Goal: Task Accomplishment & Management: Use online tool/utility

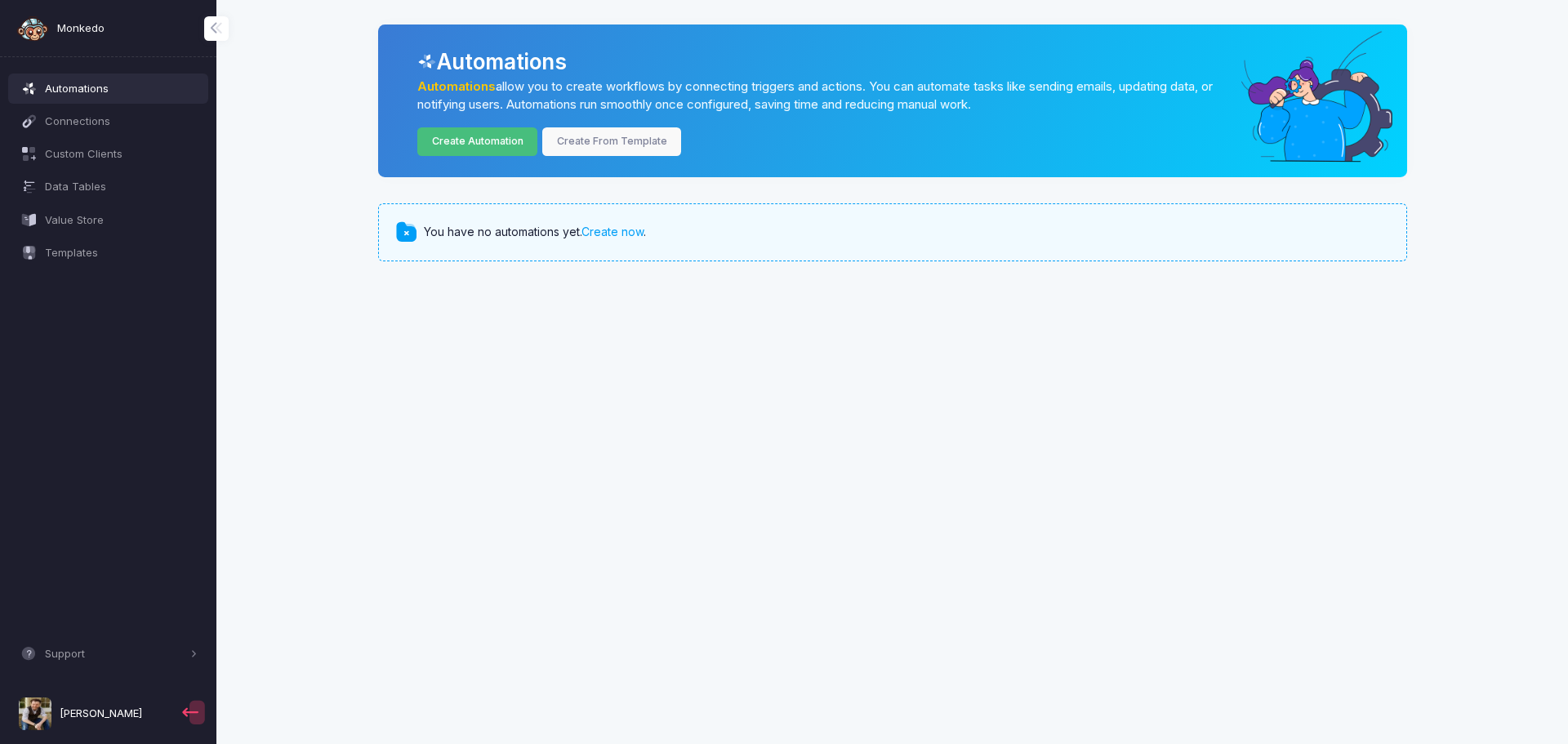
click at [475, 148] on link "Create Automation" at bounding box center [477, 142] width 120 height 29
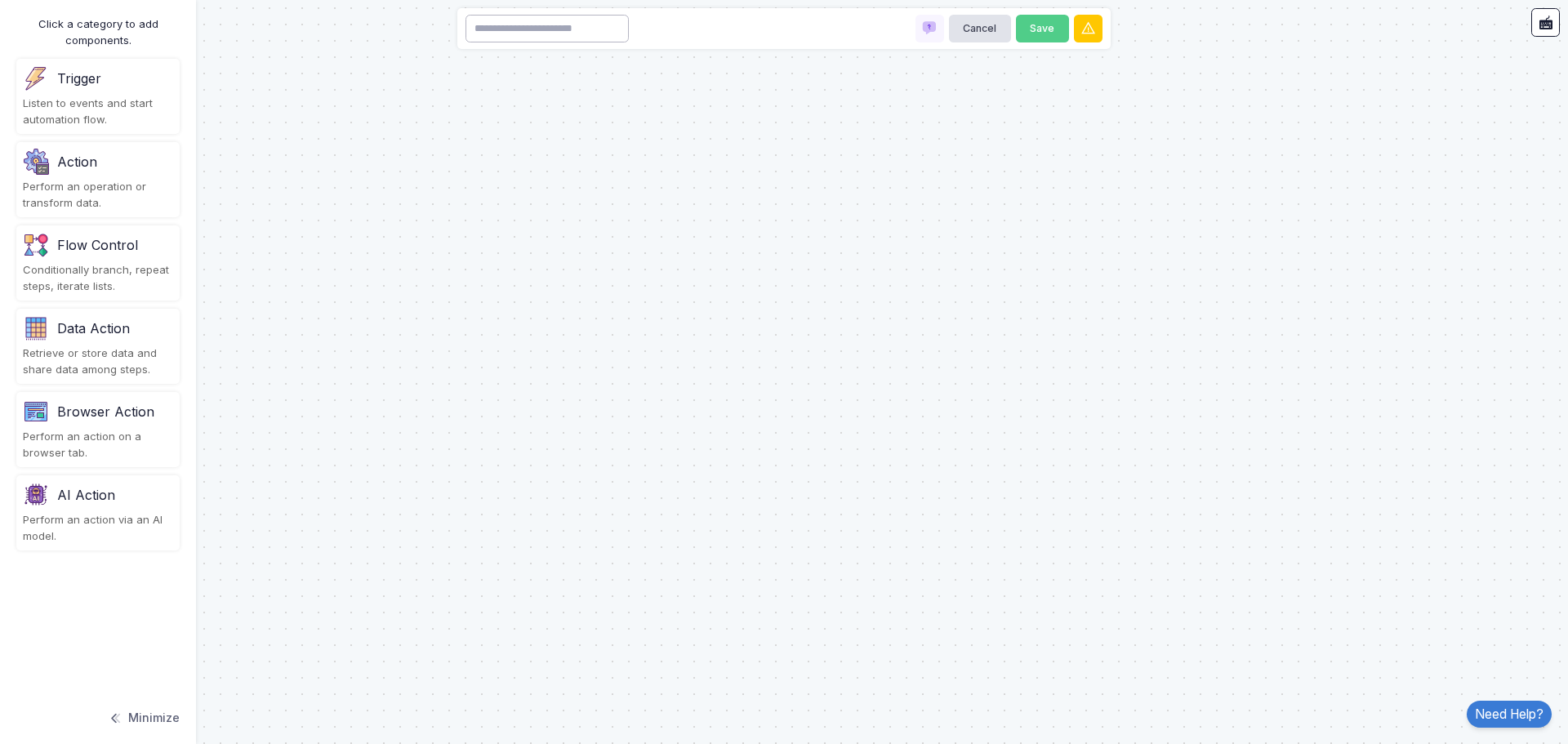
click at [593, 38] on input at bounding box center [547, 29] width 163 height 29
type input "*******"
click at [127, 107] on div "Listen to events and start automation flow." at bounding box center [98, 112] width 151 height 32
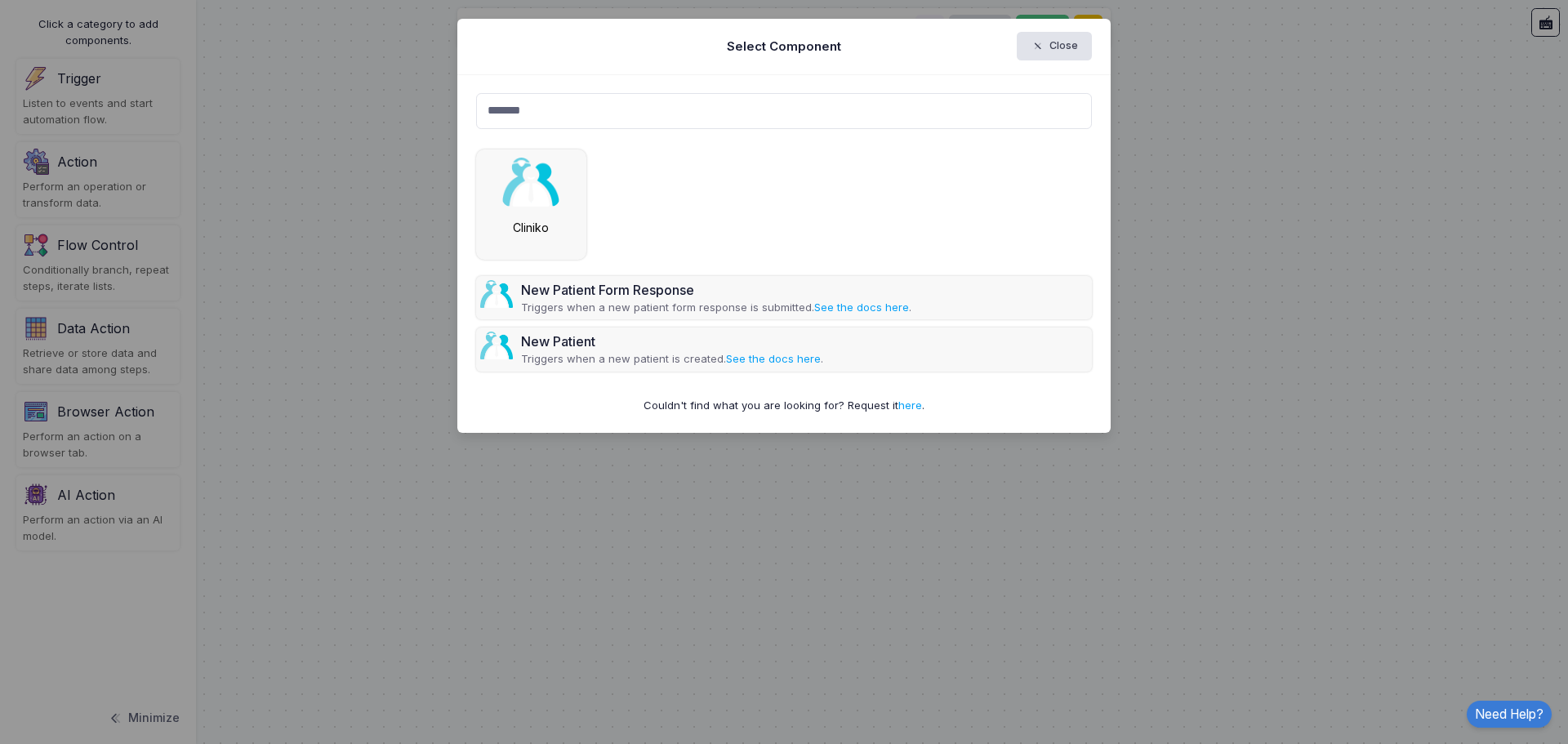
type input "*******"
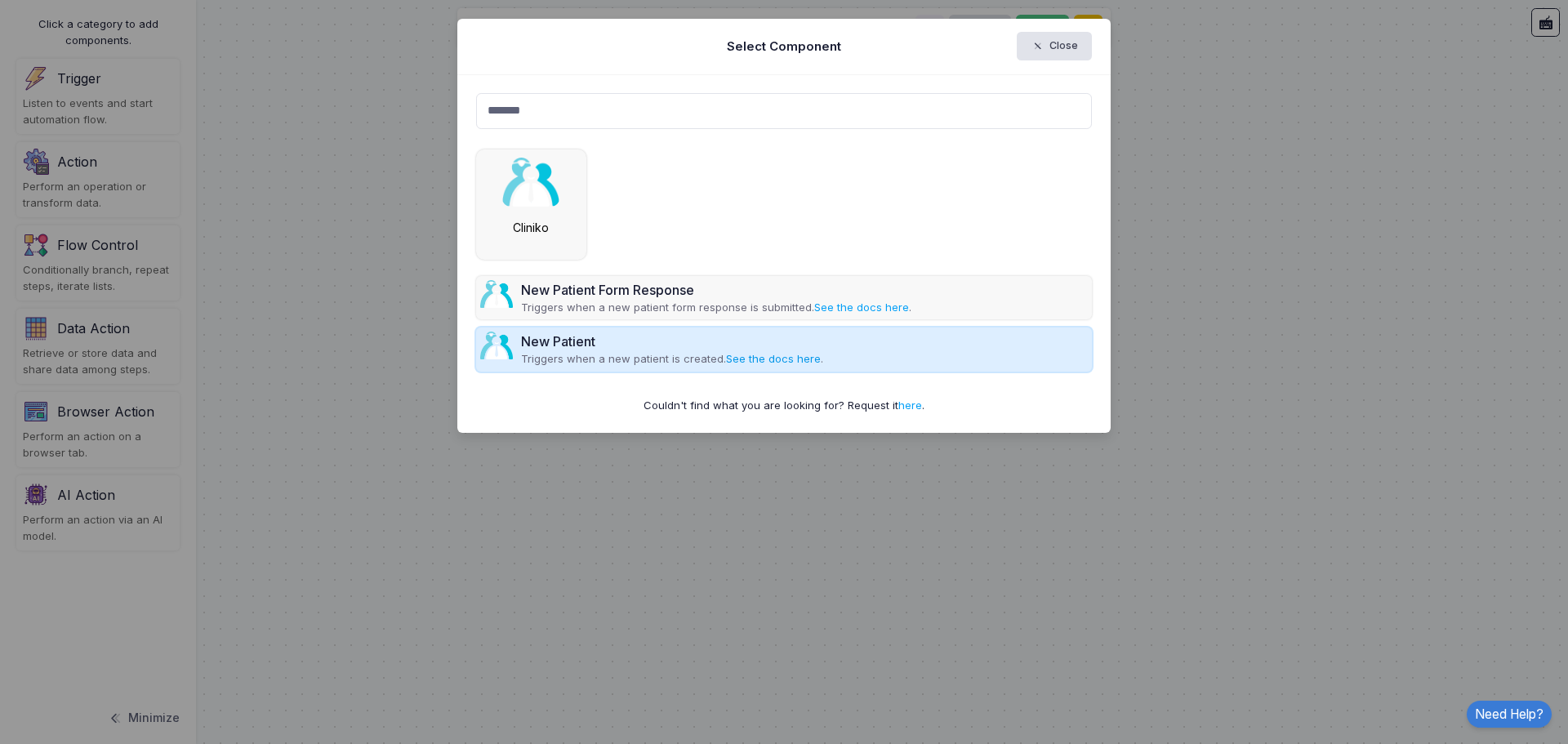
click at [774, 359] on link "See the docs here" at bounding box center [773, 358] width 95 height 13
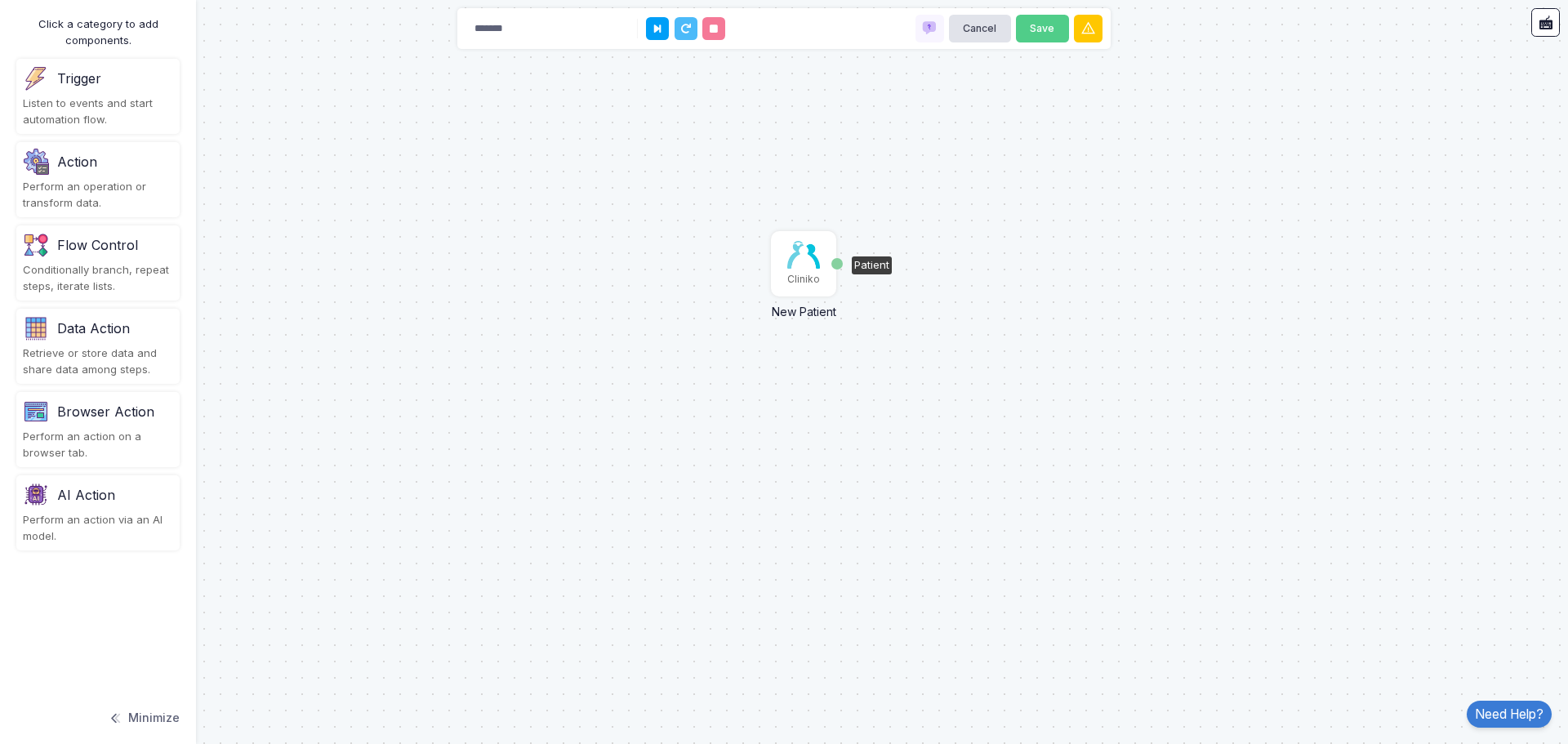
click at [803, 264] on img at bounding box center [803, 255] width 33 height 28
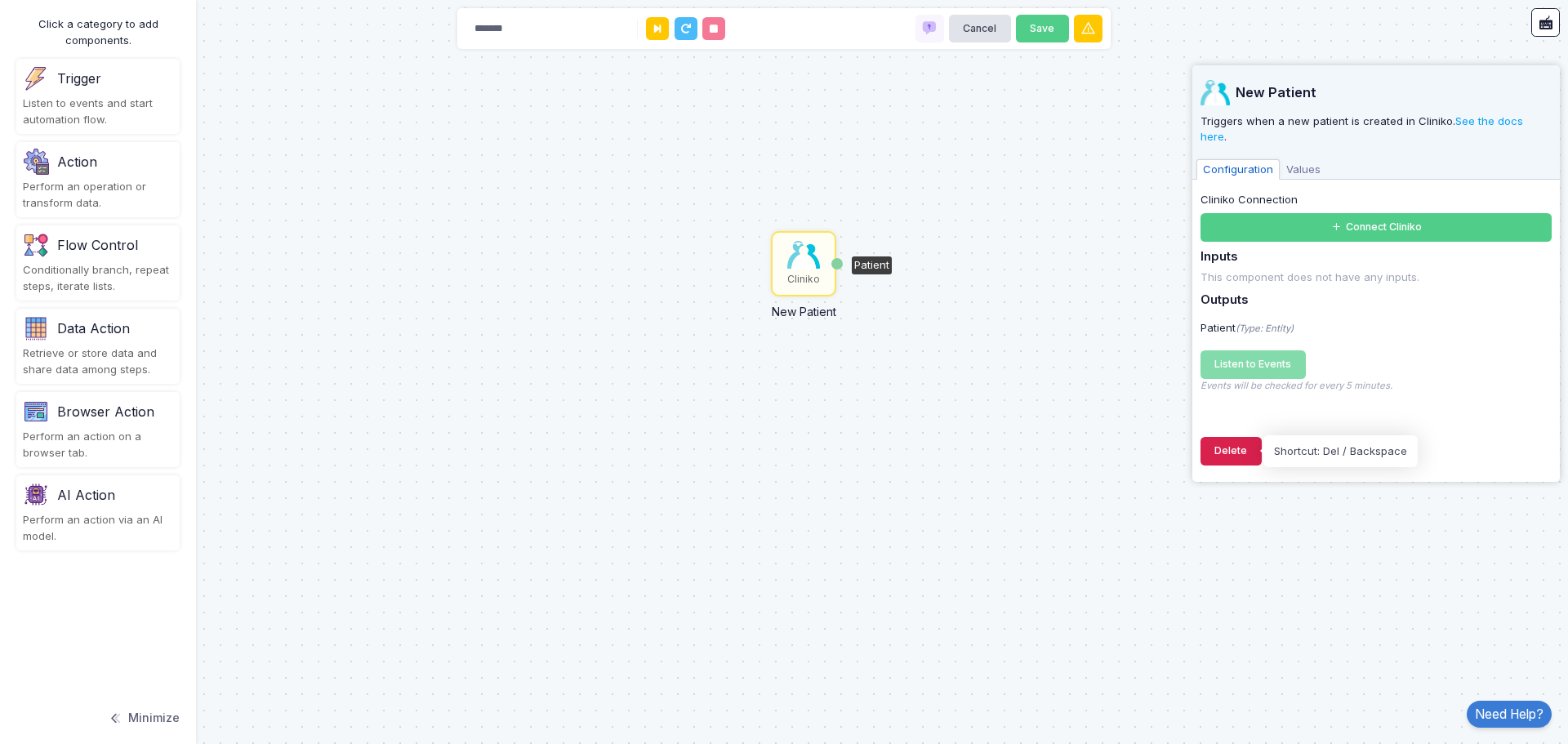
click at [1231, 445] on button "Delete" at bounding box center [1230, 451] width 61 height 29
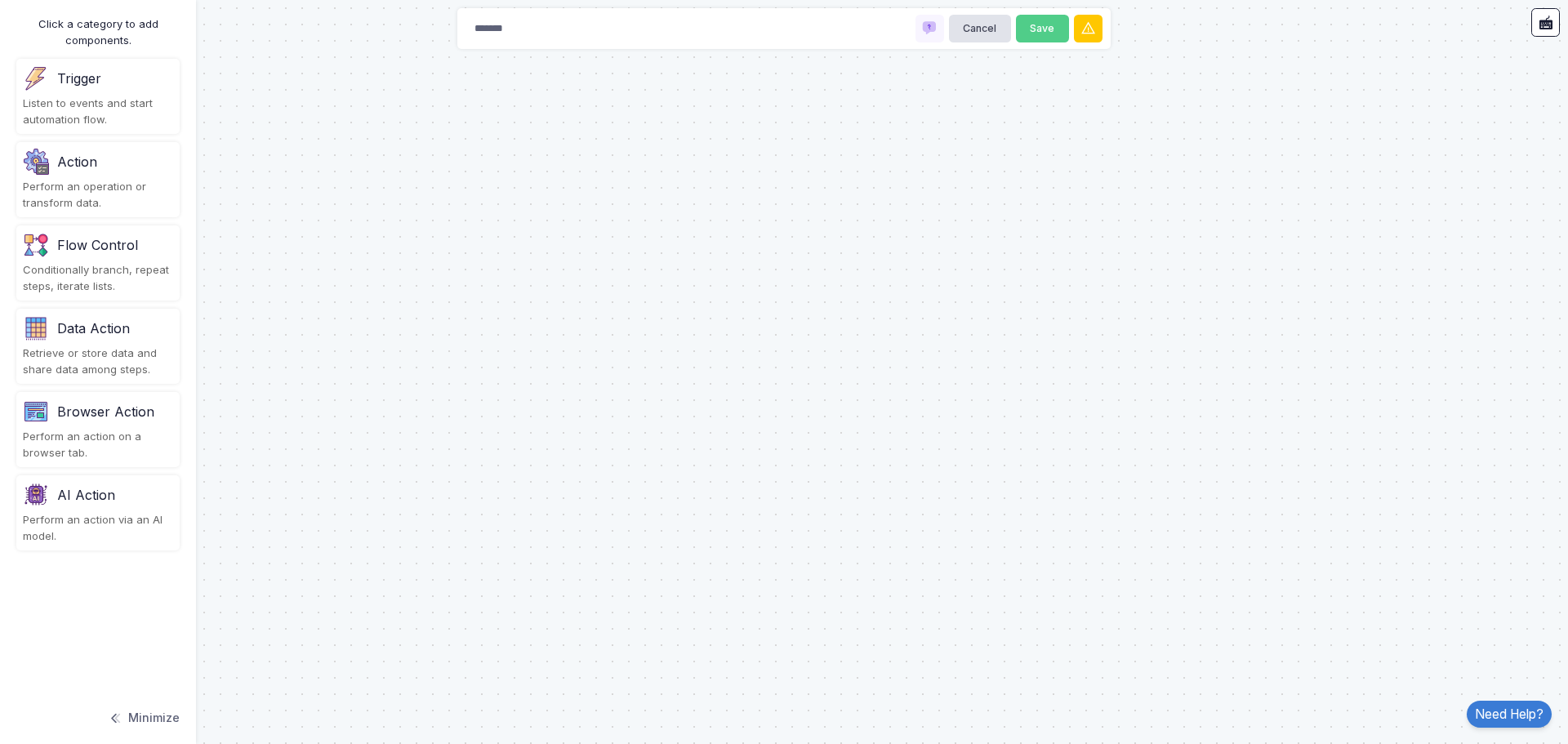
click at [110, 98] on div "Listen to events and start automation flow." at bounding box center [98, 112] width 151 height 32
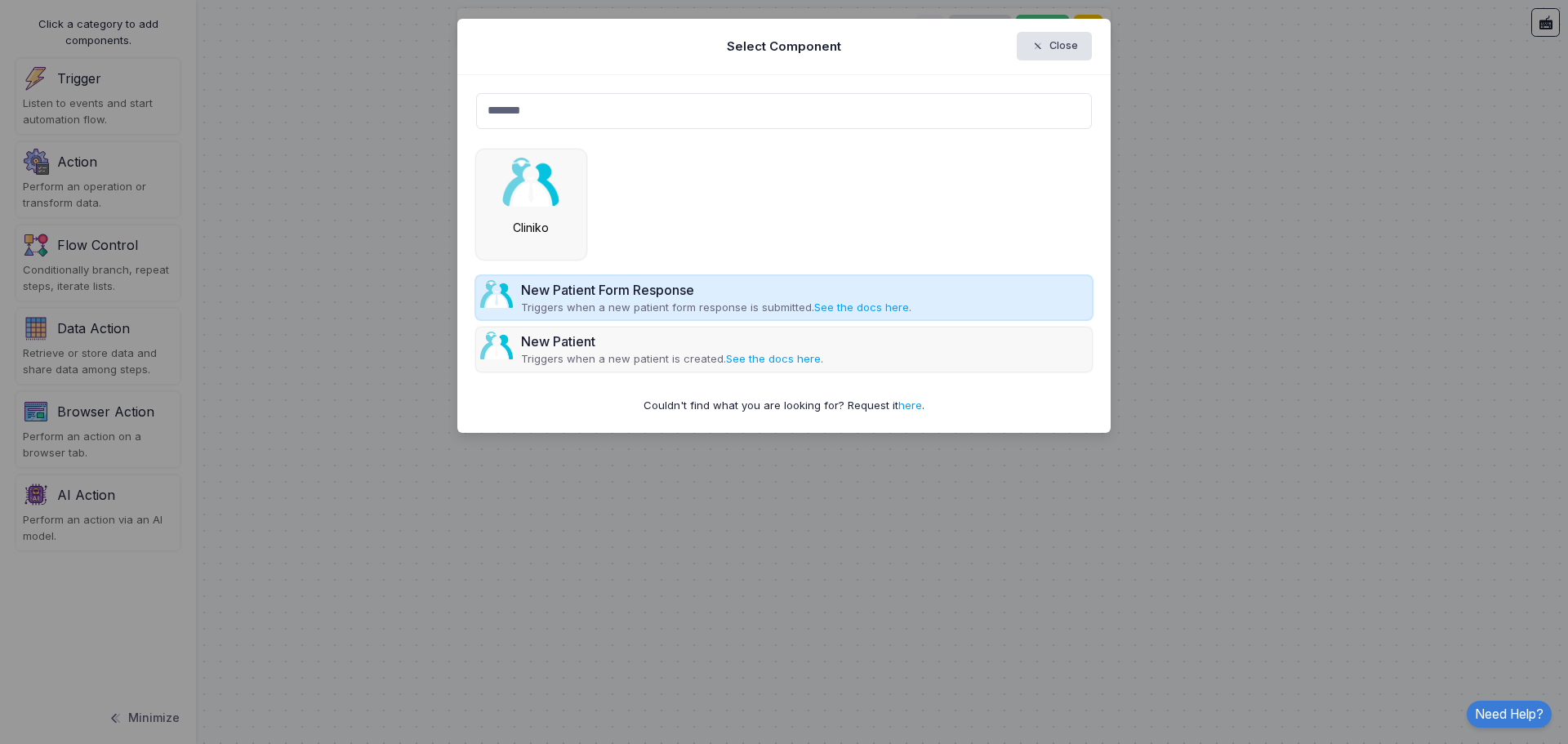
type input "*******"
click at [637, 289] on div "New Patient Form Response" at bounding box center [716, 290] width 390 height 20
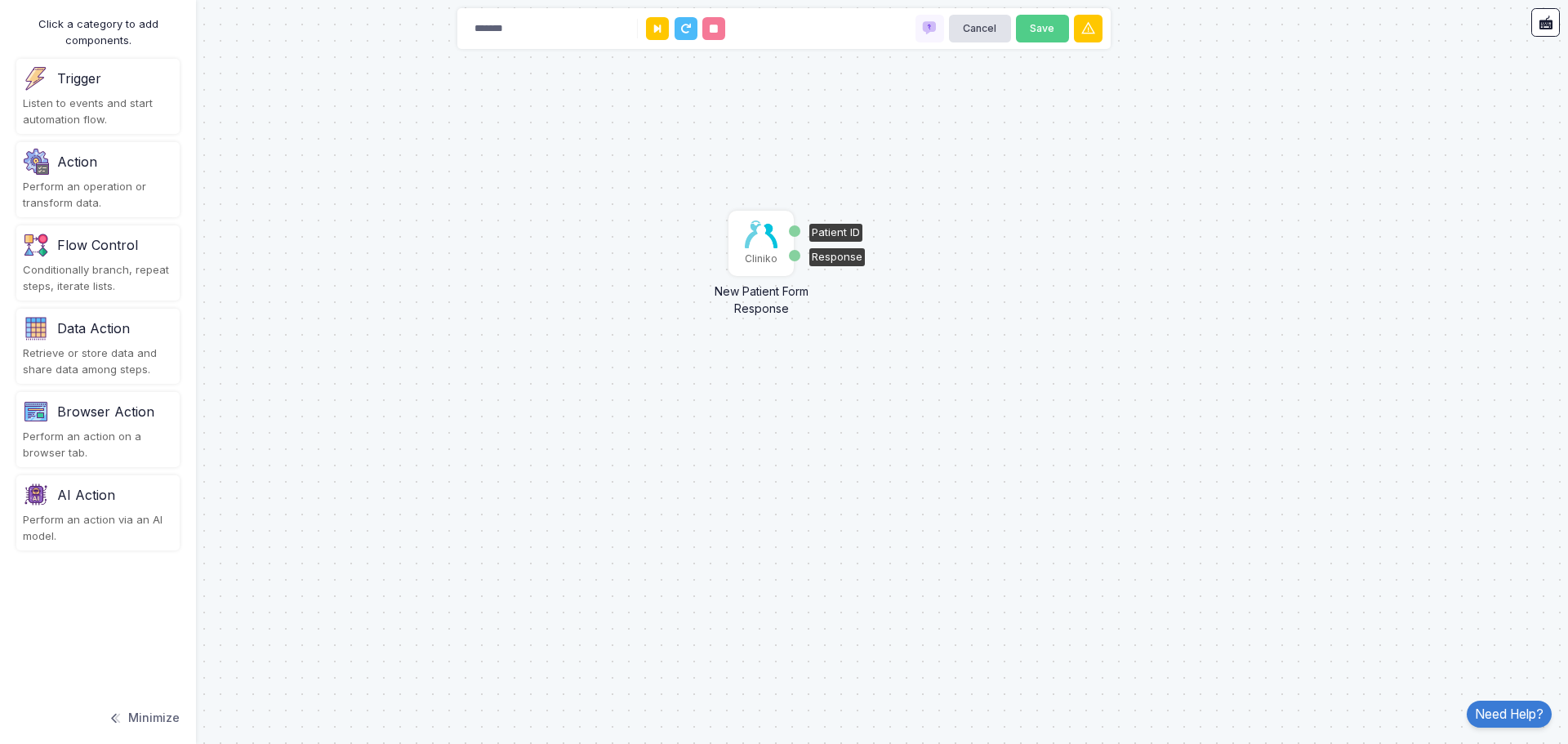
click at [761, 243] on img at bounding box center [761, 234] width 33 height 28
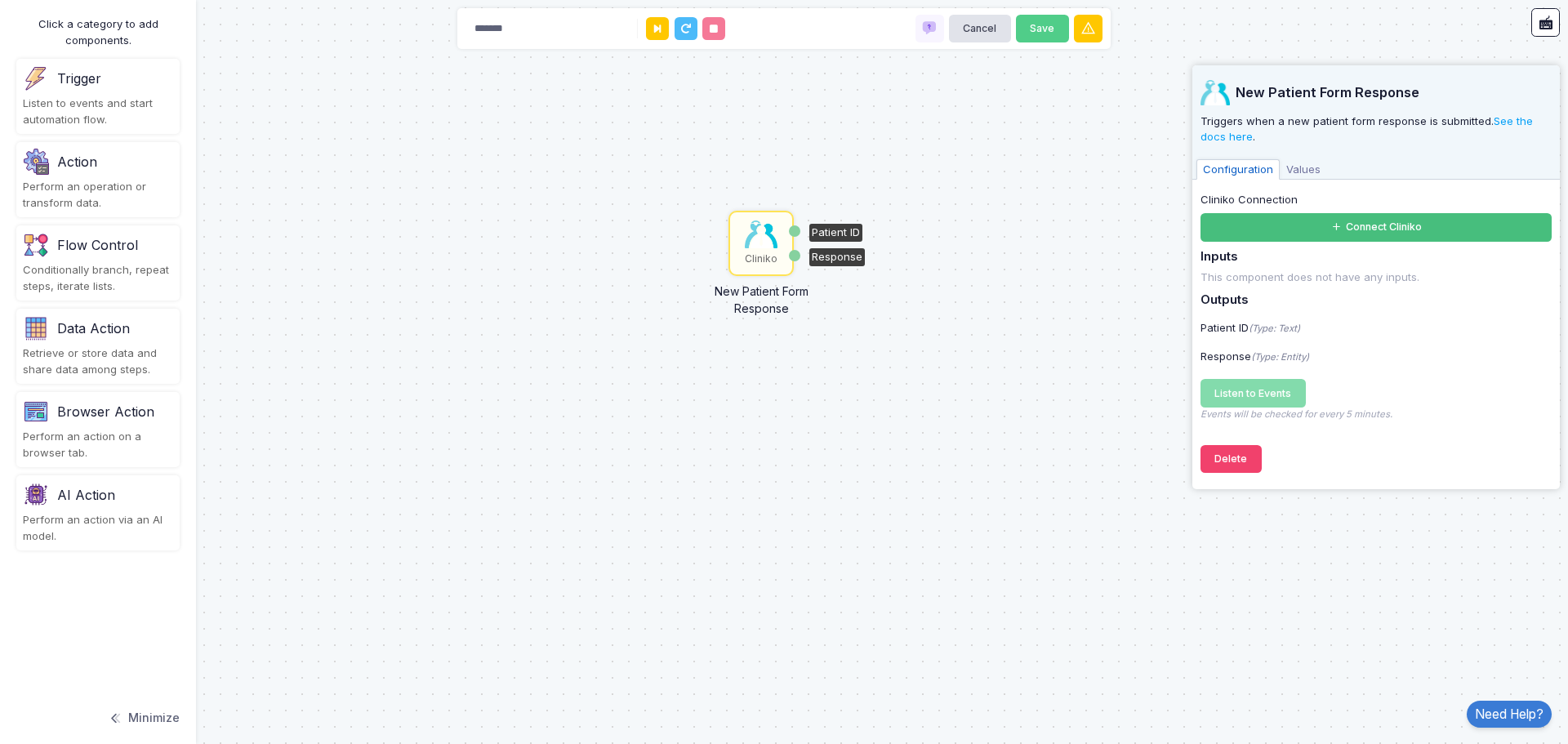
click at [1378, 223] on button "Connect Cliniko" at bounding box center [1376, 227] width 351 height 29
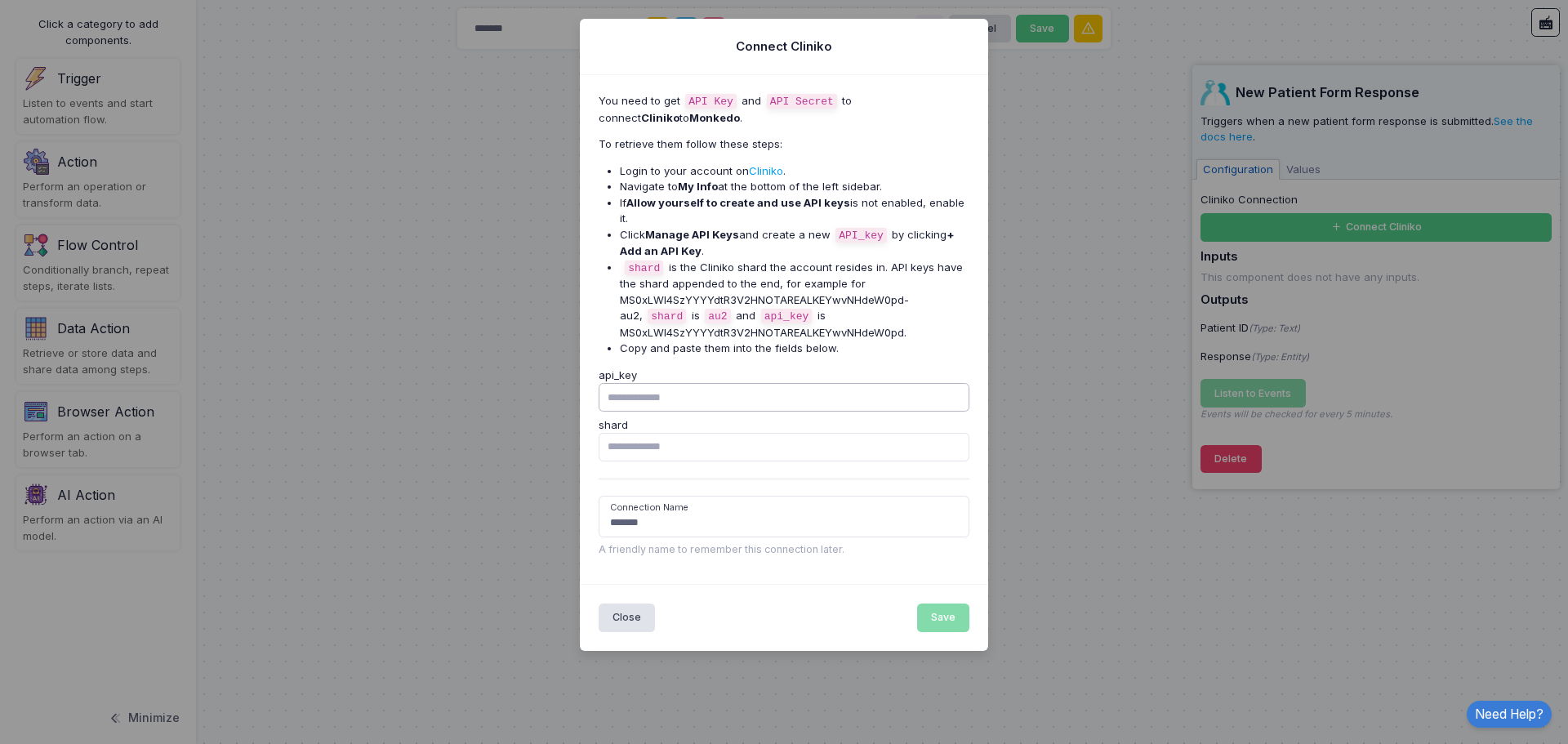
click at [680, 383] on input "api_key" at bounding box center [784, 397] width 372 height 29
paste input "**********"
type input "**********"
click at [836, 259] on li "shard is the Cliniko shard the account resides in. API keys have the shard appe…" at bounding box center [794, 300] width 350 height 82
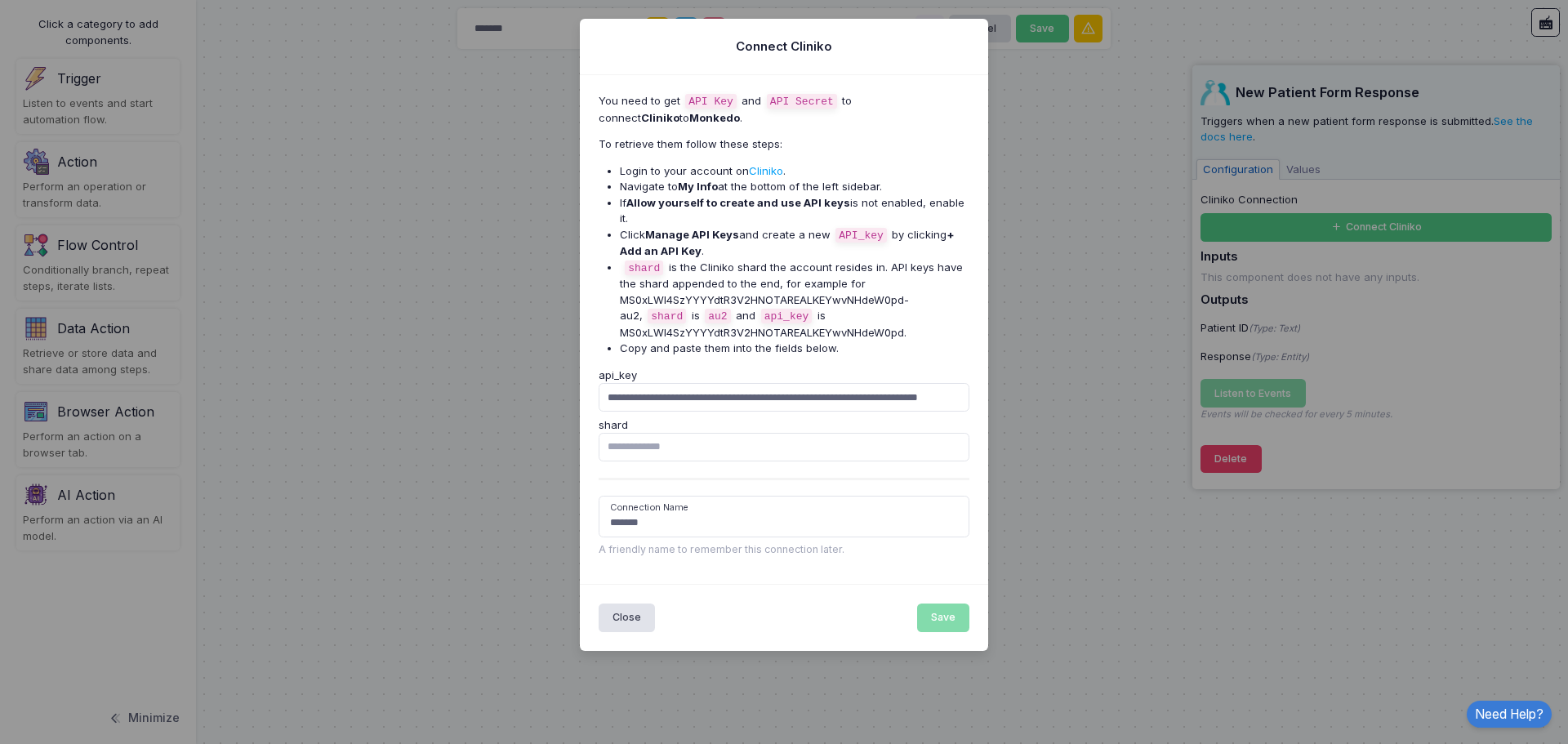
scroll to position [0, 0]
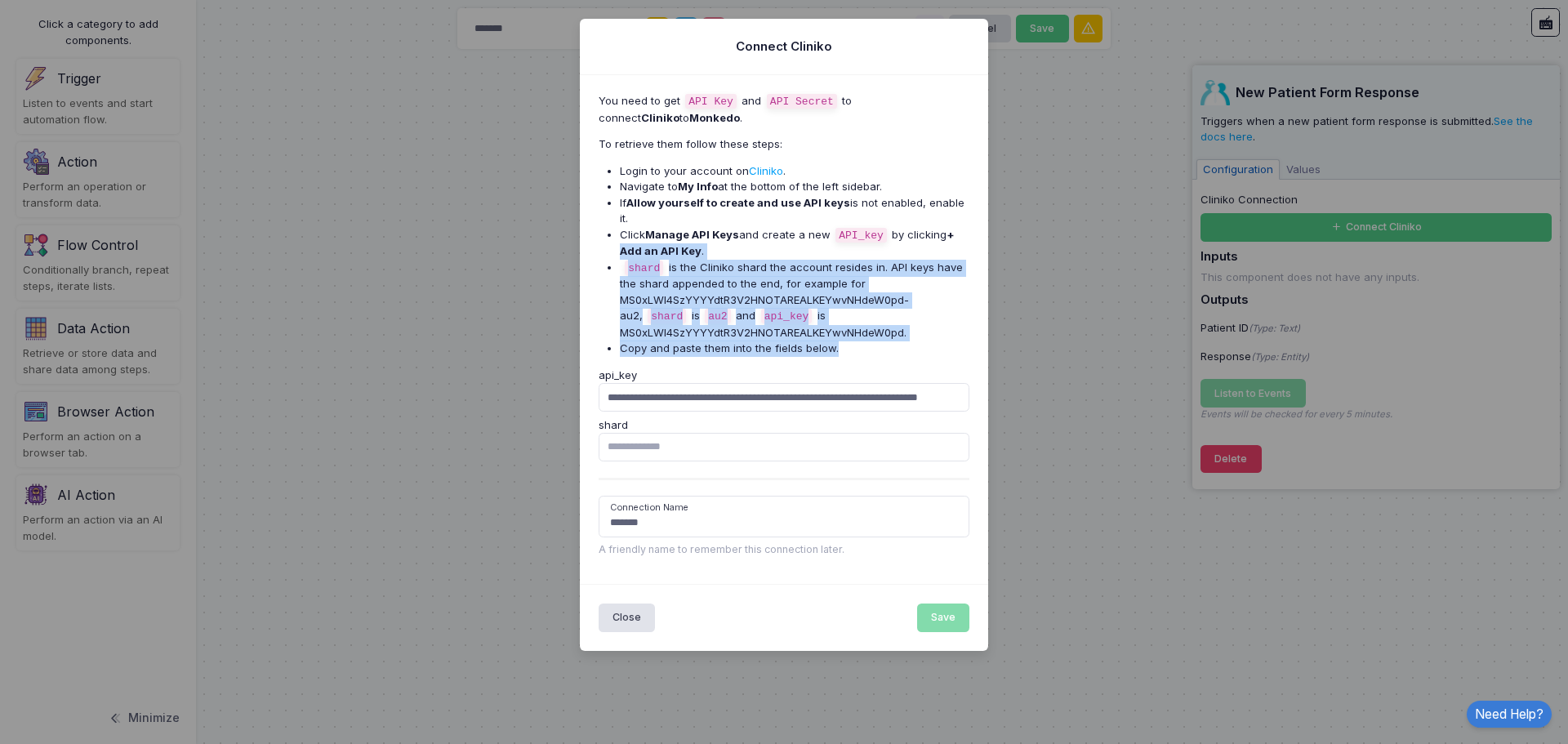
drag, startPoint x: 709, startPoint y: 283, endPoint x: 595, endPoint y: 237, distance: 122.9
click at [595, 237] on div "**********" at bounding box center [784, 329] width 409 height 510
copy ul "Add an API Key . shard is the Cliniko shard the account resides in. API keys ha…"
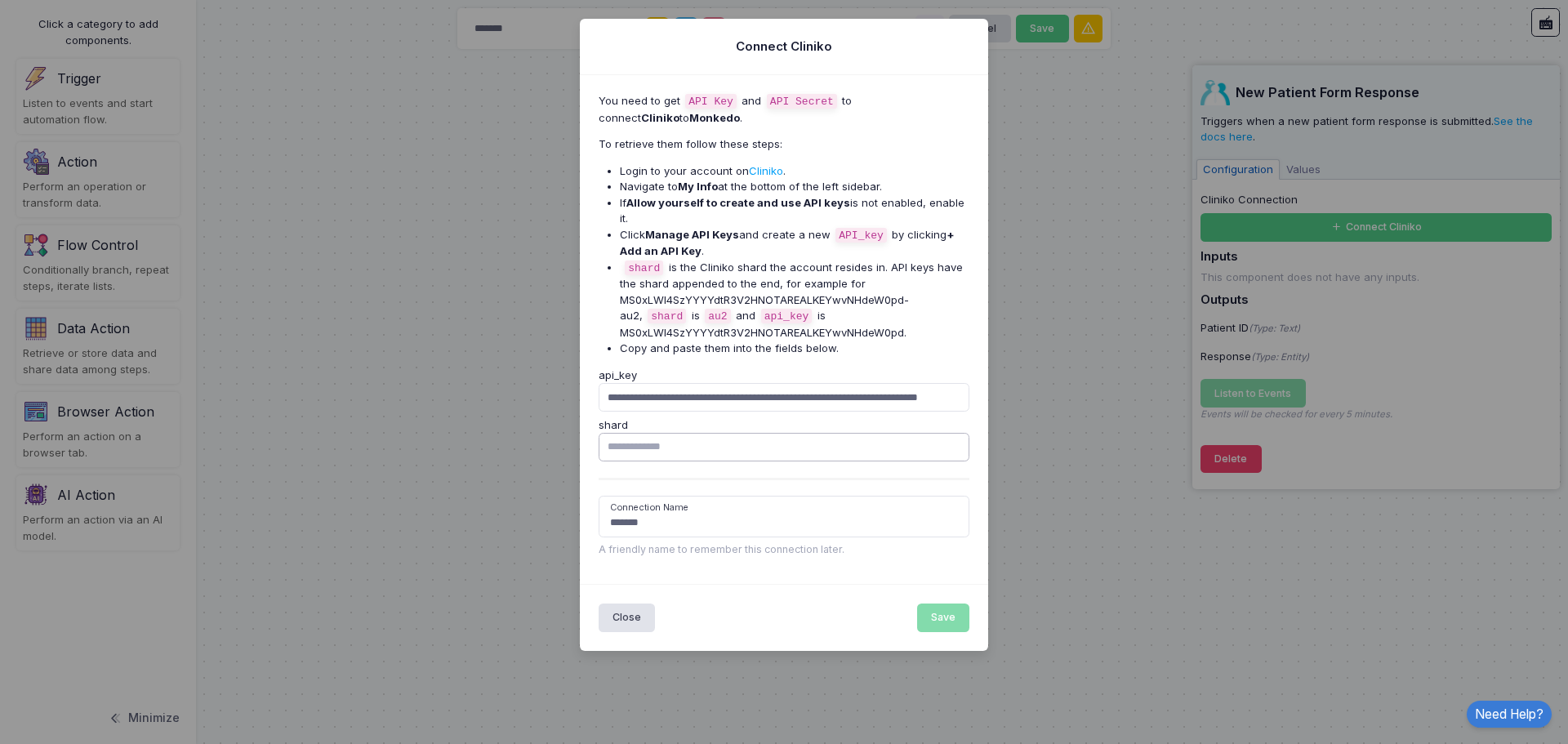
click at [643, 433] on input "shard" at bounding box center [784, 447] width 372 height 29
type input "***"
drag, startPoint x: 611, startPoint y: 370, endPoint x: 1025, endPoint y: 366, distance: 414.0
click at [1025, 366] on ngb-modal-window "**********" at bounding box center [784, 372] width 1568 height 744
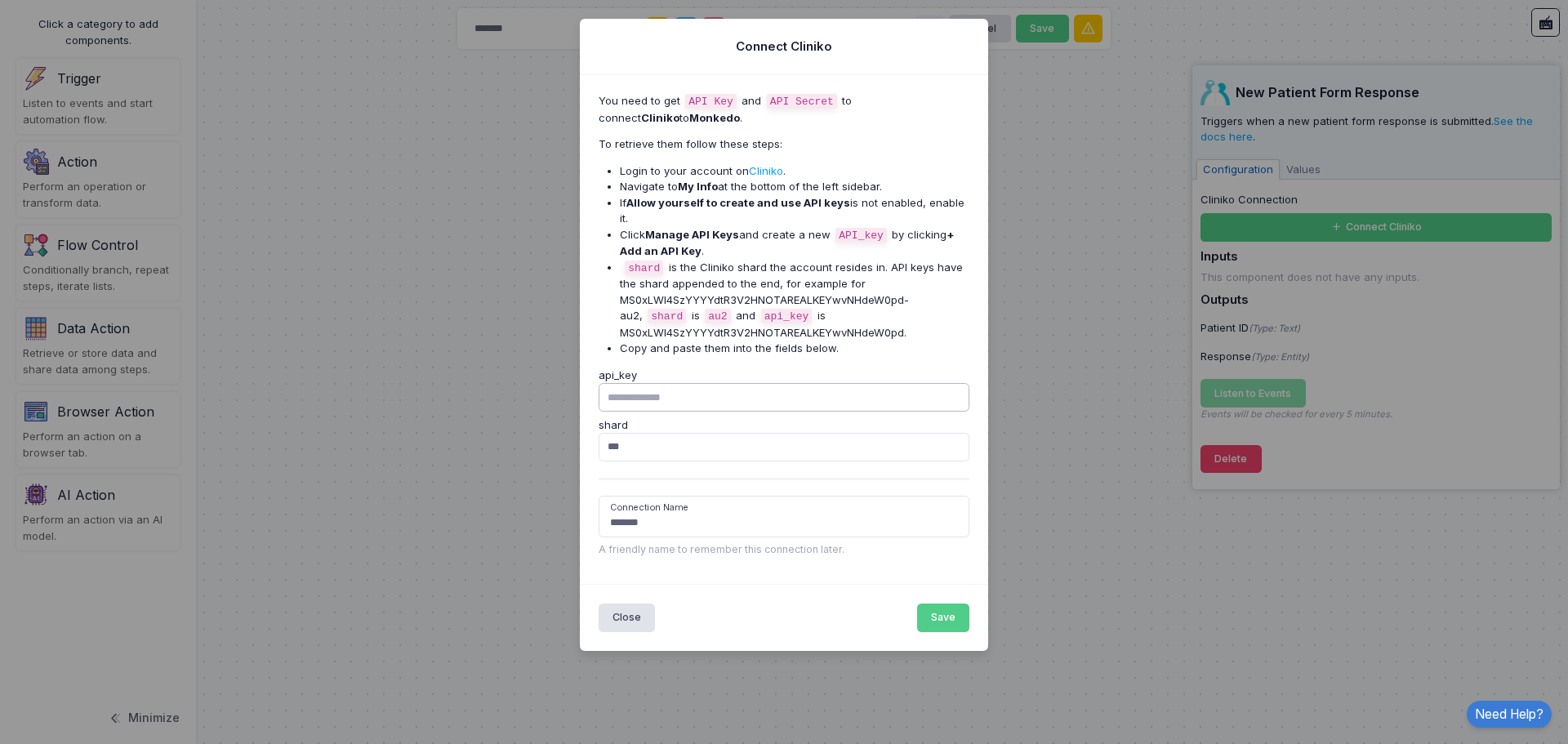
scroll to position [0, 0]
paste input "**********"
type input "**********"
click at [847, 591] on div "Close Save" at bounding box center [784, 617] width 409 height 66
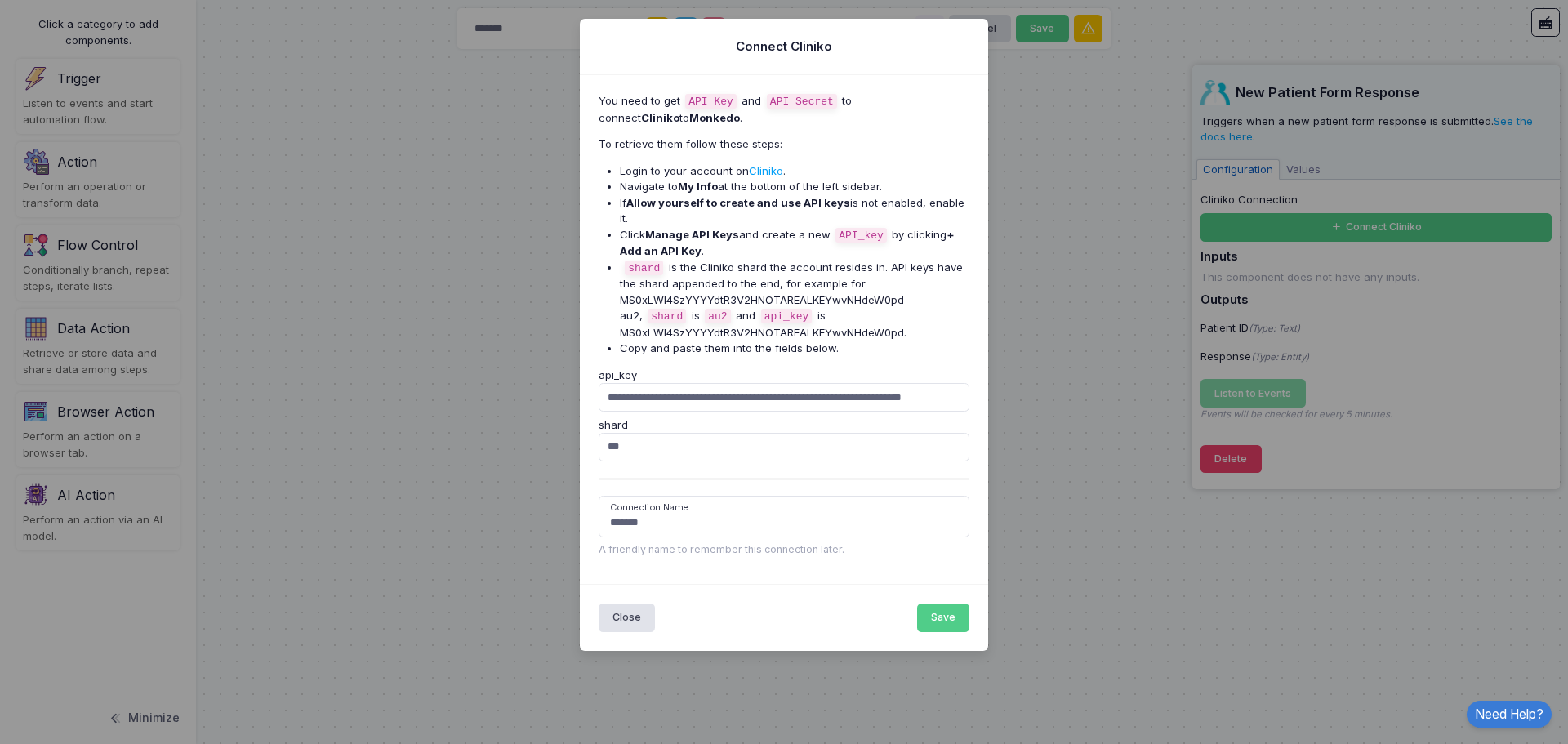
scroll to position [0, 0]
click at [927, 603] on button "Save" at bounding box center [943, 617] width 53 height 29
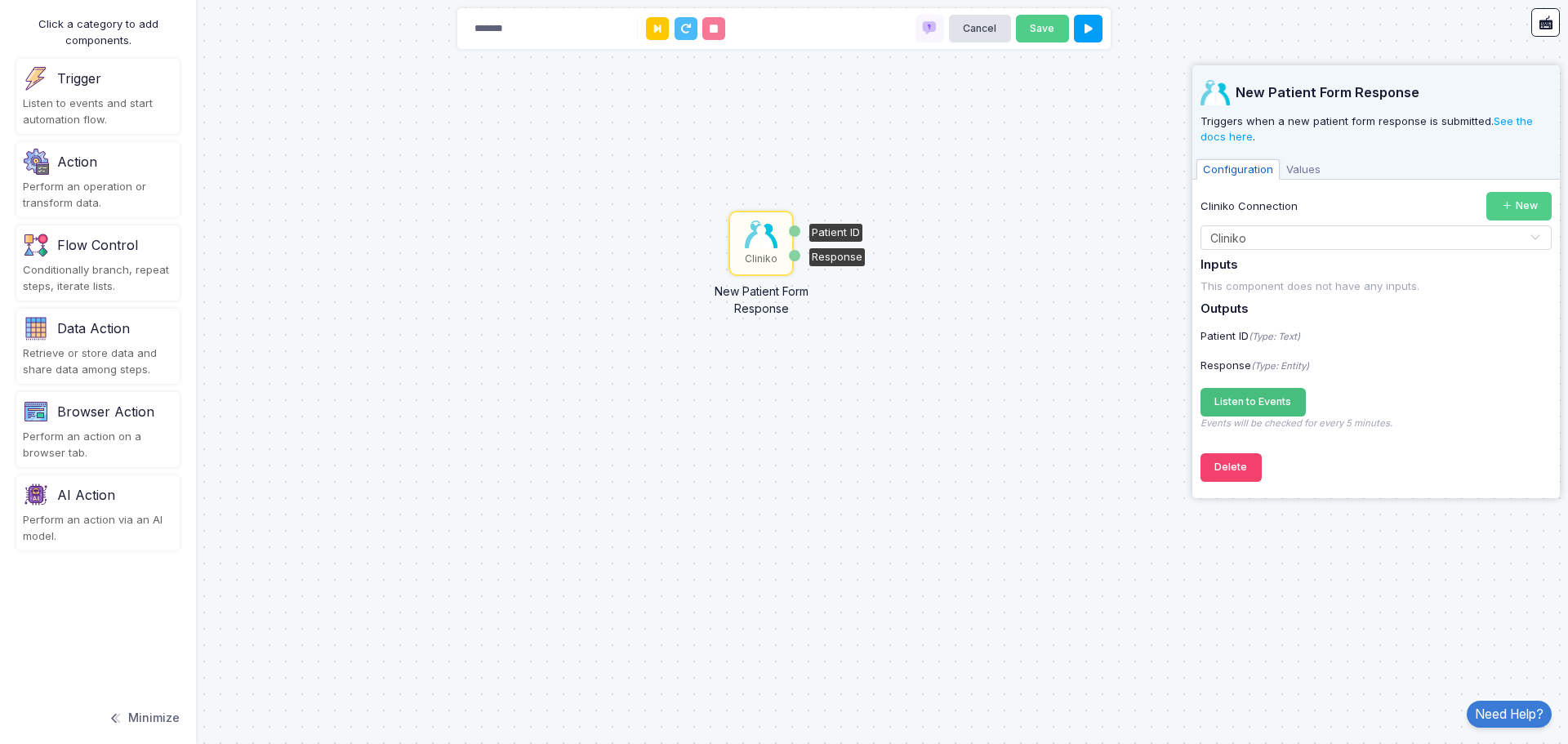
click at [1269, 401] on span "Listen to Events" at bounding box center [1252, 401] width 77 height 12
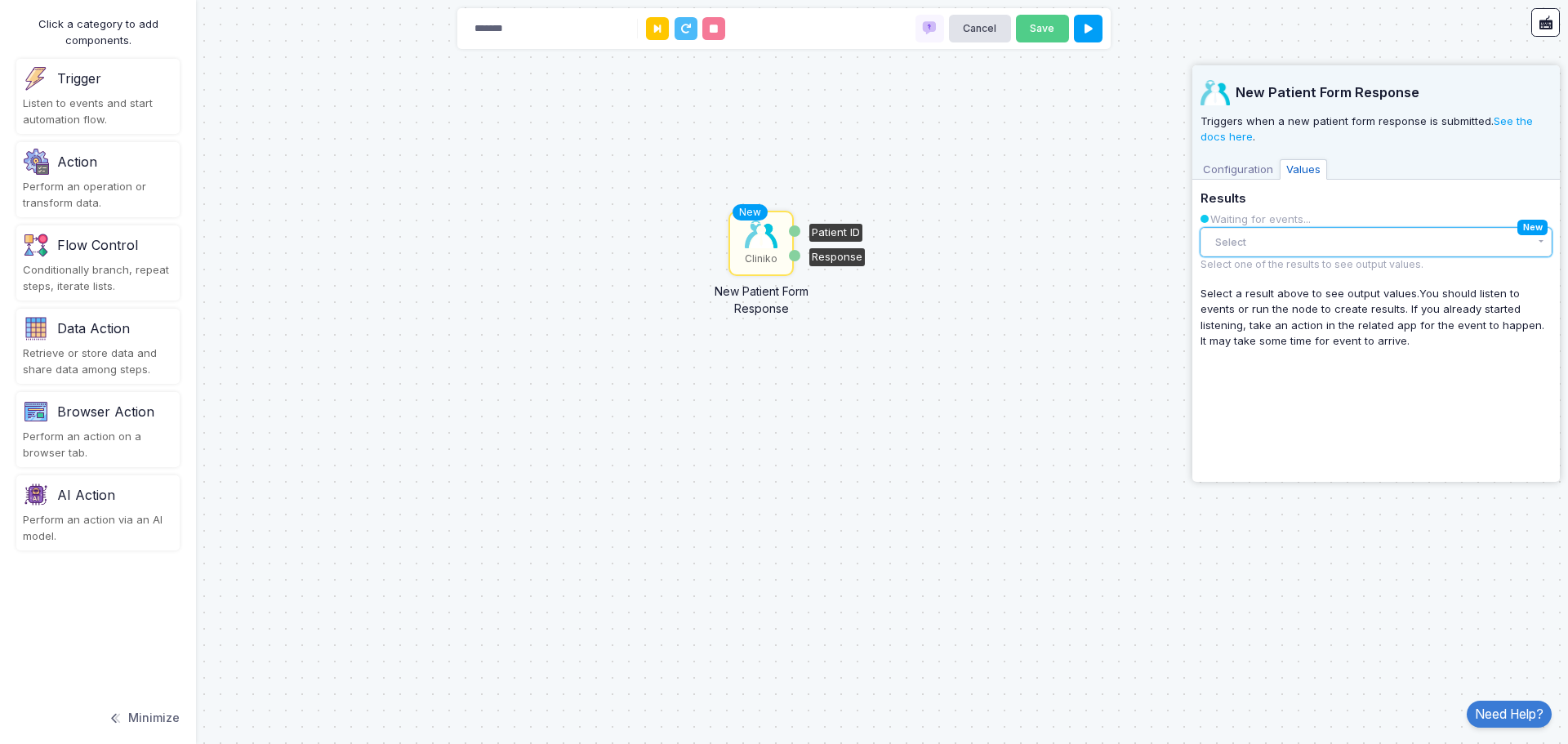
click at [1297, 249] on button "Select" at bounding box center [1376, 242] width 351 height 29
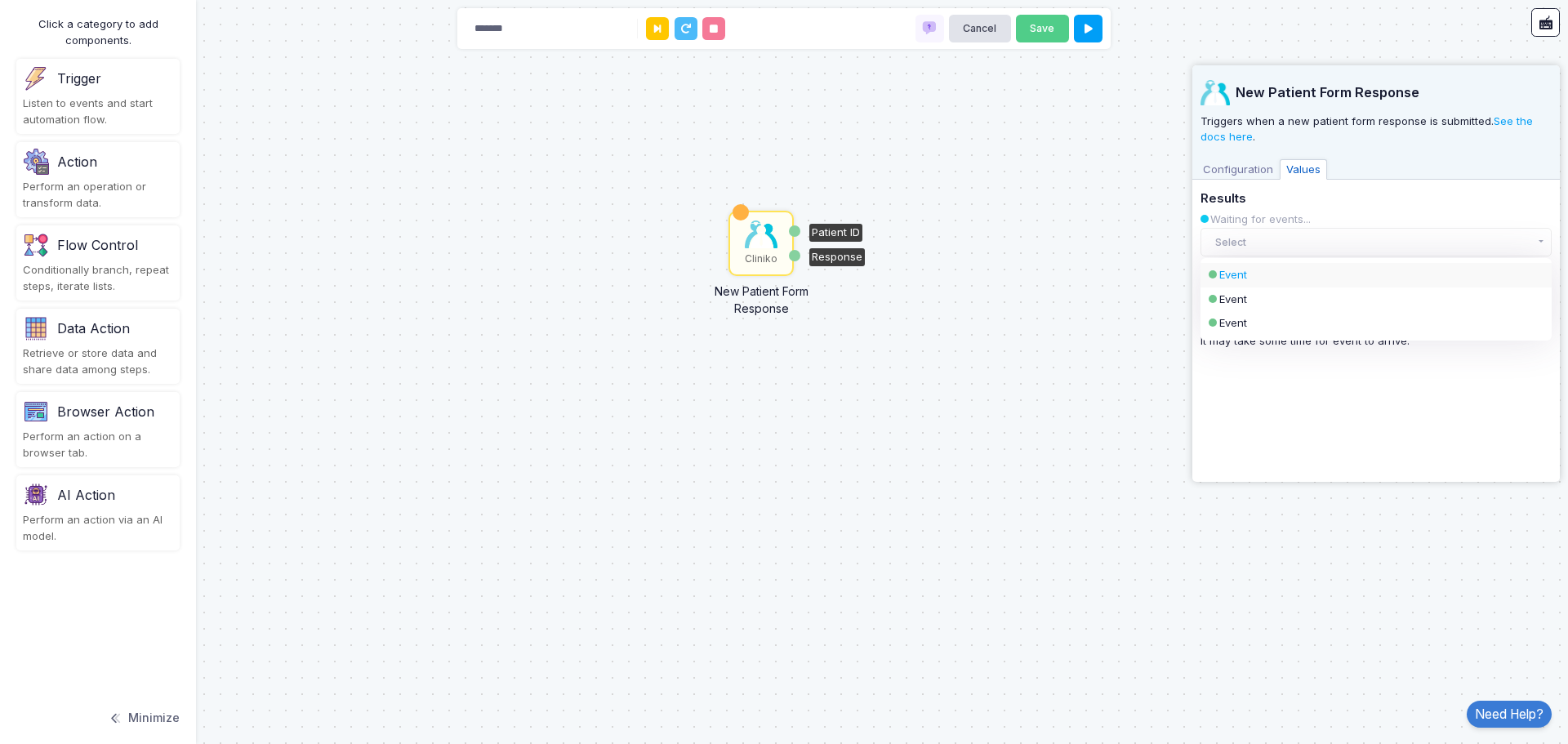
click at [1234, 274] on div "Event" at bounding box center [1362, 275] width 286 height 16
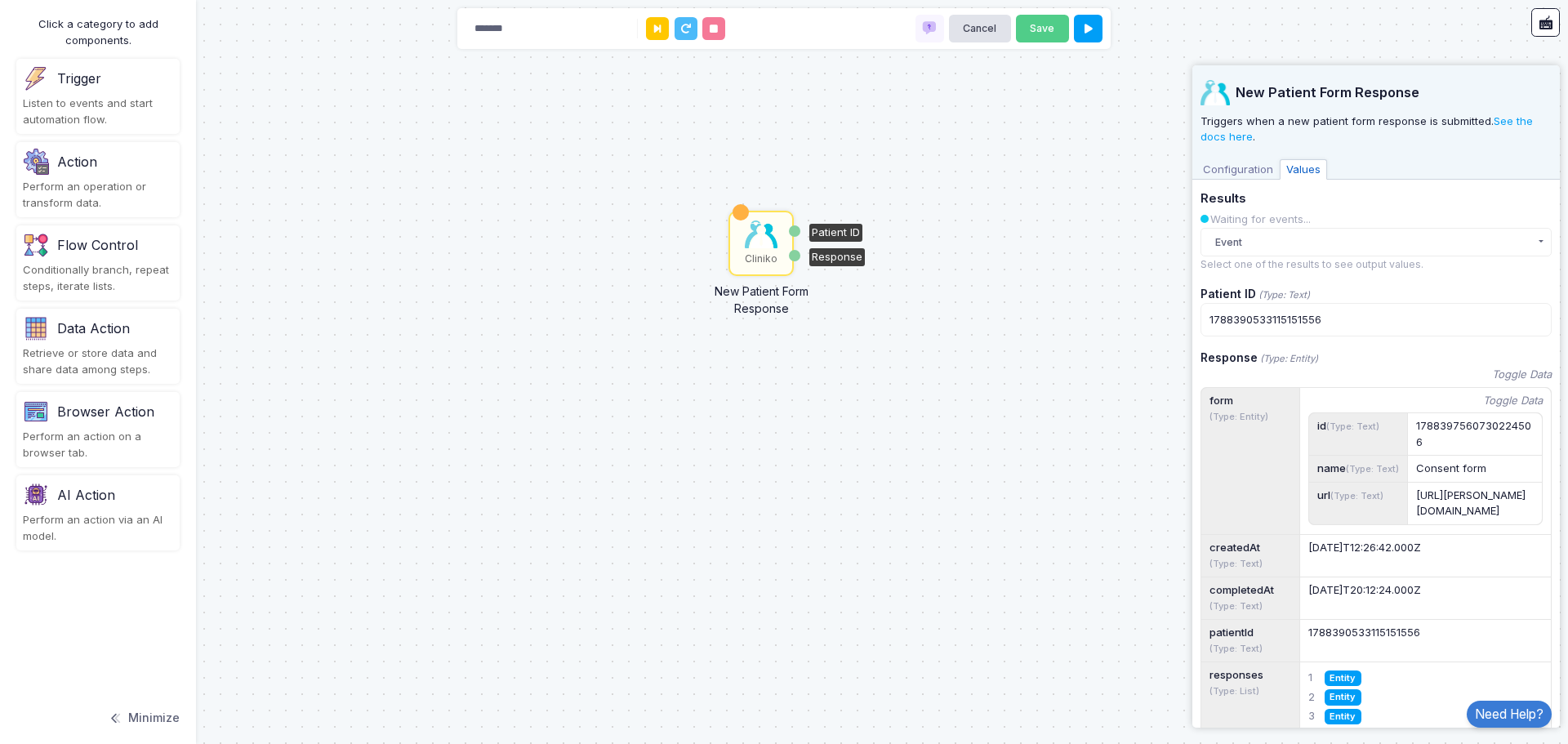
click at [1254, 164] on span "Configuration" at bounding box center [1238, 170] width 84 height 21
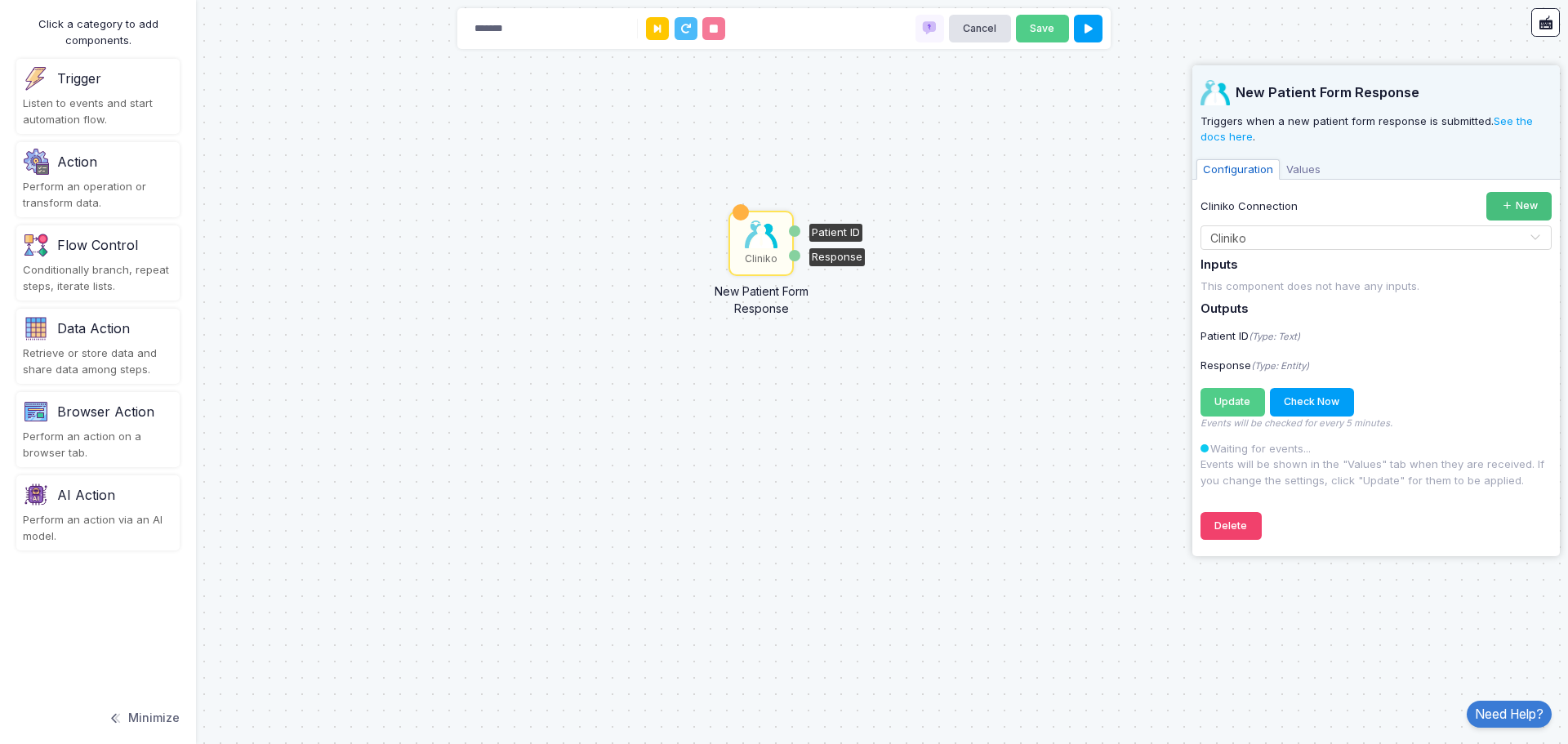
click at [1517, 207] on button "New" at bounding box center [1519, 205] width 66 height 29
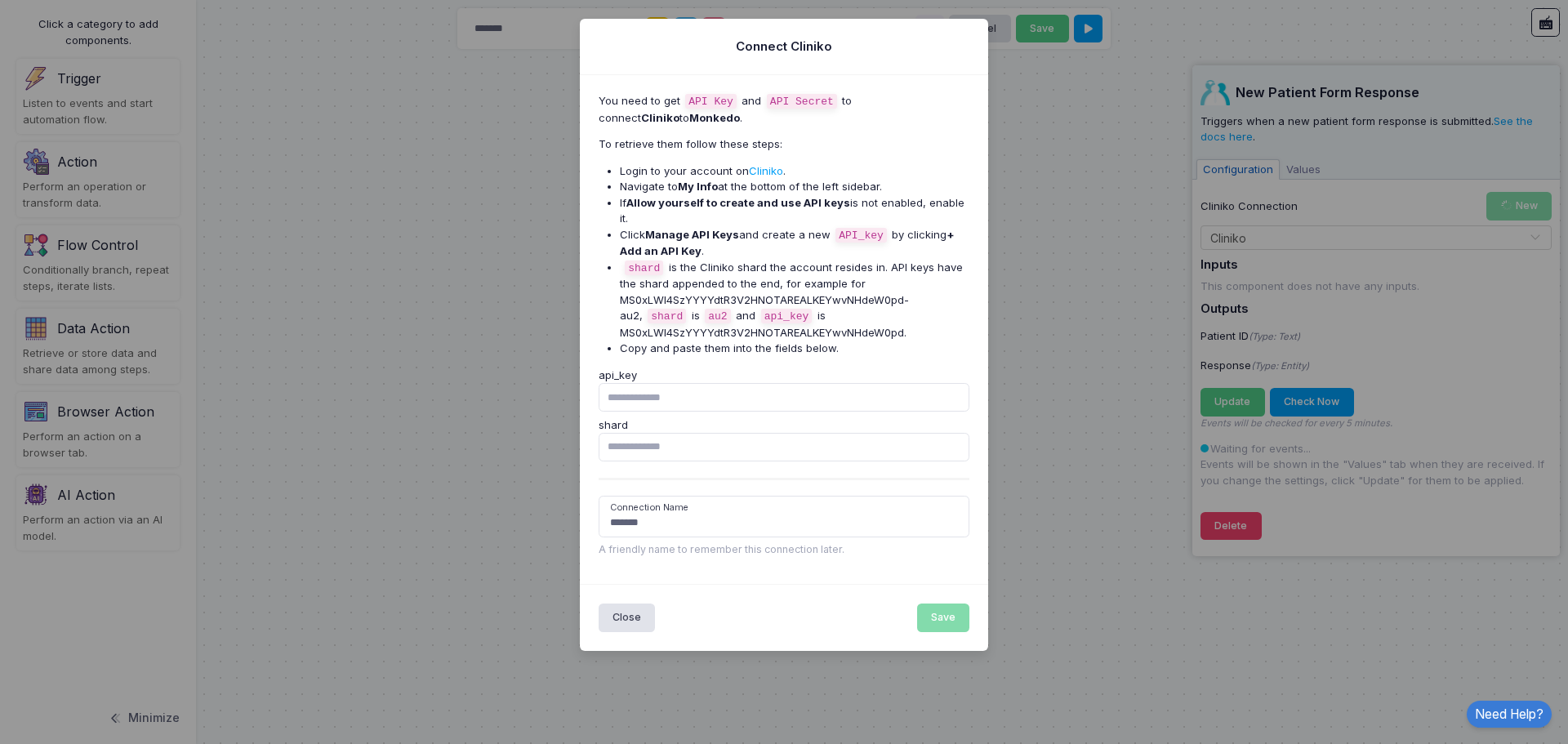
click at [611, 613] on div "Close Save" at bounding box center [784, 617] width 409 height 66
click at [622, 603] on button "Close" at bounding box center [626, 617] width 57 height 29
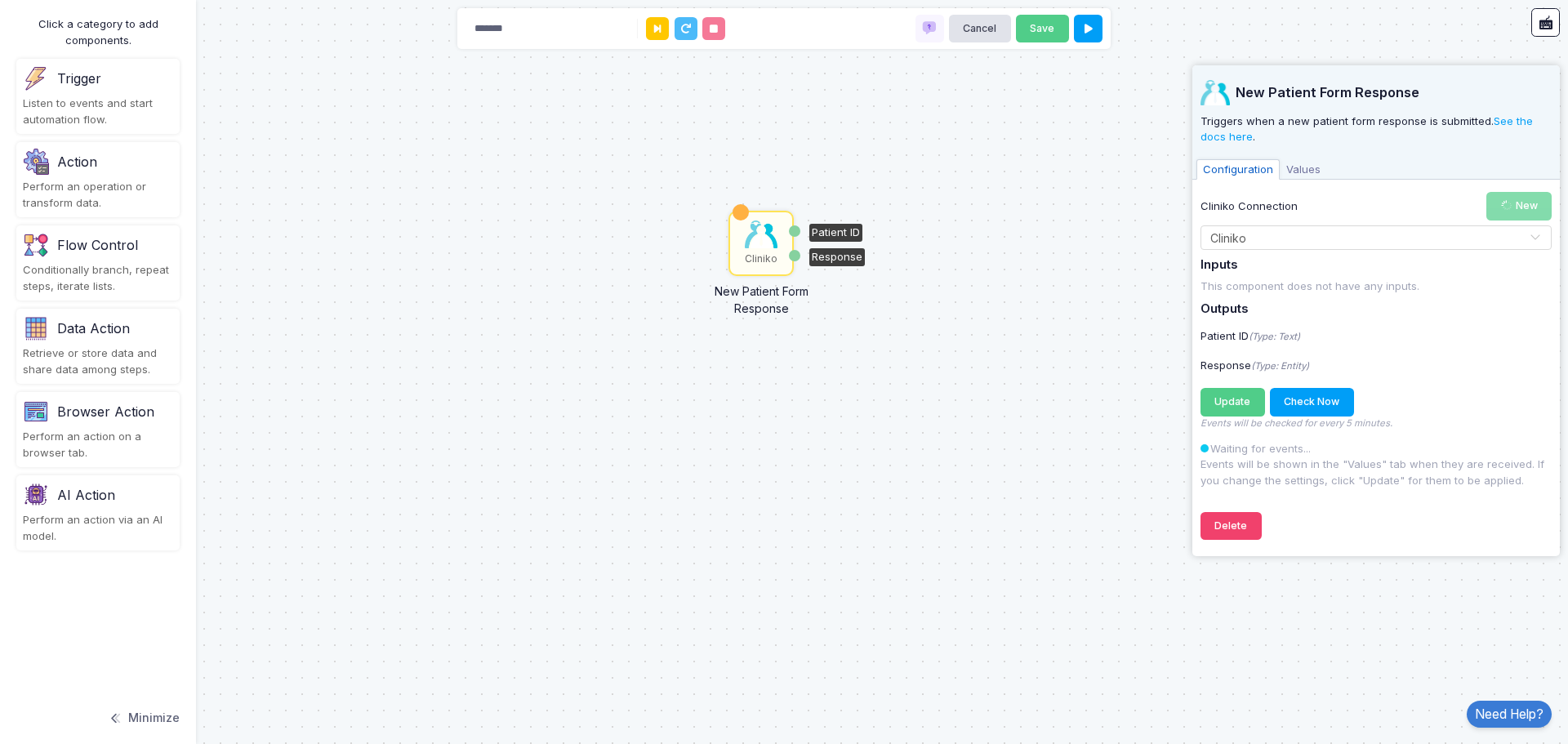
click at [1301, 161] on span "Values" at bounding box center [1303, 170] width 48 height 21
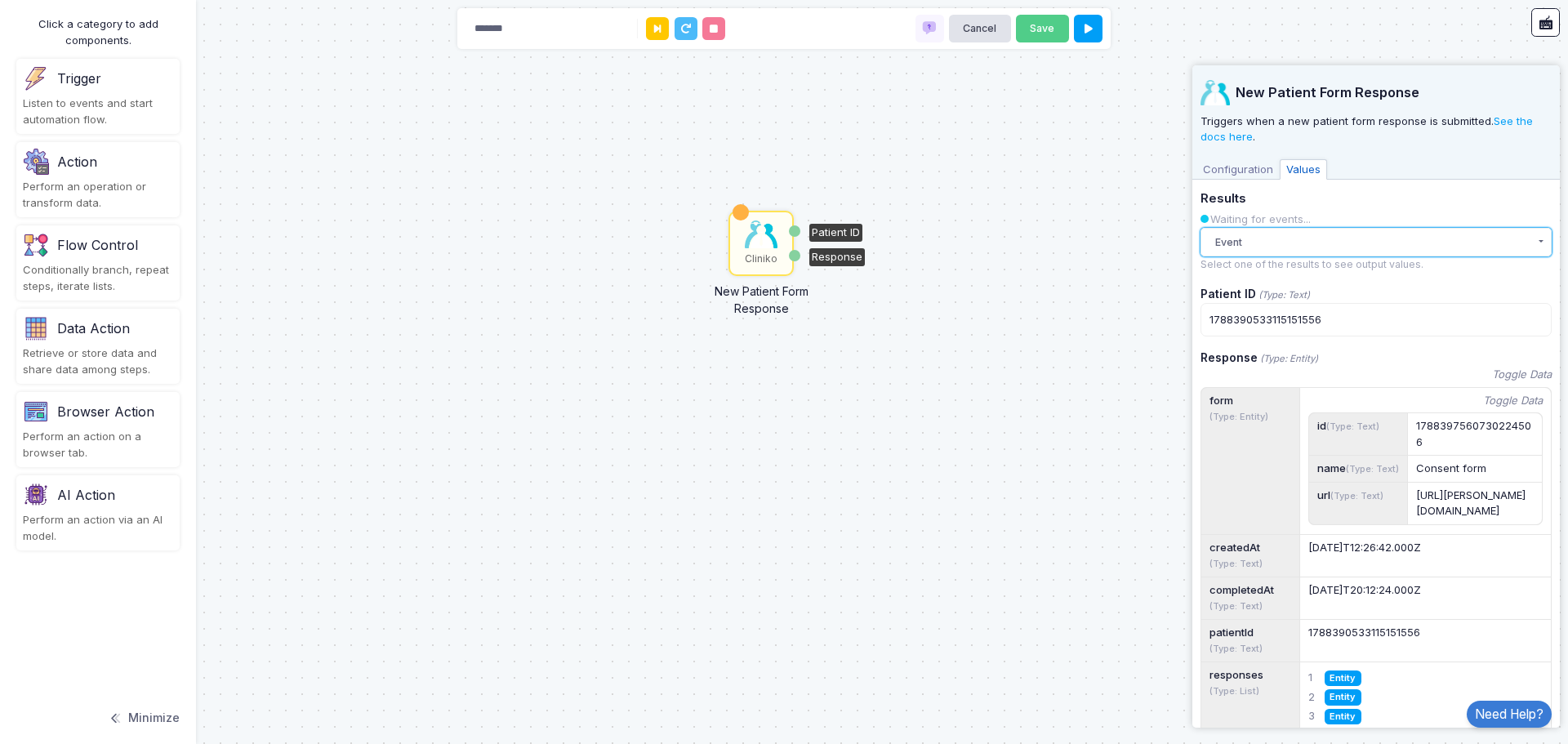
click at [1346, 248] on button "Event" at bounding box center [1376, 242] width 351 height 29
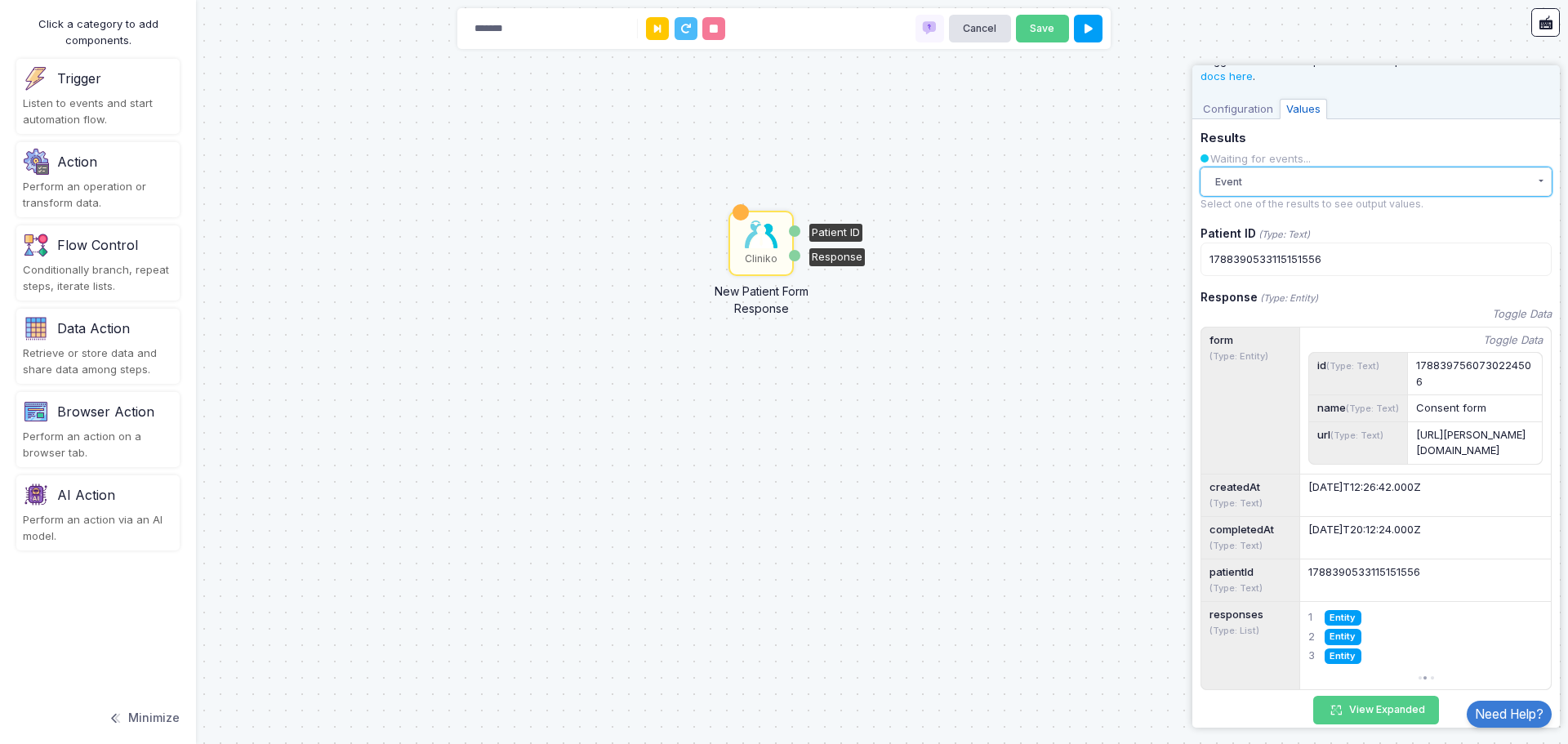
scroll to position [30, 0]
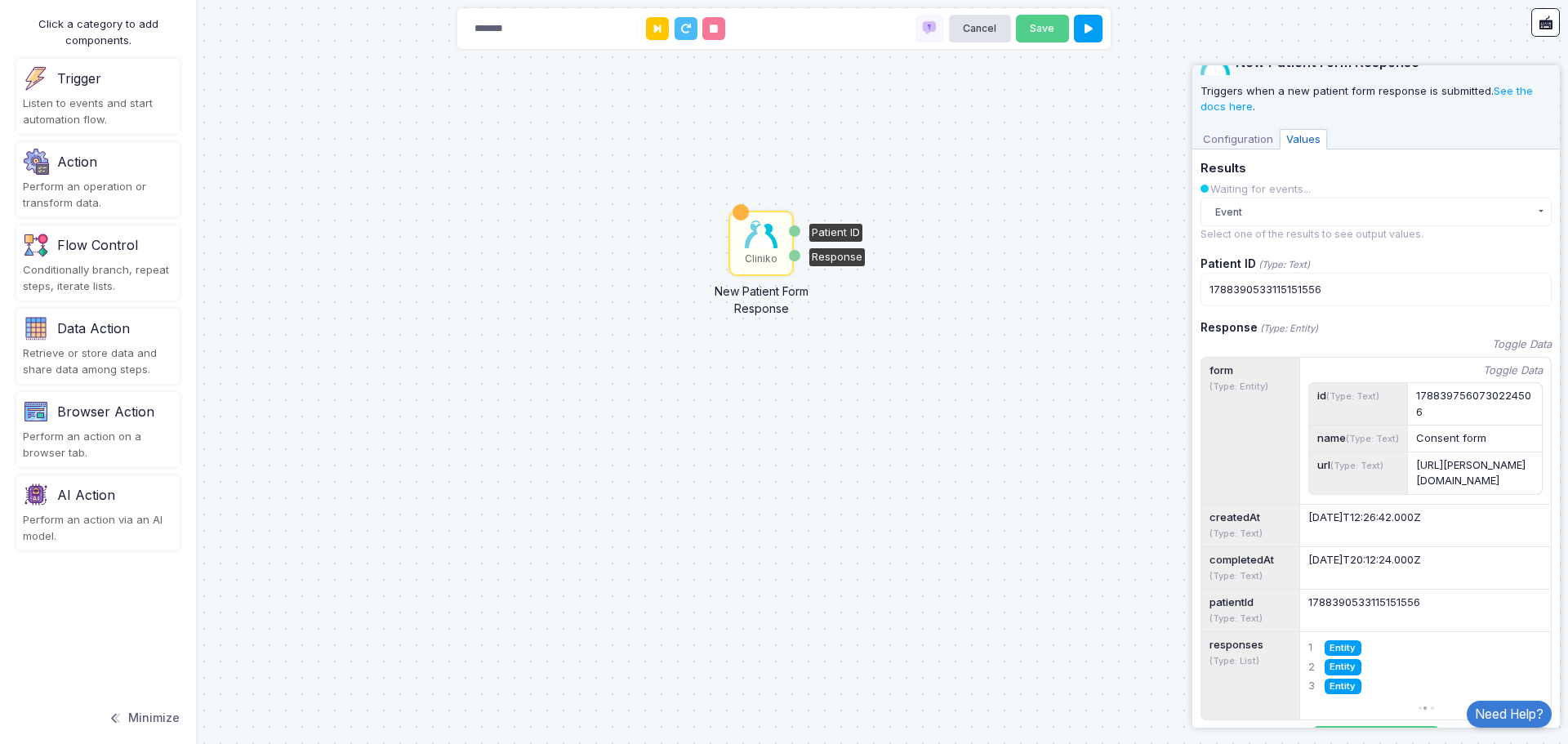
click at [1241, 140] on span "Configuration" at bounding box center [1238, 139] width 84 height 21
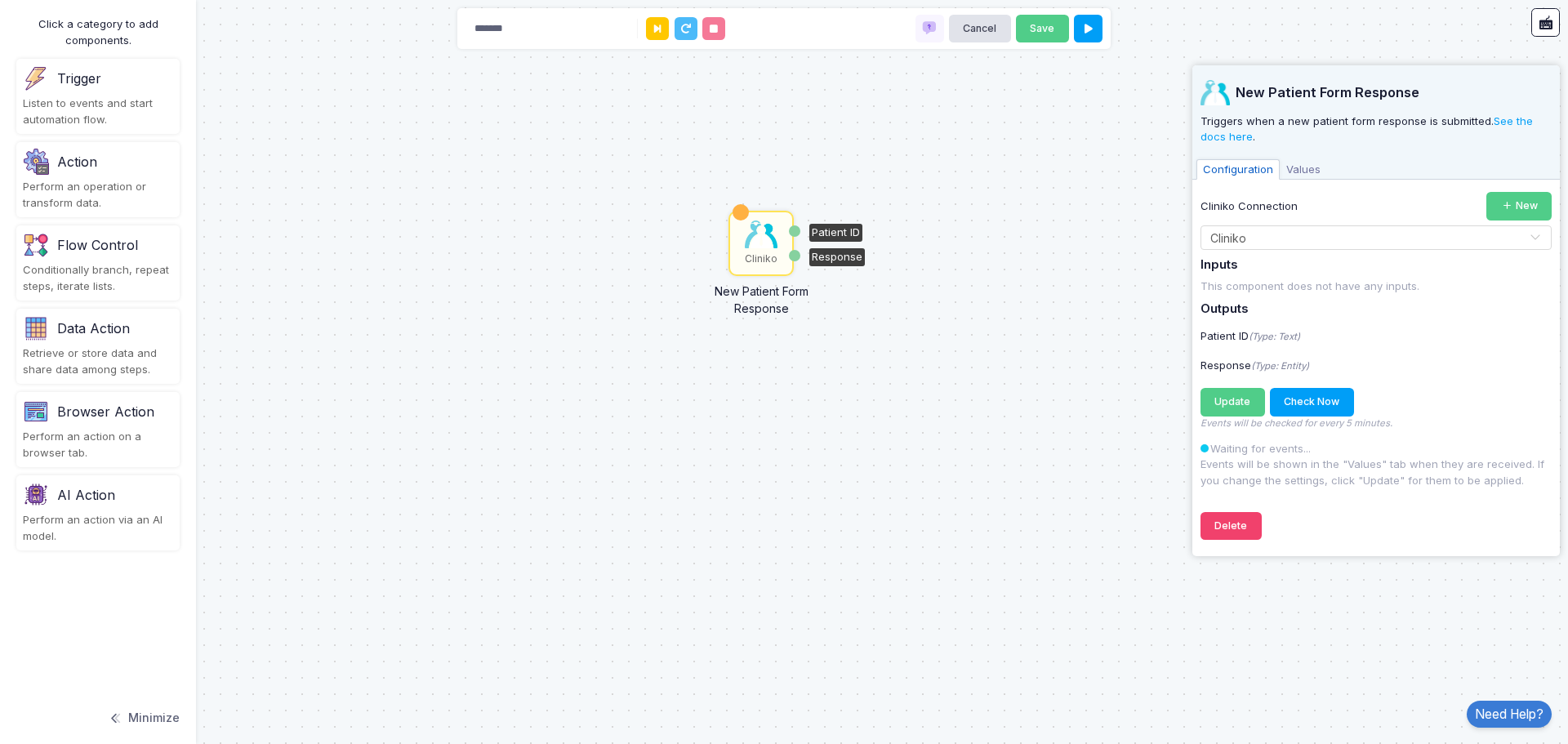
scroll to position [0, 0]
drag, startPoint x: 78, startPoint y: 246, endPoint x: 729, endPoint y: 368, distance: 662.3
click at [754, 366] on automation-editor "Cliniko New Patient Form Response Patient ID Response ******* Cancel Save Click…" at bounding box center [784, 372] width 1568 height 744
click at [52, 257] on div "Flow Control" at bounding box center [98, 245] width 151 height 26
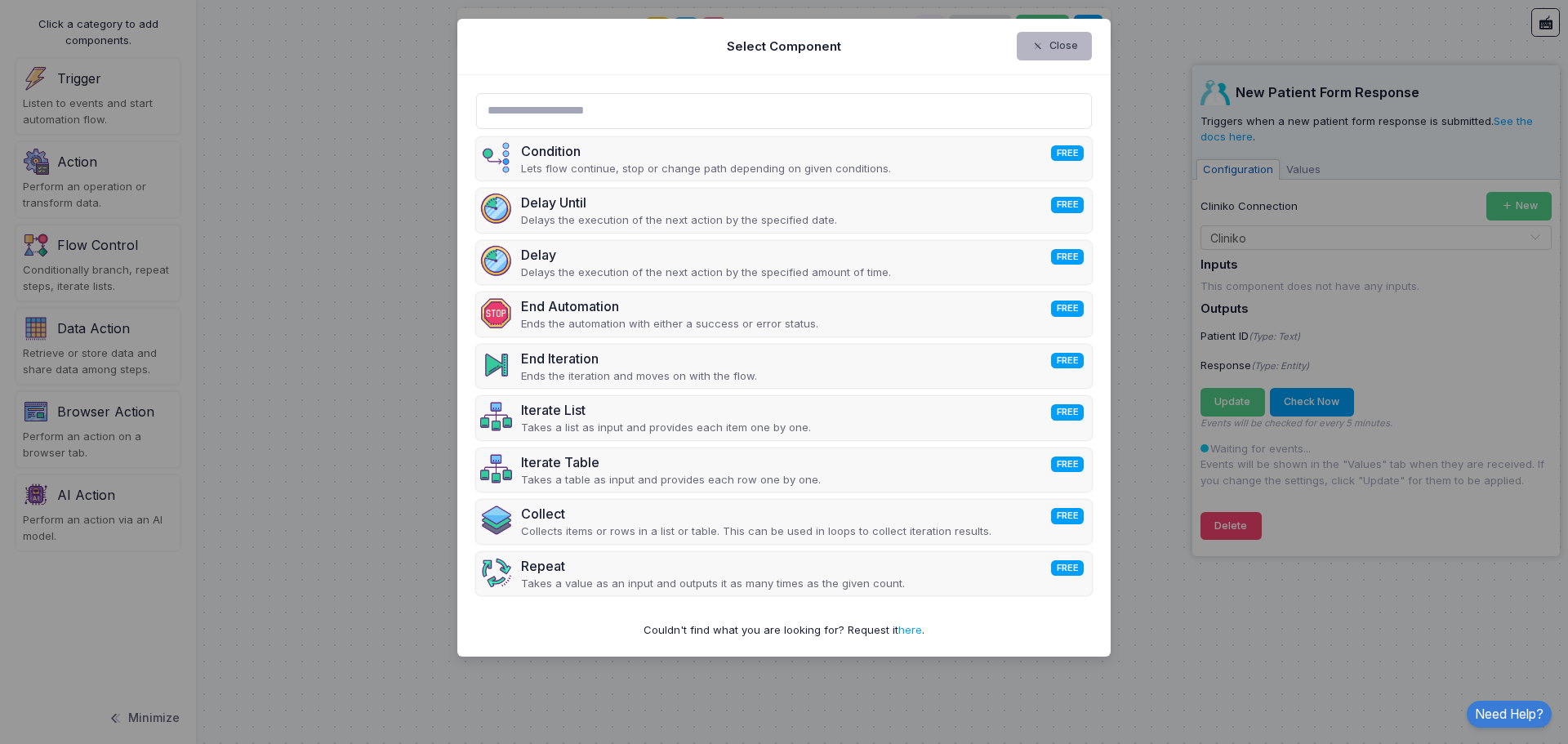
click at [1061, 49] on button "Close" at bounding box center [1055, 46] width 76 height 29
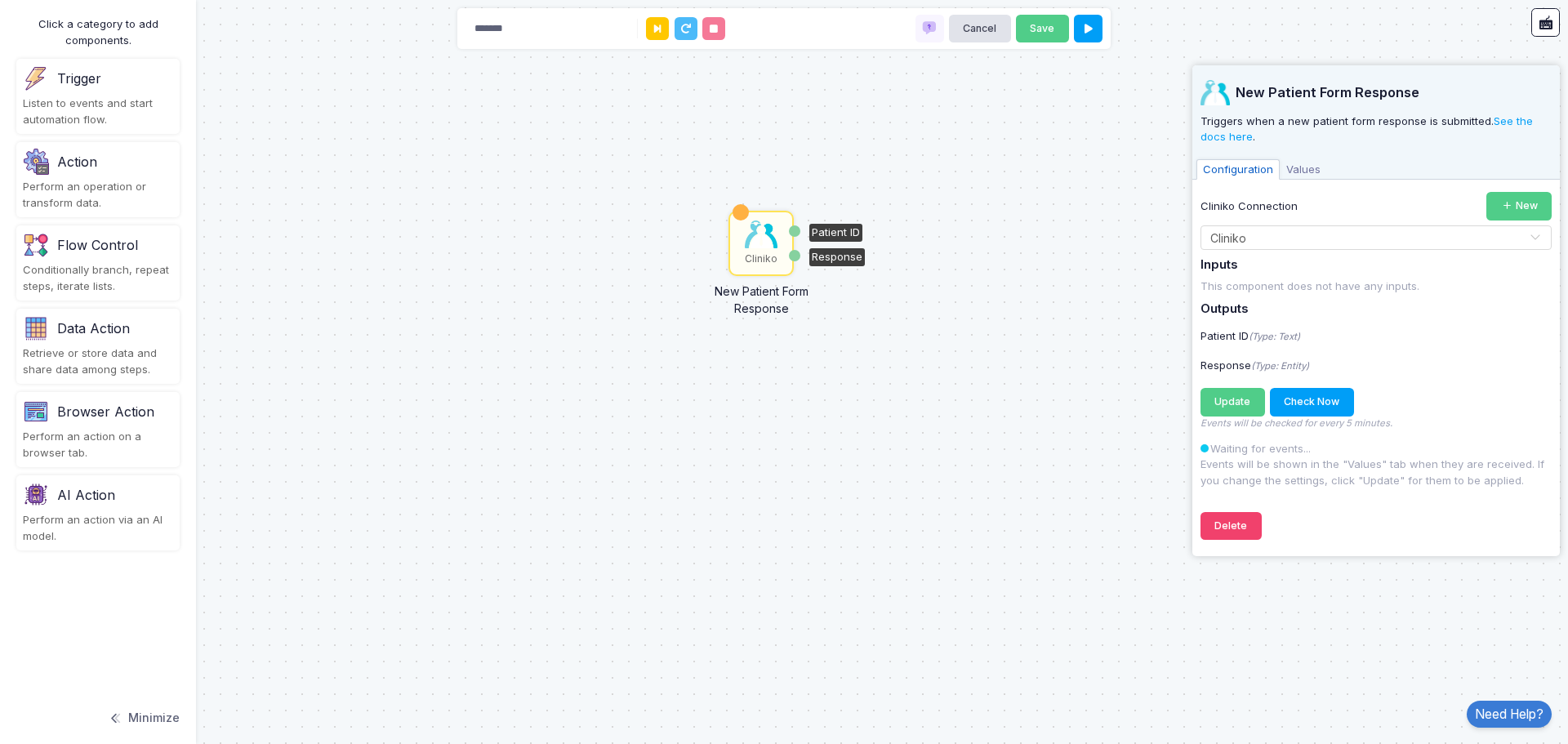
click at [65, 194] on div "Perform an operation or transform data." at bounding box center [98, 194] width 151 height 32
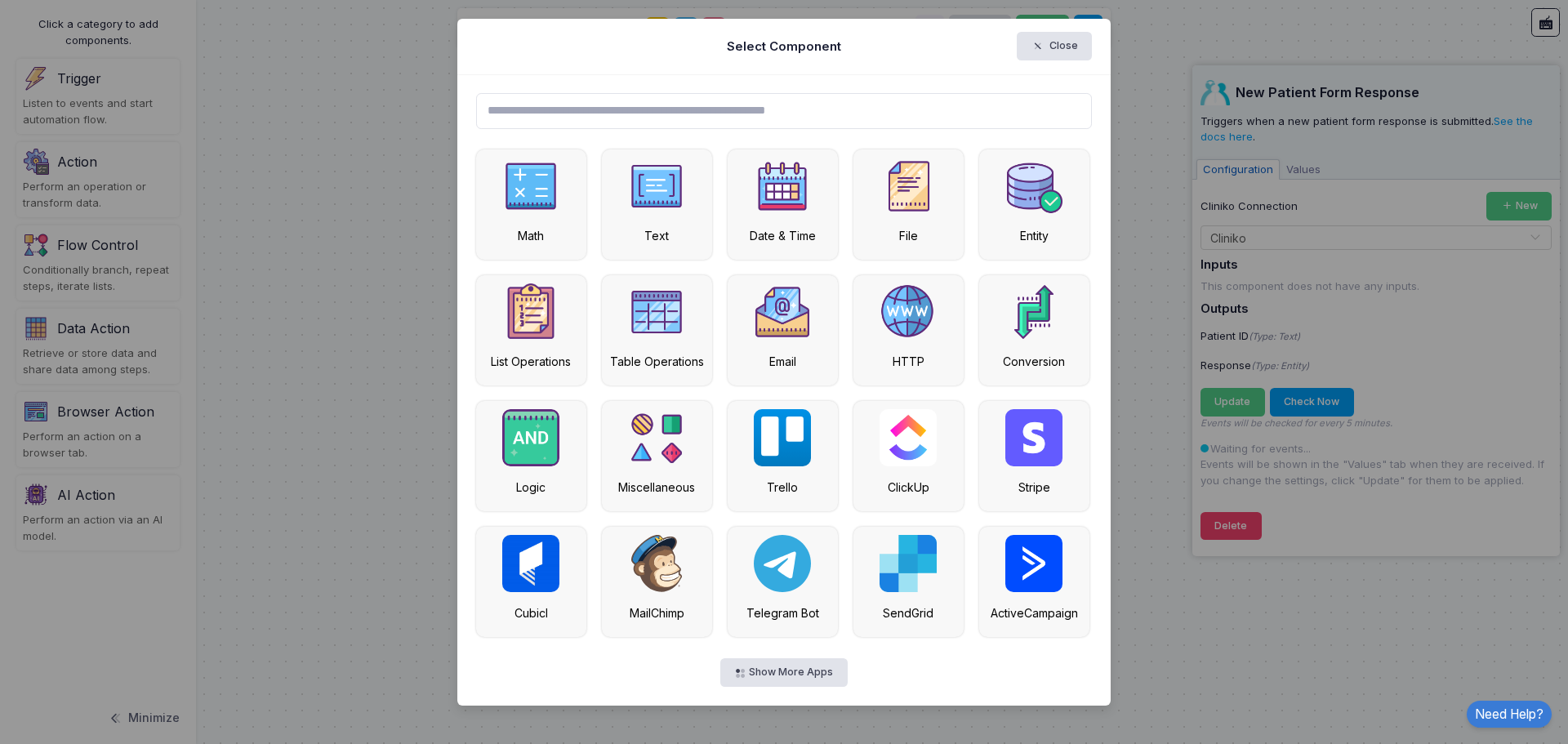
click at [554, 106] on input "text" at bounding box center [784, 111] width 616 height 36
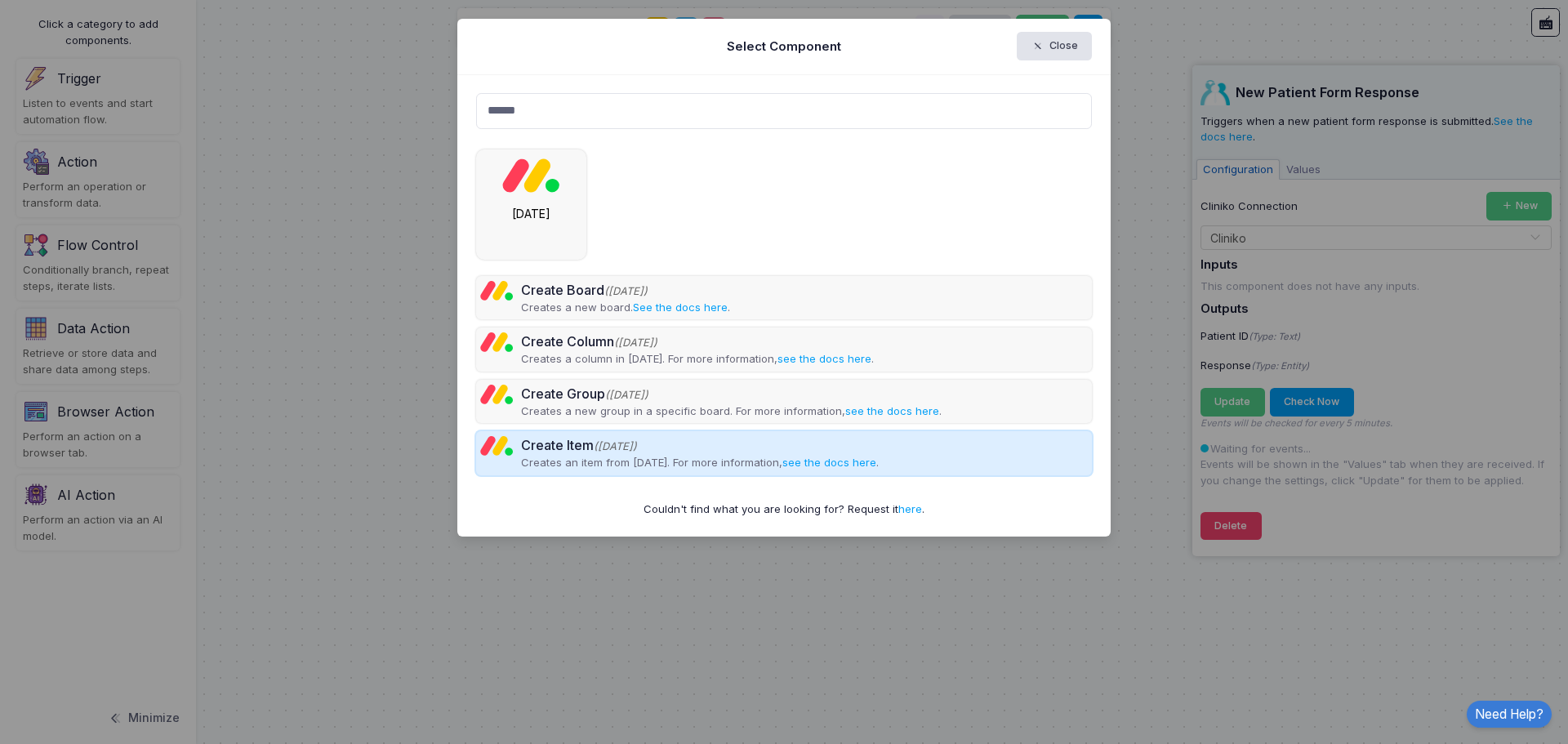
type input "******"
click at [670, 452] on div "Create Item (Monday)" at bounding box center [700, 446] width 358 height 20
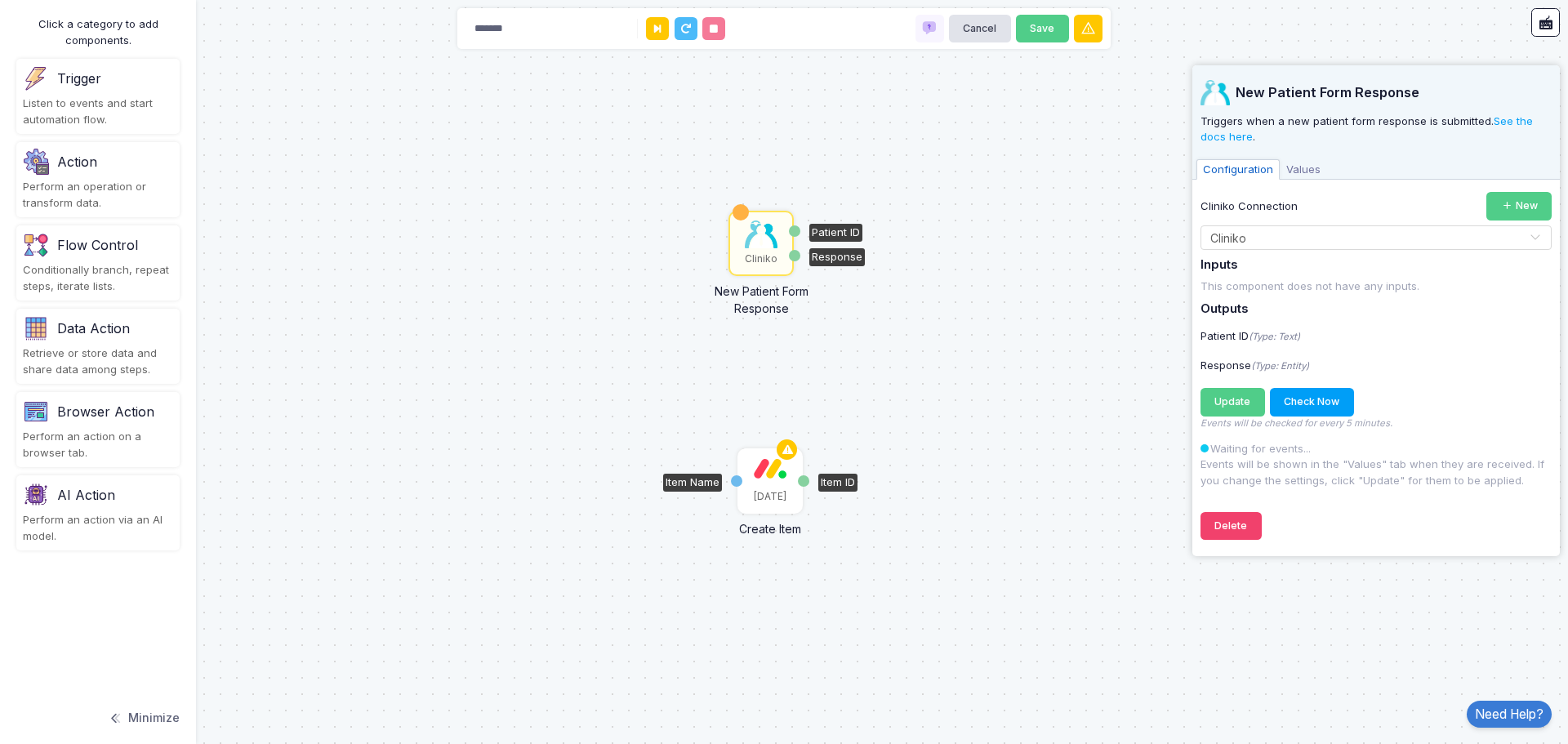
click at [770, 481] on div "[DATE]" at bounding box center [770, 481] width 62 height 62
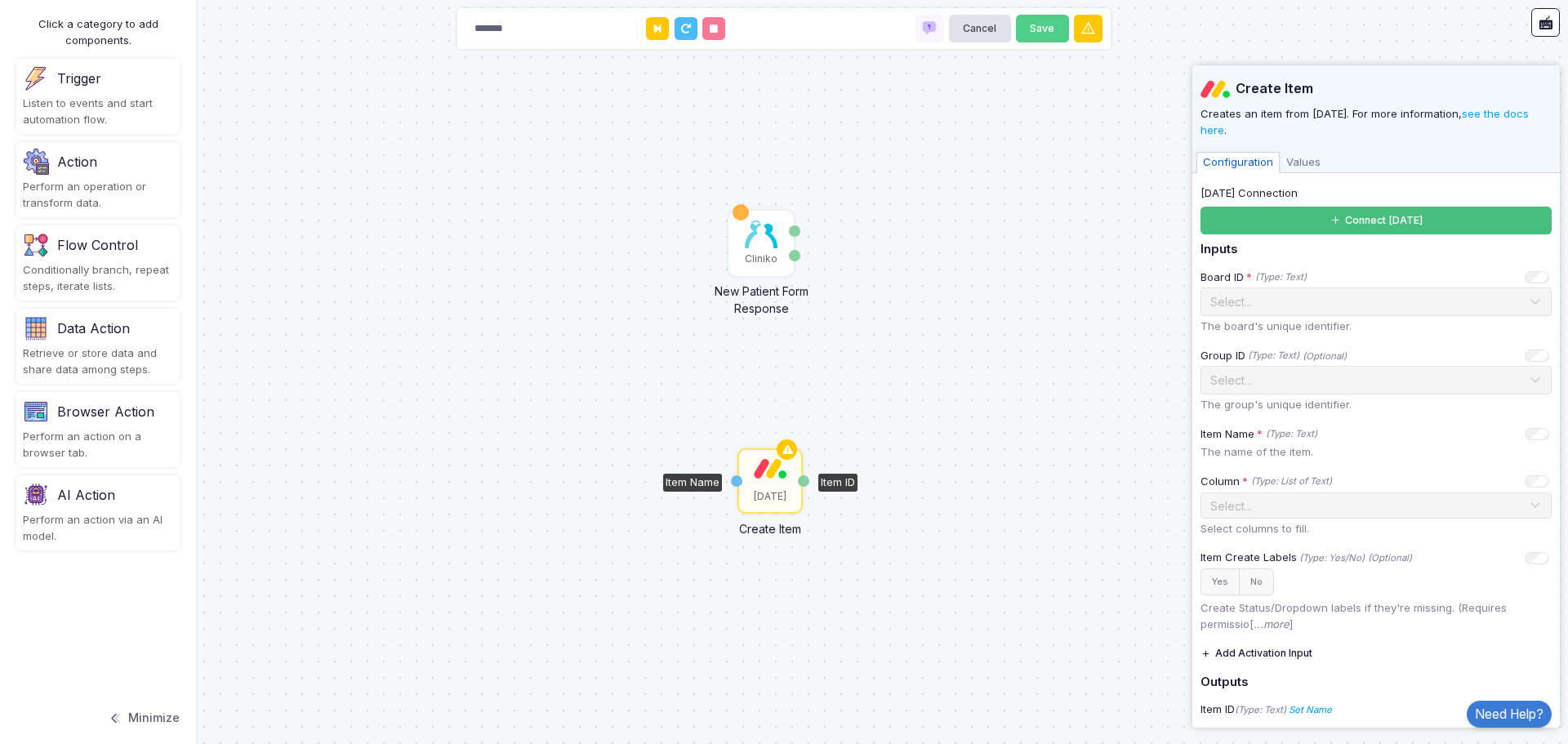
click at [1383, 222] on button "Connect [DATE]" at bounding box center [1376, 220] width 351 height 29
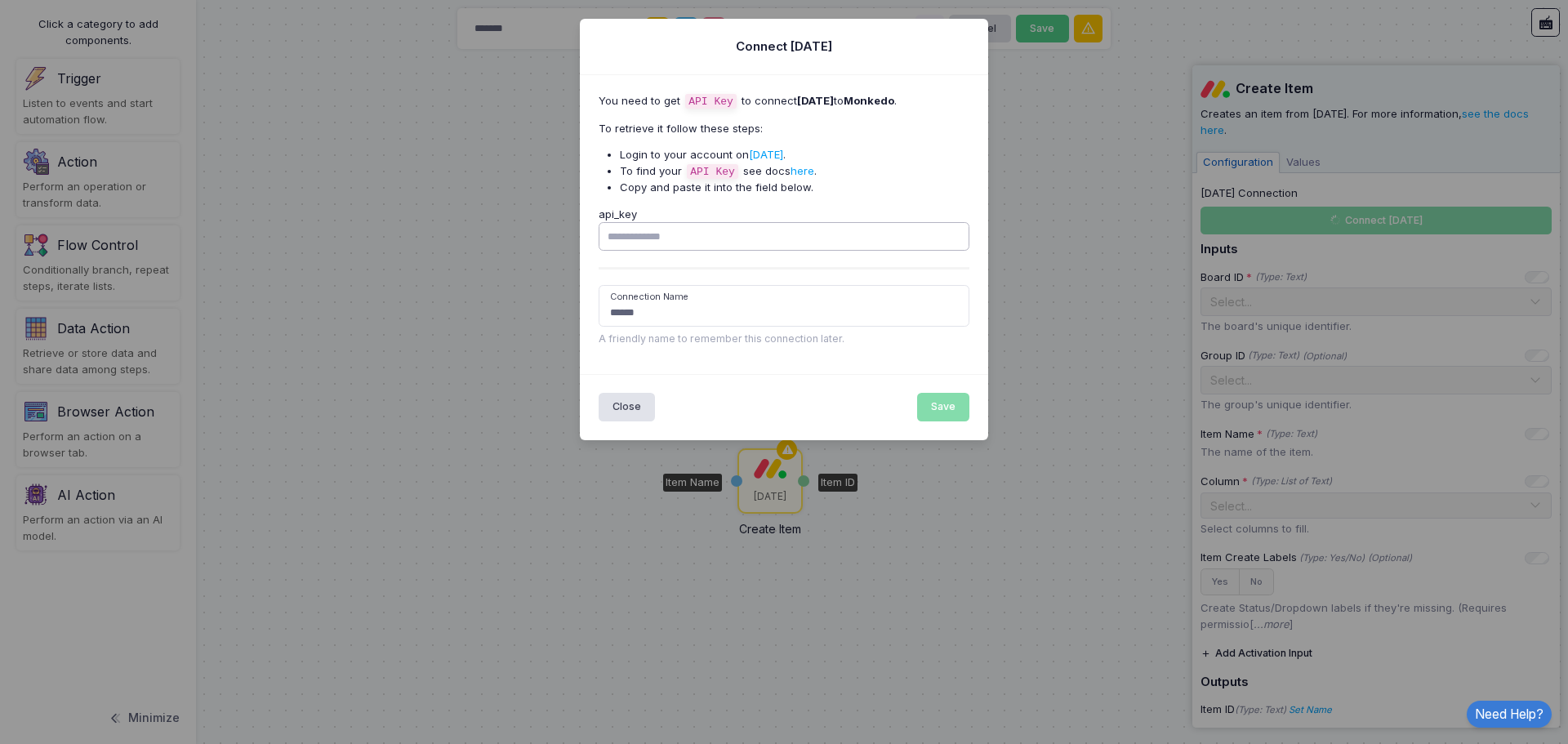
click at [766, 244] on input "api_key" at bounding box center [784, 236] width 372 height 29
click at [620, 413] on button "Close" at bounding box center [626, 407] width 57 height 29
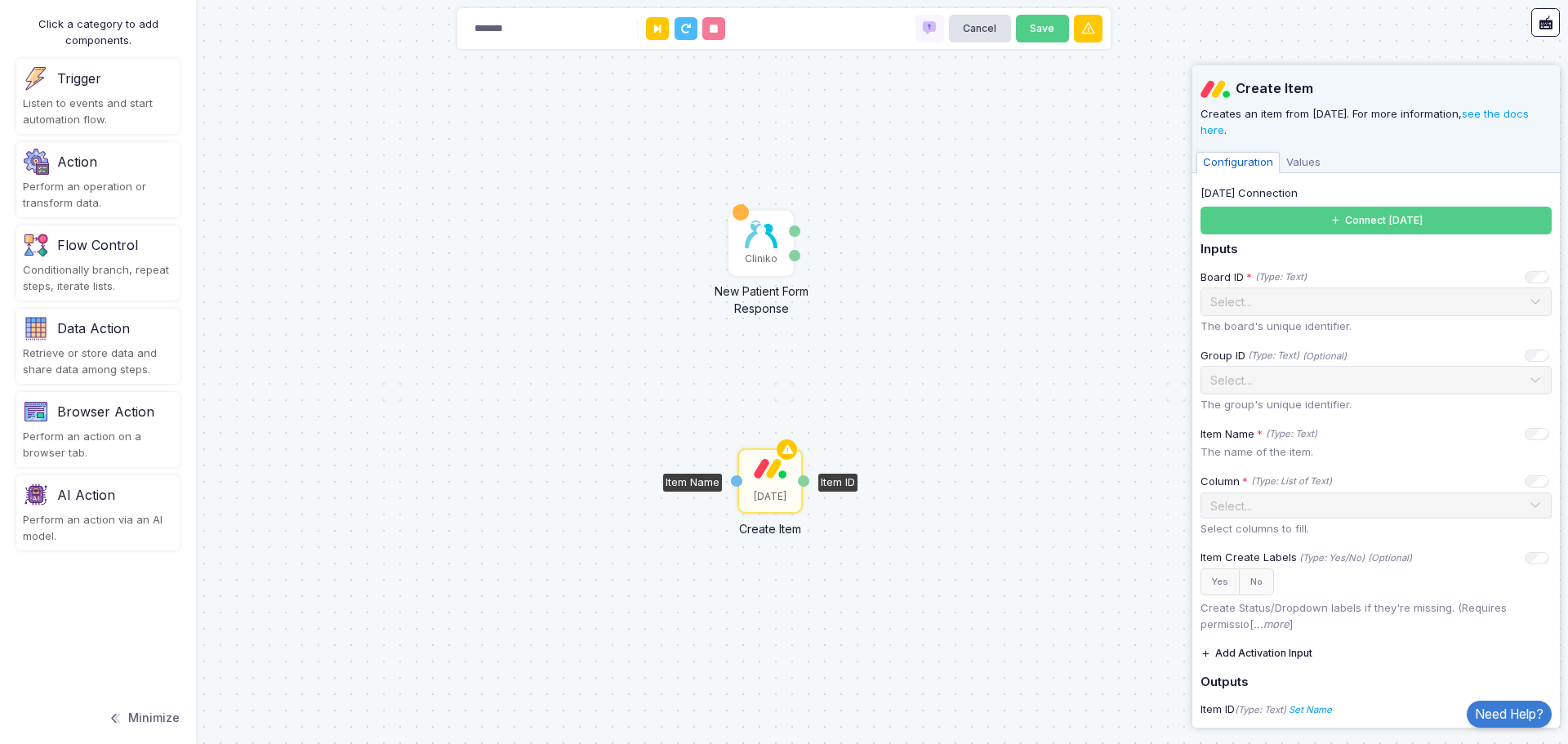
drag, startPoint x: 545, startPoint y: 29, endPoint x: 386, endPoint y: 31, distance: 159.0
click at [386, 31] on automation-editor "Cliniko New Patient Form Response Patient ID Response Monday Create Item Item N…" at bounding box center [784, 372] width 1568 height 744
click at [748, 250] on div "Cliniko" at bounding box center [761, 243] width 62 height 62
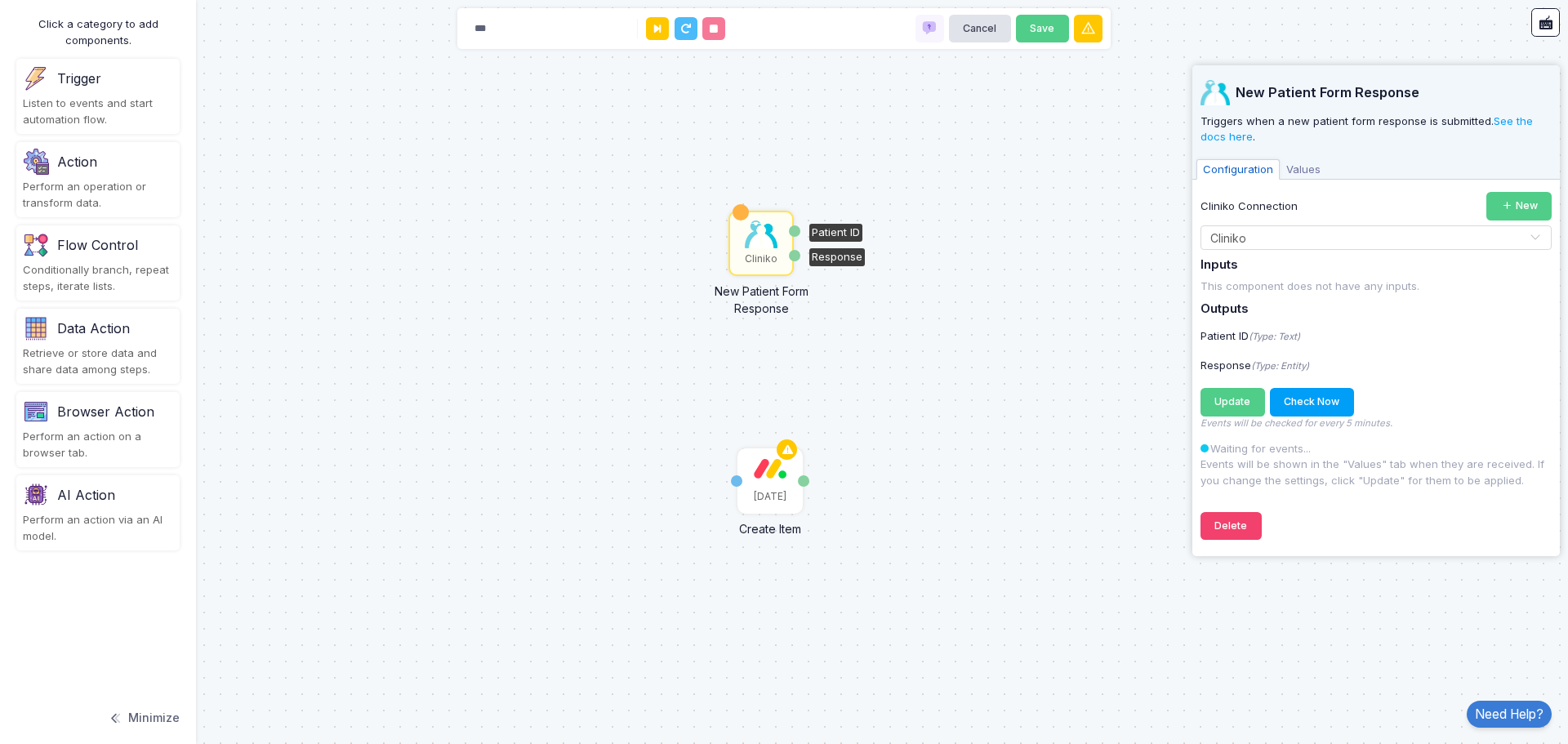
drag, startPoint x: 503, startPoint y: 27, endPoint x: 441, endPoint y: 32, distance: 62.2
click at [441, 32] on automation-editor "Cliniko New Patient Form Response Patient ID Response Monday Create Item Item N…" at bounding box center [784, 372] width 1568 height 744
type input "*"
type input "******"
click at [113, 185] on div "Perform an operation or transform data." at bounding box center [98, 194] width 151 height 32
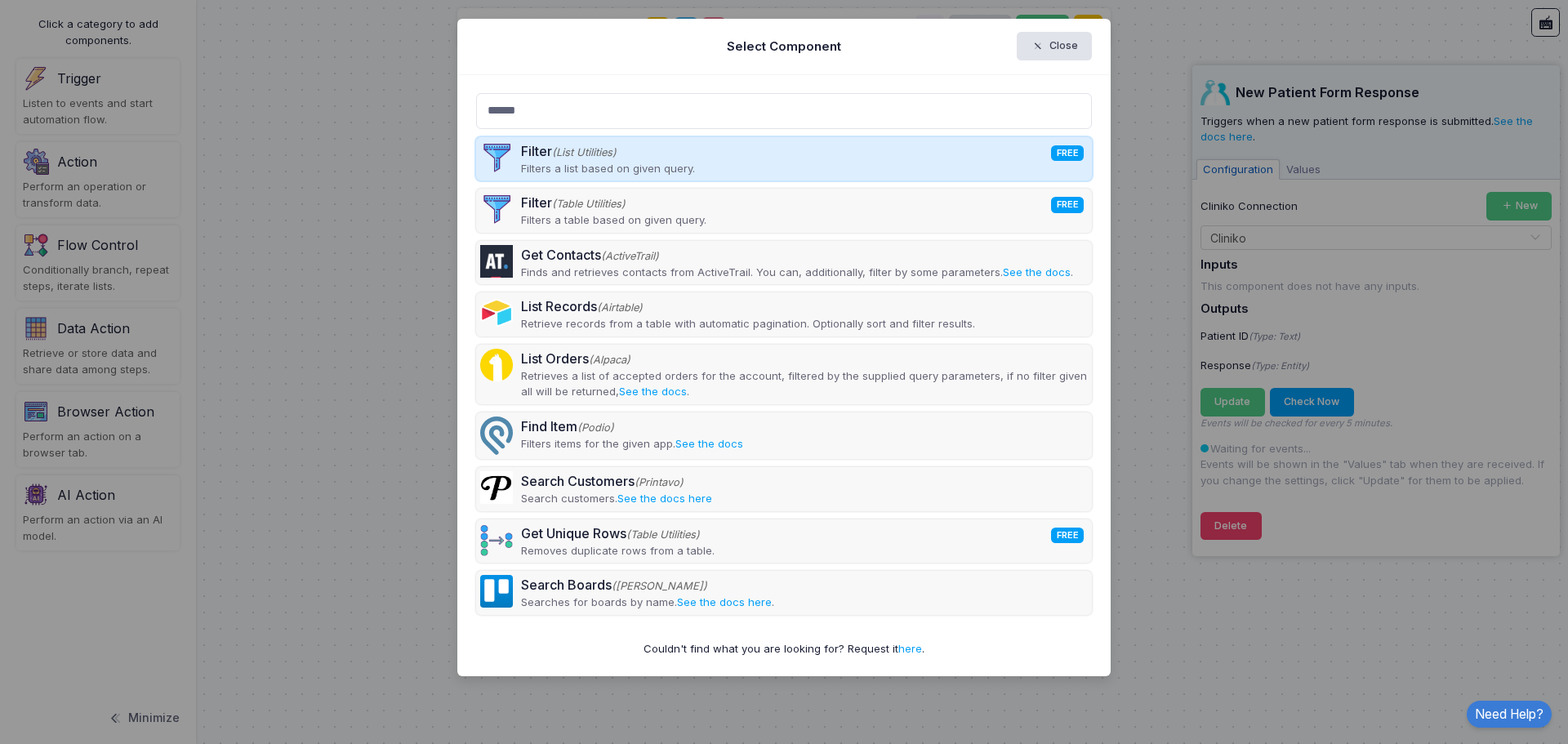
type input "******"
click at [932, 156] on div "Filter (List Utilities) FREE Filters a list based on given query." at bounding box center [784, 160] width 616 height 44
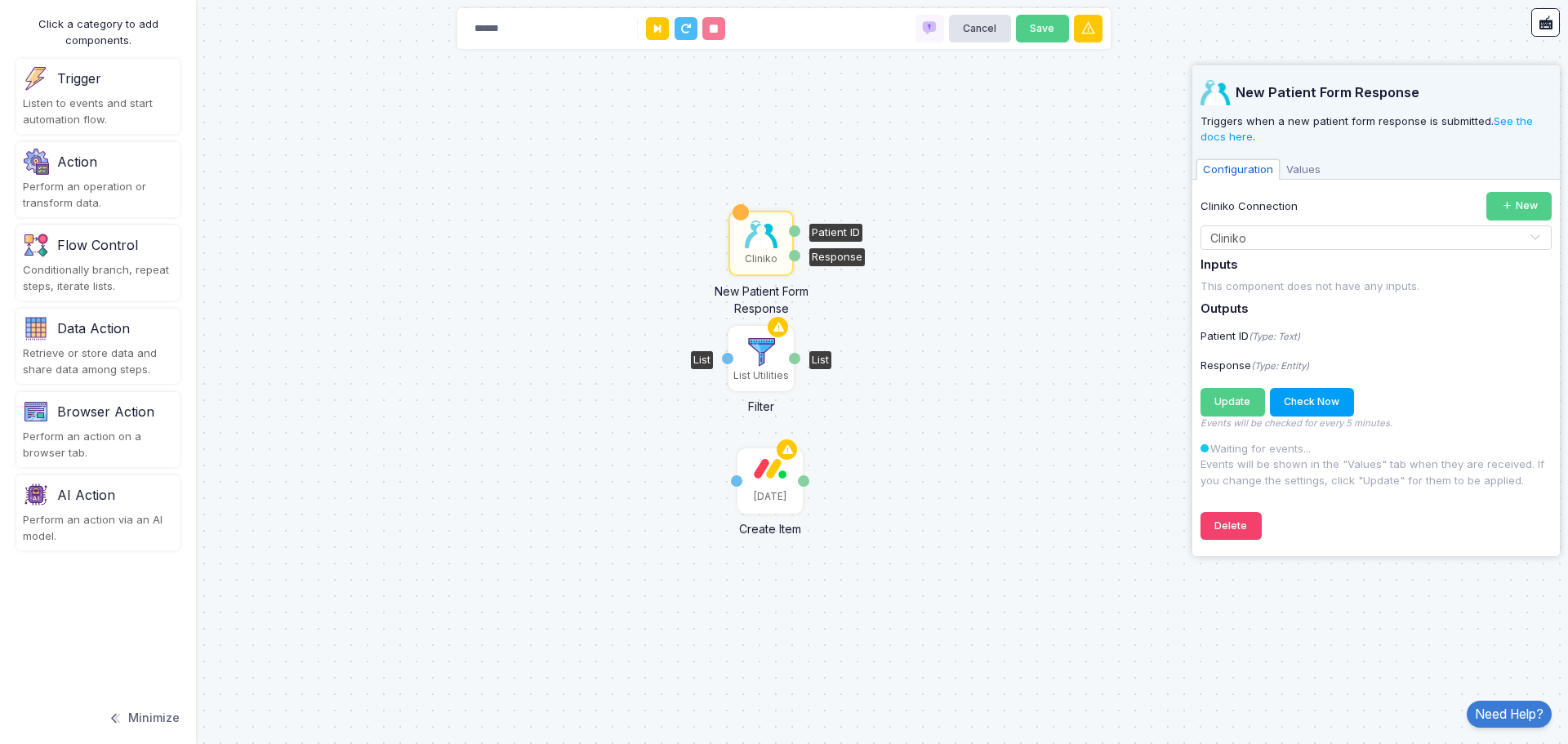
click at [761, 359] on img at bounding box center [761, 352] width 33 height 33
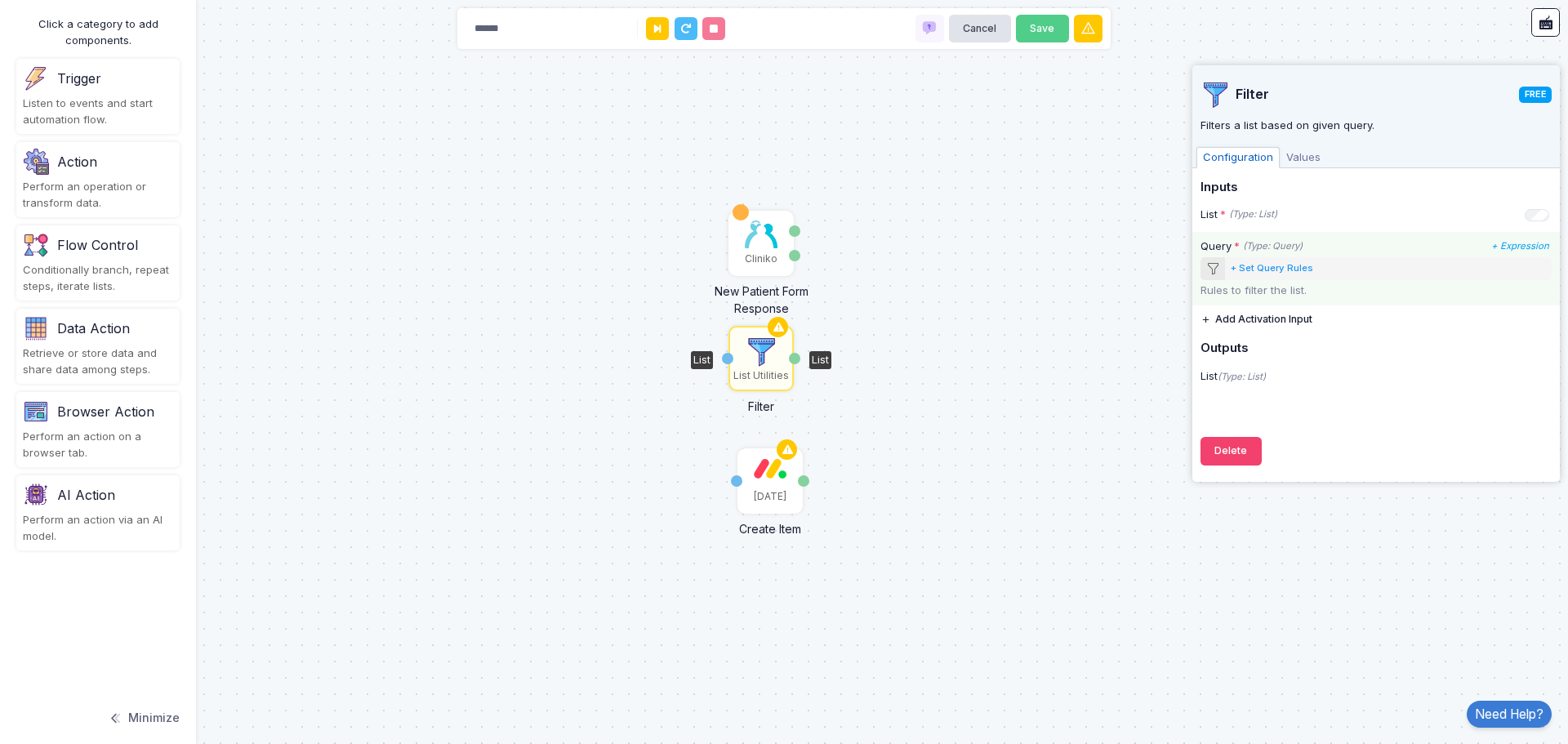
click at [1272, 269] on div "+ Set Query Rules" at bounding box center [1271, 268] width 83 height 14
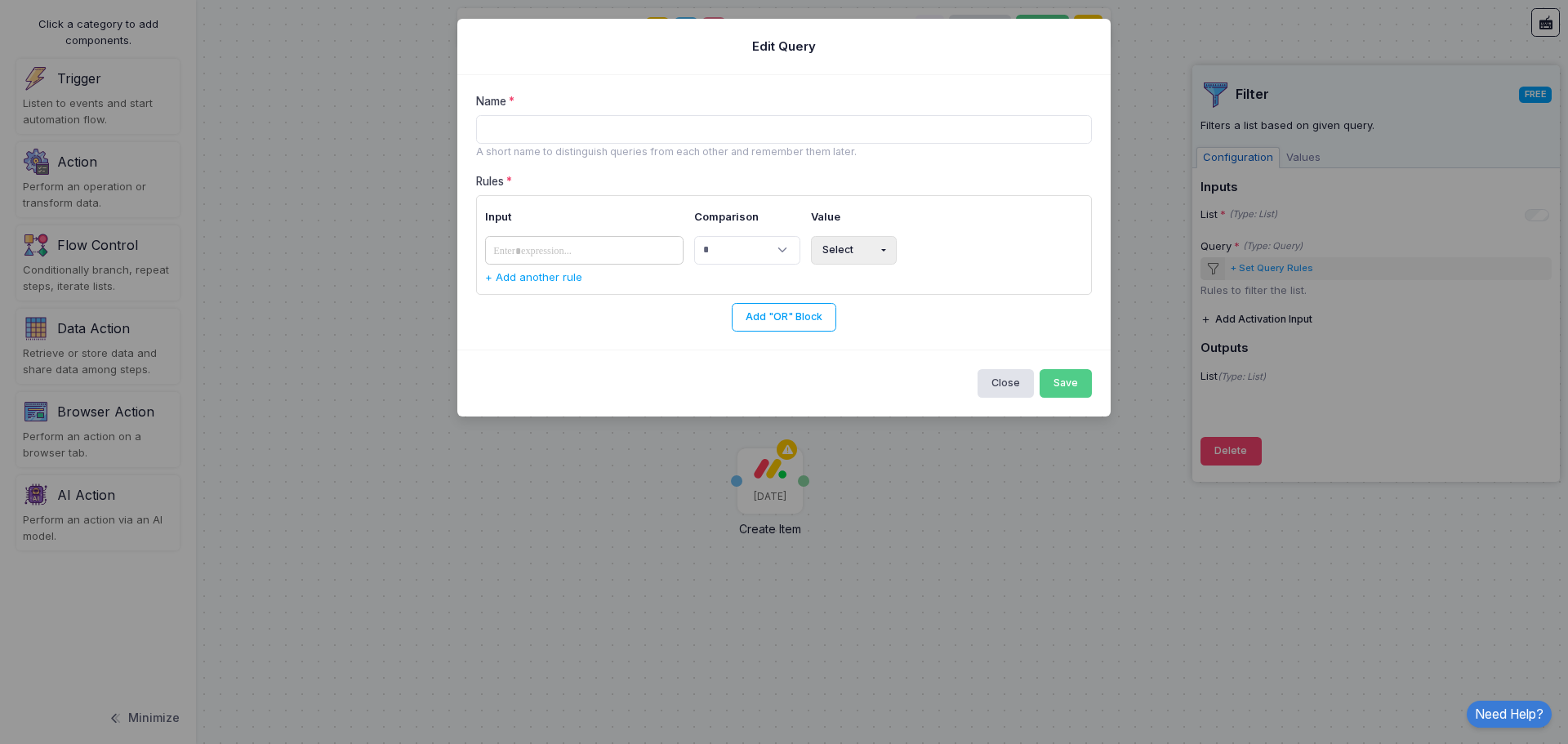
click at [559, 250] on span at bounding box center [533, 251] width 90 height 20
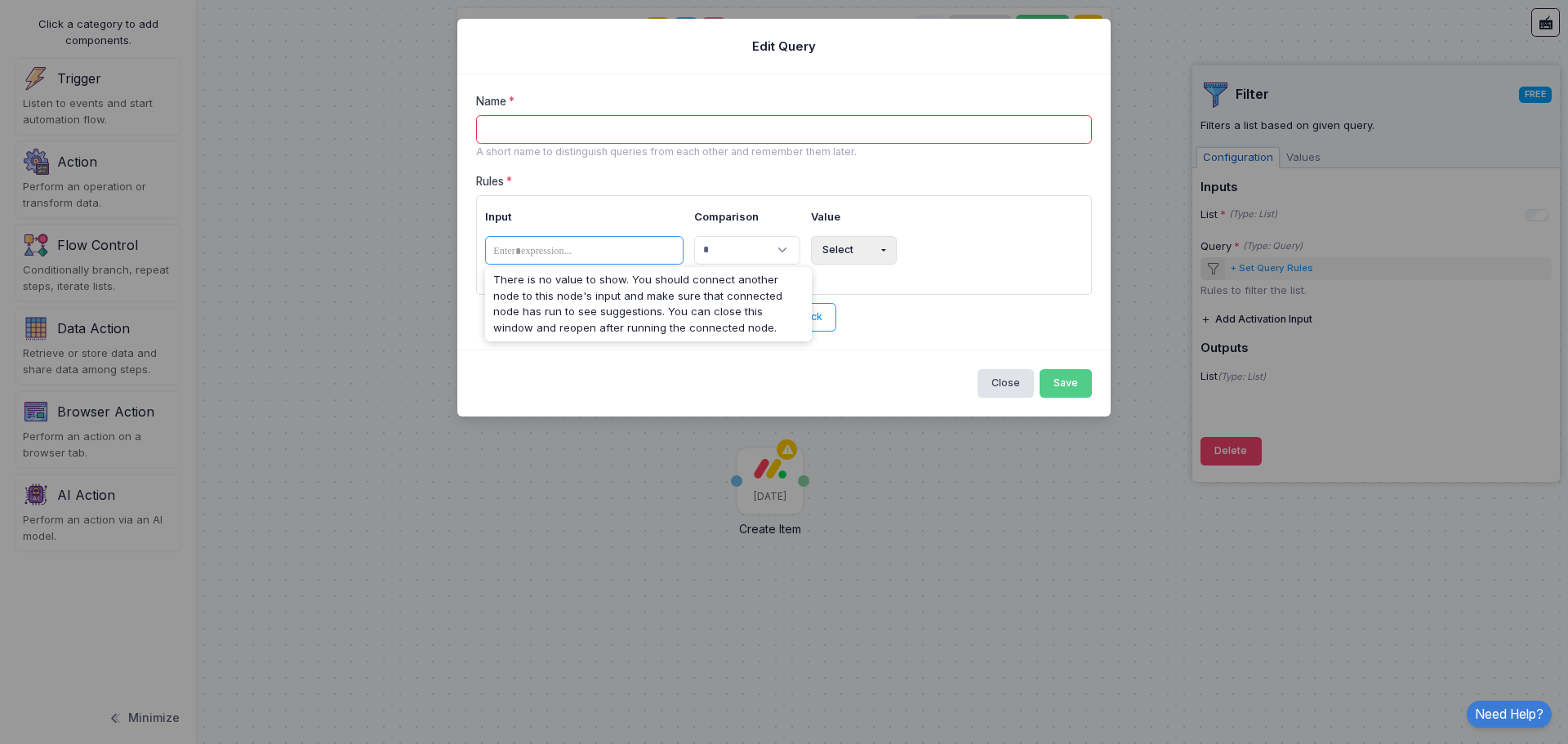
click at [643, 214] on th "Input" at bounding box center [586, 217] width 204 height 27
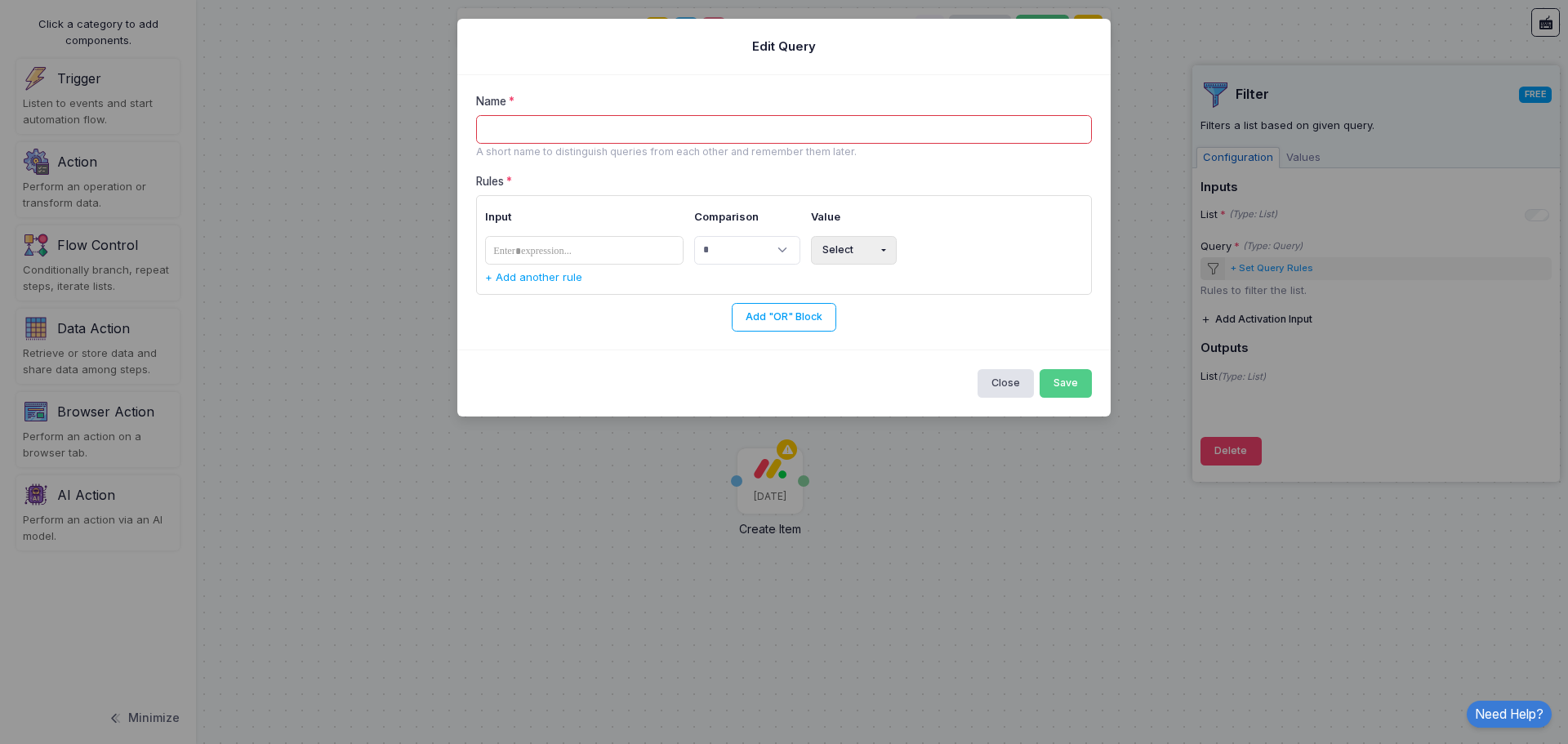
click at [531, 131] on input "Name" at bounding box center [784, 129] width 616 height 29
type input "***"
click at [732, 246] on select "**********" at bounding box center [747, 250] width 106 height 29
click at [694, 236] on select "**********" at bounding box center [747, 250] width 106 height 29
click at [843, 252] on button "Select" at bounding box center [853, 250] width 86 height 29
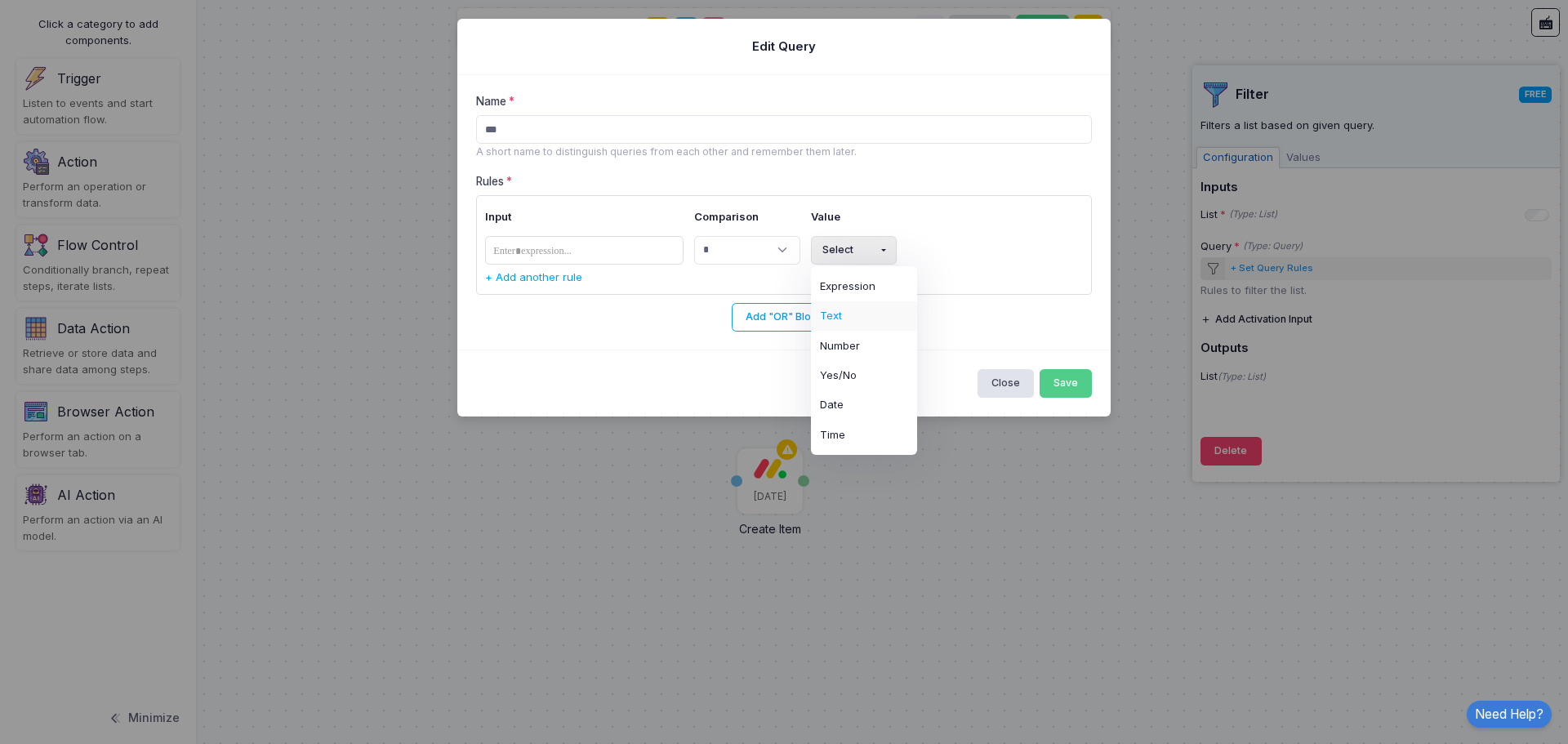
click at [856, 308] on button "Text" at bounding box center [863, 315] width 106 height 29
click at [524, 253] on span at bounding box center [533, 251] width 90 height 20
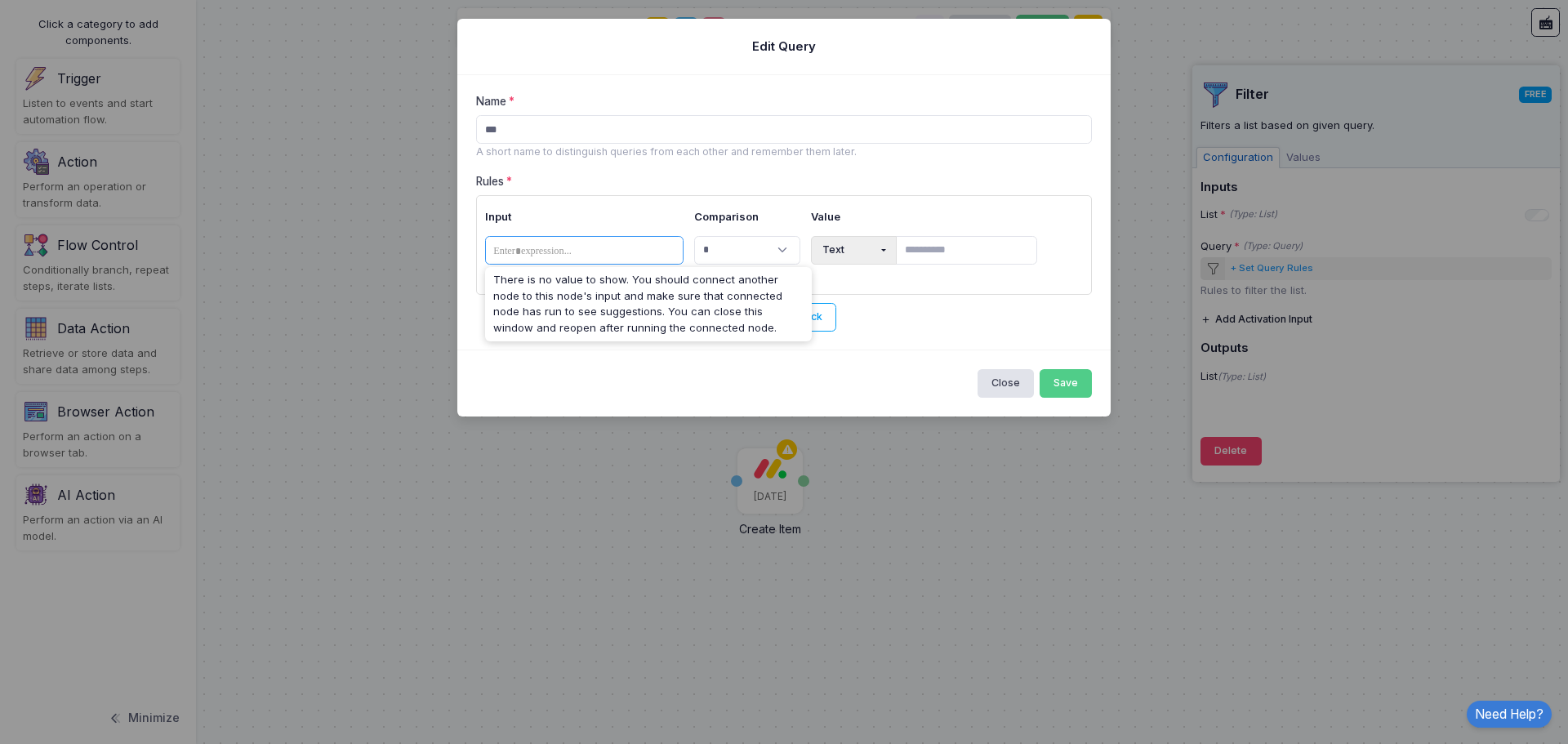
click at [606, 207] on th "Input" at bounding box center [586, 217] width 204 height 27
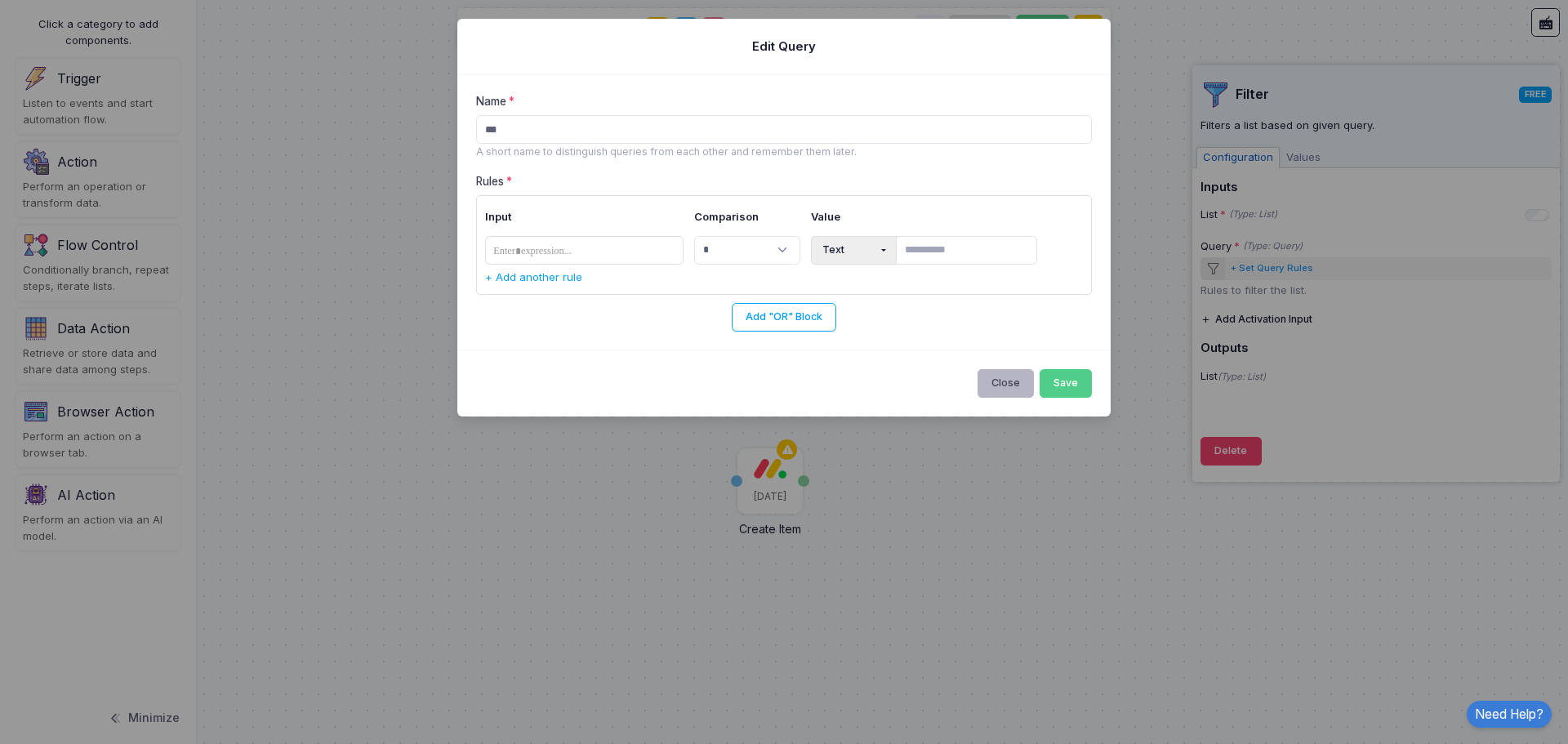
click at [994, 384] on button "Close" at bounding box center [1005, 383] width 57 height 29
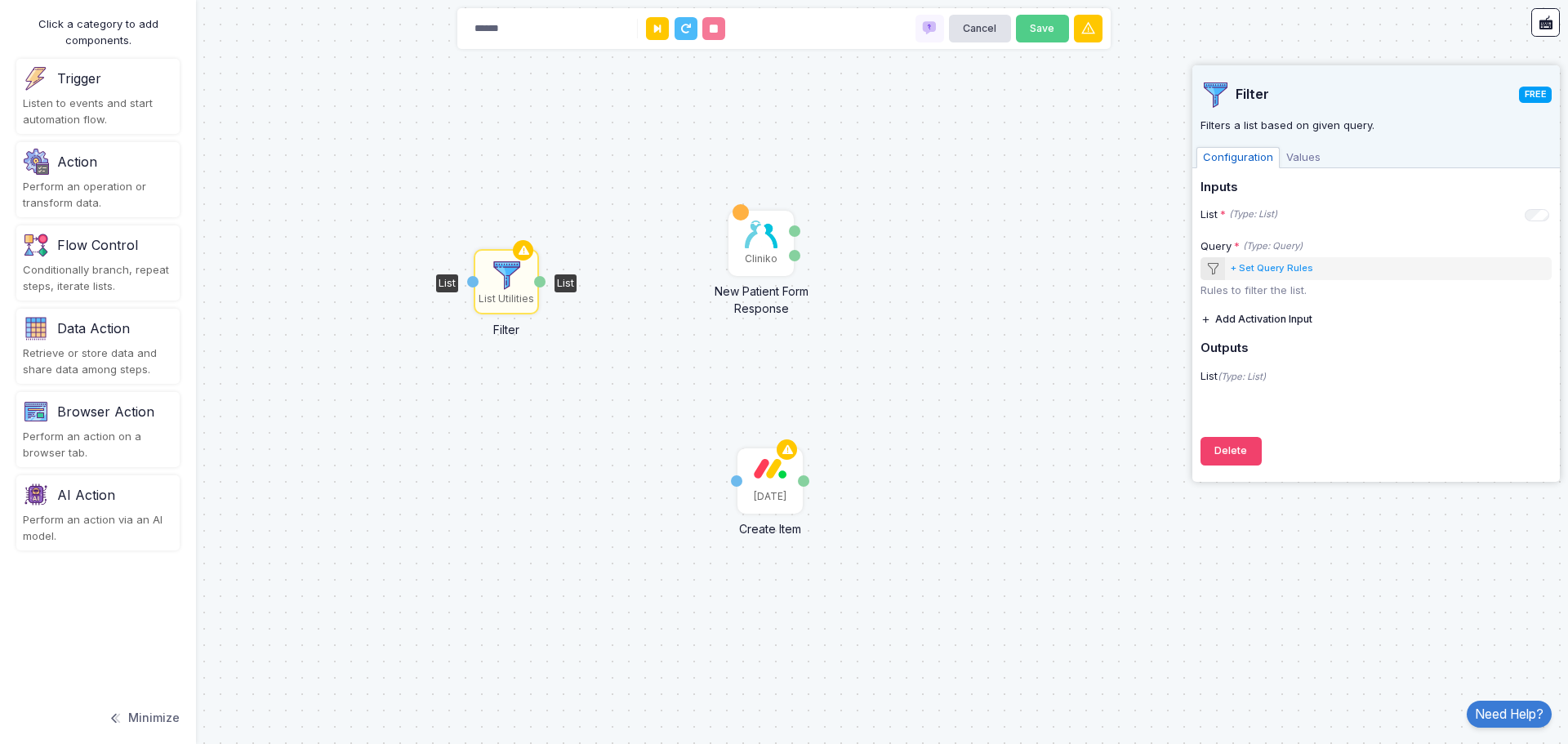
drag, startPoint x: 763, startPoint y: 332, endPoint x: 507, endPoint y: 254, distance: 267.6
click at [507, 254] on div "List Utilities" at bounding box center [506, 281] width 62 height 62
drag, startPoint x: 538, startPoint y: 280, endPoint x: 735, endPoint y: 250, distance: 199.3
click at [1, 1] on div "1 Cliniko New Patient Form Response Patient ID Response Monday Create Item Item…" at bounding box center [0, 0] width 1 height 1
drag, startPoint x: 539, startPoint y: 279, endPoint x: 765, endPoint y: 158, distance: 256.4
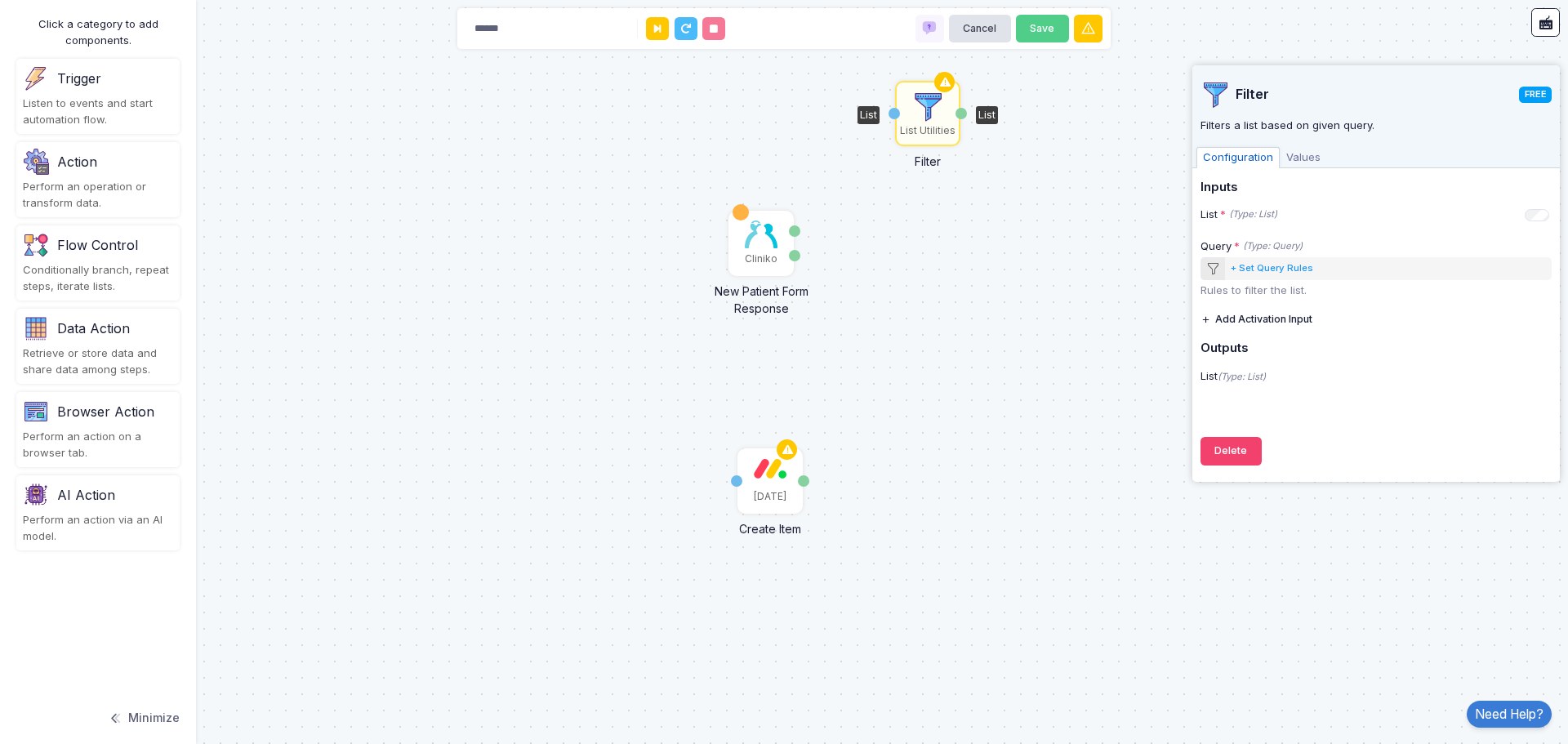
drag, startPoint x: 504, startPoint y: 280, endPoint x: 925, endPoint y: 119, distance: 450.7
click at [927, 114] on img at bounding box center [927, 107] width 33 height 33
drag, startPoint x: 894, startPoint y: 114, endPoint x: 797, endPoint y: 238, distance: 157.4
click at [1, 1] on div "Cliniko New Patient Form Response Patient ID Response Monday Create Item Item N…" at bounding box center [0, 0] width 1 height 1
drag, startPoint x: 963, startPoint y: 112, endPoint x: 796, endPoint y: 229, distance: 203.9
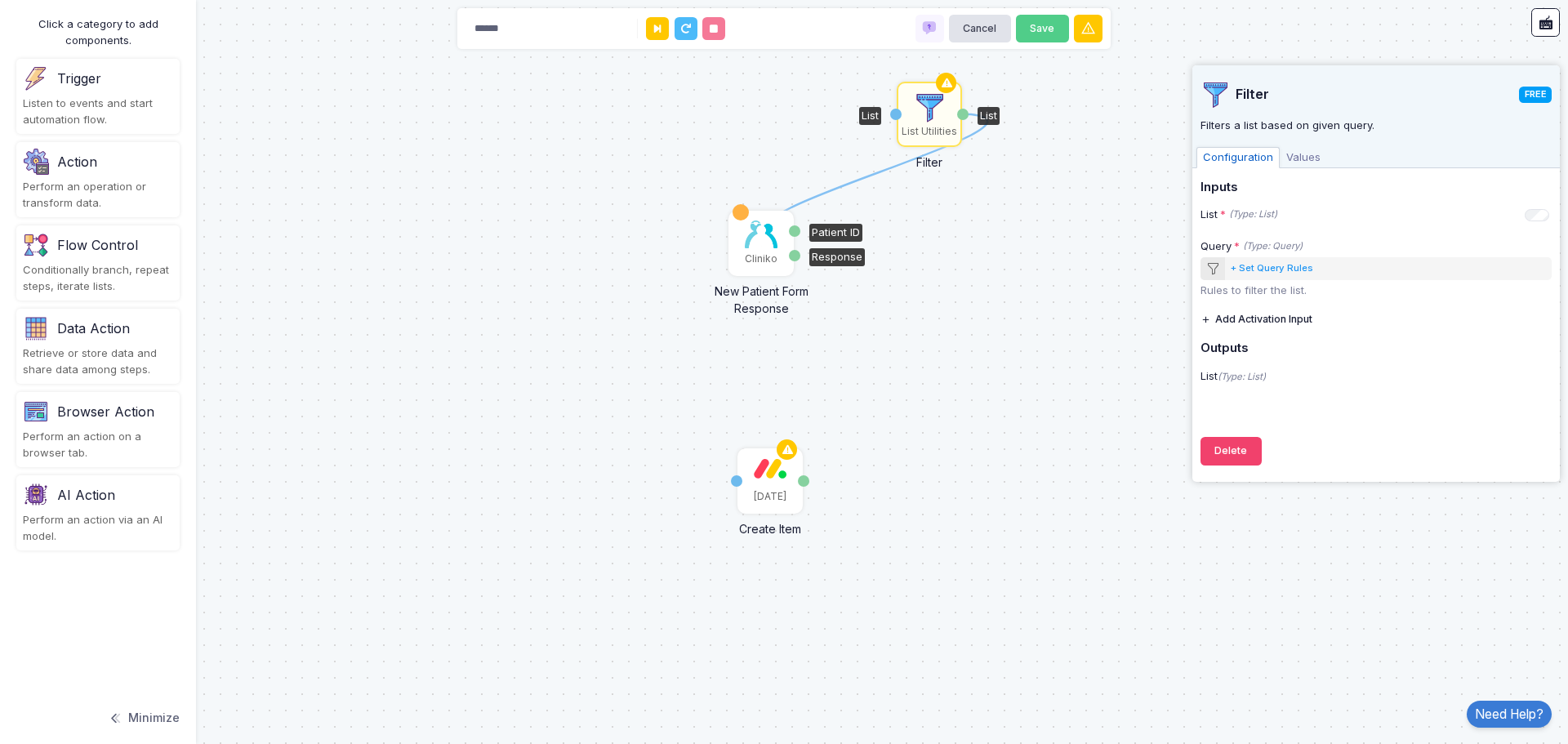
click at [1, 1] on div "1 Cliniko New Patient Form Response Patient ID Response Monday Create Item Item…" at bounding box center [0, 0] width 1 height 1
drag, startPoint x: 622, startPoint y: 392, endPoint x: 964, endPoint y: 303, distance: 353.4
click at [964, 303] on div "Cliniko New Patient Form Response Patient ID Response Monday Create Item Item N…" at bounding box center [784, 372] width 1568 height 744
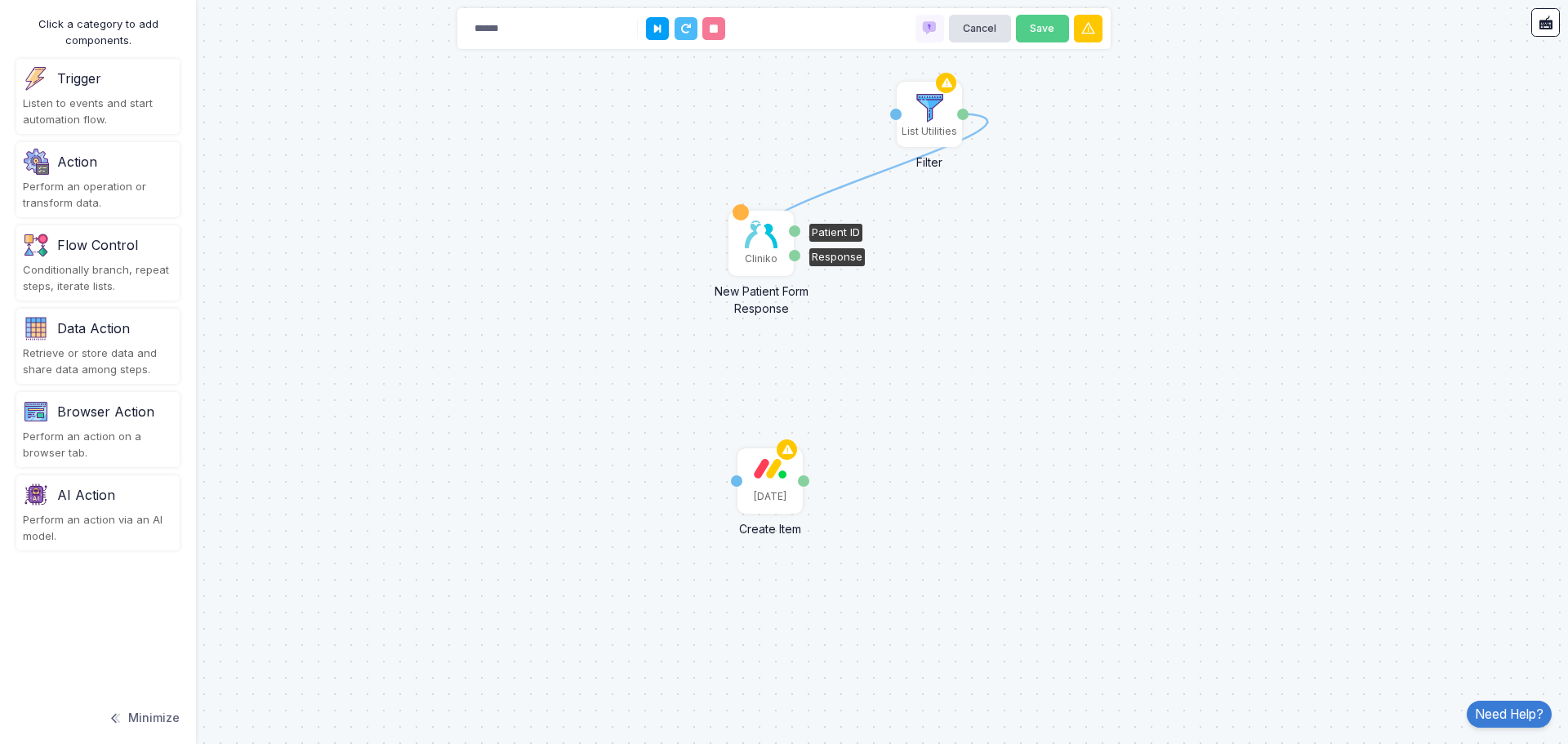
drag, startPoint x: 963, startPoint y: 113, endPoint x: 794, endPoint y: 231, distance: 206.1
click at [1, 1] on div "1 Cliniko New Patient Form Response Patient ID Response Monday Create Item Item…" at bounding box center [0, 0] width 1 height 1
drag, startPoint x: 793, startPoint y: 232, endPoint x: 965, endPoint y: 115, distance: 208.0
click at [1, 1] on div "1 Cliniko New Patient Form Response Patient ID Response Monday Create Item Item…" at bounding box center [0, 0] width 1 height 1
drag, startPoint x: 923, startPoint y: 82, endPoint x: 668, endPoint y: 105, distance: 256.0
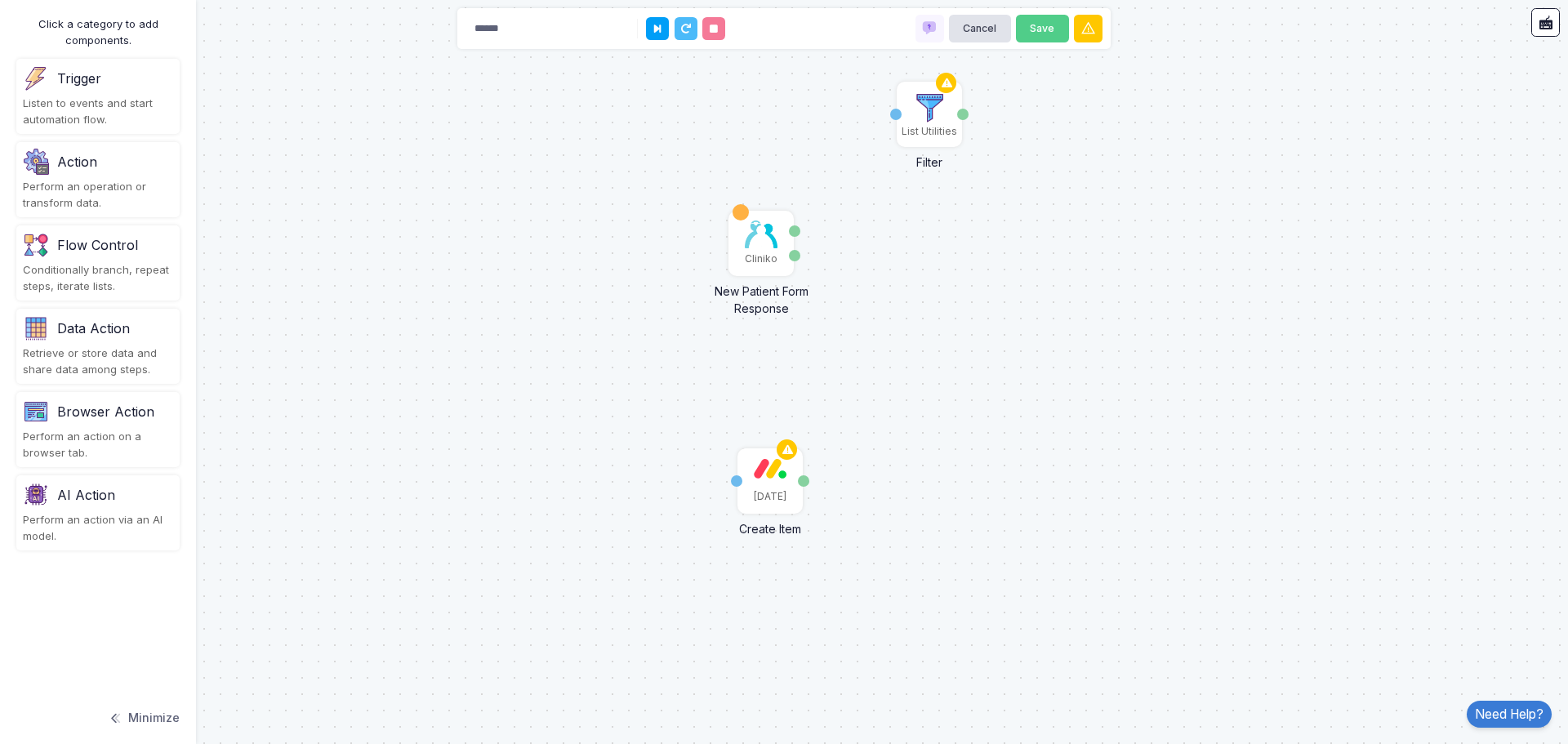
click at [665, 105] on div "Cliniko New Patient Form Response Patient ID Response Monday Create Item Item N…" at bounding box center [784, 372] width 1568 height 744
drag, startPoint x: 963, startPoint y: 111, endPoint x: 796, endPoint y: 228, distance: 203.9
click at [1, 1] on div "1 Cliniko New Patient Form Response Patient ID Response Monday Create Item Item…" at bounding box center [0, 0] width 1 height 1
drag, startPoint x: 796, startPoint y: 232, endPoint x: 859, endPoint y: 223, distance: 63.6
click at [942, 84] on icon at bounding box center [946, 83] width 20 height 23
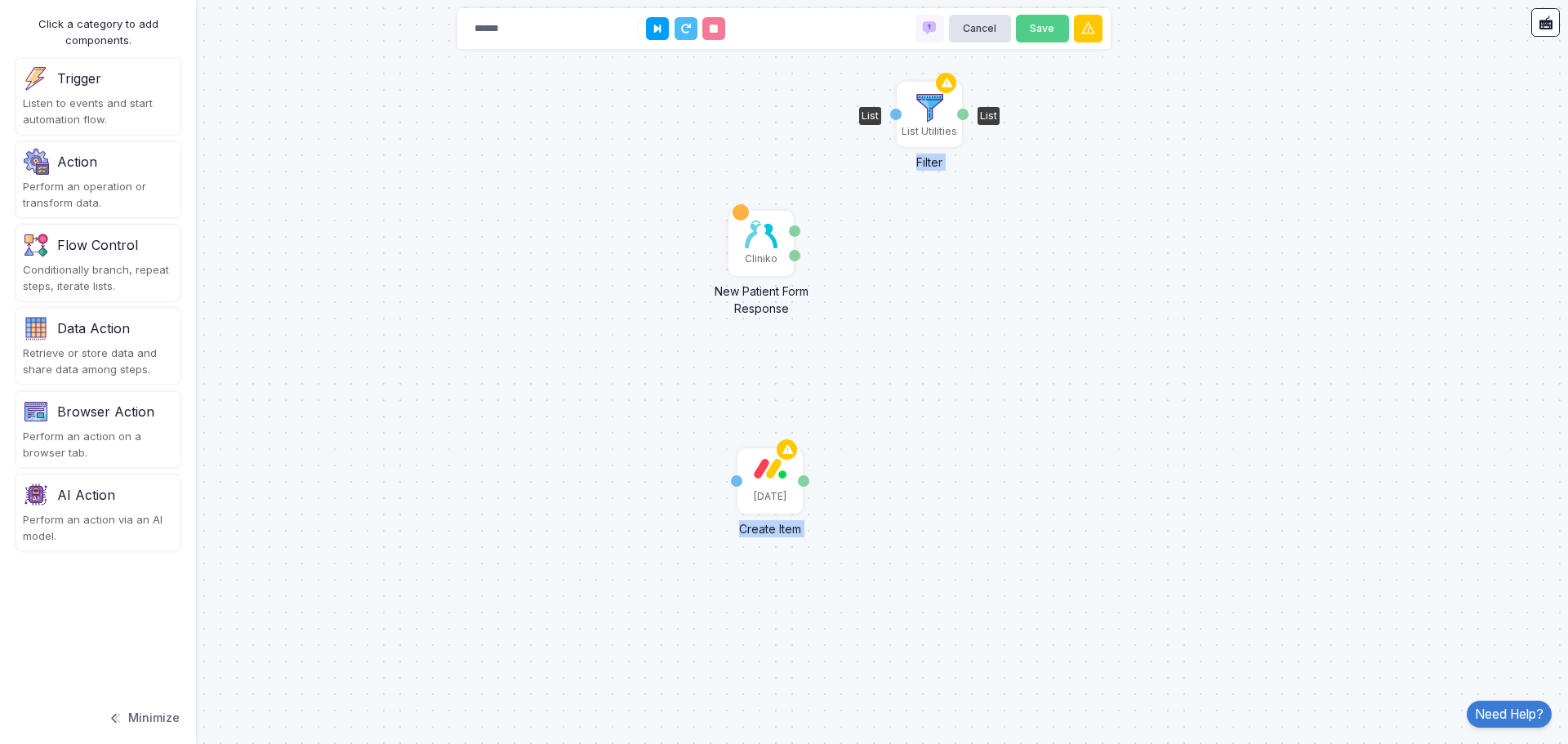
click at [941, 113] on img at bounding box center [929, 108] width 33 height 33
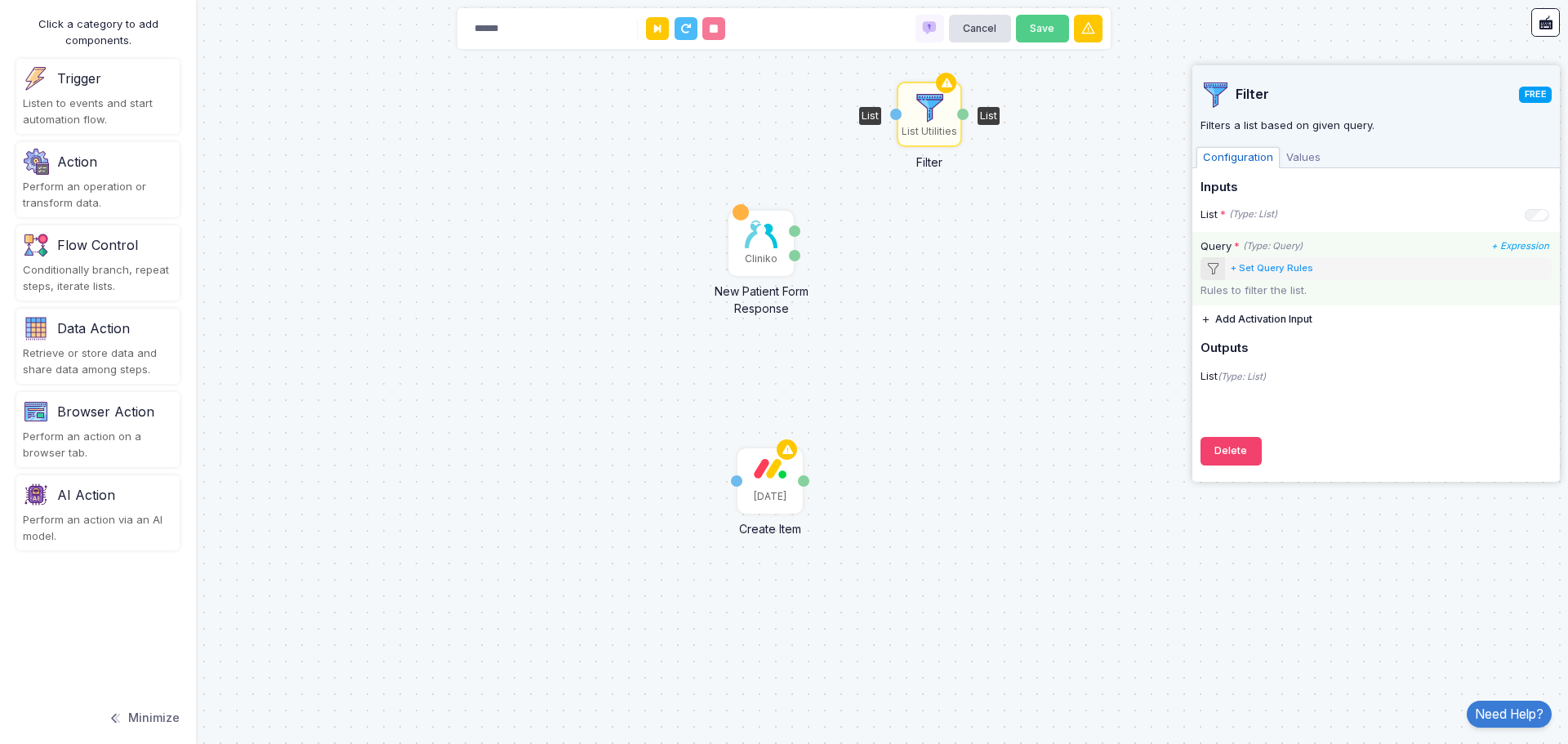
click at [1286, 271] on div "+ Set Query Rules" at bounding box center [1271, 268] width 83 height 14
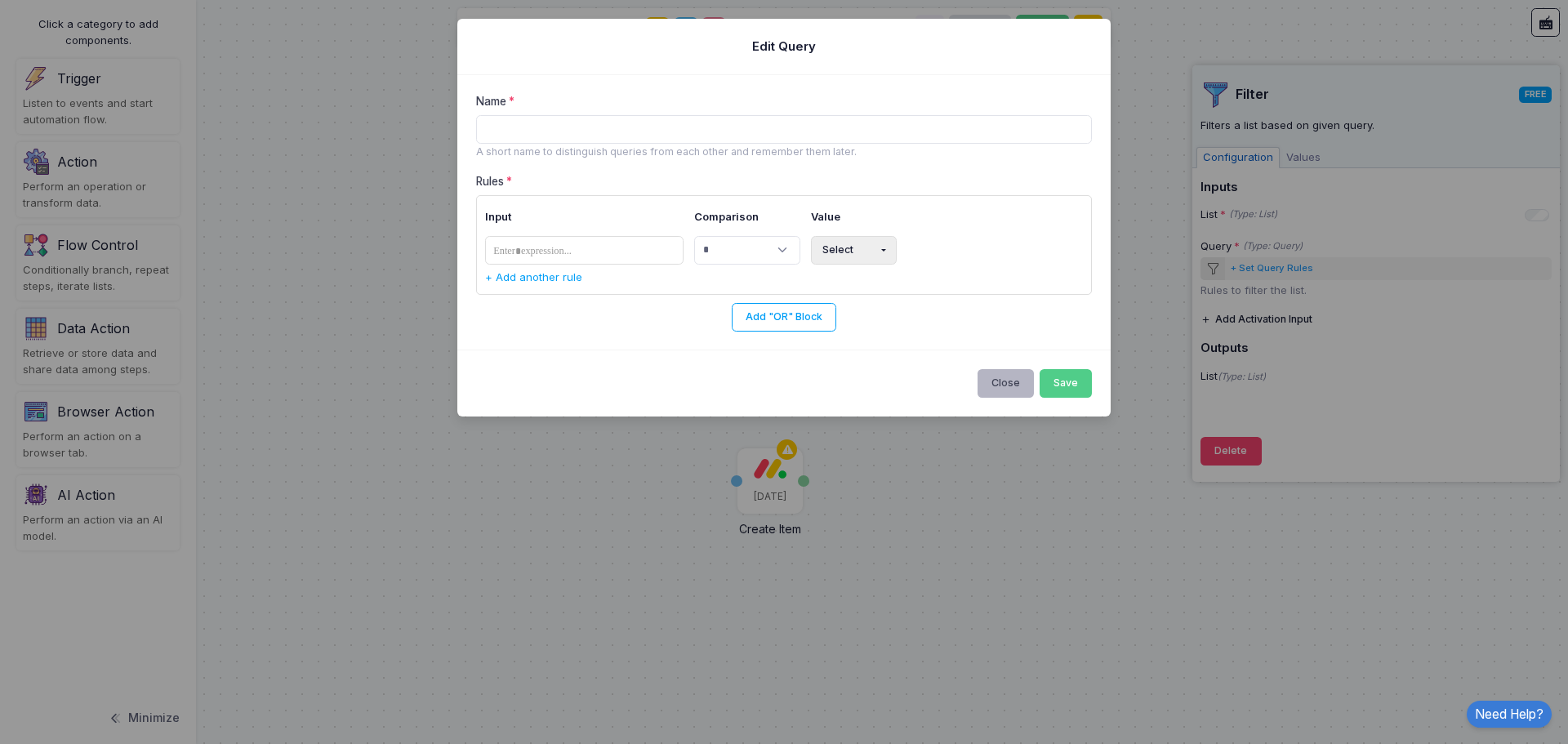
click at [1006, 376] on button "Close" at bounding box center [1005, 383] width 57 height 29
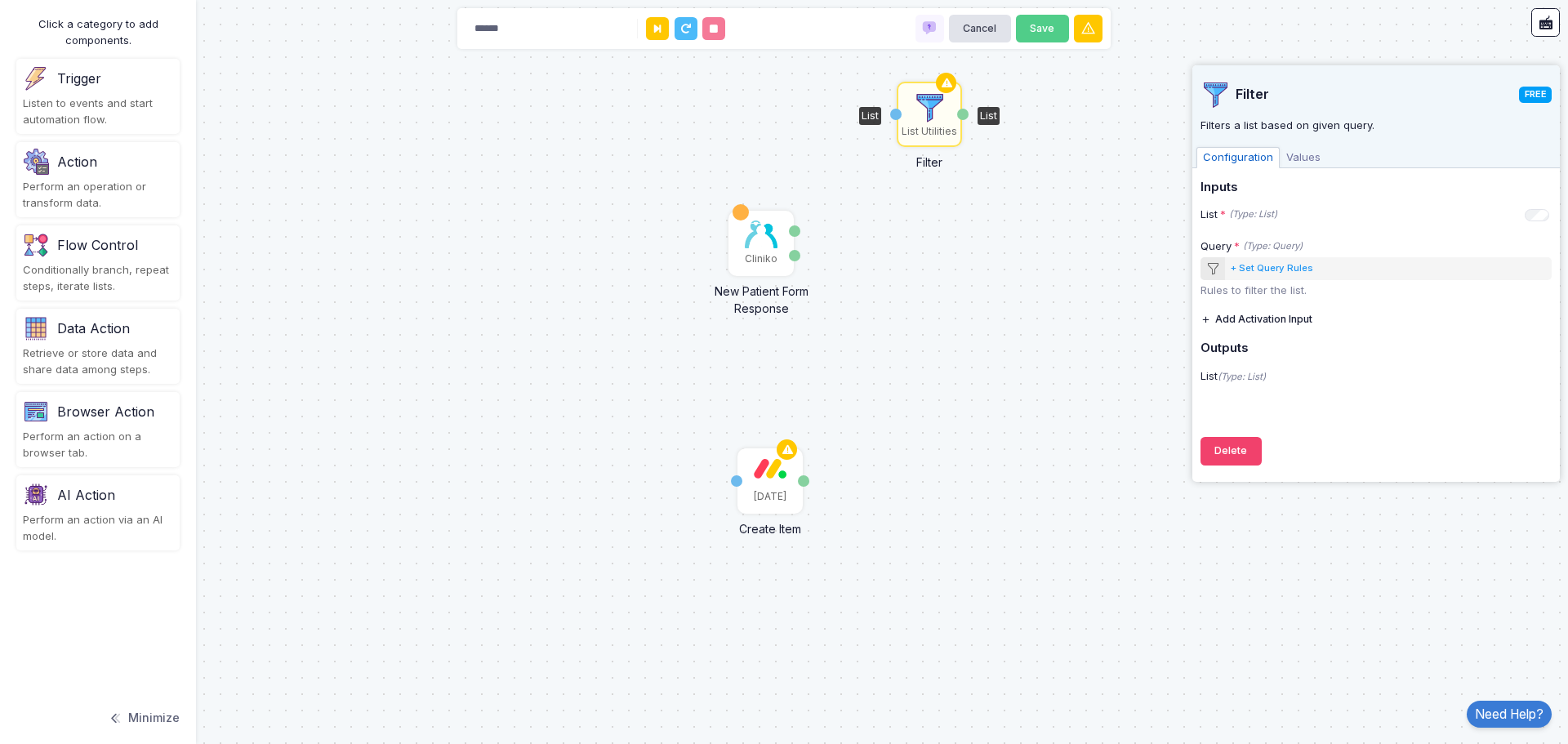
click at [1289, 162] on span "Values" at bounding box center [1303, 157] width 48 height 21
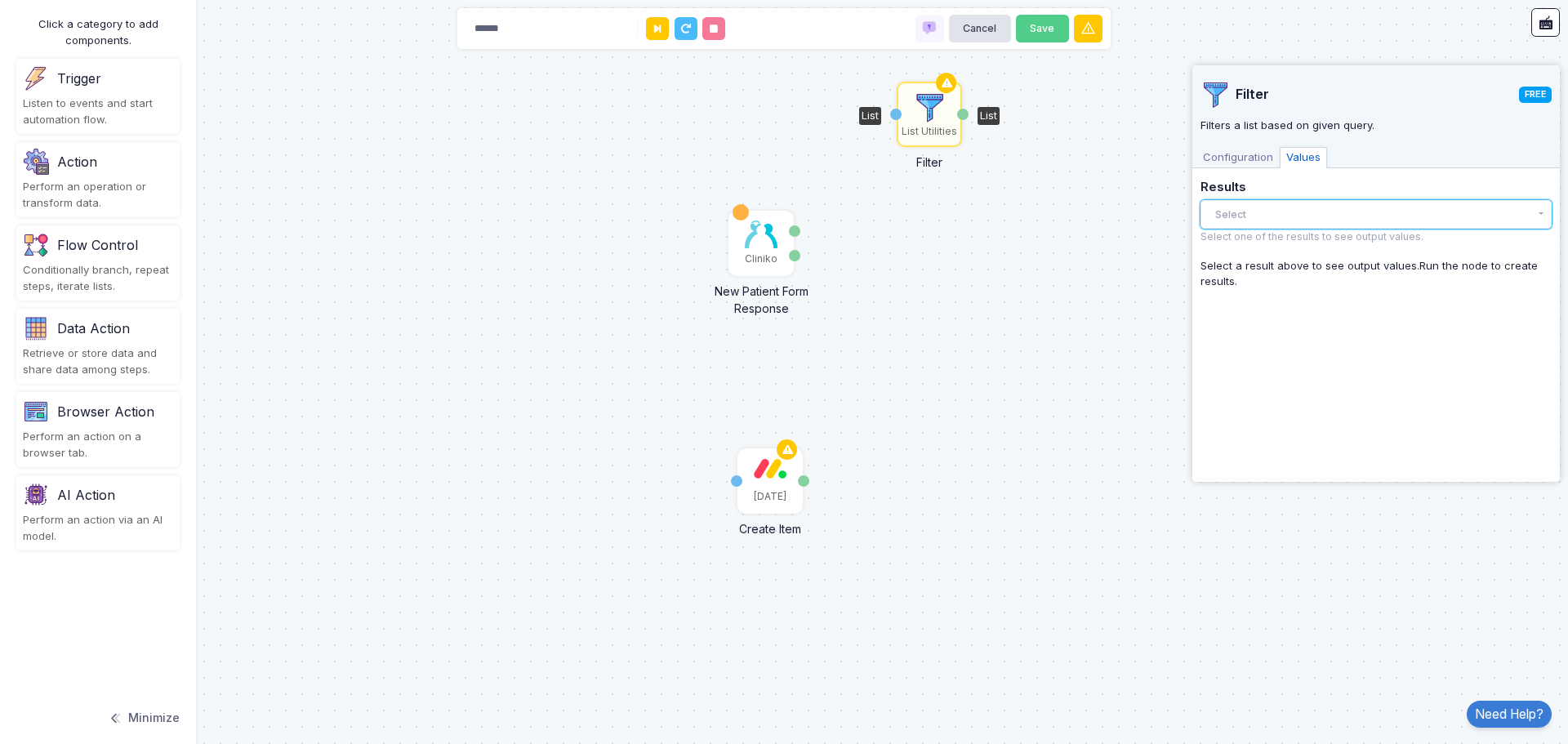
click at [1297, 216] on button "Select" at bounding box center [1376, 214] width 351 height 29
click at [1251, 162] on span "Configuration" at bounding box center [1238, 157] width 84 height 21
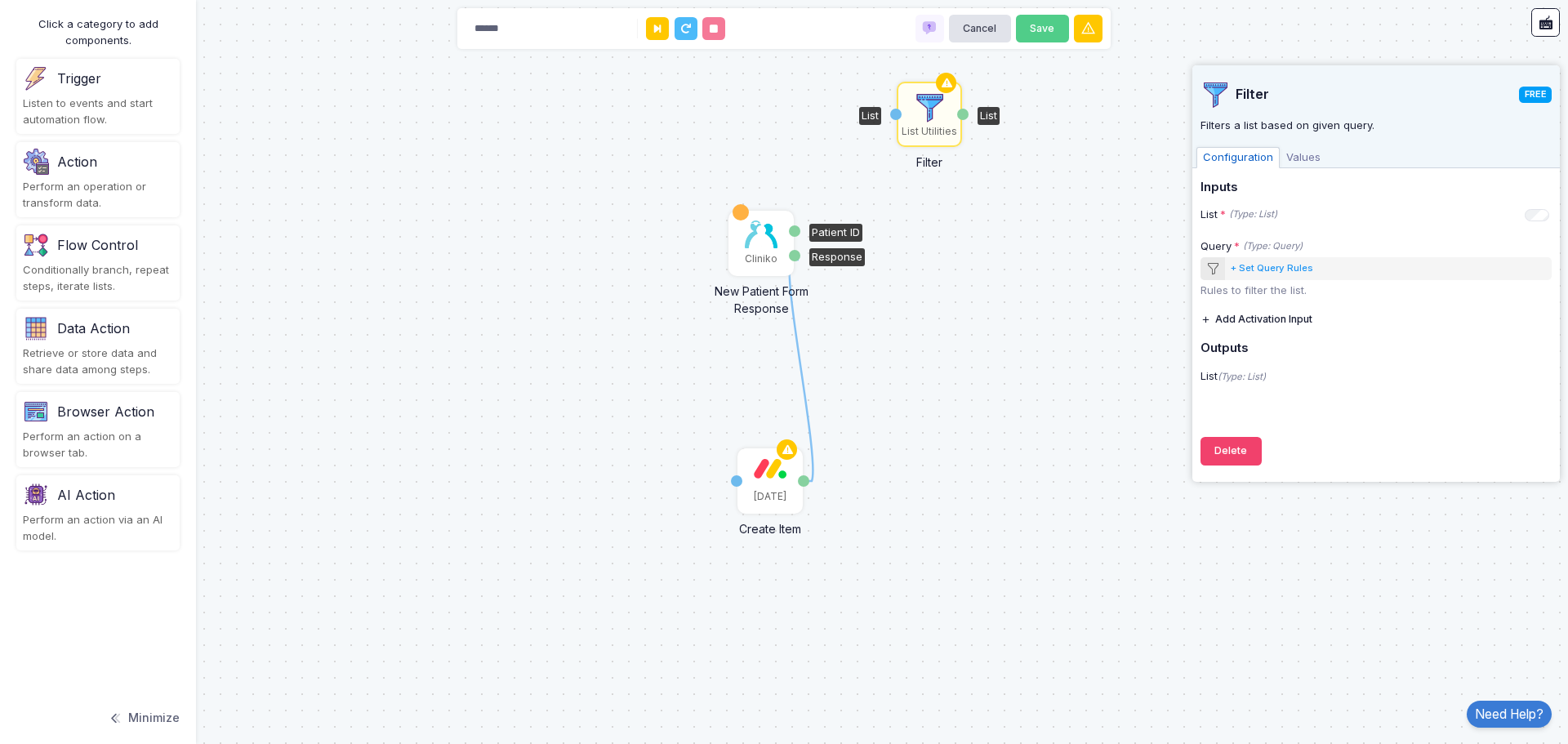
drag, startPoint x: 805, startPoint y: 480, endPoint x: 798, endPoint y: 259, distance: 221.1
click at [1, 1] on div "1 Cliniko New Patient Form Response Patient ID Response Monday Create Item Item…" at bounding box center [0, 0] width 1 height 1
drag, startPoint x: 797, startPoint y: 255, endPoint x: 805, endPoint y: 475, distance: 220.1
click at [1, 1] on div "1 Cliniko New Patient Form Response Patient ID Response Monday Create Item Item…" at bounding box center [0, 0] width 1 height 1
click at [147, 272] on div "Conditionally branch, repeat steps, iterate lists." at bounding box center [98, 278] width 151 height 32
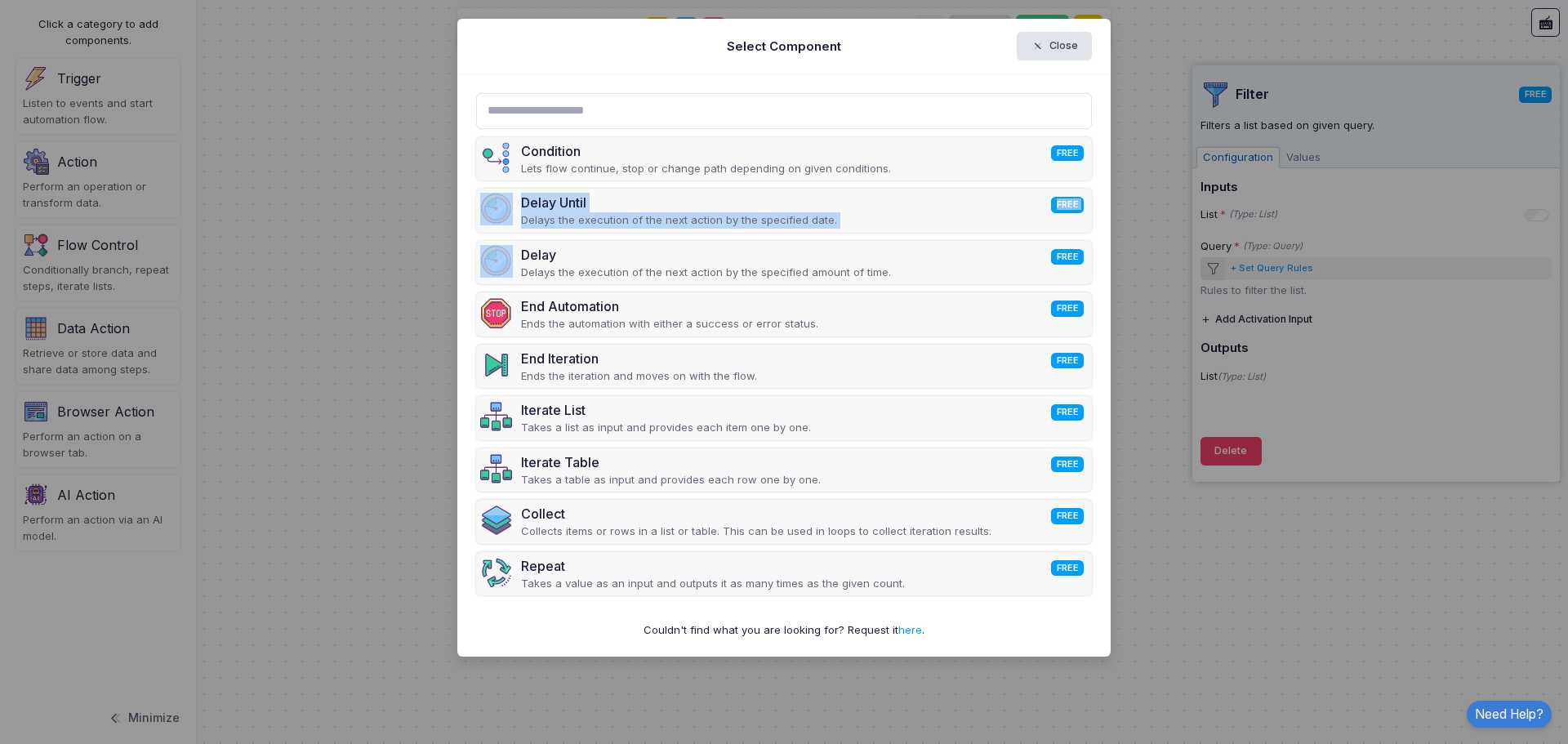
drag, startPoint x: 899, startPoint y: 161, endPoint x: 386, endPoint y: 228, distance: 517.4
click at [378, 239] on ngb-modal-window "Select Component Close Condition FREE Lets flow continue, stop or change path d…" at bounding box center [784, 372] width 1568 height 744
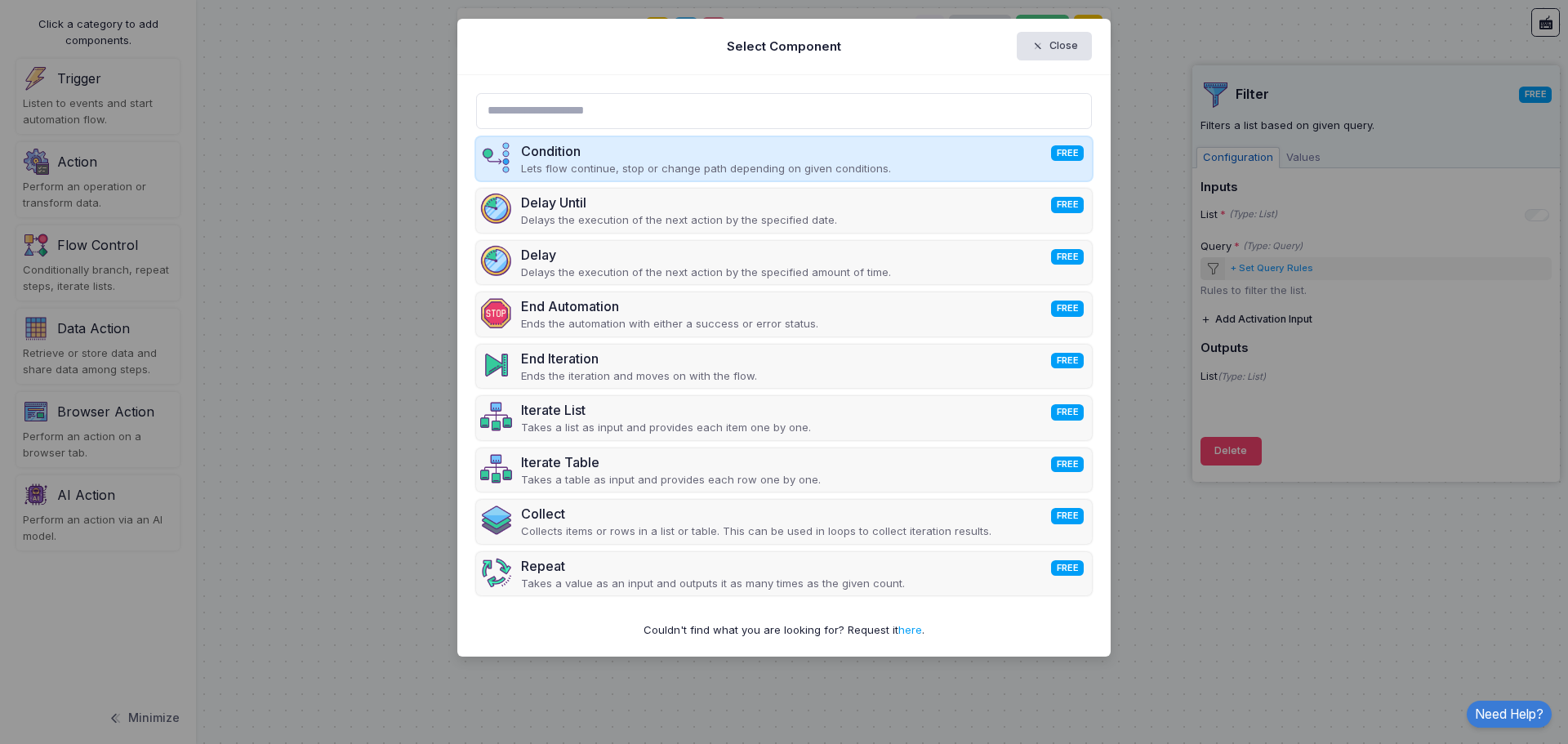
click at [665, 149] on div "Condition FREE" at bounding box center [706, 152] width 370 height 20
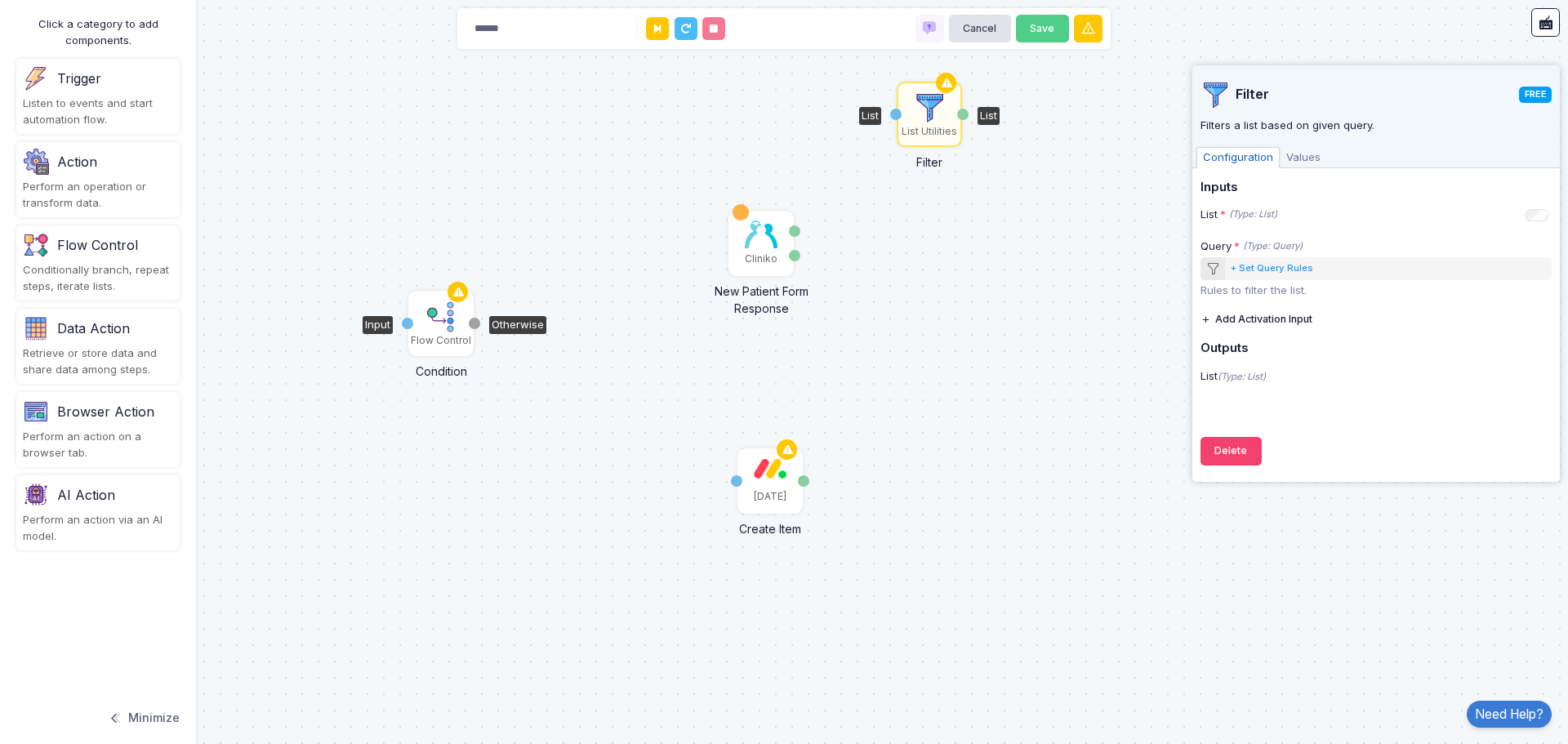
click at [441, 323] on img at bounding box center [441, 316] width 33 height 33
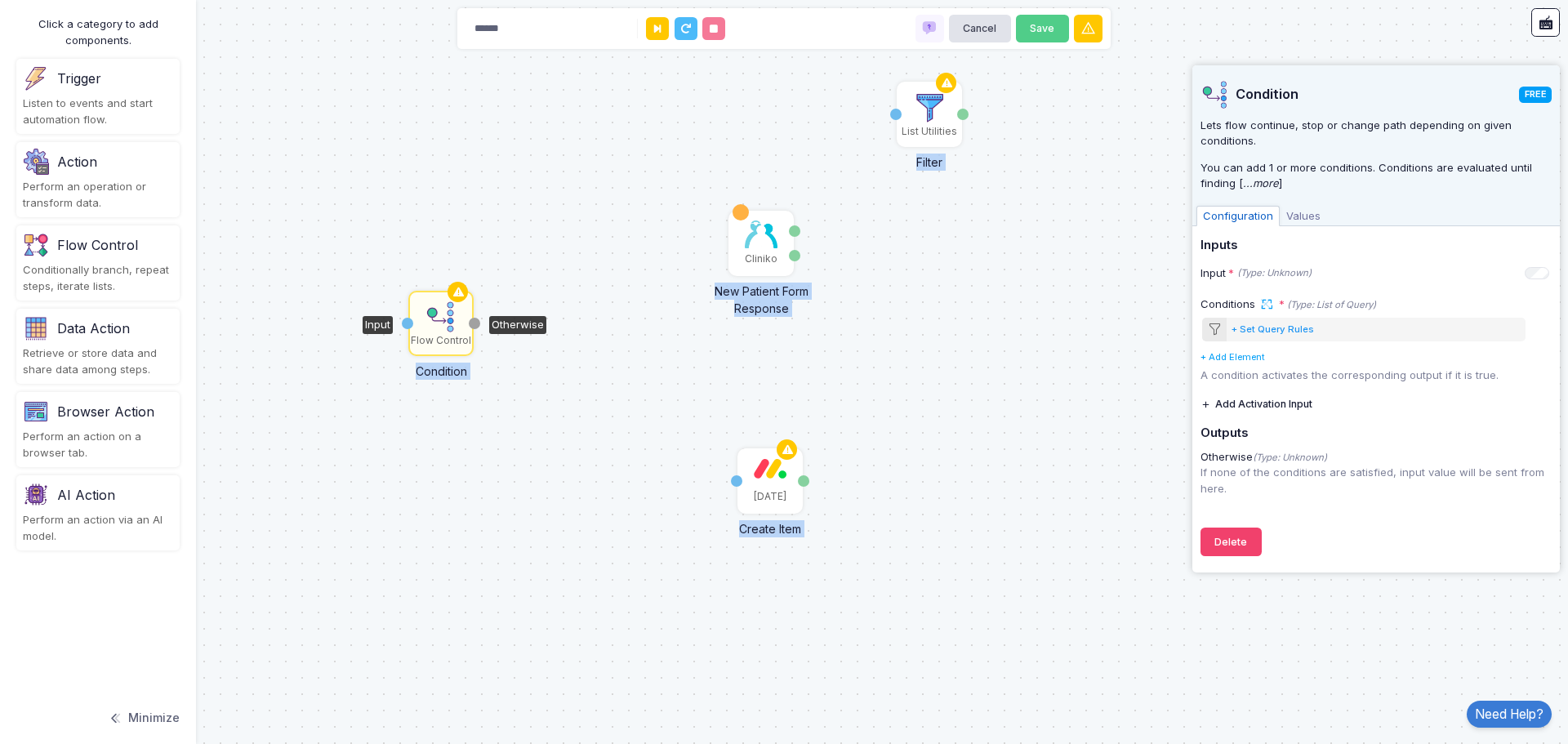
drag, startPoint x: 407, startPoint y: 322, endPoint x: 684, endPoint y: 231, distance: 291.6
click at [690, 236] on div "Cliniko New Patient Form Response Patient ID Response Monday Create Item Item N…" at bounding box center [784, 372] width 1568 height 744
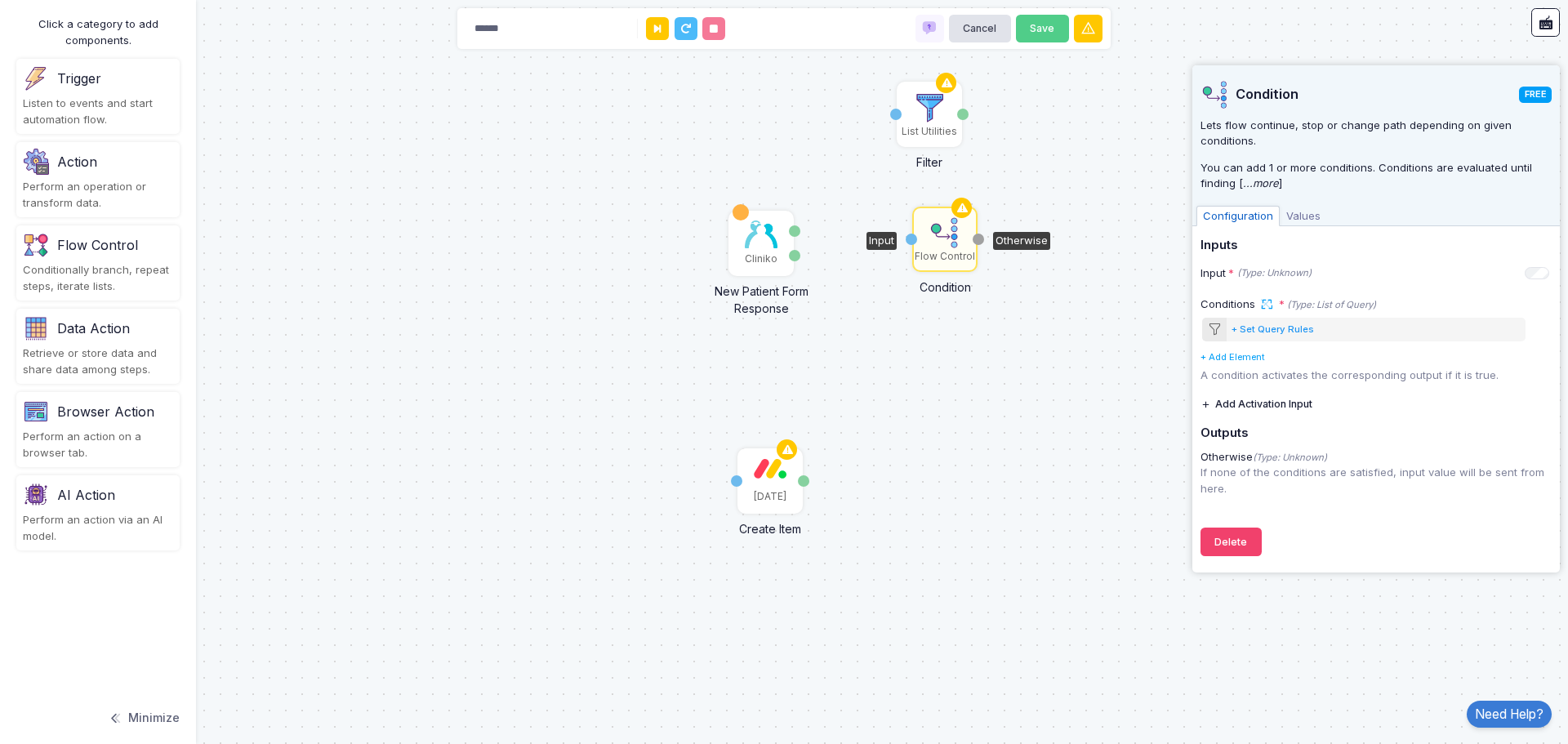
drag, startPoint x: 422, startPoint y: 316, endPoint x: 924, endPoint y: 232, distance: 509.0
click at [924, 232] on div "Flow Control" at bounding box center [944, 239] width 62 height 62
drag, startPoint x: 795, startPoint y: 231, endPoint x: 909, endPoint y: 238, distance: 114.2
click at [1, 1] on div "1 Cliniko New Patient Form Response Patient ID Response Monday Create Item Item…" at bounding box center [0, 0] width 1 height 1
drag, startPoint x: 794, startPoint y: 227, endPoint x: 871, endPoint y: 234, distance: 77.3
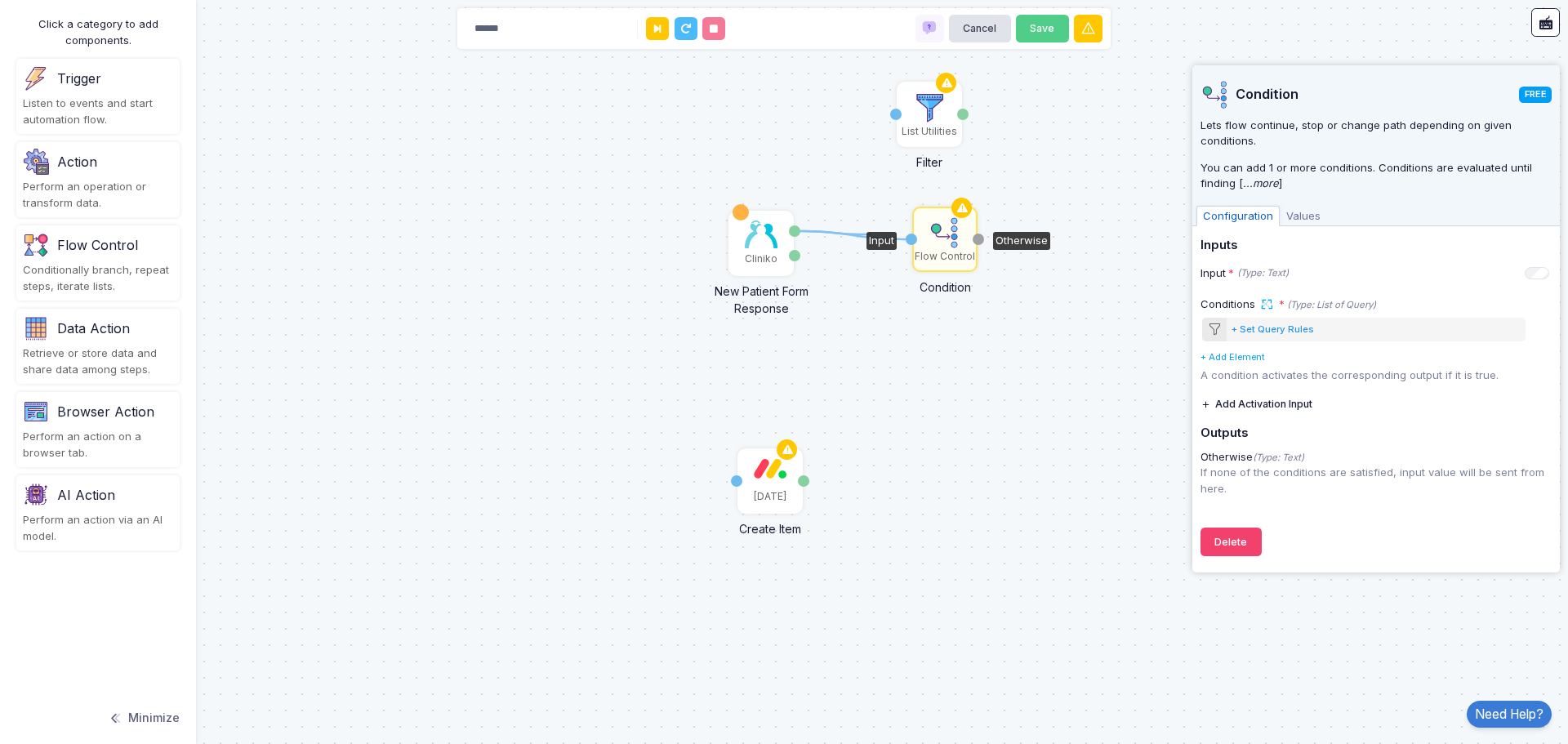
click at [1, 1] on div "1 1 Cliniko New Patient Form Response Patient ID Response Monday Create Item It…" at bounding box center [0, 0] width 1 height 1
drag, startPoint x: 796, startPoint y: 255, endPoint x: 918, endPoint y: 238, distance: 123.2
click at [1, 1] on div "1 1 Cliniko New Patient Form Response Patient ID Response Monday Create Item It…" at bounding box center [0, 0] width 1 height 1
click at [912, 236] on div "Input" at bounding box center [910, 238] width 11 height 11
click at [796, 232] on div "Patient ID" at bounding box center [793, 230] width 11 height 11
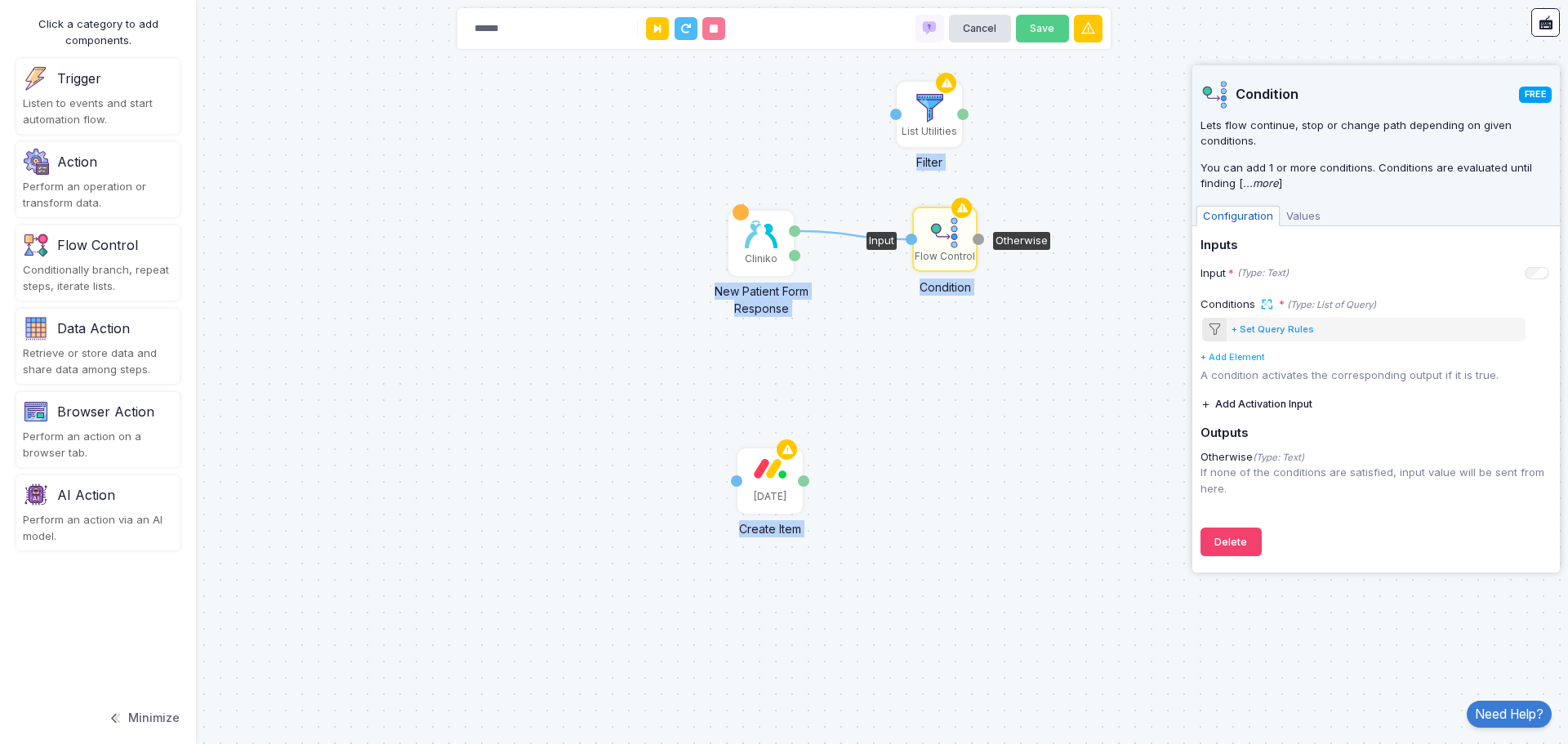
drag, startPoint x: 938, startPoint y: 235, endPoint x: 903, endPoint y: 290, distance: 65.2
click at [886, 309] on div "1 Cliniko New Patient Form Response Patient ID Response Monday Create Item Item…" at bounding box center [784, 372] width 1568 height 744
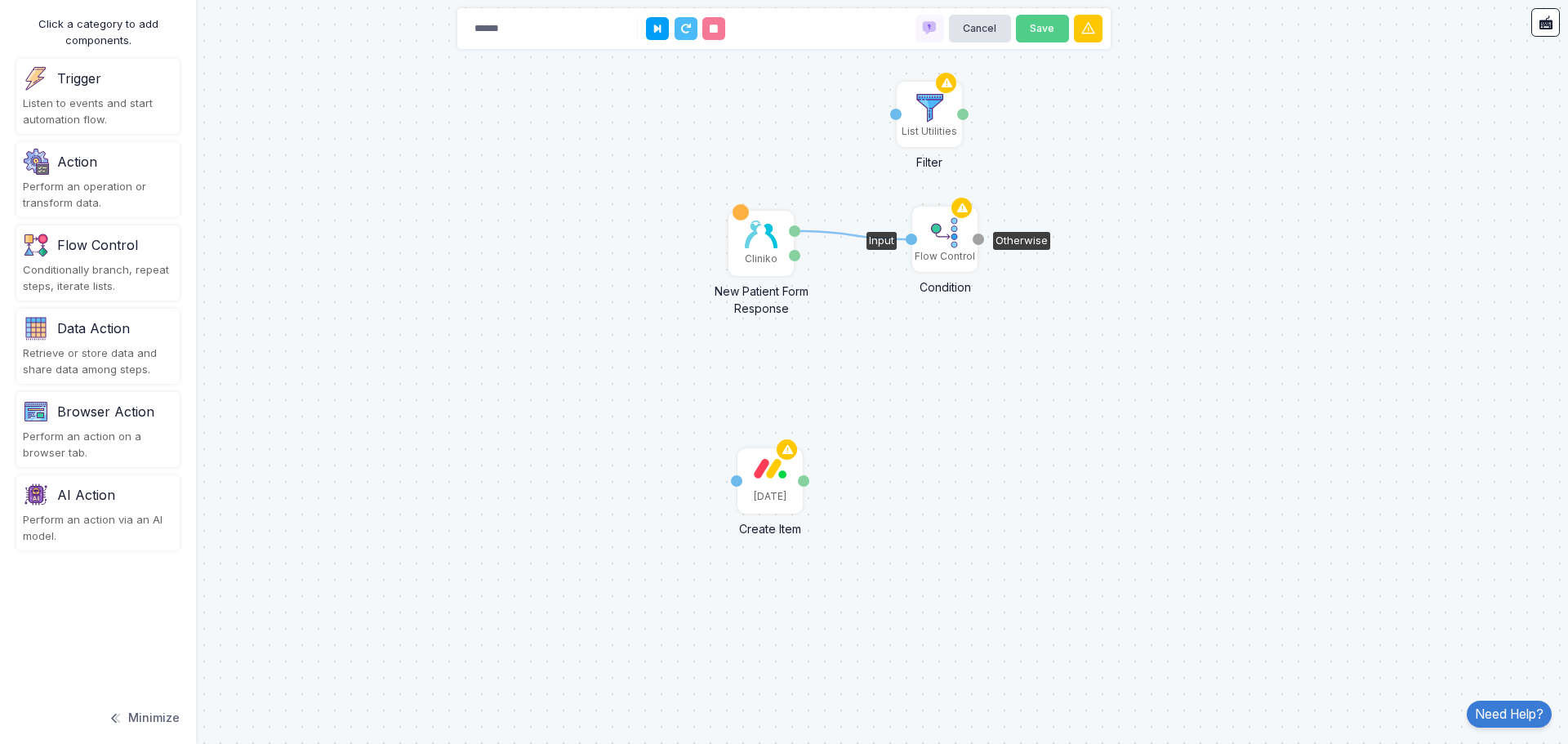
click at [957, 237] on img at bounding box center [944, 232] width 33 height 33
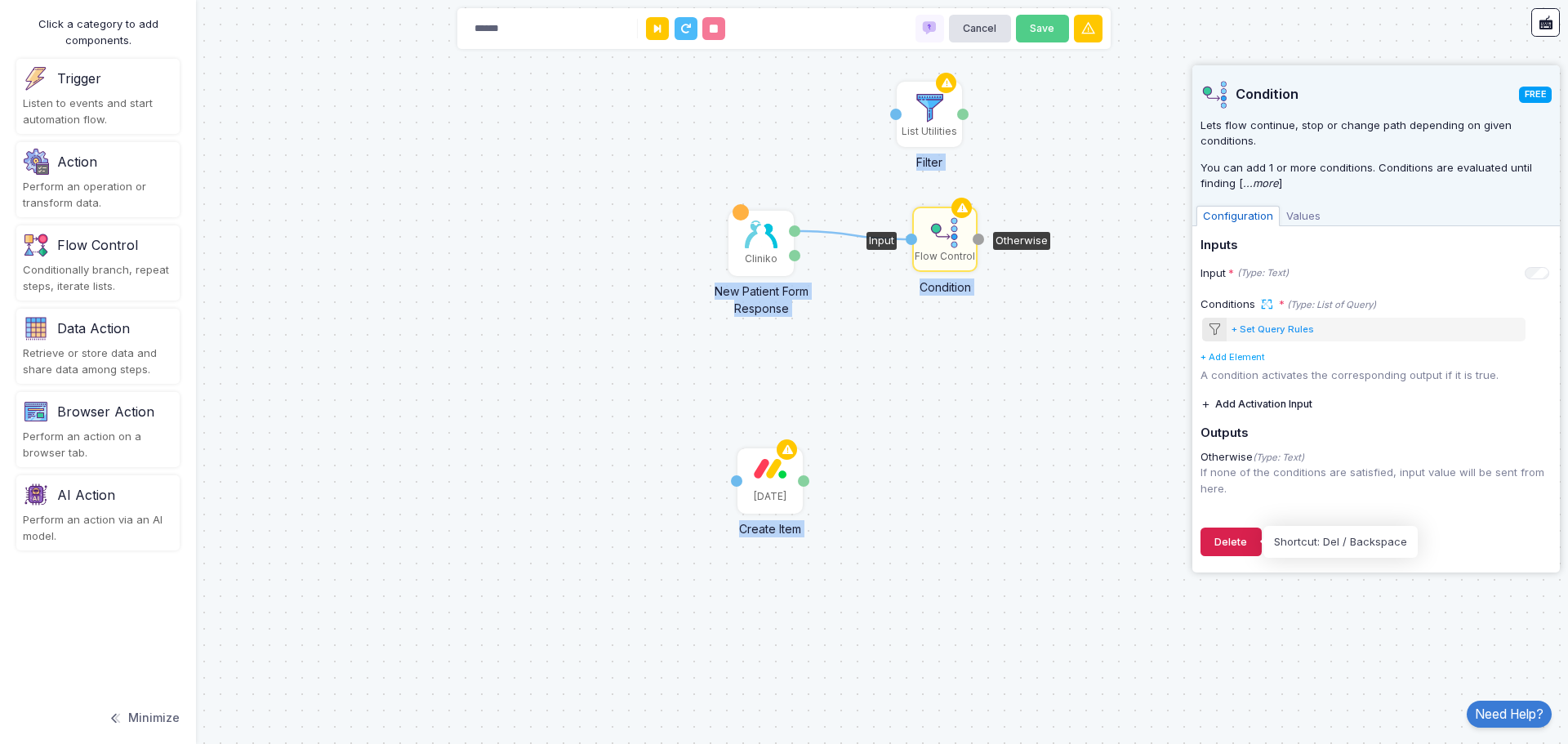
click at [1219, 542] on button "Delete" at bounding box center [1230, 542] width 61 height 29
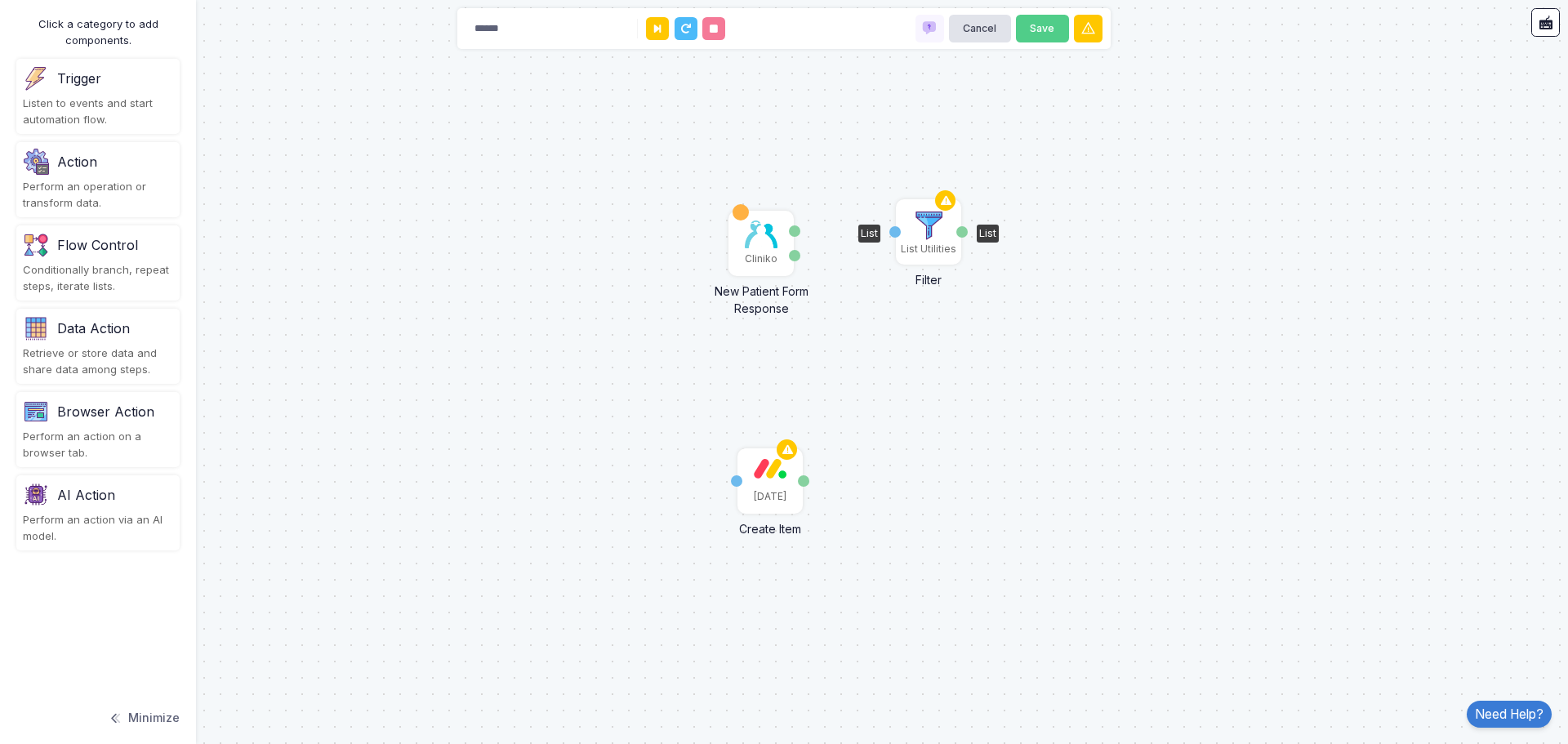
drag, startPoint x: 943, startPoint y: 109, endPoint x: 942, endPoint y: 228, distance: 119.0
click at [942, 228] on img at bounding box center [928, 225] width 33 height 33
drag, startPoint x: 792, startPoint y: 255, endPoint x: 896, endPoint y: 233, distance: 106.3
click at [1, 1] on div "1 Cliniko New Patient Form Response Patient ID Response Monday Create Item Item…" at bounding box center [0, 0] width 1 height 1
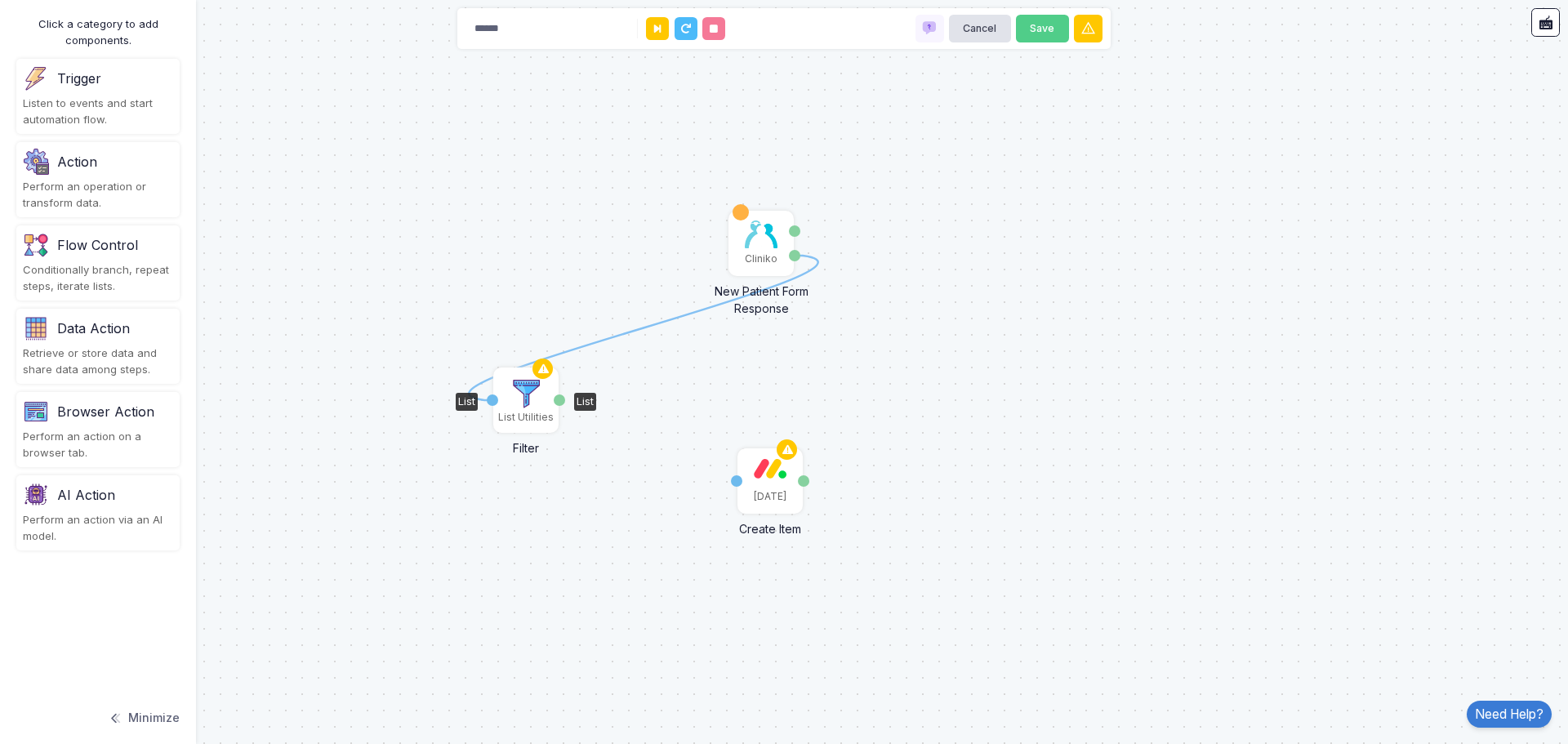
drag, startPoint x: 927, startPoint y: 233, endPoint x: 527, endPoint y: 398, distance: 432.7
click at [527, 398] on img at bounding box center [525, 393] width 33 height 33
drag, startPoint x: 559, startPoint y: 396, endPoint x: 733, endPoint y: 481, distance: 193.7
click at [1, 1] on div "1 1 Cliniko New Patient Form Response Patient ID Response Monday Create Item It…" at bounding box center [0, 0] width 1 height 1
click at [525, 401] on img at bounding box center [528, 392] width 33 height 33
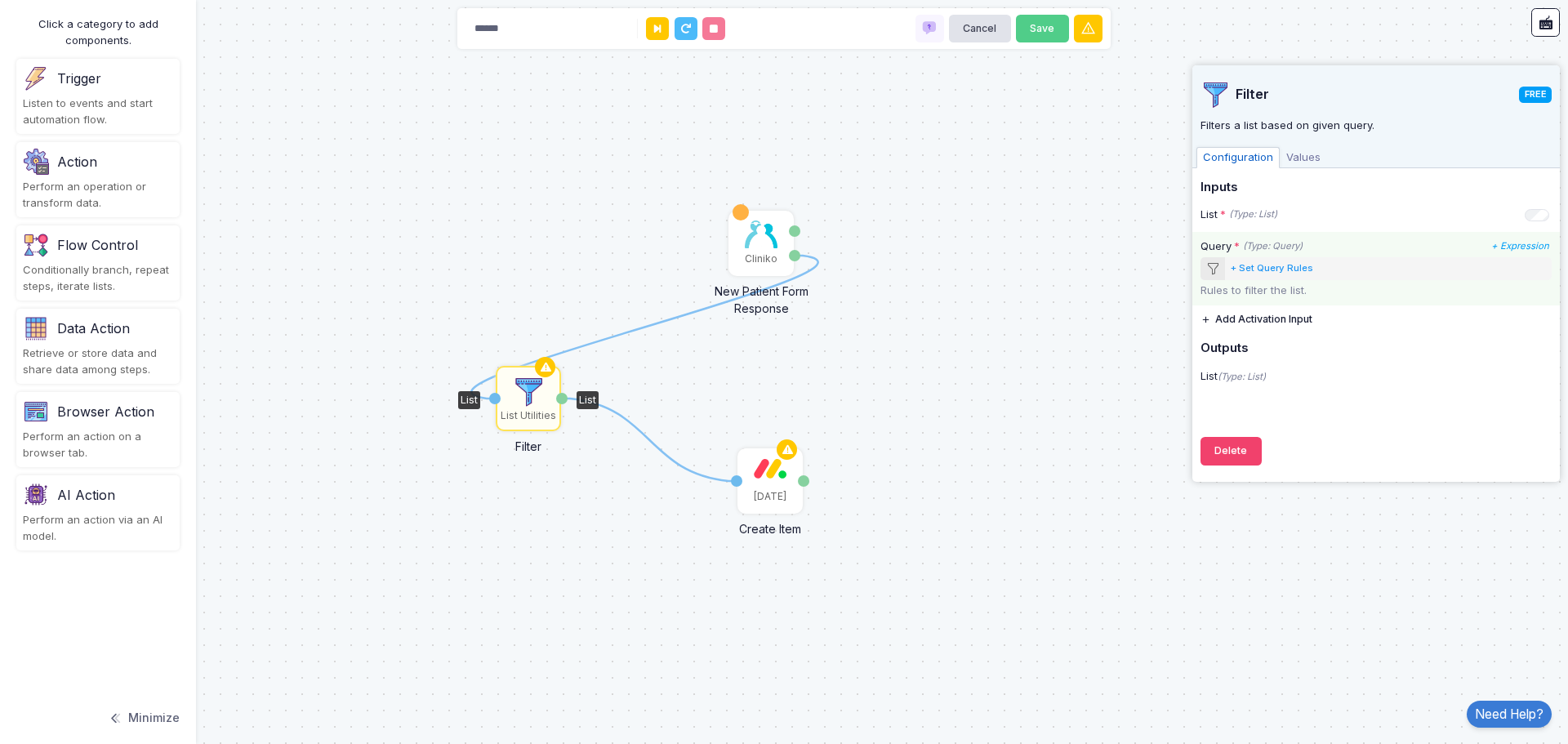
click at [1288, 272] on div "+ Set Query Rules" at bounding box center [1271, 268] width 83 height 14
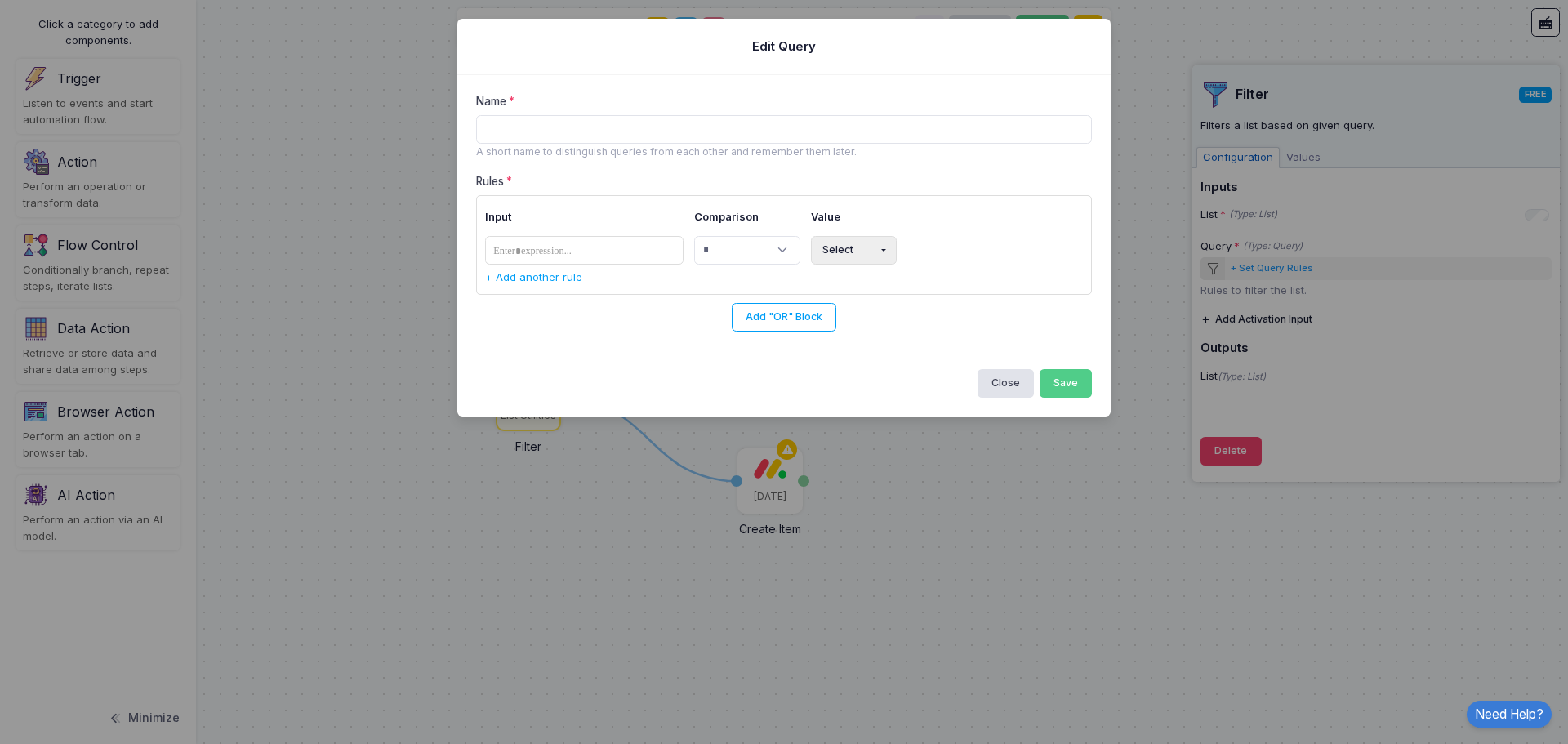
click at [540, 115] on input "Name" at bounding box center [784, 129] width 616 height 29
type input "***"
click at [567, 257] on span at bounding box center [533, 251] width 90 height 20
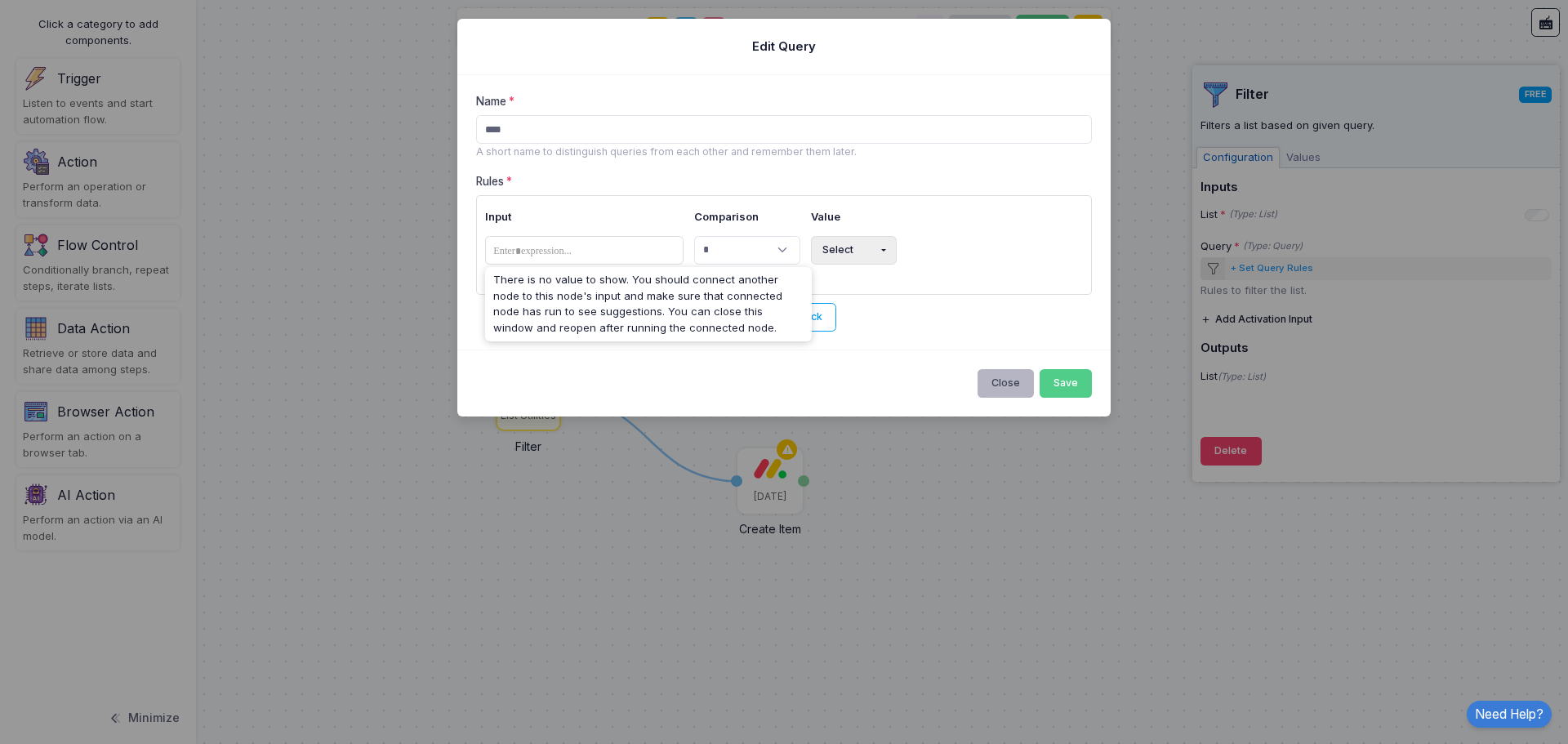
click at [996, 385] on button "Close" at bounding box center [1005, 383] width 57 height 29
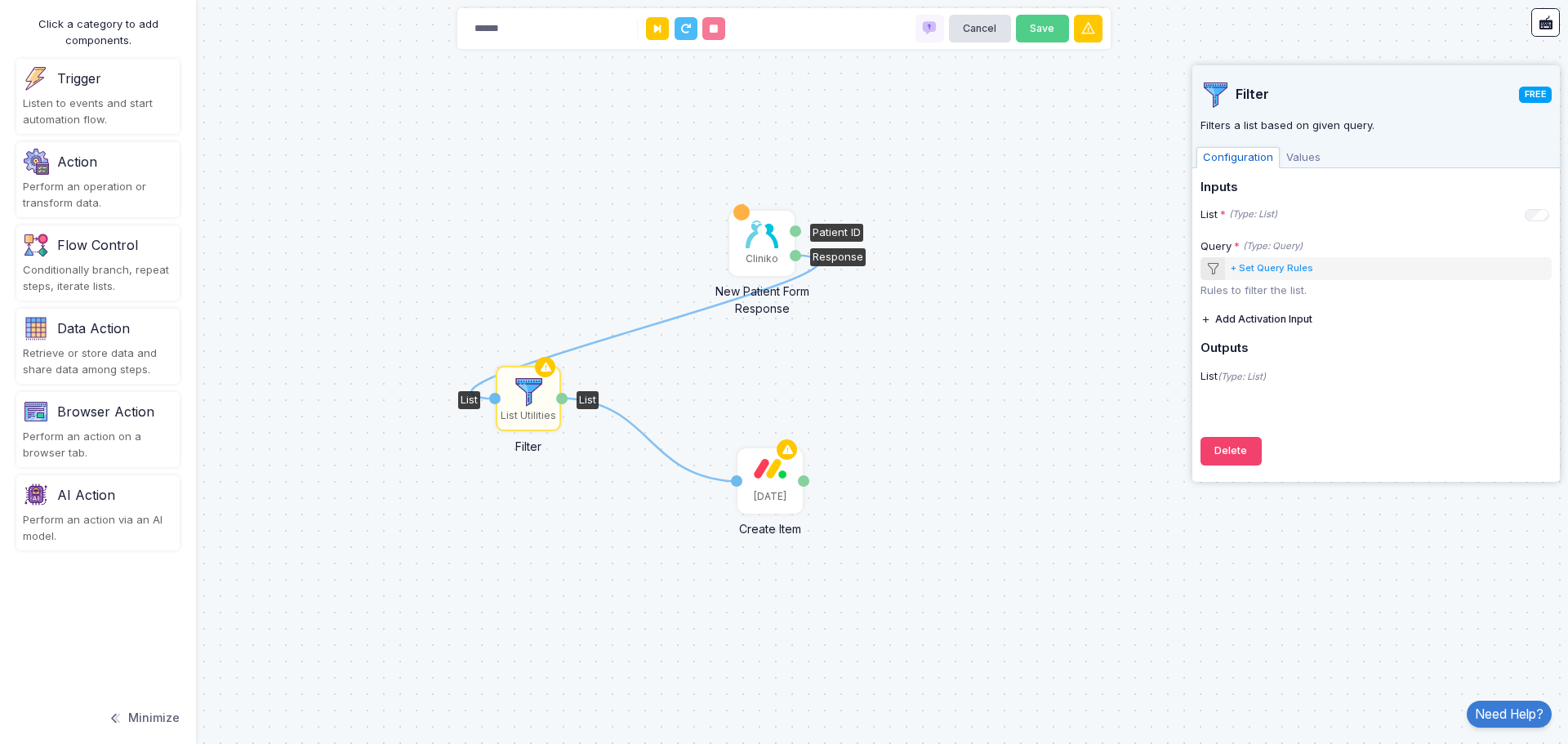
click at [745, 244] on div "Cliniko" at bounding box center [762, 243] width 62 height 62
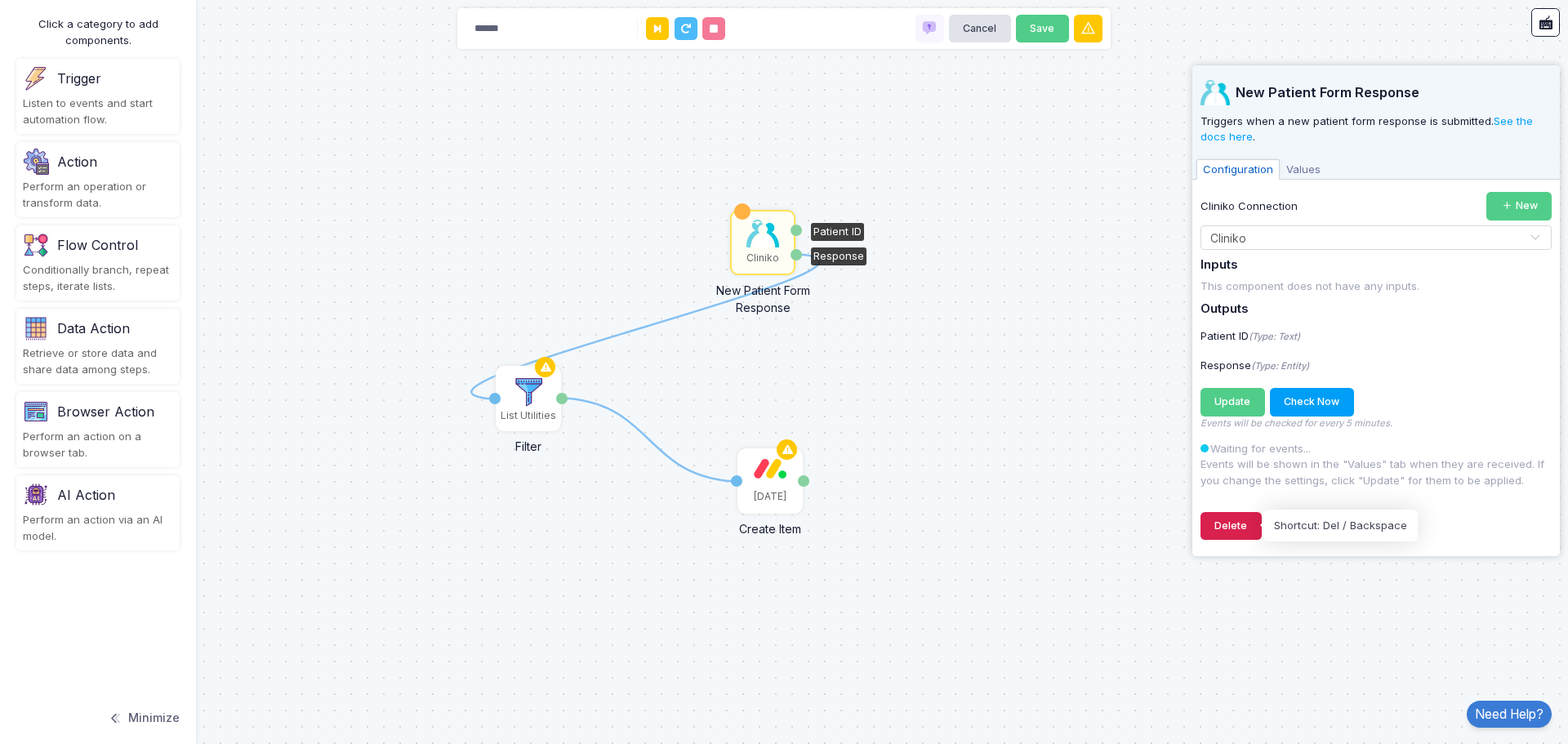
click at [1226, 538] on button "Delete" at bounding box center [1230, 527] width 61 height 29
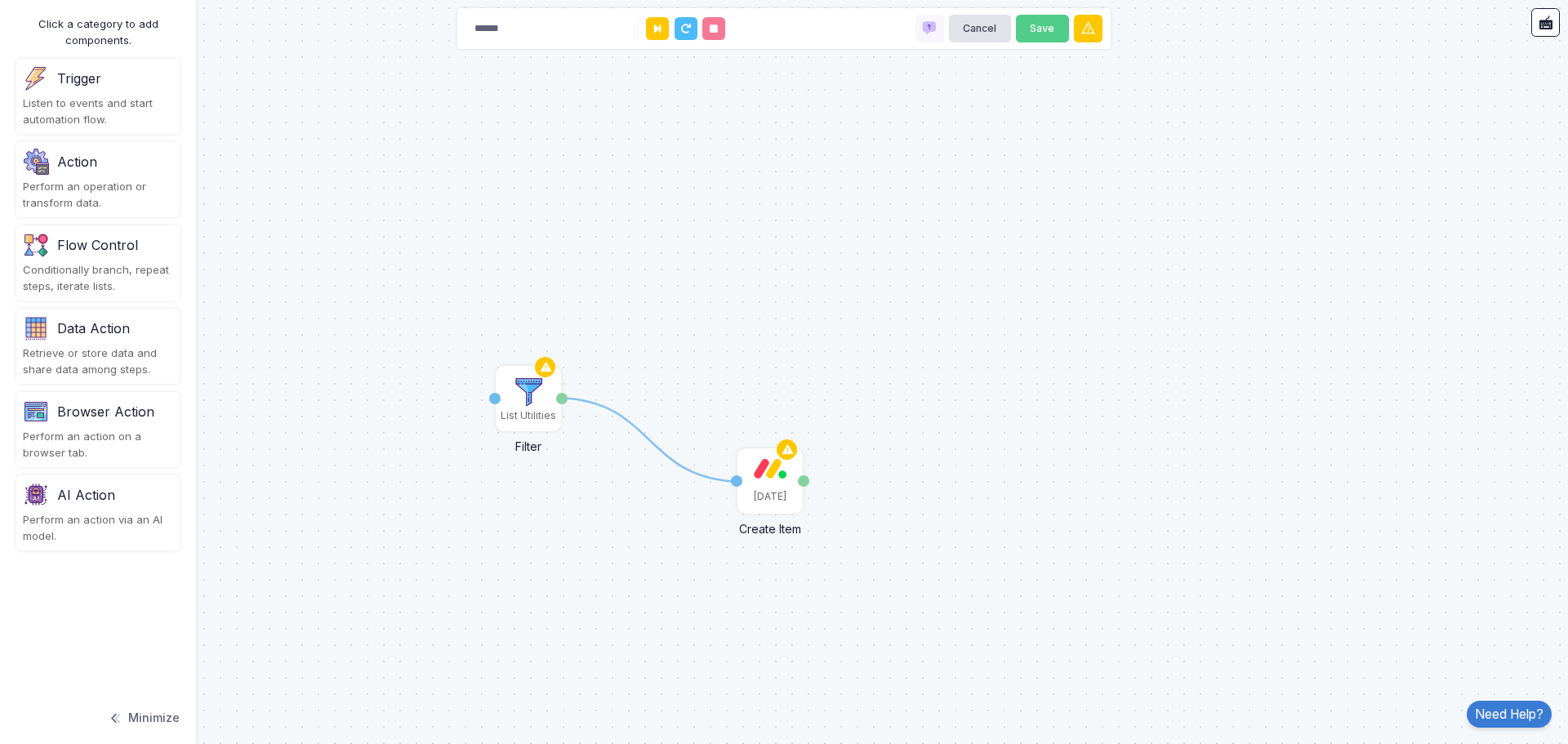
click at [87, 93] on div "Trigger Listen to events and start automation flow." at bounding box center [98, 96] width 163 height 75
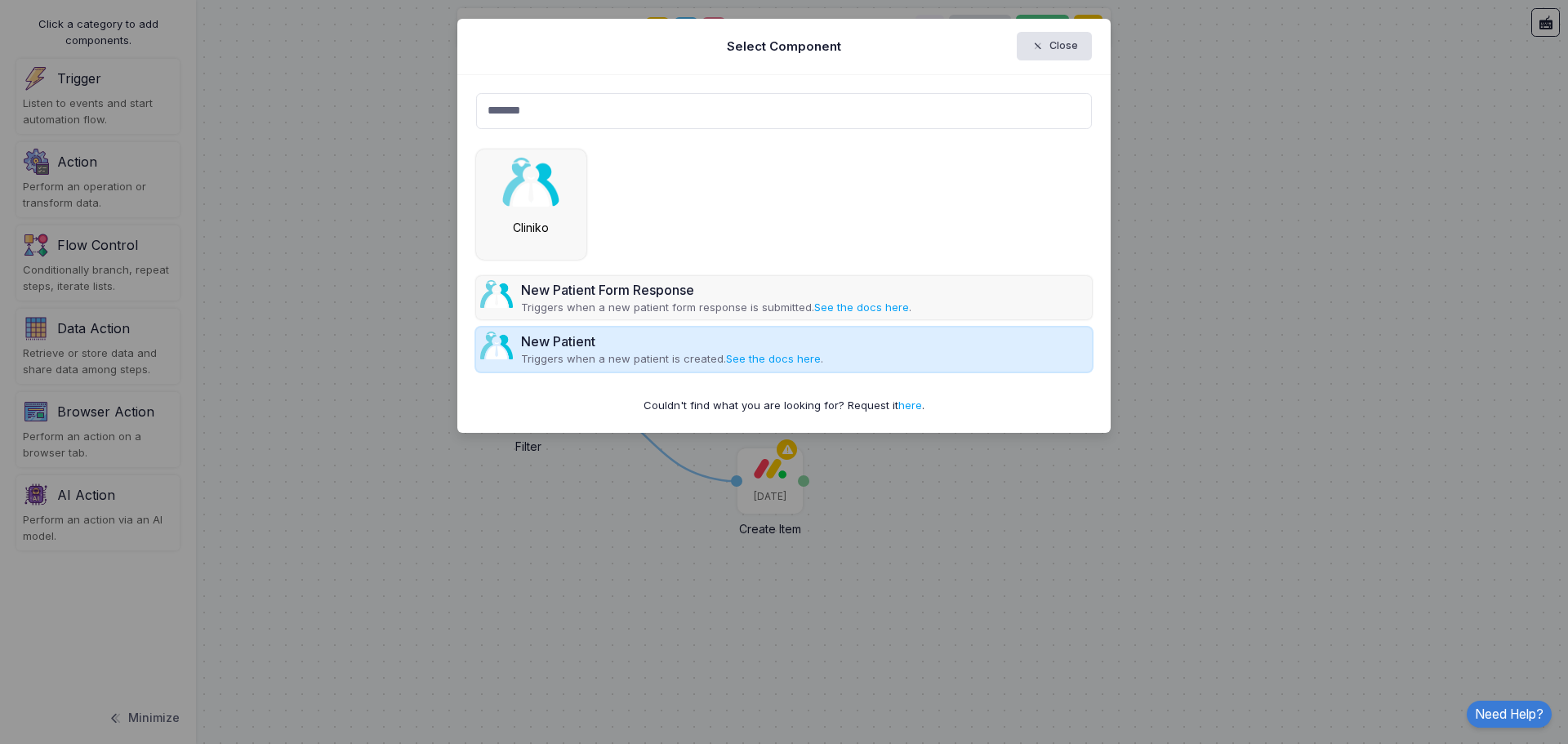
type input "*******"
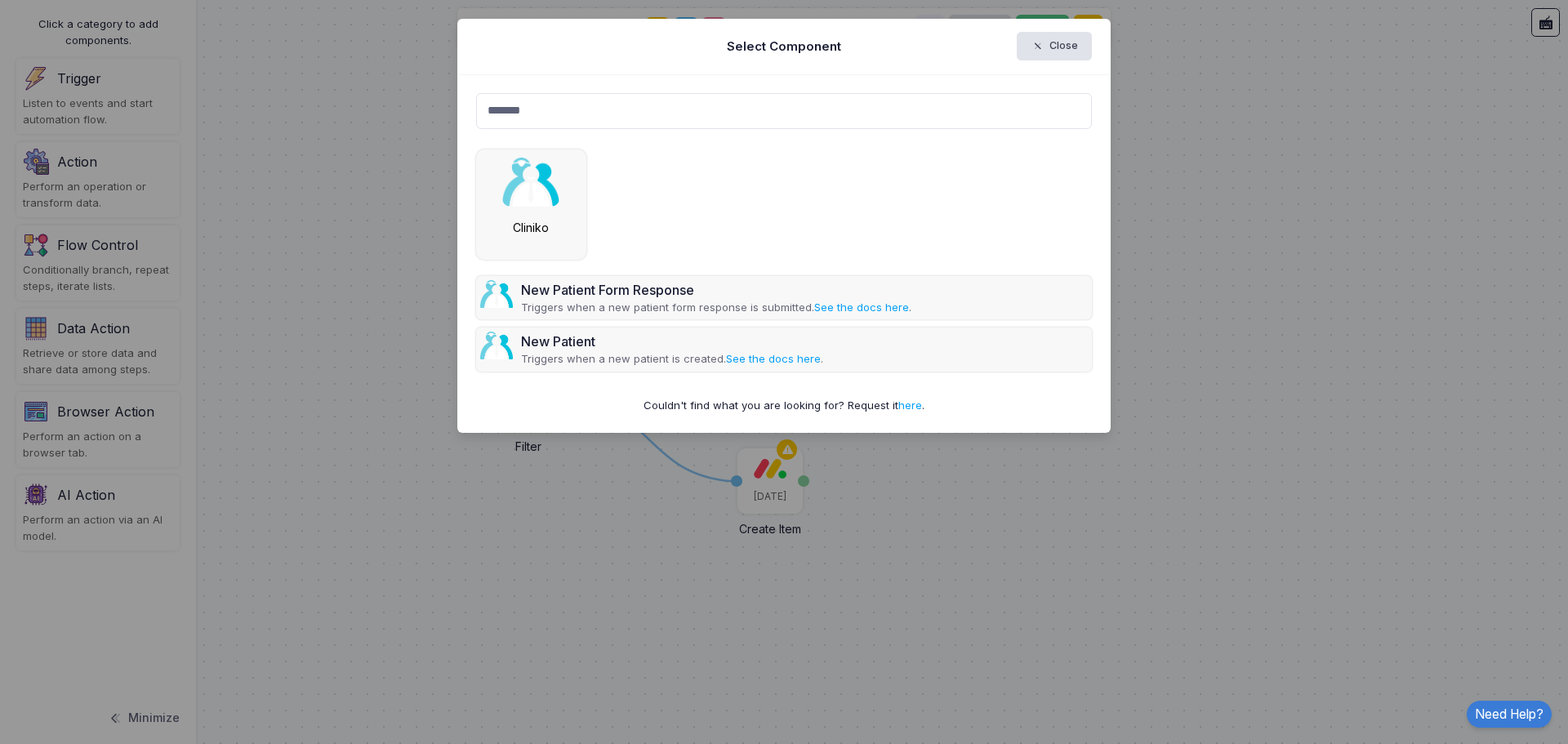
drag, startPoint x: 651, startPoint y: 342, endPoint x: 1127, endPoint y: 296, distance: 478.2
click at [1180, 292] on ngb-modal-window "Select Component Close ******* New Patient Form Response Triggers when a new pa…" at bounding box center [784, 372] width 1568 height 744
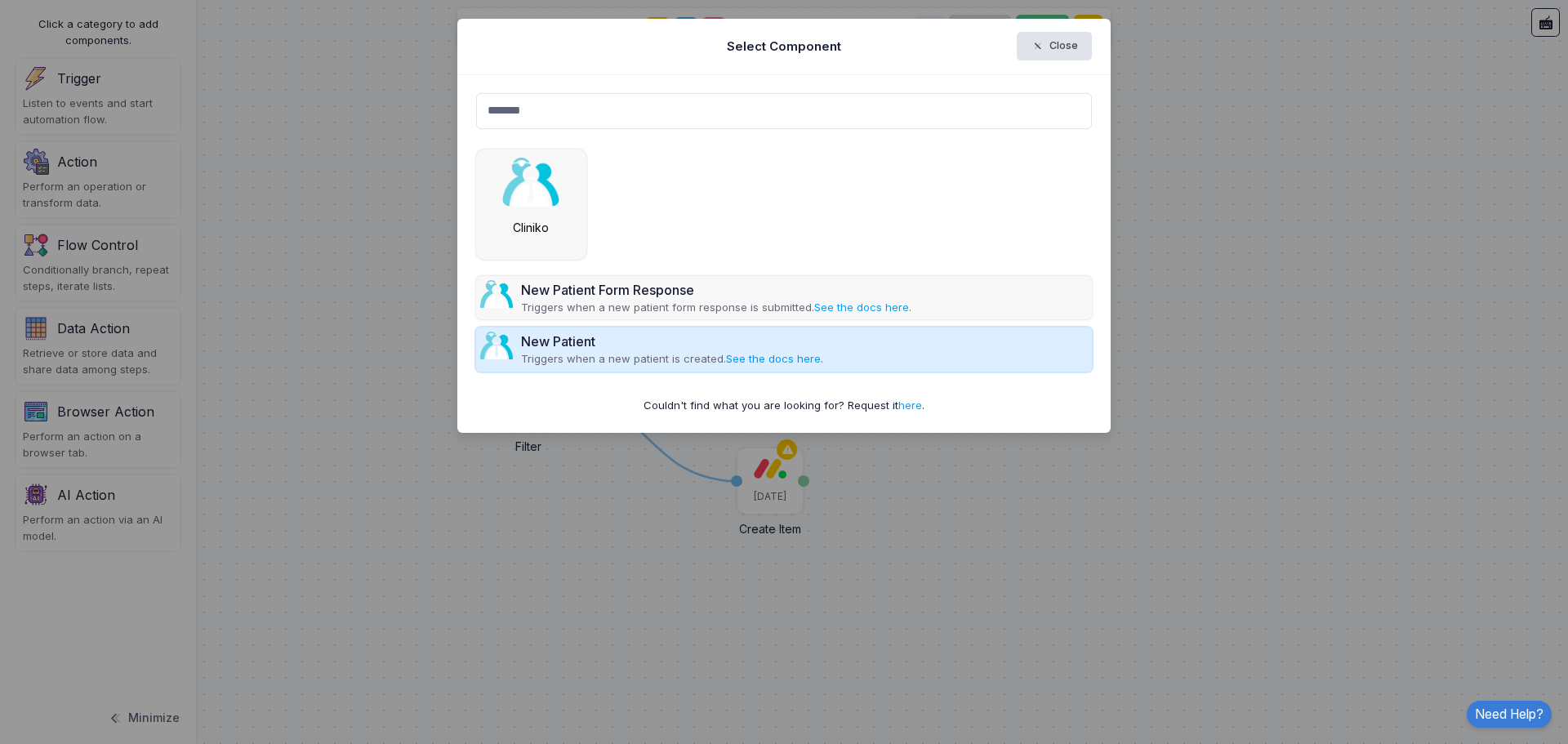
click at [742, 362] on link "See the docs here" at bounding box center [773, 358] width 95 height 13
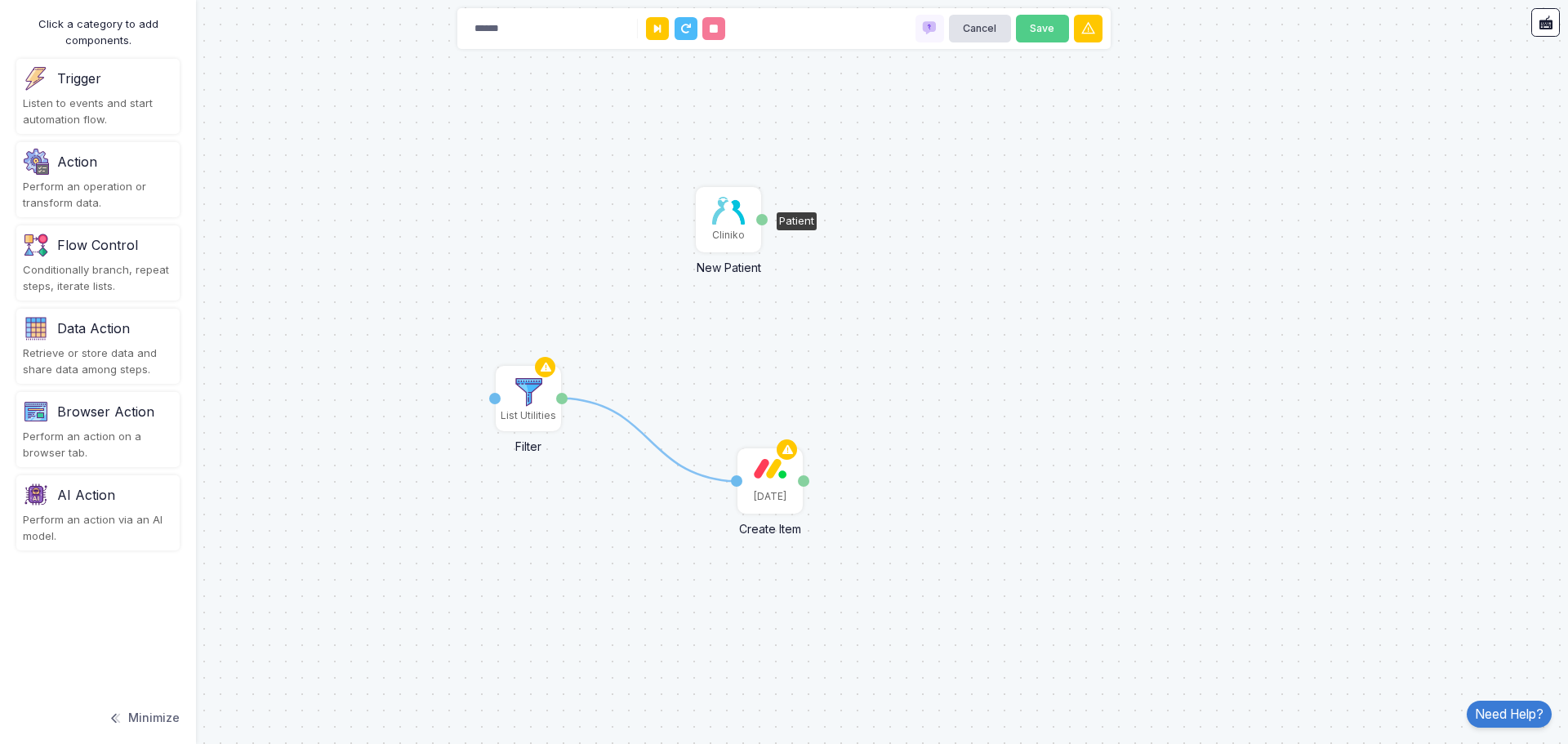
click at [729, 219] on img at bounding box center [728, 210] width 33 height 28
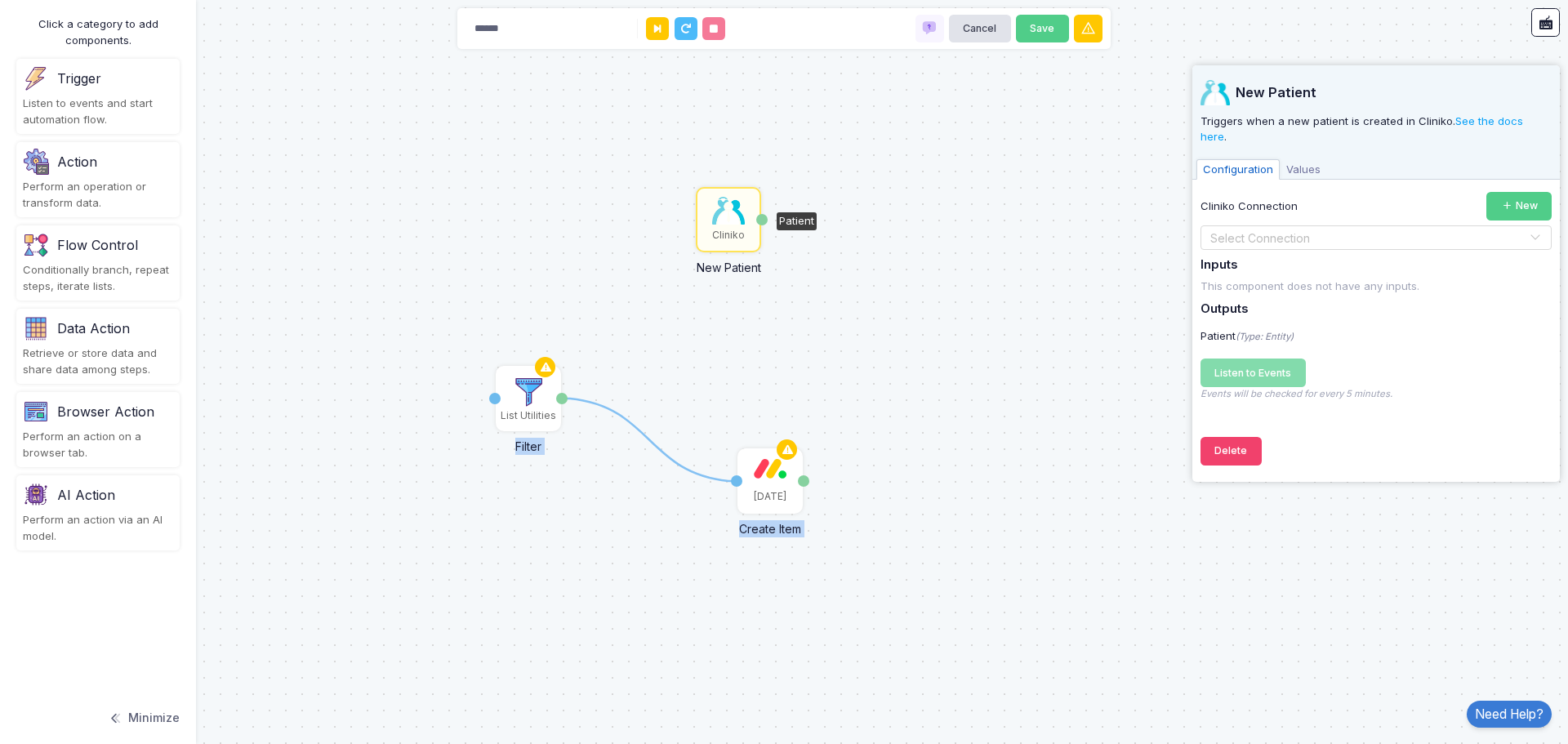
drag, startPoint x: 489, startPoint y: 397, endPoint x: 712, endPoint y: 310, distance: 239.4
click at [712, 310] on div "1 Monday Create Item Item Name Item ID List Utilities Filter List List Cliniko …" at bounding box center [784, 372] width 1568 height 744
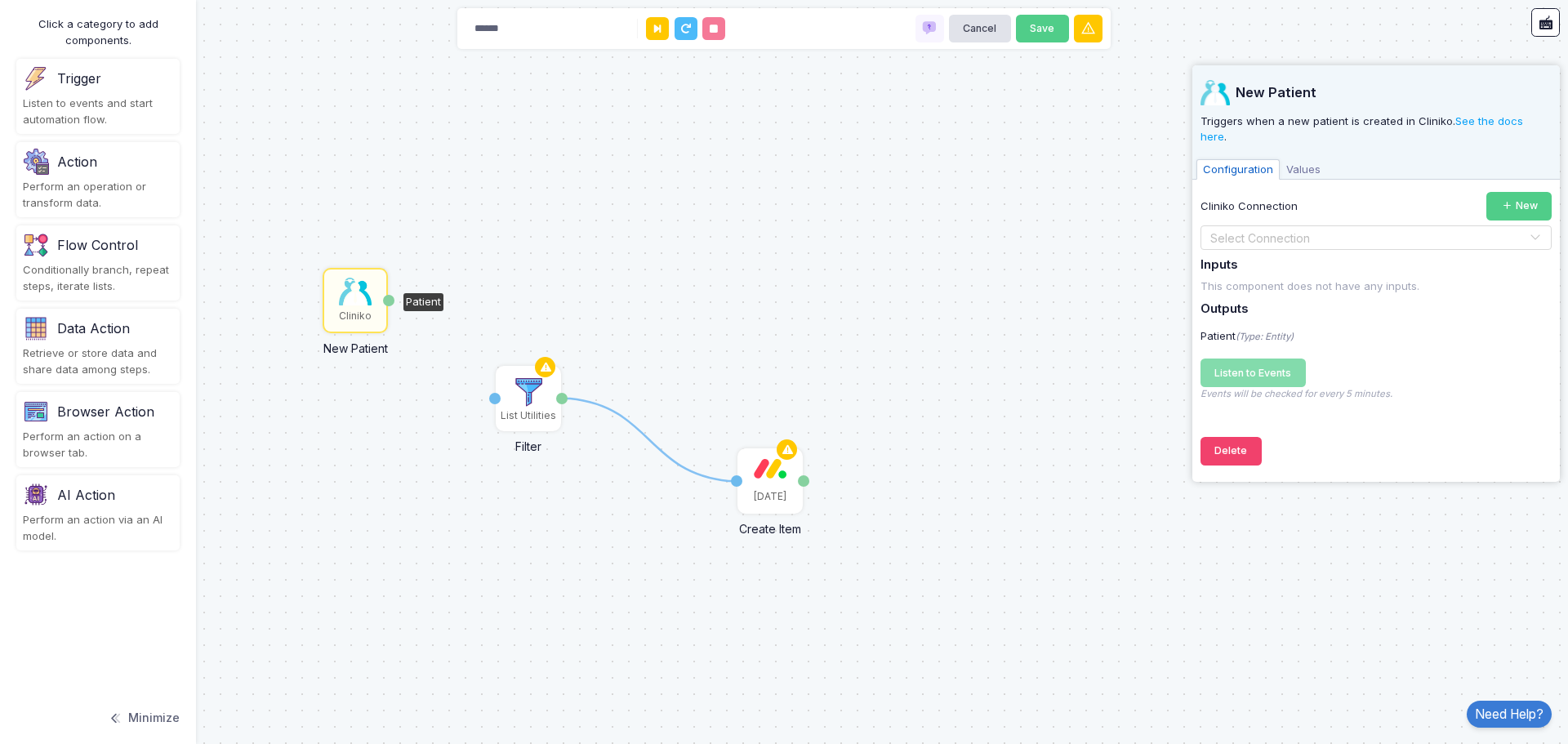
drag, startPoint x: 726, startPoint y: 219, endPoint x: 364, endPoint y: 291, distance: 369.1
click at [354, 297] on img at bounding box center [355, 291] width 33 height 28
drag, startPoint x: 409, startPoint y: 326, endPoint x: 494, endPoint y: 399, distance: 112.0
click at [1, 1] on div "1 1 Monday Create Item Item Name Item ID List Utilities Filter List List Clinik…" at bounding box center [0, 0] width 1 height 1
click at [1317, 229] on input "text" at bounding box center [1359, 238] width 300 height 18
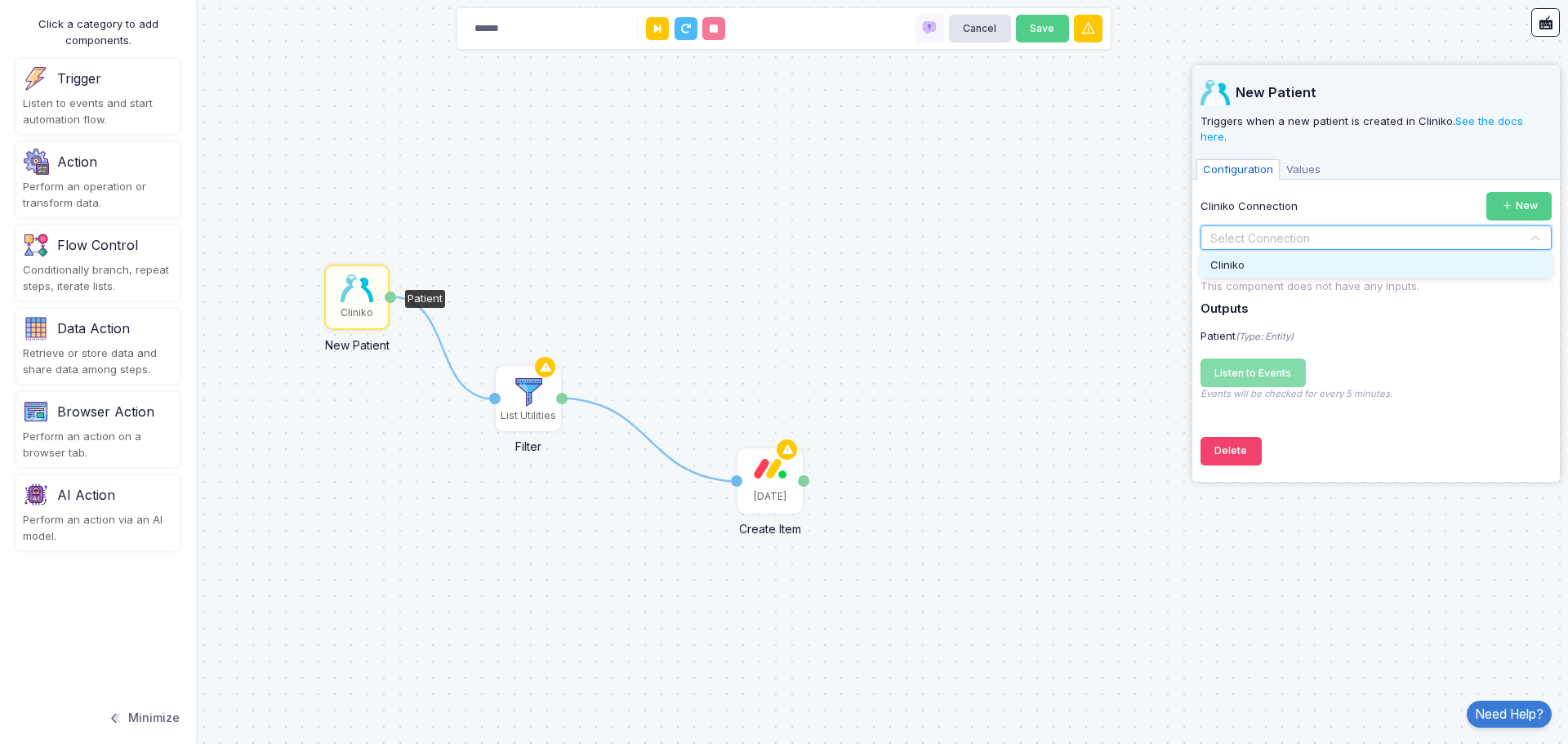
click at [1293, 253] on div "Cliniko" at bounding box center [1376, 265] width 351 height 25
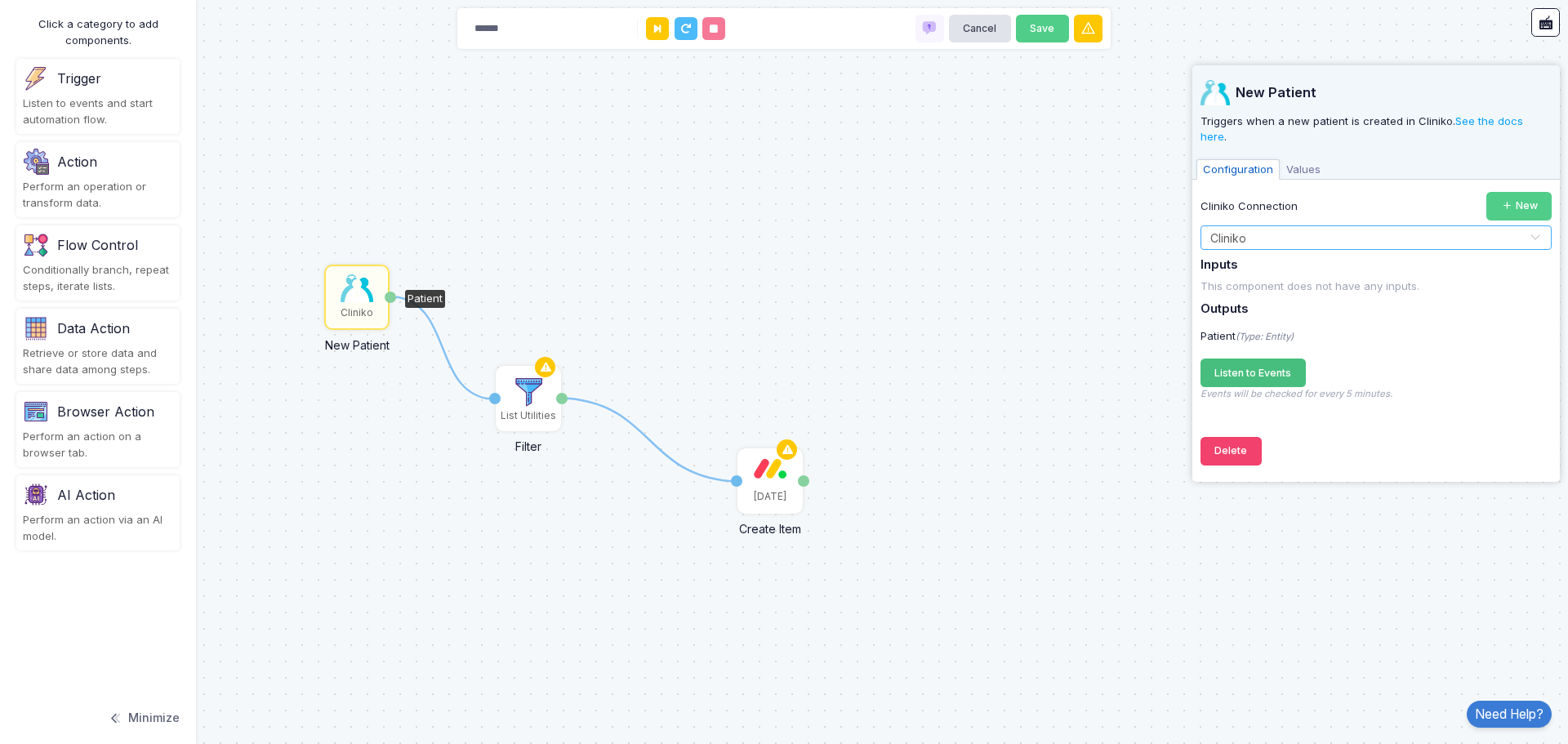
click at [1269, 367] on span "Listen to Events" at bounding box center [1252, 373] width 77 height 12
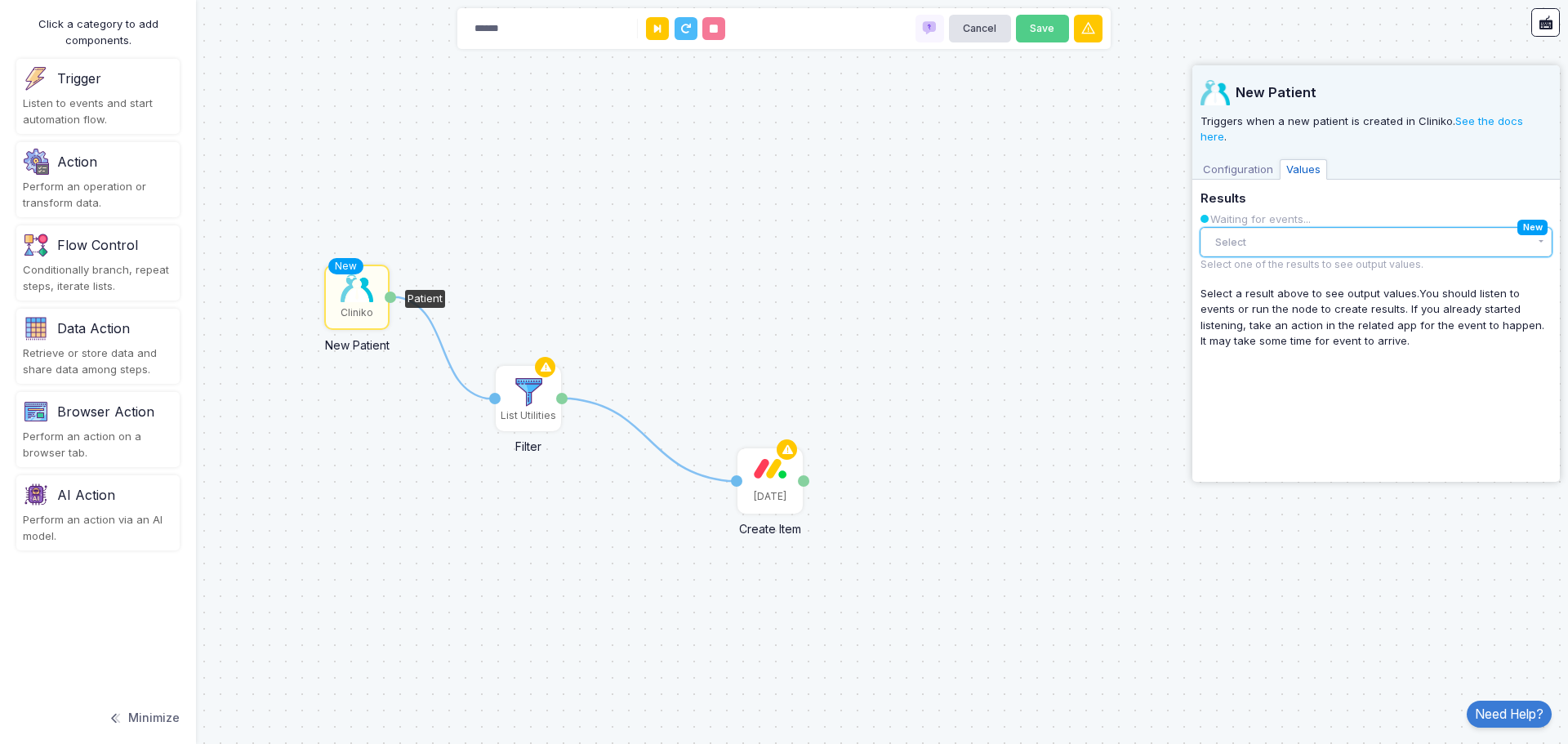
click at [1274, 228] on button "Select" at bounding box center [1376, 242] width 351 height 29
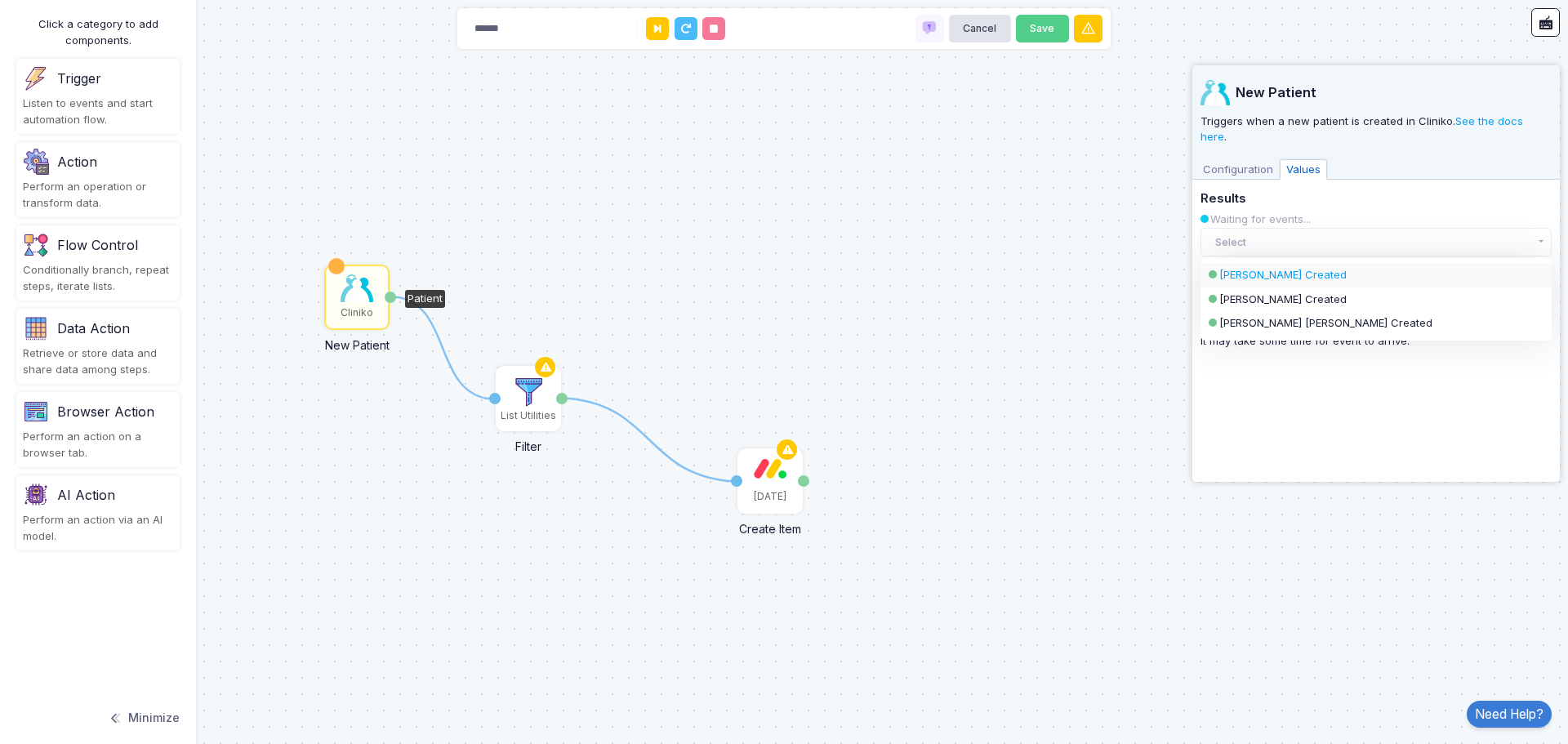
click at [1277, 267] on div "Giuseppa Giardina Created" at bounding box center [1362, 275] width 286 height 16
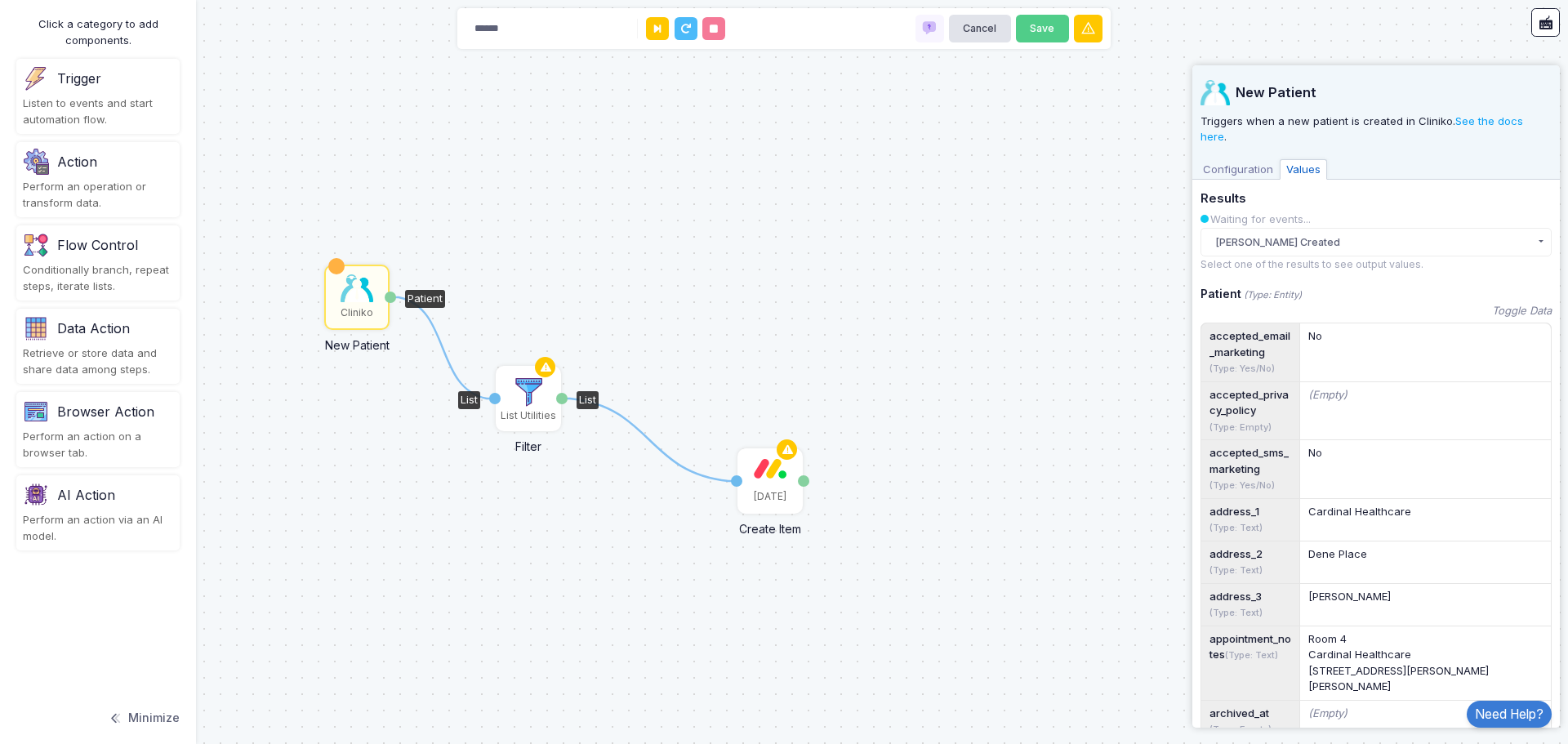
click at [530, 399] on img at bounding box center [528, 392] width 33 height 33
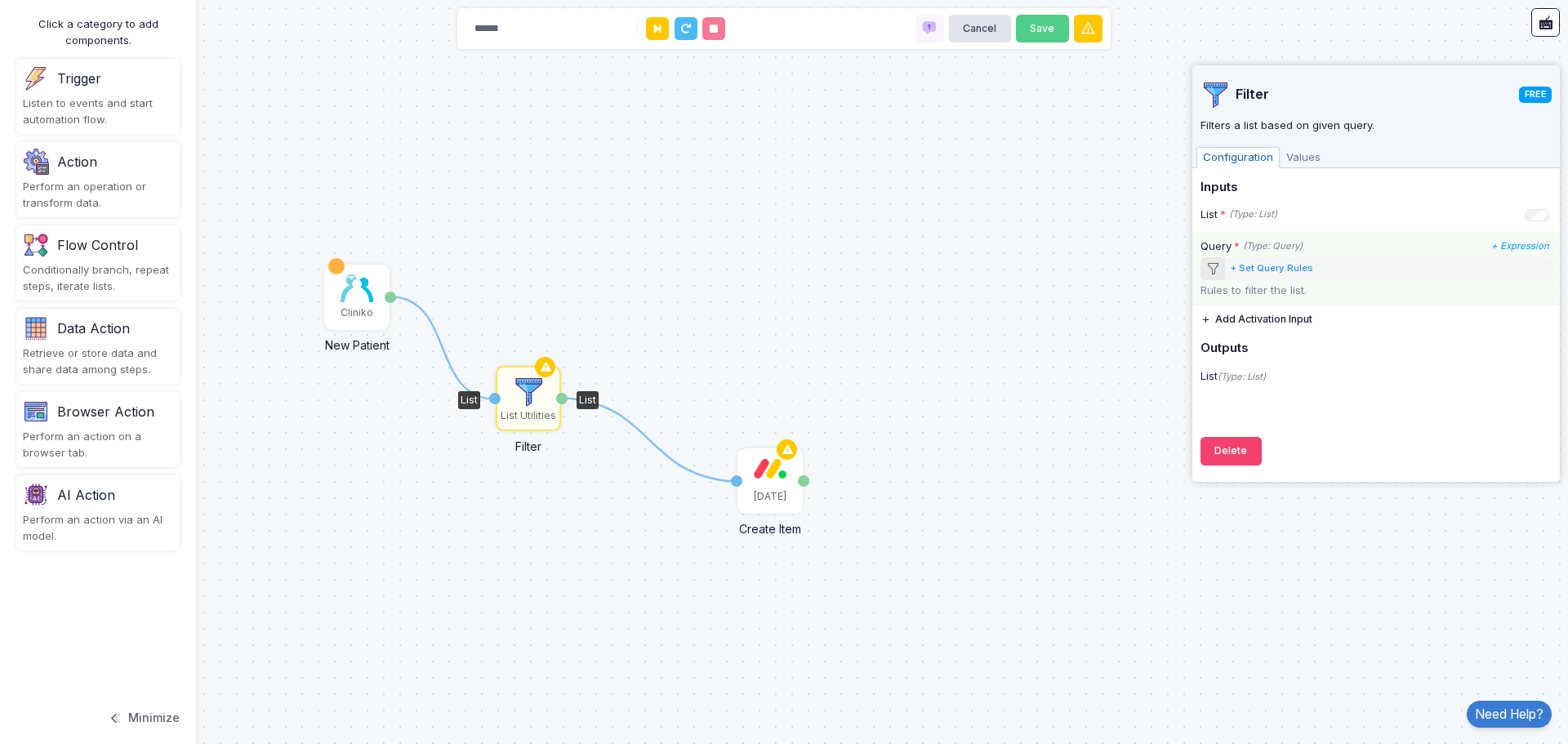
click at [1274, 269] on div "+ Set Query Rules" at bounding box center [1271, 268] width 83 height 14
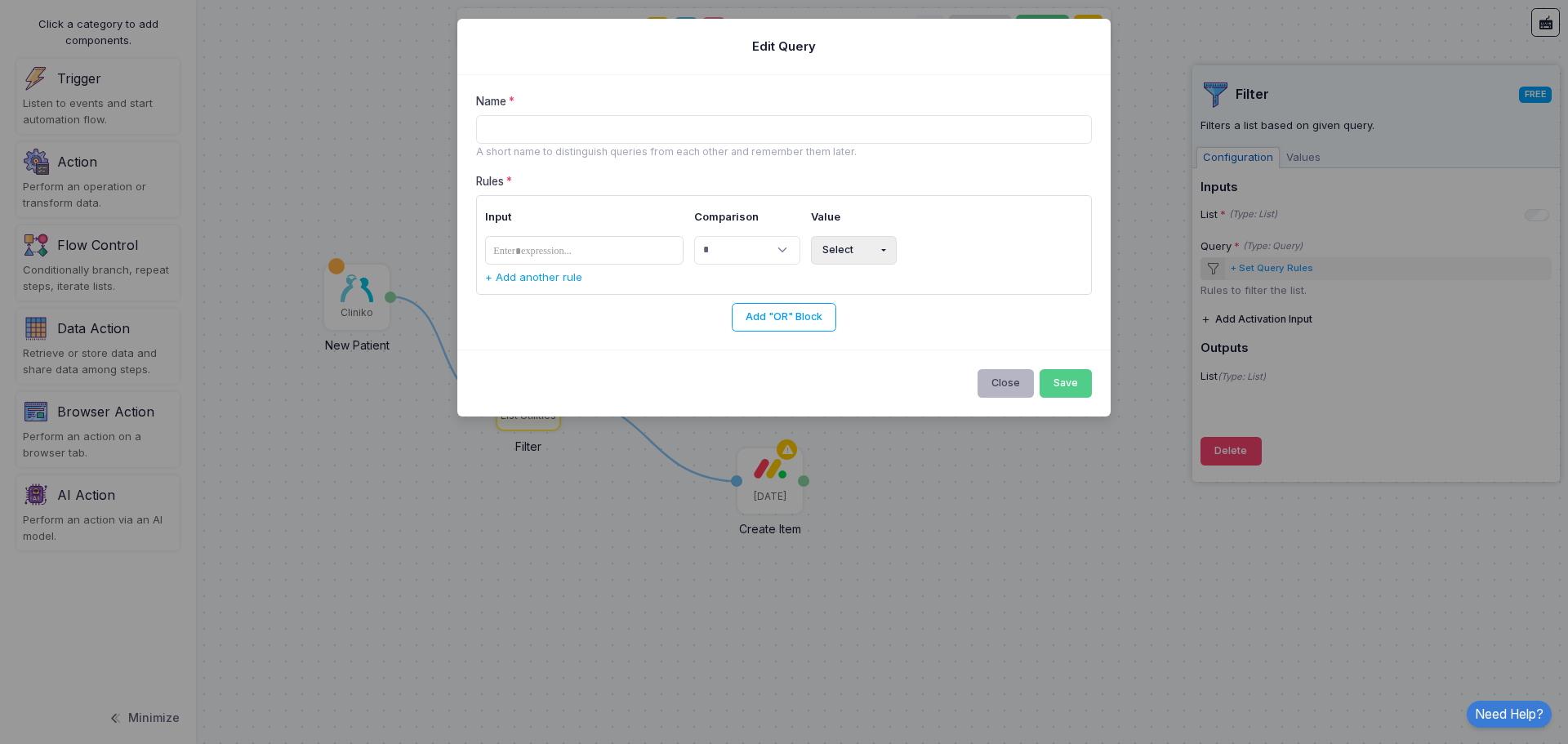
click at [998, 372] on button "Close" at bounding box center [1005, 383] width 57 height 29
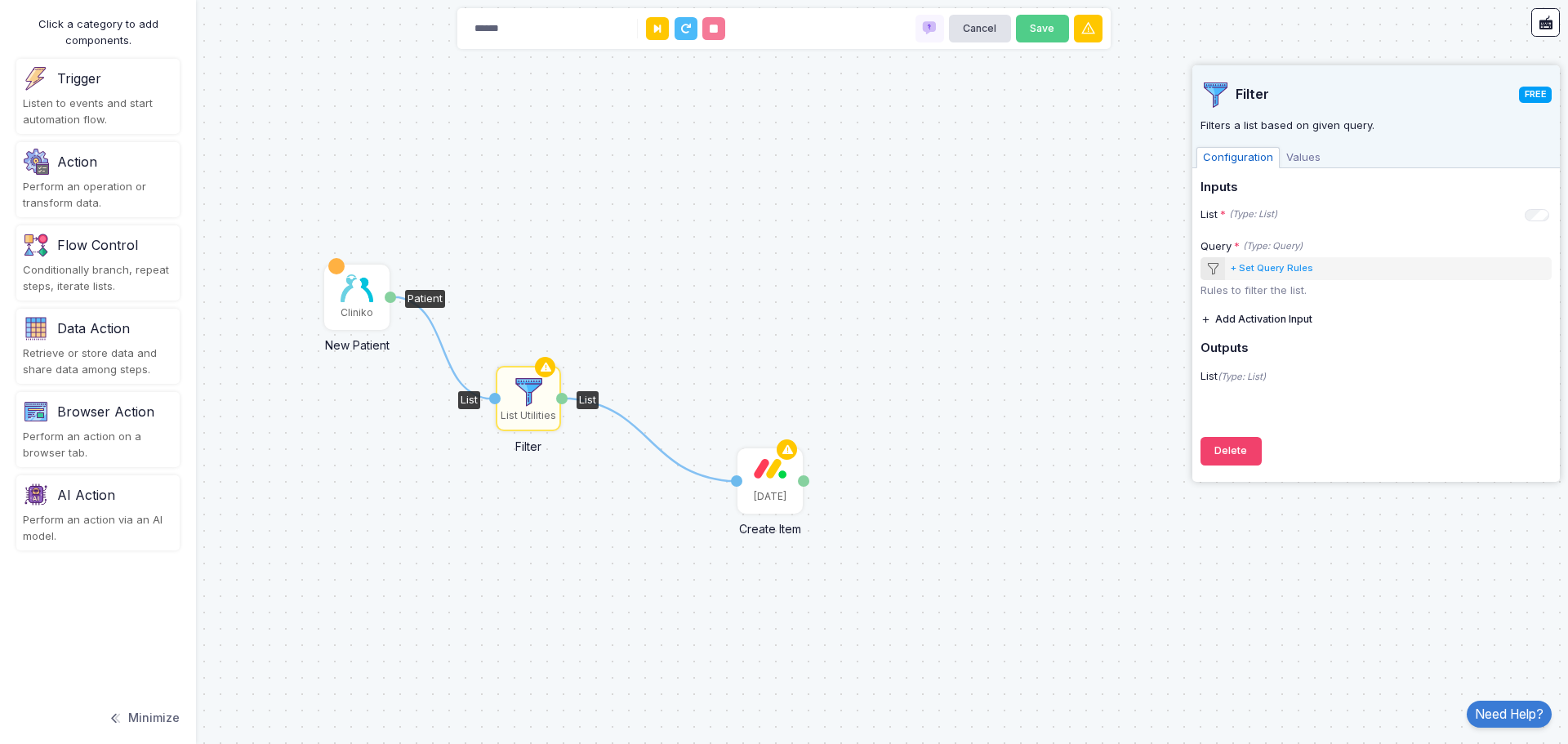
click at [357, 301] on img at bounding box center [357, 288] width 33 height 28
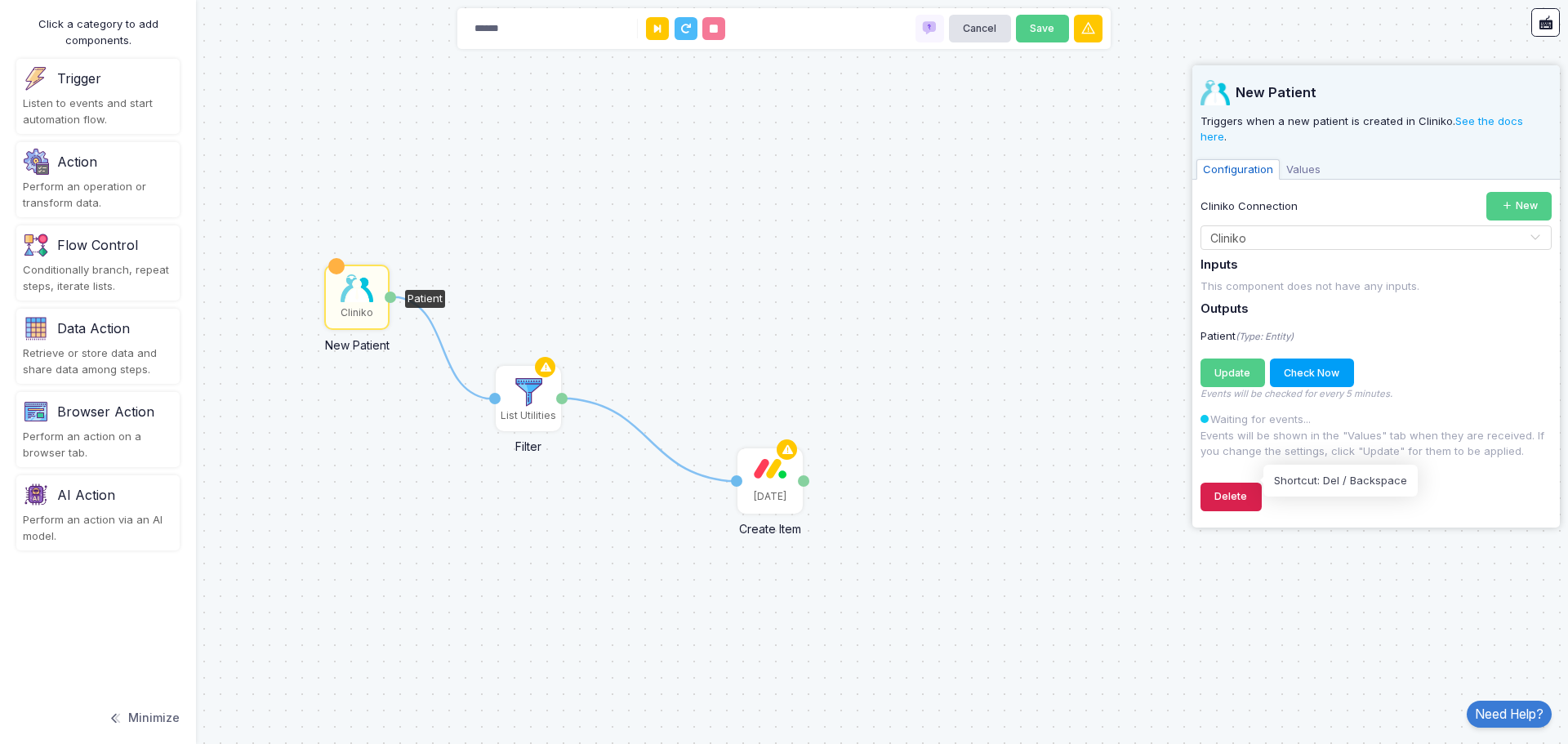
click at [1238, 483] on button "Delete" at bounding box center [1230, 497] width 61 height 29
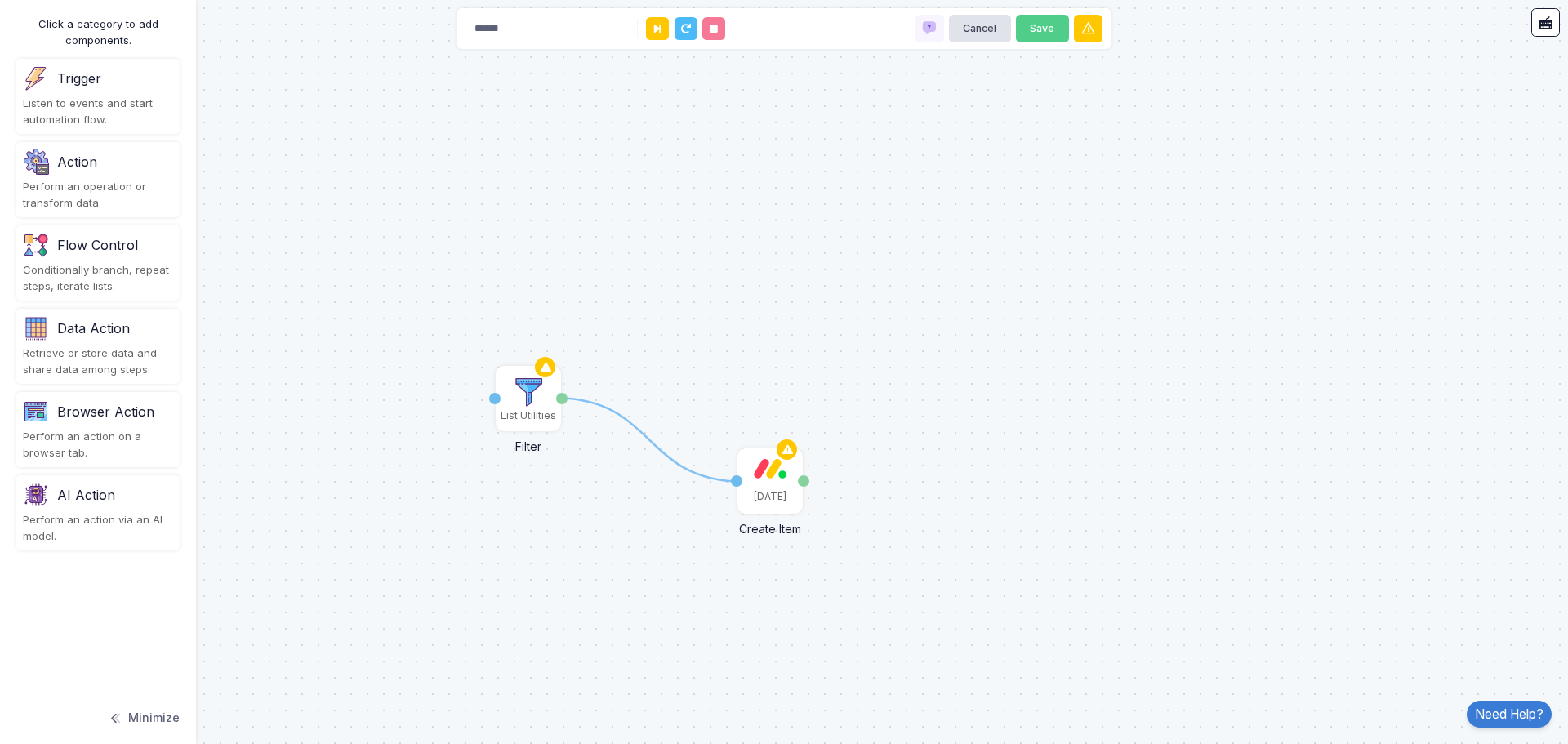
click at [88, 85] on div "Trigger" at bounding box center [79, 79] width 44 height 20
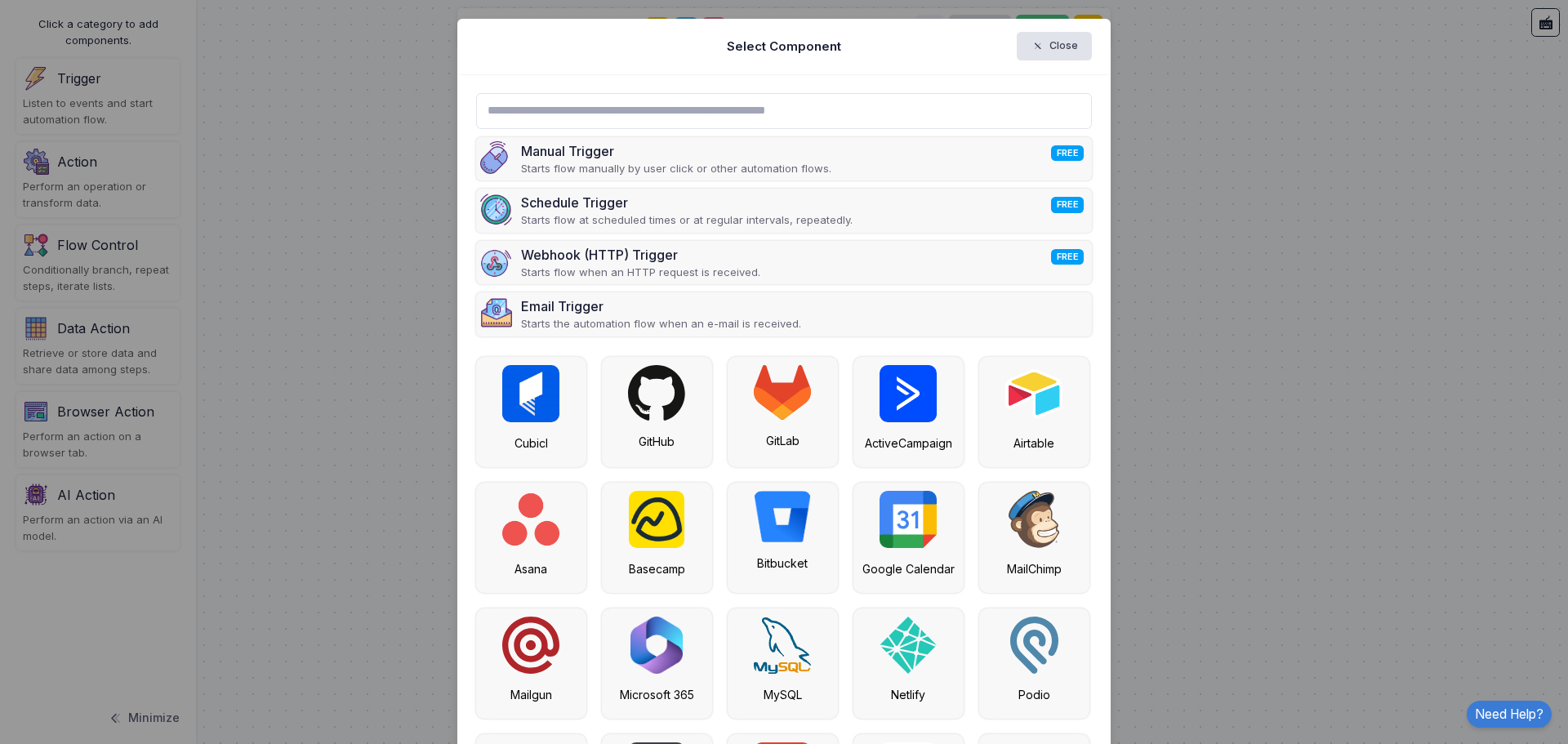
click at [585, 124] on input "text" at bounding box center [784, 111] width 616 height 36
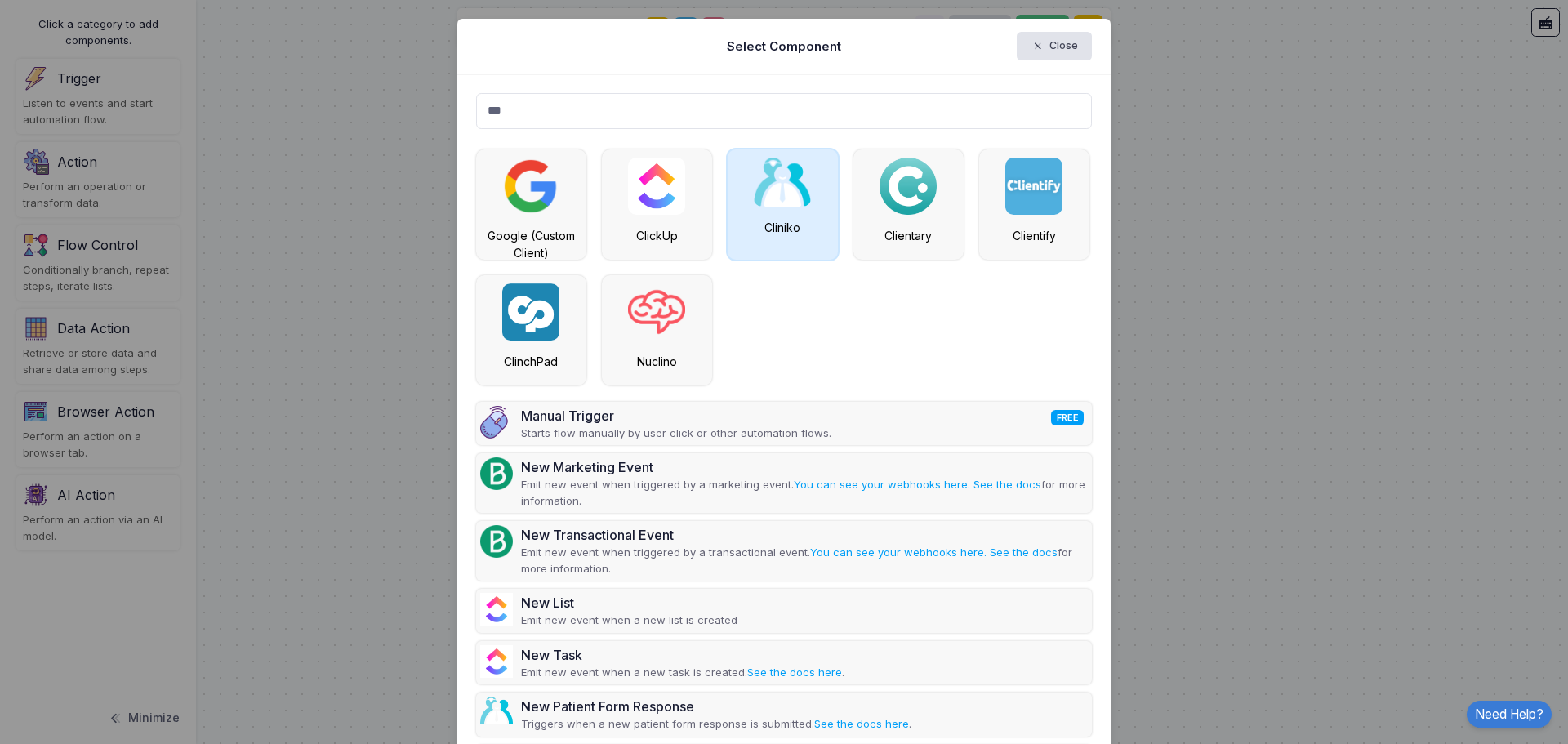
type input "***"
click at [760, 202] on img at bounding box center [782, 182] width 57 height 49
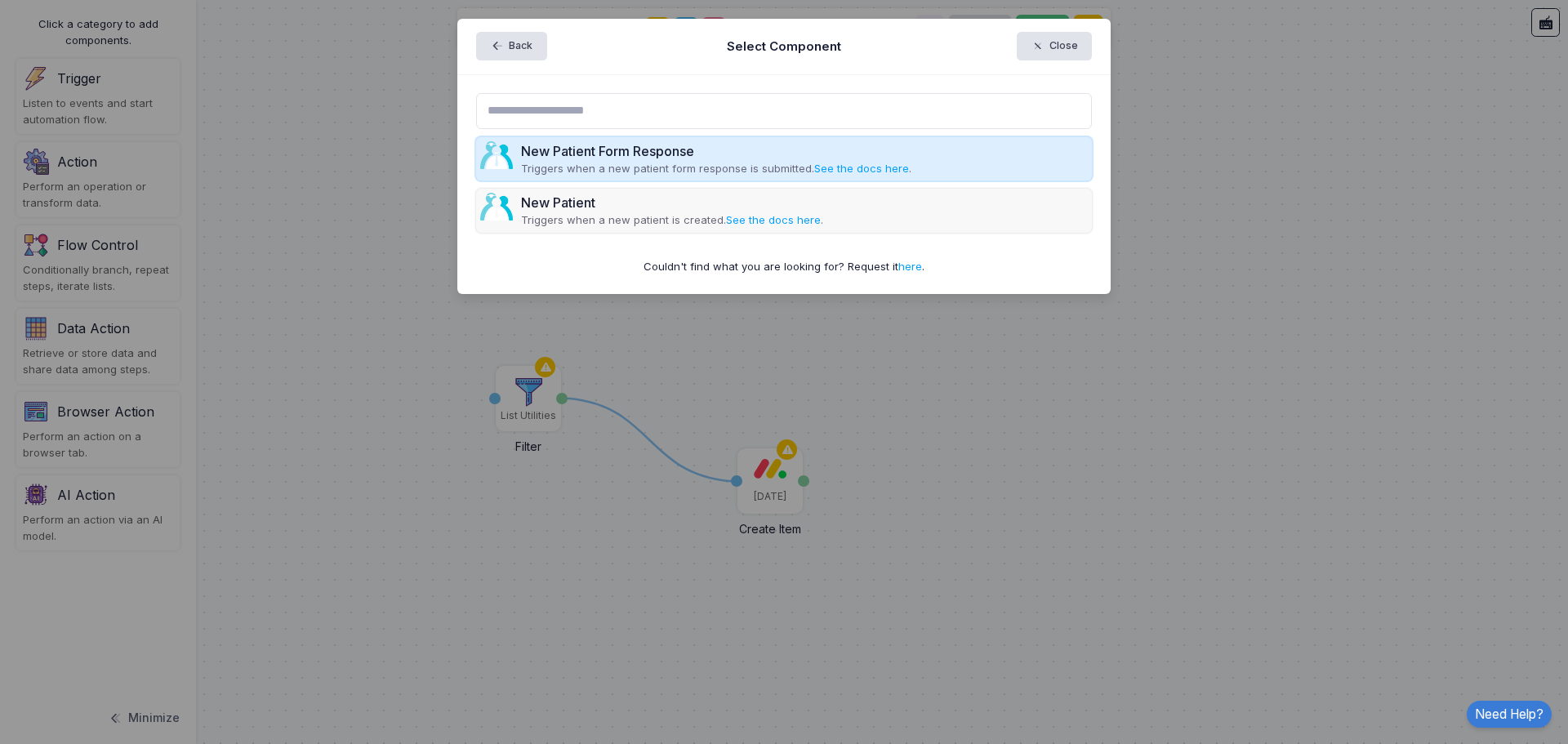
click at [643, 156] on div "New Patient Form Response" at bounding box center [716, 152] width 390 height 20
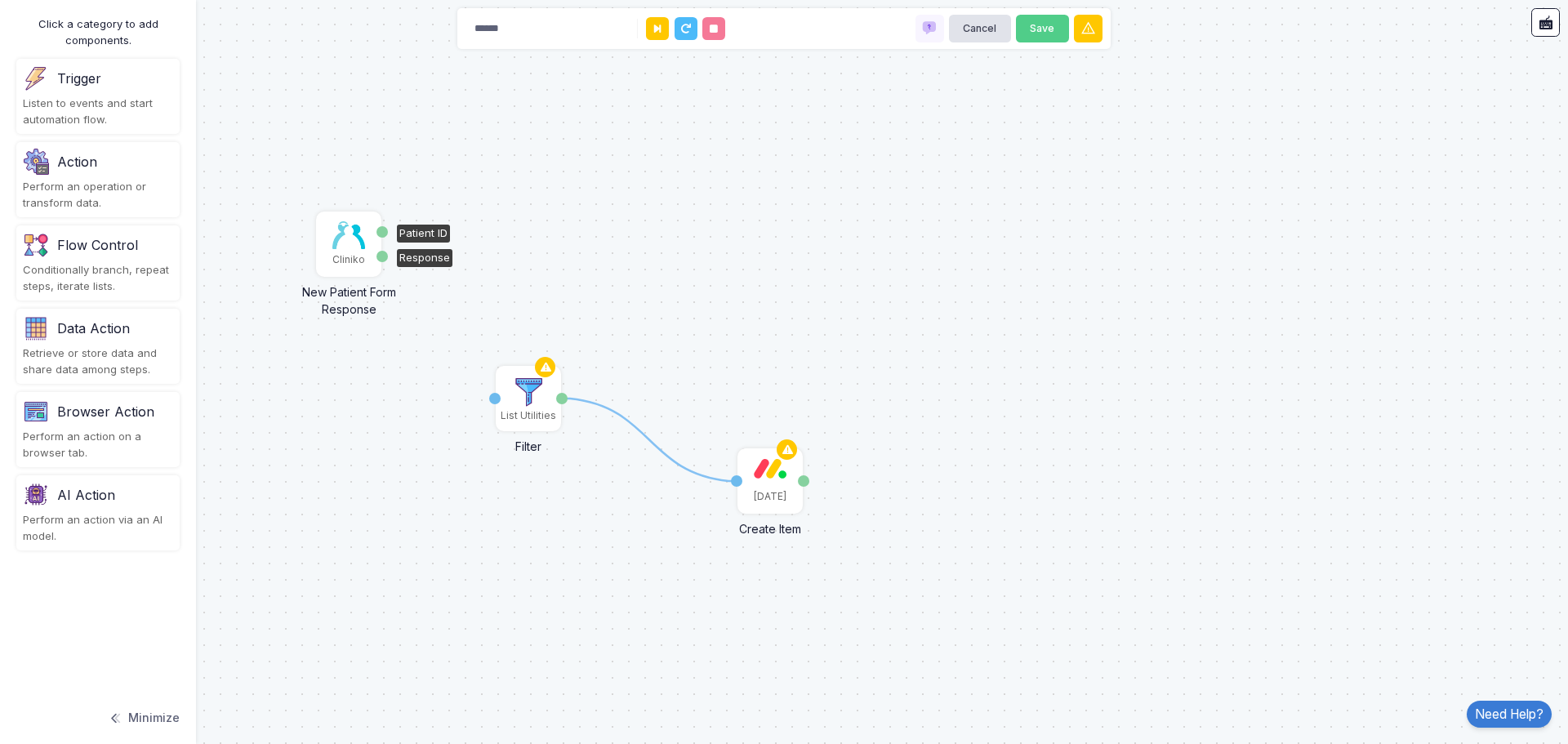
click at [349, 244] on img at bounding box center [348, 235] width 33 height 28
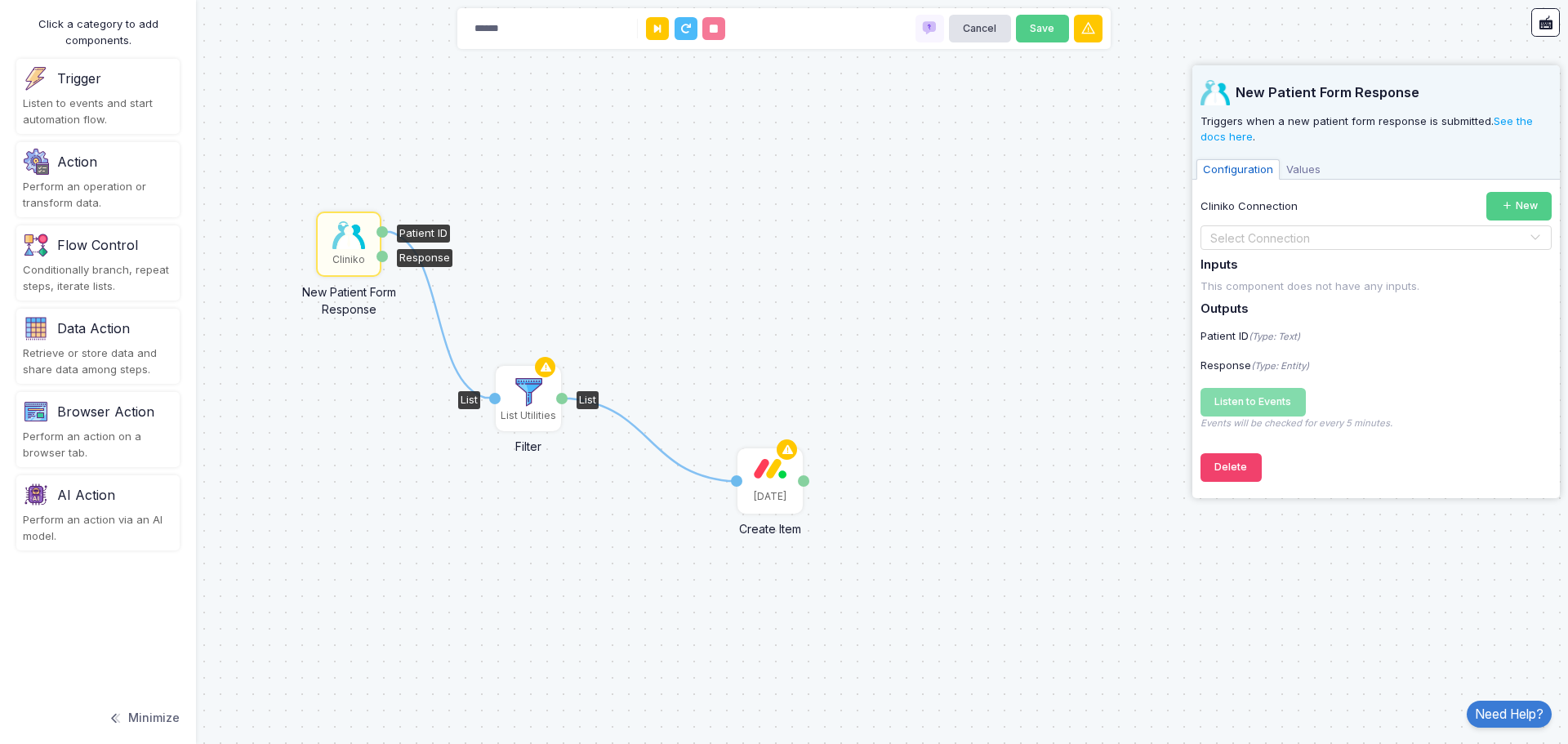
drag, startPoint x: 381, startPoint y: 232, endPoint x: 492, endPoint y: 398, distance: 199.7
click at [1, 1] on div "1 1 Monday Create Item Item Name Item ID List Utilities Filter List List Clinik…" at bounding box center [0, 0] width 1 height 1
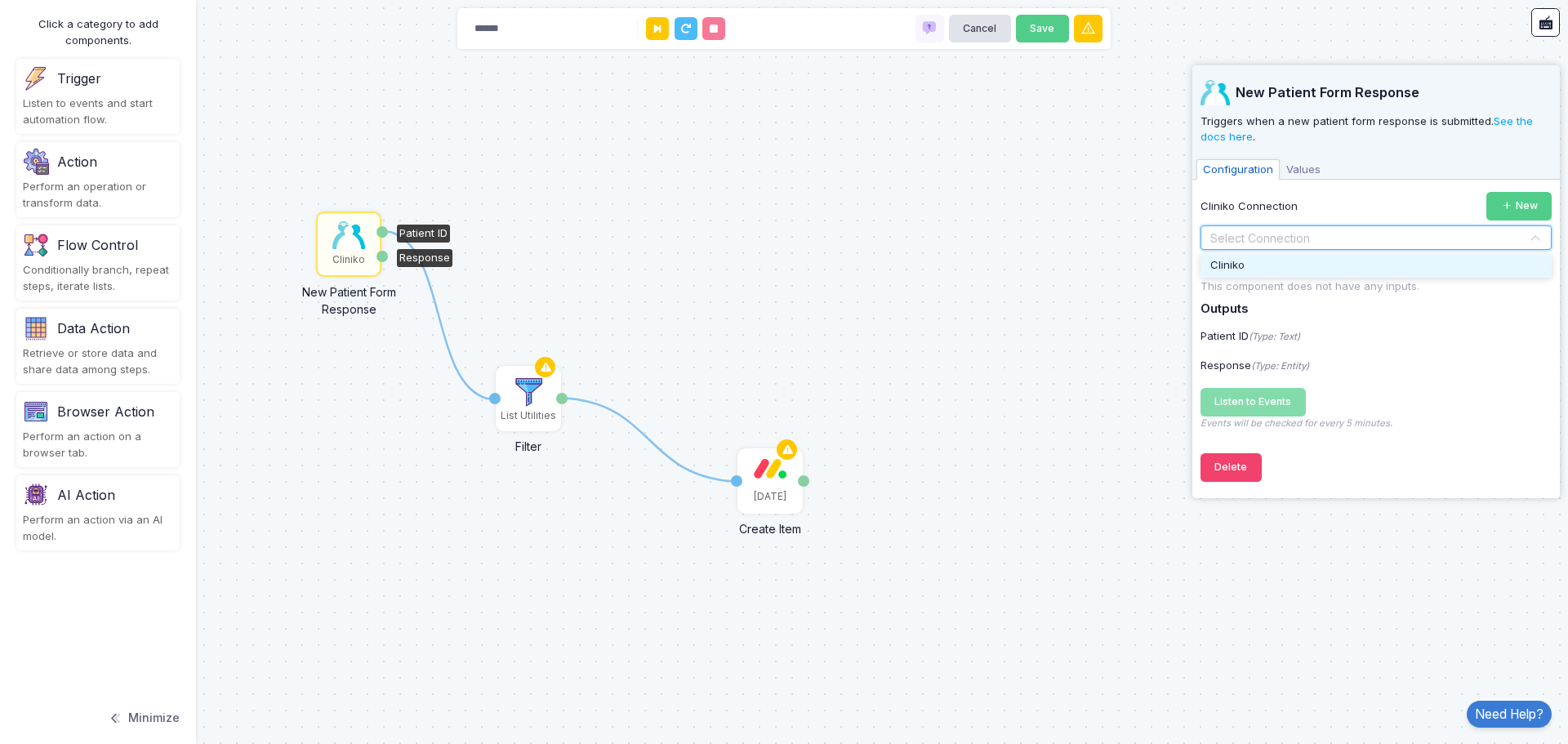
click at [1272, 241] on input "text" at bounding box center [1359, 238] width 300 height 18
click at [1232, 273] on div "Cliniko" at bounding box center [1376, 265] width 351 height 25
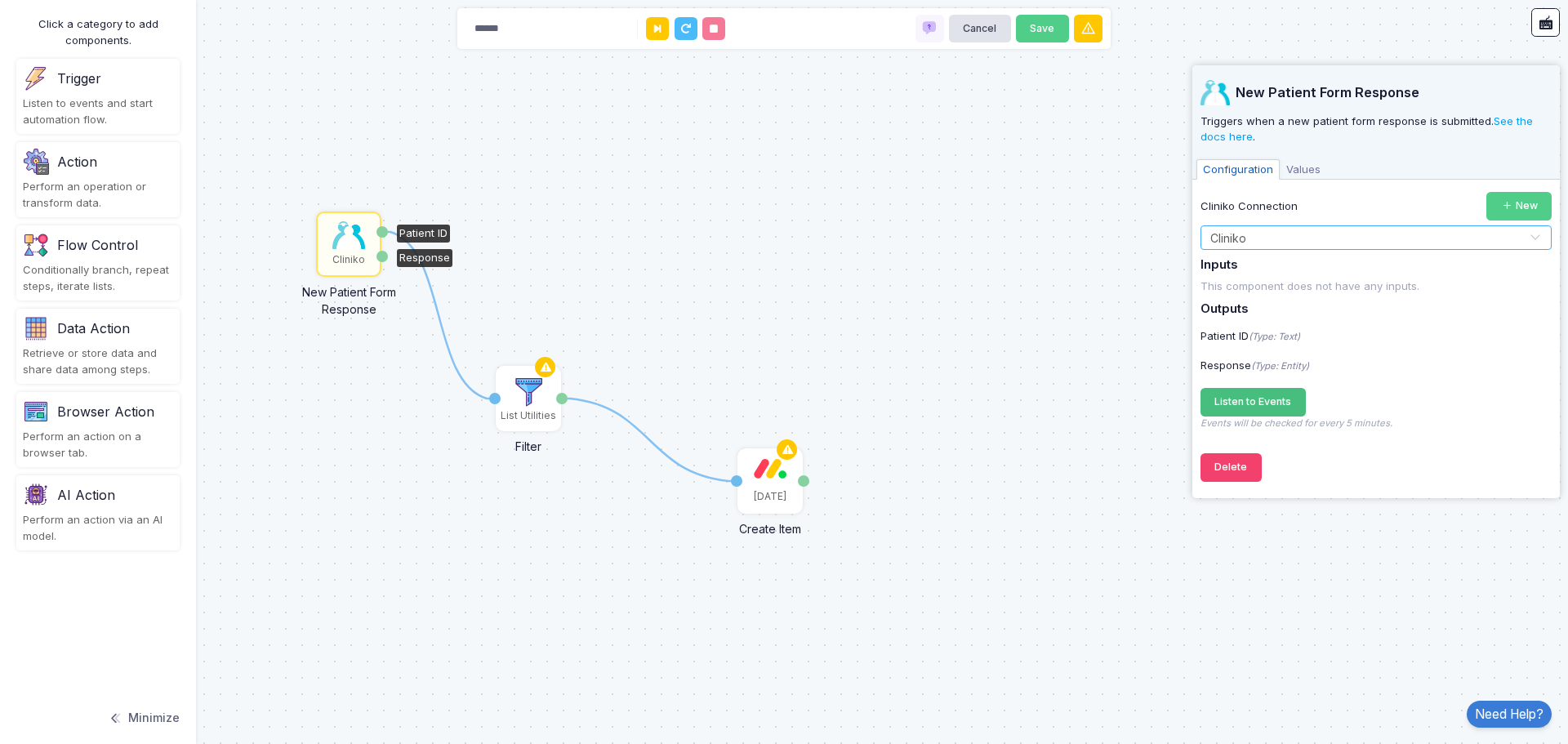
click at [1241, 402] on span "Listen to Events" at bounding box center [1252, 401] width 77 height 12
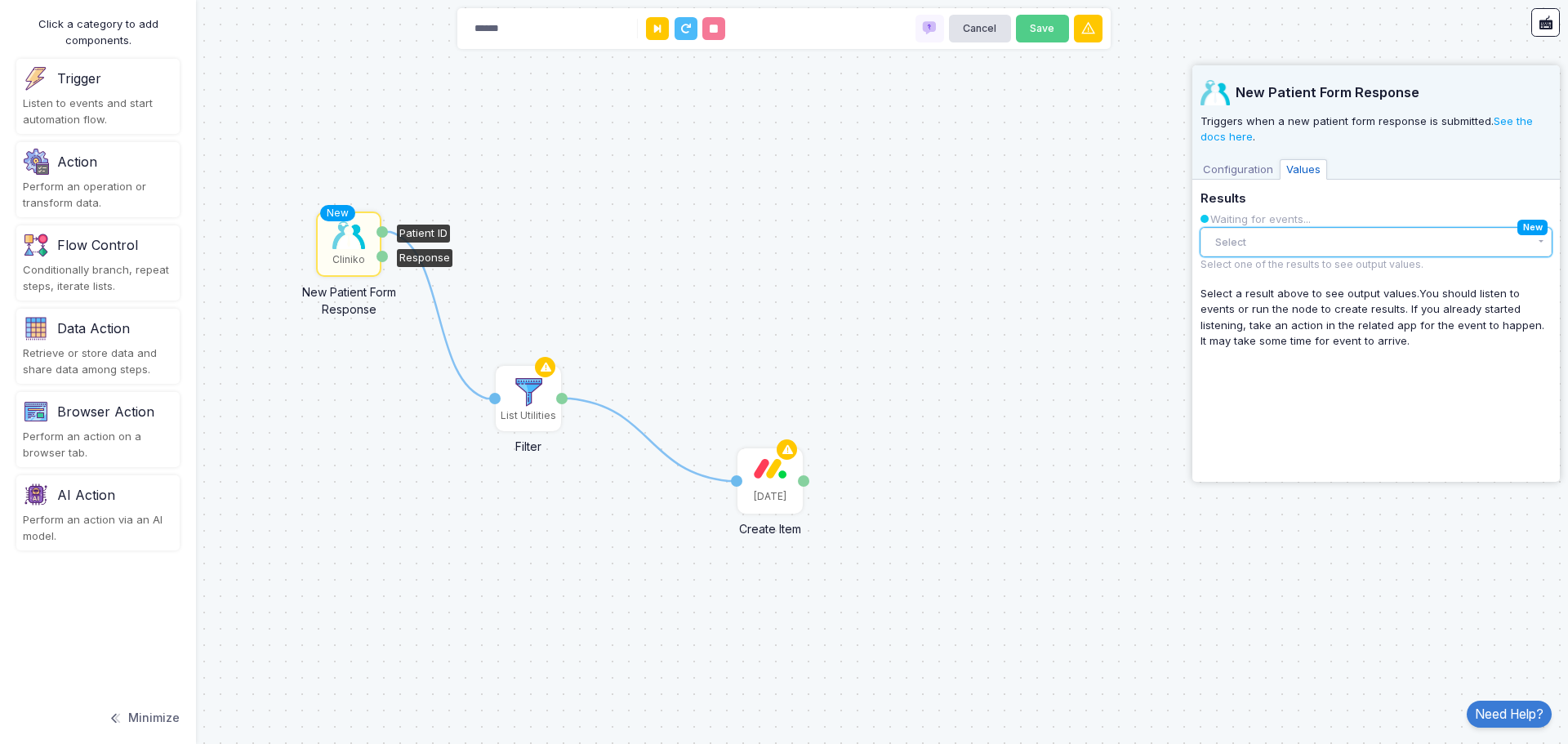
click at [1267, 250] on button "Select" at bounding box center [1376, 242] width 351 height 29
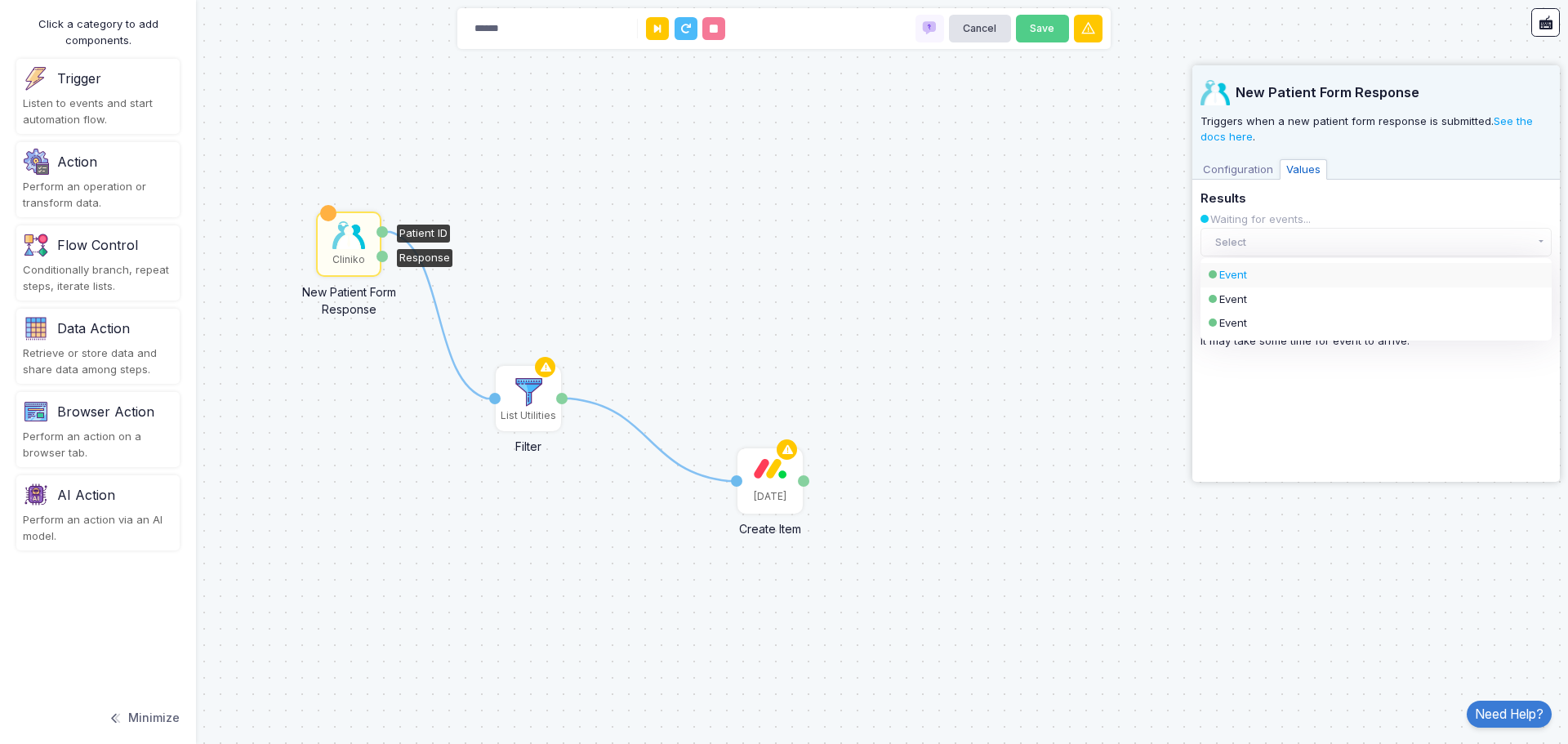
click at [1245, 274] on div "Event" at bounding box center [1362, 275] width 286 height 16
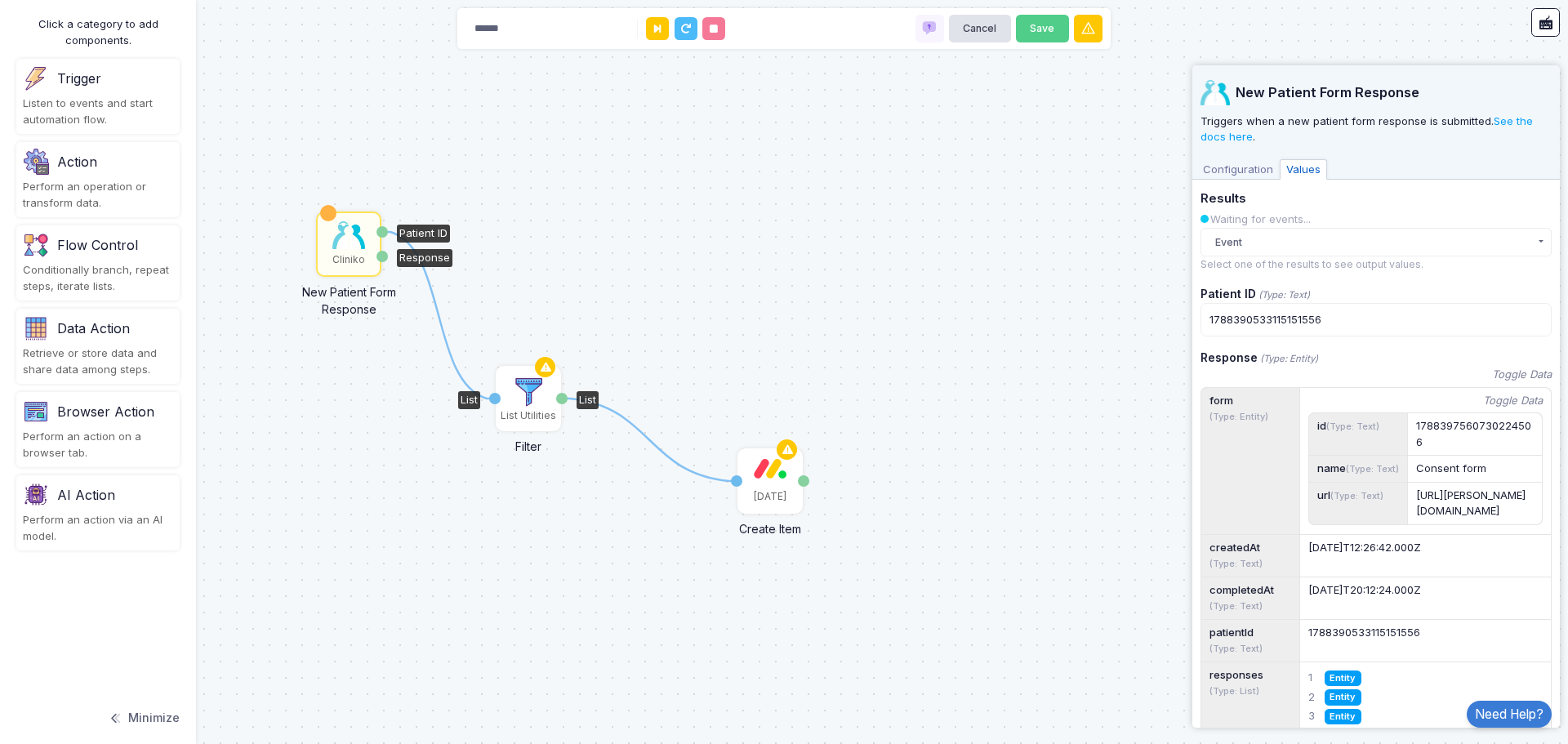
click at [534, 396] on img at bounding box center [528, 392] width 33 height 33
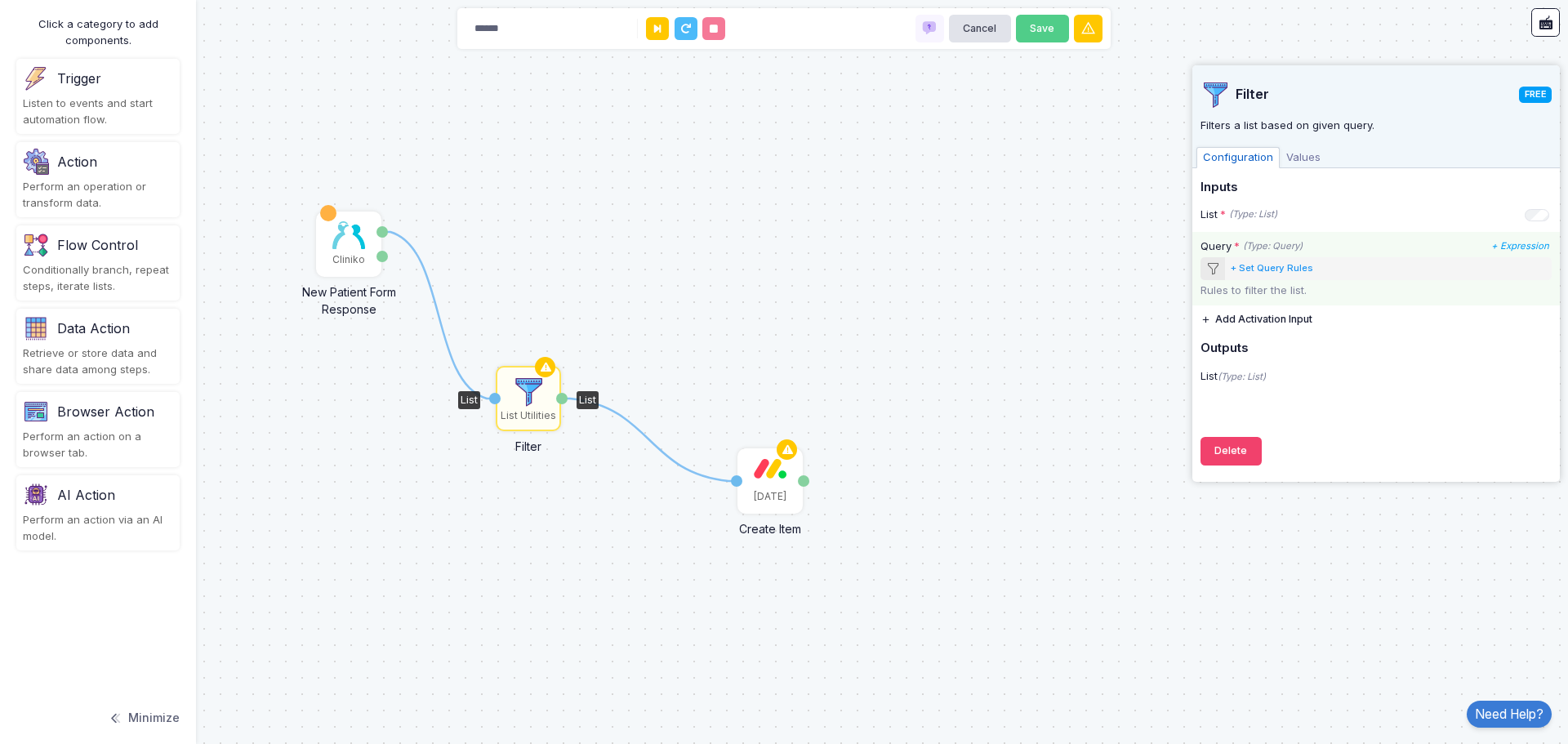
click at [1272, 267] on div "+ Set Query Rules" at bounding box center [1271, 268] width 83 height 14
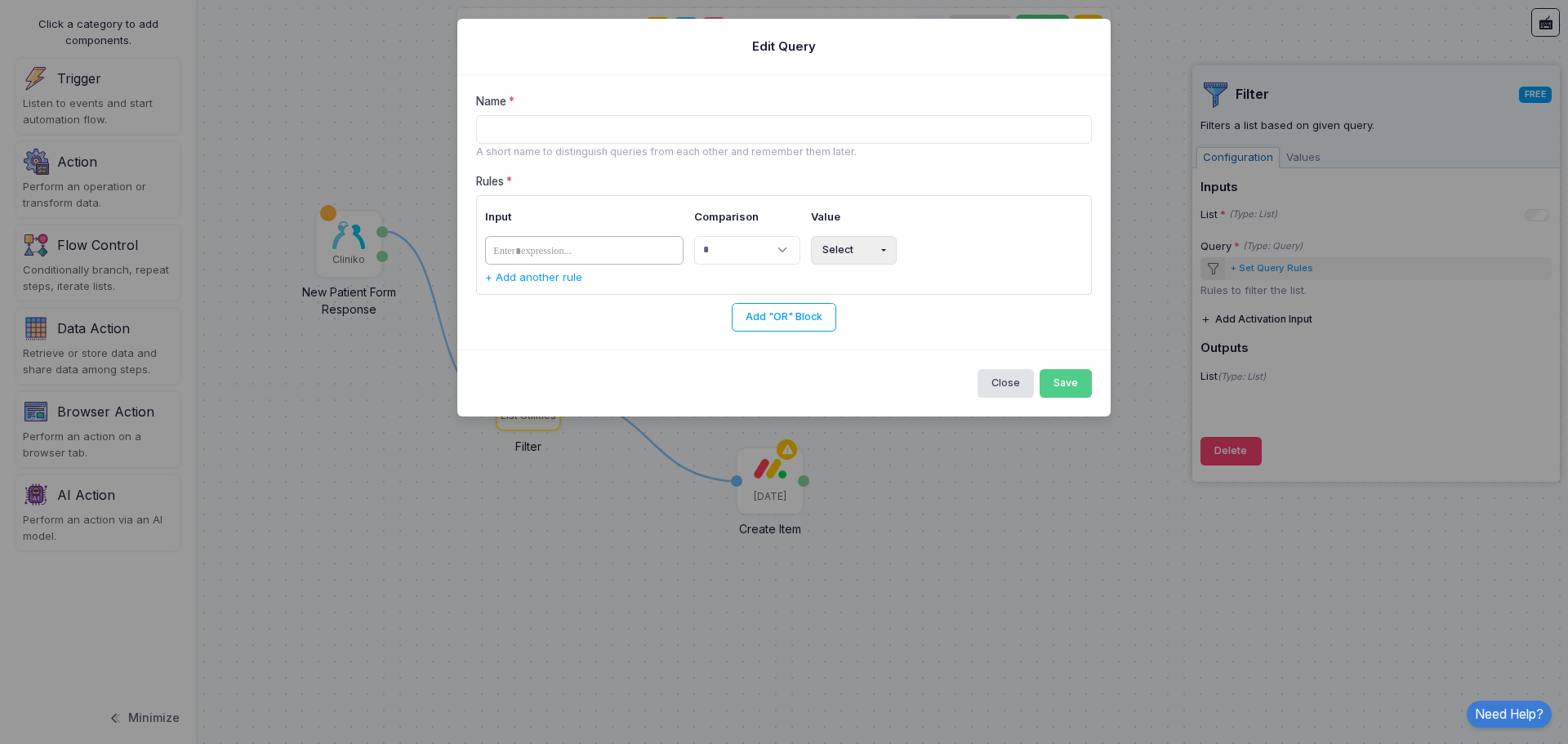
click at [603, 252] on tags "​" at bounding box center [584, 250] width 199 height 29
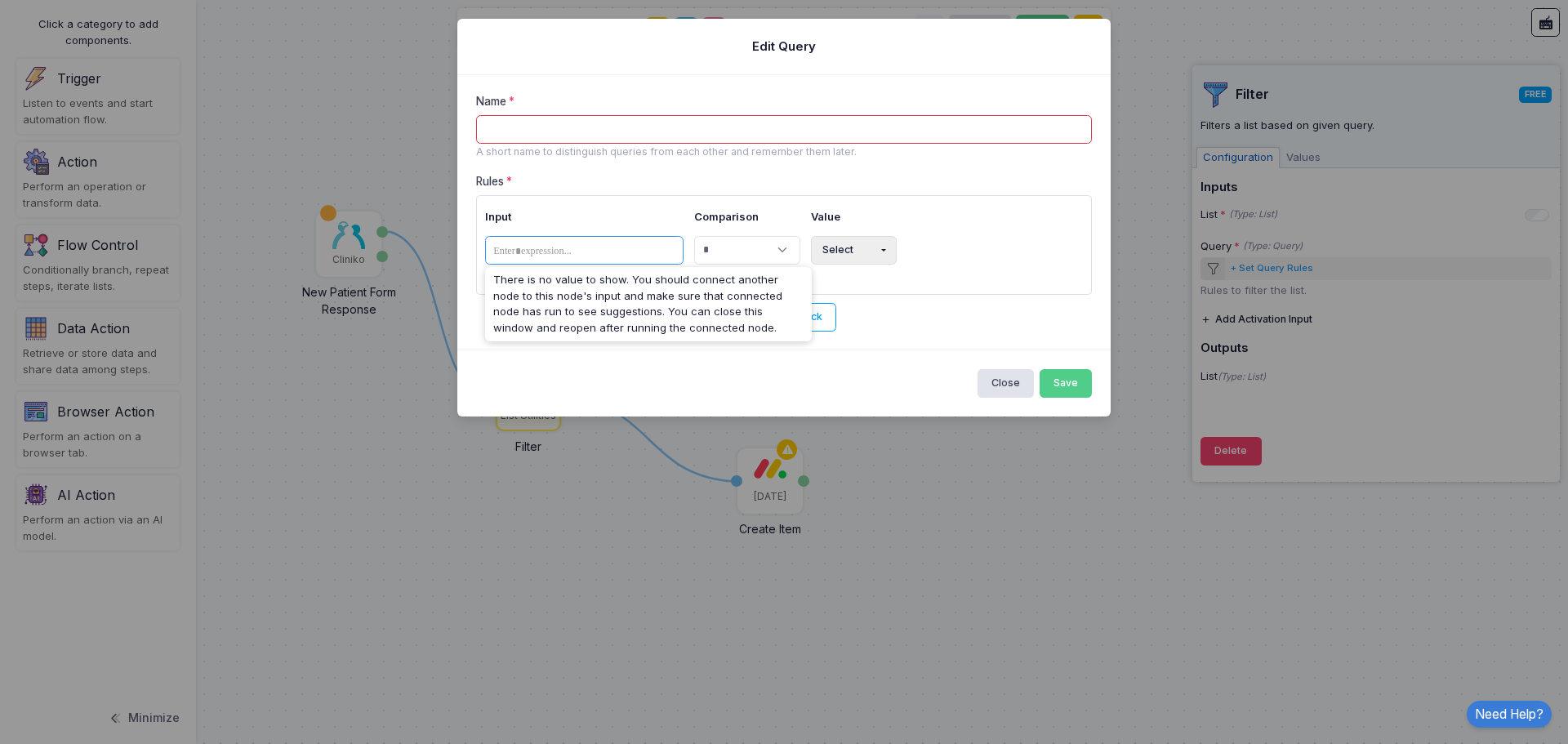
click at [551, 125] on input "Name" at bounding box center [784, 129] width 616 height 29
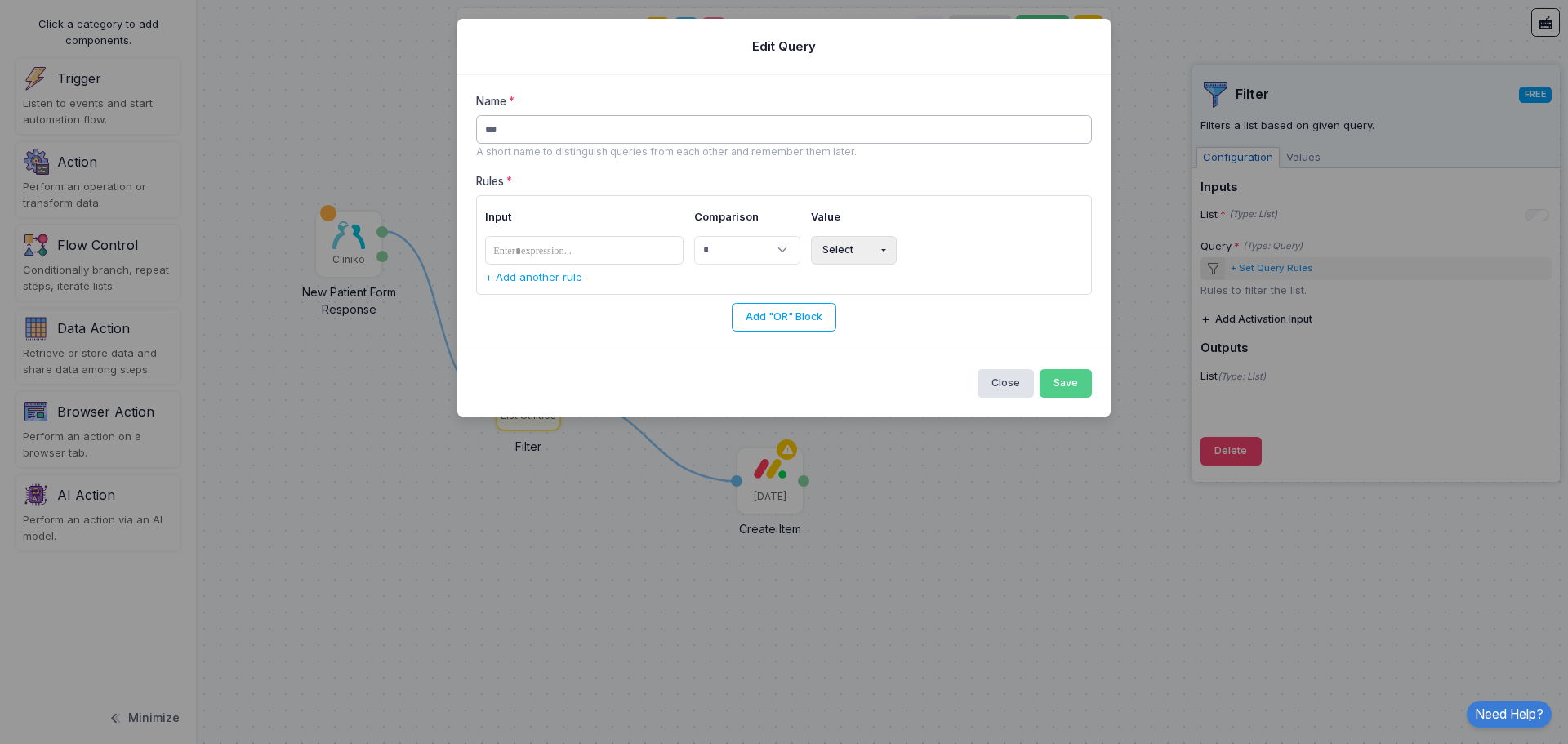
type input "***"
click at [732, 90] on div "**********" at bounding box center [784, 212] width 653 height 275
click at [560, 254] on span at bounding box center [533, 251] width 90 height 20
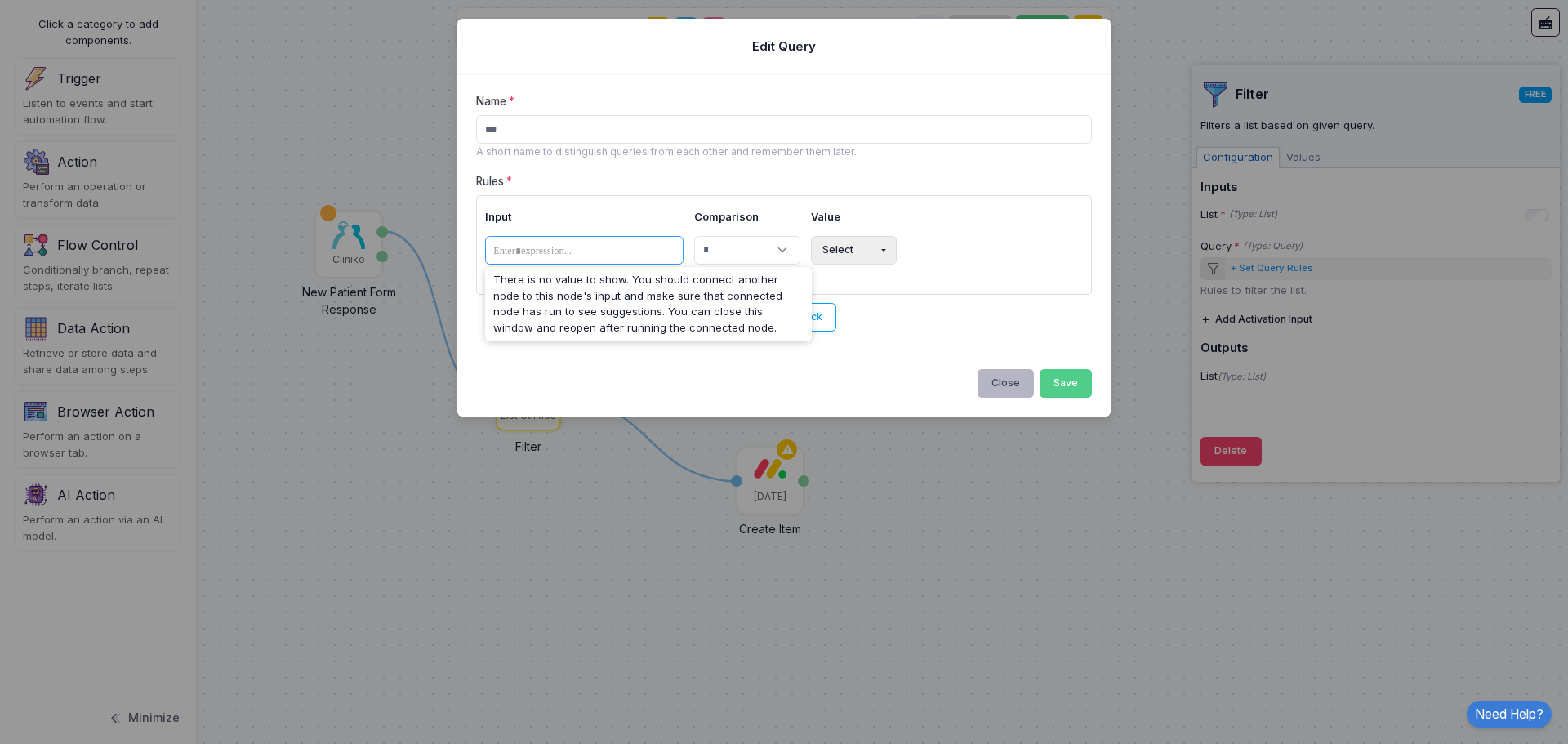
click at [1005, 382] on button "Close" at bounding box center [1005, 383] width 57 height 29
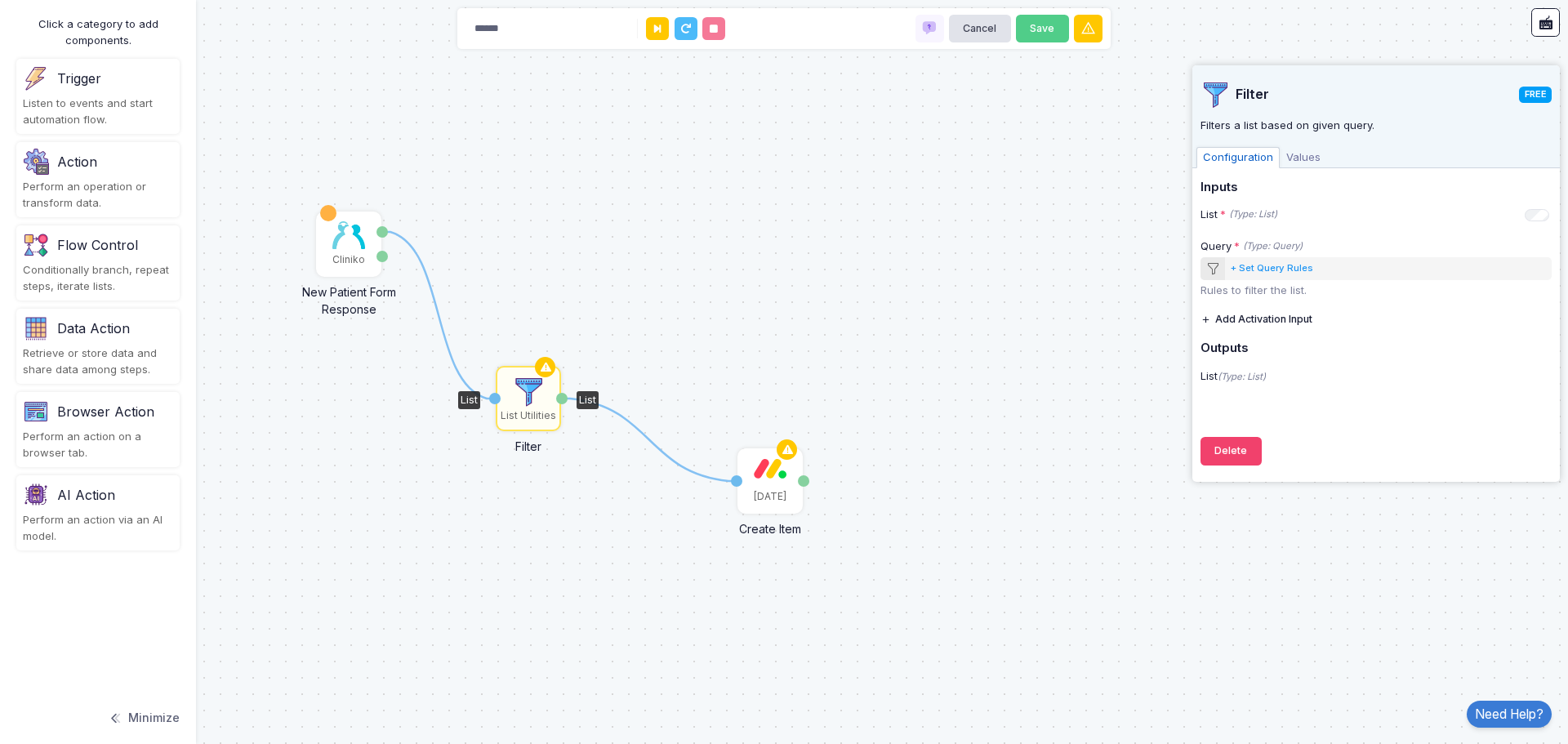
click at [1286, 320] on button "Add Activation Input" at bounding box center [1256, 319] width 112 height 29
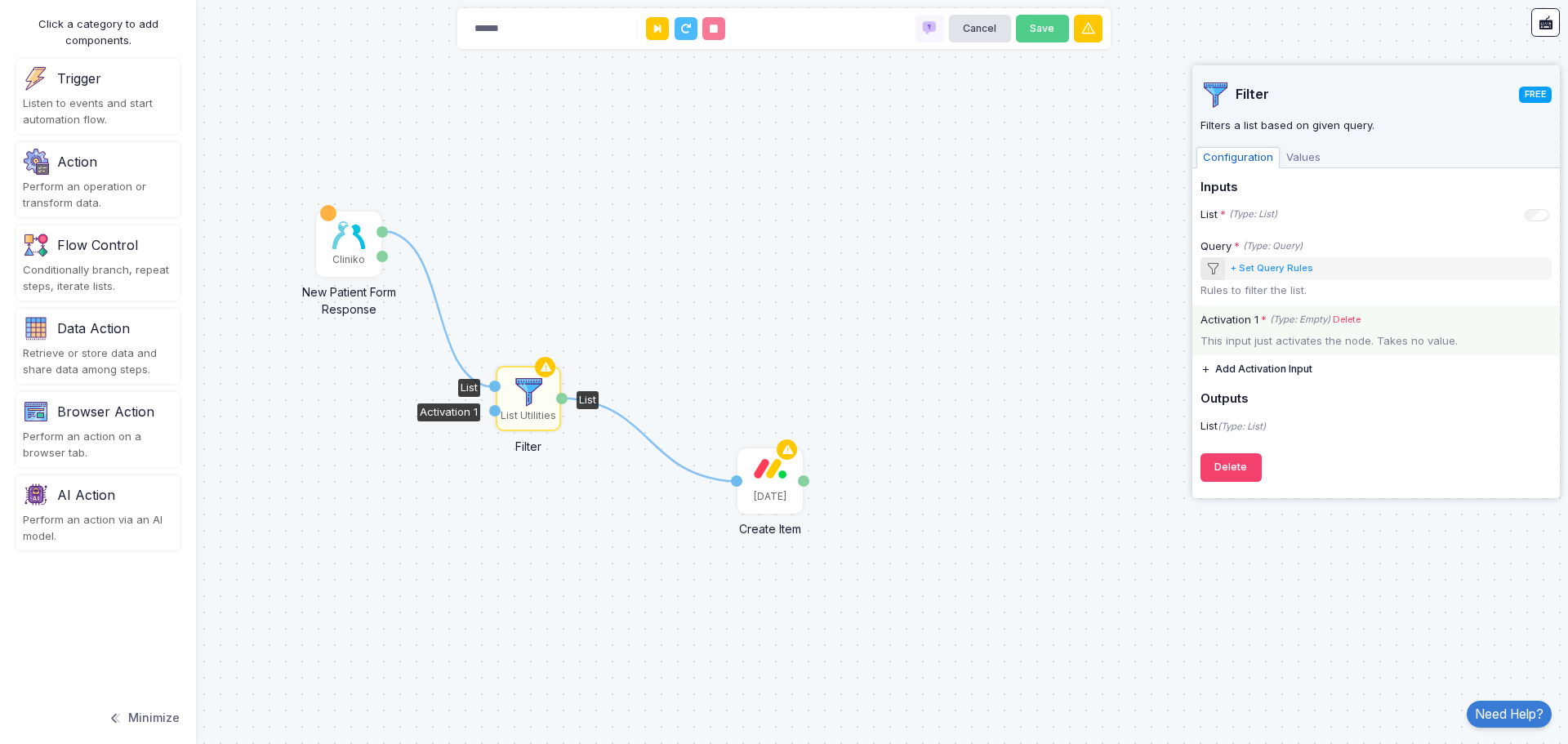
click at [1344, 320] on link "Delete" at bounding box center [1347, 320] width 28 height 14
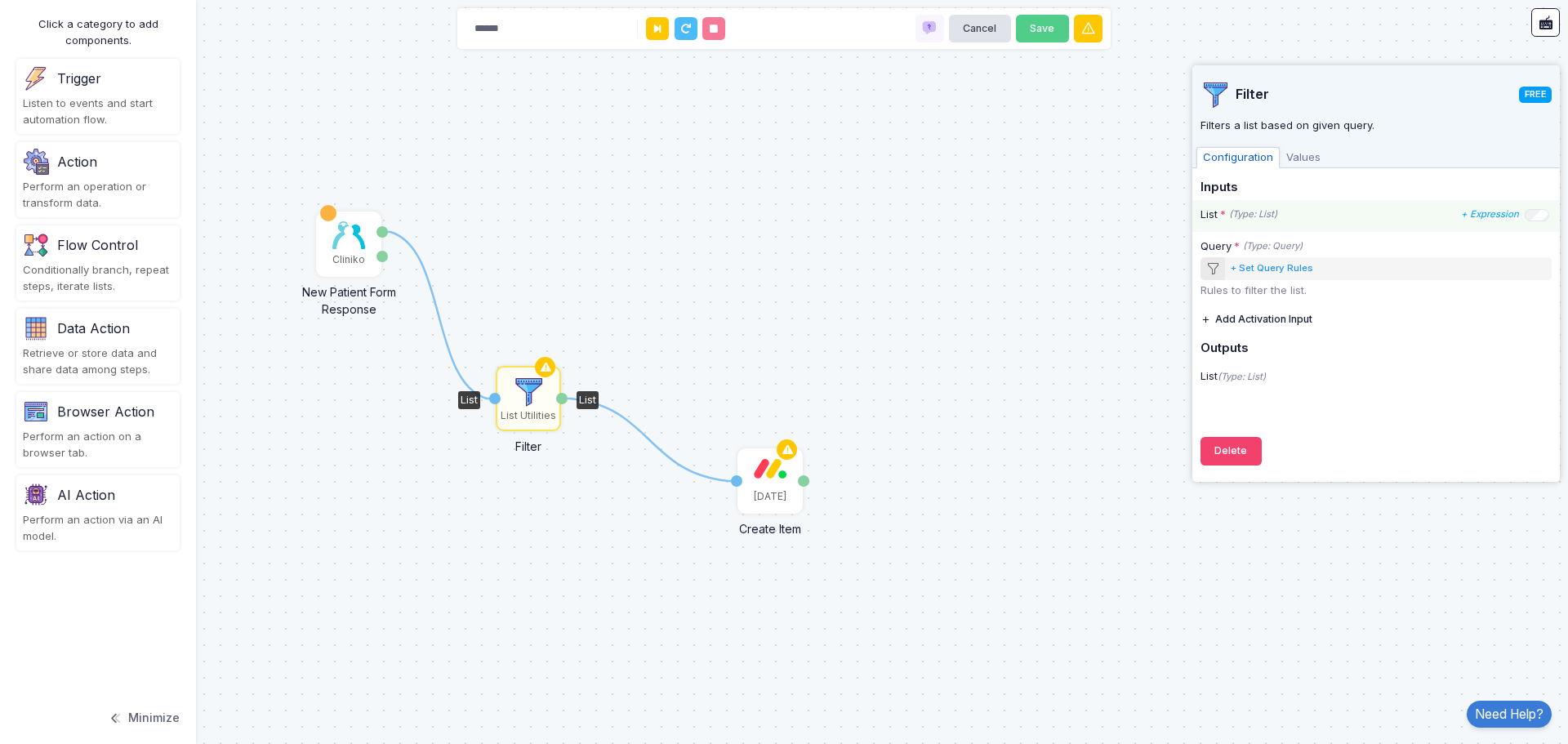
click at [1273, 214] on icon "(Type: List)" at bounding box center [1253, 214] width 48 height 14
click at [1284, 218] on div "List * (Type: List) + Expression" at bounding box center [1375, 214] width 349 height 16
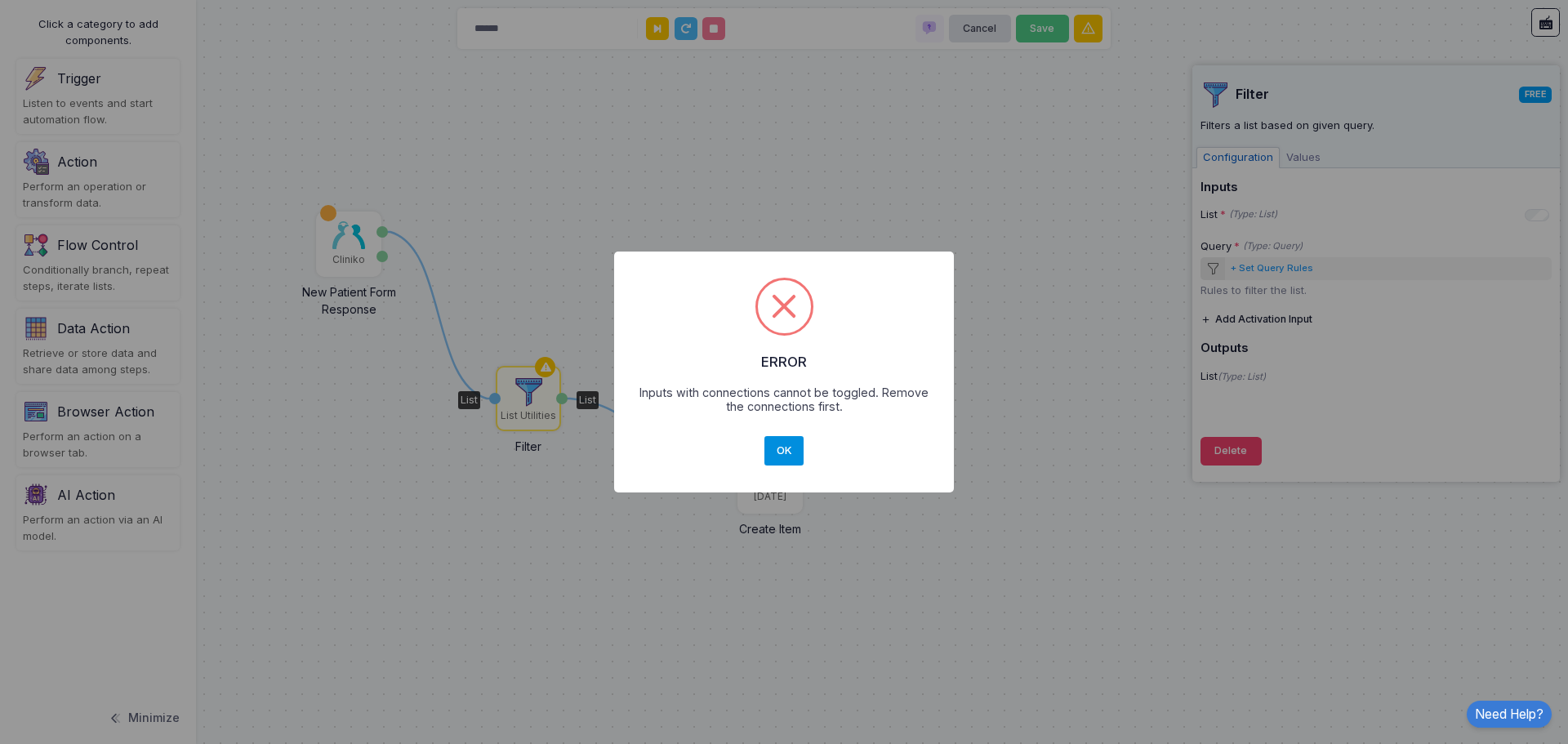
click at [787, 450] on button "OK" at bounding box center [784, 450] width 39 height 29
click at [787, 456] on button "OK" at bounding box center [784, 450] width 39 height 29
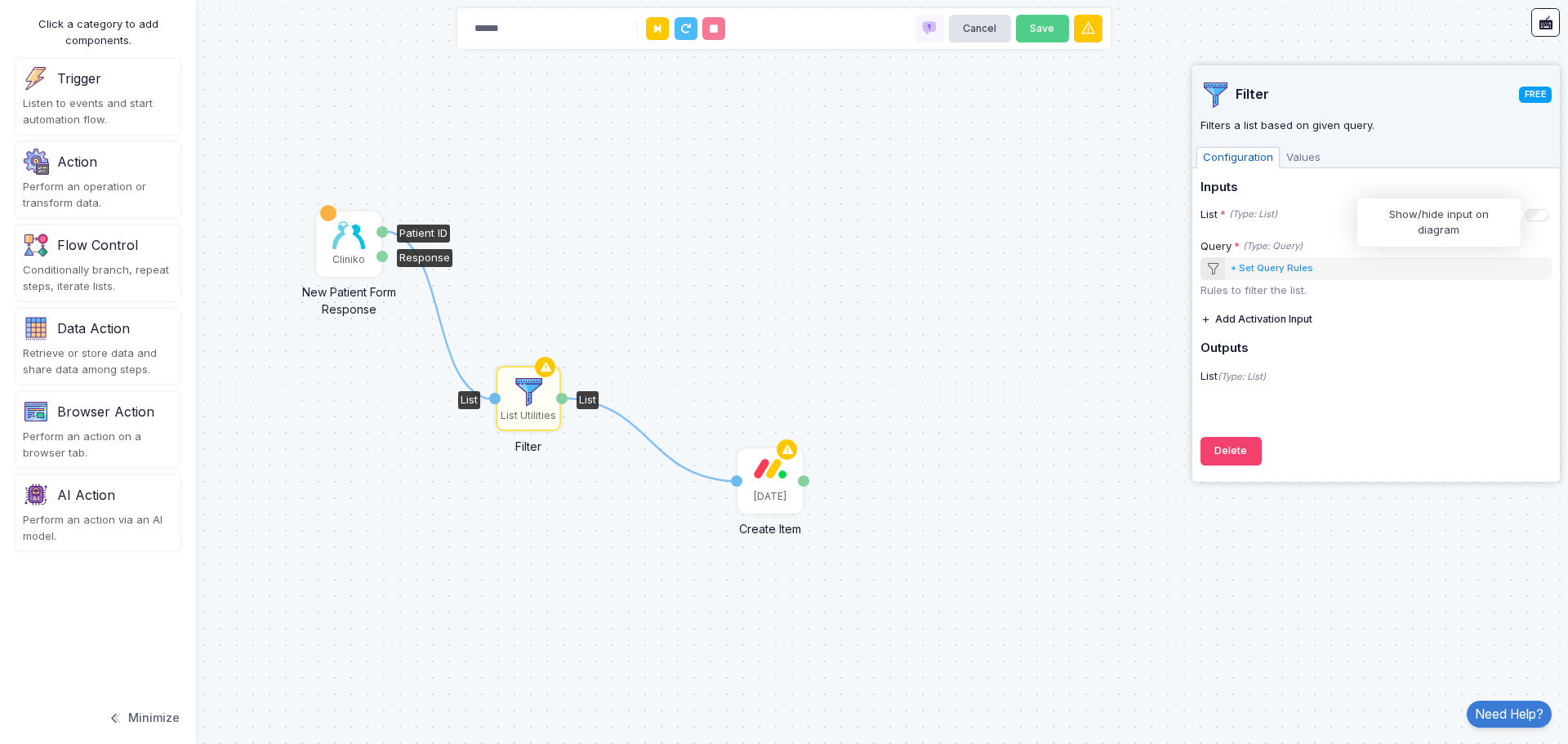
click at [361, 250] on div "Cliniko" at bounding box center [349, 244] width 62 height 62
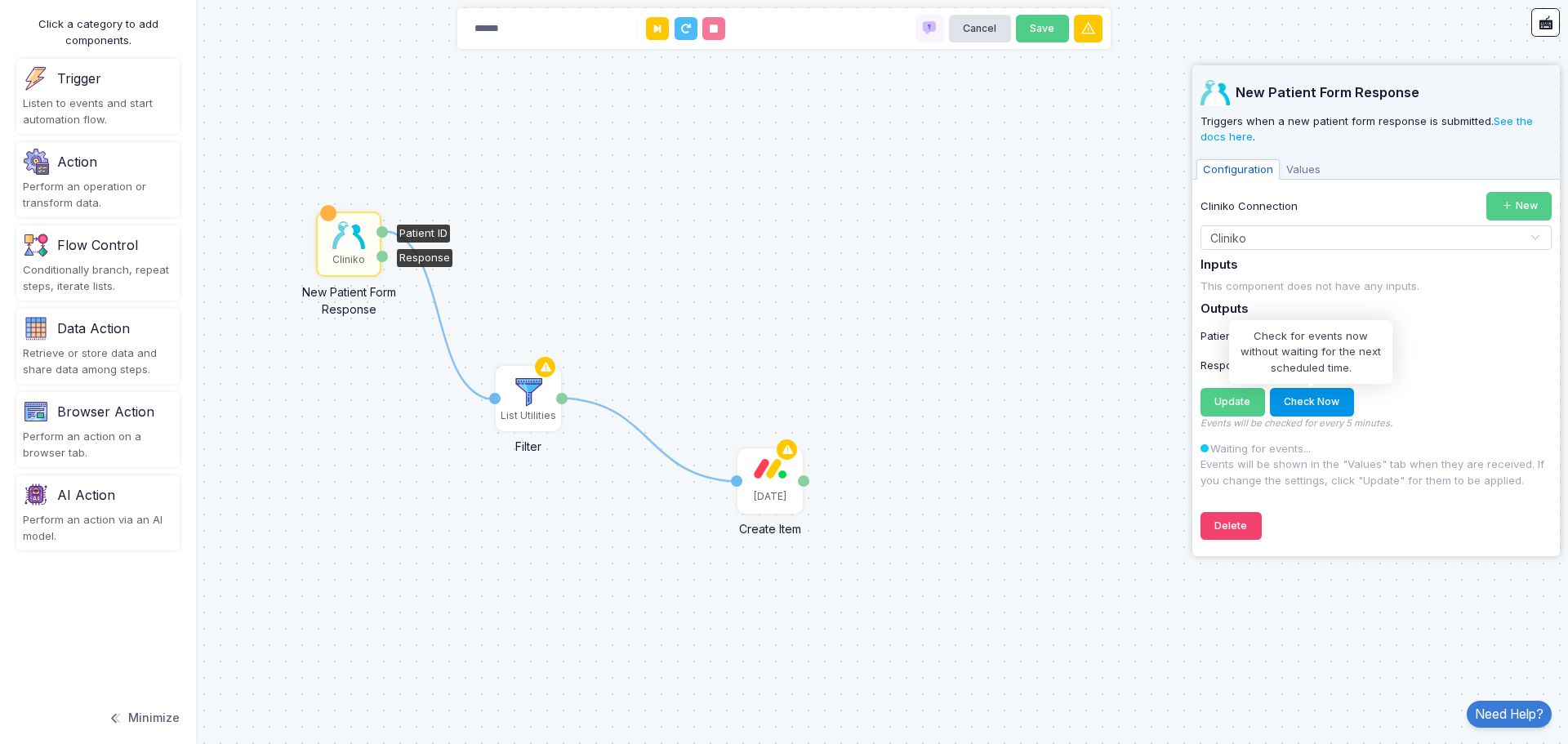
click at [1317, 407] on button "Check Now" at bounding box center [1312, 402] width 84 height 29
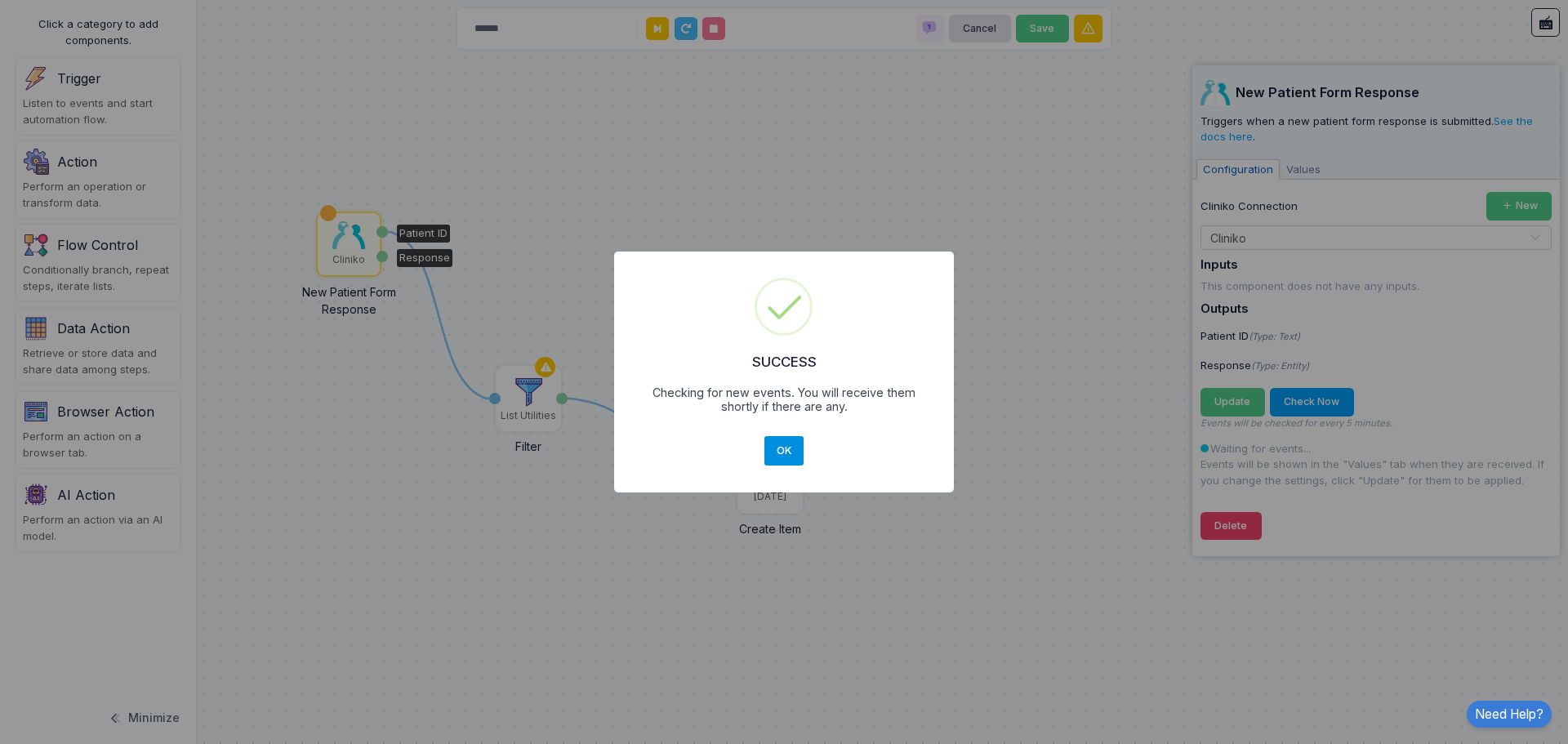
click at [783, 453] on button "OK" at bounding box center [784, 450] width 39 height 29
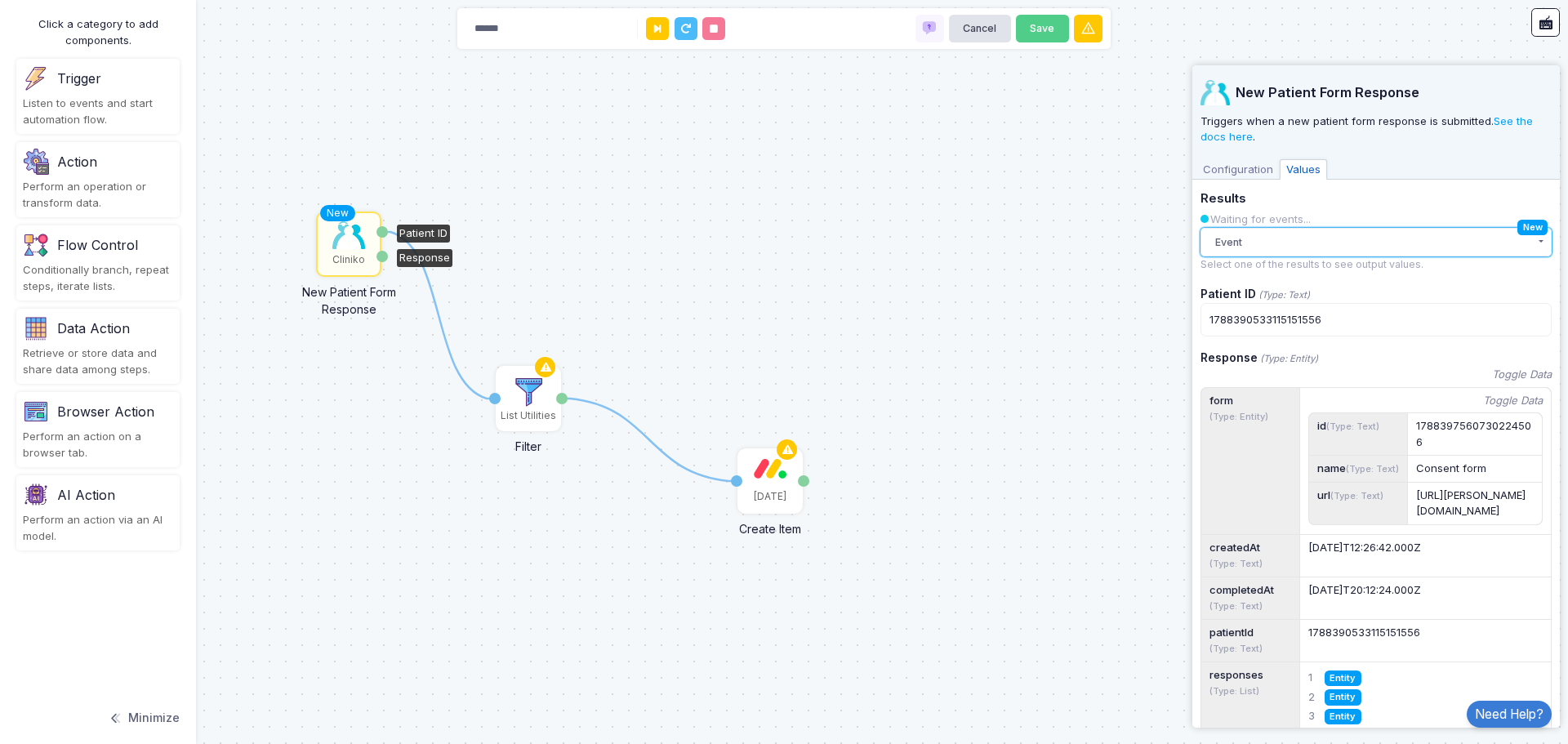
click at [1436, 245] on button "Event" at bounding box center [1376, 242] width 351 height 29
click at [1421, 237] on button "Event" at bounding box center [1376, 242] width 351 height 29
click at [1422, 237] on button "Event" at bounding box center [1376, 242] width 351 height 29
click at [1306, 282] on div "Event 12:55 PM" at bounding box center [1362, 275] width 286 height 16
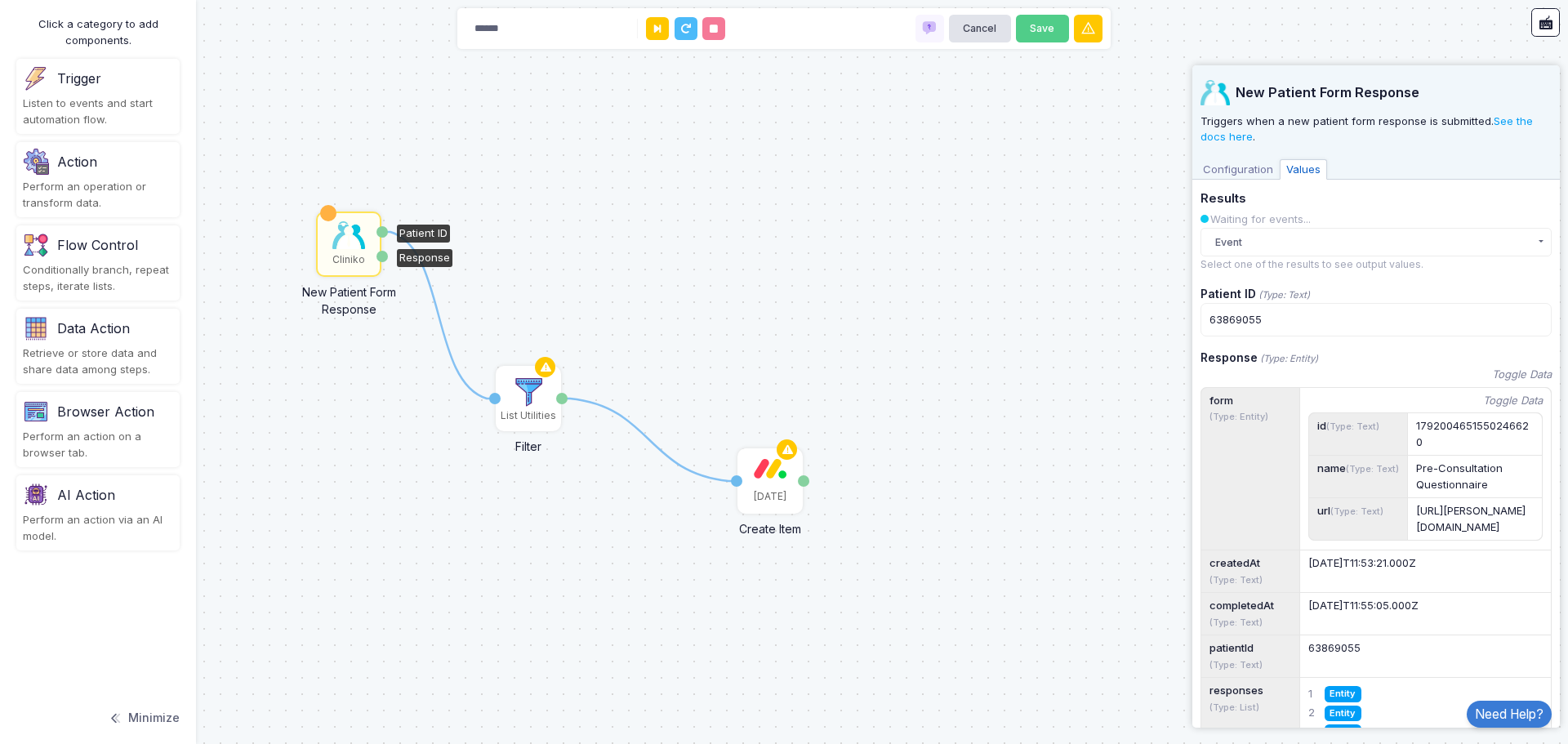
click at [1256, 165] on span "Configuration" at bounding box center [1238, 170] width 84 height 21
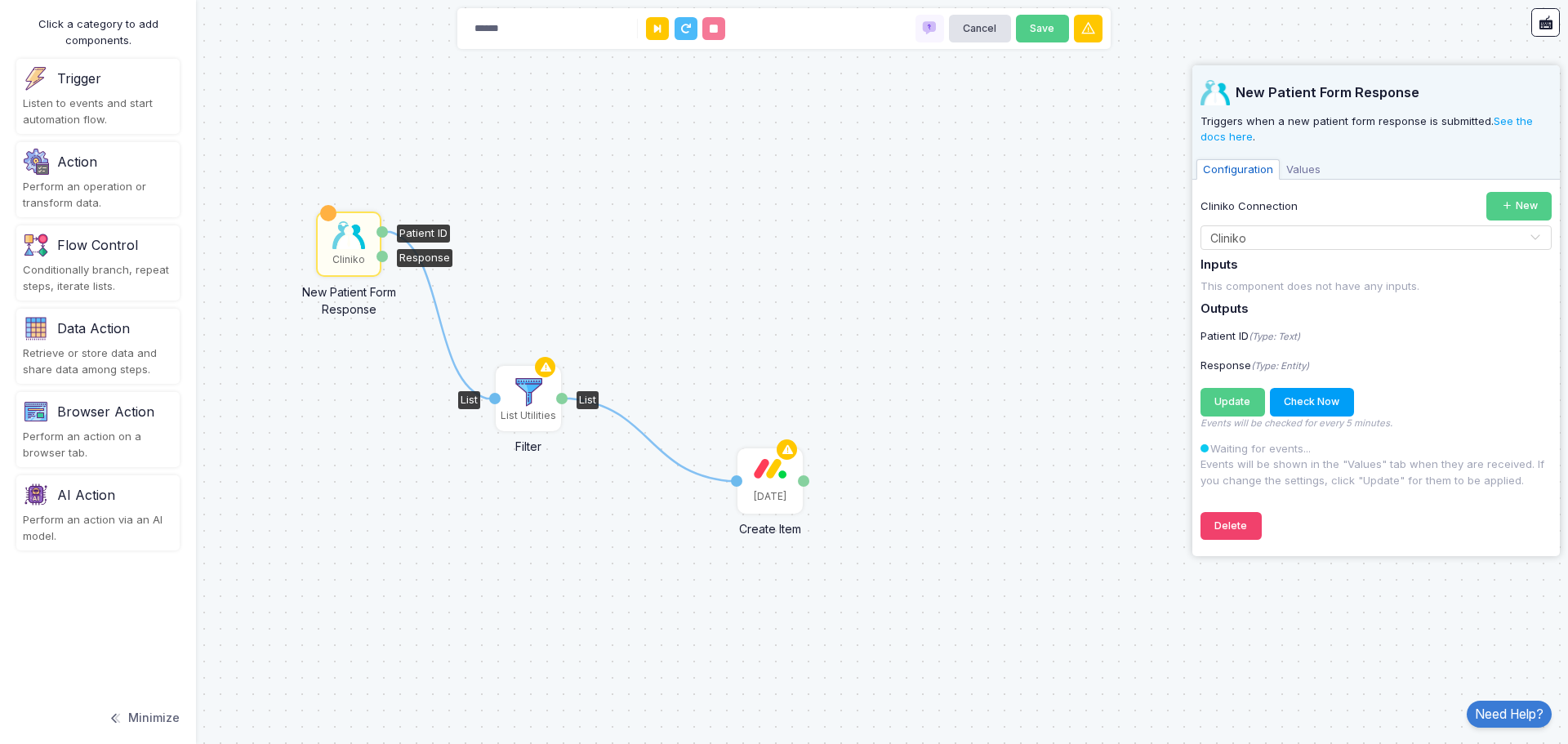
click at [531, 397] on img at bounding box center [528, 392] width 33 height 33
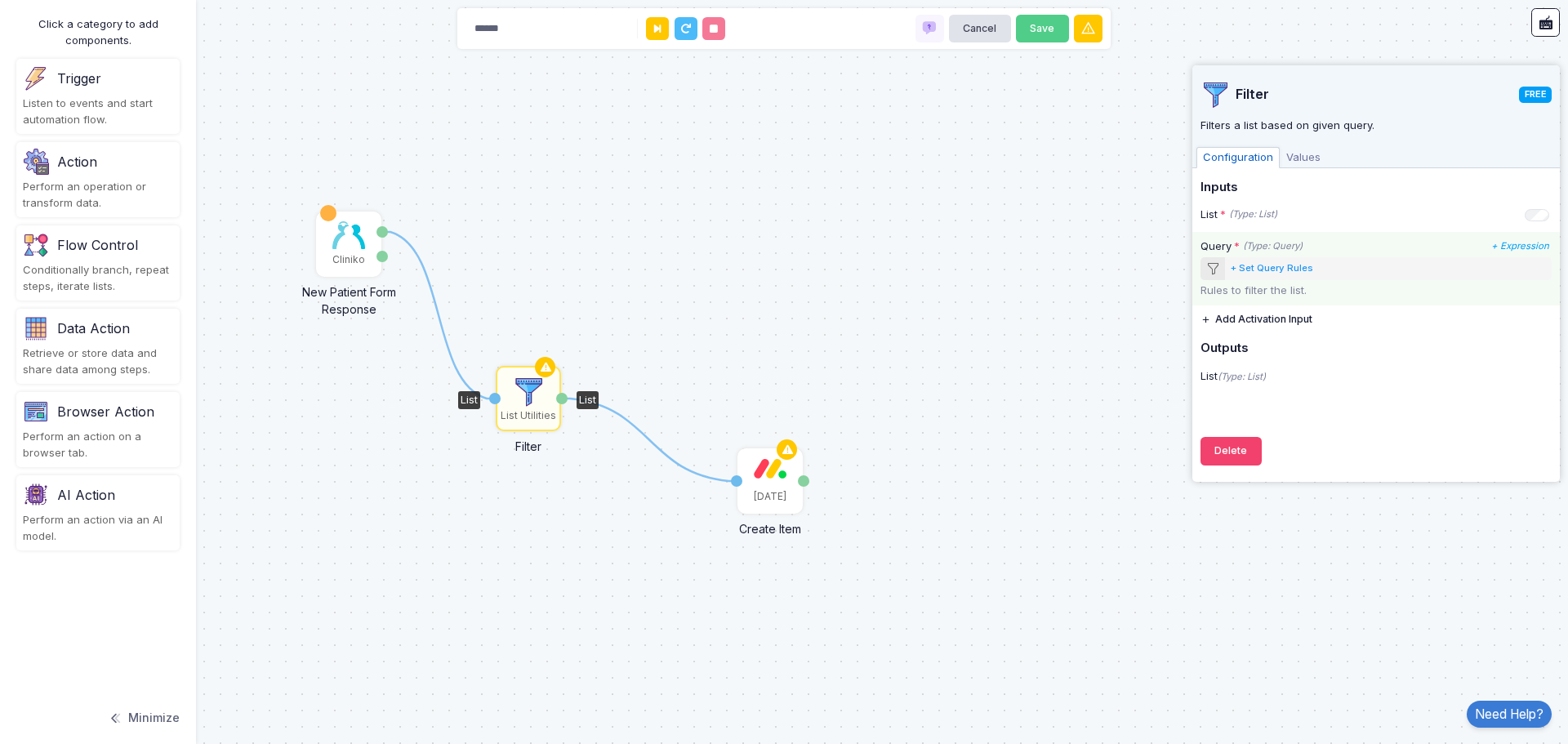
click at [1272, 271] on div "+ Set Query Rules" at bounding box center [1271, 268] width 83 height 14
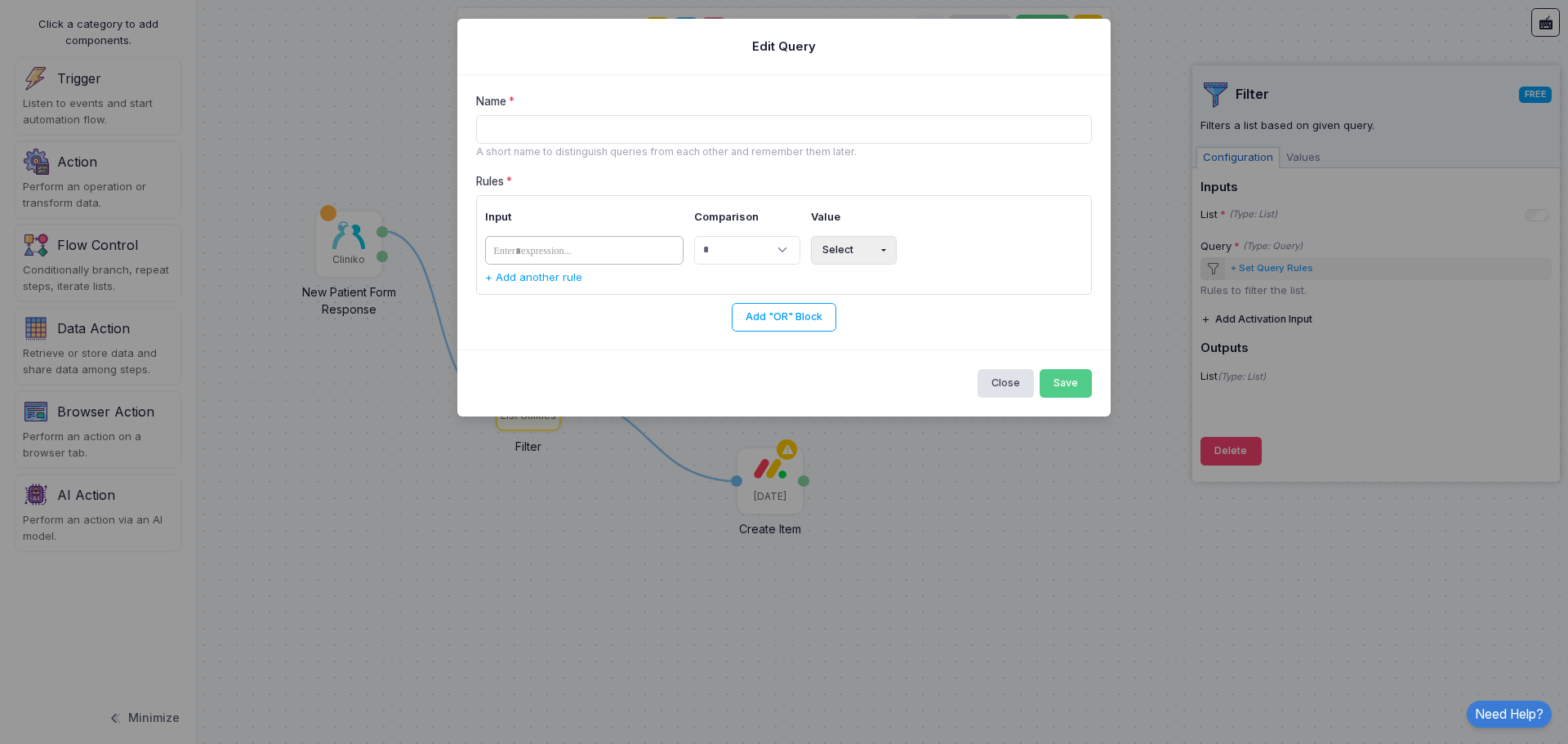
click at [598, 249] on tags "​" at bounding box center [584, 250] width 199 height 29
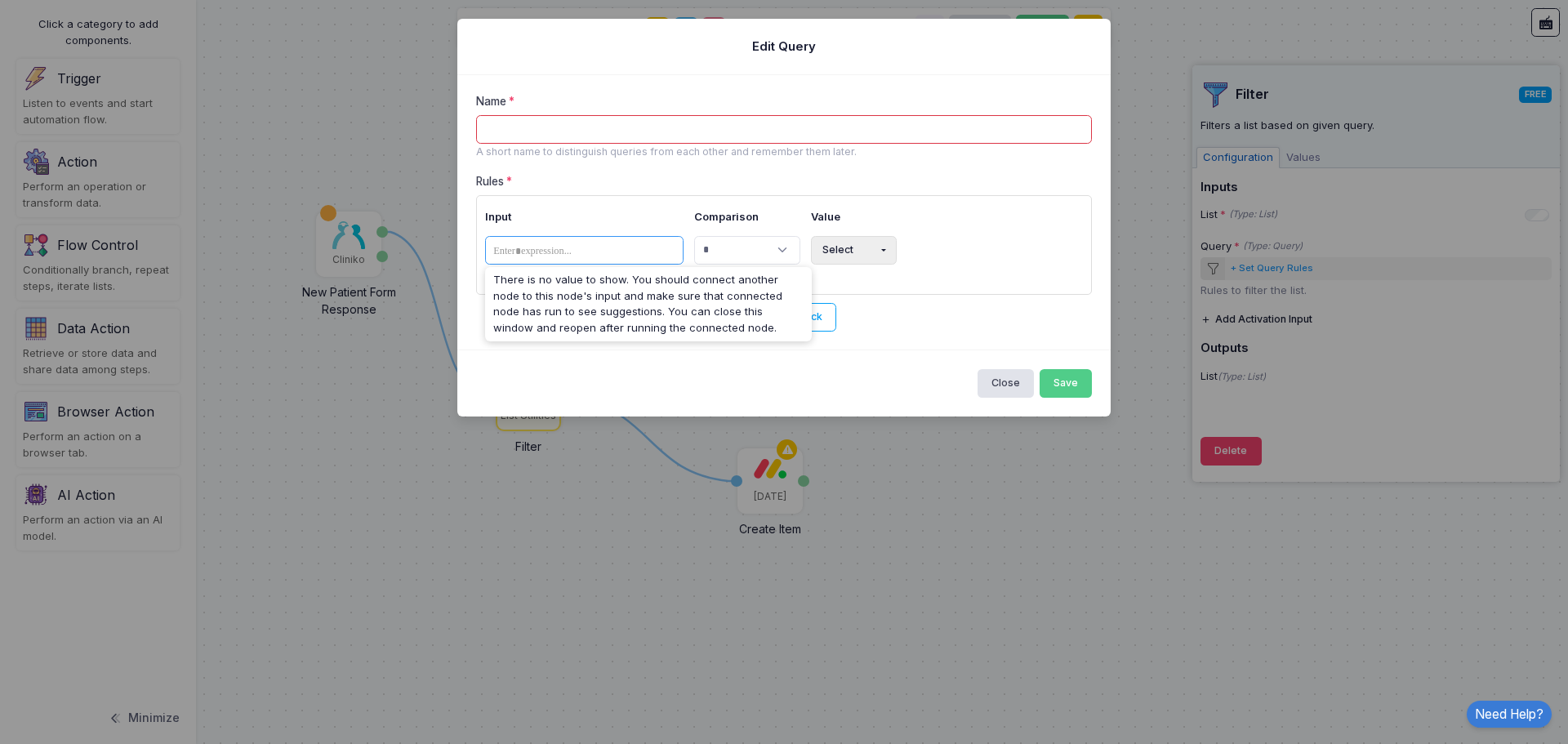
click at [638, 183] on div "**********" at bounding box center [784, 252] width 616 height 159
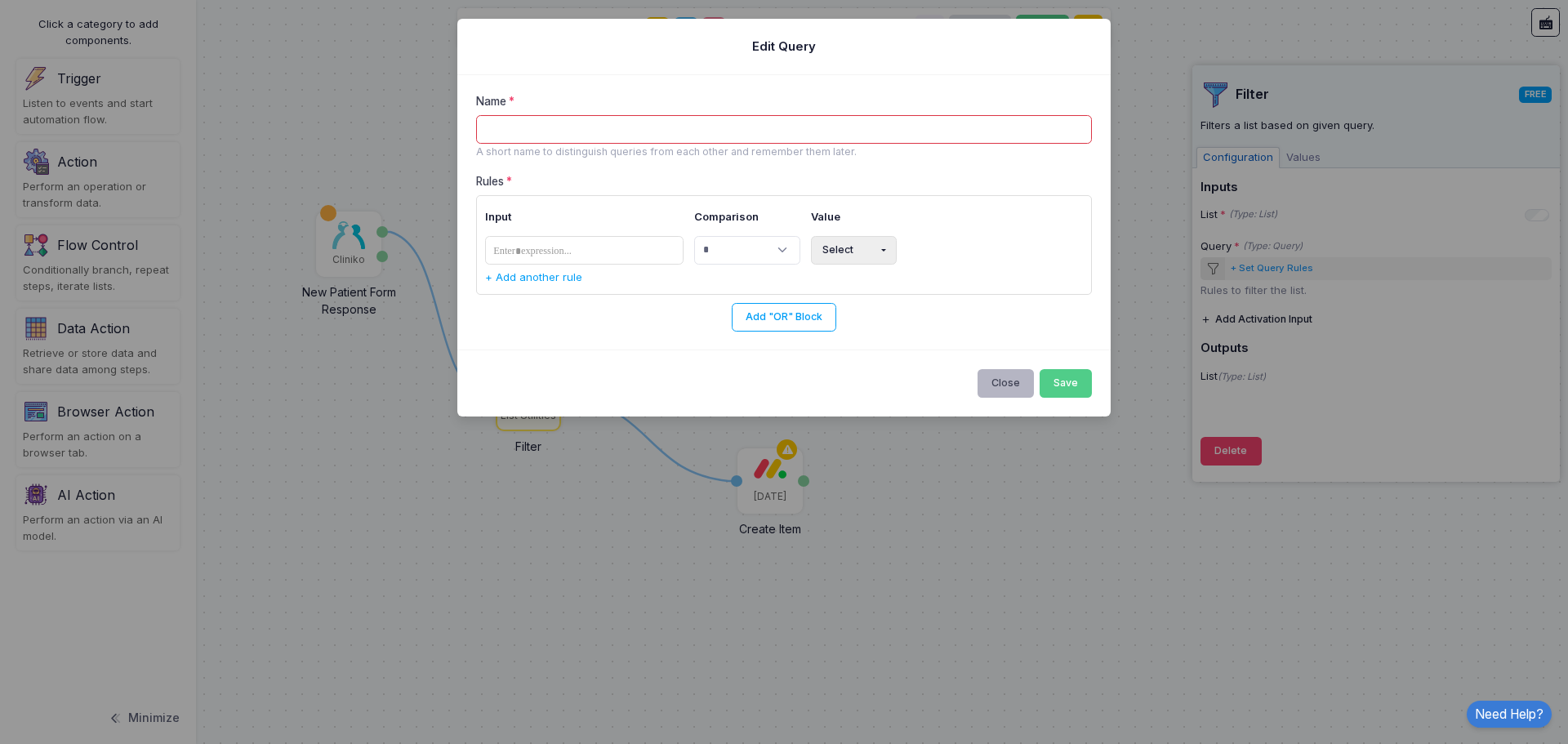
click at [999, 381] on button "Close" at bounding box center [1005, 383] width 57 height 29
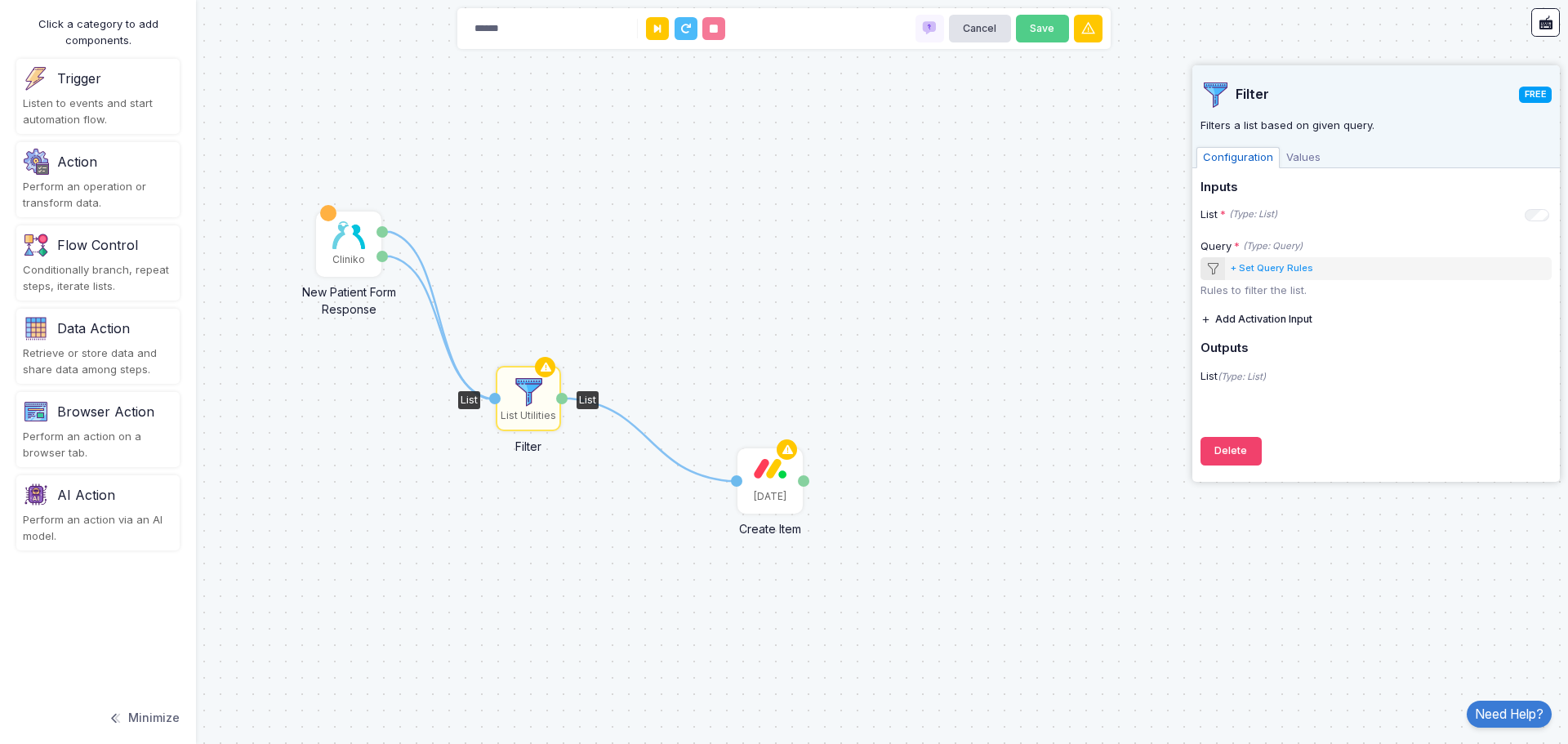
drag, startPoint x: 437, startPoint y: 321, endPoint x: 497, endPoint y: 399, distance: 98.4
click at [1, 1] on div "1 1 1 Monday Create Item Item Name Item ID List Utilities Filter List List Clin…" at bounding box center [0, 0] width 1 height 1
click at [1292, 272] on div "+ Set Query Rules" at bounding box center [1271, 268] width 83 height 14
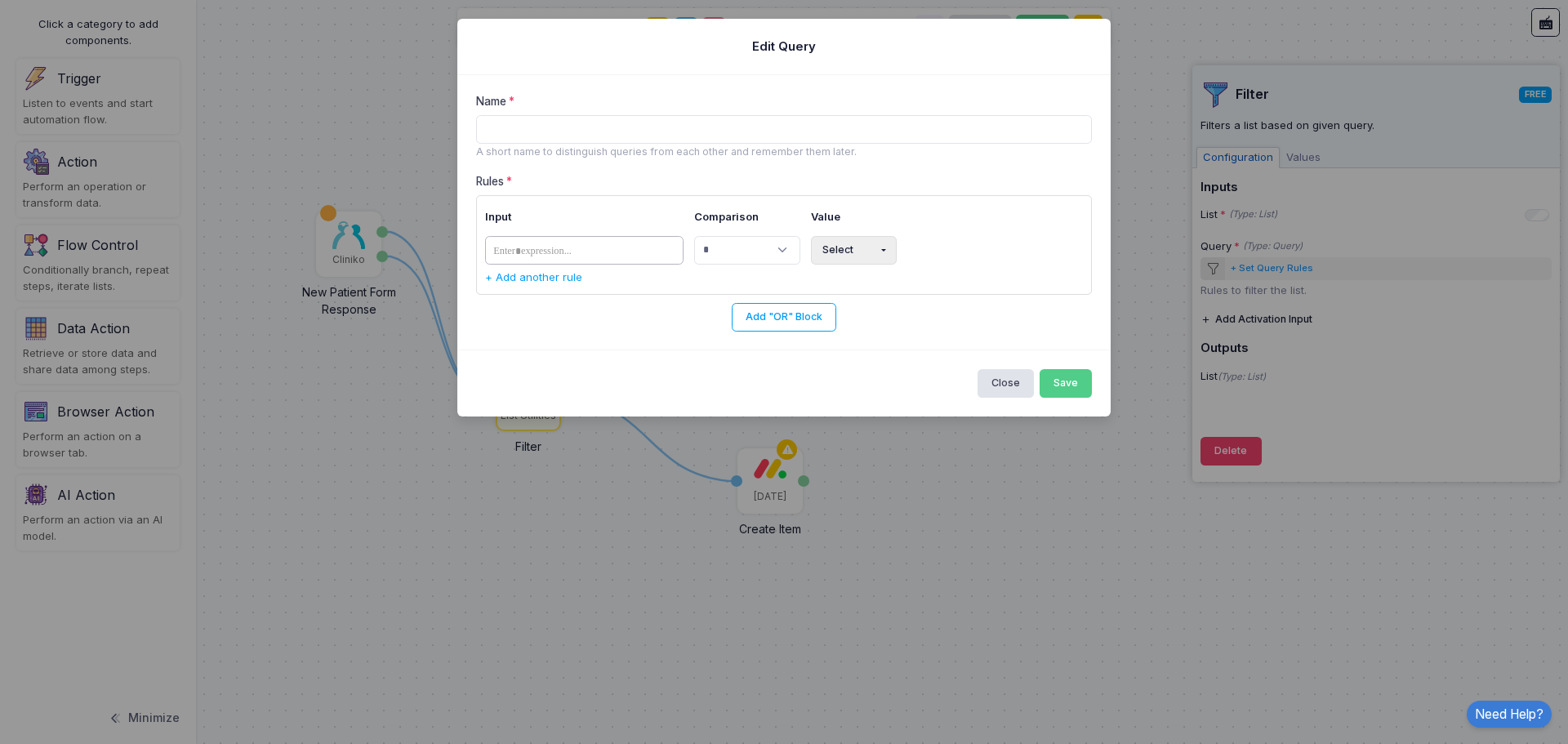
click at [596, 237] on tags "​" at bounding box center [584, 250] width 199 height 29
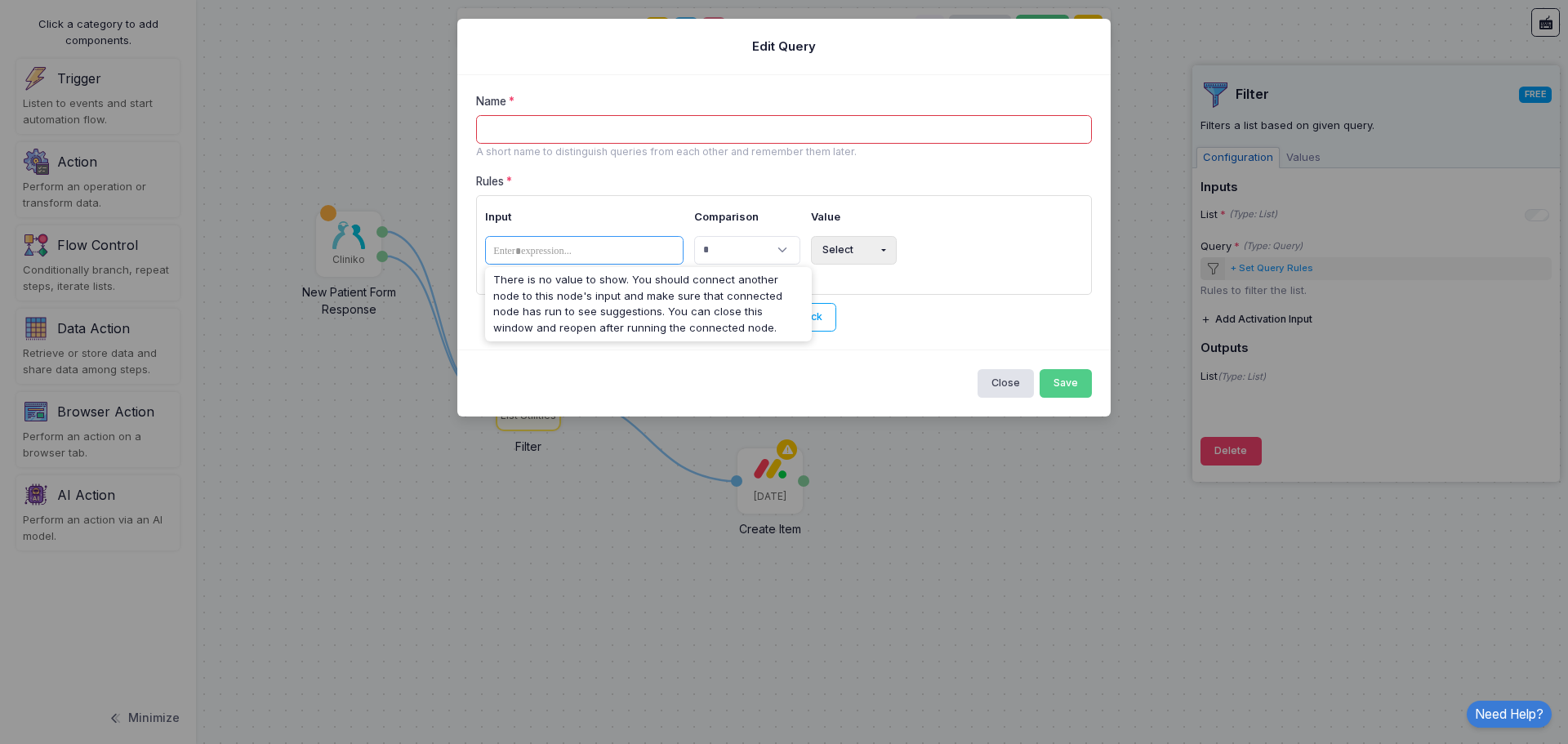
click at [598, 222] on th "Input" at bounding box center [586, 217] width 204 height 27
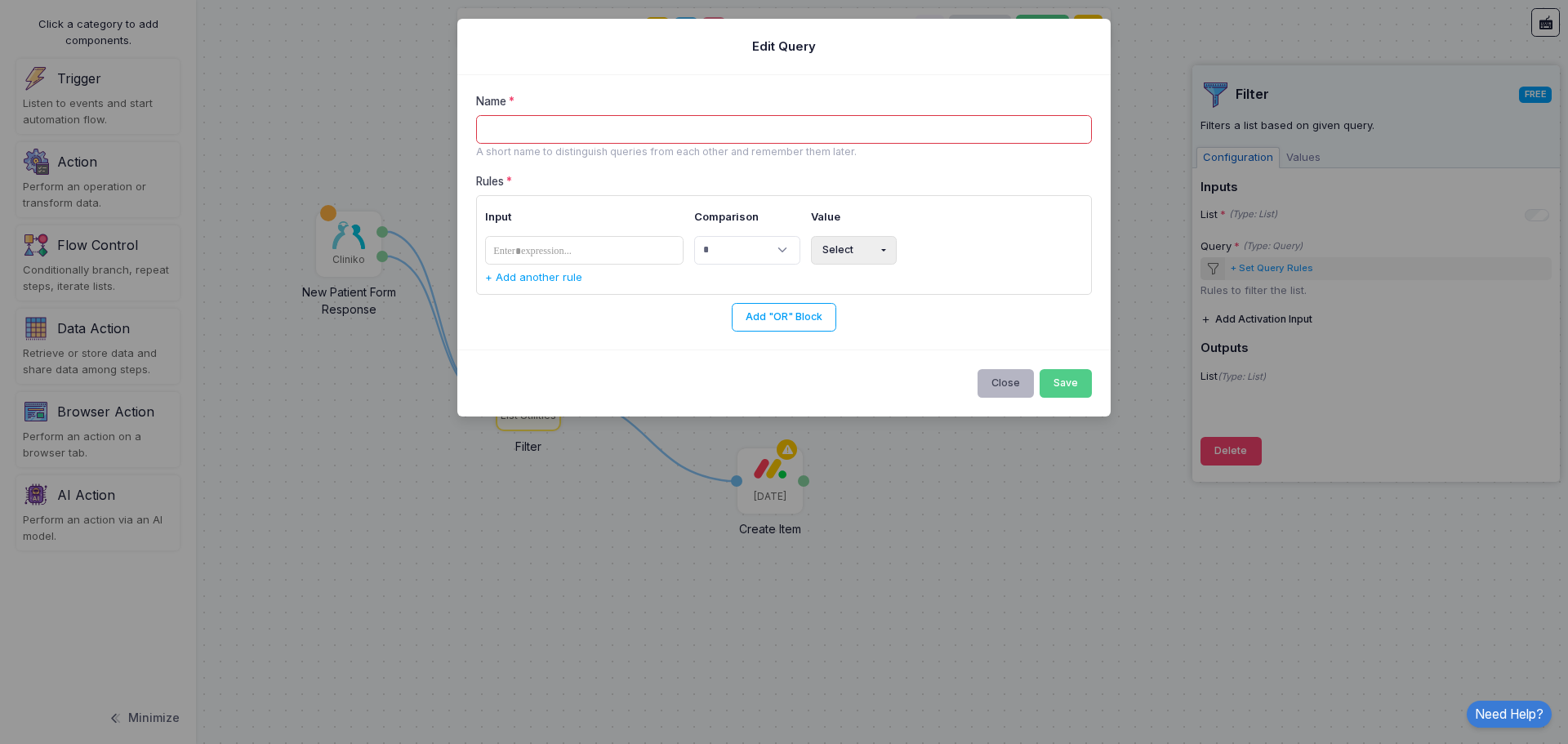
click at [1018, 380] on button "Close" at bounding box center [1005, 383] width 57 height 29
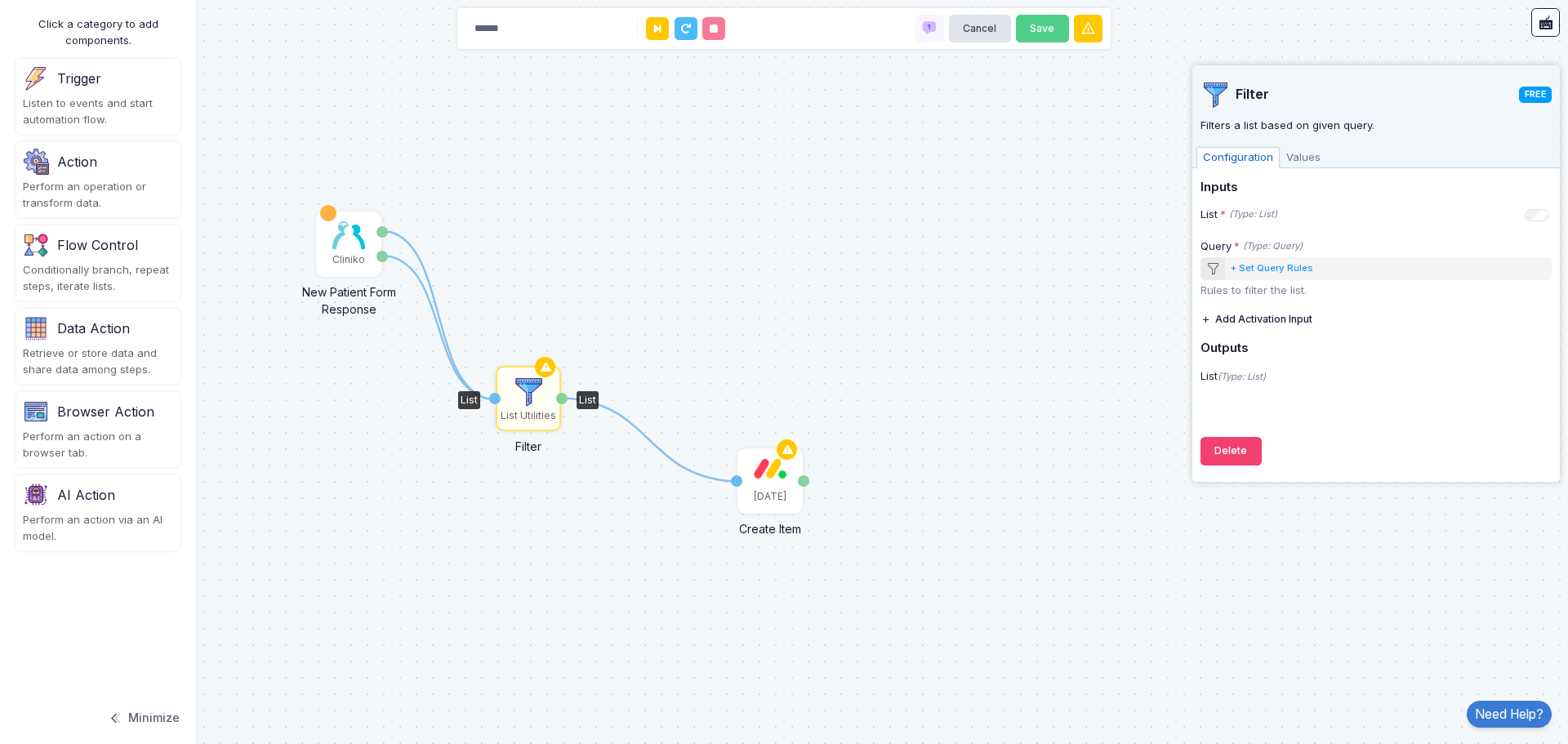
click at [1311, 156] on span "Values" at bounding box center [1303, 157] width 48 height 21
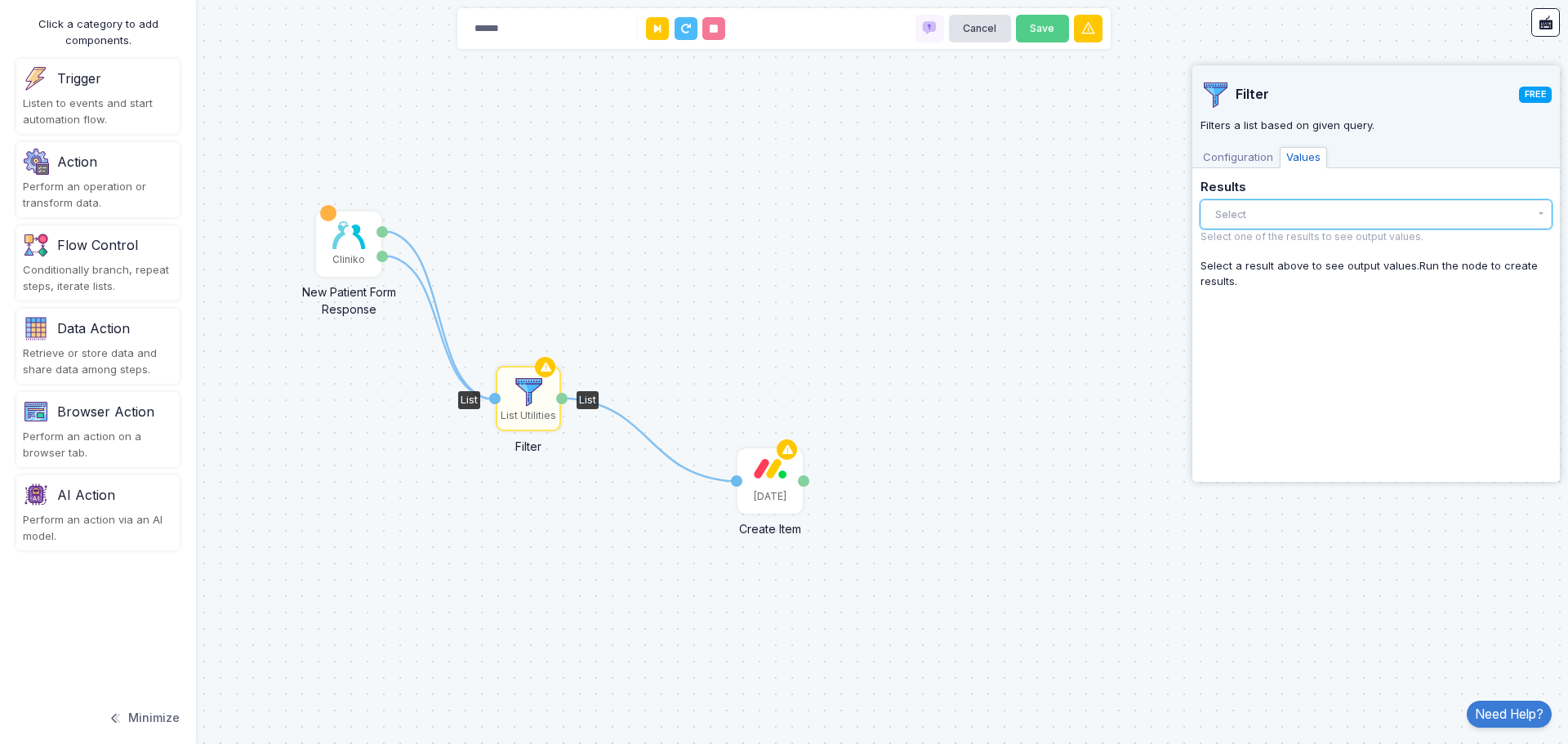
click at [1268, 205] on button "Select" at bounding box center [1376, 214] width 351 height 29
click at [1268, 202] on button "Select" at bounding box center [1376, 214] width 351 height 29
click at [1242, 149] on span "Configuration" at bounding box center [1238, 157] width 84 height 21
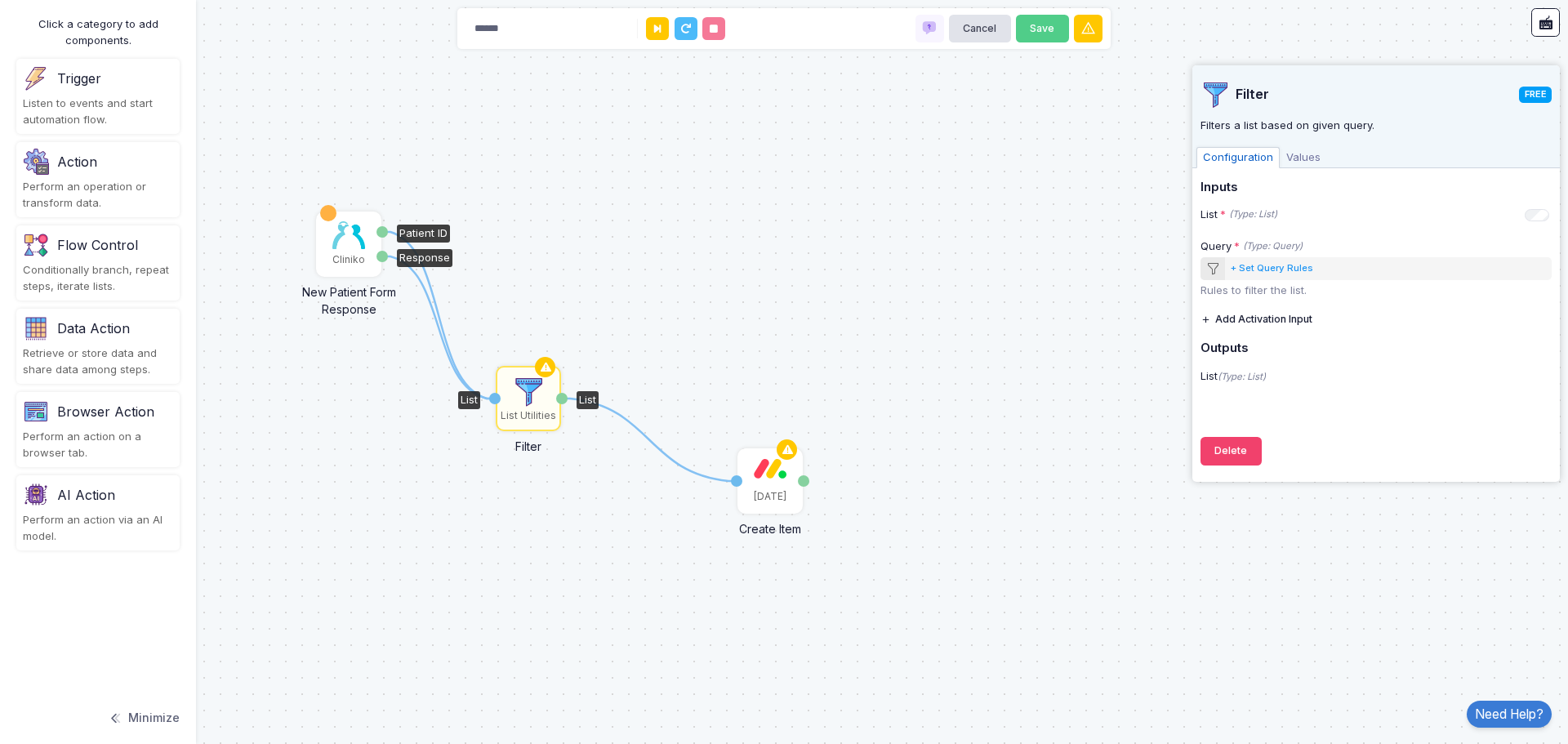
click at [336, 238] on img at bounding box center [348, 235] width 33 height 28
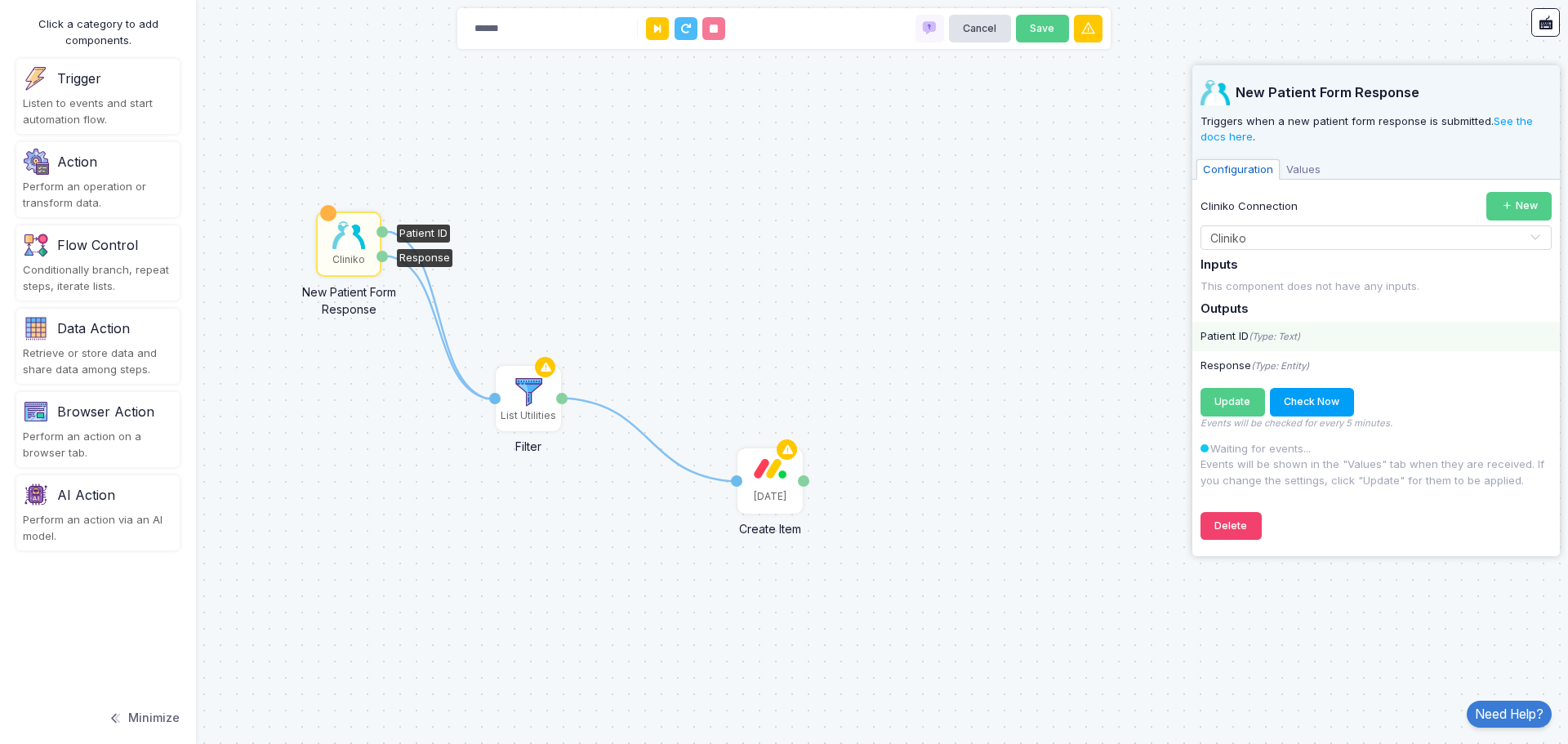
click at [1290, 336] on icon "(Type: Text)" at bounding box center [1274, 336] width 52 height 11
click at [1221, 399] on span "Update" at bounding box center [1232, 401] width 36 height 12
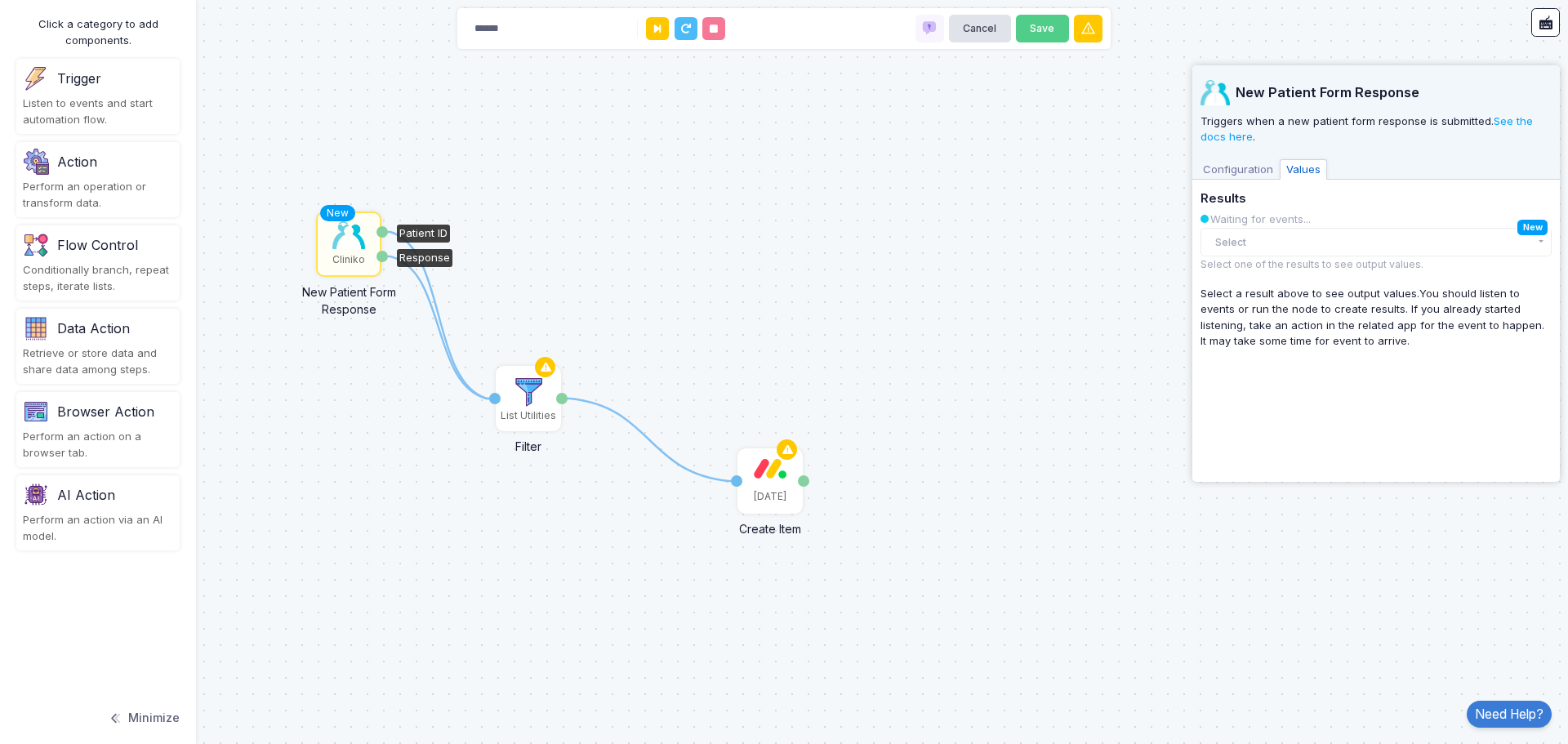
click at [1225, 170] on span "Configuration" at bounding box center [1238, 170] width 84 height 21
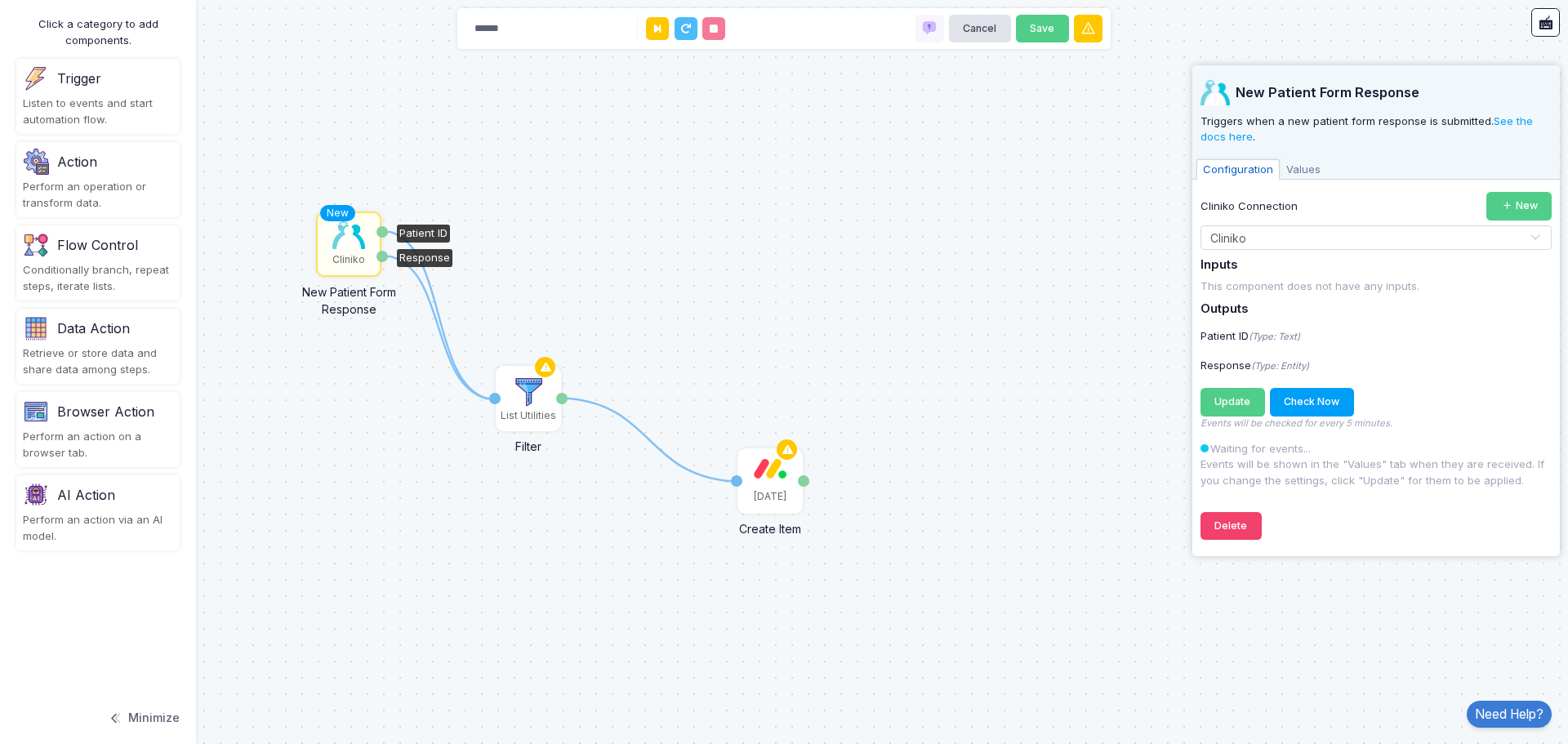
click at [1305, 170] on span "Values" at bounding box center [1303, 170] width 48 height 21
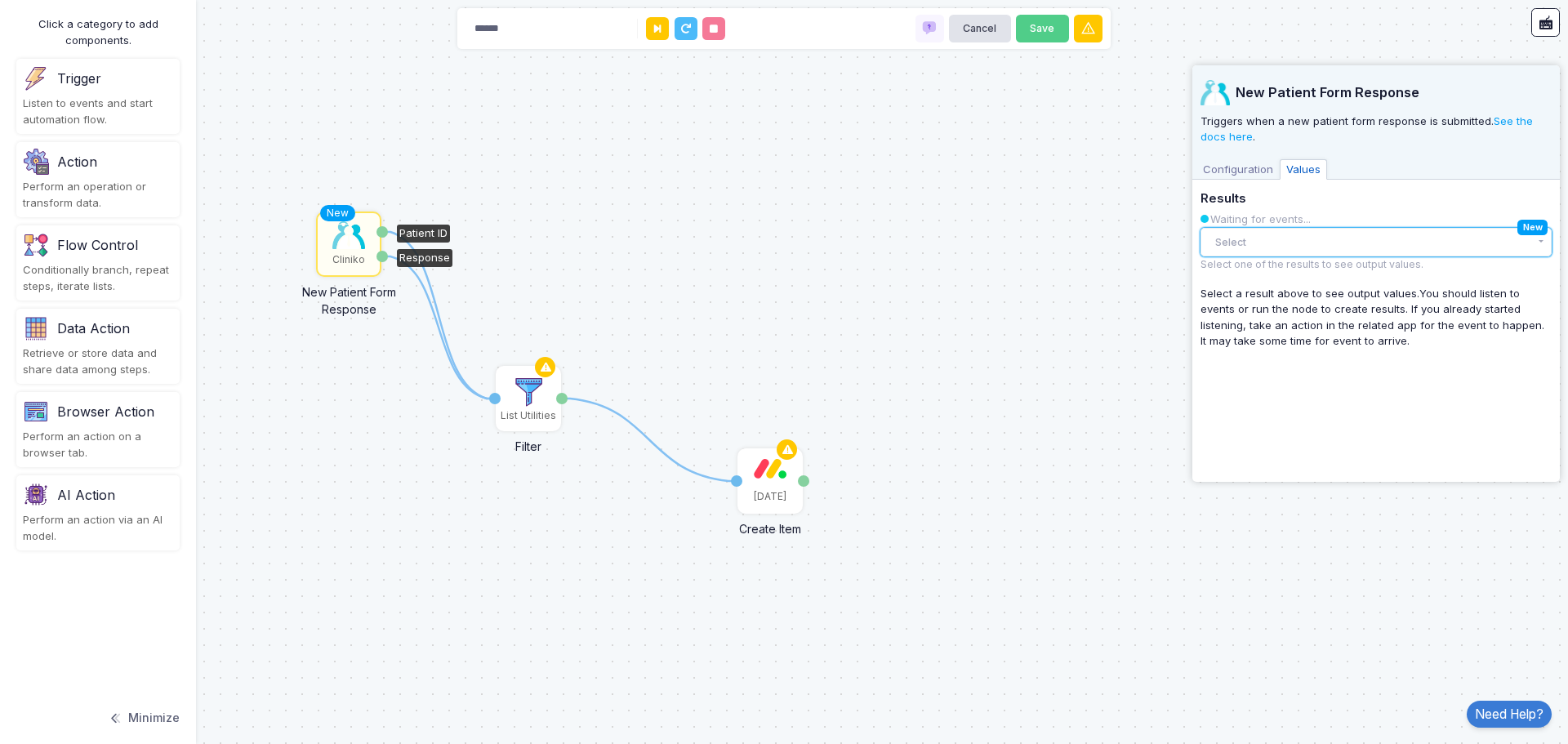
click at [1279, 239] on button "Select" at bounding box center [1376, 242] width 351 height 29
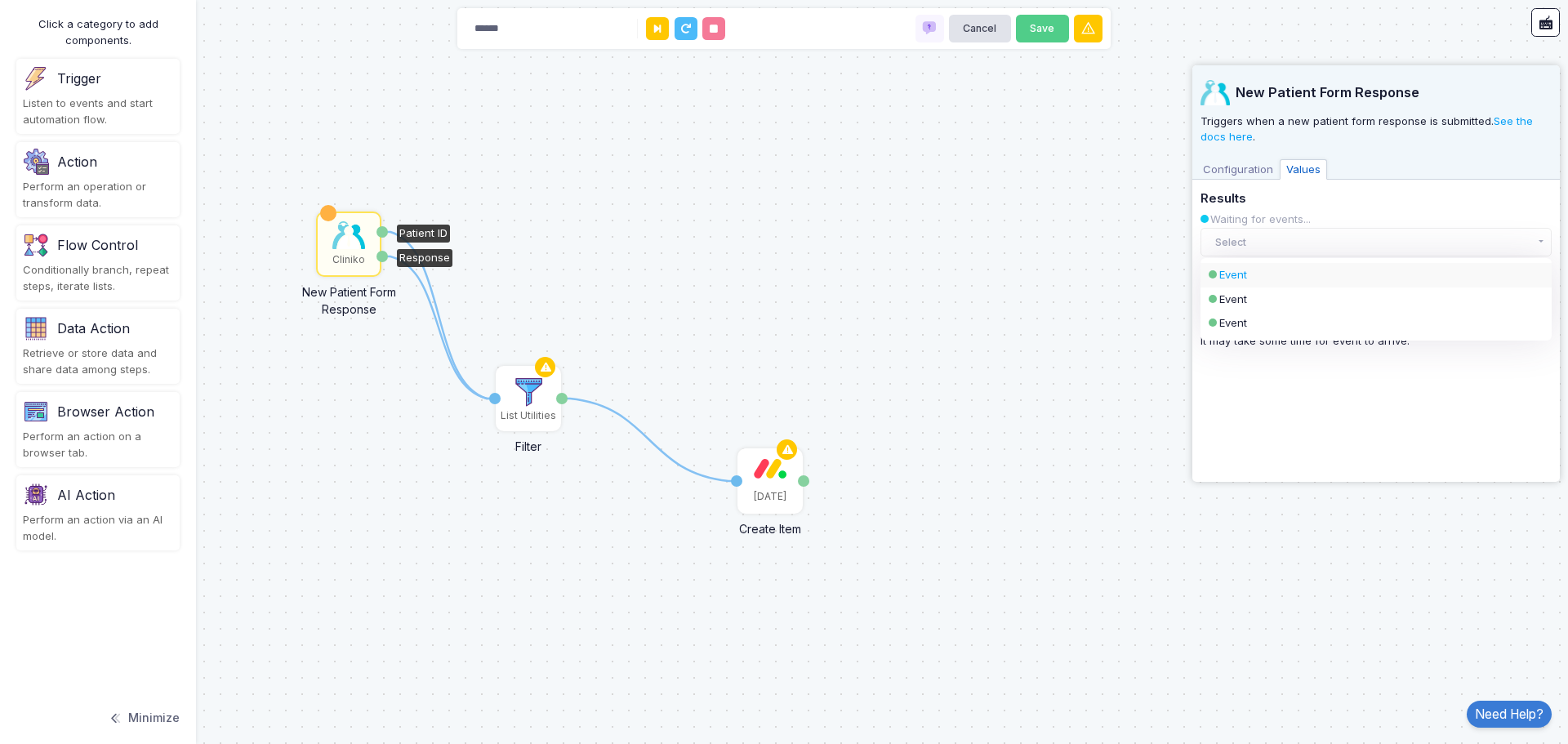
click at [1238, 268] on div "Event" at bounding box center [1362, 275] width 286 height 16
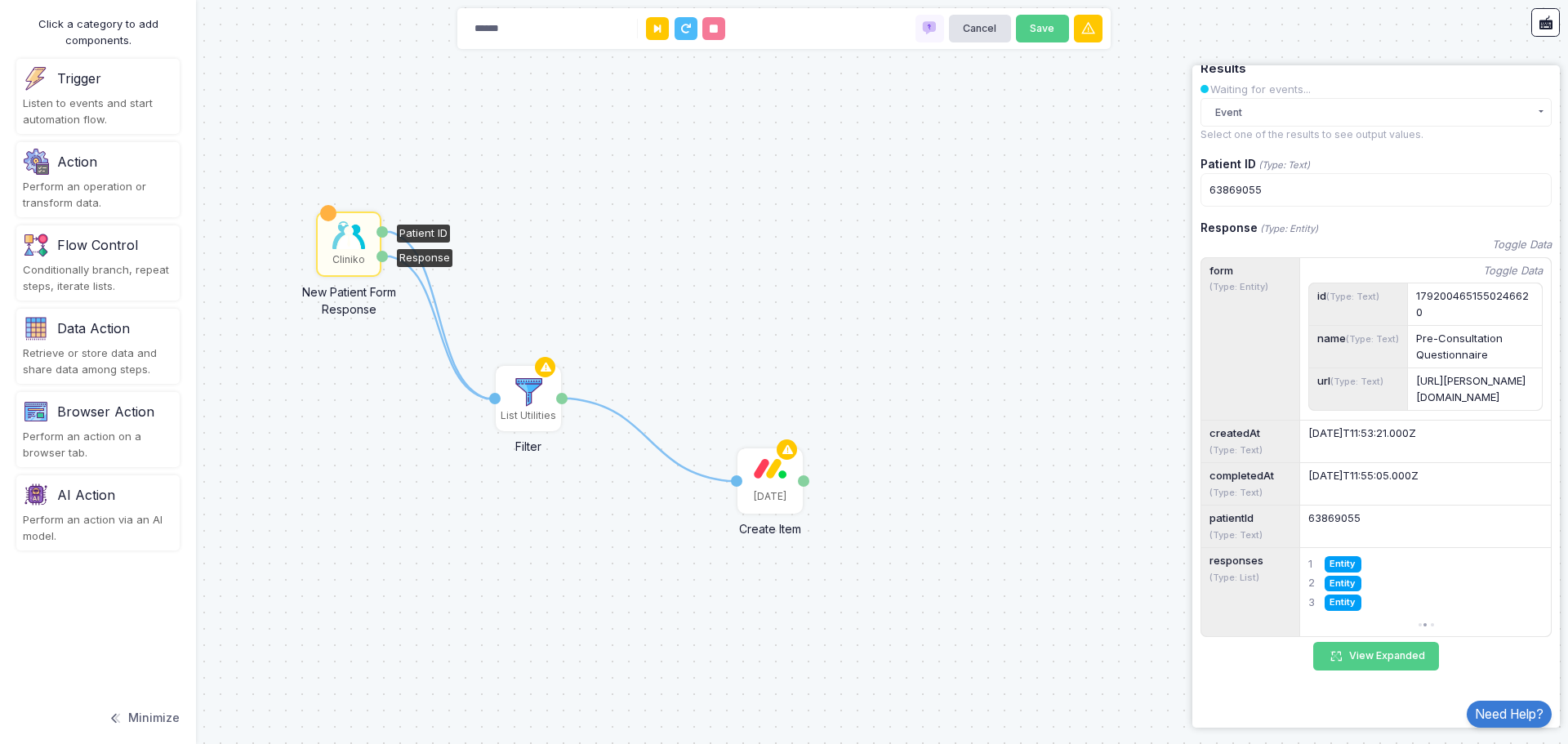
scroll to position [193, 0]
click at [1339, 561] on span "Entity" at bounding box center [1342, 564] width 37 height 16
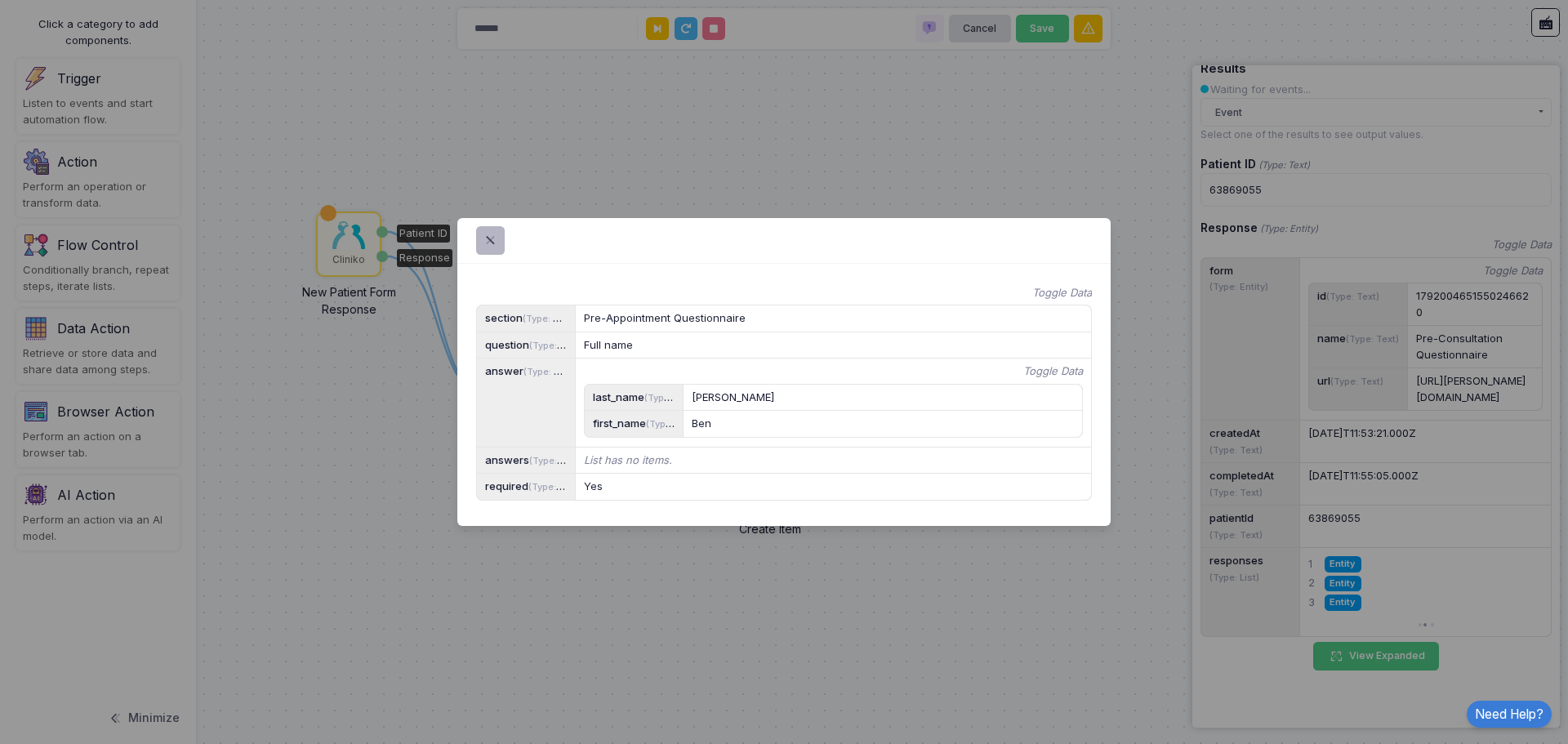
click at [499, 231] on span at bounding box center [499, 240] width 0 height 19
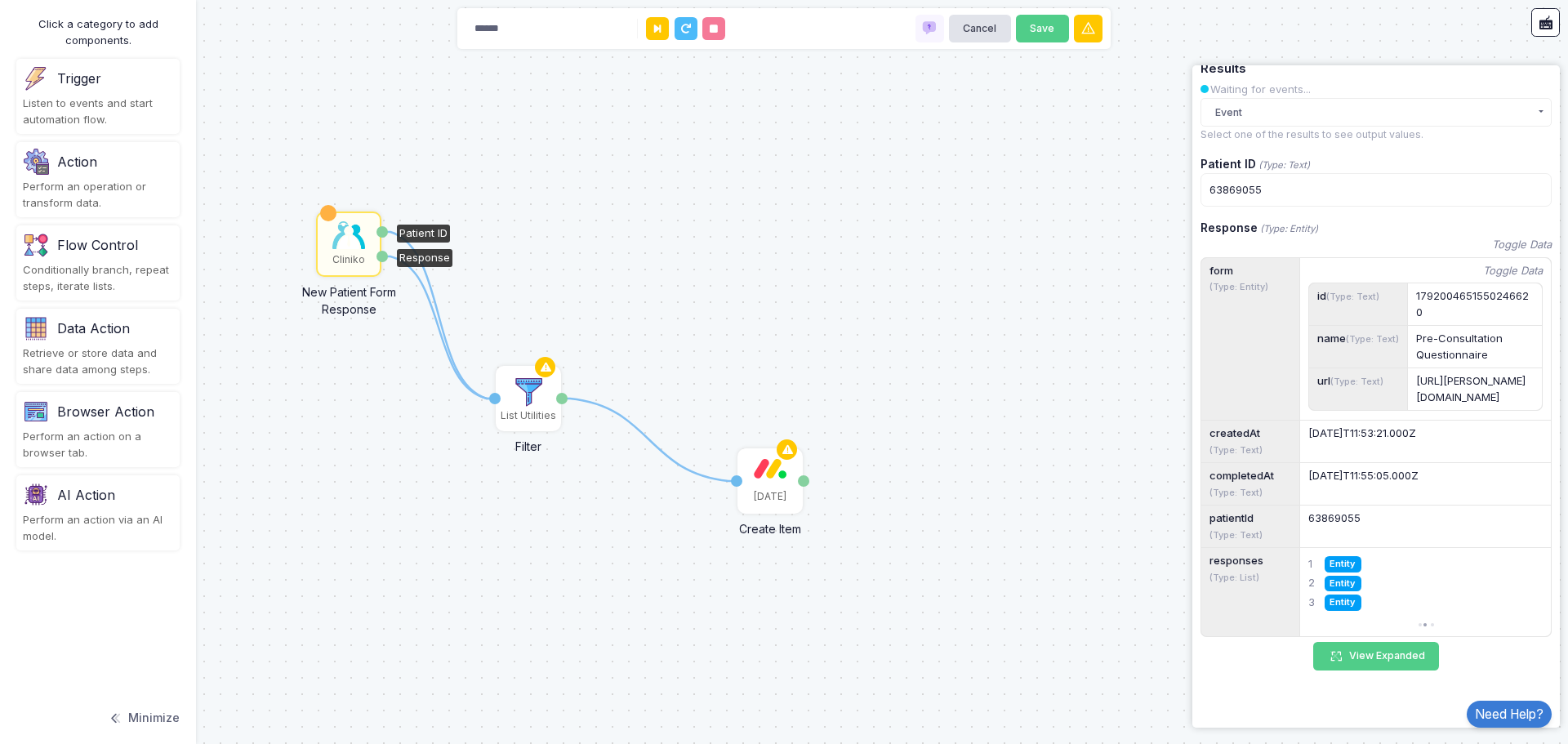
click at [1342, 580] on span "Entity" at bounding box center [1342, 583] width 37 height 16
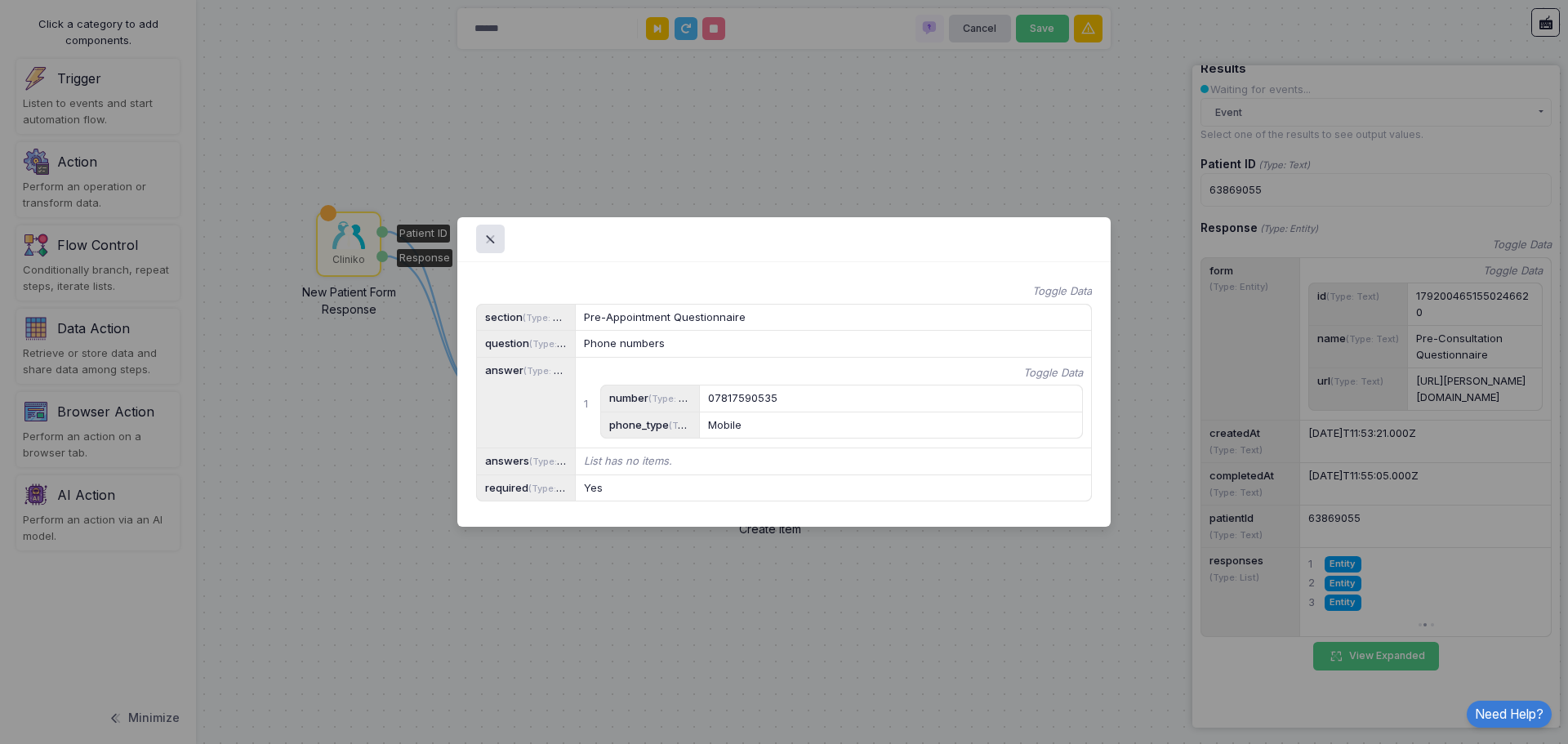
click at [652, 331] on app-value-visualizer "Phone numbers" at bounding box center [833, 344] width 516 height 26
click at [641, 309] on div "Pre-Appointment Questionnaire" at bounding box center [833, 317] width 499 height 16
click at [776, 413] on app-value-visualizer "Mobile" at bounding box center [891, 426] width 383 height 26
click at [499, 230] on span at bounding box center [499, 239] width 0 height 19
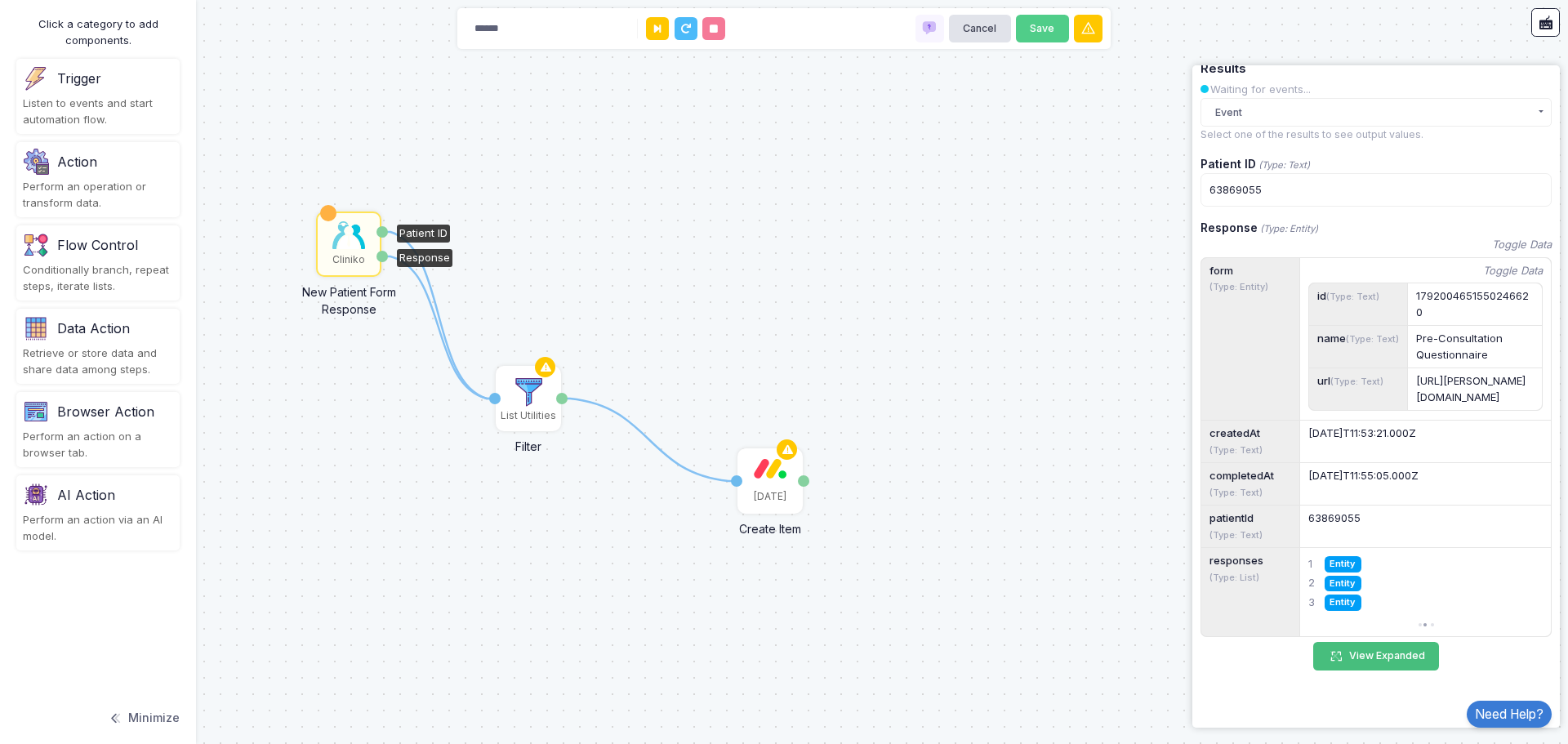
click at [1388, 661] on button "View Expanded" at bounding box center [1376, 656] width 126 height 29
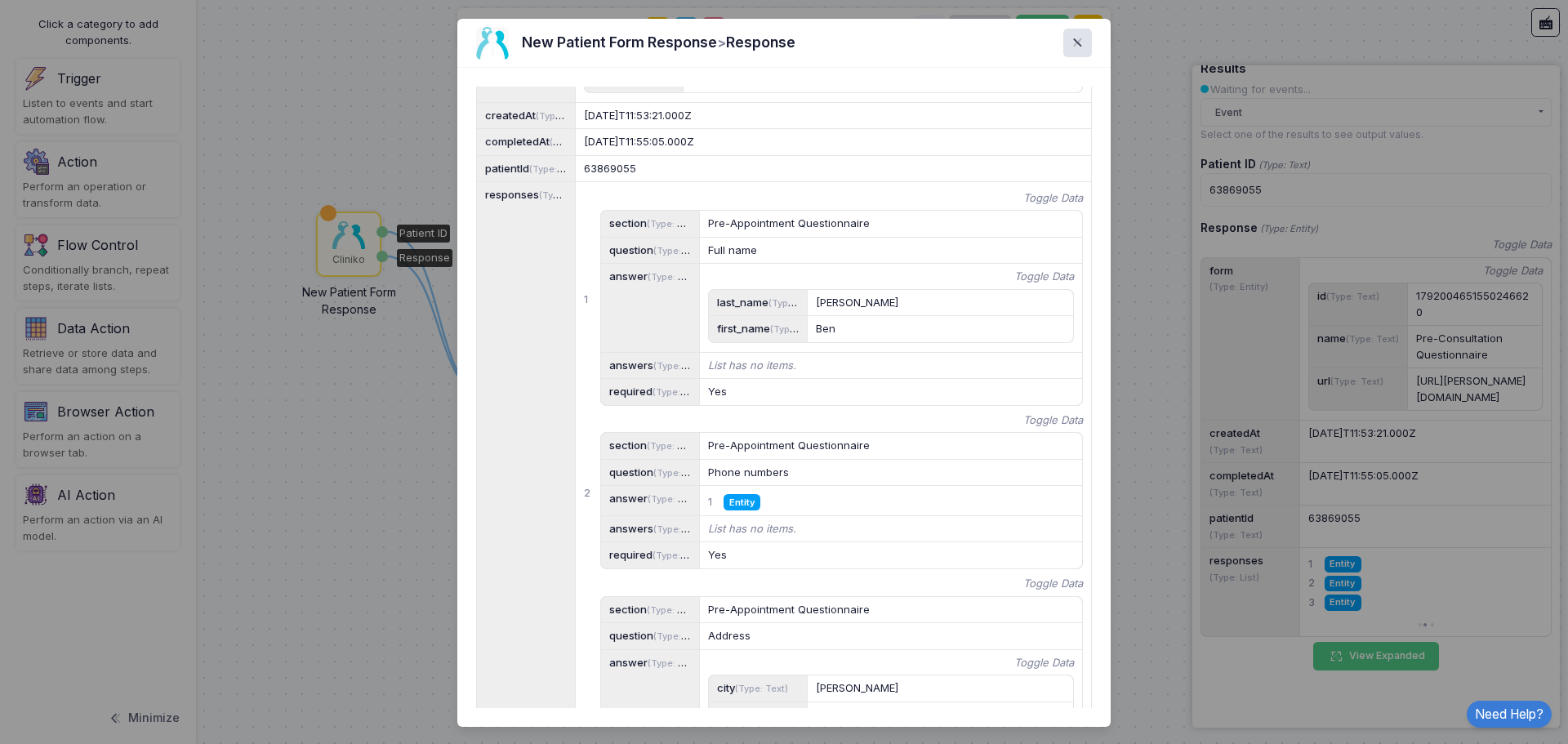
scroll to position [327, 0]
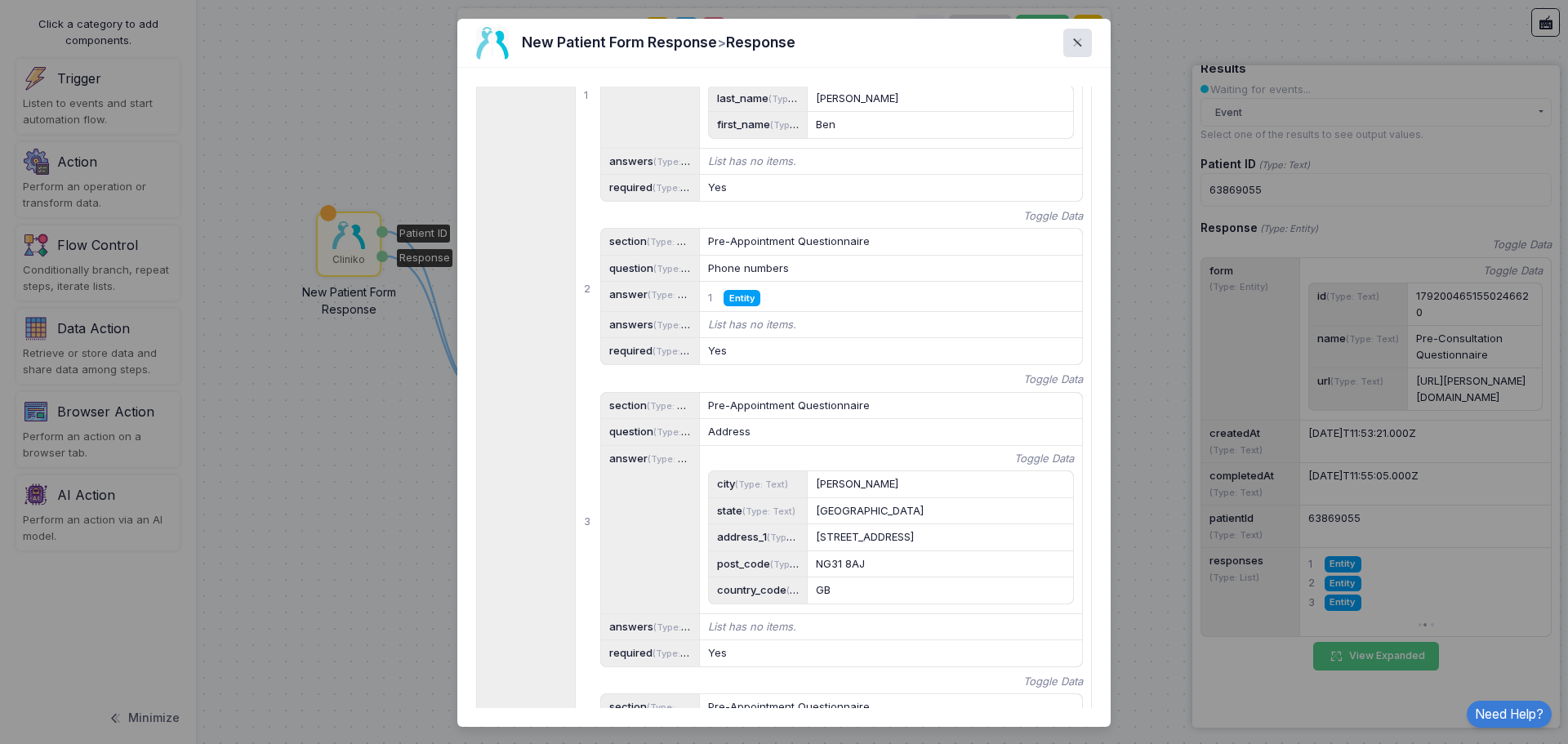
click at [738, 305] on span "Entity" at bounding box center [742, 298] width 37 height 16
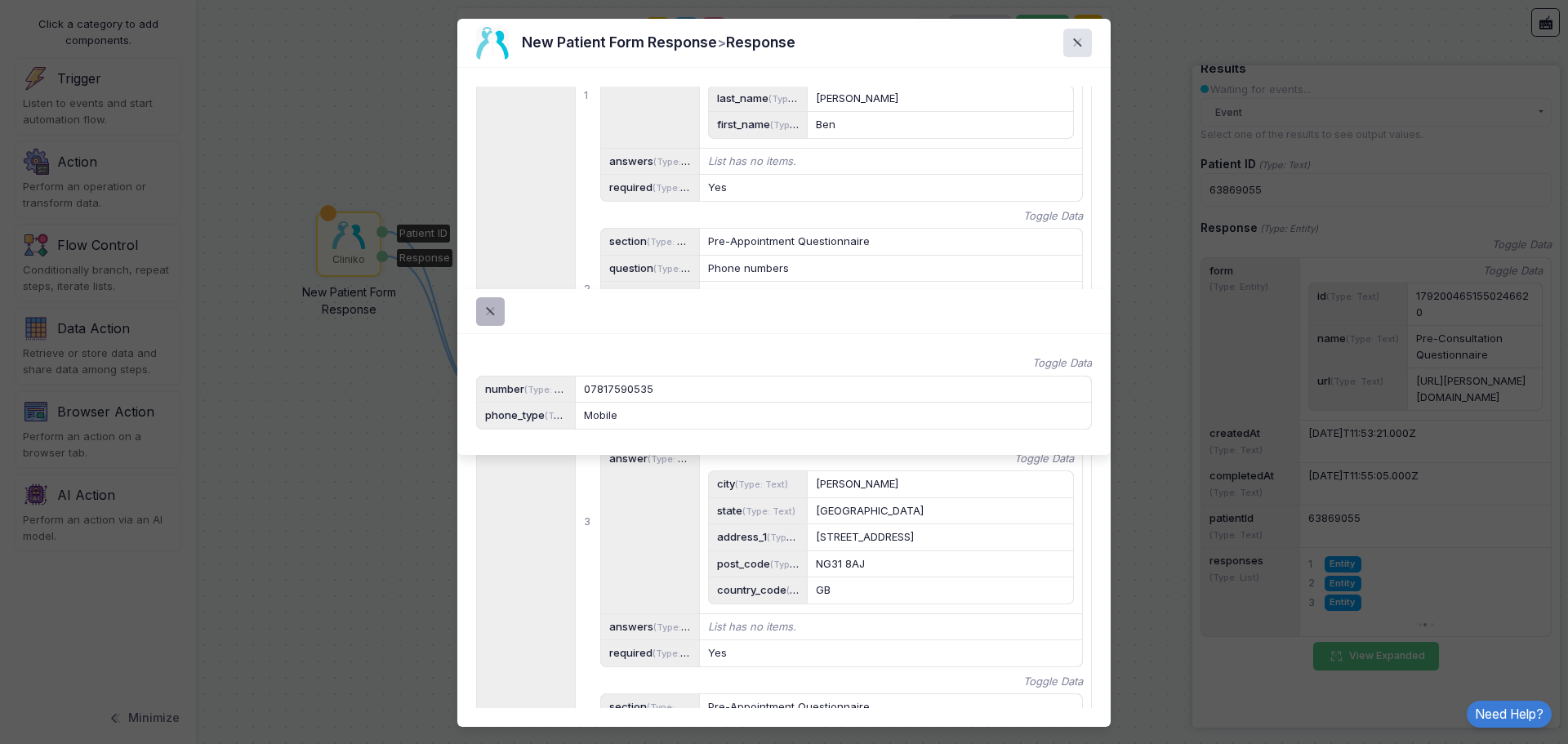
click at [499, 302] on span at bounding box center [499, 311] width 0 height 19
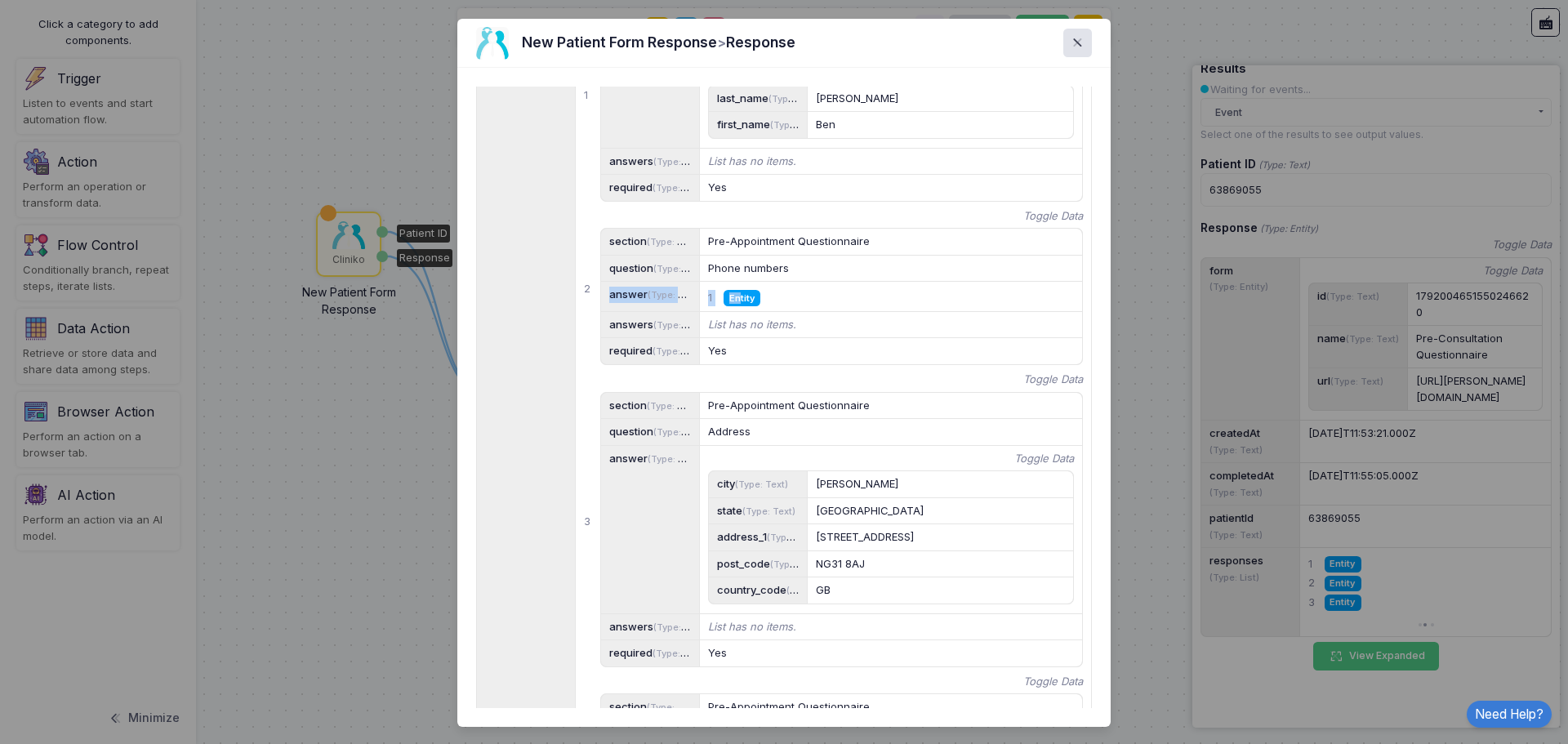
drag, startPoint x: 735, startPoint y: 504, endPoint x: 779, endPoint y: 467, distance: 57.5
click at [779, 365] on div "section (Type: Text) Pre-Appointment Questionnaire question (Type: Text) Phone …" at bounding box center [841, 297] width 483 height 138
click at [778, 282] on app-value-visualizer "Phone numbers" at bounding box center [891, 268] width 383 height 26
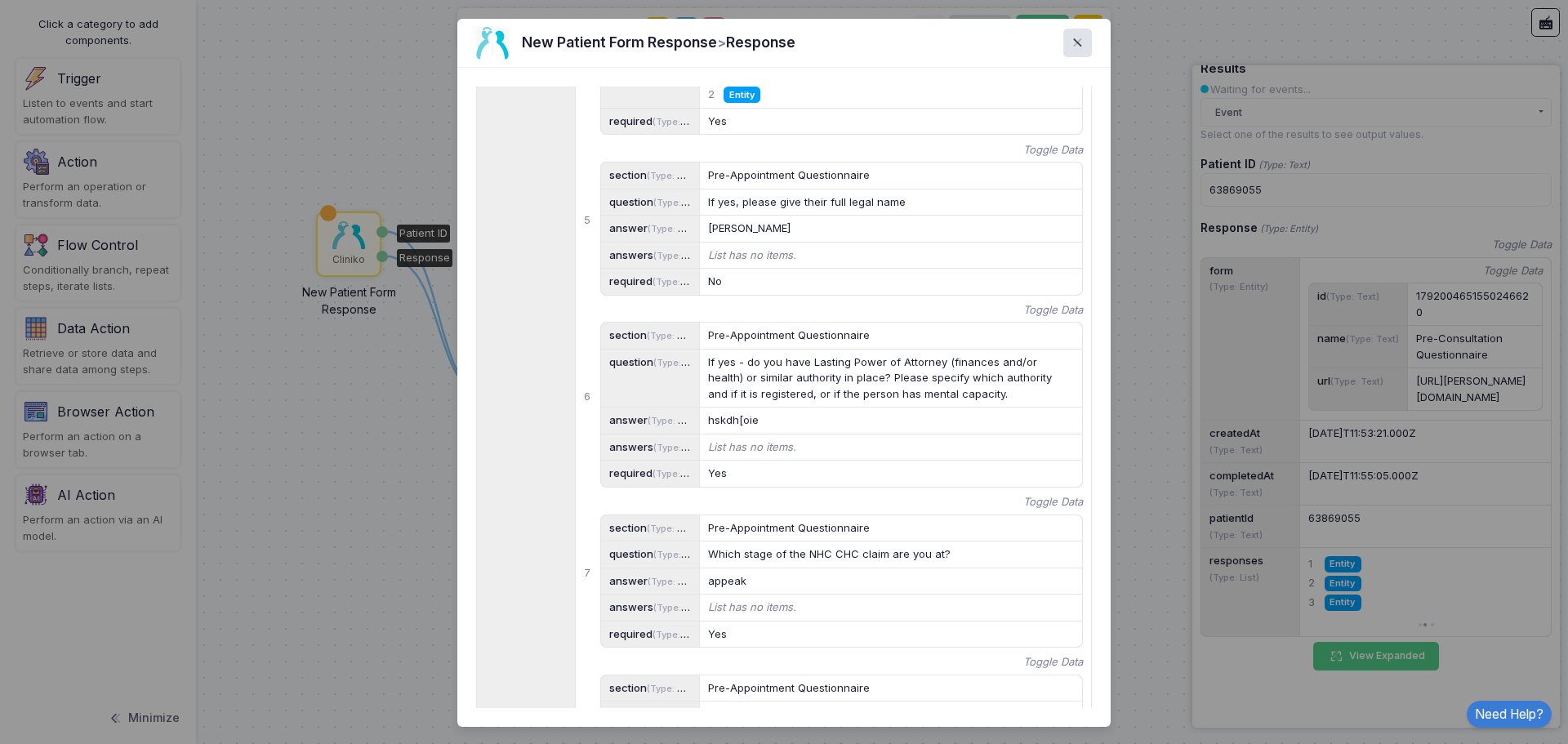
scroll to position [1062, 0]
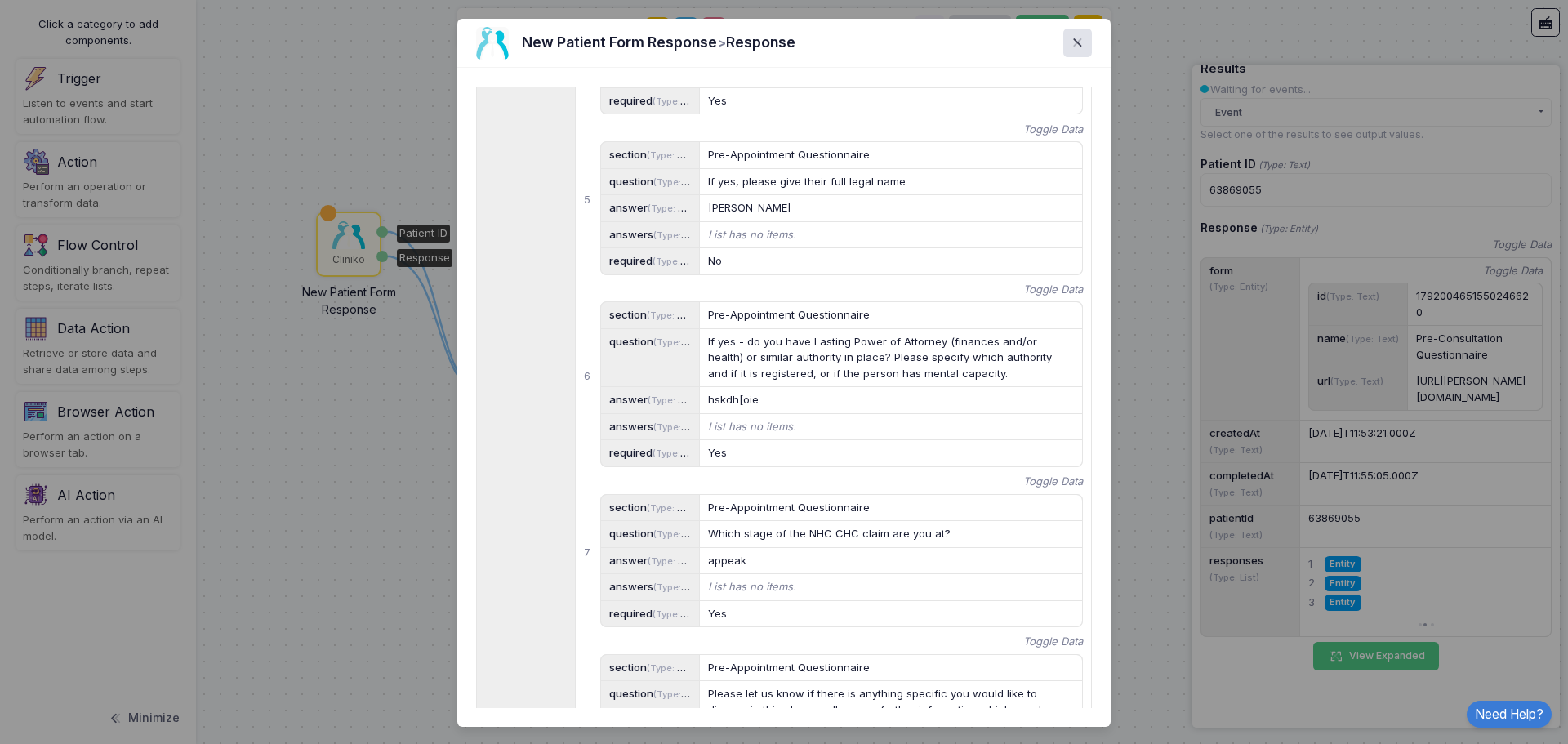
click at [739, 63] on span "Entity" at bounding box center [742, 56] width 37 height 16
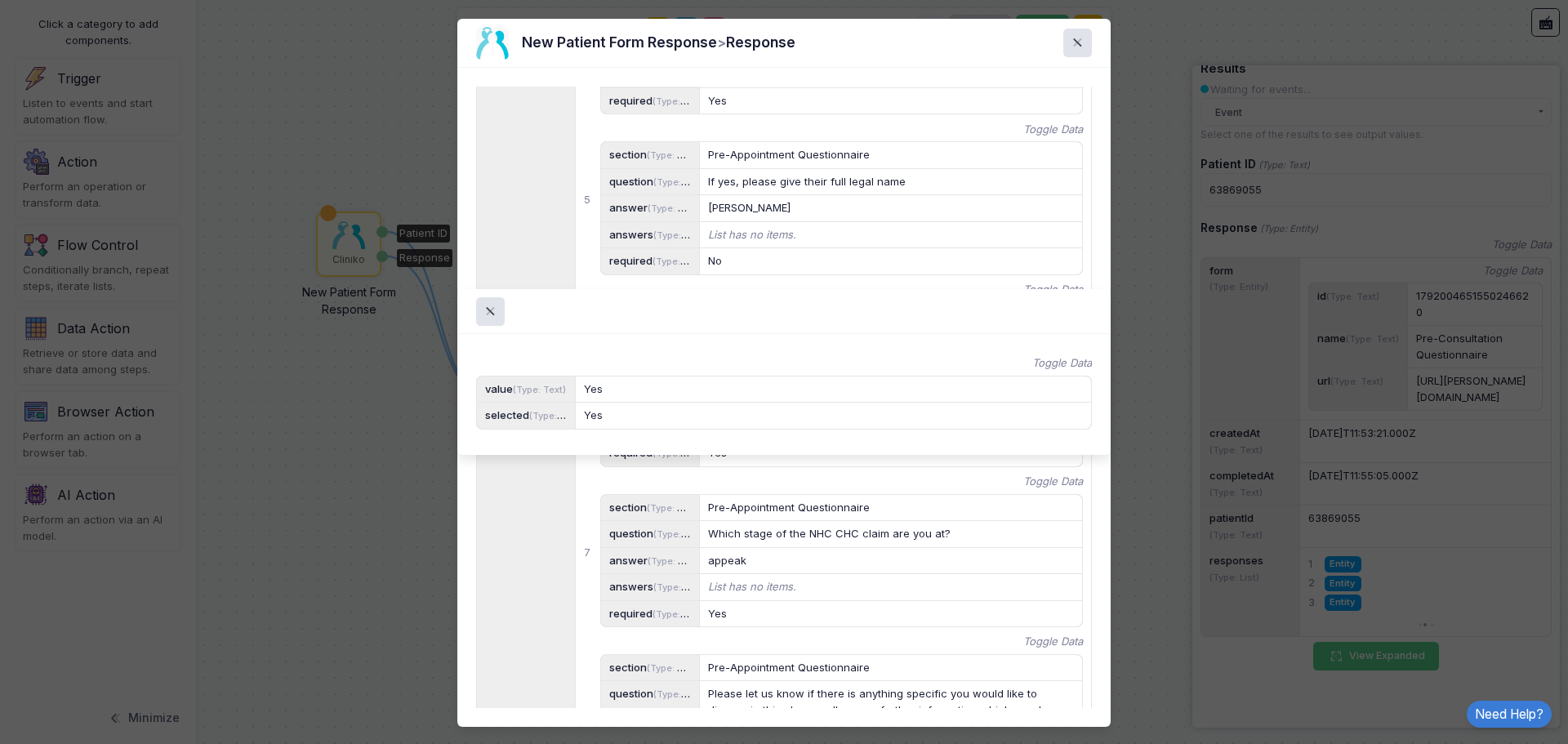
click at [814, 481] on ngb-modal-window "Toggle Data value (Type: Text) Yes selected (Type: Yes/No) Yes" at bounding box center [784, 372] width 1568 height 744
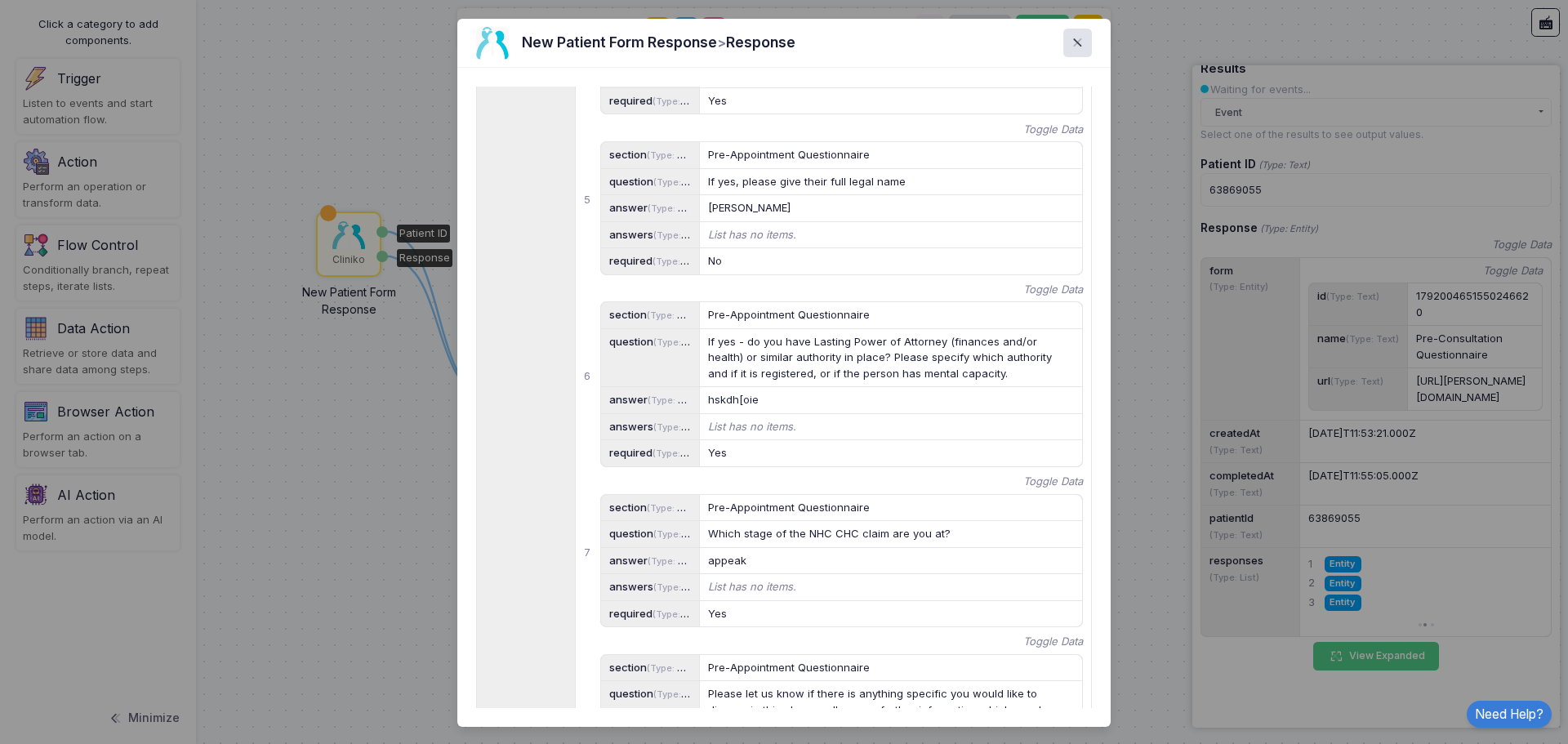
scroll to position [1388, 0]
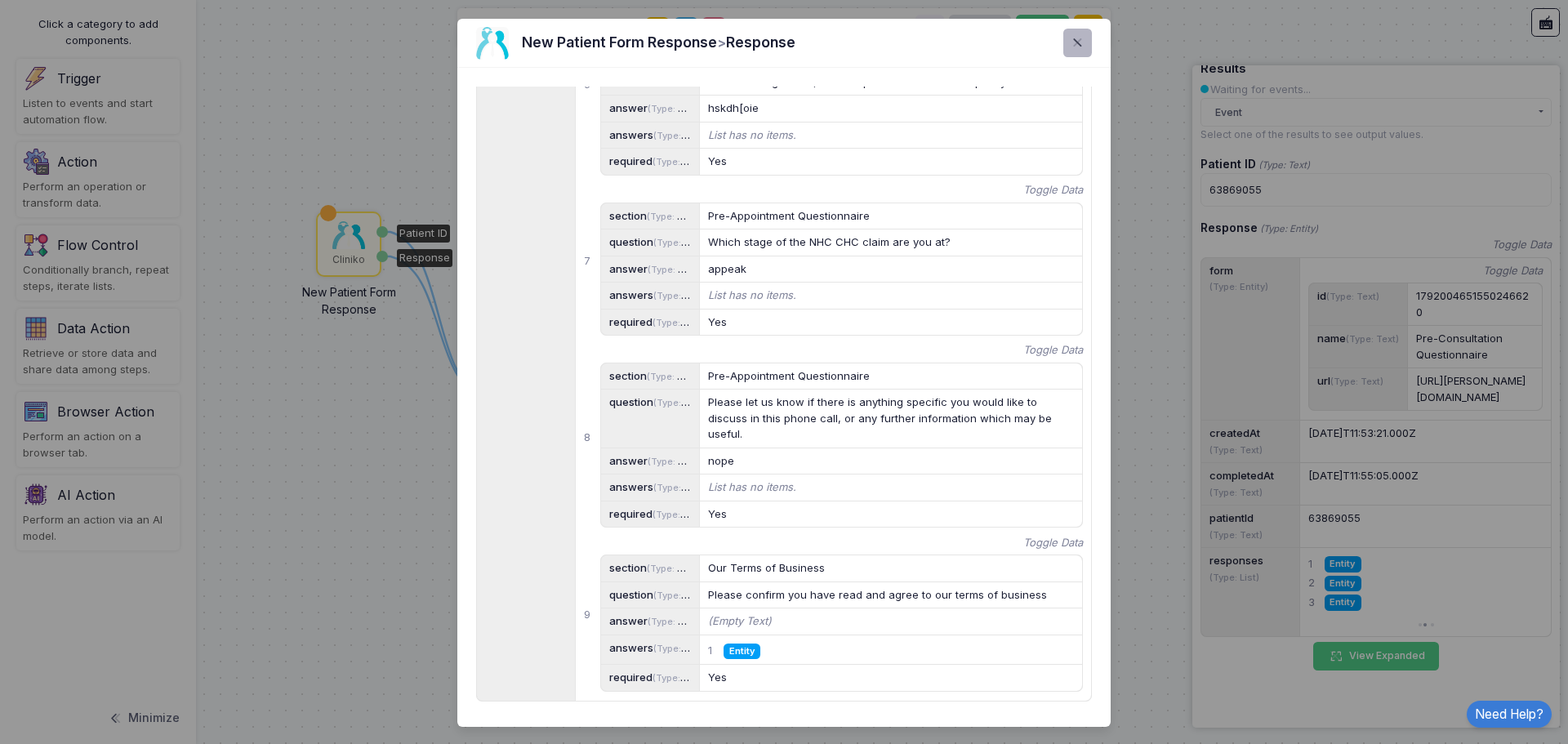
click at [1087, 36] on span at bounding box center [1087, 43] width 0 height 19
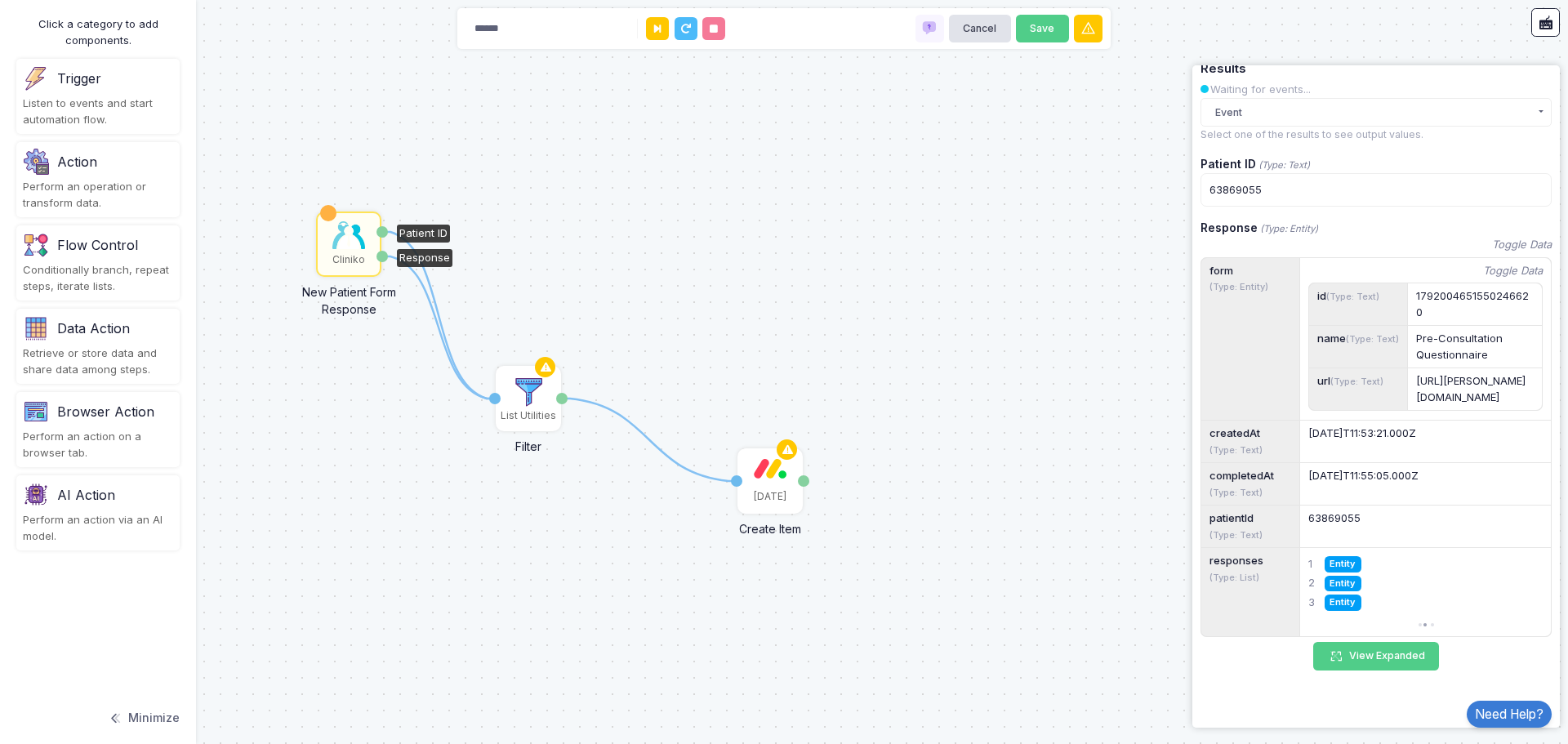
click at [1440, 623] on span at bounding box center [1440, 621] width 0 height 20
click at [1440, 624] on span at bounding box center [1440, 621] width 0 height 20
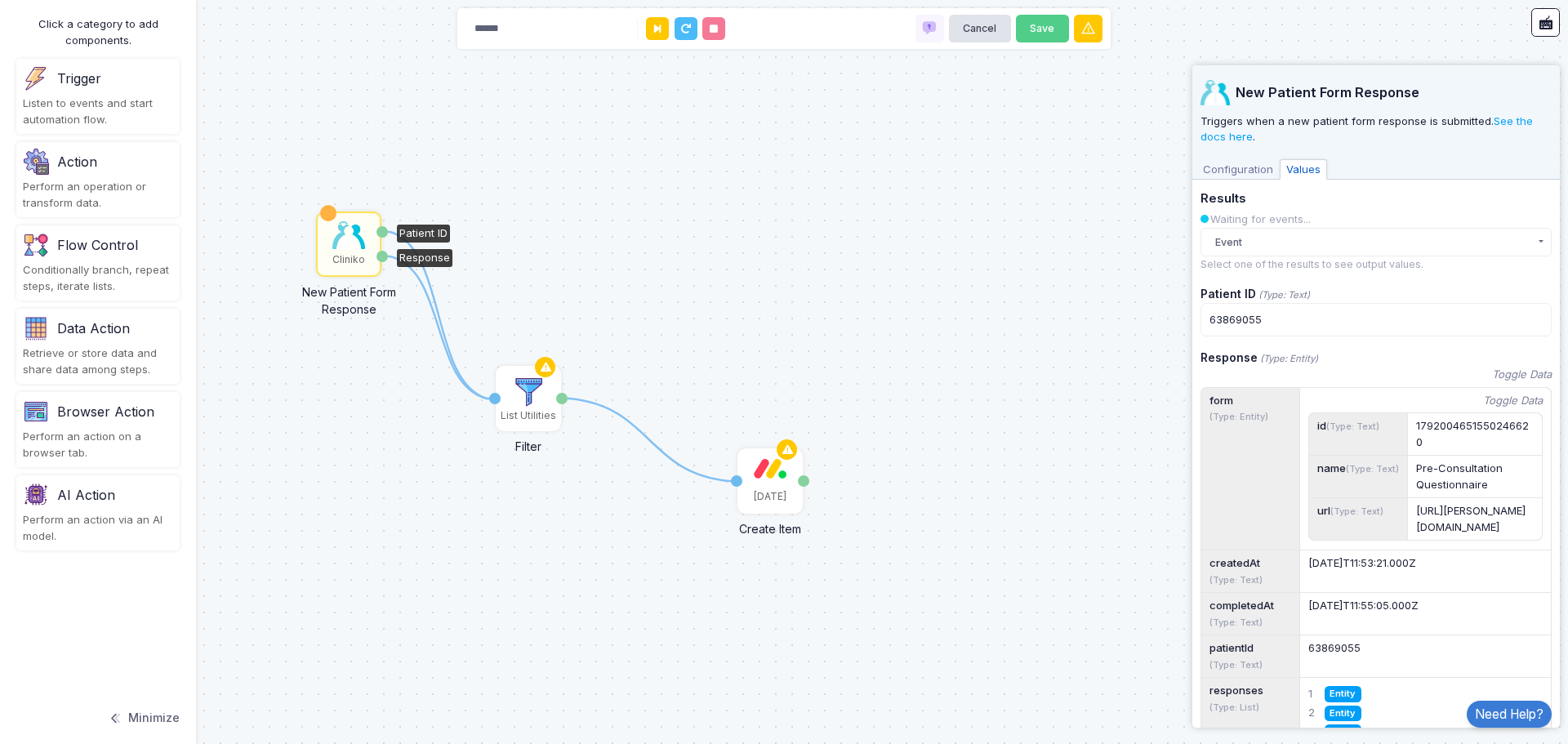
click at [1252, 167] on span "Configuration" at bounding box center [1238, 170] width 84 height 21
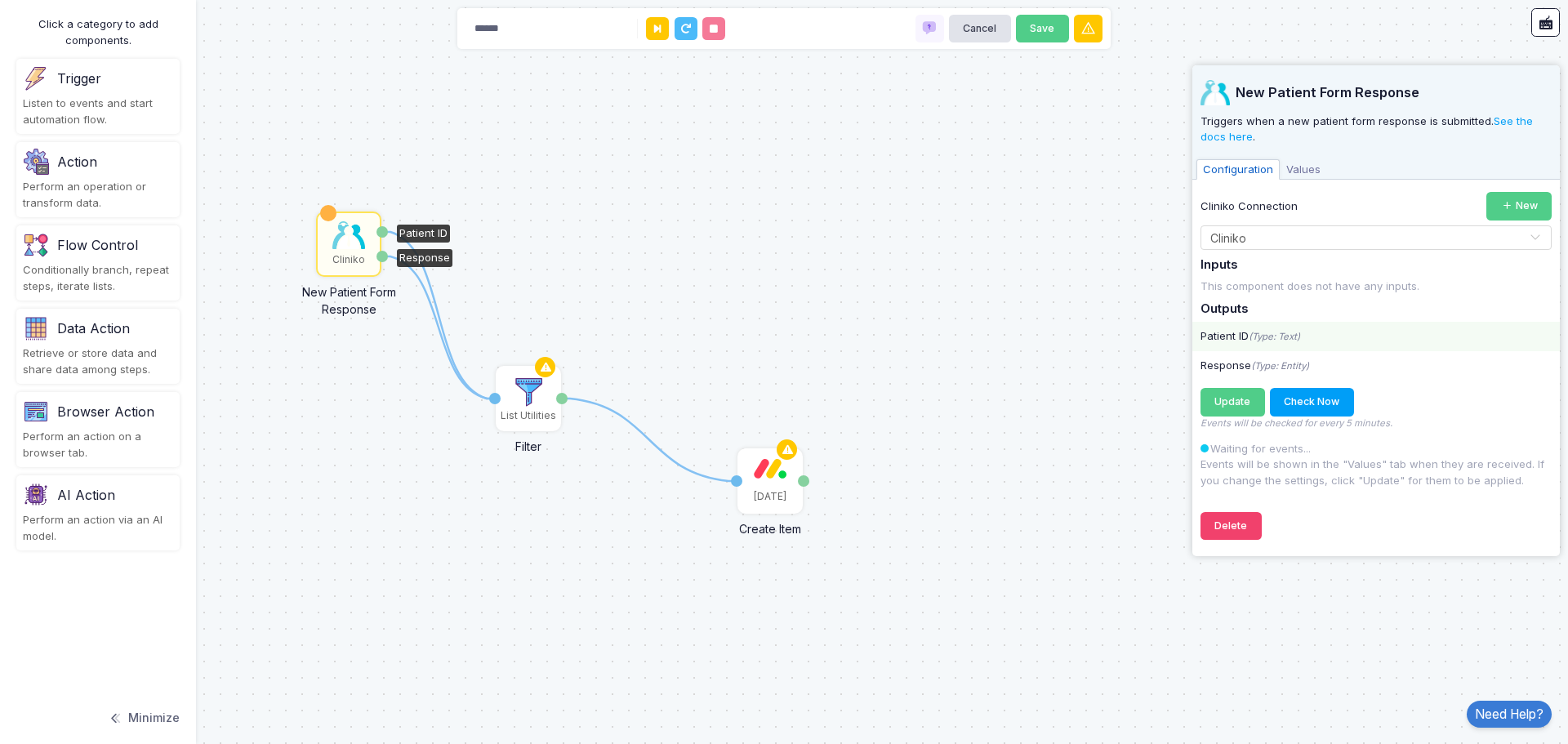
click at [1290, 336] on icon "(Type: Text)" at bounding box center [1274, 336] width 52 height 11
click at [1298, 371] on icon "(Type: Entity)" at bounding box center [1280, 365] width 58 height 11
click at [530, 397] on img at bounding box center [528, 392] width 33 height 33
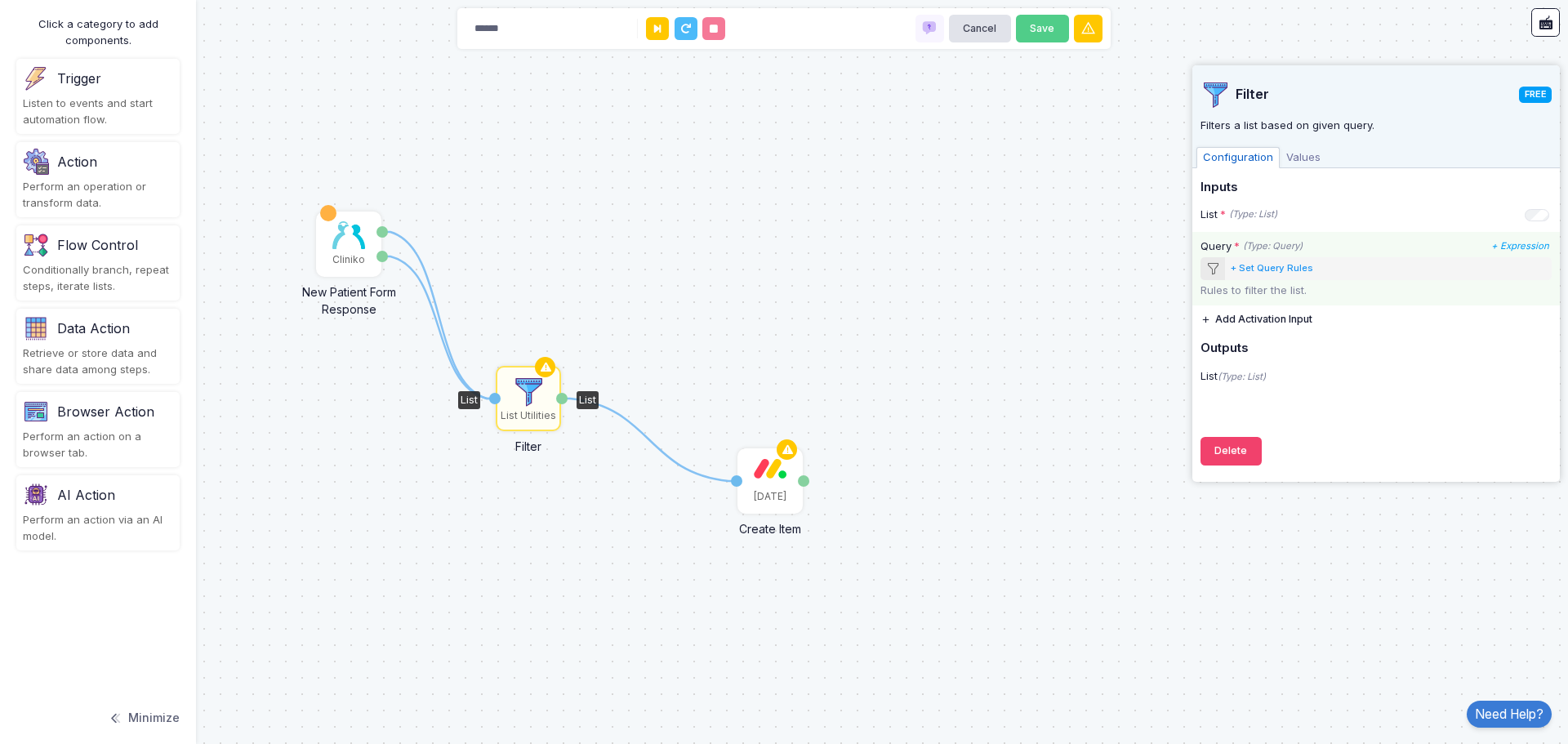
click at [1287, 263] on div "+ Set Query Rules" at bounding box center [1271, 268] width 83 height 14
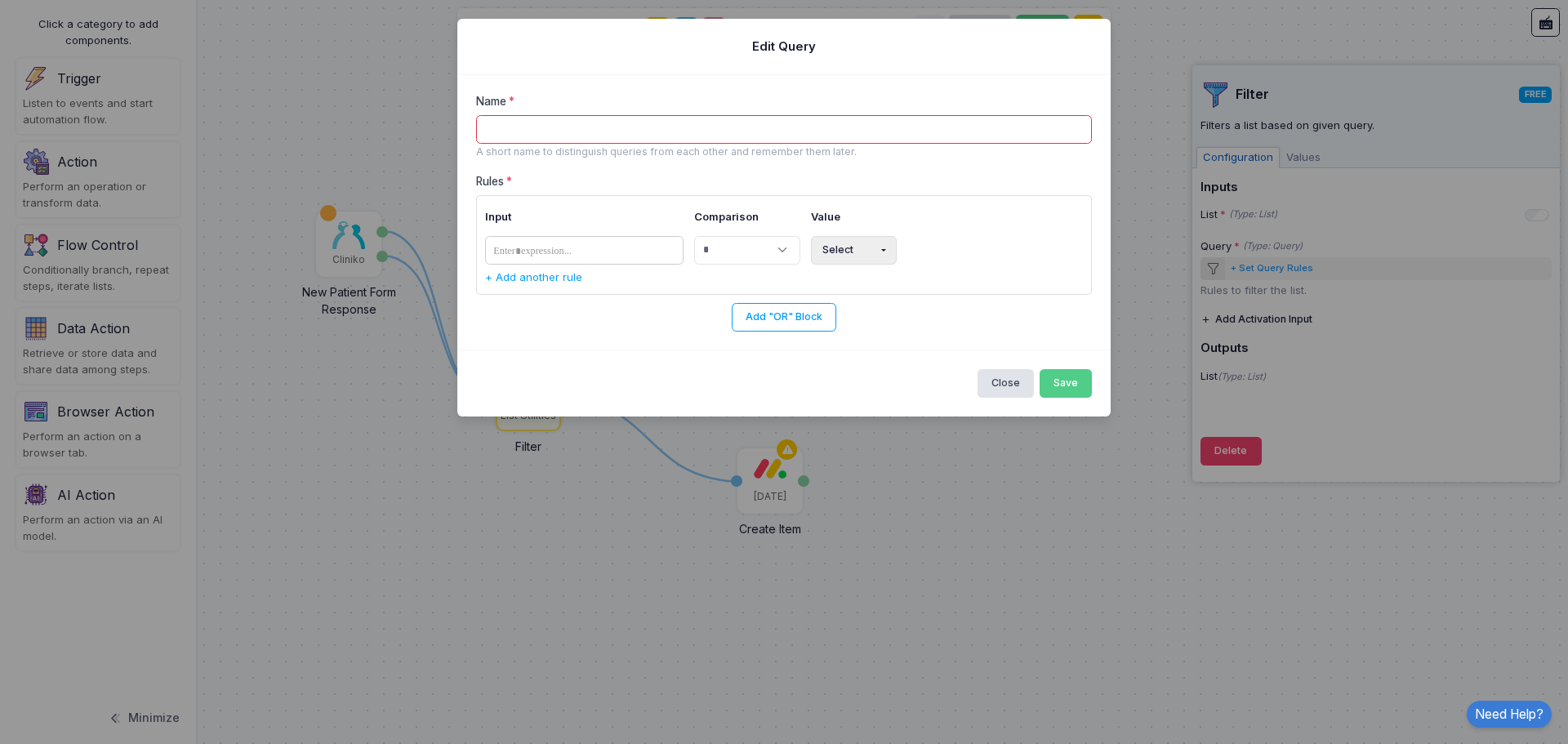
click at [626, 235] on td "​" at bounding box center [586, 249] width 204 height 39
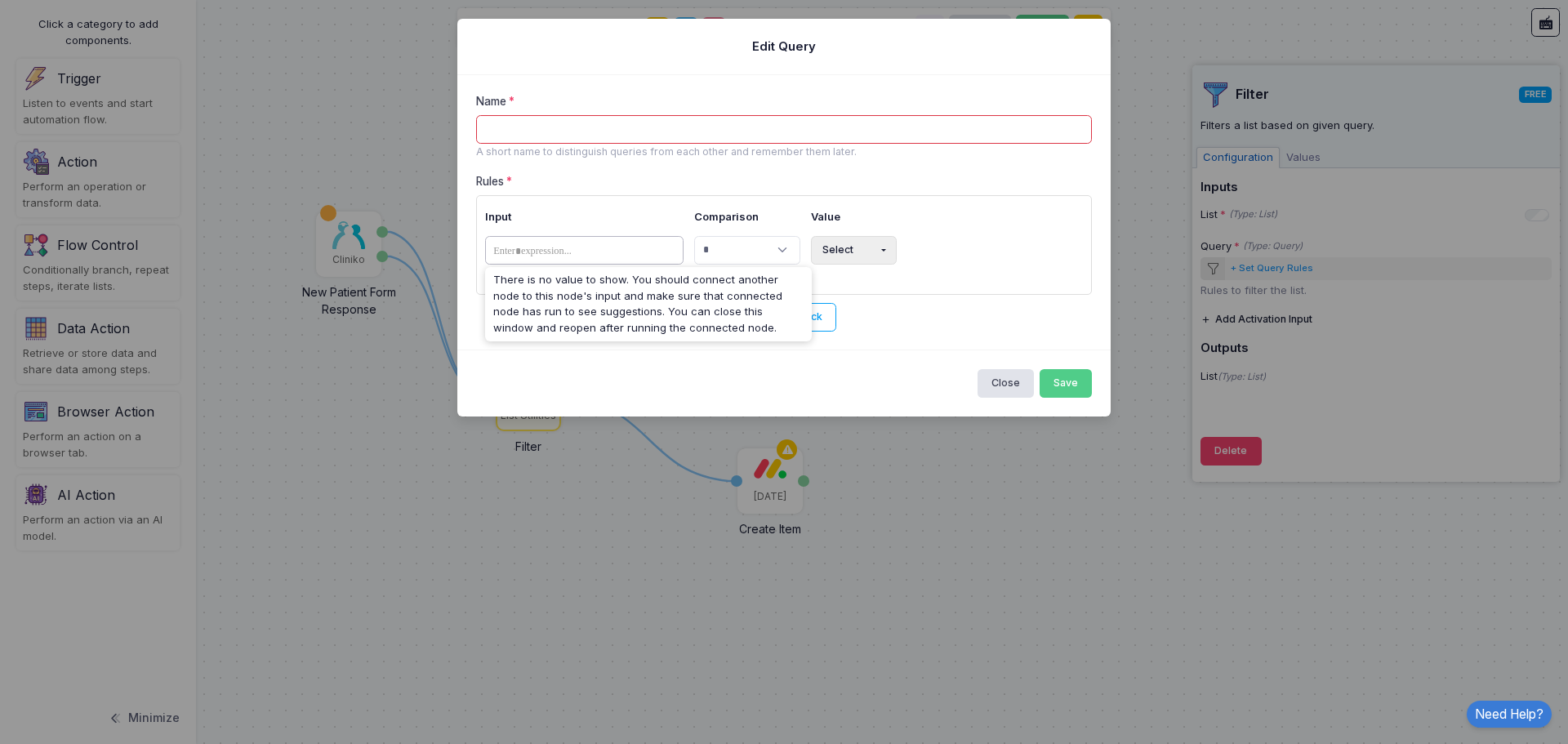
click at [635, 250] on tags "​" at bounding box center [584, 250] width 199 height 29
drag, startPoint x: 733, startPoint y: 327, endPoint x: 504, endPoint y: 286, distance: 232.6
click at [507, 286] on div "There is no value to show. You should connect another node to this node's input…" at bounding box center [648, 304] width 327 height 64
drag, startPoint x: 491, startPoint y: 279, endPoint x: 656, endPoint y: 334, distance: 173.9
click at [652, 341] on div "**********" at bounding box center [784, 212] width 653 height 275
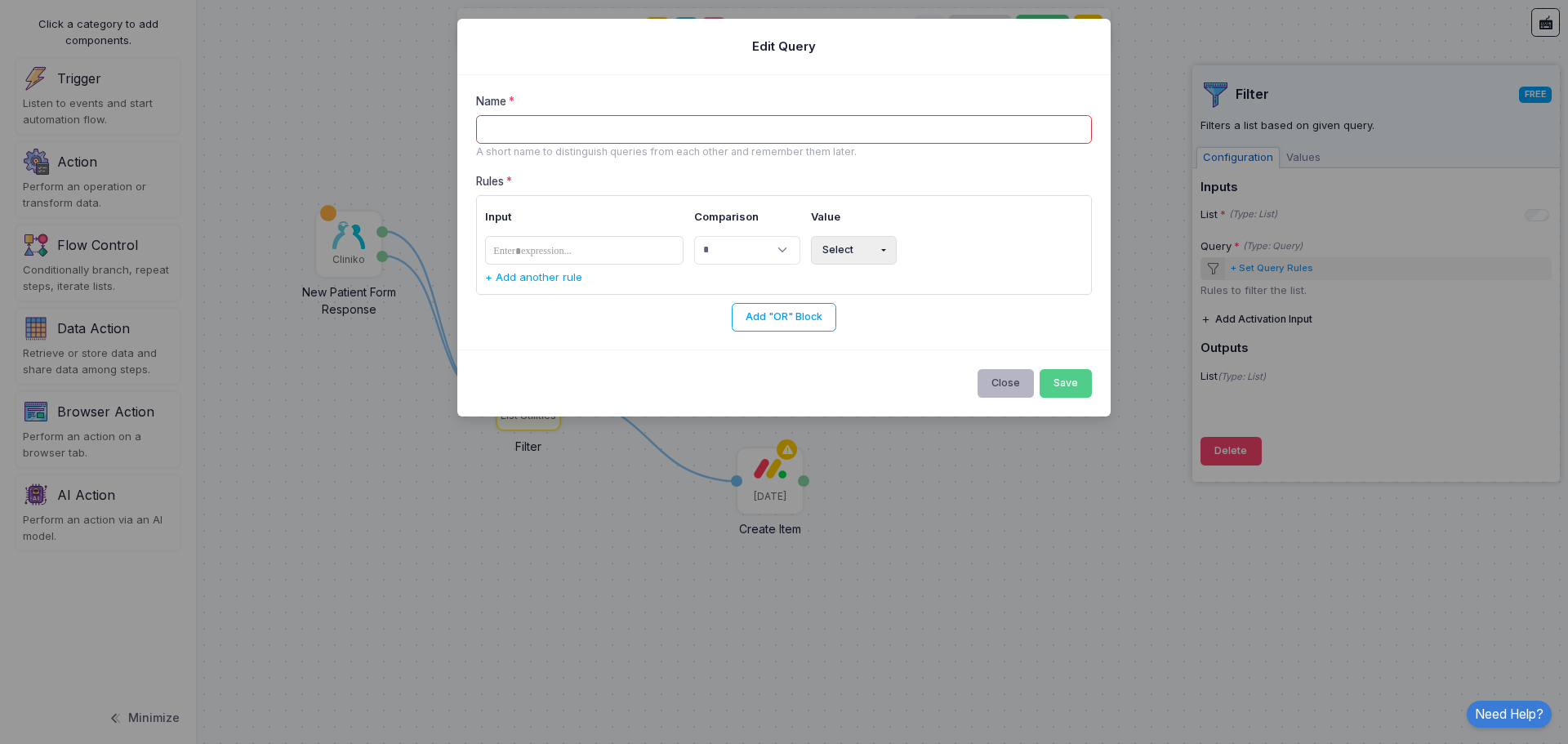
click at [1007, 389] on button "Close" at bounding box center [1005, 383] width 57 height 29
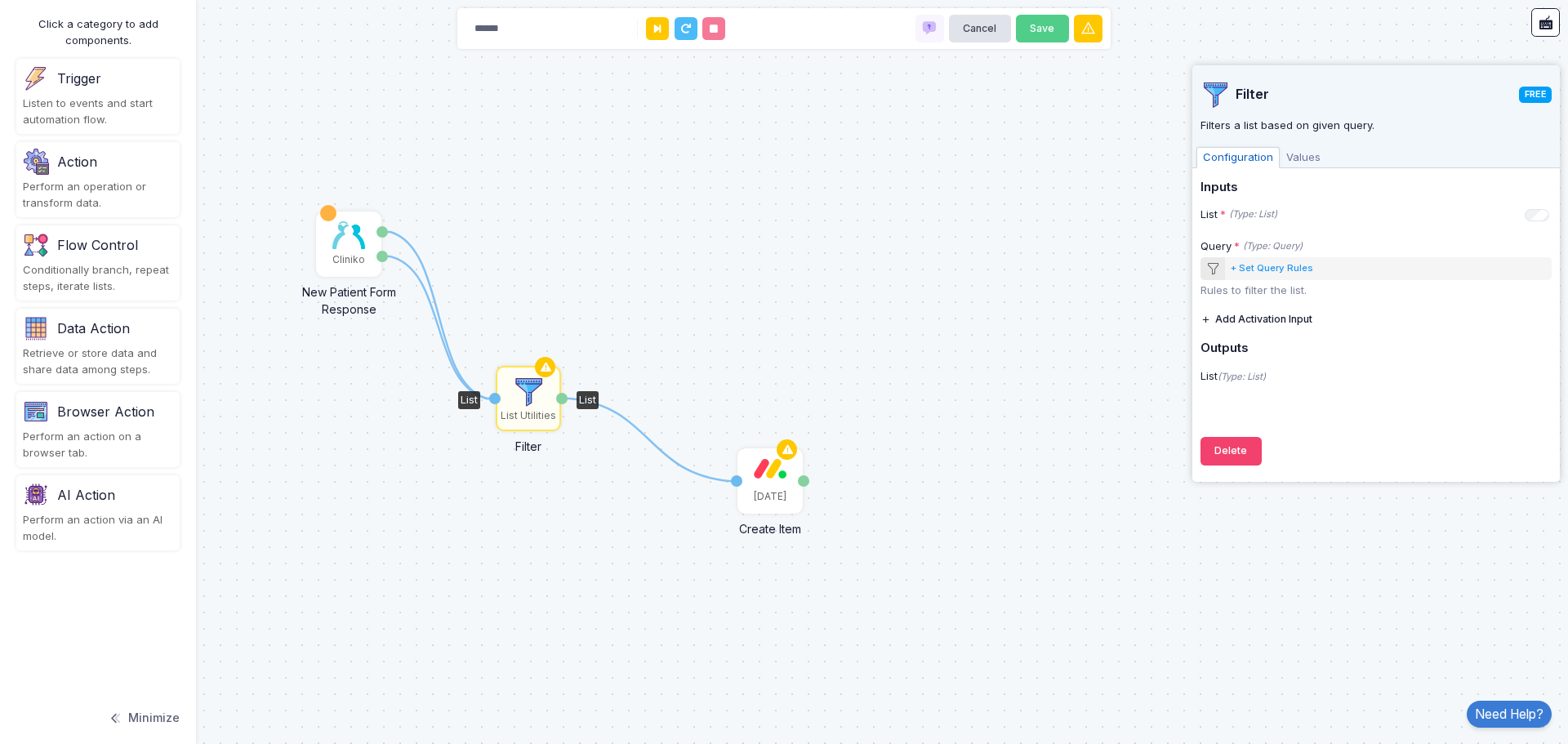
click at [521, 392] on img at bounding box center [528, 392] width 33 height 33
click at [95, 174] on div "Action" at bounding box center [98, 162] width 151 height 26
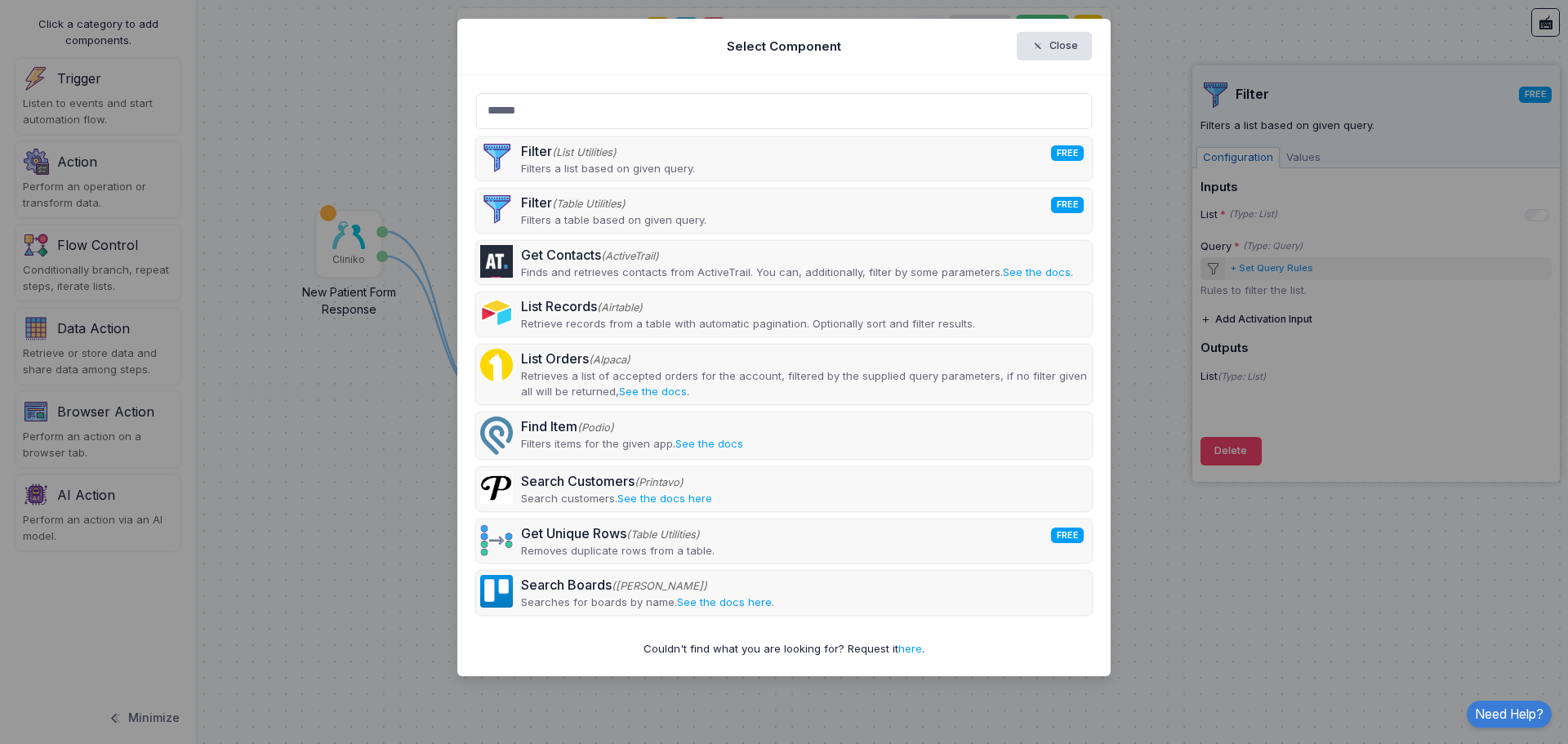
type input "******"
click at [330, 357] on ngb-modal-window "Select Component Close ****** Filter (List Utilities) FREE Filters a list based…" at bounding box center [784, 372] width 1568 height 744
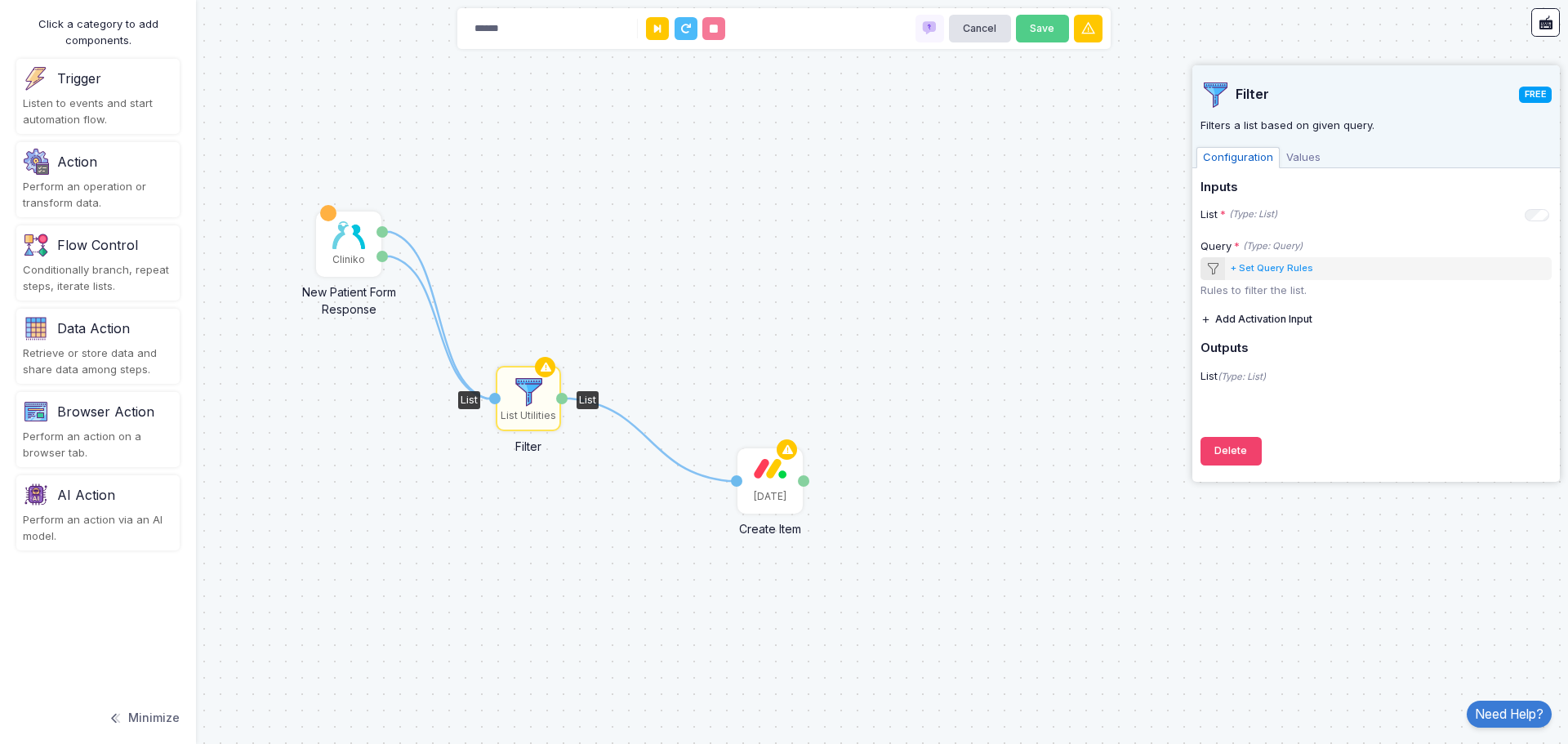
click at [522, 410] on div "List Utilities" at bounding box center [528, 416] width 56 height 15
click at [1225, 441] on button "Delete" at bounding box center [1230, 451] width 61 height 29
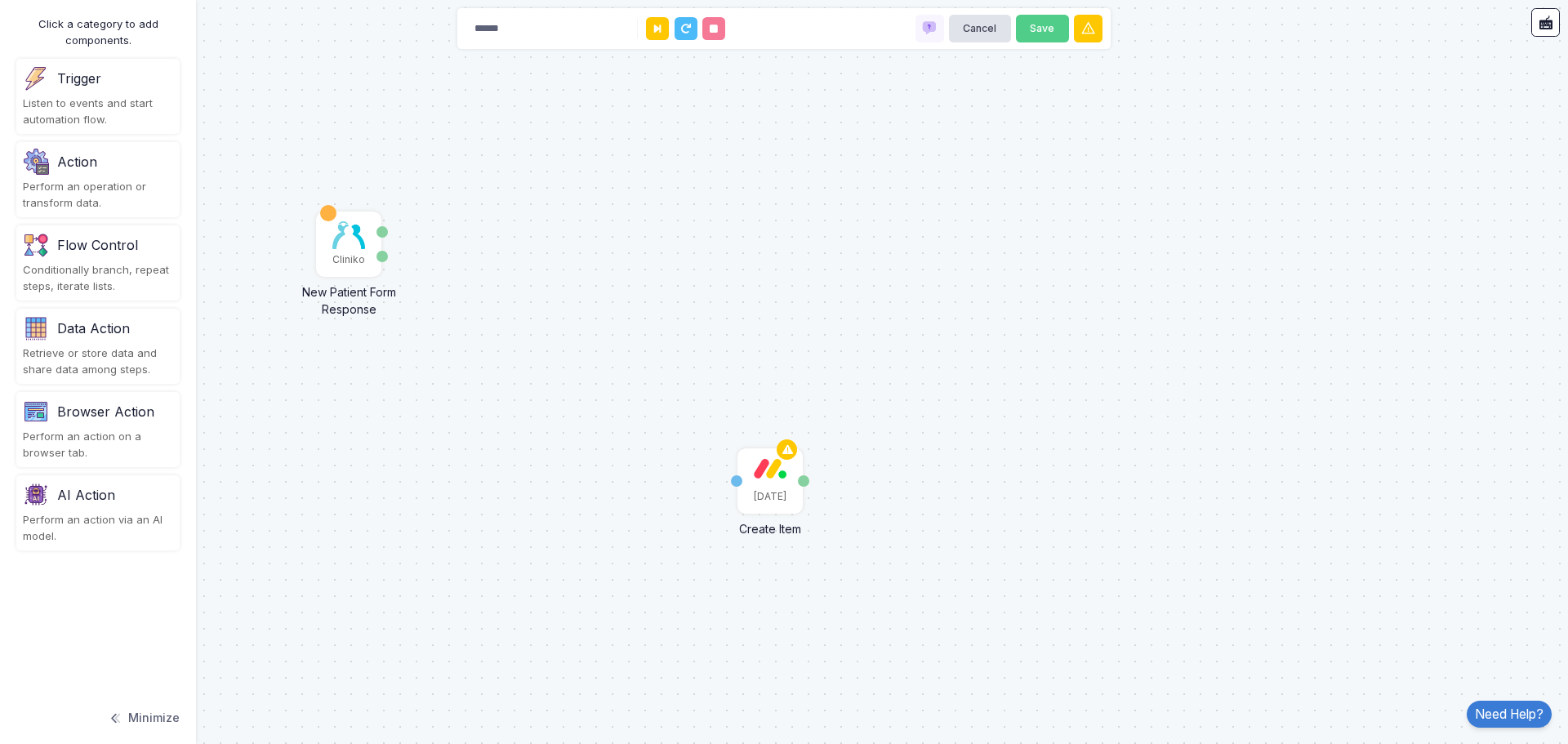
click at [76, 246] on div "Flow Control" at bounding box center [97, 245] width 81 height 20
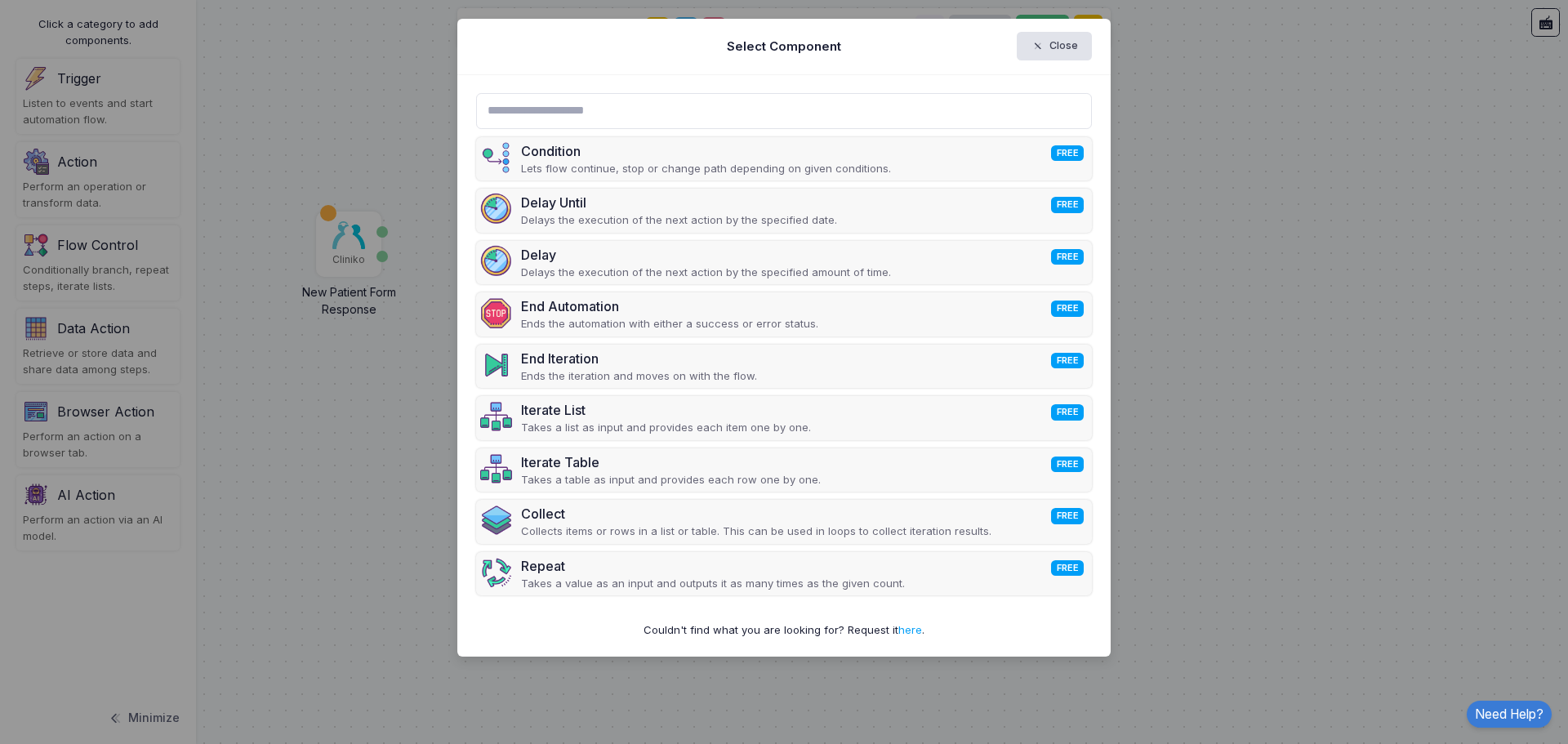
drag, startPoint x: 868, startPoint y: 155, endPoint x: 1187, endPoint y: 286, distance: 344.9
click at [1265, 309] on ngb-modal-window "Select Component Close Condition FREE Lets flow continue, stop or change path d…" at bounding box center [784, 372] width 1568 height 744
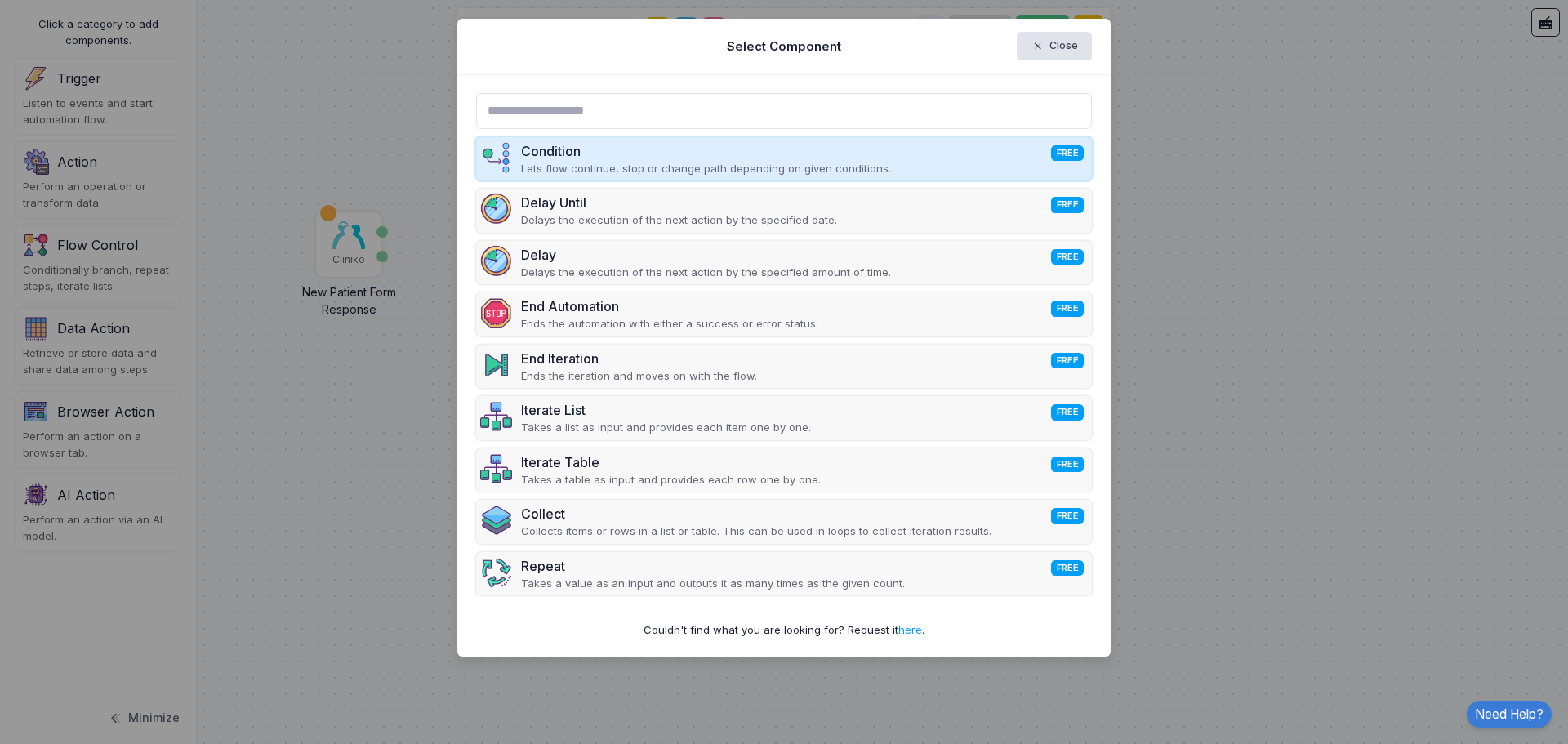
click at [629, 177] on p "Lets flow continue, stop or change path depending on given conditions." at bounding box center [706, 169] width 370 height 16
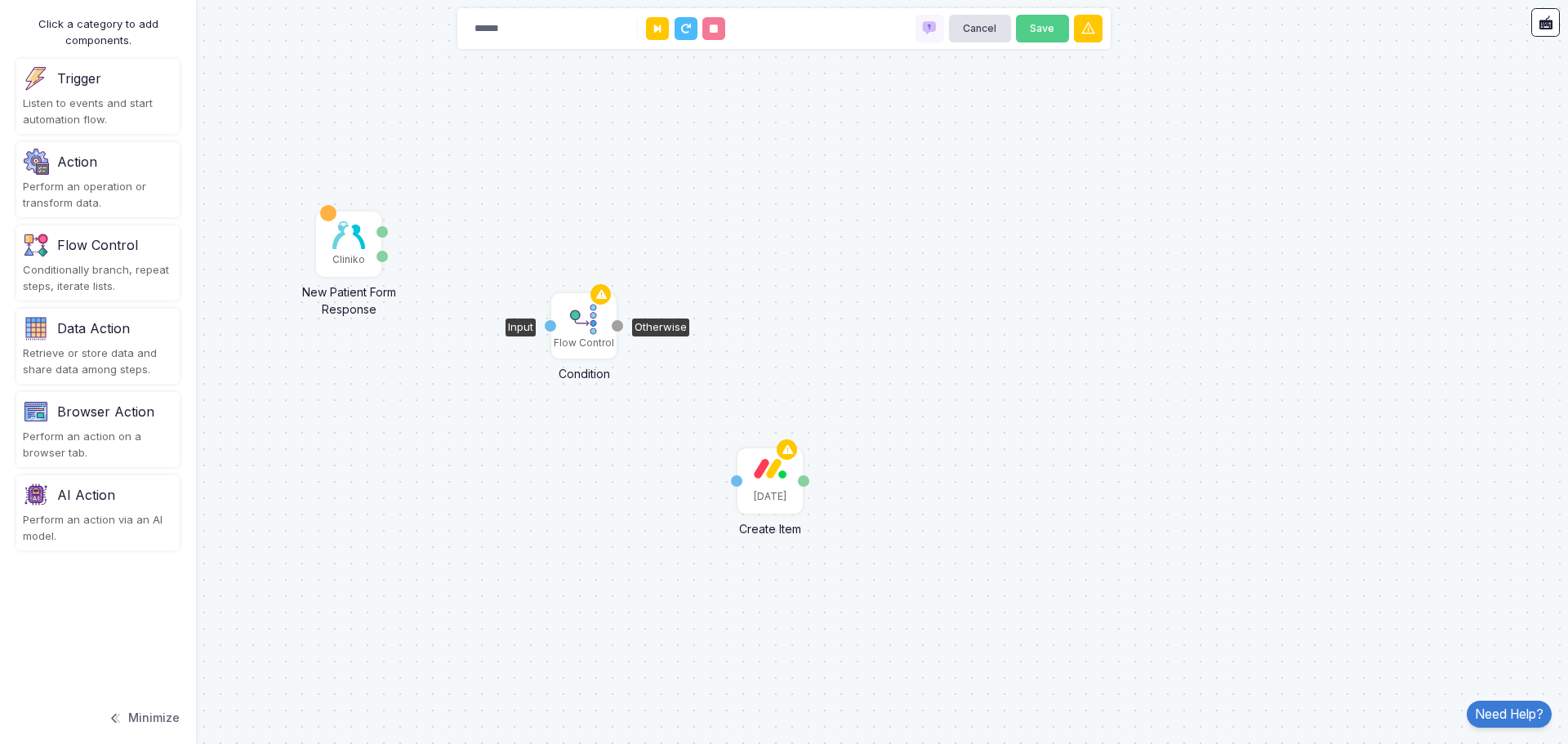
click at [584, 326] on img at bounding box center [583, 319] width 33 height 33
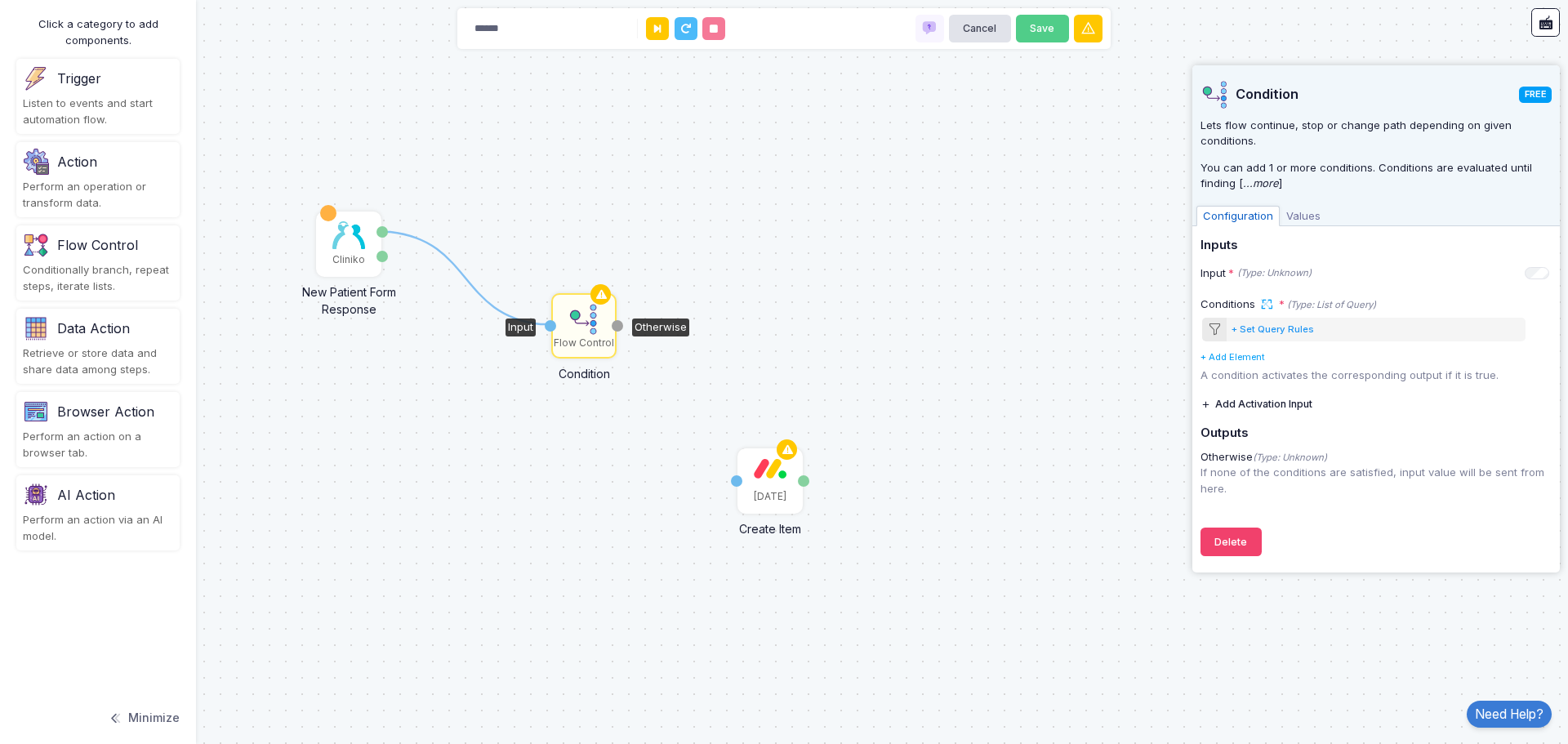
drag, startPoint x: 383, startPoint y: 229, endPoint x: 548, endPoint y: 324, distance: 190.4
click at [1, 1] on div "1 Monday Create Item Item Name Item ID Cliniko New Patient Form Response Patien…" at bounding box center [0, 0] width 1 height 1
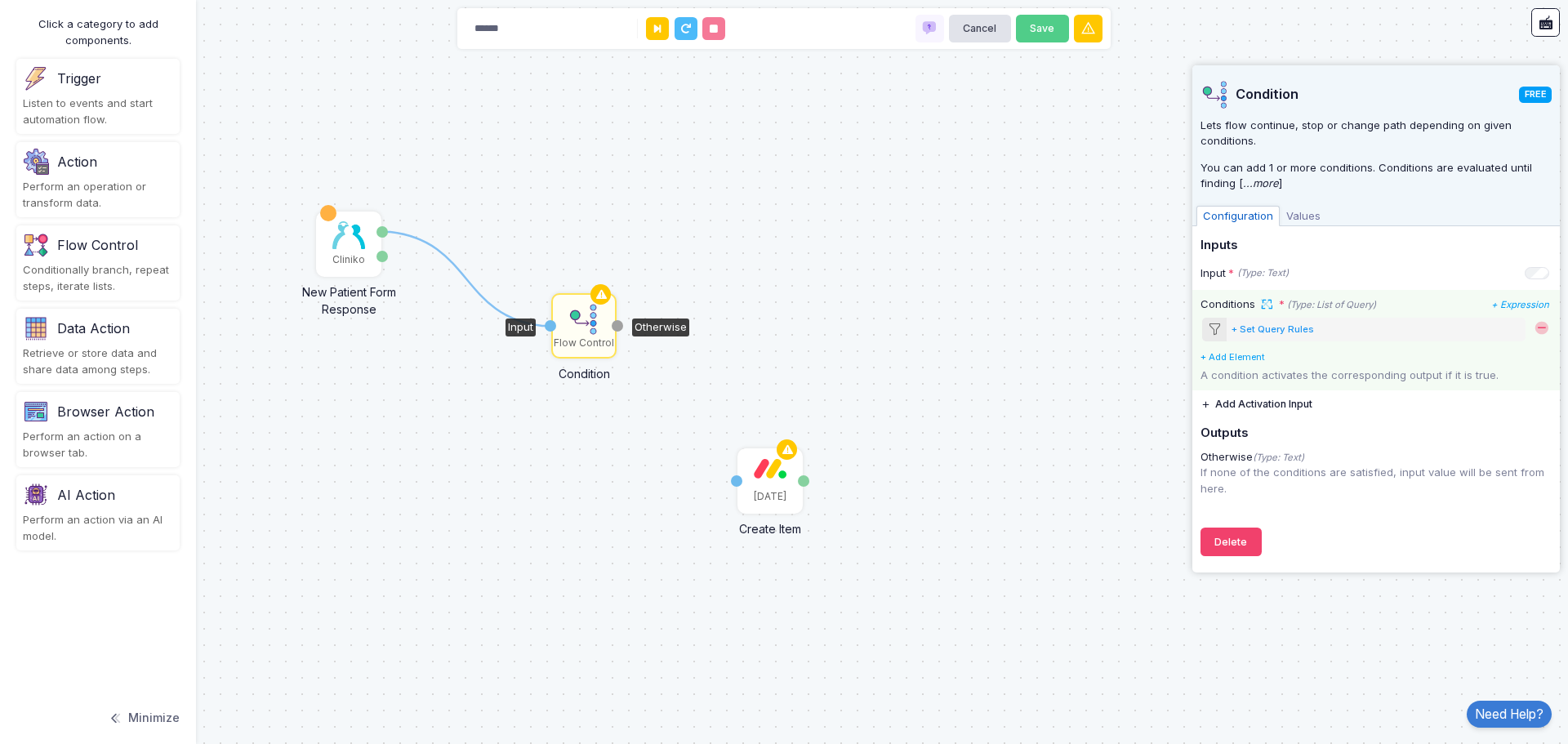
click at [1261, 329] on div "+ Set Query Rules" at bounding box center [1272, 330] width 83 height 14
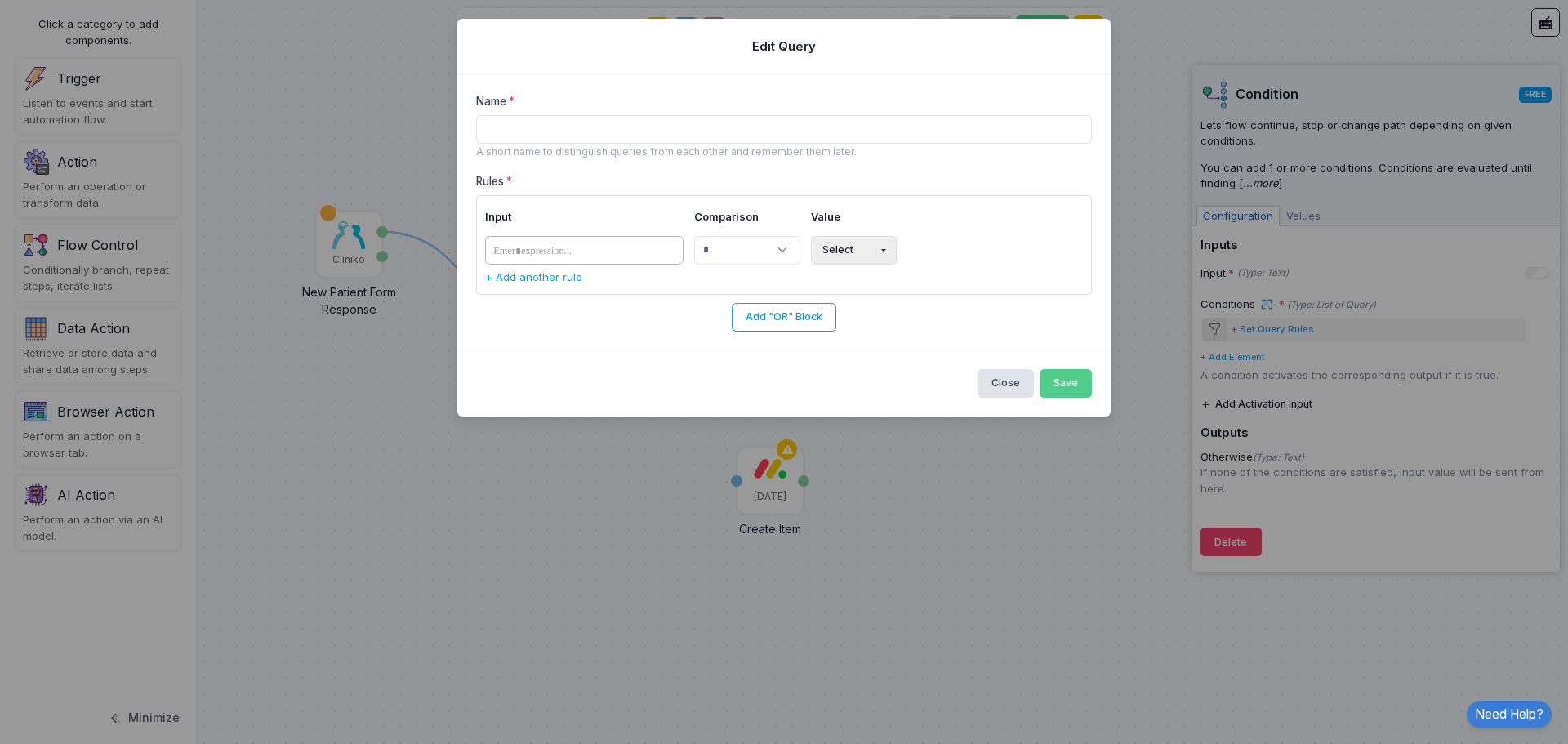
click at [643, 256] on tags "​" at bounding box center [584, 250] width 199 height 29
click at [628, 214] on th "Input" at bounding box center [586, 217] width 204 height 27
click at [1022, 379] on button "Close" at bounding box center [1005, 383] width 57 height 29
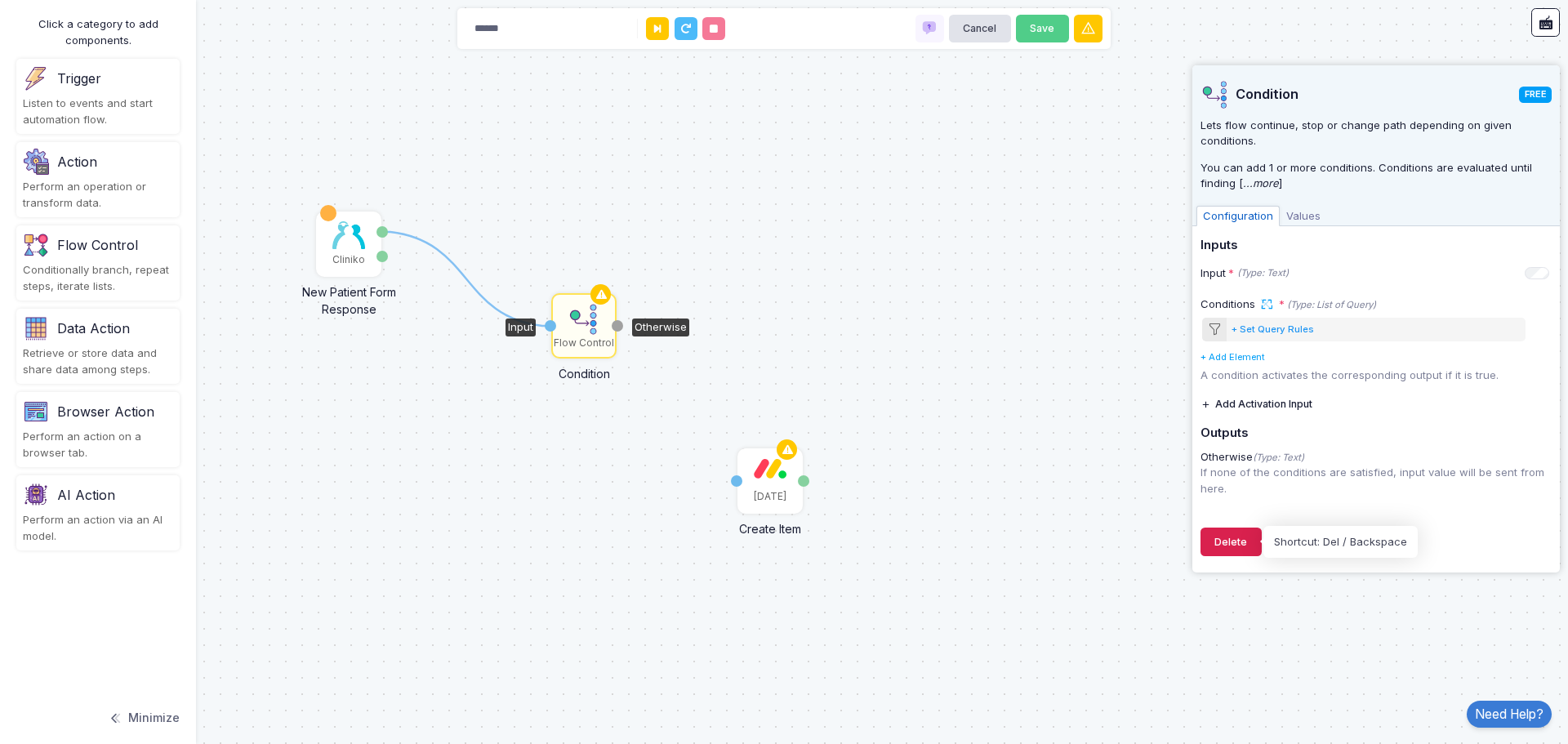
click at [1217, 548] on button "Delete" at bounding box center [1230, 542] width 61 height 29
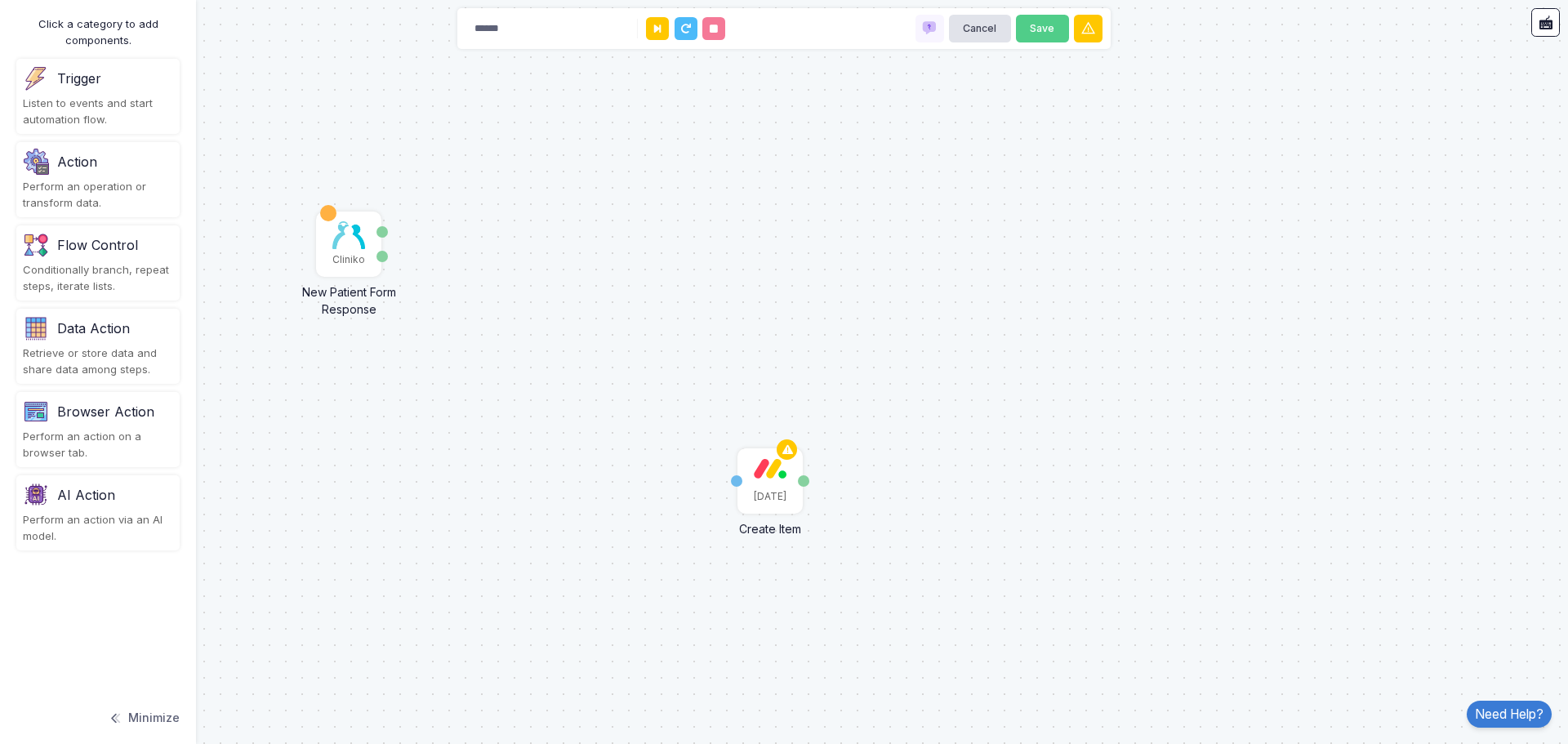
click at [101, 255] on div "Flow Control" at bounding box center [98, 245] width 151 height 26
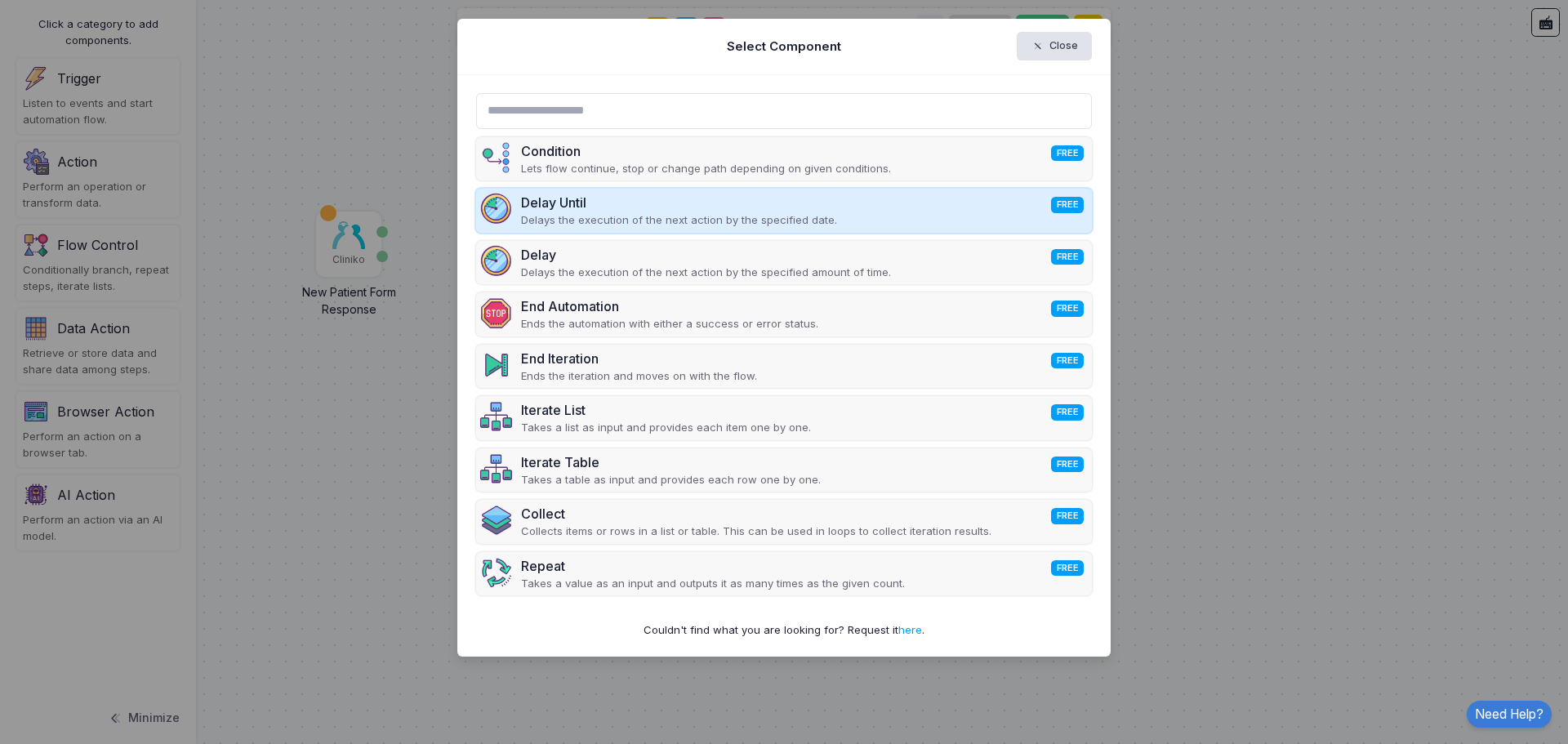
drag, startPoint x: 924, startPoint y: 168, endPoint x: 1000, endPoint y: 225, distance: 95.0
click at [1042, 282] on div "Condition FREE Lets flow continue, stop or change path depending on given condi…" at bounding box center [784, 371] width 616 height 467
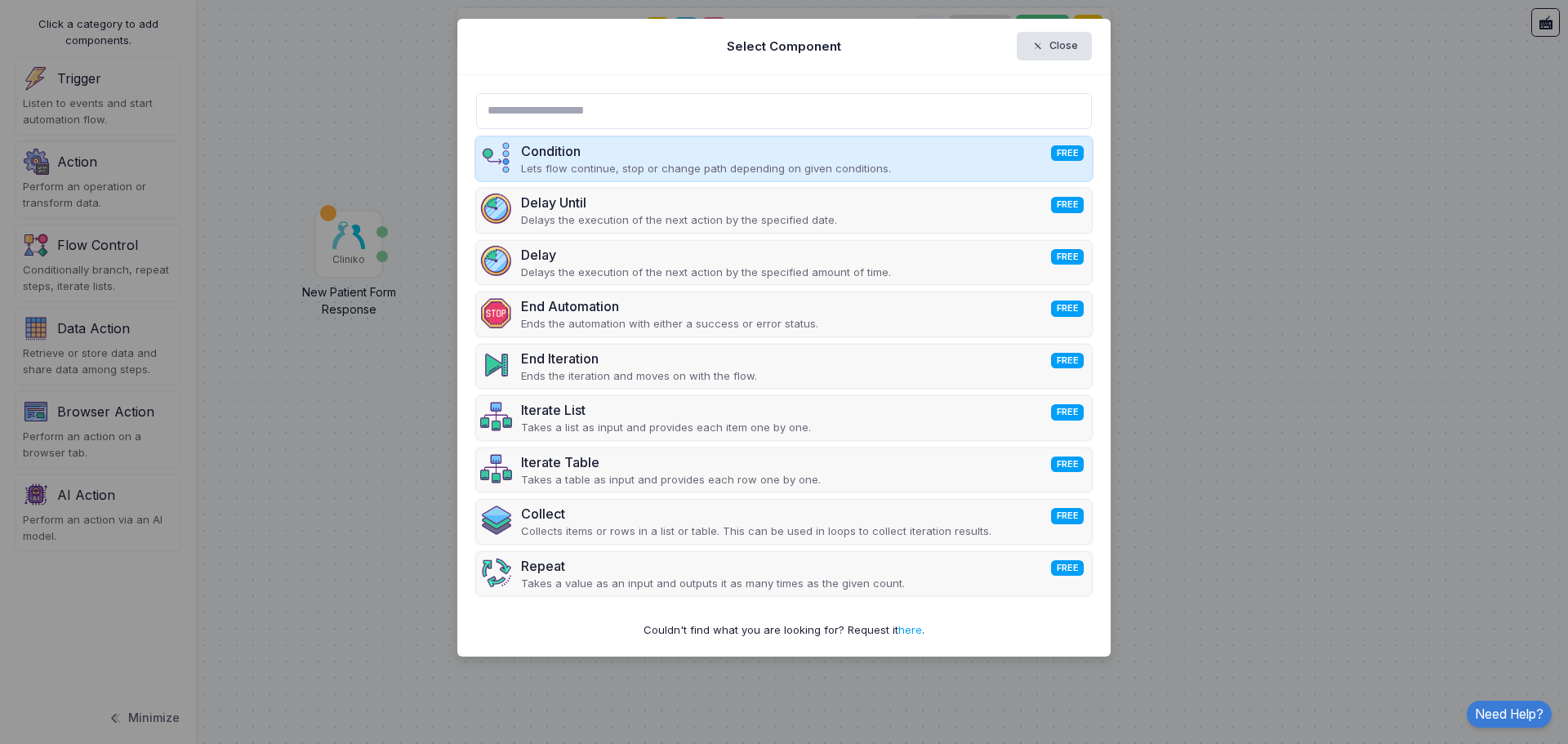
click at [612, 155] on div "Condition FREE" at bounding box center [706, 152] width 370 height 20
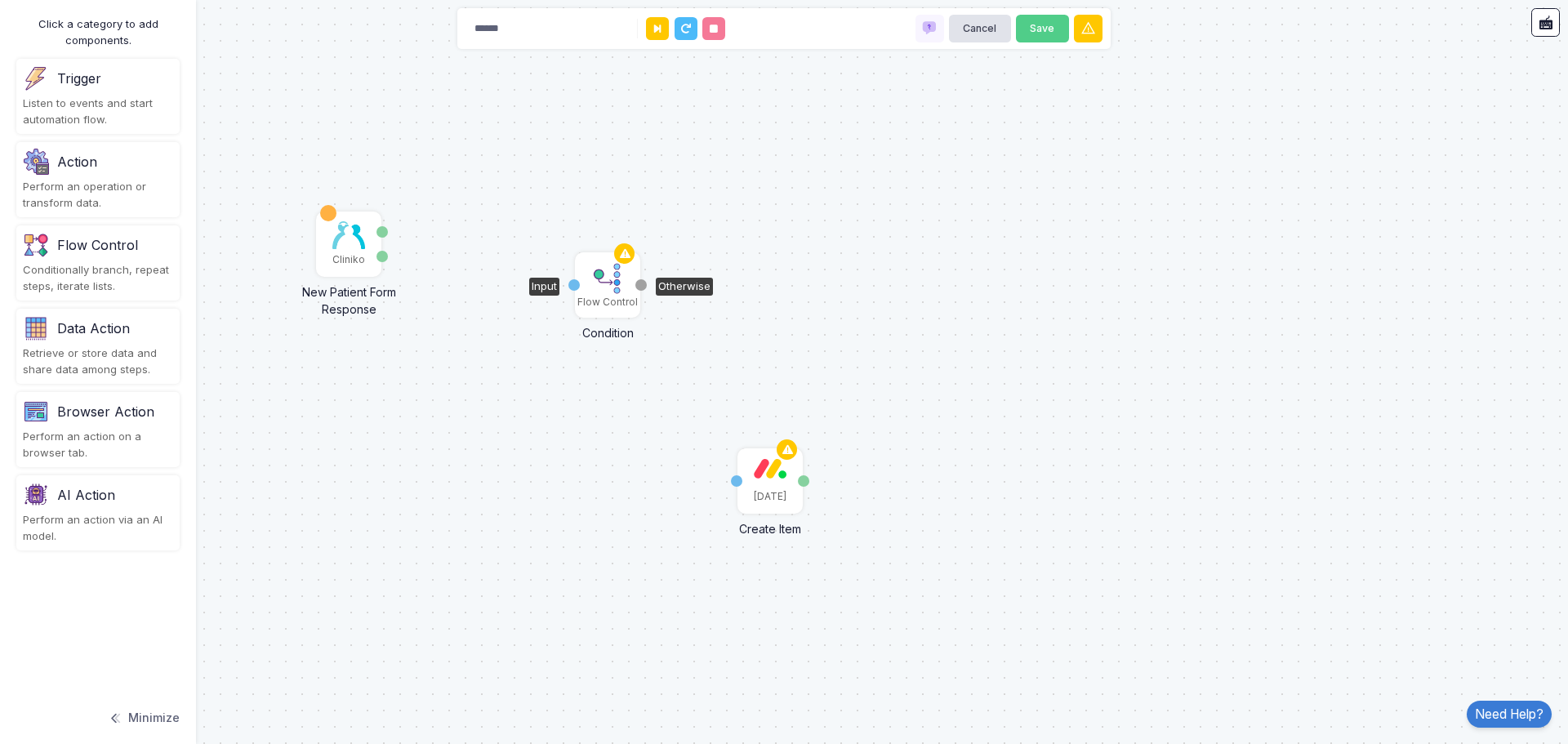
click at [607, 285] on img at bounding box center [607, 278] width 33 height 33
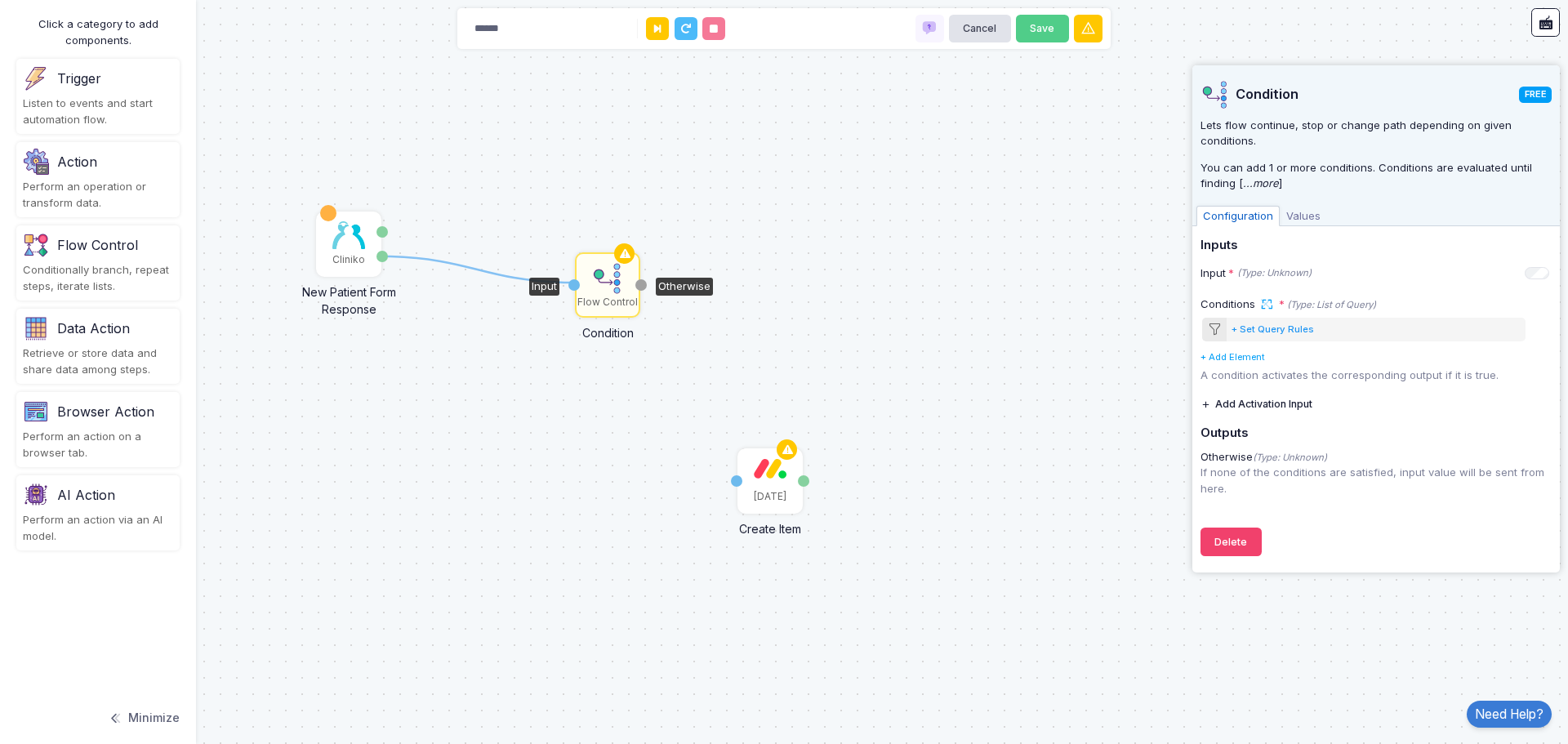
drag, startPoint x: 386, startPoint y: 253, endPoint x: 572, endPoint y: 282, distance: 188.2
click at [1, 1] on div "1 Monday Create Item Item Name Item ID Cliniko New Patient Form Response Patien…" at bounding box center [0, 0] width 1 height 1
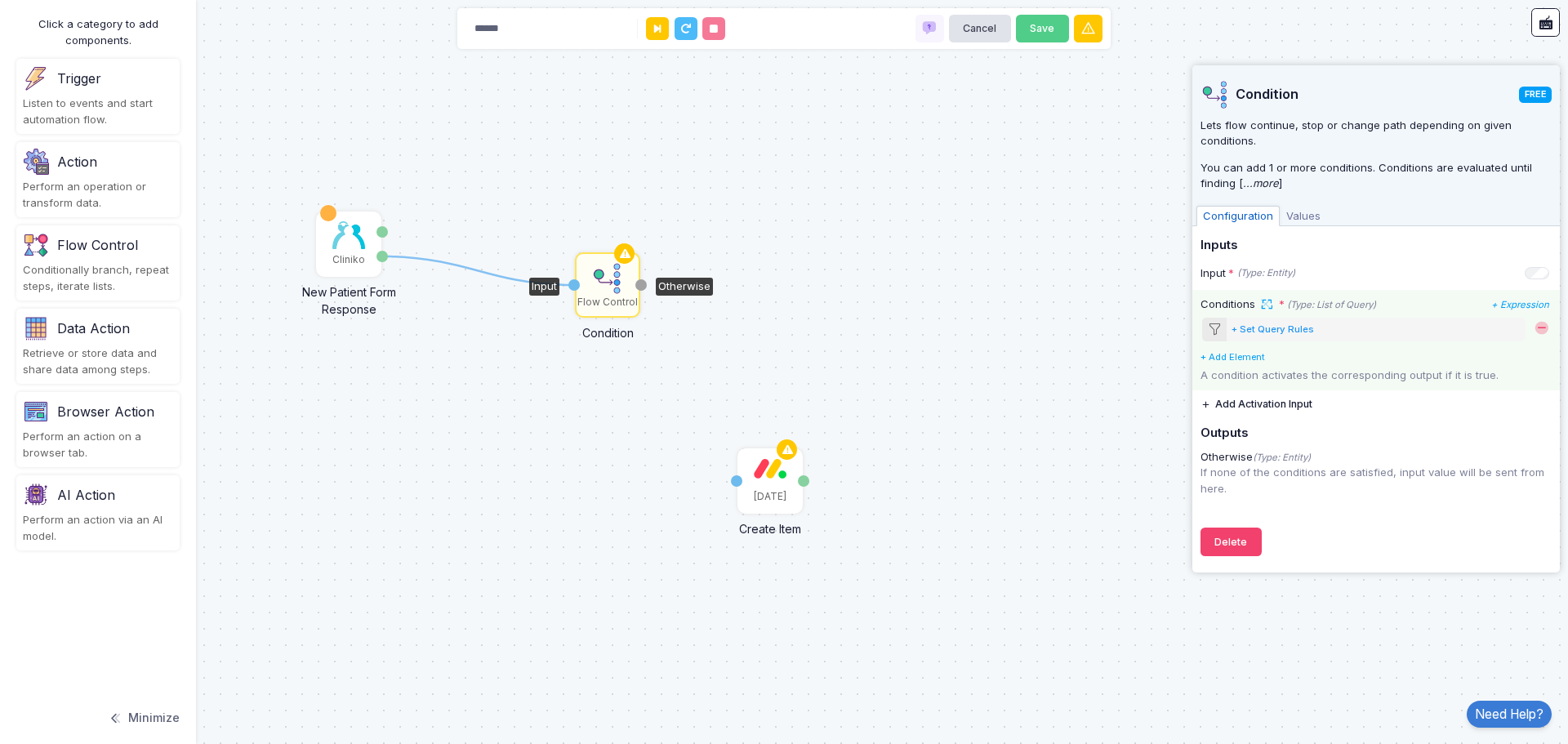
click at [1270, 332] on div "+ Set Query Rules" at bounding box center [1272, 330] width 83 height 14
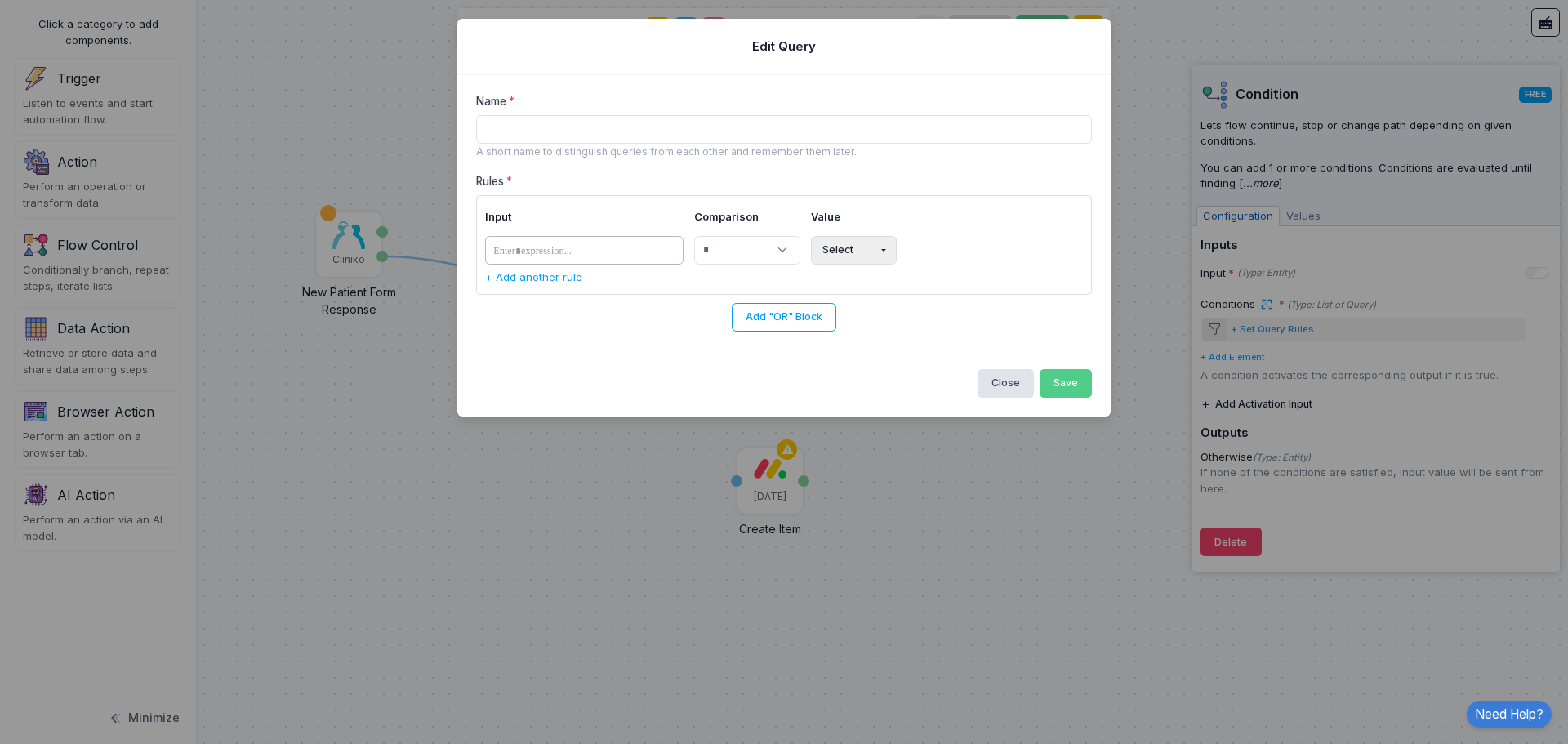
click at [602, 264] on tags "​" at bounding box center [584, 250] width 199 height 29
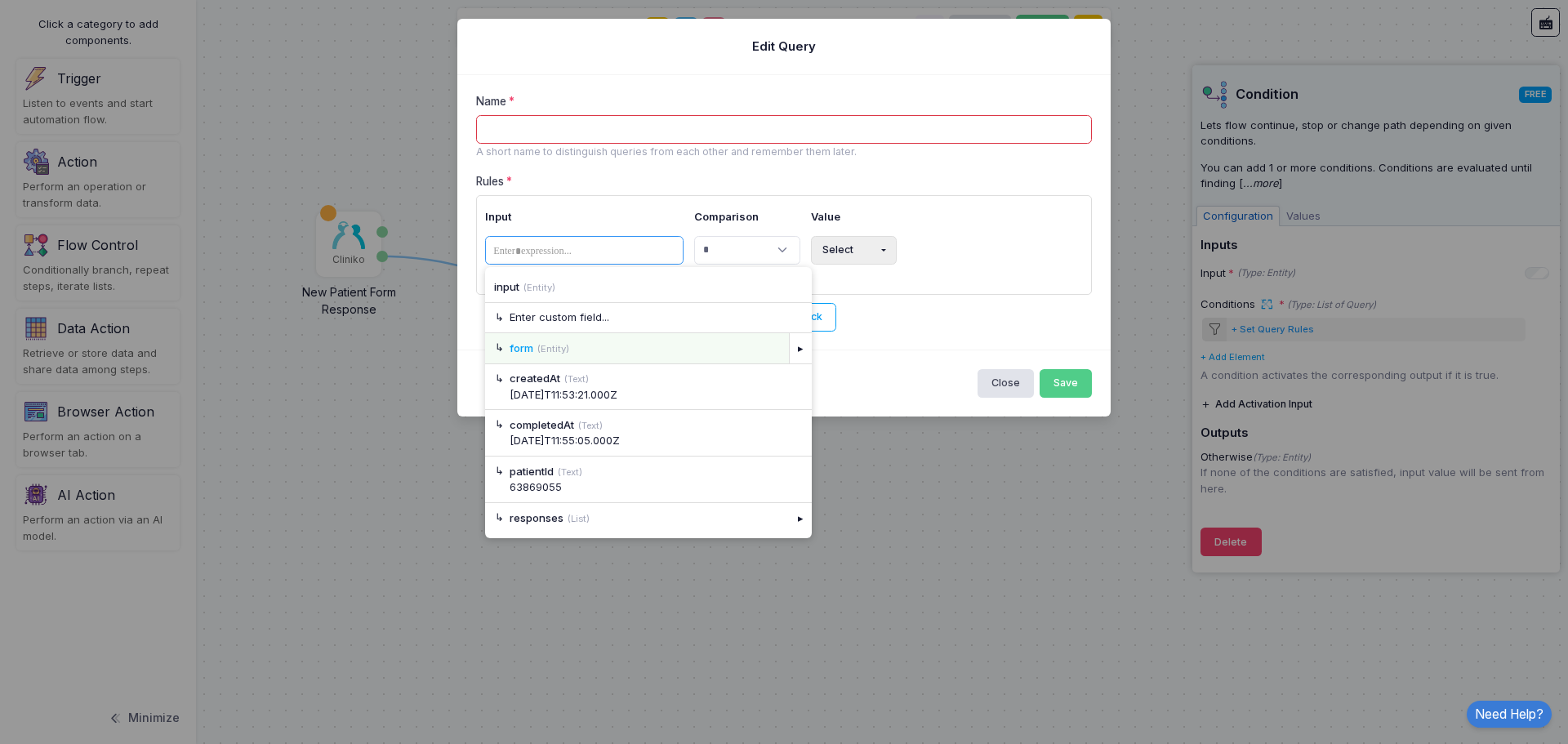
click at [545, 350] on small "(Entity)" at bounding box center [553, 348] width 32 height 11
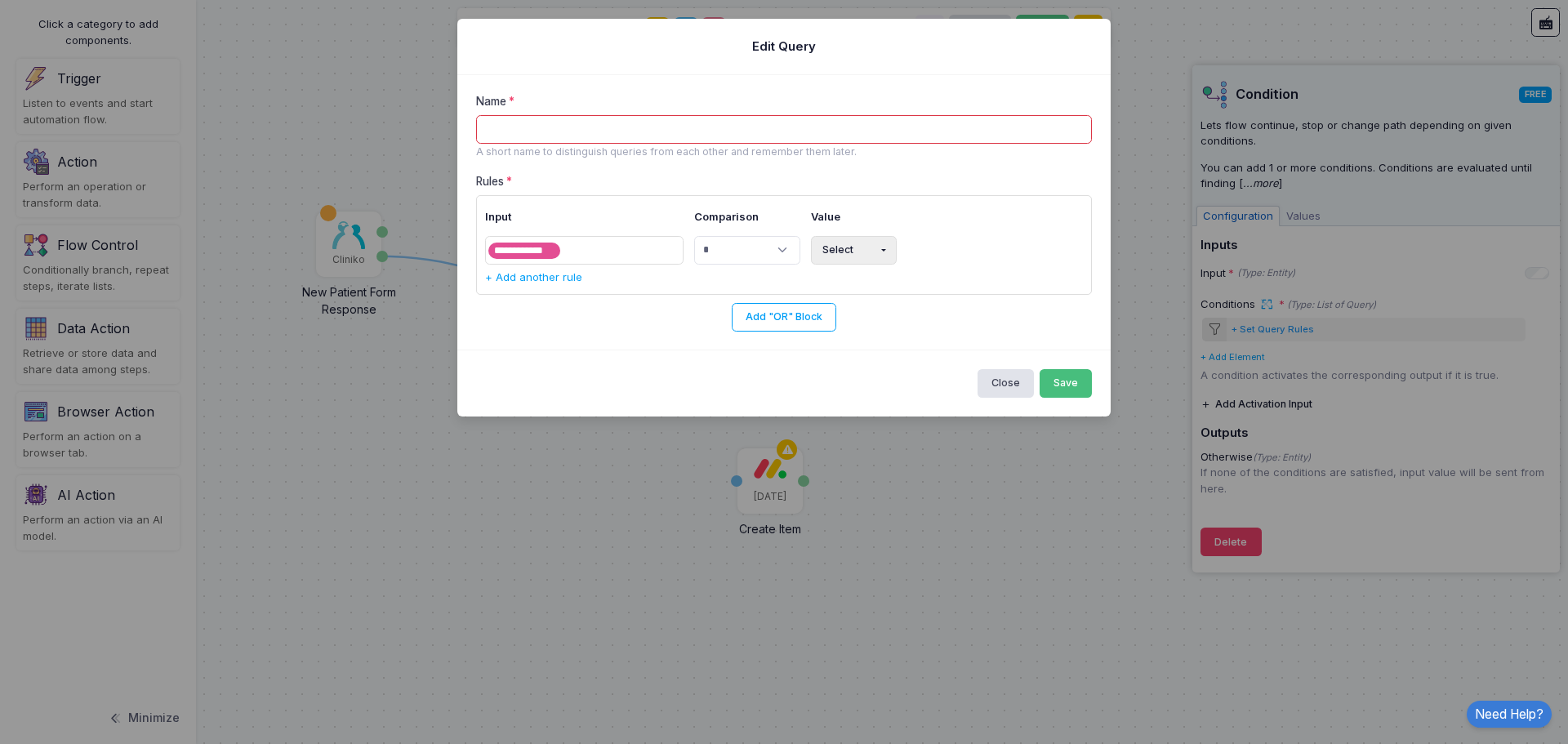
click at [1081, 380] on button "Save" at bounding box center [1066, 383] width 53 height 29
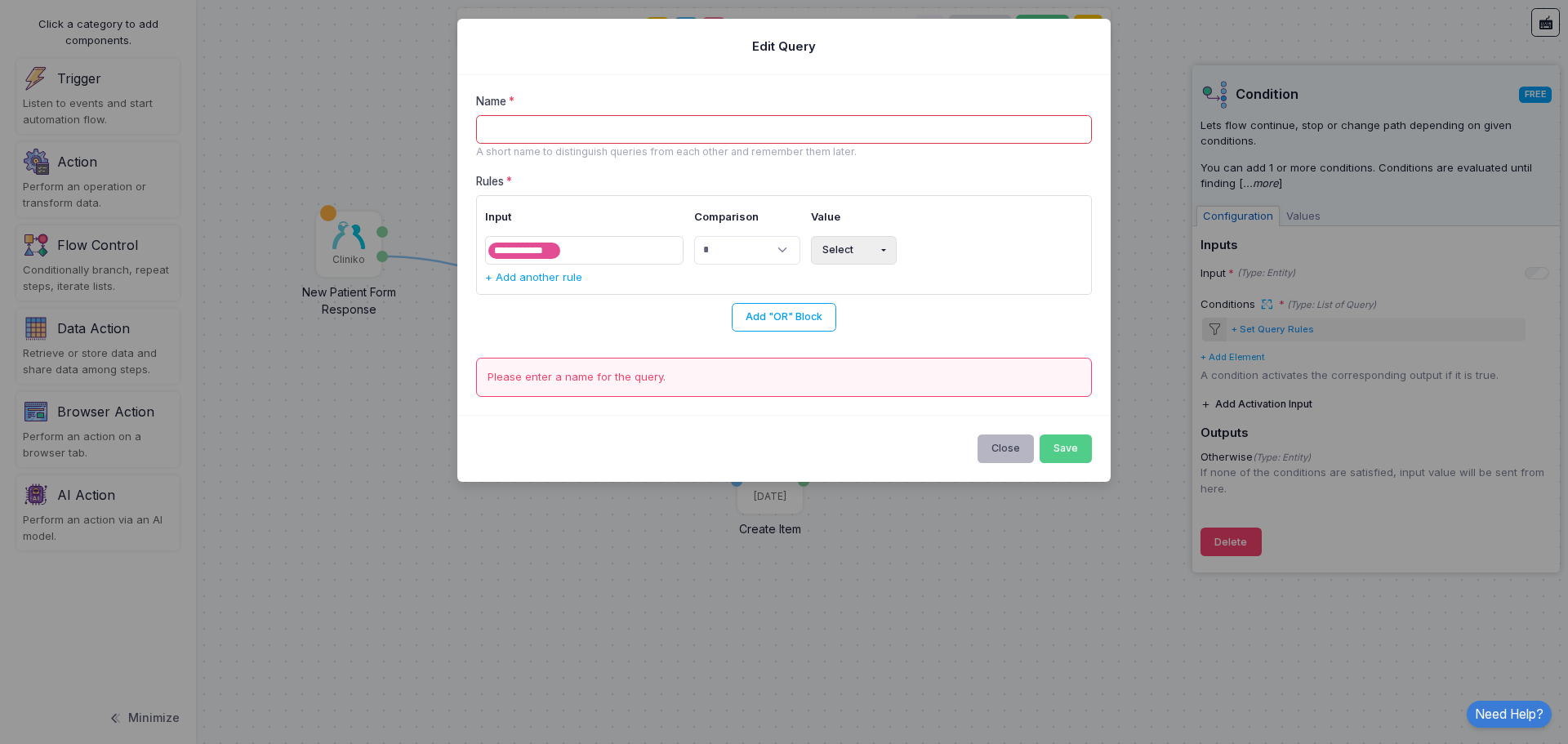
click at [1021, 452] on button "Close" at bounding box center [1005, 449] width 57 height 29
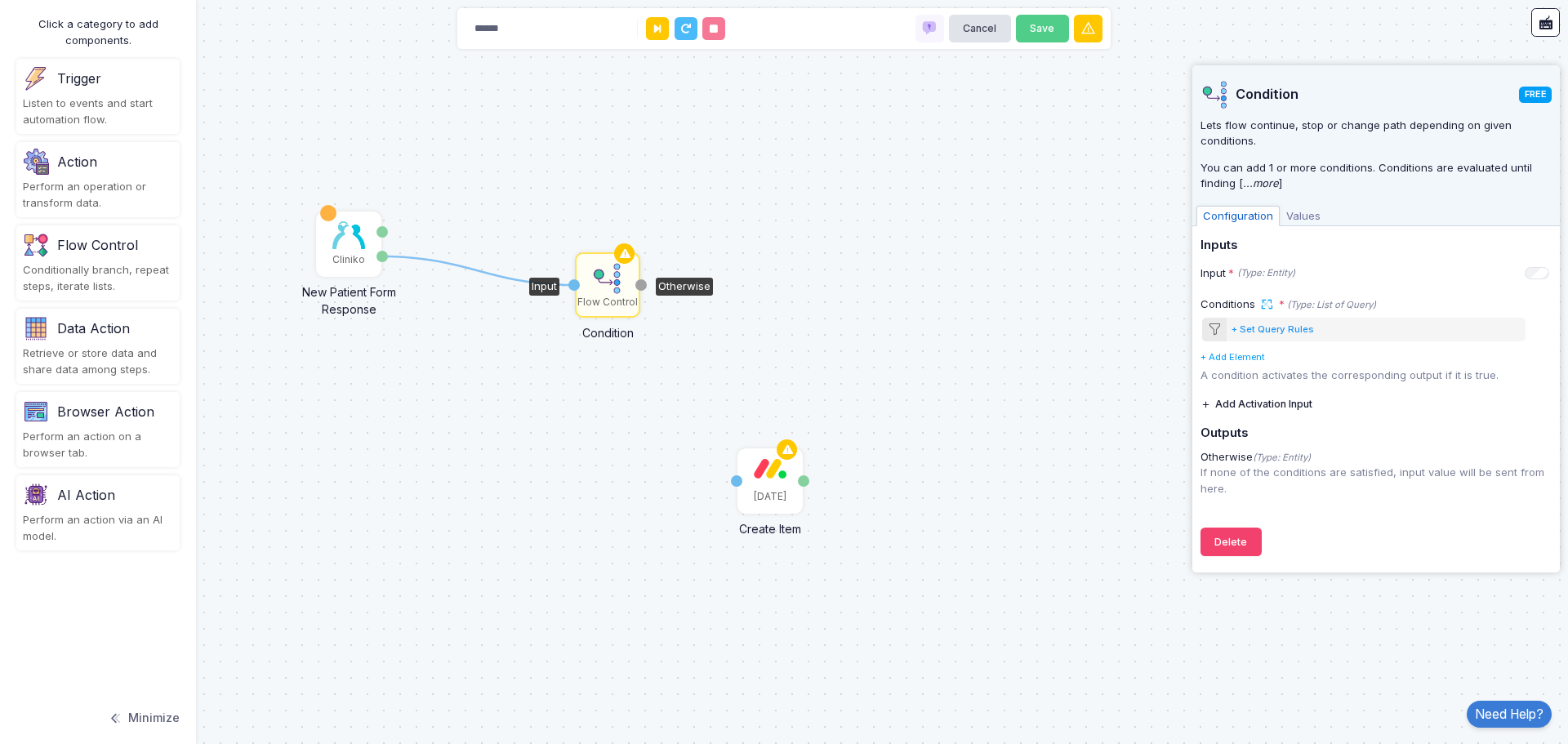
click at [1311, 214] on span "Values" at bounding box center [1303, 215] width 48 height 21
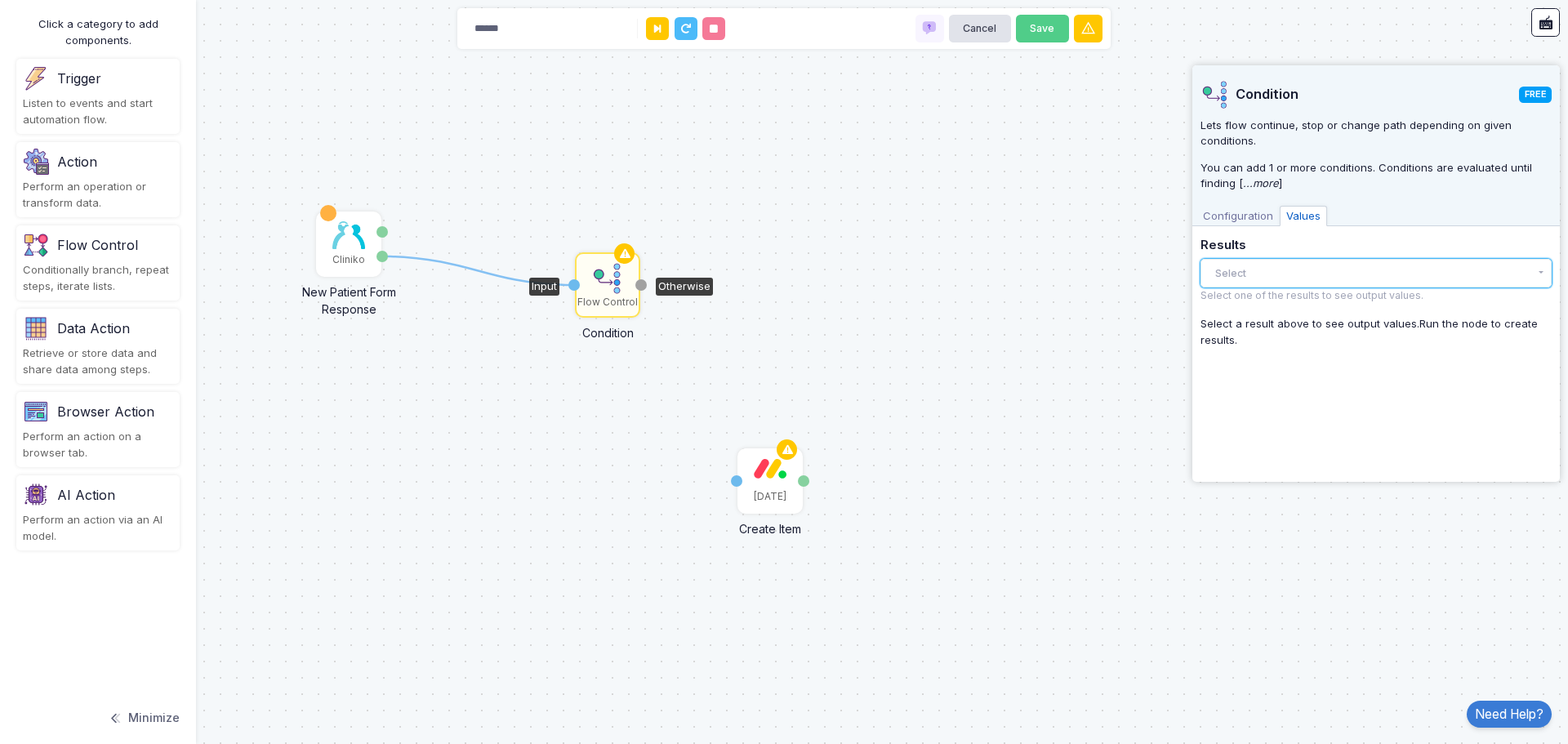
click at [1272, 276] on button "Select" at bounding box center [1376, 273] width 351 height 29
click at [1272, 271] on button "Select" at bounding box center [1376, 273] width 351 height 29
click at [1243, 216] on span "Configuration" at bounding box center [1238, 215] width 84 height 21
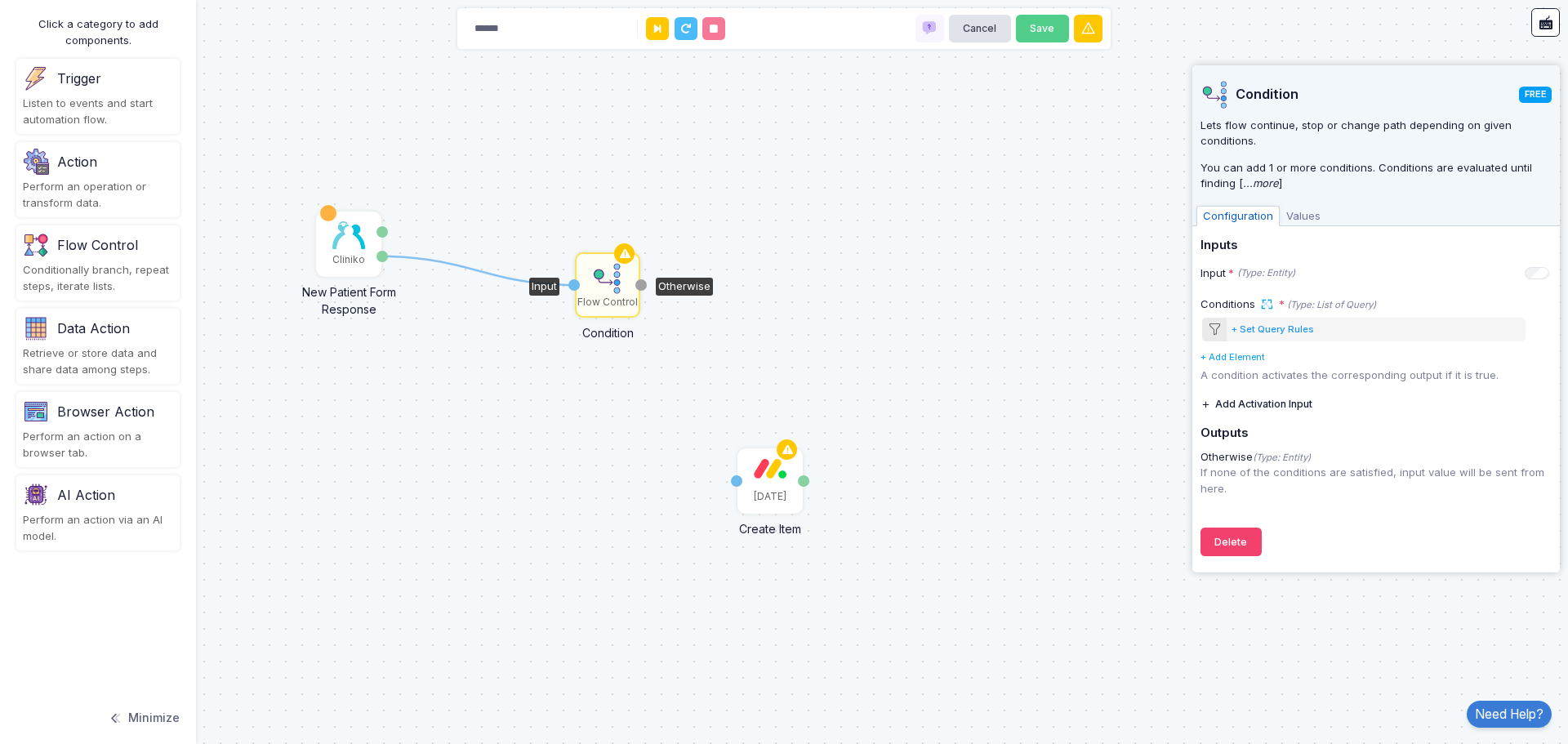
click at [1298, 223] on span "Values" at bounding box center [1303, 215] width 48 height 21
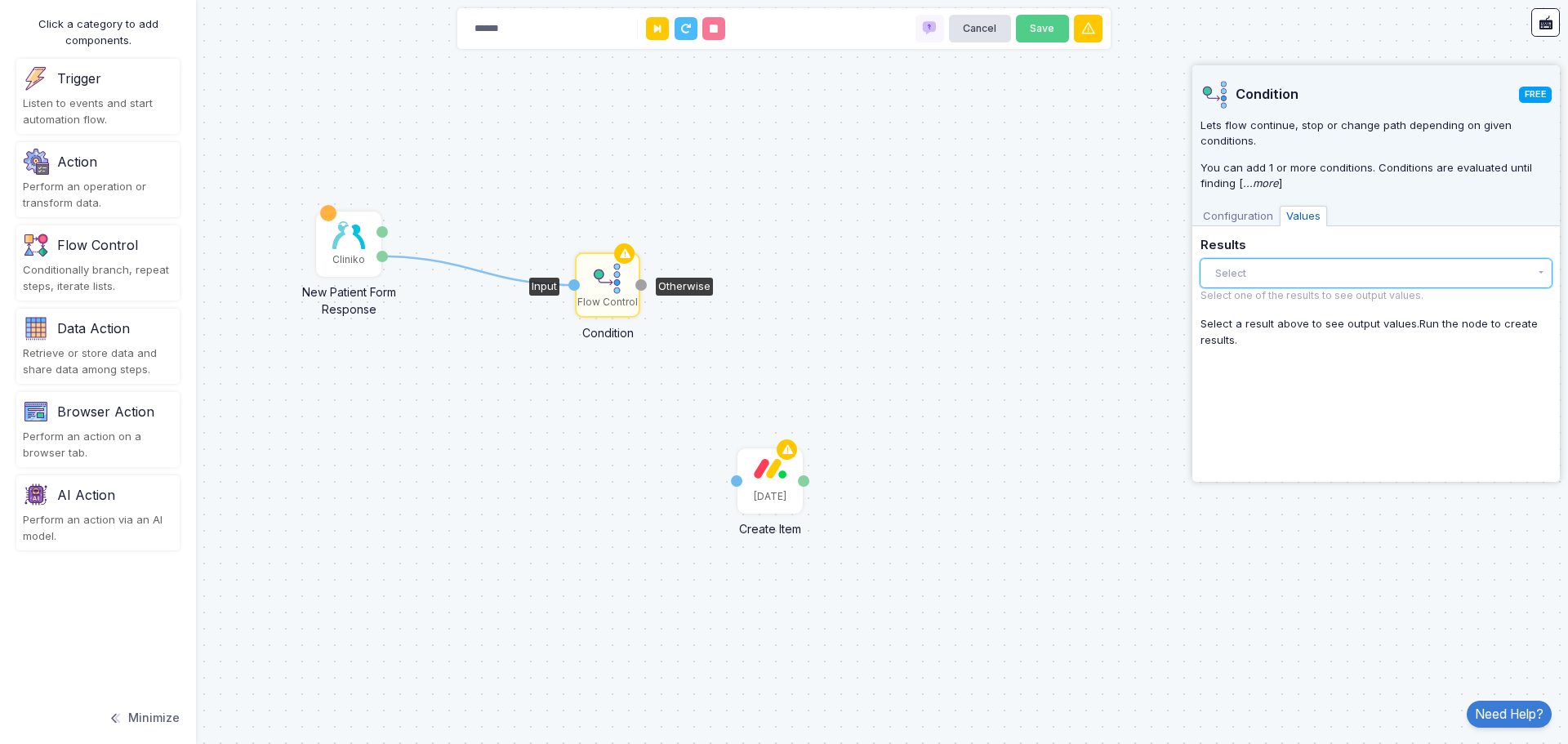
click at [1276, 285] on button "Select" at bounding box center [1376, 273] width 351 height 29
click at [1240, 222] on span "Configuration" at bounding box center [1238, 215] width 84 height 21
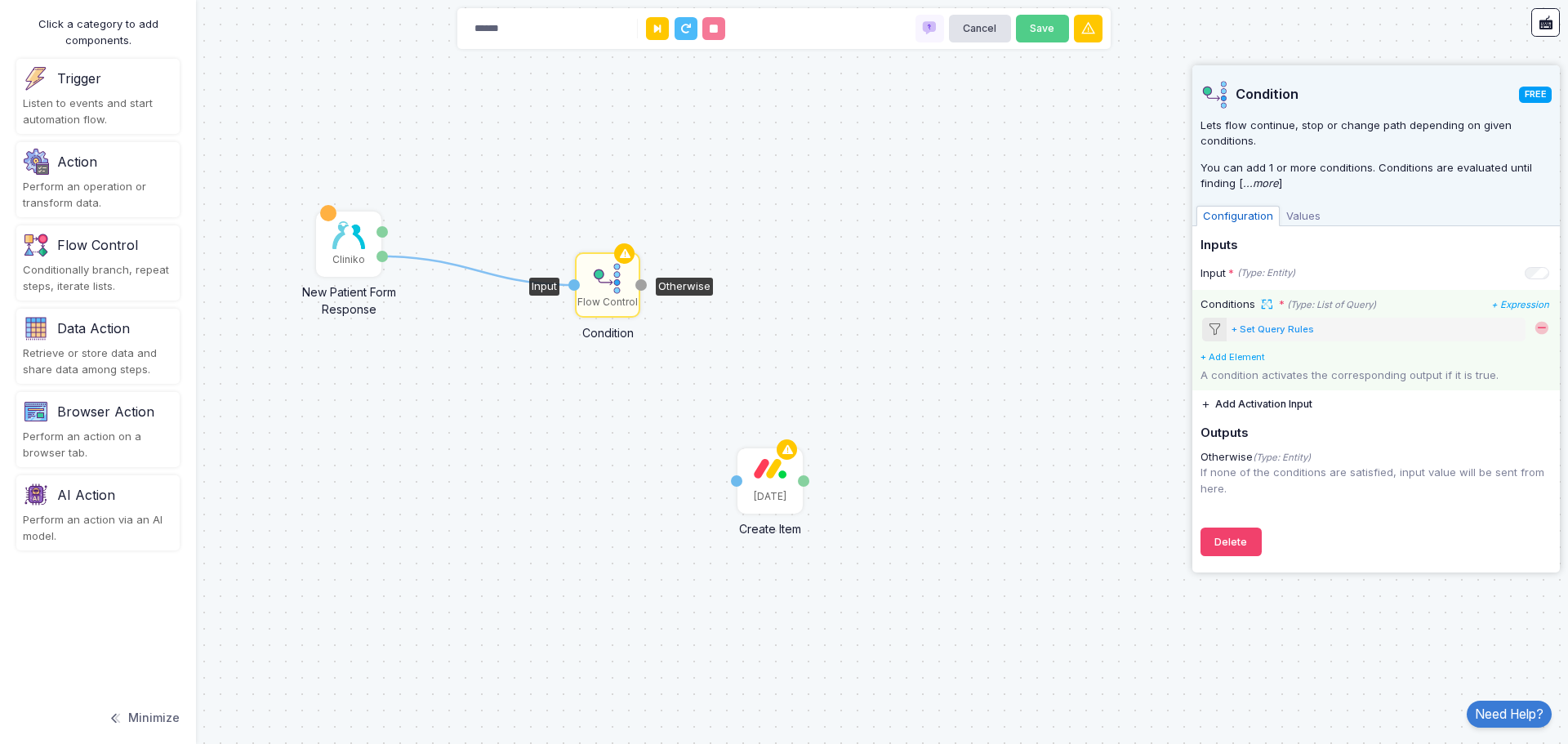
click at [1285, 332] on div "+ Set Query Rules" at bounding box center [1272, 330] width 83 height 14
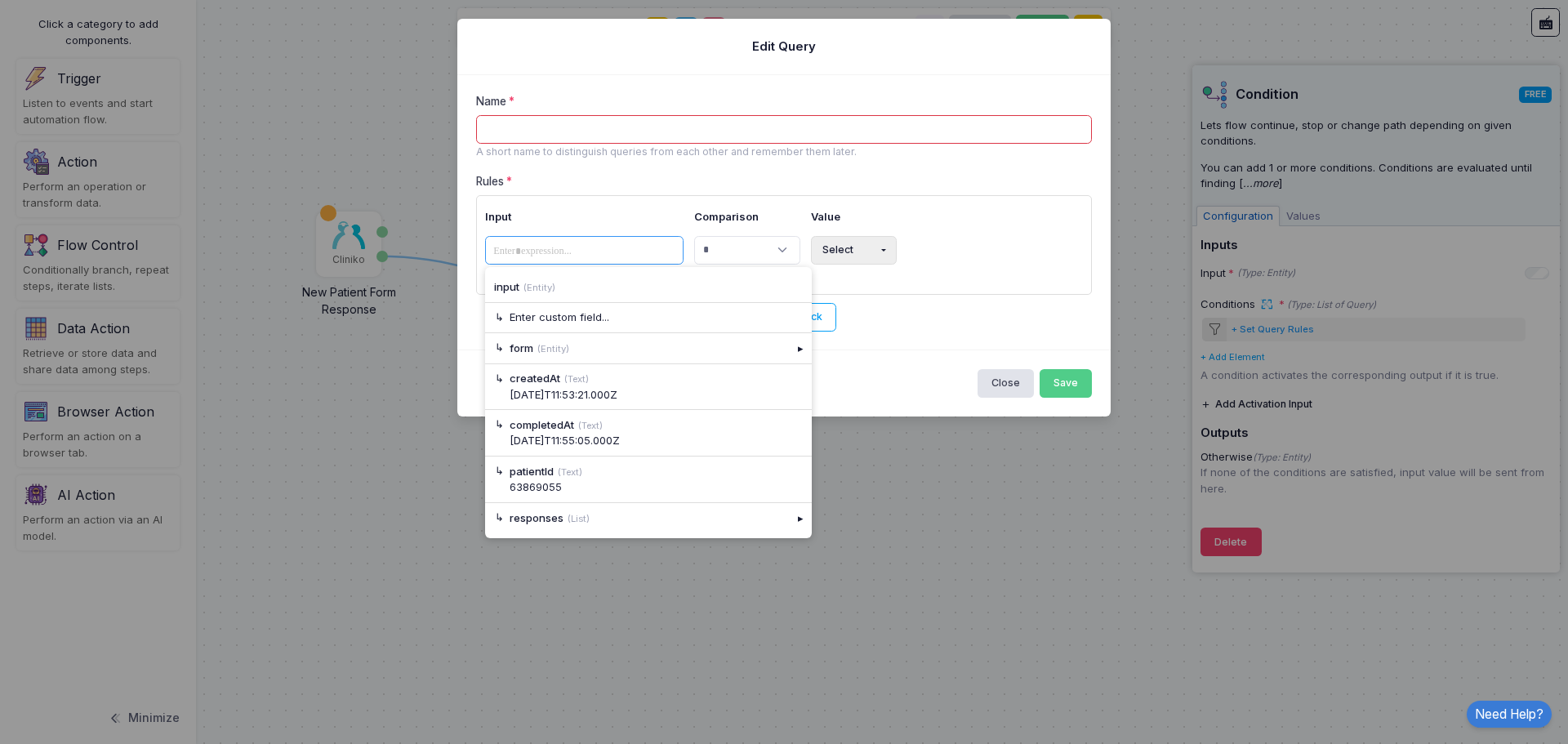
click at [552, 253] on span at bounding box center [533, 251] width 90 height 20
click at [567, 314] on div "Enter custom field..." at bounding box center [656, 317] width 293 height 16
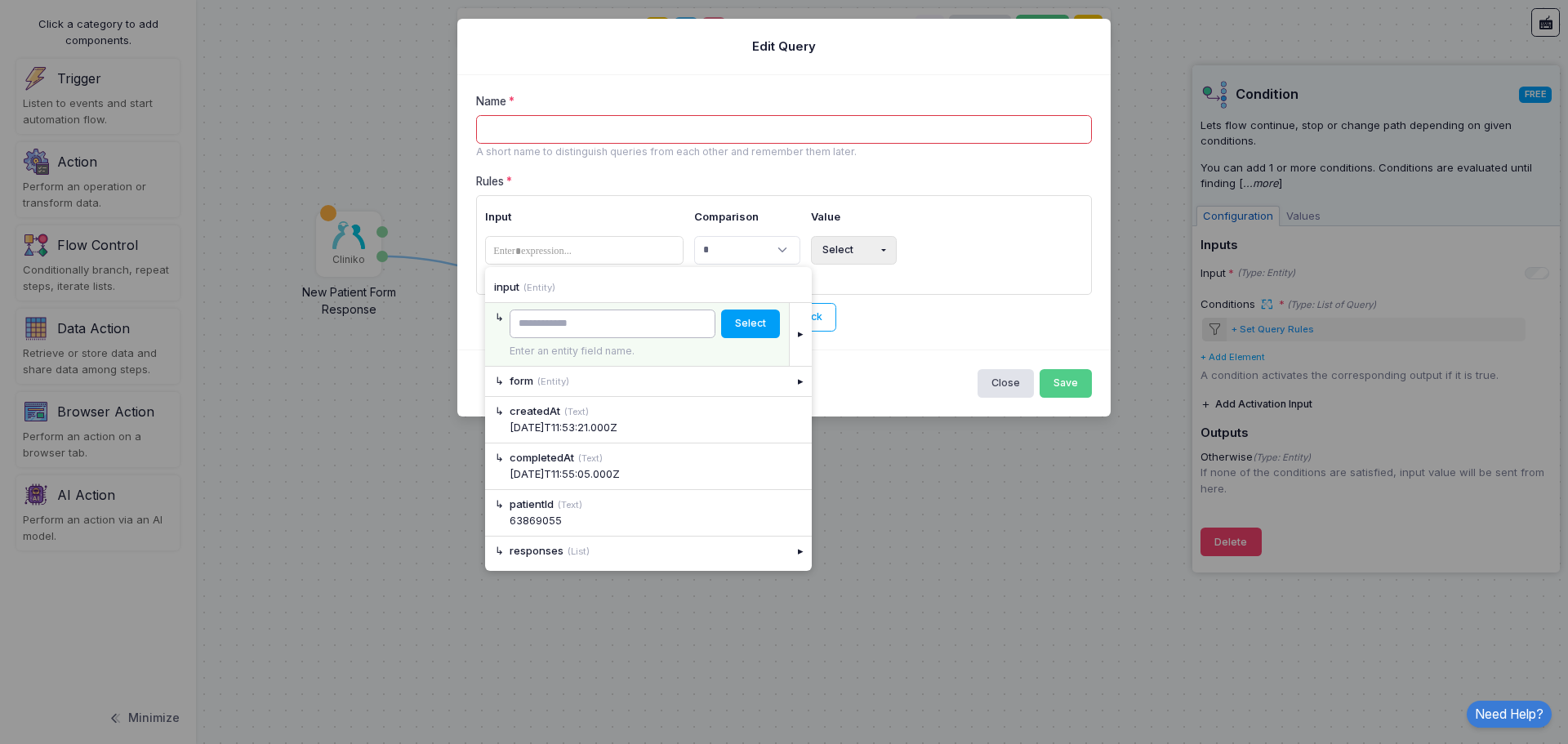
click at [611, 319] on input "text" at bounding box center [612, 323] width 205 height 29
click at [568, 374] on div "form (Entity)" at bounding box center [644, 381] width 270 height 16
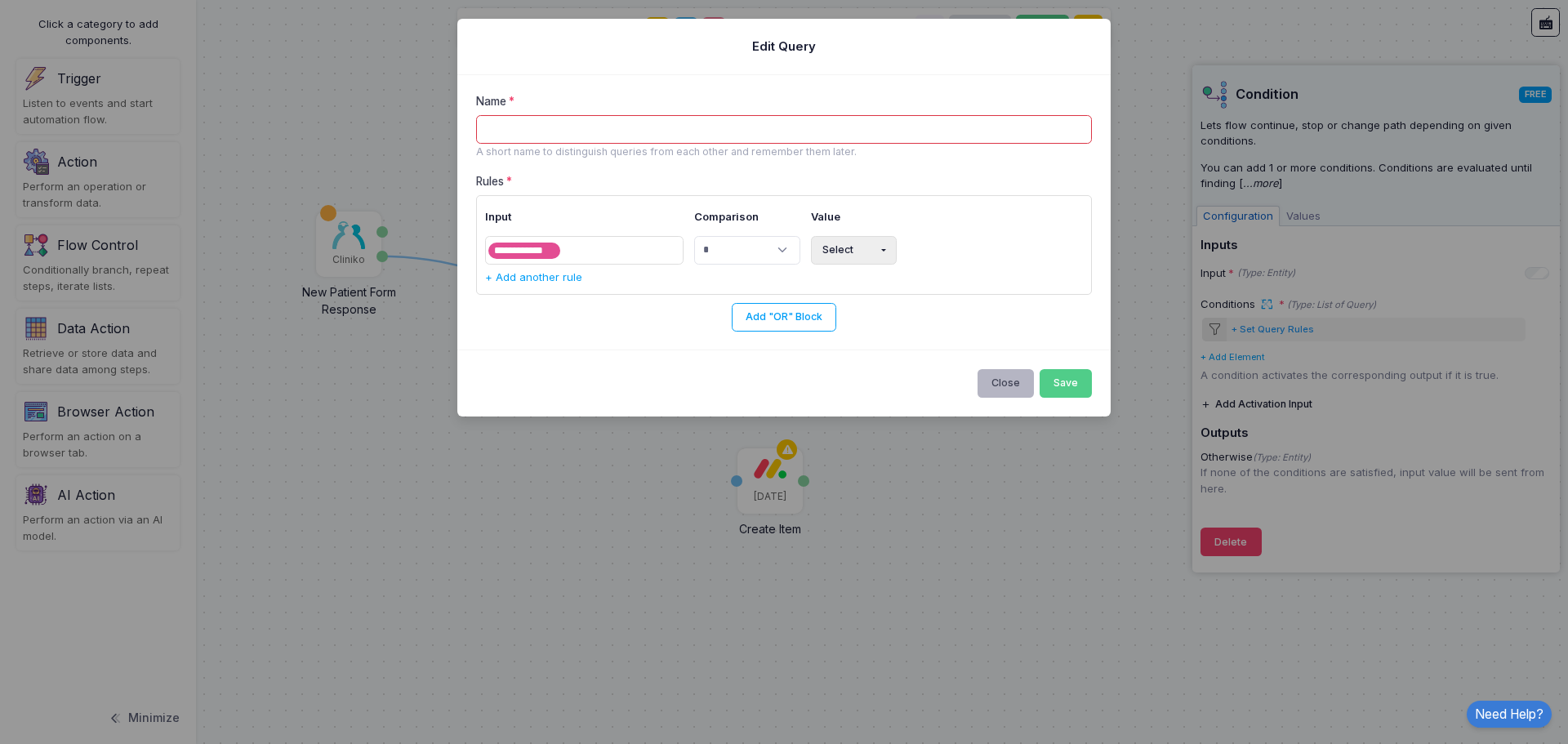
click at [1008, 388] on button "Close" at bounding box center [1005, 383] width 57 height 29
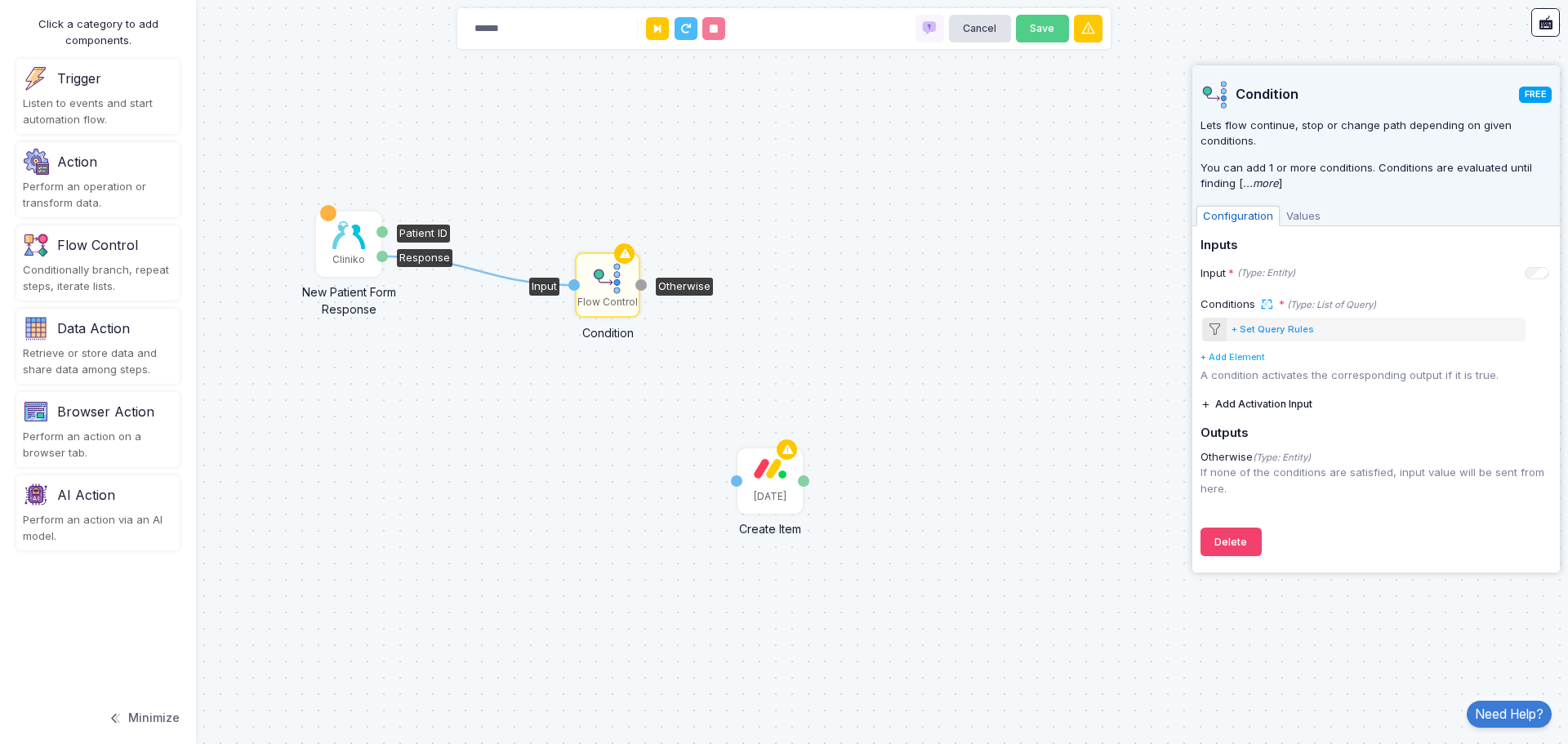
click at [353, 256] on div "Cliniko" at bounding box center [348, 259] width 33 height 15
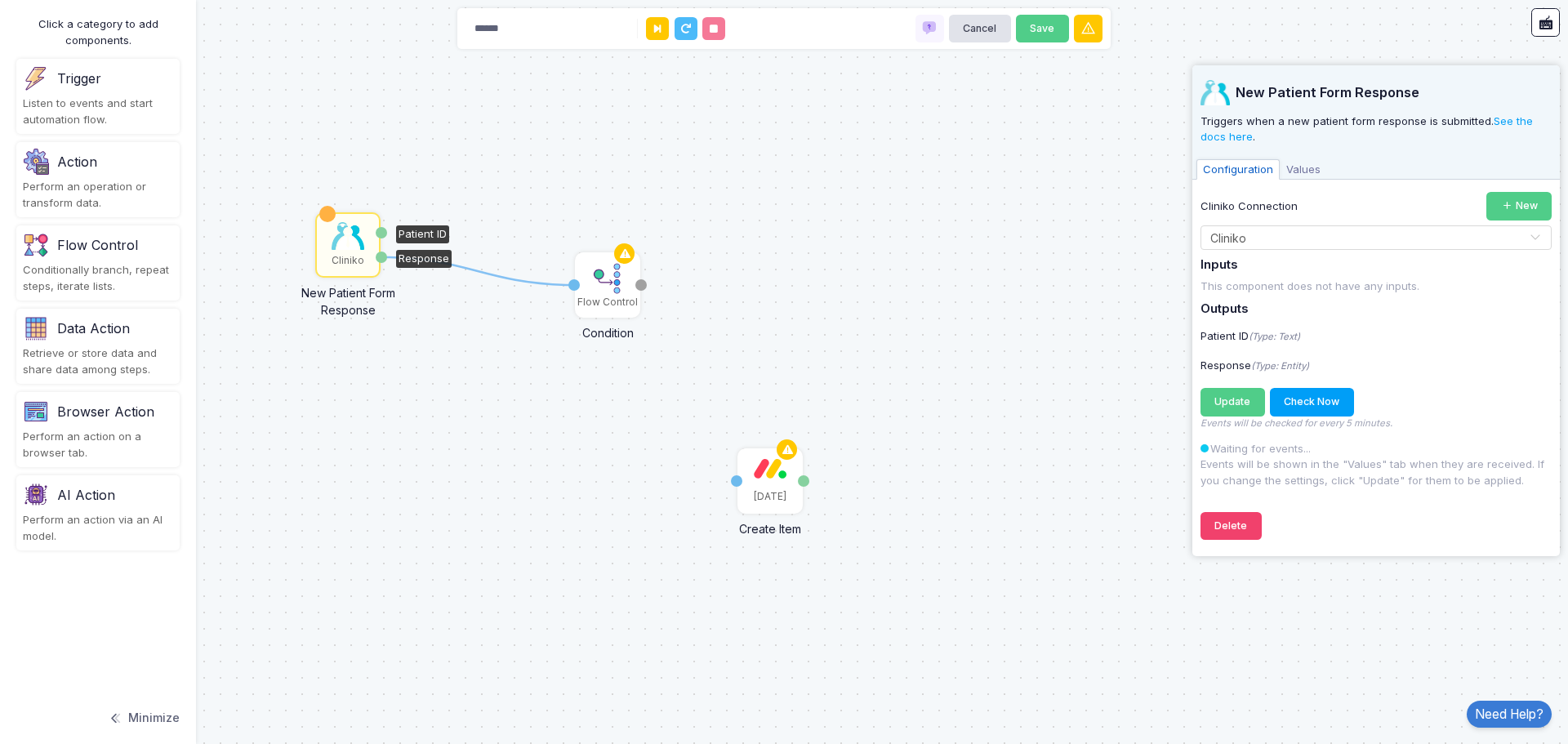
click at [1303, 160] on span "Values" at bounding box center [1303, 170] width 48 height 21
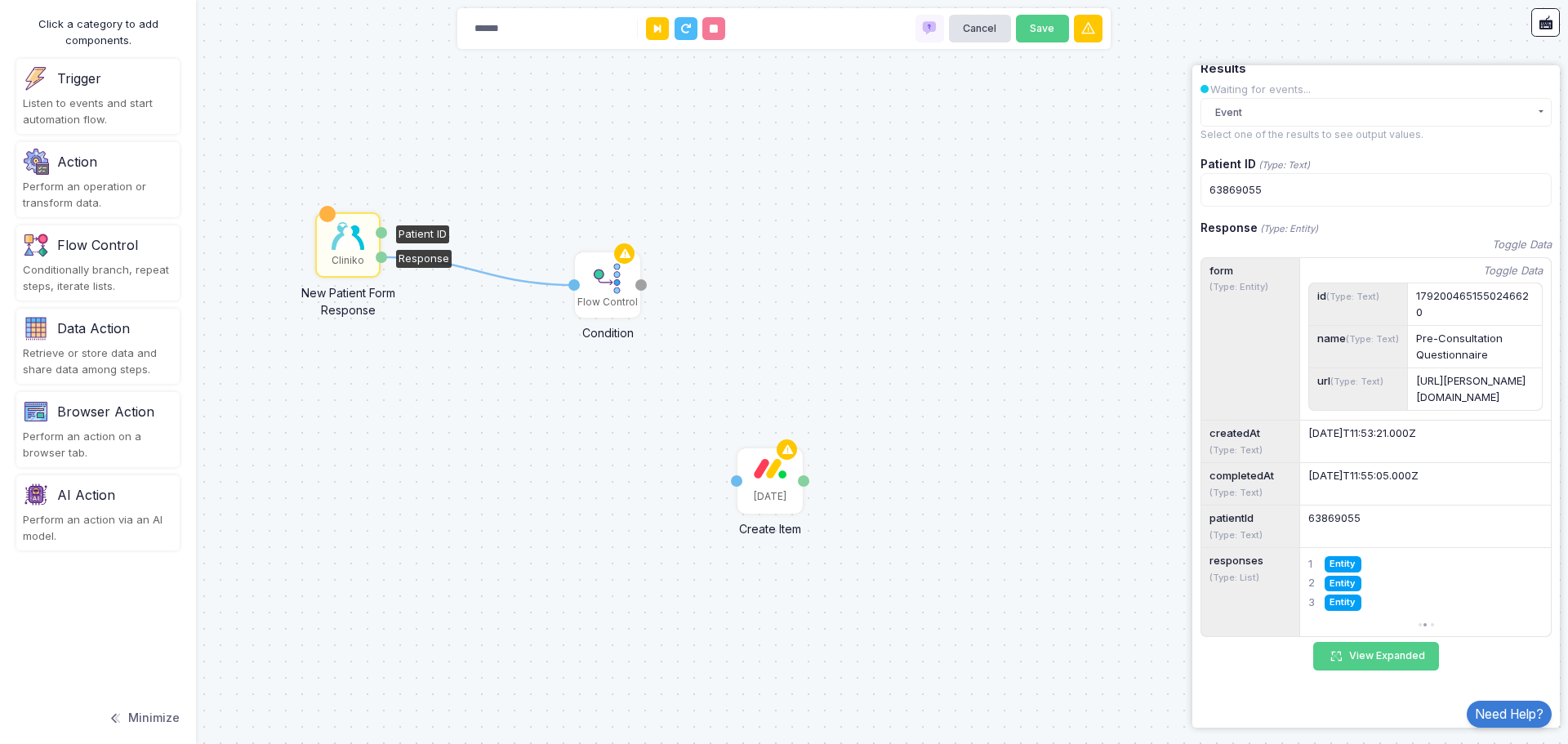
scroll to position [82, 0]
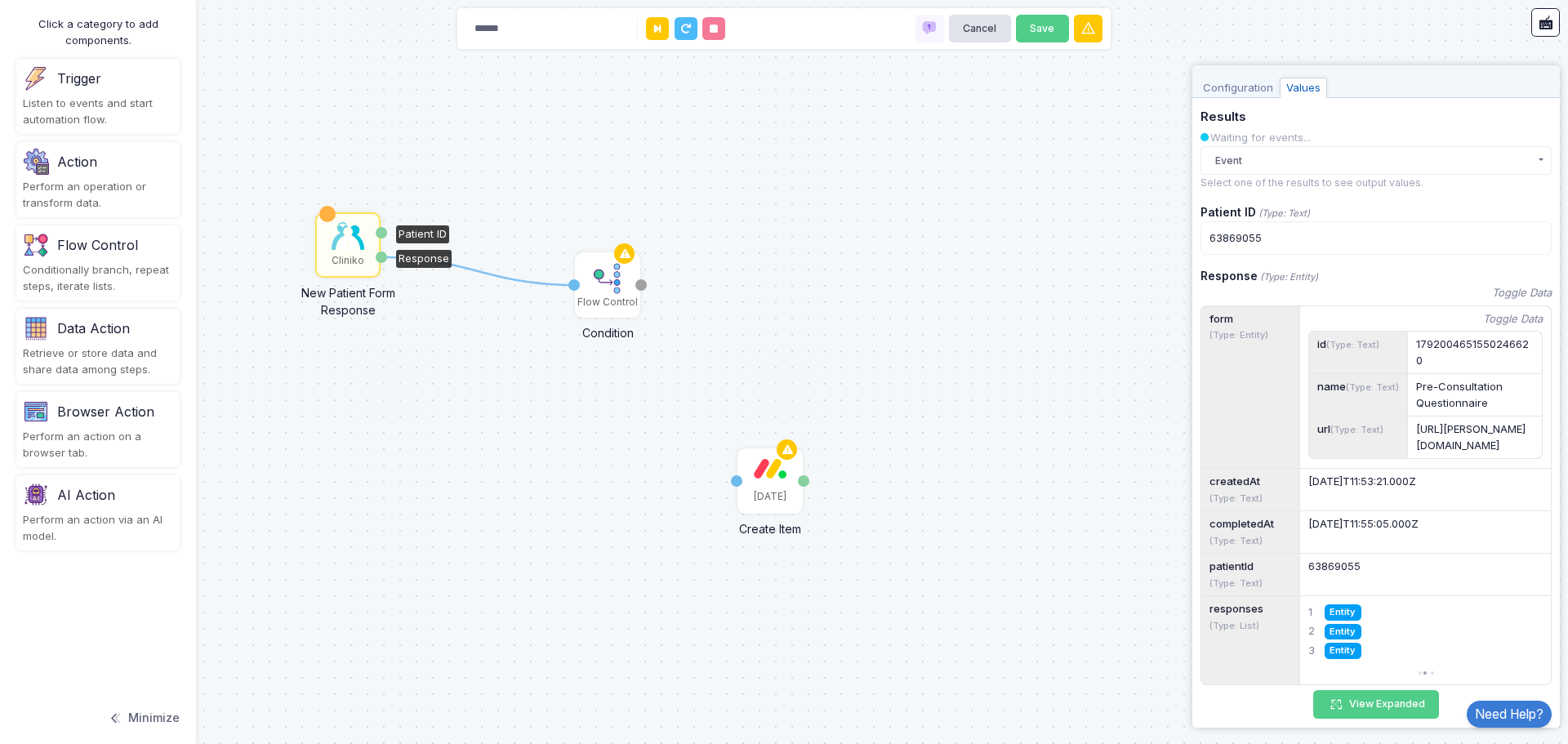
click at [1236, 332] on small "(Type: Entity)" at bounding box center [1238, 334] width 59 height 11
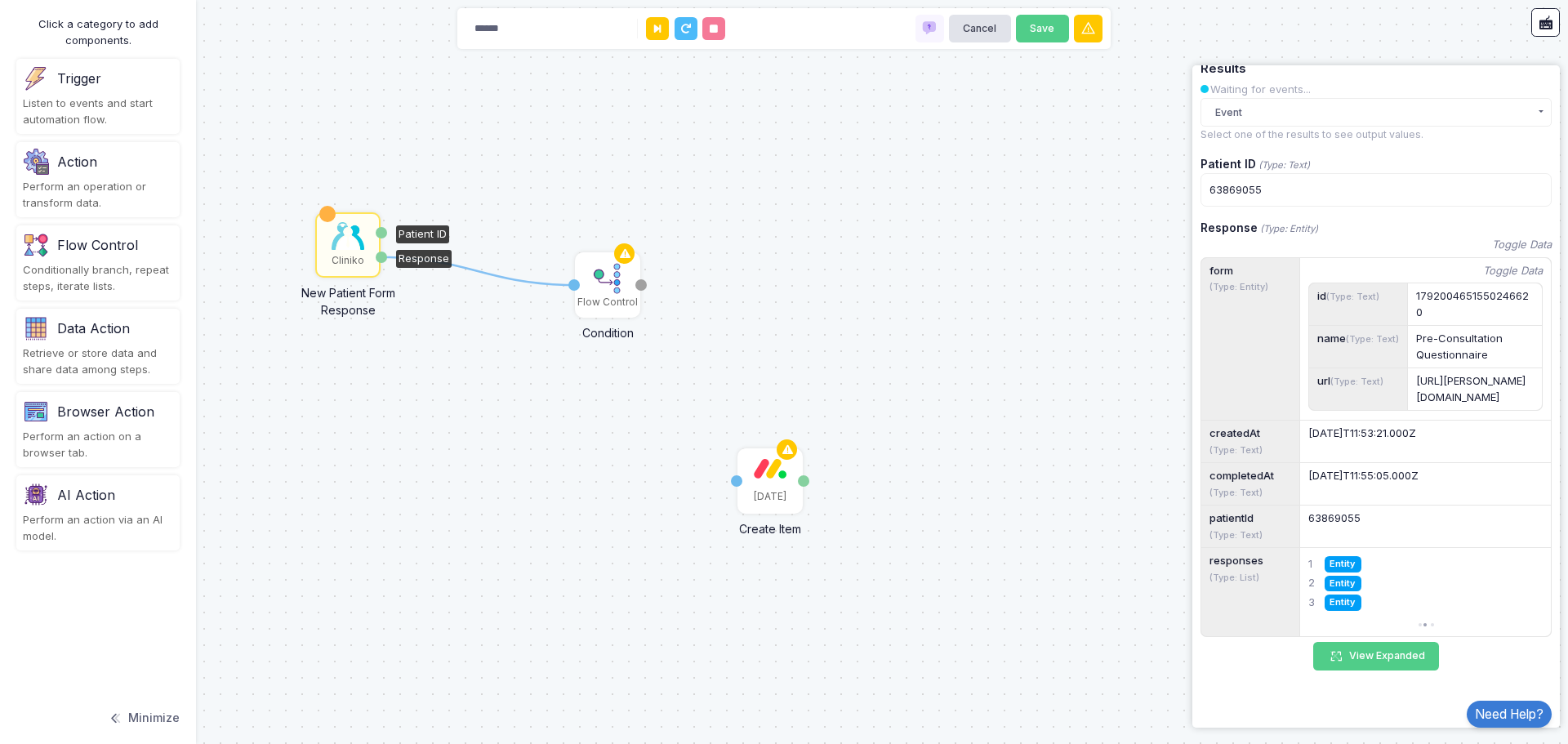
scroll to position [193, 0]
click at [1379, 647] on button "View Expanded" at bounding box center [1376, 656] width 126 height 29
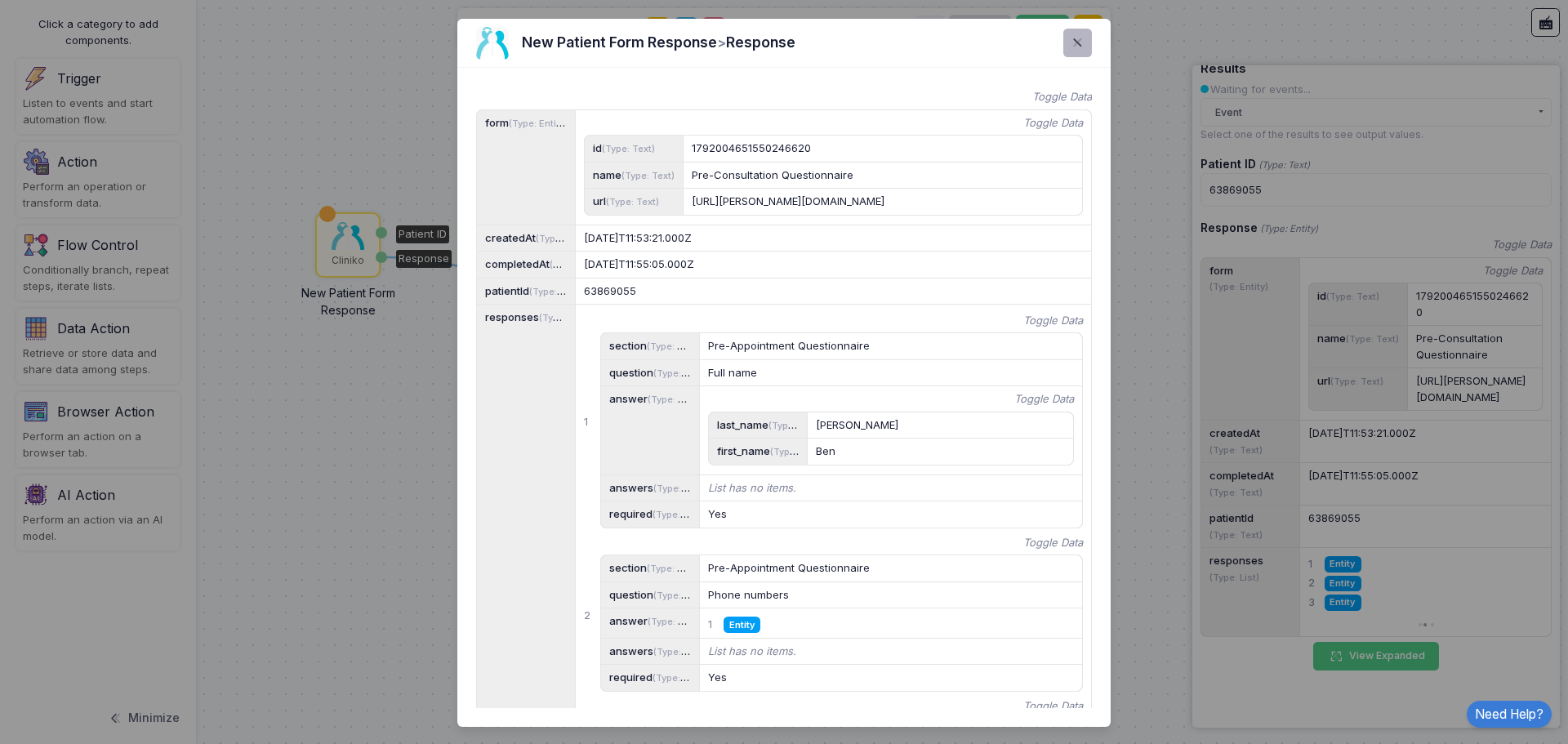
click at [1087, 43] on span at bounding box center [1087, 43] width 0 height 19
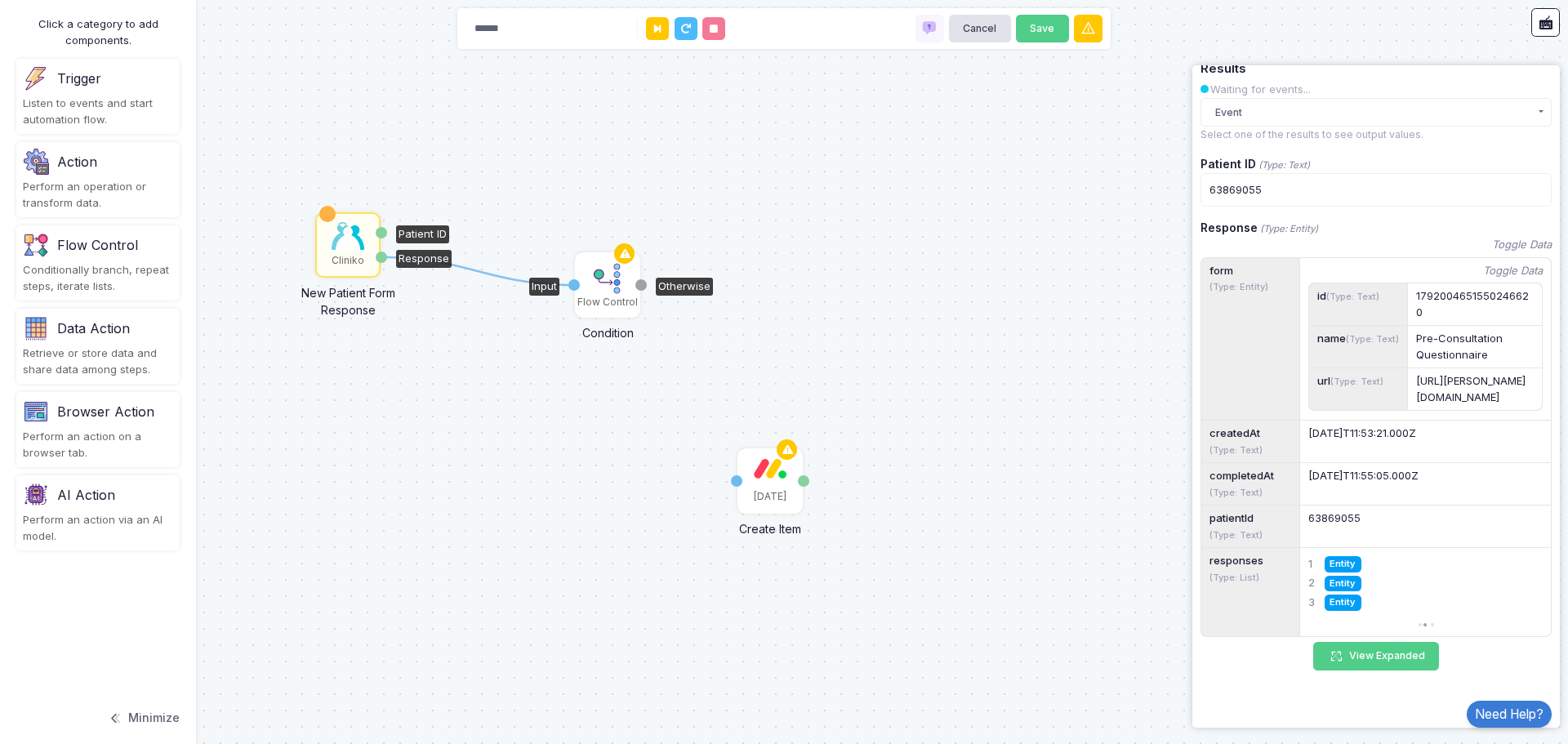
click at [593, 283] on img at bounding box center [607, 278] width 33 height 33
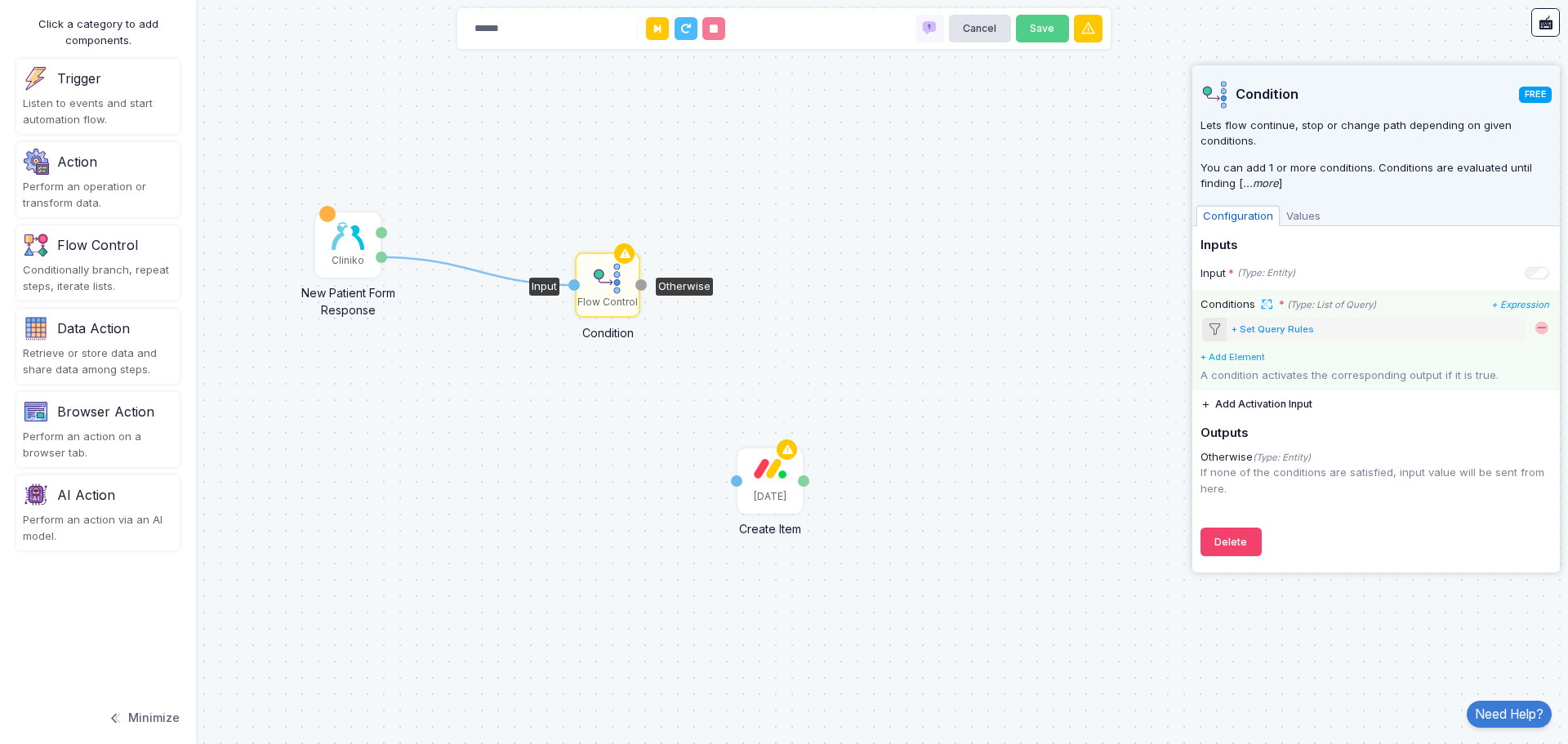
click at [1283, 329] on div "+ Set Query Rules" at bounding box center [1272, 330] width 83 height 14
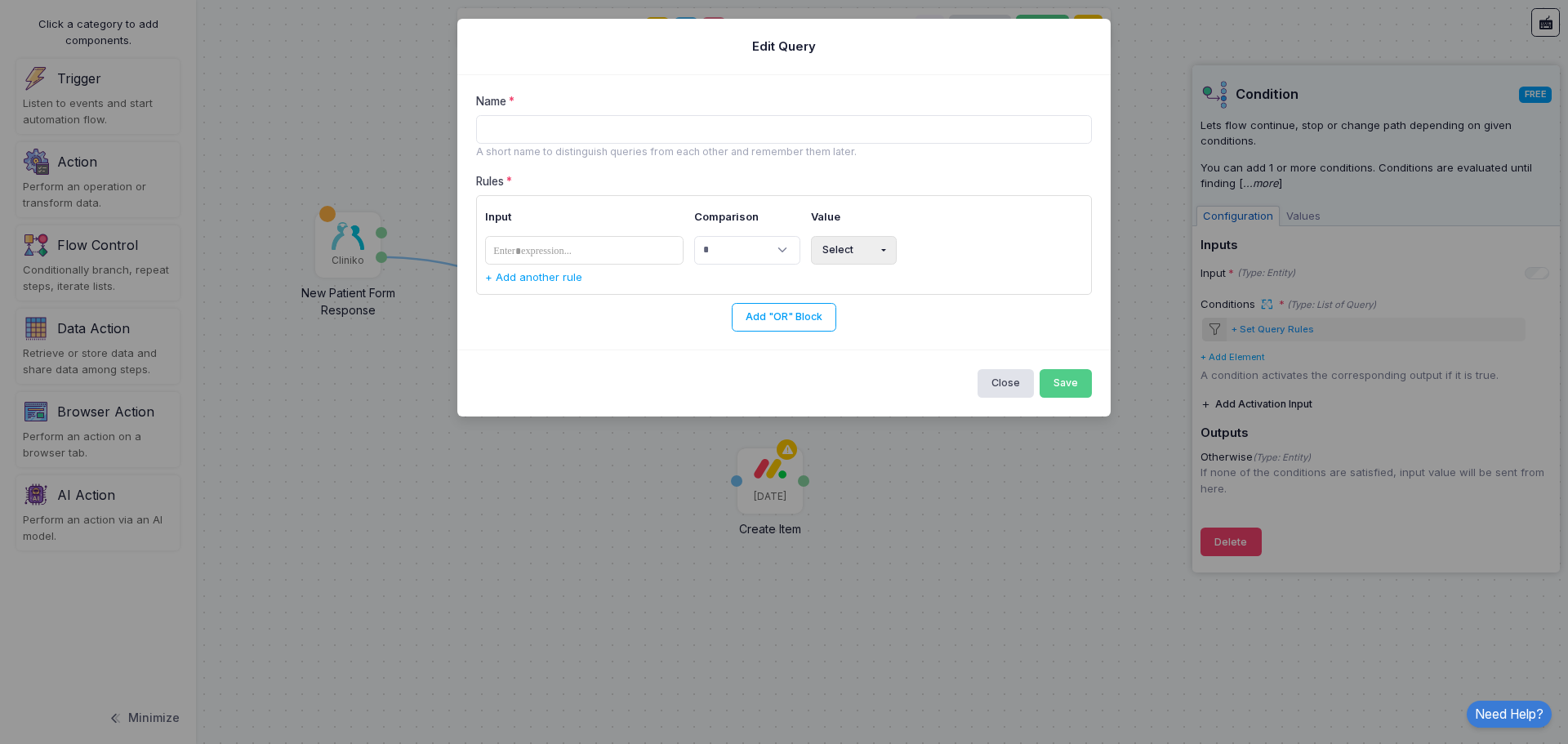
click at [599, 266] on td "​" at bounding box center [586, 249] width 204 height 39
click at [601, 255] on tags "​" at bounding box center [584, 250] width 199 height 29
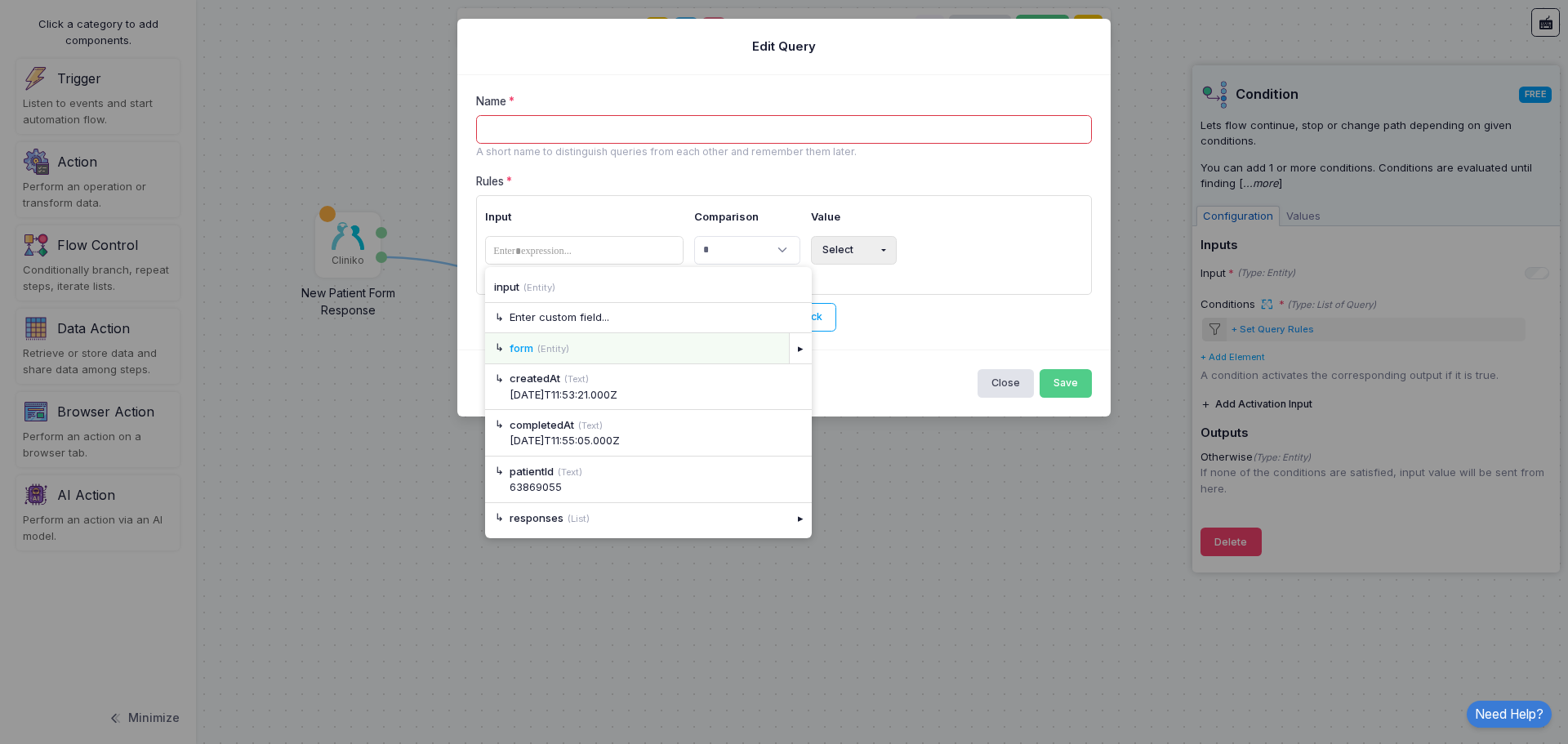
click at [598, 349] on div "form (Entity)" at bounding box center [644, 349] width 270 height 16
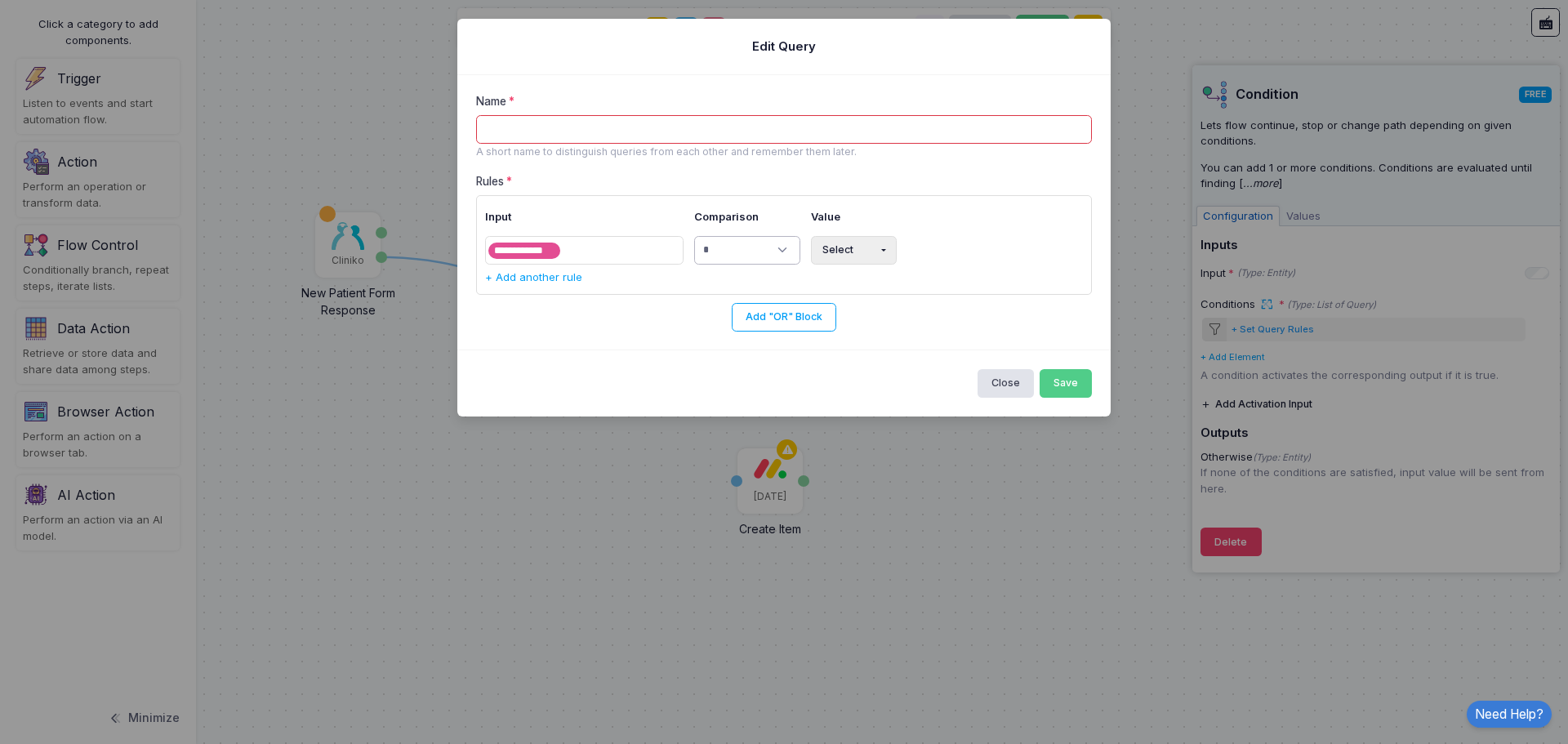
click at [774, 254] on select "**********" at bounding box center [747, 250] width 106 height 29
click at [774, 252] on select "**********" at bounding box center [747, 250] width 106 height 29
click at [860, 241] on button "Select" at bounding box center [853, 250] width 86 height 29
click at [857, 318] on button "Text" at bounding box center [863, 315] width 106 height 29
click at [998, 381] on button "Close" at bounding box center [1005, 383] width 57 height 29
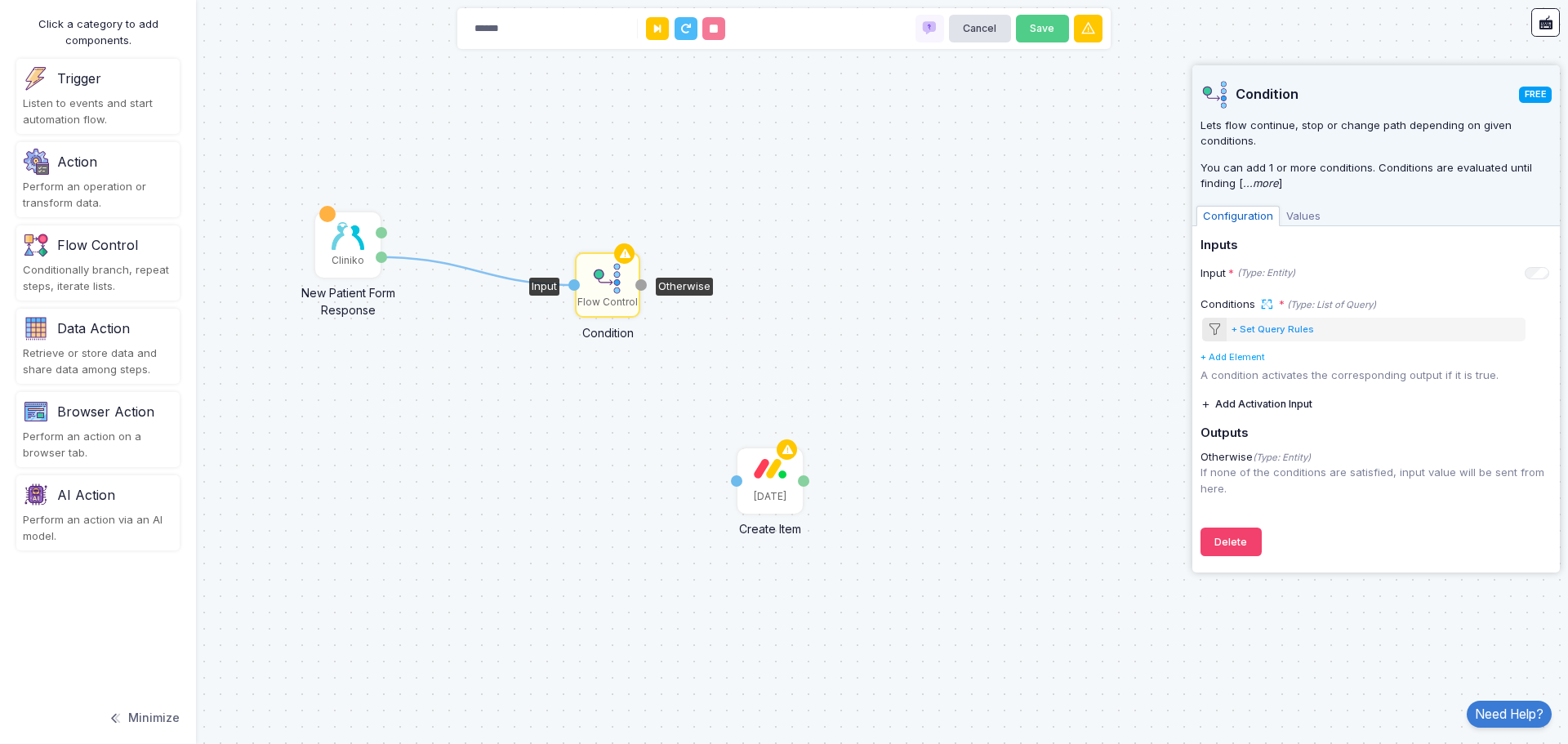
click at [1309, 215] on span "Values" at bounding box center [1303, 215] width 48 height 21
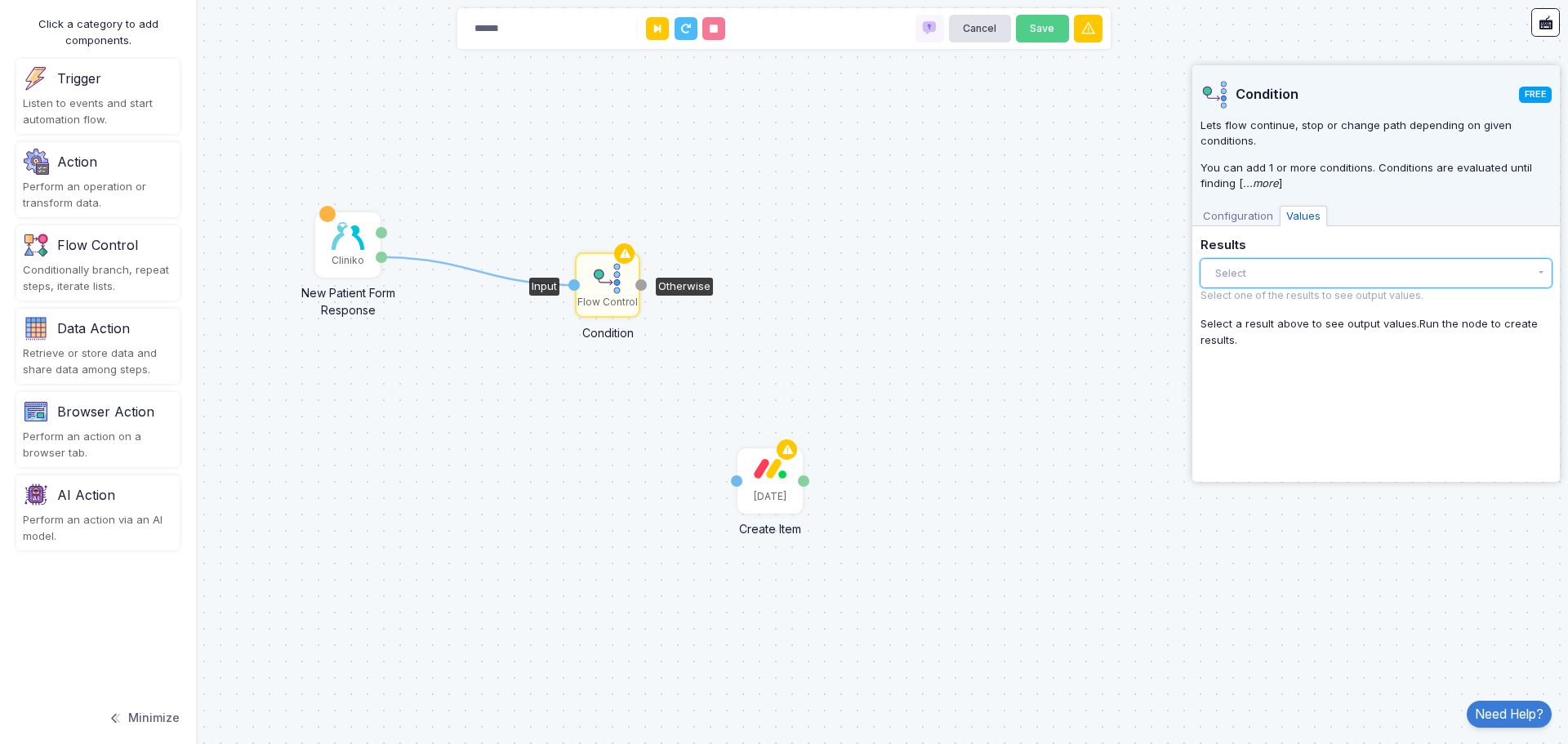
click at [1256, 268] on button "Select" at bounding box center [1376, 273] width 351 height 29
click at [1246, 226] on span "Configuration" at bounding box center [1238, 215] width 84 height 21
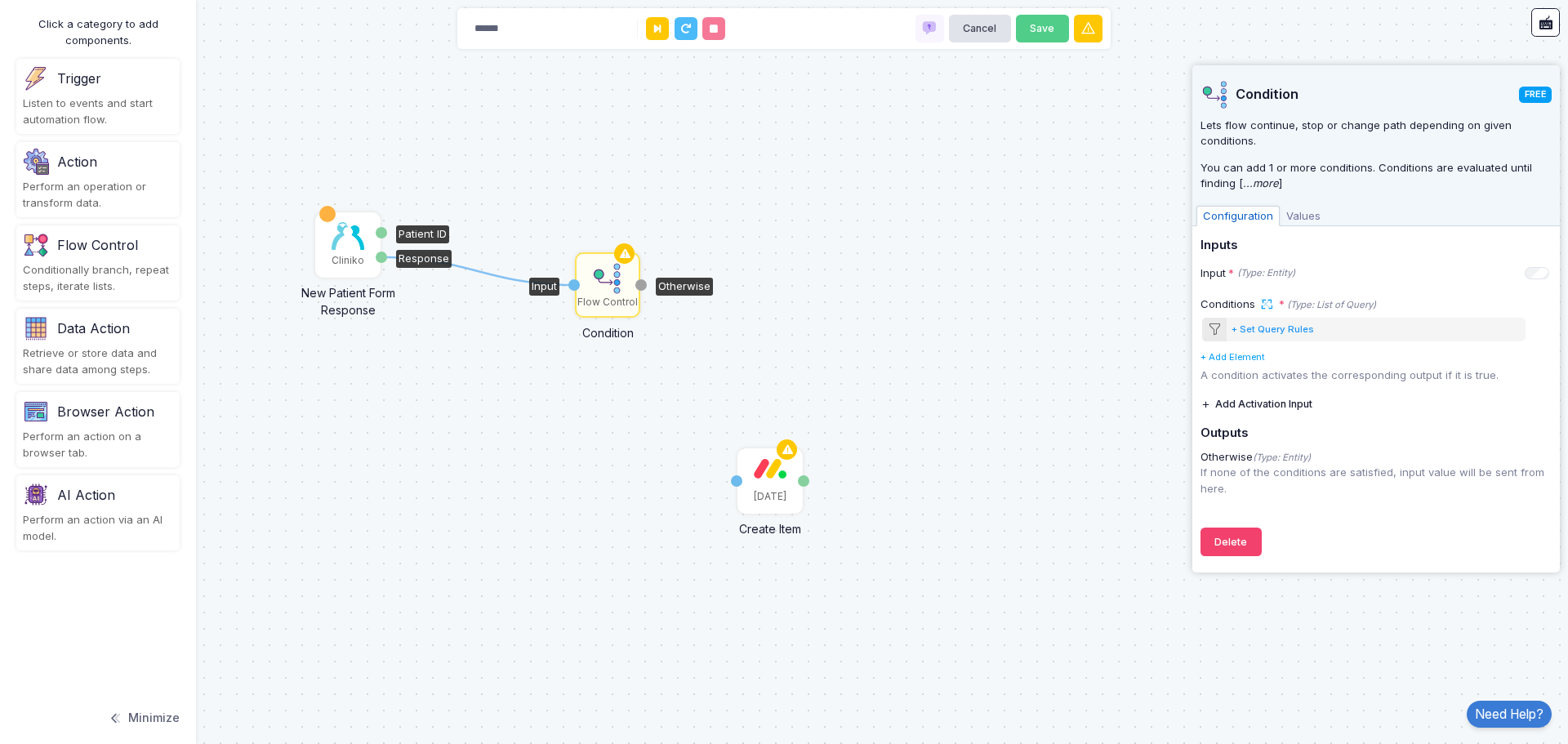
click at [324, 241] on div "Cliniko" at bounding box center [348, 245] width 62 height 62
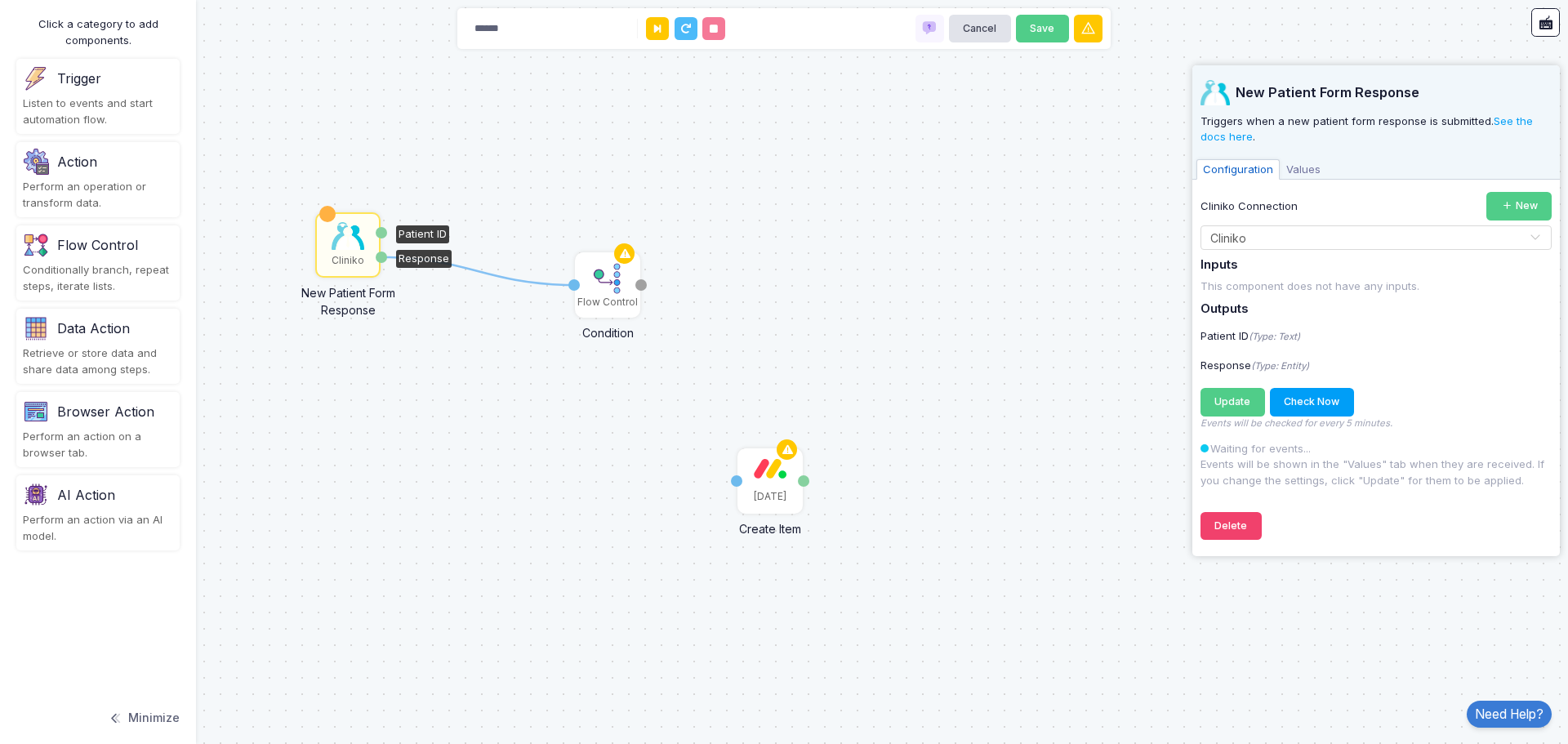
click at [1306, 170] on span "Values" at bounding box center [1303, 170] width 48 height 21
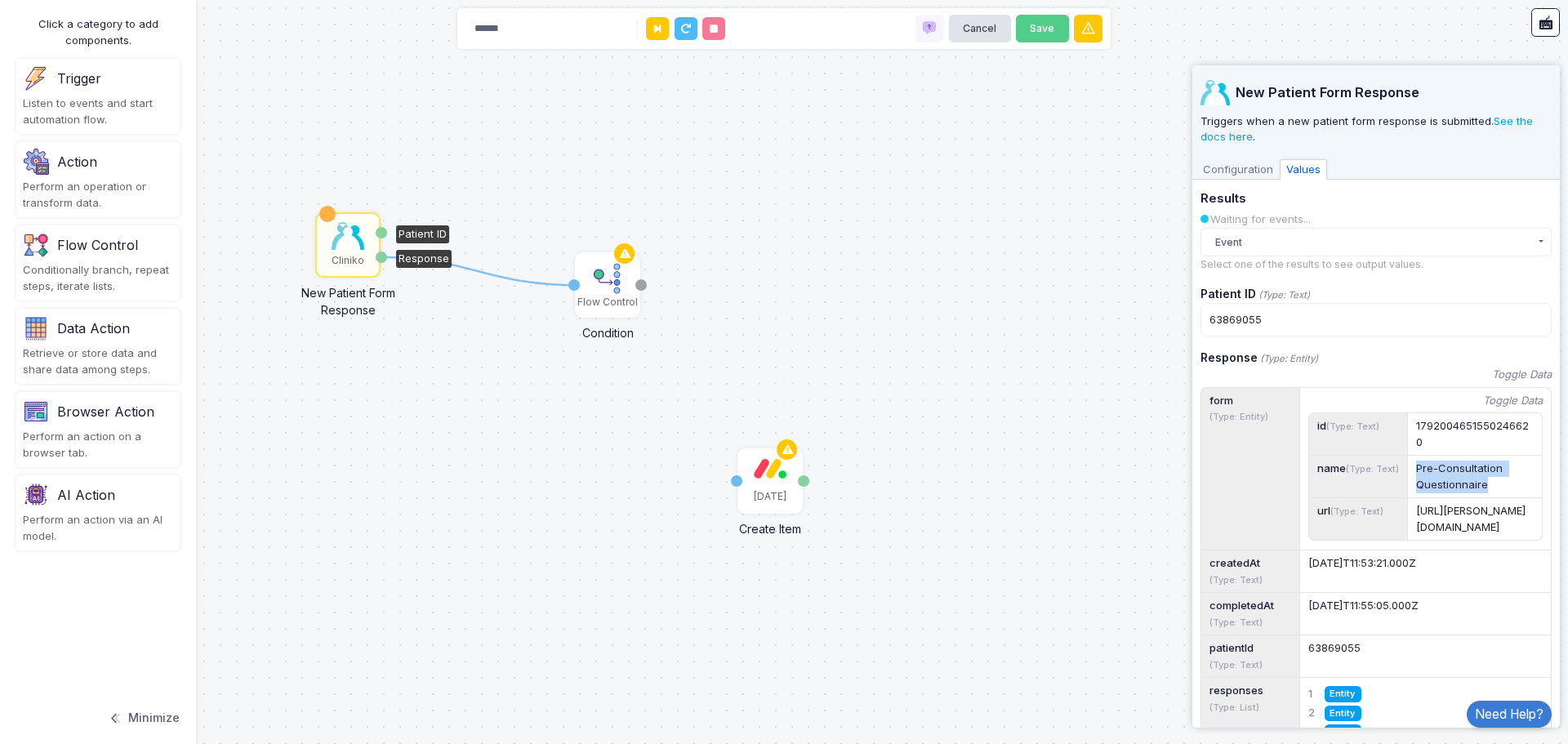
drag, startPoint x: 1497, startPoint y: 484, endPoint x: 1413, endPoint y: 462, distance: 86.8
click at [1413, 462] on app-value-visualizer "Pre-Consultation Questionnaire" at bounding box center [1474, 477] width 134 height 42
copy div "Pre-Consultation Questionnaire"
drag, startPoint x: 949, startPoint y: 300, endPoint x: 686, endPoint y: 301, distance: 263.0
click at [947, 301] on div "1 Monday Create Item Item Name Item ID Cliniko New Patient Form Response Patien…" at bounding box center [784, 372] width 1568 height 744
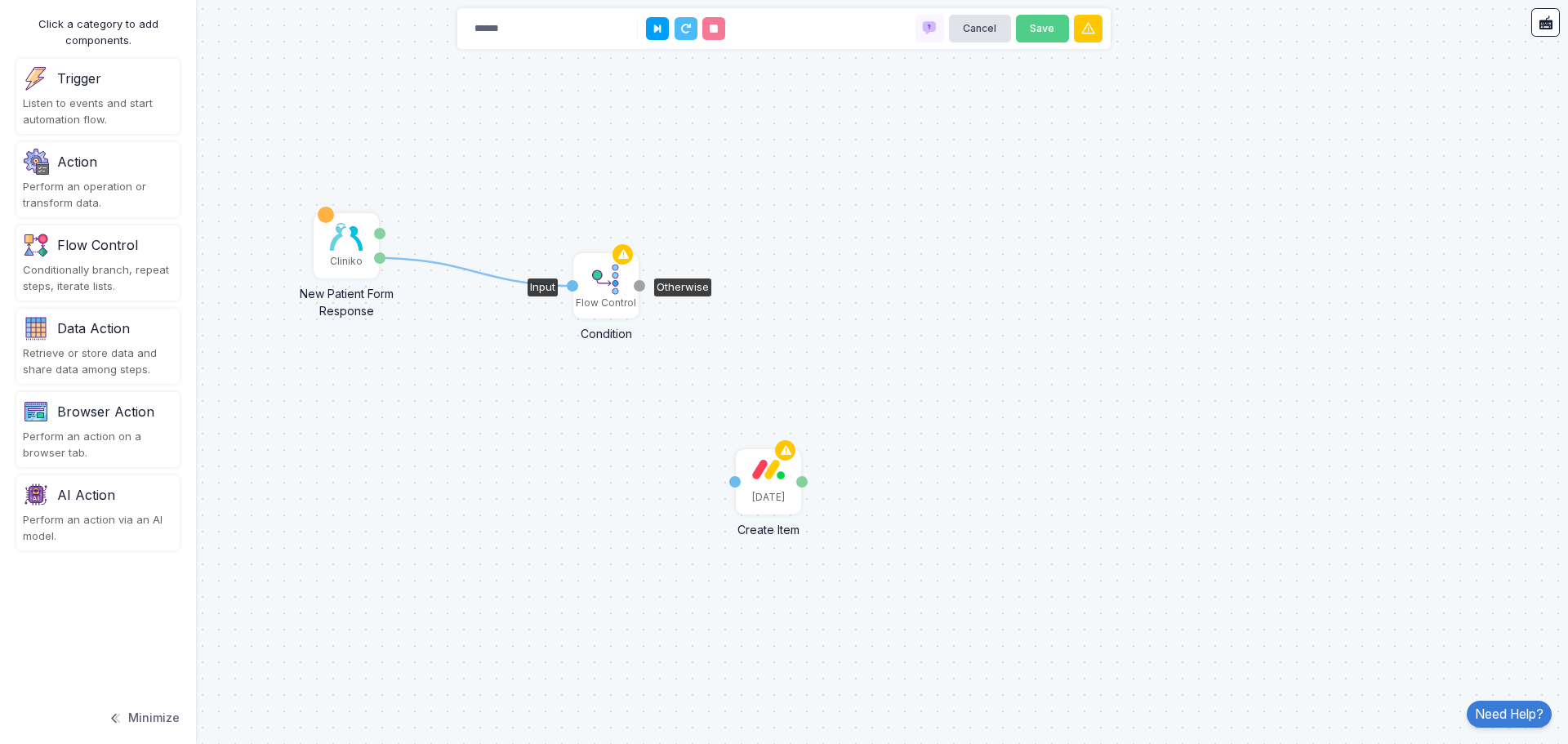
click at [606, 292] on img at bounding box center [605, 279] width 33 height 33
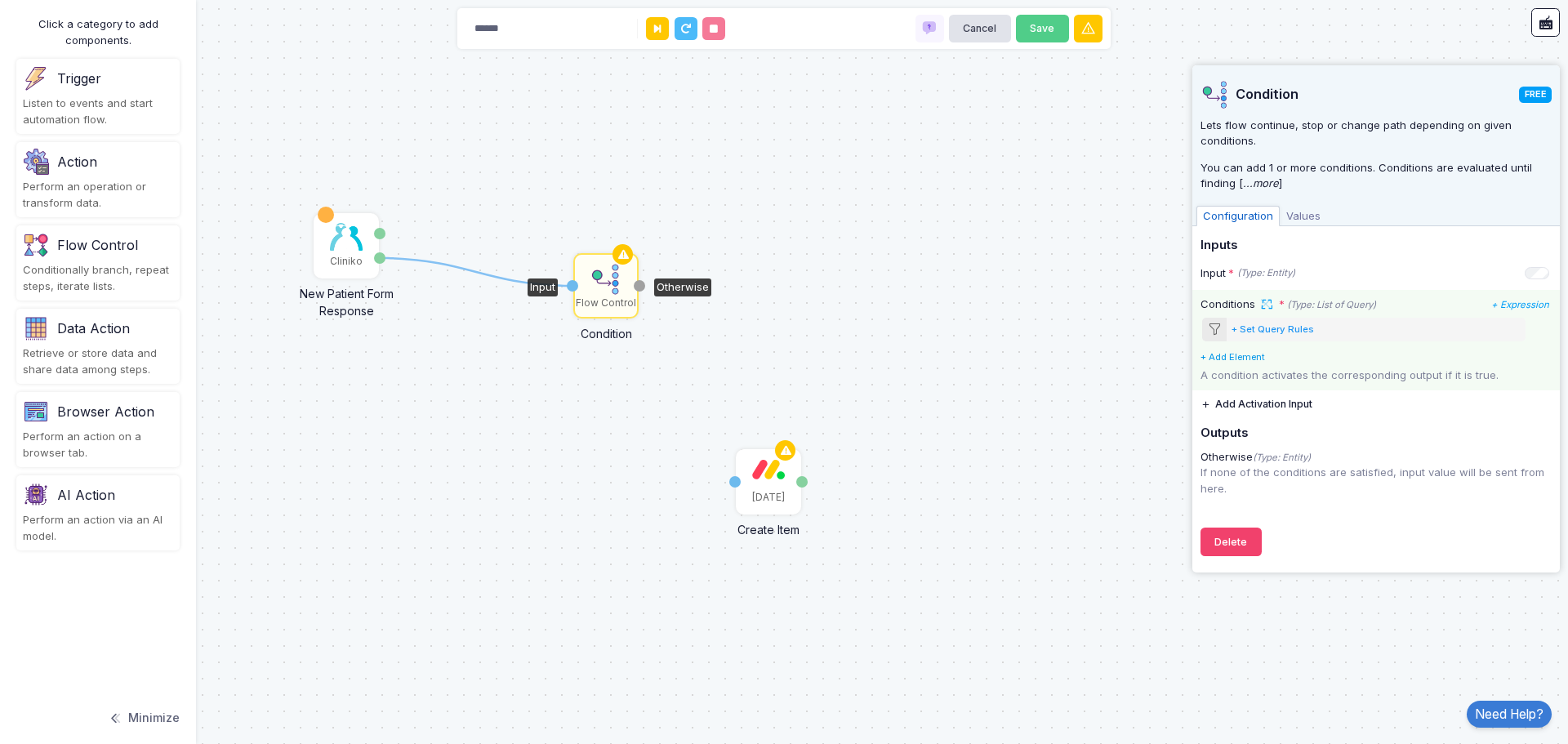
click at [1247, 357] on link "+ Add Element" at bounding box center [1232, 356] width 65 height 11
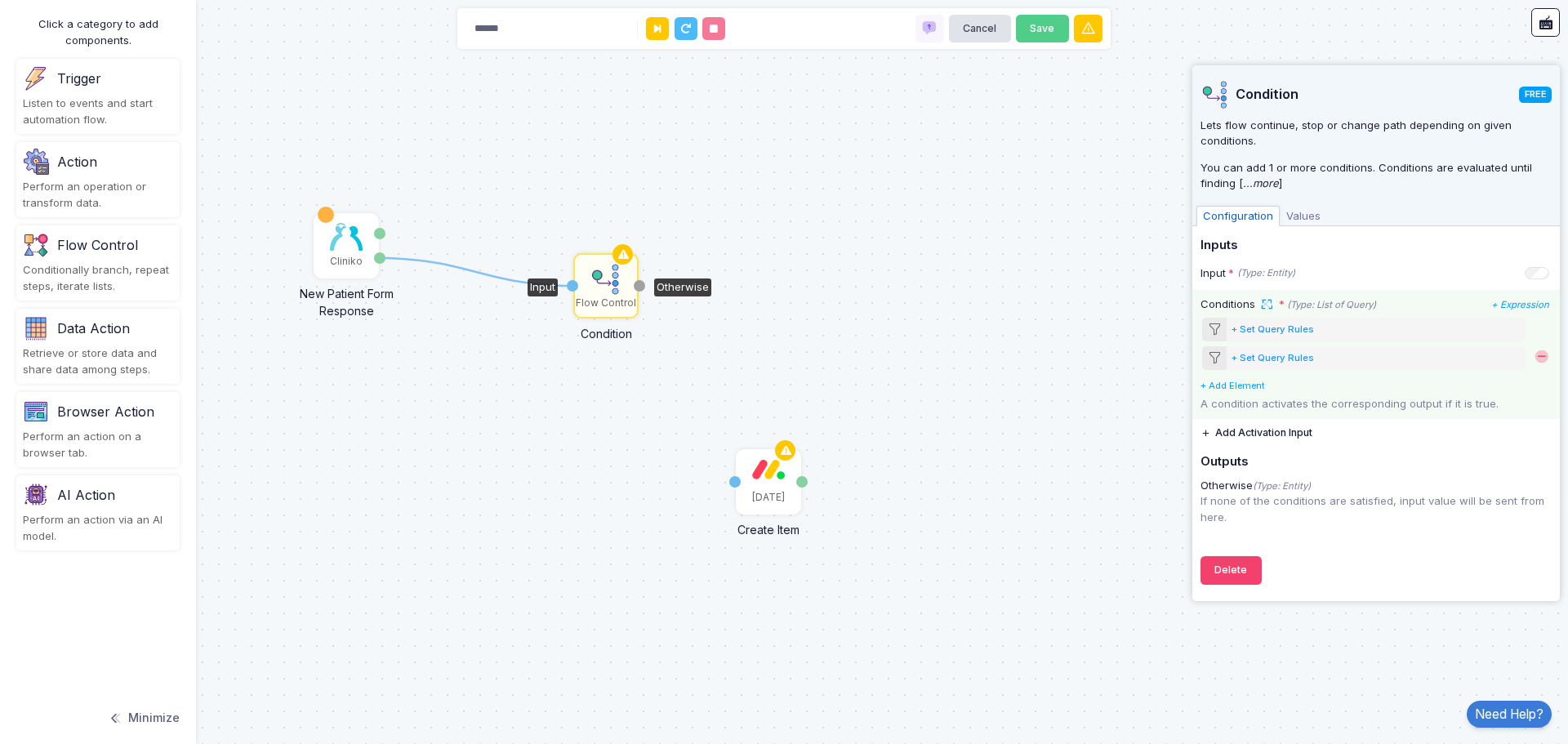
click at [1540, 356] on span at bounding box center [1541, 357] width 16 height 16
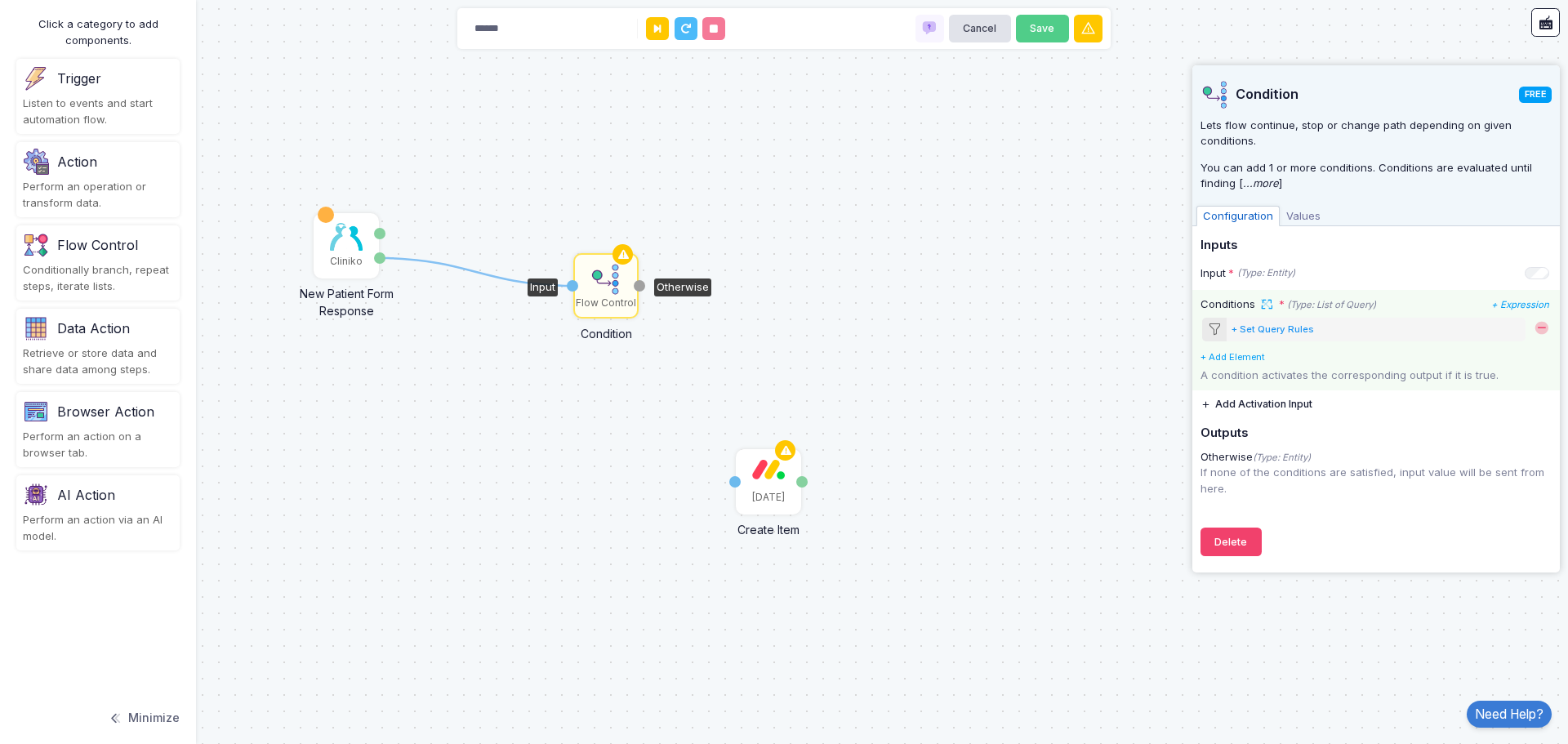
click at [1275, 333] on div "+ Set Query Rules" at bounding box center [1272, 330] width 83 height 14
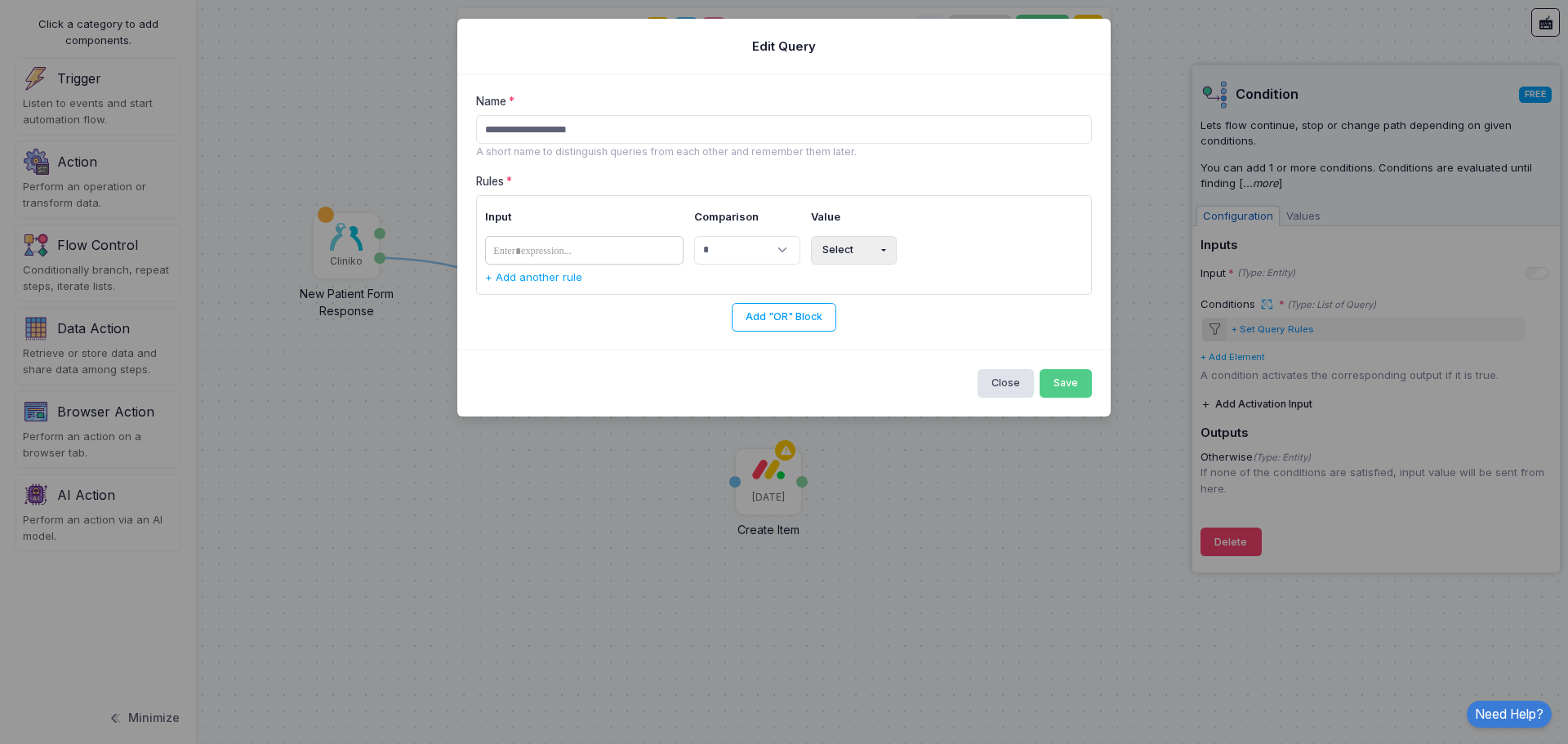
type input "**********"
click at [578, 245] on span at bounding box center [533, 251] width 90 height 20
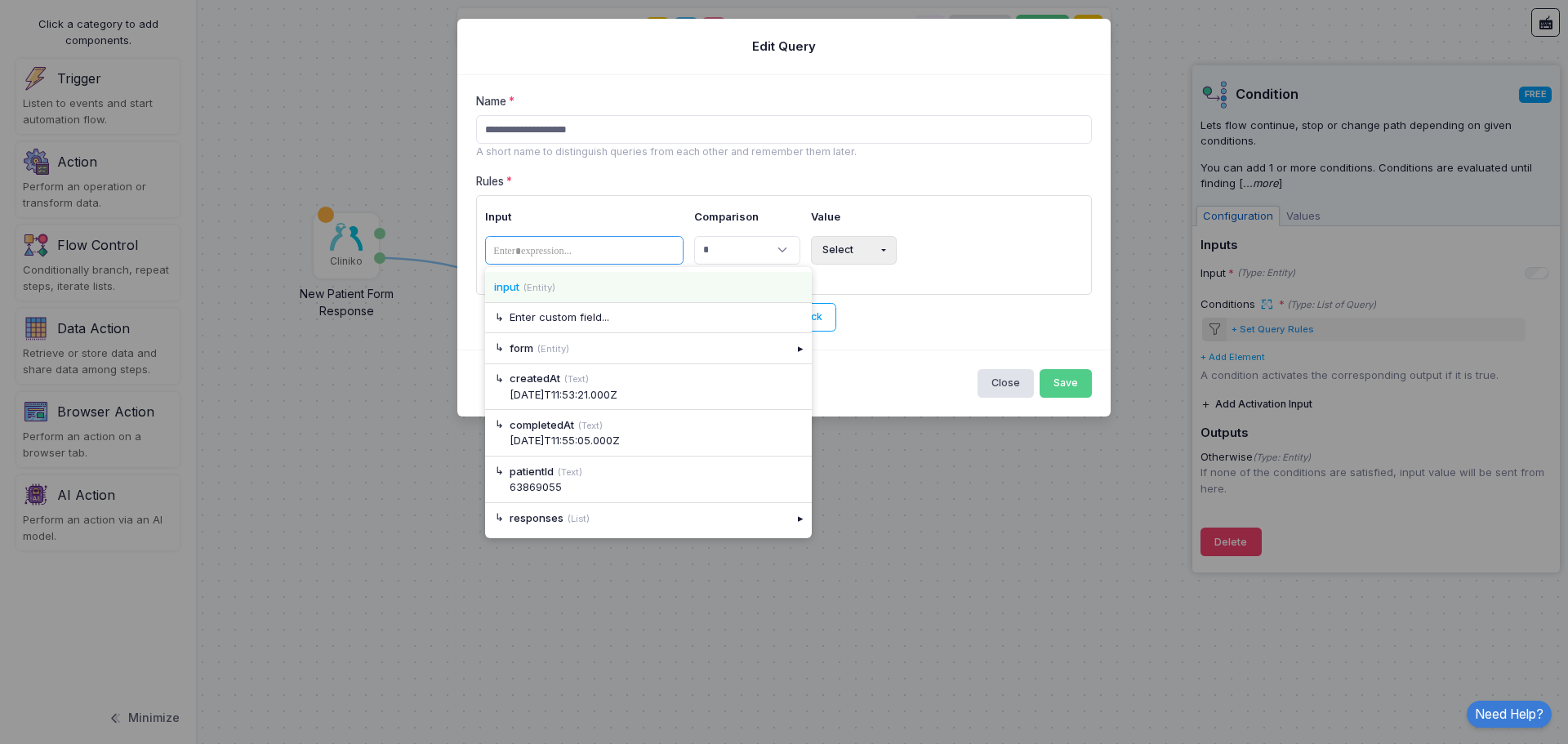
click at [558, 286] on div "input (Entity)" at bounding box center [649, 287] width 309 height 16
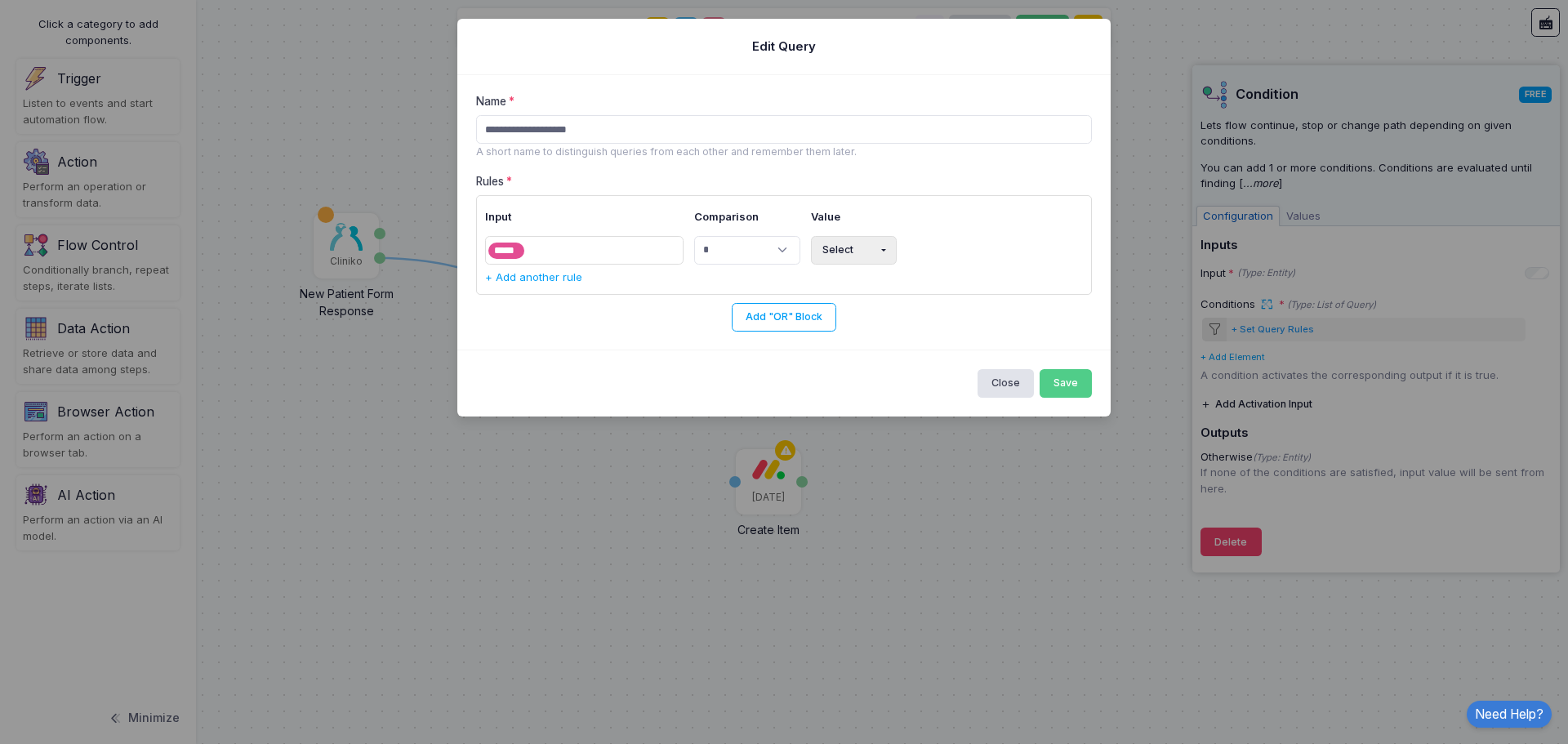
click at [843, 250] on button "Select" at bounding box center [853, 250] width 86 height 29
click at [841, 317] on button "Text" at bounding box center [863, 315] width 106 height 29
click at [946, 252] on input "text" at bounding box center [966, 250] width 142 height 29
paste input "**********"
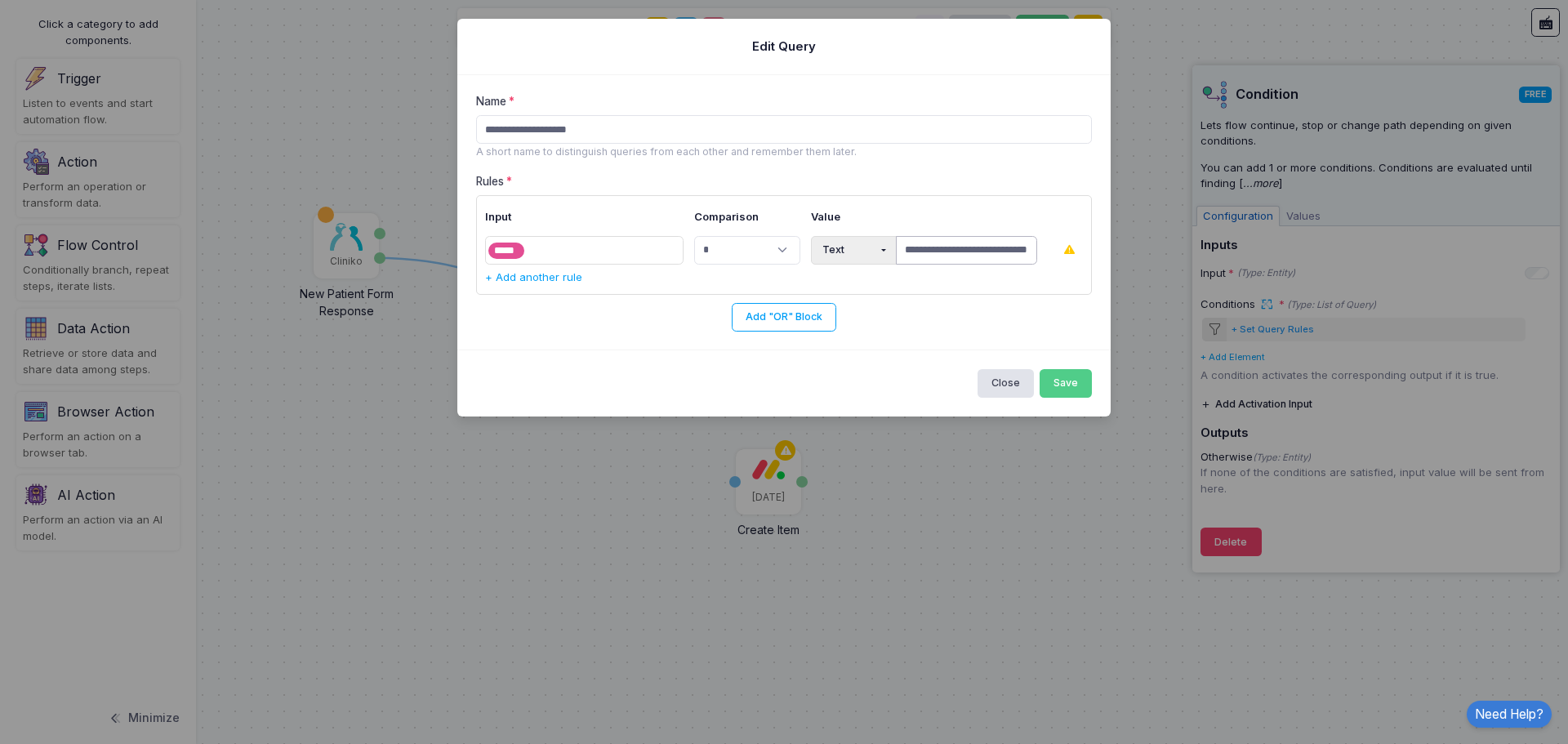
type input "**********"
click at [932, 308] on div "Add "OR" Block" at bounding box center [784, 317] width 616 height 29
click at [1068, 379] on button "Save" at bounding box center [1066, 383] width 53 height 29
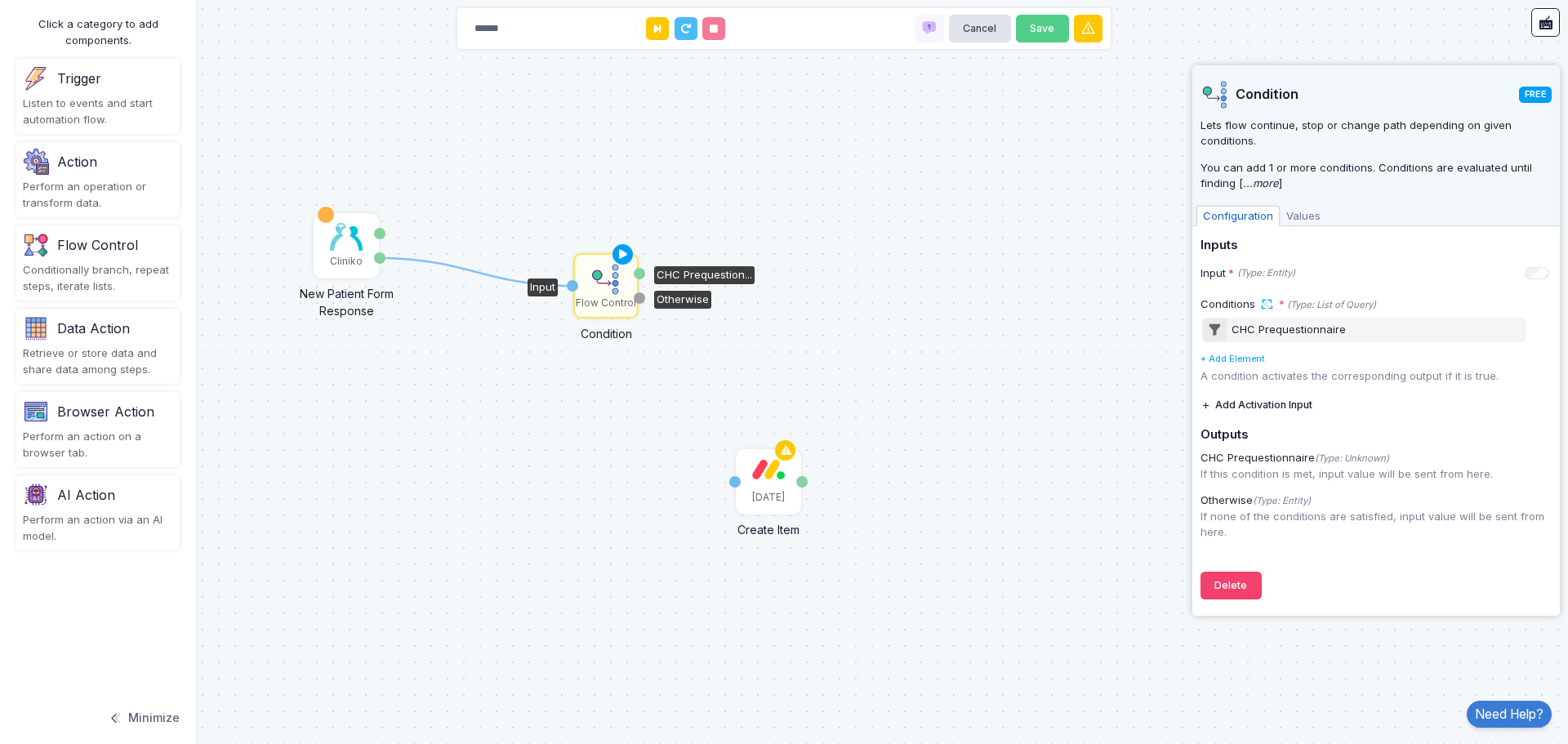
click at [608, 282] on img at bounding box center [605, 279] width 33 height 33
drag, startPoint x: 637, startPoint y: 273, endPoint x: 733, endPoint y: 478, distance: 226.4
click at [769, 486] on div "[DATE]" at bounding box center [769, 482] width 62 height 62
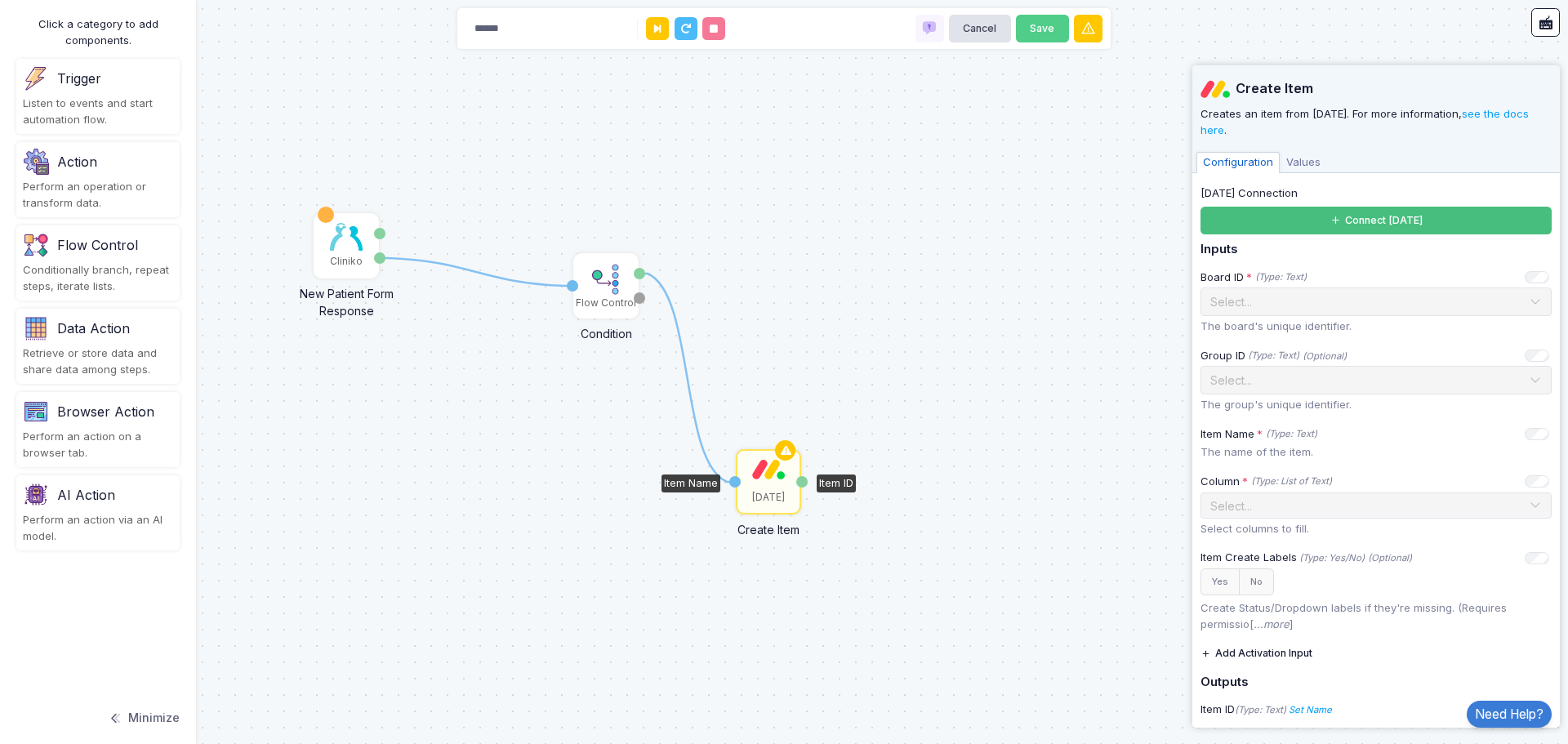
click at [1392, 213] on button "Connect [DATE]" at bounding box center [1376, 220] width 351 height 29
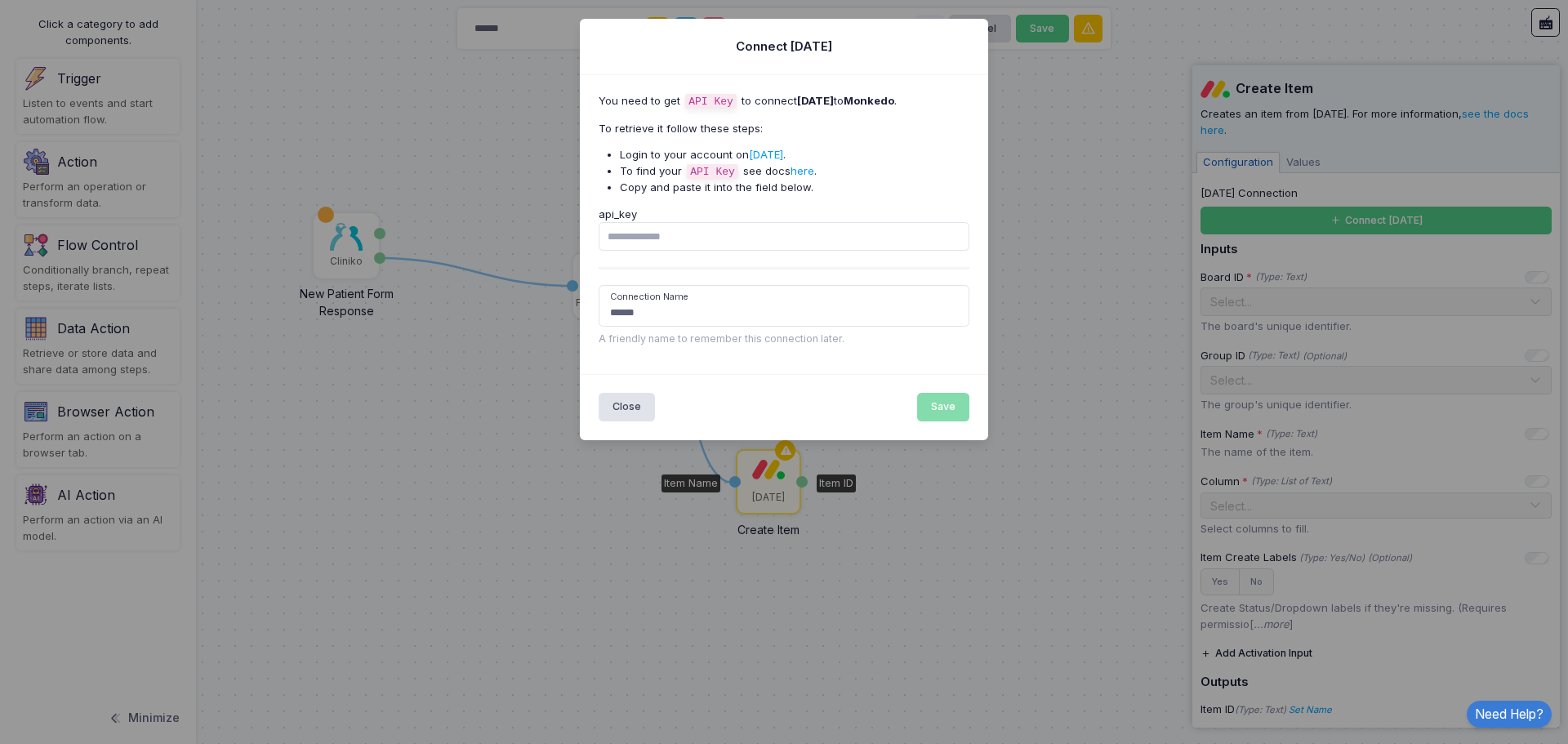
click at [794, 166] on link "here" at bounding box center [802, 171] width 24 height 13
click at [675, 233] on input "api_key" at bounding box center [784, 236] width 372 height 29
paste input "**********"
type input "**********"
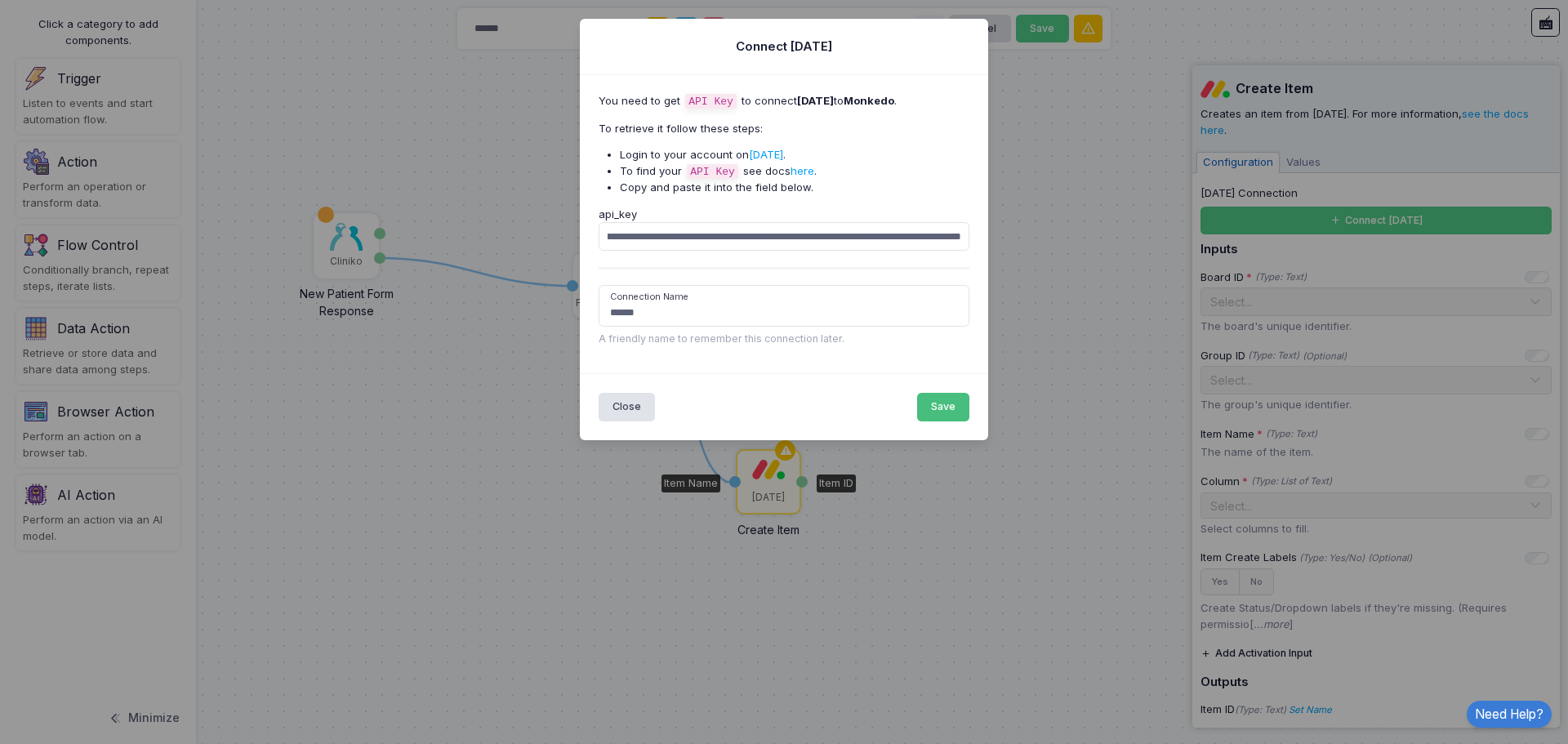
click at [951, 409] on button "Save" at bounding box center [943, 407] width 53 height 29
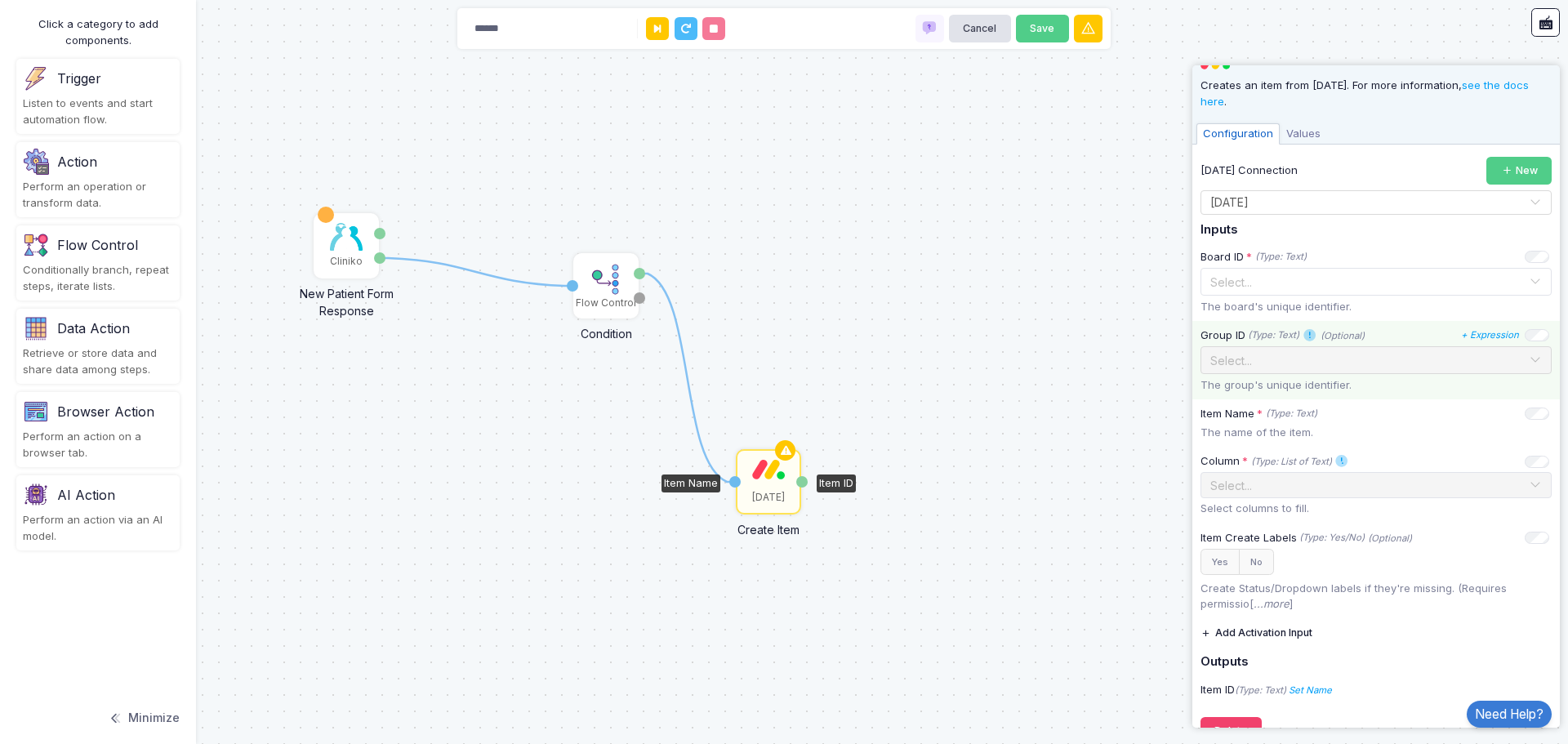
scroll to position [0, 0]
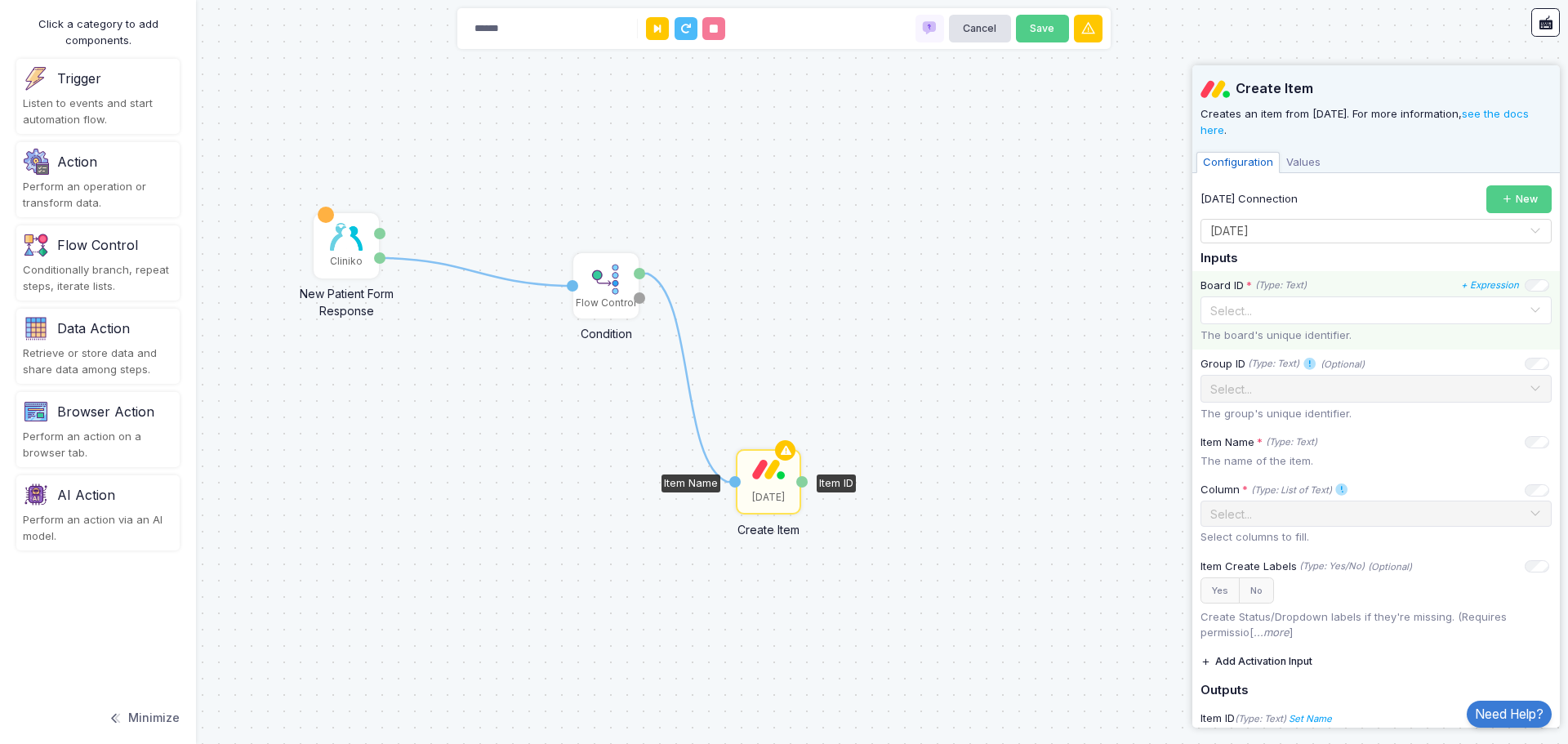
click at [1347, 310] on input "text" at bounding box center [1359, 309] width 300 height 18
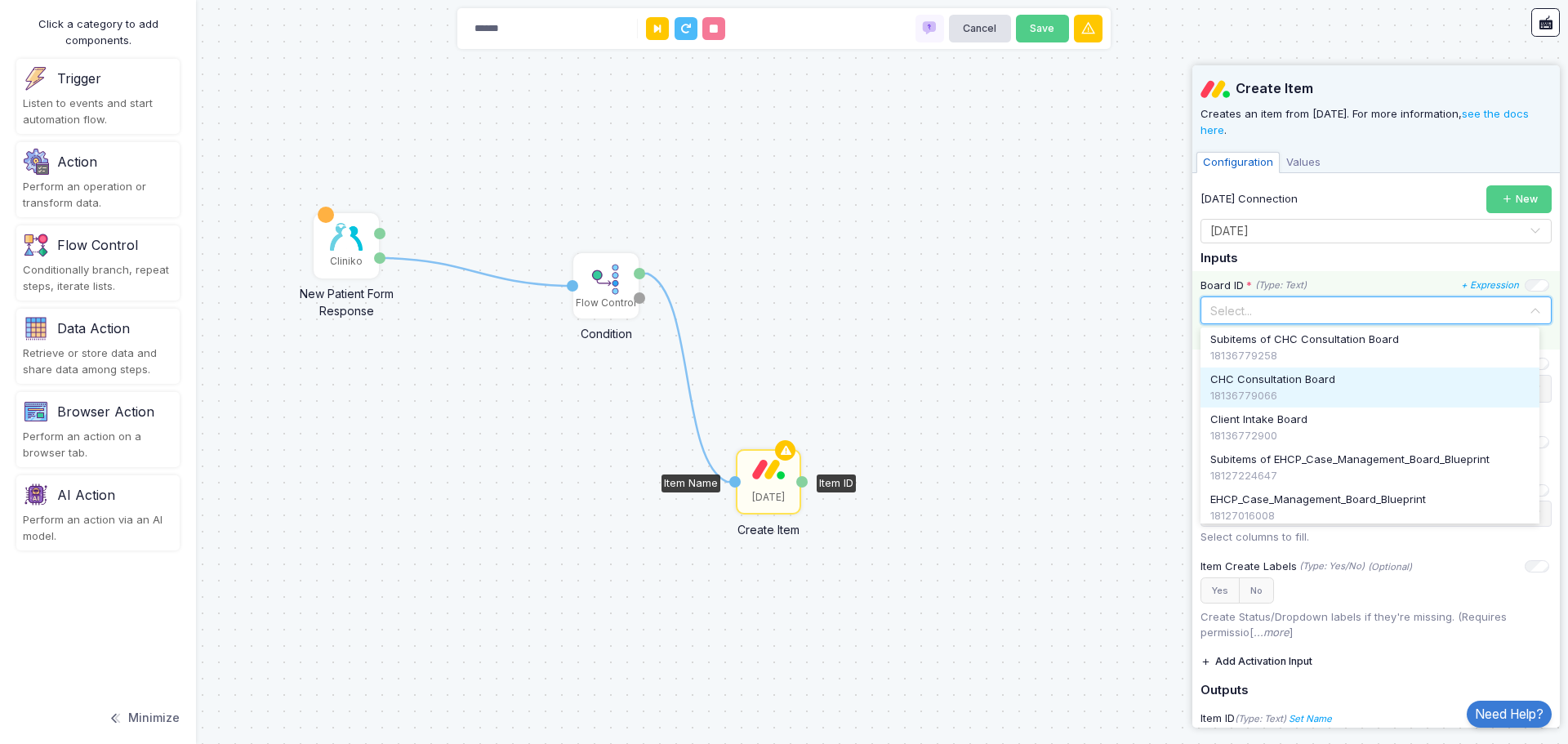
click at [1331, 381] on span "CHC Consultation Board" at bounding box center [1272, 380] width 125 height 16
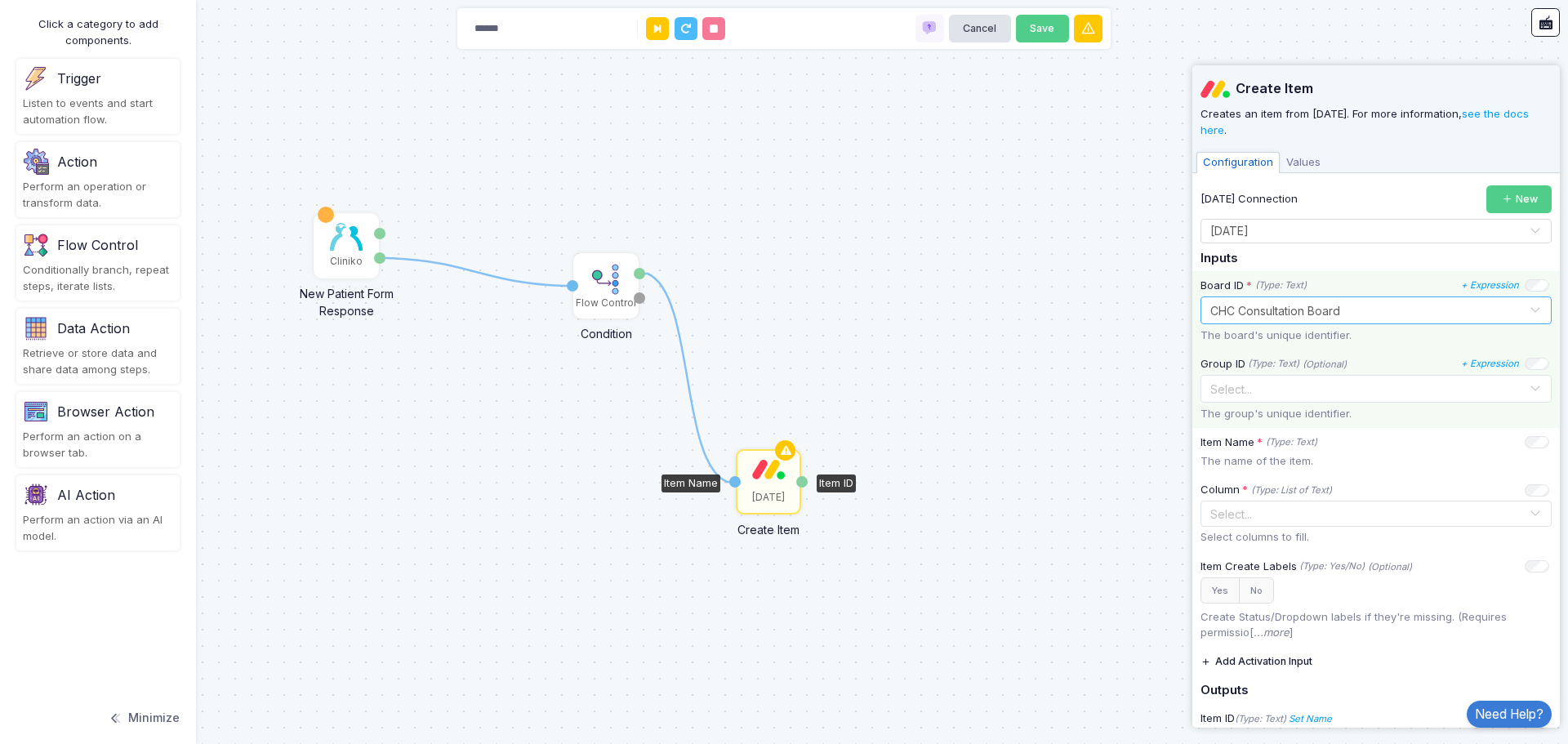
click at [1379, 381] on input "text" at bounding box center [1359, 388] width 300 height 18
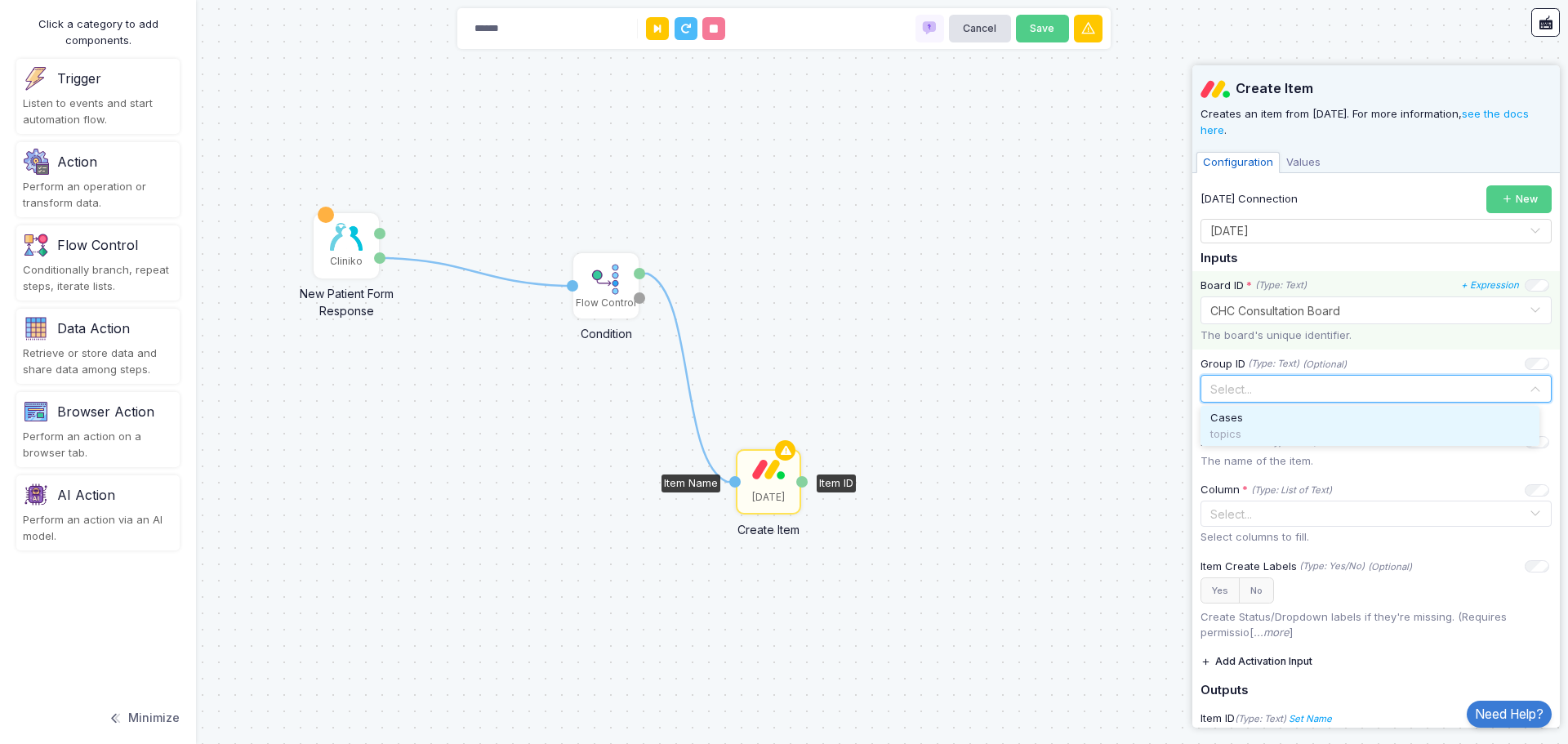
click at [1294, 418] on div "Cases" at bounding box center [1370, 418] width 319 height 16
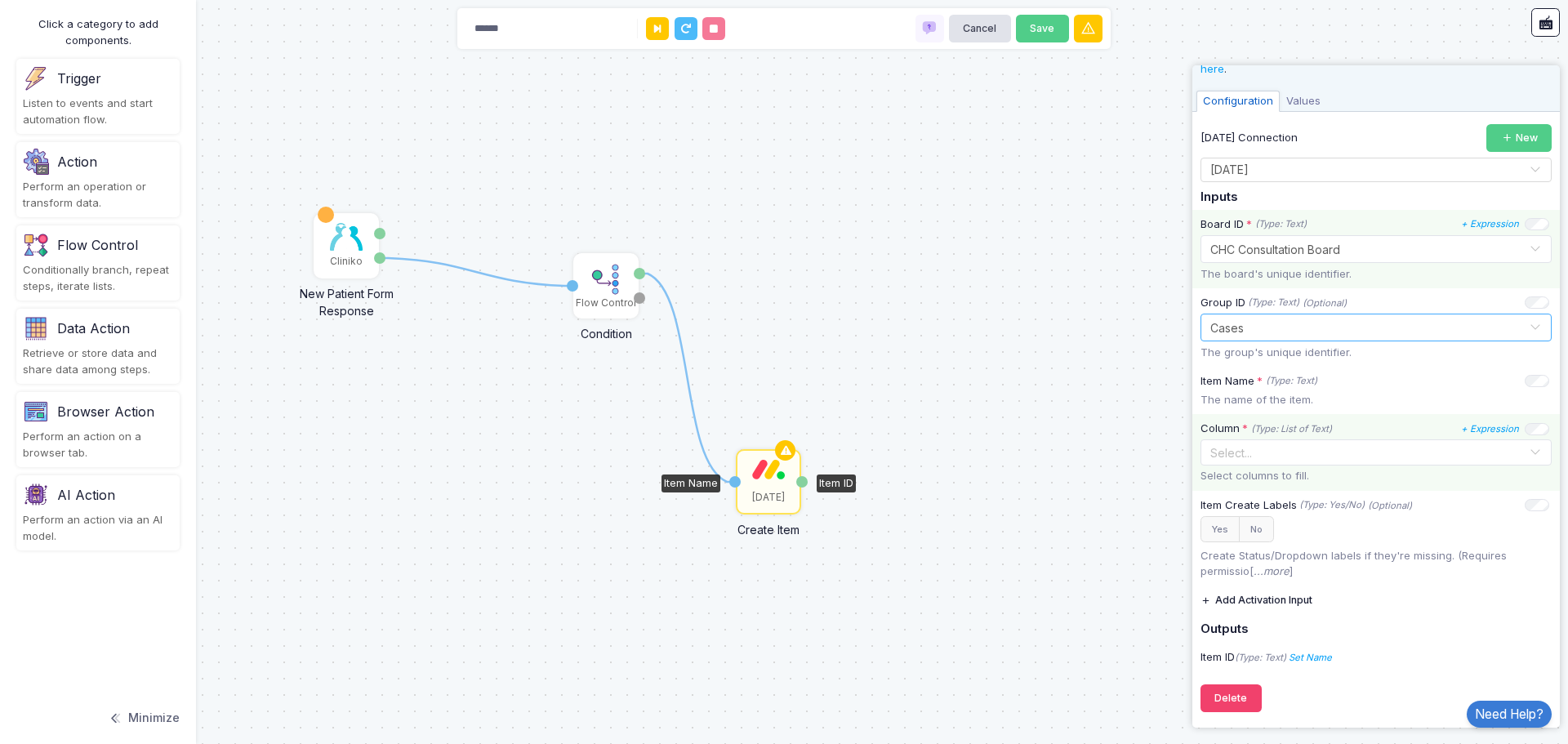
scroll to position [62, 0]
click at [1391, 447] on input "text" at bounding box center [1367, 453] width 323 height 18
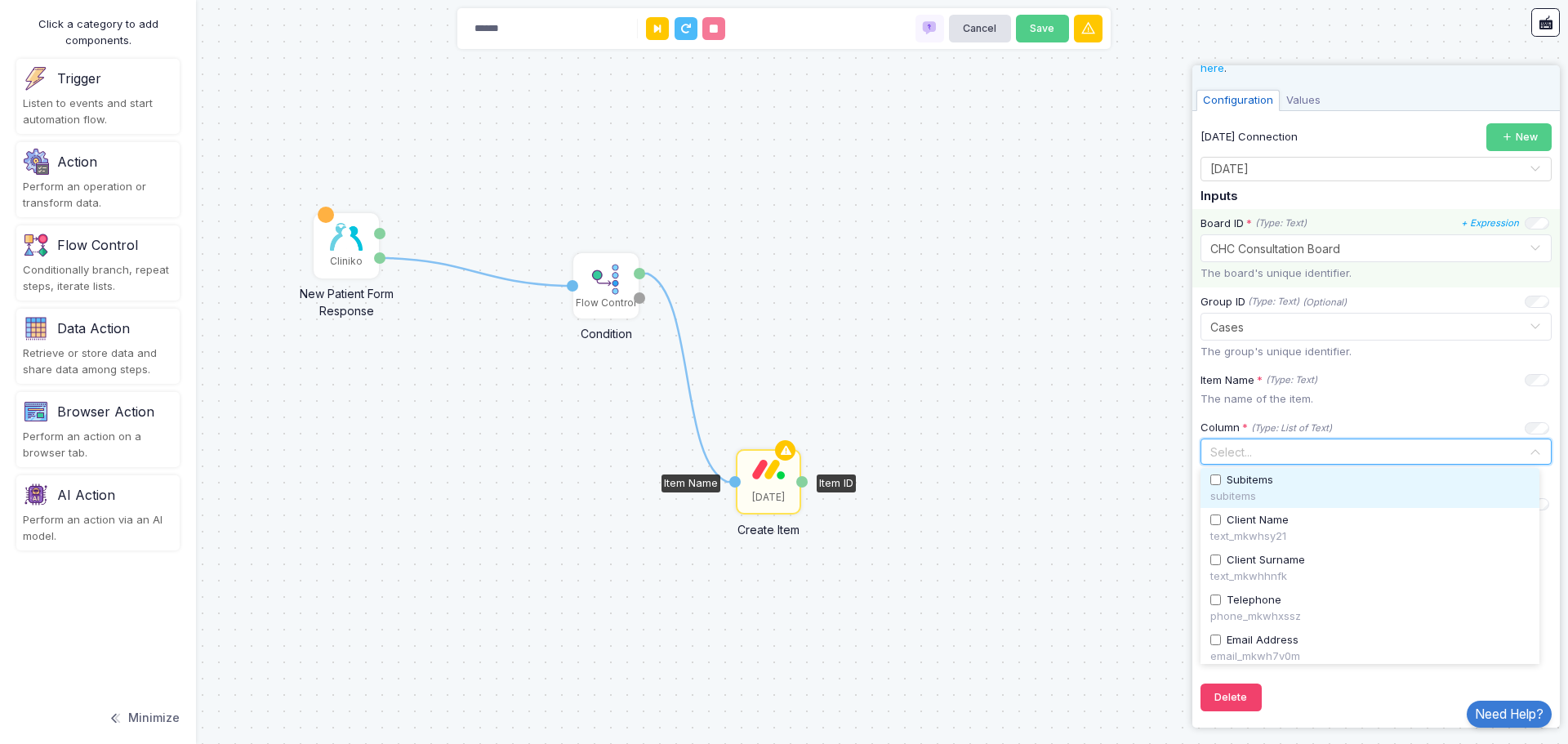
click at [1271, 493] on div "subitems" at bounding box center [1370, 497] width 319 height 16
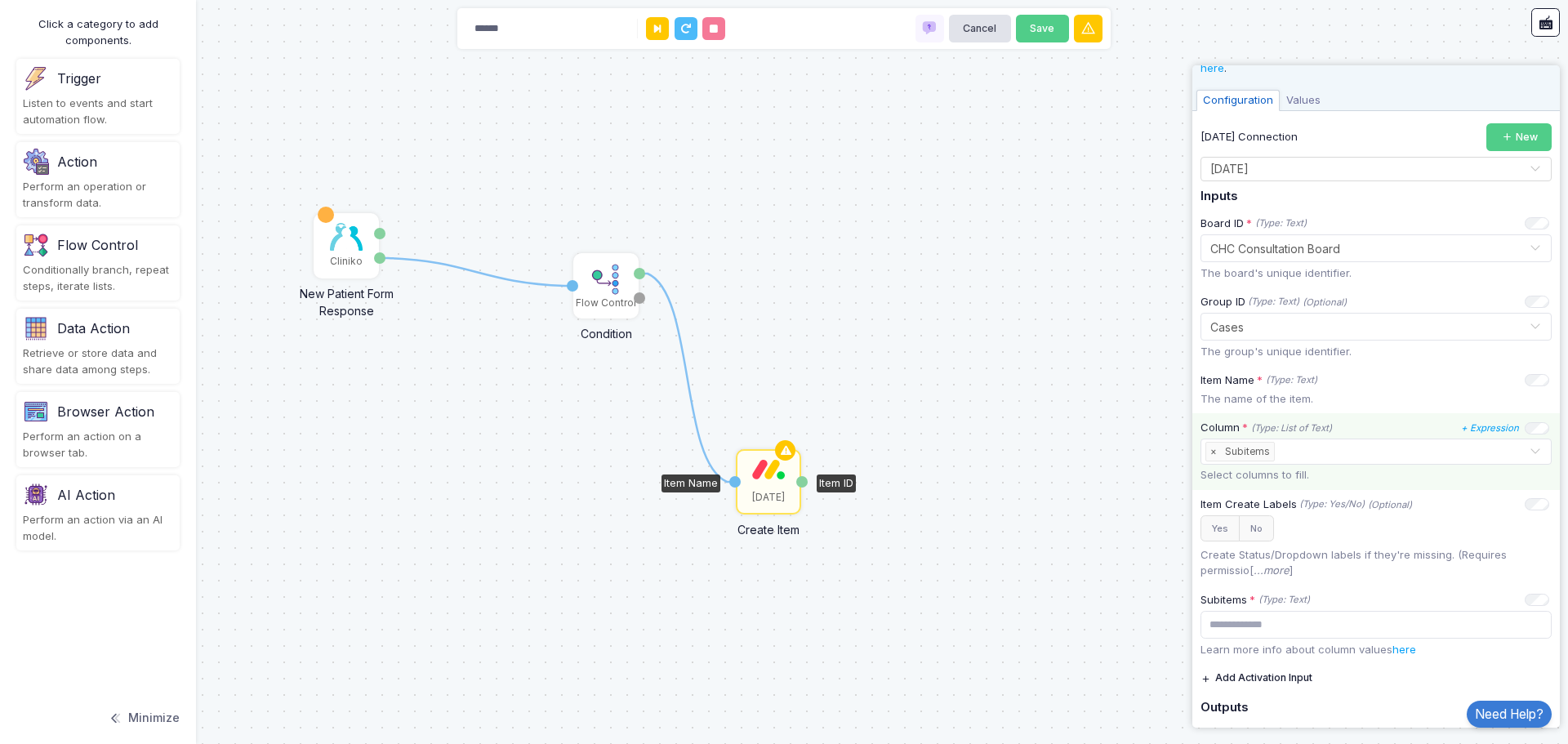
click at [1329, 456] on input "text" at bounding box center [1403, 453] width 250 height 18
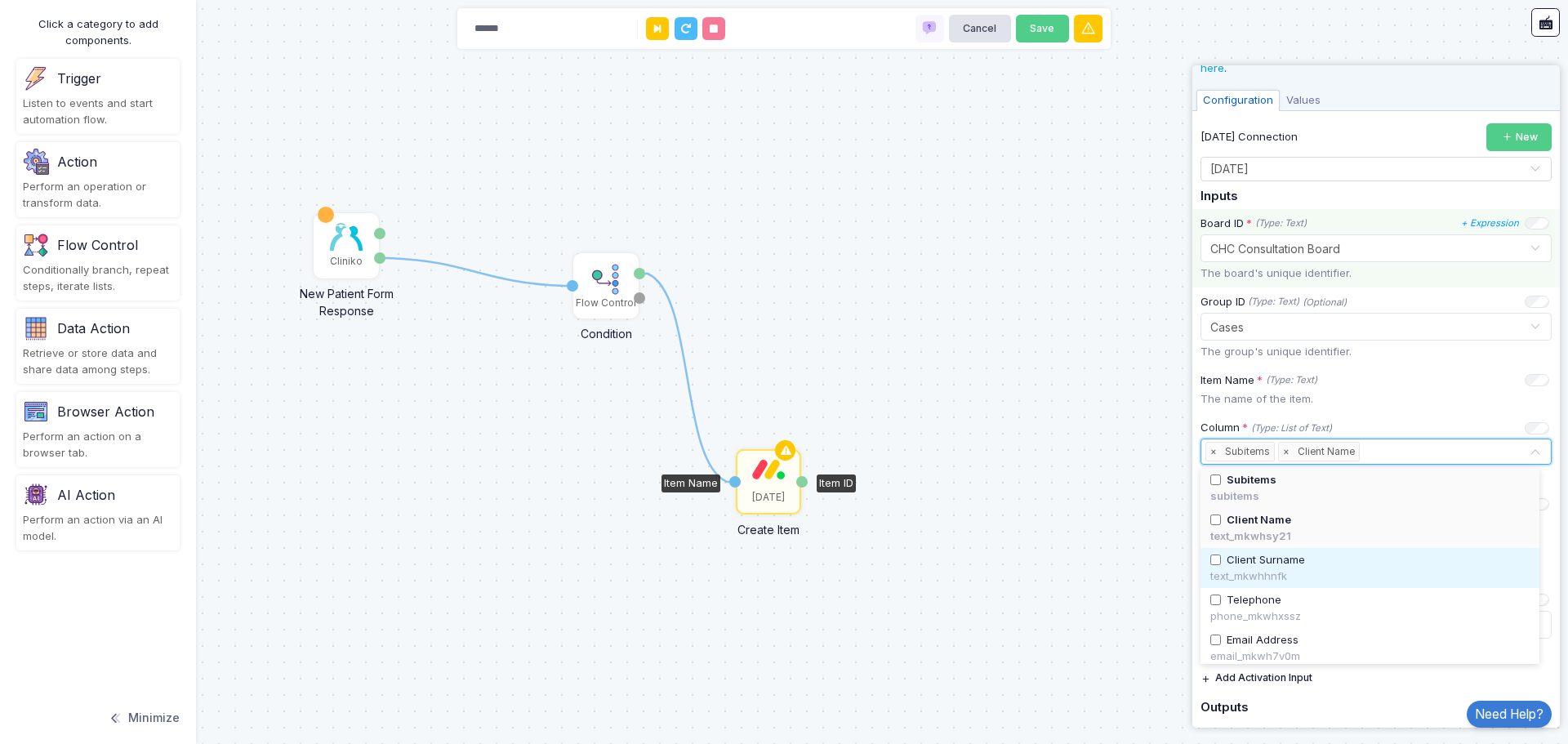
click at [1210, 566] on div "Client Surname" at bounding box center [1370, 560] width 319 height 16
click at [1466, 454] on input "text" at bounding box center [1494, 453] width 67 height 18
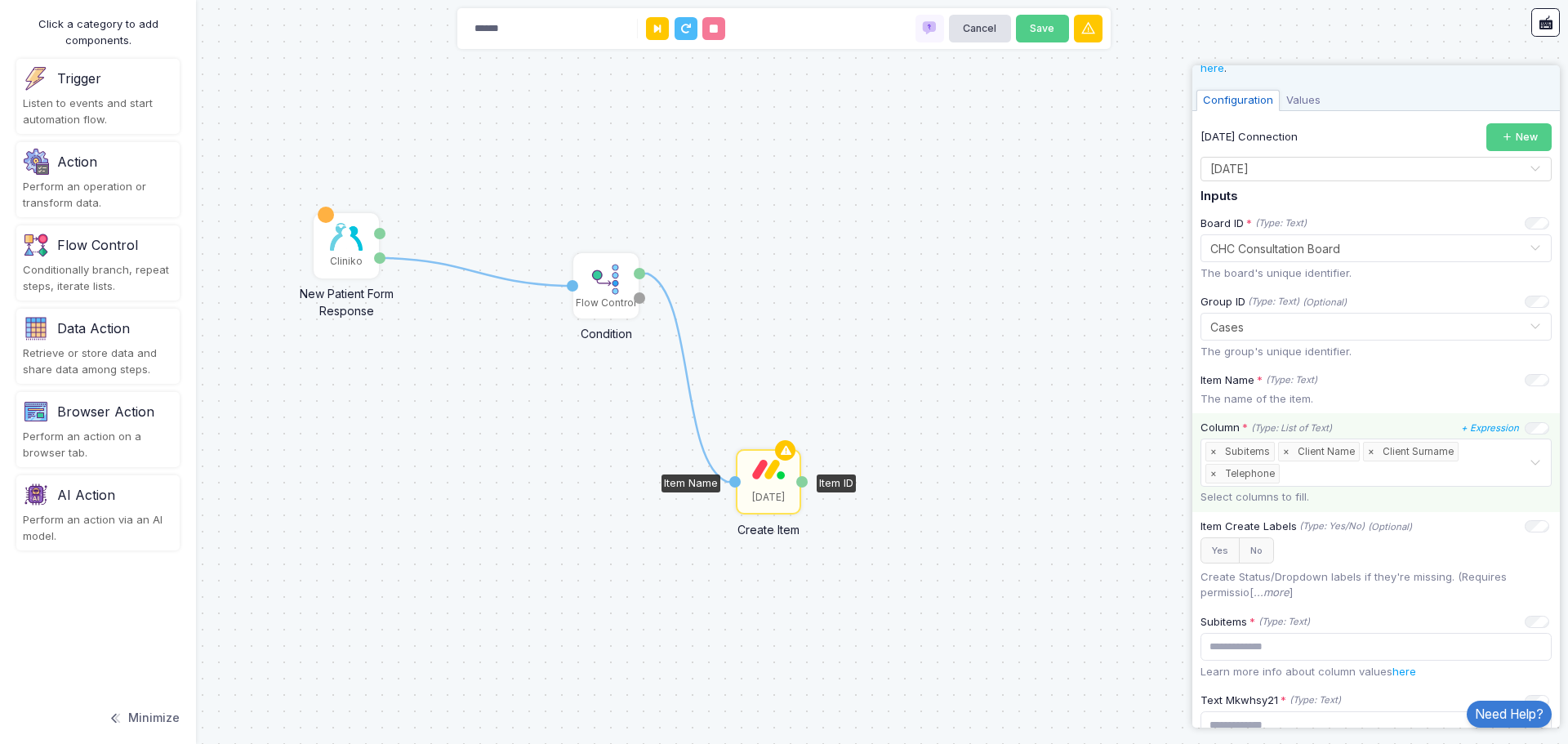
click at [1478, 456] on div "Select... × Subitems × Client Name × Client Surname × Telephone" at bounding box center [1367, 463] width 323 height 47
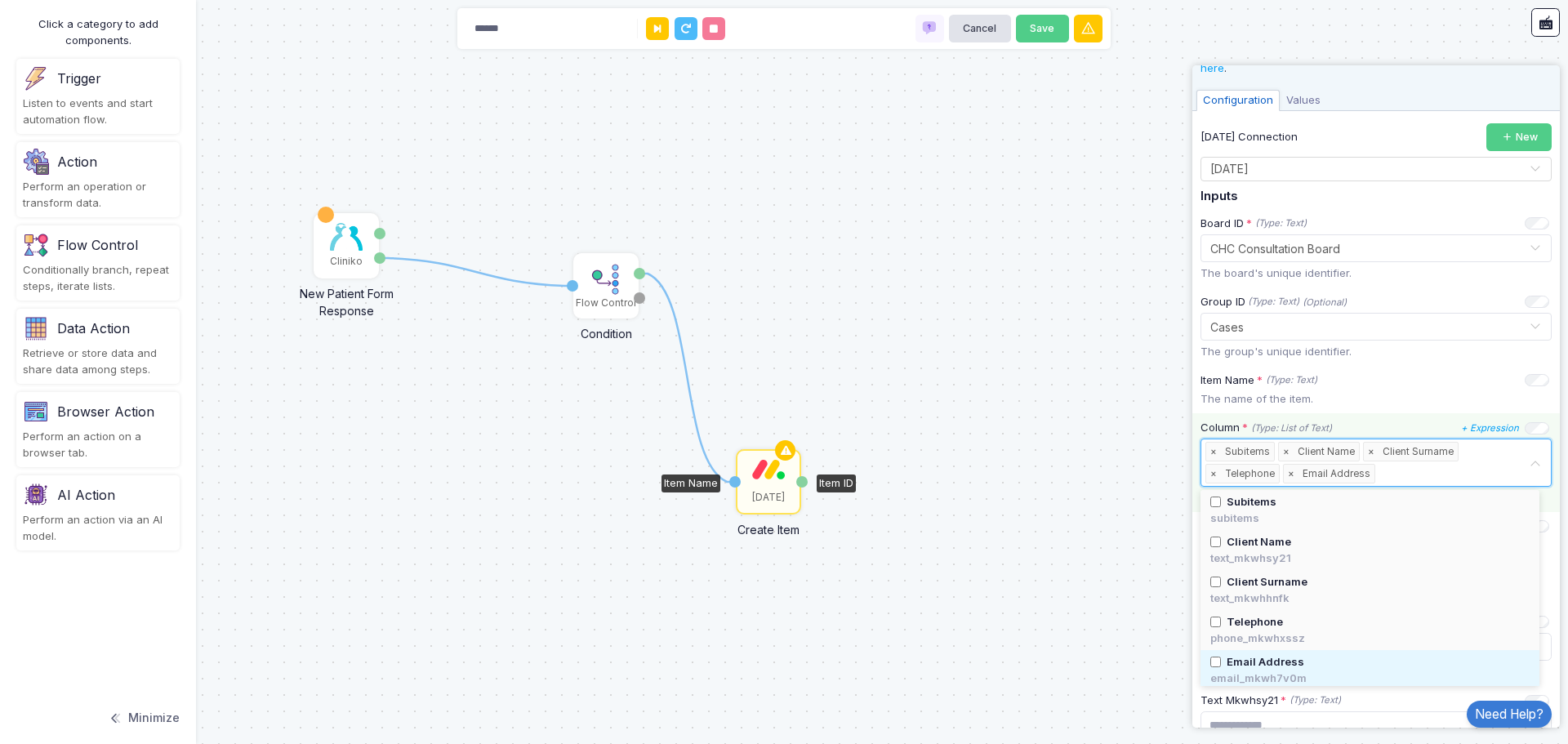
click at [1470, 468] on input "text" at bounding box center [1452, 475] width 151 height 18
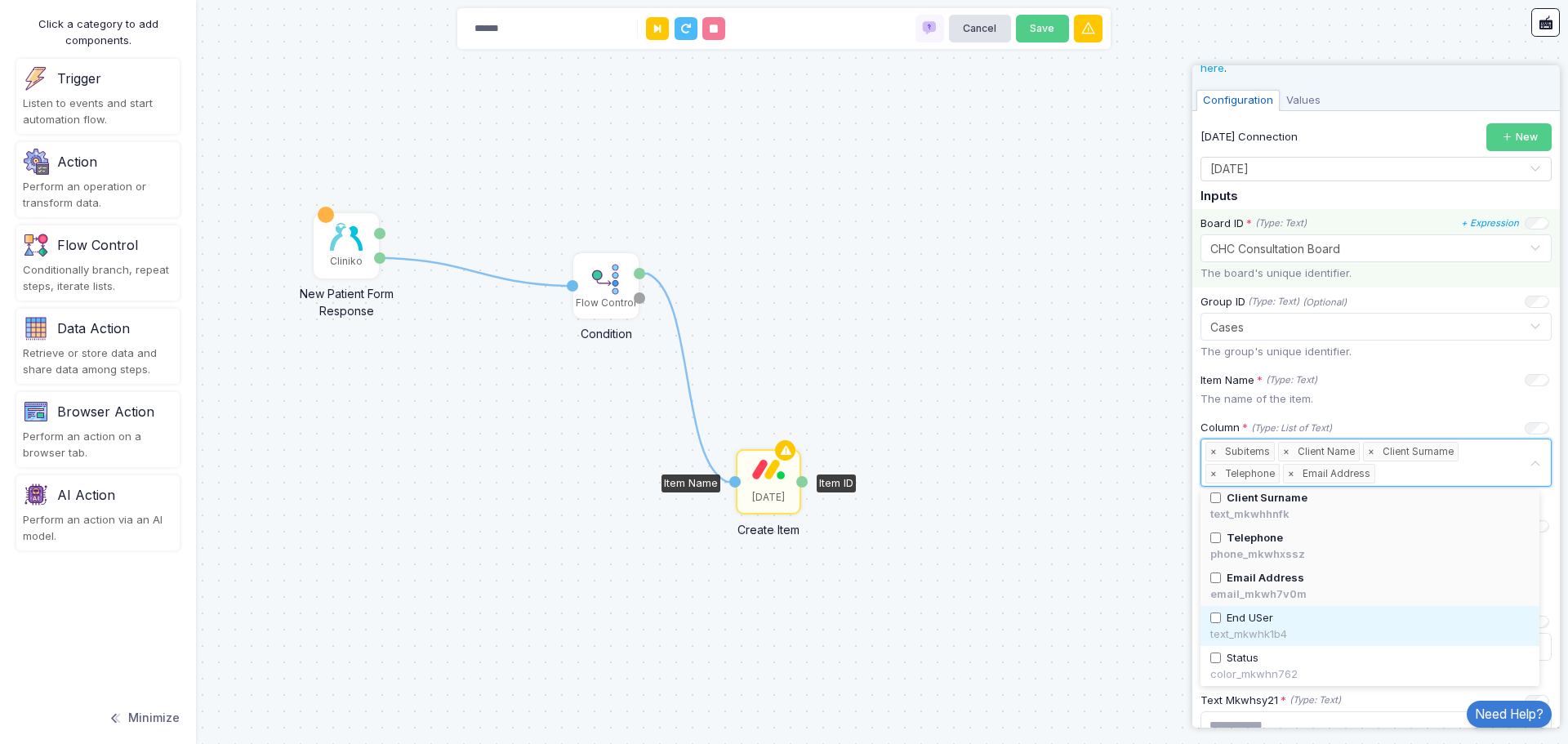
click at [1214, 625] on div "End USer" at bounding box center [1370, 618] width 319 height 16
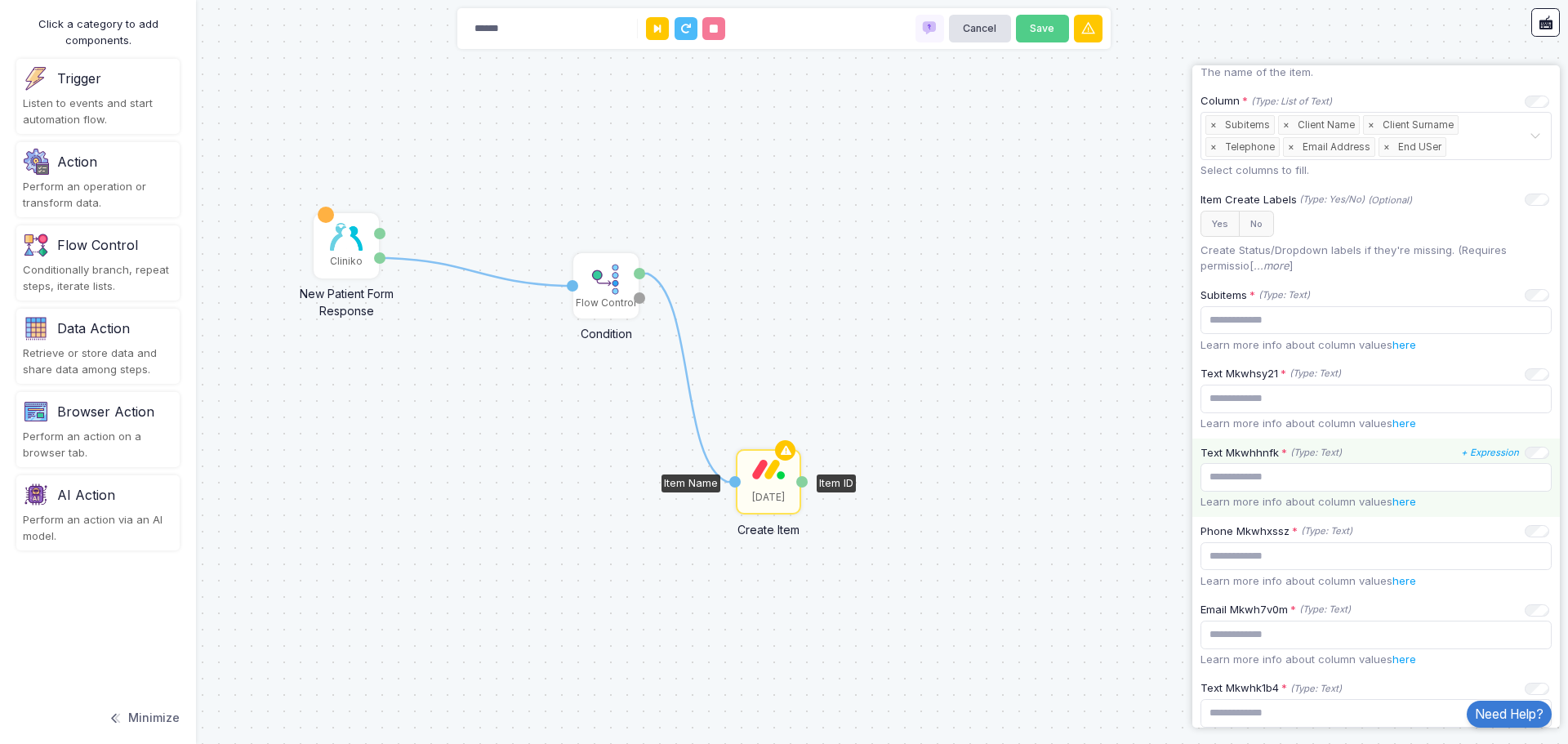
scroll to position [471, 0]
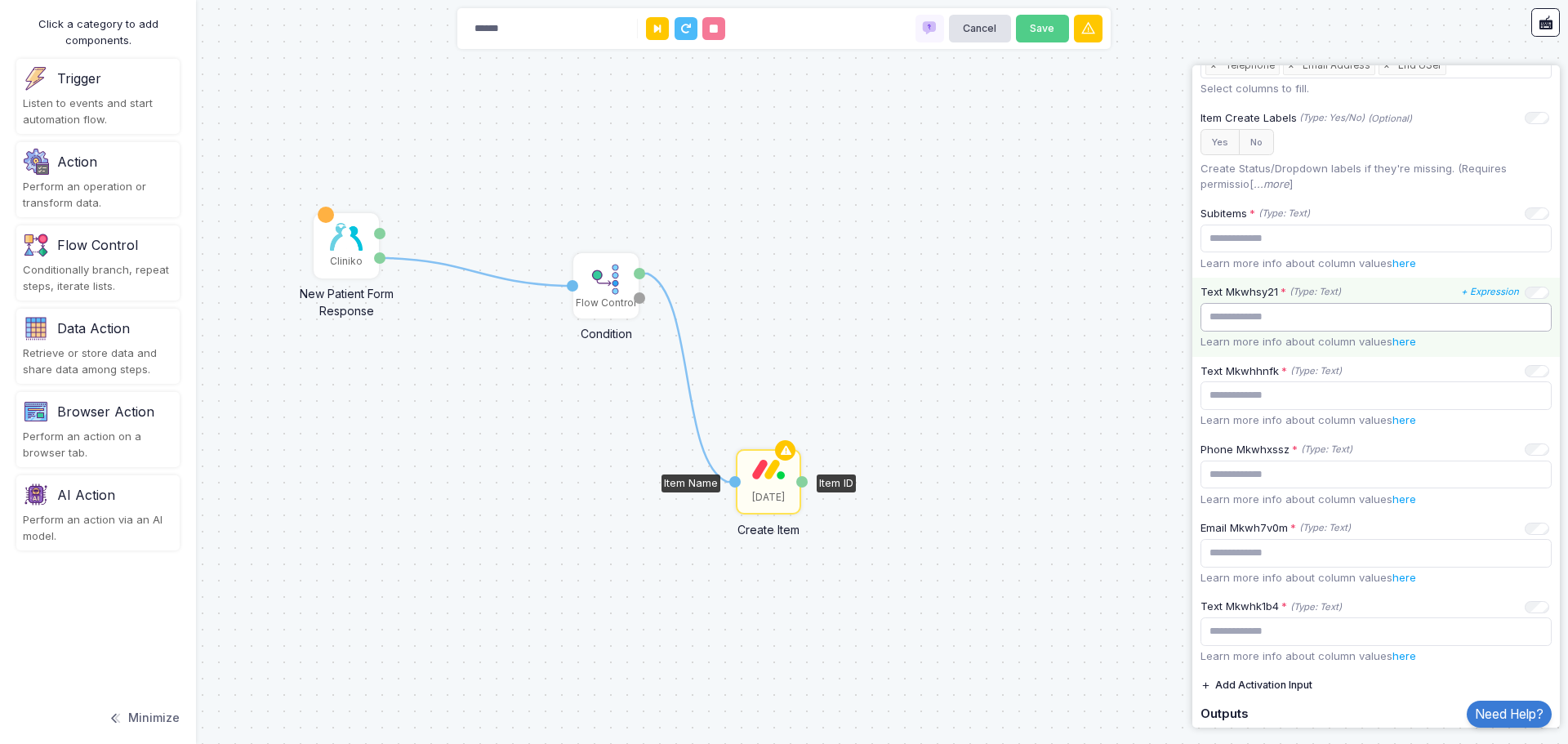
click at [1312, 318] on input "text" at bounding box center [1376, 317] width 351 height 29
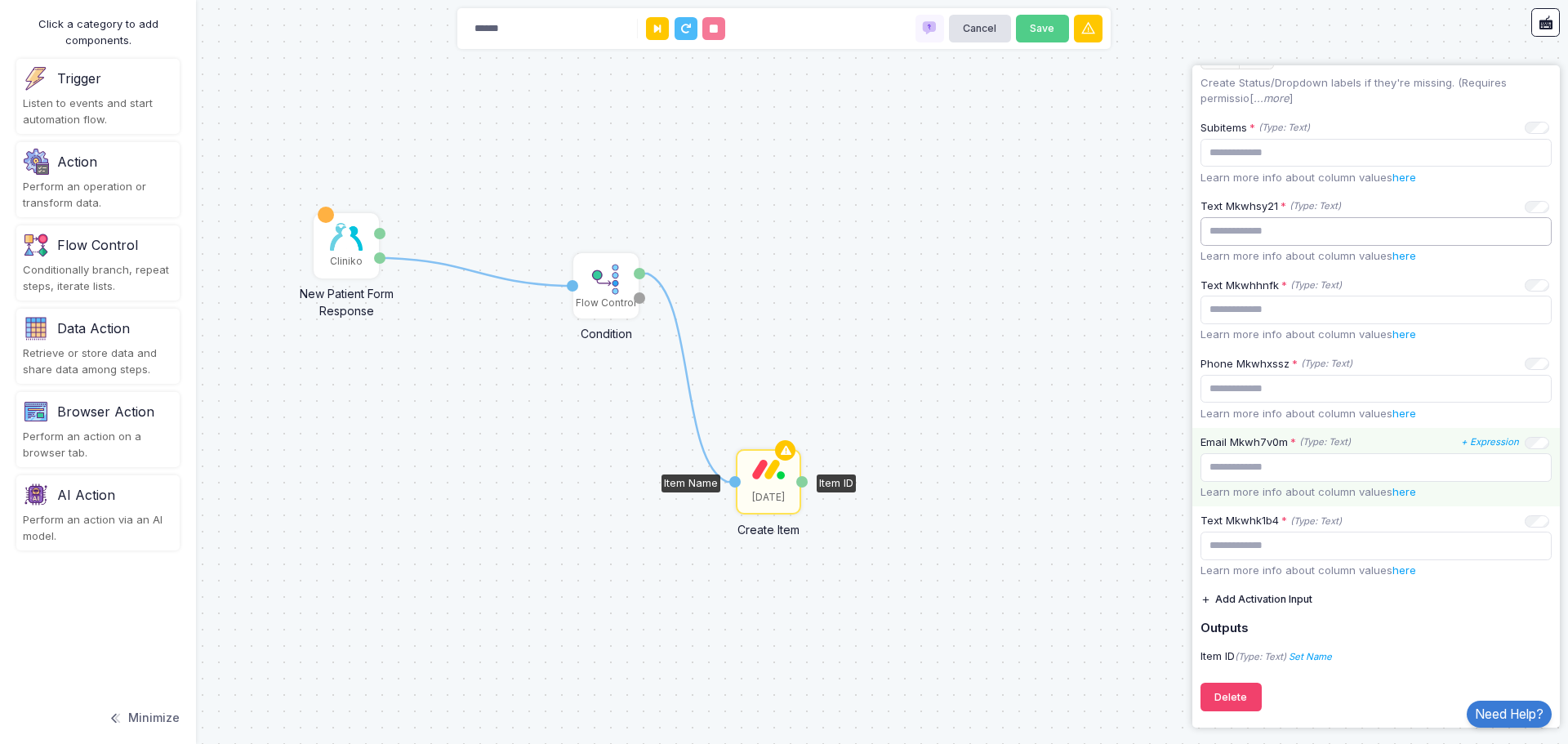
scroll to position [148, 0]
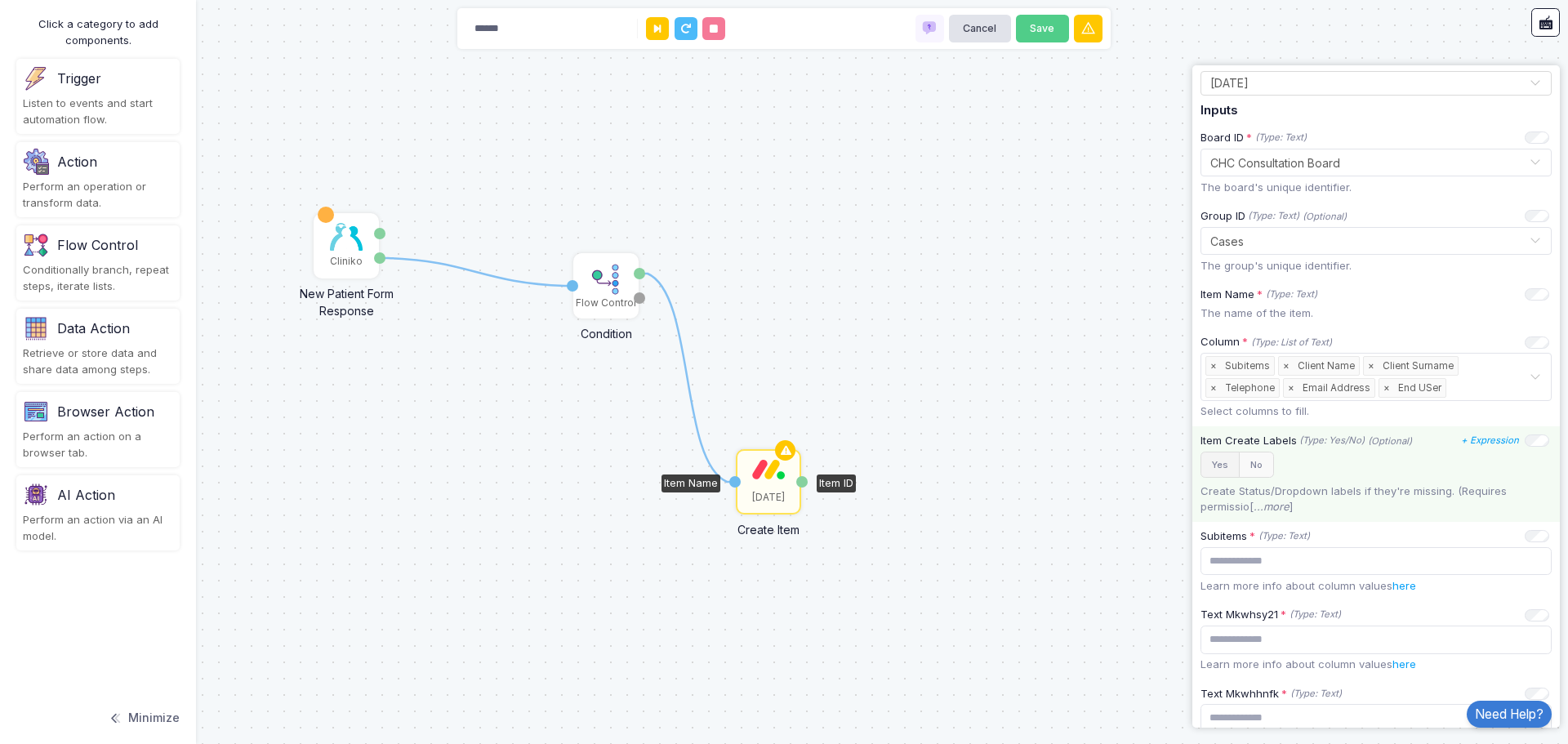
click at [1220, 465] on button "Yes" at bounding box center [1219, 465] width 39 height 27
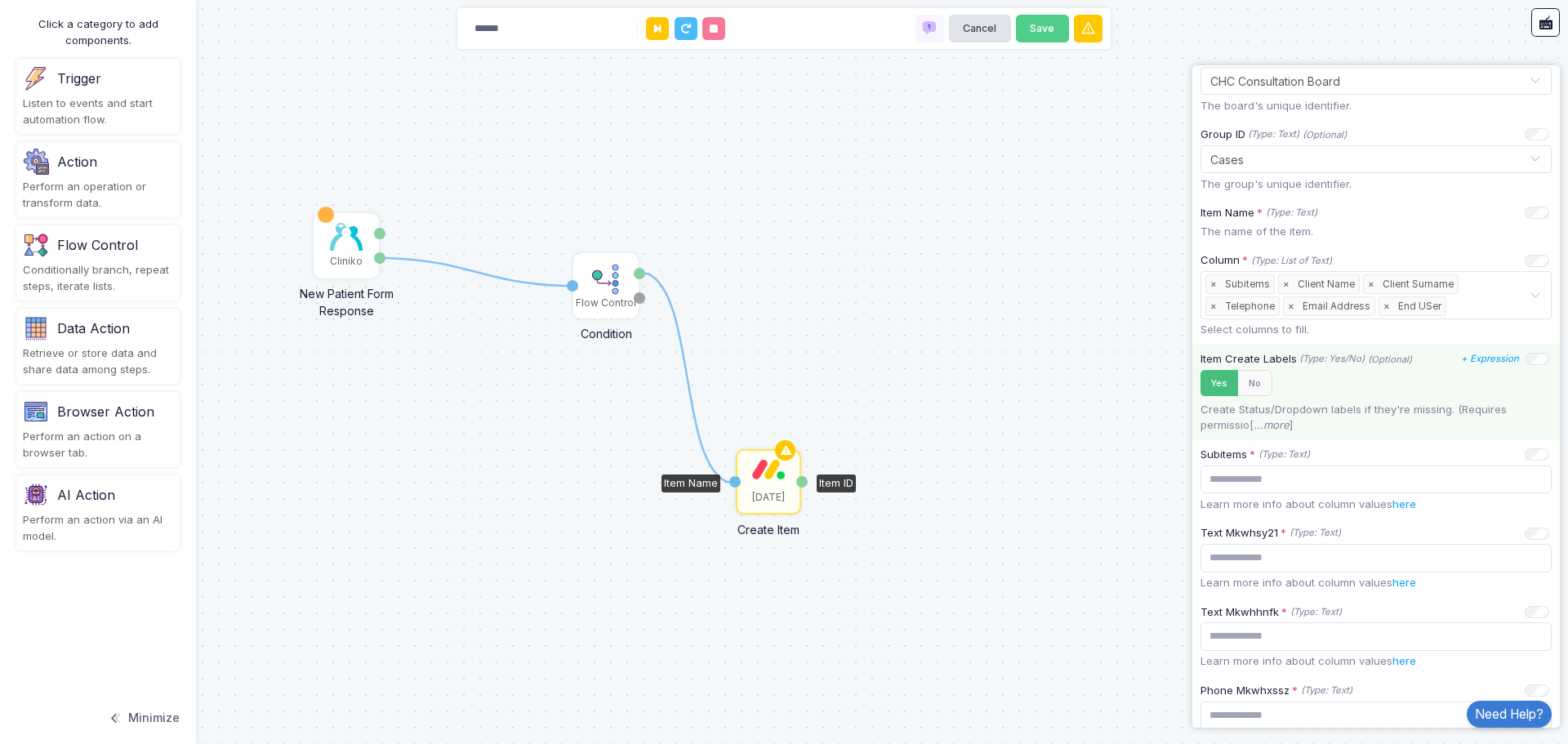
scroll to position [0, 0]
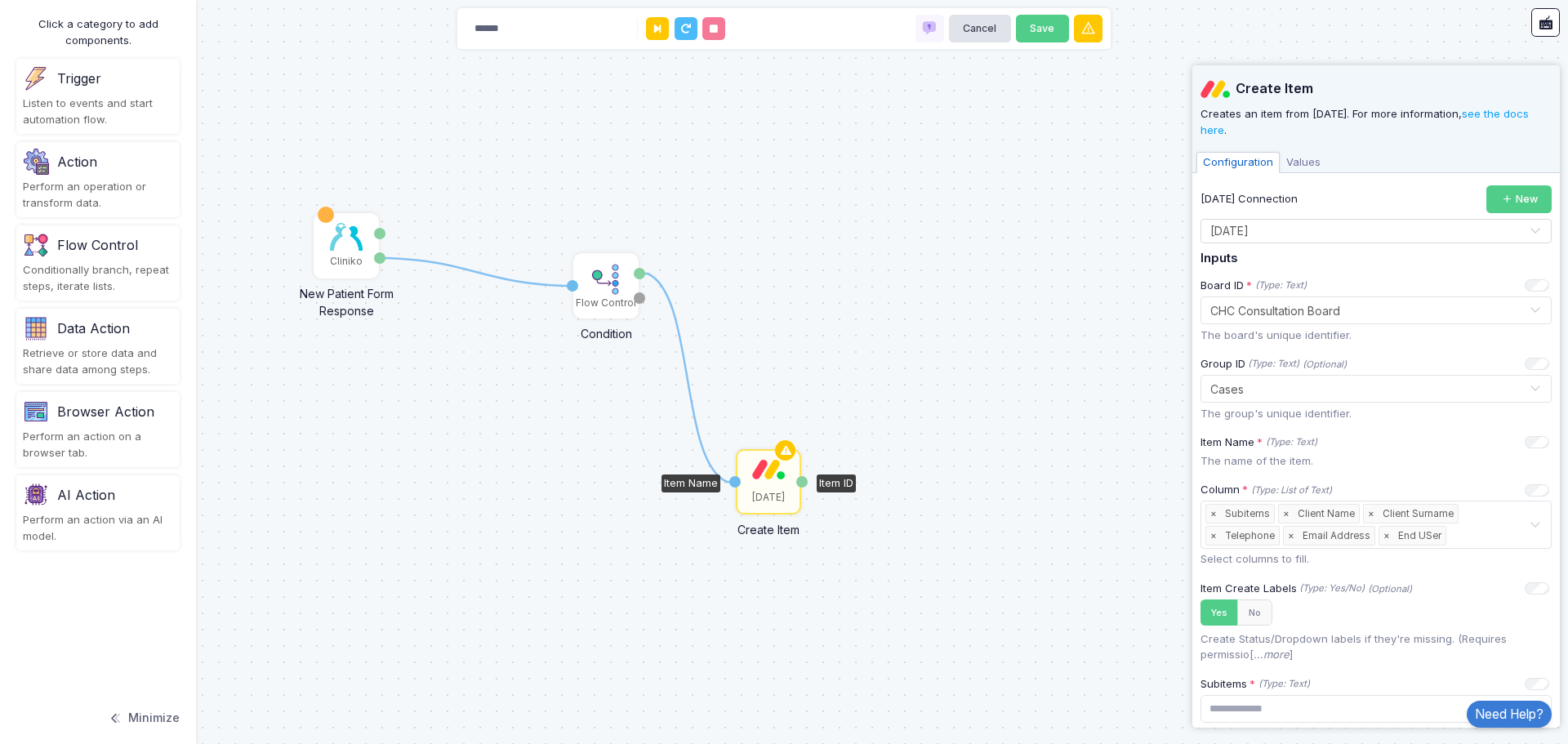
click at [1305, 157] on span "Values" at bounding box center [1303, 162] width 48 height 21
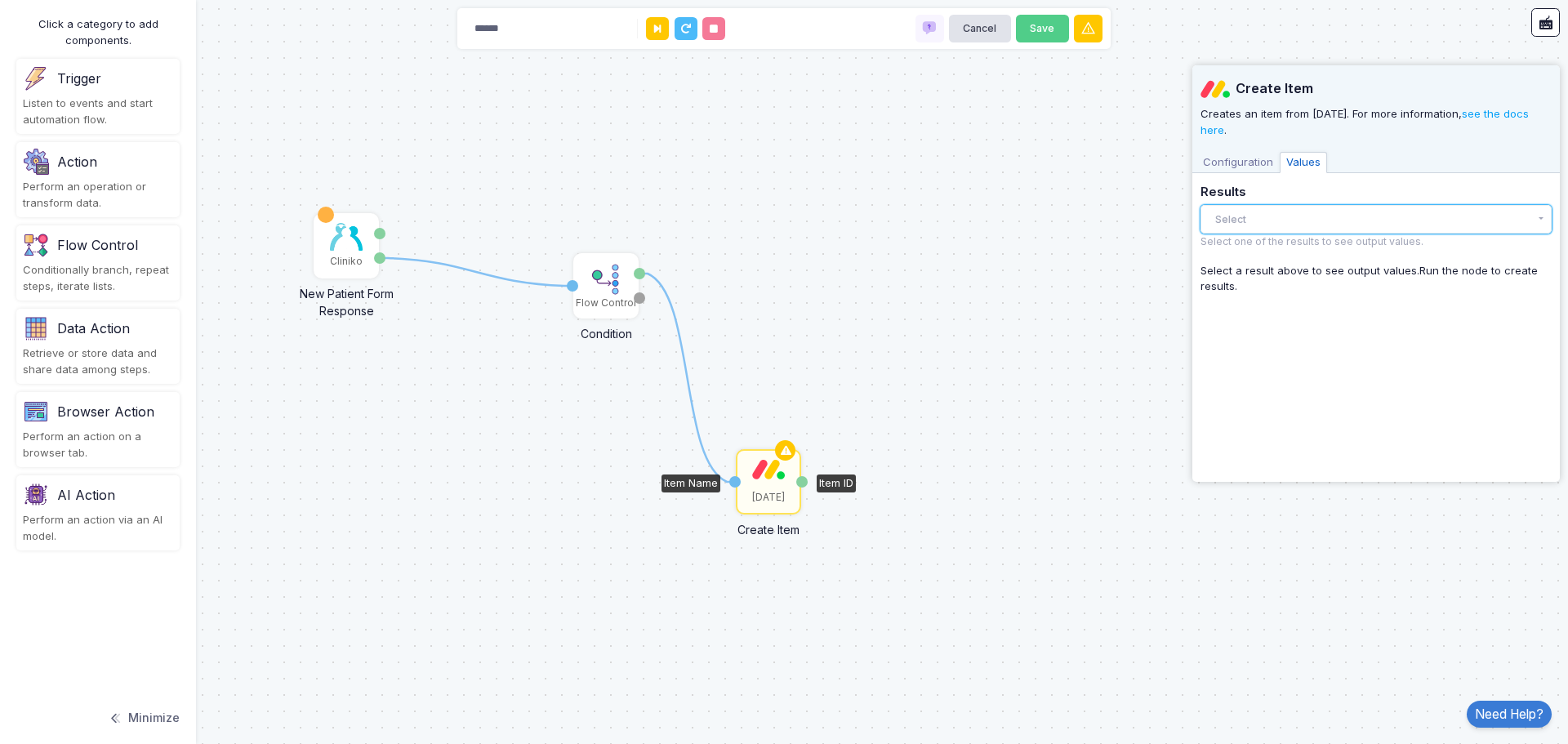
click at [1283, 221] on button "Select" at bounding box center [1376, 219] width 351 height 29
click at [1279, 213] on button "Select" at bounding box center [1376, 219] width 351 height 29
click at [1249, 147] on div "Create Item Creates an item from Monday. For more information, see the docs her…" at bounding box center [1376, 120] width 368 height 108
click at [1255, 162] on span "Configuration" at bounding box center [1238, 162] width 84 height 21
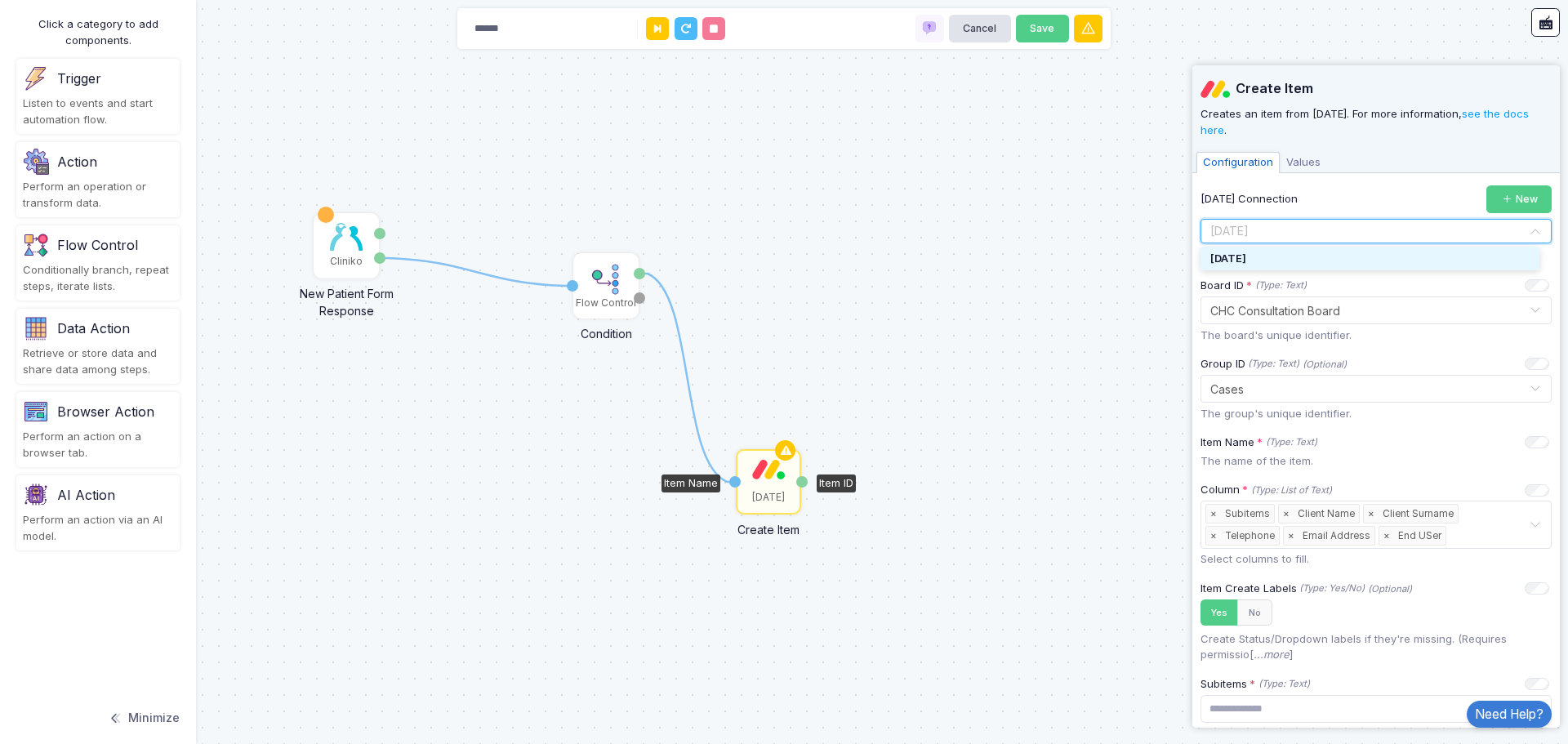
click at [1364, 235] on input "text" at bounding box center [1359, 232] width 300 height 18
click at [1334, 262] on div "[DATE]" at bounding box center [1370, 258] width 339 height 25
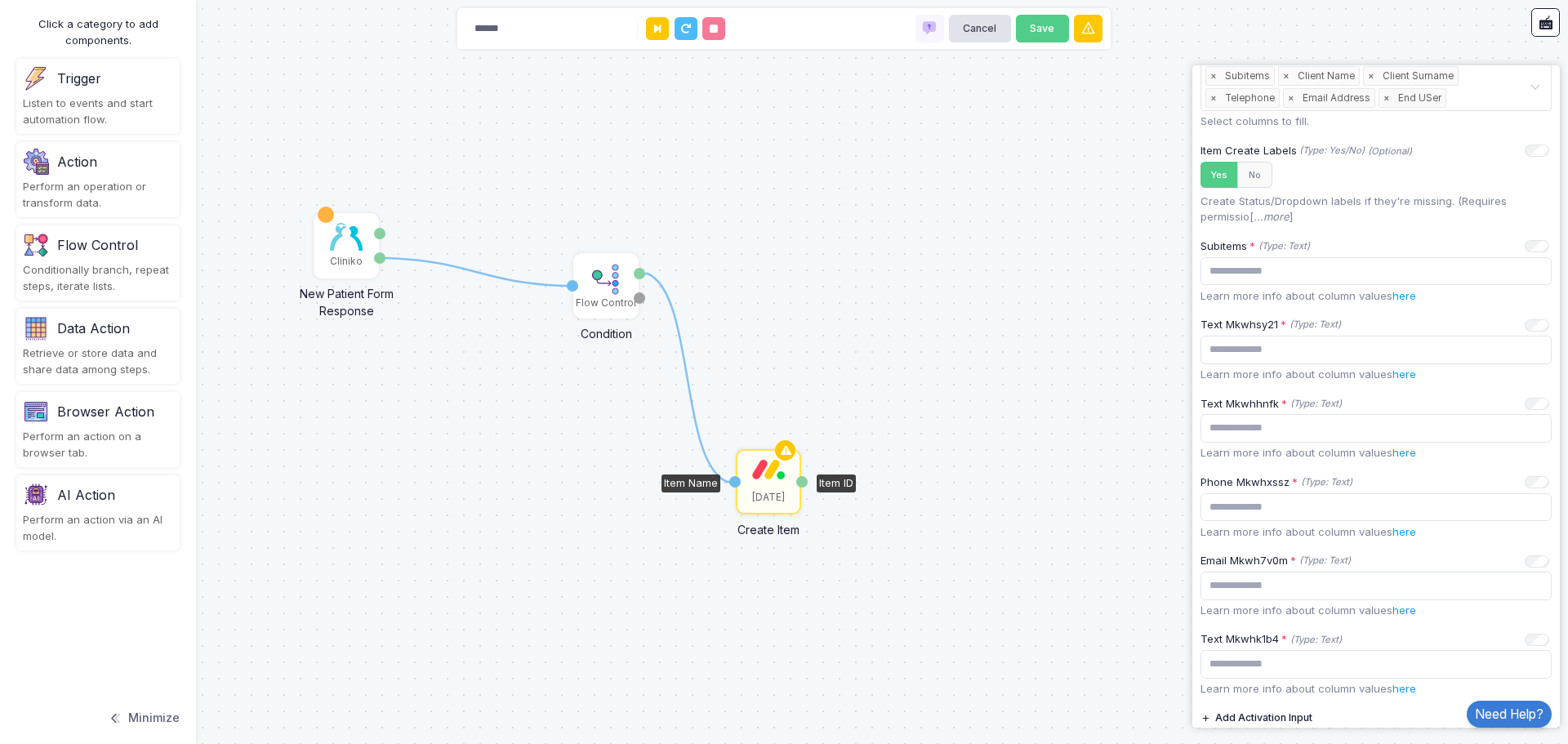
scroll to position [557, 0]
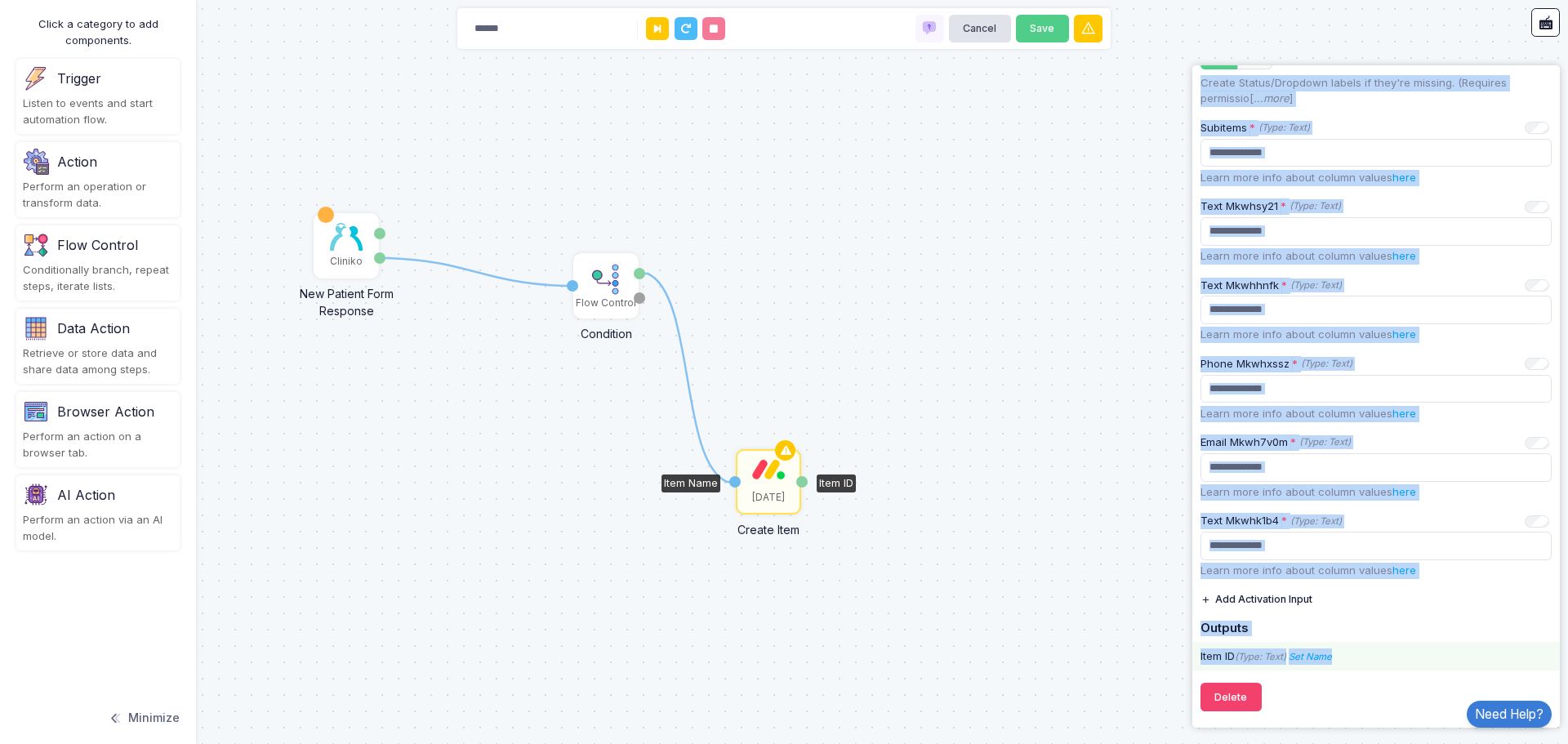
drag, startPoint x: 1200, startPoint y: 129, endPoint x: 1354, endPoint y: 659, distance: 551.9
click at [1354, 659] on div "Monday Connection New Select Connection × Monday × Inputs Board ID * (Type: Tex…" at bounding box center [1376, 150] width 351 height 1042
copy div "Item Name * (Type: Text) + Expression The name of the item. Column * (Type: Lis…"
click at [1051, 187] on div "1 1 Monday Create Item Item Name Item ID Cliniko New Patient Form Response Pati…" at bounding box center [784, 372] width 1568 height 744
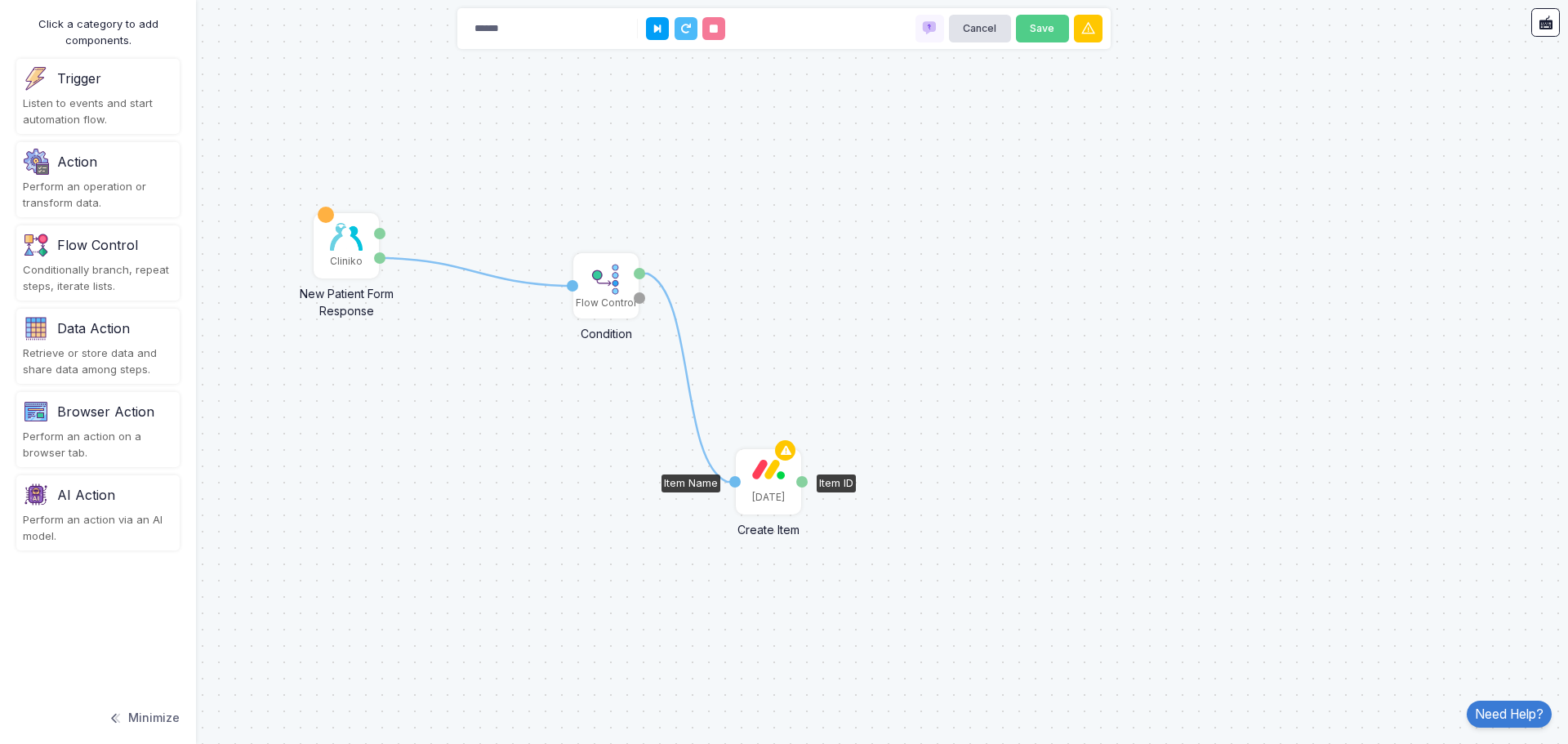
click at [758, 485] on div "[DATE]" at bounding box center [769, 482] width 62 height 62
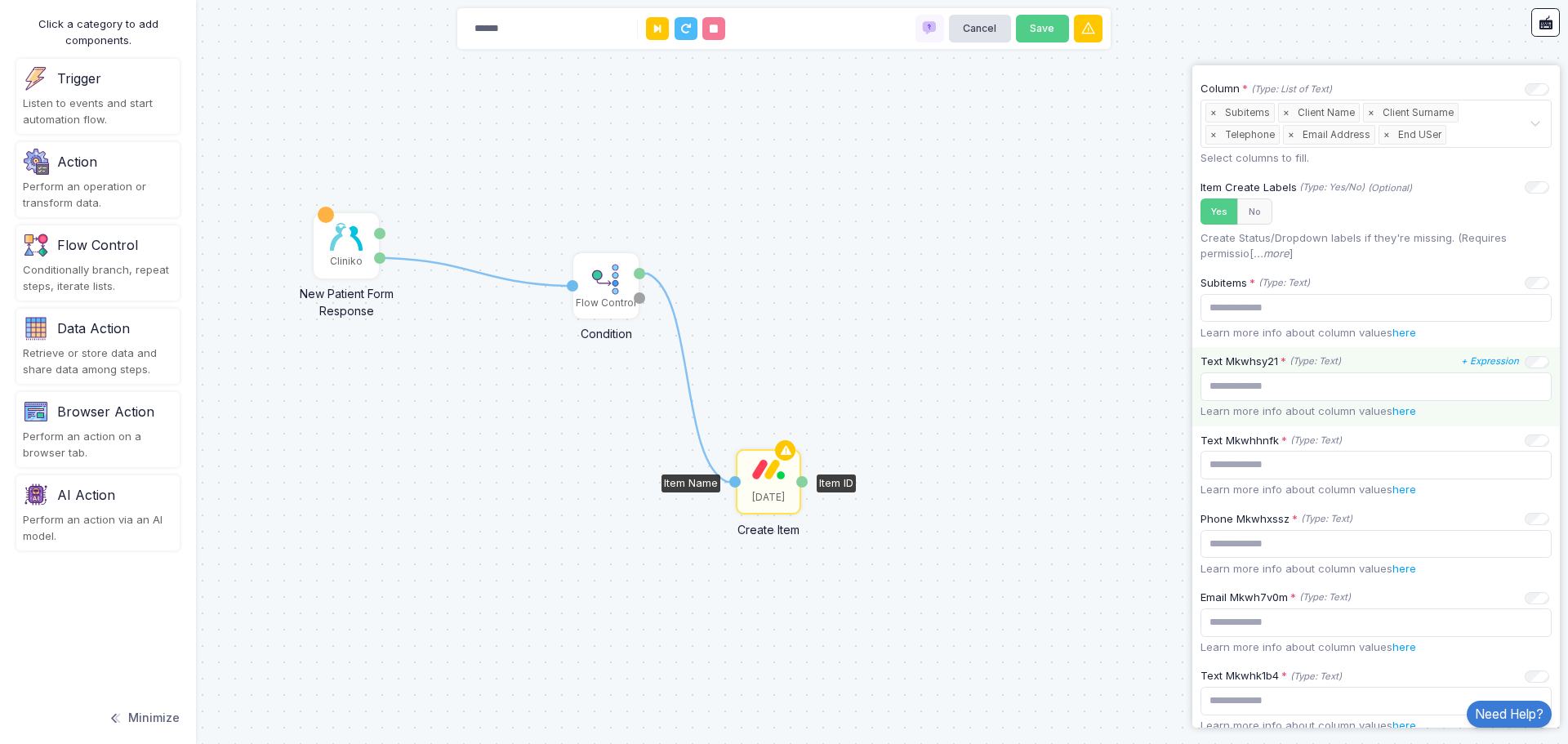
scroll to position [409, 0]
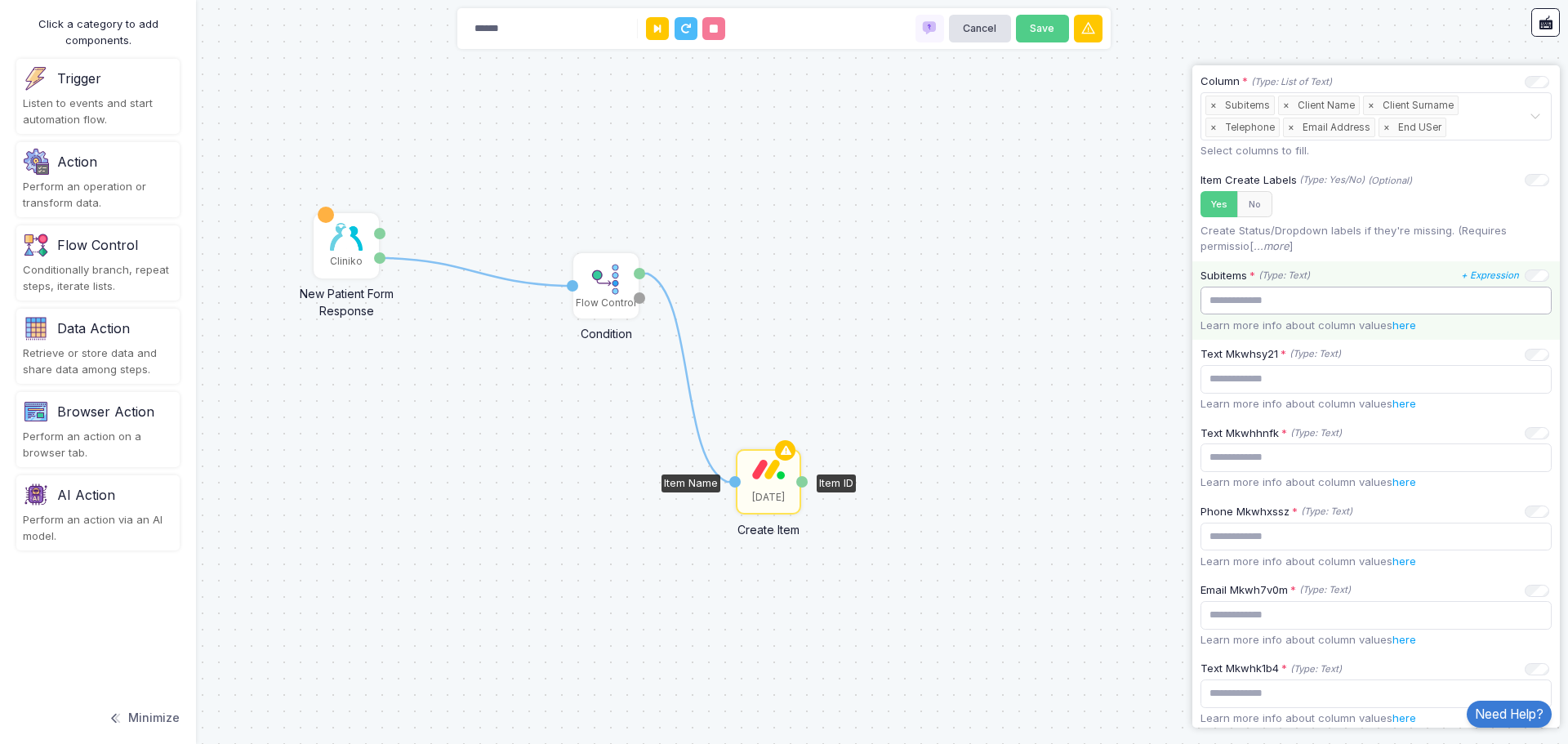
click at [1332, 301] on input "text" at bounding box center [1376, 300] width 351 height 29
click at [1474, 272] on icon "+ Expression" at bounding box center [1489, 274] width 58 height 11
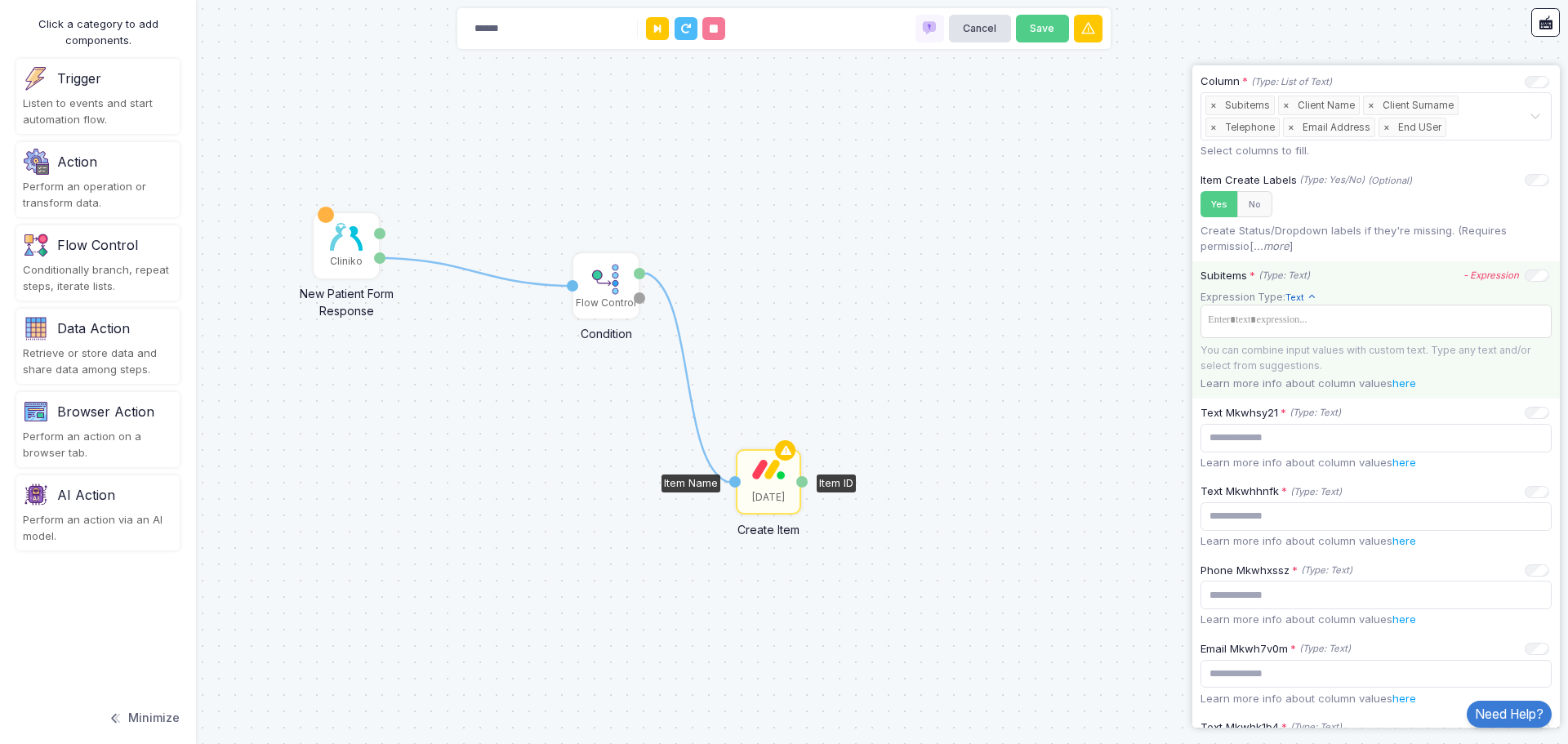
click at [1308, 296] on icon at bounding box center [1311, 297] width 10 height 10
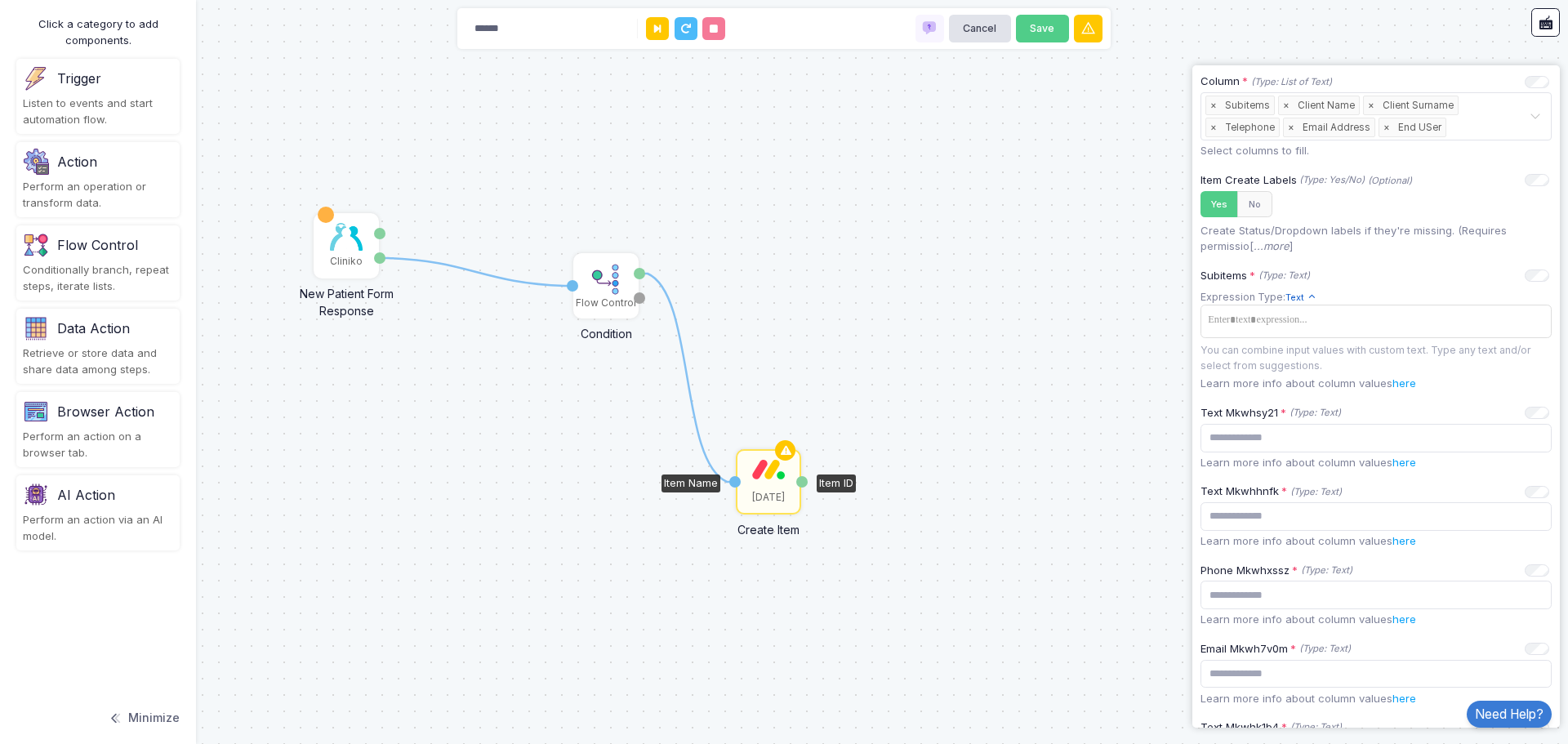
click at [0, 0] on icon "- Expression" at bounding box center [0, 0] width 0 height 0
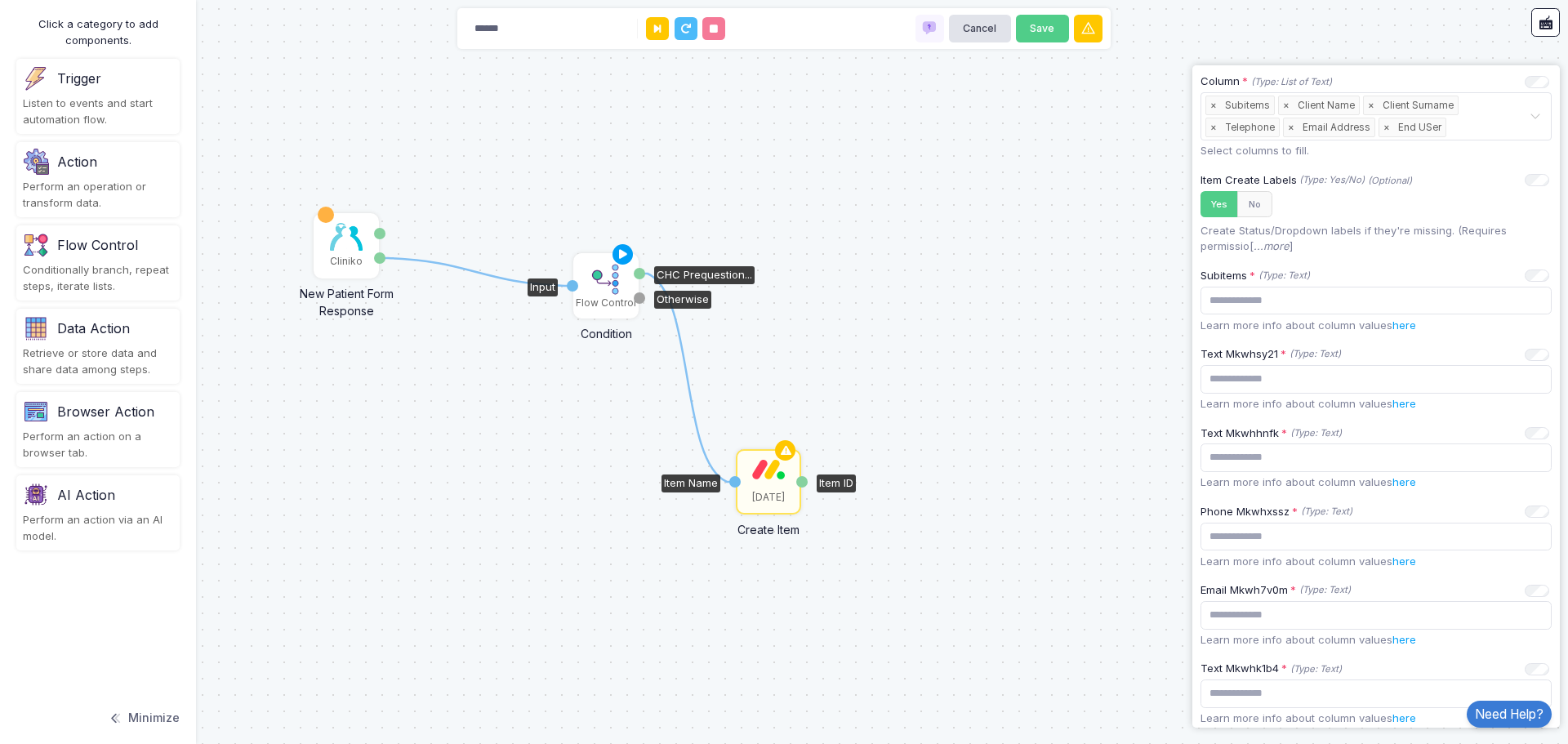
click at [609, 283] on img at bounding box center [605, 279] width 33 height 33
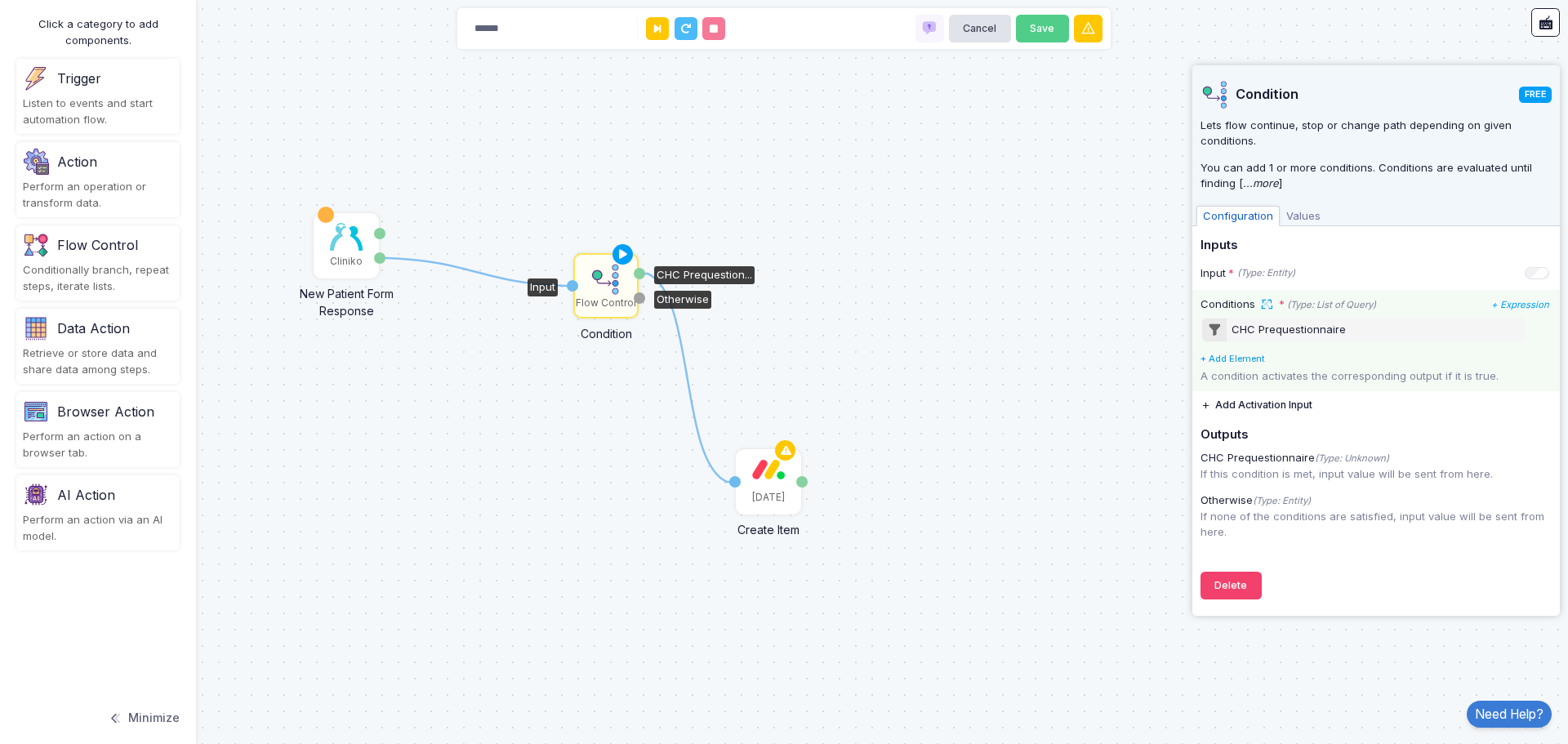
click at [1252, 359] on link "+ Add Element" at bounding box center [1232, 358] width 65 height 11
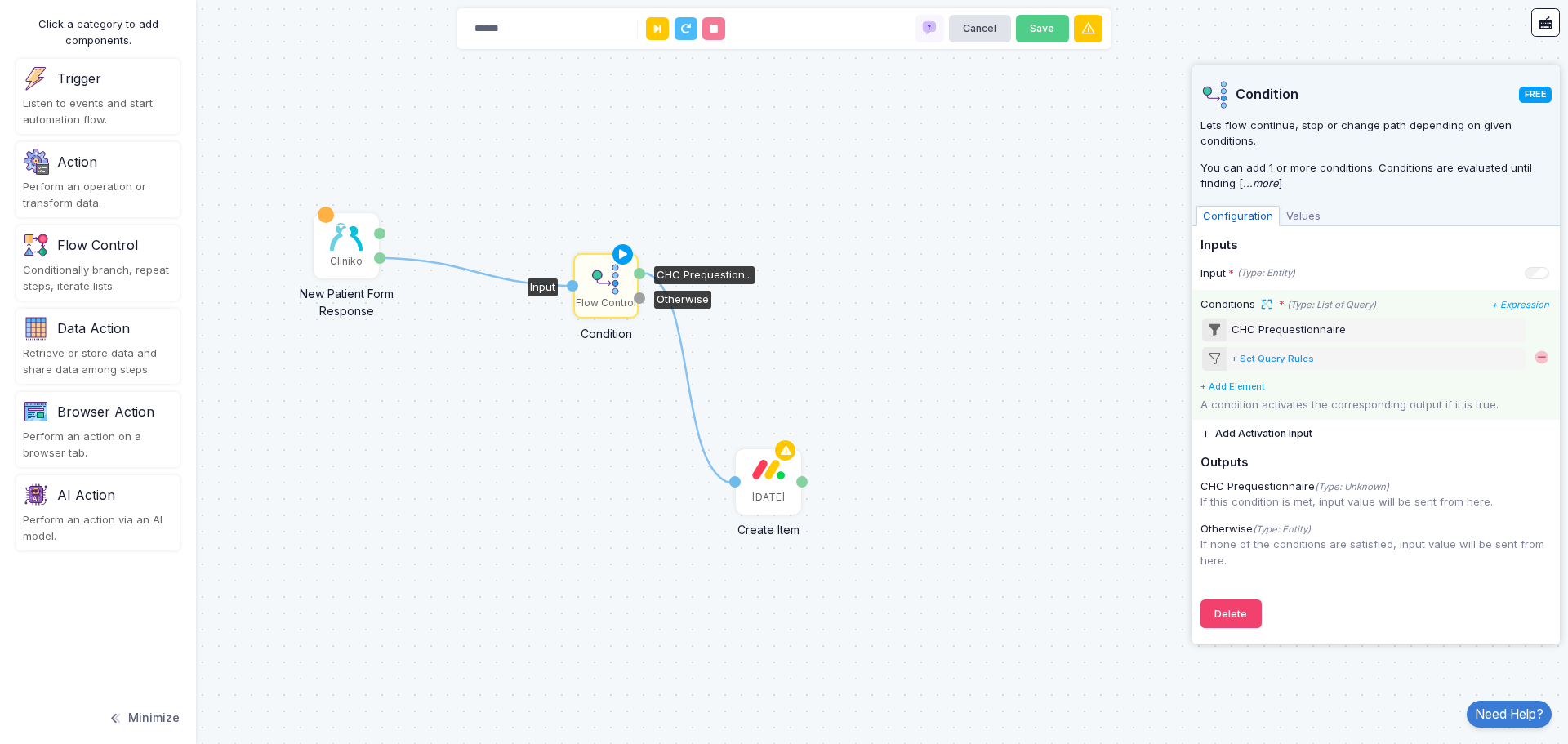
click at [1545, 357] on span at bounding box center [1541, 358] width 16 height 16
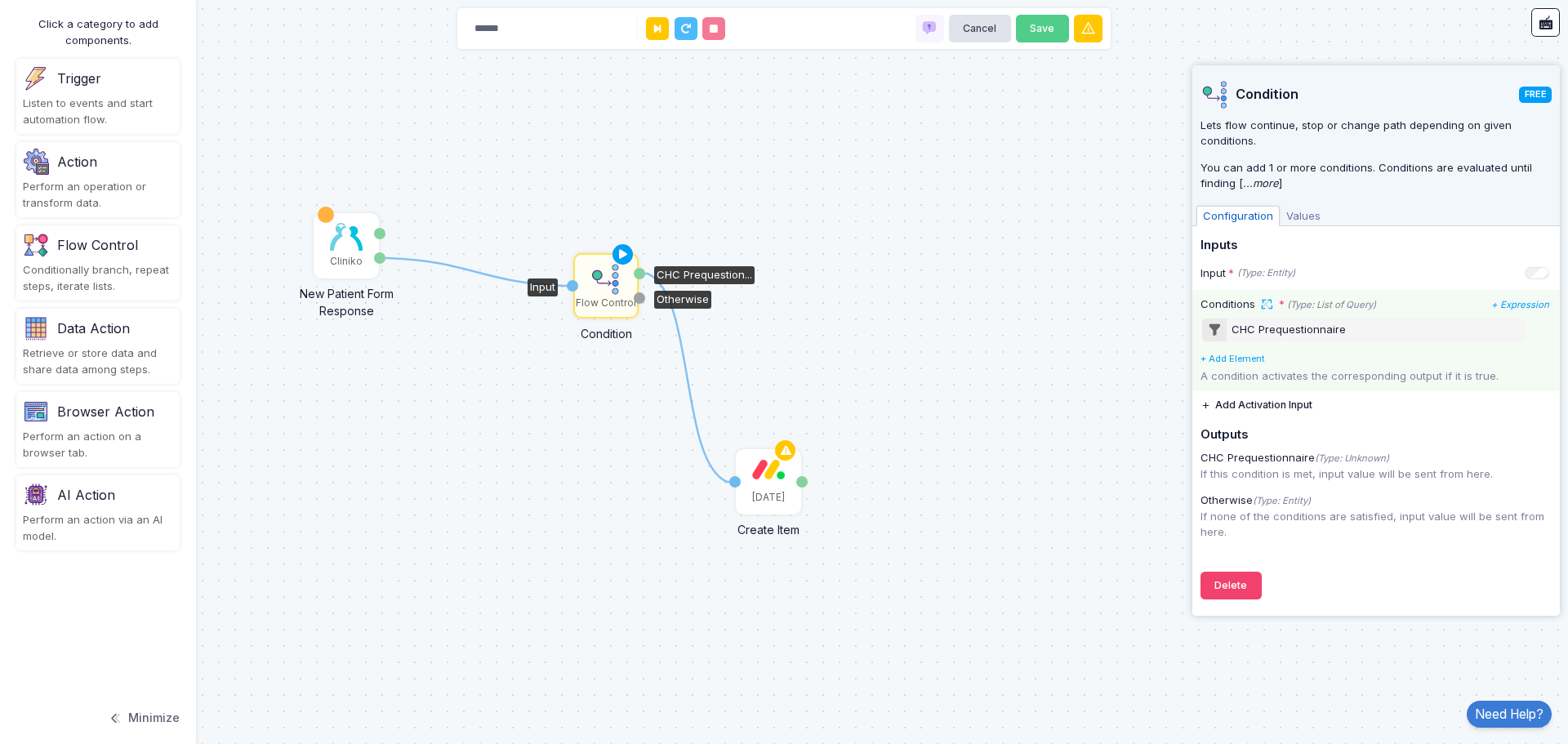
click at [1299, 222] on span "Values" at bounding box center [1303, 215] width 48 height 21
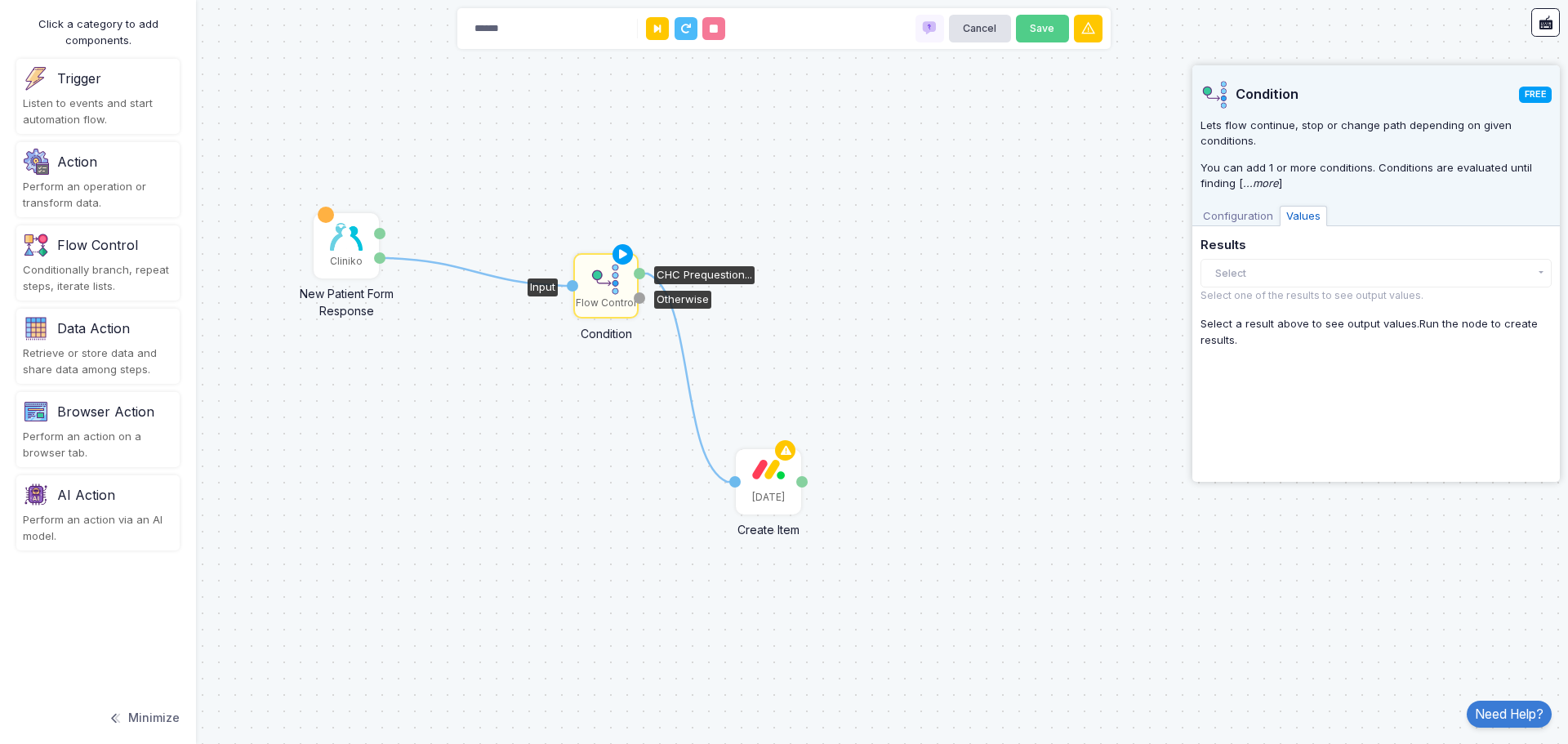
click at [1249, 205] on span "Configuration" at bounding box center [1238, 215] width 84 height 21
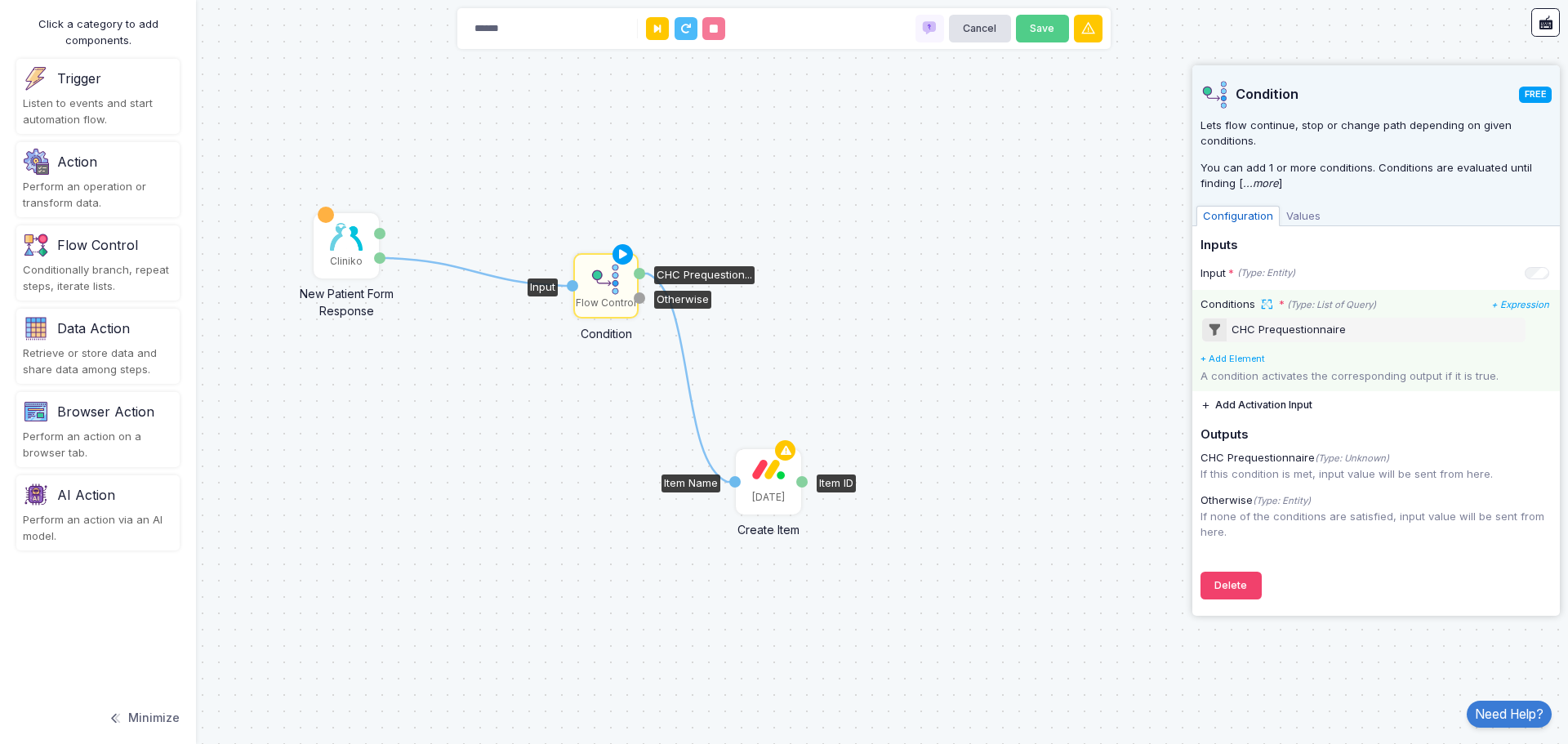
click at [761, 480] on div "[DATE]" at bounding box center [769, 482] width 62 height 62
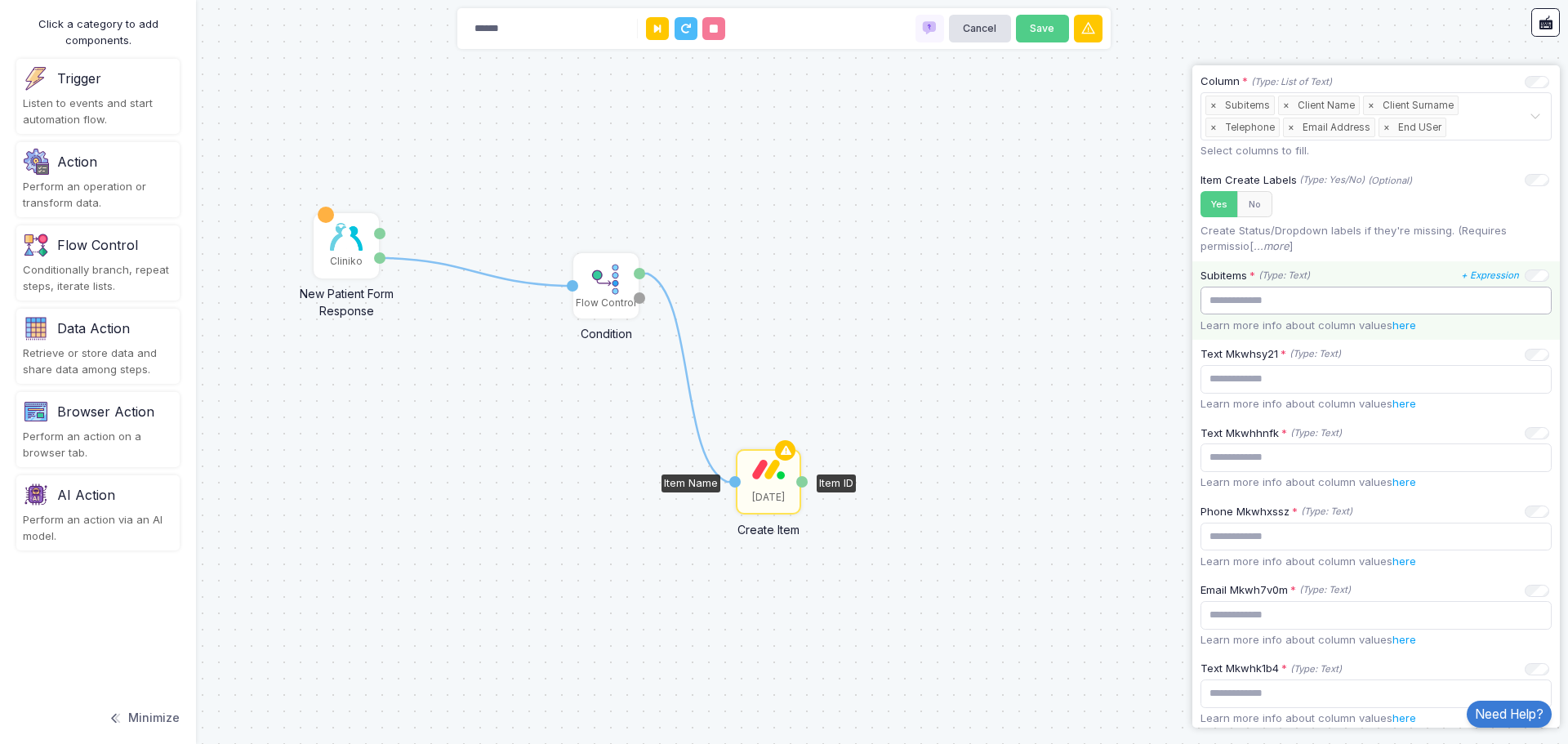
click at [1273, 300] on input "text" at bounding box center [1376, 300] width 351 height 29
paste input "**********"
type input "**********"
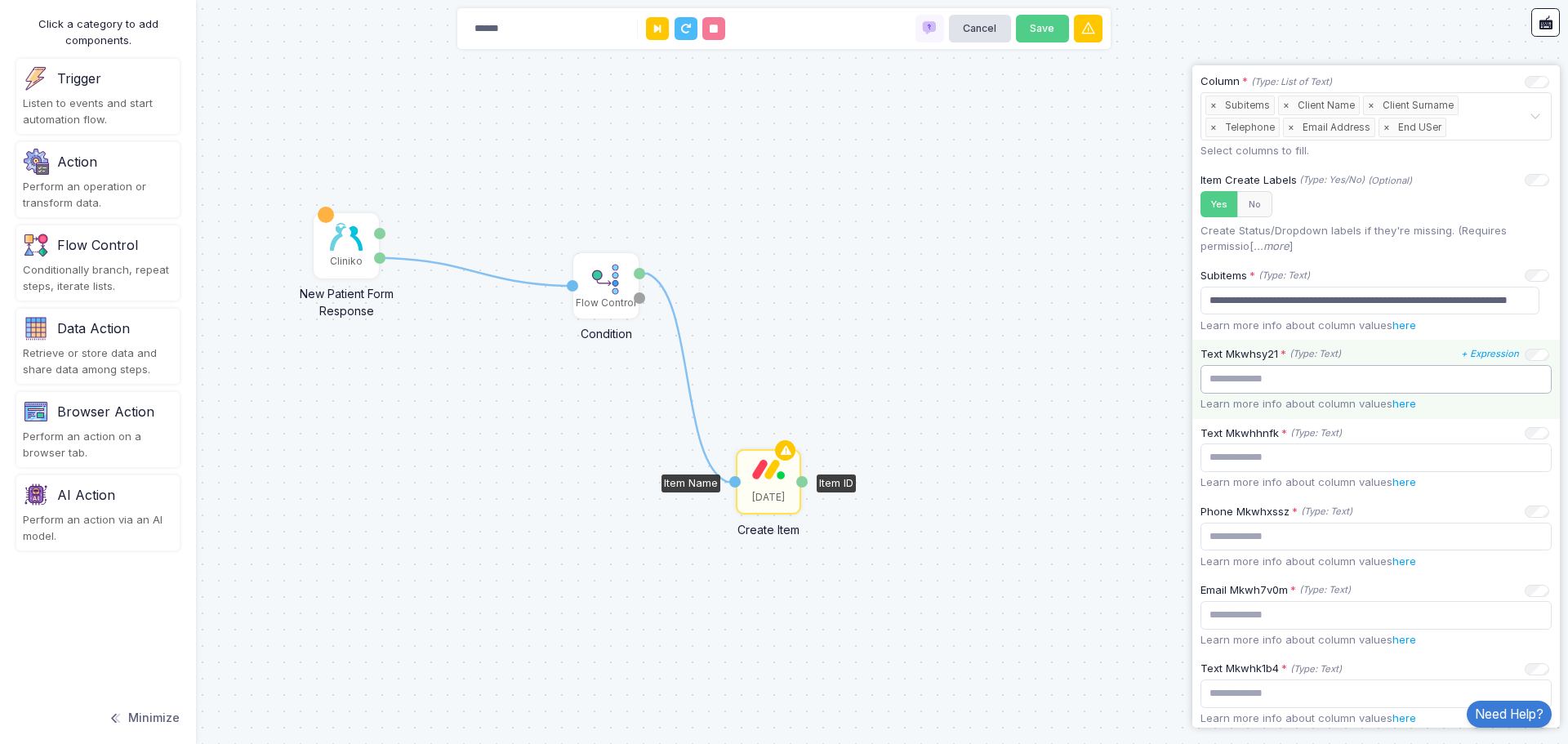
click at [1292, 381] on input "text" at bounding box center [1376, 379] width 351 height 29
paste input "**********"
type input "**********"
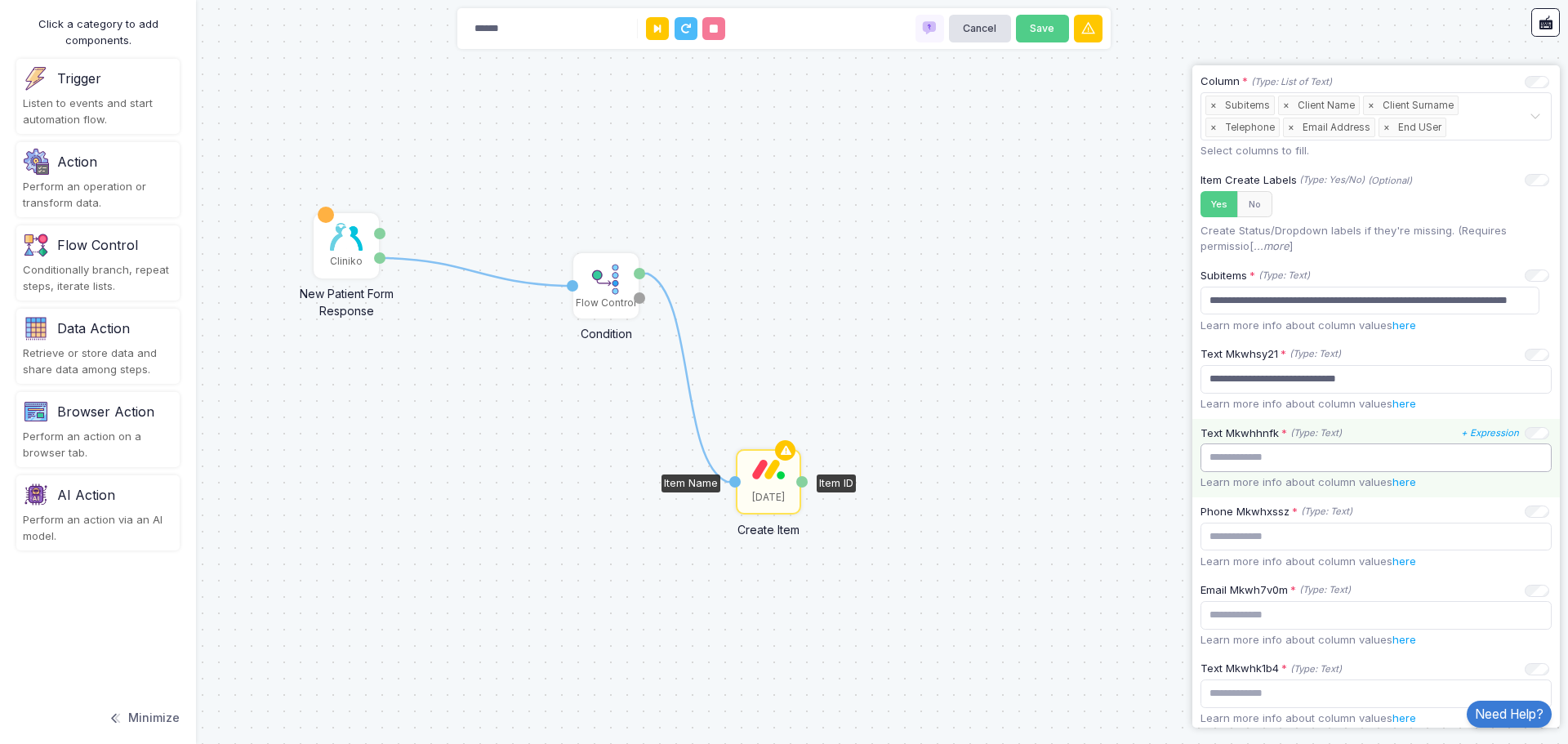
click at [1269, 454] on input "text" at bounding box center [1376, 458] width 351 height 29
paste input "**********"
type input "**********"
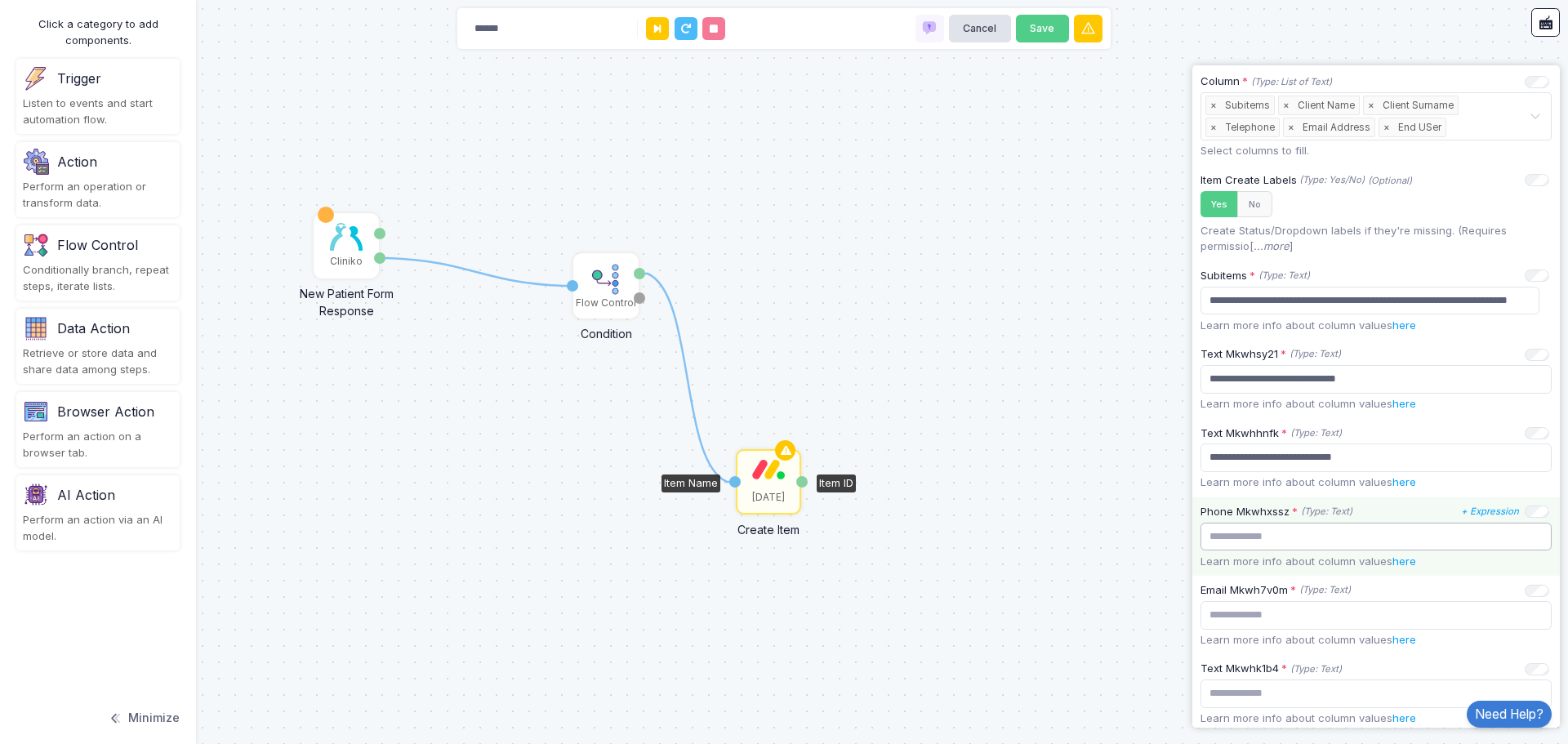
click at [1256, 540] on input "text" at bounding box center [1376, 537] width 351 height 29
paste input "**********"
type input "**********"
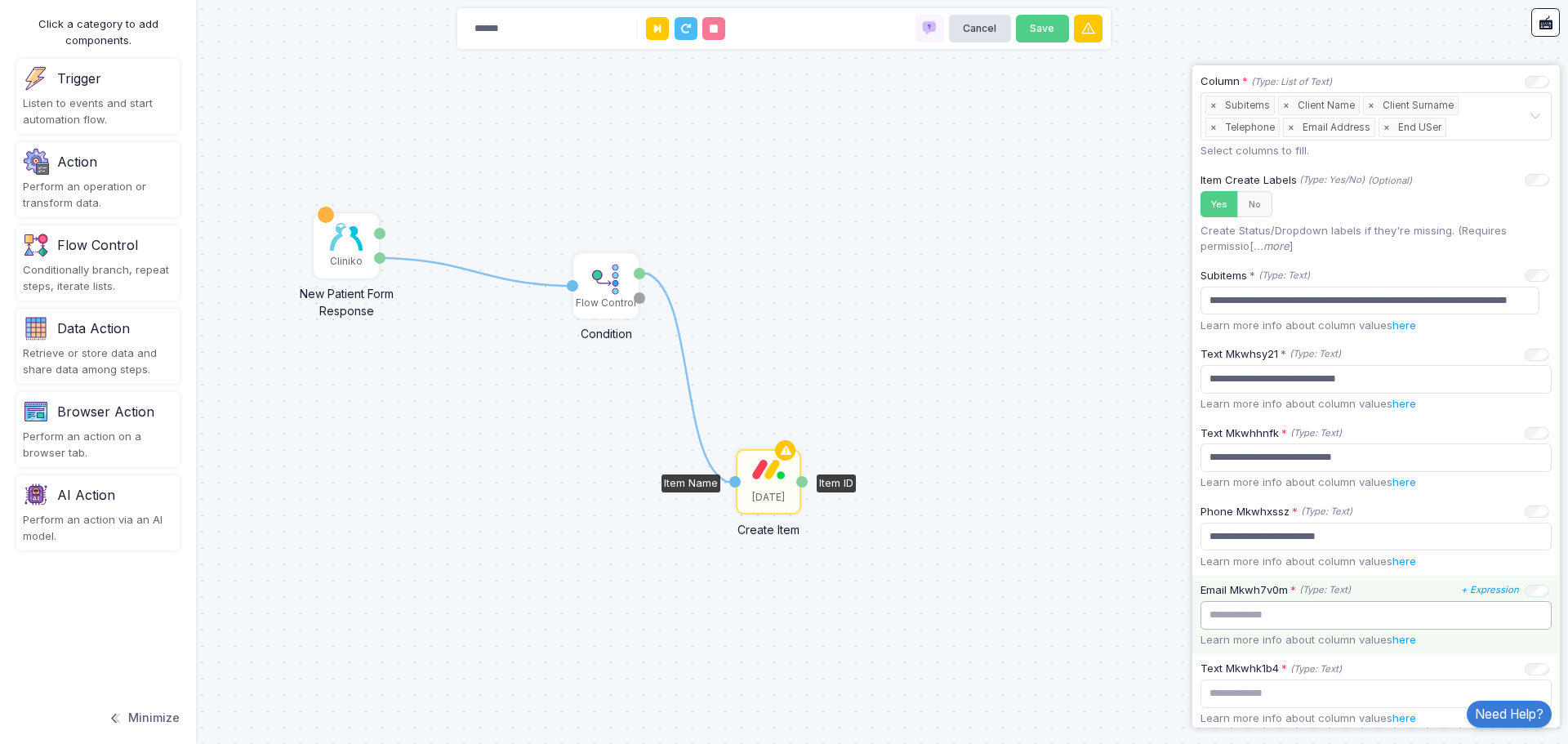
click at [1264, 611] on input "text" at bounding box center [1376, 615] width 351 height 29
paste input "**********"
type input "**********"
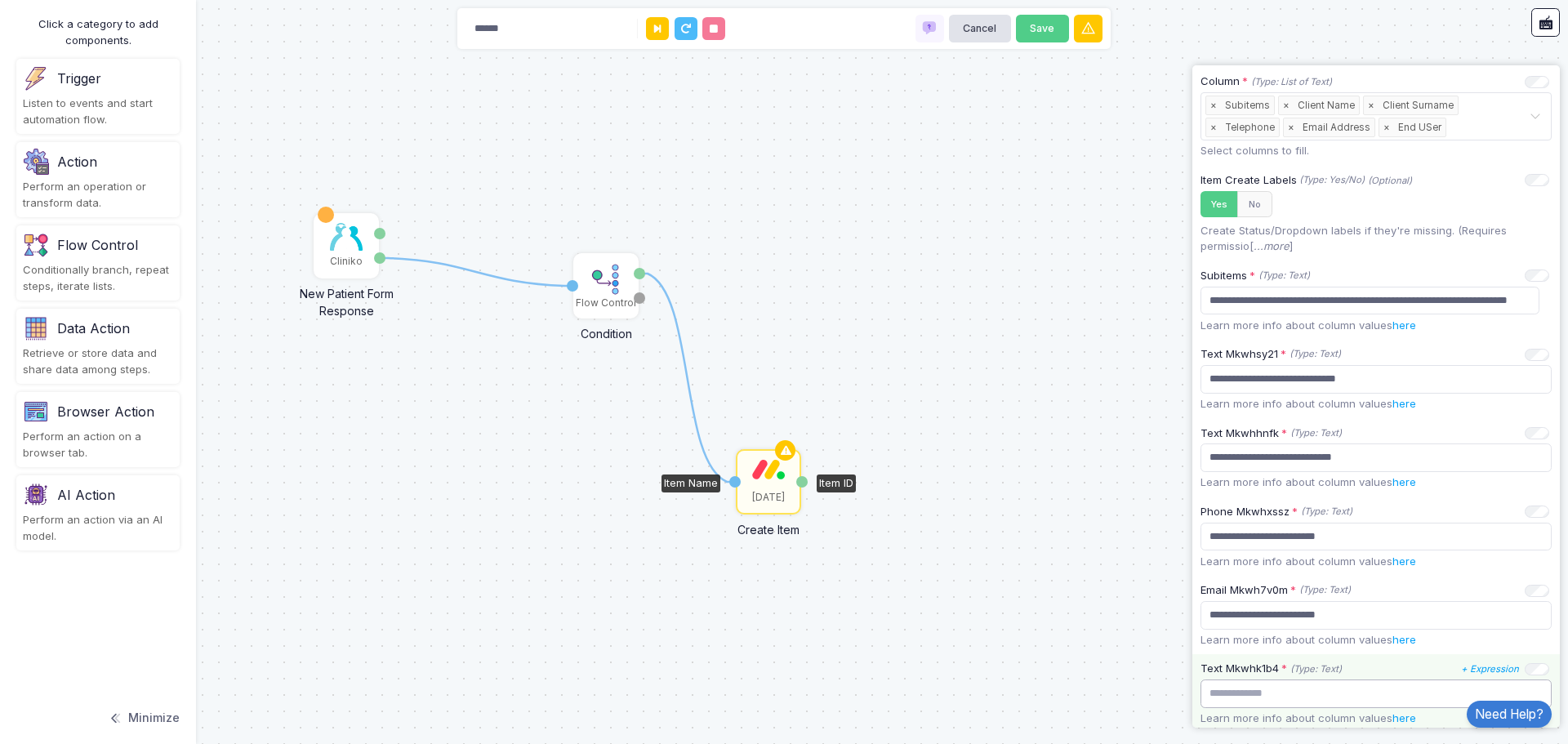
click at [1275, 695] on input "text" at bounding box center [1376, 693] width 351 height 29
paste input "**********"
type input "**********"
click at [954, 267] on div "1 1 Monday Create Item Item Name Item ID Cliniko New Patient Form Response Pati…" at bounding box center [784, 372] width 1568 height 744
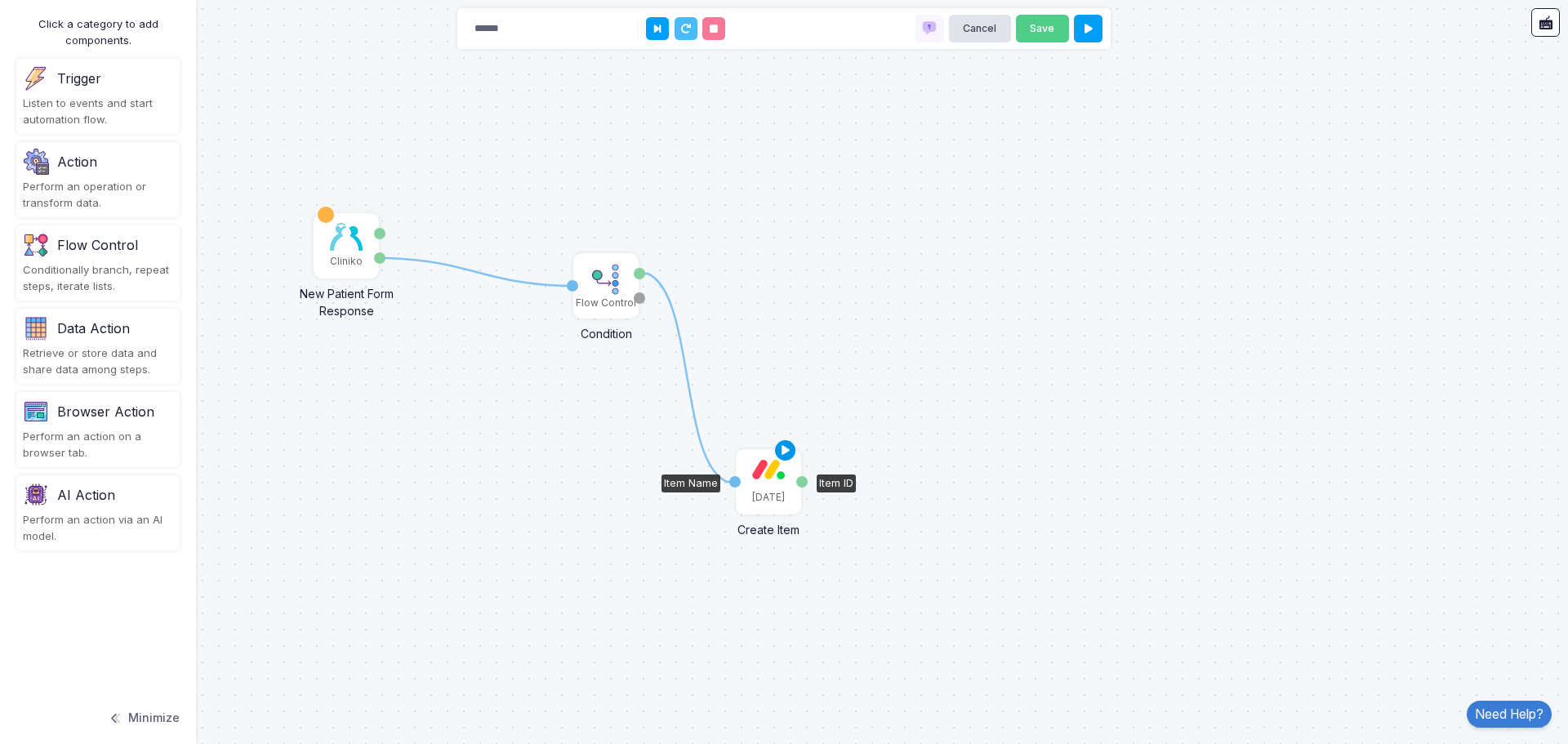
click at [787, 453] on icon at bounding box center [785, 451] width 20 height 23
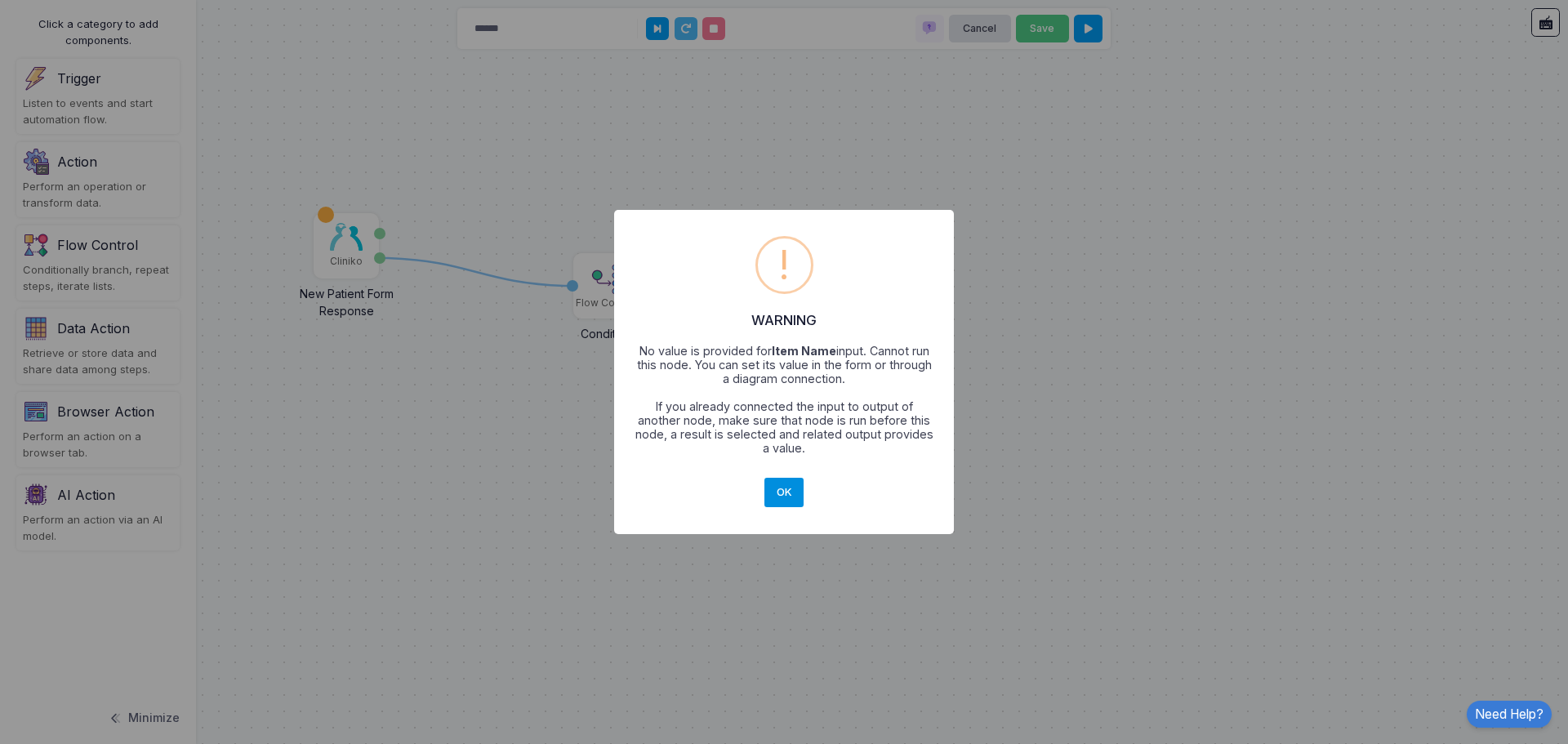
click at [790, 485] on button "OK" at bounding box center [784, 492] width 39 height 29
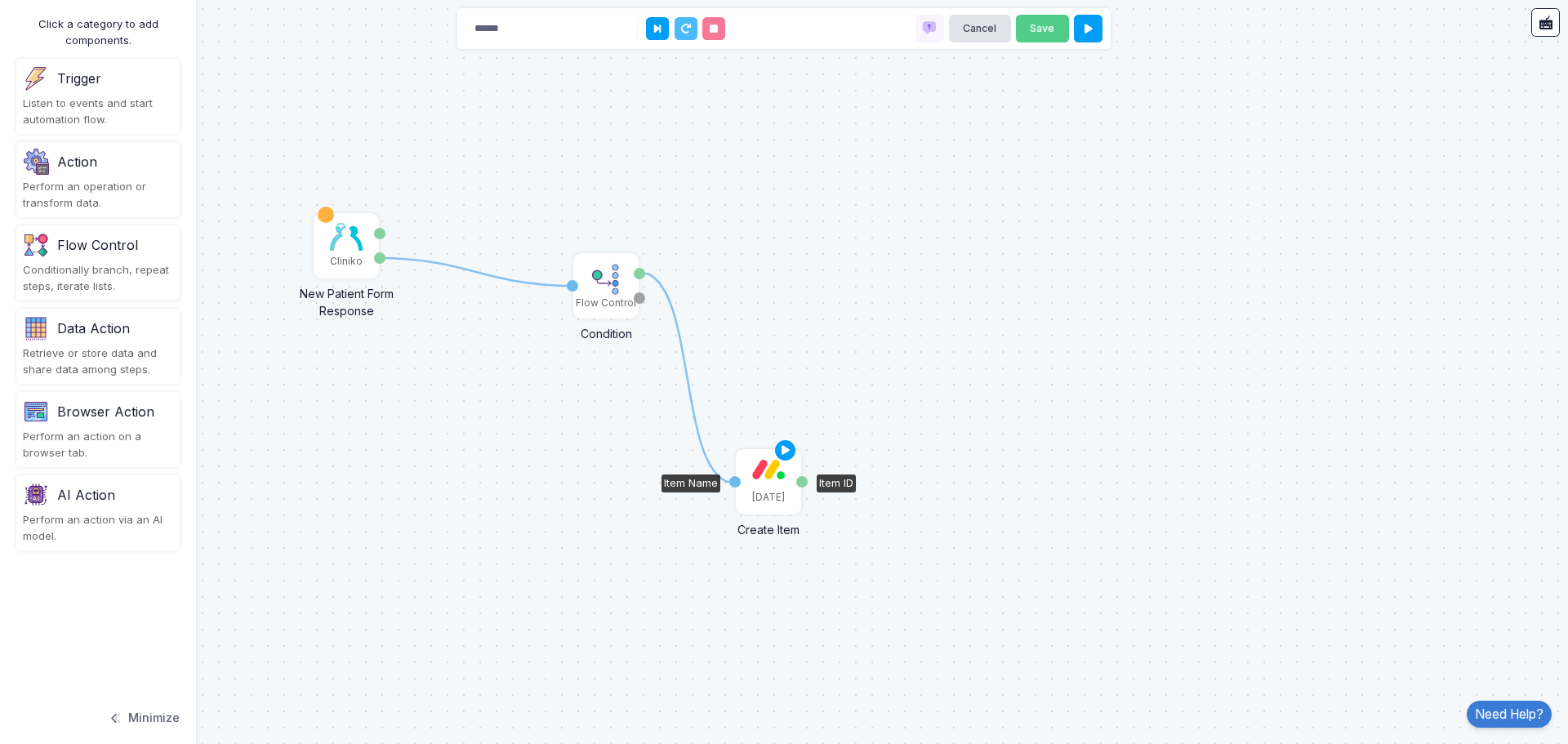
click at [764, 482] on div "[DATE]" at bounding box center [769, 482] width 62 height 62
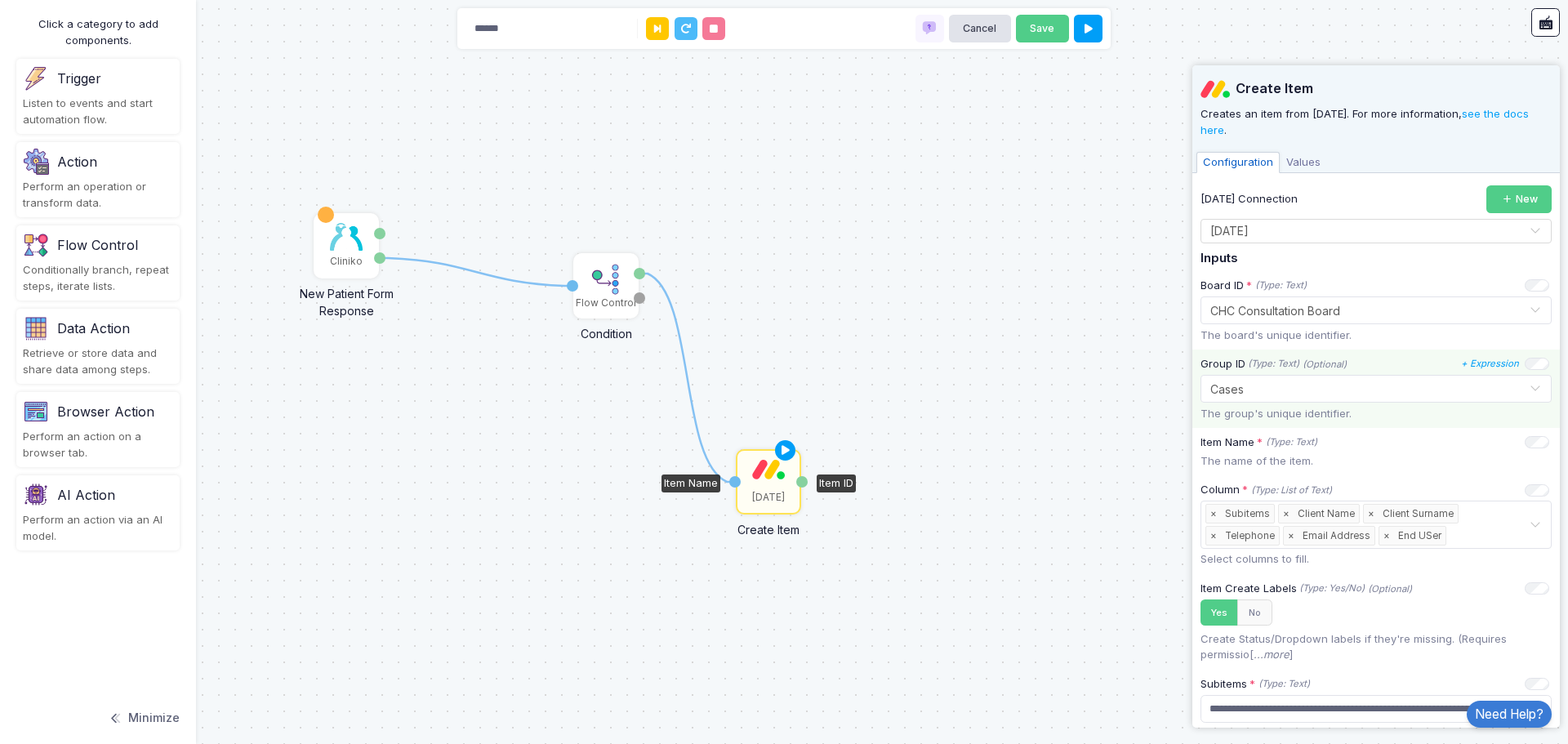
scroll to position [82, 0]
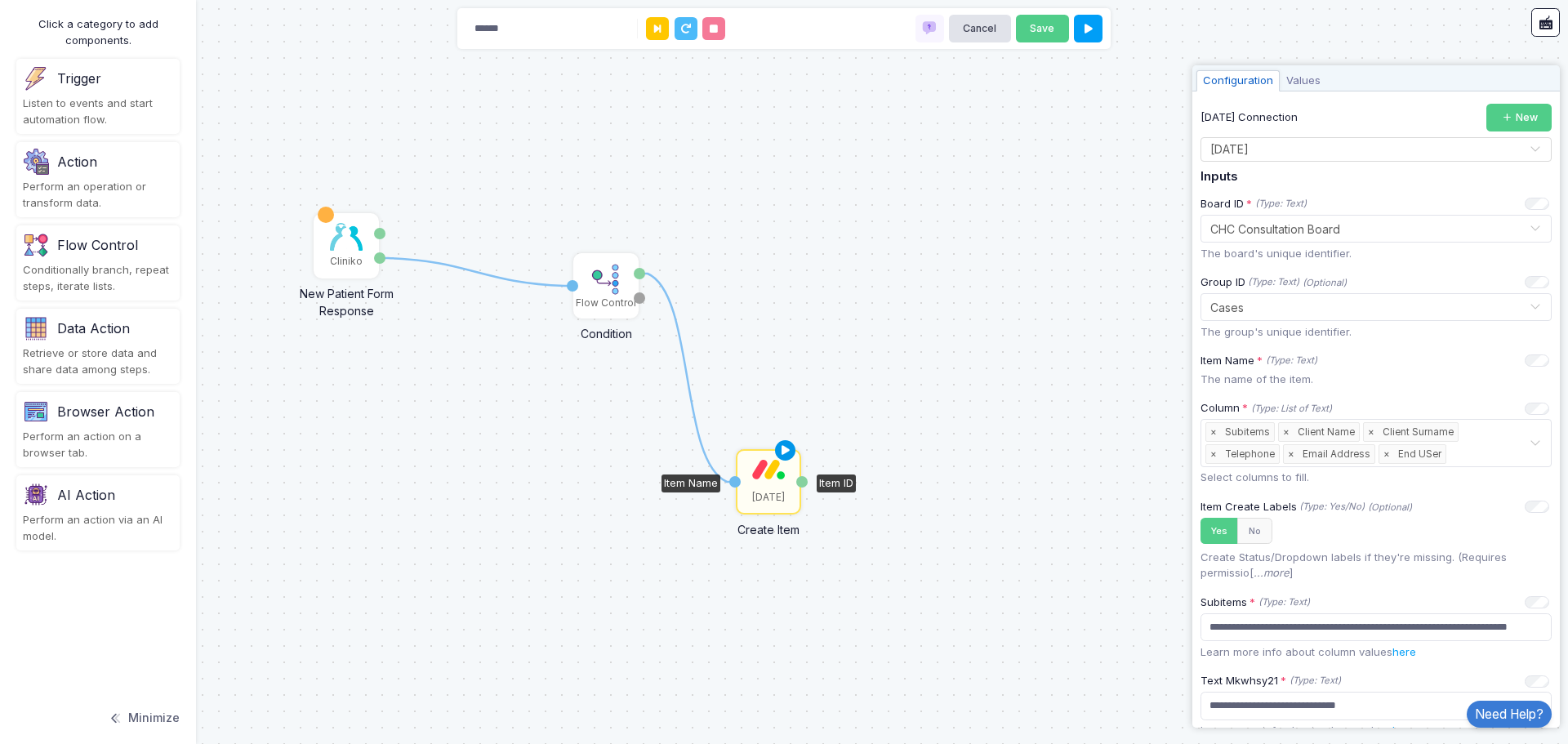
click at [782, 451] on icon at bounding box center [785, 451] width 20 height 23
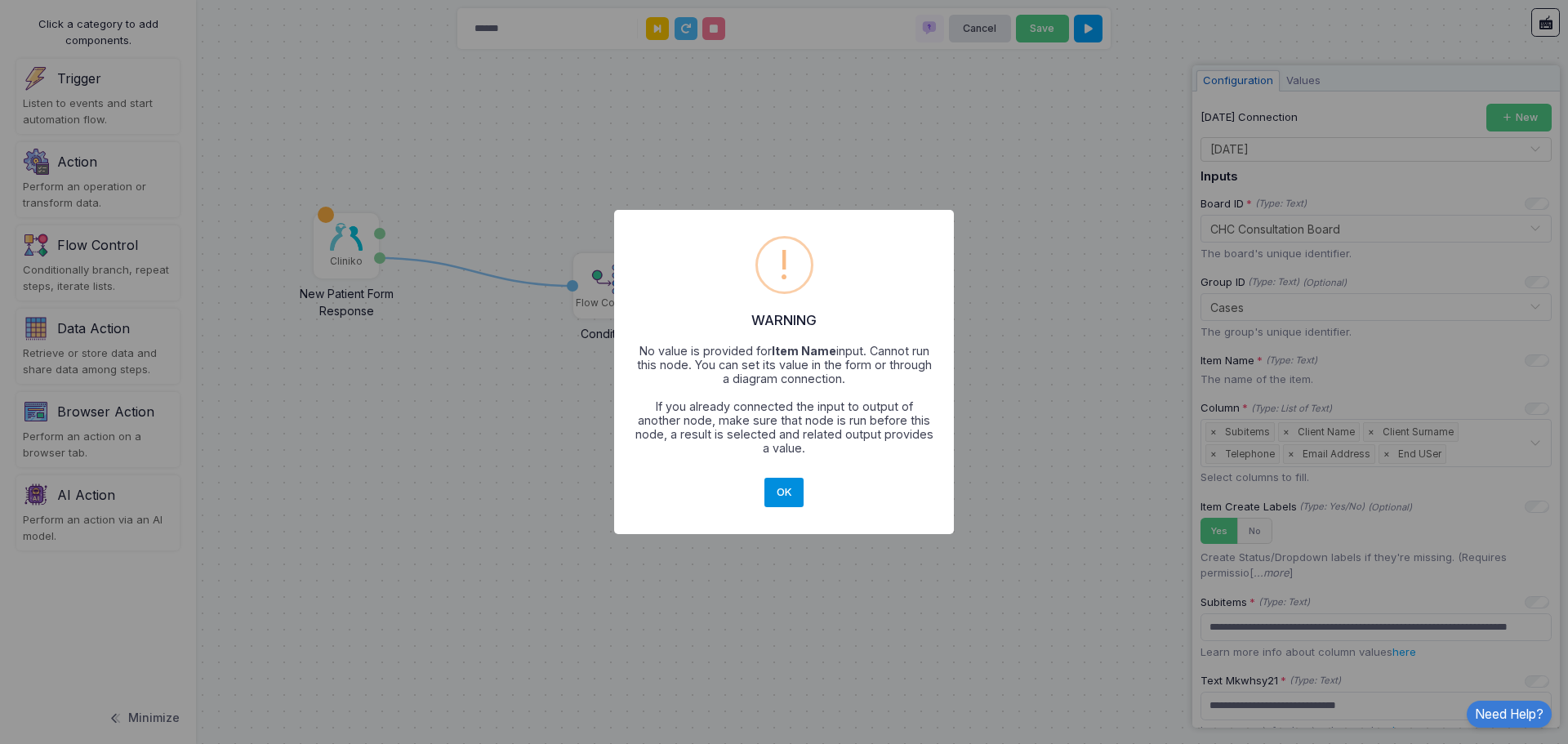
click at [787, 485] on button "OK" at bounding box center [784, 492] width 39 height 29
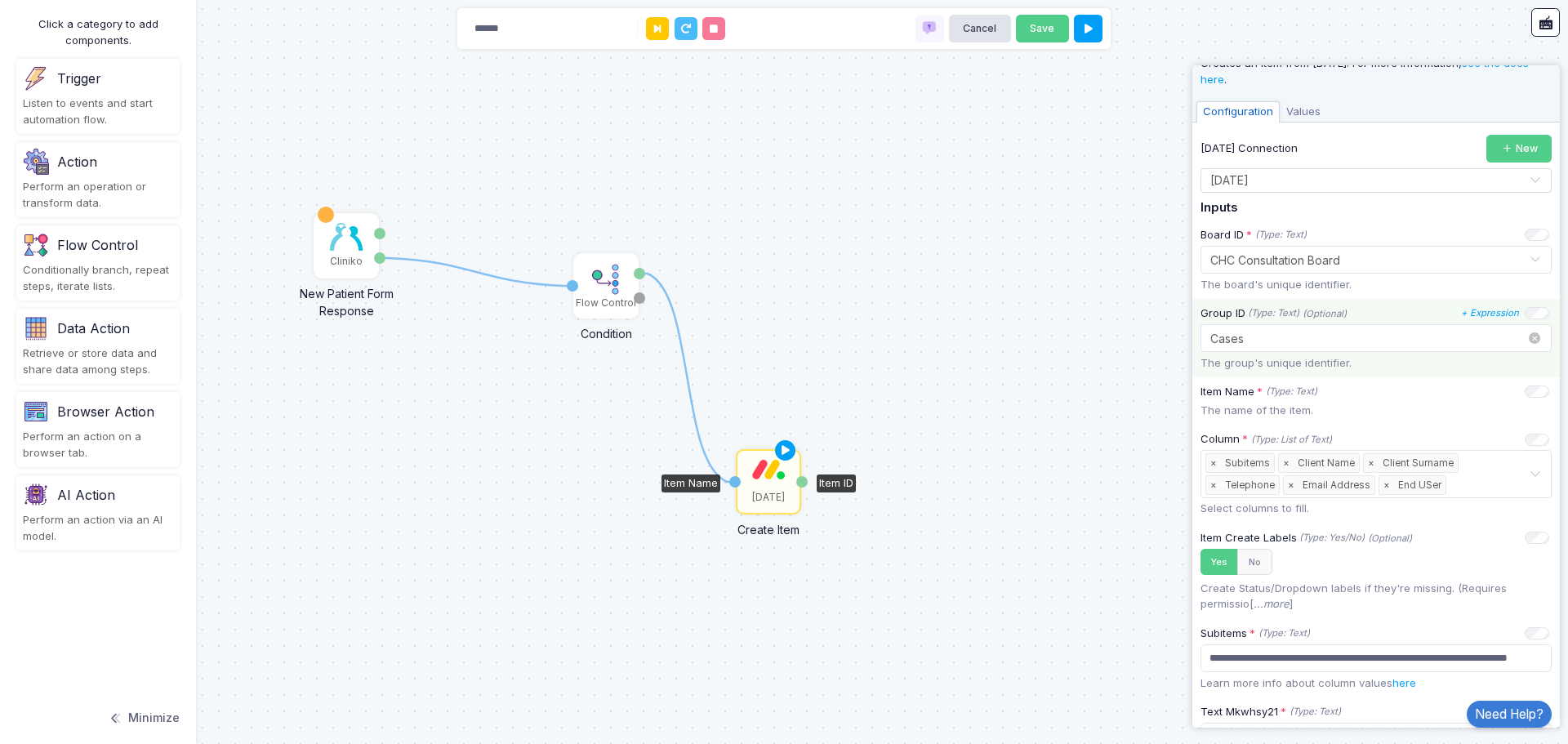
scroll to position [0, 0]
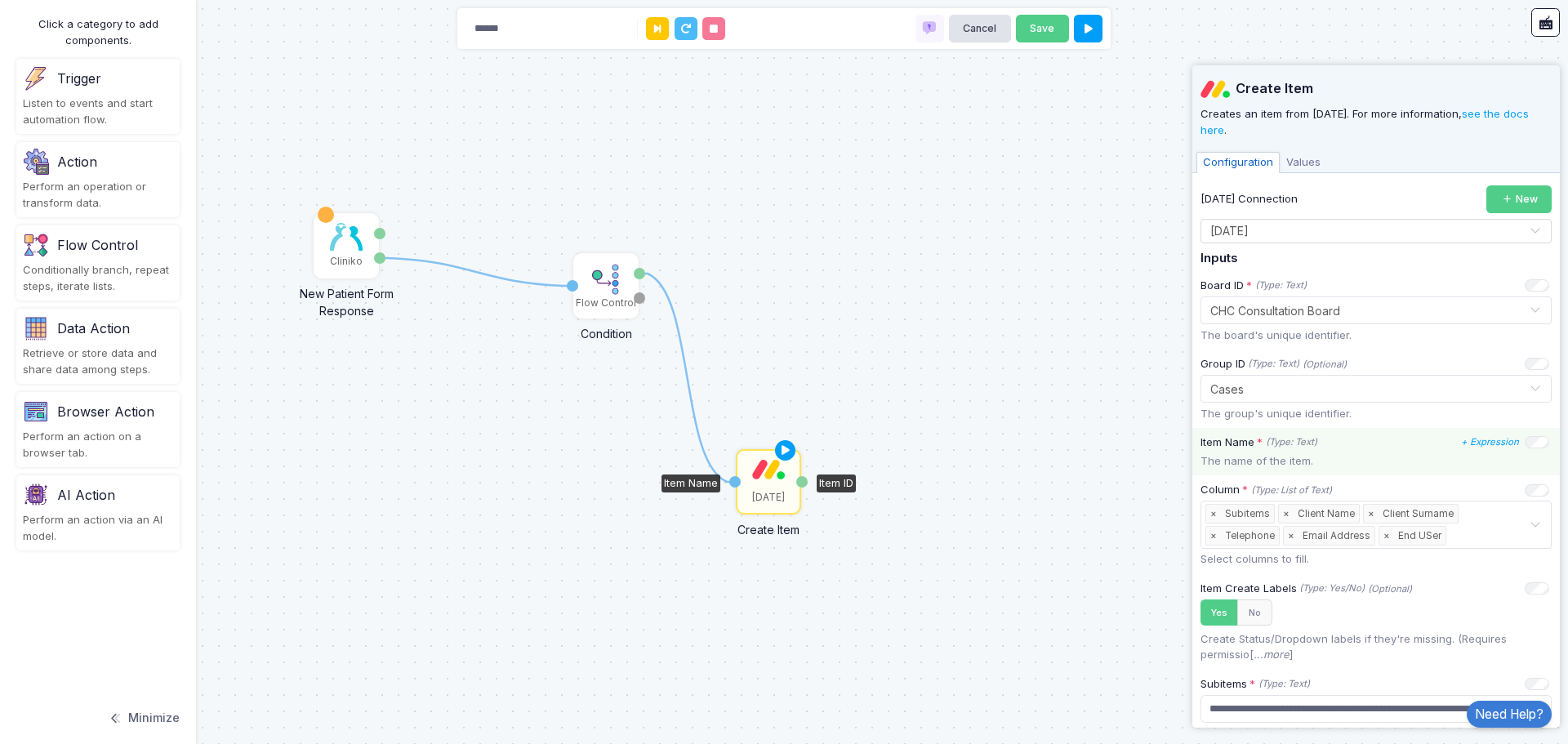
click at [1292, 460] on p "The name of the item." at bounding box center [1376, 462] width 351 height 16
click at [1266, 441] on icon "(Type: Text)" at bounding box center [1291, 443] width 52 height 14
click at [1289, 445] on icon "(Type: Text)" at bounding box center [1291, 443] width 52 height 14
click at [779, 453] on icon at bounding box center [785, 451] width 20 height 23
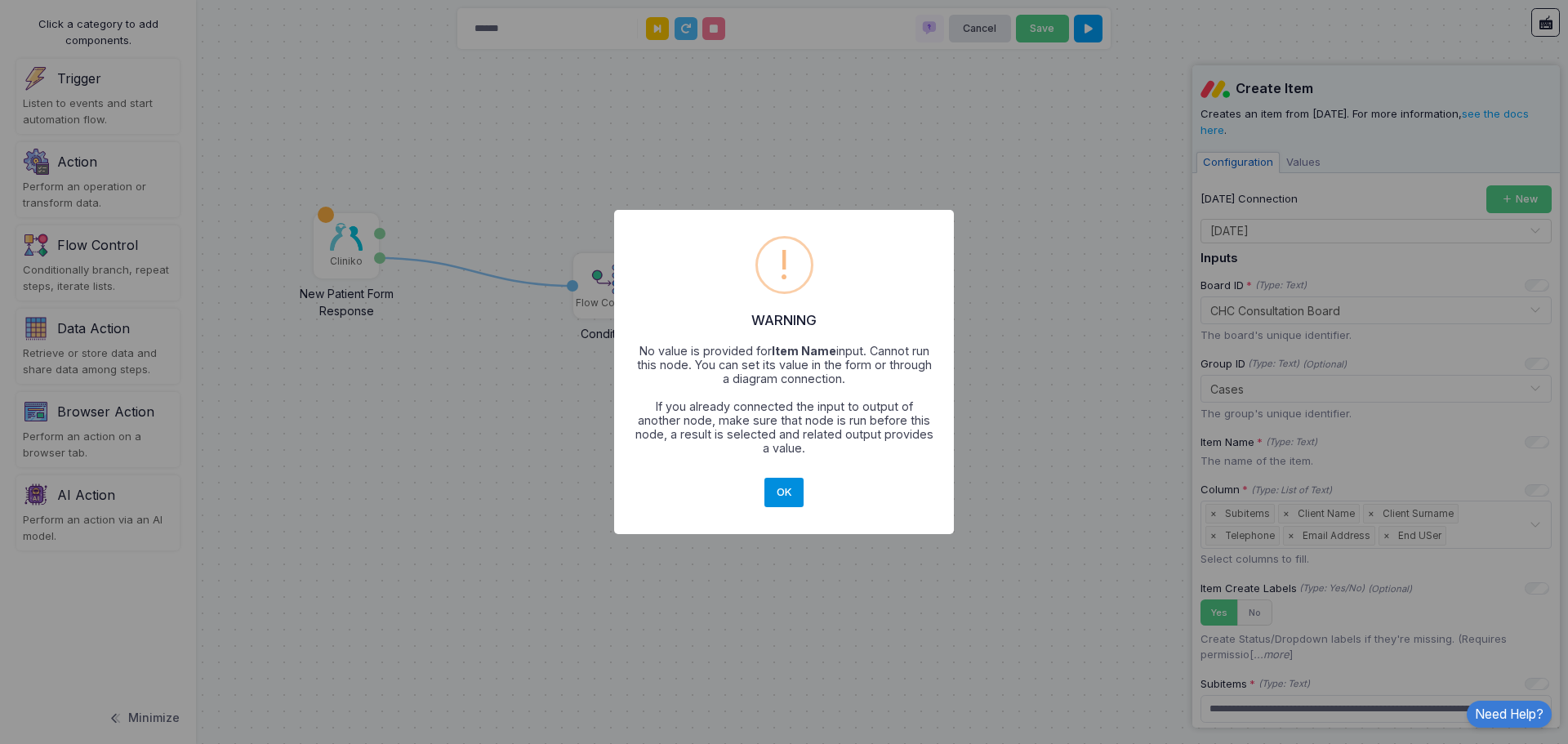
click at [791, 486] on button "OK" at bounding box center [784, 492] width 39 height 29
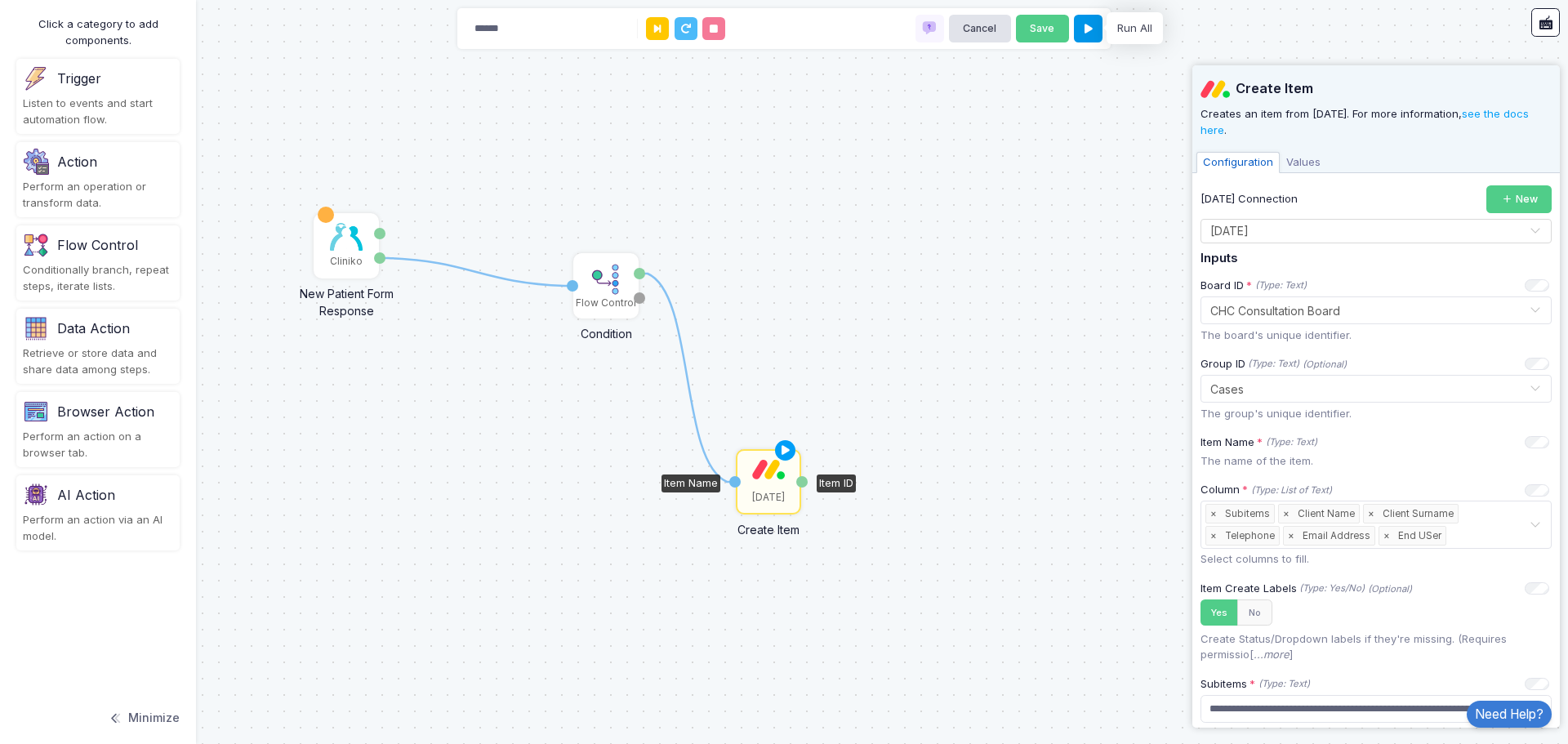
click at [1086, 28] on icon at bounding box center [1089, 29] width 8 height 11
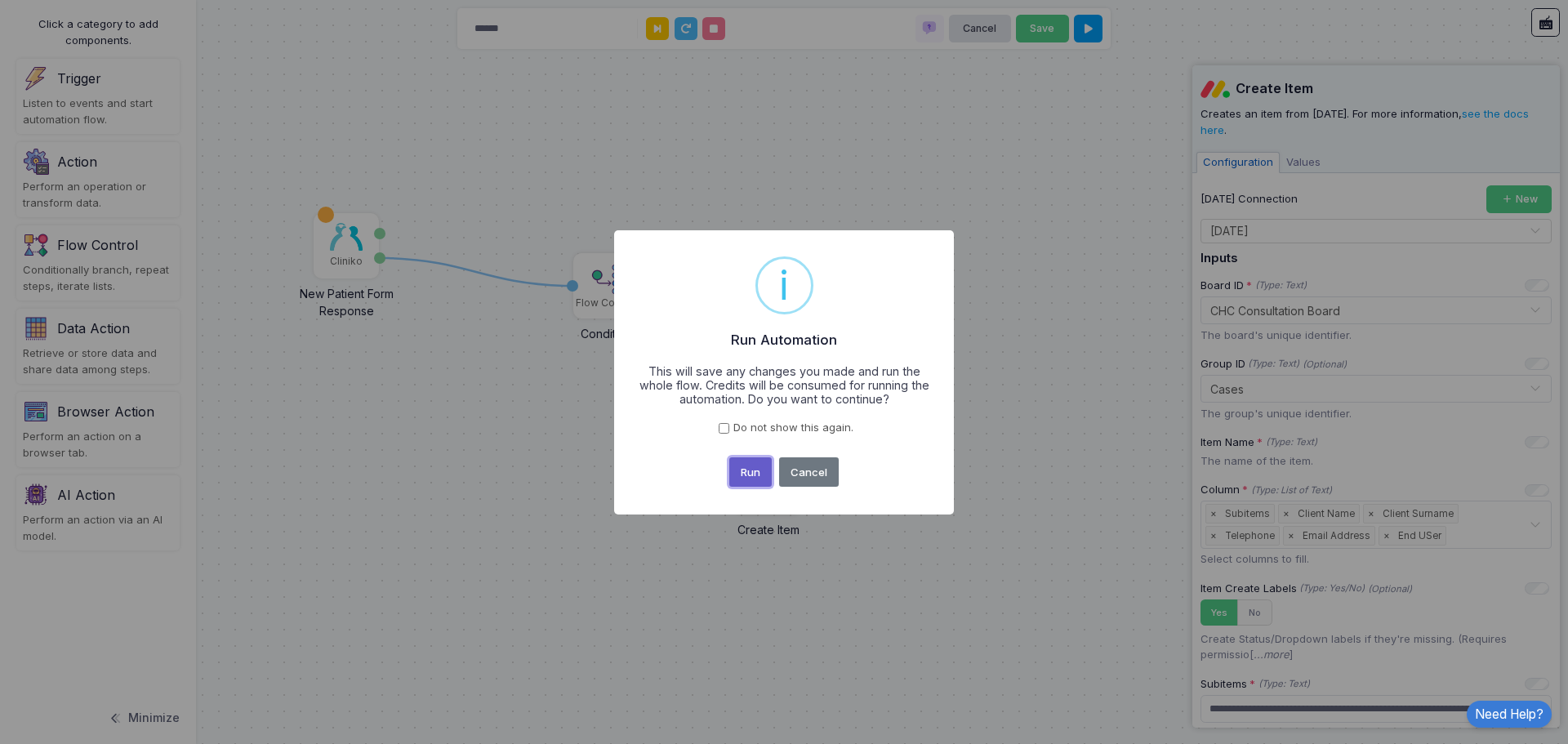
click at [743, 471] on button "Run" at bounding box center [750, 472] width 43 height 29
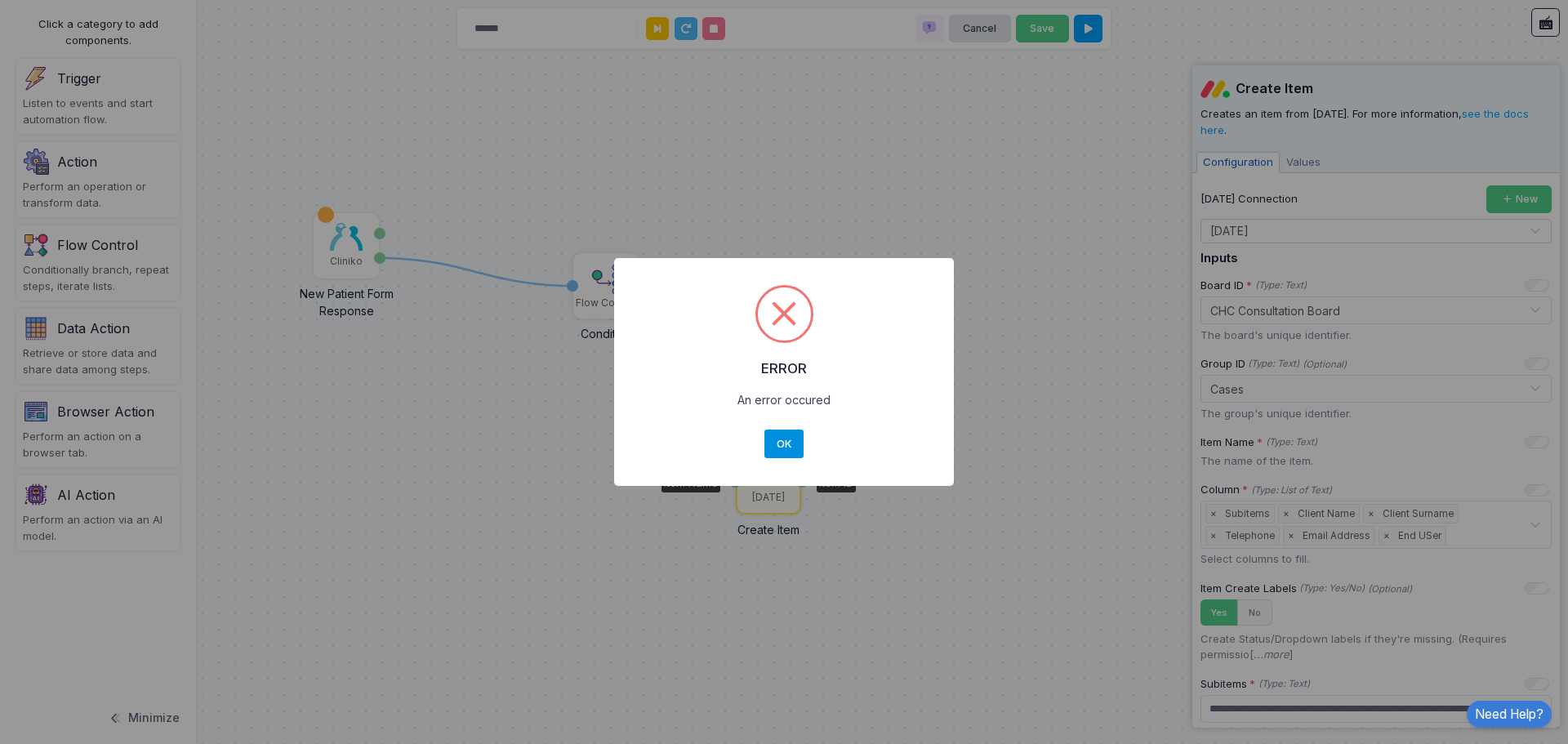
click at [792, 440] on button "OK" at bounding box center [784, 444] width 39 height 29
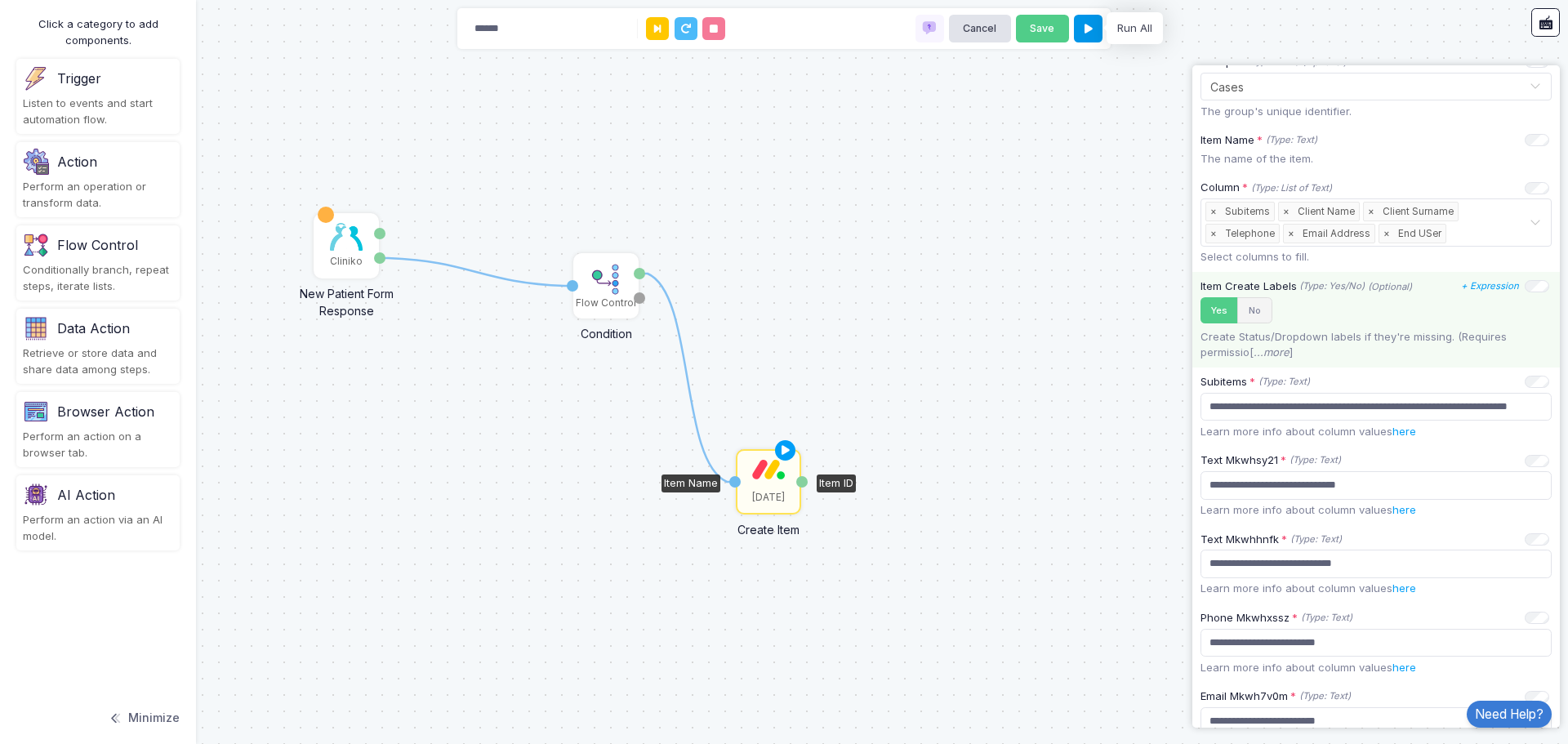
scroll to position [327, 0]
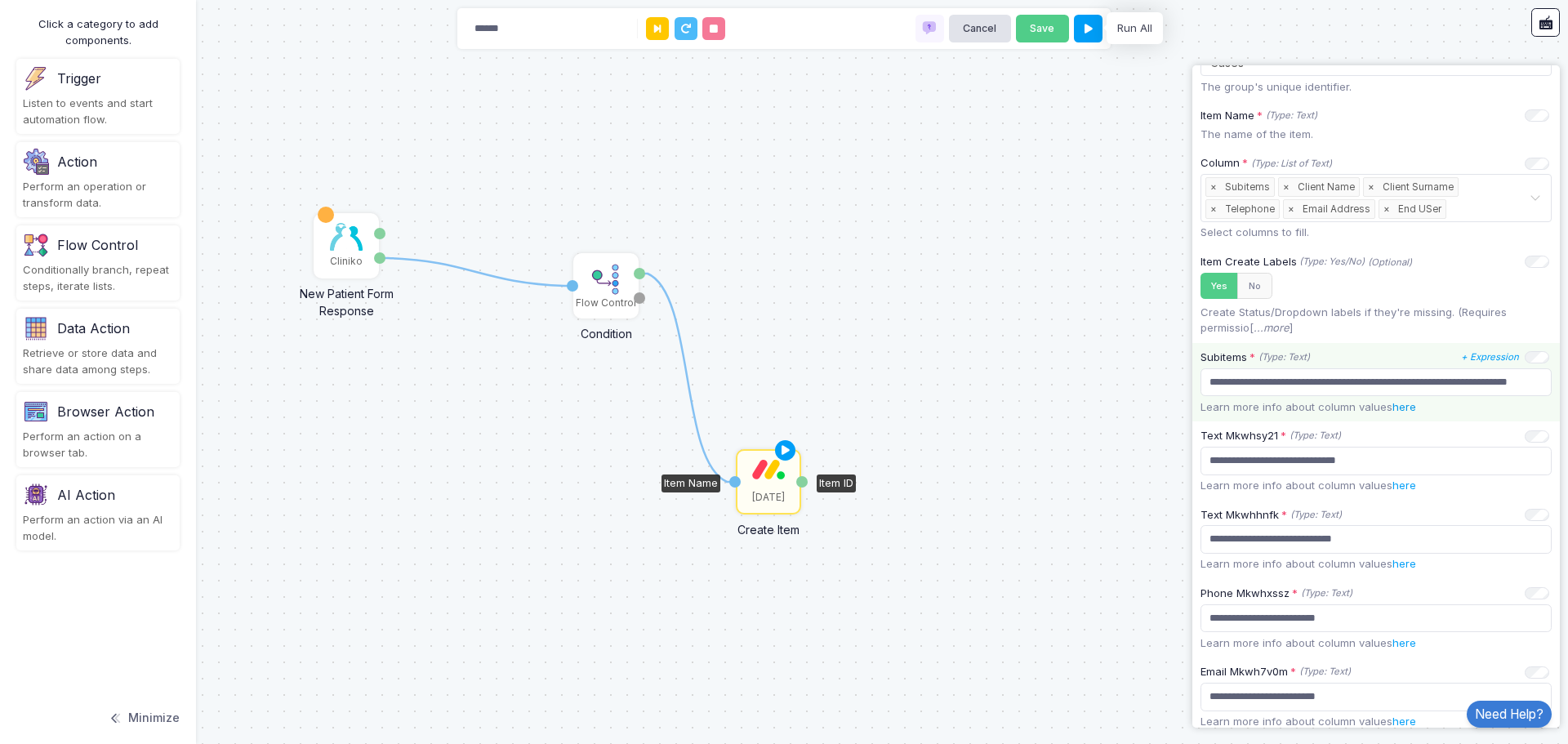
click at [1404, 408] on link "here" at bounding box center [1404, 406] width 24 height 13
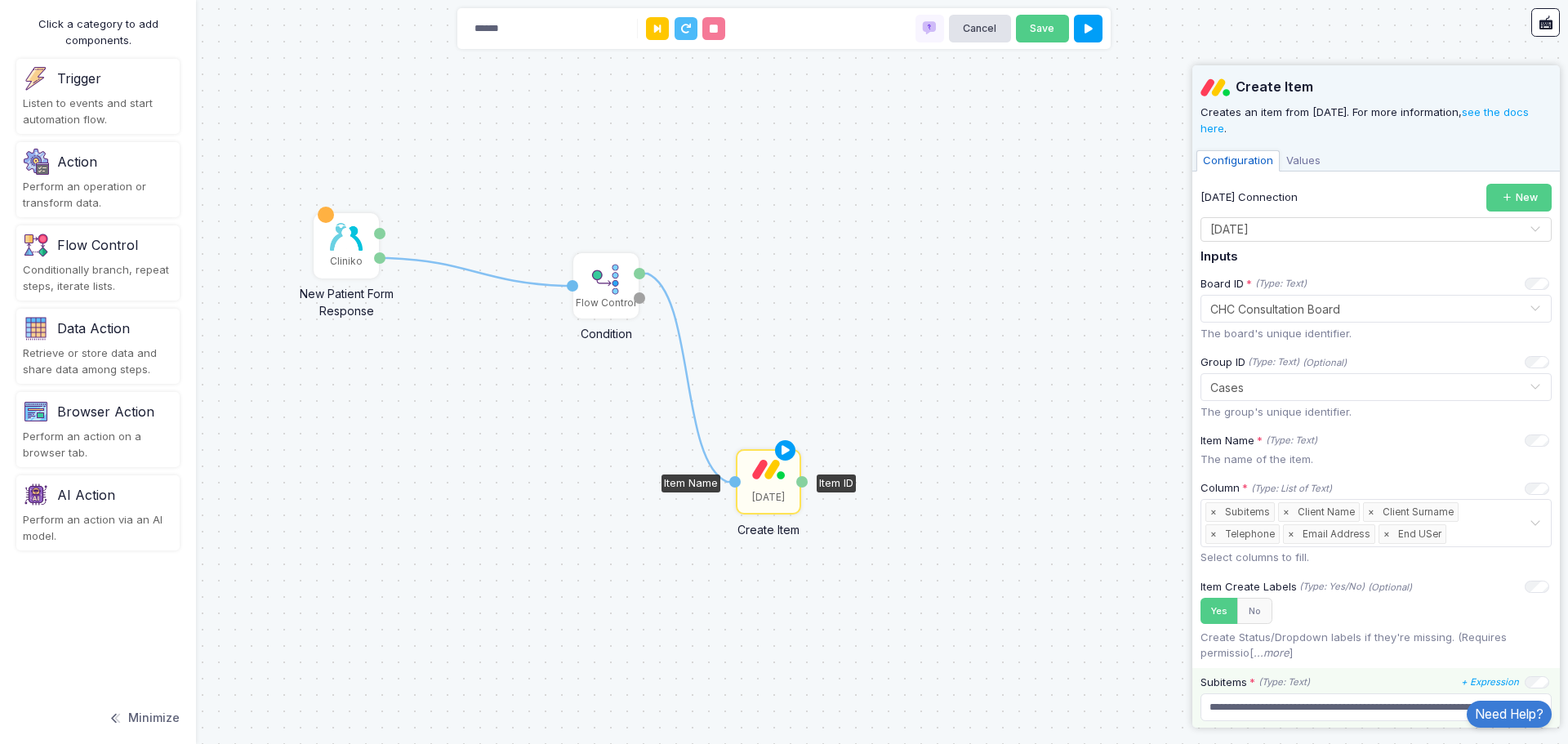
scroll to position [0, 0]
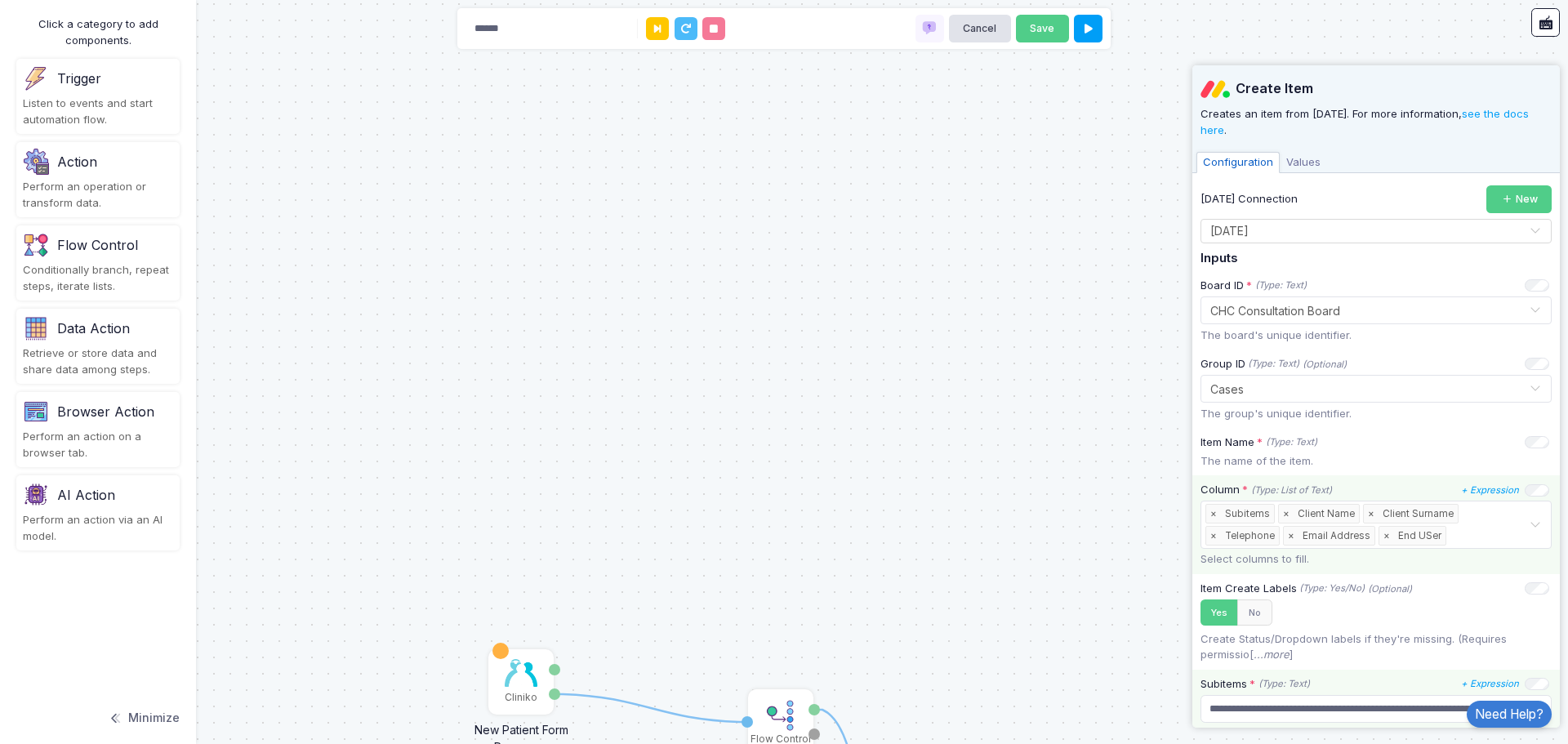
drag, startPoint x: 1187, startPoint y: 161, endPoint x: 1332, endPoint y: 556, distance: 420.8
click at [1335, 558] on automation-editor "1 1 Monday Create Item Item Name Item ID Cliniko New Patient Form Response Pati…" at bounding box center [784, 372] width 1568 height 744
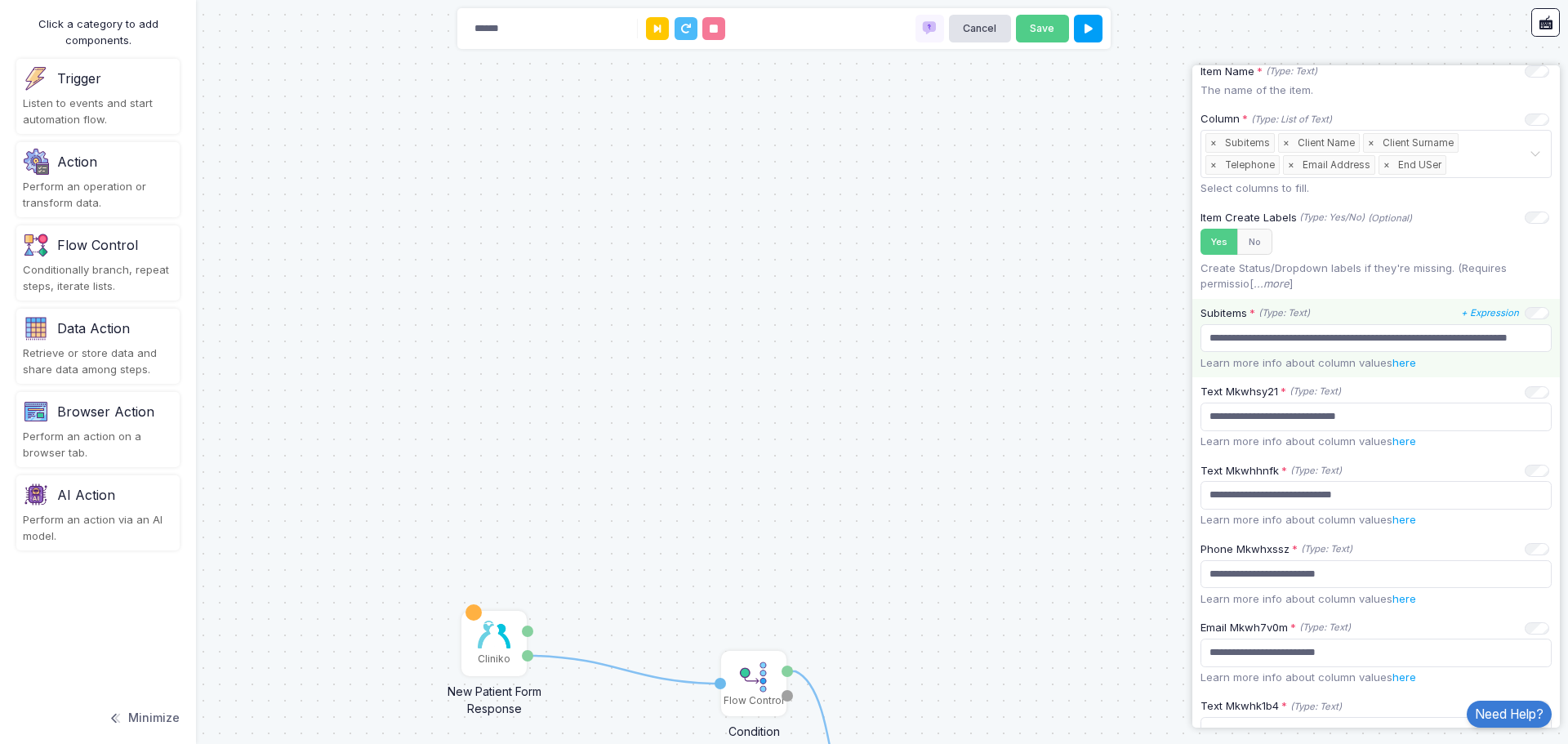
scroll to position [557, 0]
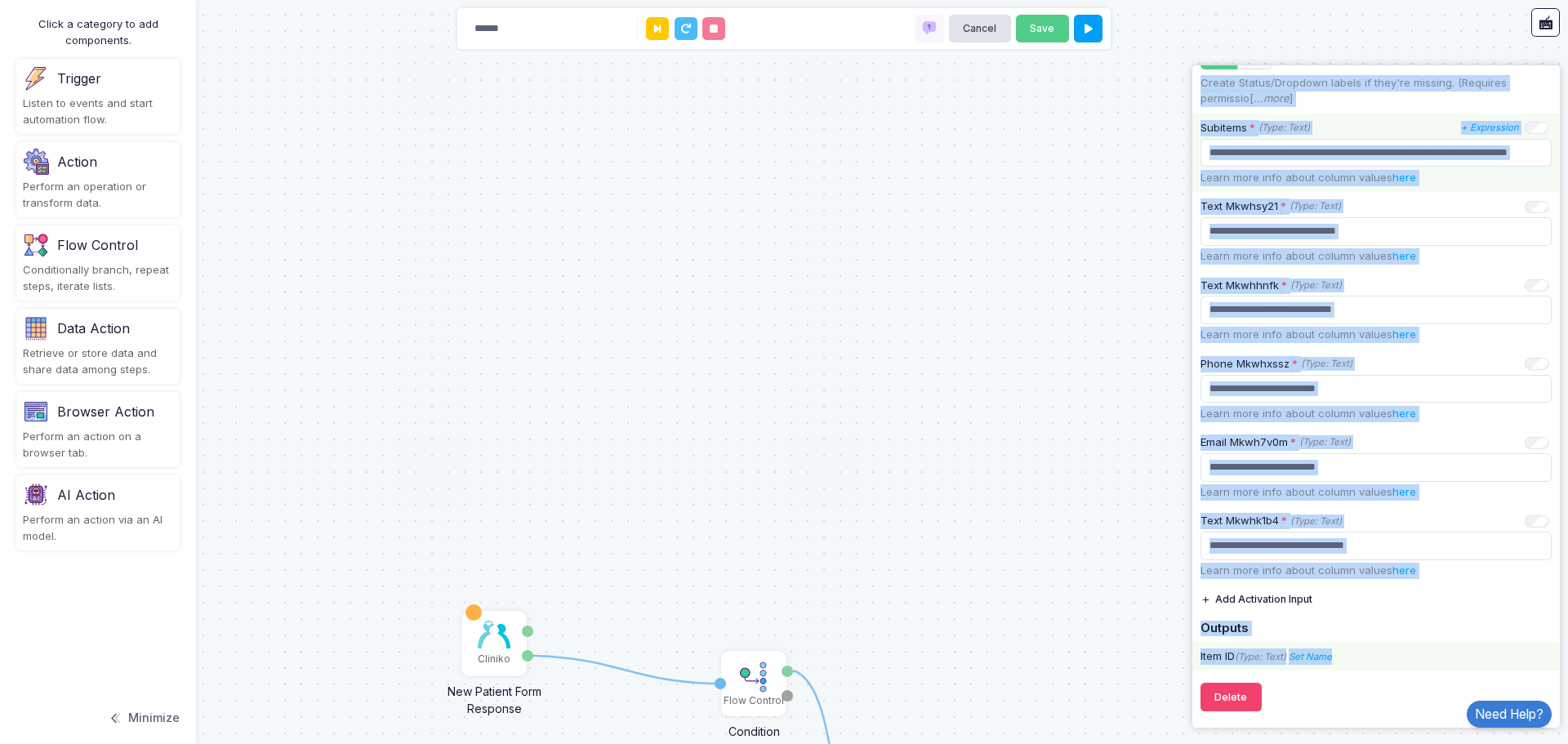
drag, startPoint x: 1204, startPoint y: 187, endPoint x: 1366, endPoint y: 651, distance: 491.5
click at [1366, 651] on div "**********" at bounding box center [1376, 150] width 351 height 1042
copy div "Monday Connection New Select Connection × Monday × Inputs Board ID * (Type: Tex…"
click at [1129, 331] on div "1 1 Monday Create Item Item Name Item ID Cliniko New Patient Form Response Pati…" at bounding box center [784, 372] width 1568 height 744
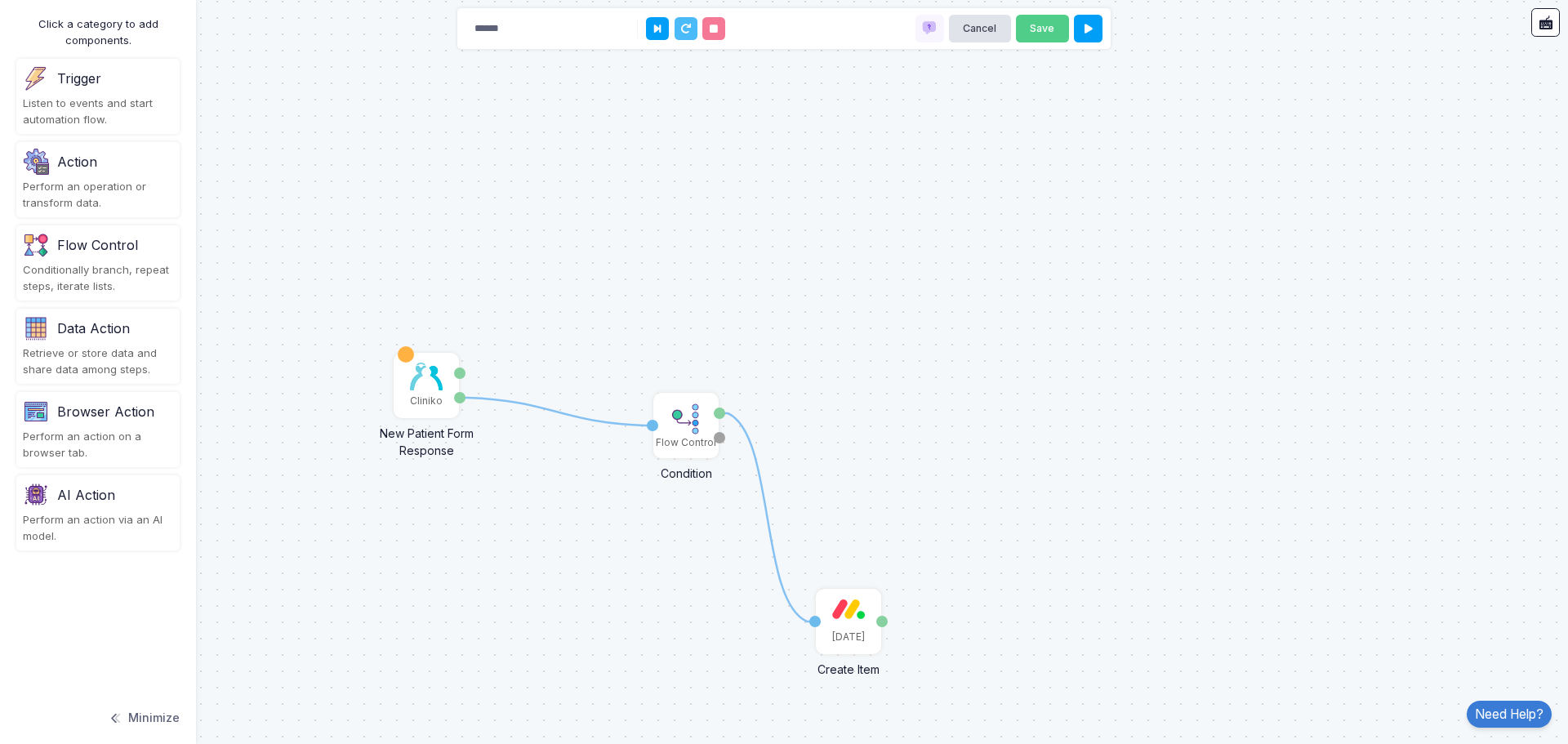
drag, startPoint x: 862, startPoint y: 590, endPoint x: 747, endPoint y: 96, distance: 507.2
click at [747, 96] on div "1 1 Monday Create Item Item Name Item ID Cliniko New Patient Form Response Pati…" at bounding box center [784, 372] width 1568 height 744
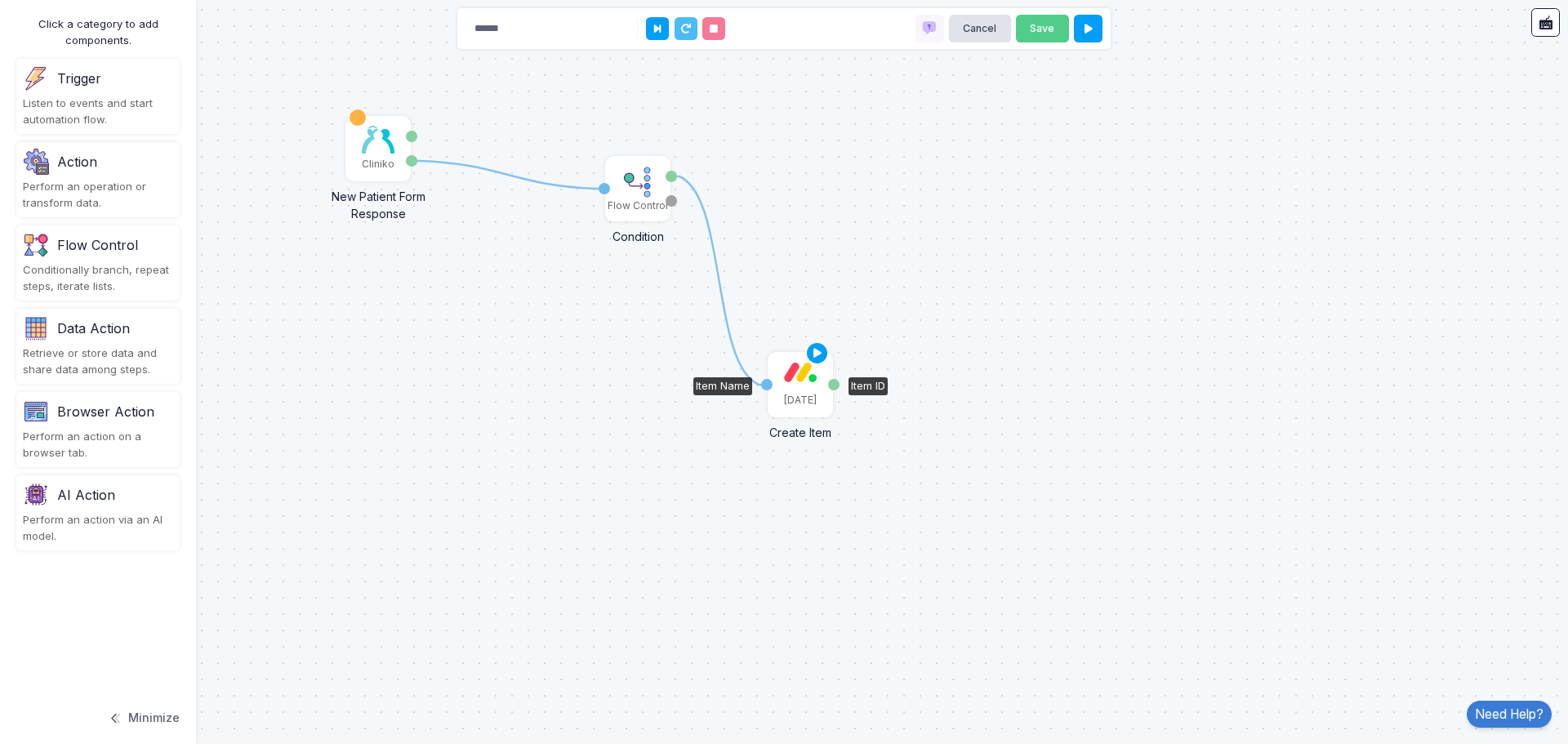
click at [802, 386] on div "[DATE]" at bounding box center [800, 385] width 62 height 62
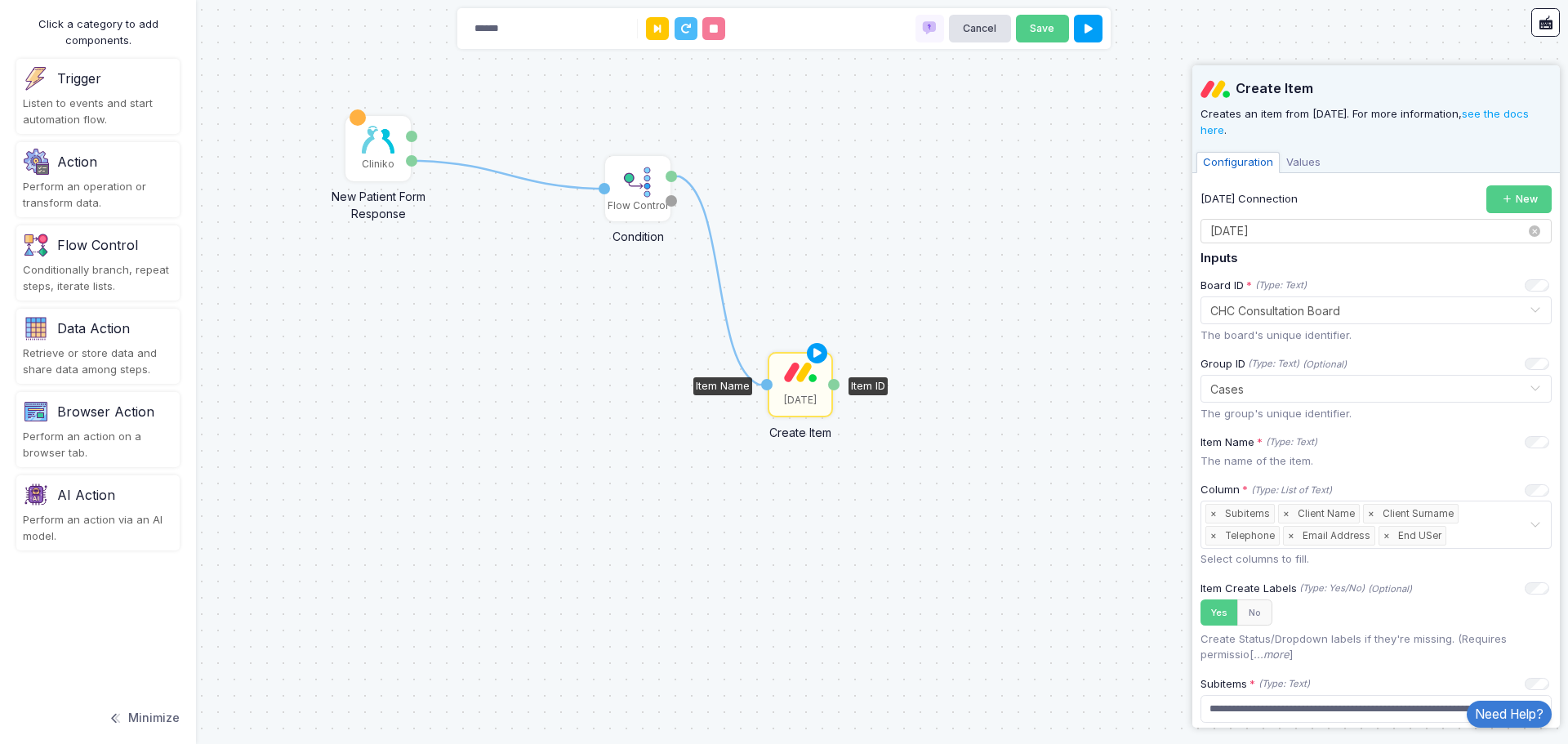
click at [1349, 231] on input "text" at bounding box center [1359, 232] width 300 height 18
click at [1365, 196] on div "Monday Connection New" at bounding box center [1376, 199] width 351 height 29
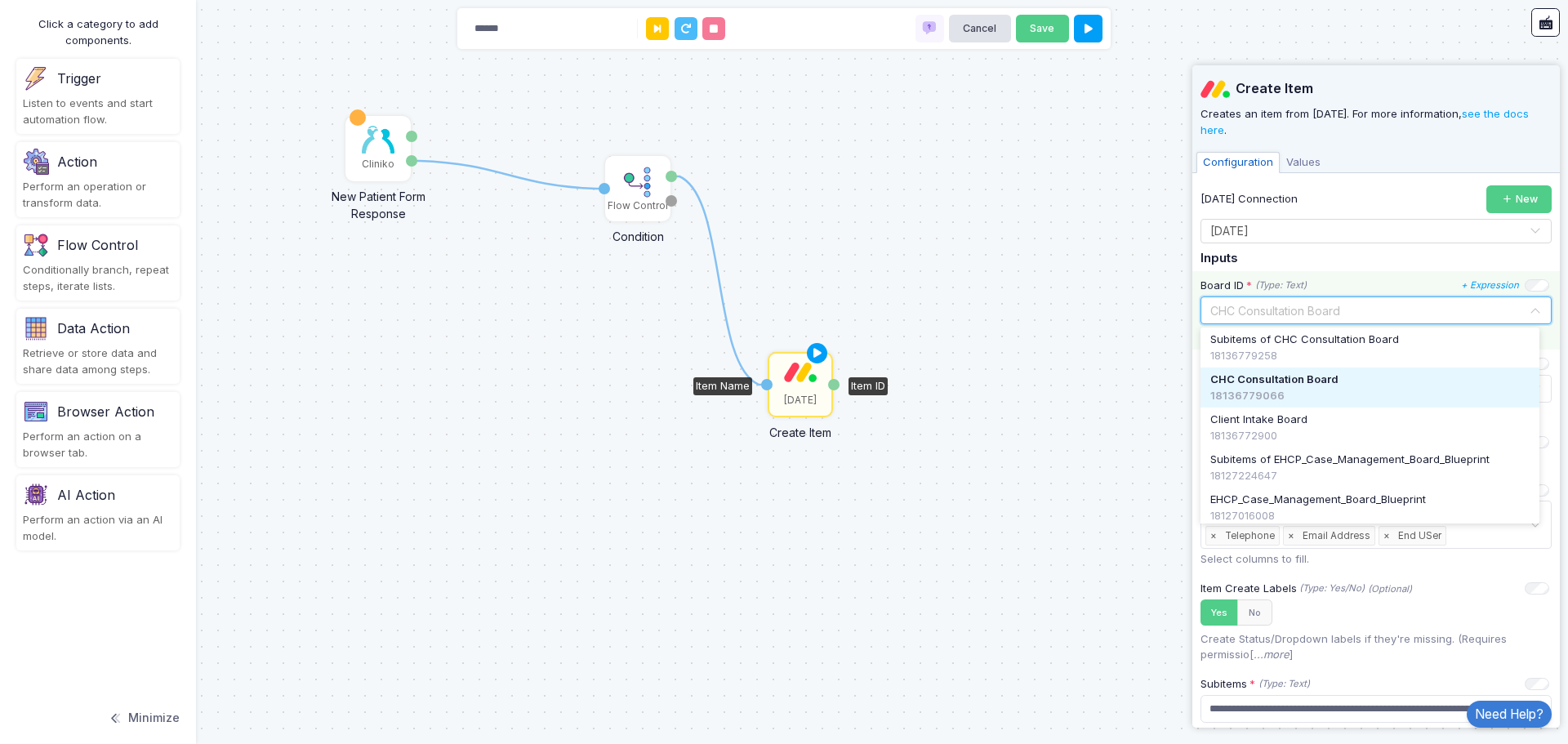
click at [1306, 321] on div "Select... × CHC Consultation Board" at bounding box center [1376, 310] width 351 height 29
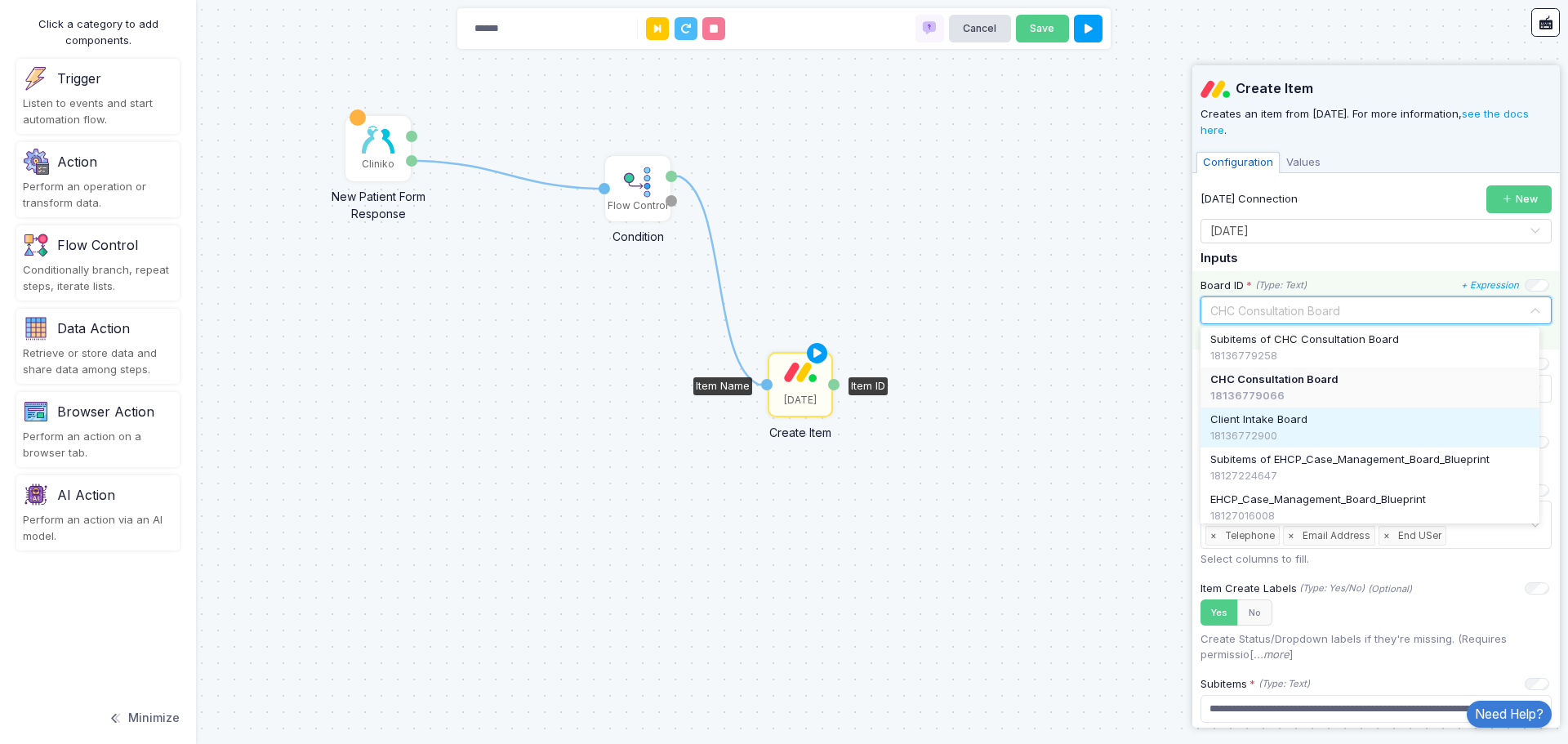
click at [1285, 425] on span "Client Intake Board" at bounding box center [1258, 420] width 97 height 16
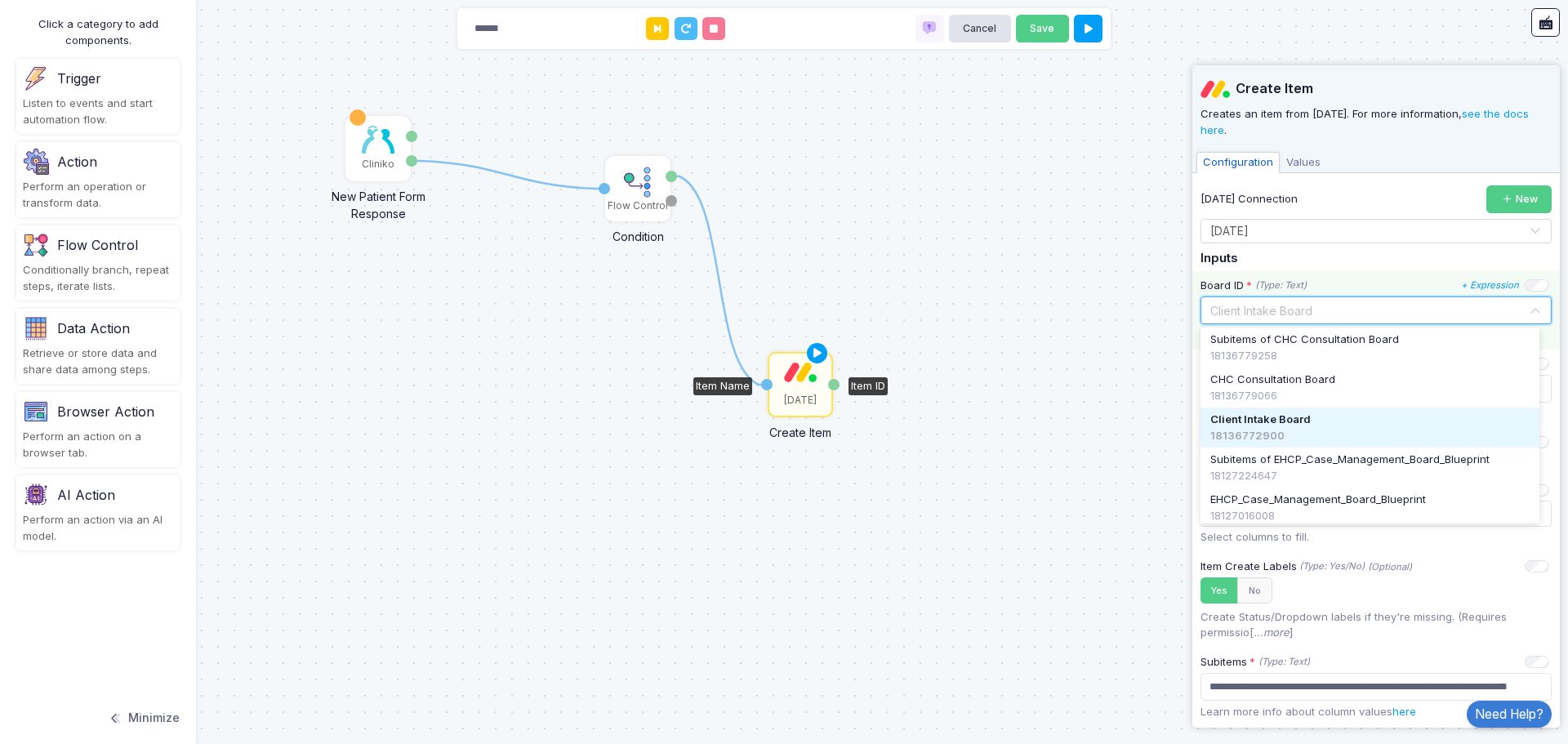
click at [1337, 309] on input "text" at bounding box center [1359, 309] width 300 height 18
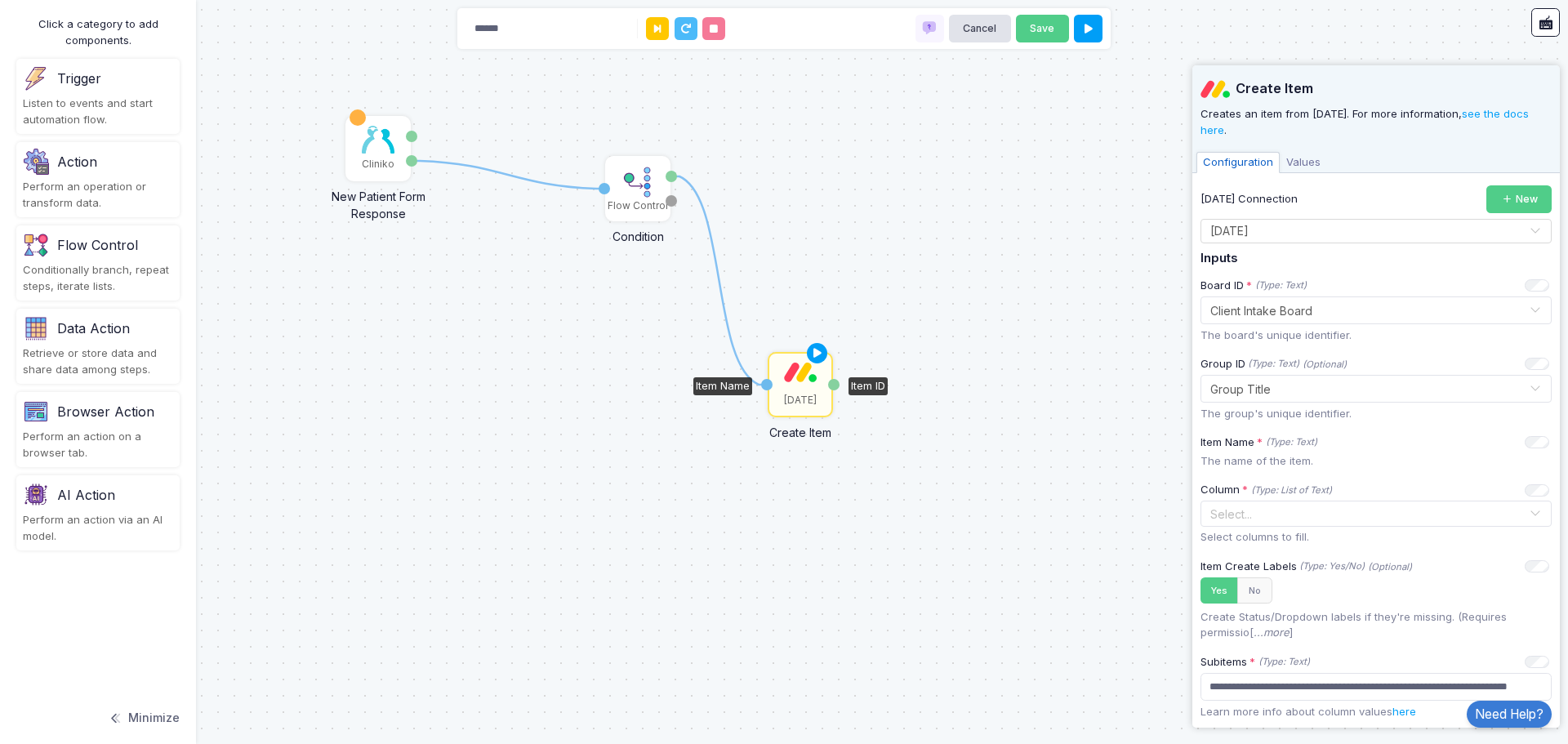
click at [1354, 247] on div "**********" at bounding box center [1376, 695] width 351 height 1020
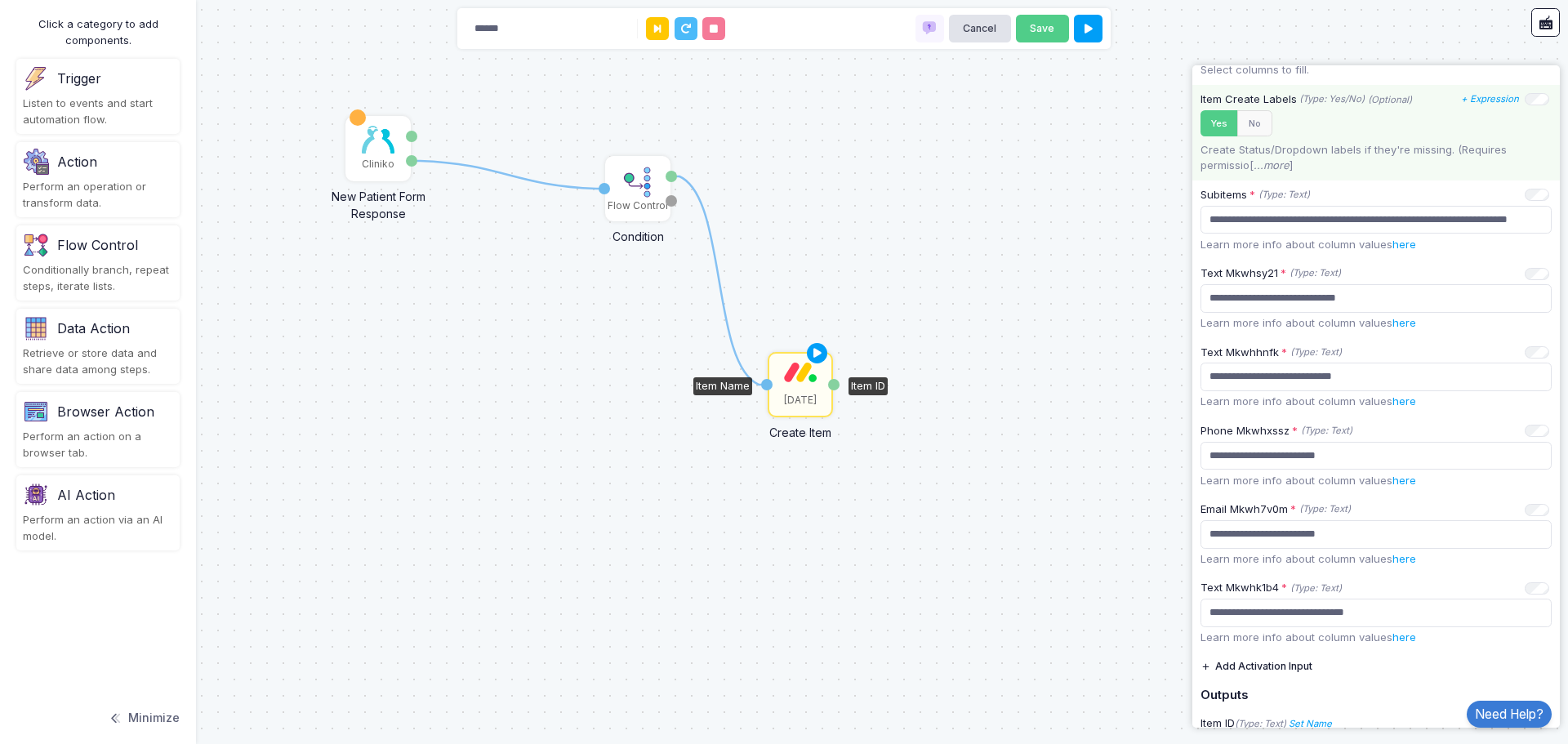
scroll to position [535, 0]
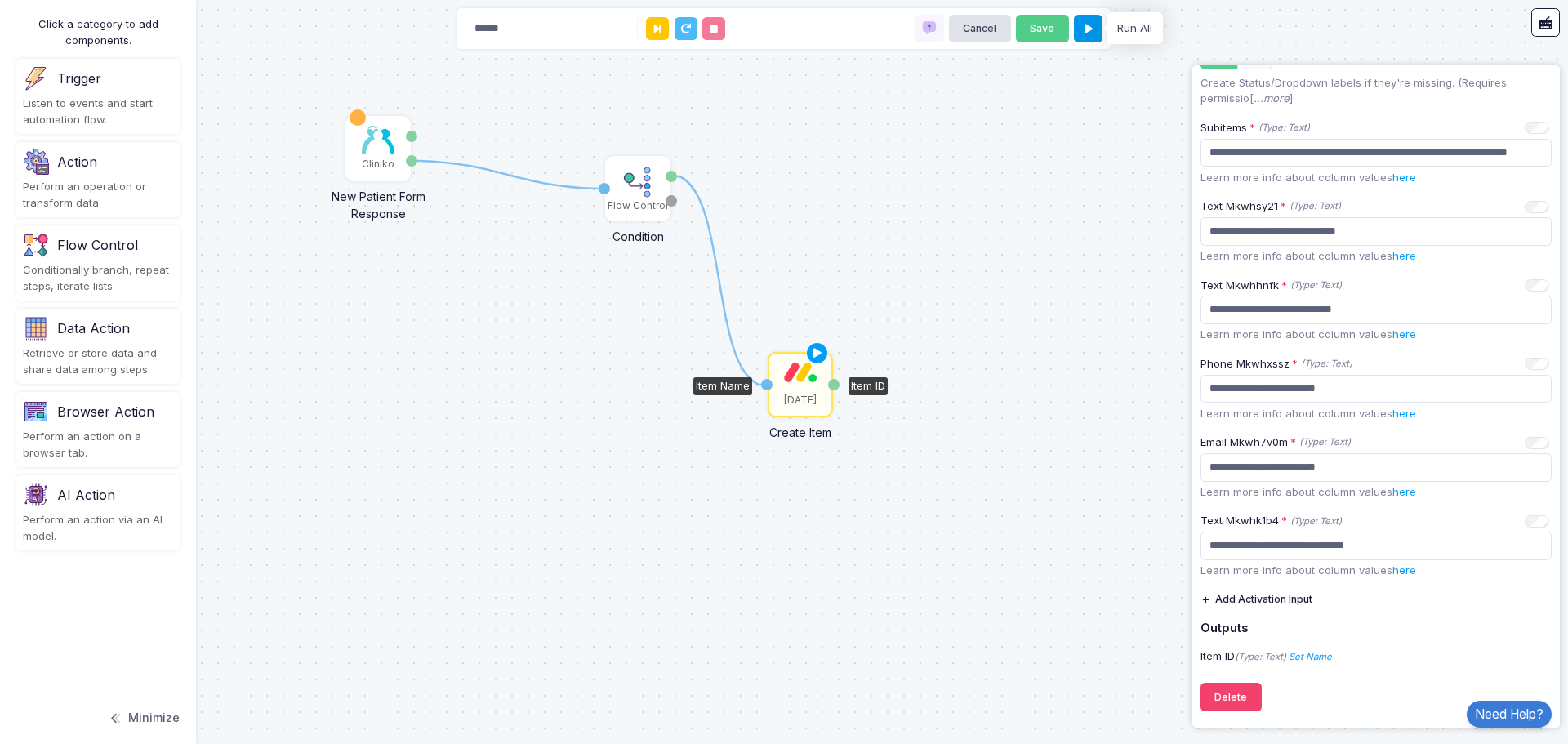
click at [1080, 27] on button at bounding box center [1088, 29] width 29 height 29
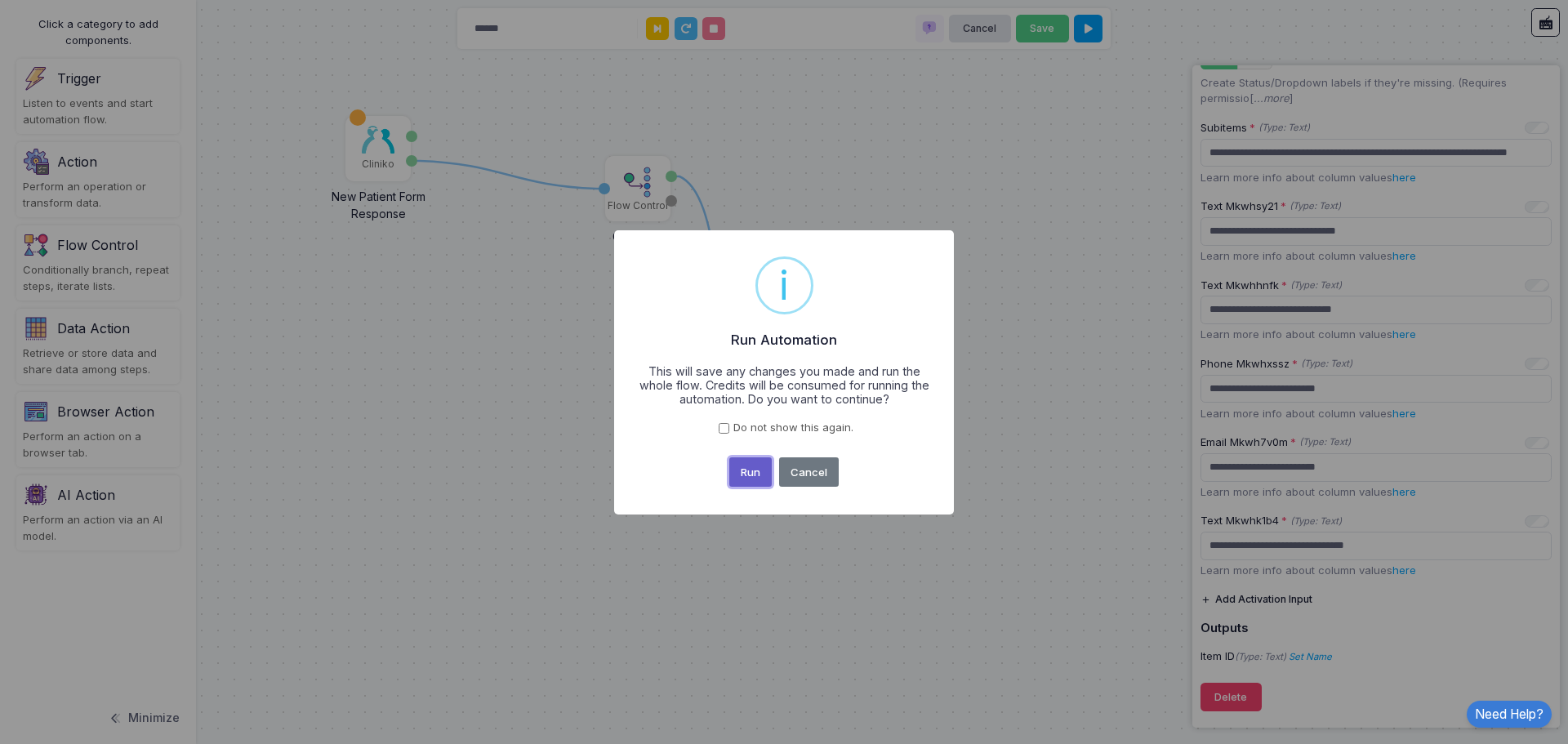
click at [754, 477] on button "Run" at bounding box center [750, 472] width 43 height 29
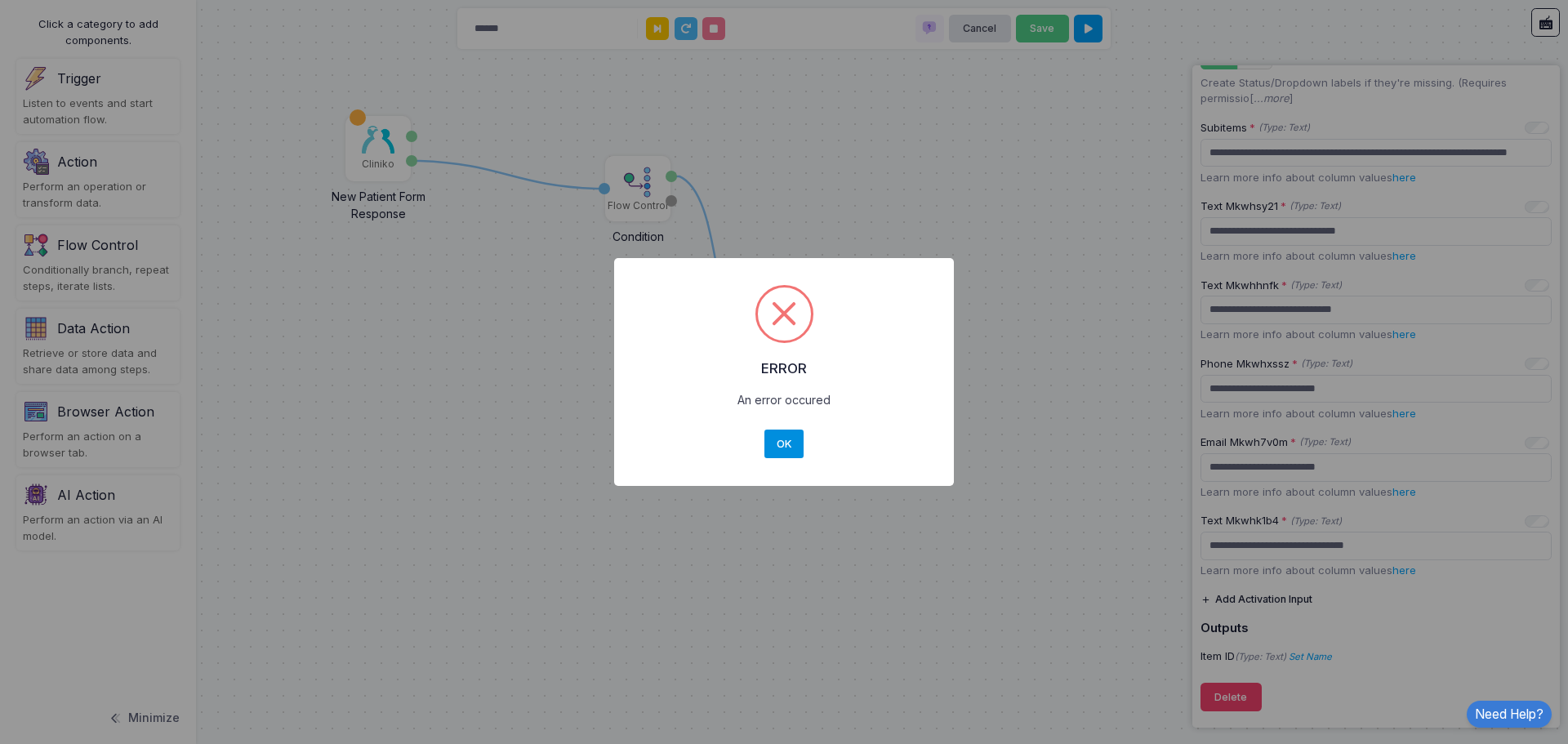
click at [795, 447] on button "OK" at bounding box center [784, 444] width 39 height 29
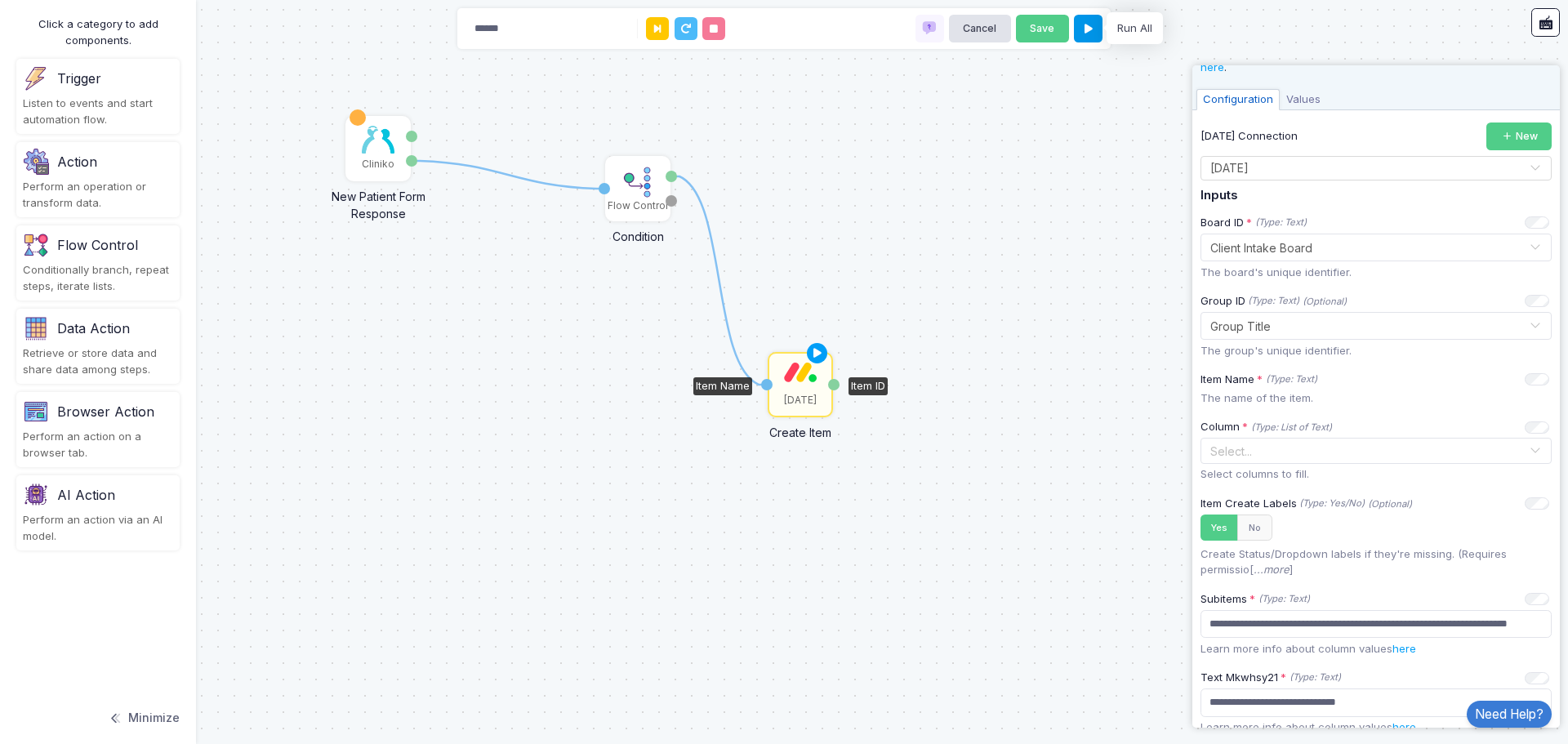
scroll to position [0, 0]
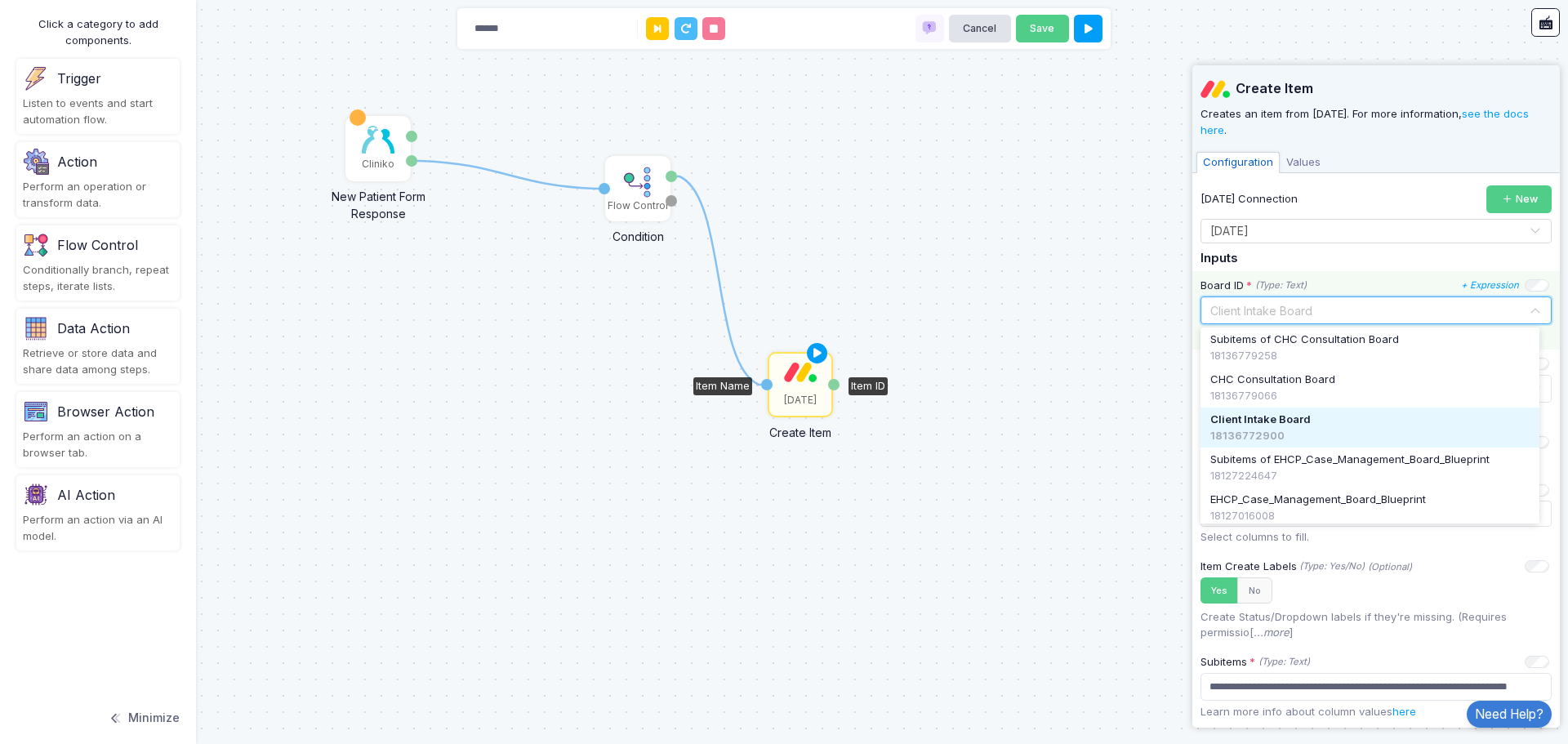
click at [1288, 304] on input "text" at bounding box center [1359, 309] width 300 height 18
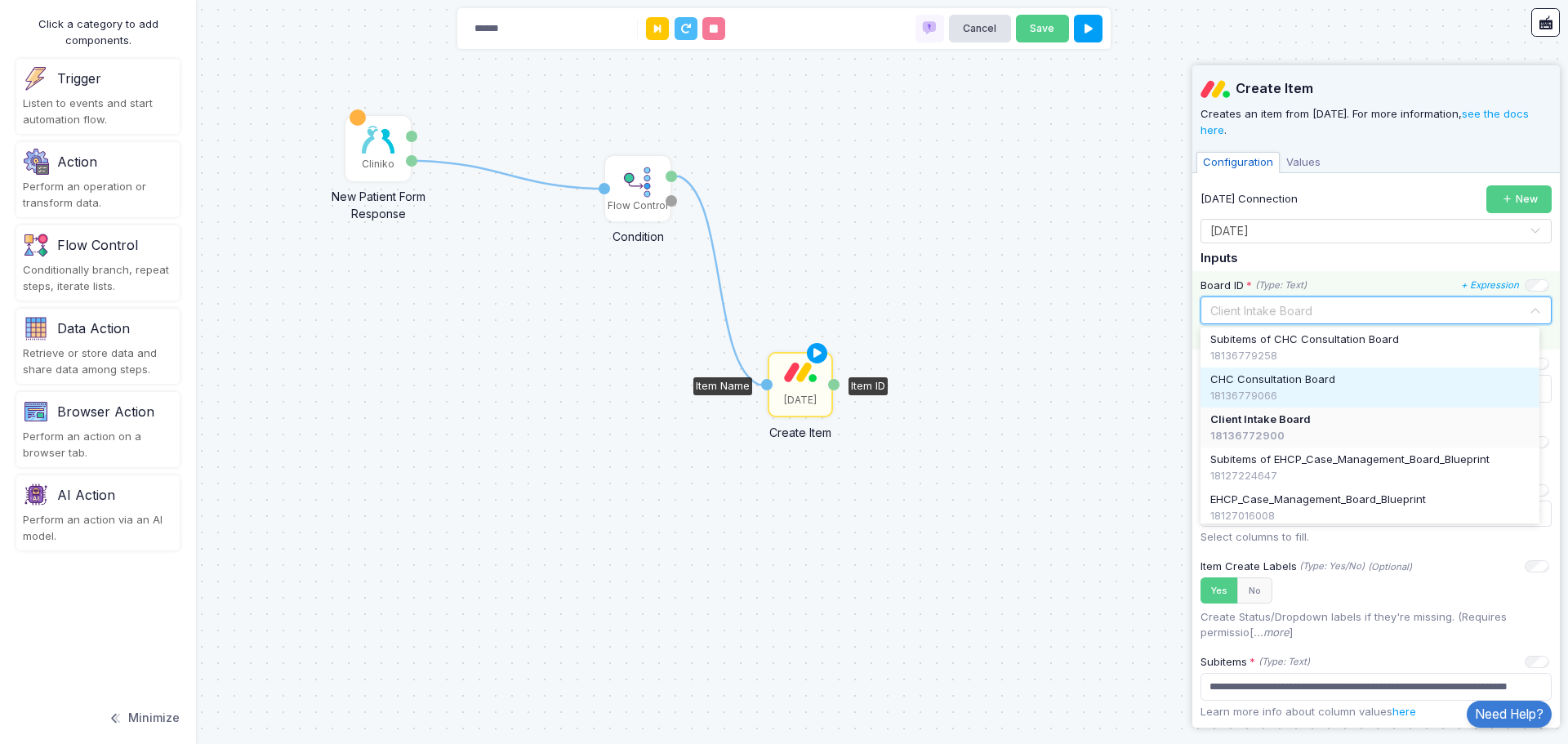
click at [1282, 384] on span "CHC Consultation Board" at bounding box center [1272, 380] width 125 height 16
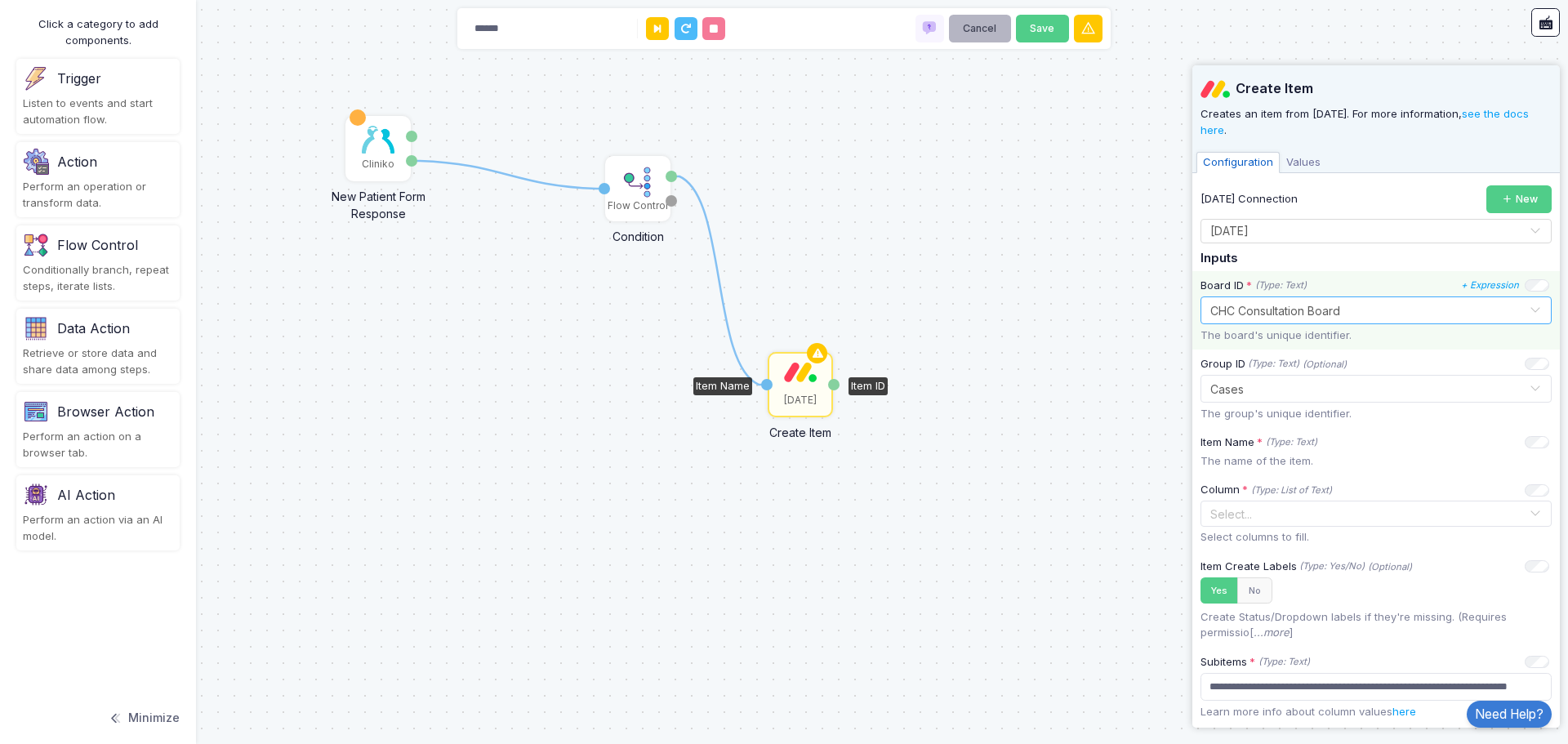
click at [968, 26] on button "Cancel" at bounding box center [980, 29] width 62 height 29
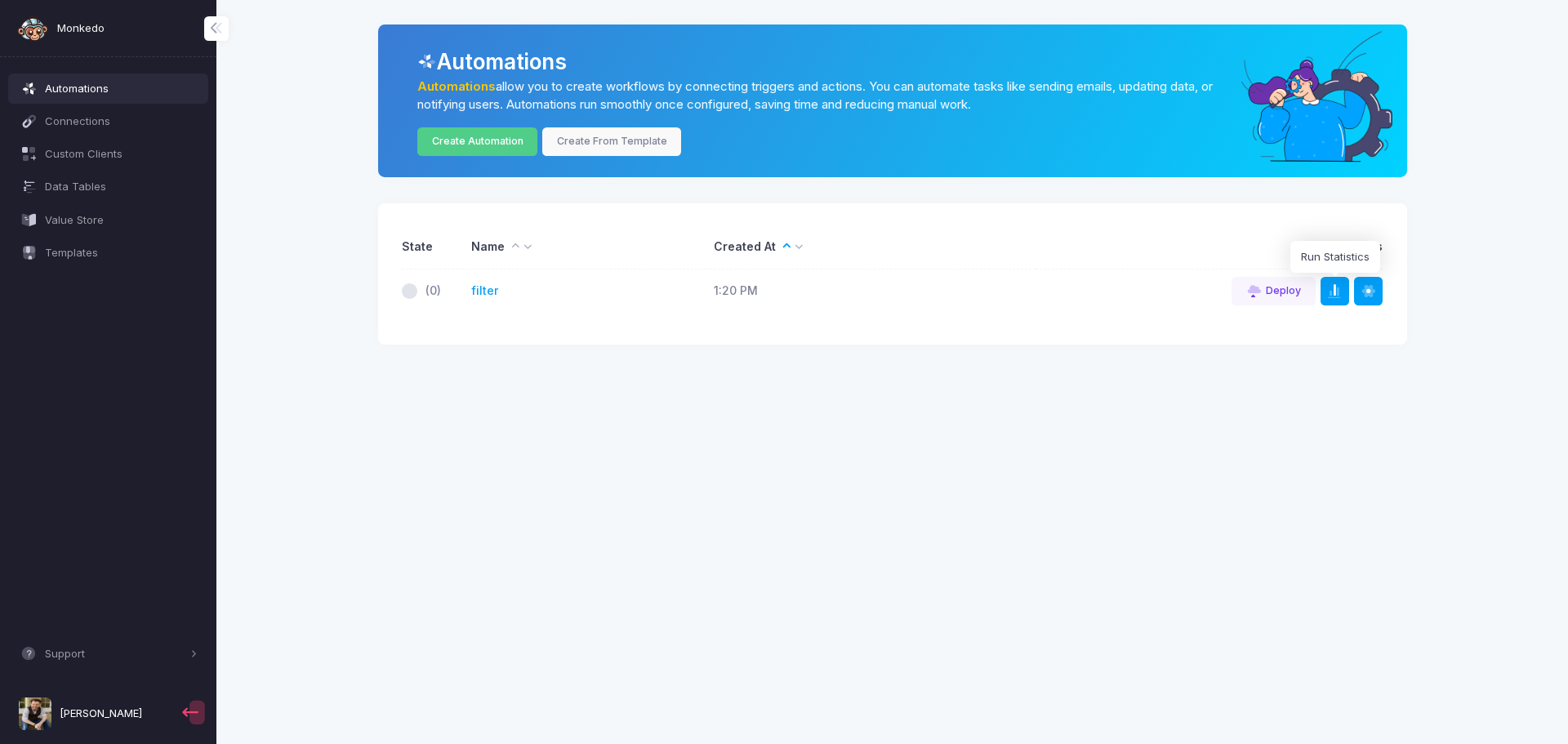
click at [1343, 292] on span at bounding box center [1343, 291] width 1 height 16
click at [75, 119] on span "Connections" at bounding box center [121, 122] width 153 height 16
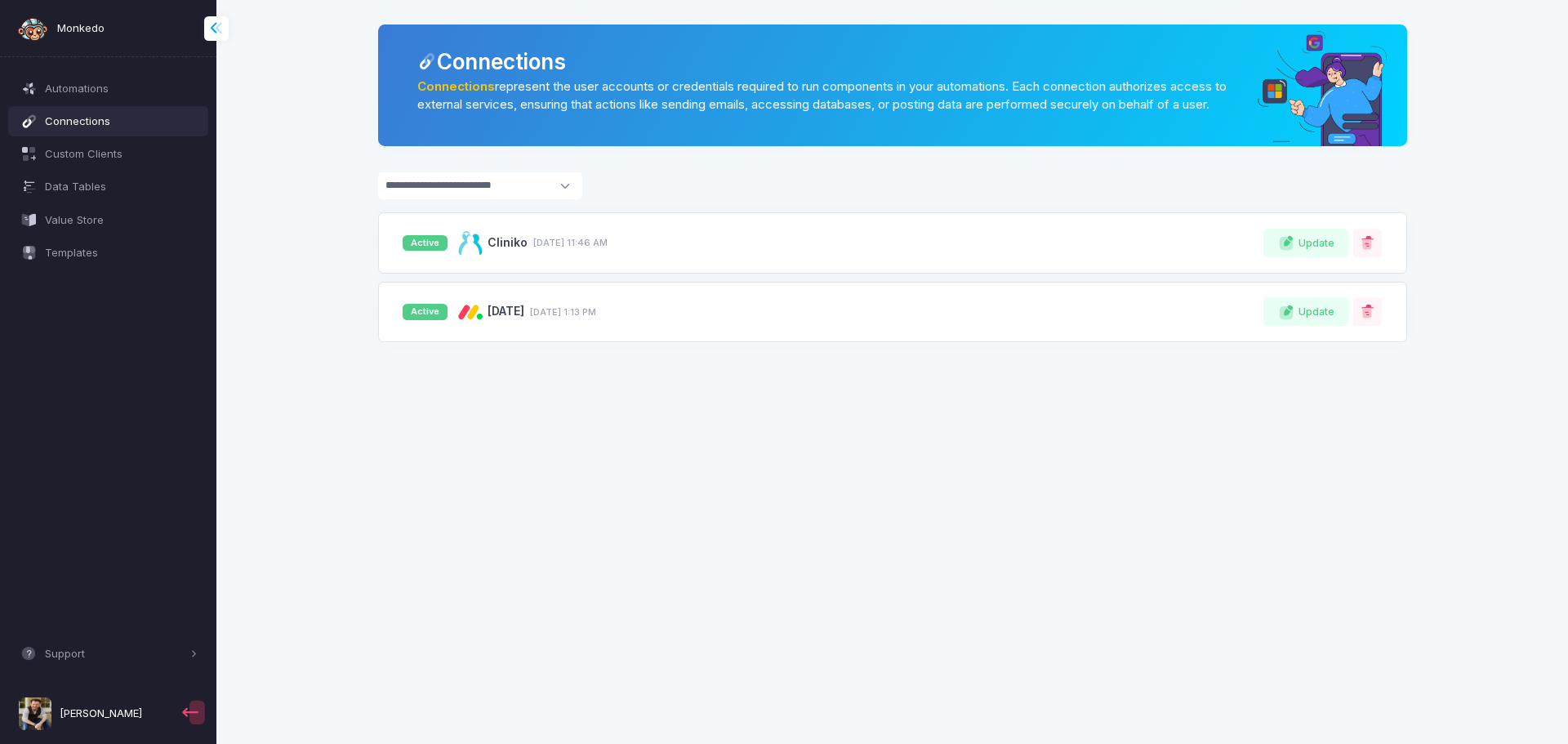
click at [225, 28] on span at bounding box center [225, 28] width 0 height 19
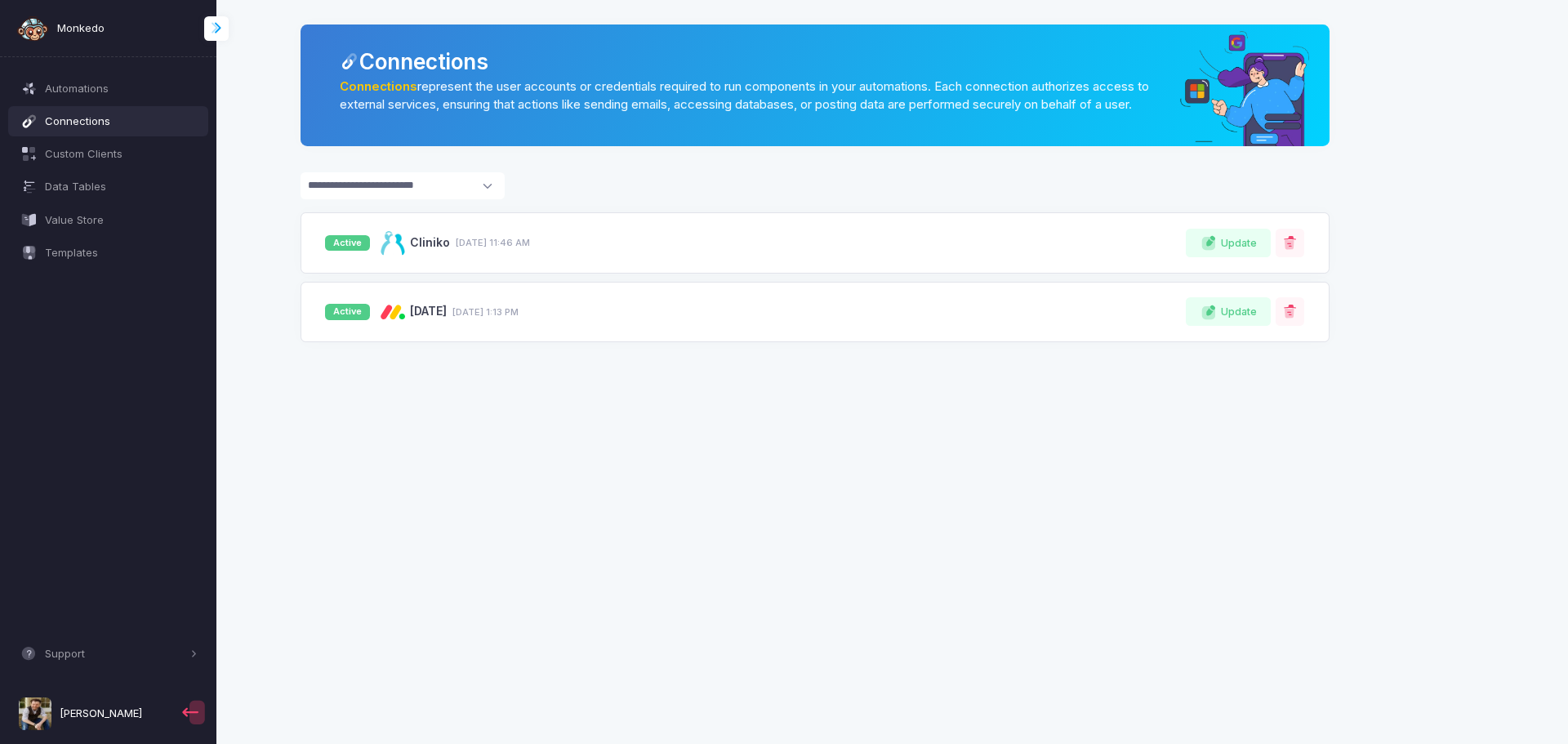
click at [225, 28] on span at bounding box center [225, 28] width 0 height 19
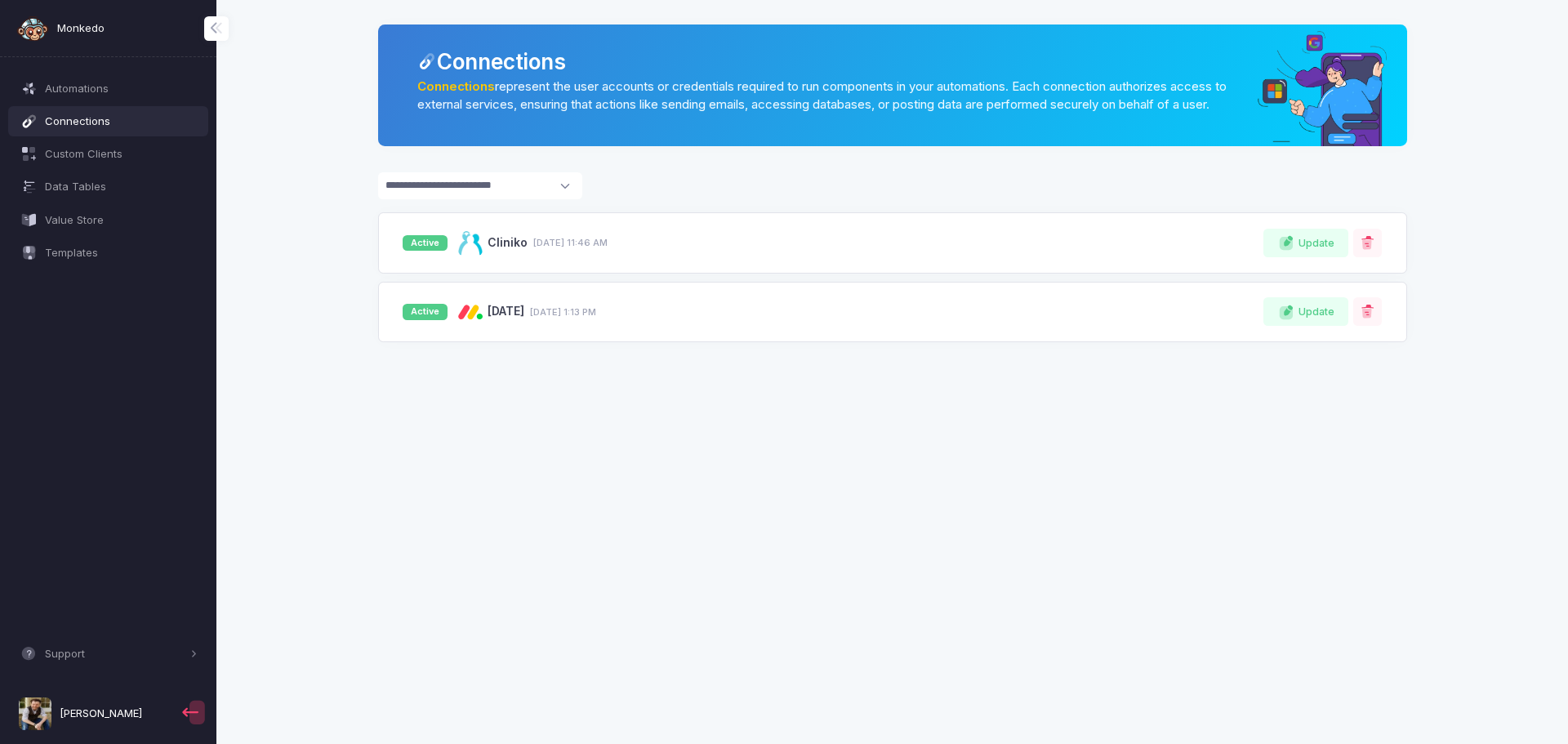
click at [78, 25] on span "Monkedo" at bounding box center [81, 28] width 48 height 16
click at [96, 83] on span "Automations" at bounding box center [121, 89] width 153 height 16
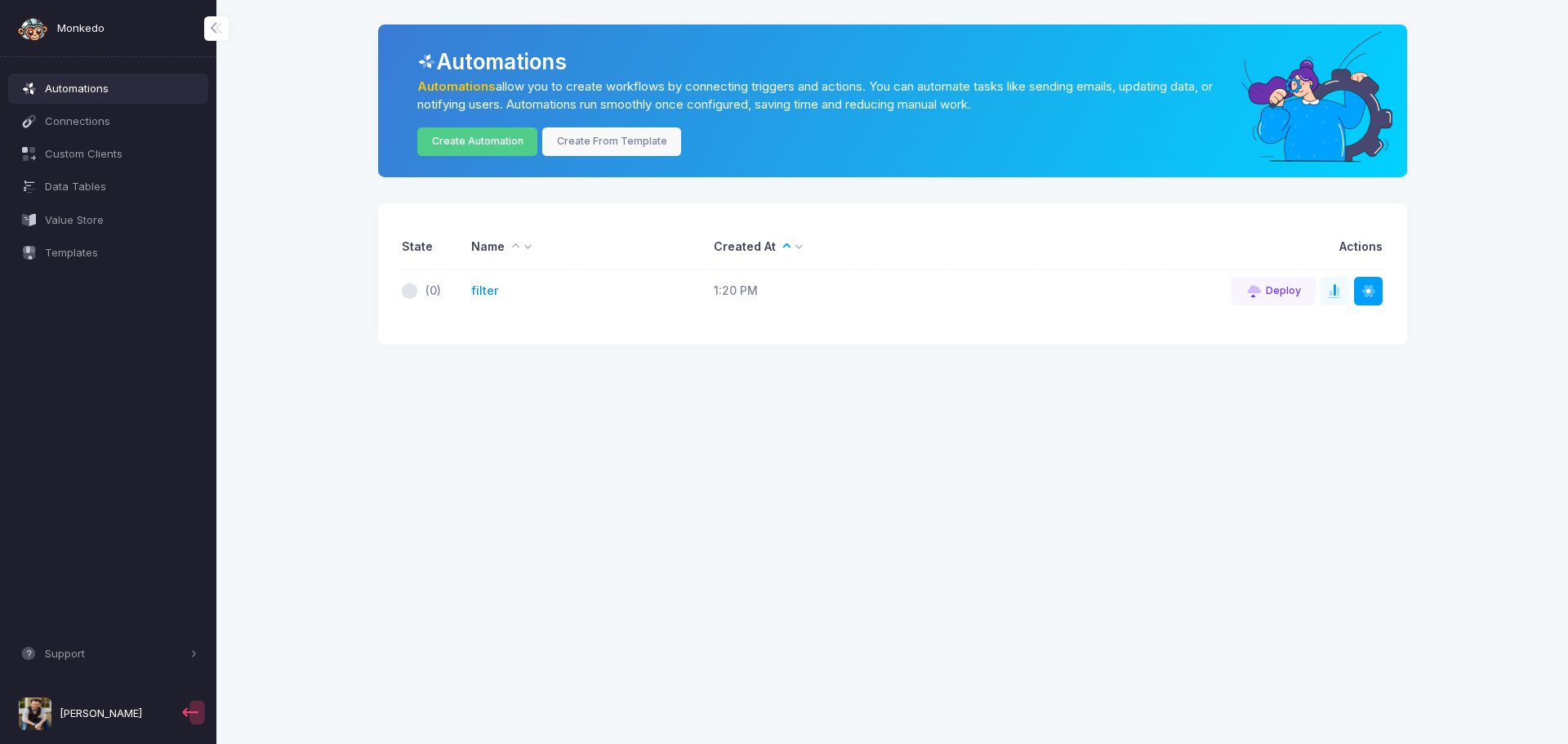
click at [480, 290] on link "filter" at bounding box center [484, 290] width 27 height 17
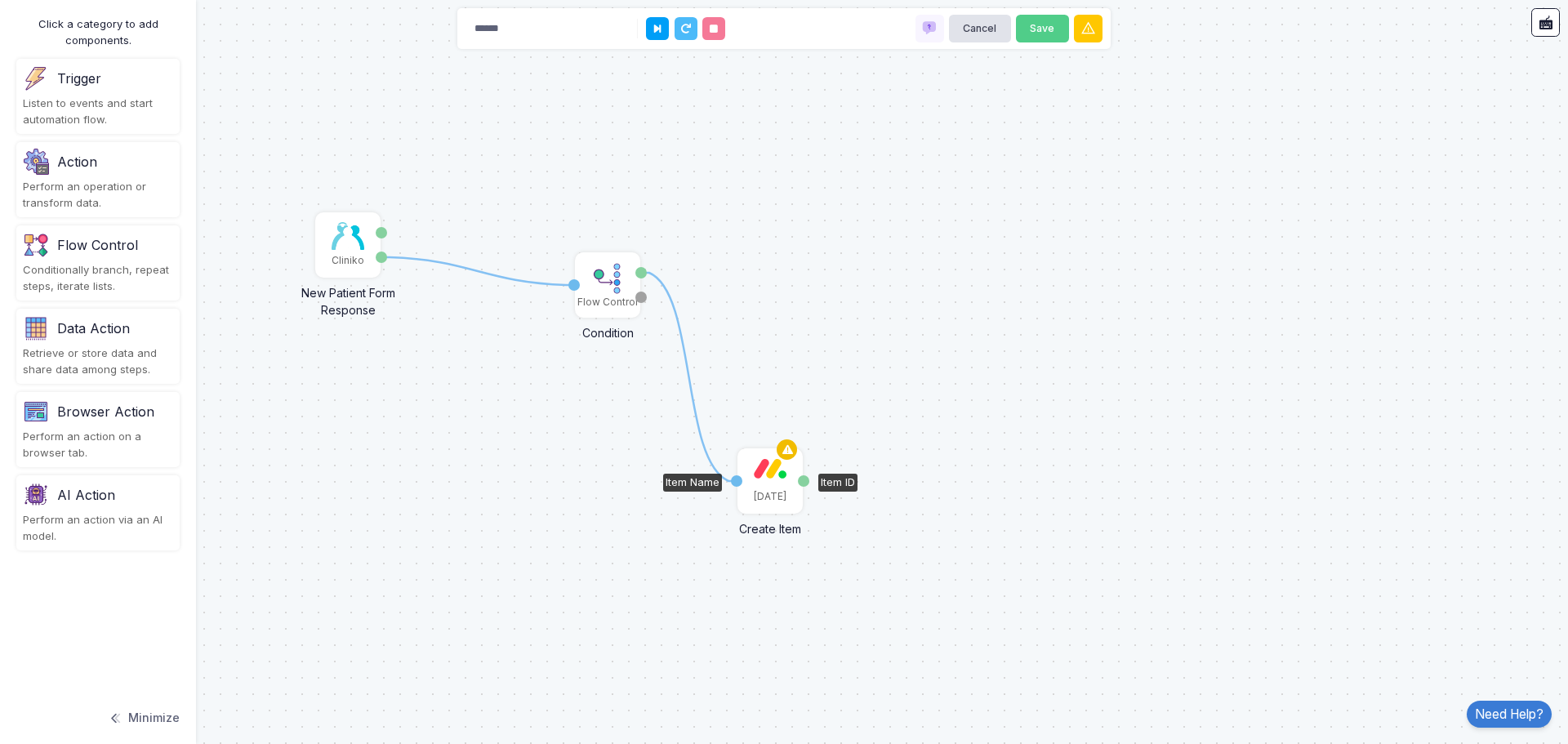
click at [786, 450] on icon at bounding box center [787, 450] width 20 height 23
click at [767, 482] on div "[DATE]" at bounding box center [770, 481] width 62 height 62
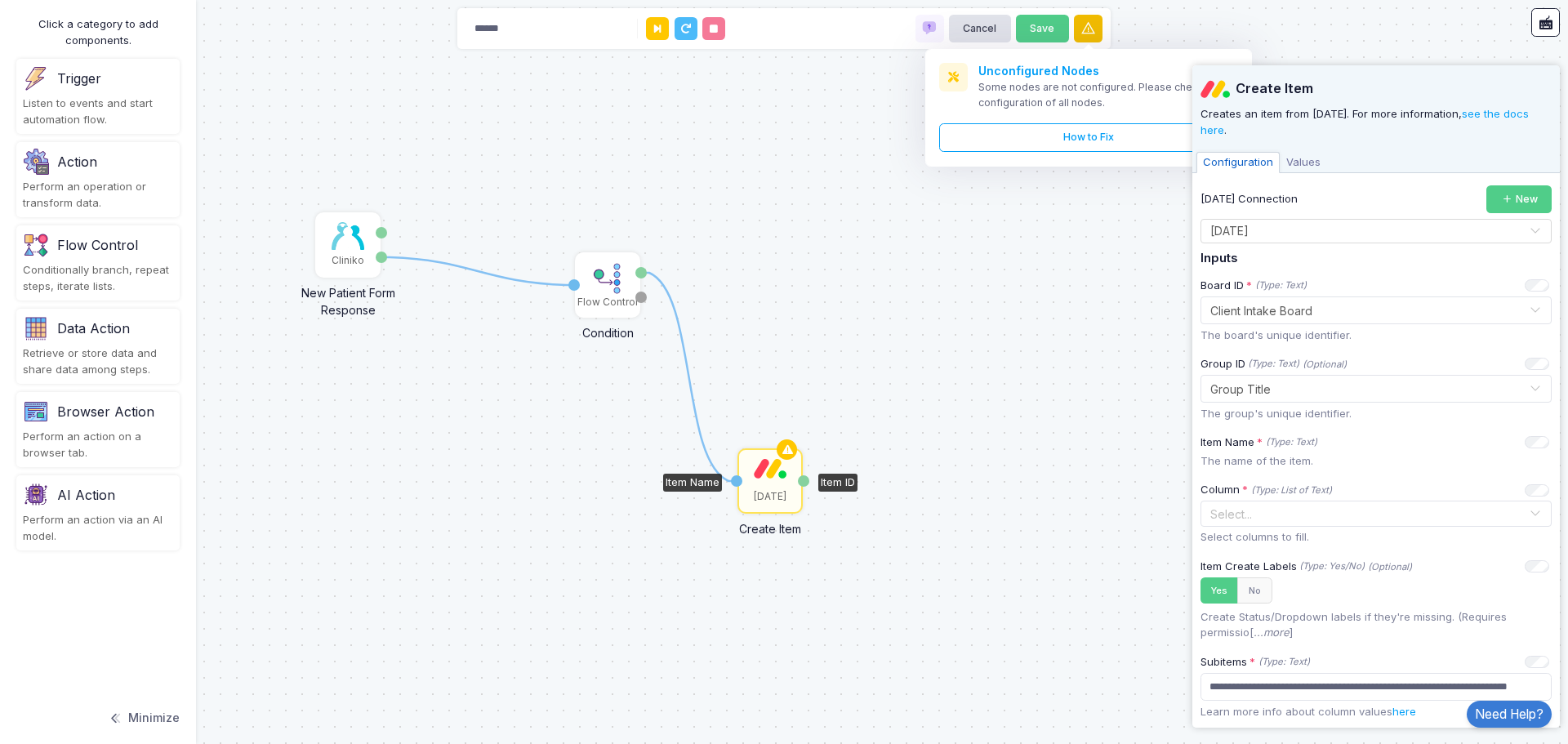
click at [1092, 22] on icon at bounding box center [1089, 28] width 16 height 16
click at [1072, 138] on link "How to Fix" at bounding box center [1089, 138] width 299 height 29
click at [930, 24] on span at bounding box center [929, 28] width 16 height 16
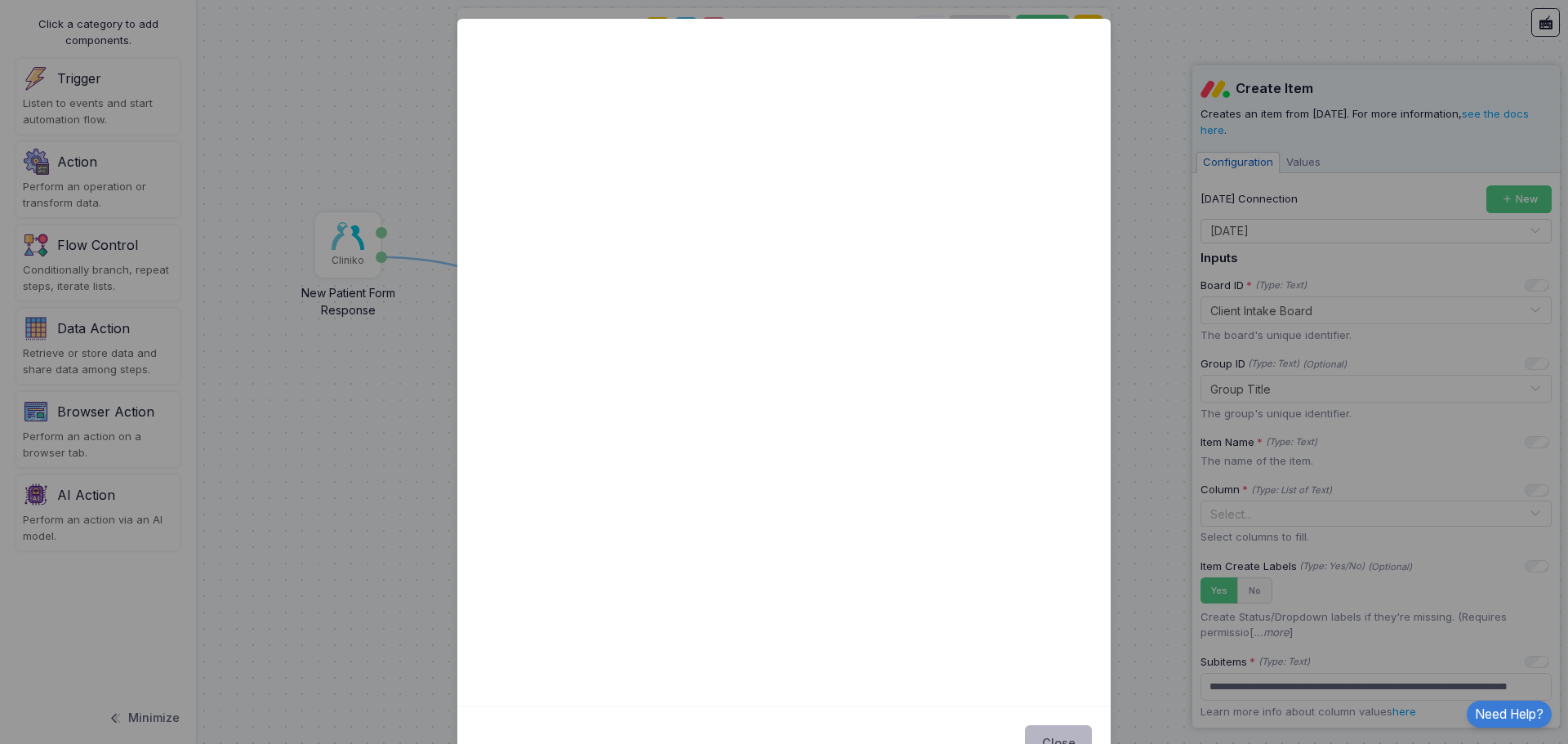
click at [1058, 731] on button "Close" at bounding box center [1058, 743] width 67 height 36
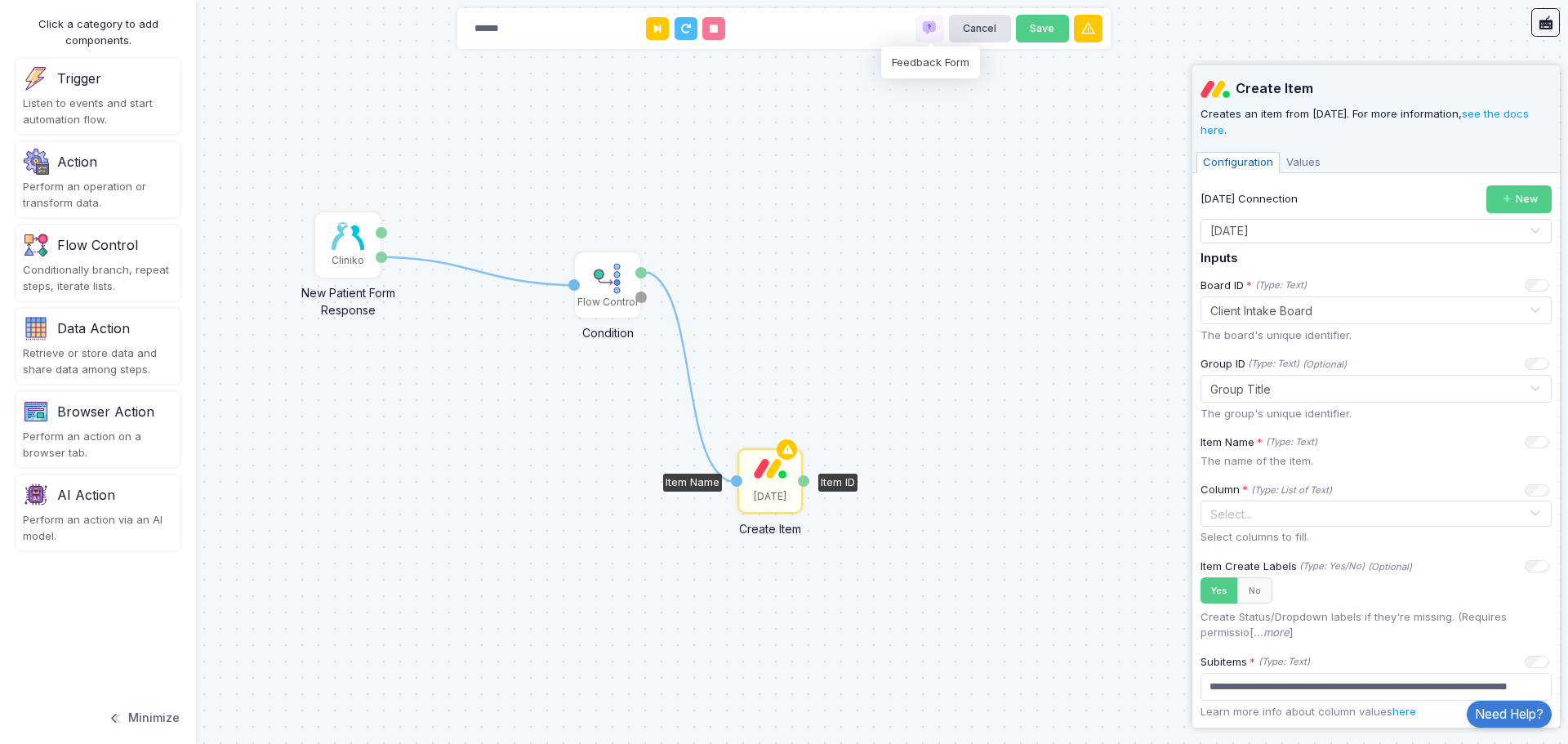
click at [1540, 16] on icon at bounding box center [1545, 23] width 16 height 16
click at [786, 447] on icon at bounding box center [787, 450] width 20 height 23
click at [768, 501] on div "[DATE]" at bounding box center [770, 497] width 33 height 15
drag, startPoint x: 777, startPoint y: 477, endPoint x: 809, endPoint y: 247, distance: 232.2
click at [830, 282] on div "1 1 Monday Create Item Item Name Item ID Cliniko New Patient Form Response Pati…" at bounding box center [784, 372] width 1568 height 744
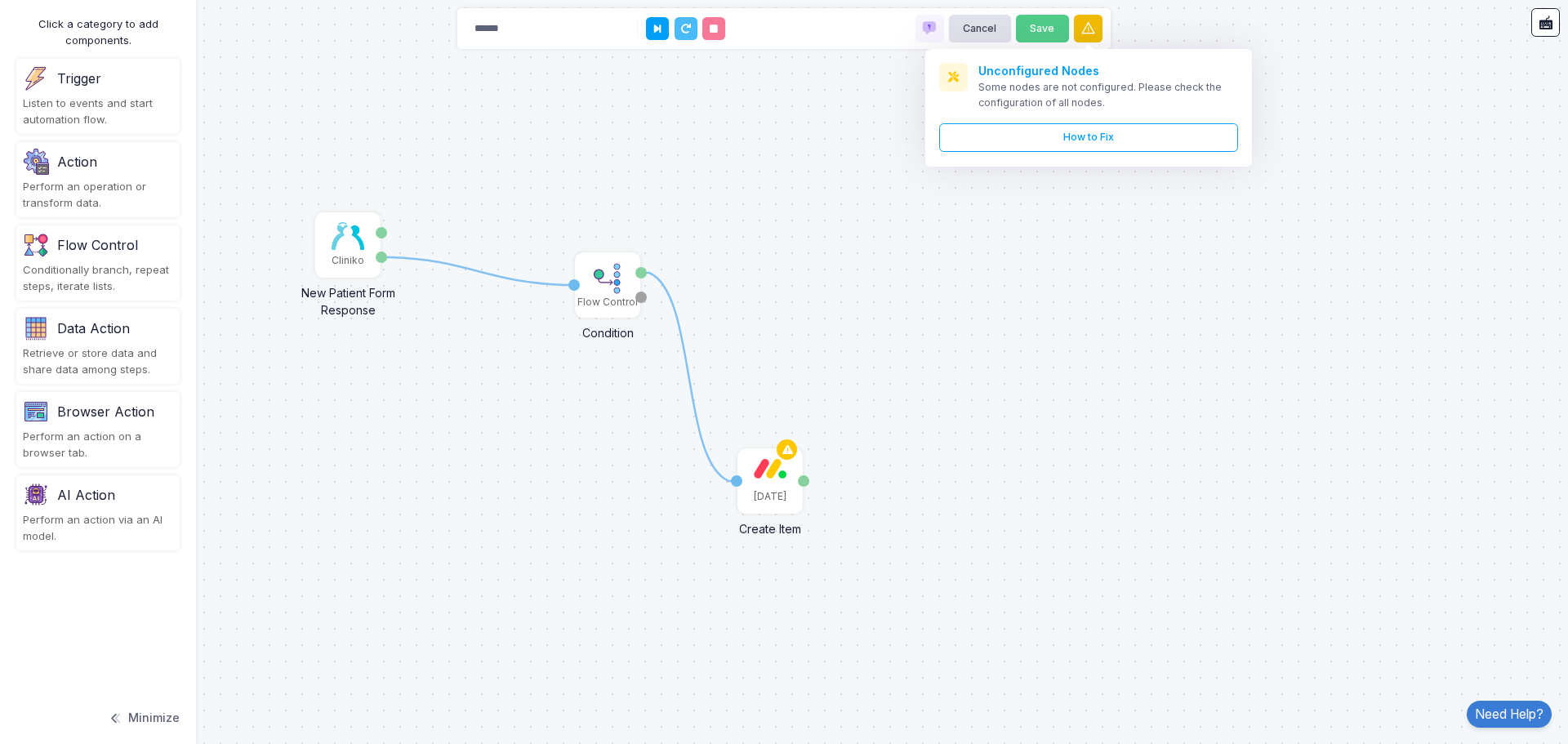
click at [1088, 28] on icon at bounding box center [1089, 28] width 16 height 16
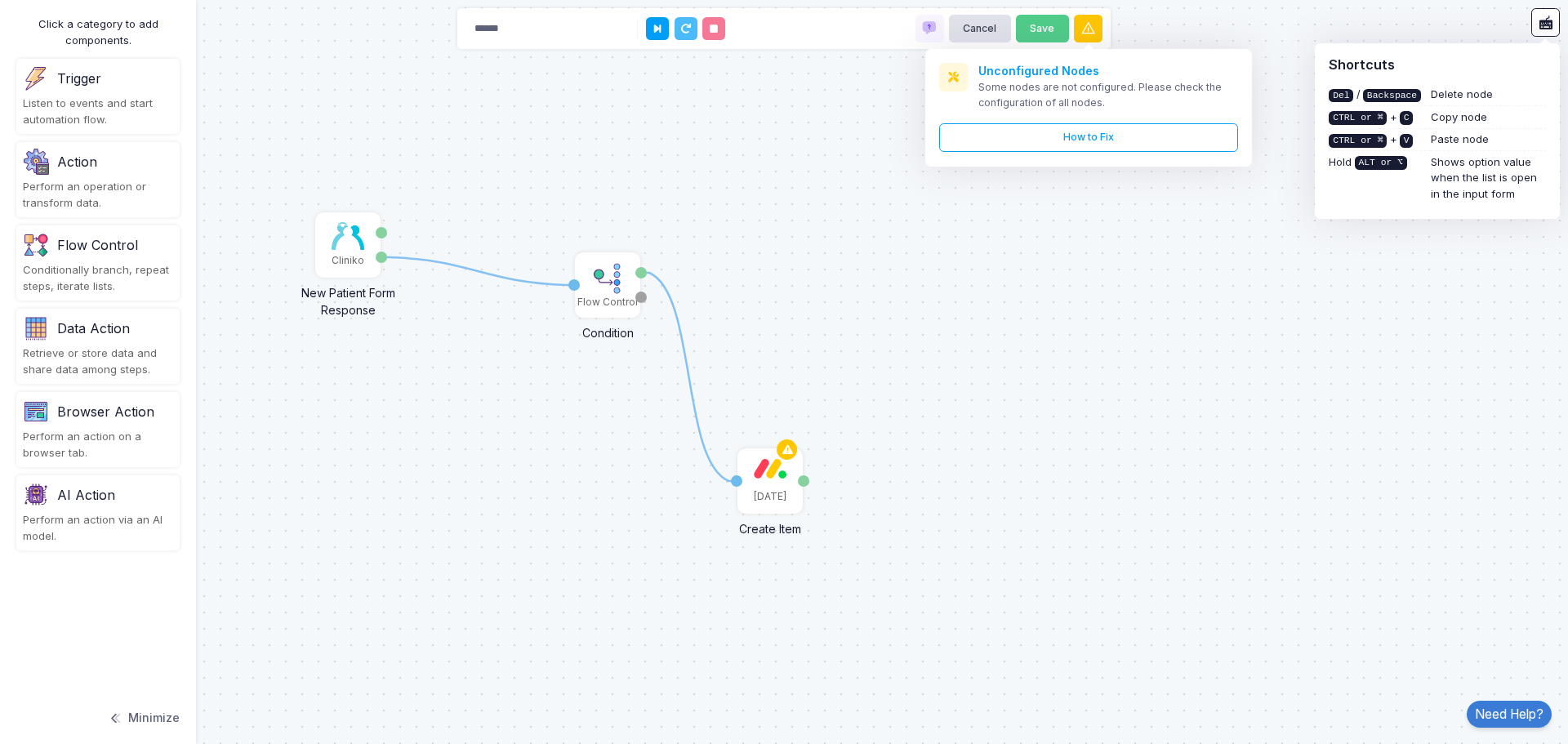
click at [1218, 524] on div "1 1 Monday Create Item Item Name Item ID Cliniko New Patient Form Response Pati…" at bounding box center [784, 372] width 1568 height 744
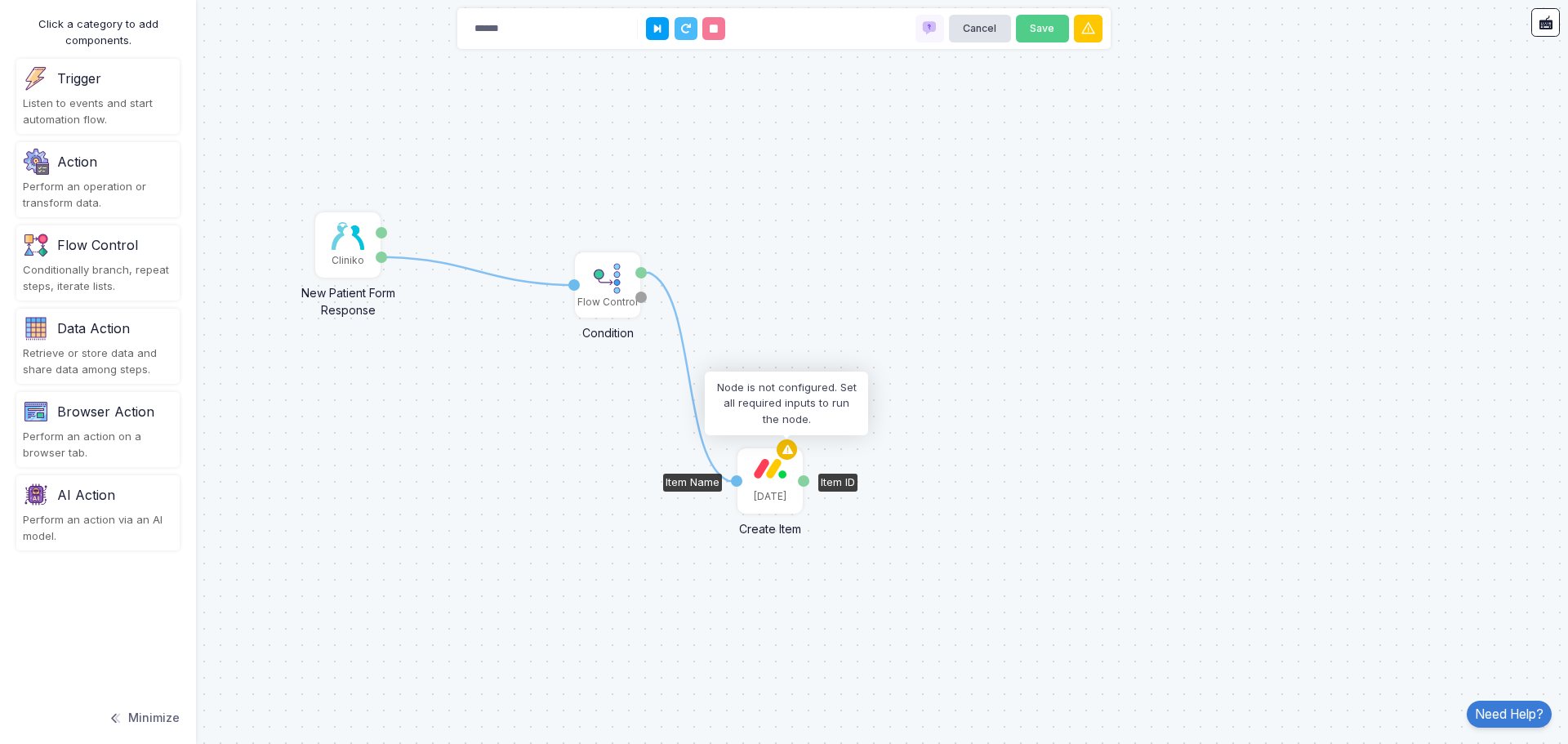
click at [786, 445] on icon at bounding box center [787, 450] width 20 height 23
click at [783, 470] on img at bounding box center [770, 468] width 33 height 20
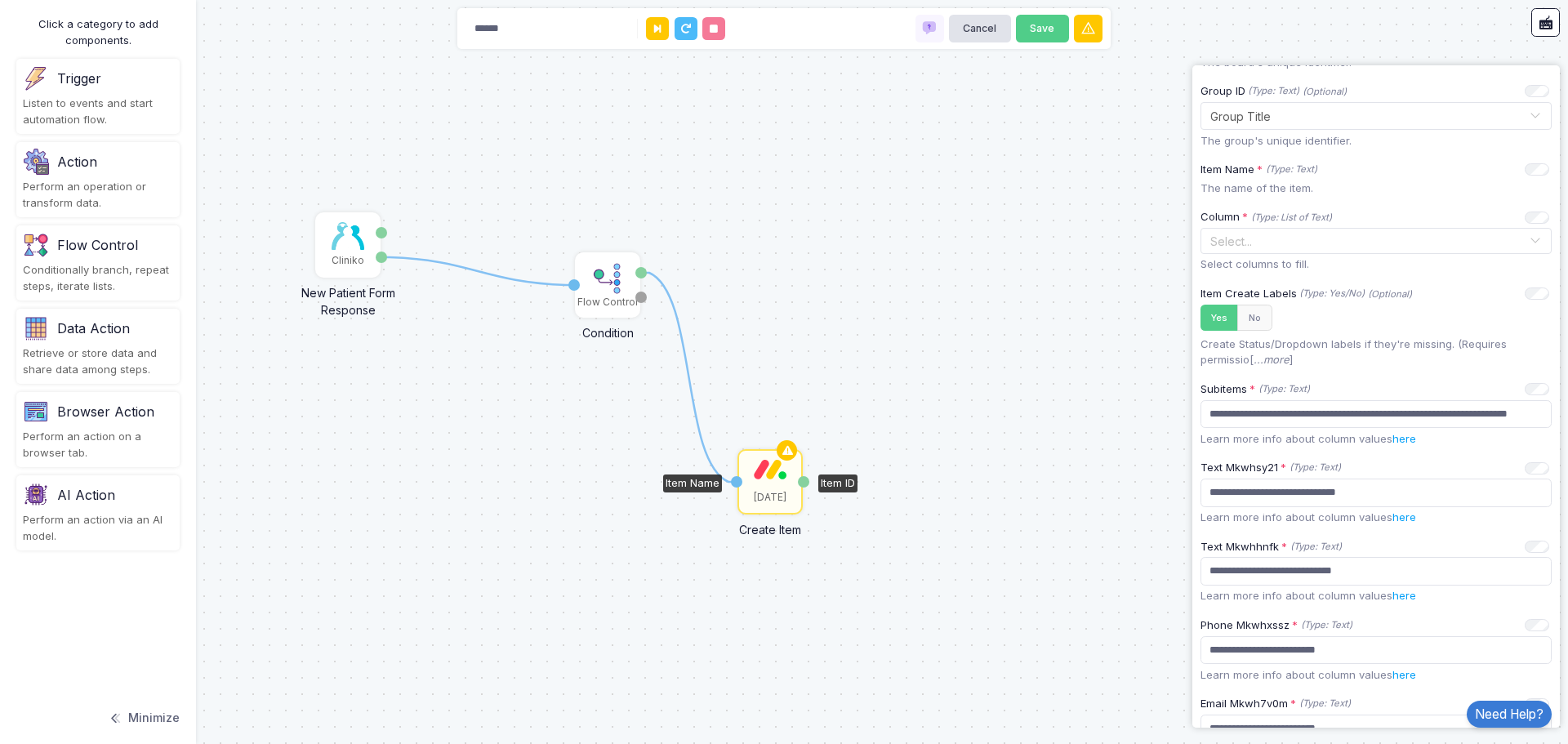
scroll to position [245, 0]
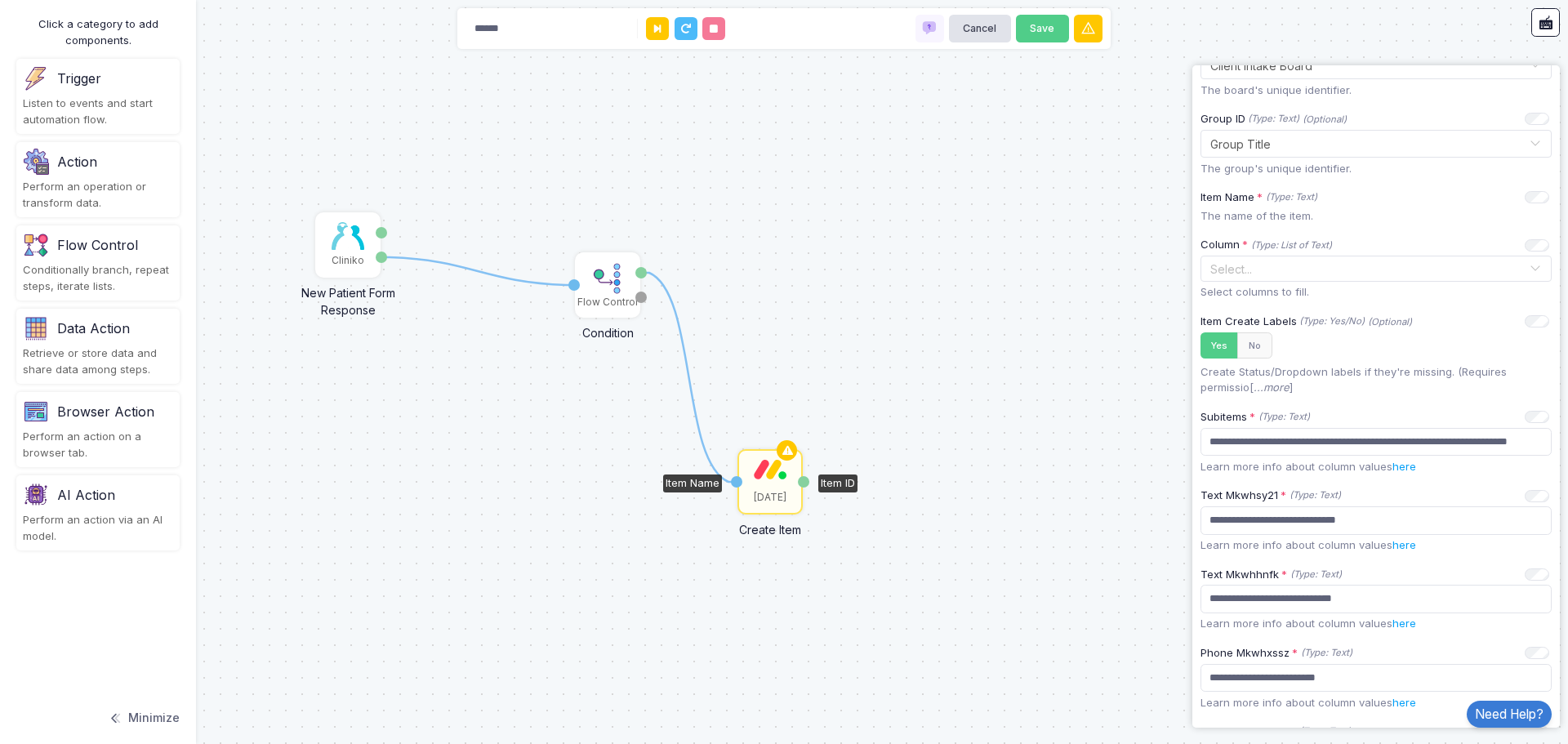
drag, startPoint x: 783, startPoint y: 485, endPoint x: 697, endPoint y: 377, distance: 138.1
click at [638, 359] on div "1 1 Monday Create Item Item Name Item ID Cliniko New Patient Form Response Pati…" at bounding box center [784, 372] width 1568 height 744
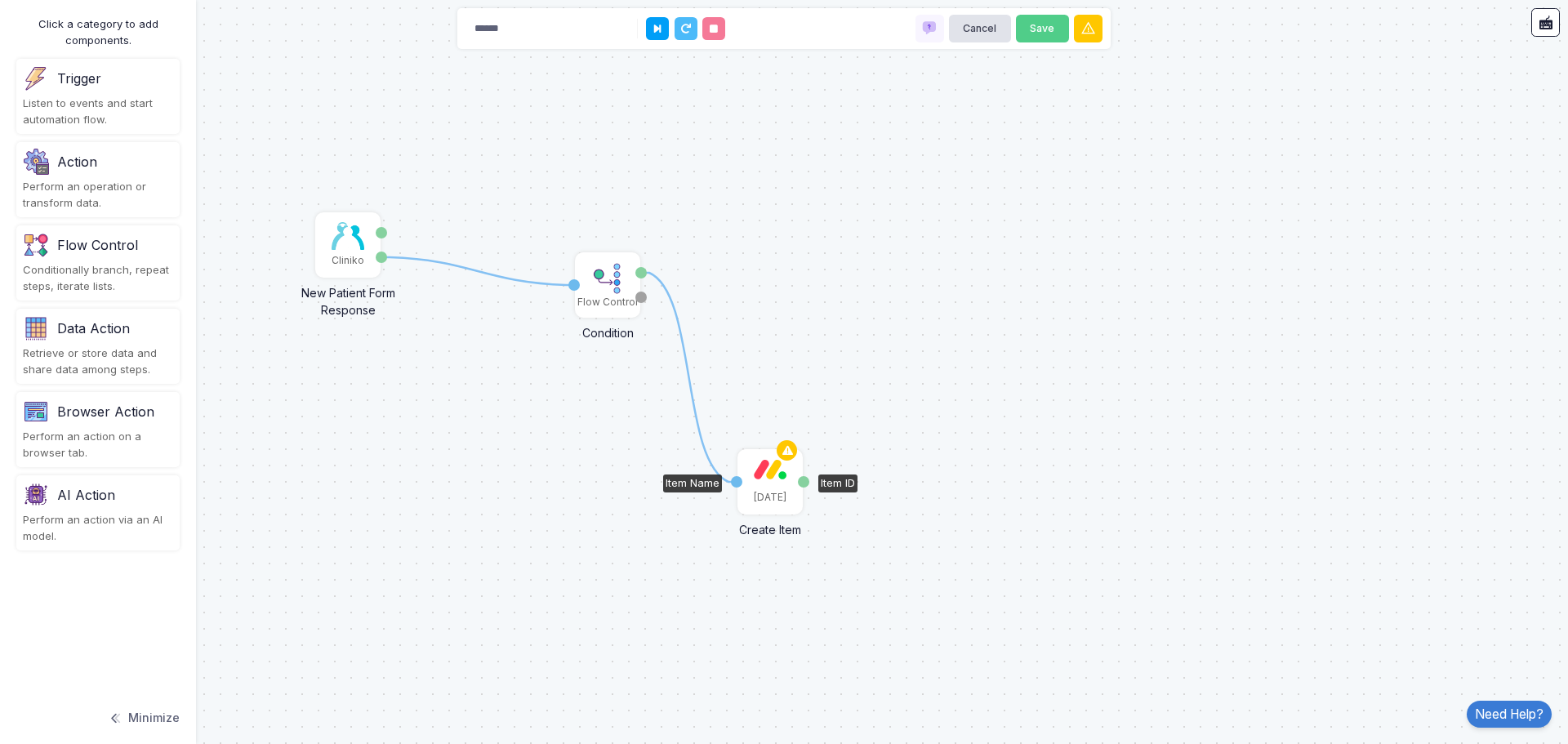
click at [779, 481] on div "[DATE]" at bounding box center [770, 482] width 62 height 62
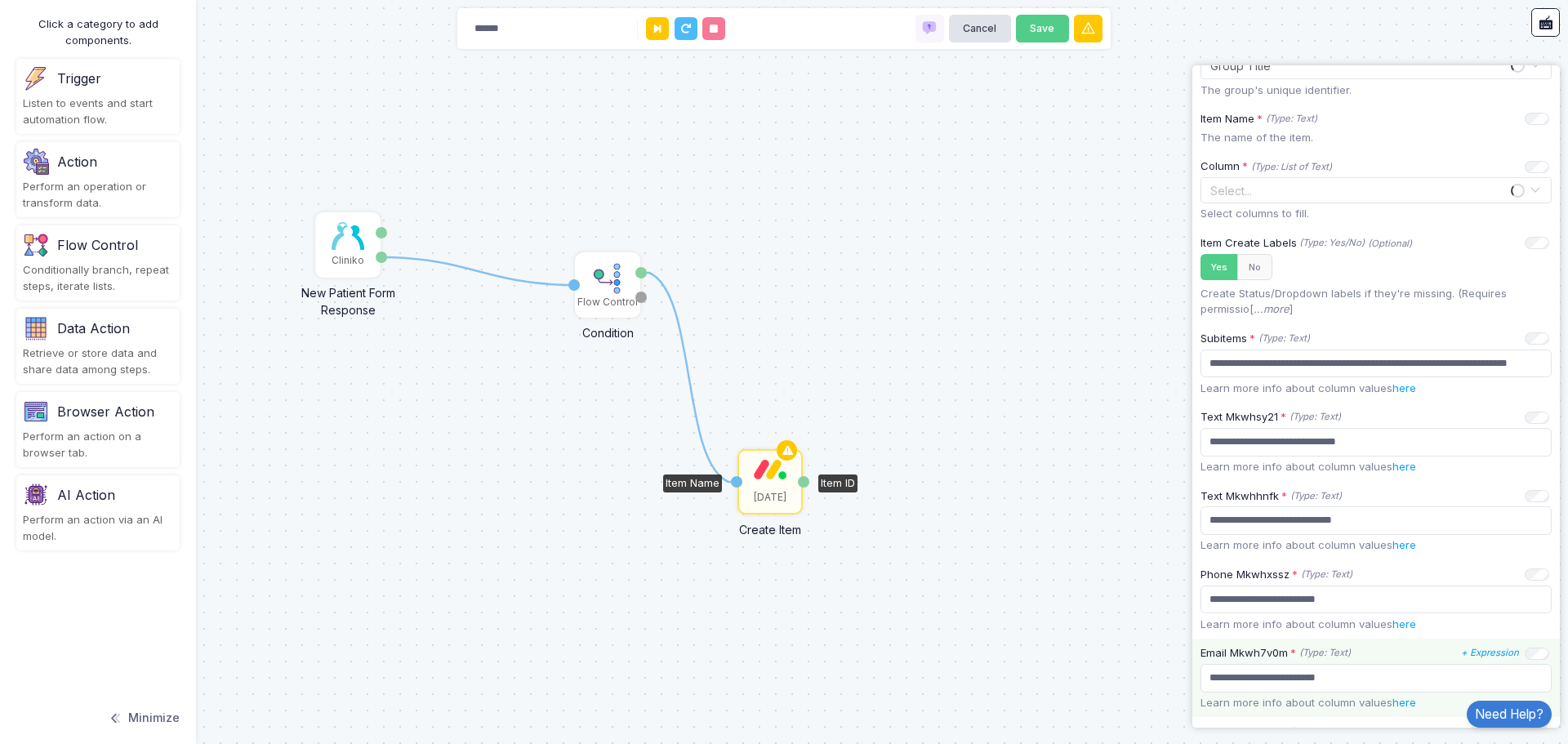
scroll to position [535, 0]
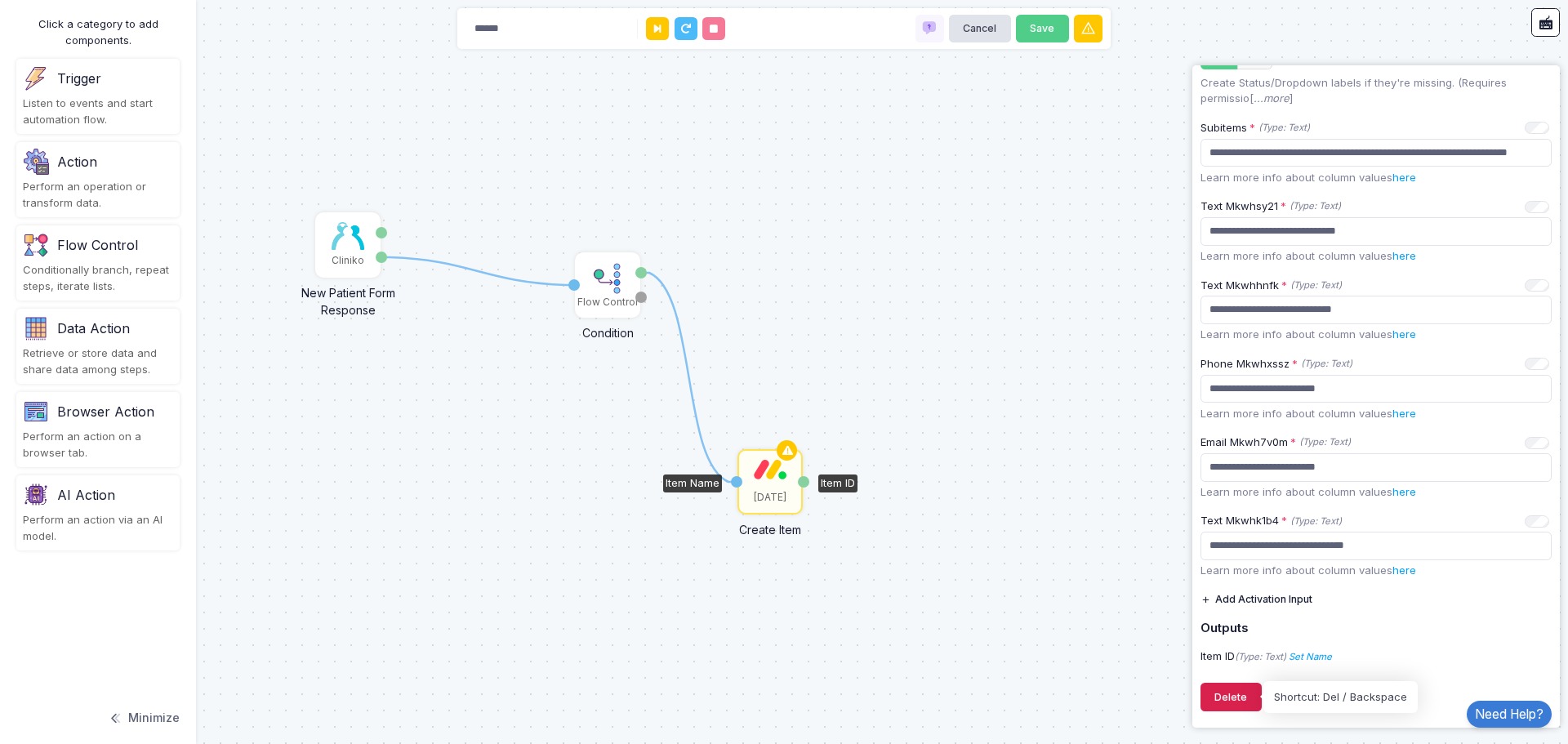
click at [1234, 704] on button "Delete" at bounding box center [1230, 697] width 61 height 29
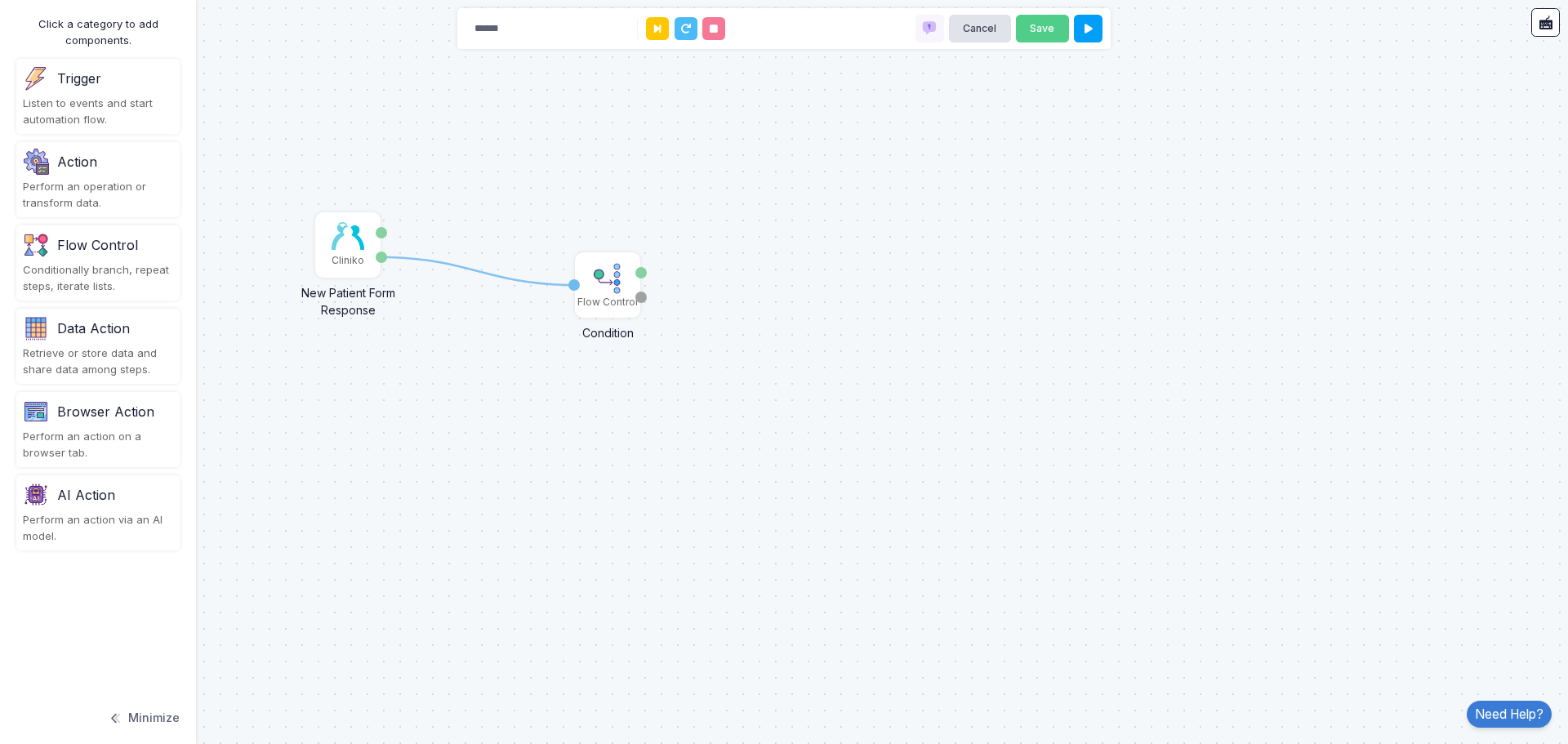
click at [103, 75] on div "Trigger" at bounding box center [98, 79] width 151 height 26
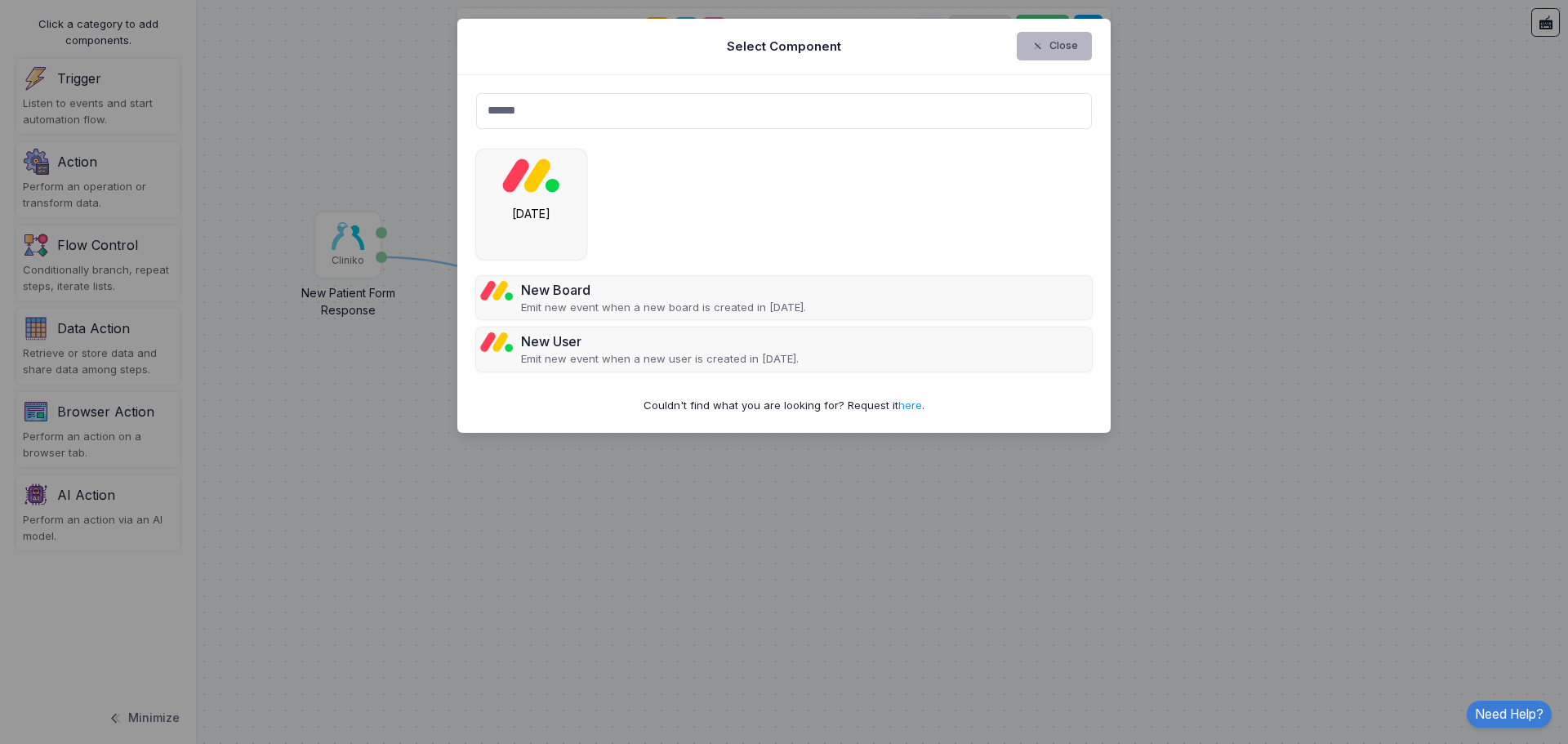
type input "******"
click at [1079, 43] on button "Close" at bounding box center [1055, 46] width 76 height 29
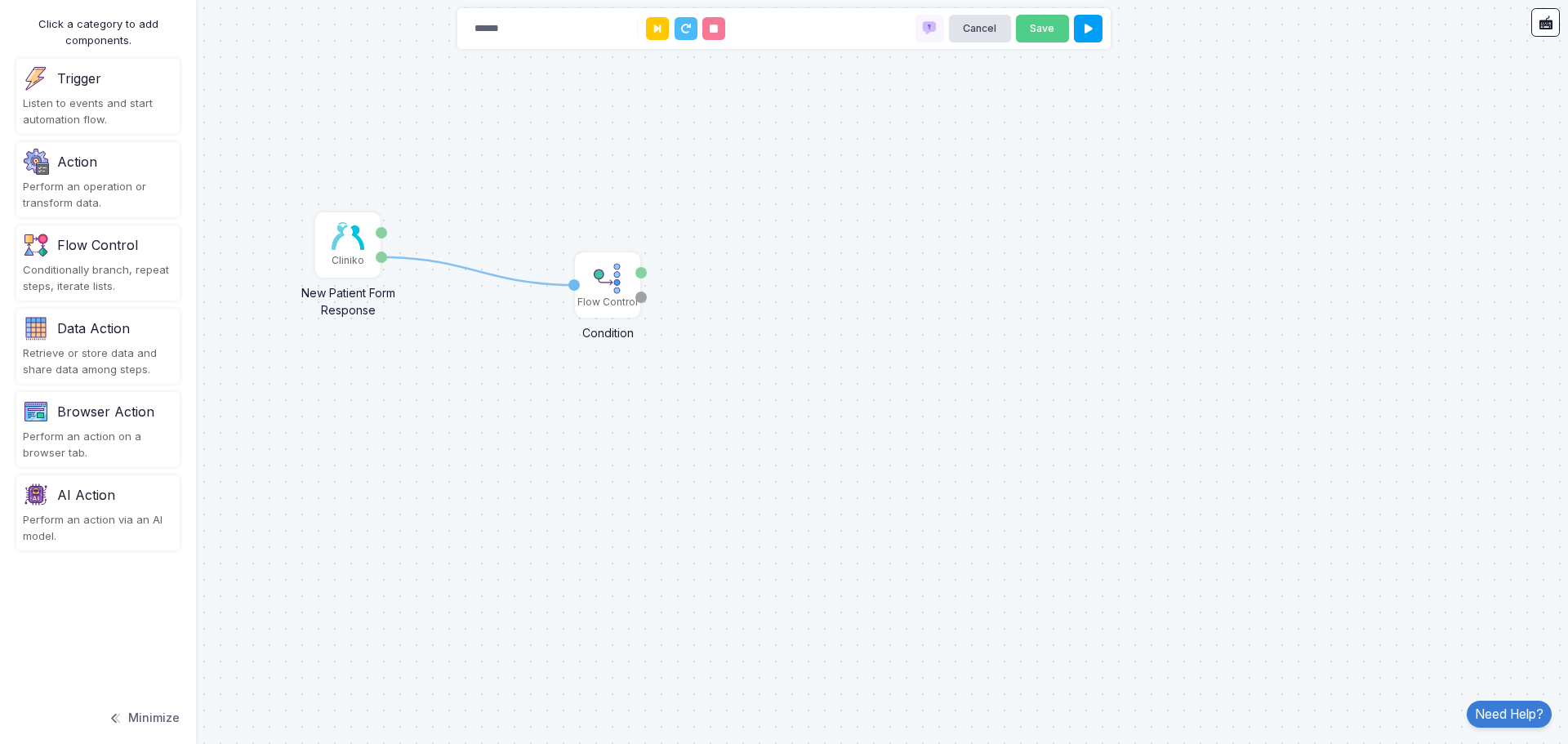
click at [70, 174] on div "Action" at bounding box center [98, 162] width 151 height 26
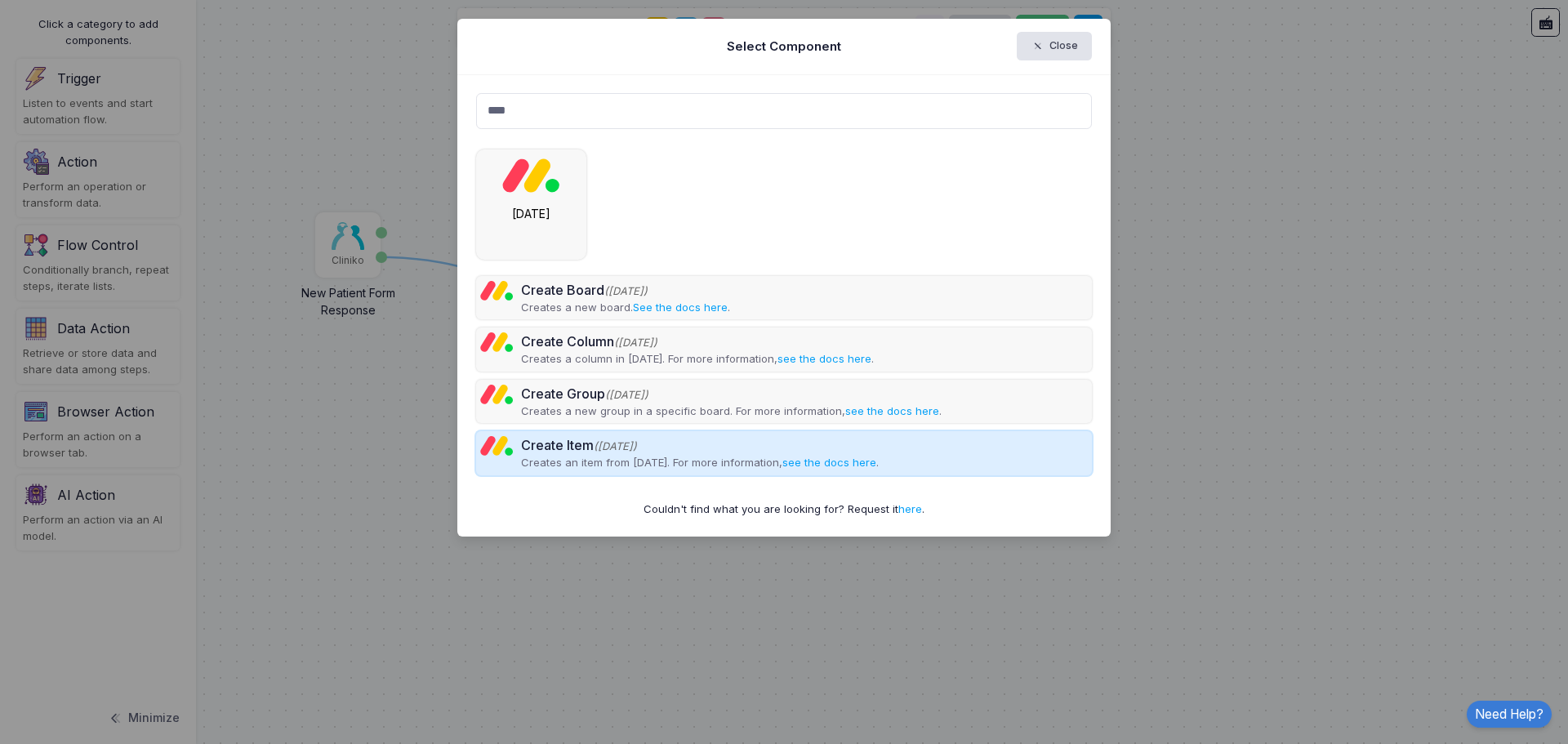
type input "****"
click at [697, 454] on div "Create Item (Monday)" at bounding box center [700, 446] width 358 height 20
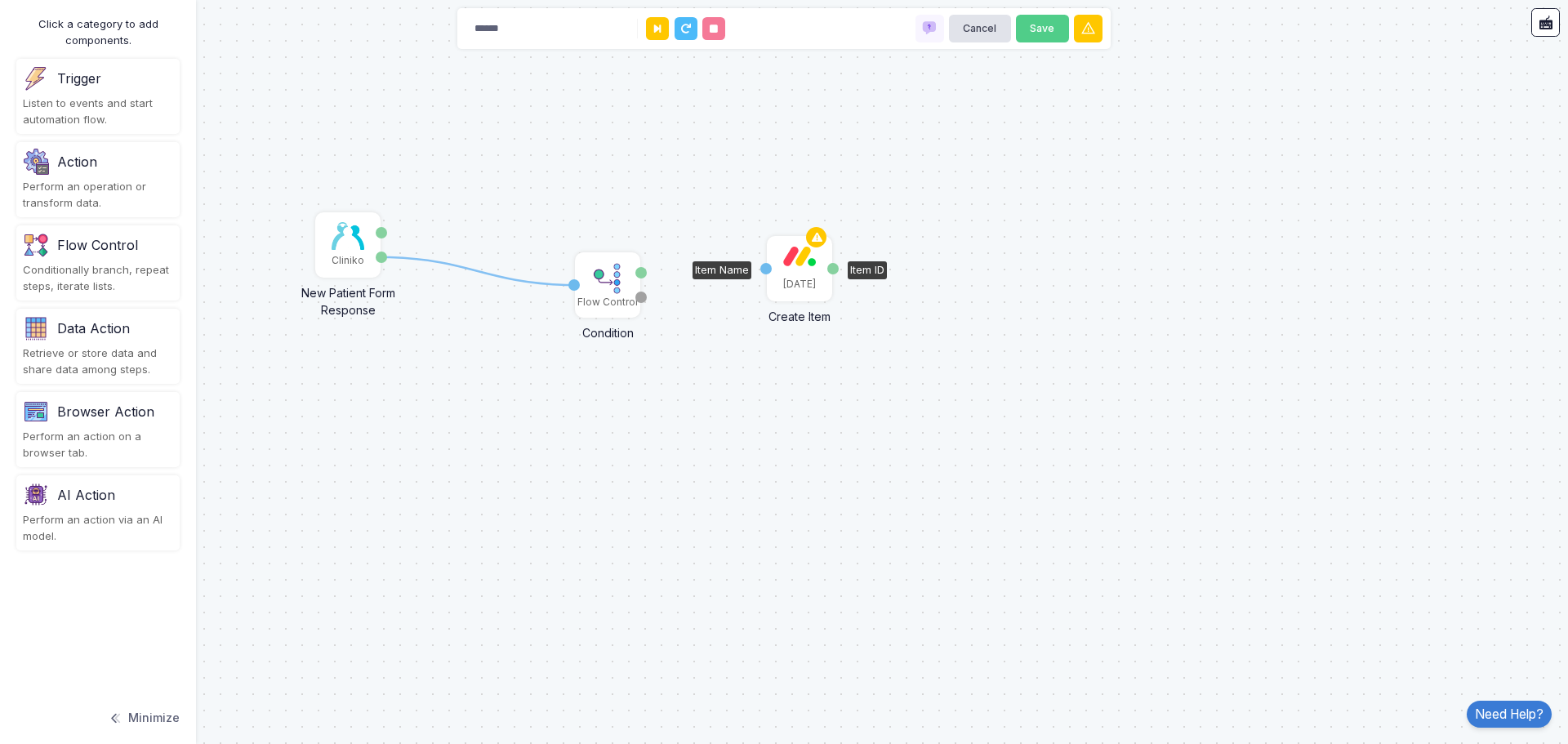
click at [799, 268] on div "[DATE]" at bounding box center [799, 268] width 62 height 62
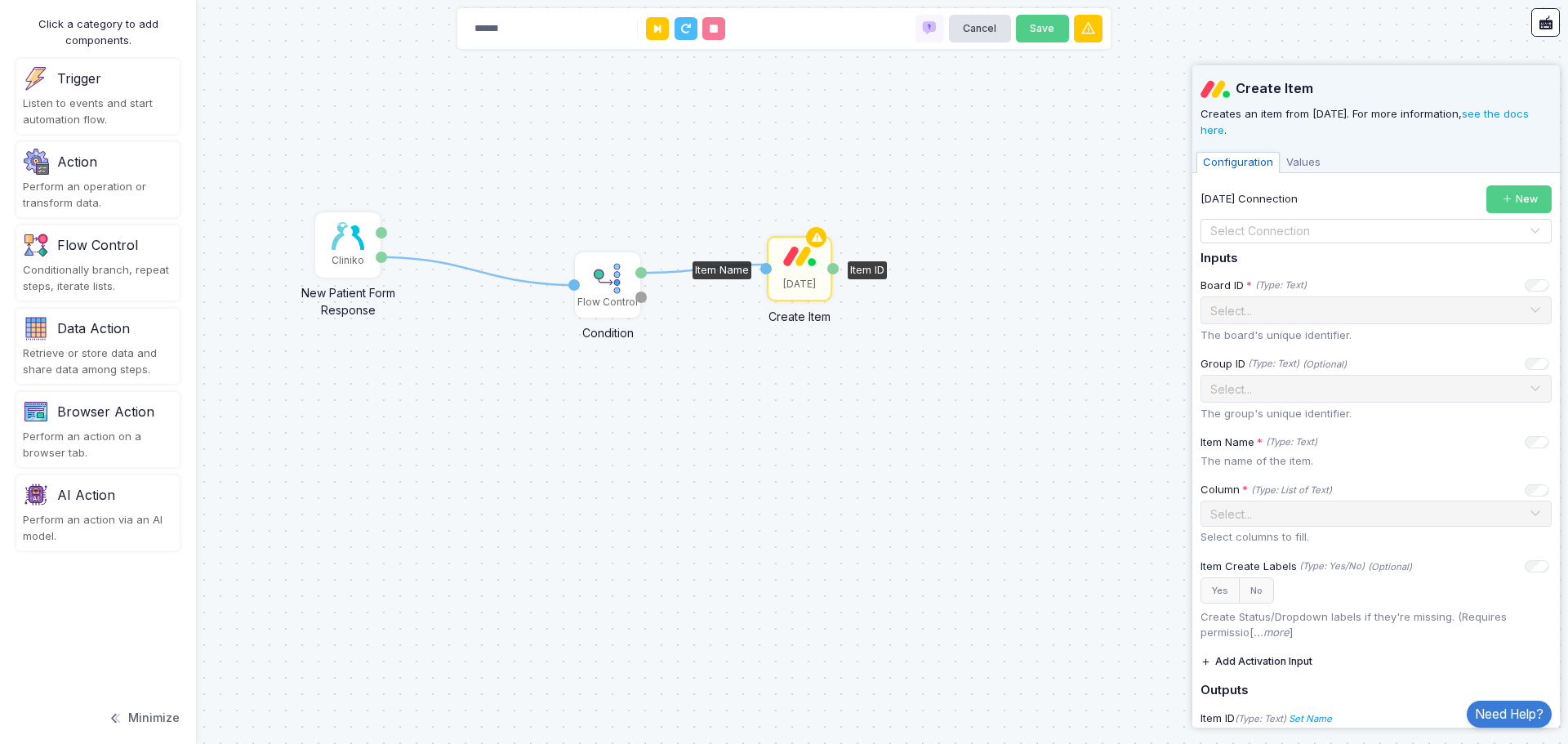
drag, startPoint x: 639, startPoint y: 273, endPoint x: 766, endPoint y: 264, distance: 127.3
click at [1, 1] on div "1 1 Cliniko New Patient Form Response Patient ID Response Flow Control Conditio…" at bounding box center [0, 0] width 1 height 1
click at [1333, 232] on input "text" at bounding box center [1359, 232] width 300 height 18
click at [1313, 261] on div "[DATE]" at bounding box center [1370, 258] width 339 height 25
click at [1311, 310] on input "text" at bounding box center [1359, 309] width 300 height 18
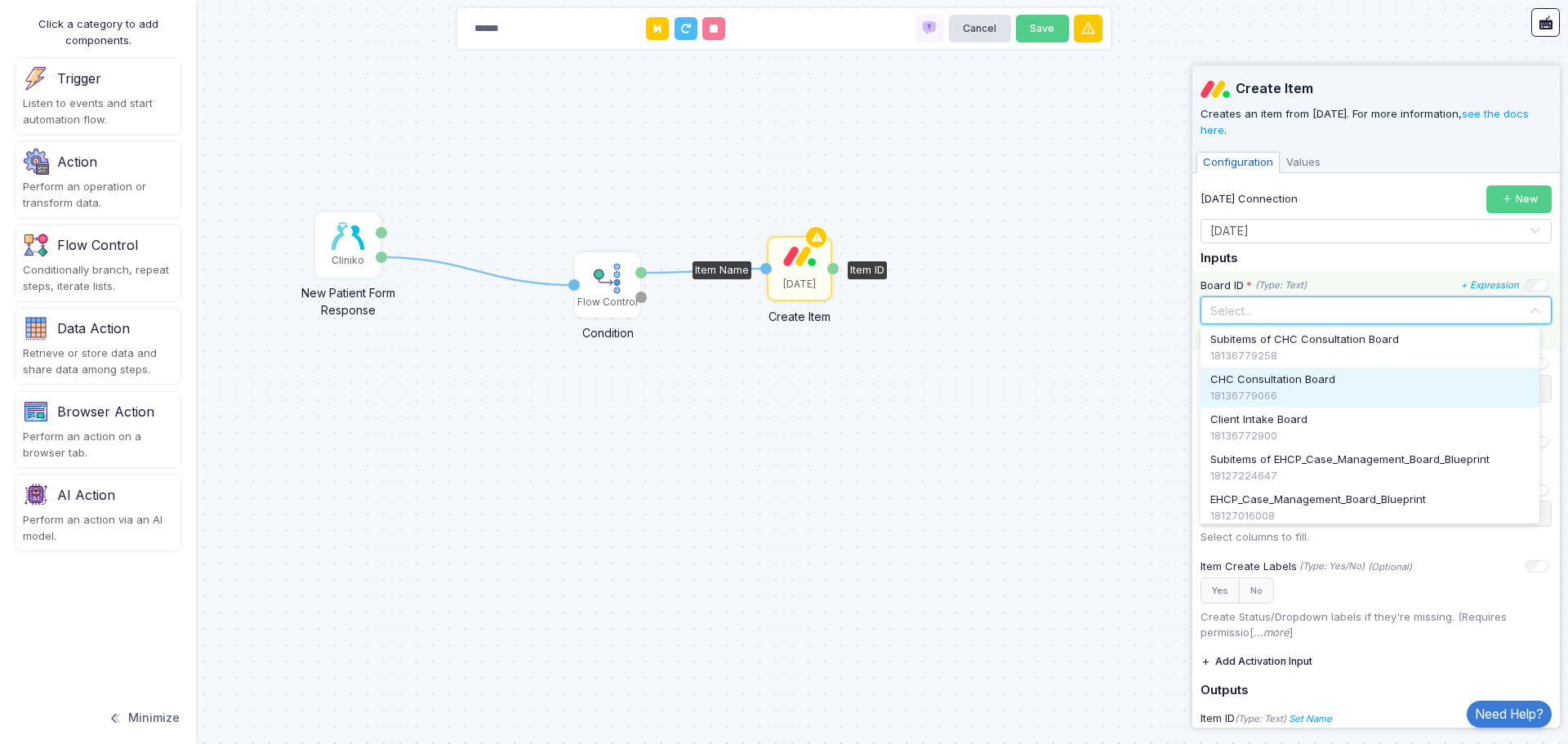
click at [1306, 388] on div "18136779066" at bounding box center [1370, 396] width 319 height 16
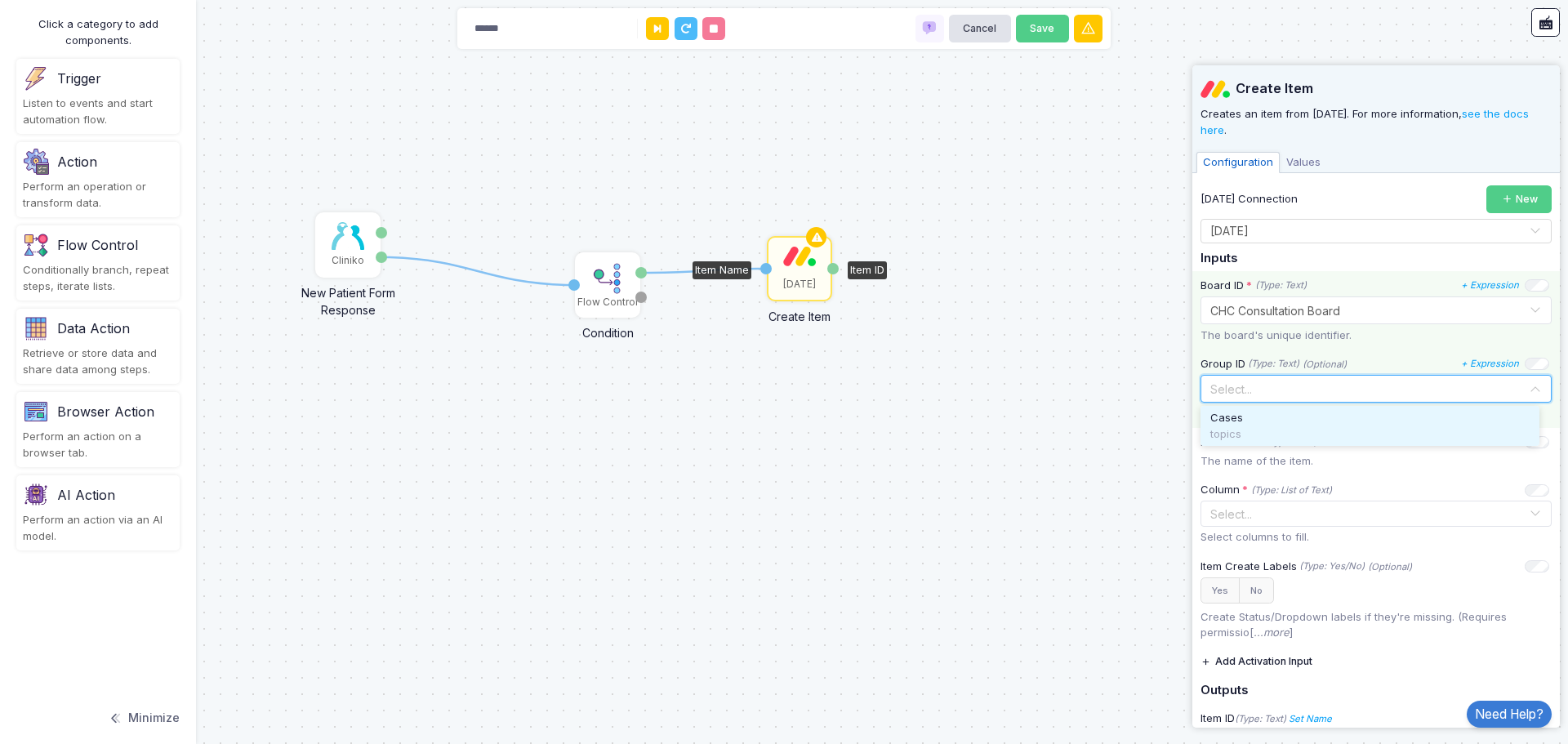
click at [1414, 394] on input "text" at bounding box center [1359, 388] width 300 height 18
click at [1378, 423] on div "Cases" at bounding box center [1370, 418] width 319 height 16
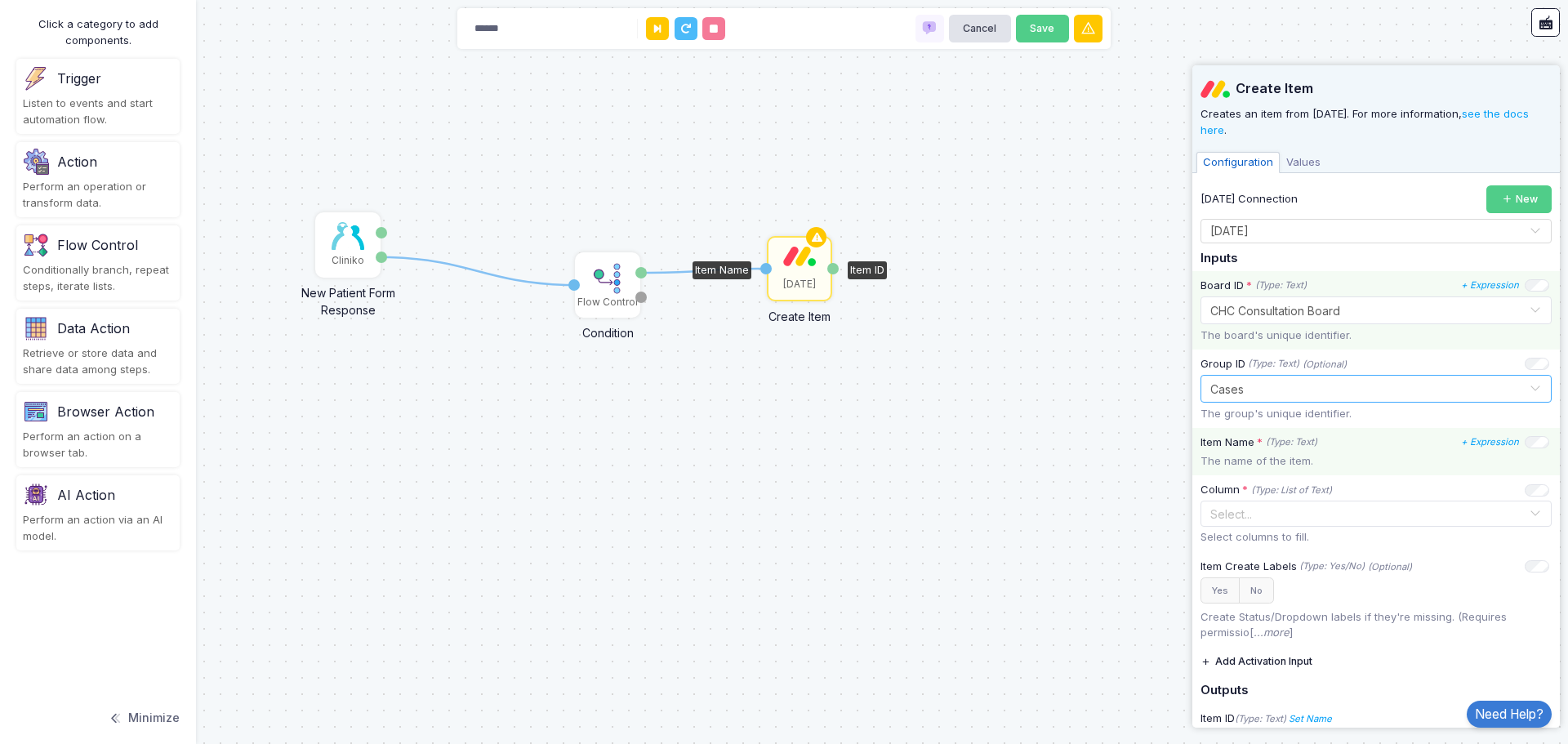
scroll to position [62, 0]
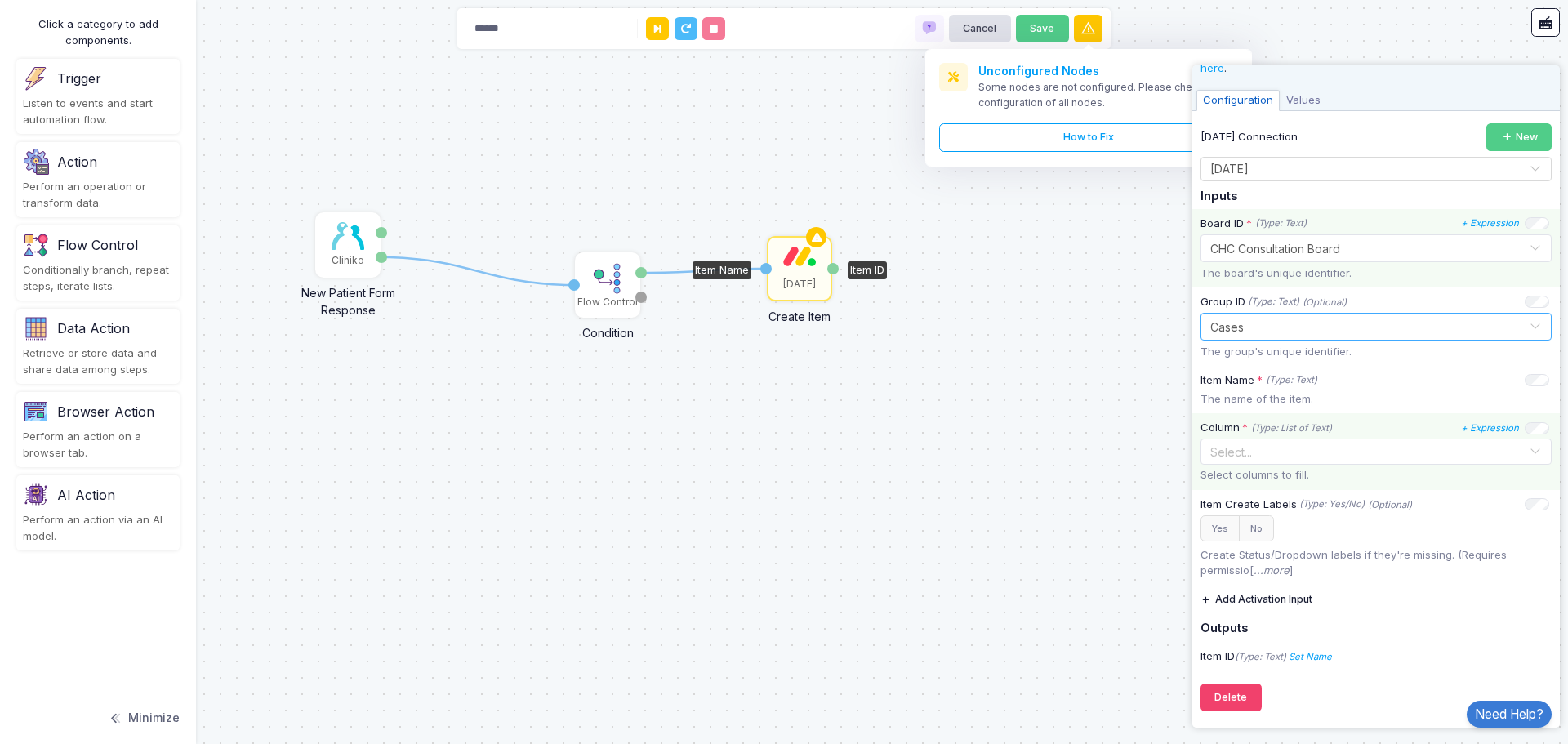
click at [1409, 459] on input "text" at bounding box center [1367, 453] width 323 height 18
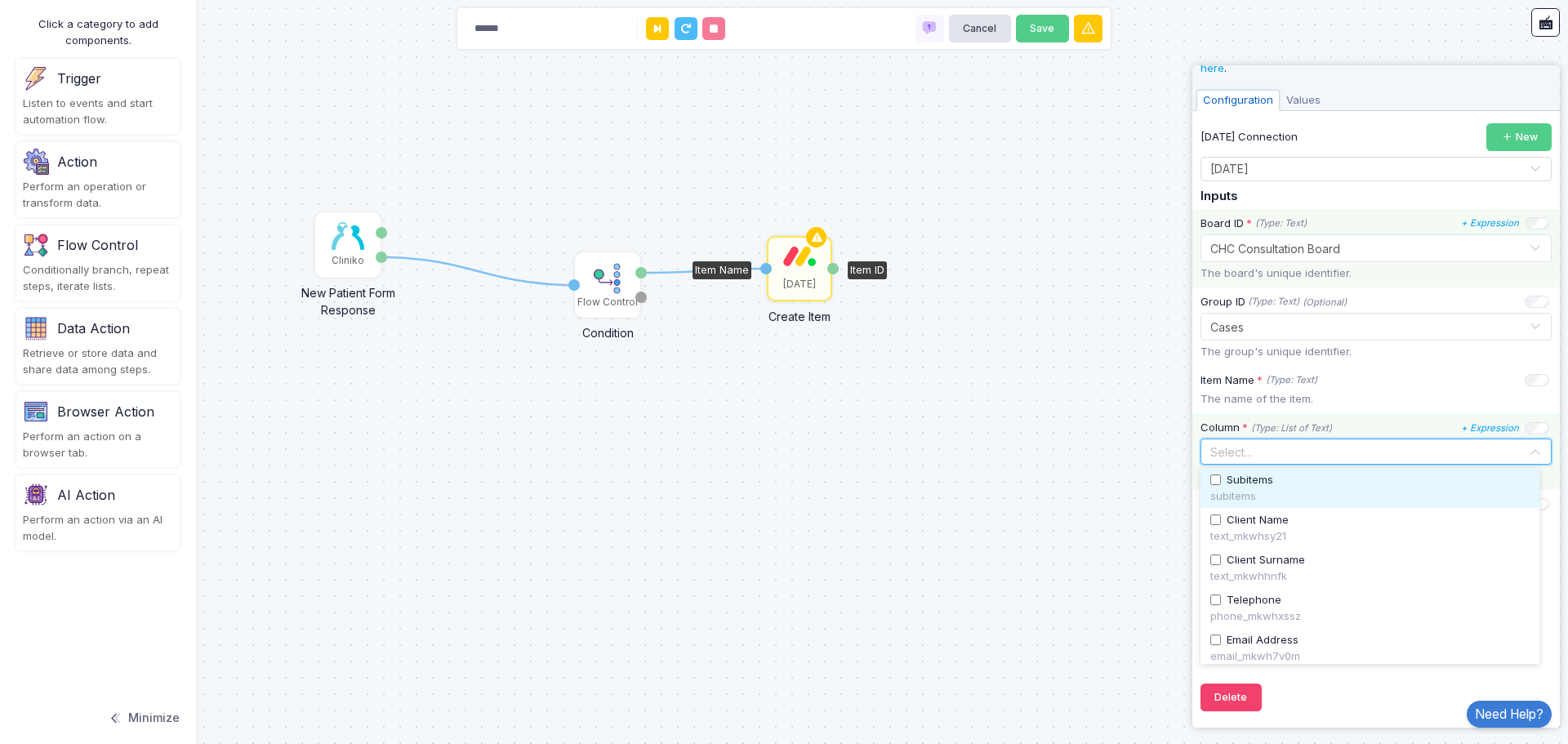
click at [1378, 416] on div "Column * (Type: List of Text) + Expression Select... Select columns to fill." at bounding box center [1376, 451] width 368 height 77
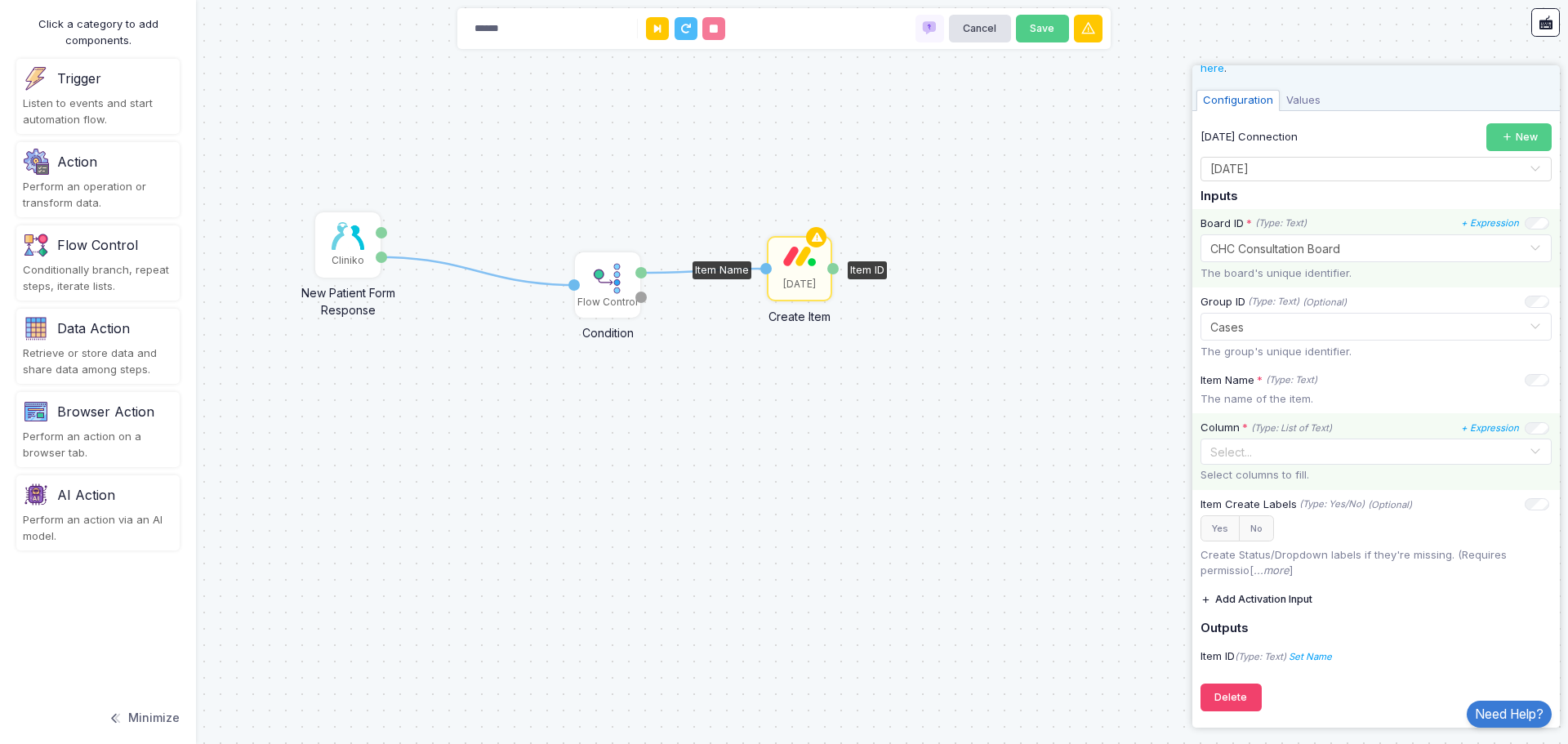
click at [1284, 456] on input "text" at bounding box center [1367, 453] width 323 height 18
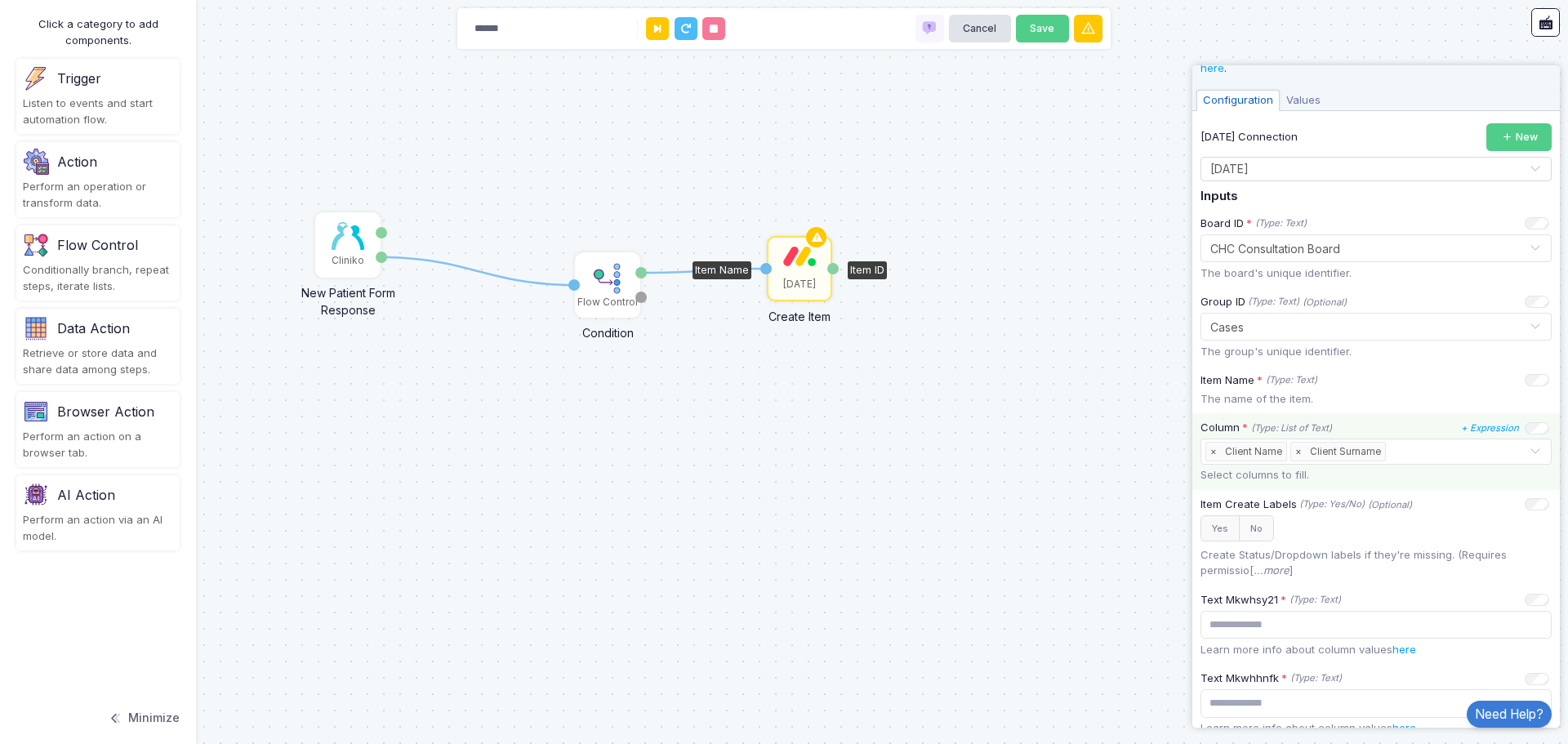
click at [1421, 453] on input "text" at bounding box center [1458, 453] width 140 height 18
click at [1467, 453] on input "text" at bounding box center [1497, 453] width 62 height 18
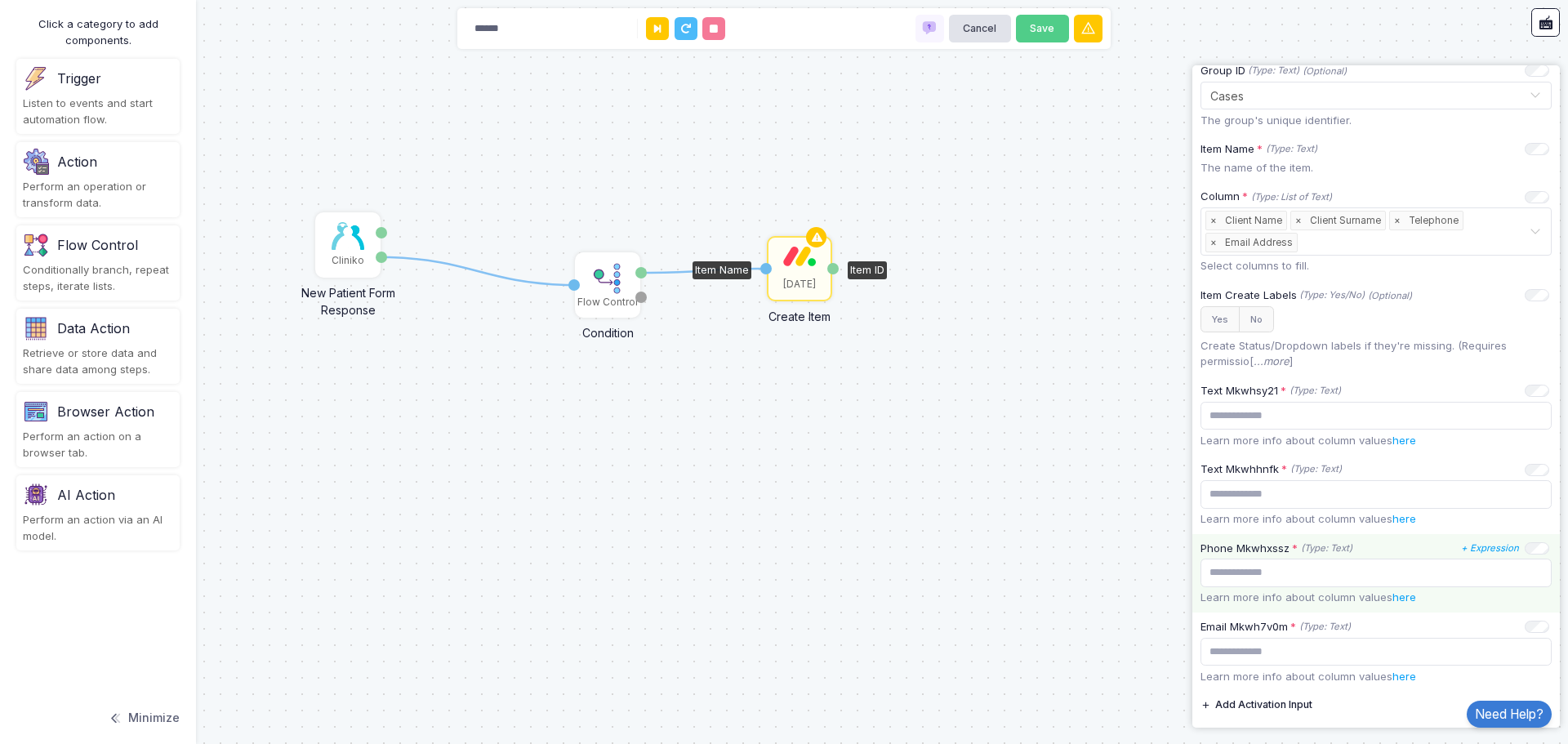
scroll to position [307, 0]
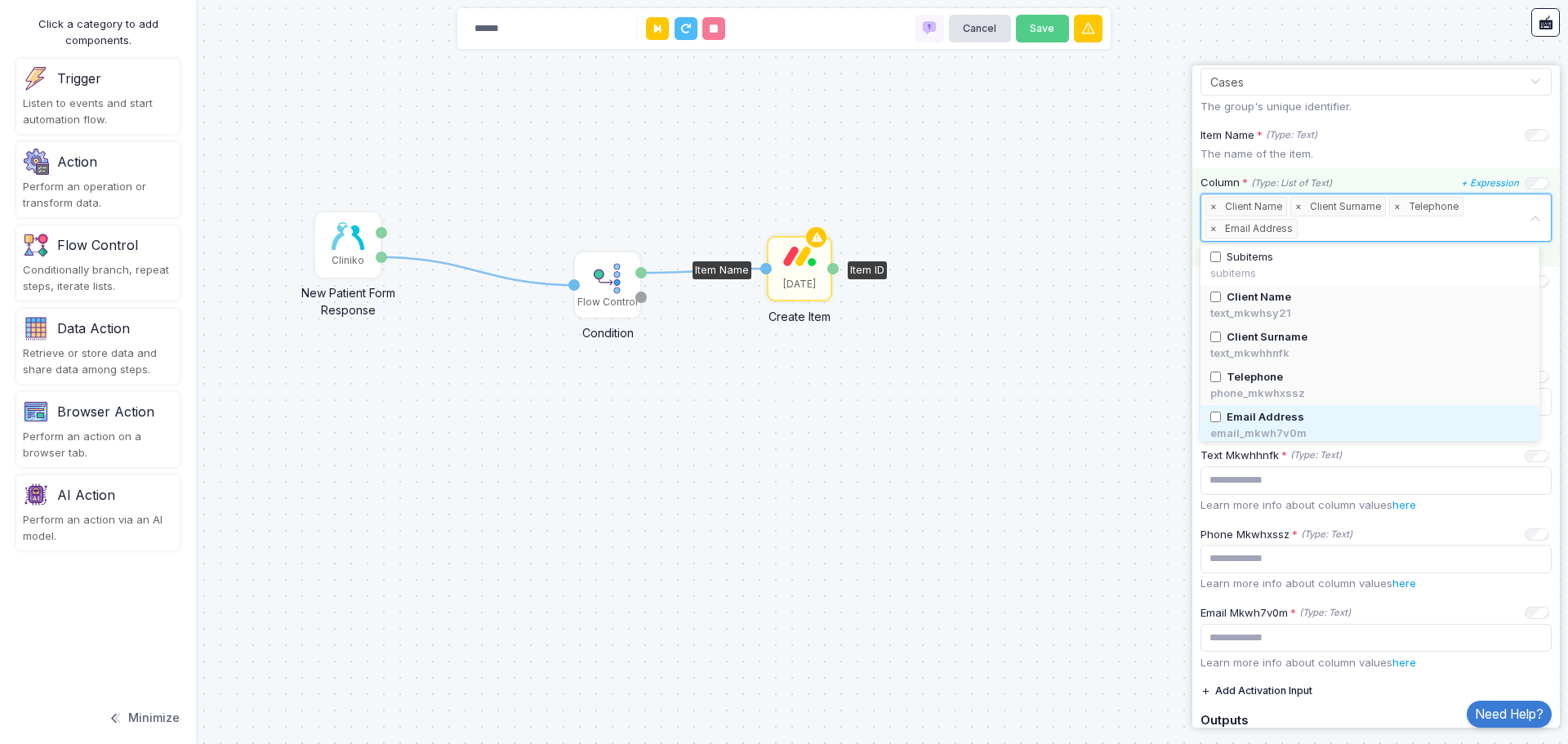
click at [1488, 213] on div "Select... × Client Name × Client Surname × Telephone × Email Address" at bounding box center [1367, 217] width 323 height 47
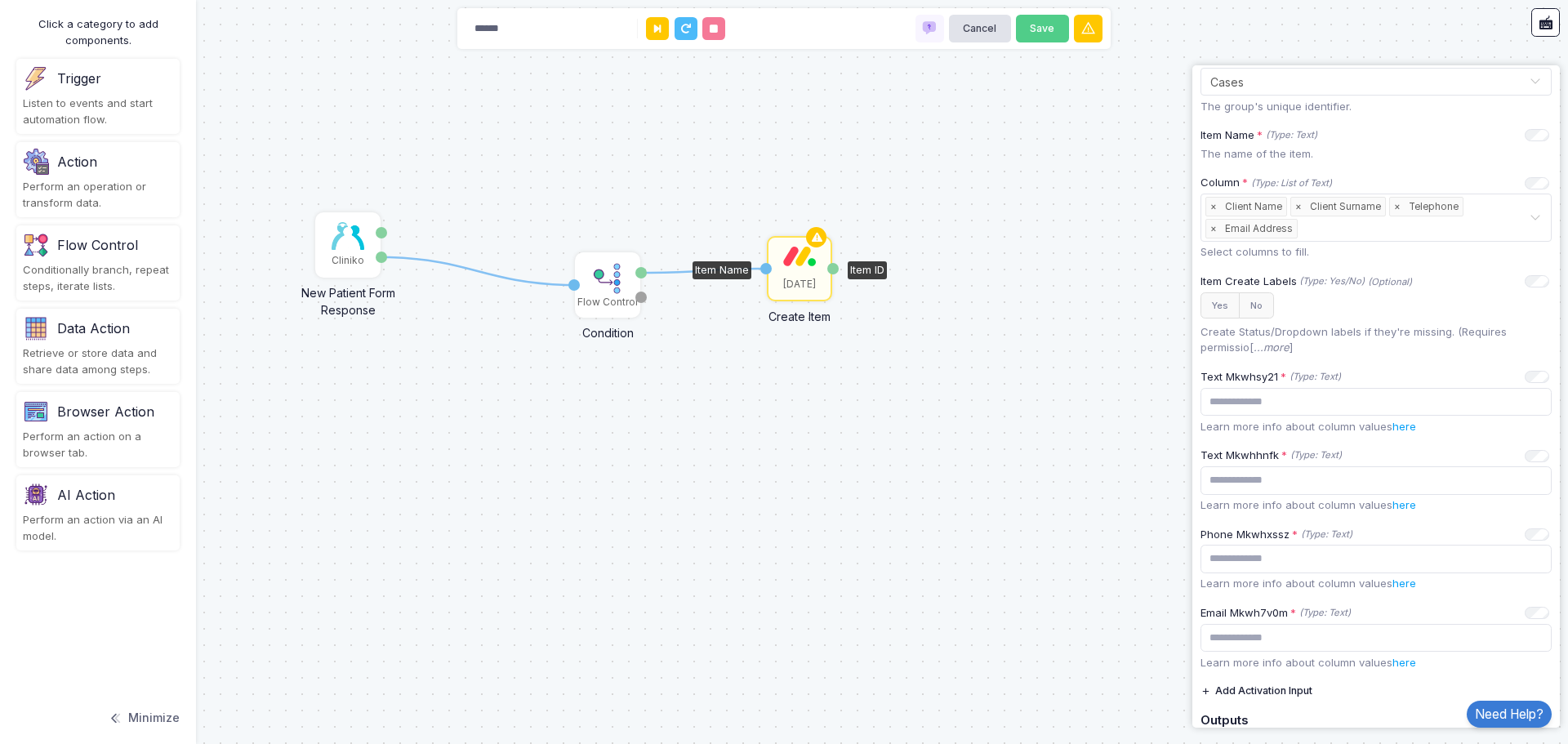
click at [1106, 268] on div "1 1 Cliniko New Patient Form Response Patient ID Response Flow Control Conditio…" at bounding box center [784, 372] width 1568 height 744
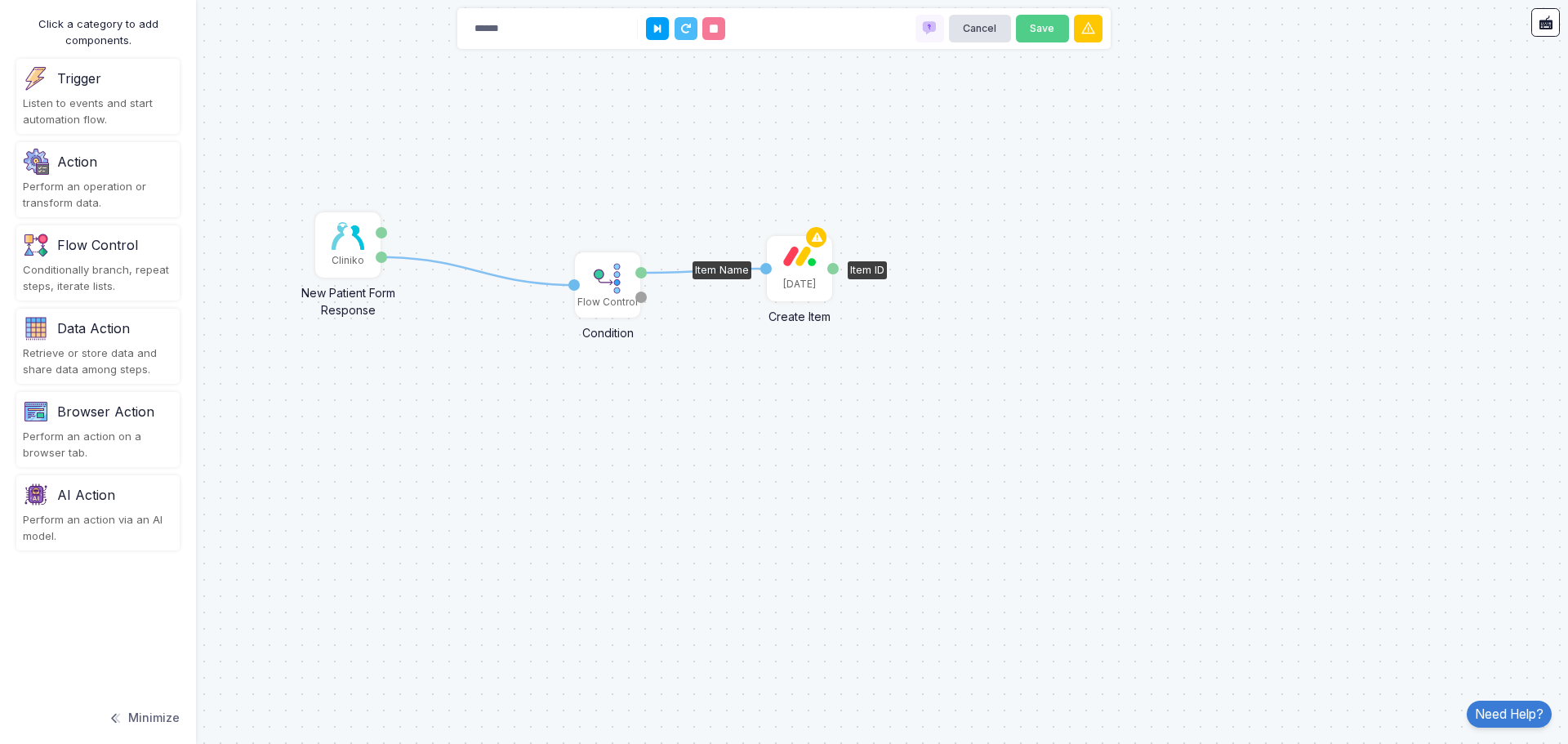
click at [808, 265] on img at bounding box center [798, 256] width 33 height 20
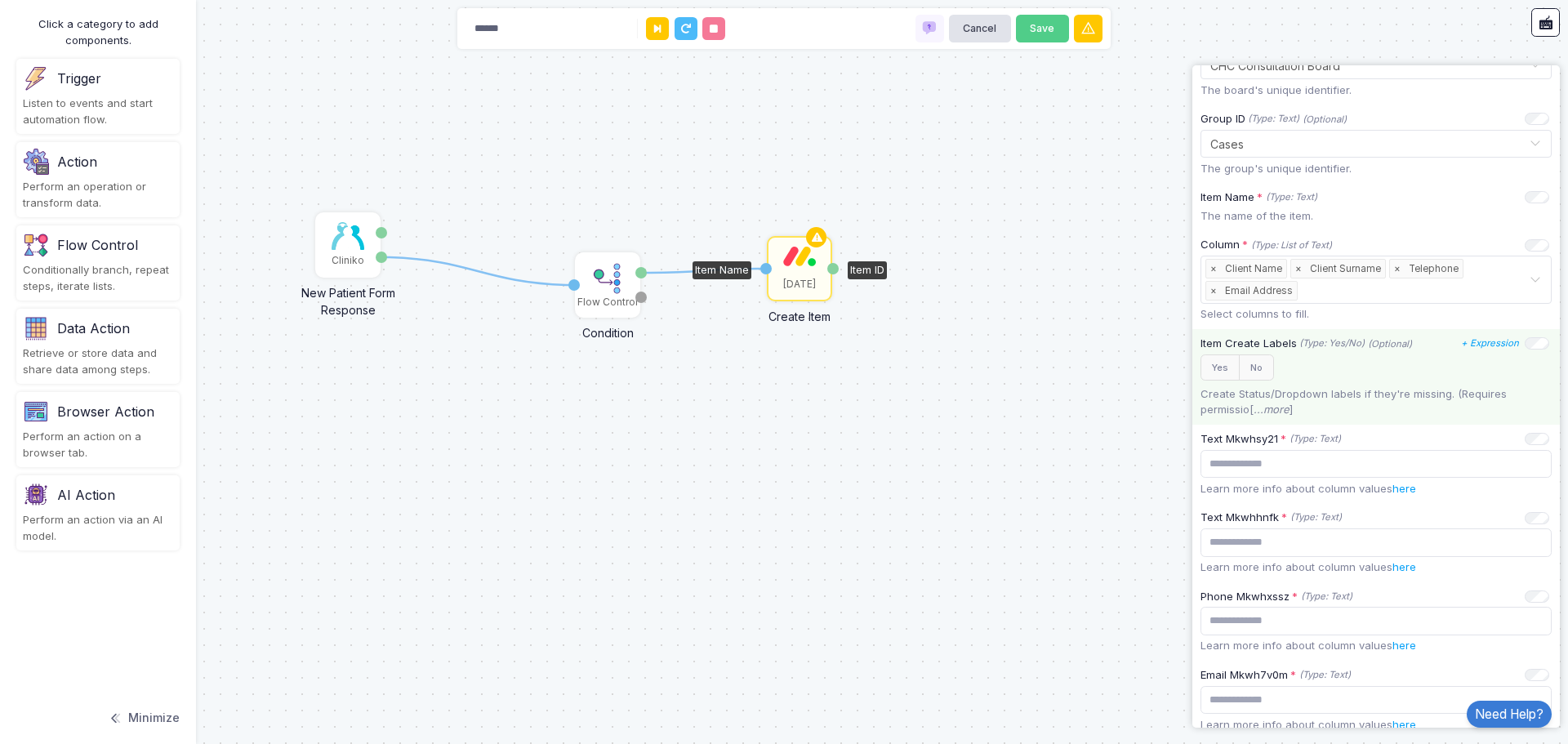
scroll to position [327, 0]
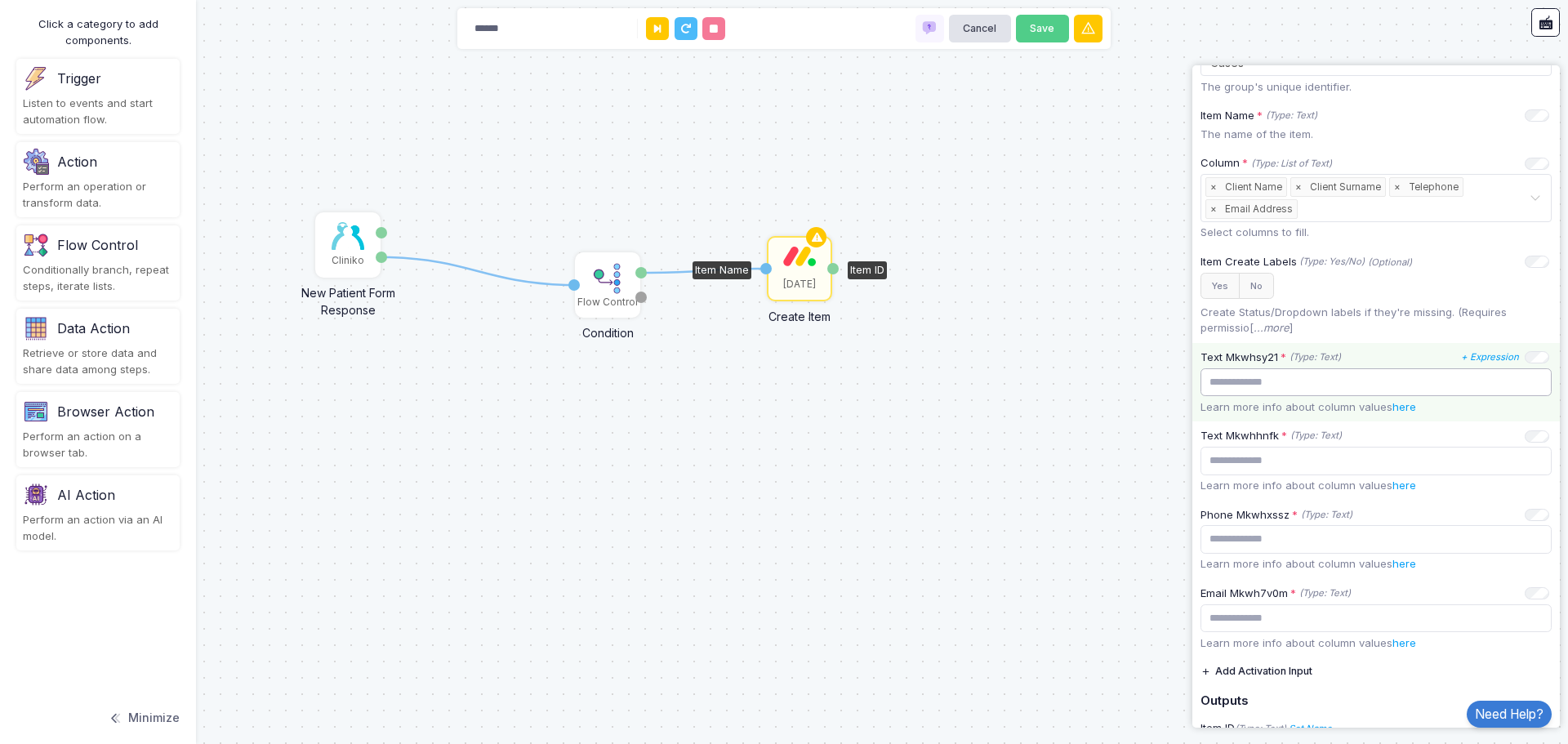
click at [1264, 387] on input "text" at bounding box center [1376, 382] width 351 height 29
click at [1409, 409] on link "here" at bounding box center [1404, 406] width 24 height 13
click at [1283, 386] on input "text" at bounding box center [1376, 382] width 351 height 29
paste input "**********"
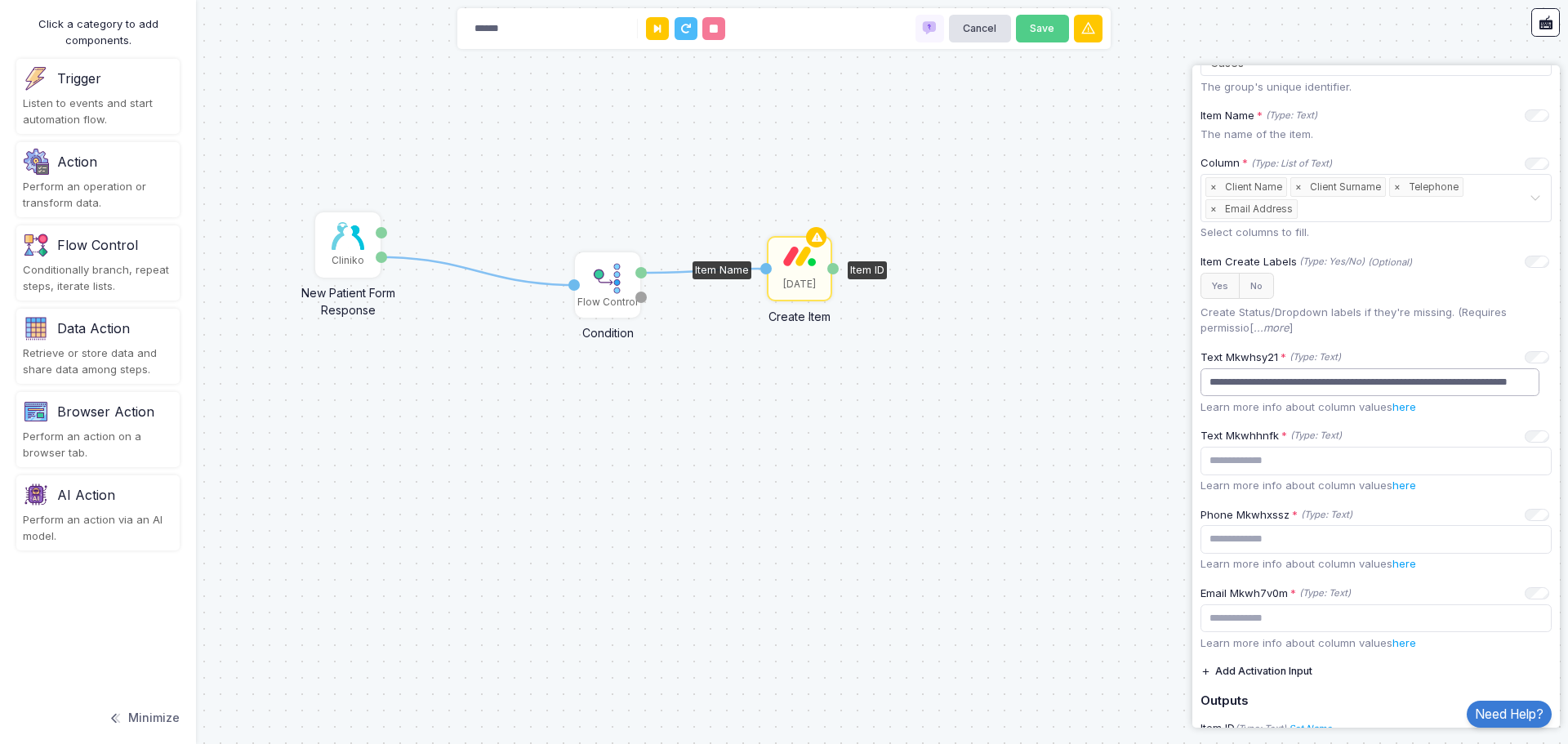
type input "**********"
click at [1283, 467] on input "text" at bounding box center [1376, 461] width 351 height 29
paste input "**********"
type input "**********"
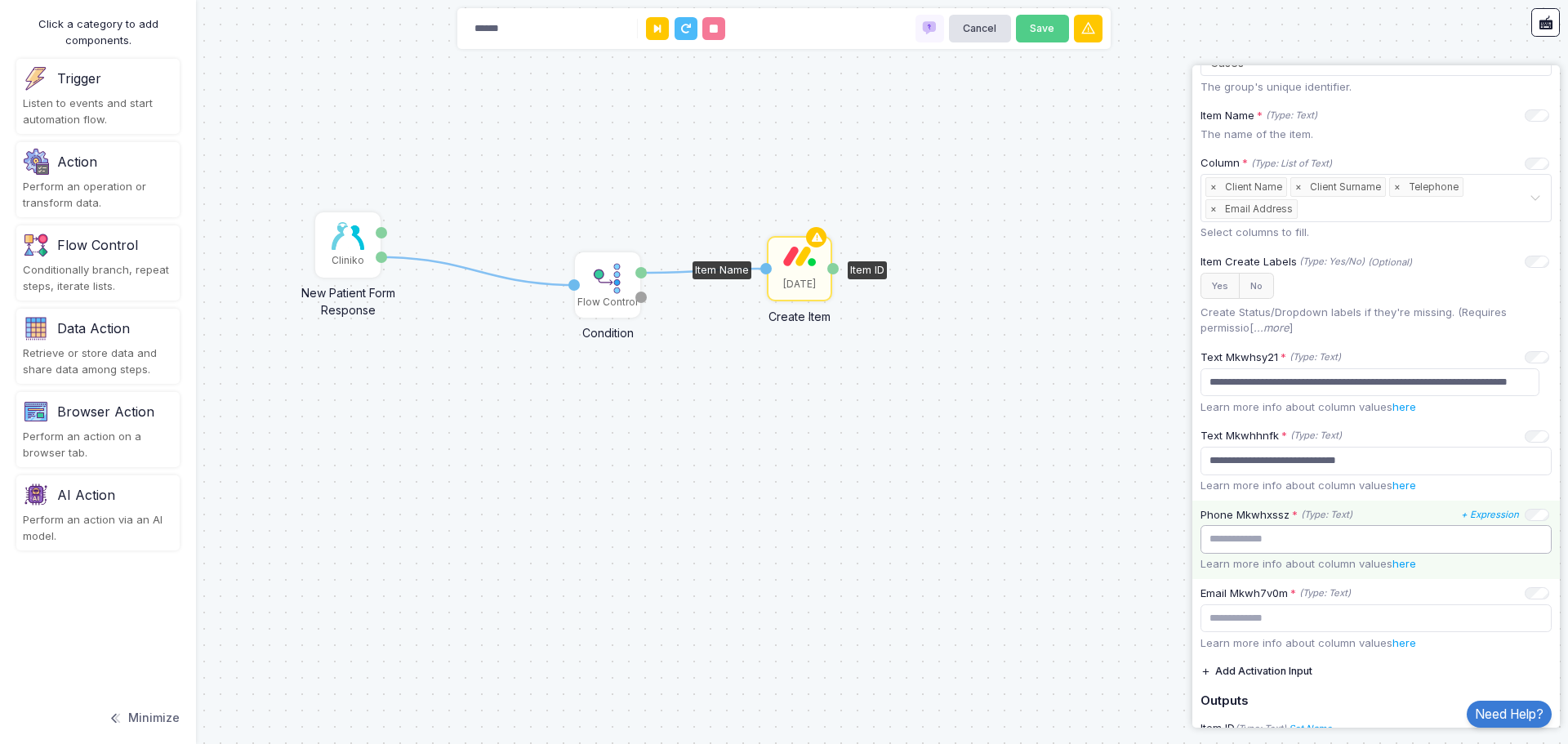
click at [1235, 539] on input "text" at bounding box center [1376, 540] width 351 height 29
paste input "**********"
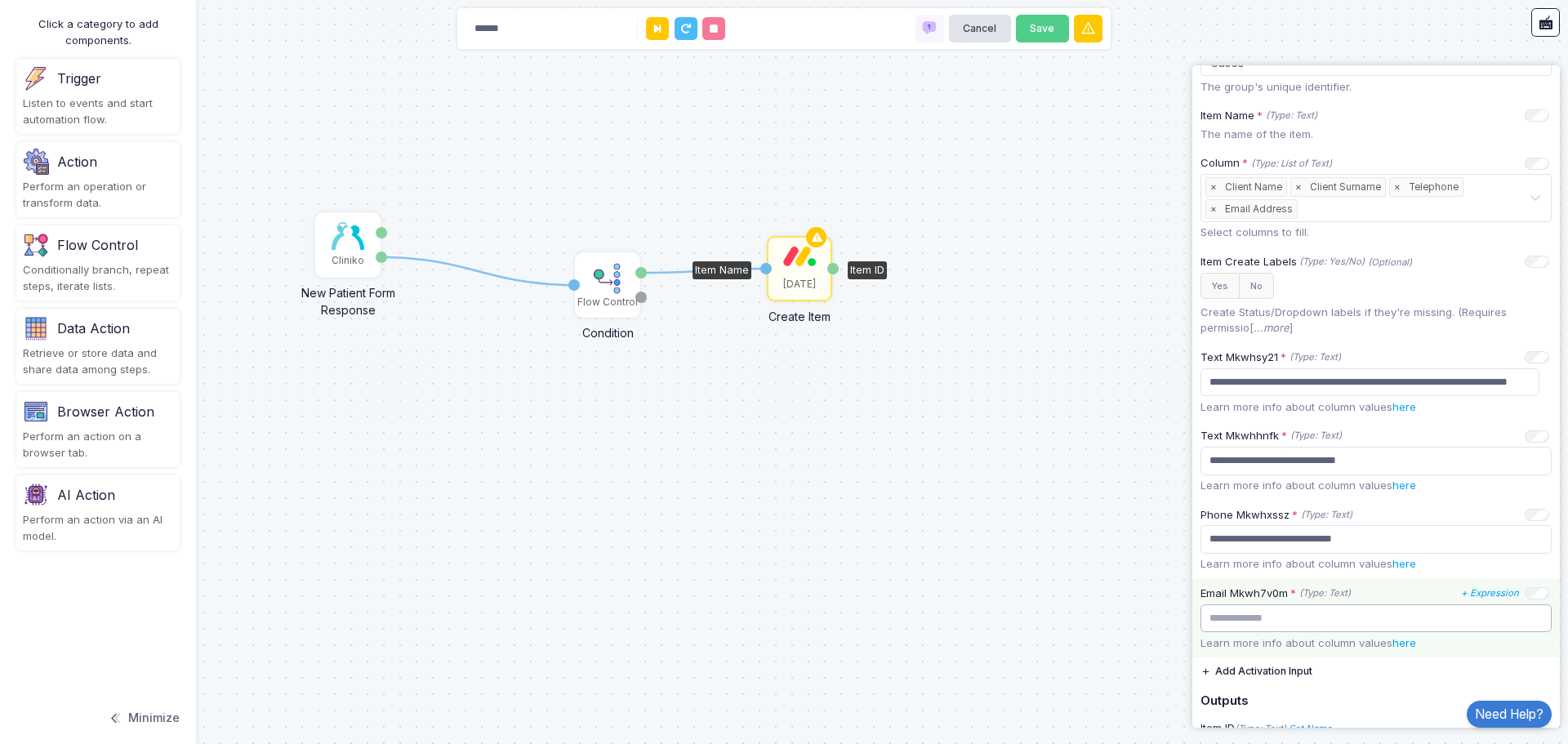
click at [1378, 620] on input "text" at bounding box center [1376, 618] width 351 height 29
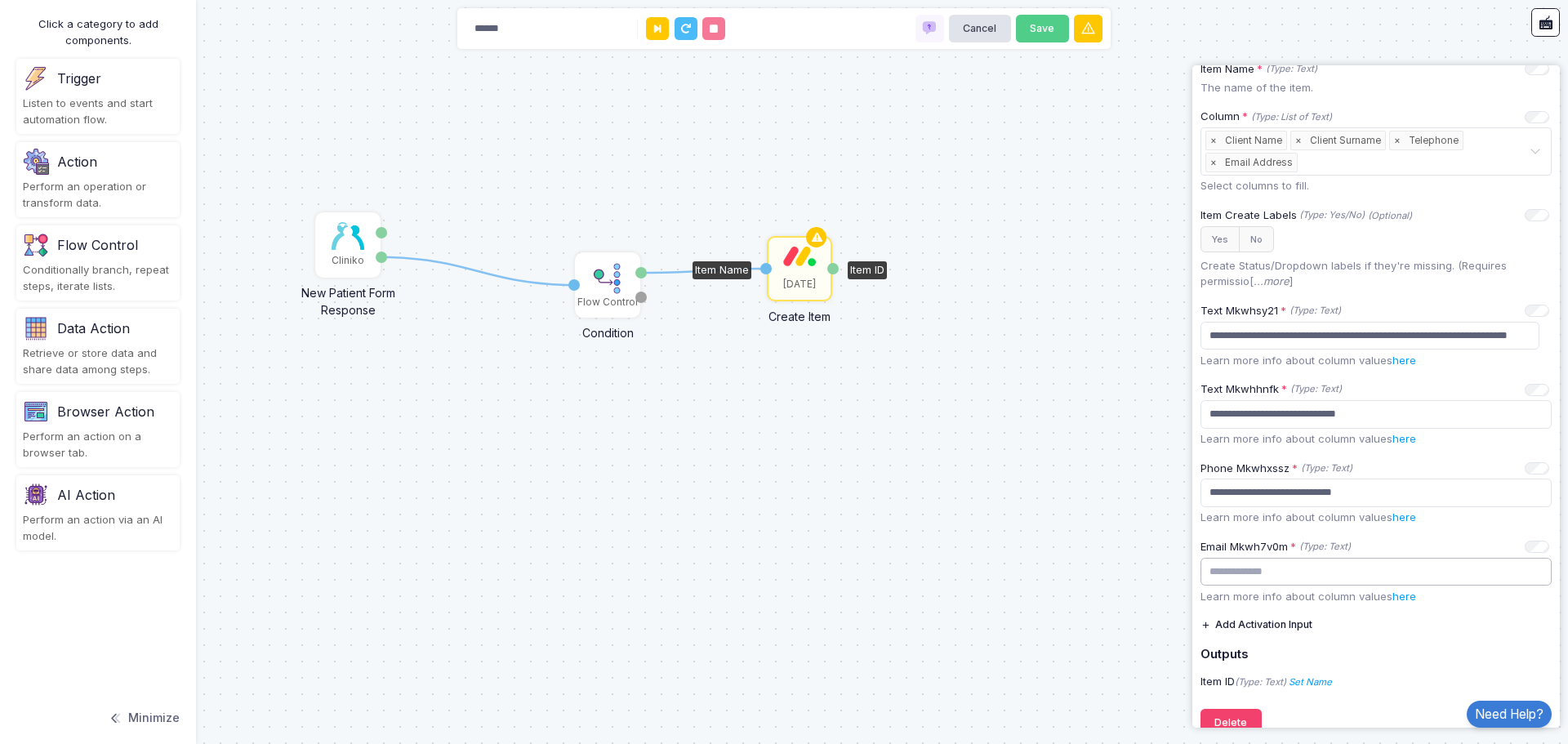
scroll to position [399, 0]
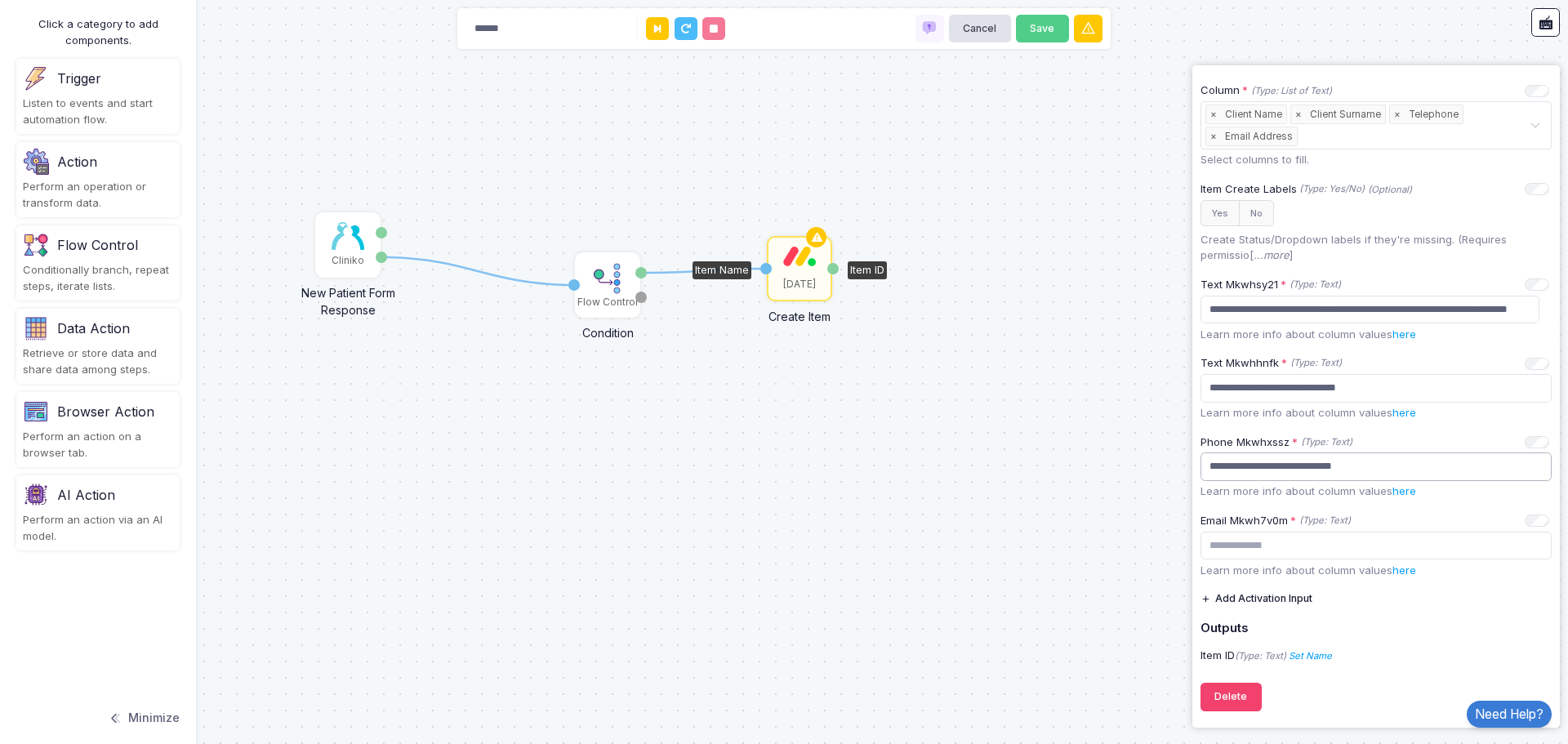
drag, startPoint x: 1373, startPoint y: 470, endPoint x: 1135, endPoint y: 454, distance: 238.5
click at [1135, 454] on automation-editor "1 1 Cliniko New Patient Form Response Patient ID Response Flow Control Conditio…" at bounding box center [784, 372] width 1568 height 744
paste input "**********"
type input "**********"
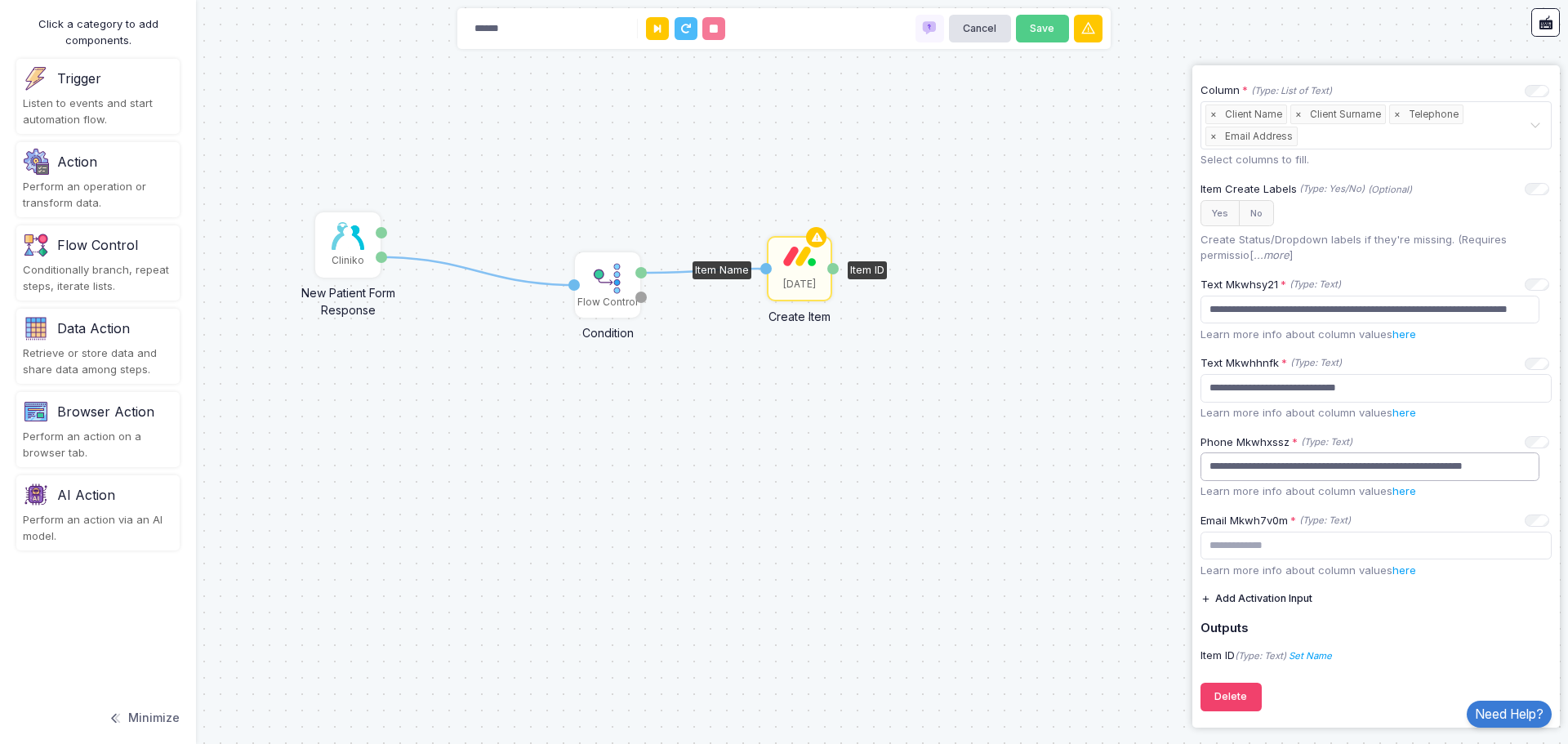
scroll to position [0, 0]
click at [336, 239] on img at bounding box center [348, 236] width 33 height 28
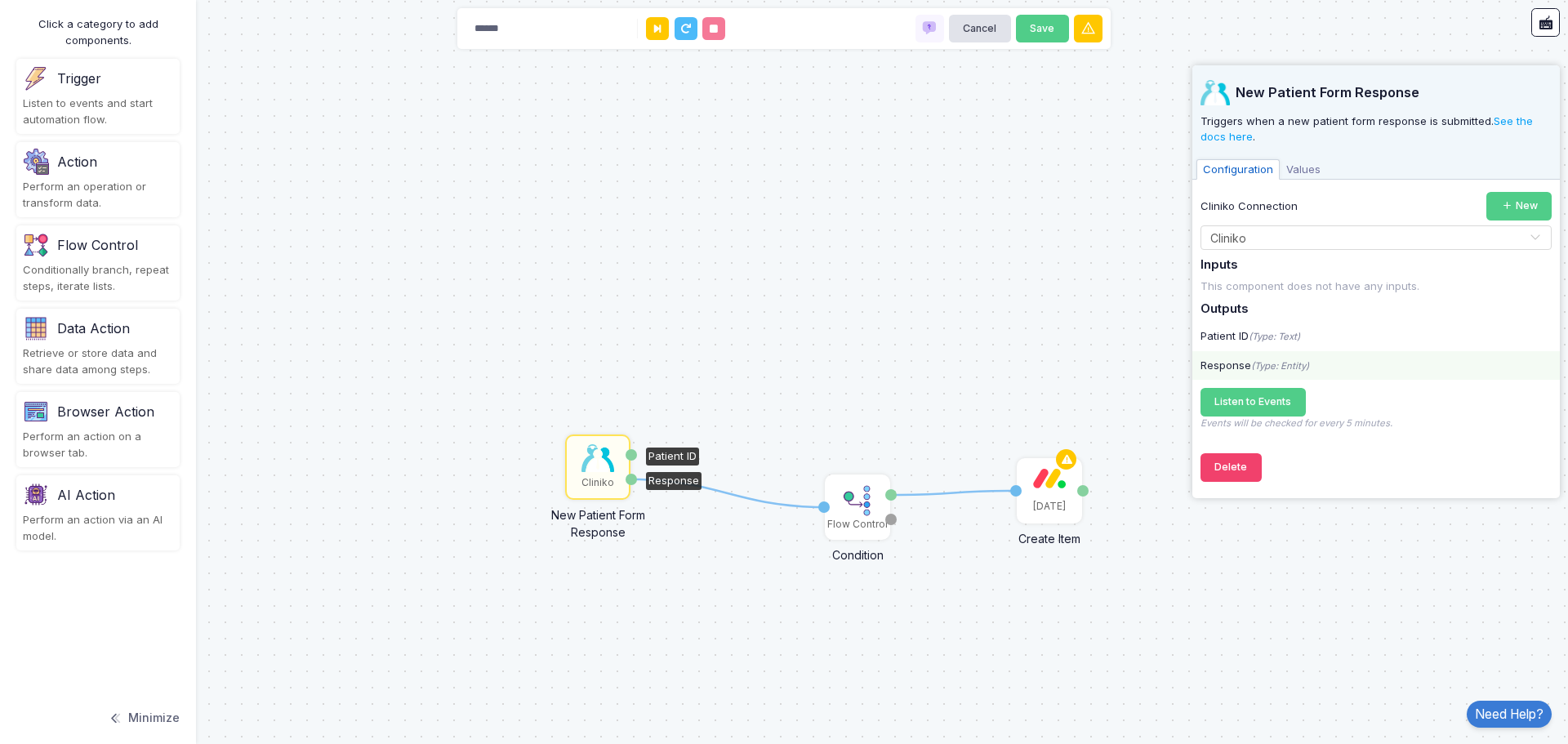
drag, startPoint x: 1170, startPoint y: 152, endPoint x: 1385, endPoint y: 372, distance: 307.6
click at [1392, 380] on automation-editor "1 1 Cliniko New Patient Form Response Patient ID Response Flow Control Conditio…" at bounding box center [784, 372] width 1568 height 744
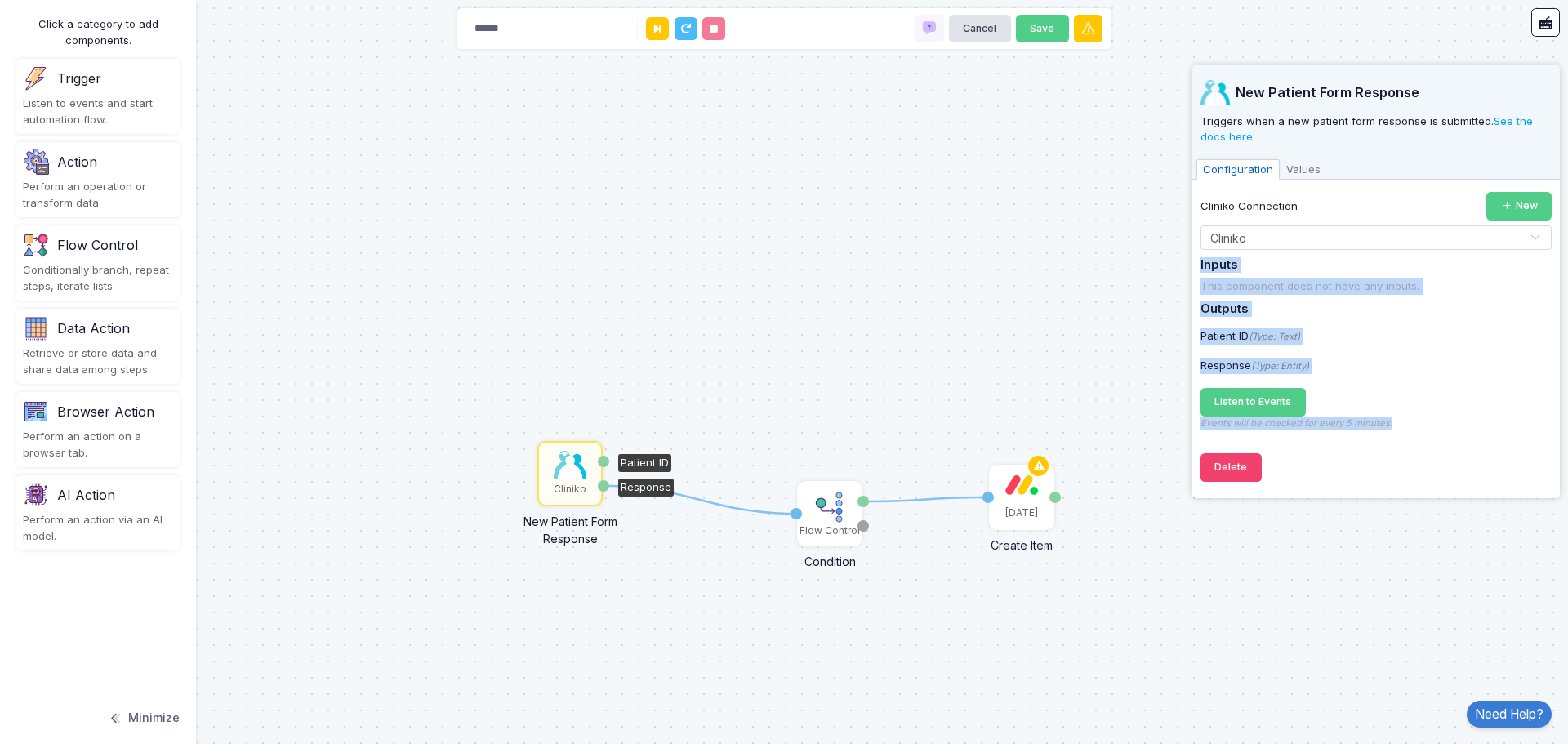
drag, startPoint x: 1198, startPoint y: 261, endPoint x: 1341, endPoint y: 60, distance: 246.7
click at [1432, 463] on app-side-panel "New Patient Form Response Triggers when a new patient form response is submitte…" at bounding box center [1376, 282] width 368 height 433
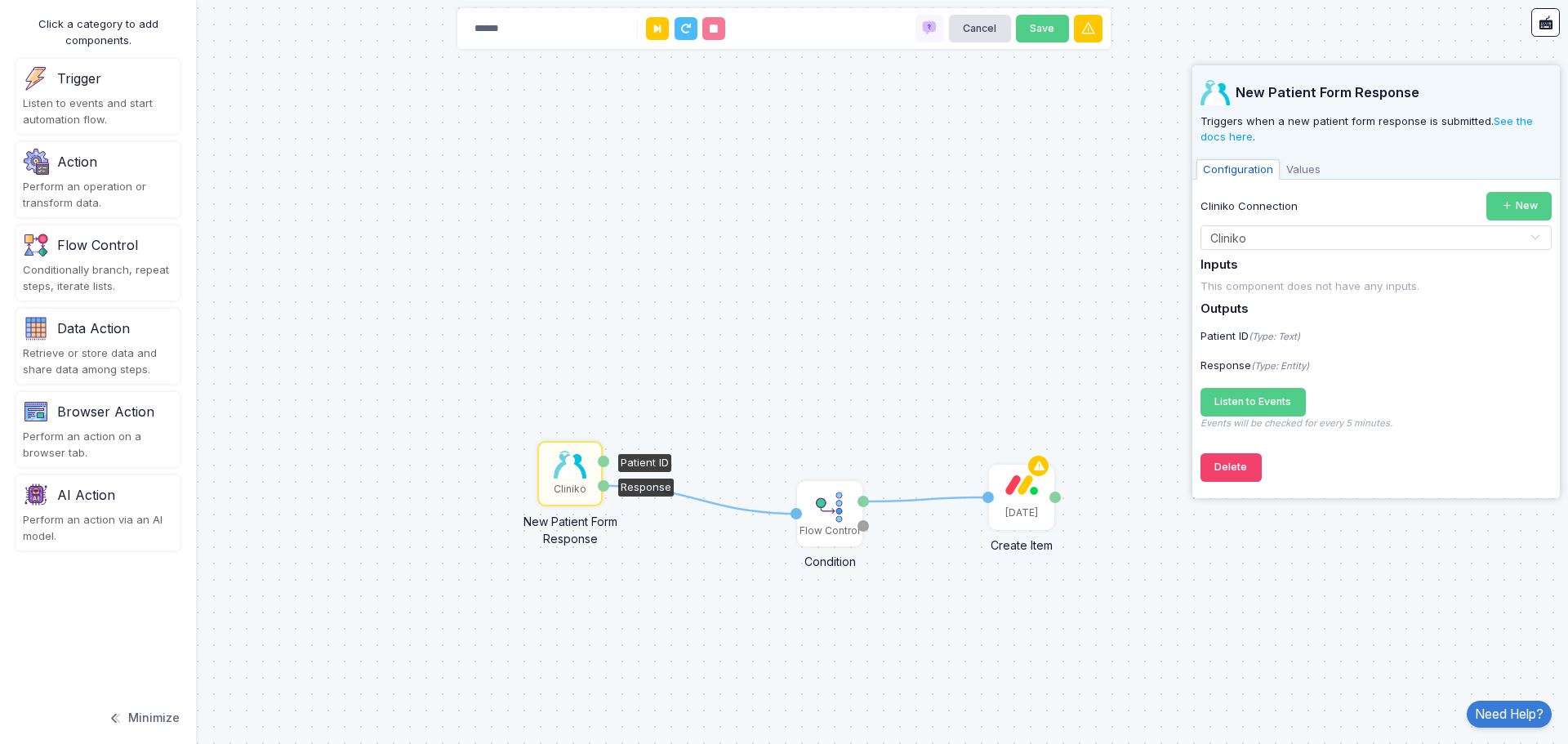
drag, startPoint x: 1262, startPoint y: 79, endPoint x: 1216, endPoint y: 79, distance: 46.0
click at [1262, 79] on div "New Patient Form Response Triggers when a new patient form response is submitte…" at bounding box center [1376, 123] width 368 height 115
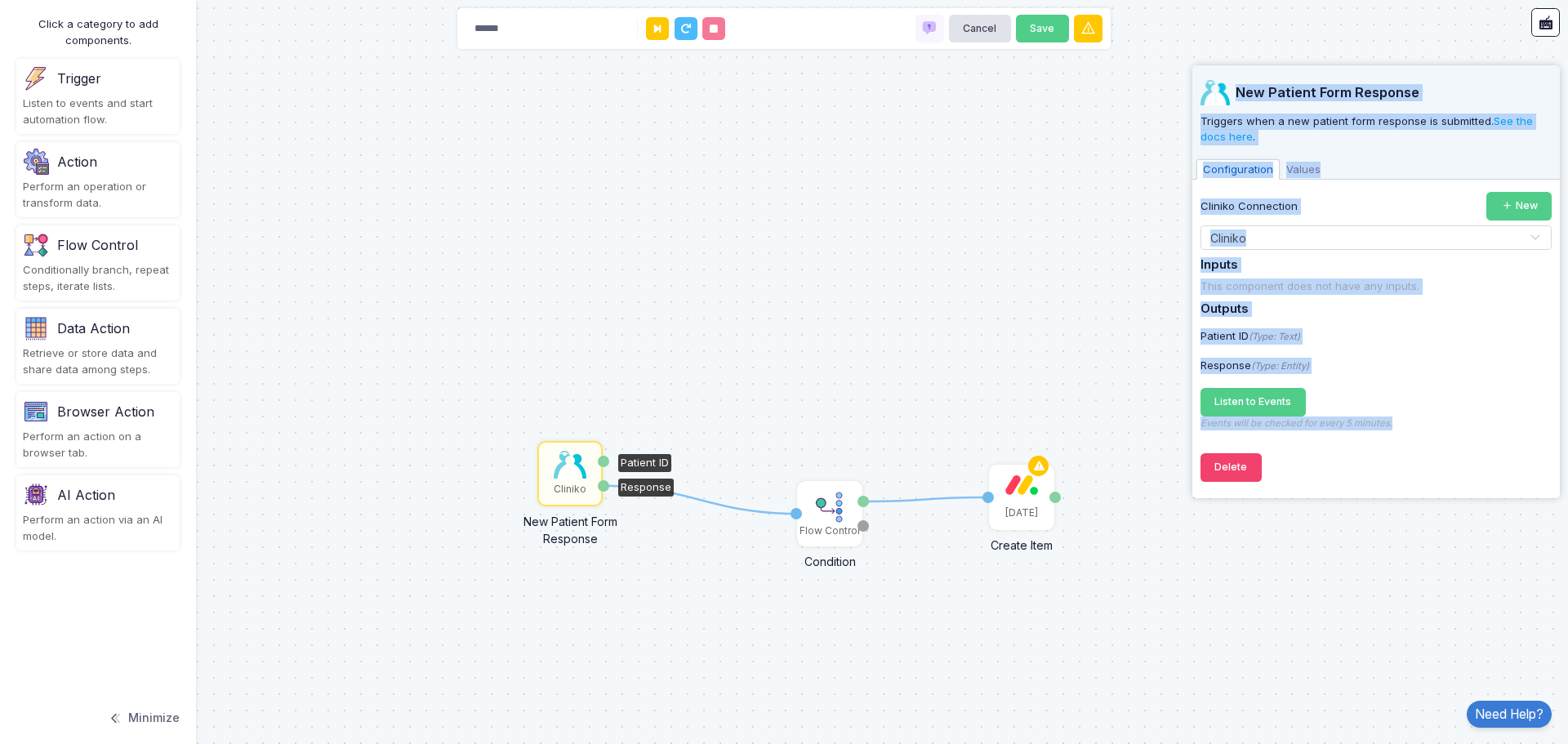
drag, startPoint x: 1237, startPoint y: 92, endPoint x: 1428, endPoint y: 454, distance: 409.3
click at [1428, 454] on div "New Patient Form Response Triggers when a new patient form response is submitte…" at bounding box center [1376, 278] width 351 height 425
copy div "New Patient Form Response Triggers when a new patient form response is submitte…"
click at [1314, 172] on span "Values" at bounding box center [1303, 170] width 48 height 21
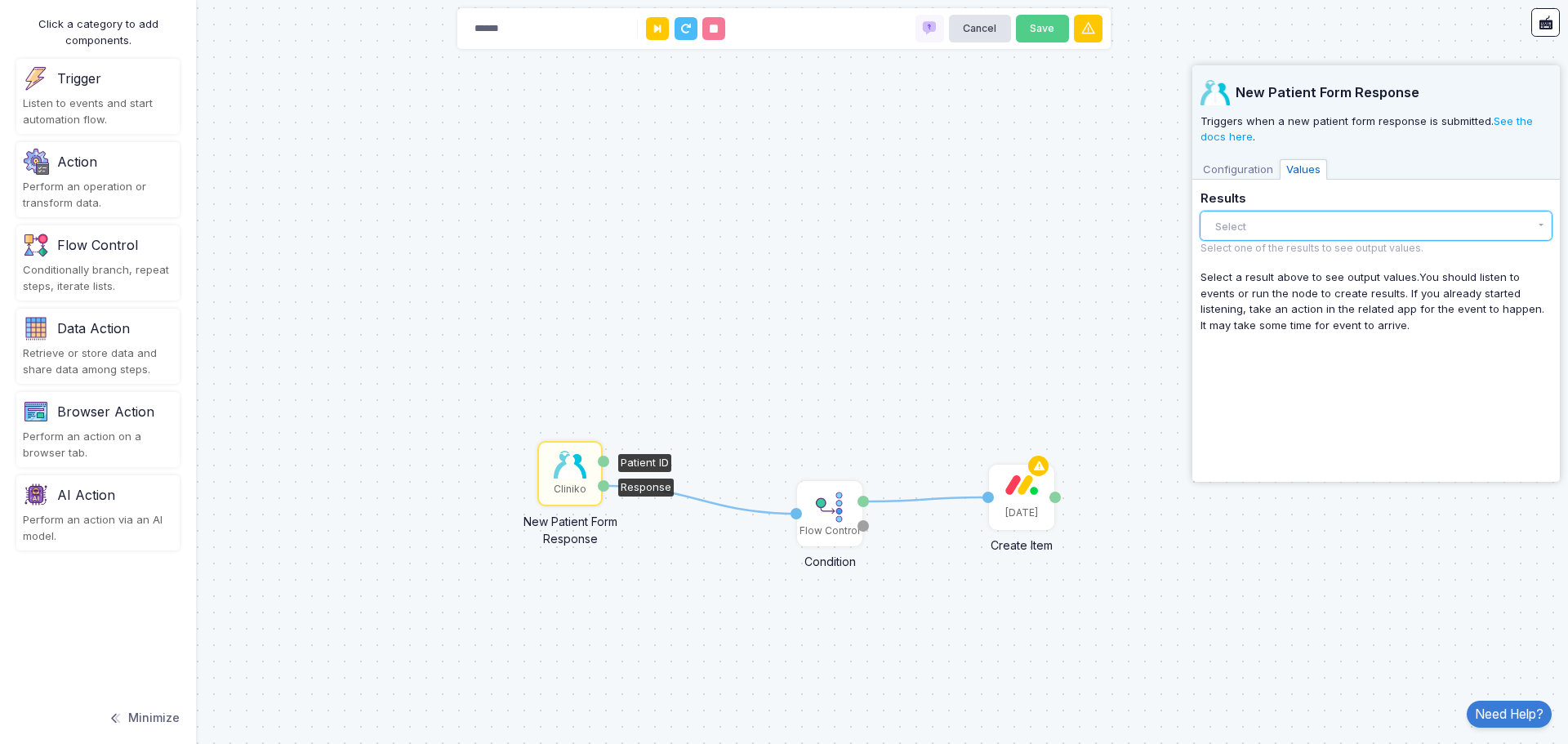
click at [1292, 232] on button "Select" at bounding box center [1376, 225] width 351 height 29
click at [1293, 217] on button "Select" at bounding box center [1376, 225] width 351 height 29
click at [1243, 174] on span "Configuration" at bounding box center [1238, 170] width 84 height 21
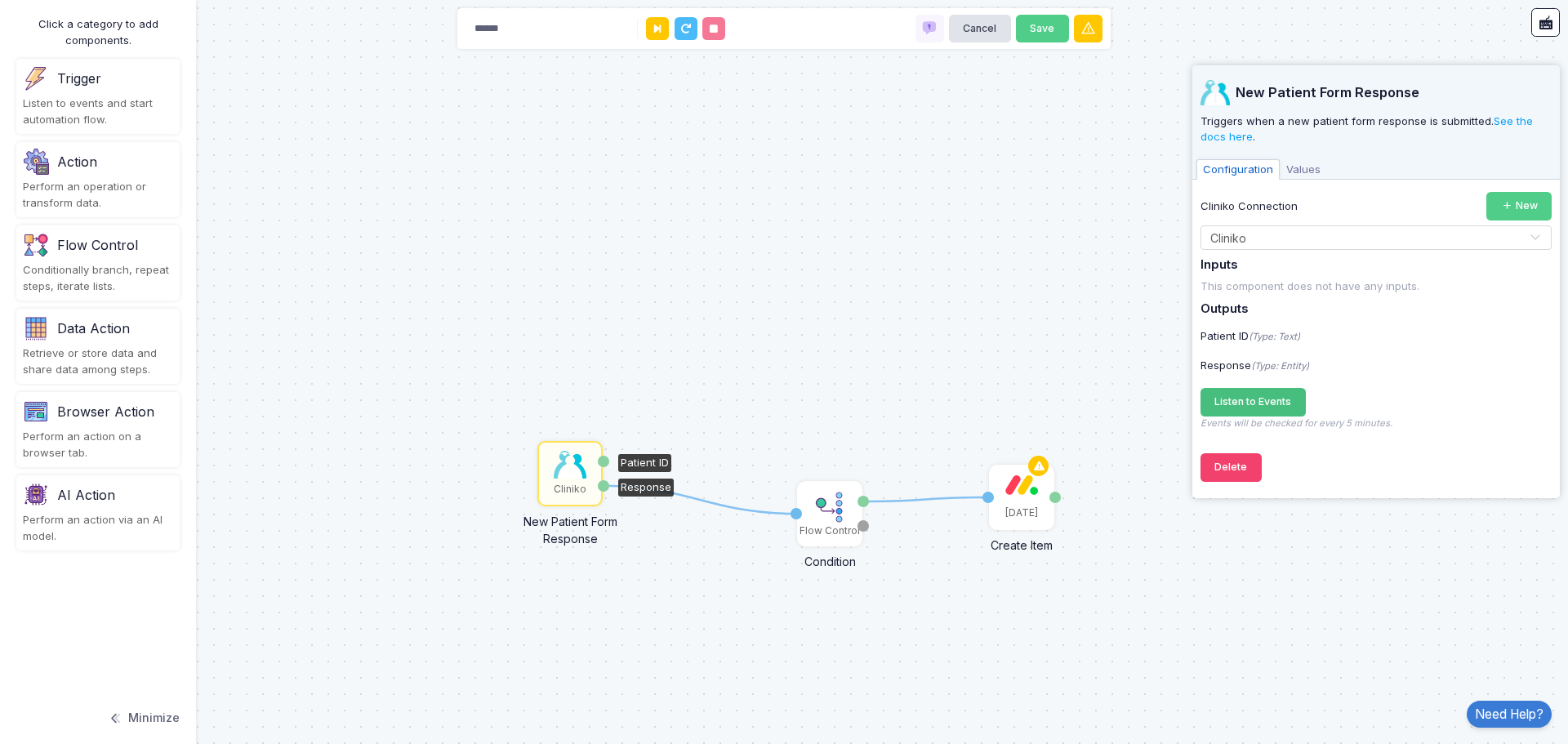
click at [1262, 404] on span "Listen to Events" at bounding box center [1252, 401] width 77 height 12
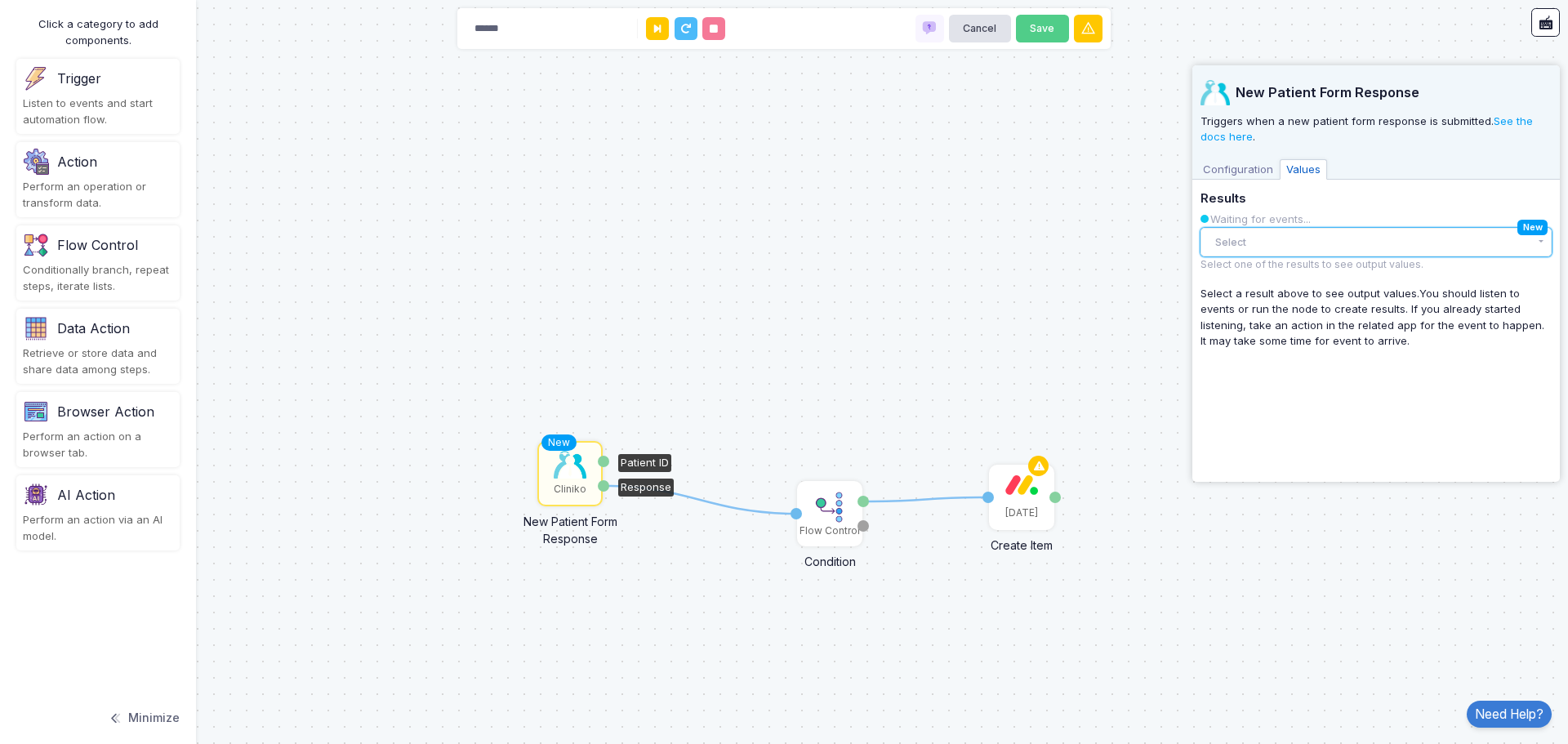
click at [1351, 250] on button "Select" at bounding box center [1376, 242] width 351 height 29
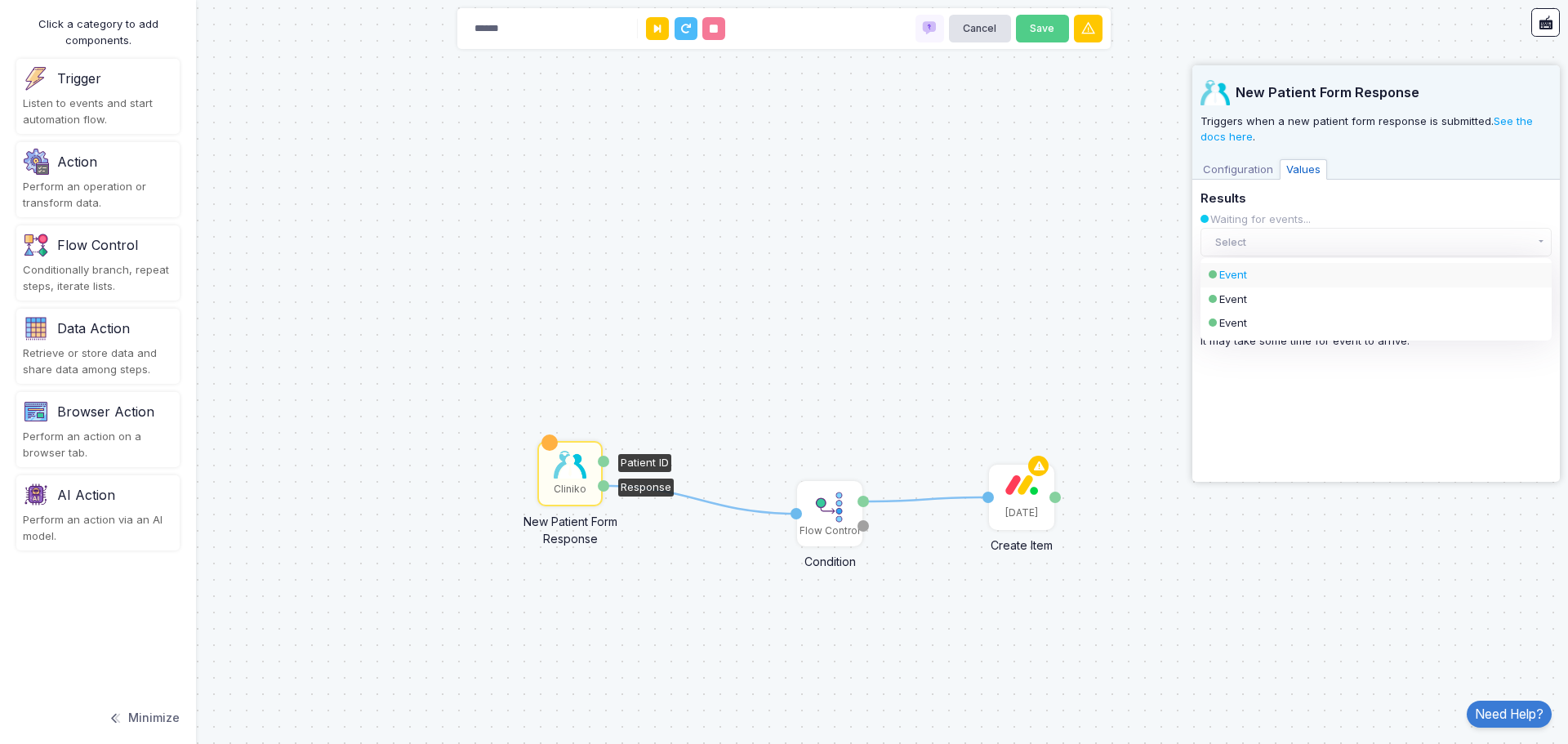
click at [1284, 276] on div "Event" at bounding box center [1362, 275] width 286 height 16
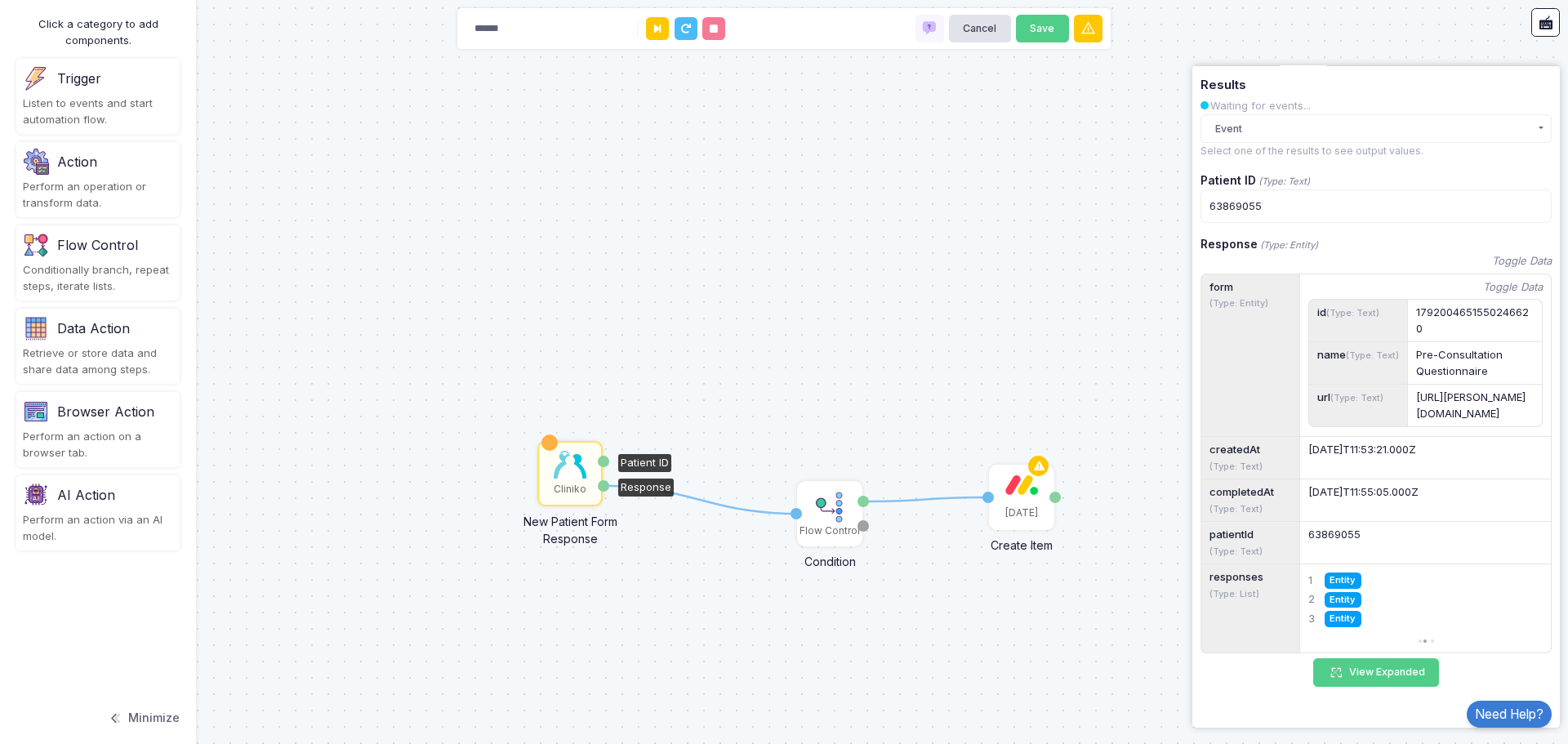
scroll to position [193, 0]
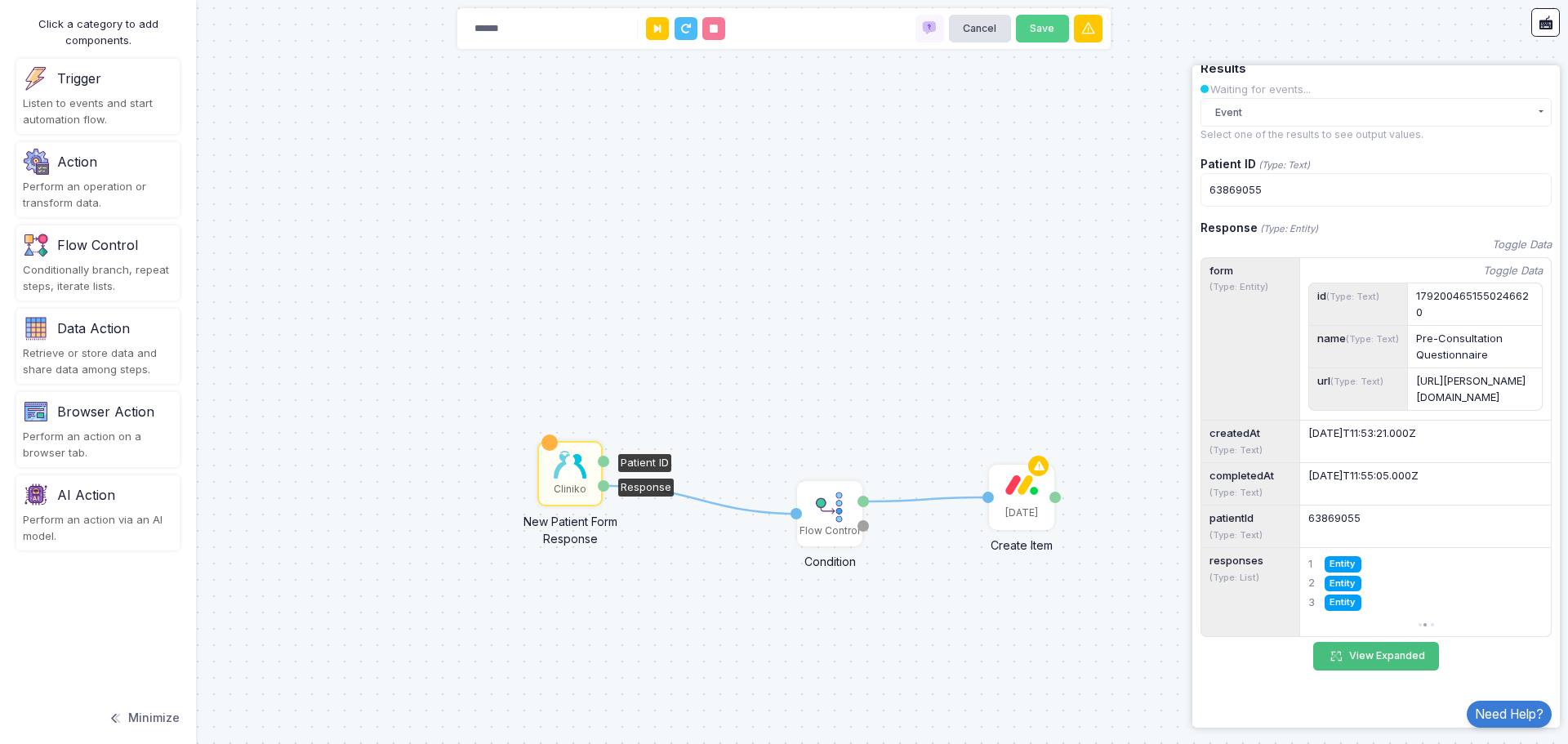
click at [1394, 652] on button "View Expanded" at bounding box center [1376, 656] width 126 height 29
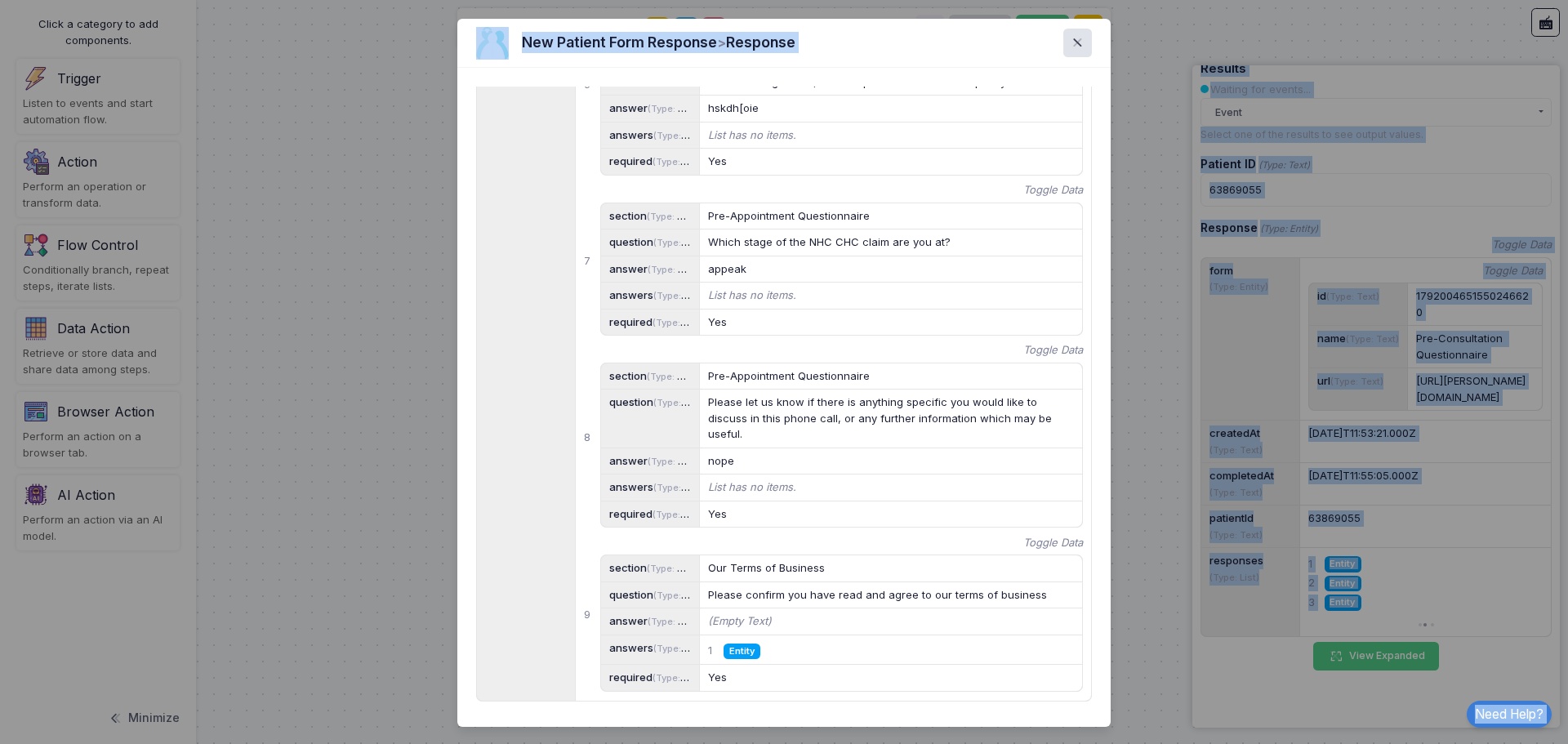
scroll to position [2, 0]
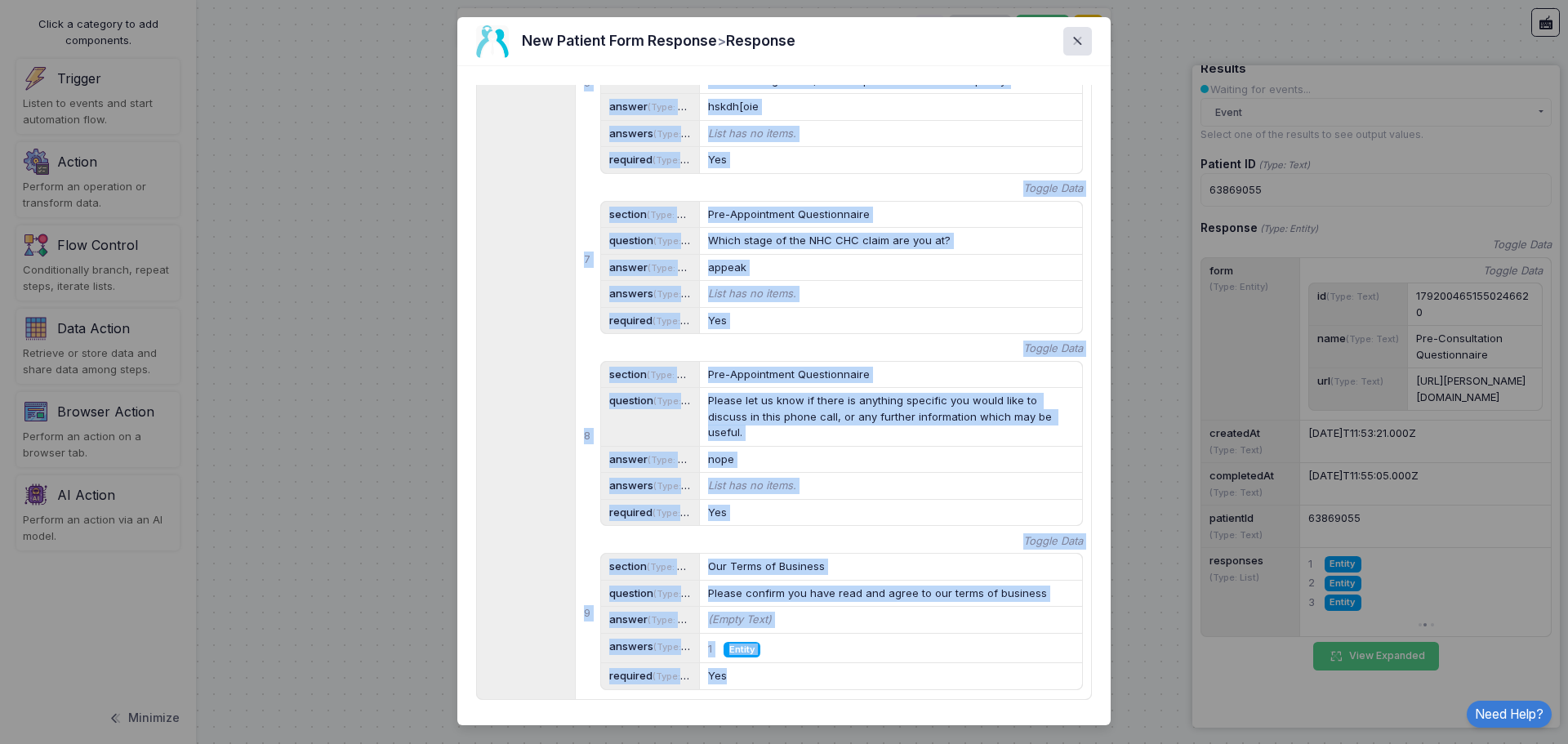
drag, startPoint x: 494, startPoint y: 87, endPoint x: 744, endPoint y: 690, distance: 652.8
click at [744, 690] on div "Toggle Data form (Type: Entity) Toggle Data id (Type: Text) 1792004651550246620…" at bounding box center [784, 395] width 616 height 621
copy app-value-visualizer "Toggle Data form (Type: Entity) Toggle Data id (Type: Text) 1792004651550246620…"
click at [1087, 44] on span at bounding box center [1087, 41] width 0 height 19
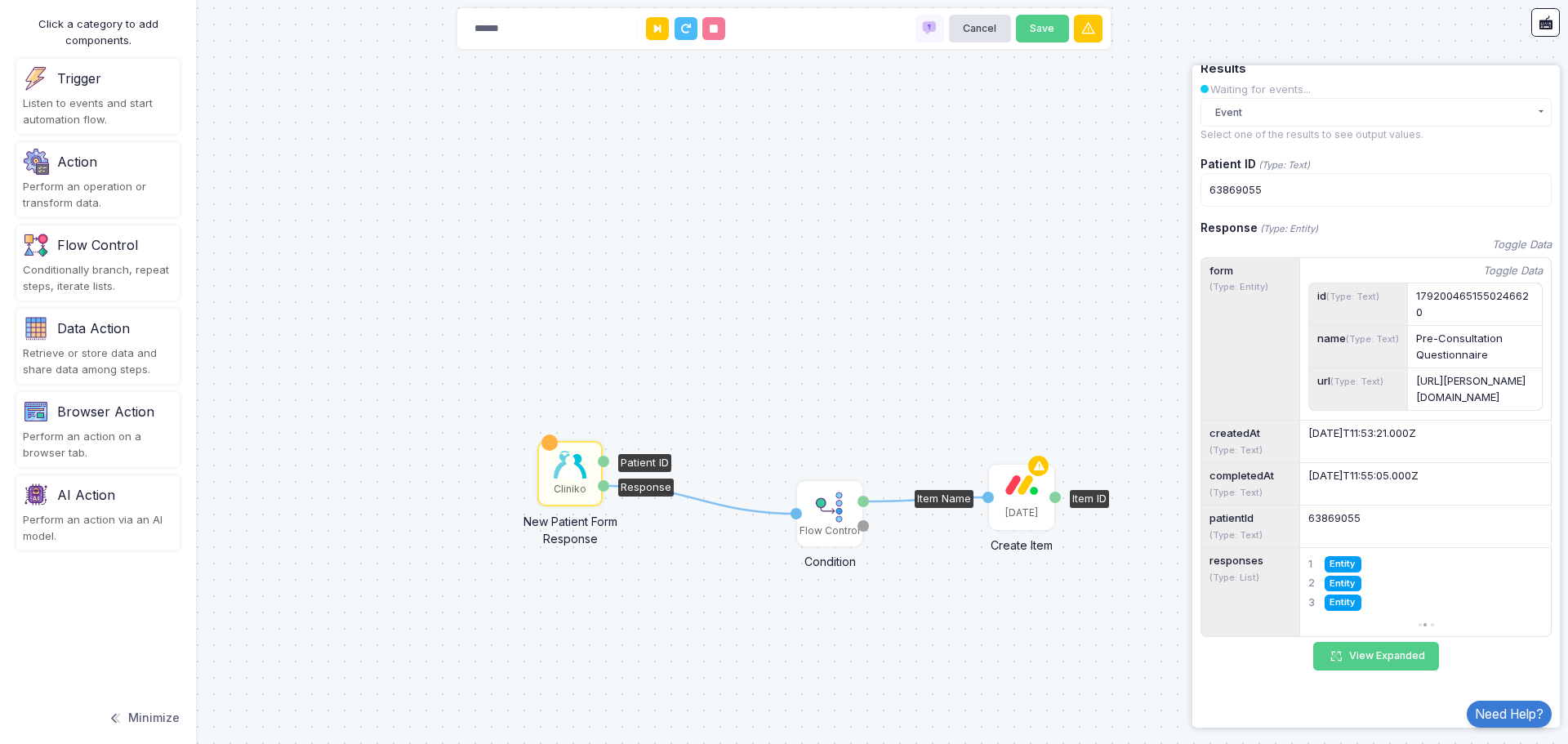
click at [1013, 497] on div "[DATE]" at bounding box center [1021, 498] width 62 height 62
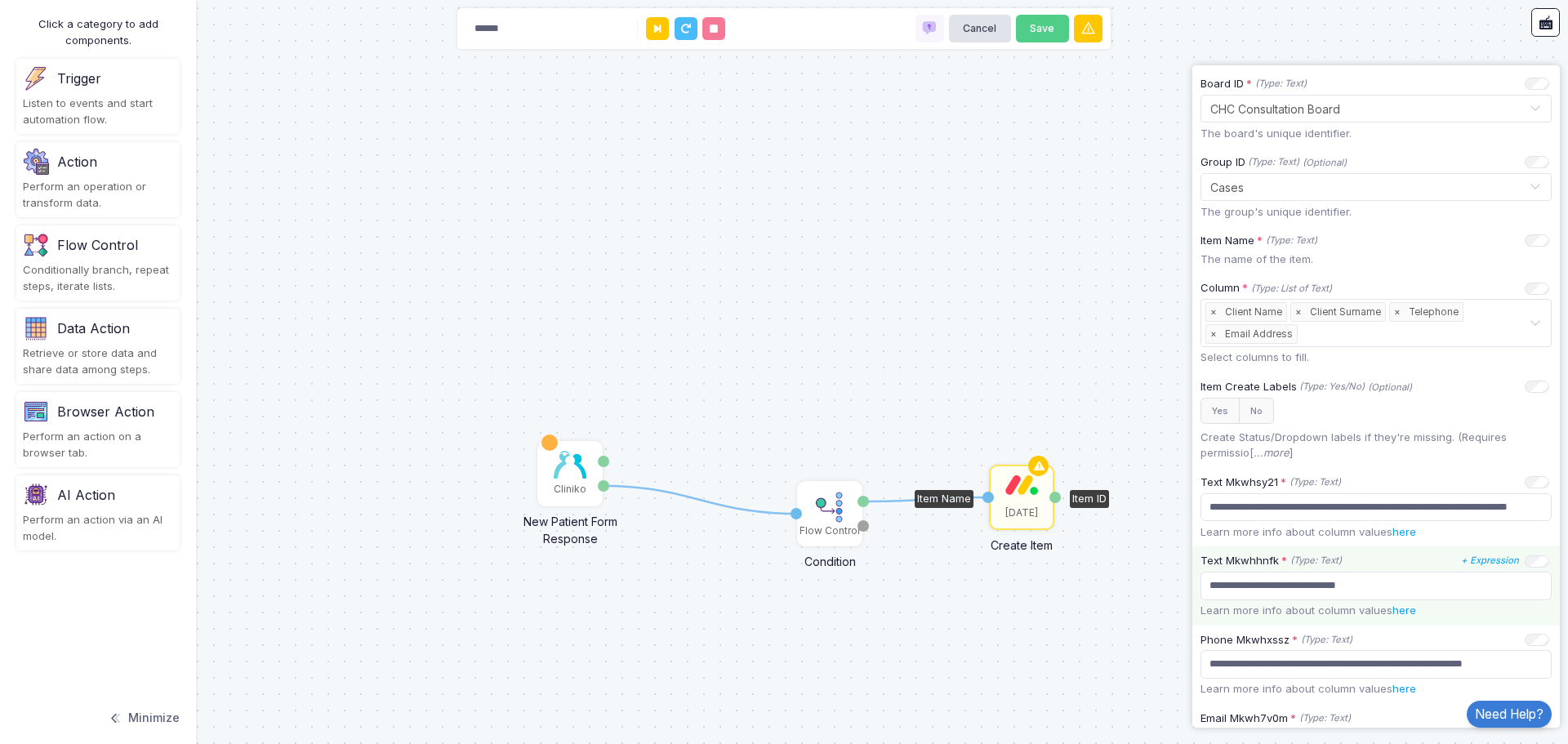
scroll to position [327, 0]
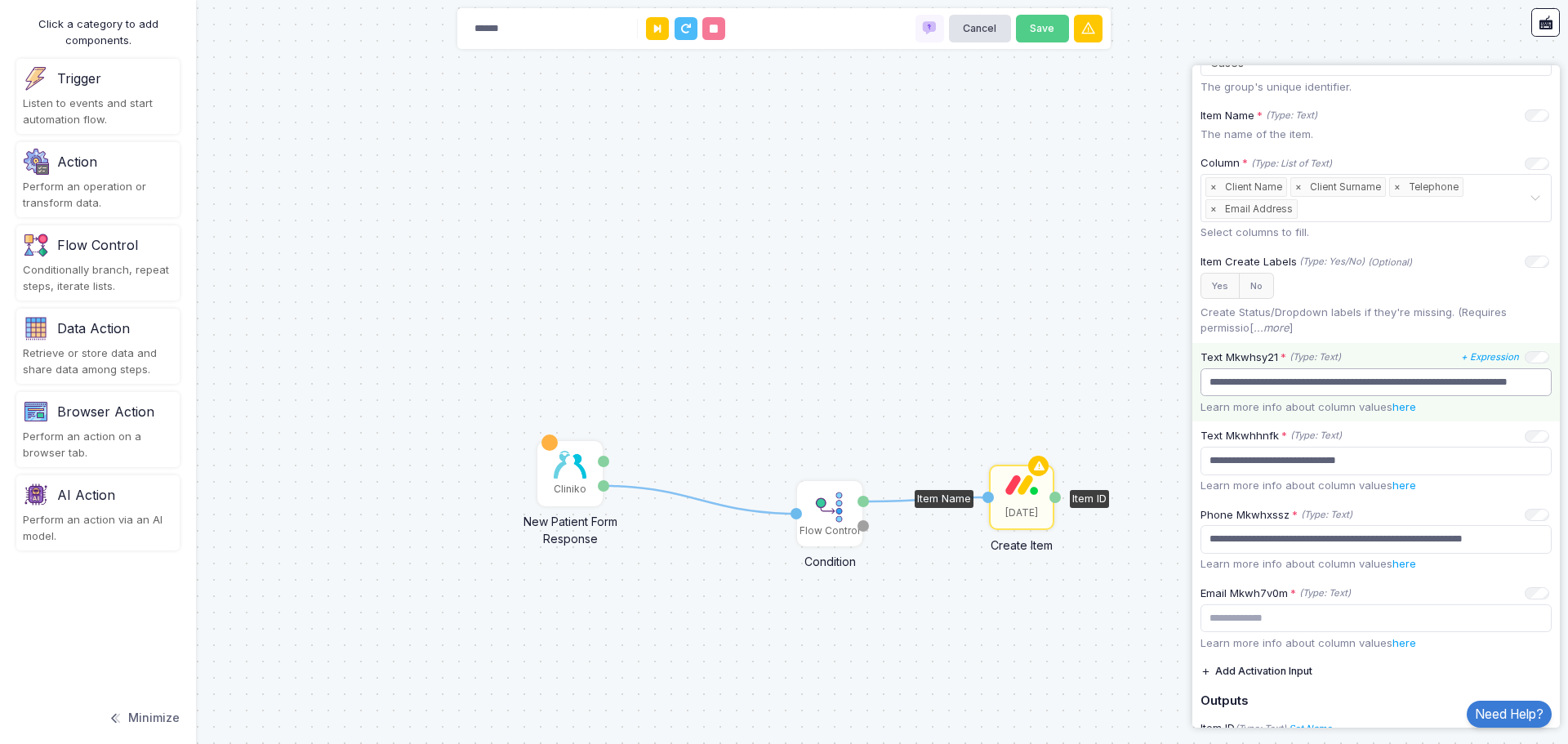
click at [1279, 381] on input "**********" at bounding box center [1376, 382] width 351 height 29
drag, startPoint x: 1240, startPoint y: 382, endPoint x: 1567, endPoint y: 401, distance: 327.6
click at [1567, 401] on automation-editor "1 1 Cliniko New Patient Form Response Patient ID Response Flow Control Conditio…" at bounding box center [784, 372] width 1568 height 744
type input "******"
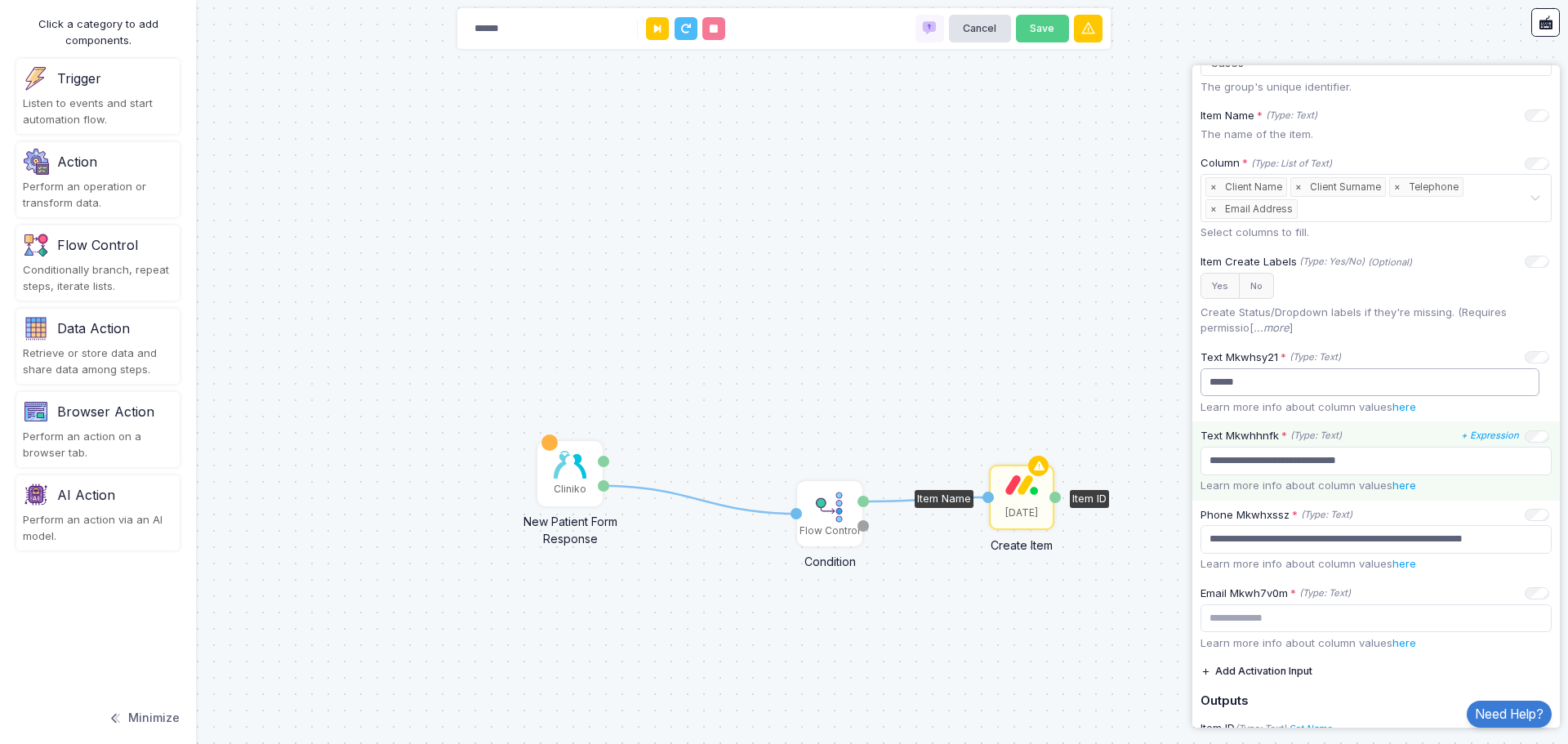
scroll to position [0, 0]
drag, startPoint x: 1251, startPoint y: 380, endPoint x: 1120, endPoint y: 378, distance: 131.0
click at [1120, 378] on automation-editor "1 1 Cliniko New Patient Form Response Patient ID Response Flow Control Conditio…" at bounding box center [784, 372] width 1568 height 744
click at [1411, 386] on input "text" at bounding box center [1370, 382] width 339 height 29
paste input "**********"
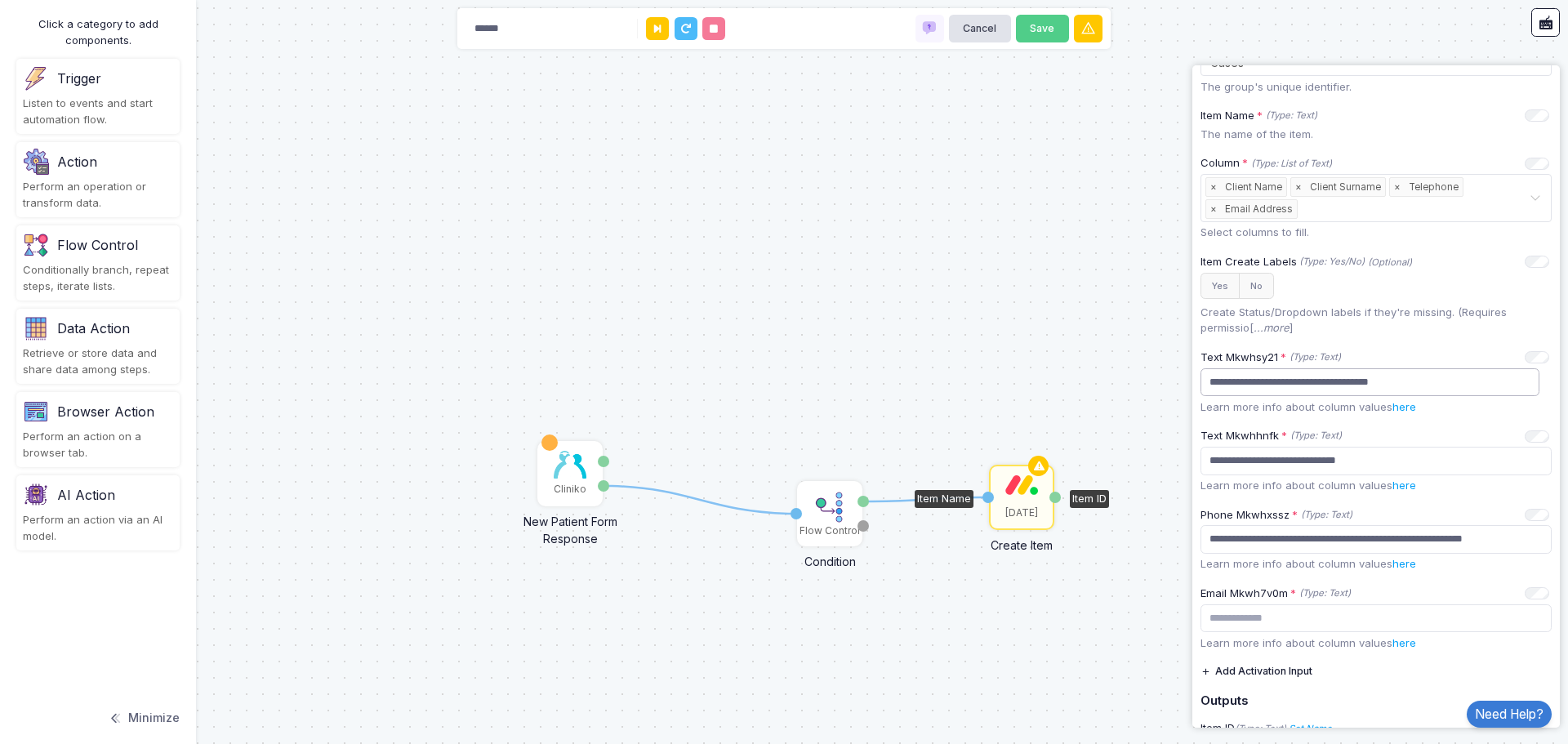
type input "**********"
drag, startPoint x: 1208, startPoint y: 536, endPoint x: 1567, endPoint y: 539, distance: 359.0
click at [1567, 539] on automation-editor "1 1 Cliniko New Patient Form Response Patient ID Response Flow Control Conditio…" at bounding box center [784, 372] width 1568 height 744
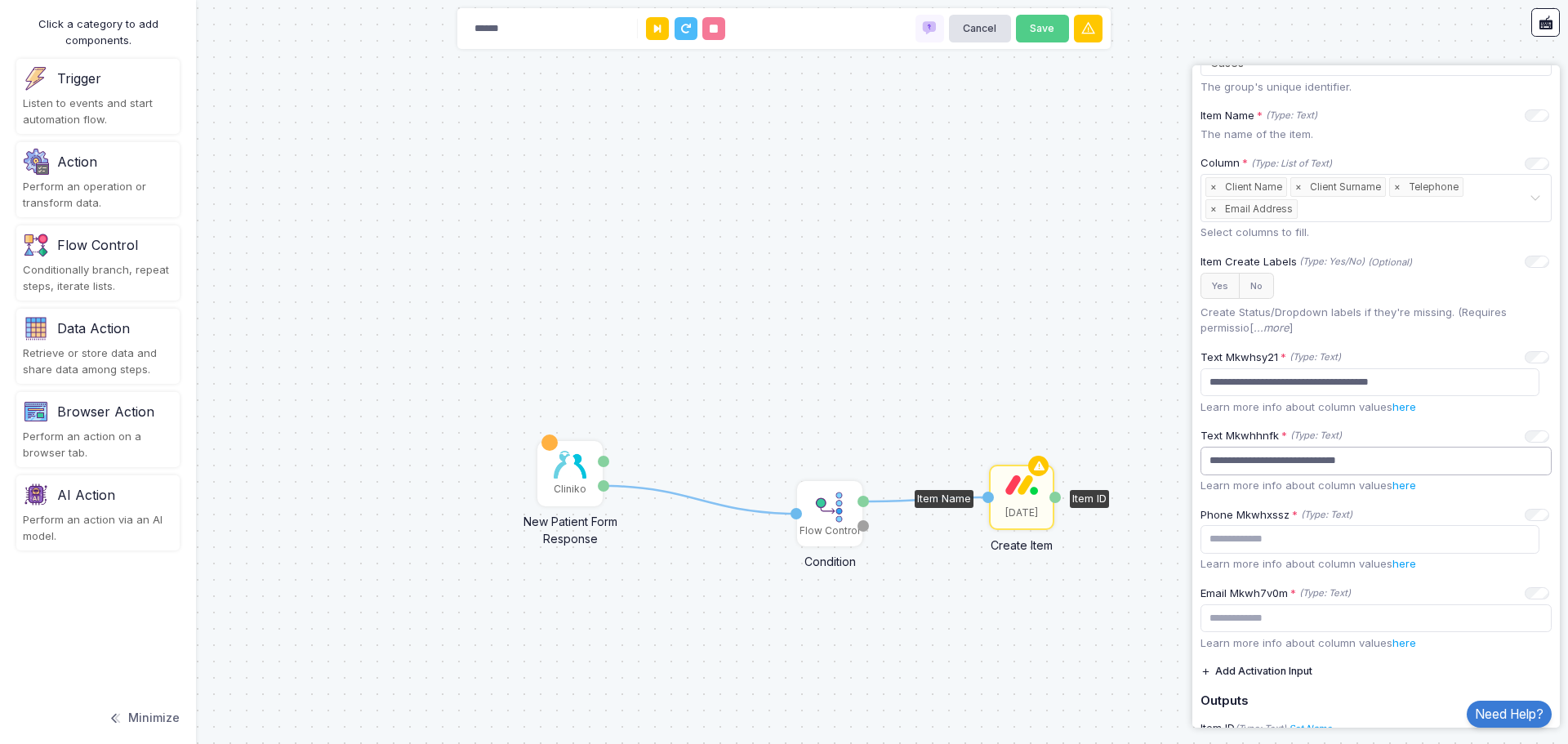
drag, startPoint x: 1376, startPoint y: 453, endPoint x: 1148, endPoint y: 449, distance: 228.0
click at [1148, 449] on automation-editor "1 1 Cliniko New Patient Form Response Patient ID Response Flow Control Conditio…" at bounding box center [784, 372] width 1568 height 744
paste input "**********"
type input "**********"
drag, startPoint x: 1424, startPoint y: 387, endPoint x: 1122, endPoint y: 375, distance: 302.2
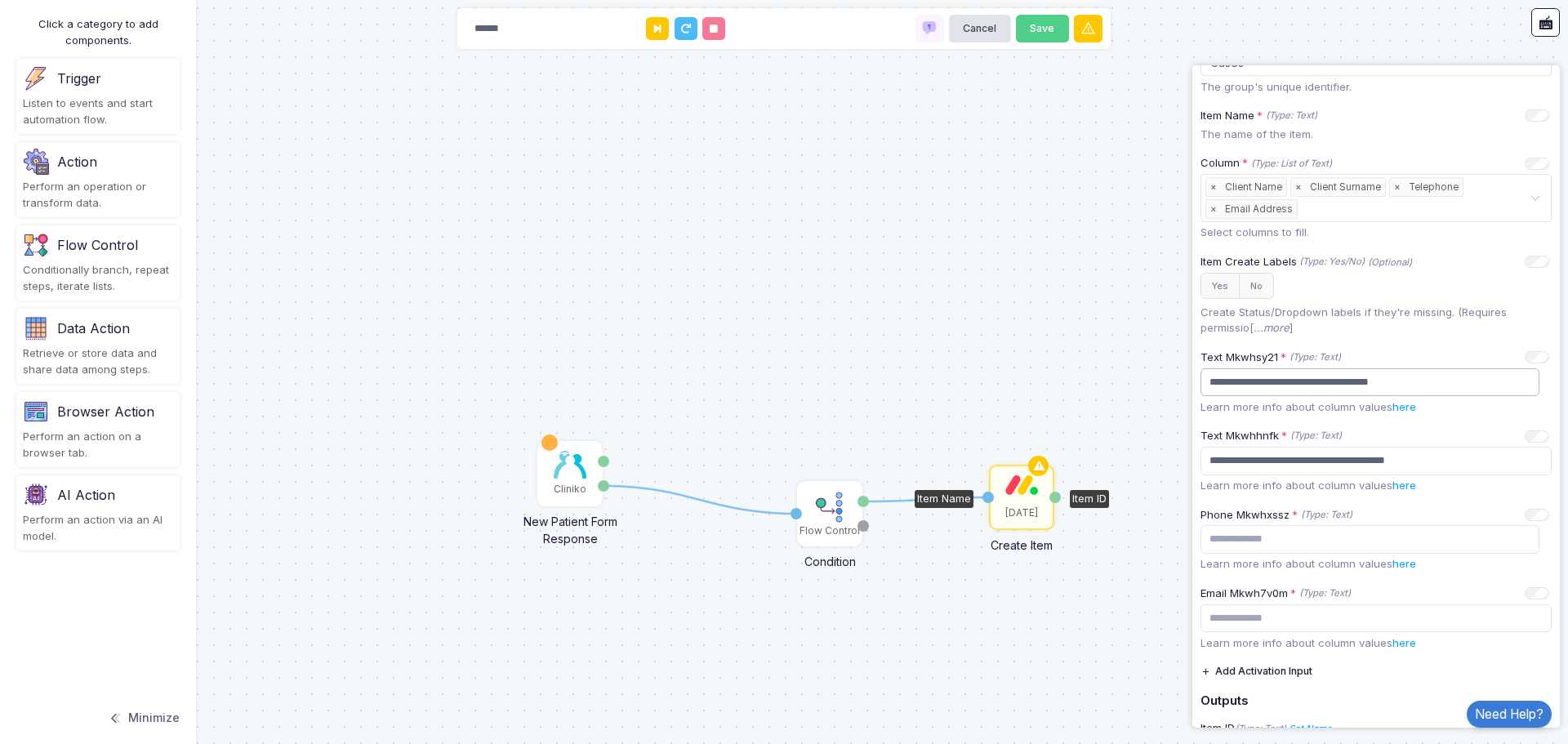
click at [1122, 375] on automation-editor "1 1 Cliniko New Patient Form Response Patient ID Response Flow Control Conditio…" at bounding box center [784, 372] width 1568 height 744
paste input "**********"
type input "**********"
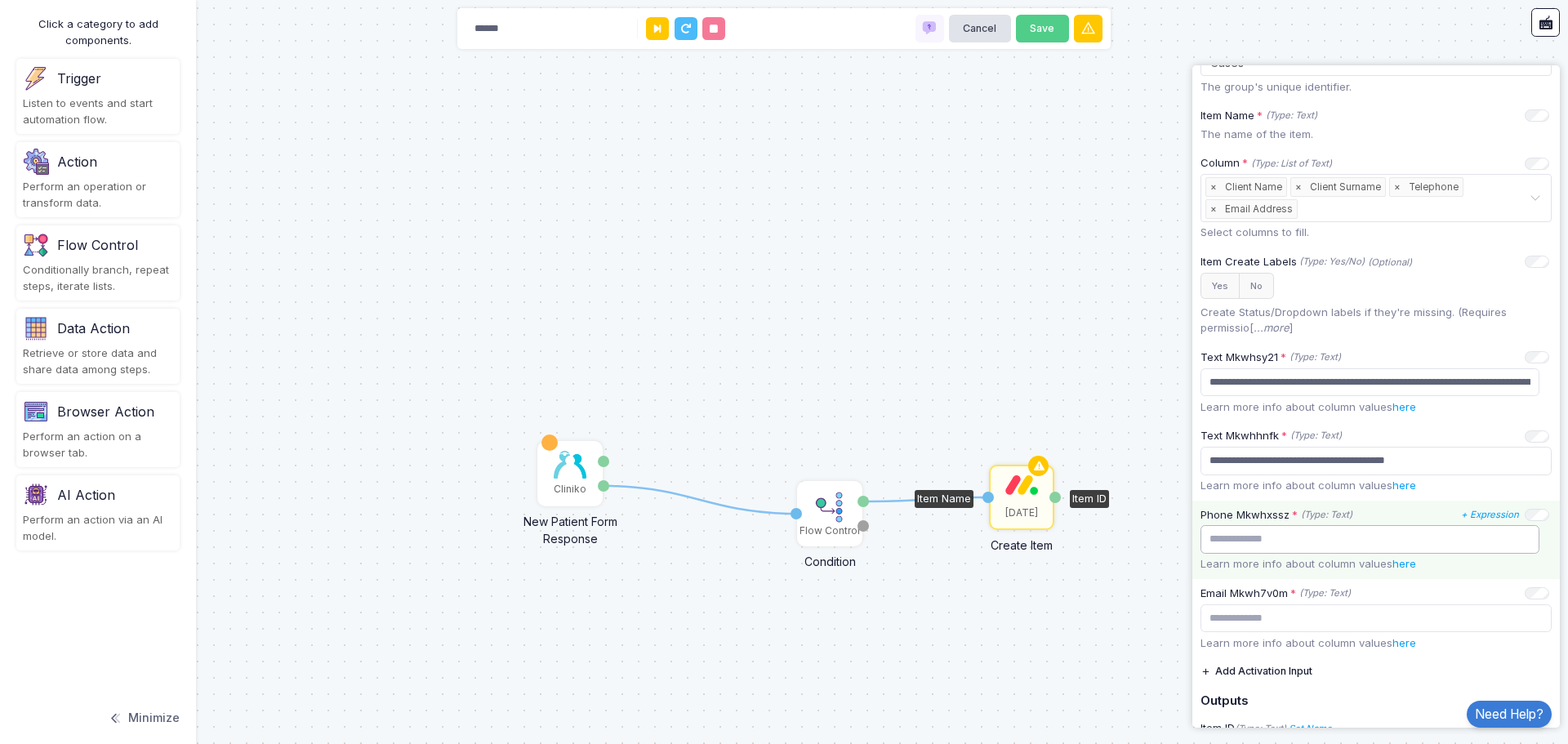
click at [1311, 544] on input "text" at bounding box center [1370, 540] width 339 height 29
click at [1298, 187] on span "×" at bounding box center [1298, 187] width 15 height 18
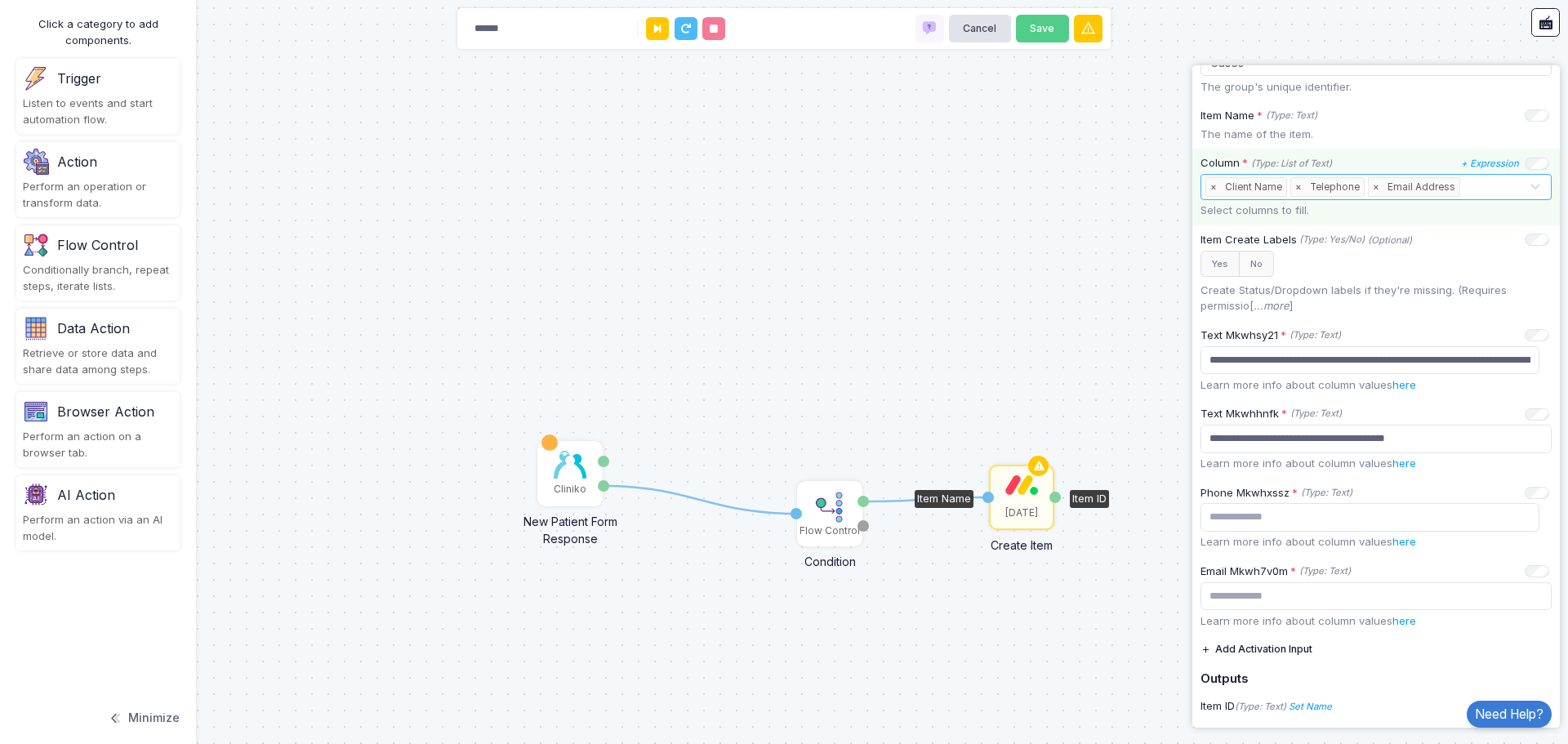
scroll to position [298, 0]
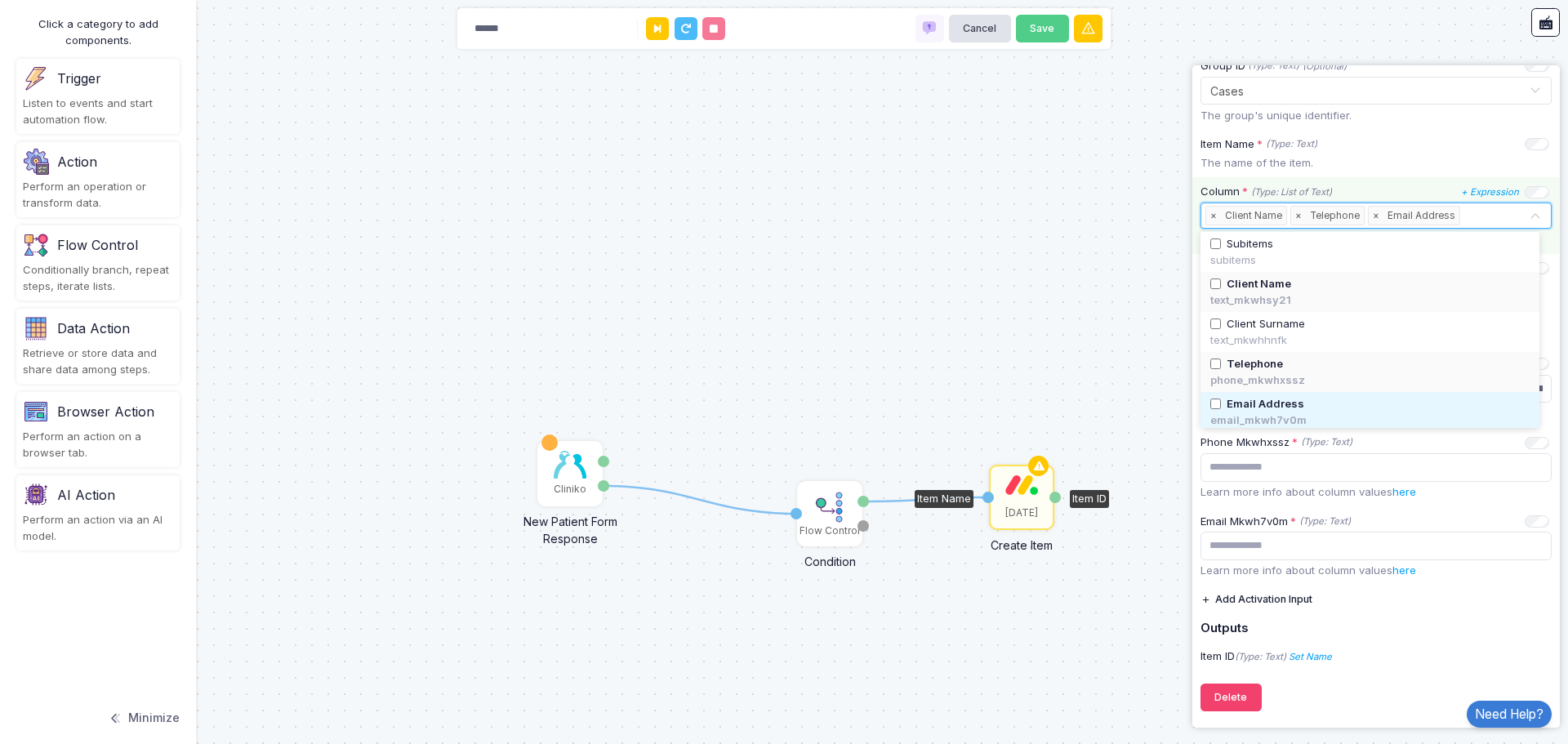
click at [1491, 209] on input "text" at bounding box center [1496, 216] width 66 height 18
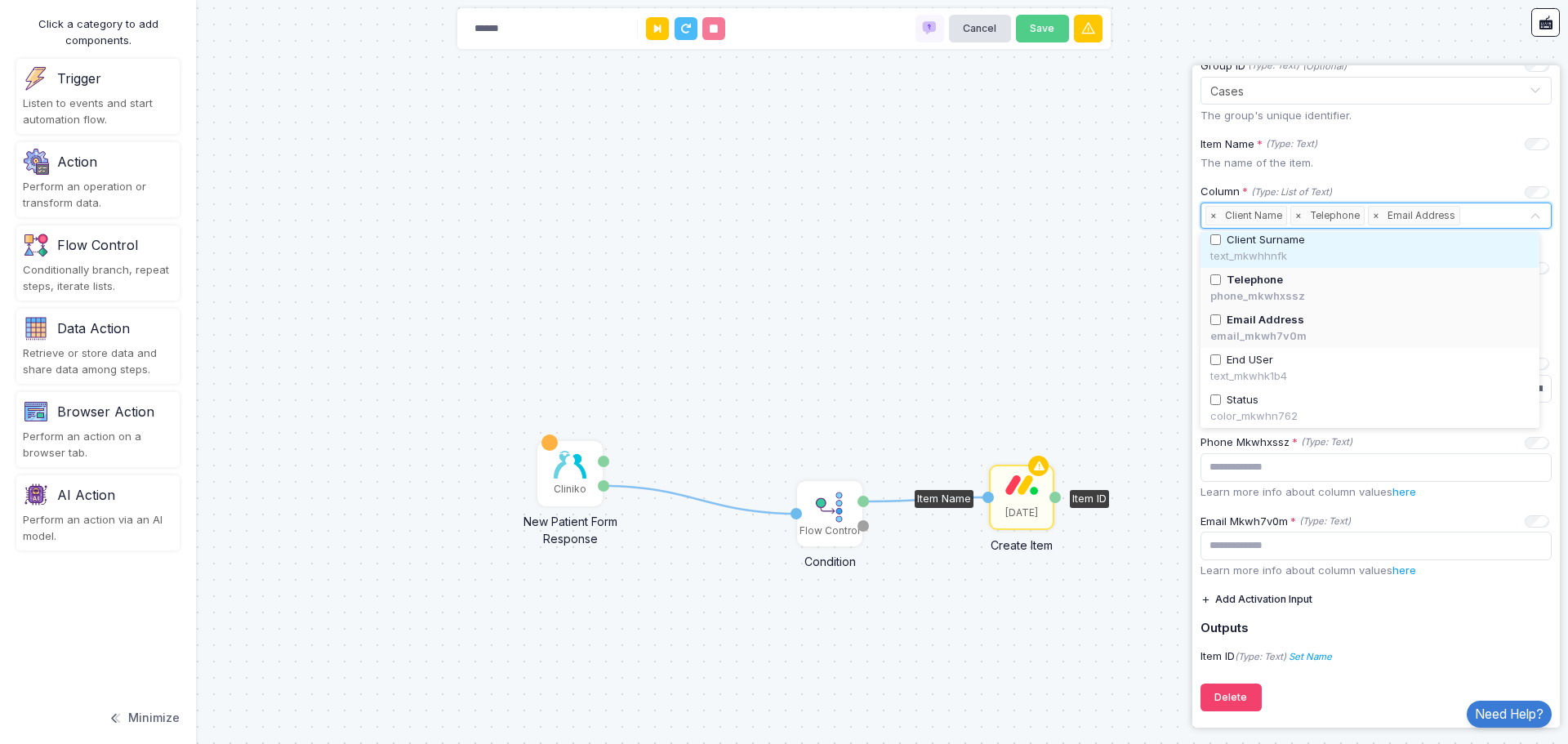
click at [1221, 238] on div "Client Surname" at bounding box center [1370, 240] width 319 height 16
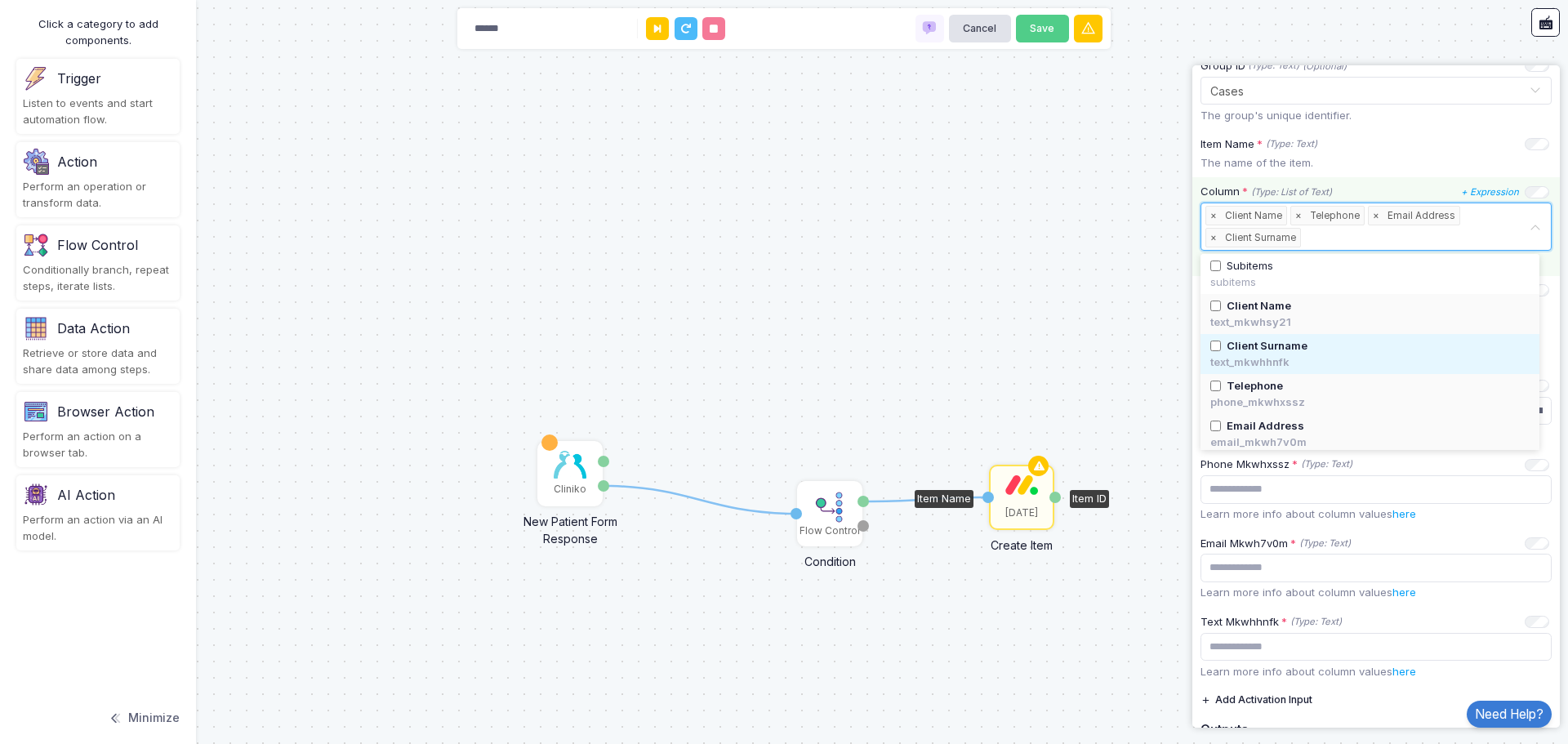
drag, startPoint x: 1225, startPoint y: 237, endPoint x: 1297, endPoint y: 215, distance: 75.3
click at [1297, 215] on div "Select... × Client Name × Telephone × Email Address × Client Surname" at bounding box center [1367, 226] width 323 height 47
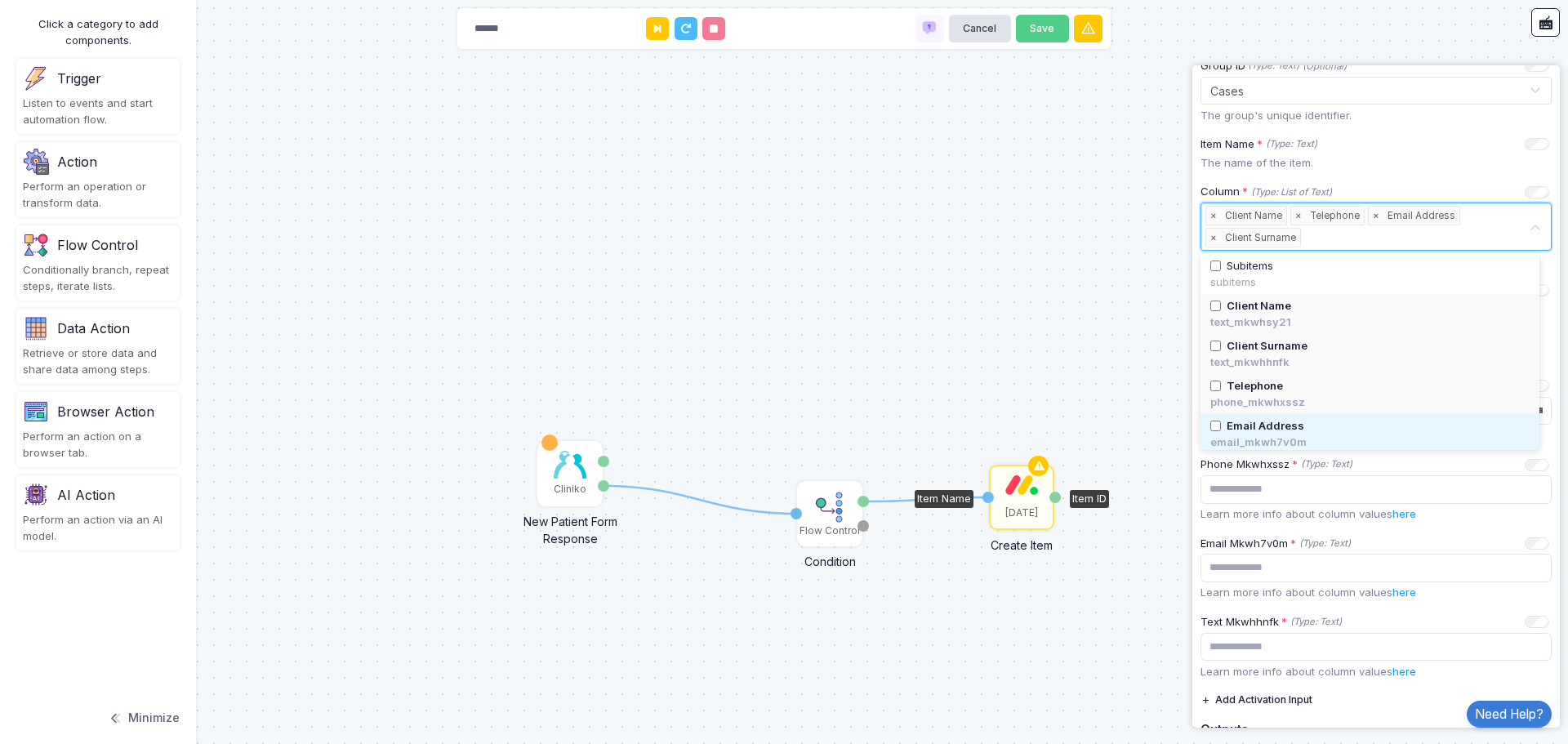
click at [1098, 368] on div "1 1 Cliniko New Patient Form Response Patient ID Response Flow Control Conditio…" at bounding box center [784, 372] width 1568 height 744
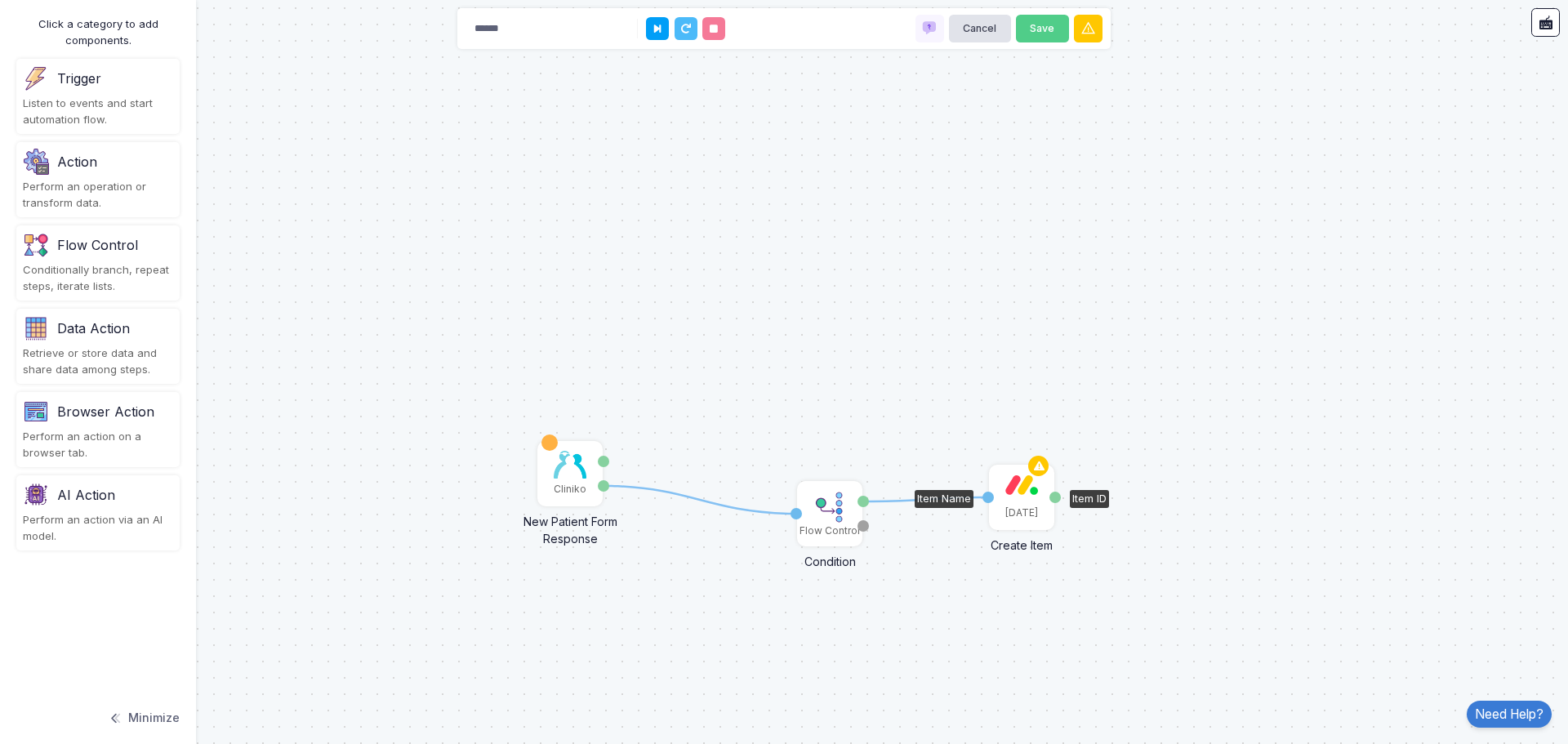
click at [1024, 499] on div "[DATE]" at bounding box center [1021, 498] width 62 height 62
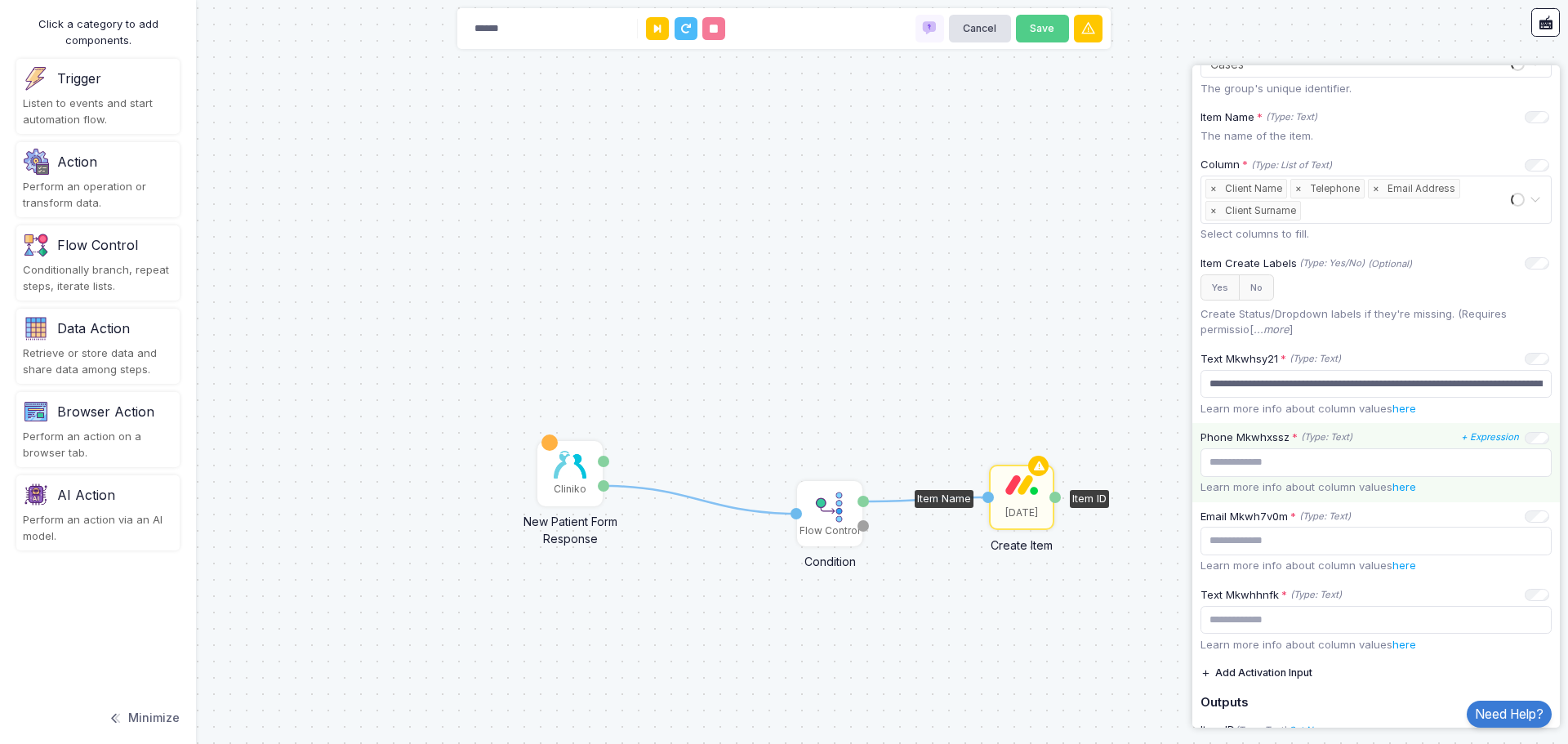
scroll to position [327, 0]
click at [1273, 465] on input "text" at bounding box center [1376, 461] width 351 height 29
paste input "**********"
type input "**********"
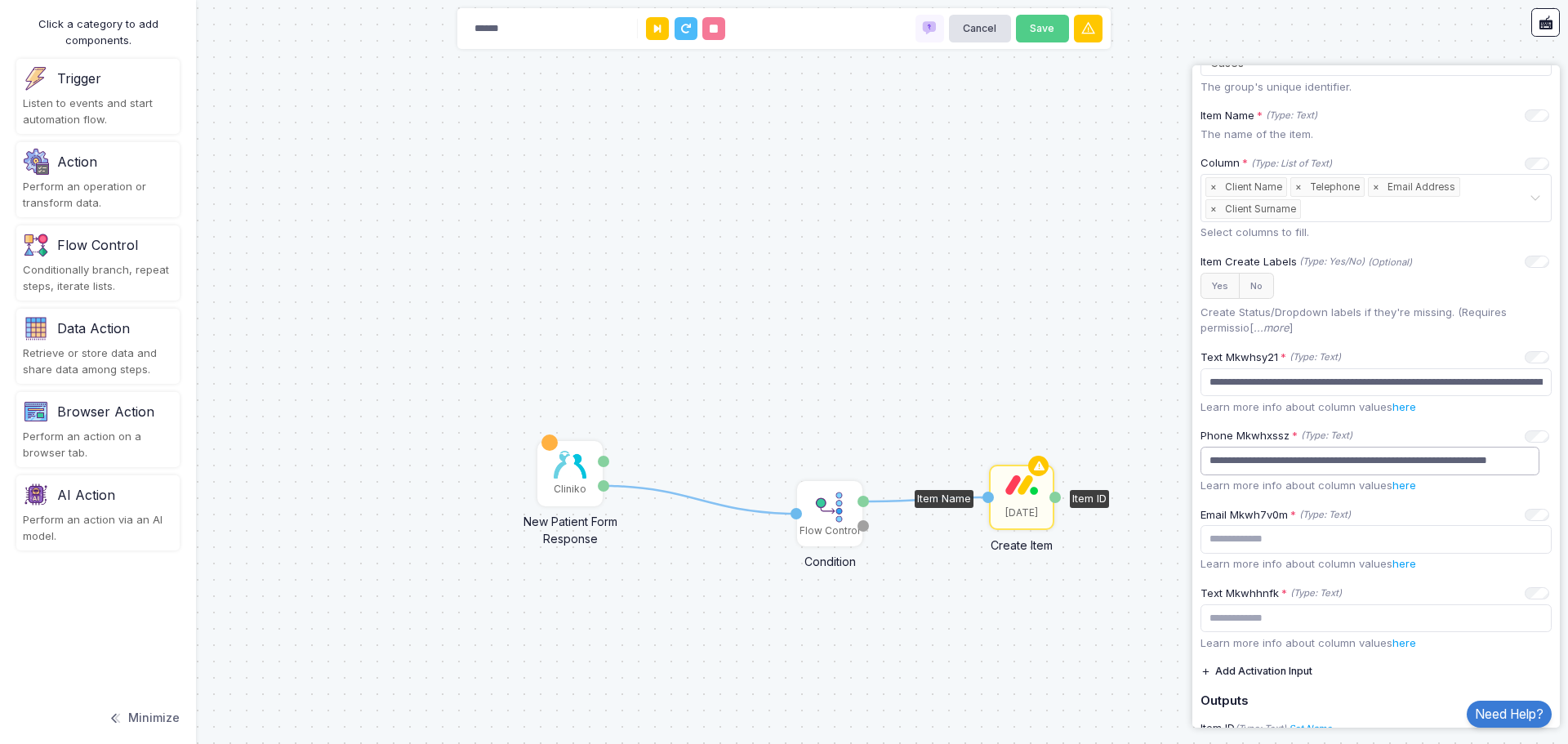
scroll to position [0, 0]
click at [1369, 187] on span "×" at bounding box center [1376, 187] width 15 height 18
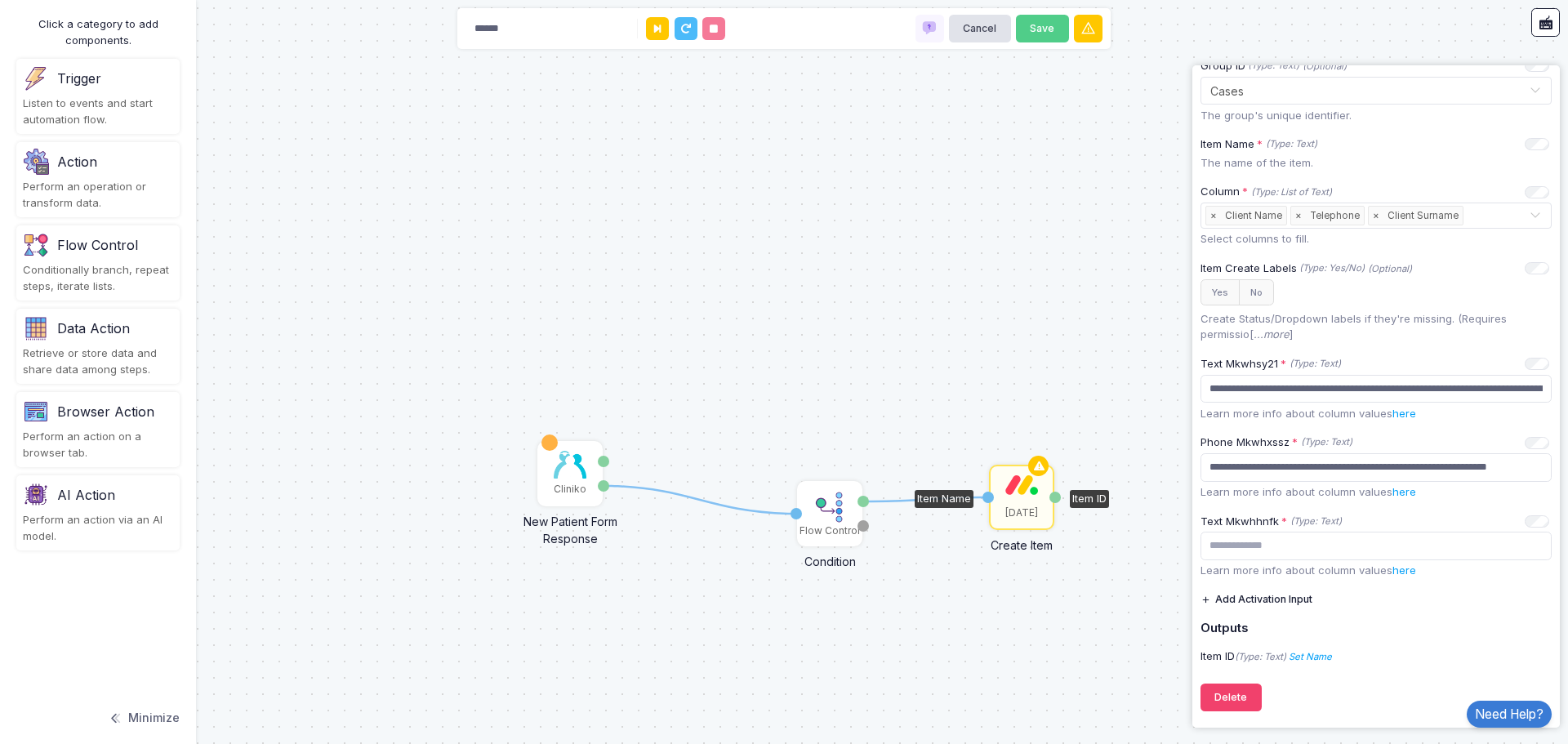
scroll to position [298, 0]
click at [1485, 217] on input "text" at bounding box center [1497, 216] width 62 height 18
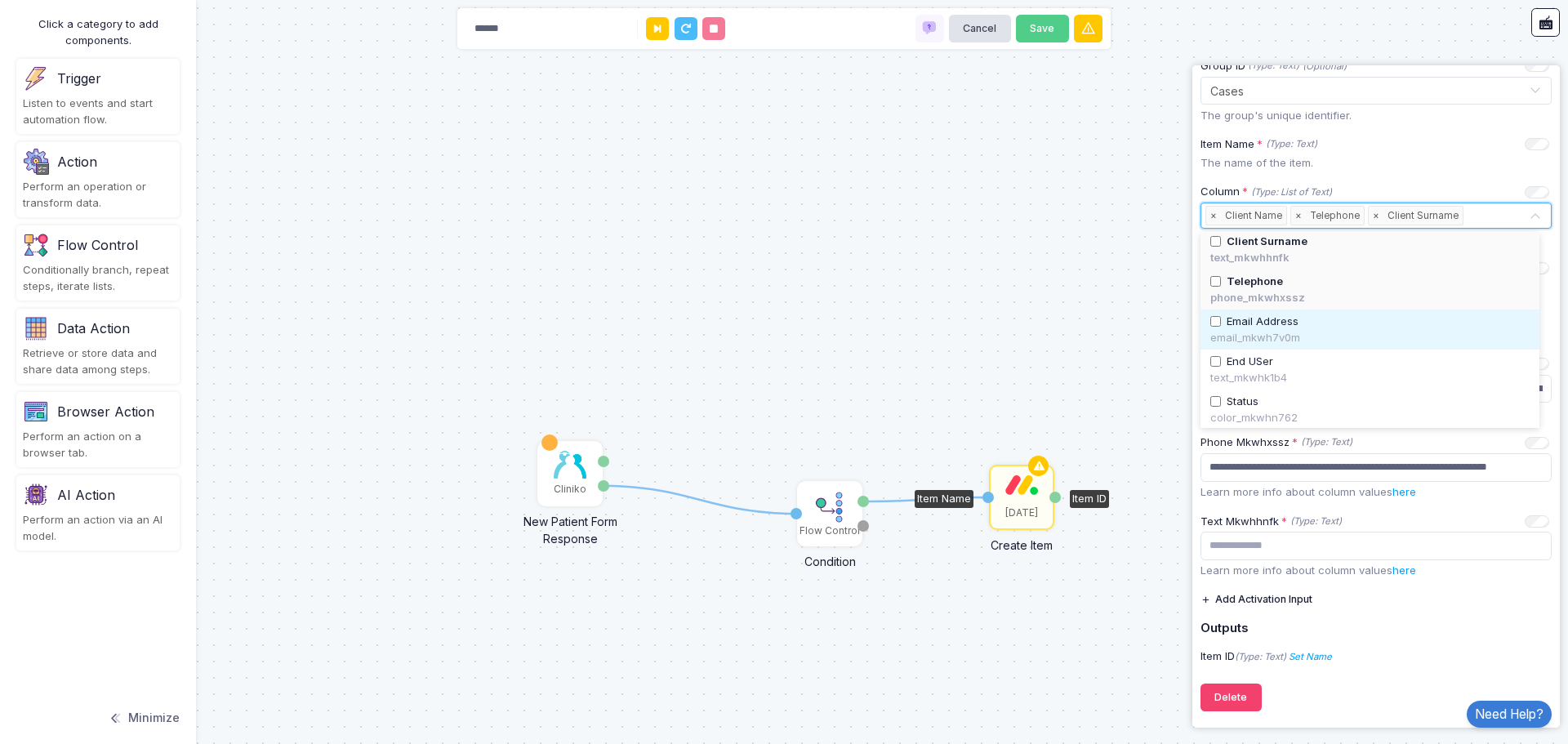
scroll to position [84, 0]
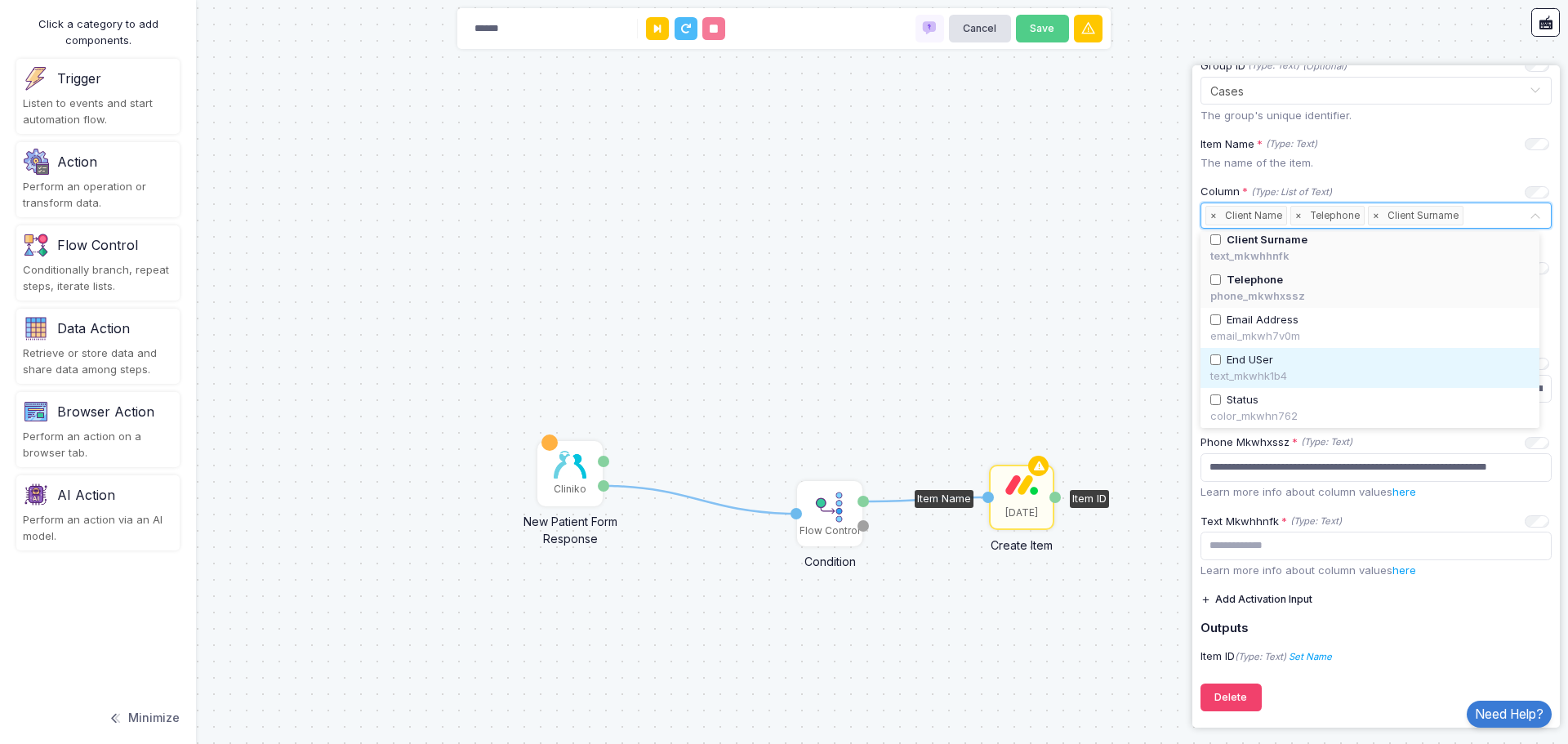
click at [1246, 363] on span "End USer" at bounding box center [1249, 360] width 47 height 16
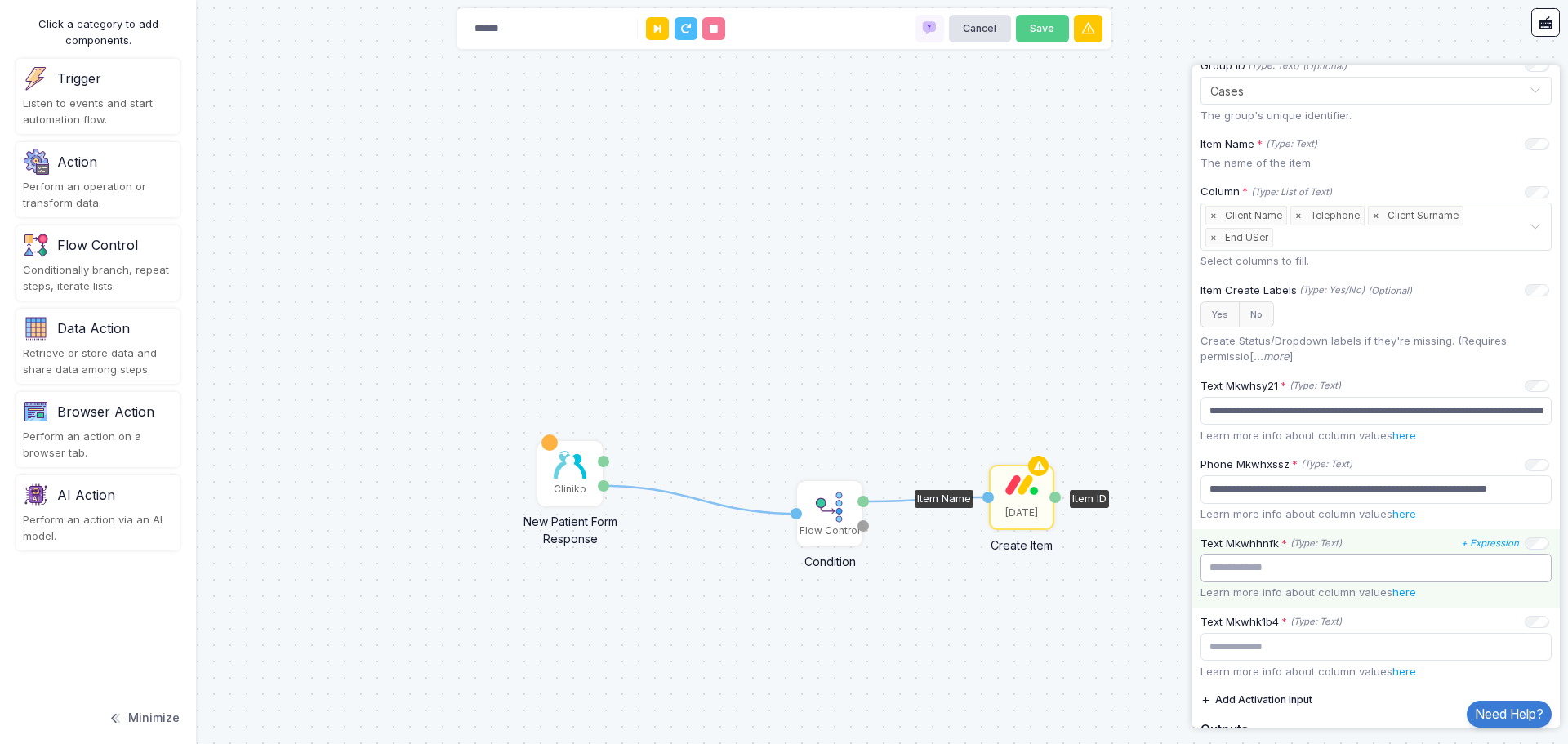
click at [1327, 564] on input "text" at bounding box center [1376, 567] width 351 height 29
paste input "**********"
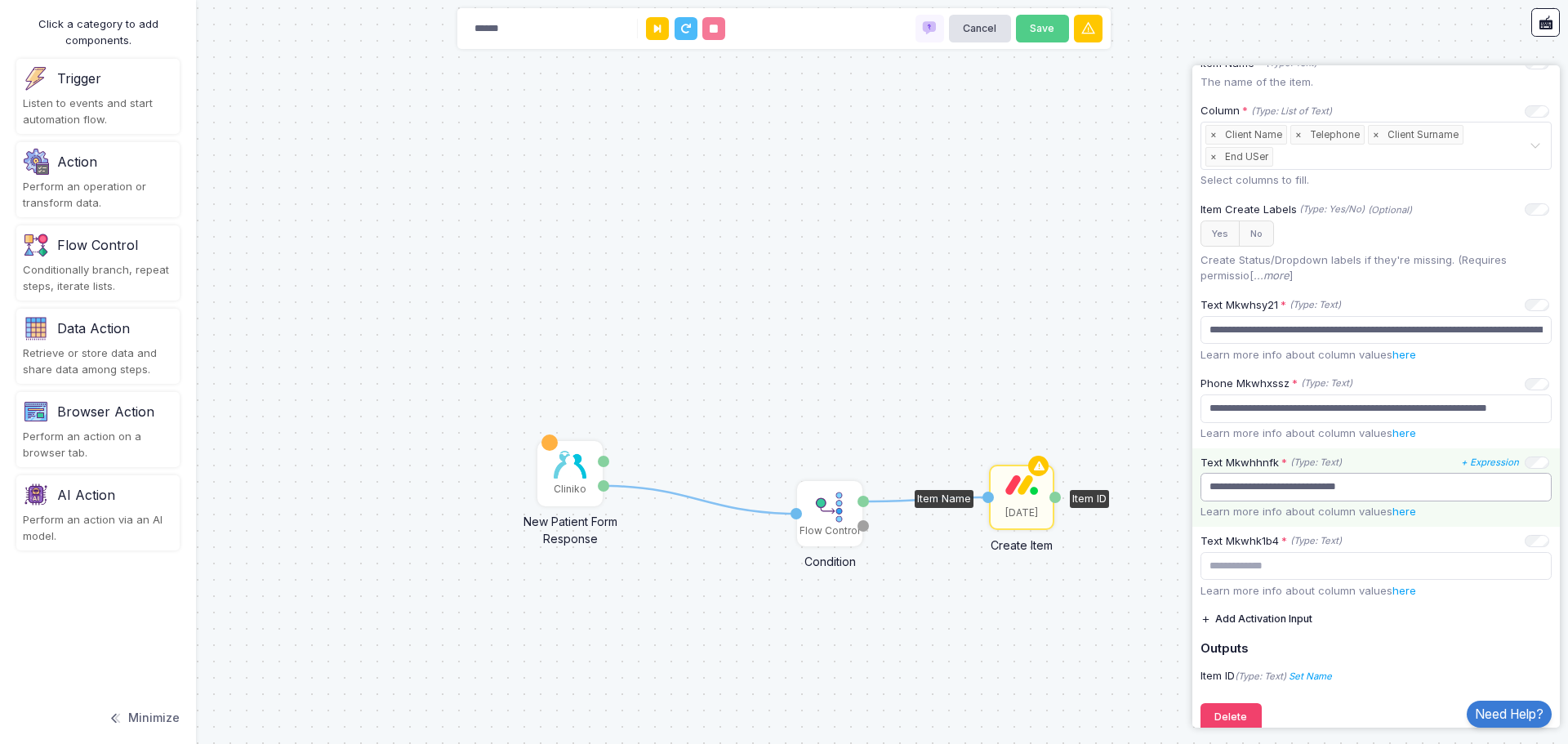
scroll to position [380, 0]
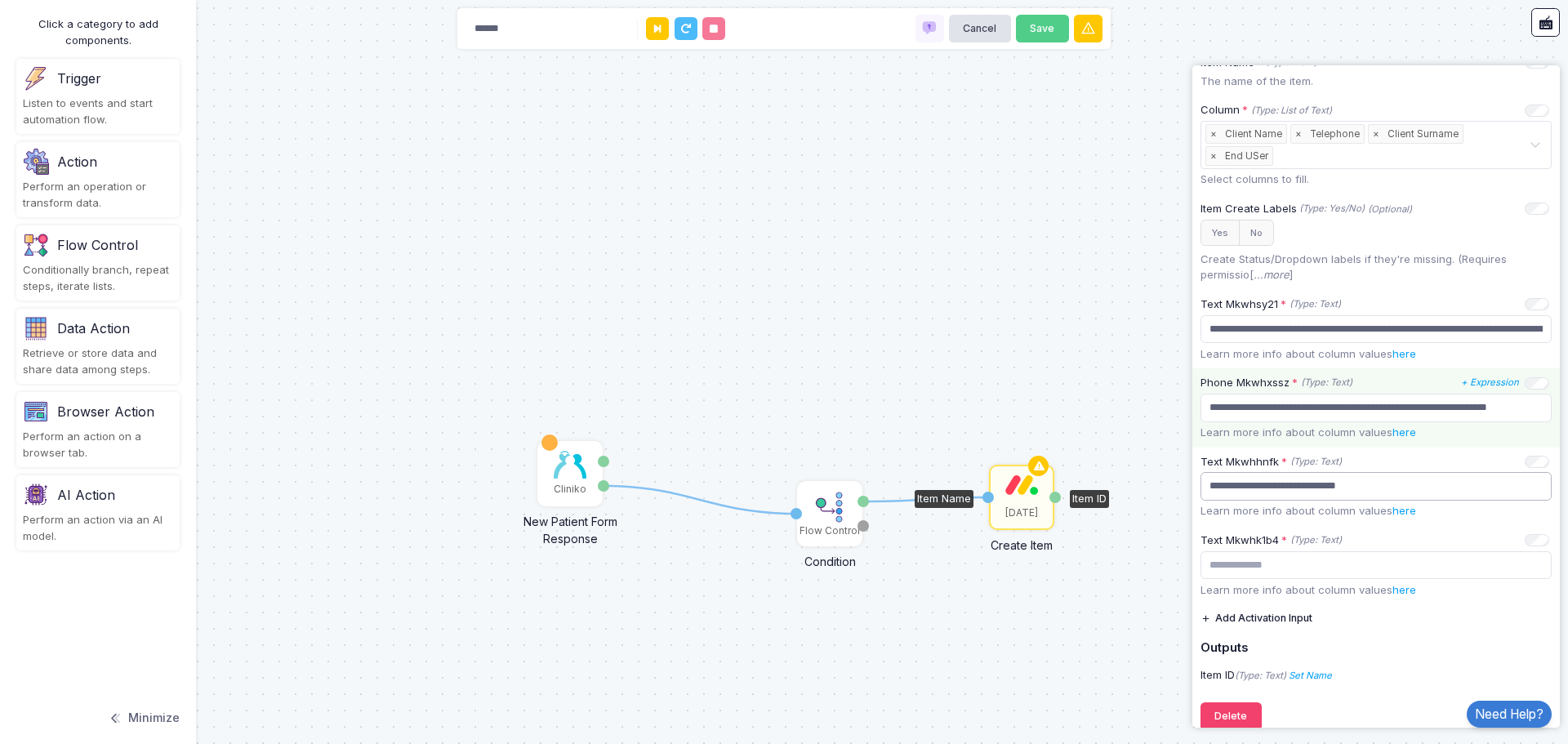
type input "**********"
click at [1544, 438] on div "**********" at bounding box center [1376, 407] width 368 height 79
drag, startPoint x: 1386, startPoint y: 487, endPoint x: 1155, endPoint y: 477, distance: 231.2
click at [1155, 477] on automation-editor "1 1 Cliniko New Patient Form Response Patient ID Response Flow Control Conditio…" at bounding box center [784, 372] width 1568 height 744
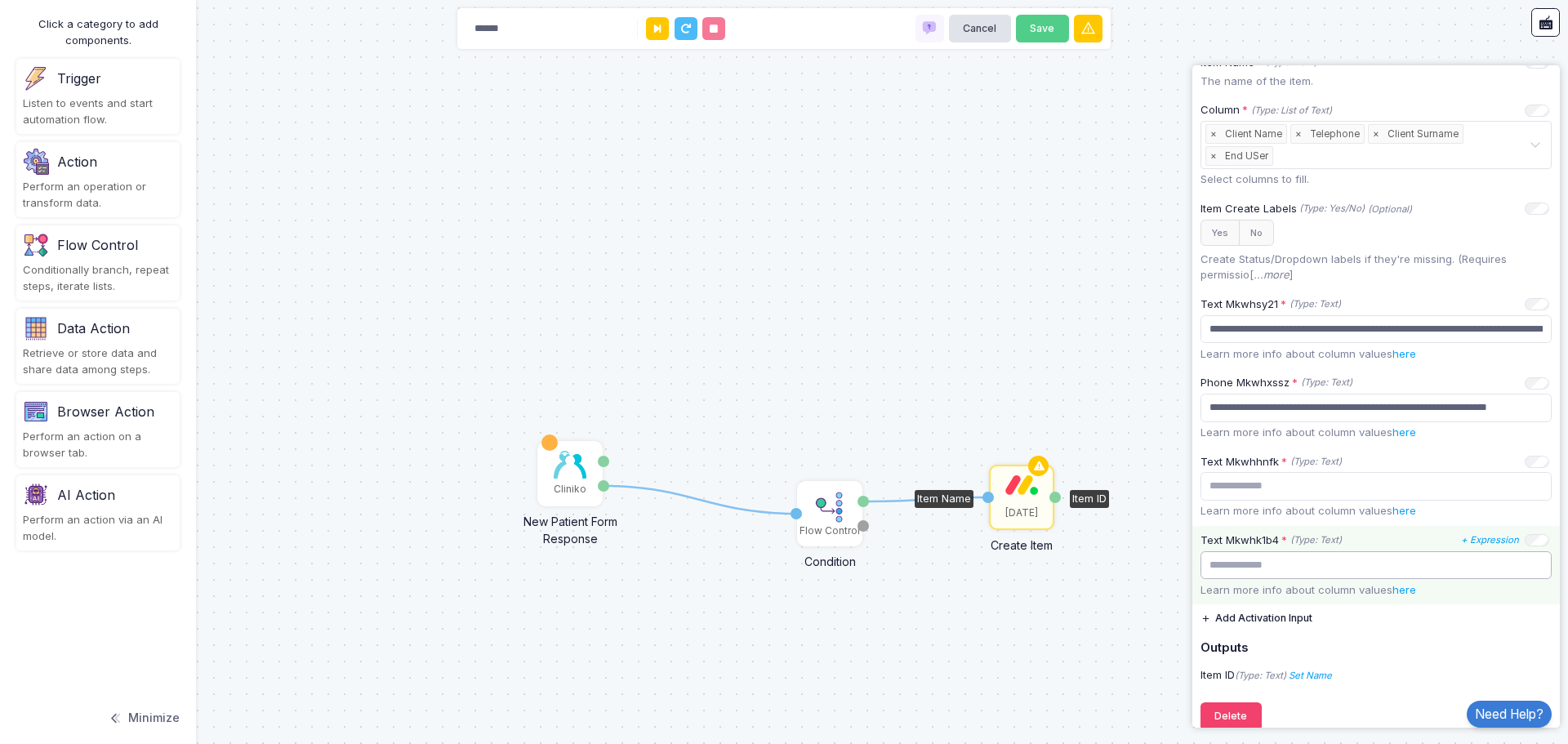
click at [1267, 561] on input "text" at bounding box center [1376, 565] width 351 height 29
paste input "**********"
type input "**********"
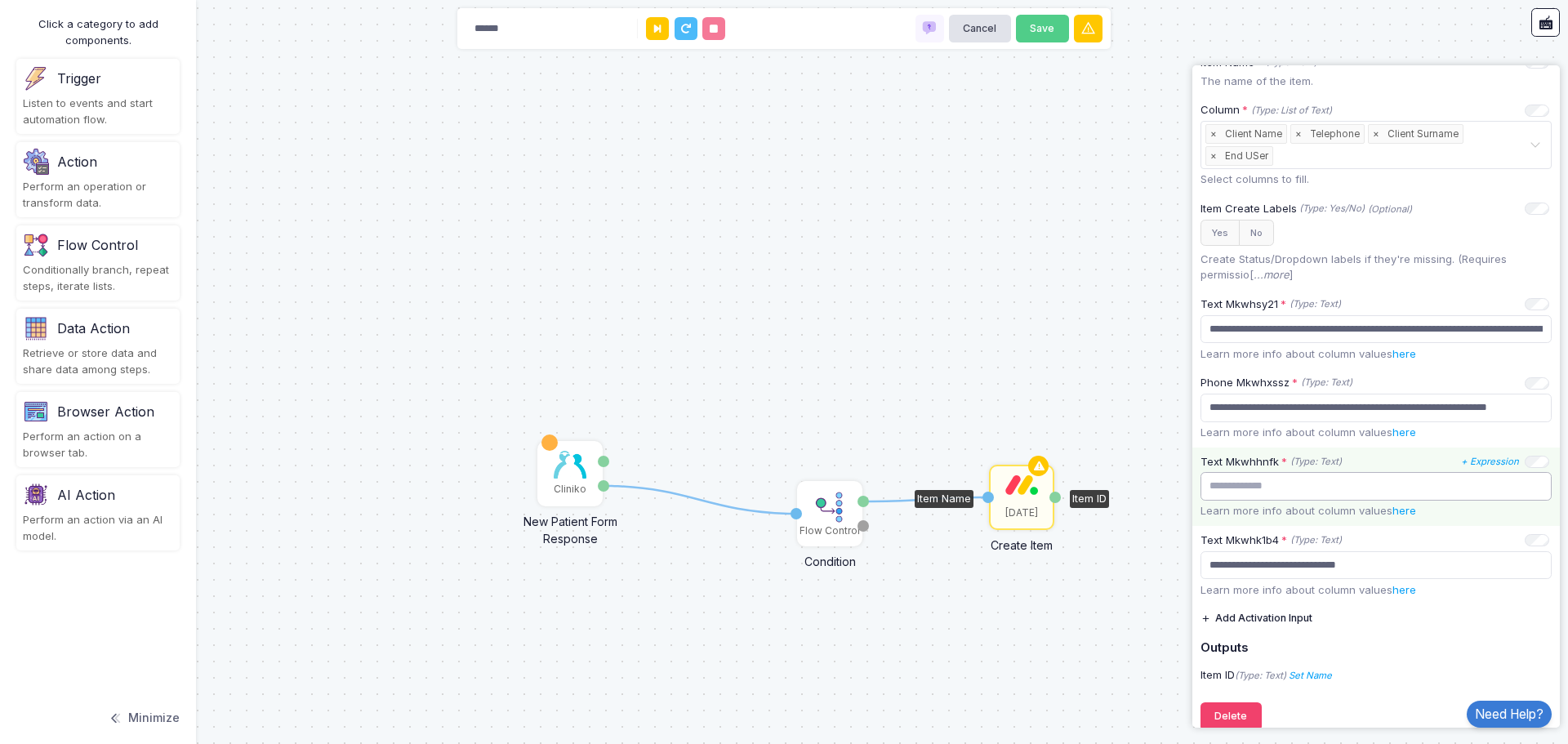
click at [1292, 482] on input "text" at bounding box center [1376, 486] width 351 height 29
paste input "**********"
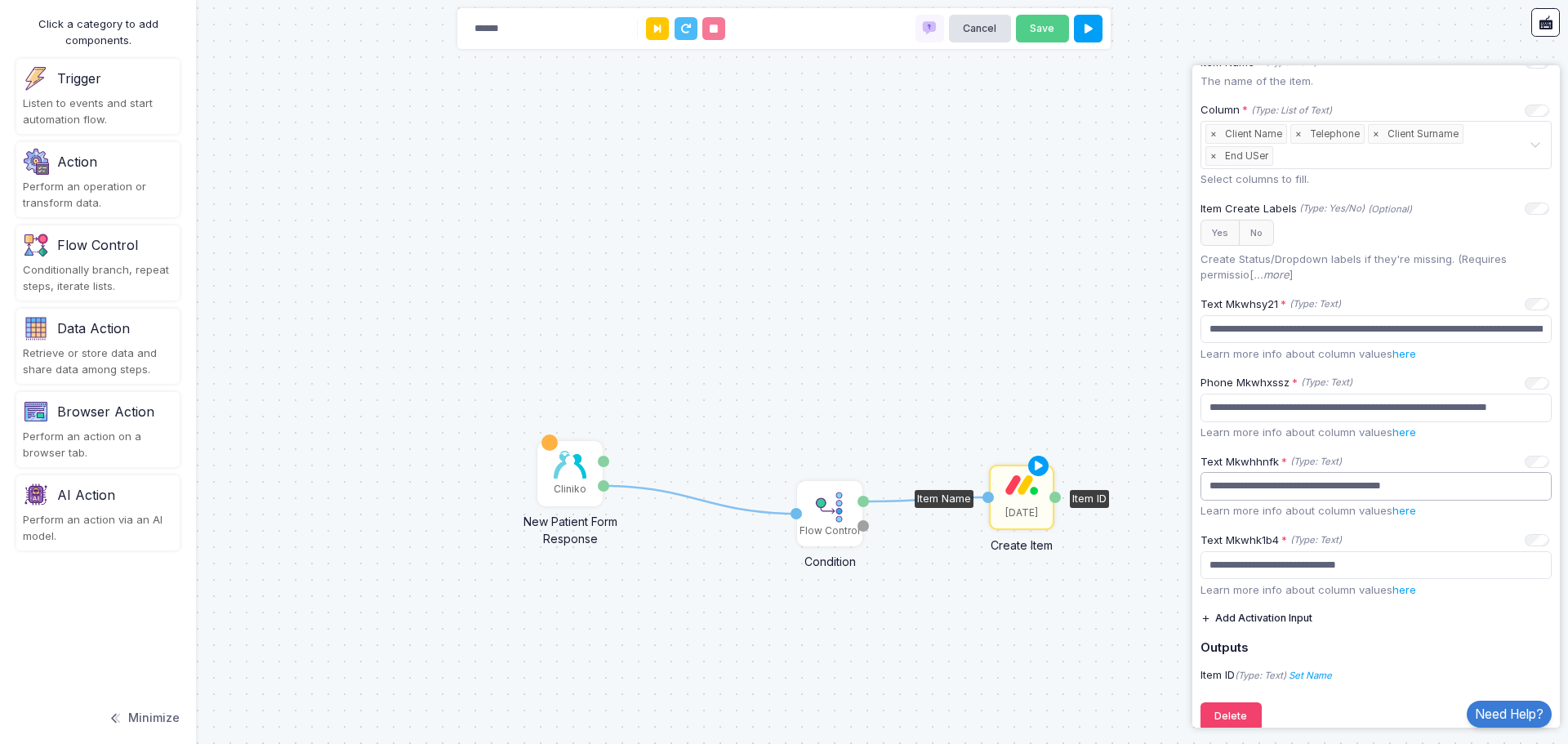
type input "**********"
click at [1026, 367] on div "1 1 Cliniko New Patient Form Response Patient ID Response Flow Control Conditio…" at bounding box center [784, 372] width 1568 height 744
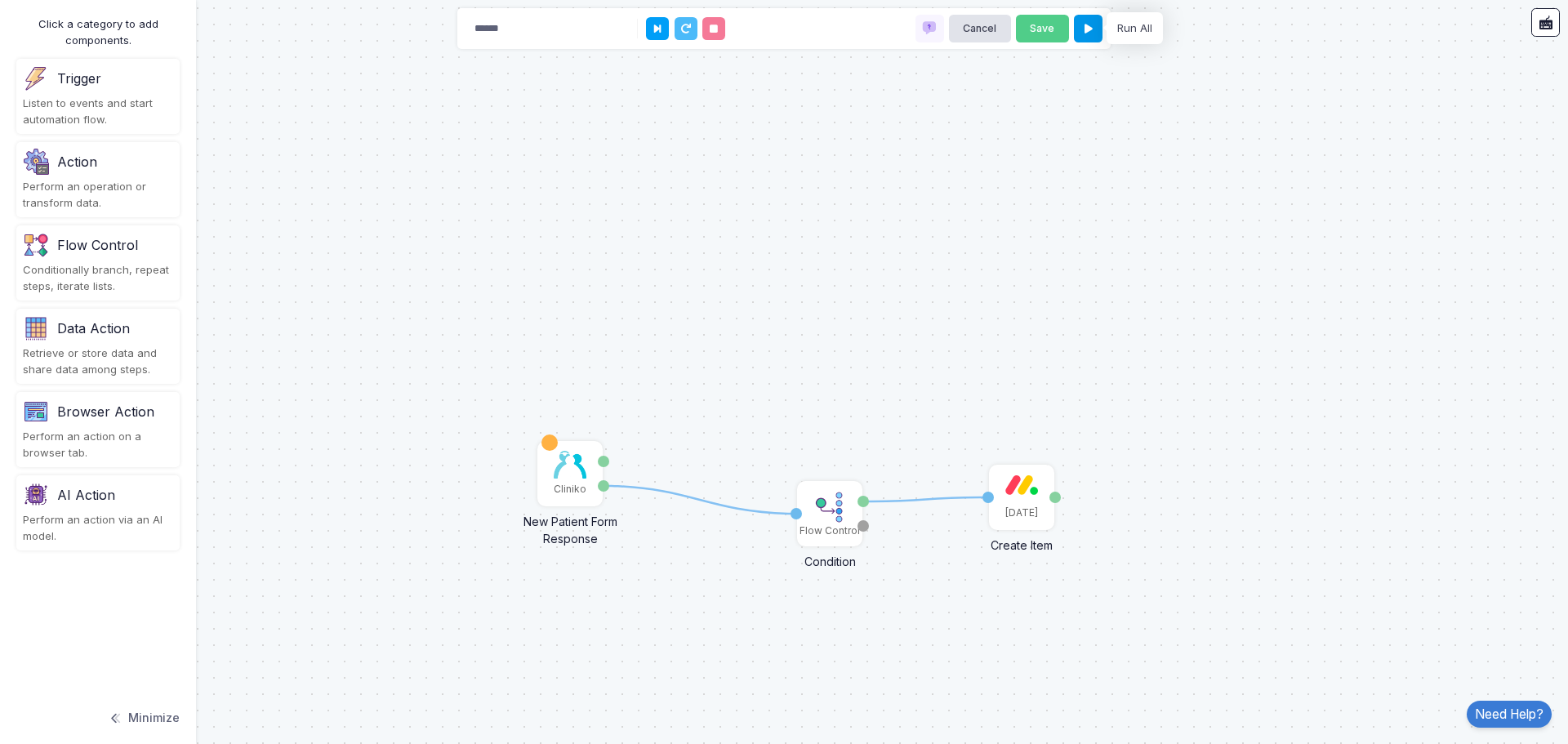
click at [1093, 30] on button at bounding box center [1088, 29] width 29 height 29
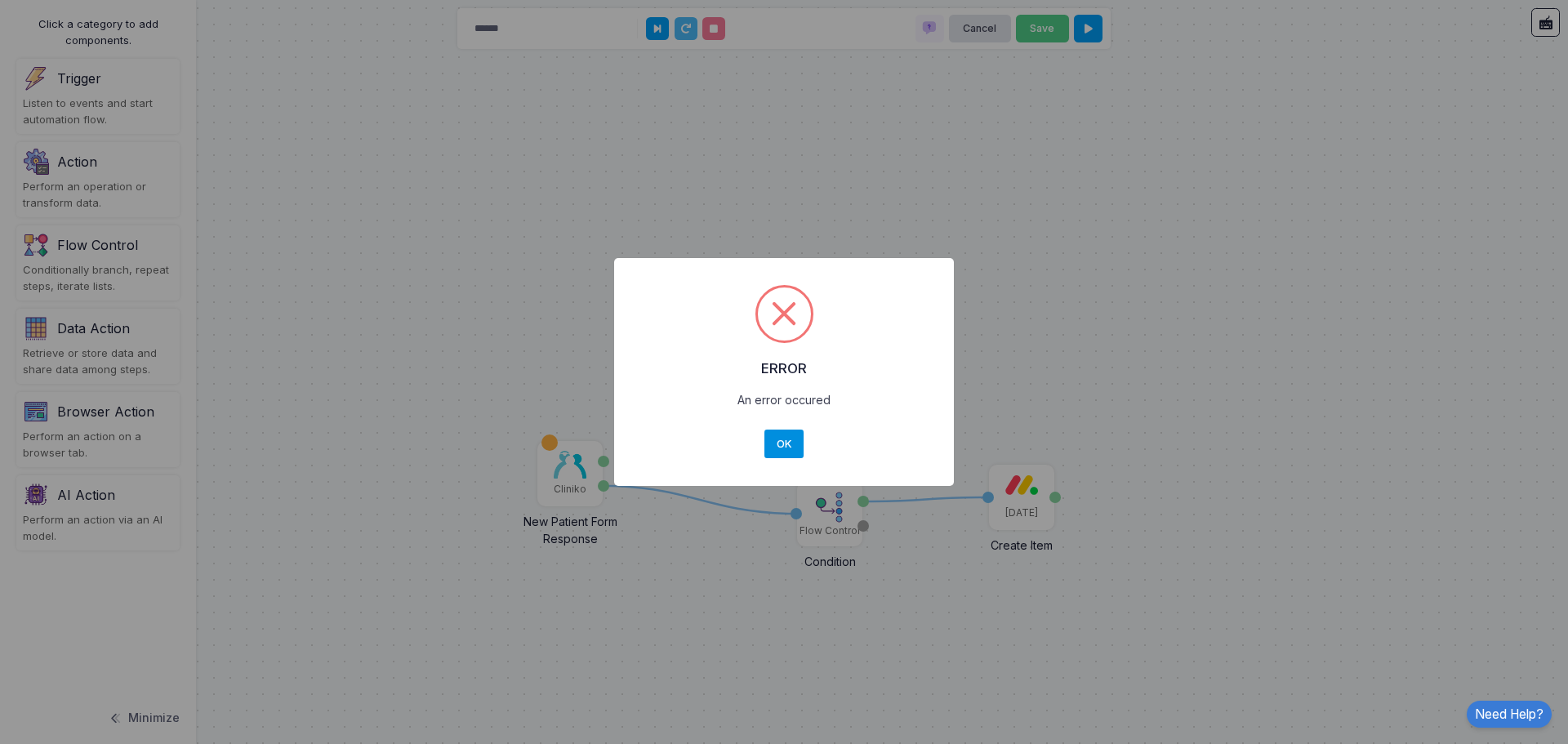
click at [787, 436] on button "OK" at bounding box center [784, 444] width 39 height 29
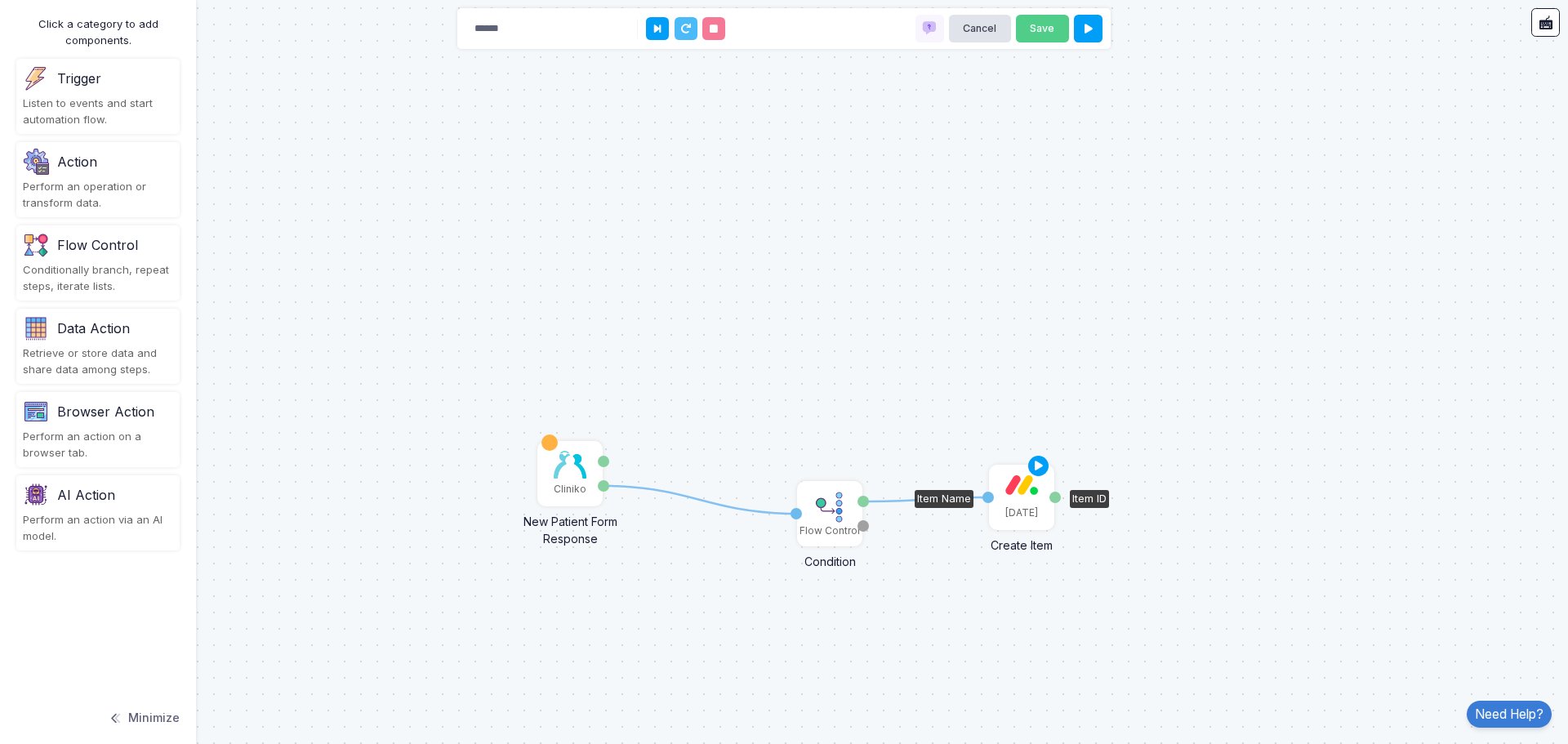
click at [1027, 505] on div "[DATE]" at bounding box center [1021, 498] width 62 height 62
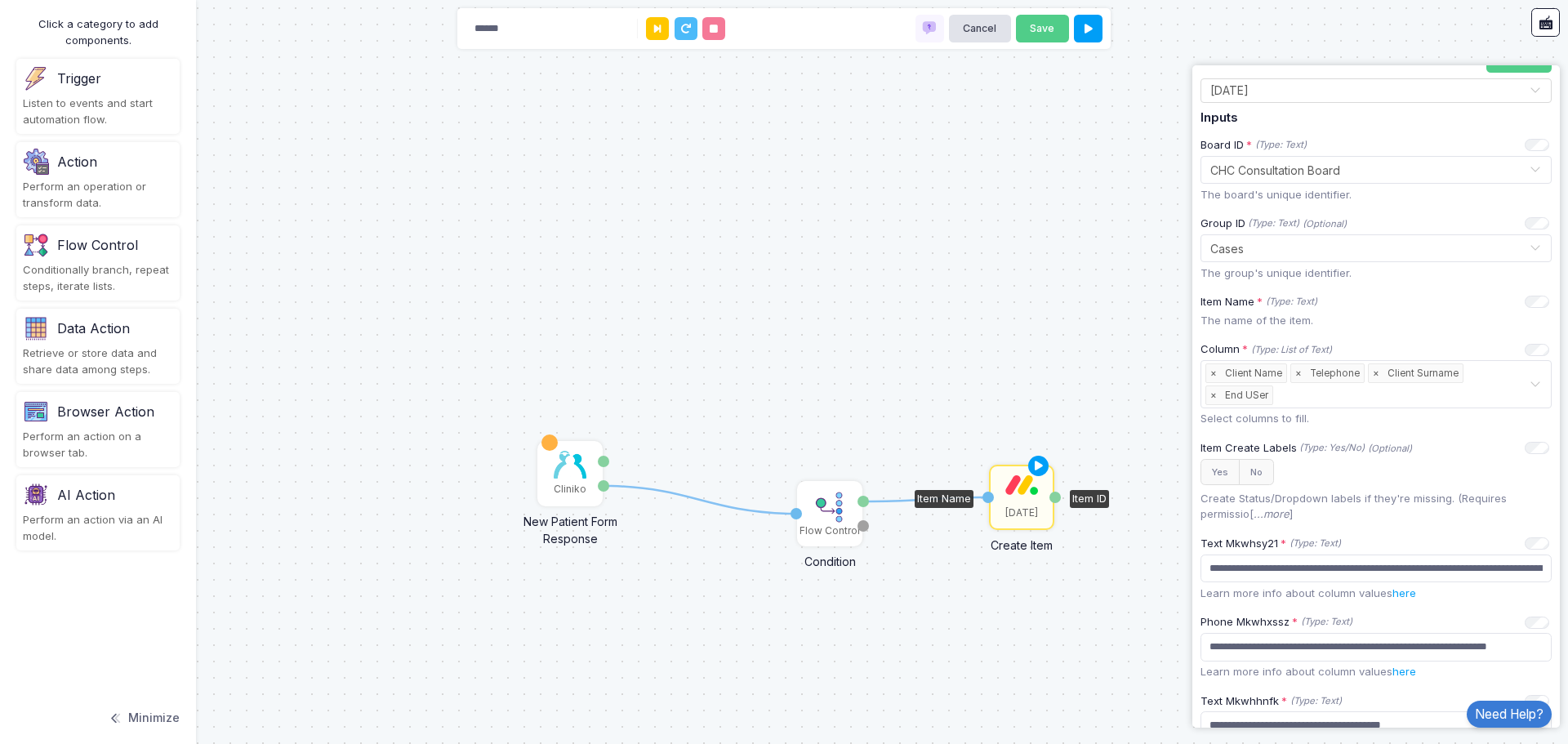
scroll to position [399, 0]
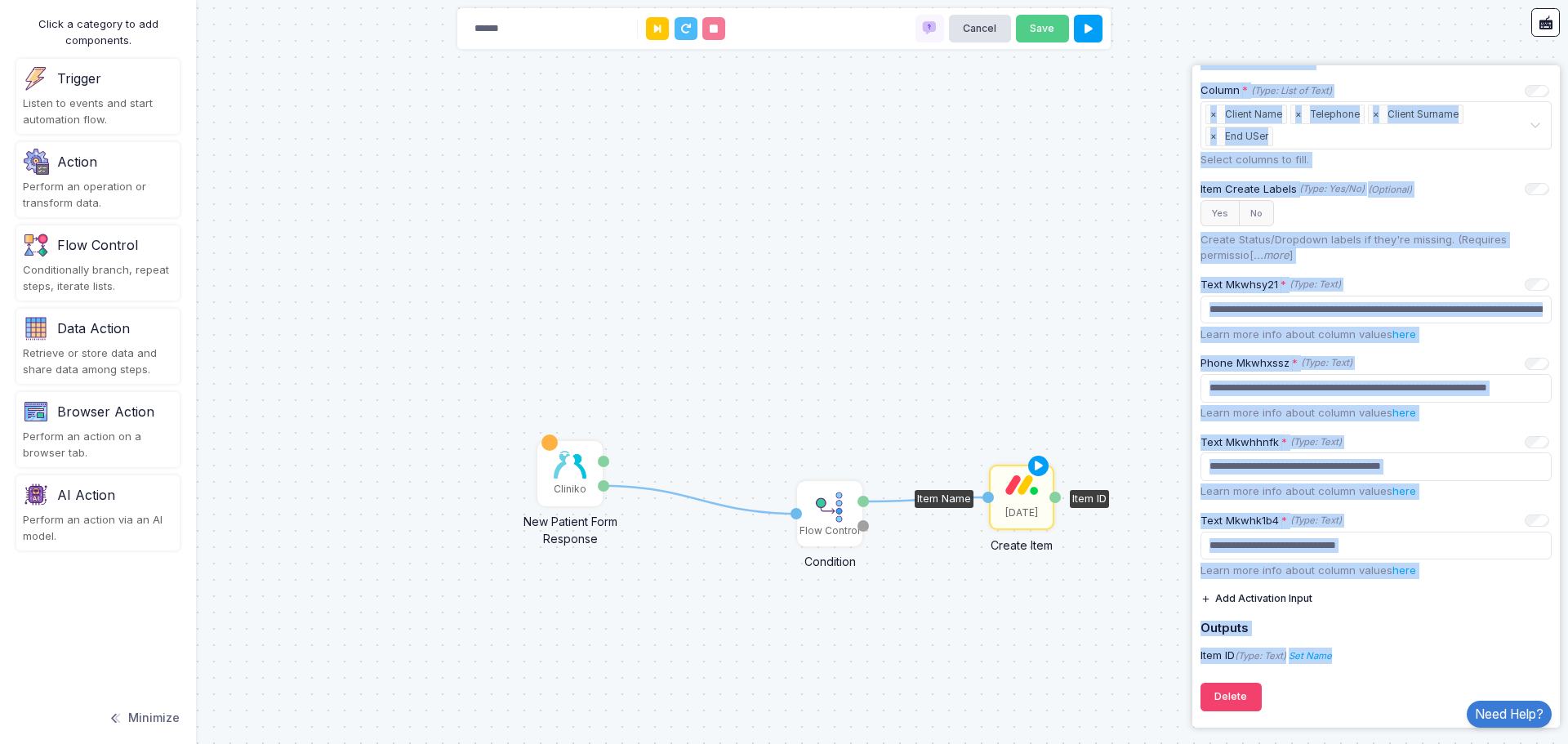
drag, startPoint x: 1203, startPoint y: 79, endPoint x: 1360, endPoint y: 695, distance: 635.7
click at [1360, 695] on div "**********" at bounding box center [1376, 192] width 351 height 1054
copy div "Create Item Creates an item from Monday. For more information, see the docs her…"
click at [815, 511] on img at bounding box center [829, 507] width 33 height 33
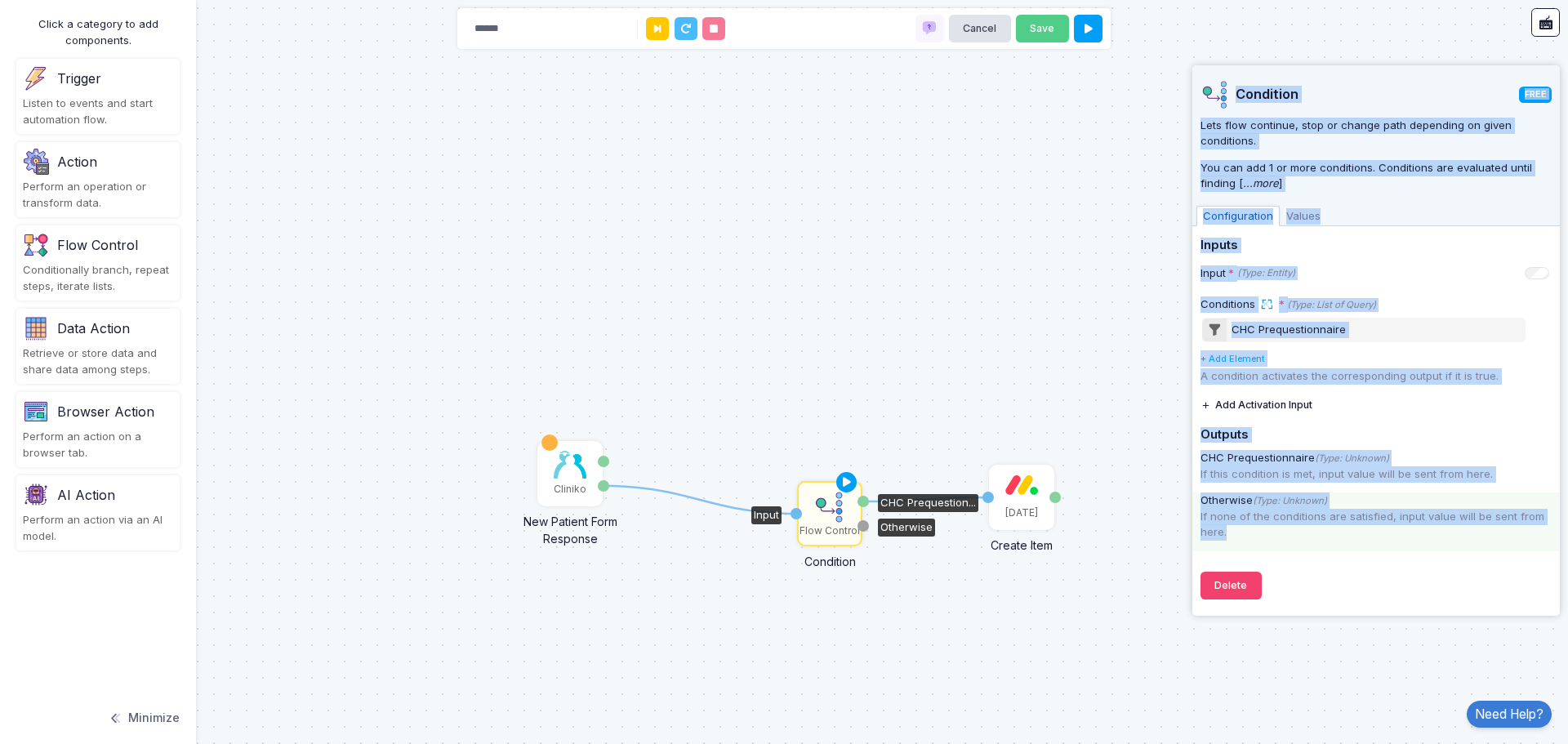
drag, startPoint x: 1235, startPoint y: 84, endPoint x: 1351, endPoint y: 549, distance: 479.3
click at [1351, 549] on div "Condition FREE Lets flow continue, stop or change path depending on given condi…" at bounding box center [1376, 337] width 351 height 543
copy div "Condition FREE Lets flow continue, stop or change path depending on given condi…"
click at [570, 469] on img at bounding box center [569, 465] width 33 height 28
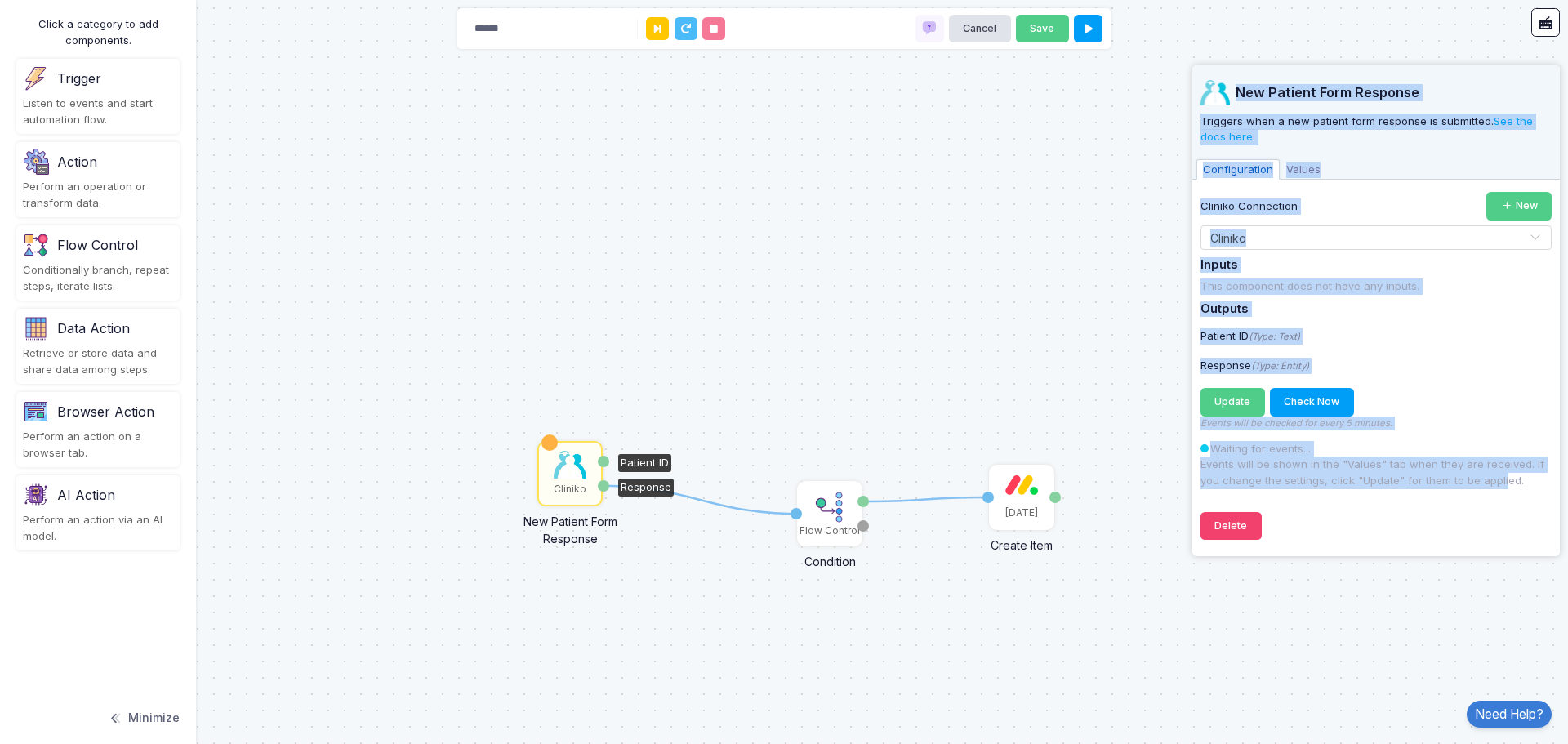
drag, startPoint x: 1239, startPoint y: 85, endPoint x: 1497, endPoint y: 543, distance: 525.7
click at [1497, 543] on div "New Patient Form Response Triggers when a new patient form response is submitte…" at bounding box center [1376, 307] width 351 height 483
copy div "New Patient Form Response Triggers when a new patient form response is submitte…"
click at [999, 490] on div "[DATE]" at bounding box center [1021, 498] width 62 height 62
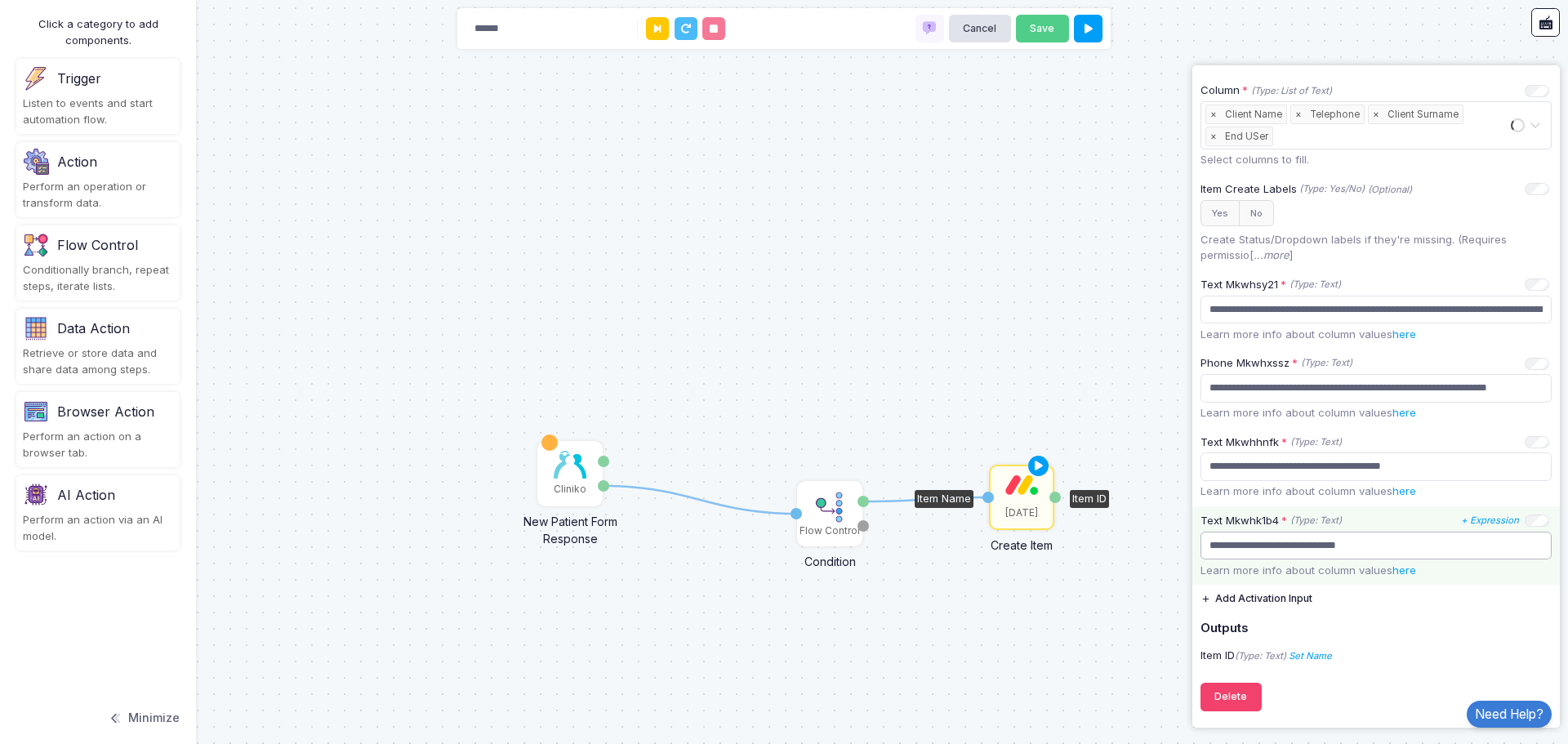
click at [1435, 538] on input "**********" at bounding box center [1376, 546] width 351 height 29
drag, startPoint x: 1435, startPoint y: 538, endPoint x: 1185, endPoint y: 550, distance: 250.3
click at [1185, 550] on automation-editor "1 1 Cliniko New Patient Form Response Patient ID Response Flow Control Conditio…" at bounding box center [784, 372] width 1568 height 744
paste input "text"
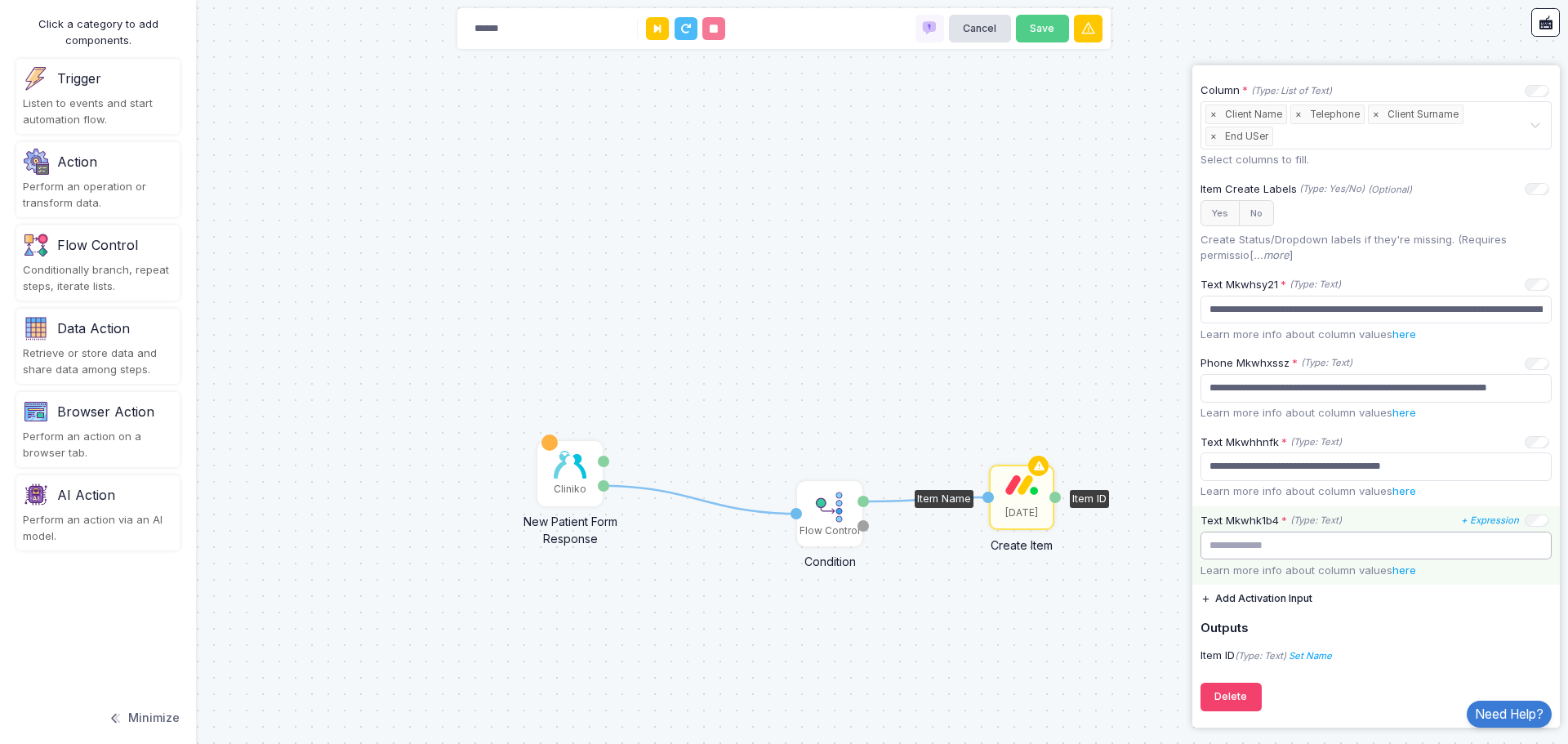
paste input "**********"
type input "**********"
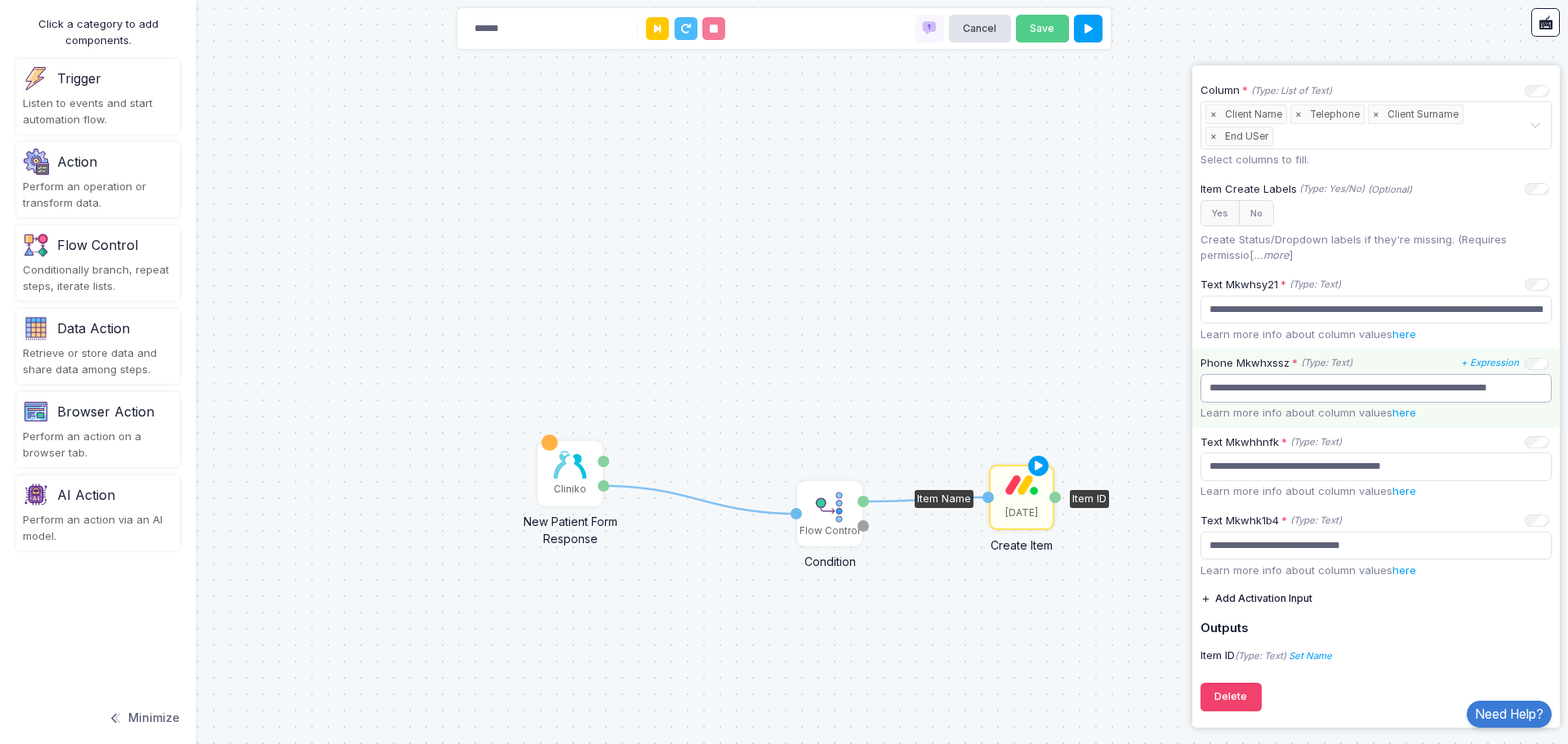
click at [1392, 389] on input "**********" at bounding box center [1376, 388] width 351 height 29
drag, startPoint x: 1214, startPoint y: 384, endPoint x: 1567, endPoint y: 399, distance: 353.3
click at [1567, 399] on automation-editor "1 1 Cliniko New Patient Form Response Patient ID Response Flow Control Conditio…" at bounding box center [784, 372] width 1568 height 744
type input "*"
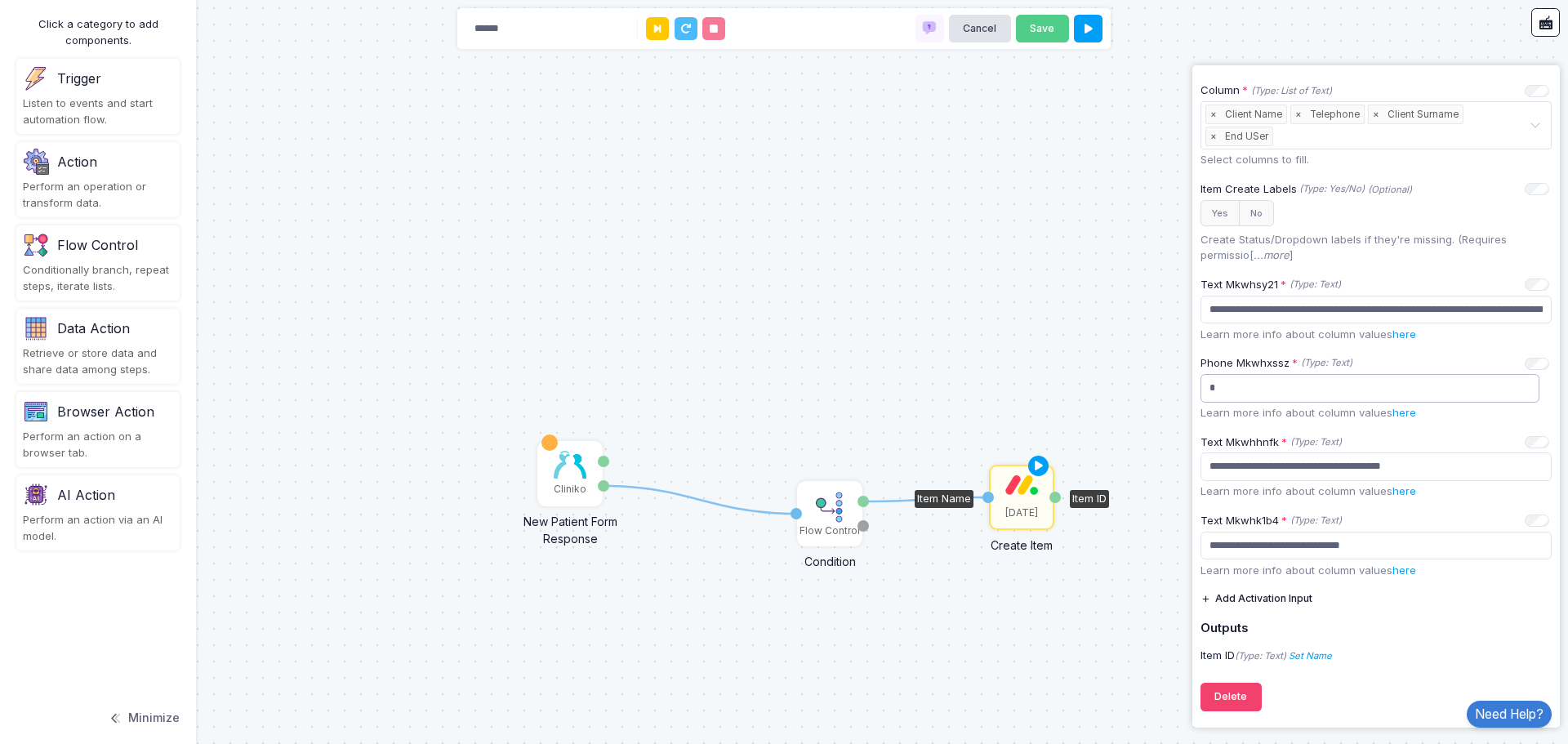
scroll to position [0, 0]
paste input "**********"
type input "**********"
click at [1008, 289] on div "1 1 Cliniko New Patient Form Response Patient ID Response Flow Control Conditio…" at bounding box center [784, 372] width 1568 height 744
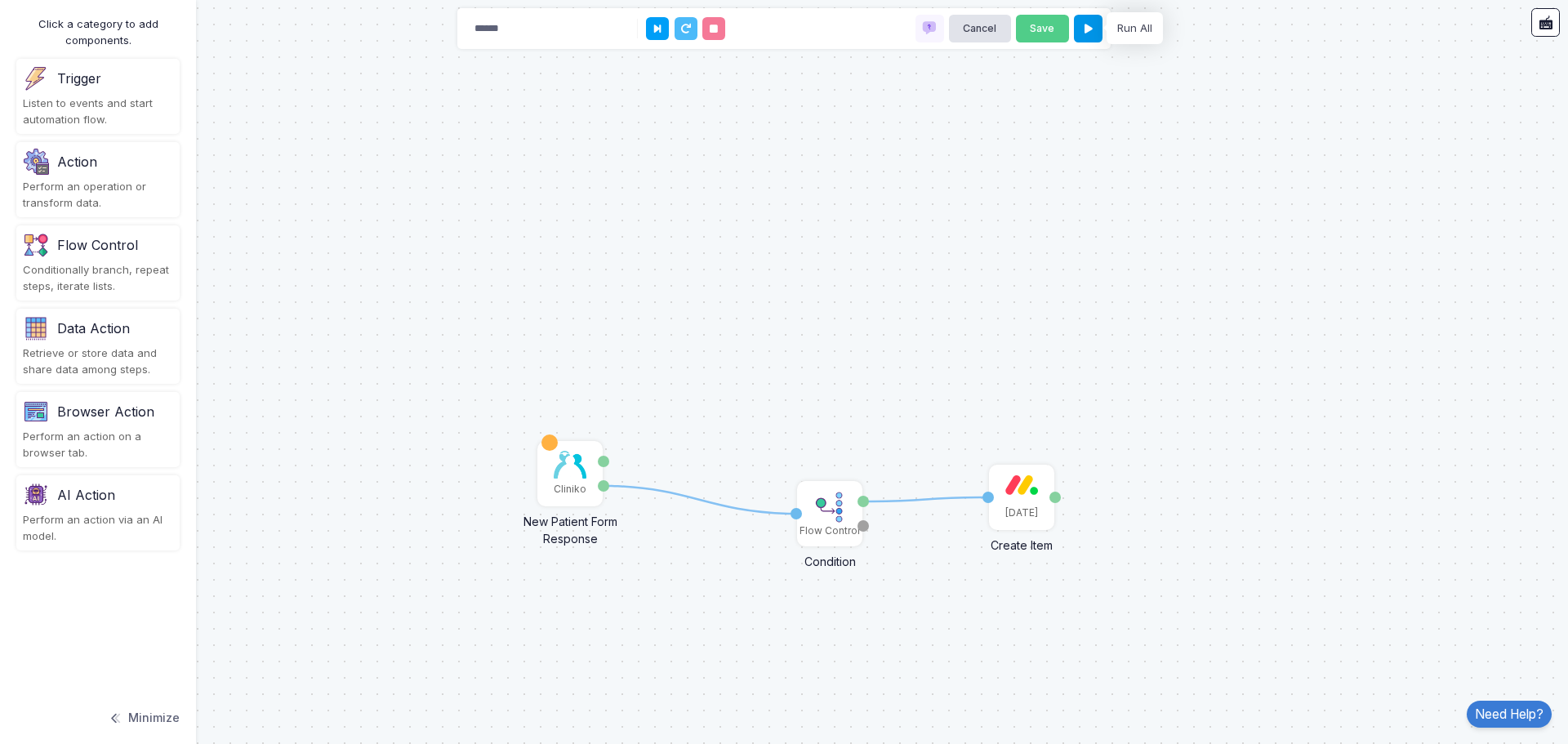
click at [1093, 33] on button at bounding box center [1088, 29] width 29 height 29
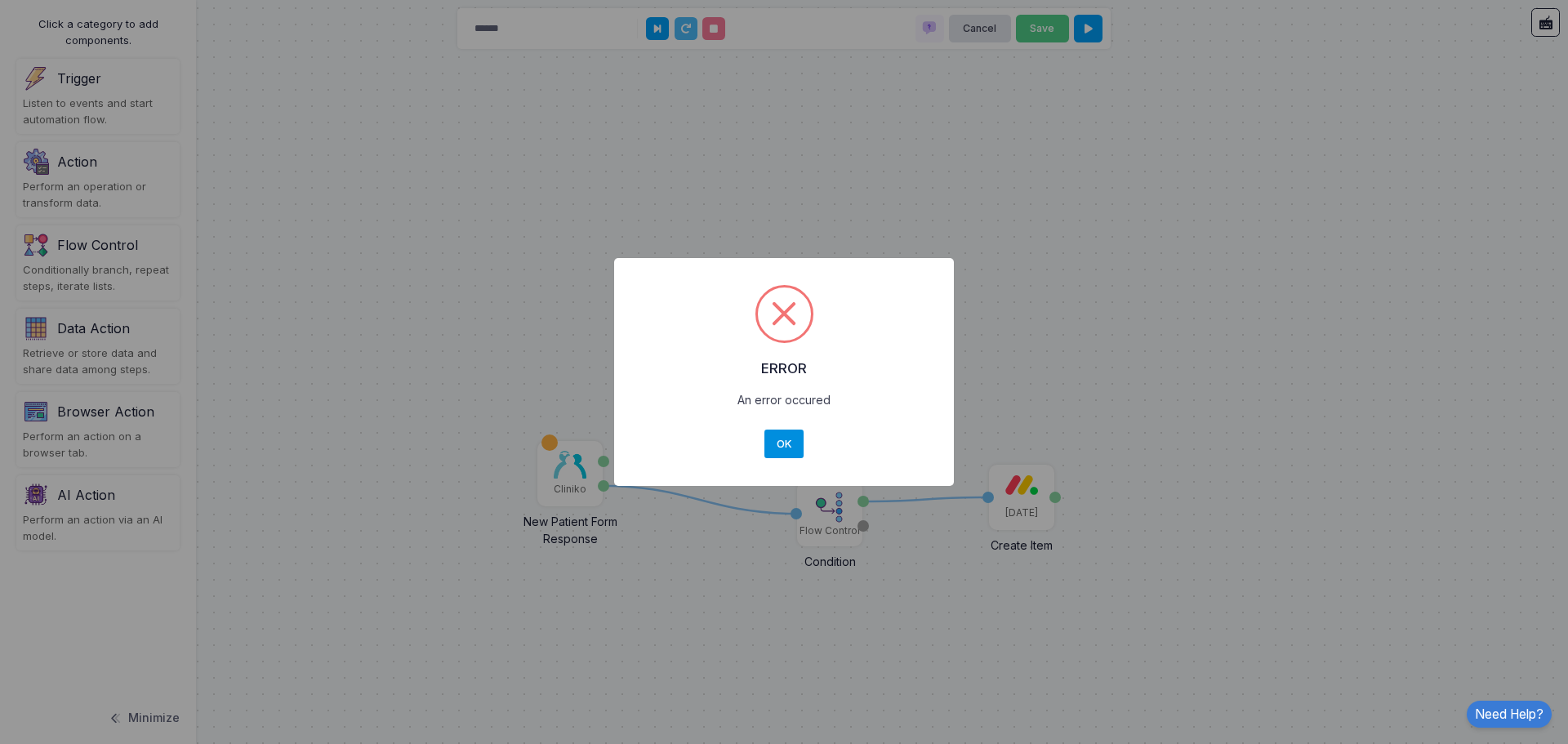
click at [770, 441] on button "OK" at bounding box center [784, 444] width 39 height 29
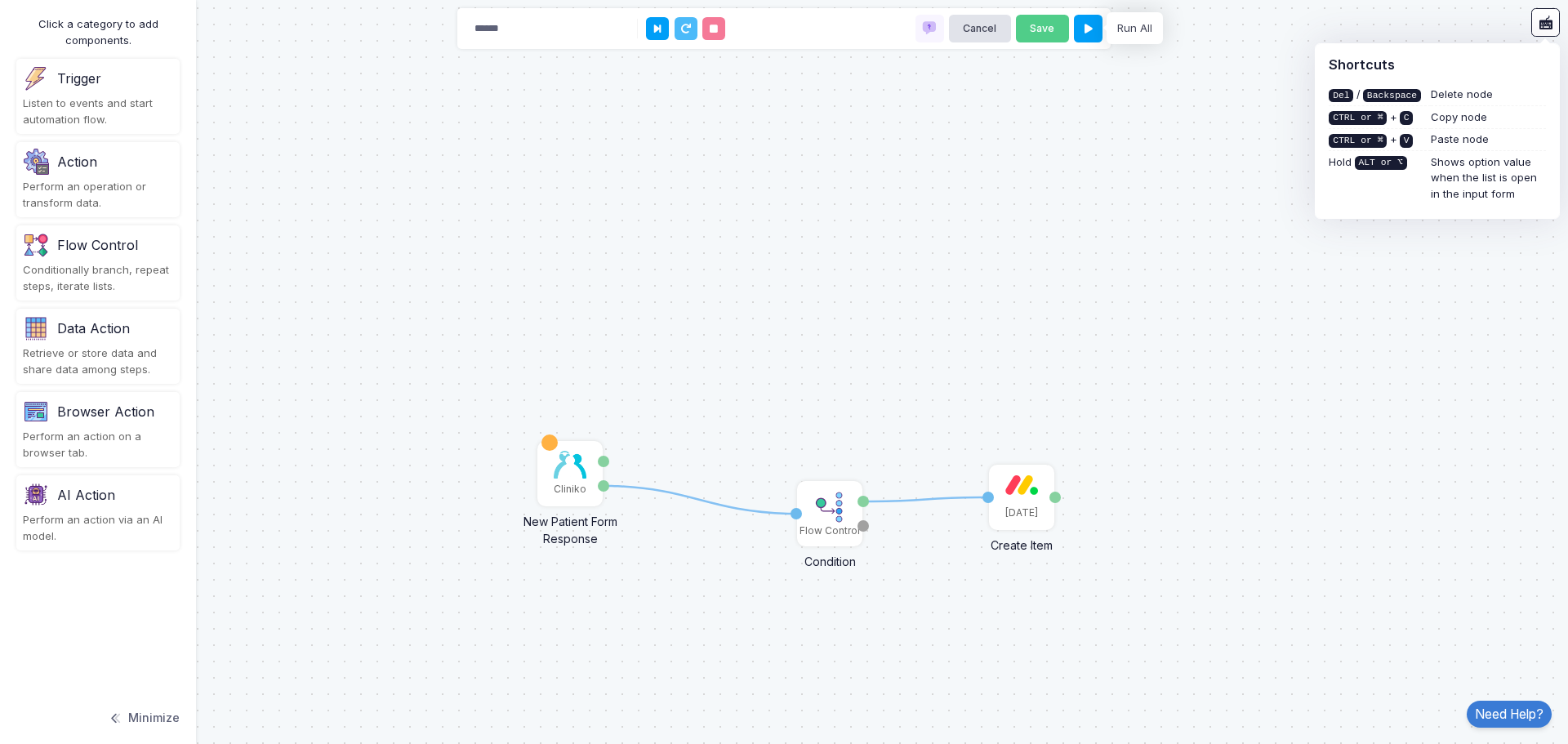
click at [134, 710] on button "Minimize" at bounding box center [144, 718] width 72 height 36
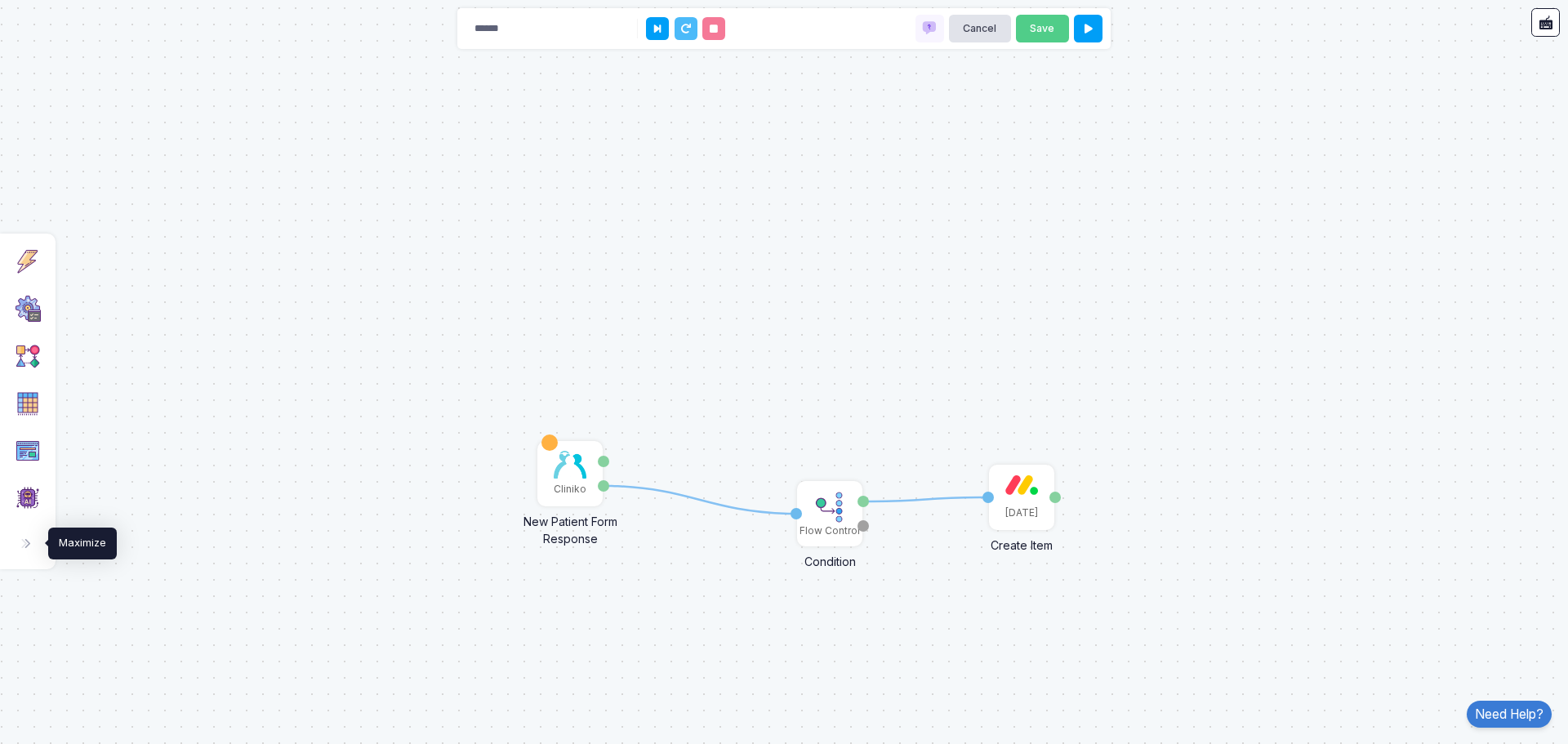
click at [34, 547] on span at bounding box center [34, 544] width 1 height 16
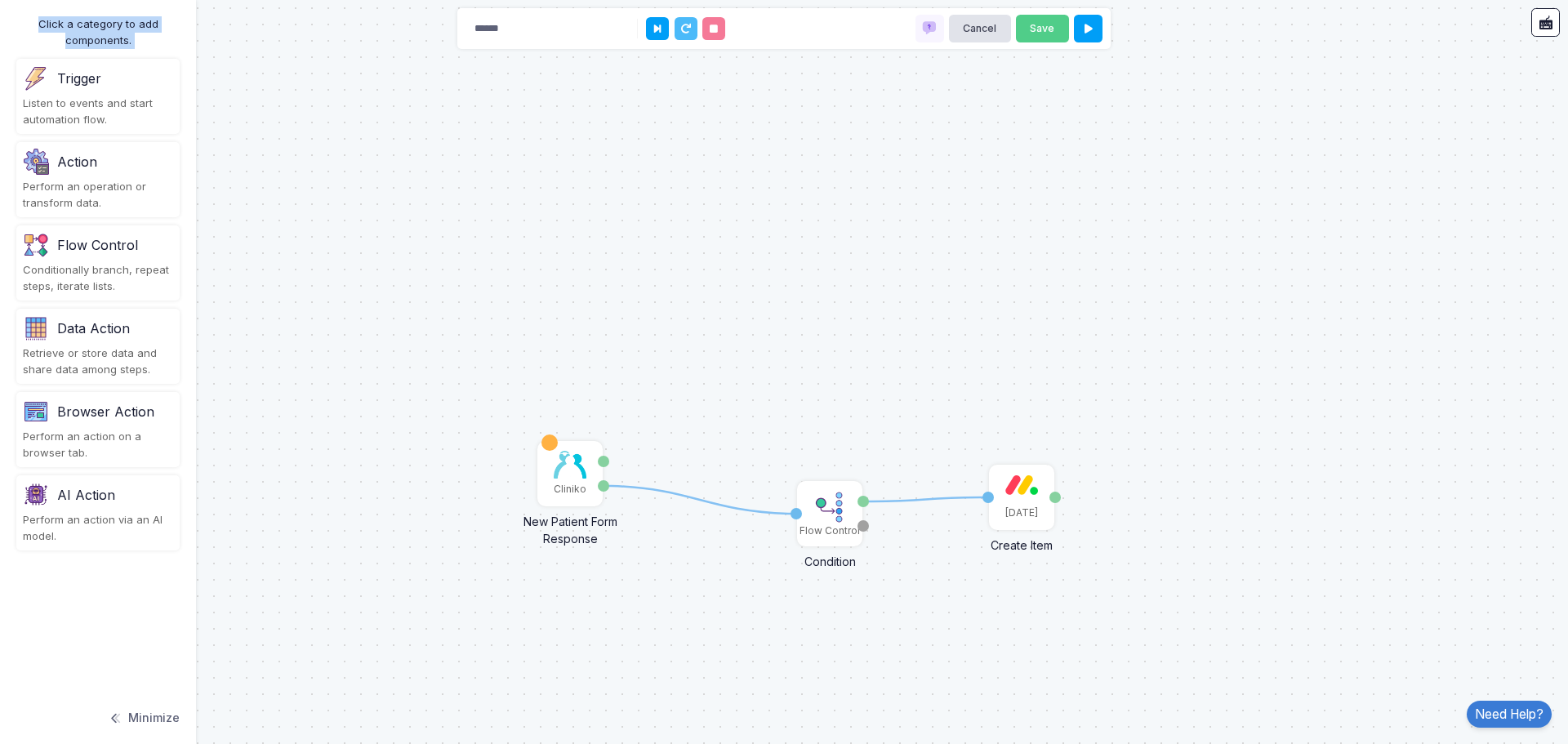
drag, startPoint x: 13, startPoint y: 8, endPoint x: 110, endPoint y: 600, distance: 599.9
click at [117, 604] on div "Click a category to add components. Trigger Listen to events and start automati…" at bounding box center [98, 372] width 196 height 744
click at [652, 26] on button at bounding box center [657, 28] width 23 height 23
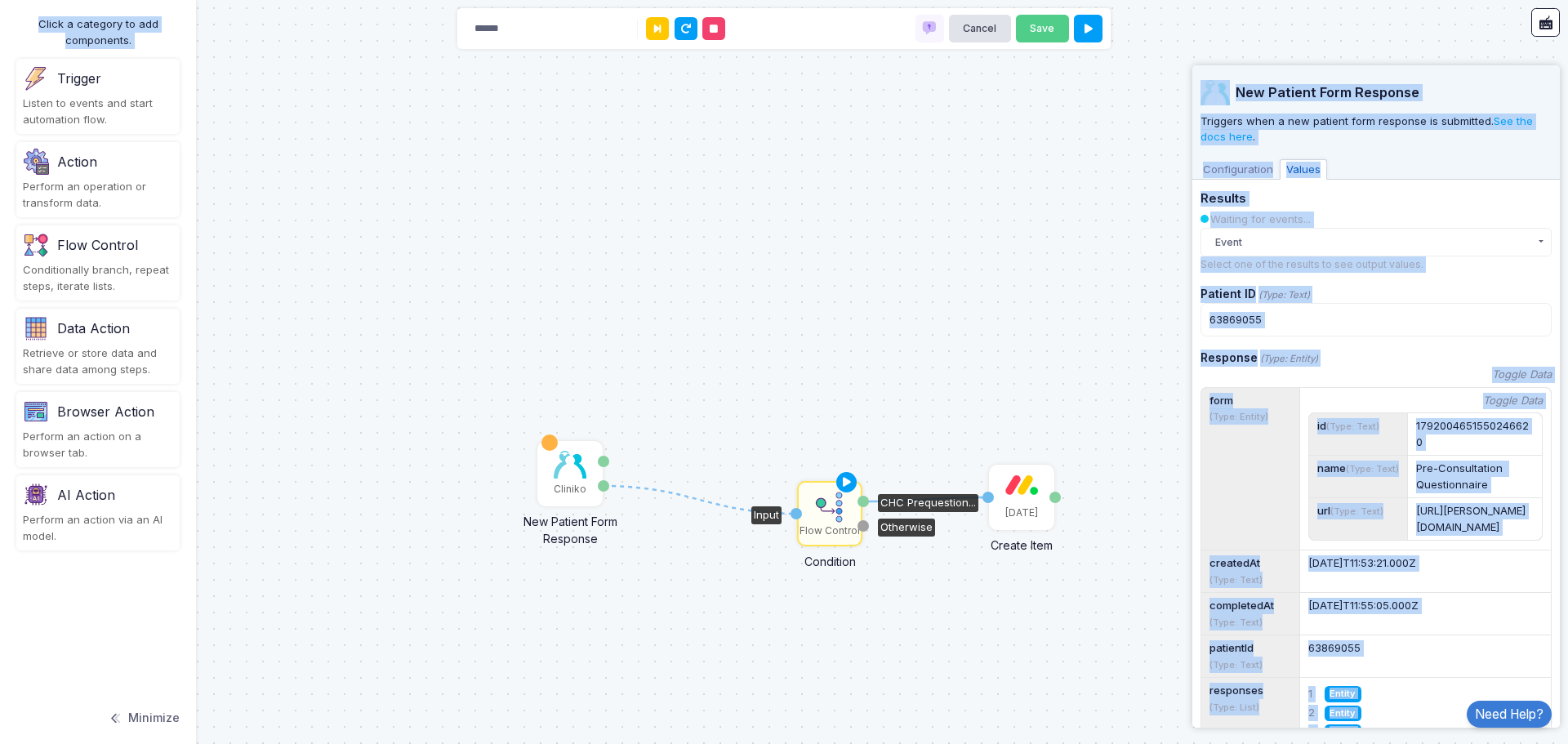
click at [836, 518] on img at bounding box center [829, 507] width 33 height 33
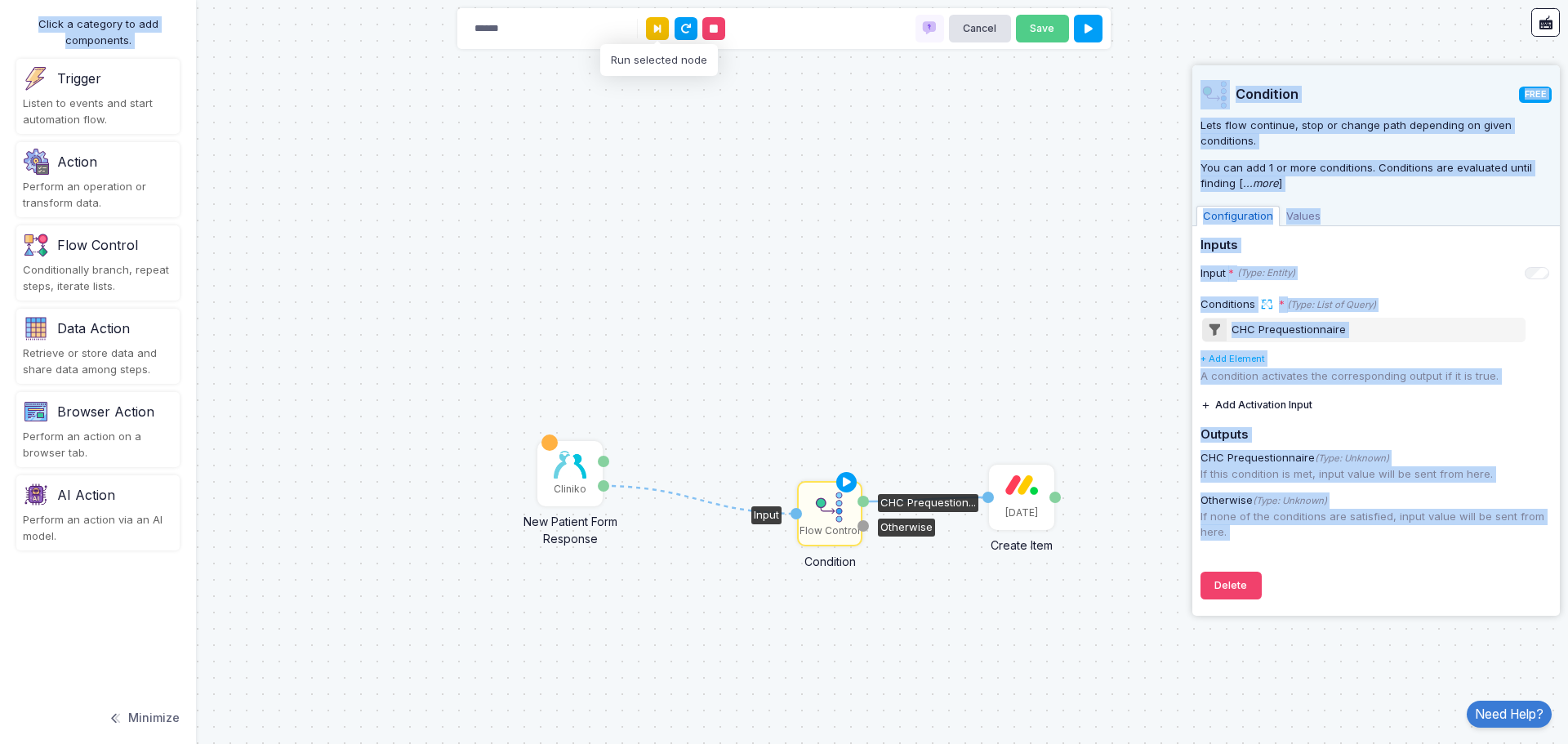
click at [652, 25] on button at bounding box center [657, 28] width 23 height 23
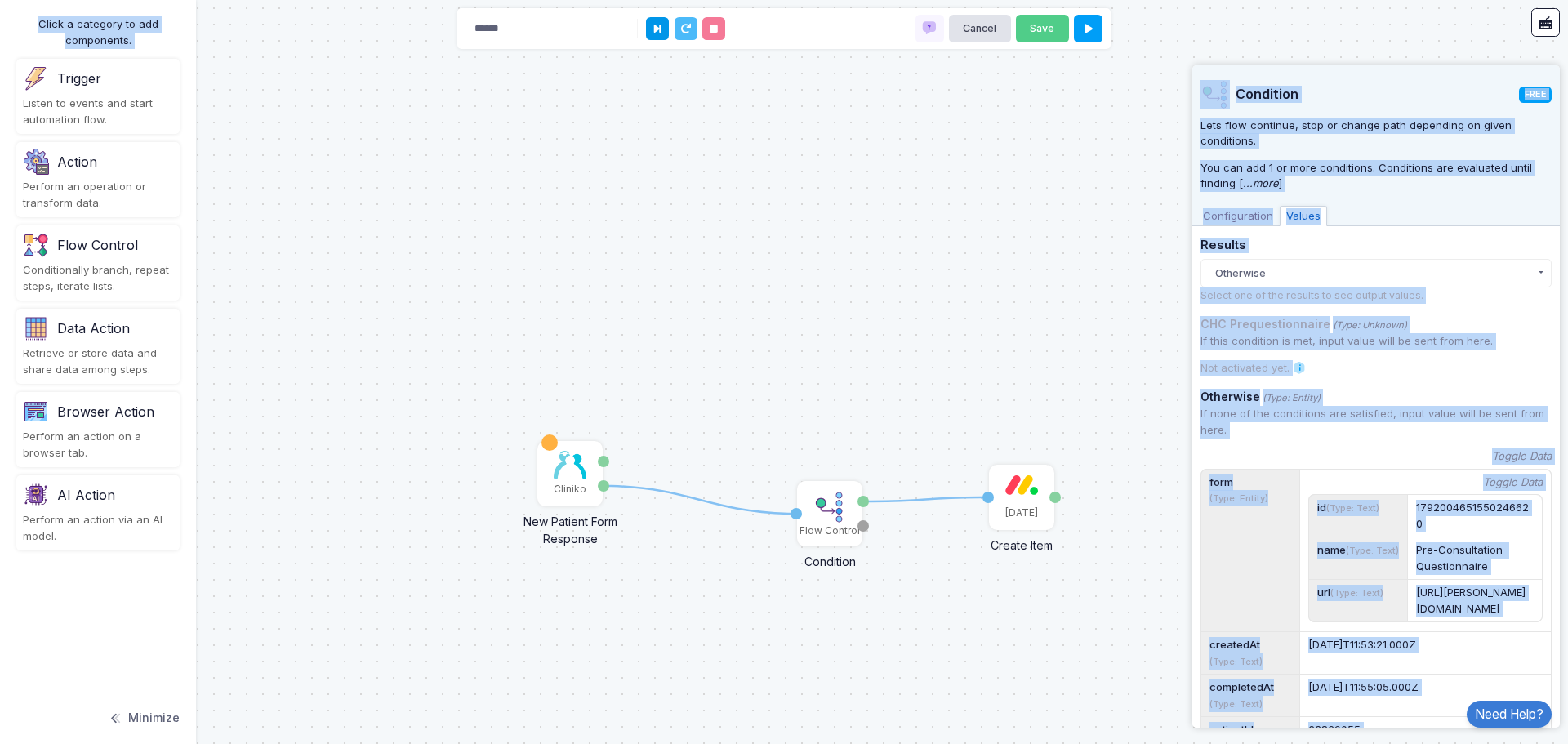
click at [655, 24] on icon at bounding box center [657, 29] width 7 height 11
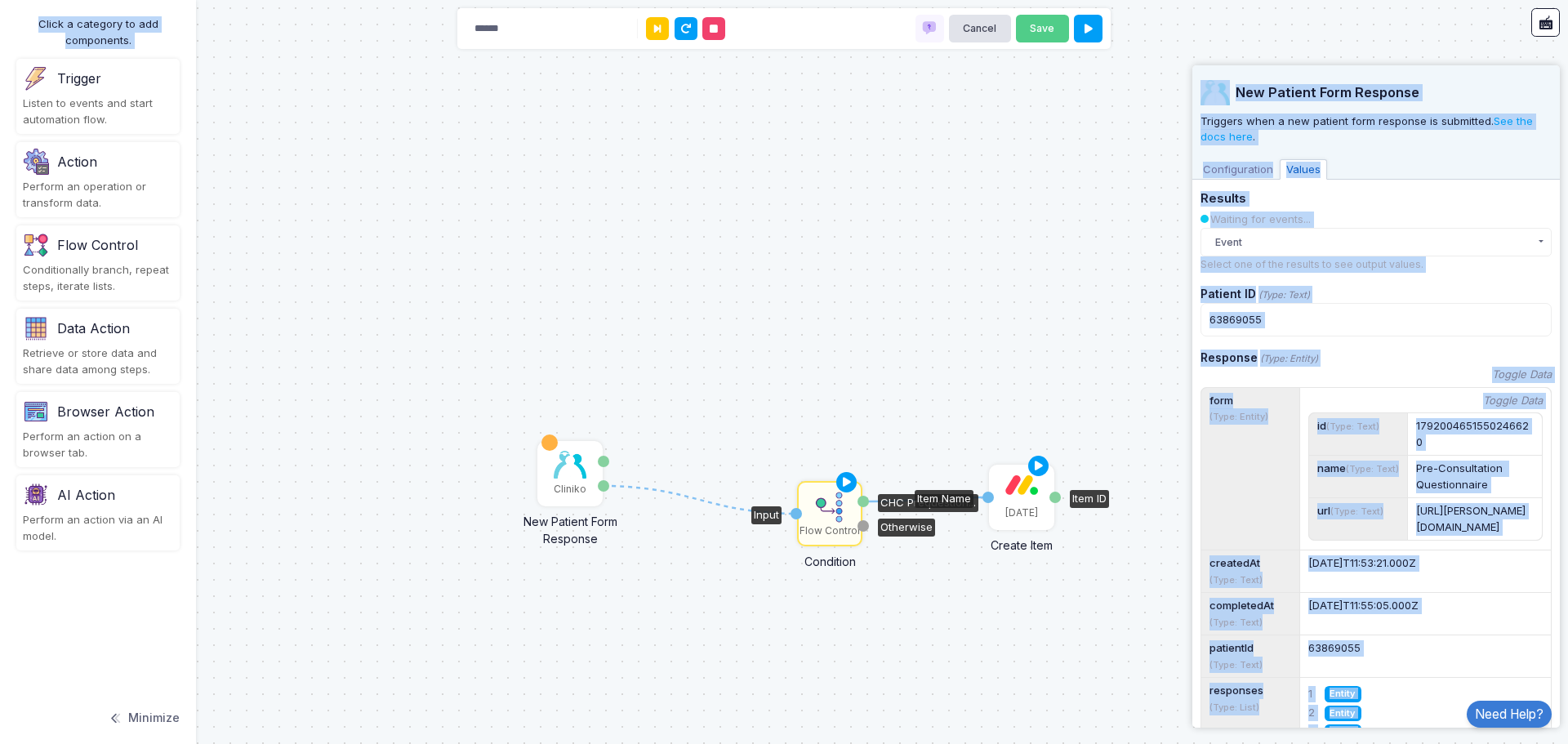
click at [1010, 494] on img at bounding box center [1021, 485] width 33 height 20
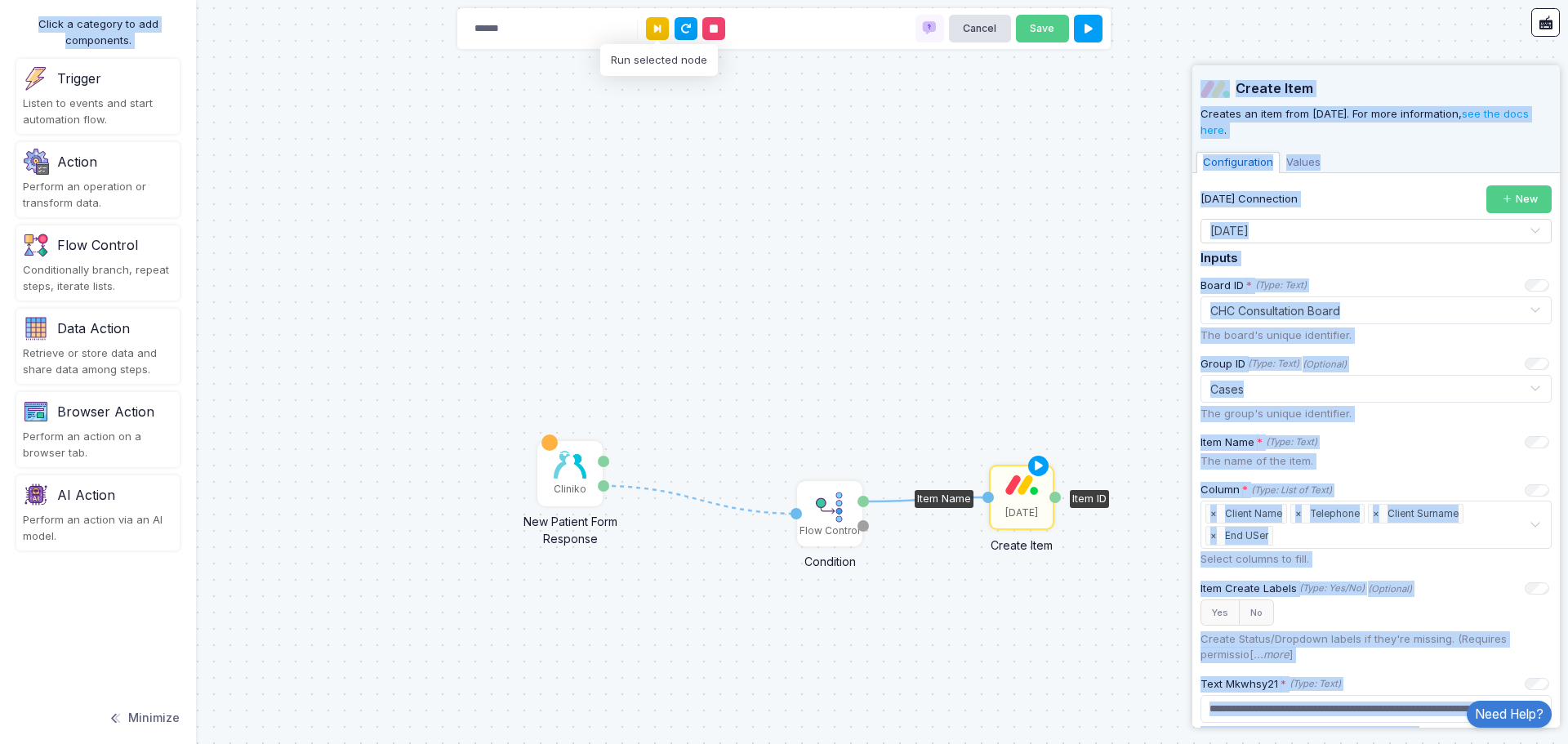
click at [659, 29] on icon at bounding box center [657, 29] width 7 height 11
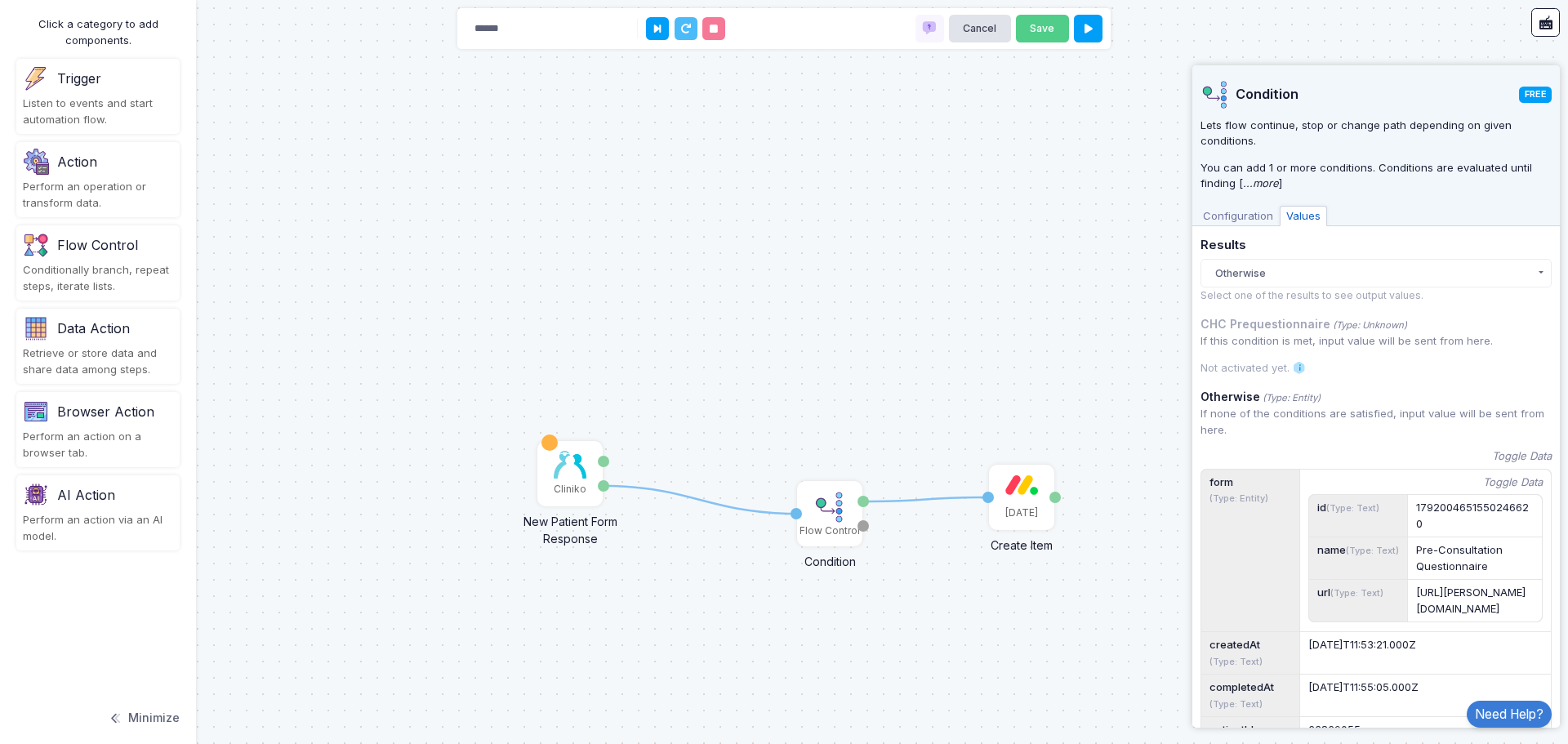
click at [1110, 376] on div "1 1 Cliniko New Patient Form Response Patient ID Response Flow Control Conditio…" at bounding box center [784, 372] width 1568 height 744
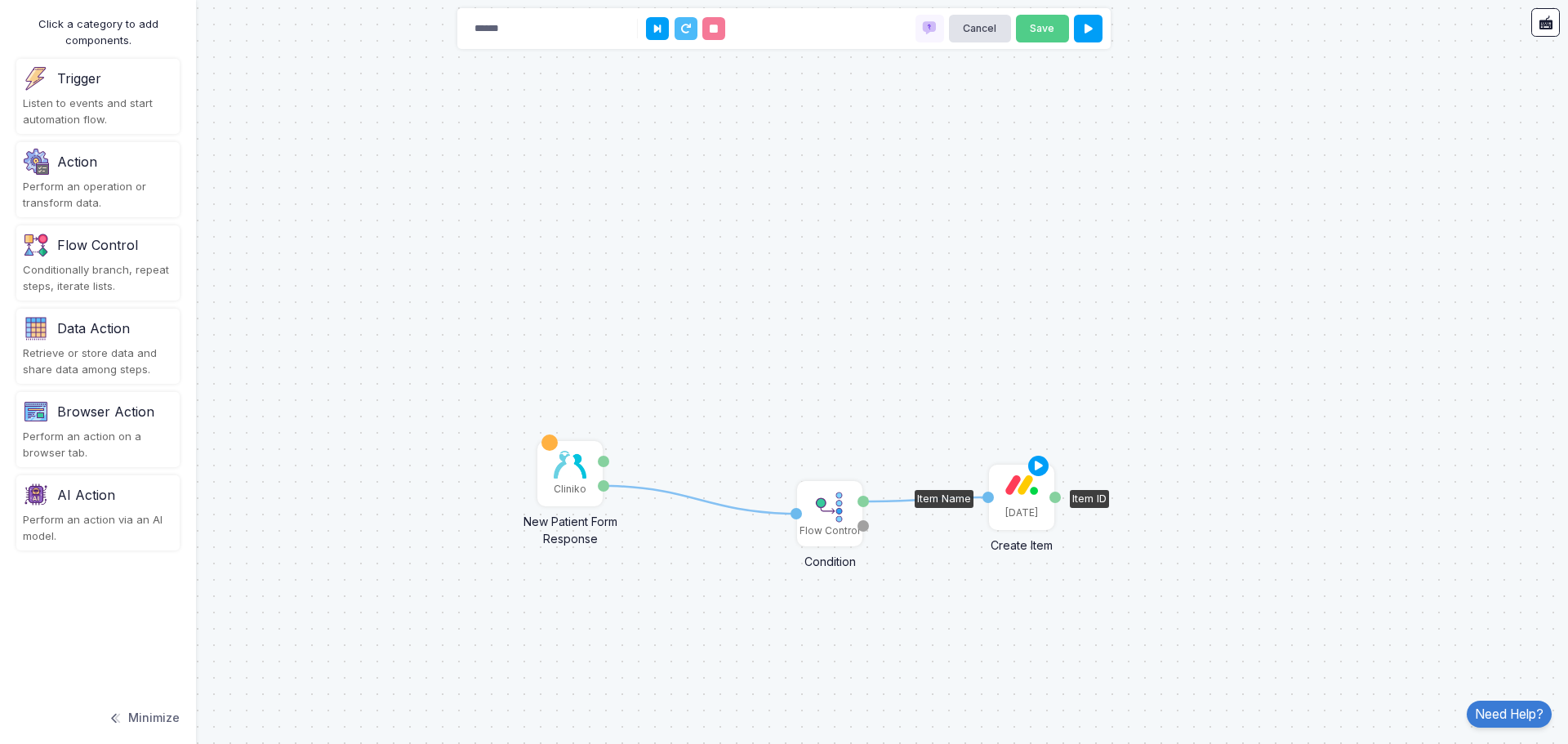
click at [1031, 497] on div "[DATE]" at bounding box center [1021, 498] width 62 height 62
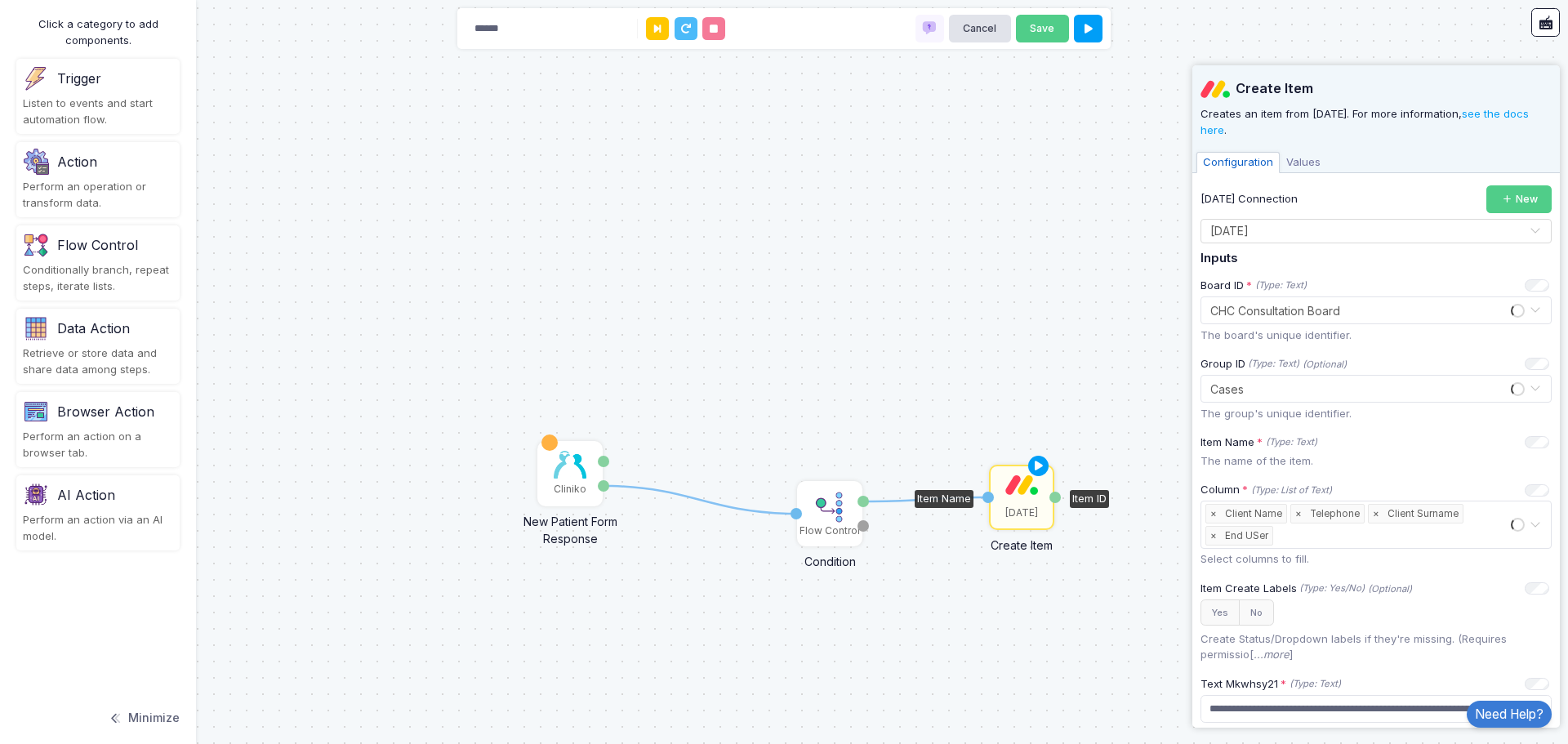
click at [1031, 497] on div "[DATE]" at bounding box center [1021, 498] width 62 height 62
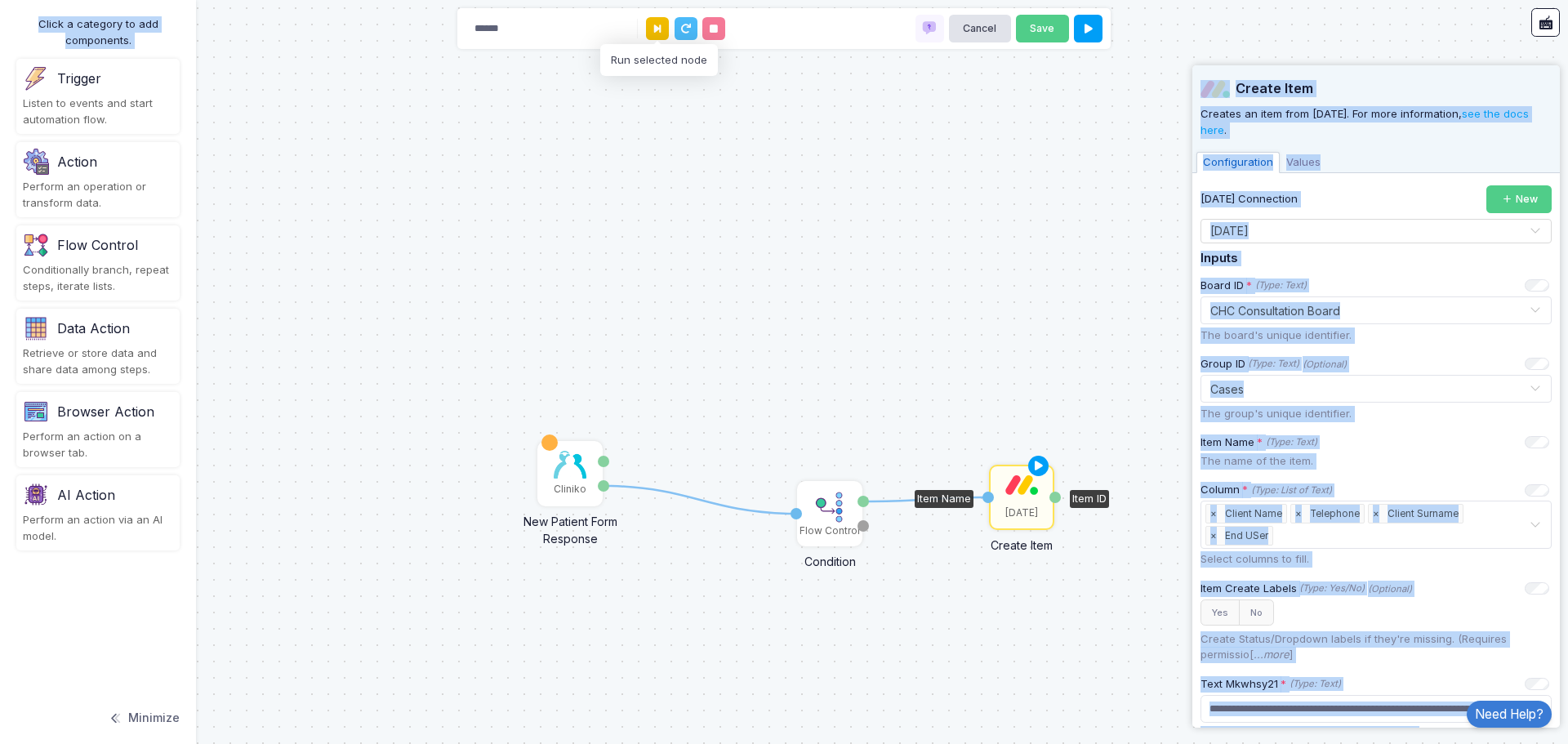
click at [665, 29] on button at bounding box center [657, 28] width 23 height 23
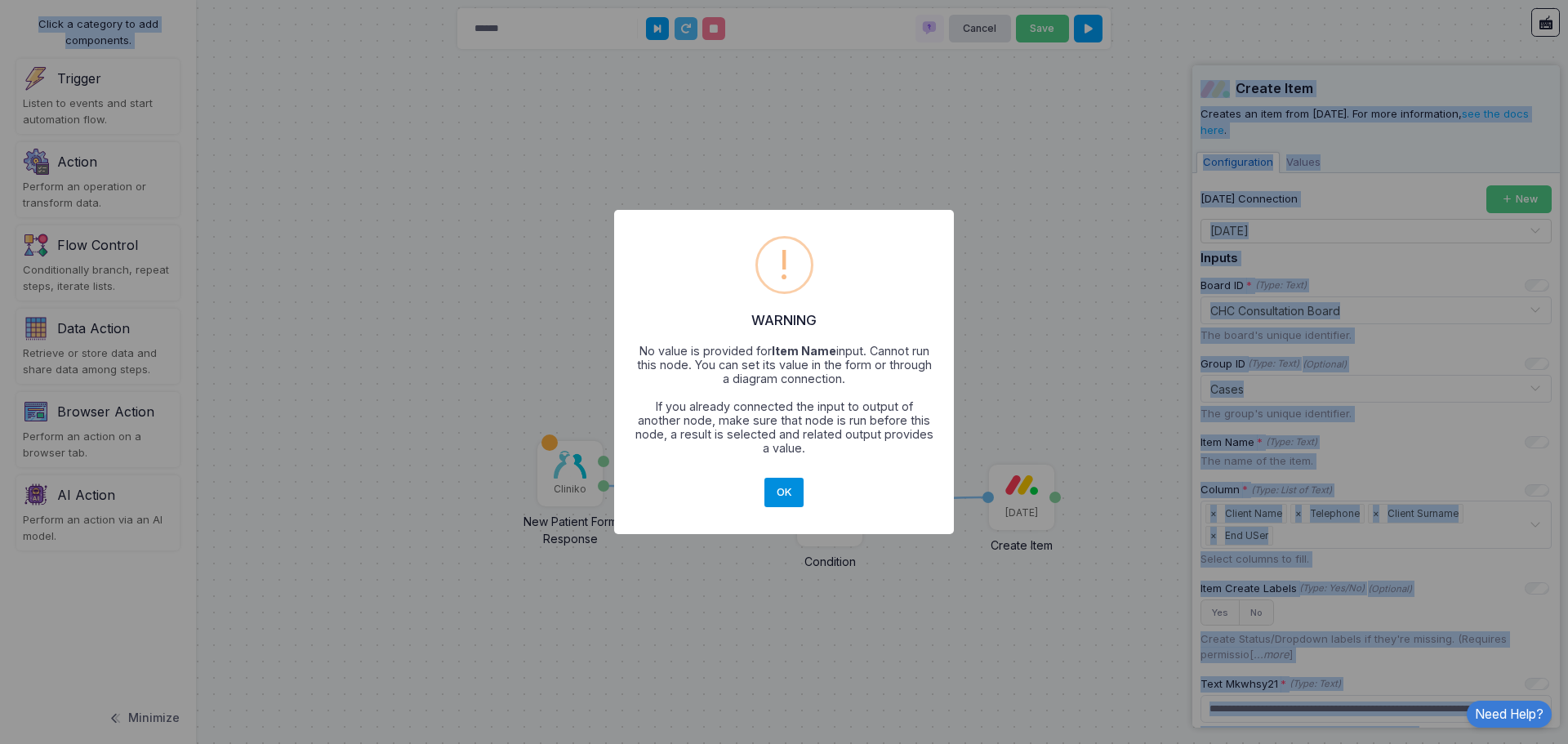
click at [781, 483] on button "OK" at bounding box center [784, 492] width 39 height 29
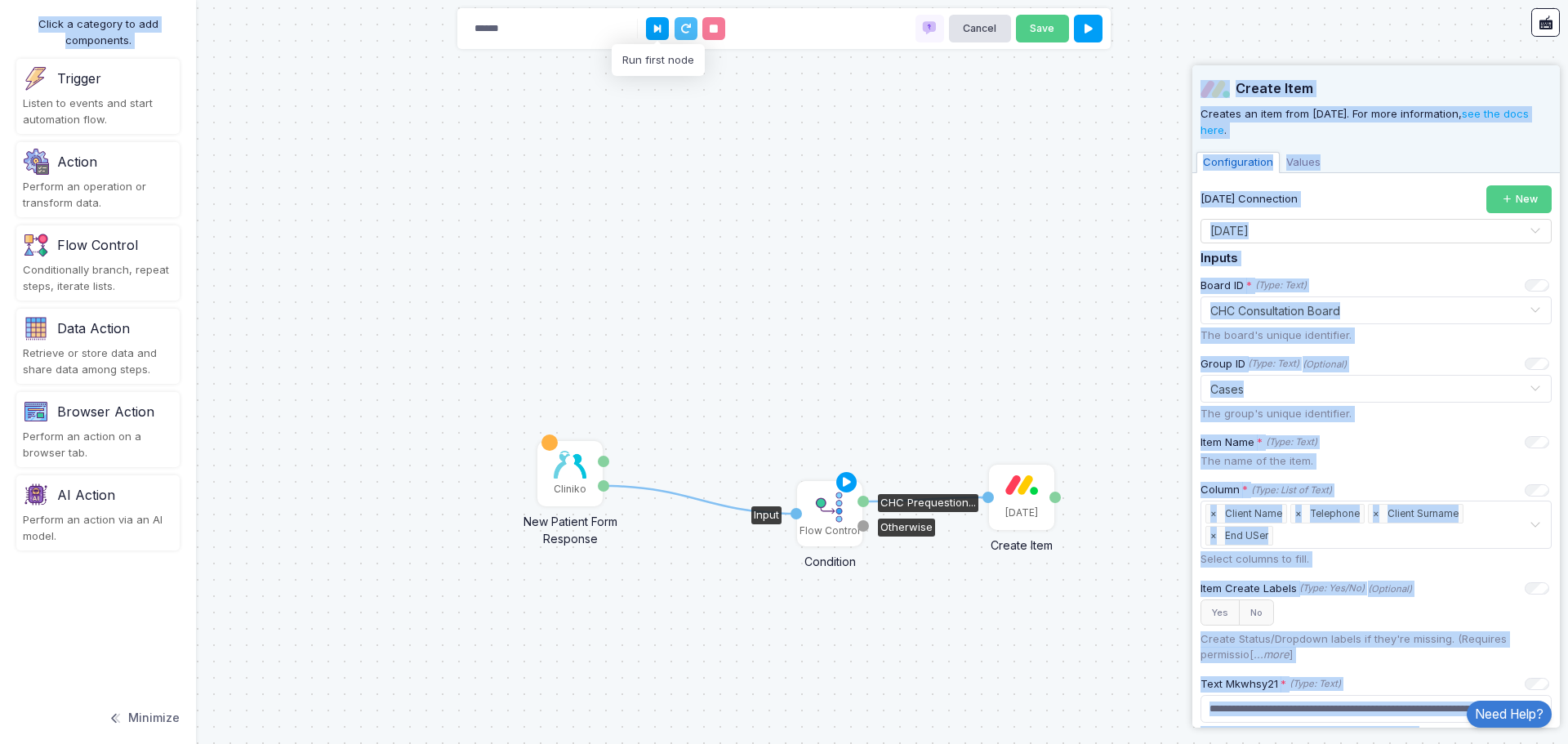
click at [813, 521] on img at bounding box center [829, 507] width 33 height 33
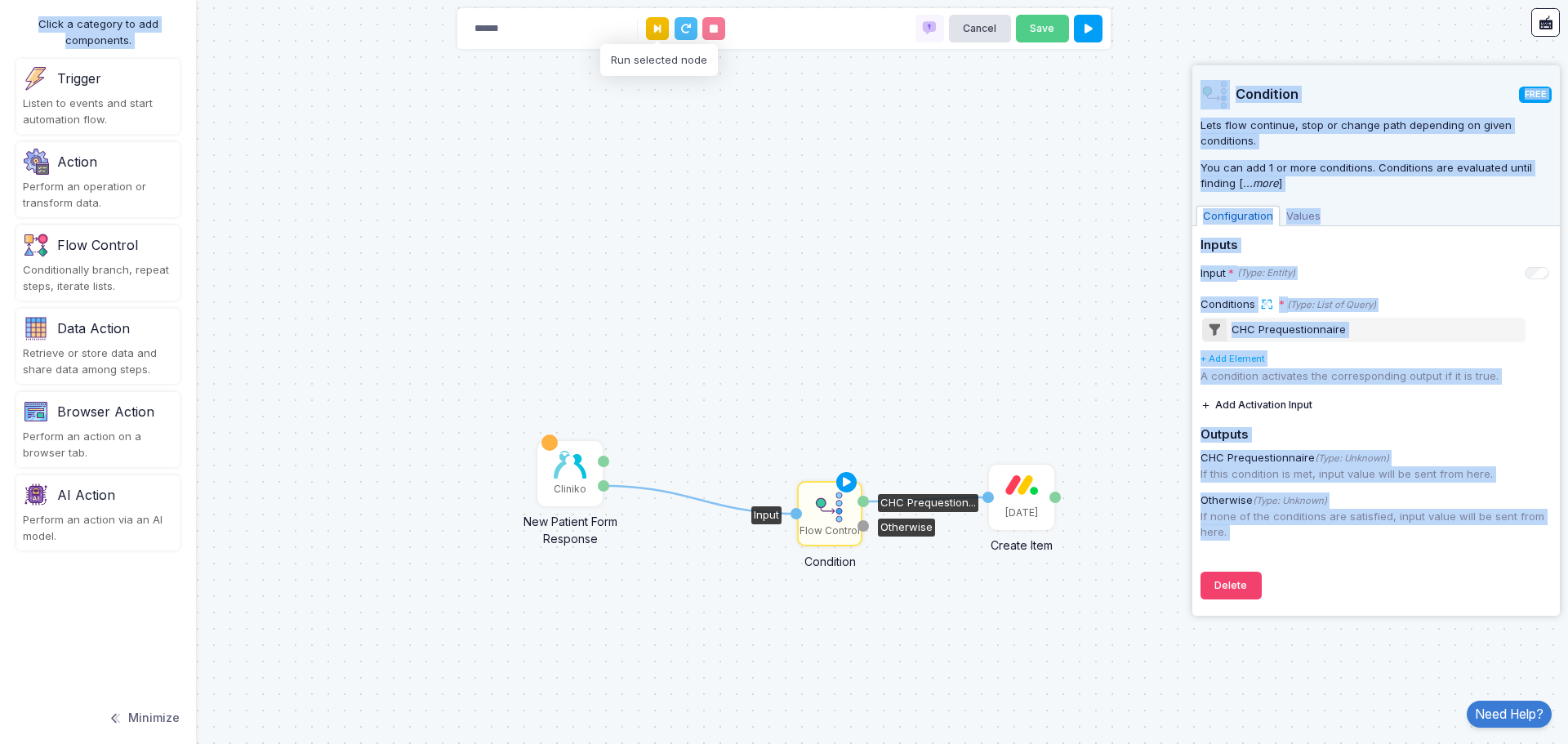
click at [663, 29] on button at bounding box center [657, 28] width 23 height 23
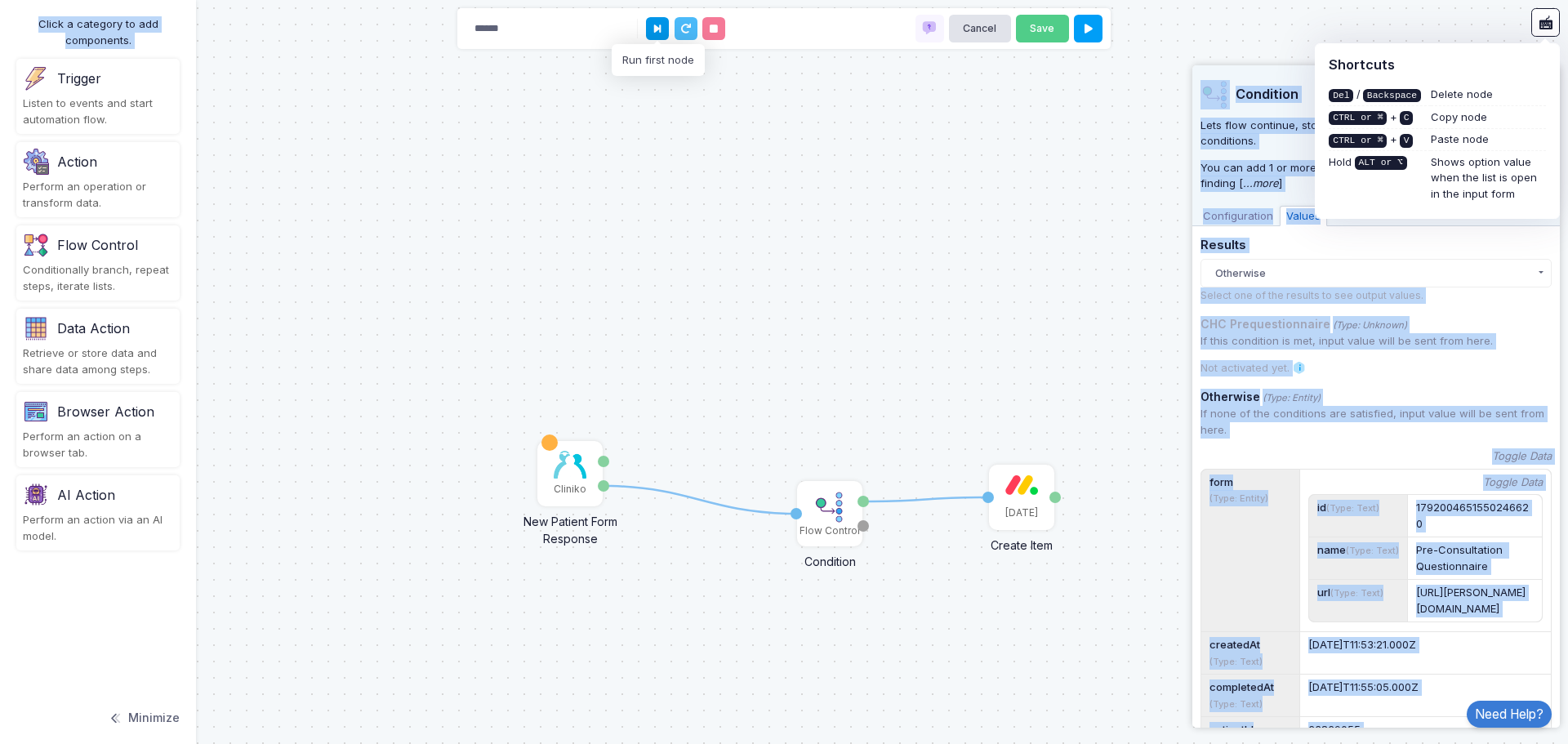
click at [658, 30] on icon at bounding box center [657, 29] width 7 height 11
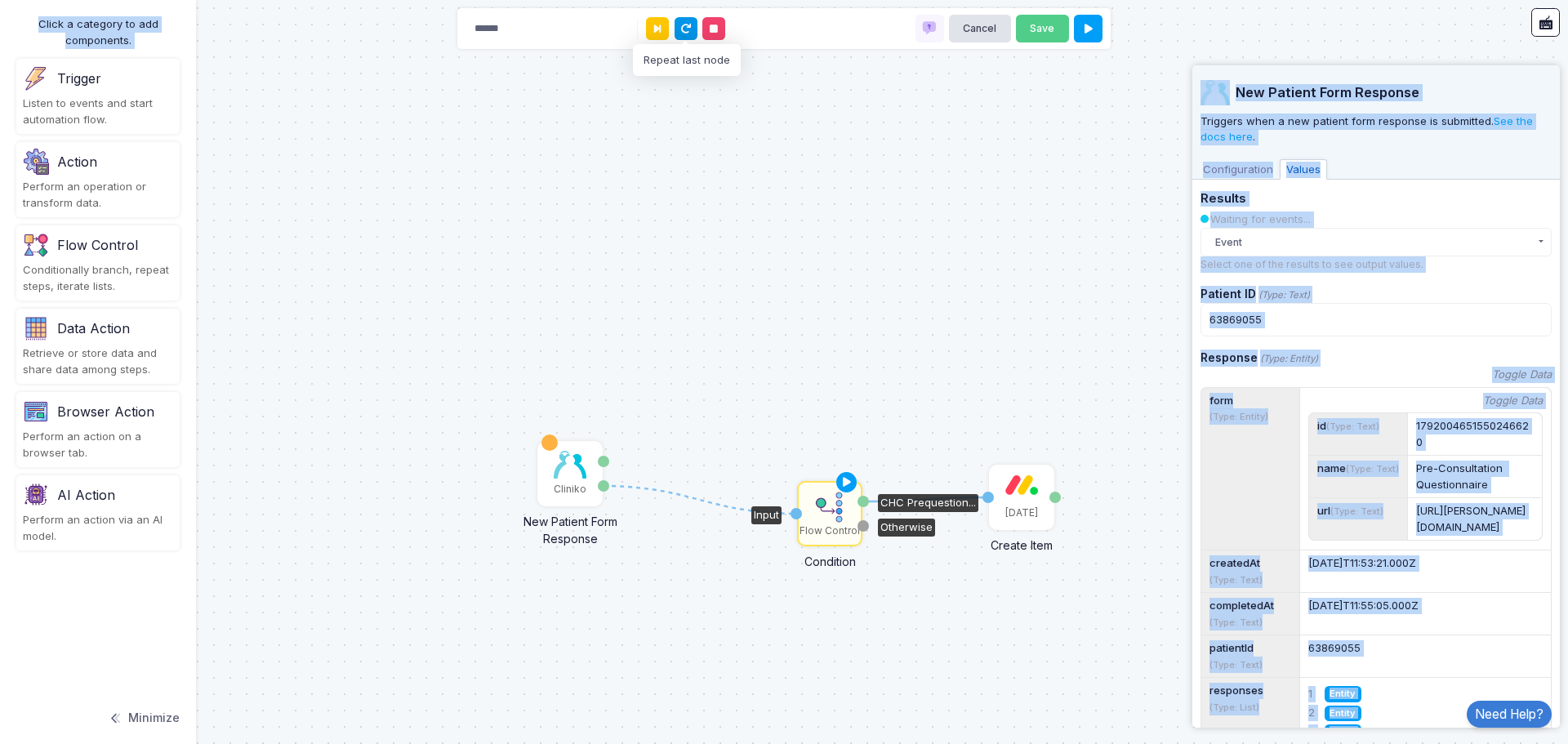
click at [687, 31] on icon at bounding box center [685, 29] width 11 height 11
click at [713, 31] on icon at bounding box center [714, 29] width 8 height 11
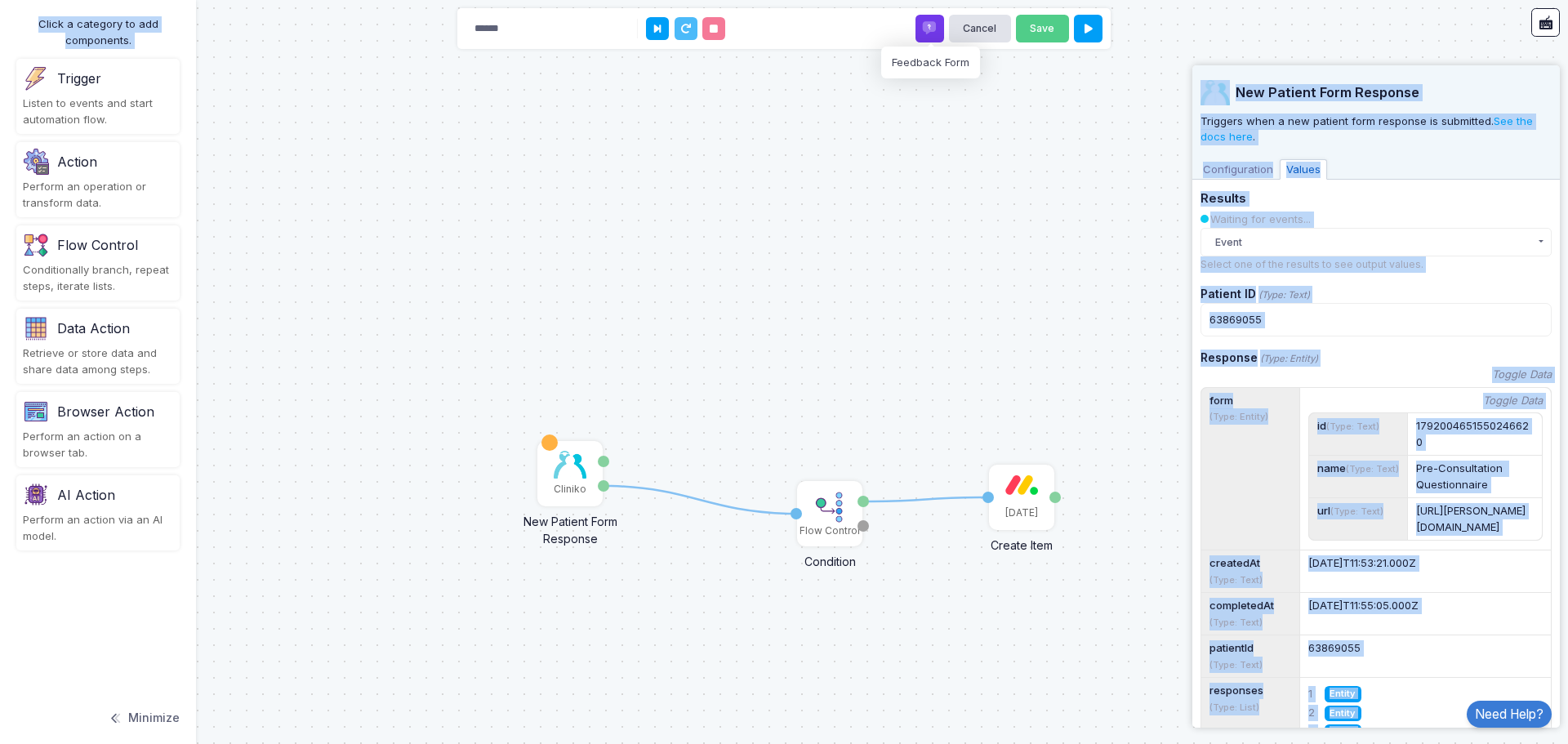
click at [934, 29] on span at bounding box center [929, 28] width 16 height 16
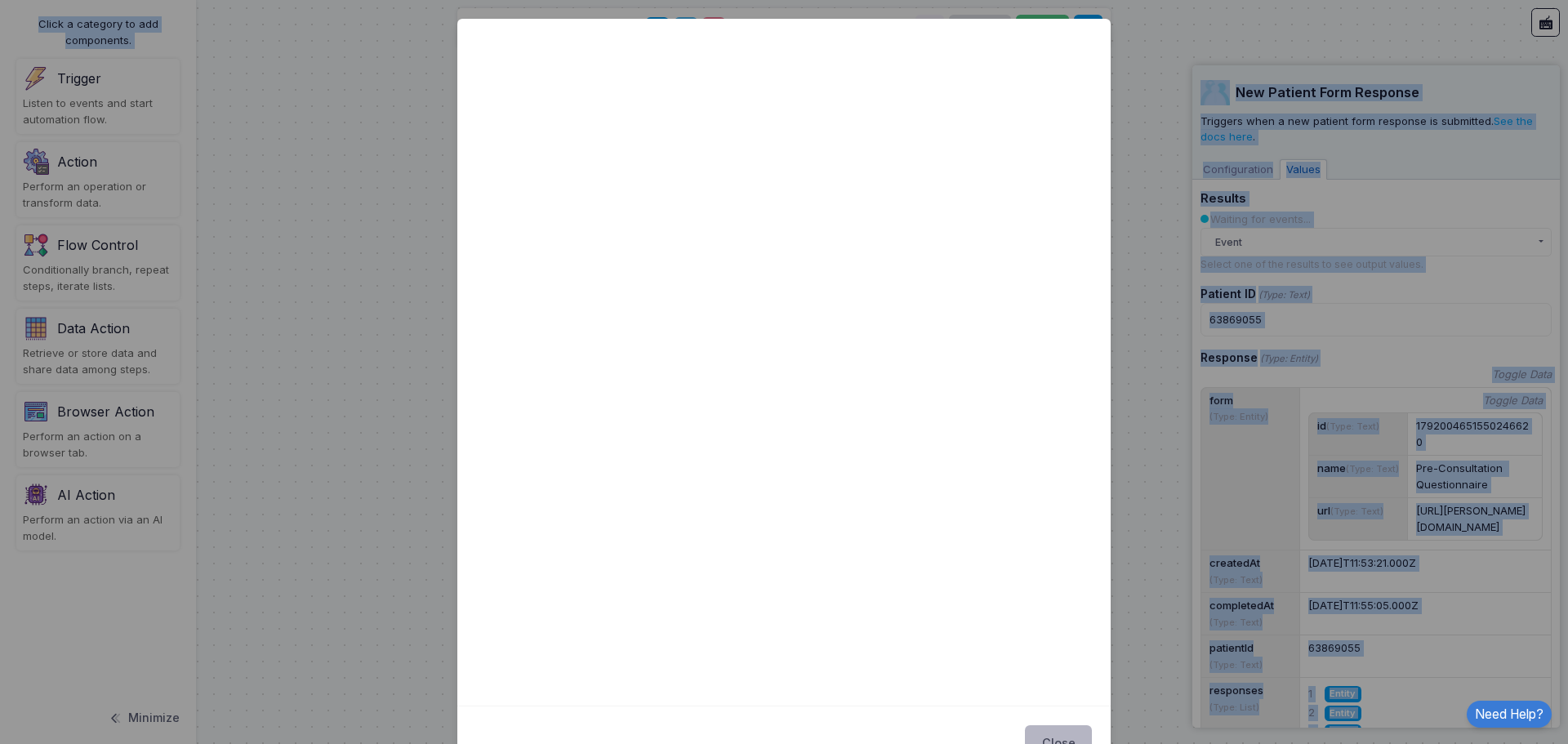
drag, startPoint x: 1048, startPoint y: 733, endPoint x: 1036, endPoint y: 729, distance: 12.6
click at [1048, 733] on button "Close" at bounding box center [1058, 743] width 67 height 36
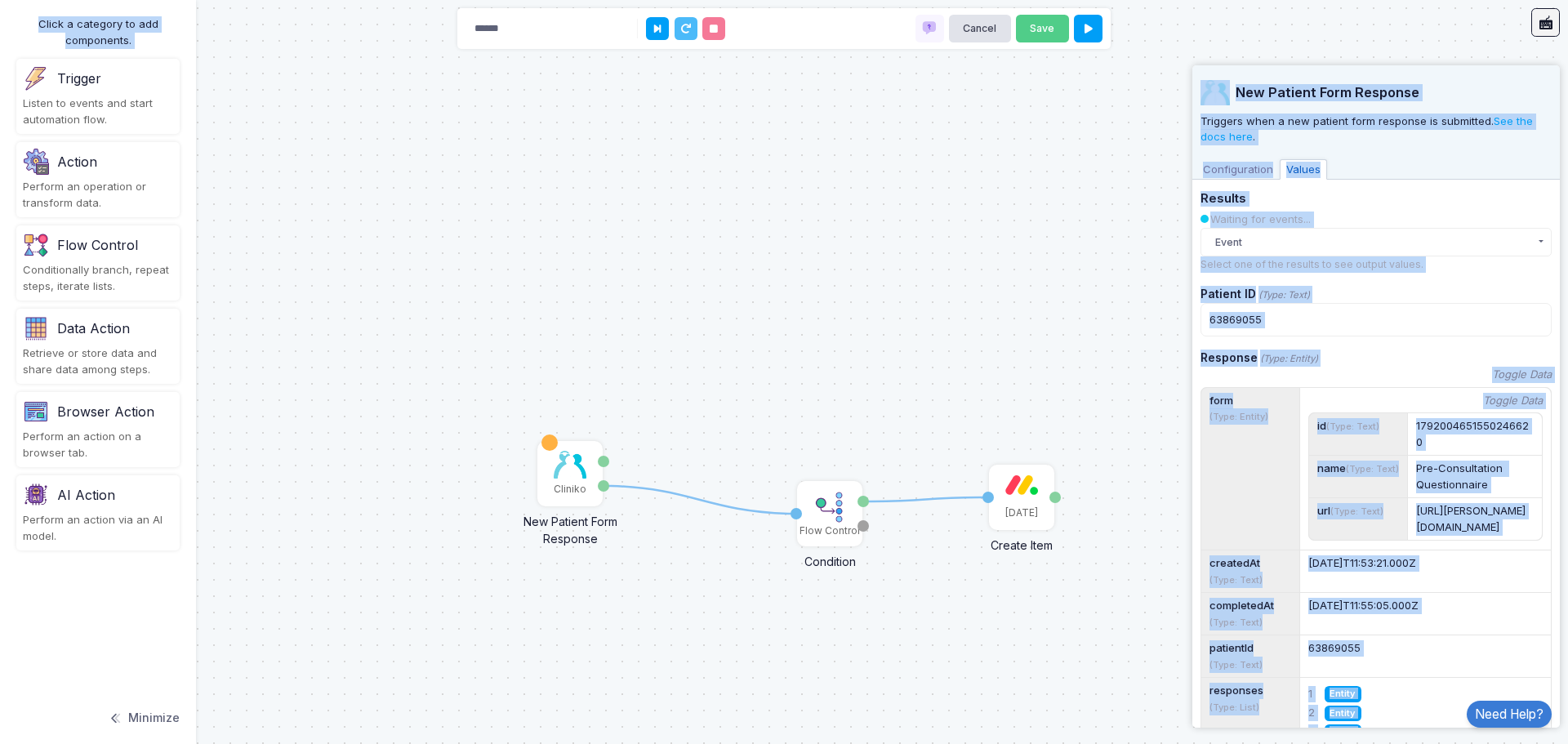
click at [1547, 25] on icon at bounding box center [1545, 23] width 16 height 16
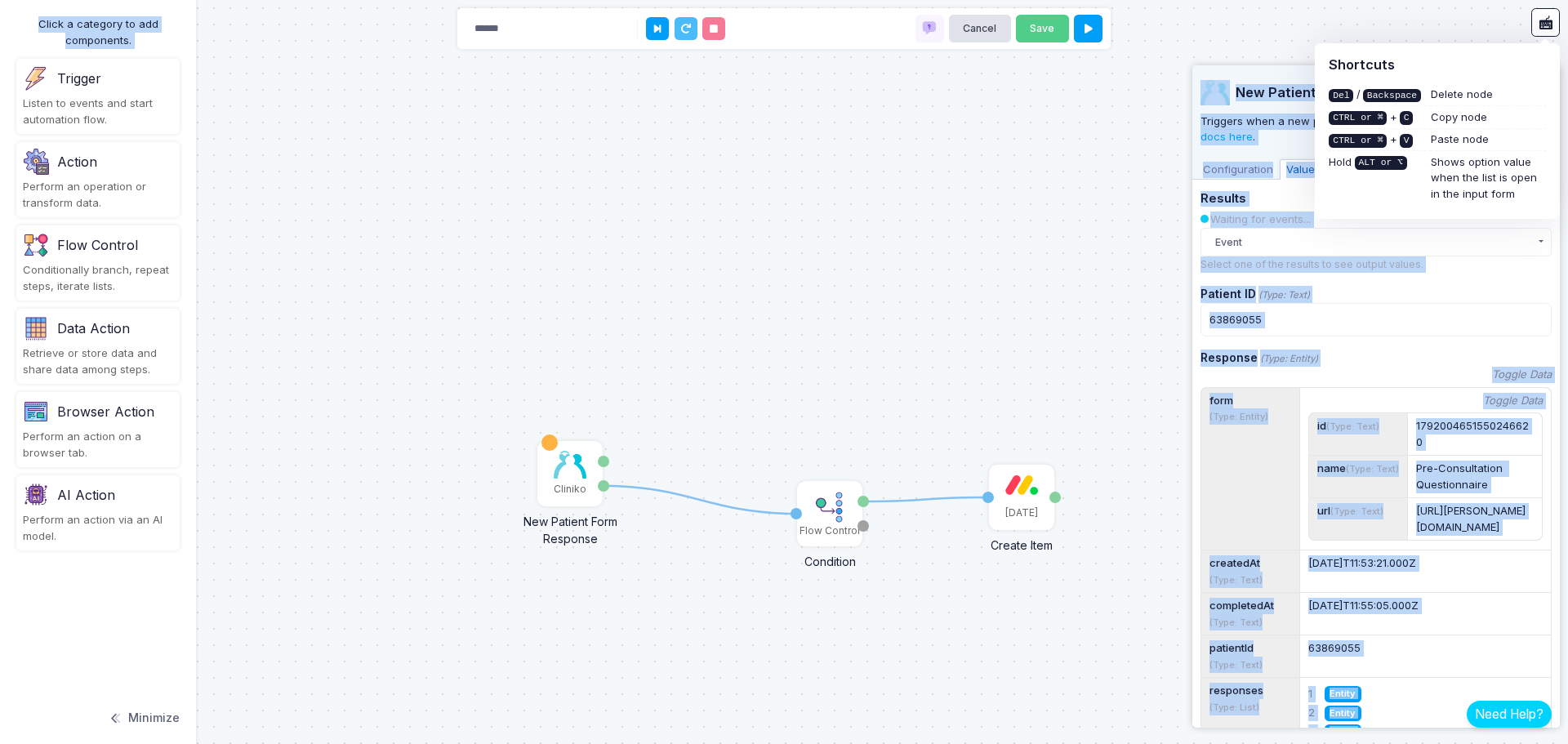
click at [1513, 706] on link "Need Help?" at bounding box center [1508, 714] width 85 height 27
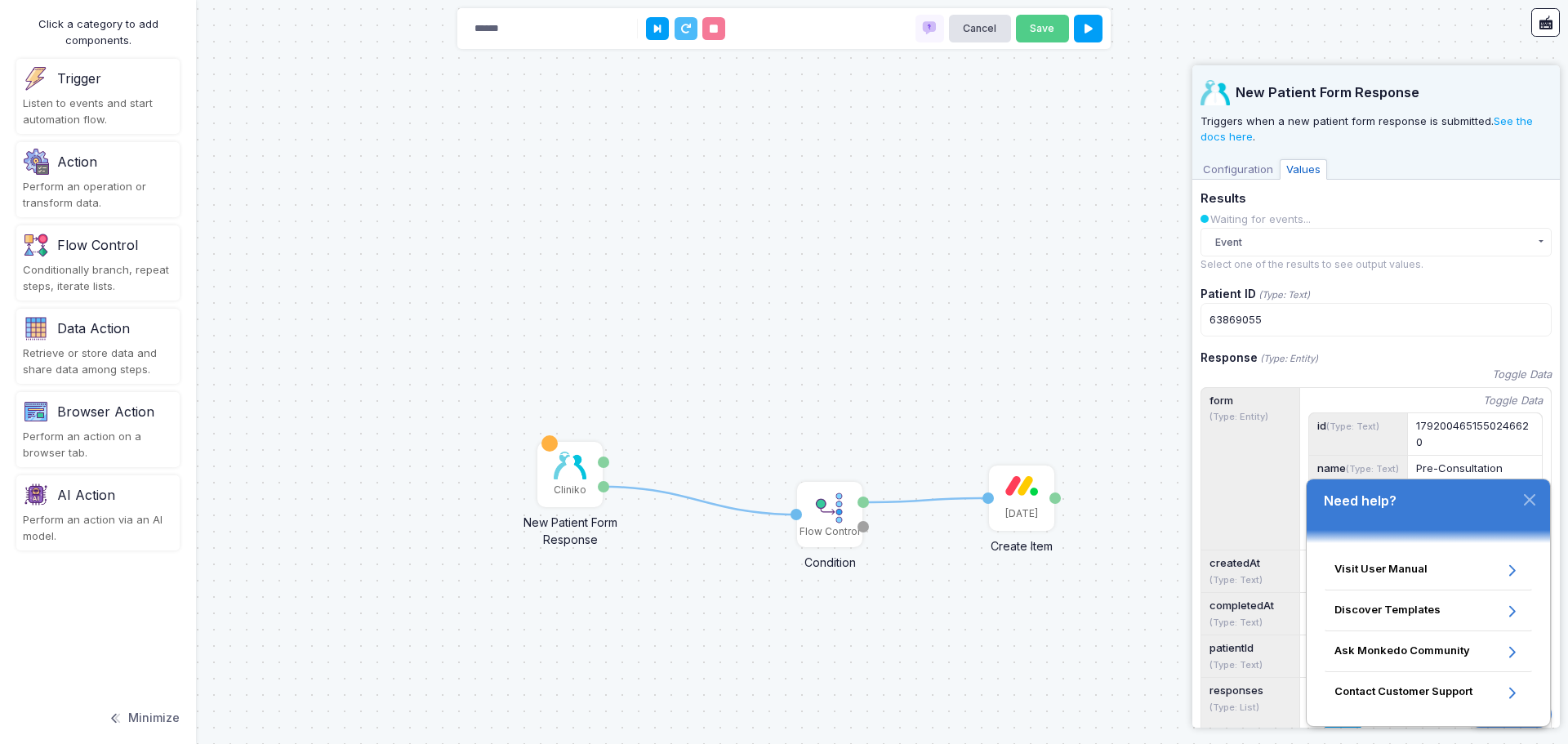
click at [957, 290] on div "1 1 Cliniko New Patient Form Response Patient ID Response Flow Control Conditio…" at bounding box center [784, 372] width 1568 height 744
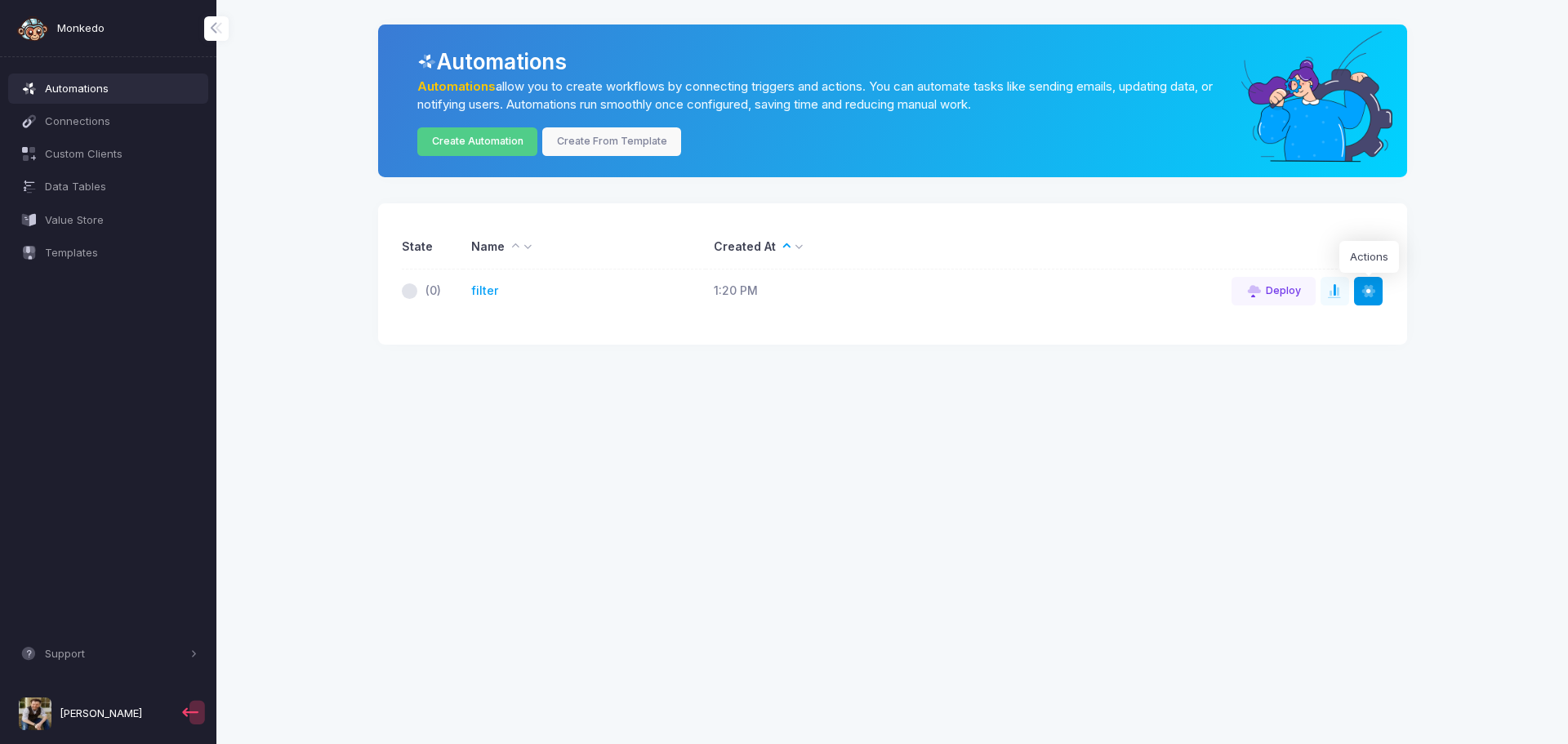
click at [1367, 288] on span at bounding box center [1368, 291] width 16 height 16
click at [1527, 232] on app-automations "Automations Automations allow you to create workflows by connecting triggers an…" at bounding box center [892, 185] width 1302 height 320
click at [409, 291] on span at bounding box center [410, 291] width 16 height 16
click at [85, 129] on span "Connections" at bounding box center [121, 122] width 153 height 16
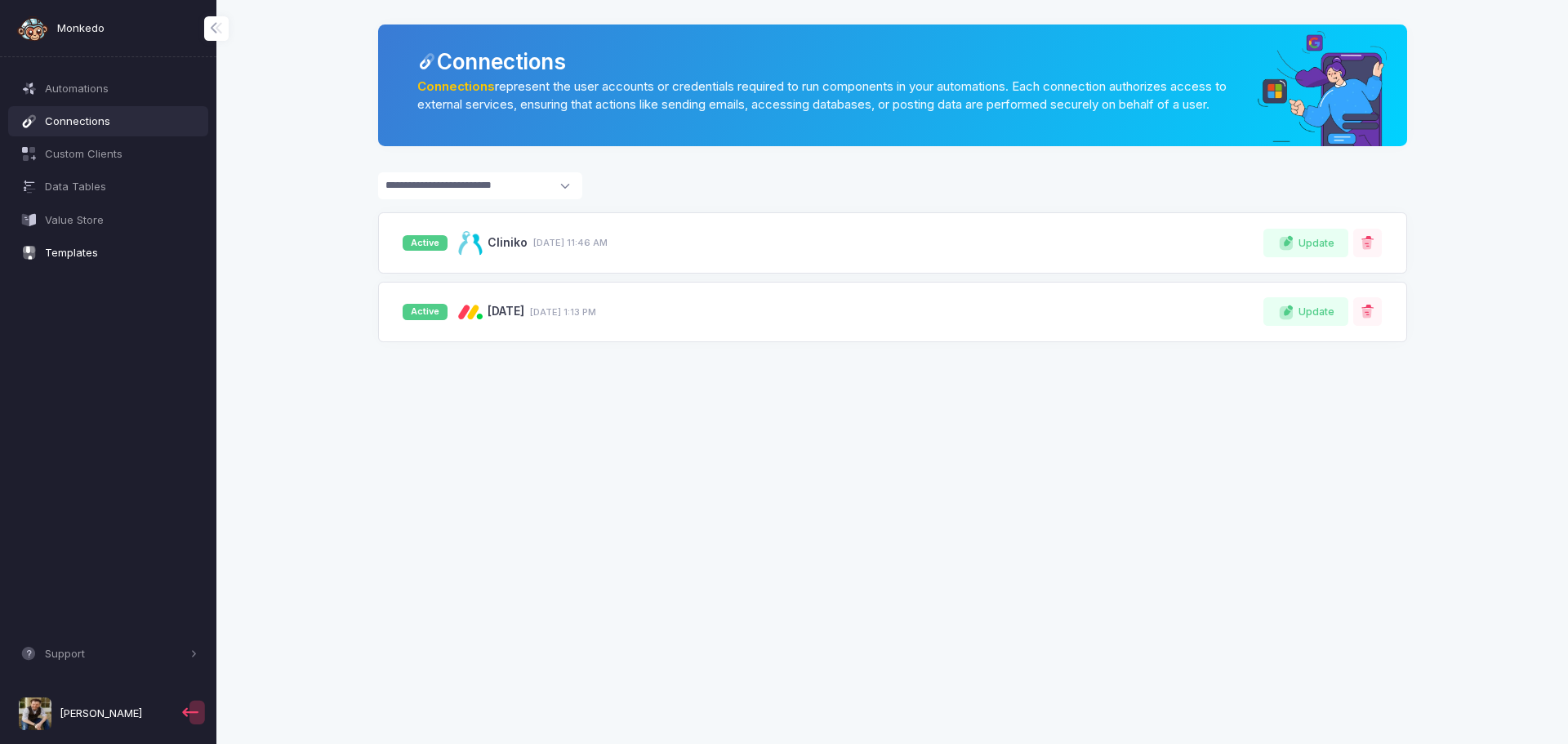
click at [77, 250] on span "Templates" at bounding box center [121, 253] width 153 height 16
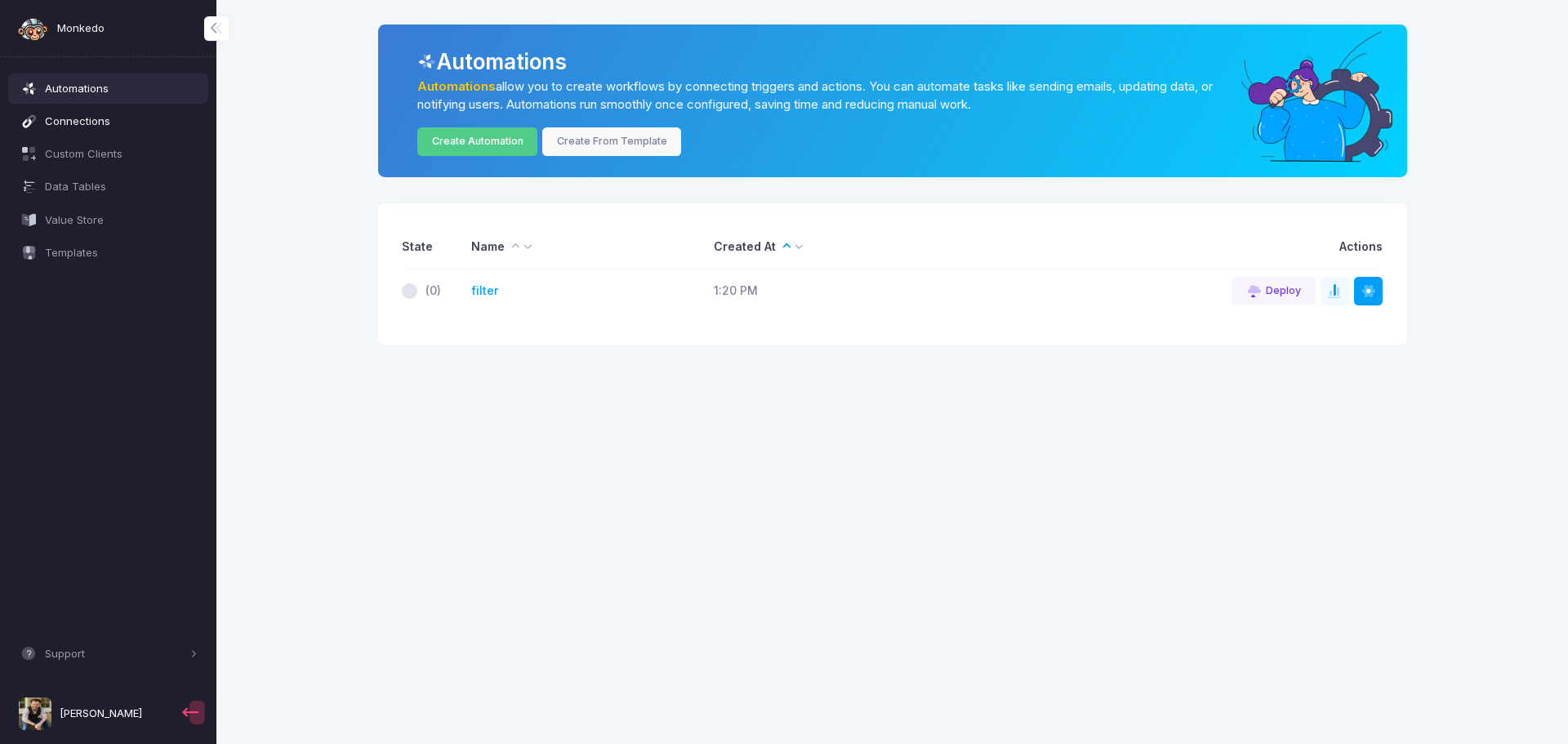
click at [63, 116] on span "Connections" at bounding box center [121, 122] width 153 height 16
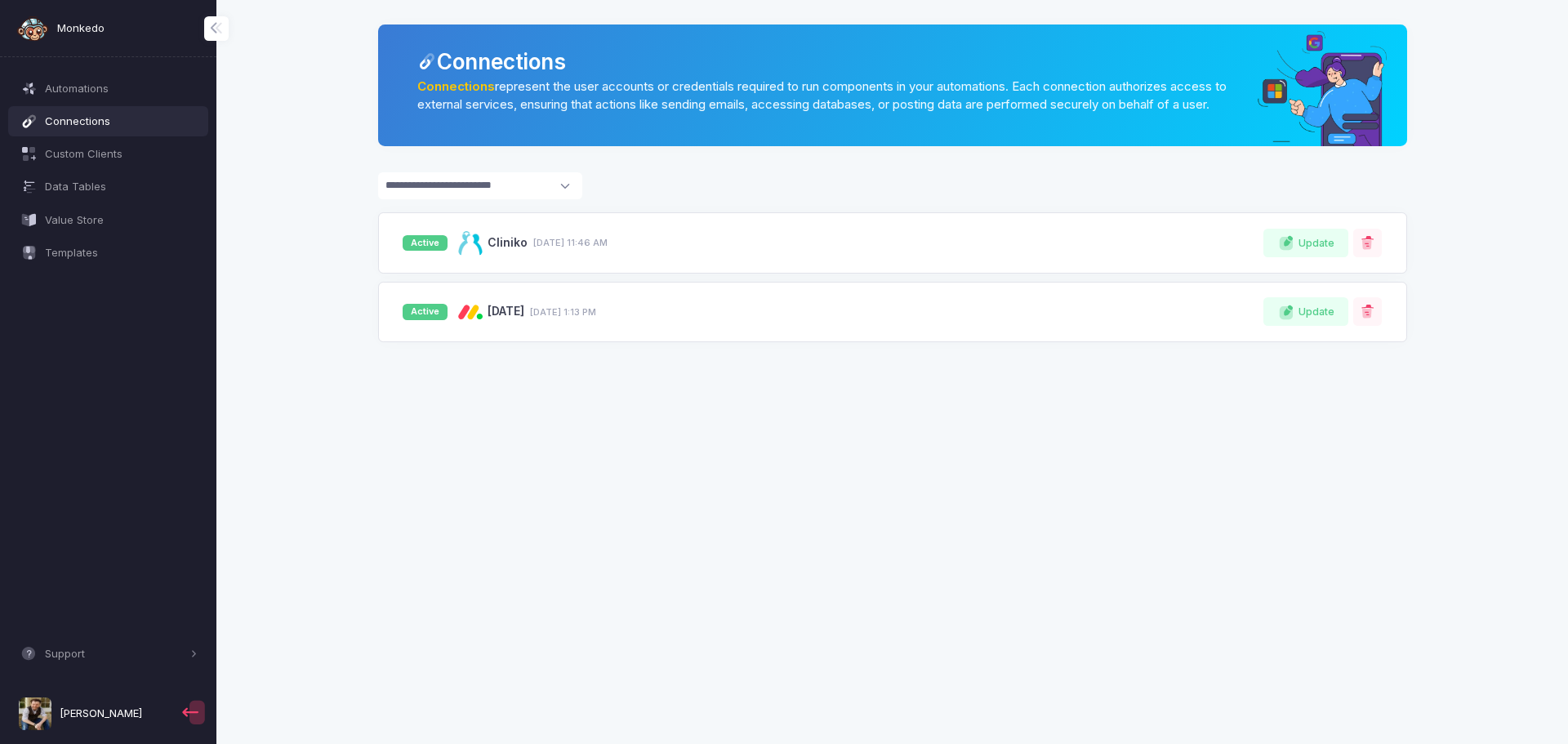
click at [110, 709] on span "[PERSON_NAME]" at bounding box center [101, 714] width 83 height 16
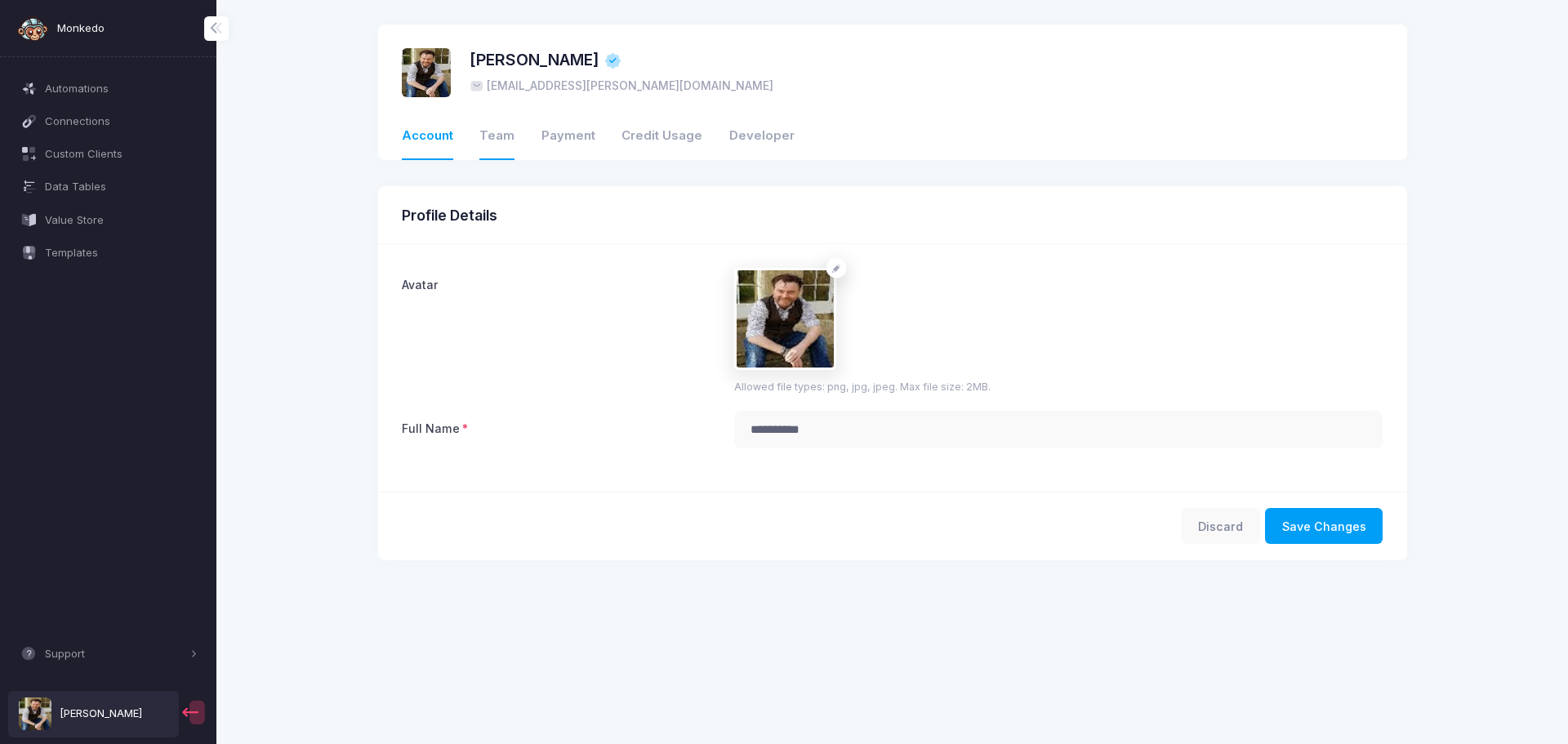
click at [491, 137] on link "Team" at bounding box center [496, 137] width 35 height 47
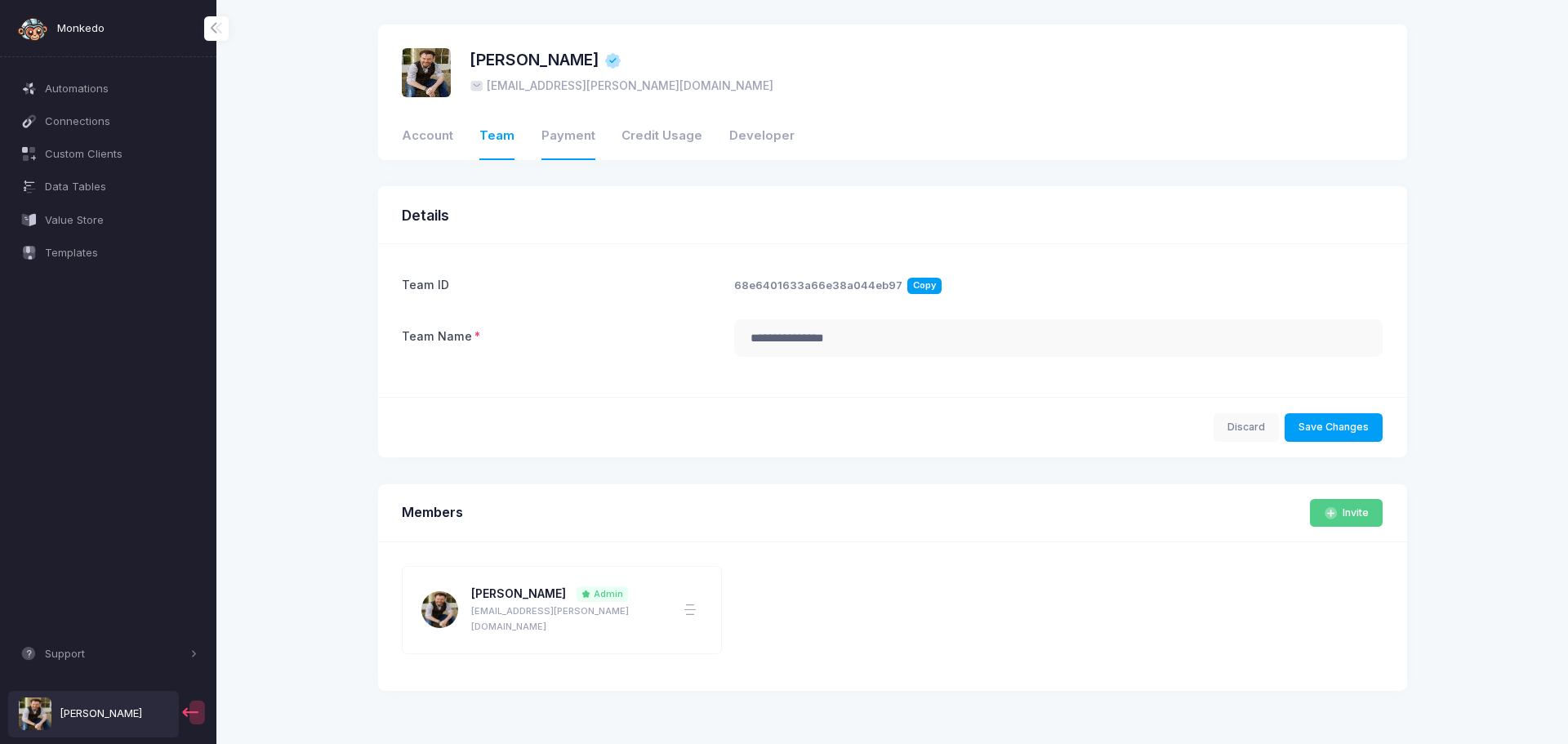
click at [547, 136] on link "Payment" at bounding box center [568, 137] width 54 height 47
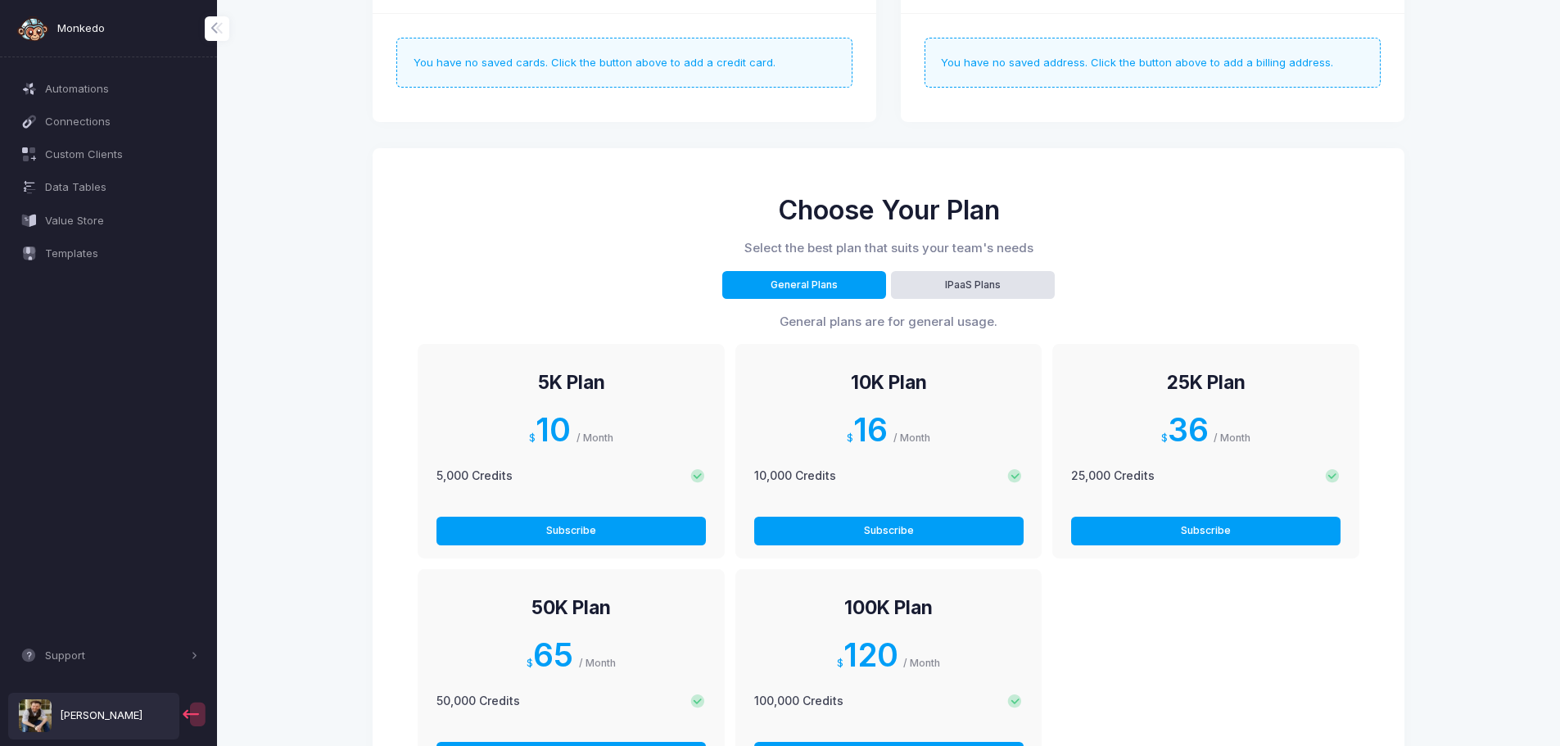
scroll to position [364, 0]
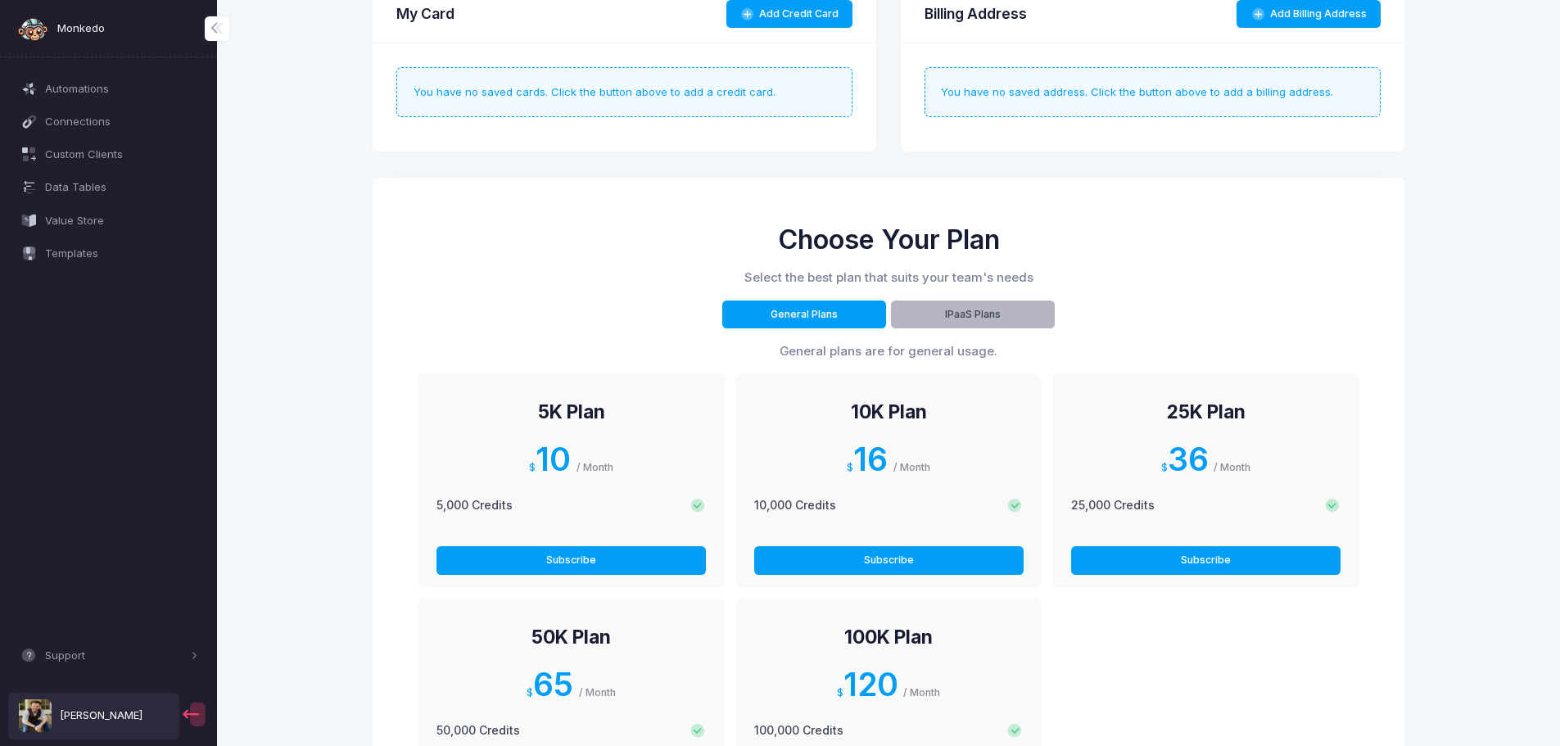
click at [996, 313] on button "IPaaS Plans" at bounding box center [973, 315] width 164 height 29
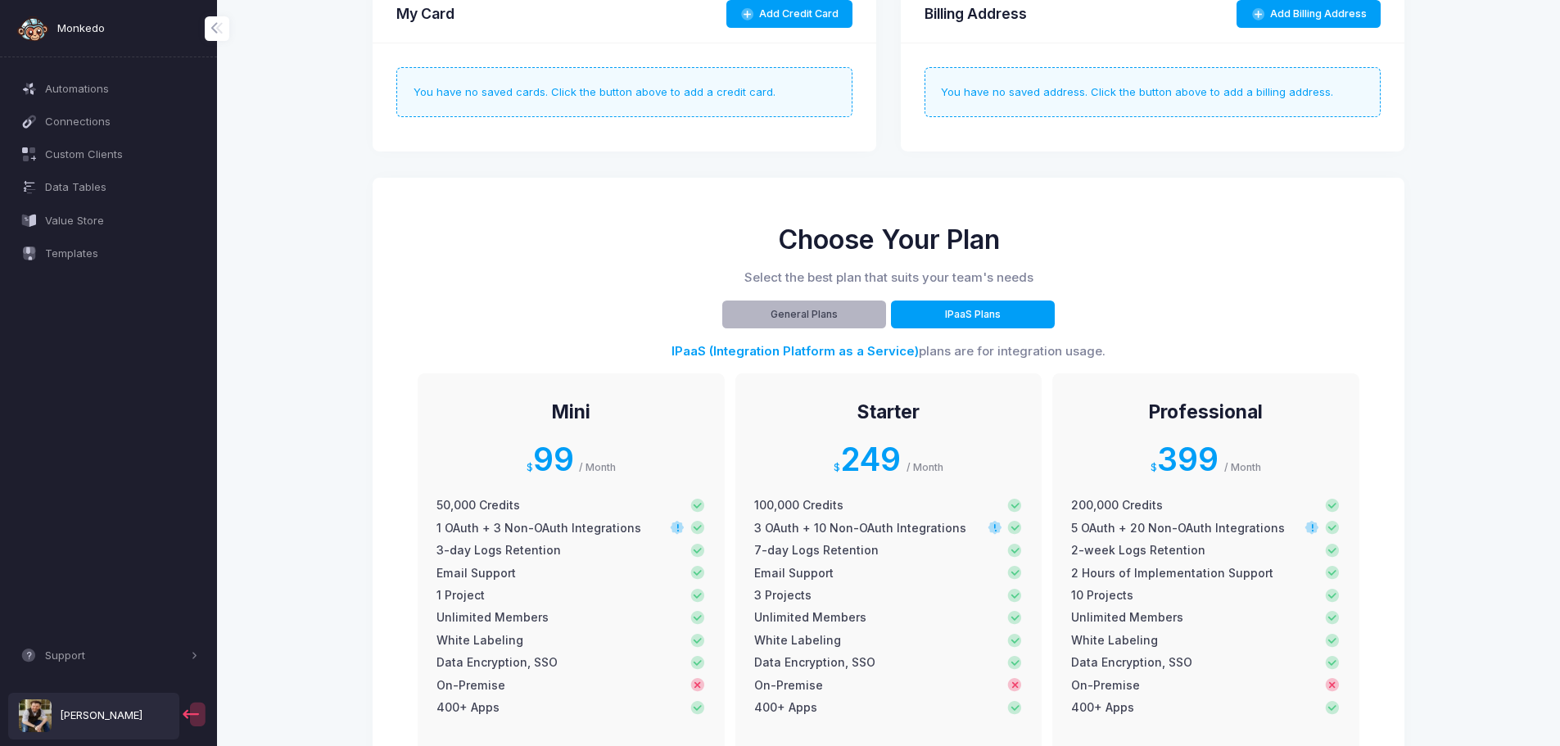
click at [831, 314] on button "General Plans" at bounding box center [804, 315] width 164 height 29
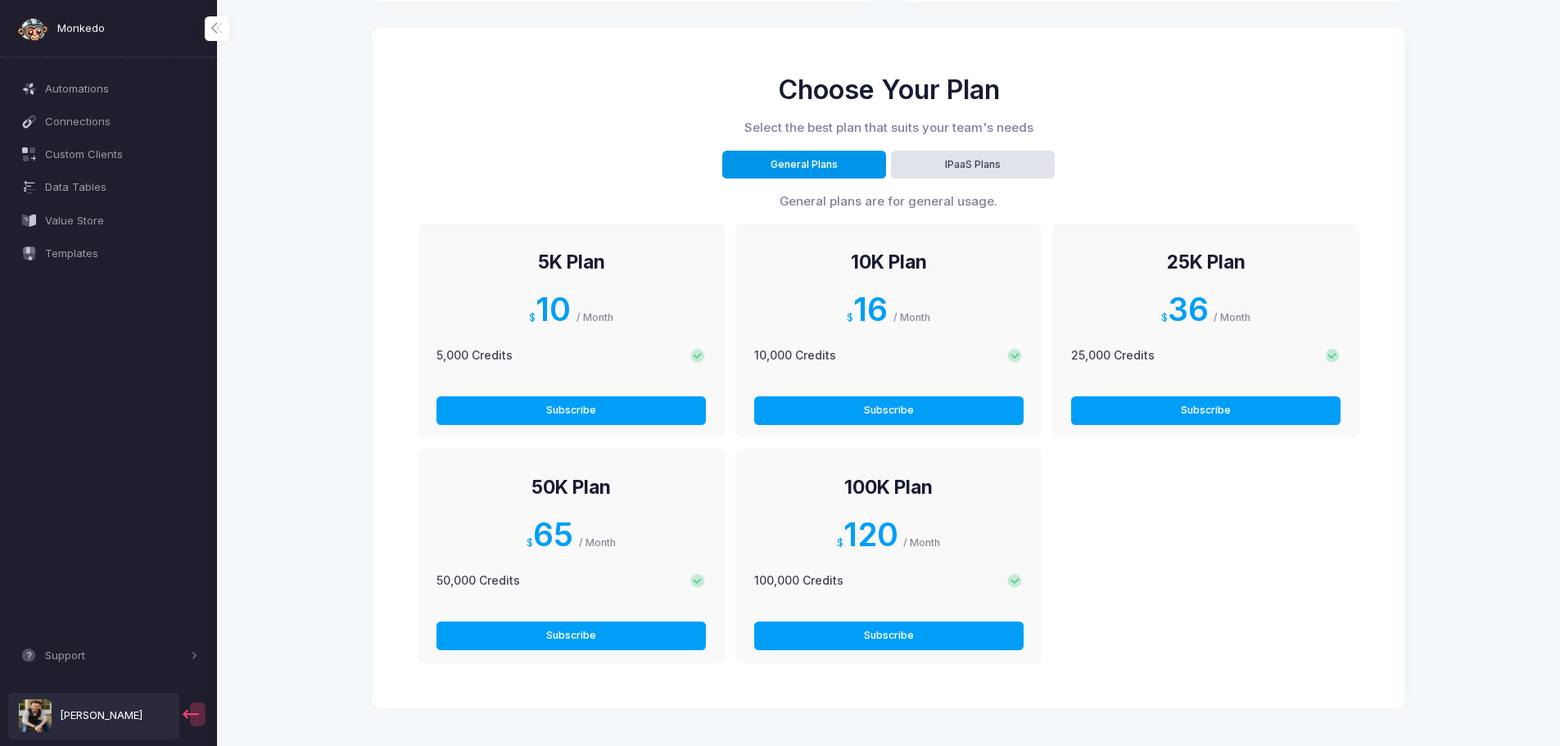
scroll to position [528, 0]
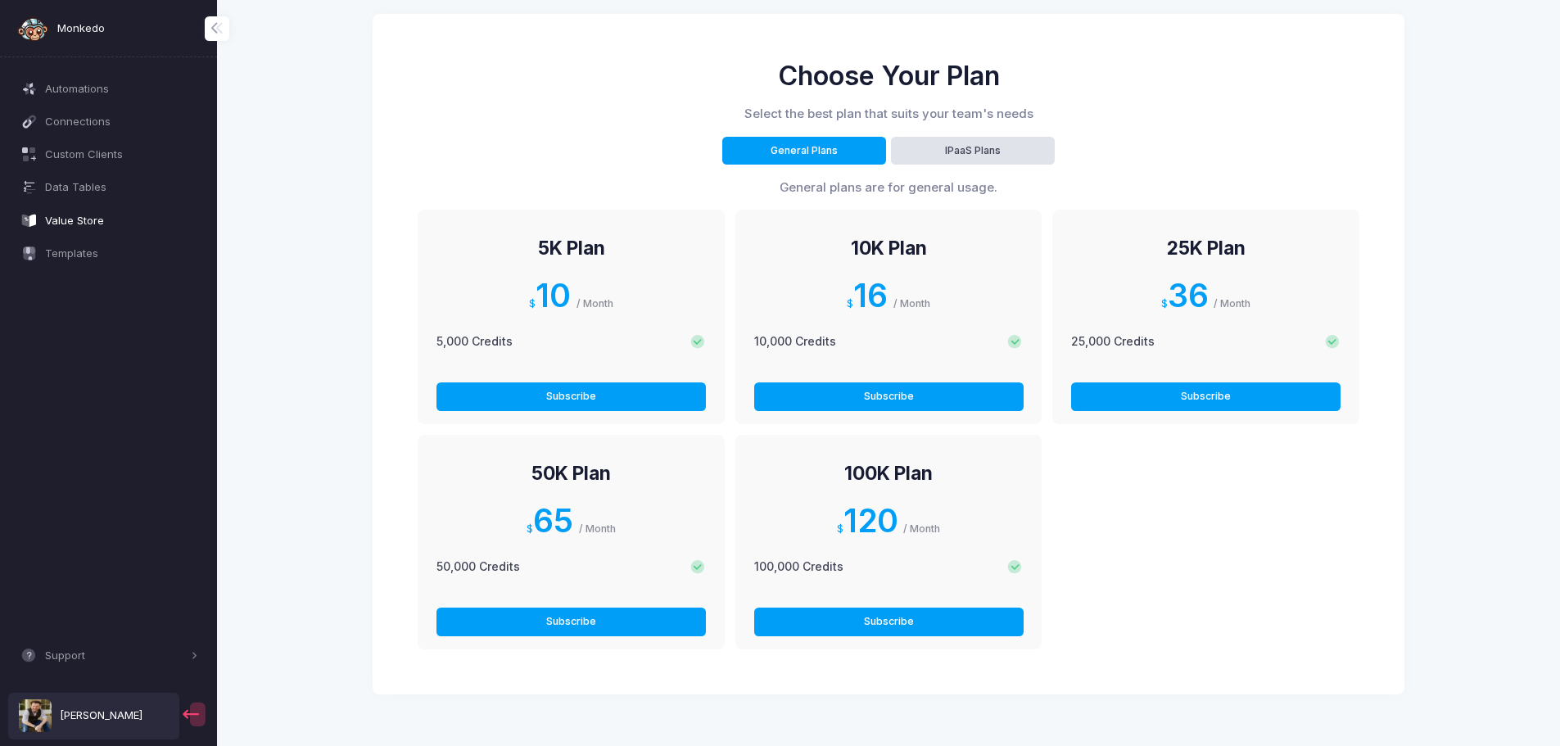
click at [63, 229] on link "Value Store" at bounding box center [108, 220] width 201 height 29
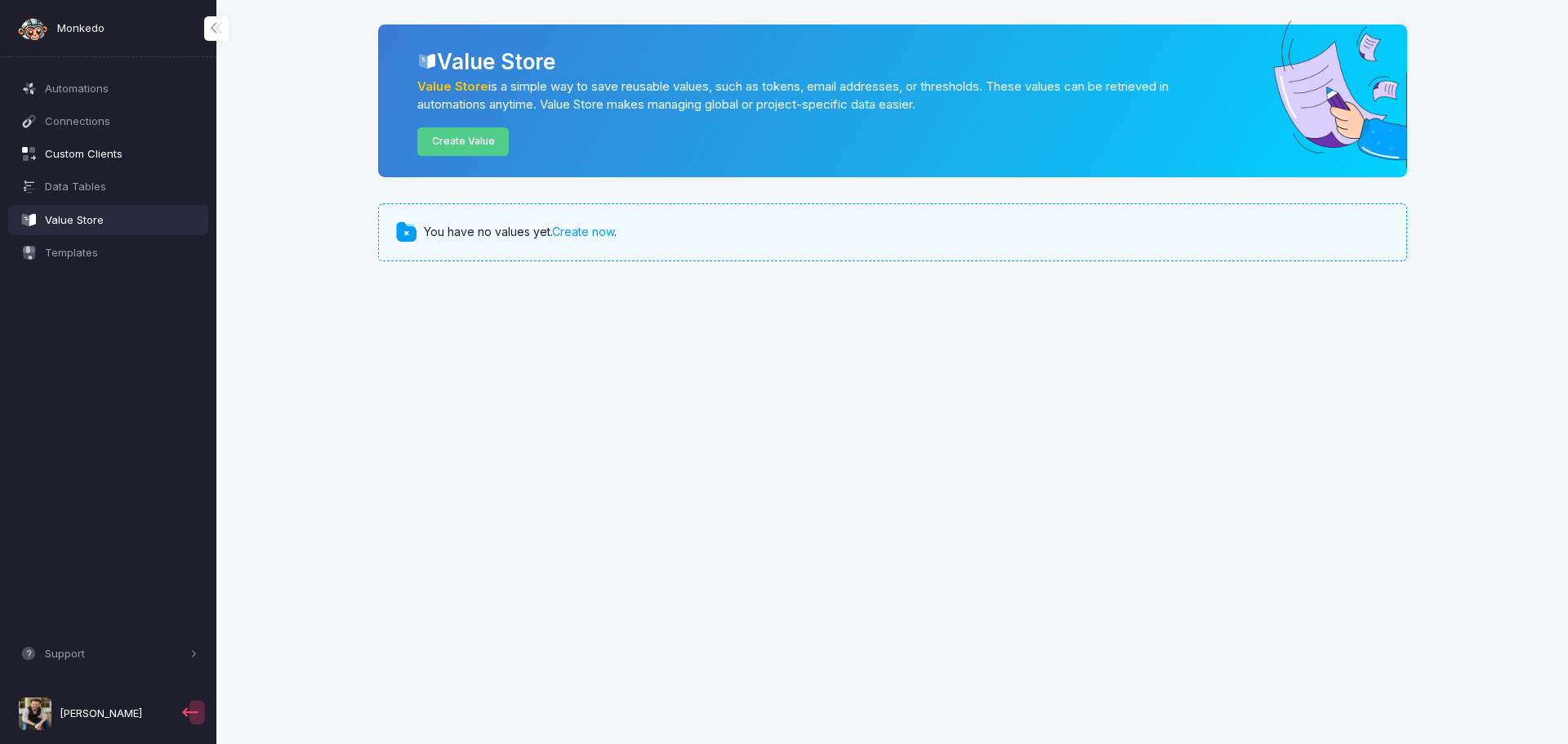
click at [126, 158] on span "Custom Clients" at bounding box center [121, 155] width 153 height 16
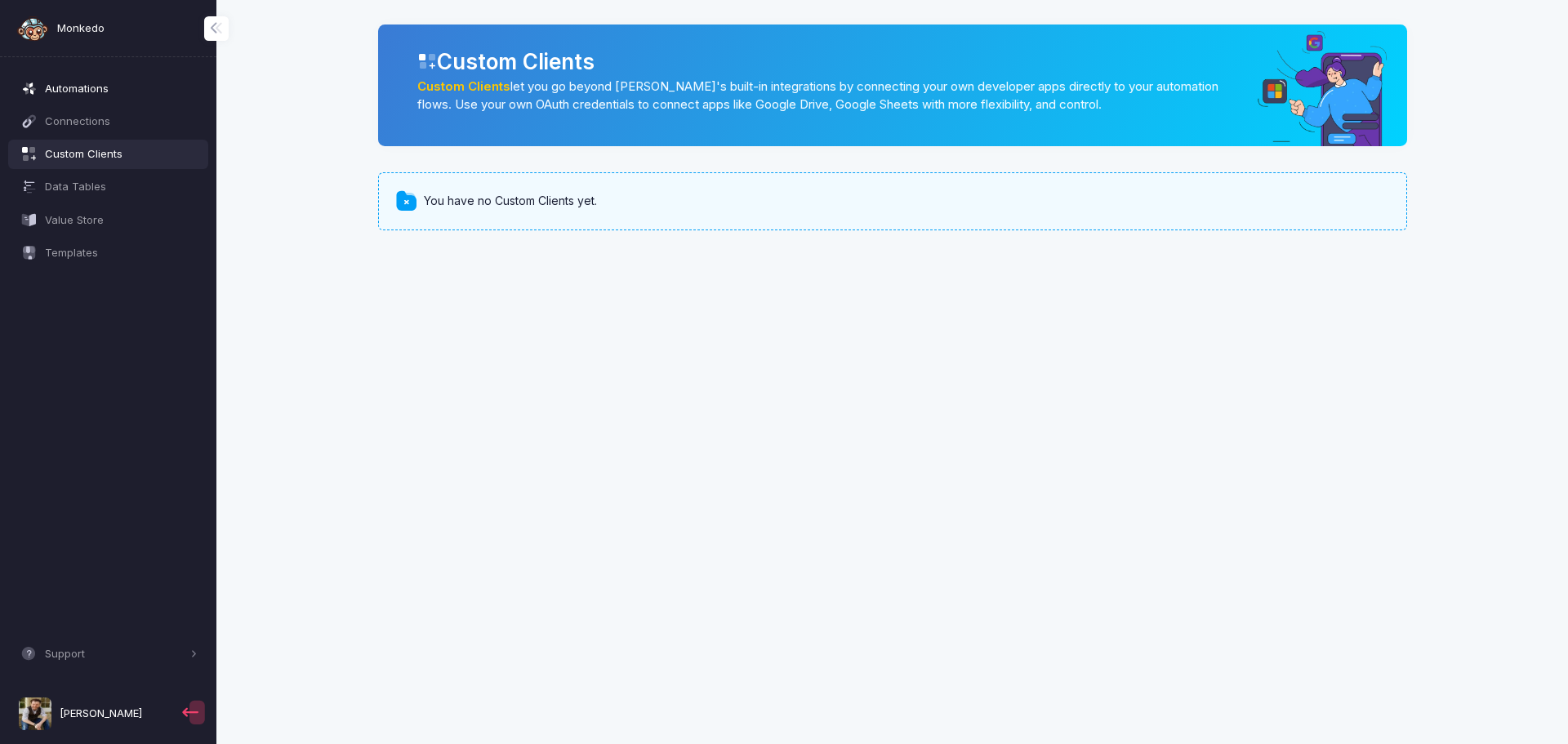
click at [85, 89] on span "Automations" at bounding box center [121, 89] width 153 height 16
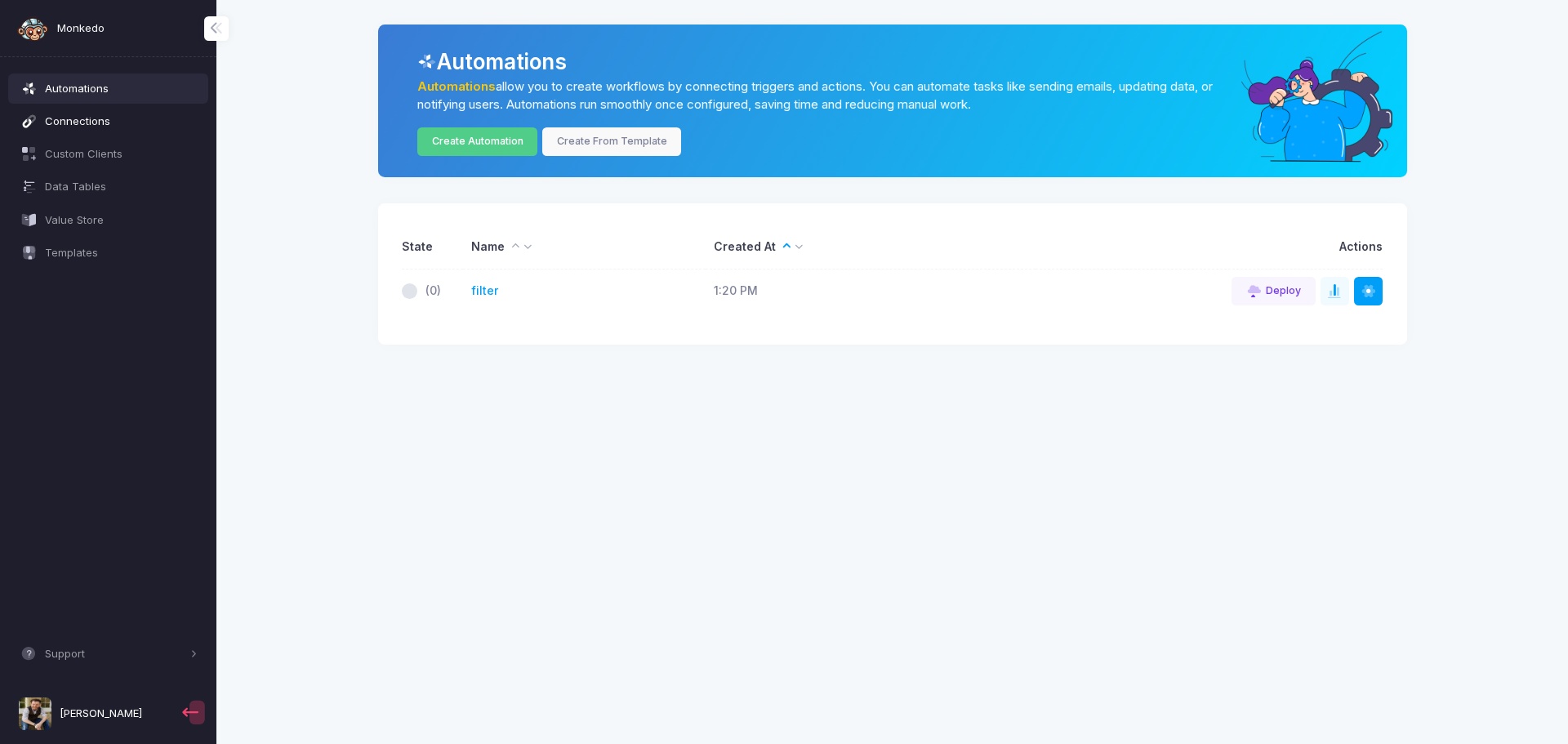
click at [84, 122] on span "Connections" at bounding box center [121, 122] width 153 height 16
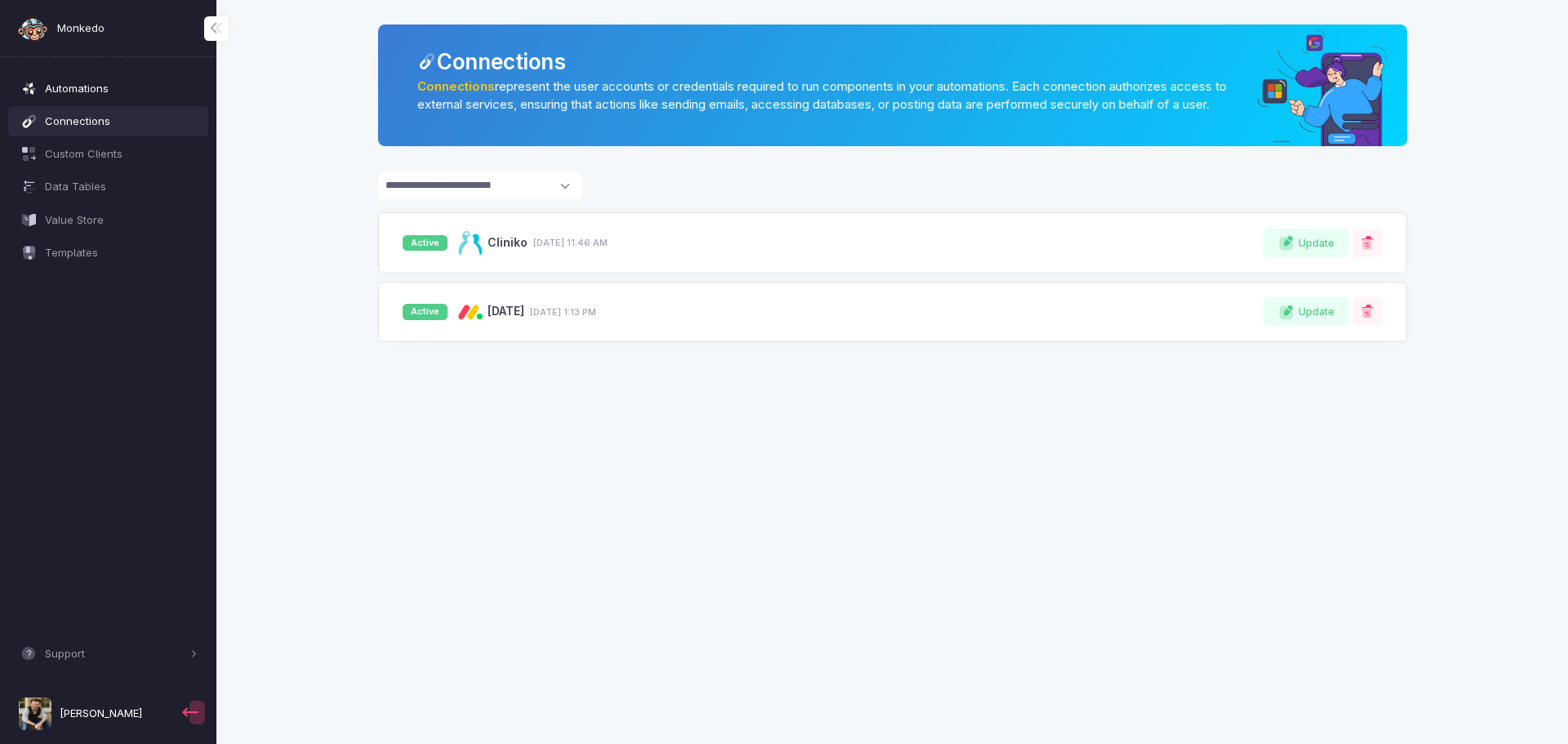
click at [75, 93] on span "Automations" at bounding box center [121, 89] width 153 height 16
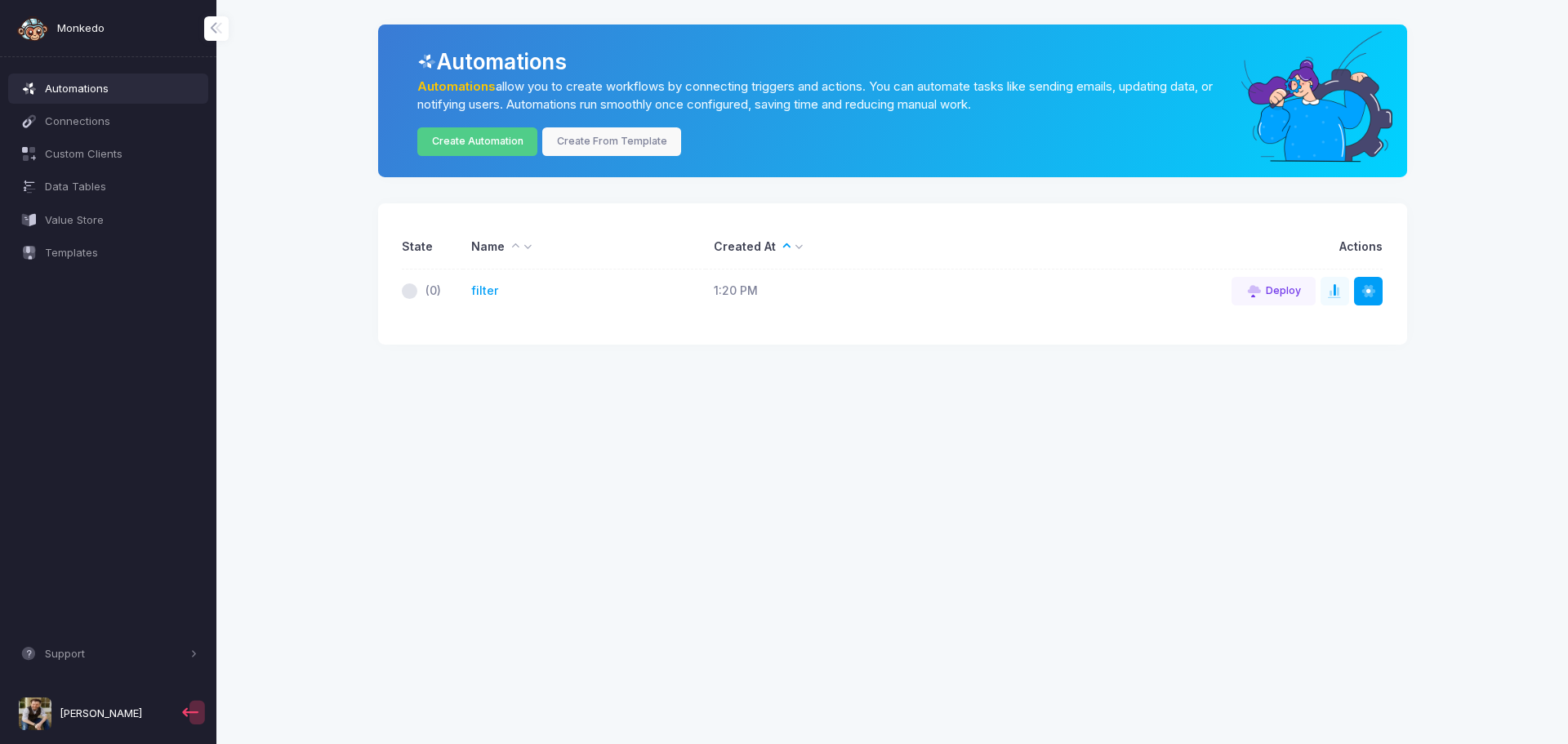
drag, startPoint x: 483, startPoint y: 286, endPoint x: 430, endPoint y: 283, distance: 53.1
click at [430, 283] on span "(0)" at bounding box center [434, 290] width 16 height 17
click at [494, 290] on link "filter" at bounding box center [484, 290] width 27 height 17
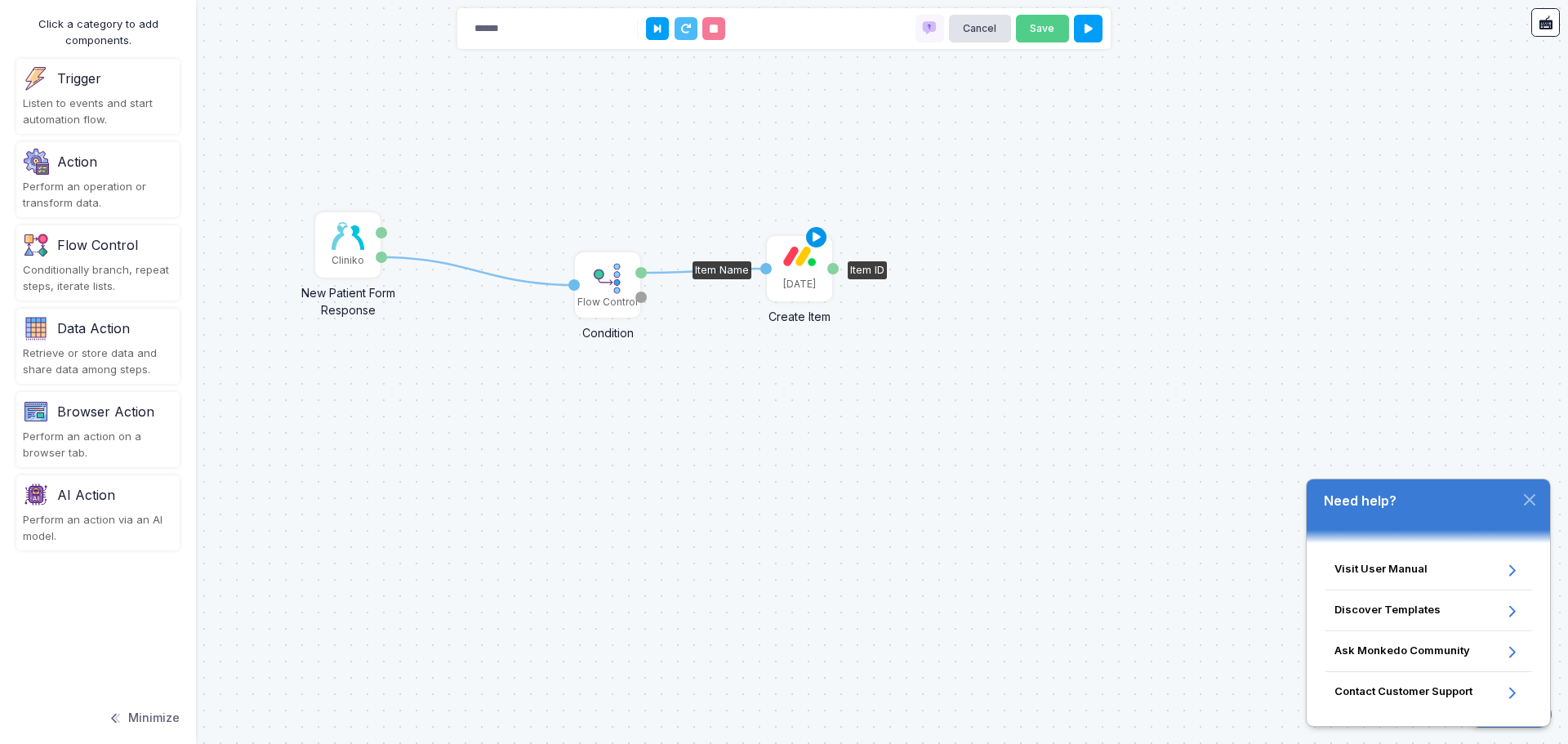
click at [817, 234] on icon at bounding box center [816, 237] width 20 height 23
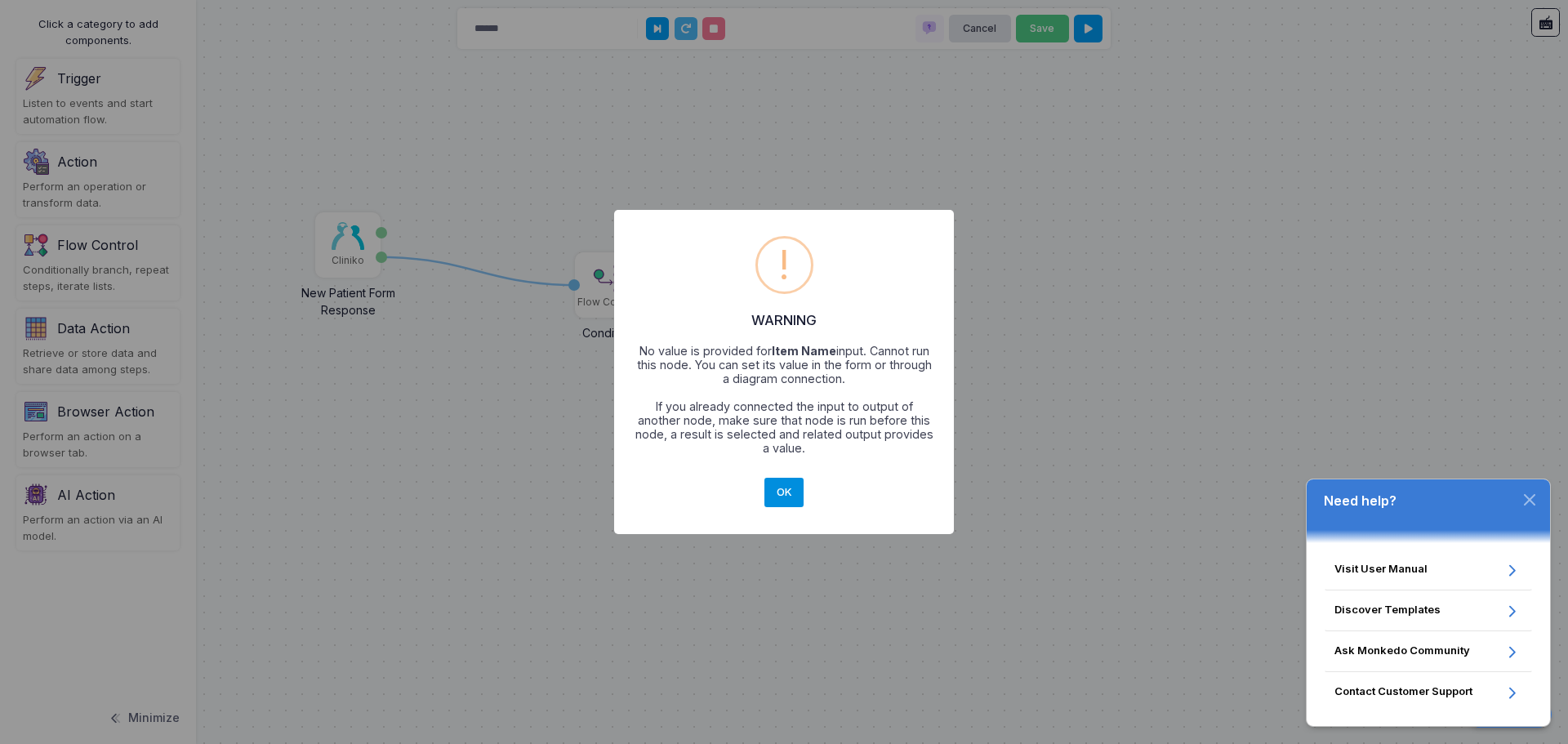
click at [795, 482] on button "OK" at bounding box center [784, 492] width 39 height 29
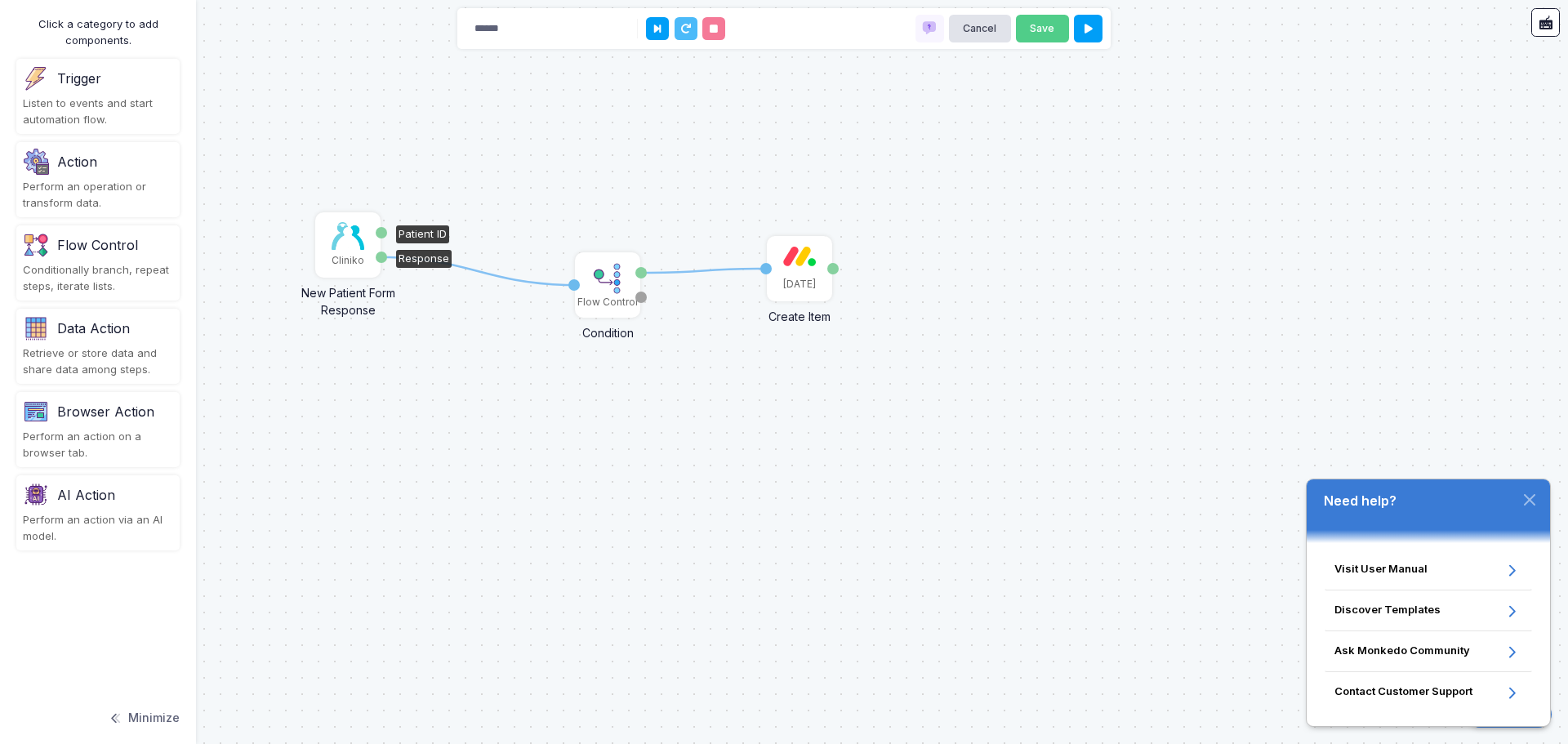
click at [342, 251] on div "Cliniko" at bounding box center [348, 245] width 62 height 62
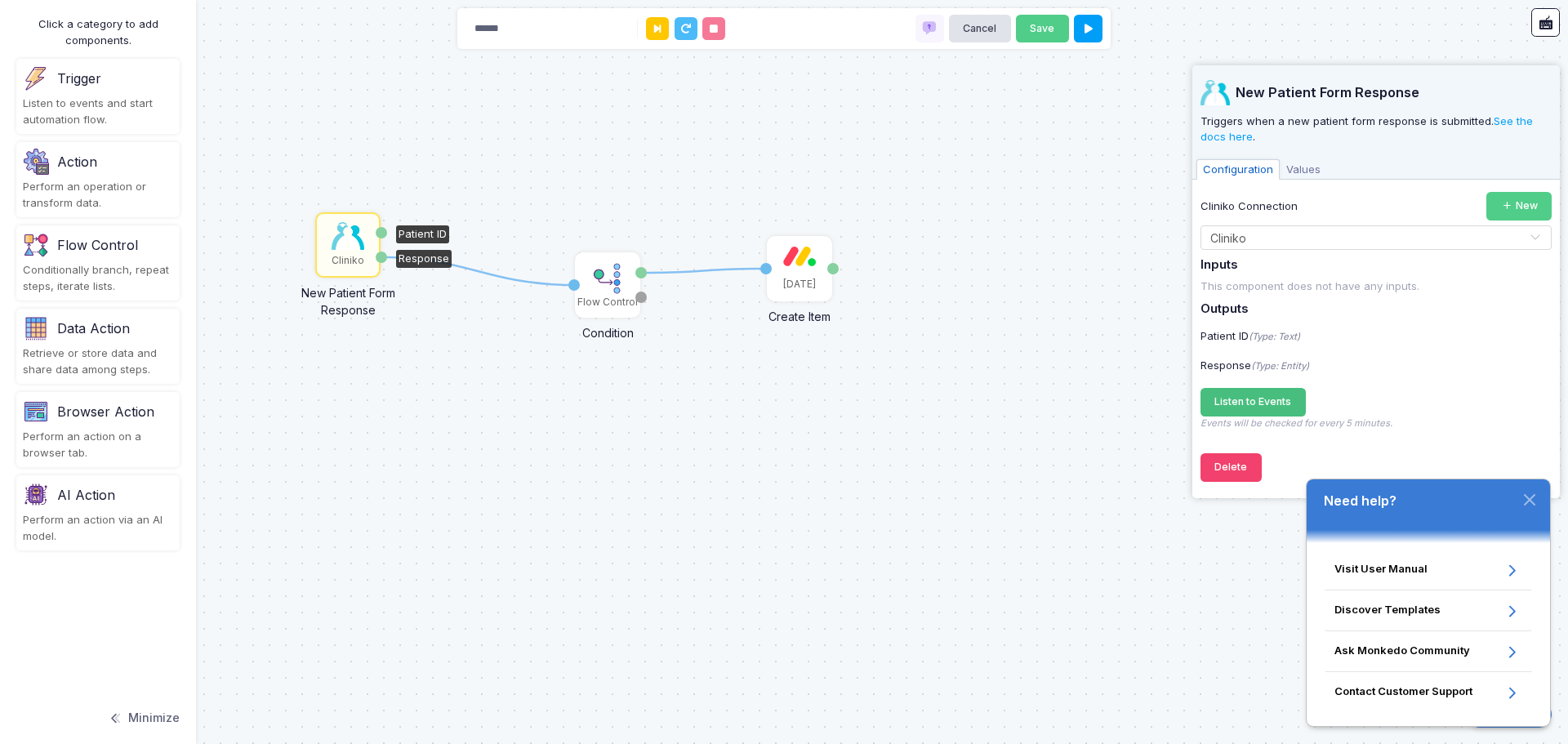
click at [1265, 402] on span "Listen to Events" at bounding box center [1252, 401] width 77 height 12
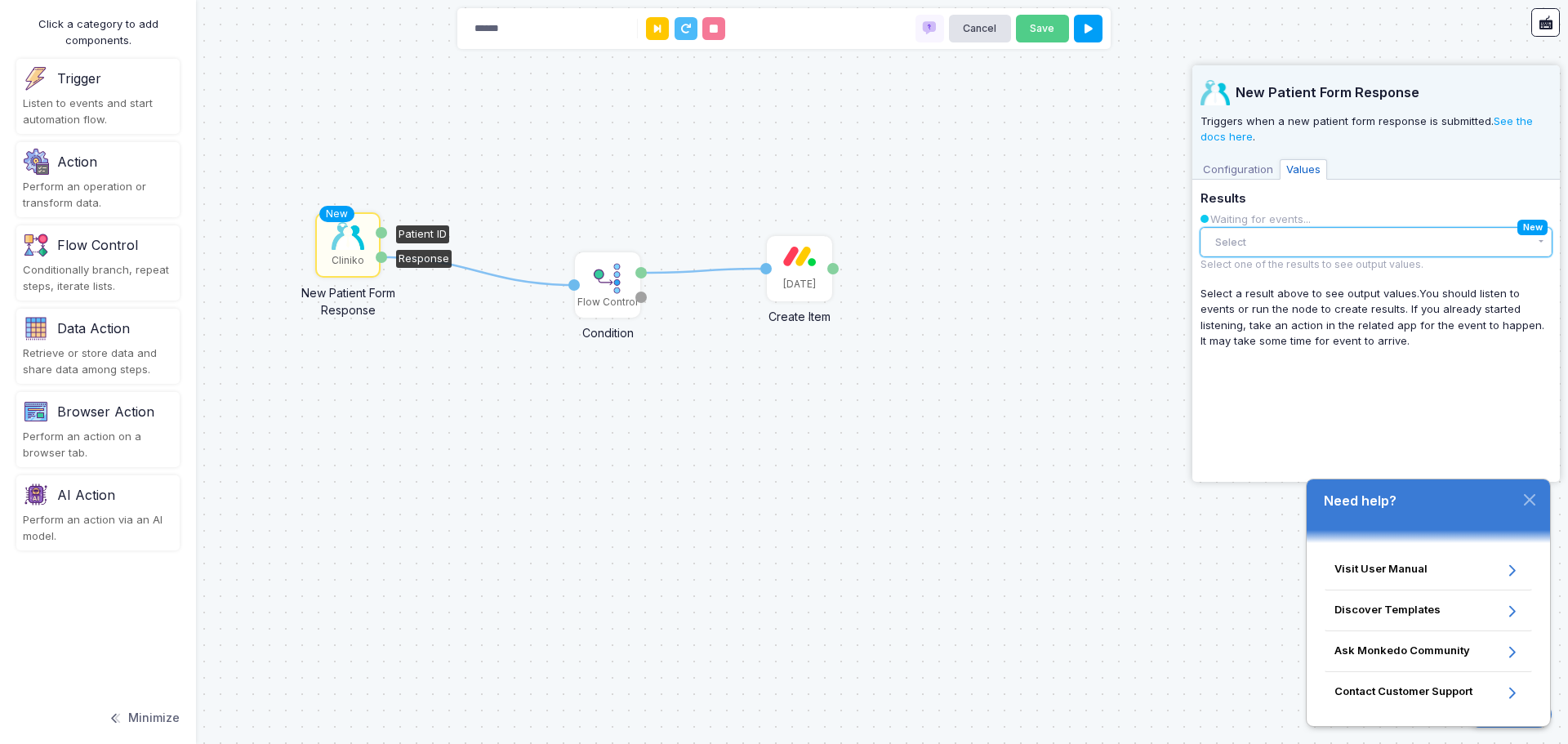
click at [1272, 247] on button "Select" at bounding box center [1376, 242] width 351 height 29
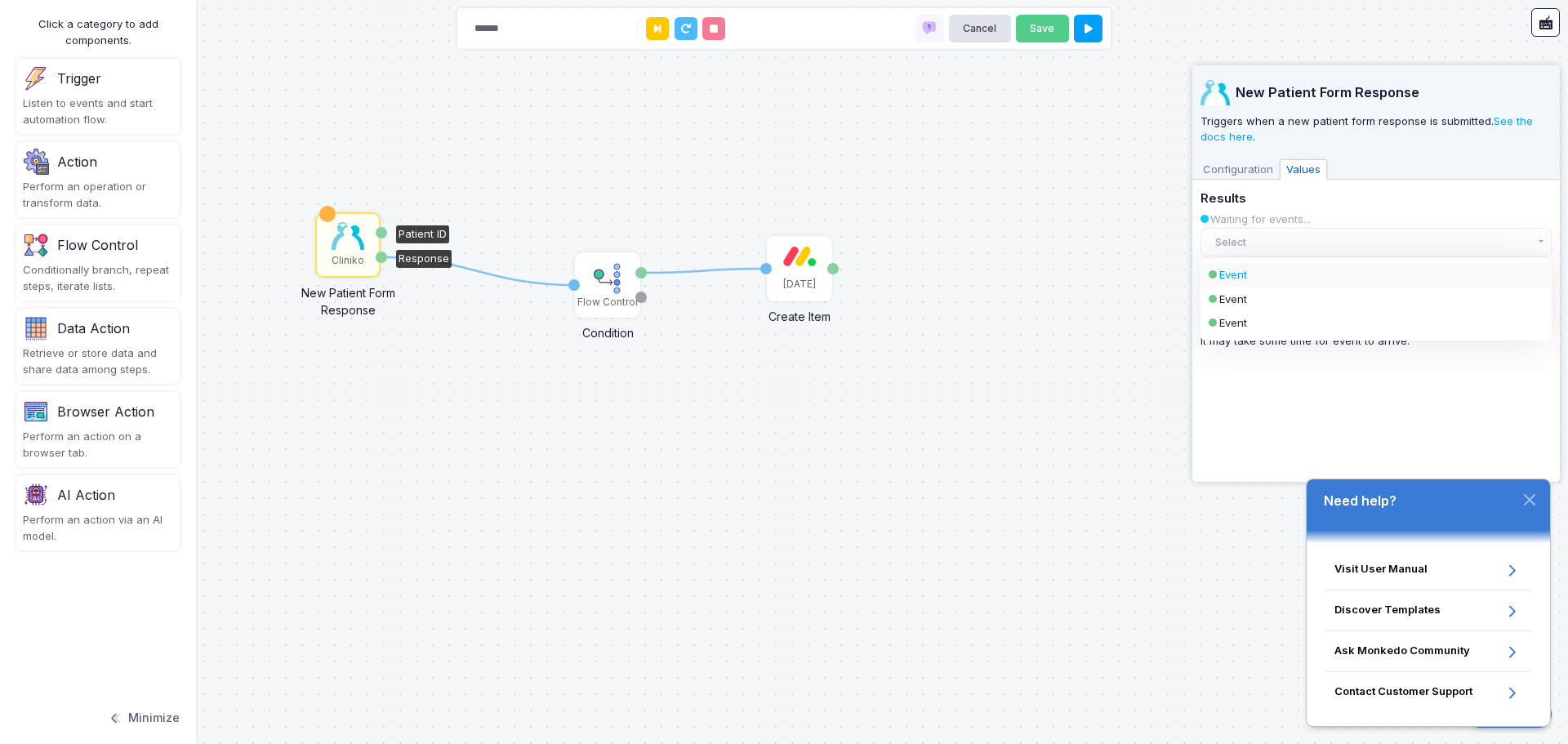
click at [1251, 275] on div "Event" at bounding box center [1362, 275] width 286 height 16
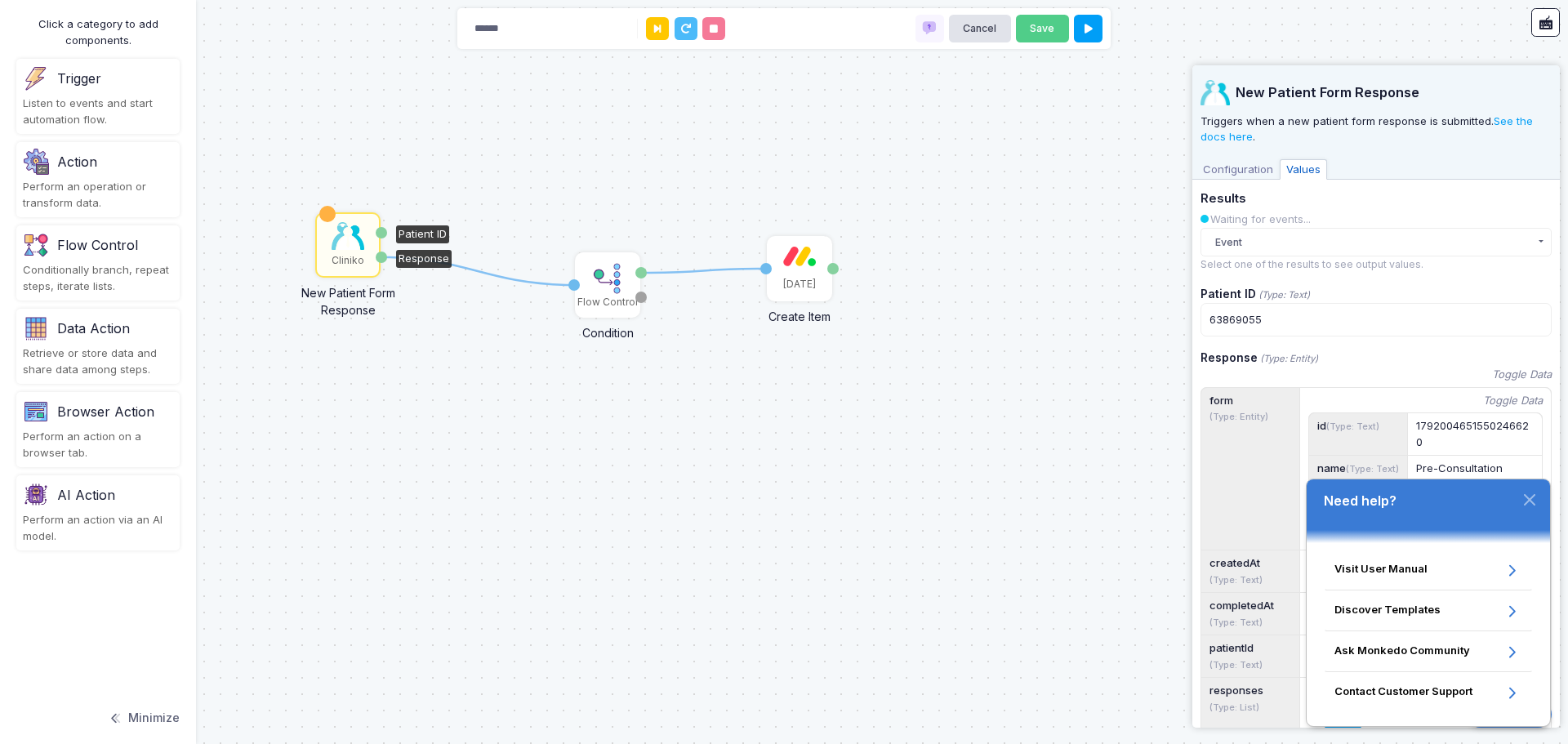
click at [1527, 502] on icon "button" at bounding box center [1529, 500] width 10 height 10
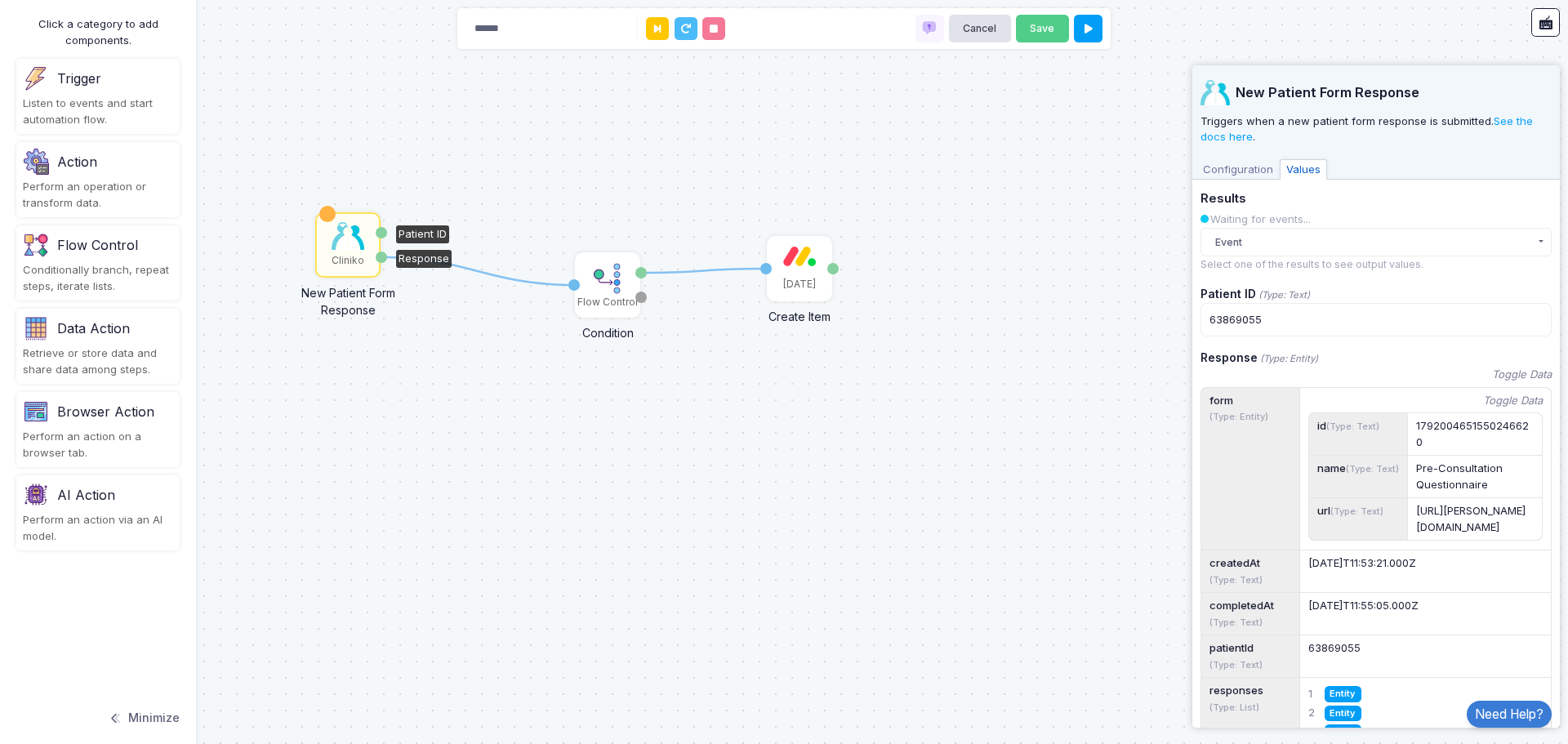
click at [1313, 489] on div "name (Type: Text)" at bounding box center [1358, 477] width 98 height 42
click at [661, 36] on button at bounding box center [657, 28] width 23 height 23
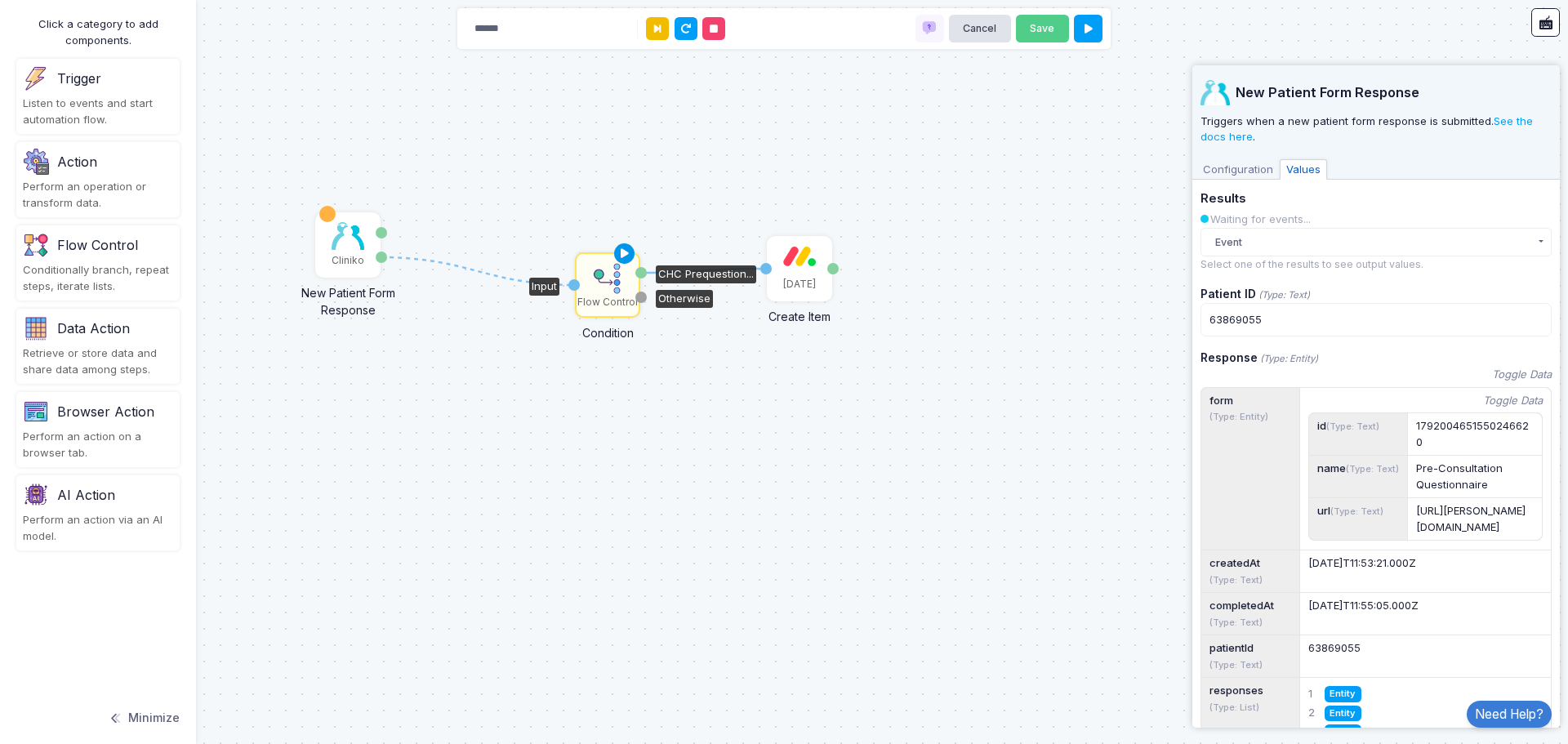
click at [625, 251] on icon at bounding box center [625, 253] width 20 height 23
click at [629, 289] on div "Flow Control" at bounding box center [607, 285] width 62 height 62
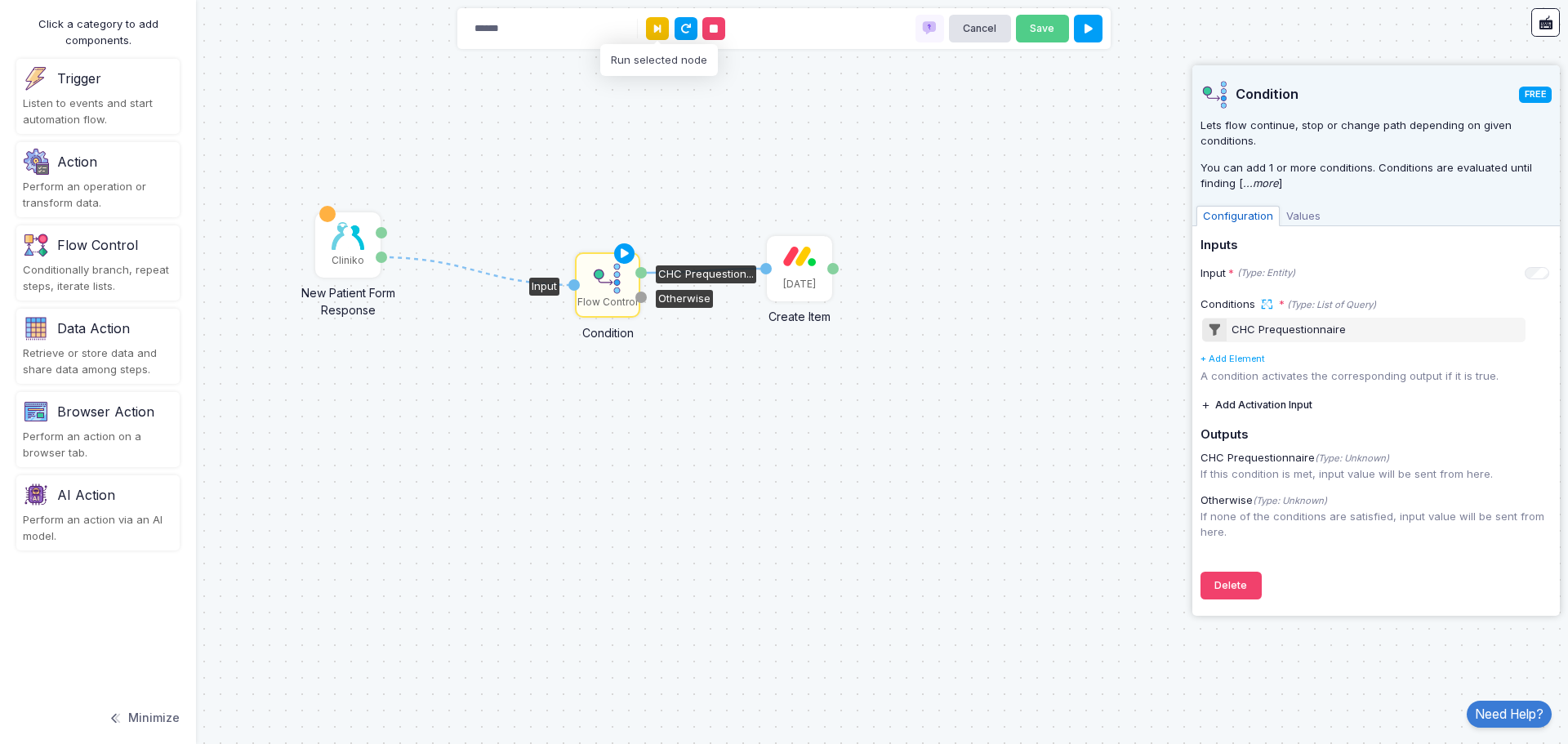
click at [654, 25] on icon at bounding box center [657, 29] width 7 height 11
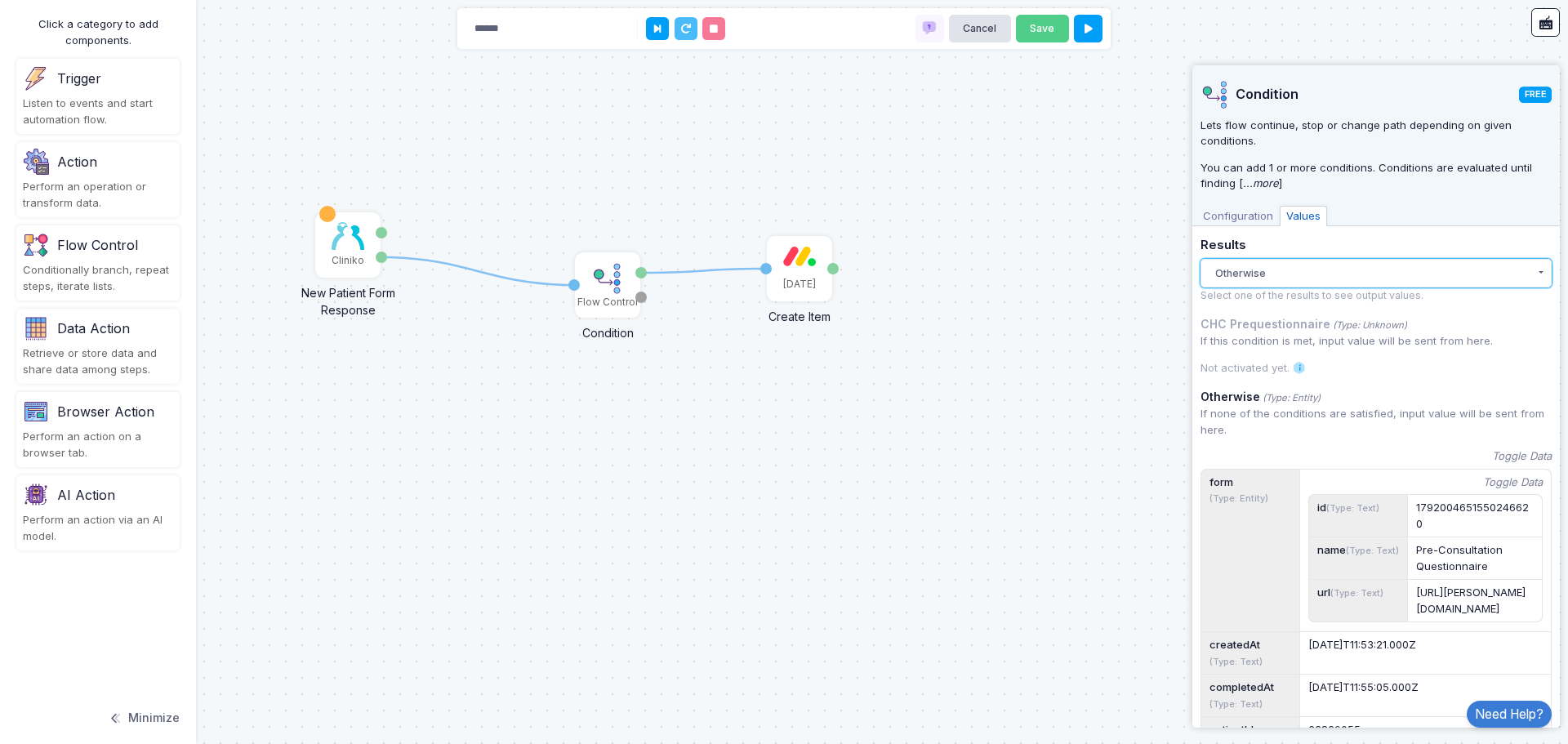
click at [1347, 275] on button "Otherwise" at bounding box center [1376, 273] width 351 height 29
click at [1347, 273] on button "Otherwise" at bounding box center [1376, 273] width 351 height 29
click at [798, 282] on div "[DATE]" at bounding box center [798, 284] width 33 height 15
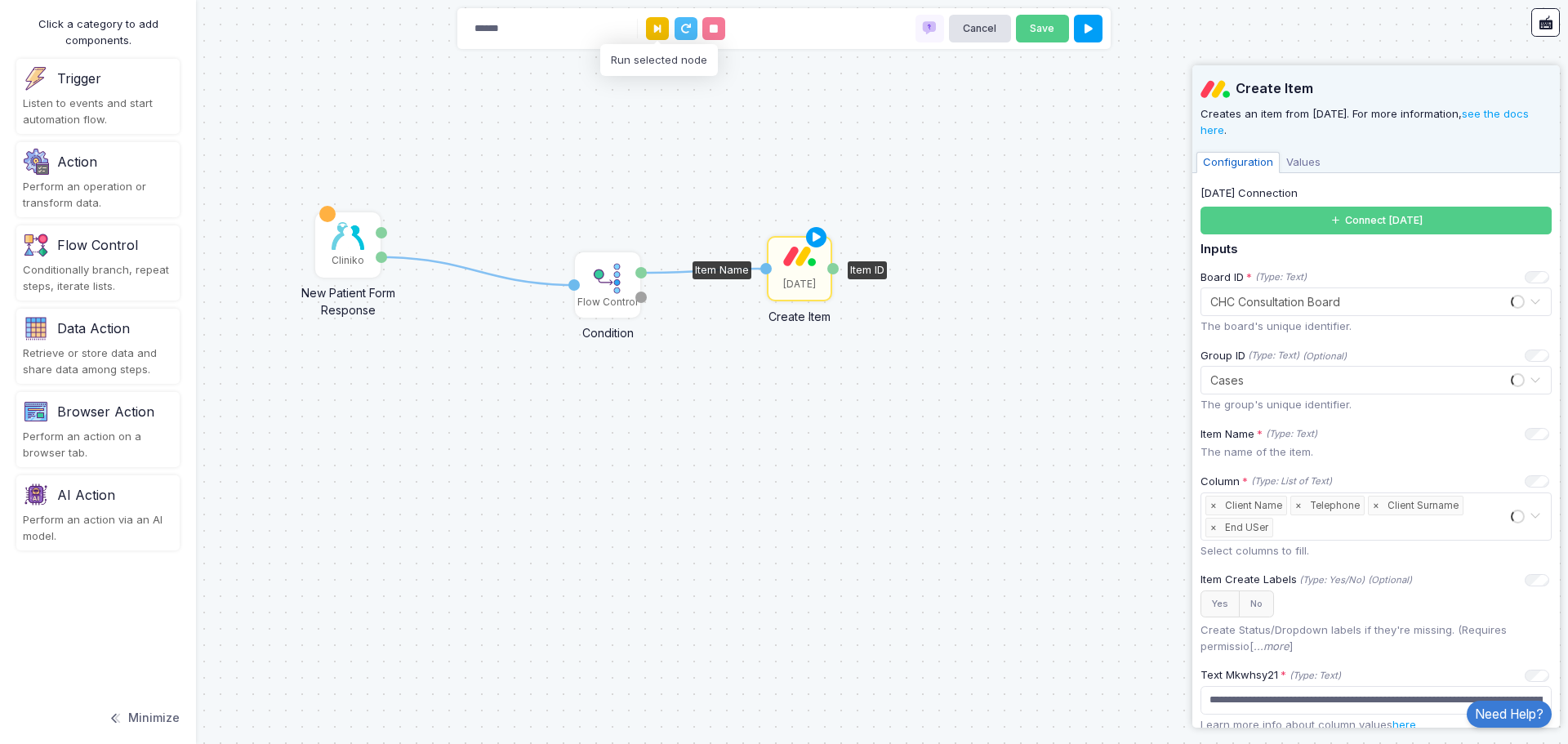
click at [652, 32] on button at bounding box center [657, 28] width 23 height 23
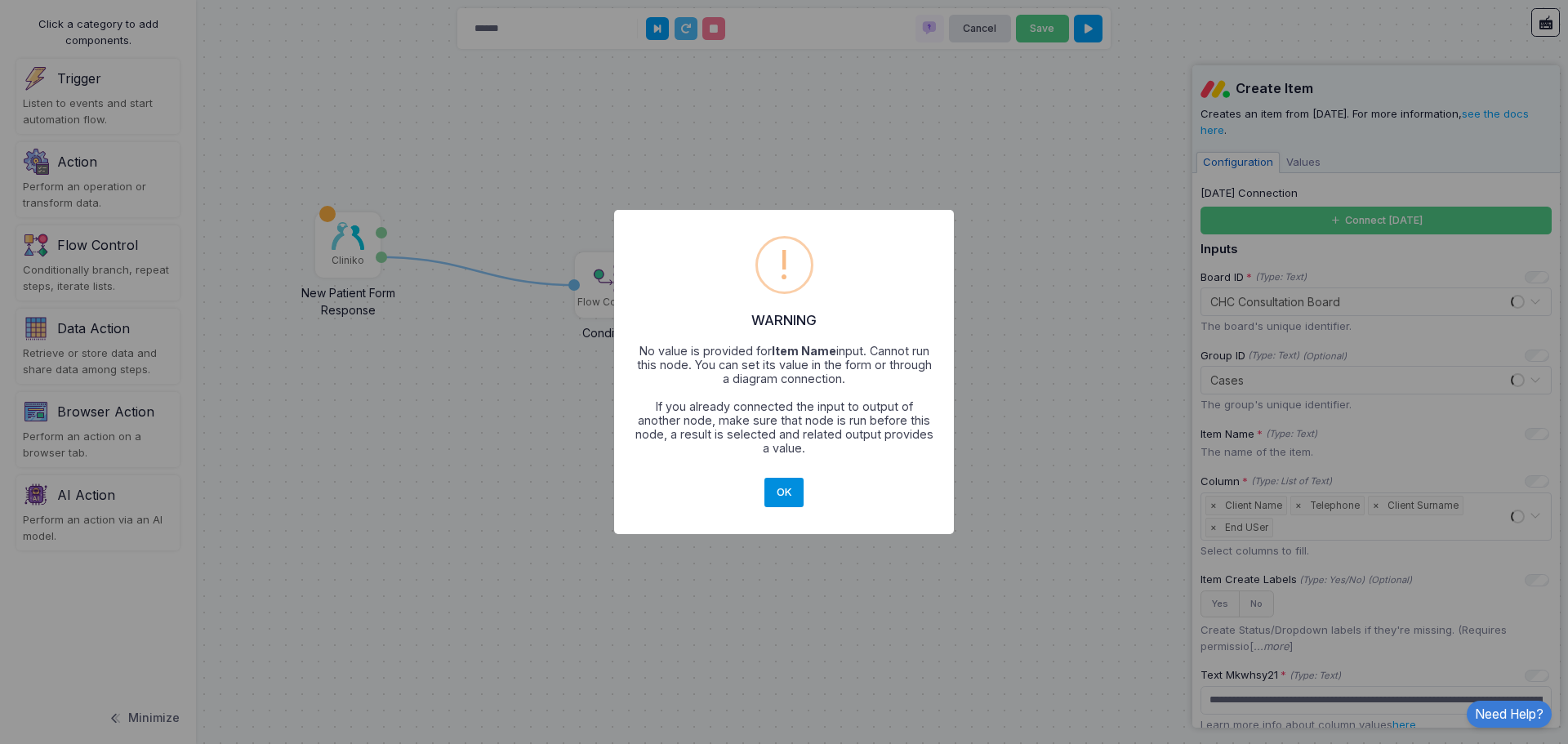
click at [775, 494] on button "OK" at bounding box center [784, 492] width 39 height 29
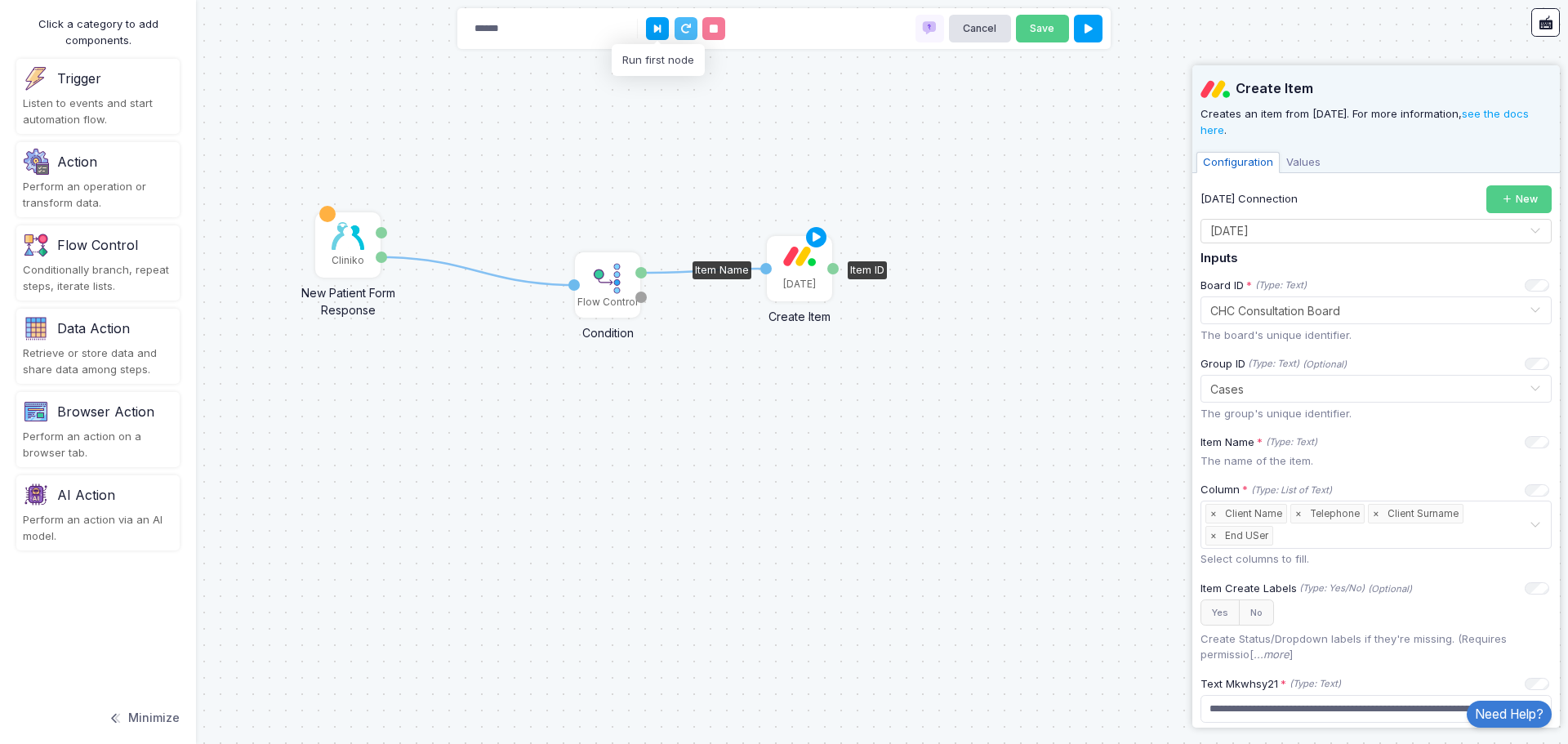
click at [809, 263] on img at bounding box center [798, 256] width 33 height 20
click at [649, 29] on button at bounding box center [657, 28] width 23 height 23
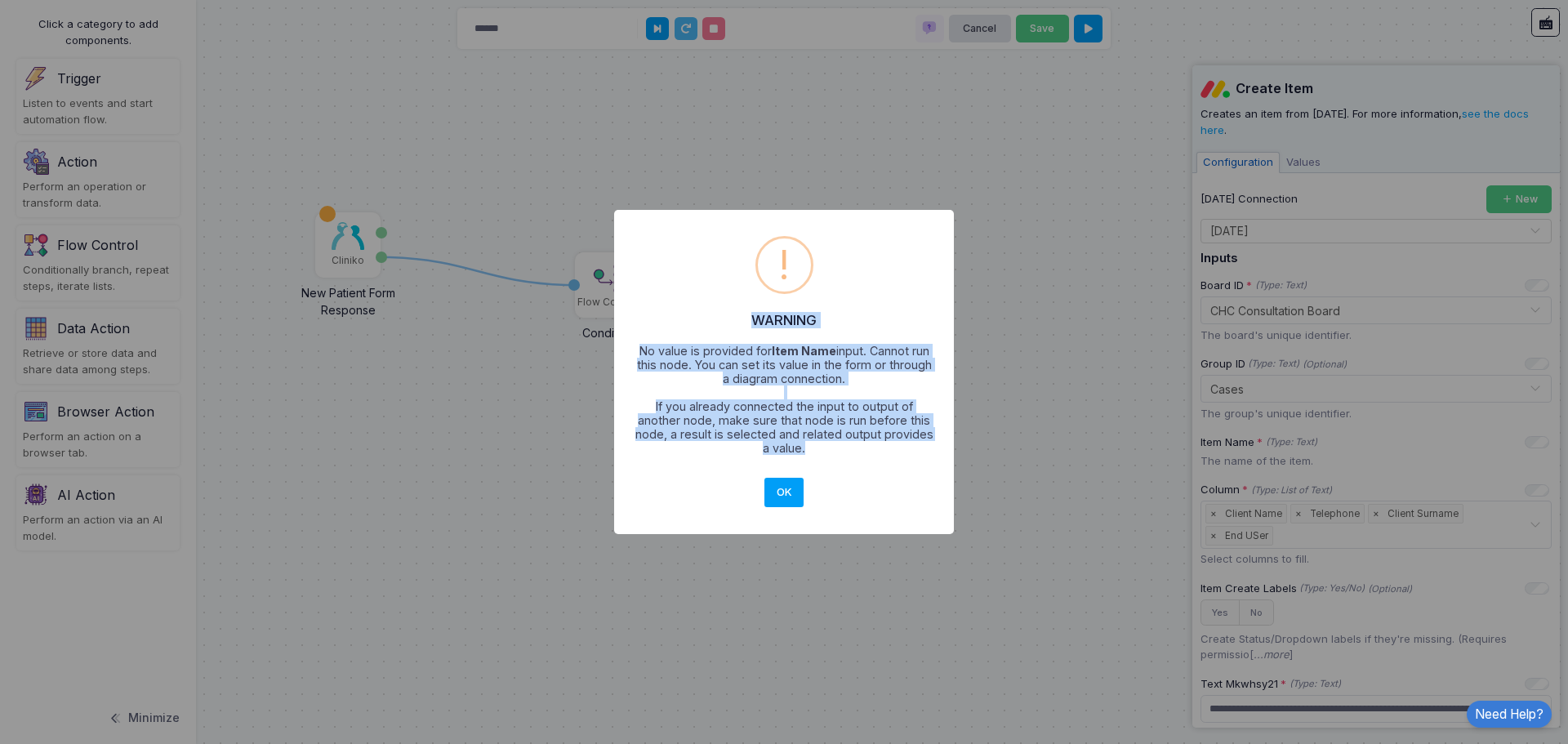
drag, startPoint x: 654, startPoint y: 305, endPoint x: 948, endPoint y: 455, distance: 330.1
click at [952, 456] on div "× ! WARNING No value is provided for Item Name input. Cannot run this node. You…" at bounding box center [784, 372] width 340 height 325
copy div "WARNING No value is provided for Item Name input. Cannot run this node. You can…"
click at [795, 490] on button "OK" at bounding box center [784, 492] width 39 height 29
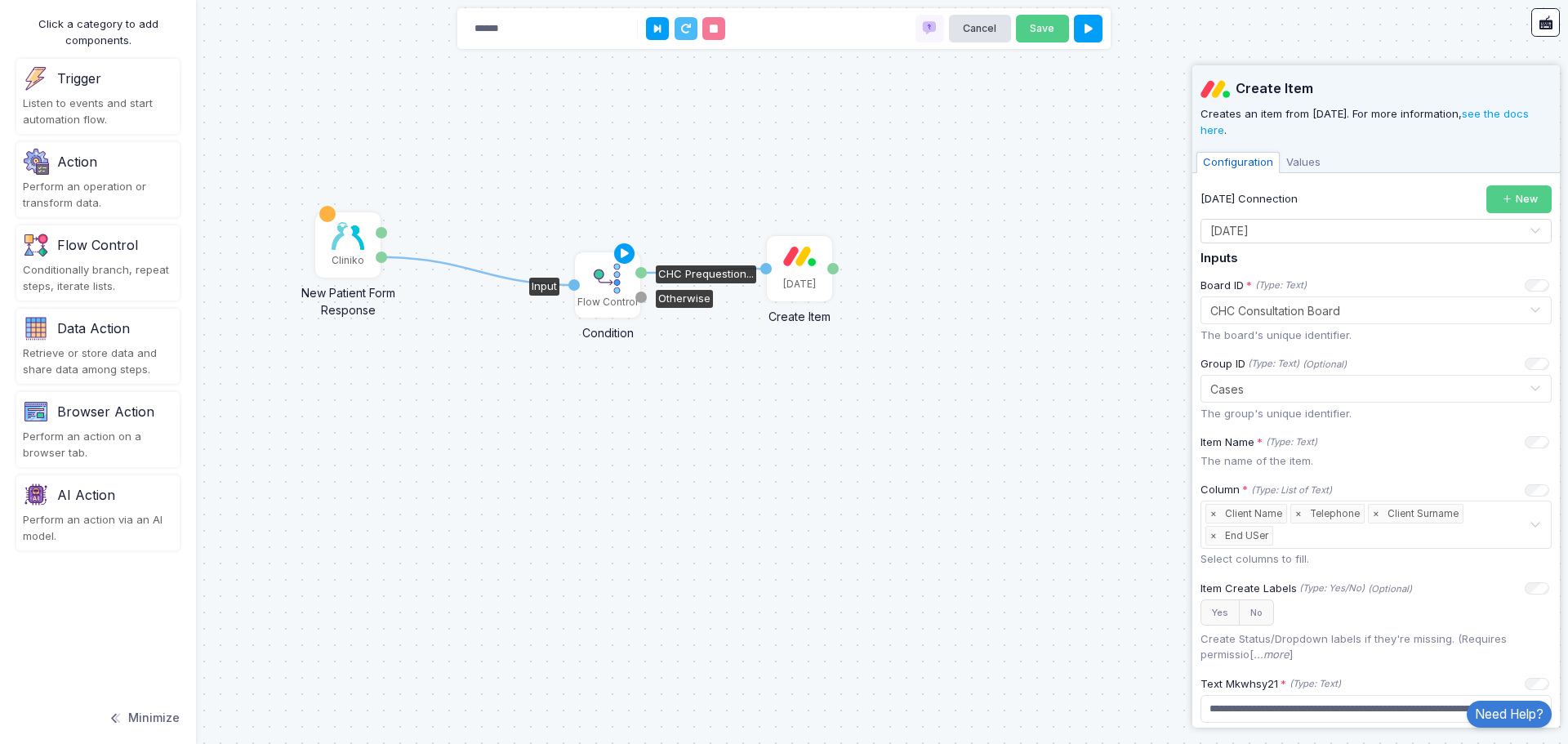
click at [602, 272] on img at bounding box center [607, 278] width 33 height 33
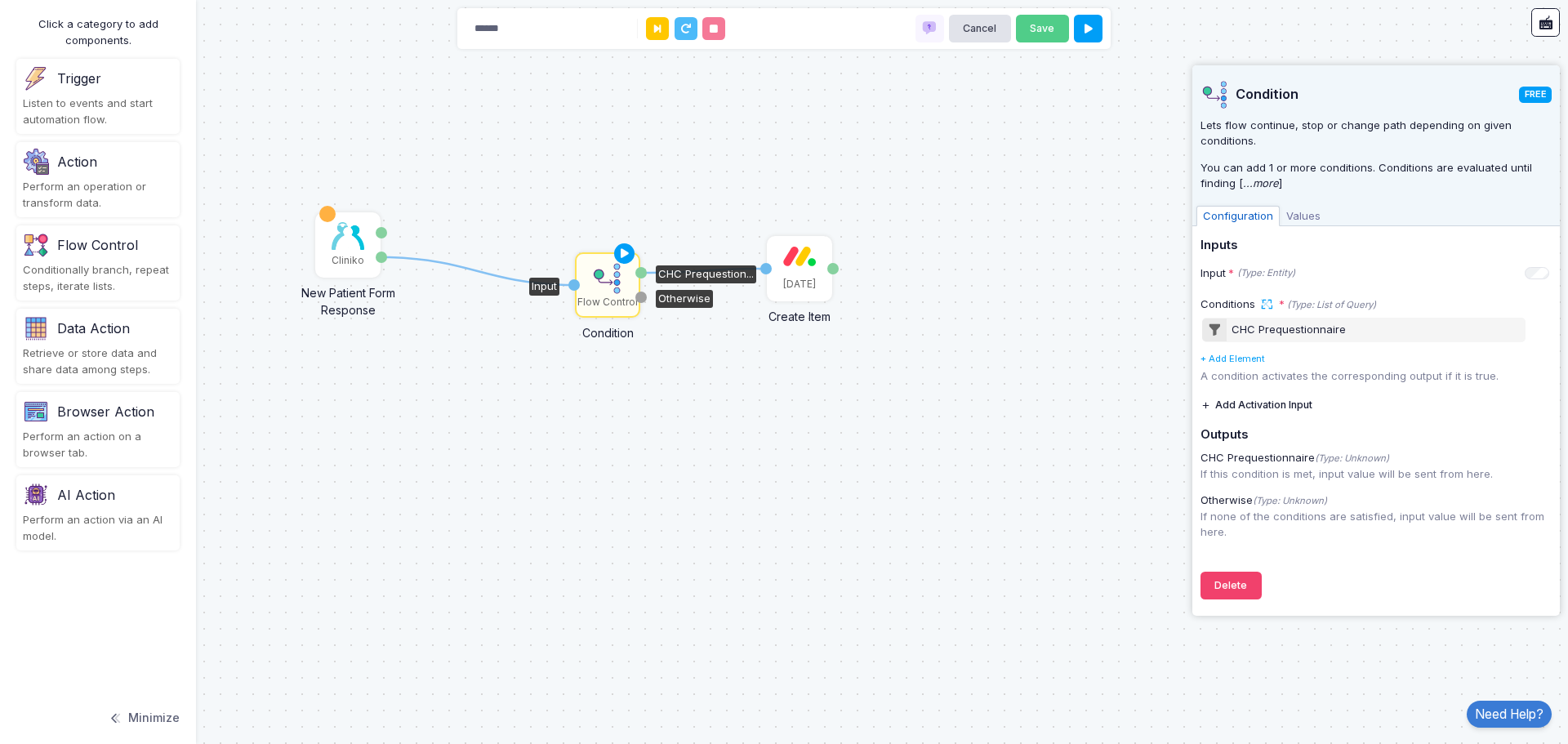
click at [1297, 214] on span "Values" at bounding box center [1303, 215] width 48 height 21
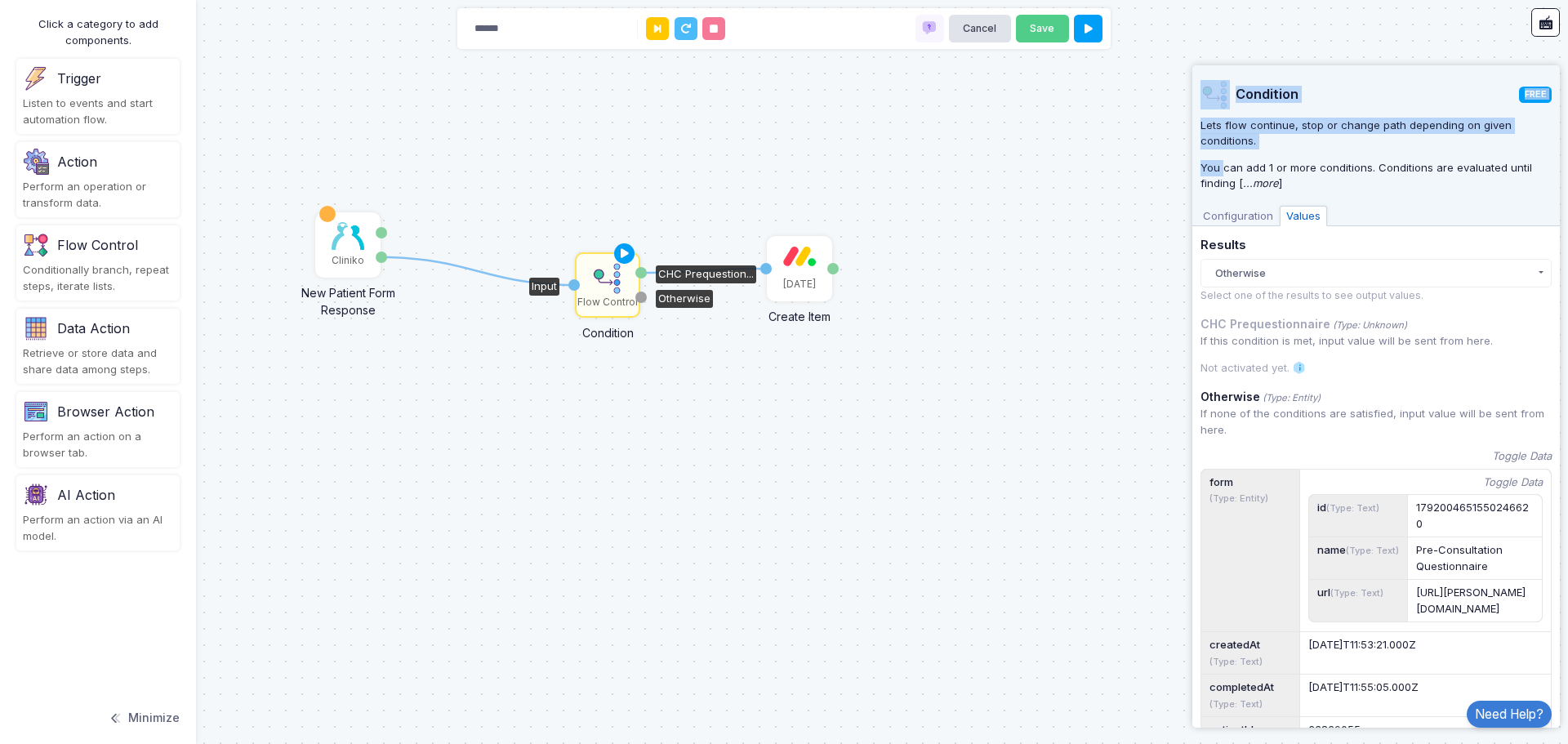
scroll to position [275, 0]
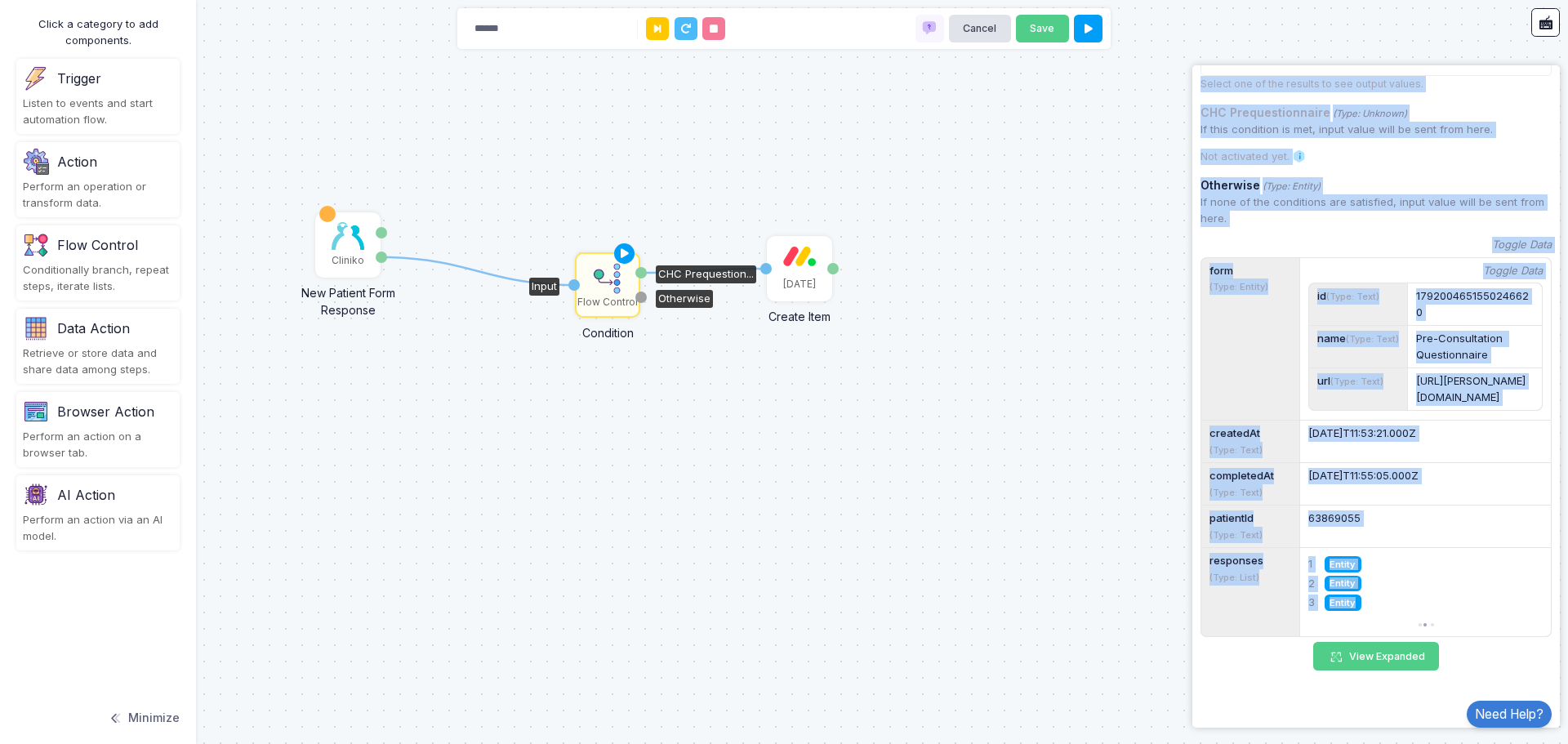
drag, startPoint x: 1221, startPoint y: 167, endPoint x: 1446, endPoint y: 628, distance: 513.0
click at [1446, 628] on div "Condition FREE Lets flow continue, stop or change path depending on given condi…" at bounding box center [1376, 286] width 351 height 866
copy div "can add 1 or more conditions. Conditions are evaluated until finding [ ...more …"
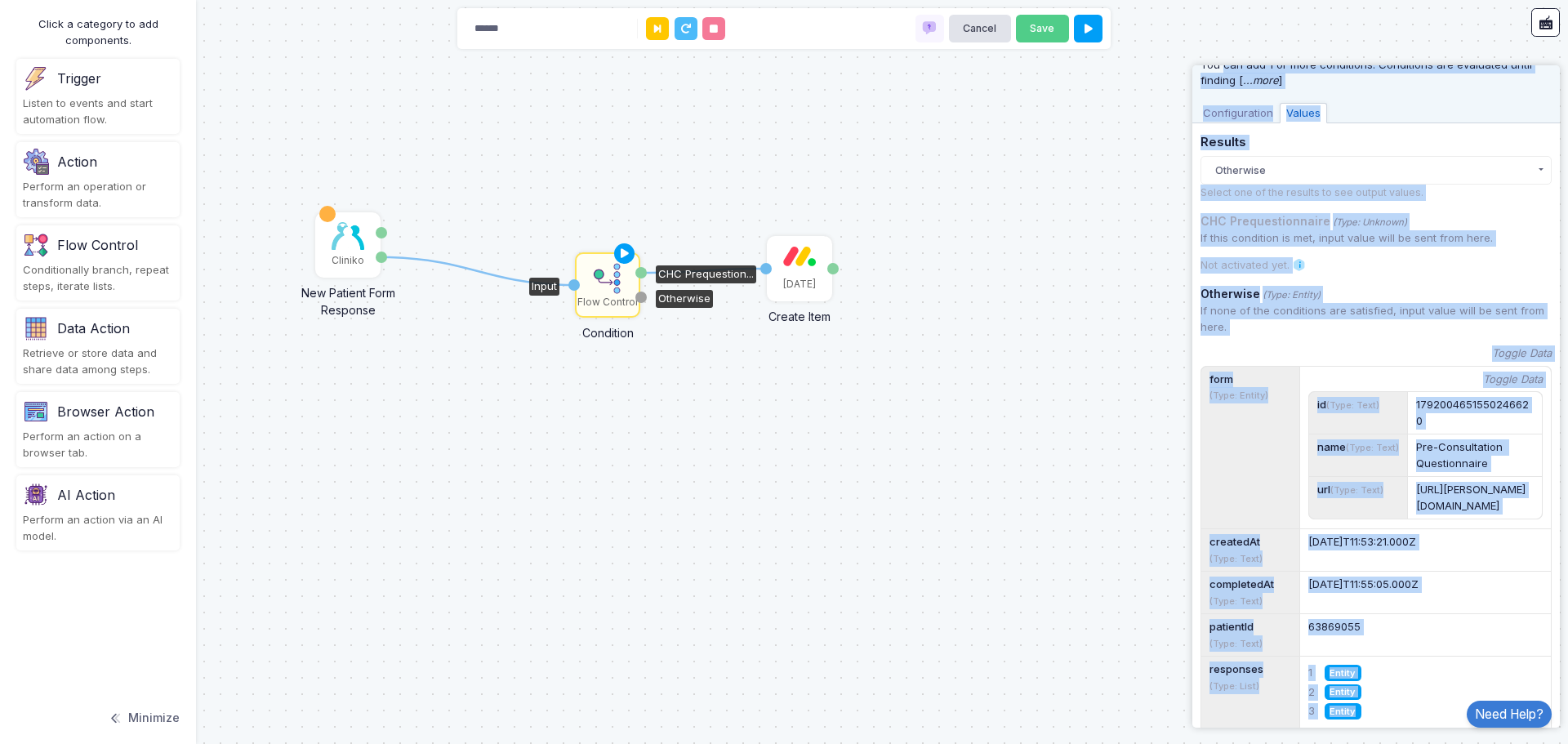
scroll to position [0, 0]
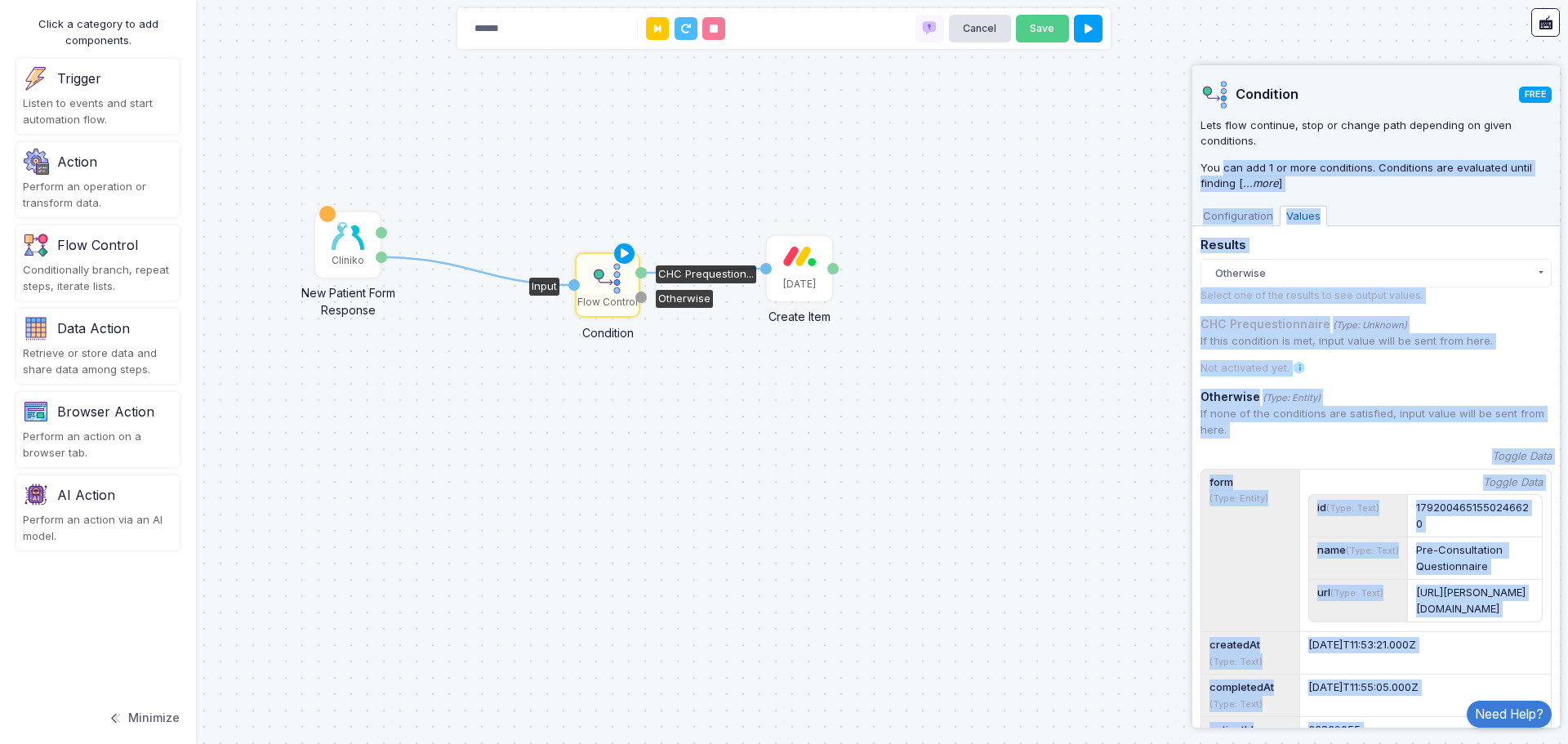
click at [1232, 211] on span "Configuration" at bounding box center [1238, 215] width 84 height 21
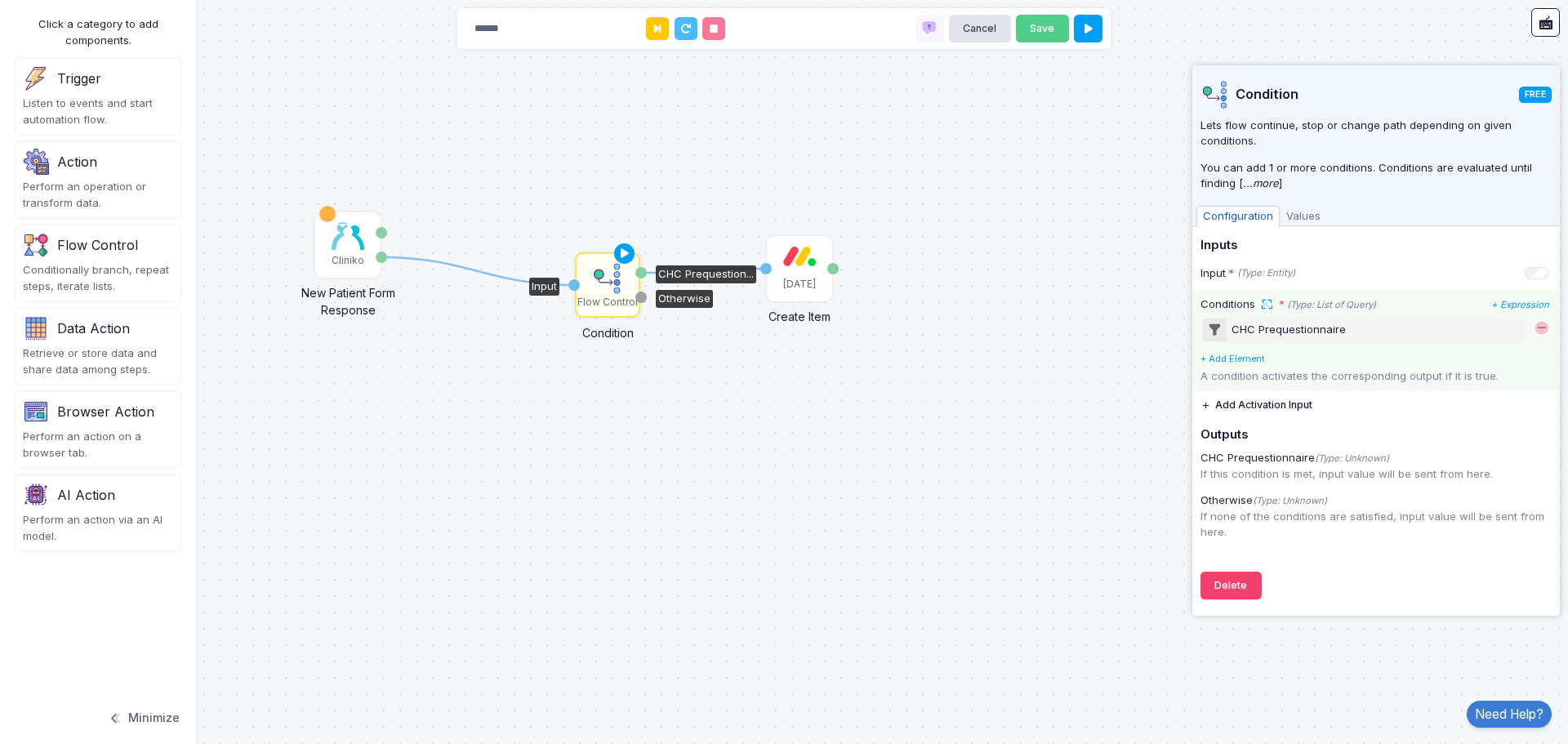
click at [1289, 331] on div "CHC Prequestionnaire" at bounding box center [1288, 330] width 115 height 16
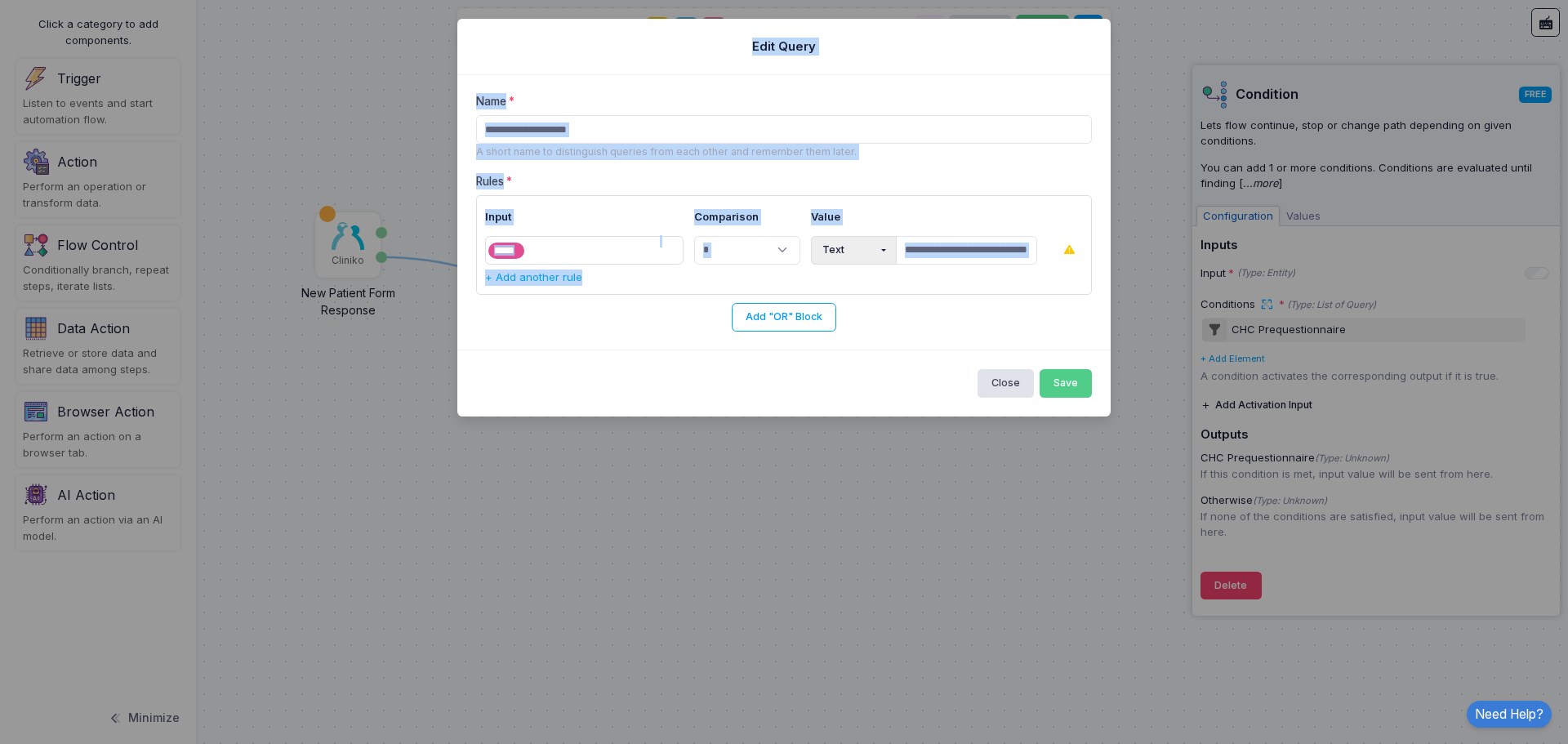
drag, startPoint x: 492, startPoint y: 69, endPoint x: 1067, endPoint y: 315, distance: 625.4
click at [1067, 315] on app-query-form "**********" at bounding box center [784, 217] width 653 height 398
copy app-query-form "**********"
click at [909, 147] on div "**********" at bounding box center [784, 126] width 616 height 66
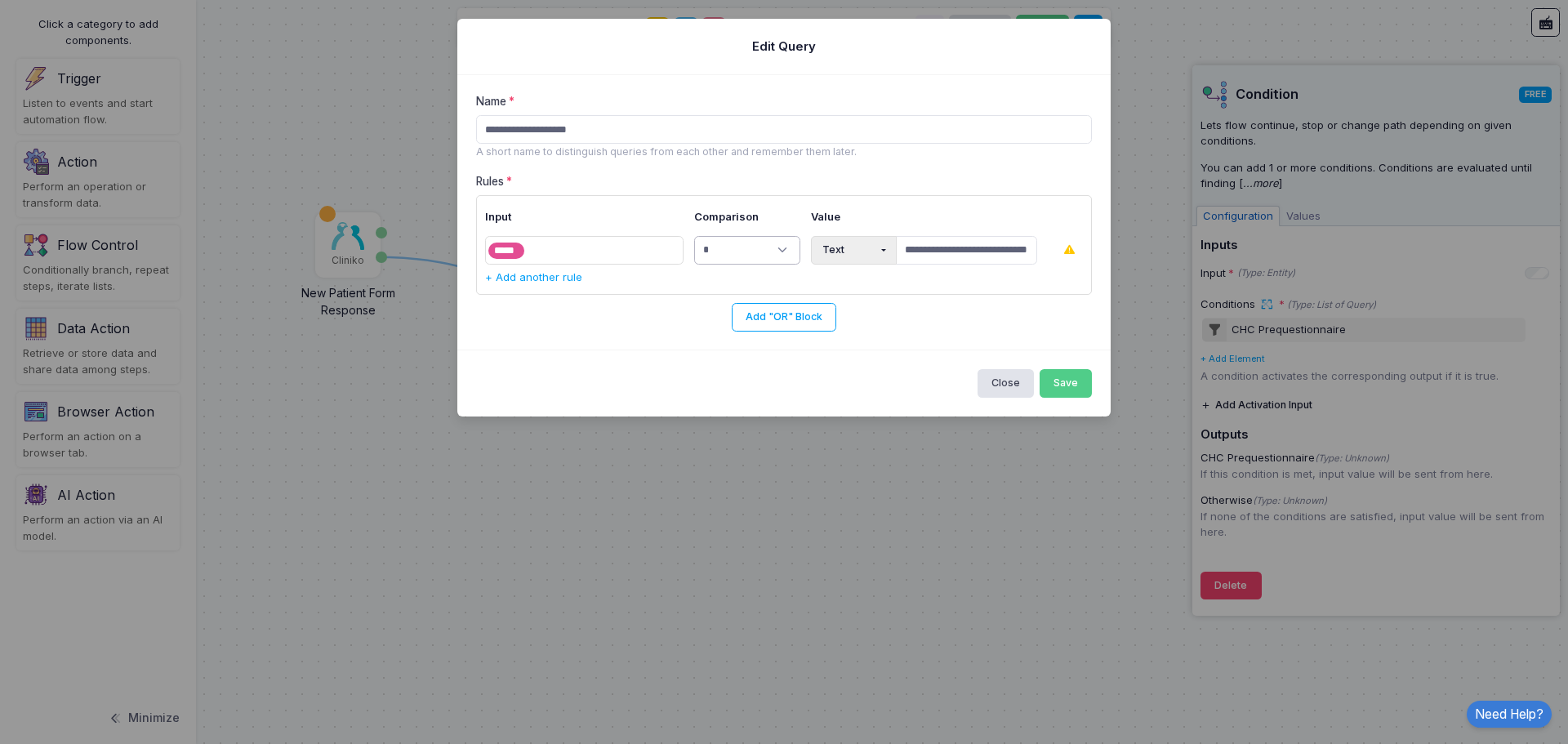
click at [770, 246] on select "**********" at bounding box center [747, 250] width 106 height 29
click at [768, 215] on th "Comparison" at bounding box center [747, 217] width 117 height 27
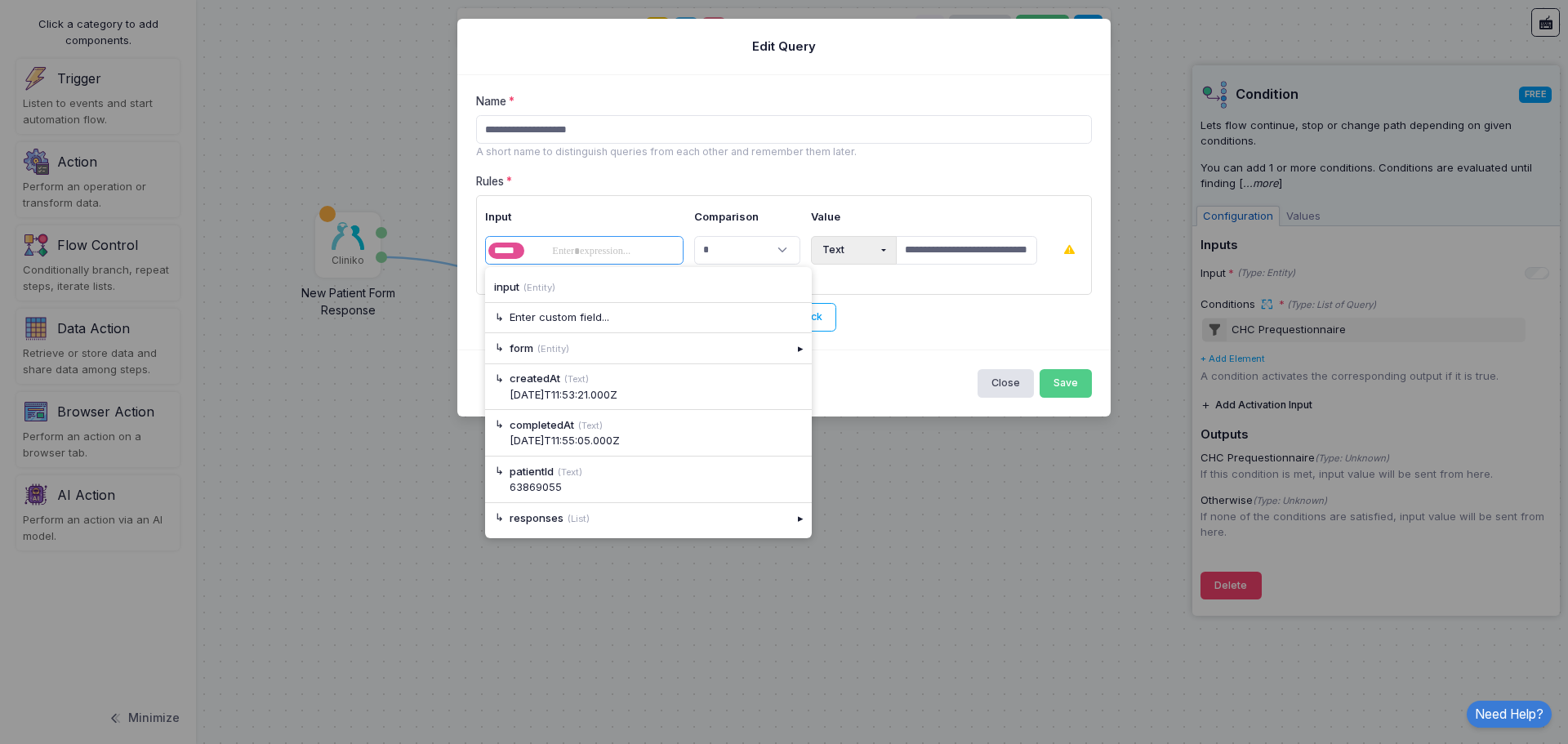
click at [638, 262] on tags "***** ​" at bounding box center [584, 250] width 199 height 29
click at [797, 522] on div "▸" at bounding box center [799, 518] width 23 height 29
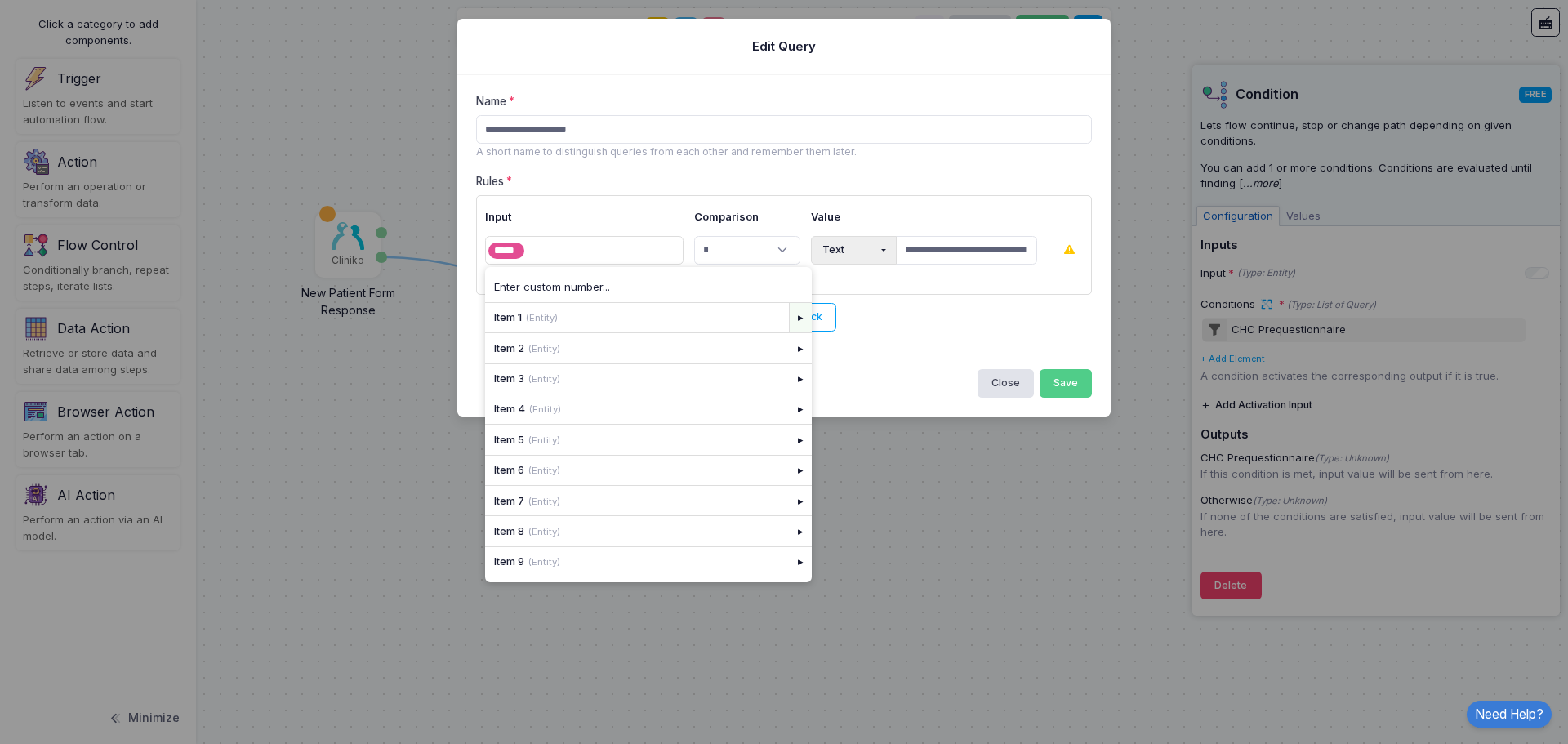
click at [792, 316] on div "▸" at bounding box center [799, 317] width 23 height 29
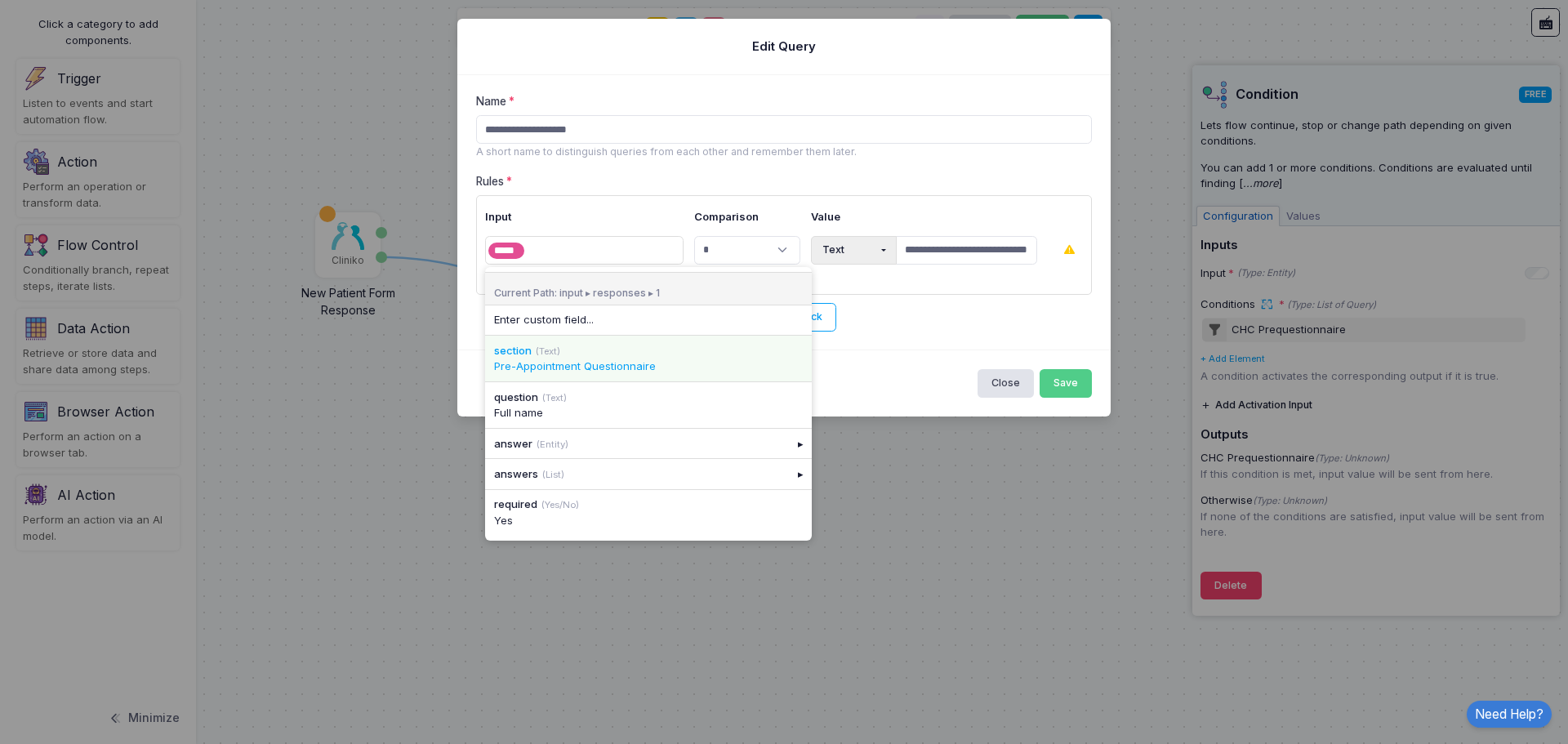
click at [665, 361] on div "Pre-Appointment Questionnaire" at bounding box center [649, 367] width 309 height 16
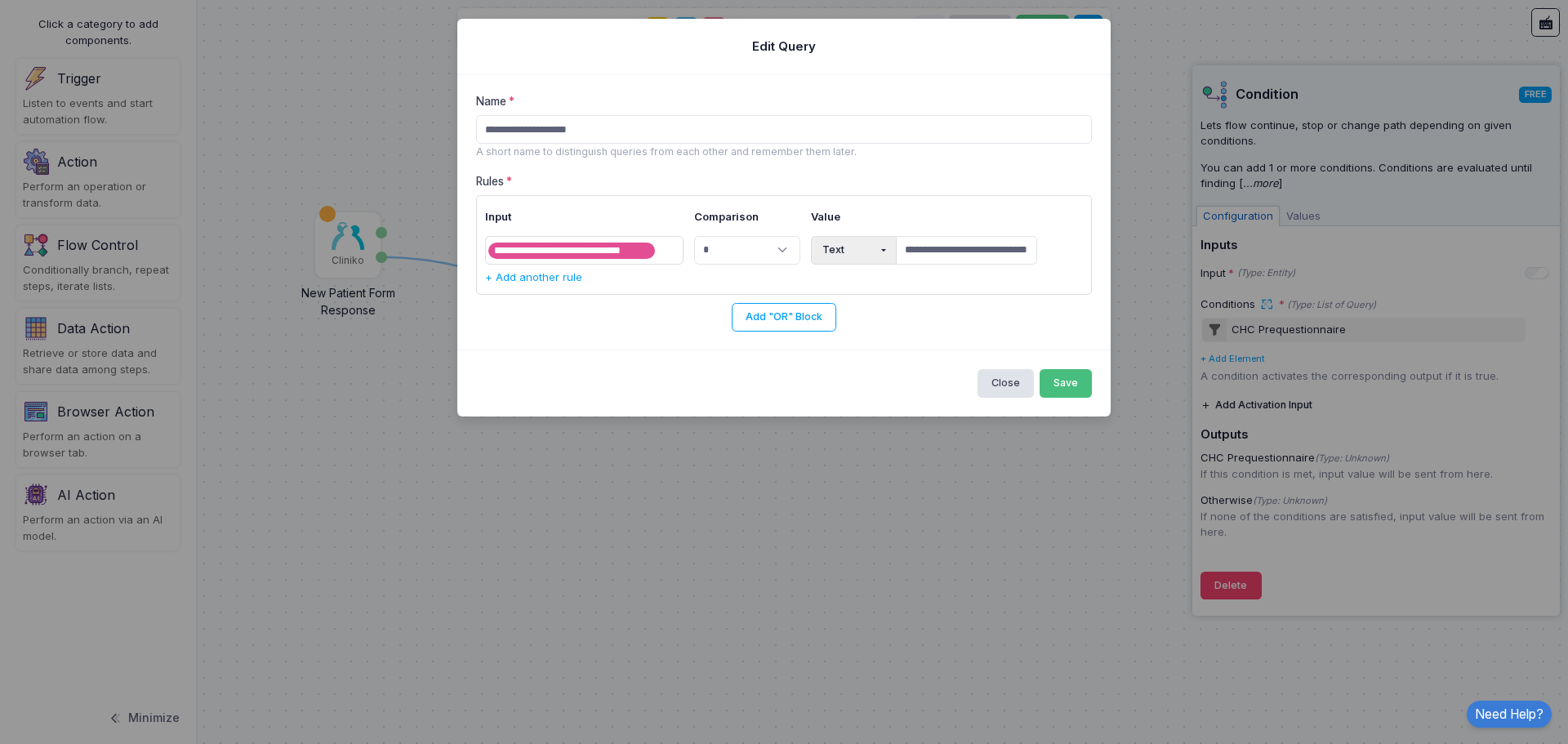
click at [1077, 376] on button "Save" at bounding box center [1066, 383] width 53 height 29
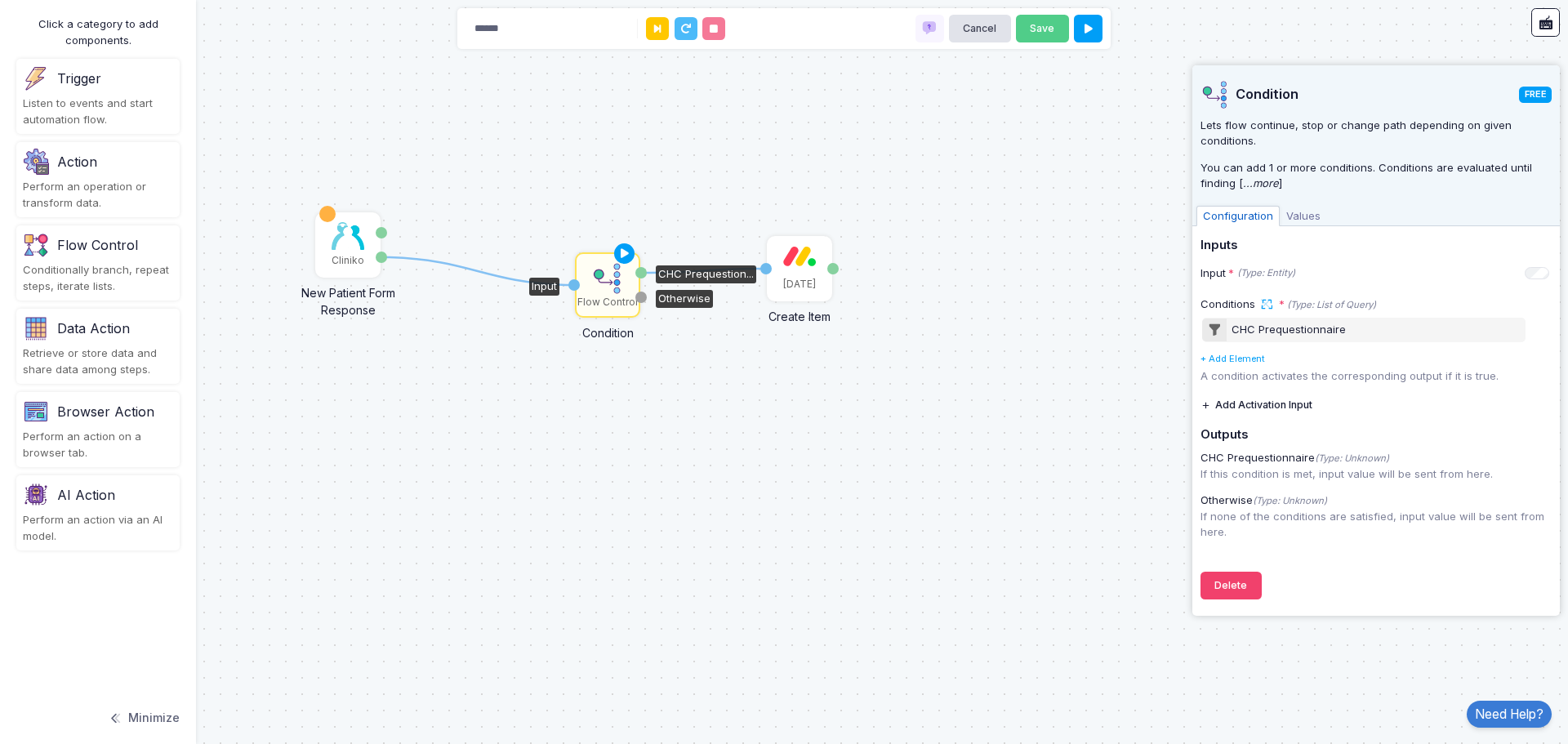
click at [923, 266] on div "1 1 Cliniko New Patient Form Response Patient ID Response Flow Control Conditio…" at bounding box center [784, 372] width 1568 height 744
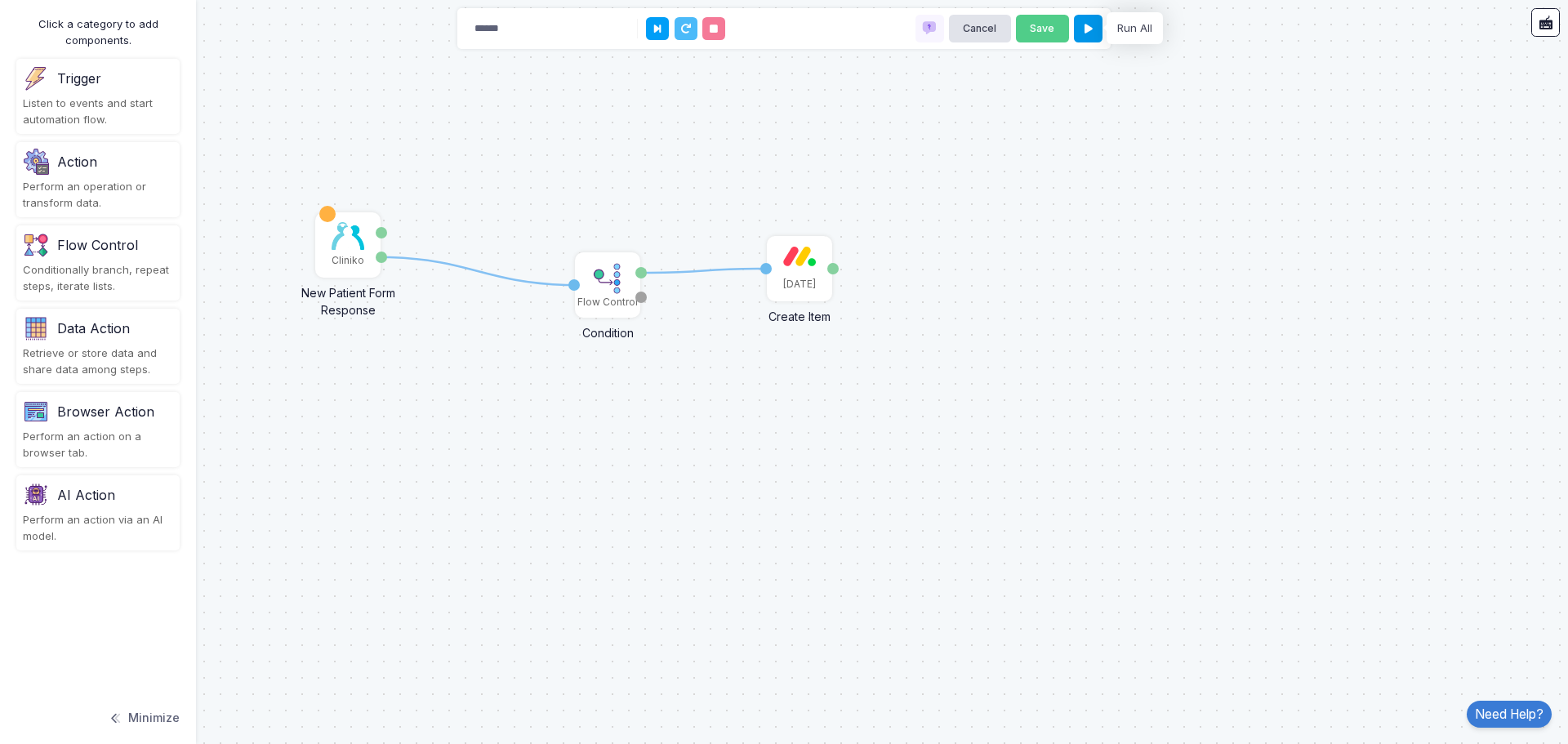
click at [1090, 29] on icon at bounding box center [1089, 29] width 8 height 11
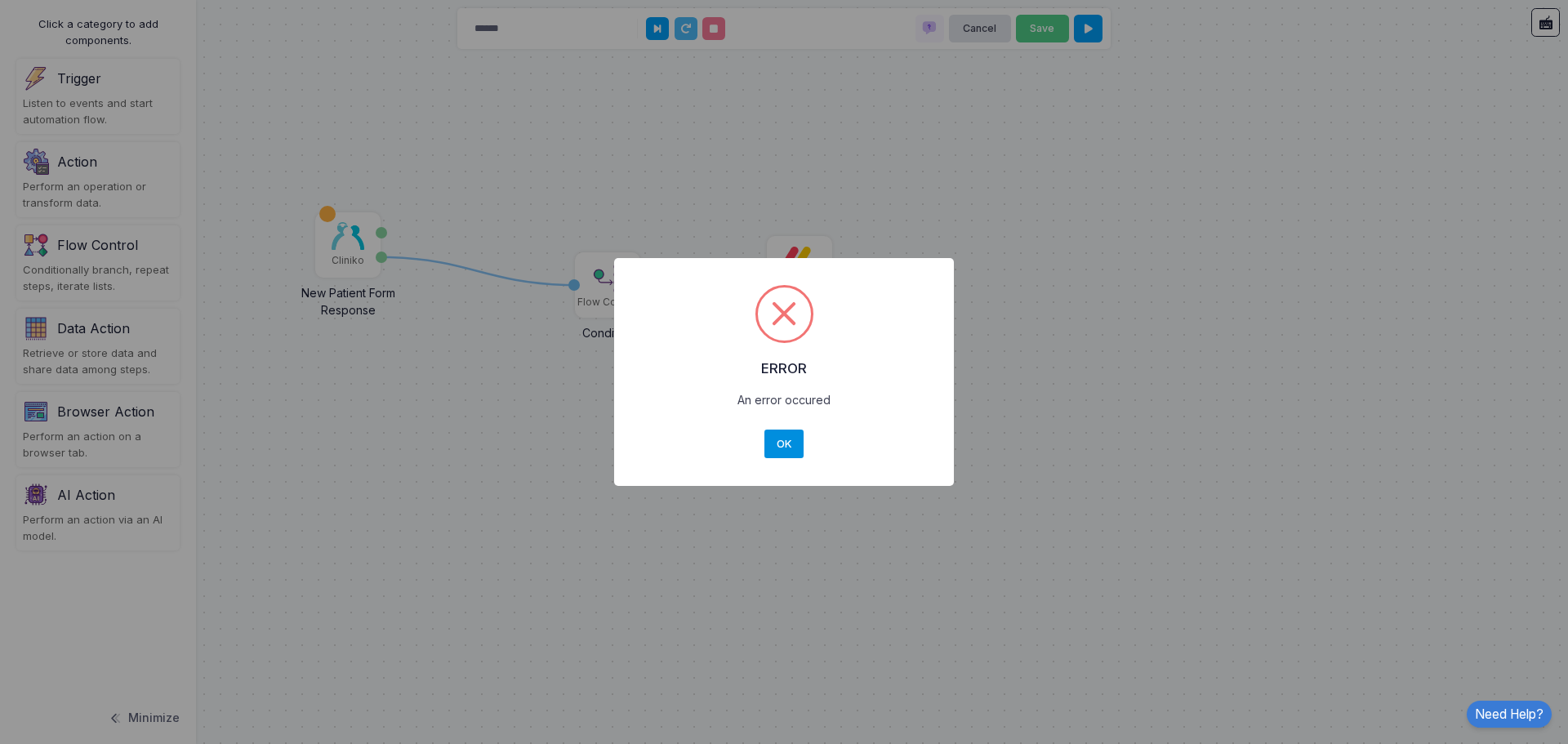
click at [779, 441] on button "OK" at bounding box center [784, 444] width 39 height 29
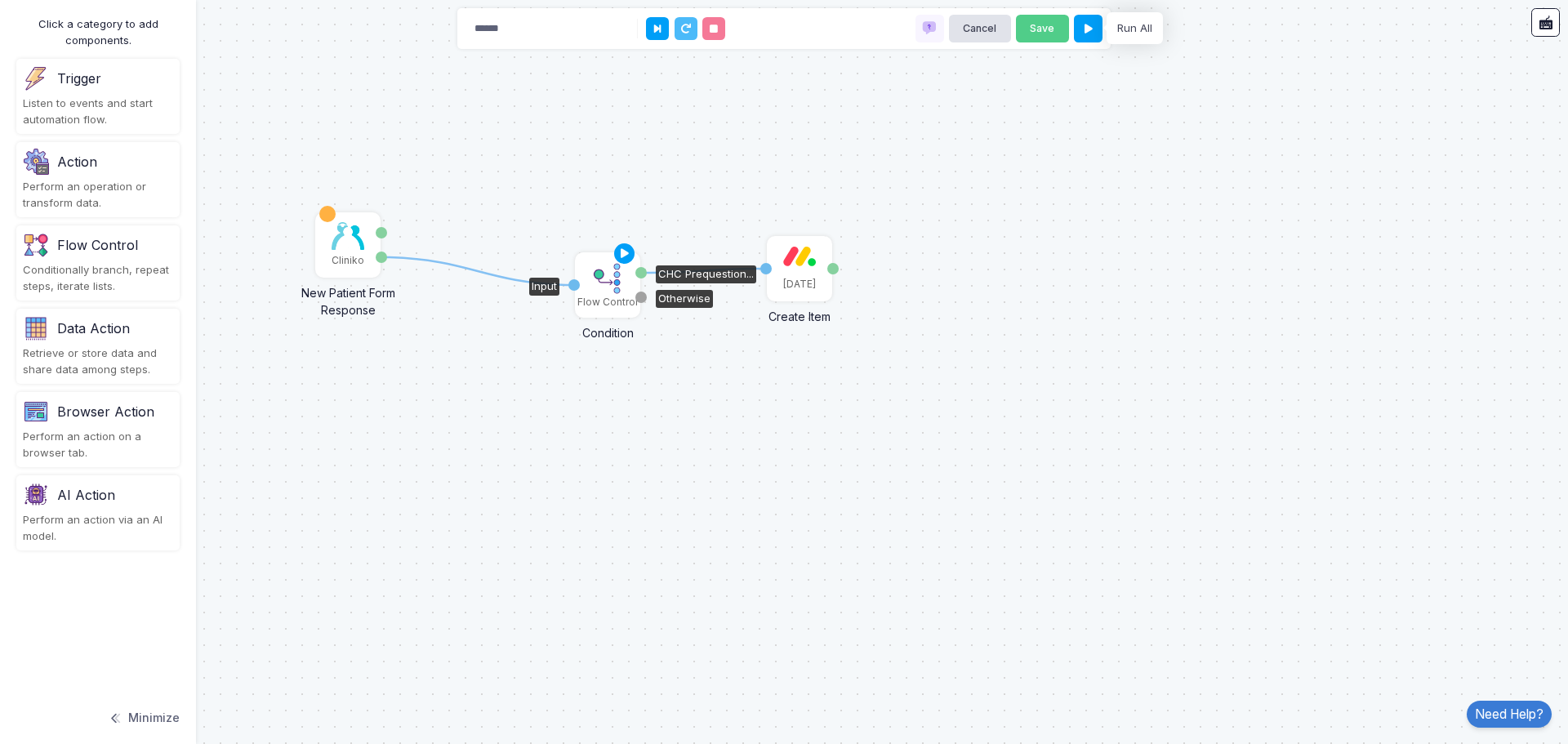
click at [608, 277] on img at bounding box center [607, 278] width 33 height 33
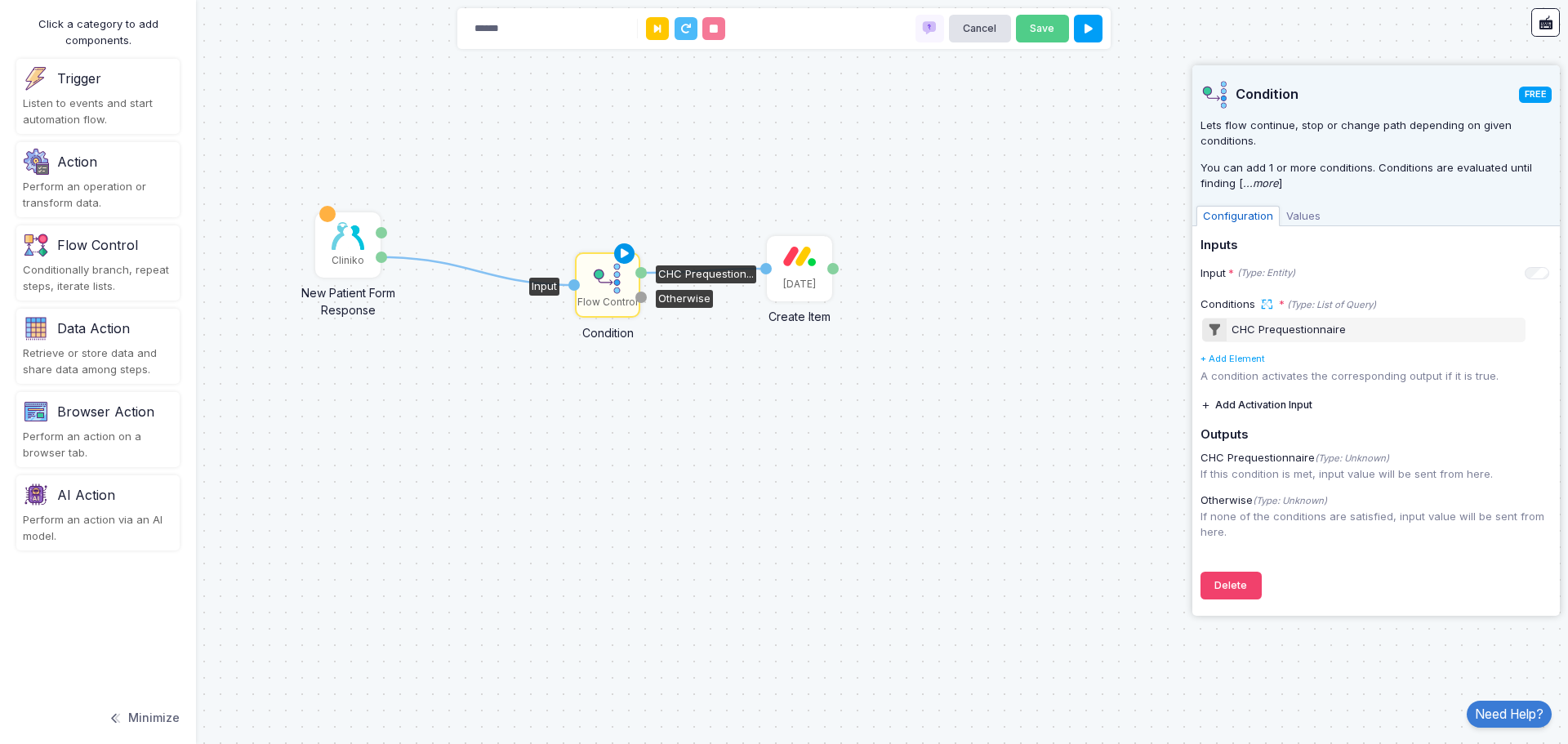
click at [620, 255] on icon at bounding box center [625, 253] width 20 height 23
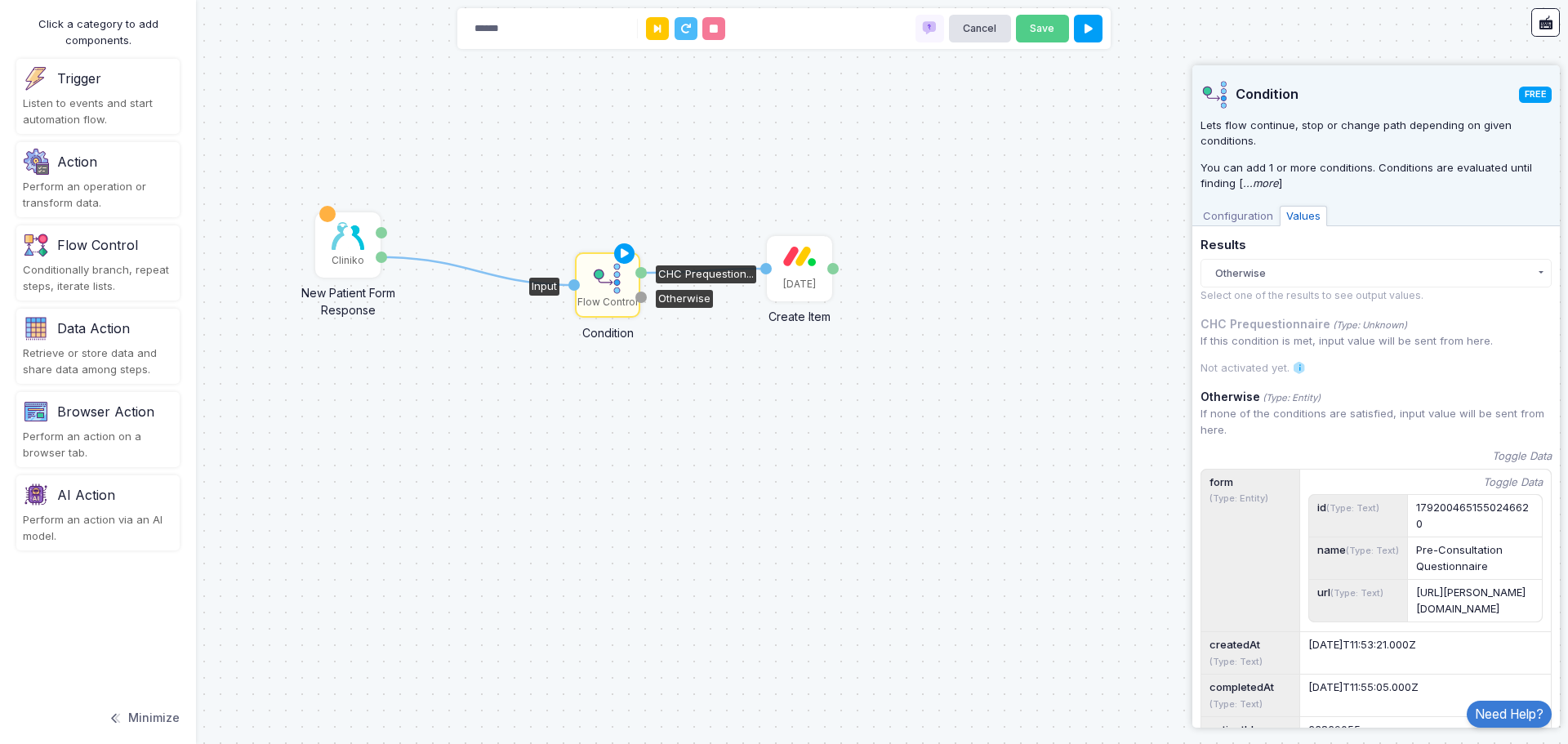
click at [1240, 210] on span "Configuration" at bounding box center [1238, 215] width 84 height 21
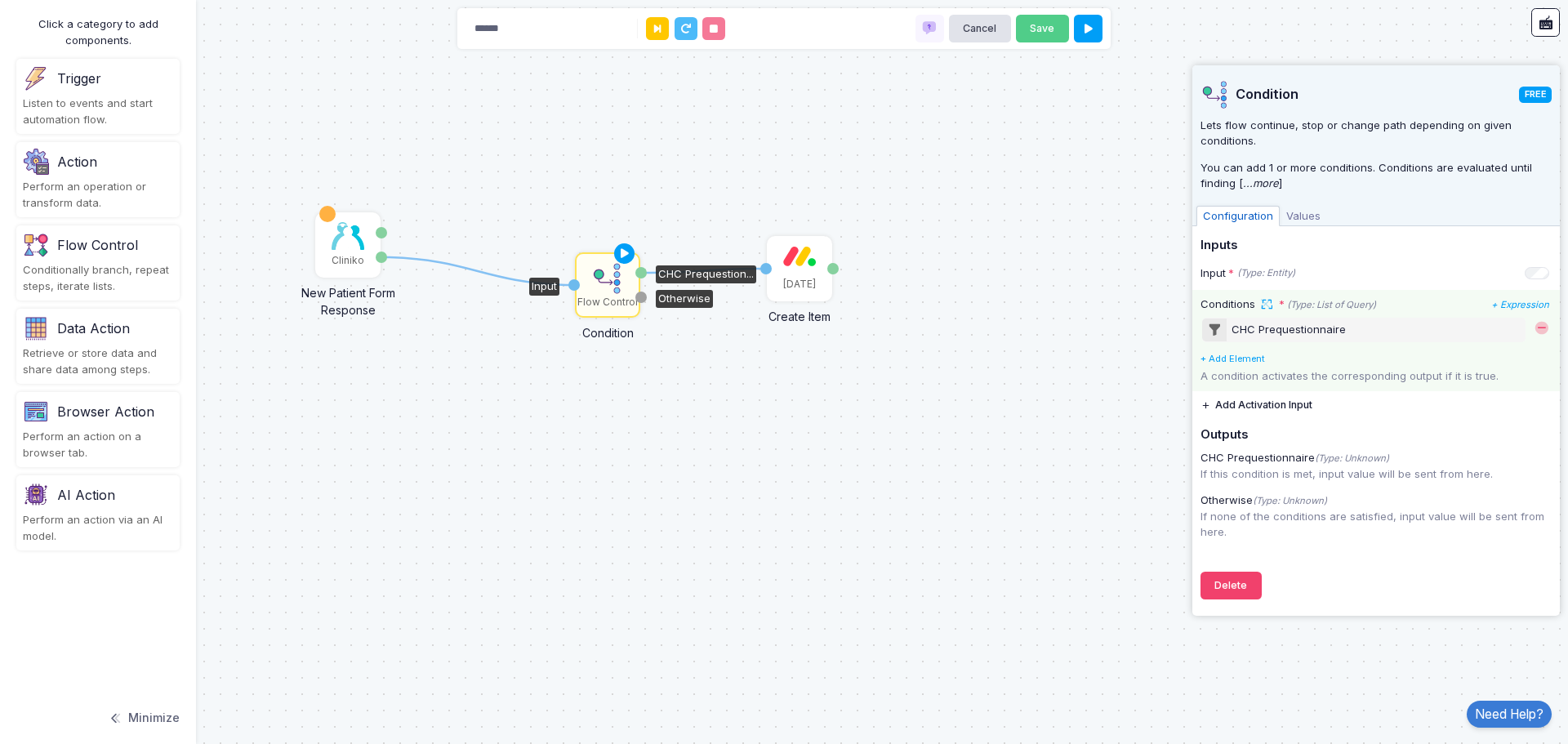
click at [1527, 329] on td at bounding box center [1539, 329] width 25 height 29
click at [1364, 332] on div "CHC Prequestionnaire" at bounding box center [1364, 330] width 324 height 25
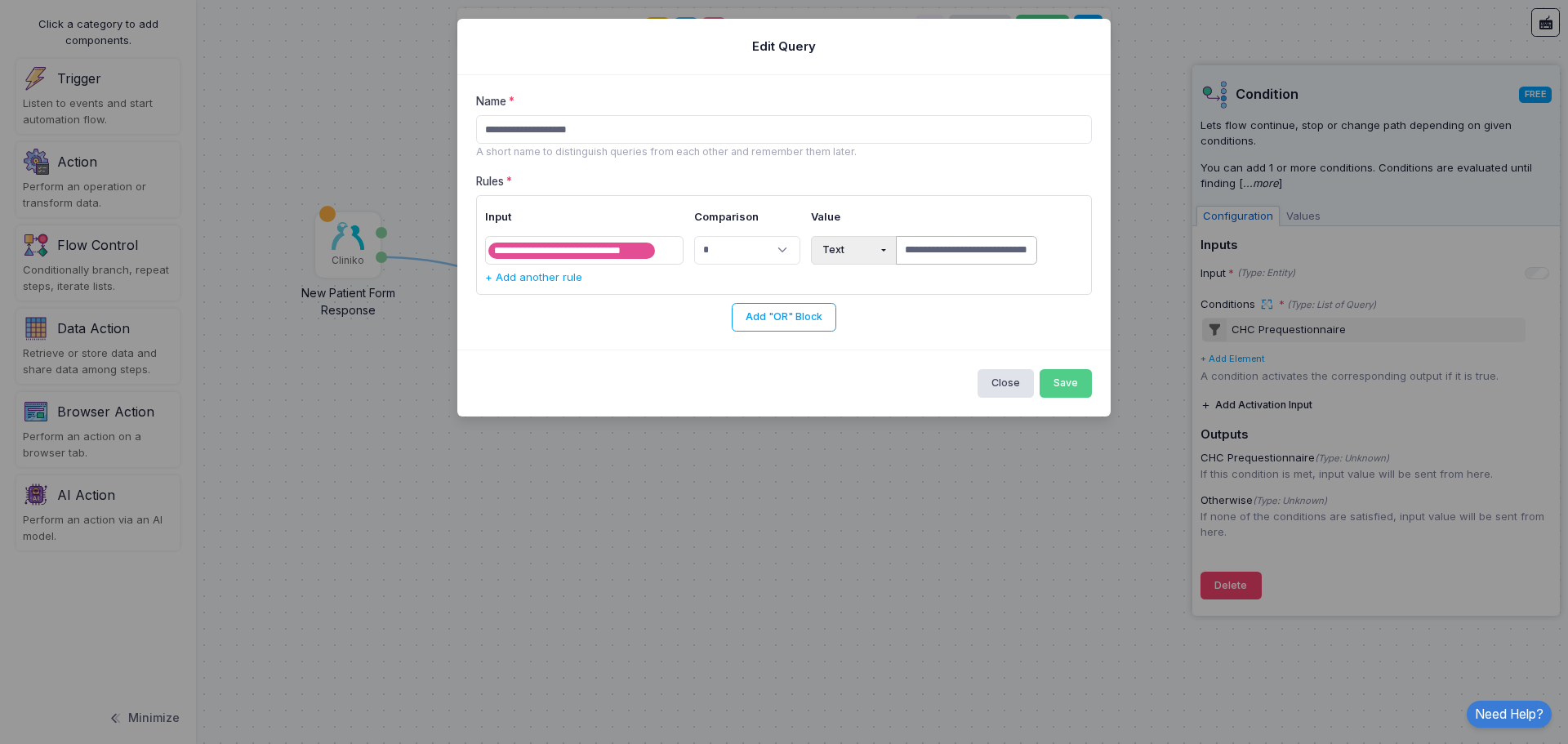
scroll to position [0, 28]
drag, startPoint x: 905, startPoint y: 248, endPoint x: 1174, endPoint y: 252, distance: 269.0
click at [1174, 252] on ngb-modal-window "**********" at bounding box center [784, 372] width 1568 height 744
click at [661, 250] on span at bounding box center [702, 251] width 90 height 20
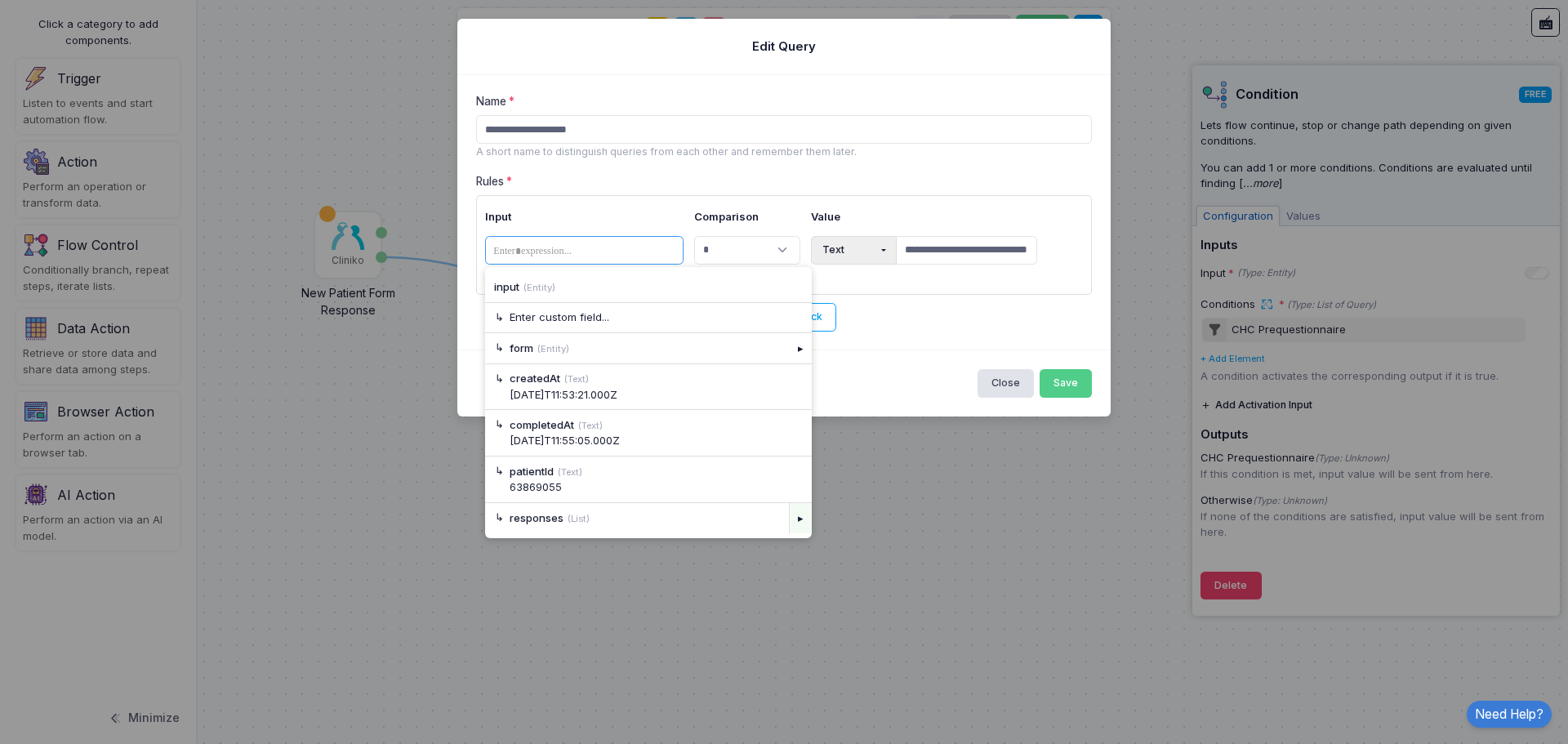
click at [798, 515] on div "▸" at bounding box center [799, 518] width 23 height 29
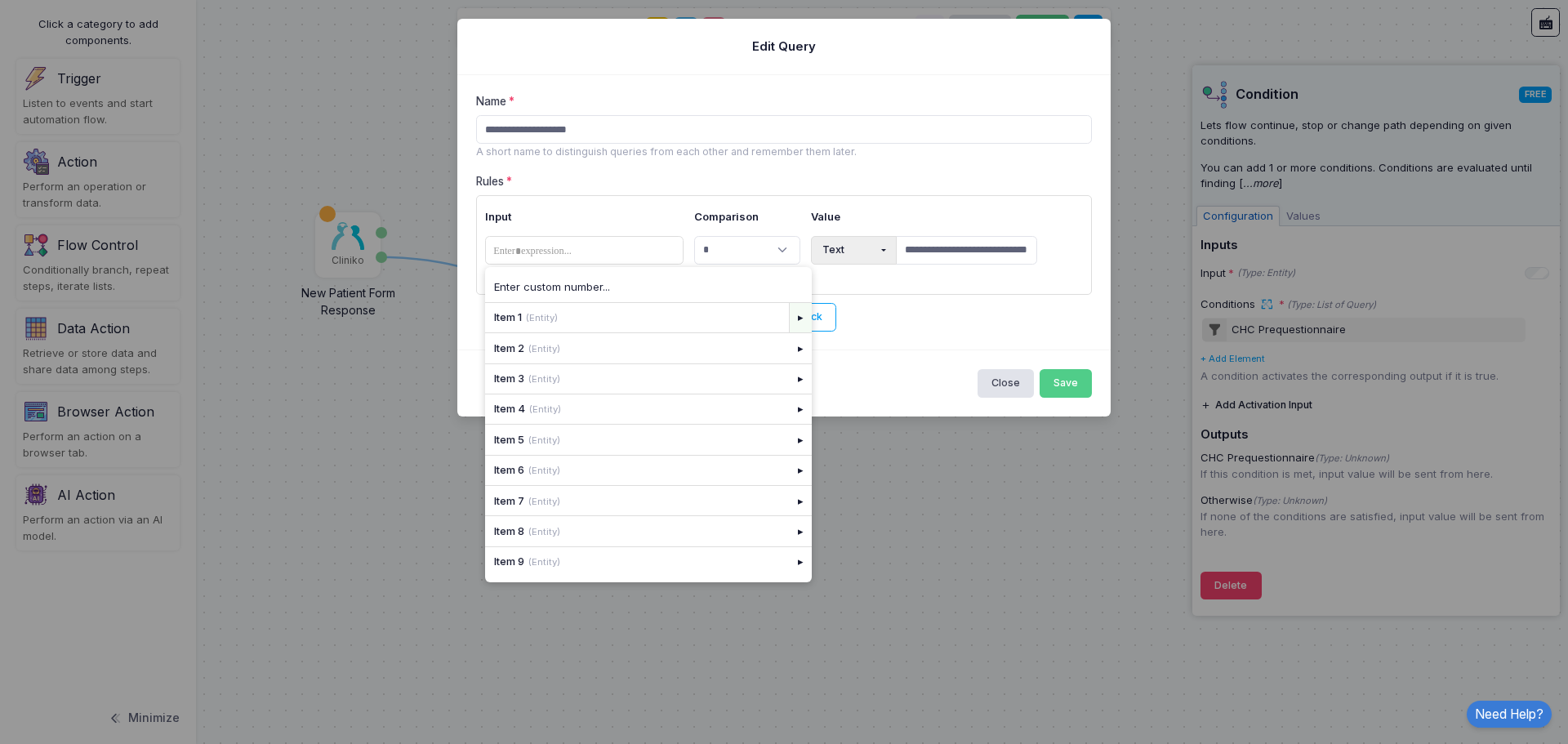
click at [796, 319] on div "▸" at bounding box center [799, 317] width 23 height 29
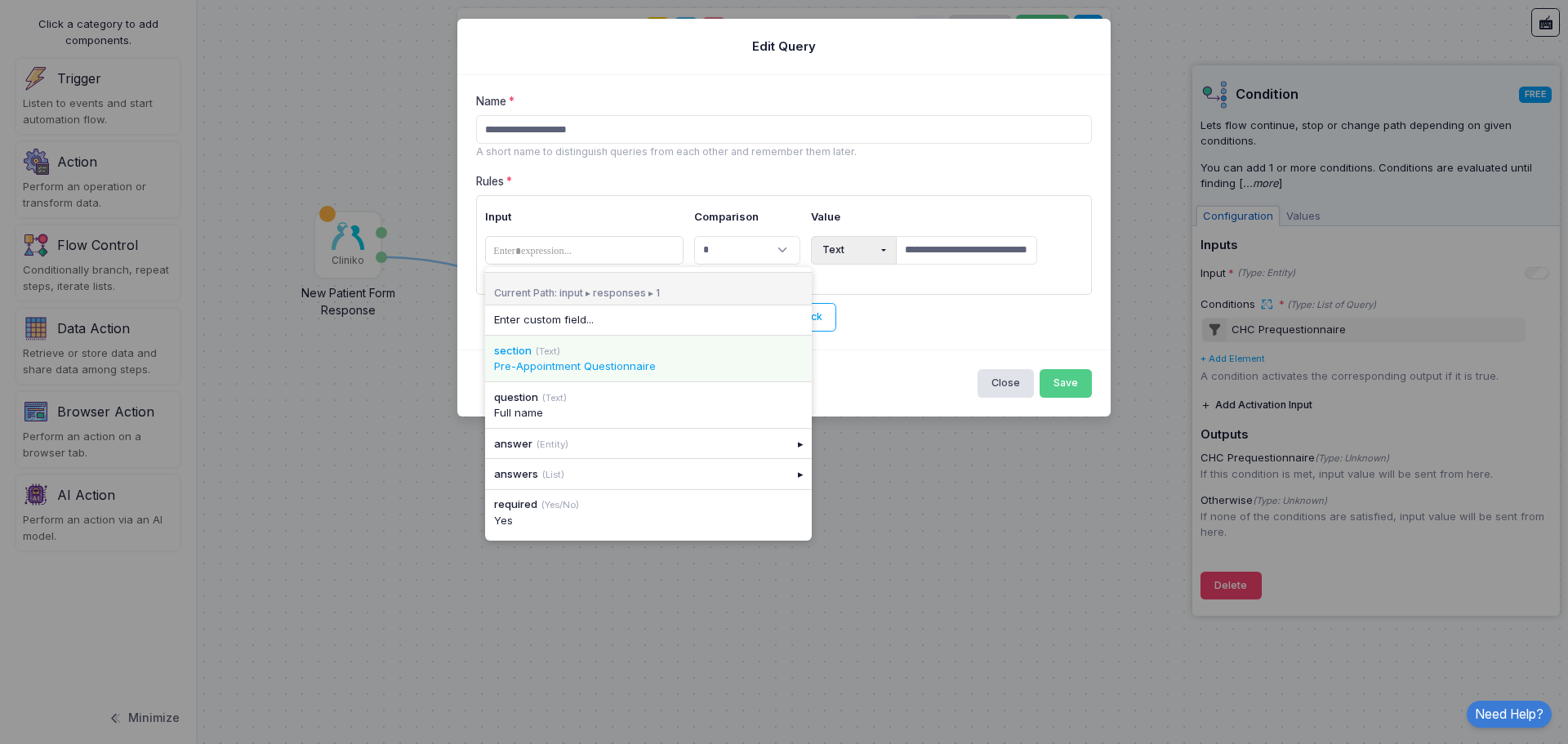
click at [616, 364] on div "Pre-Appointment Questionnaire" at bounding box center [649, 367] width 309 height 16
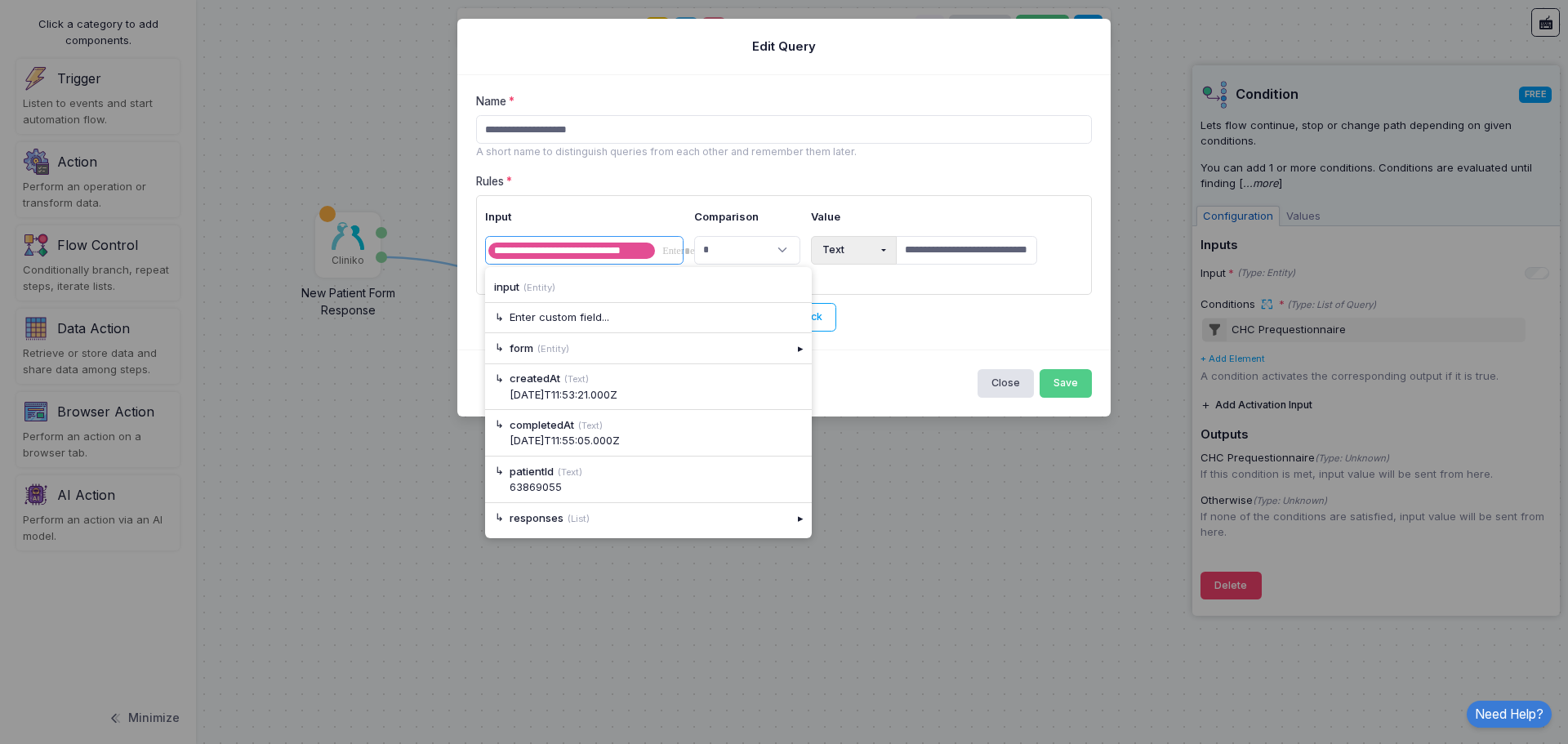
drag, startPoint x: 679, startPoint y: 243, endPoint x: 454, endPoint y: 223, distance: 225.9
click at [454, 223] on ngb-modal-window "**********" at bounding box center [784, 372] width 1568 height 744
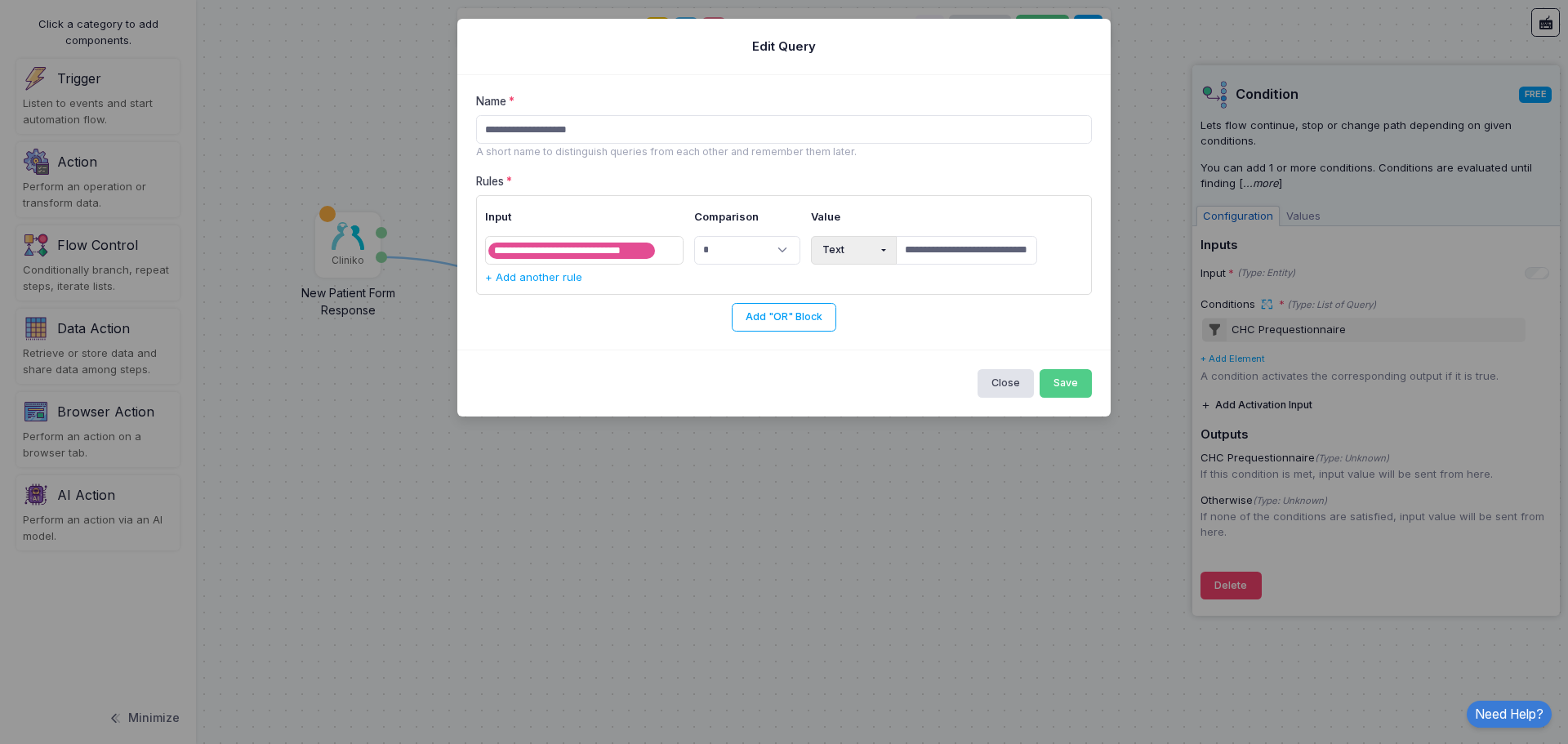
click at [565, 84] on div "**********" at bounding box center [784, 212] width 653 height 275
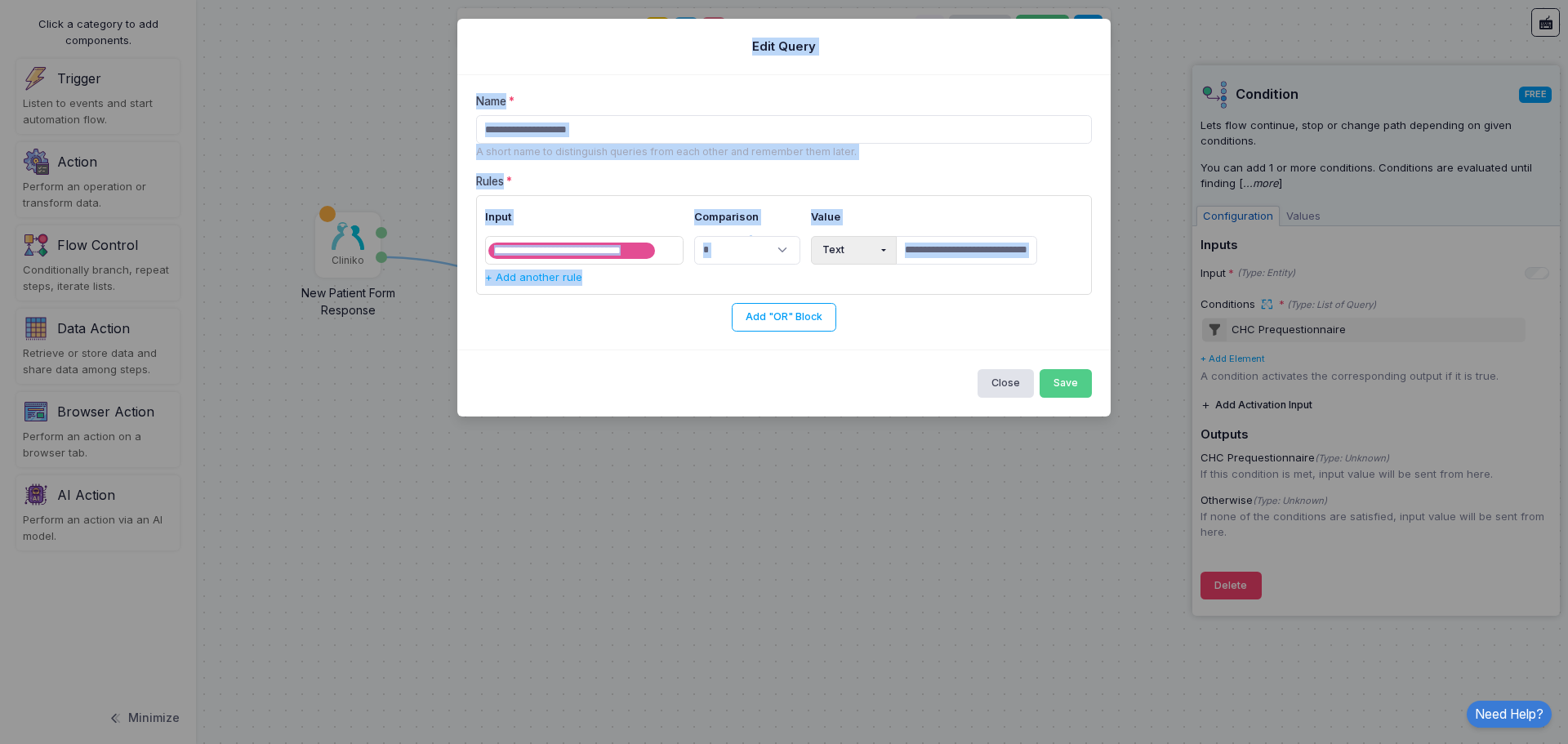
drag, startPoint x: 491, startPoint y: 52, endPoint x: 1066, endPoint y: 337, distance: 641.8
click at [1066, 337] on app-query-form "**********" at bounding box center [784, 217] width 653 height 398
copy app-query-form "**********"
click at [670, 250] on span at bounding box center [702, 251] width 90 height 20
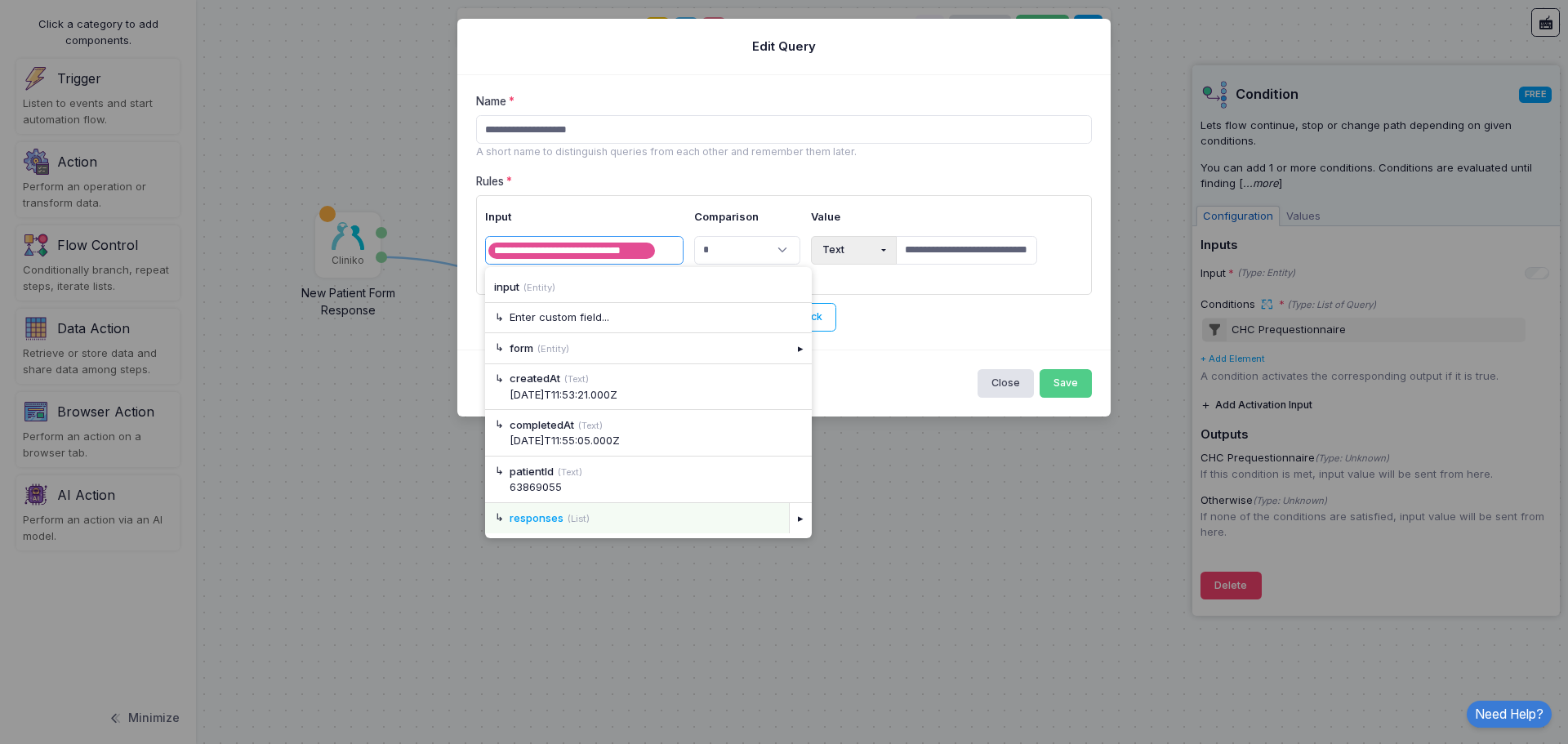
click at [725, 526] on div "responses (List)" at bounding box center [644, 519] width 270 height 16
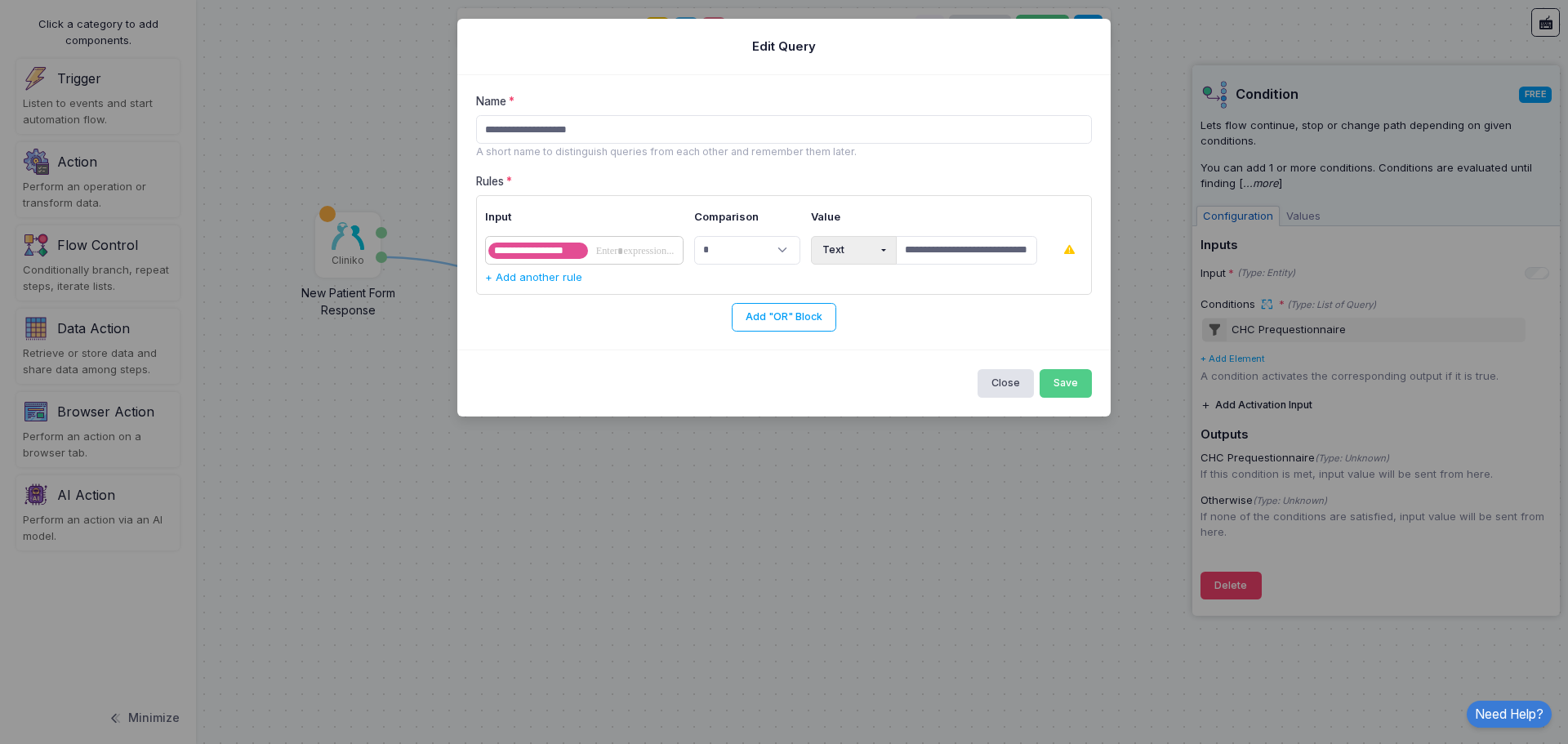
click at [640, 255] on span at bounding box center [635, 251] width 90 height 20
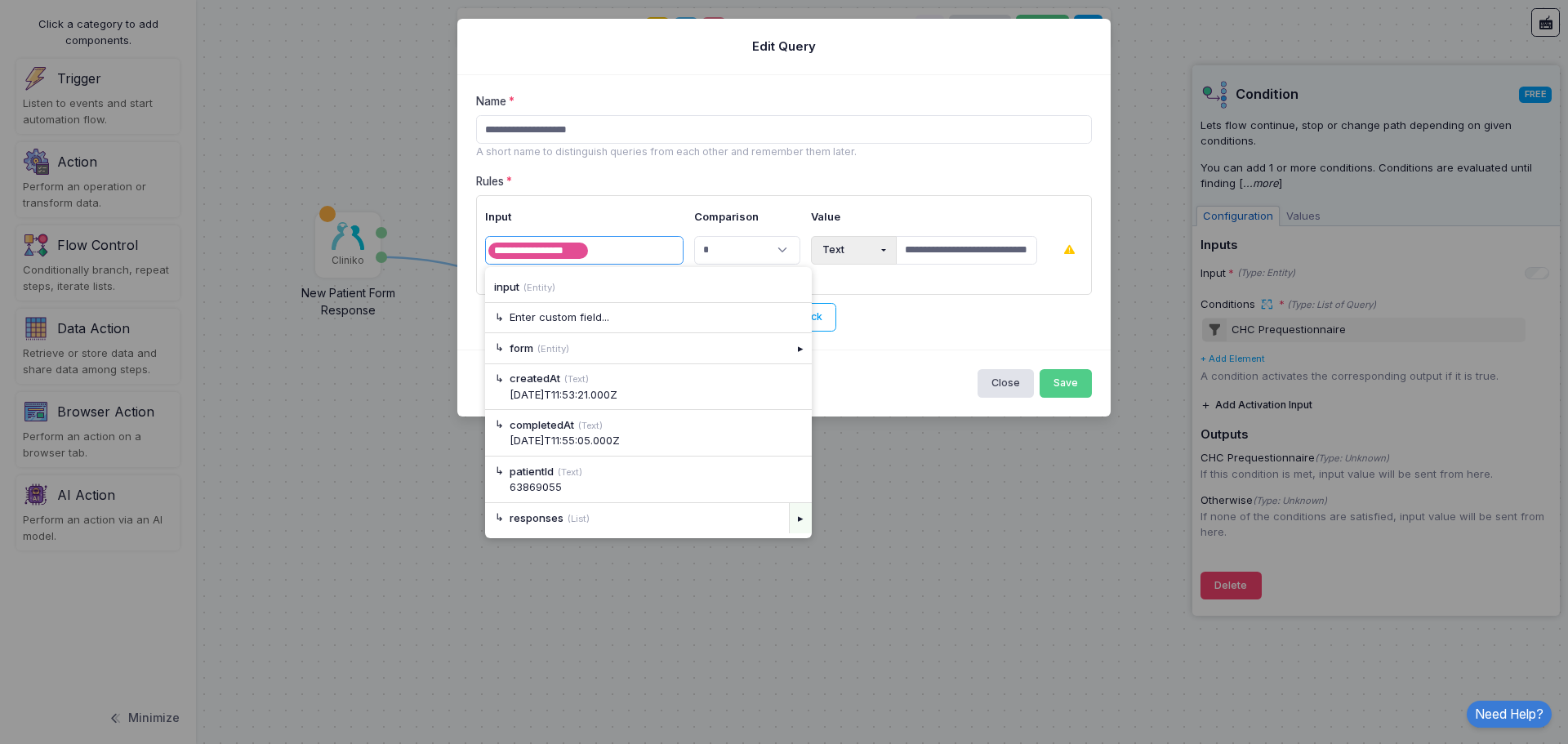
click at [796, 518] on div "▸" at bounding box center [799, 518] width 23 height 29
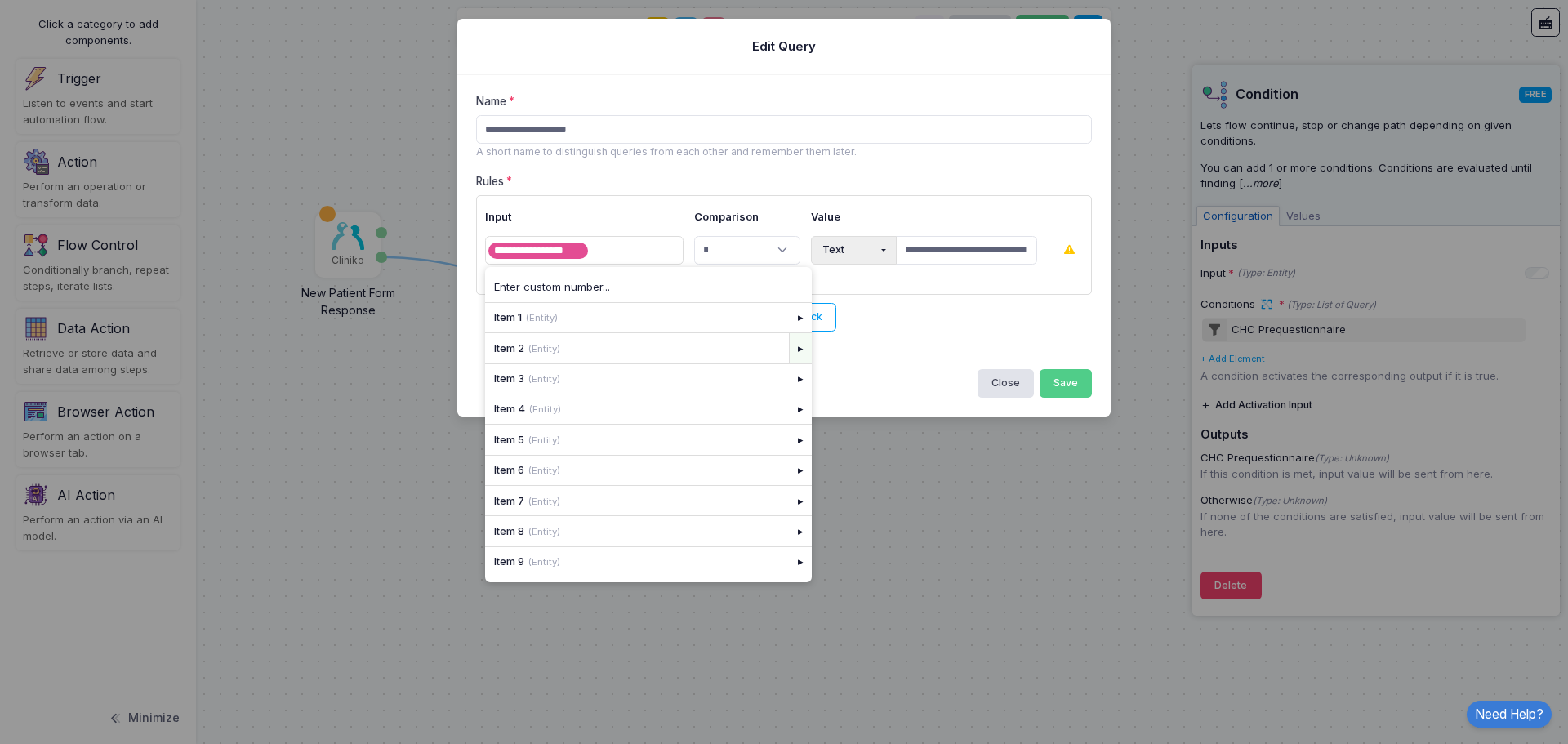
click at [791, 345] on div "▸" at bounding box center [799, 347] width 23 height 29
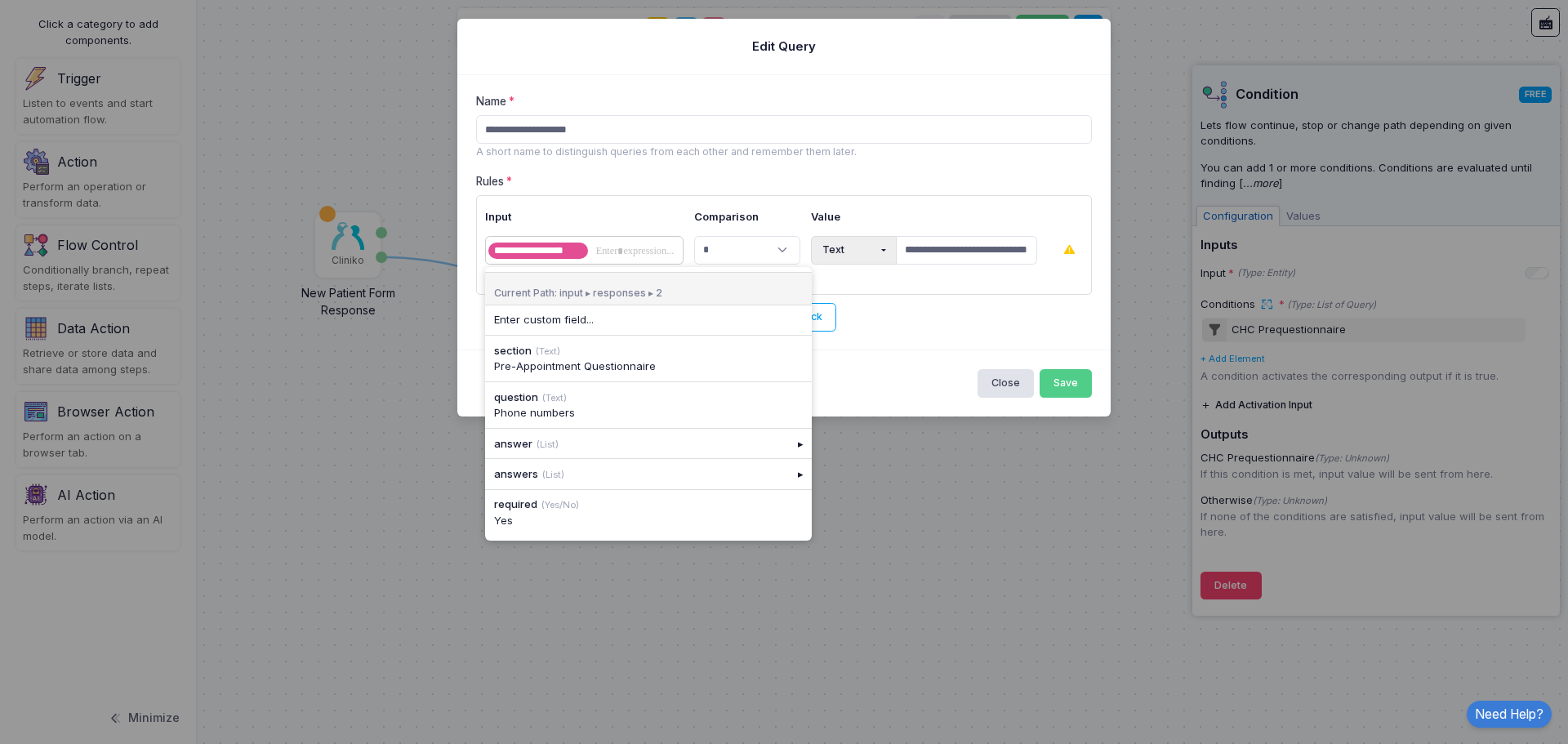
click at [600, 254] on span at bounding box center [635, 251] width 90 height 20
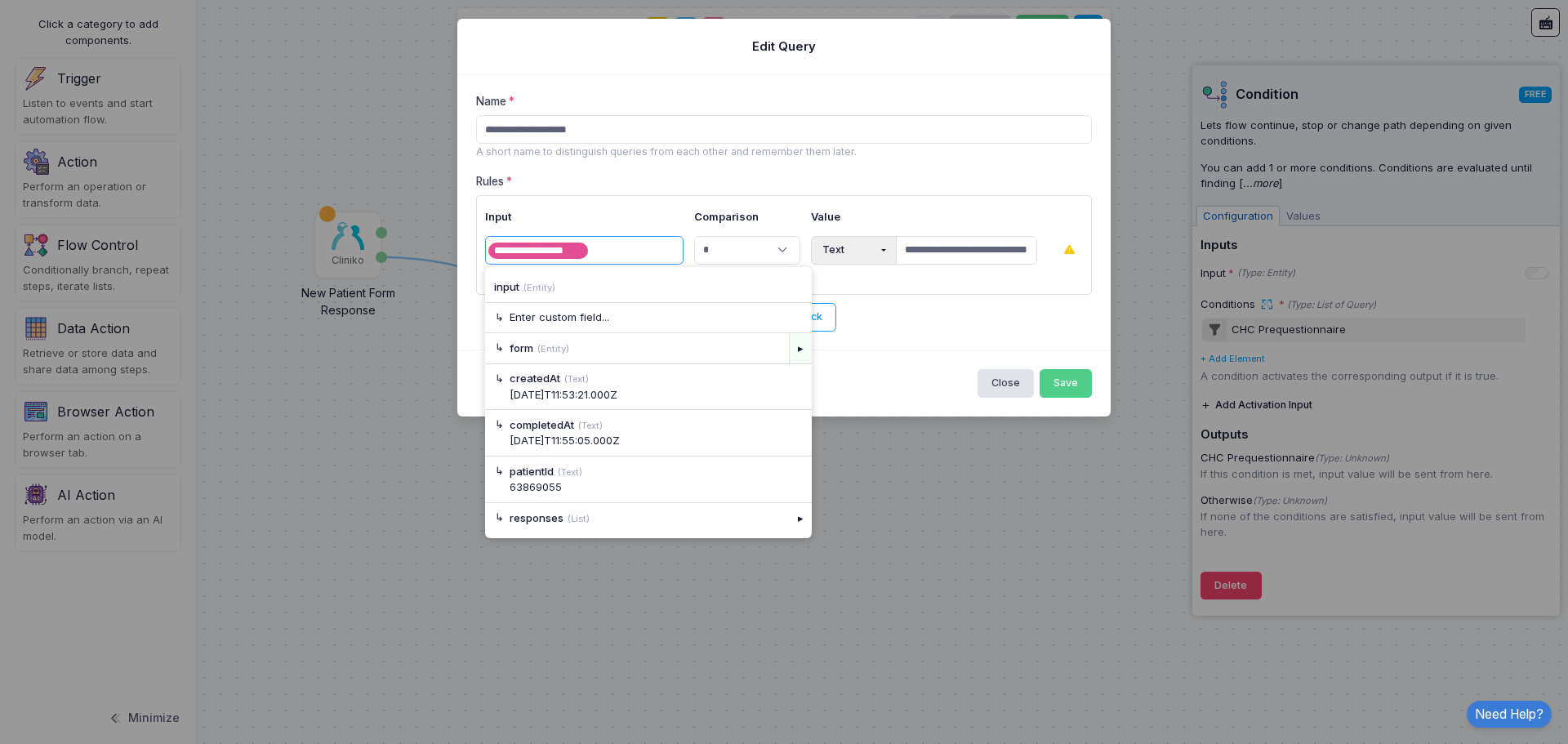
click at [791, 346] on div "▸" at bounding box center [799, 347] width 23 height 29
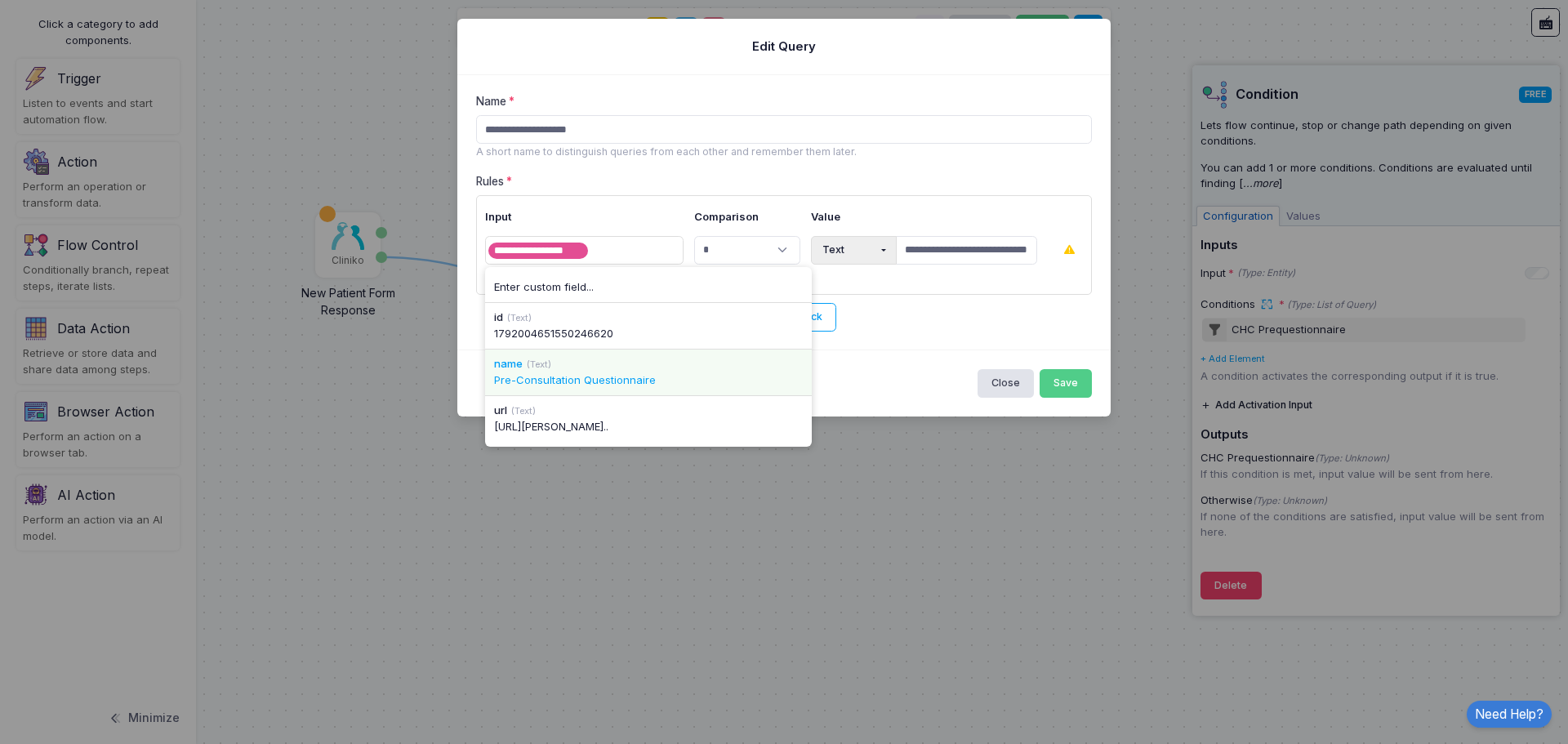
click at [630, 385] on div "Pre-Consultation Questionnaire" at bounding box center [649, 380] width 309 height 16
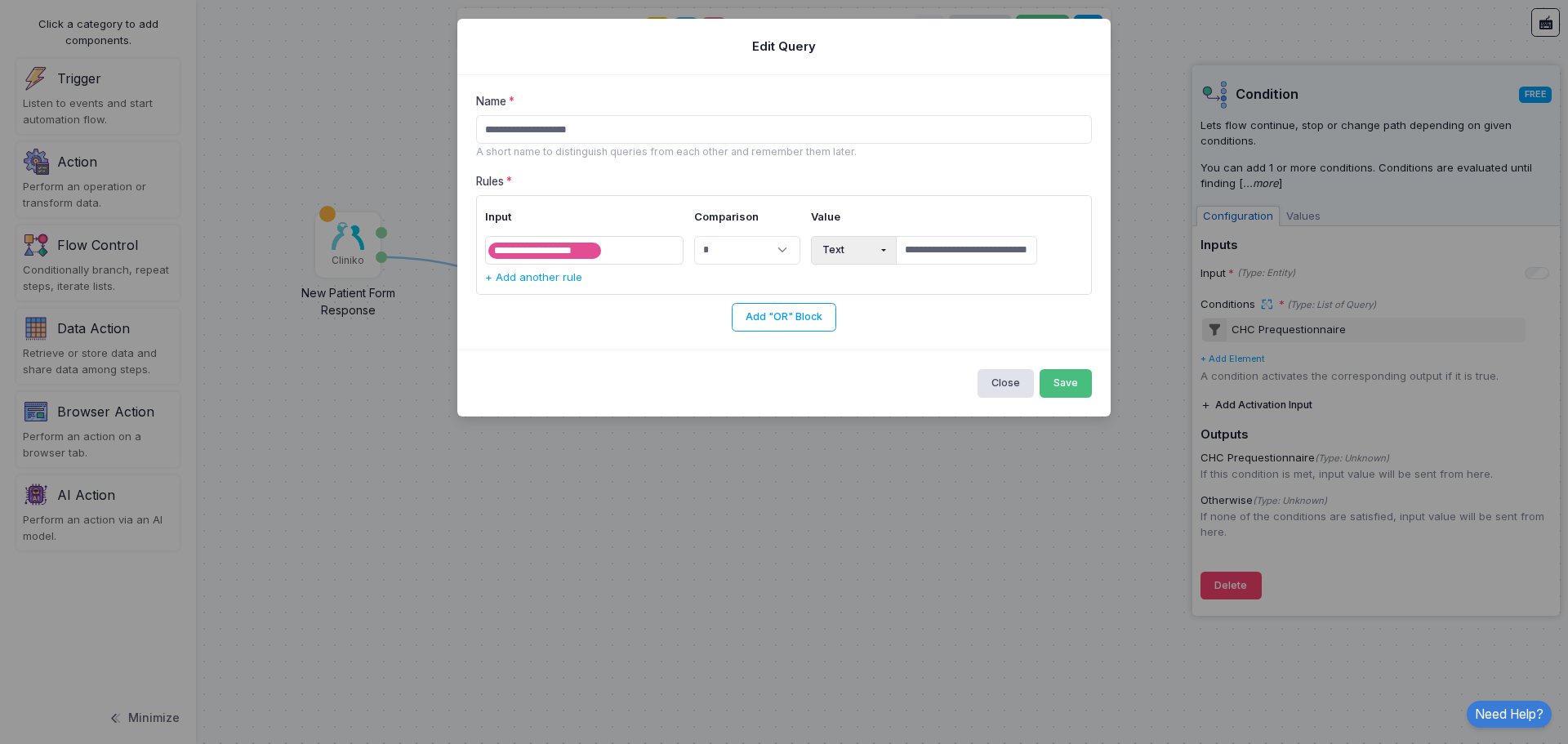
click at [1077, 381] on button "Save" at bounding box center [1066, 383] width 53 height 29
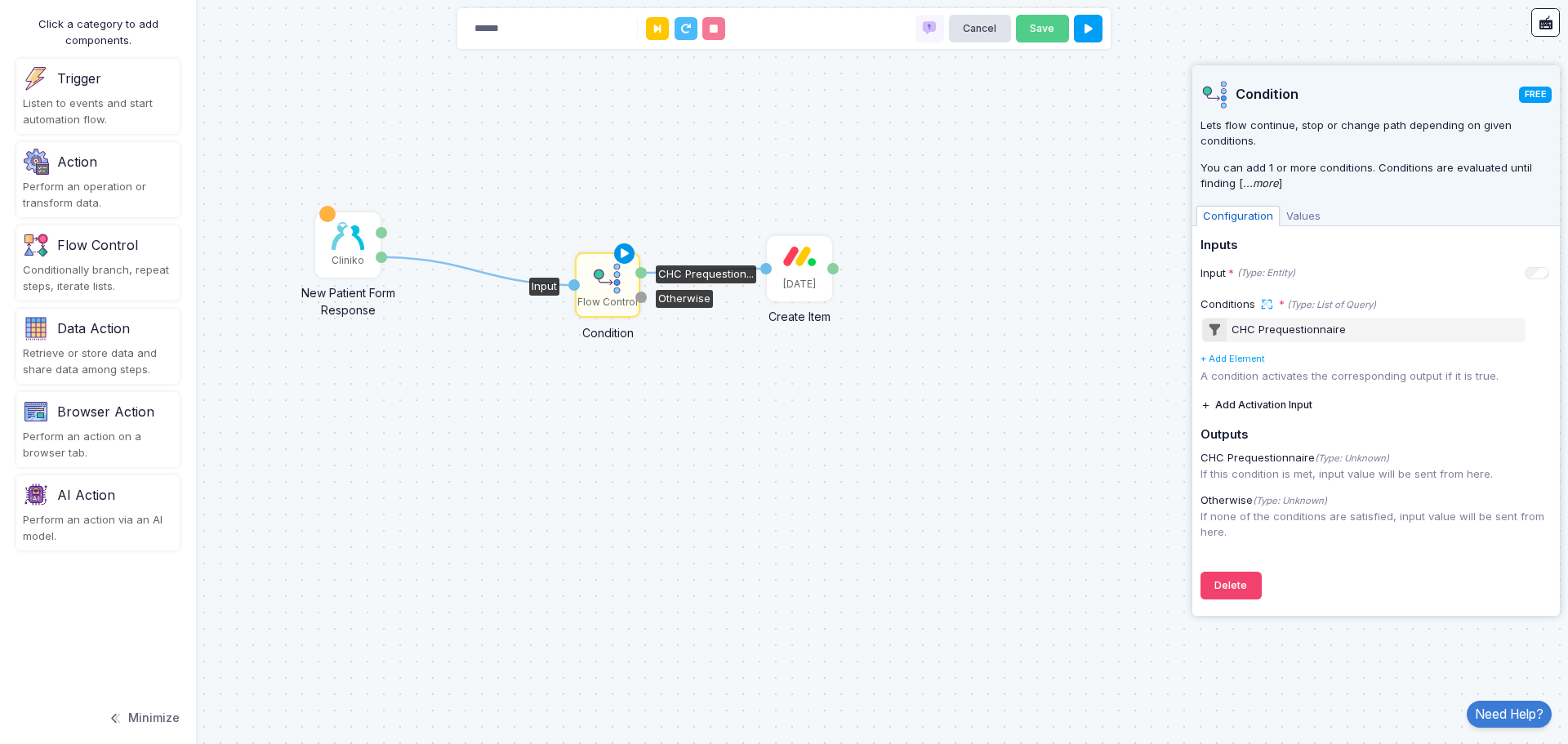
click at [620, 253] on icon at bounding box center [625, 253] width 20 height 23
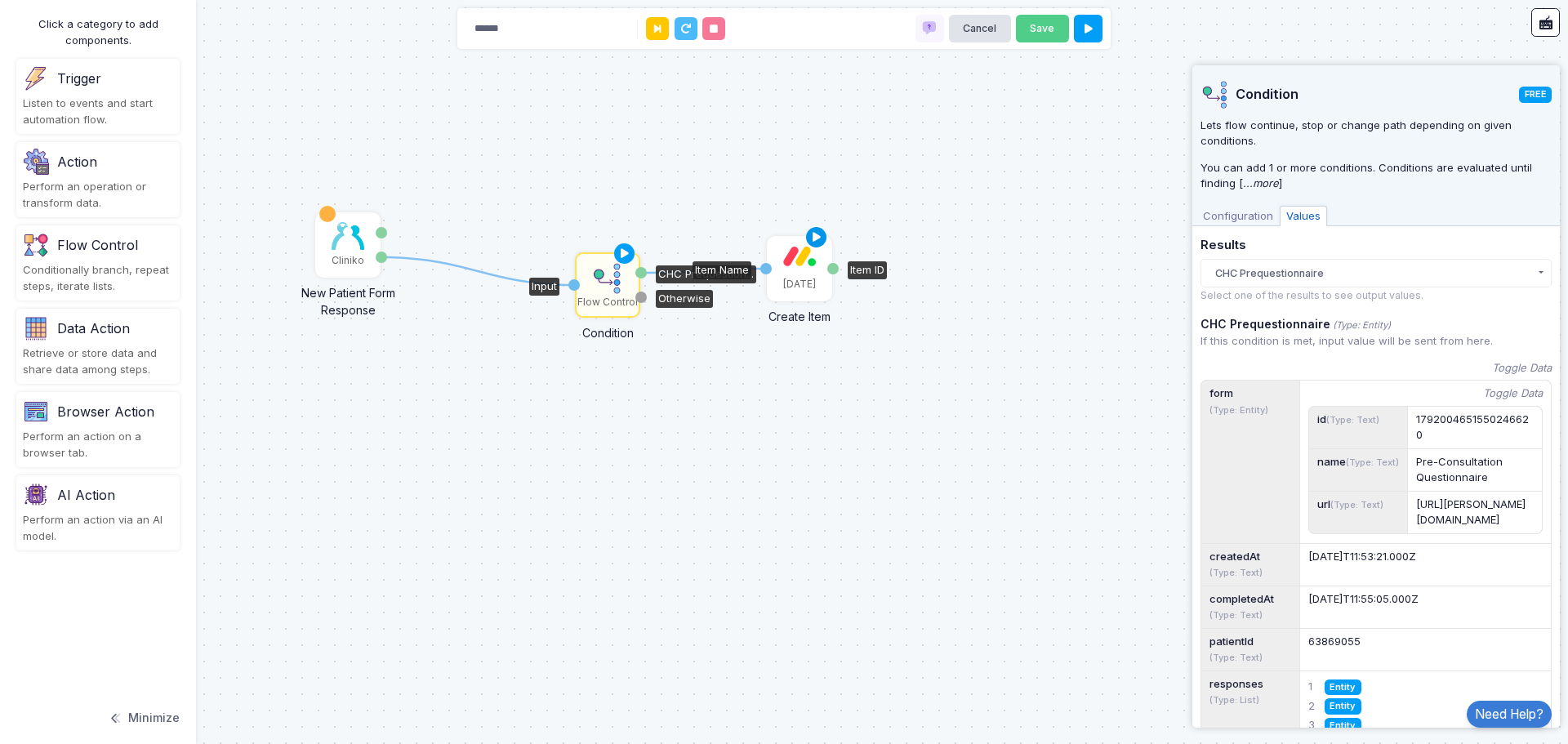
click at [812, 238] on icon at bounding box center [816, 237] width 20 height 23
click at [780, 238] on icon at bounding box center [779, 237] width 11 height 11
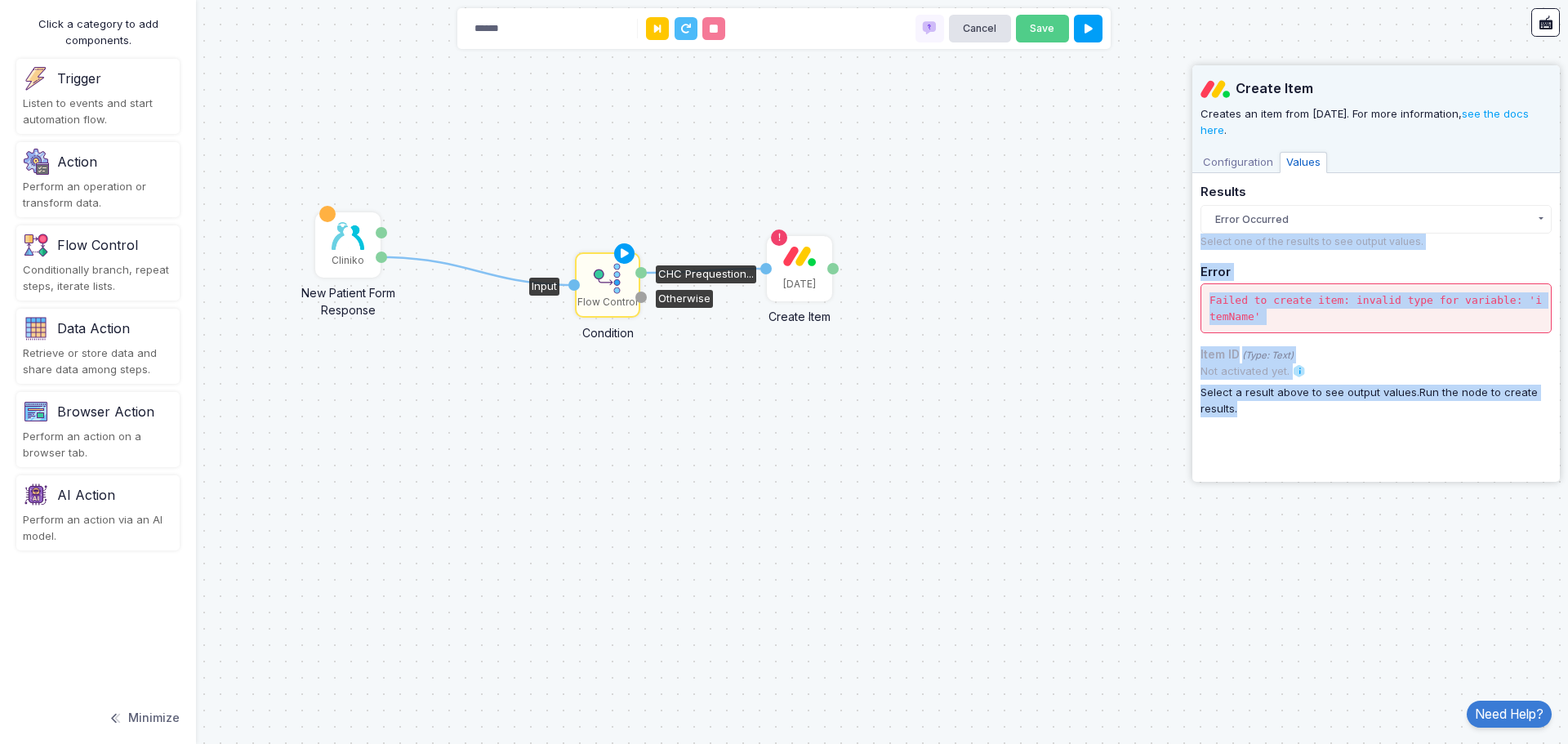
drag, startPoint x: 1328, startPoint y: 416, endPoint x: 1197, endPoint y: 237, distance: 221.8
click at [1197, 237] on app-side-panel "**********" at bounding box center [1376, 274] width 368 height 417
copy div "Select one of the results to see output values. Error Failed to create item: in…"
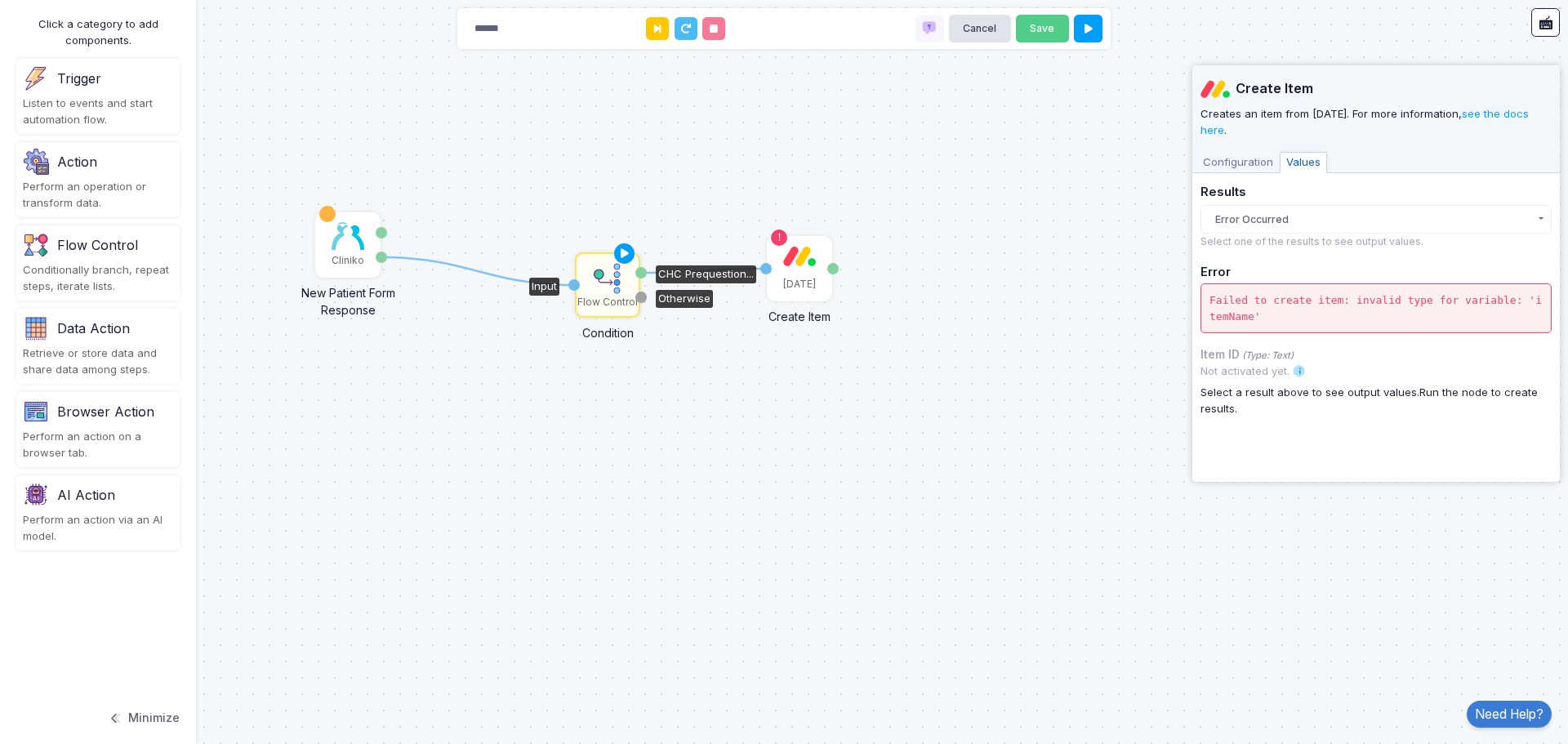
click at [1249, 156] on span "Configuration" at bounding box center [1238, 162] width 84 height 21
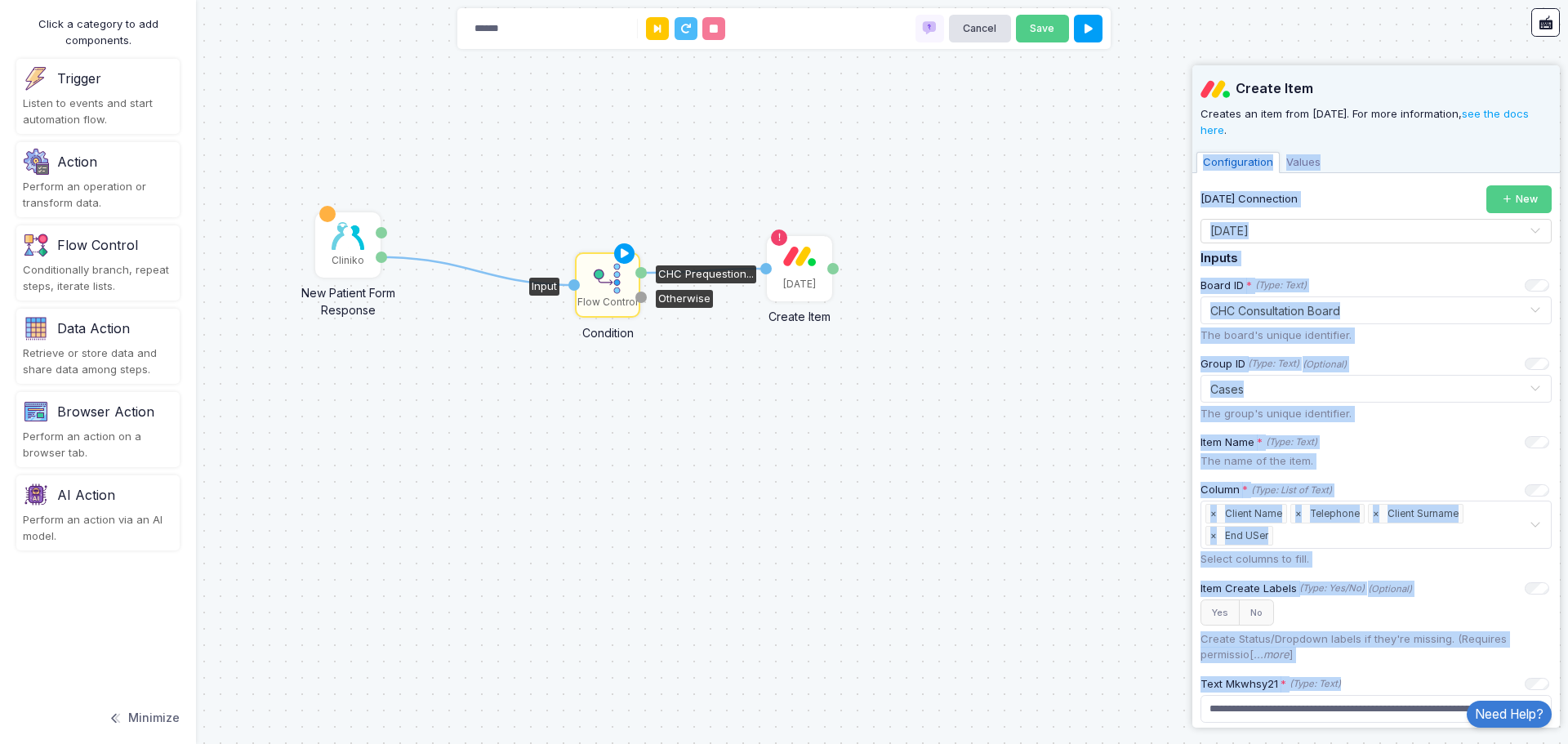
scroll to position [399, 0]
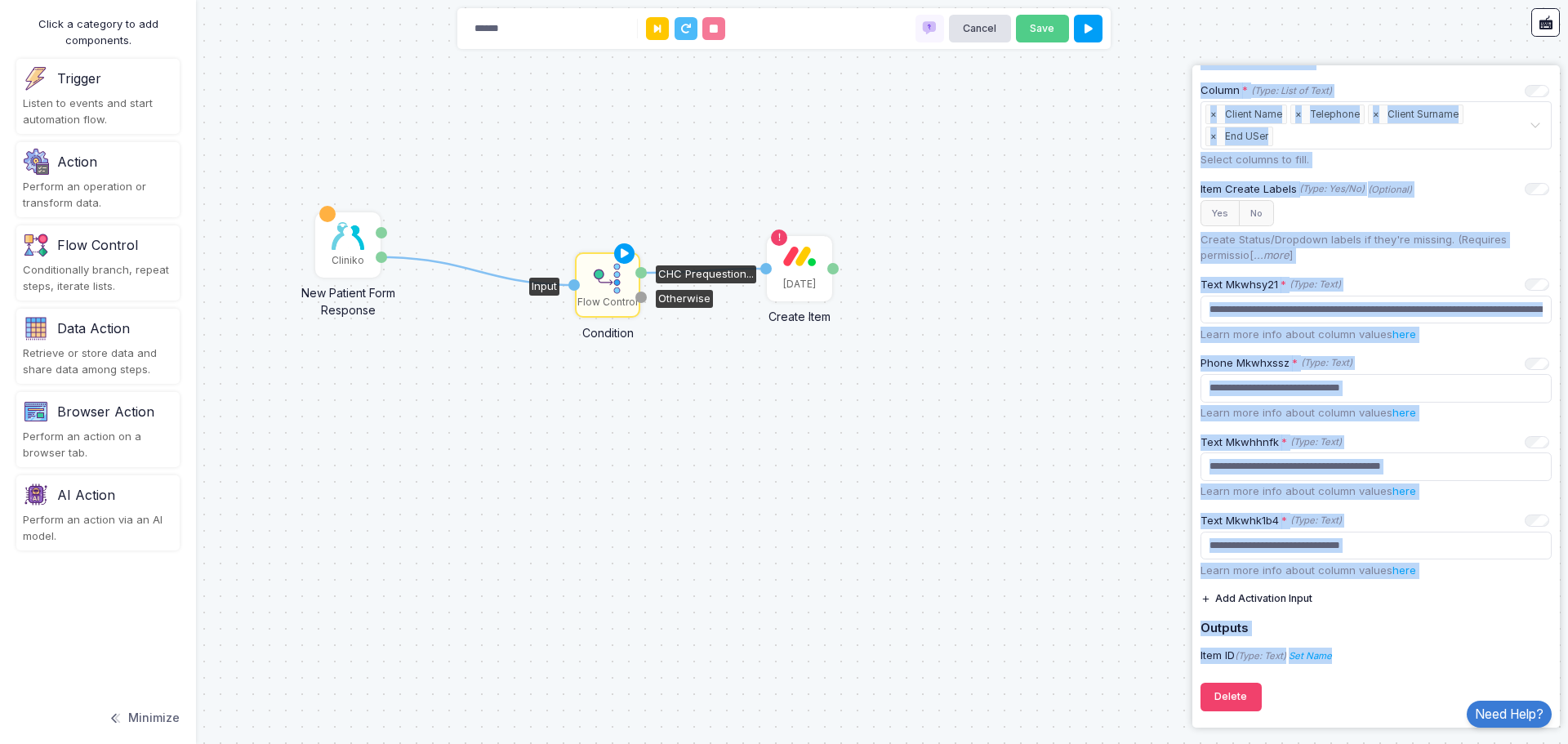
drag, startPoint x: 1272, startPoint y: 133, endPoint x: 1372, endPoint y: 673, distance: 549.2
click at [1372, 673] on div "**********" at bounding box center [1376, 192] width 351 height 1054
copy div "Loremipsumdol Sitame Consec Adipiscing Eli Seddoe Temporinci × Utlabo × Etdolo …"
click at [945, 327] on div "1 1 Cliniko New Patient Form Response Patient ID Response Flow Control Conditio…" at bounding box center [784, 372] width 1568 height 744
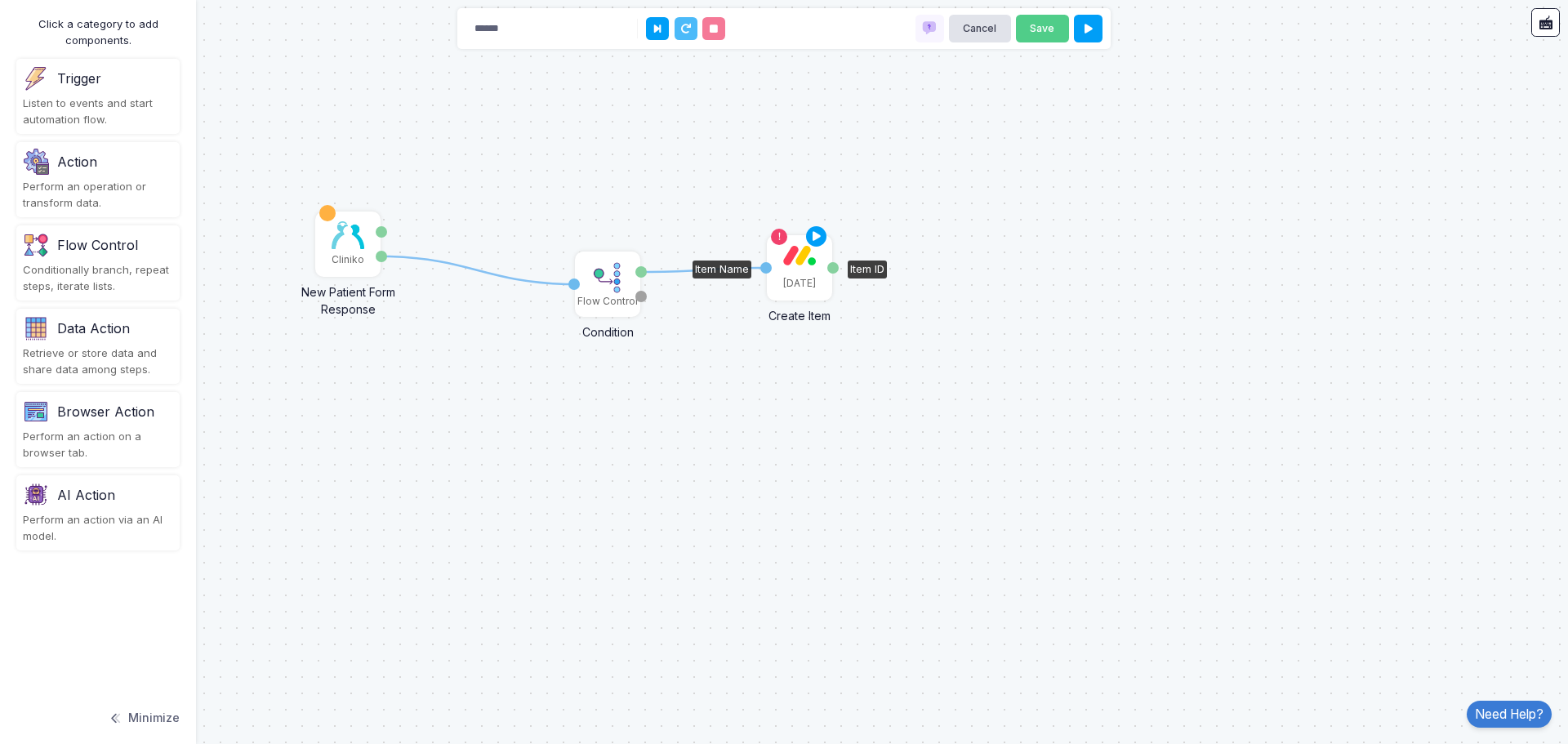
click at [796, 279] on div "[DATE]" at bounding box center [798, 283] width 33 height 15
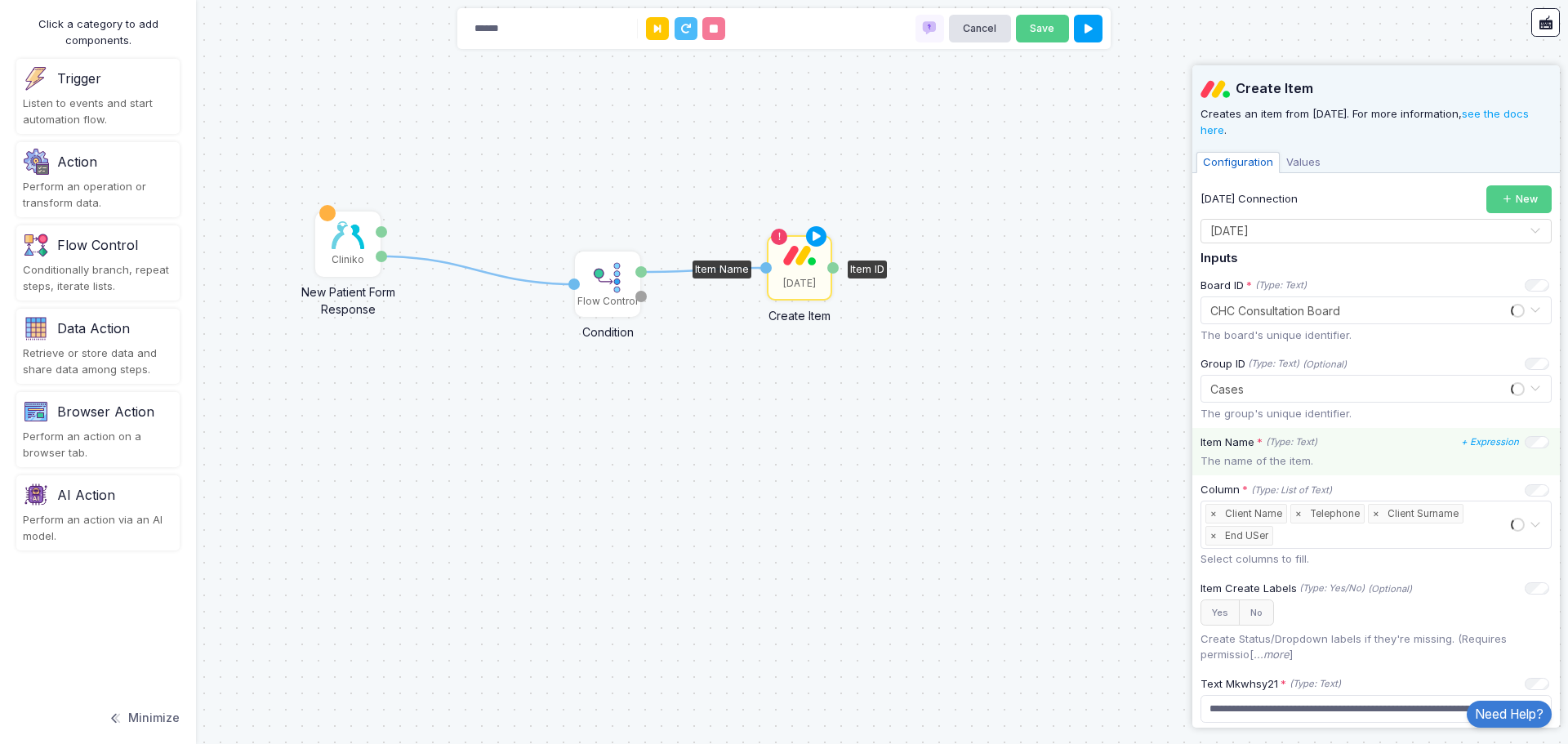
click at [1295, 457] on p "The name of the item." at bounding box center [1376, 462] width 351 height 16
click at [1287, 440] on icon "(Type: Text)" at bounding box center [1291, 443] width 52 height 14
click at [1362, 454] on p "The name of the item." at bounding box center [1376, 462] width 351 height 16
drag, startPoint x: 1385, startPoint y: 457, endPoint x: 1195, endPoint y: 440, distance: 190.8
click at [1195, 440] on div "Item Name * (Type: Text) + Expression The name of the item." at bounding box center [1376, 452] width 368 height 48
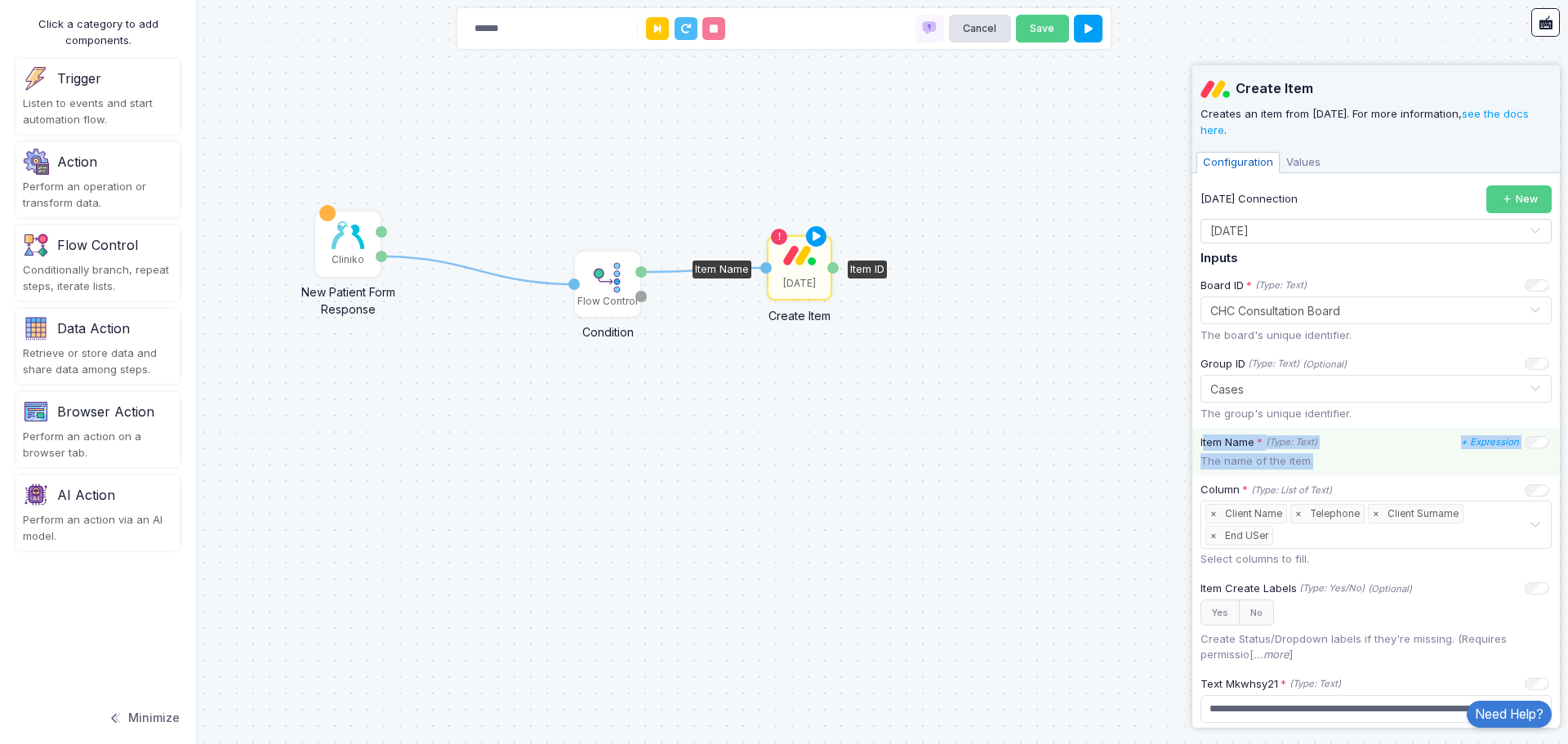
copy div "Item Name * (Type: Text) + Expression The name of the item."
click at [1401, 443] on div "Item Name * (Type: Text) + Expression" at bounding box center [1375, 443] width 349 height 16
click at [1470, 440] on icon "+ Expression" at bounding box center [1489, 441] width 58 height 11
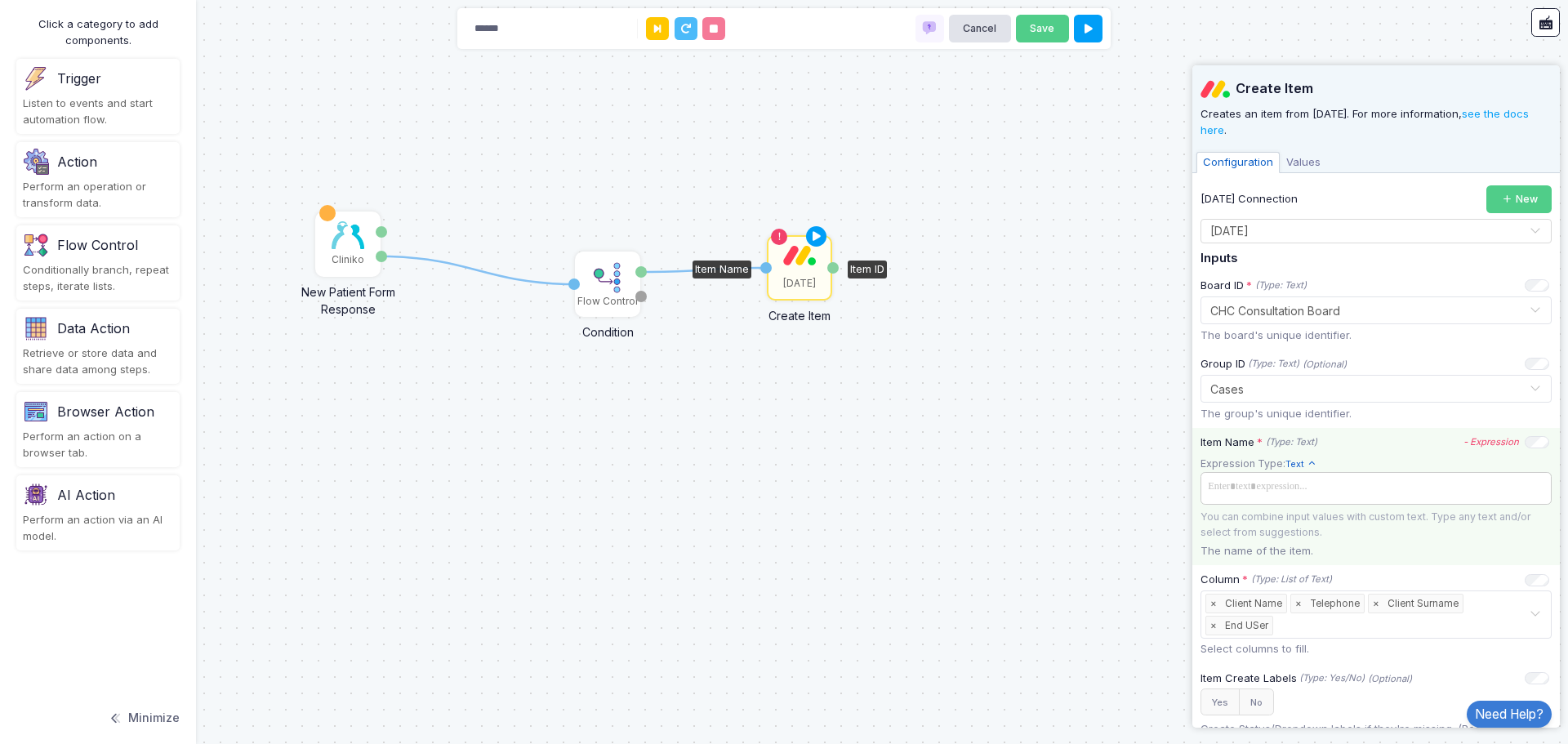
click at [1257, 491] on span at bounding box center [1376, 488] width 345 height 24
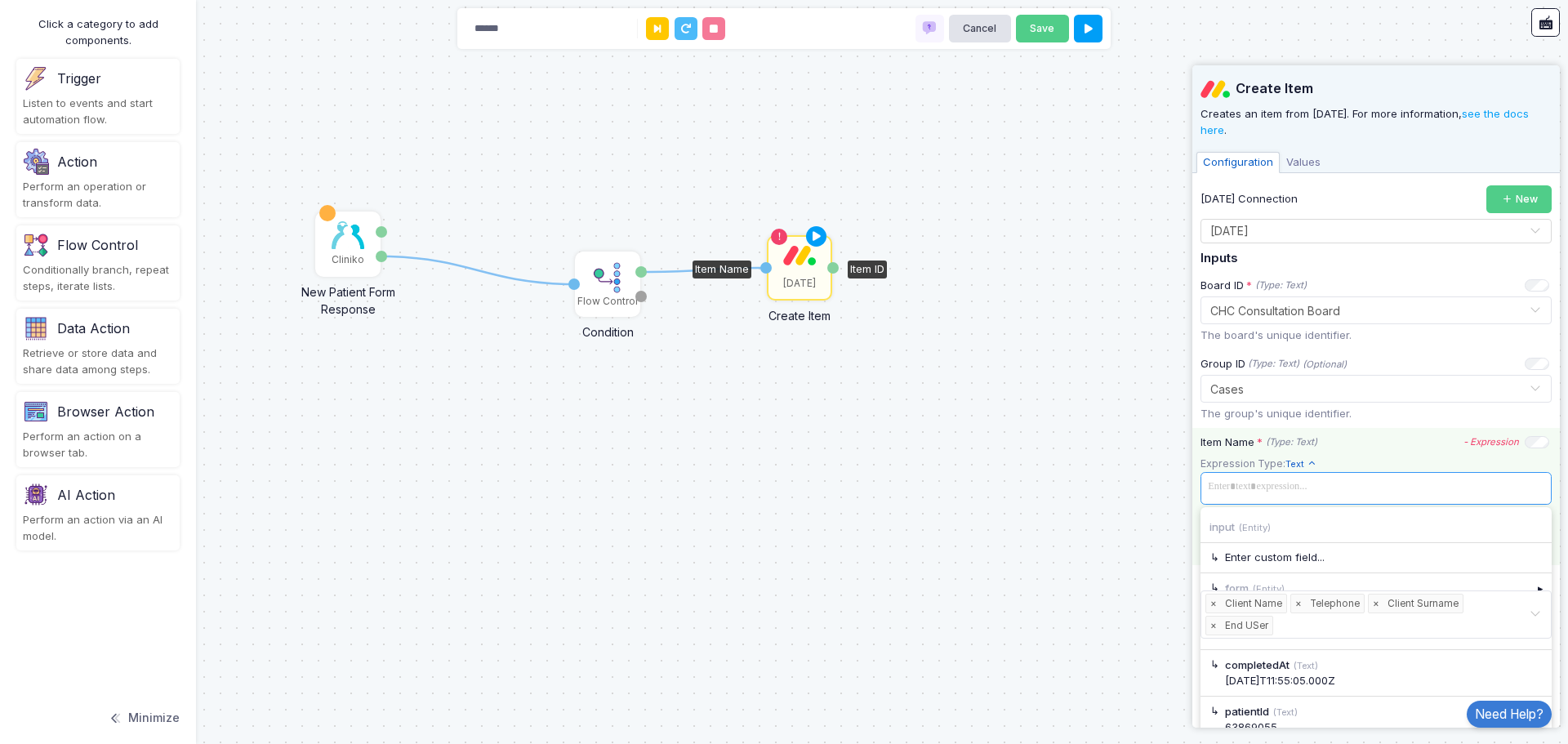
paste span
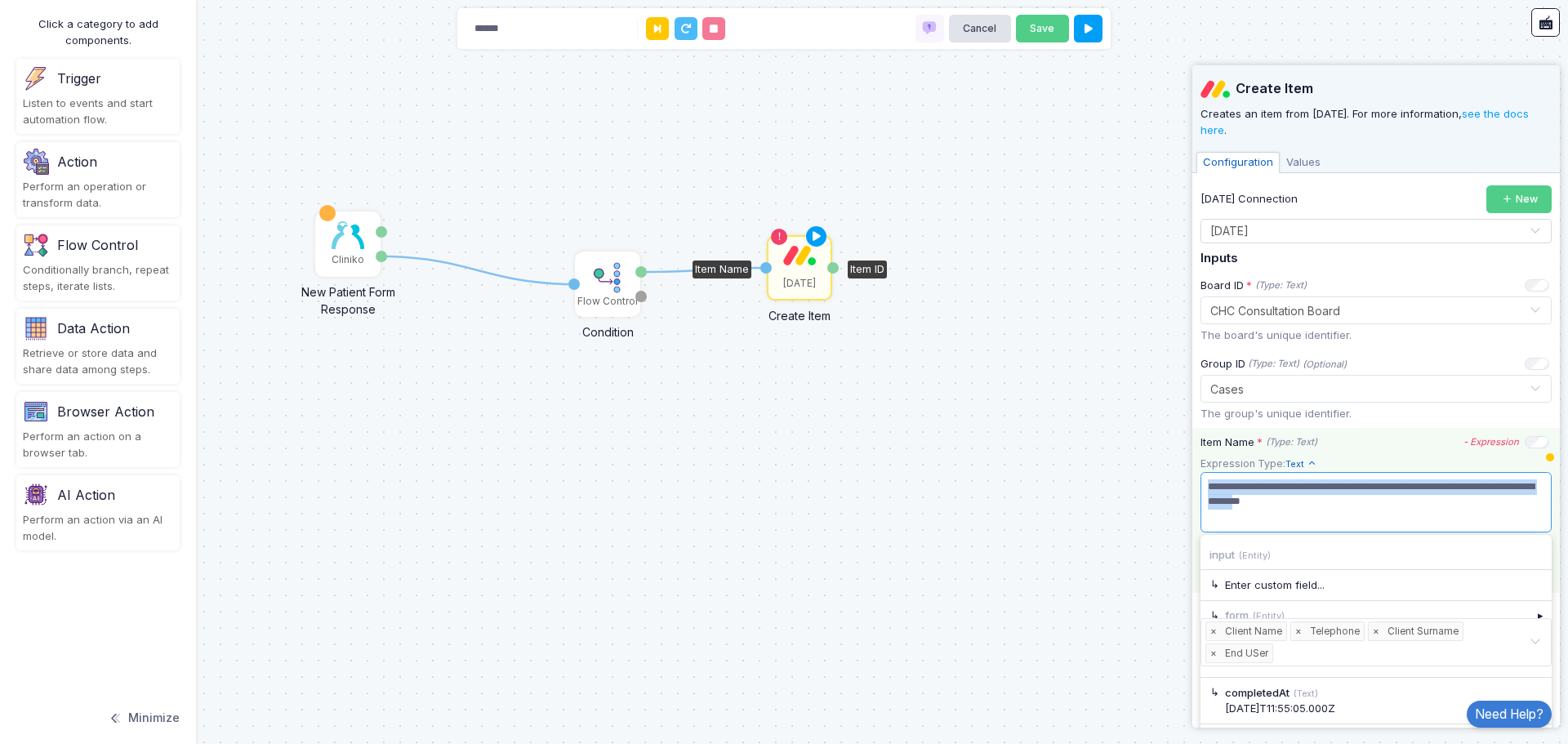
drag, startPoint x: 1139, startPoint y: 463, endPoint x: 1244, endPoint y: 433, distance: 109.2
click at [1131, 460] on automation-editor "1 1 Cliniko New Patient Form Response Patient ID Response Flow Control Conditio…" at bounding box center [784, 372] width 1568 height 744
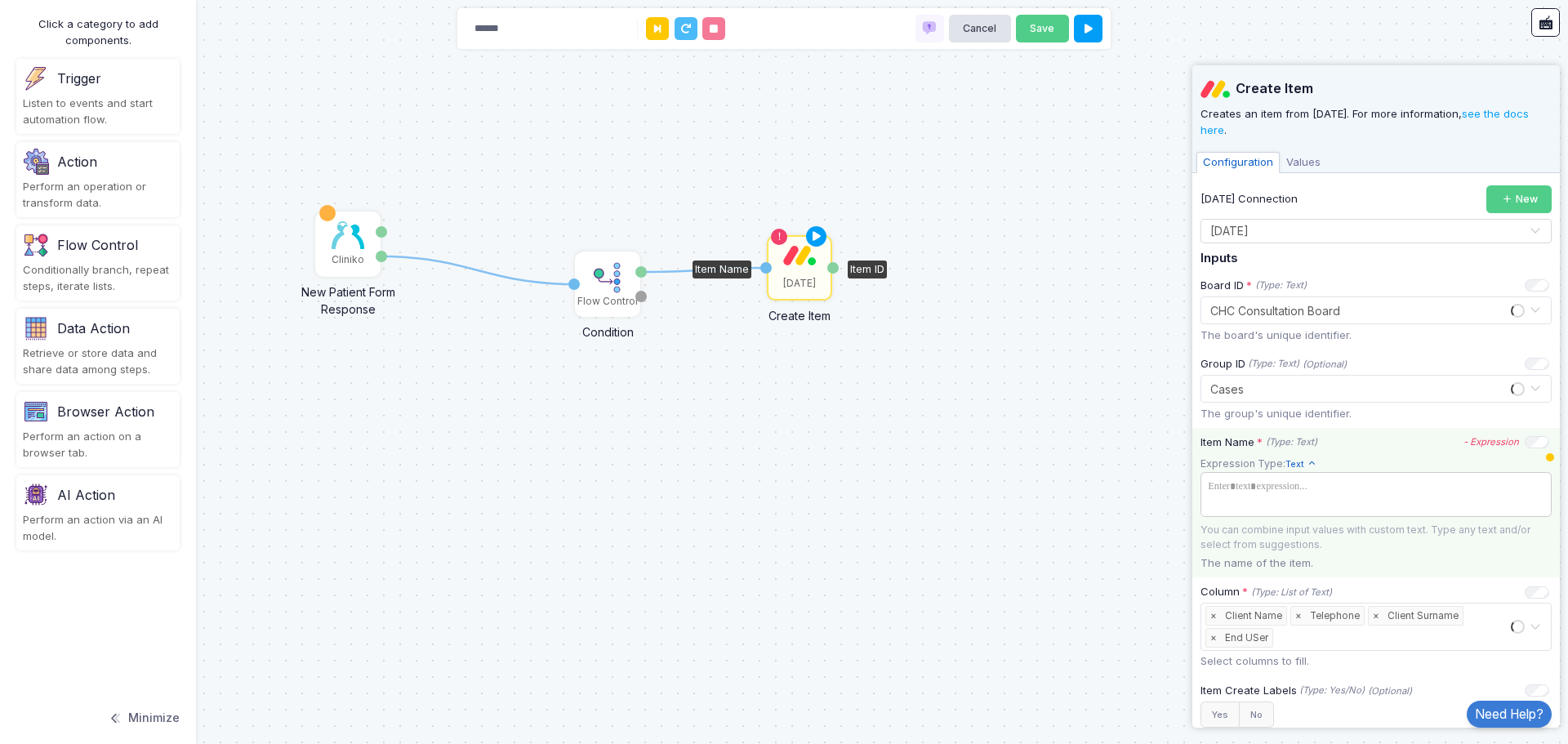
click at [1337, 487] on span at bounding box center [1369, 495] width 332 height 38
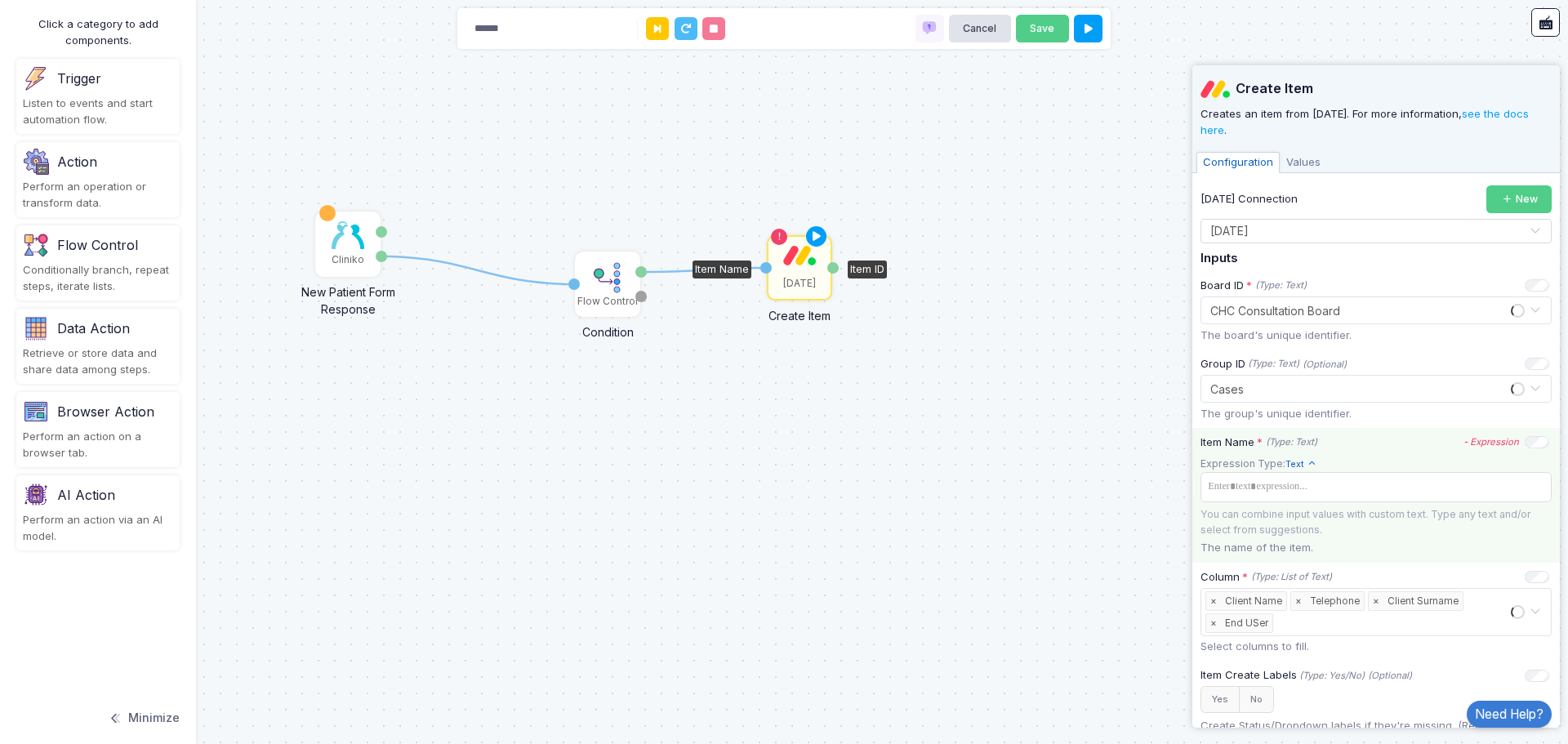
click at [1309, 466] on icon at bounding box center [1311, 464] width 10 height 10
click at [1360, 455] on div "Item Name * (Type: Text) - Expression Expression Type: Text Text Allows you to …" at bounding box center [1376, 495] width 368 height 135
click at [1238, 485] on span at bounding box center [1369, 488] width 332 height 24
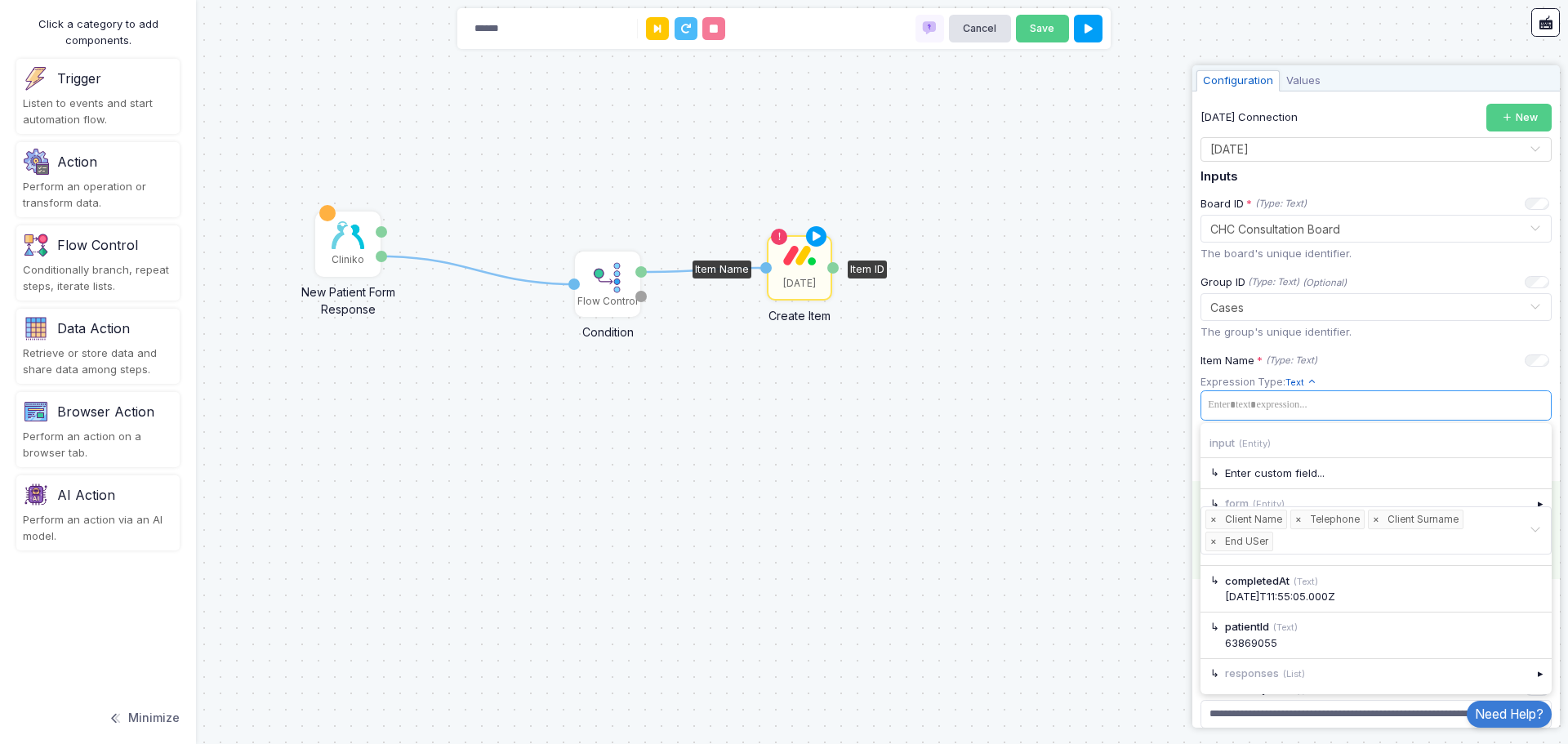
scroll to position [164, 0]
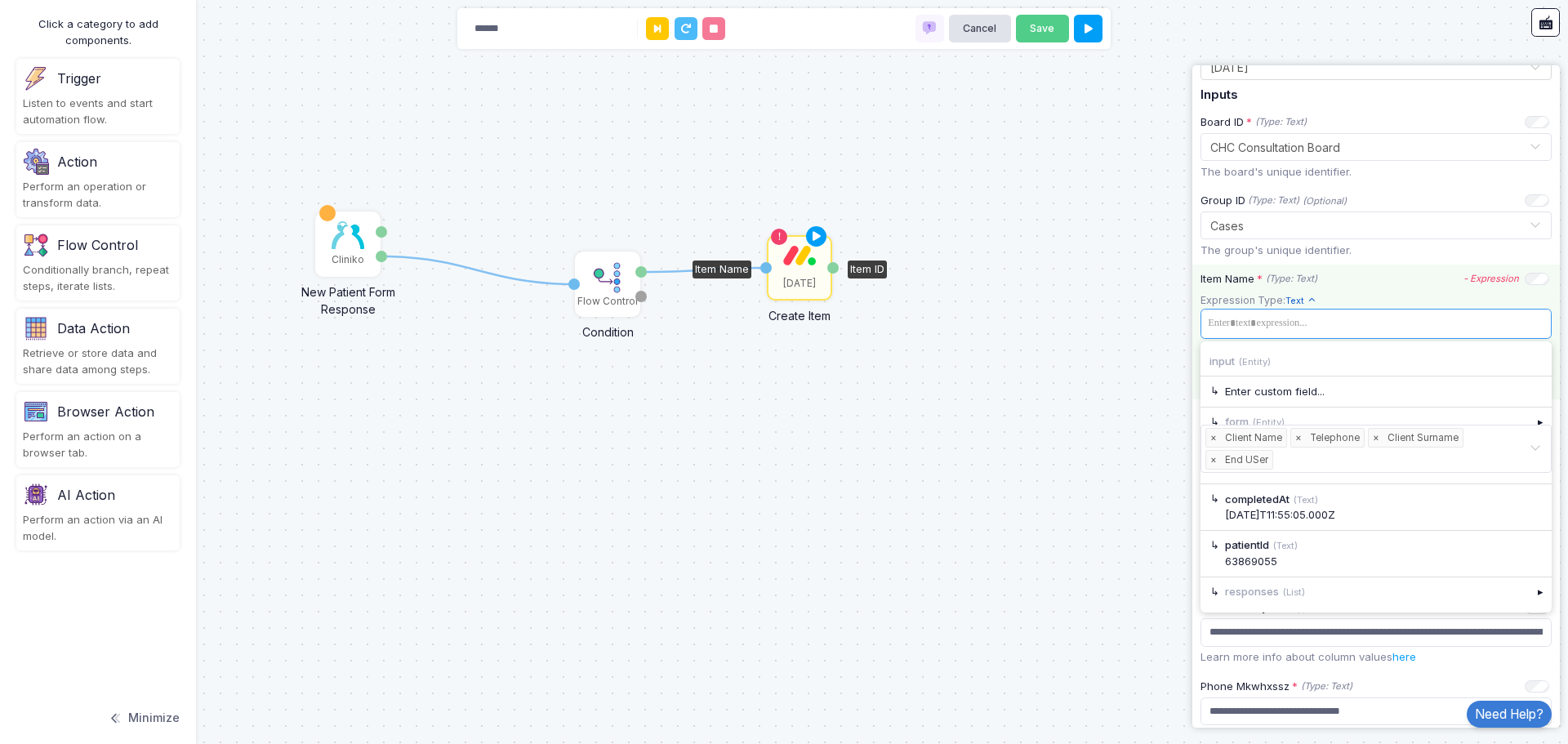
click at [1290, 325] on span at bounding box center [1369, 324] width 332 height 24
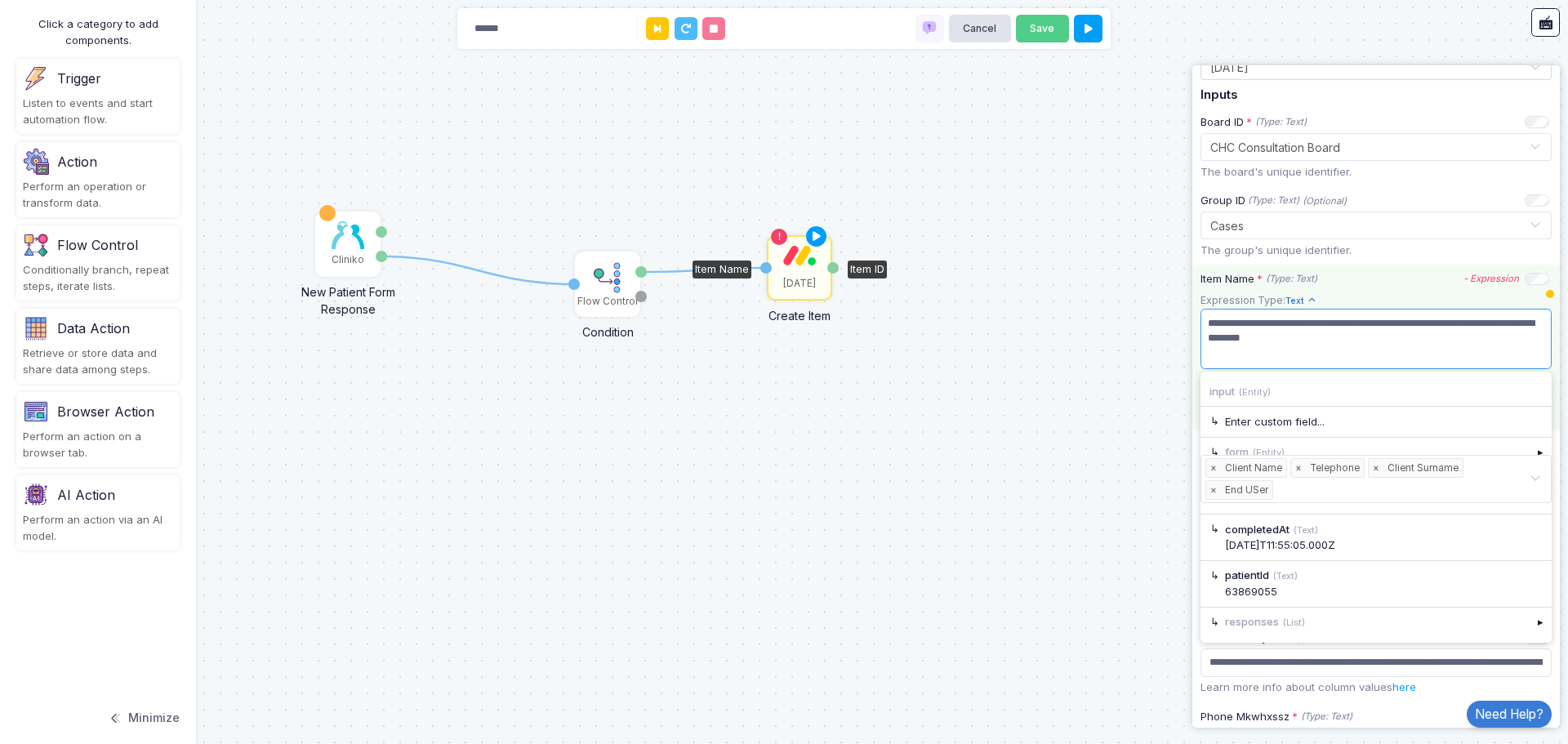
click at [1404, 297] on app-expression-input "**********" at bounding box center [1376, 348] width 351 height 112
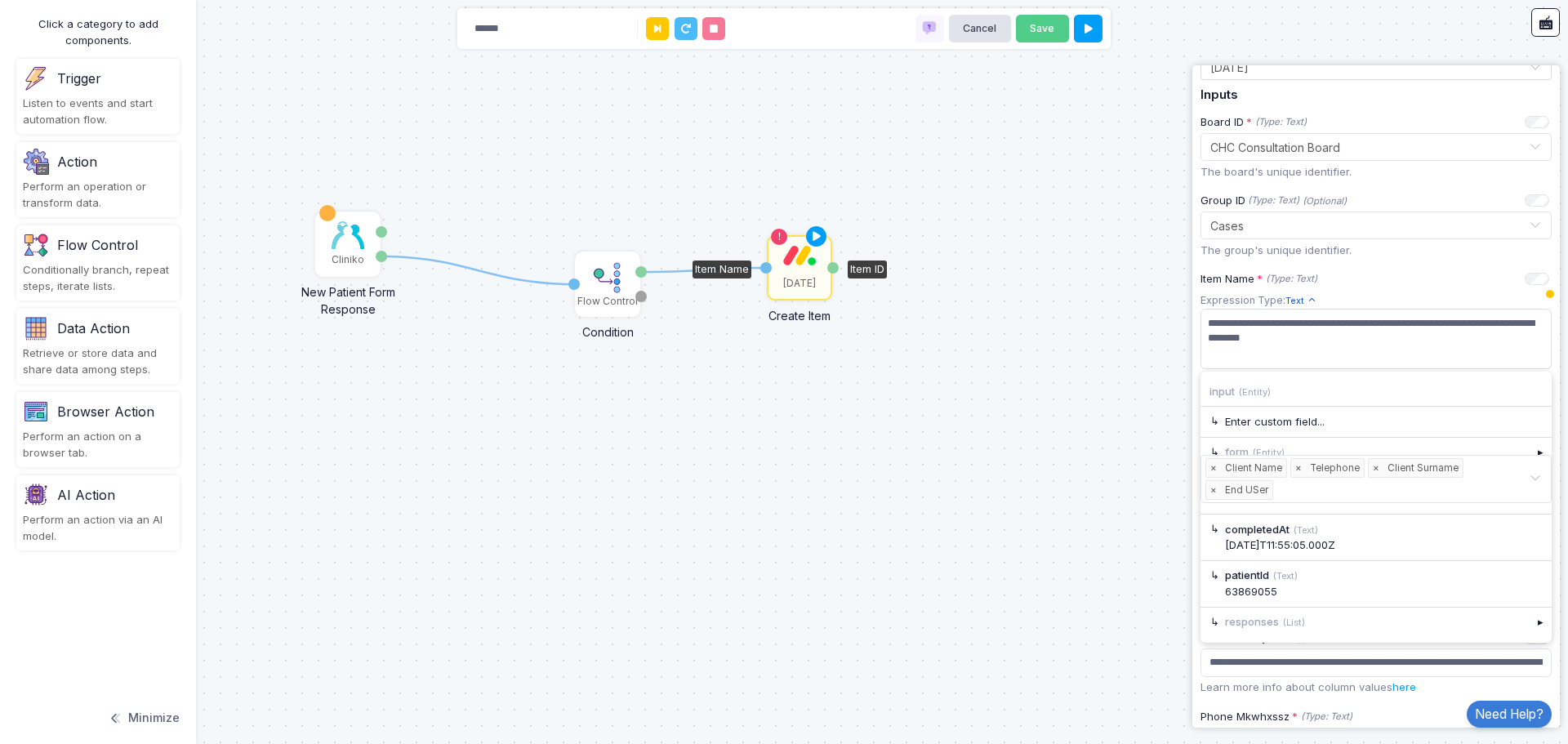
click at [1021, 323] on div "1 1 Cliniko New Patient Form Response Patient ID Response Flow Control Conditio…" at bounding box center [784, 372] width 1568 height 744
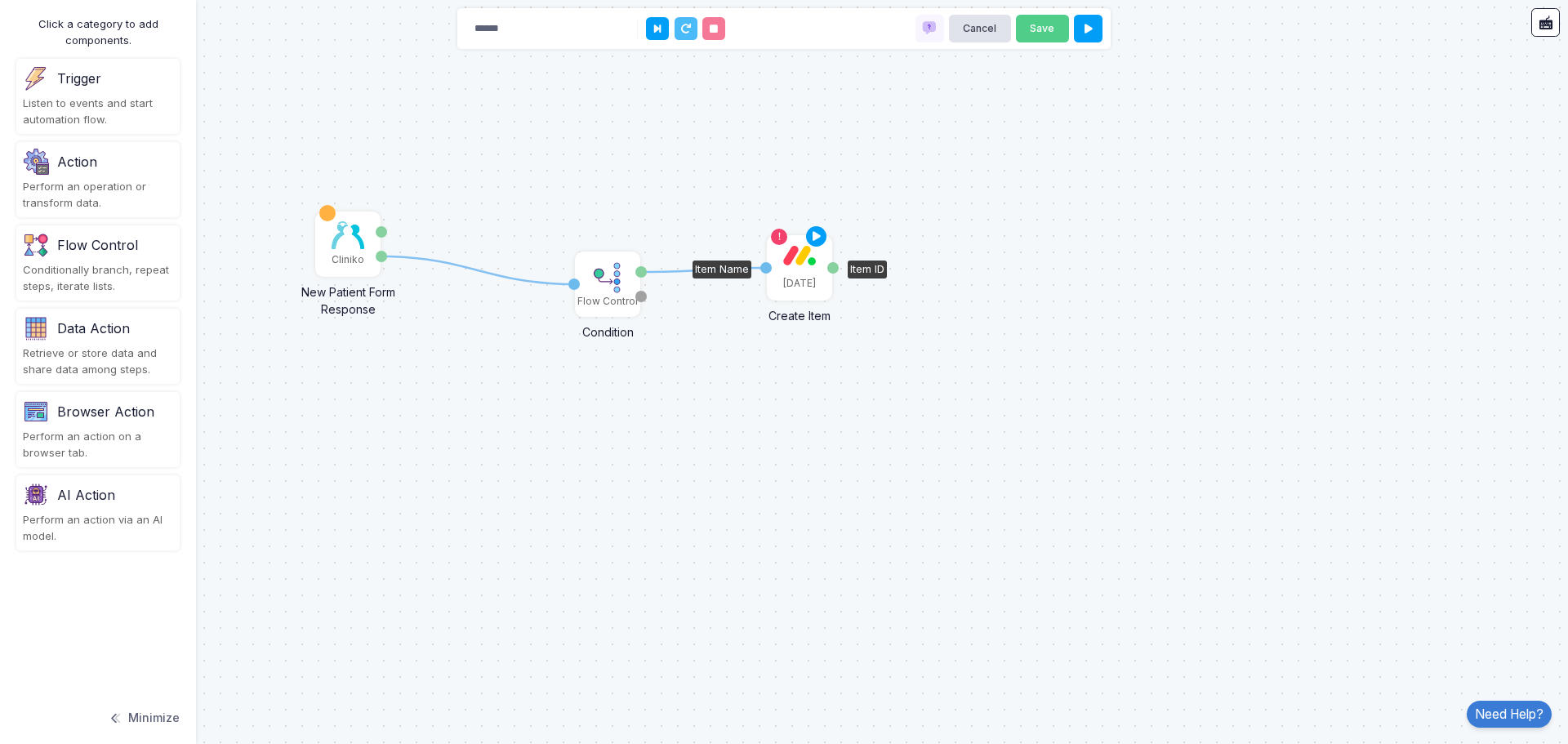
click at [817, 273] on div "[DATE]" at bounding box center [799, 268] width 62 height 62
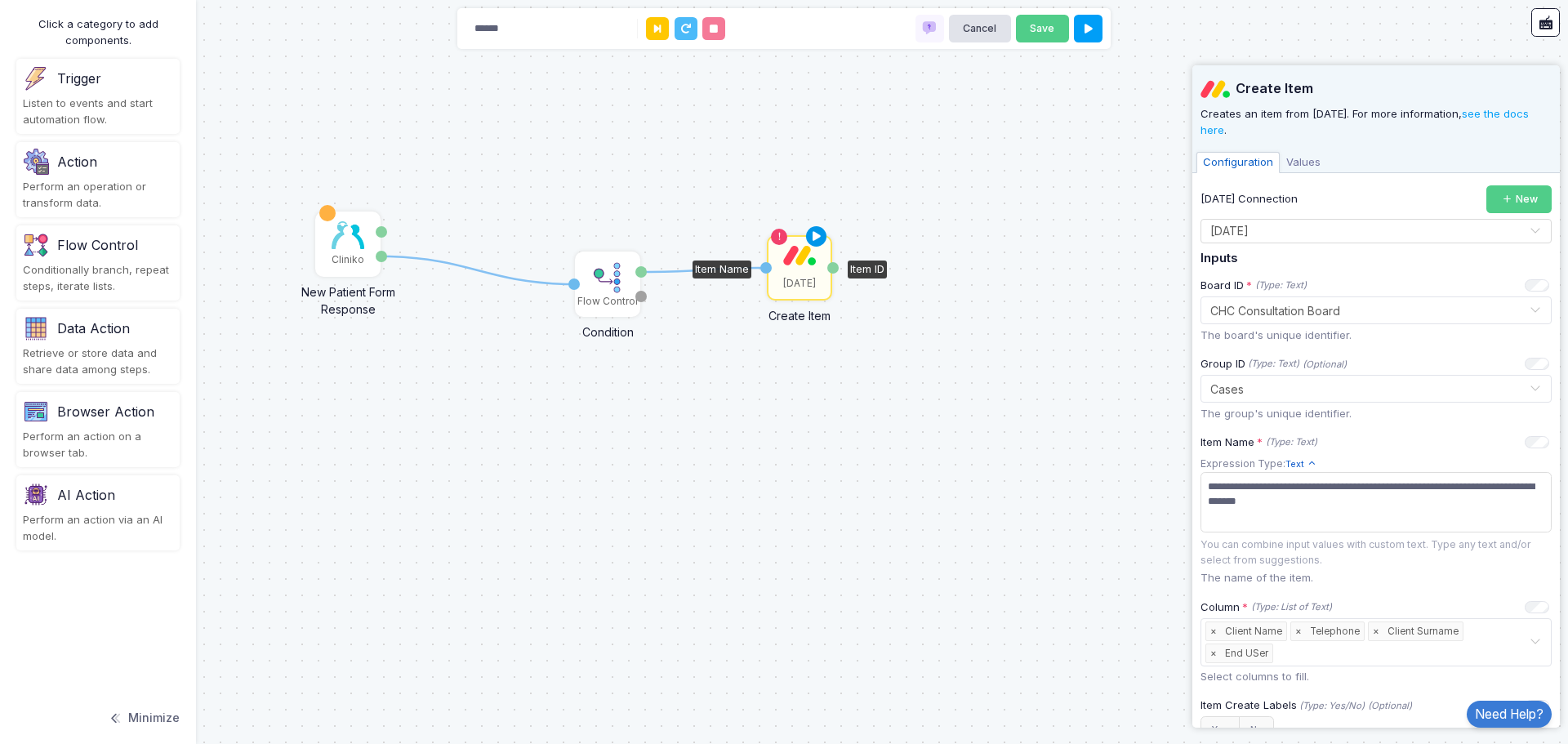
click at [817, 236] on icon at bounding box center [816, 236] width 20 height 23
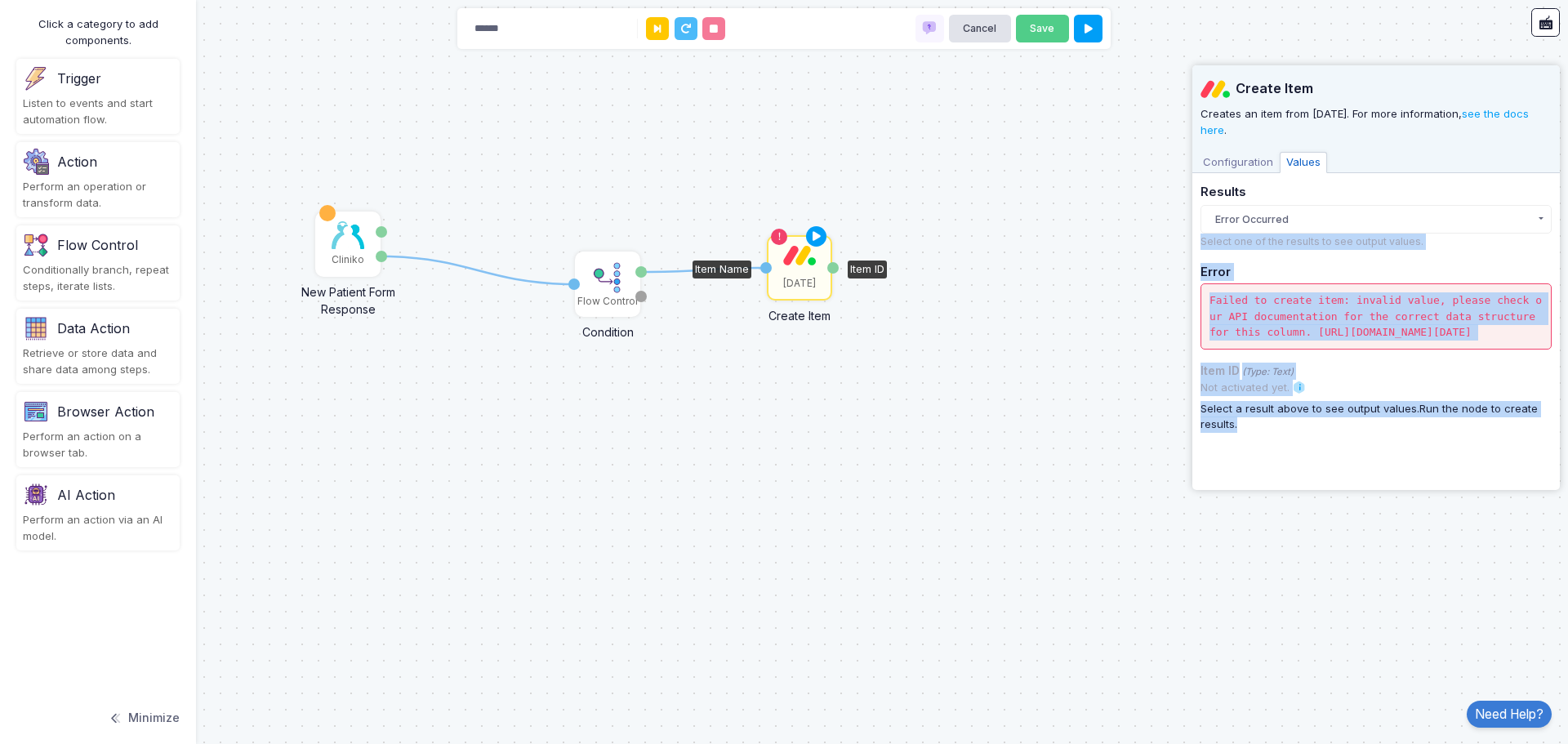
drag, startPoint x: 1339, startPoint y: 444, endPoint x: 1200, endPoint y: 207, distance: 274.8
click at [1200, 207] on div "Results Error Occurred Error Occurred 1:57 PM Error Occurred 1:53 PM Select one…" at bounding box center [1376, 309] width 351 height 247
copy div "Select one of the results to see output values. Error Failed to create item: in…"
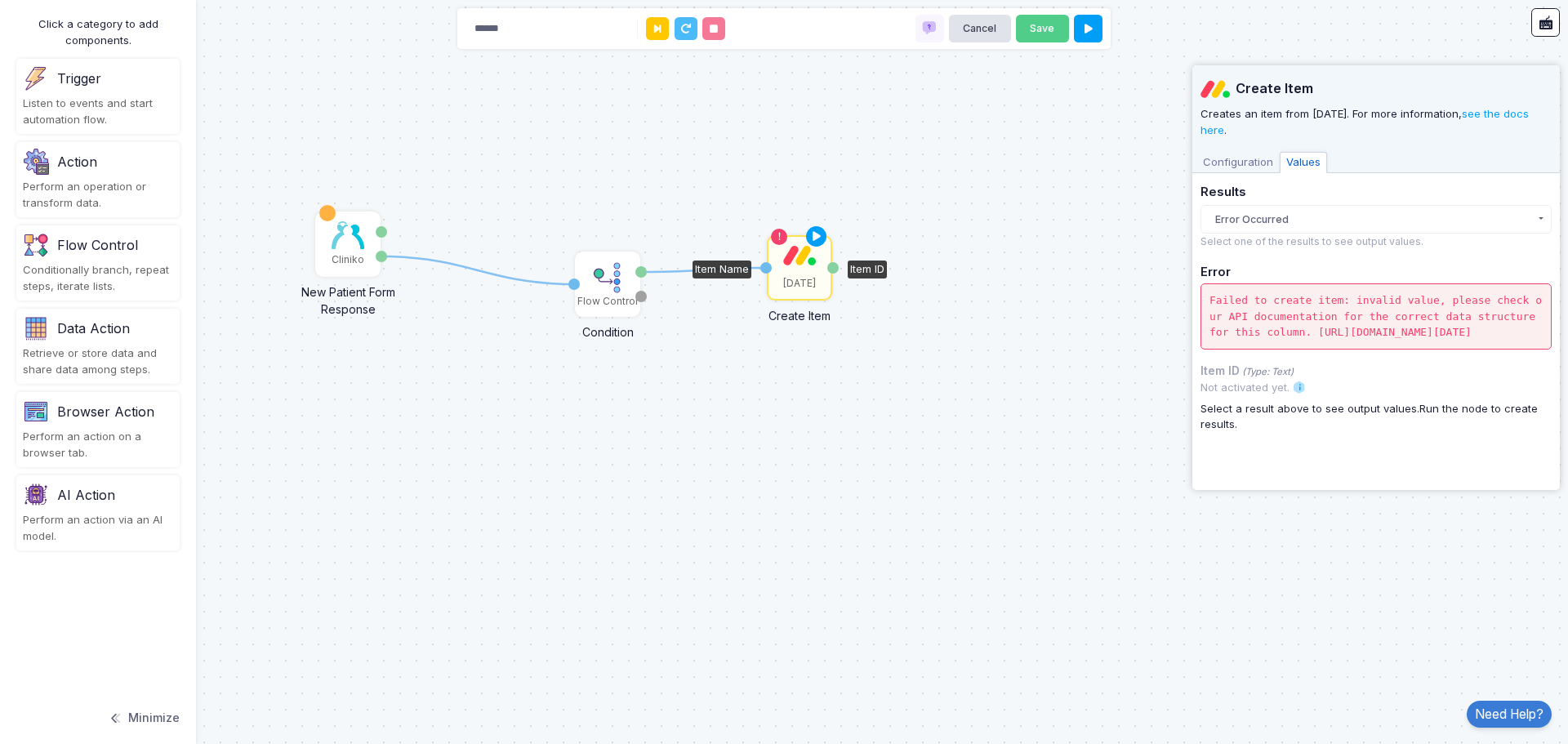
click at [1233, 158] on span "Configuration" at bounding box center [1238, 162] width 84 height 21
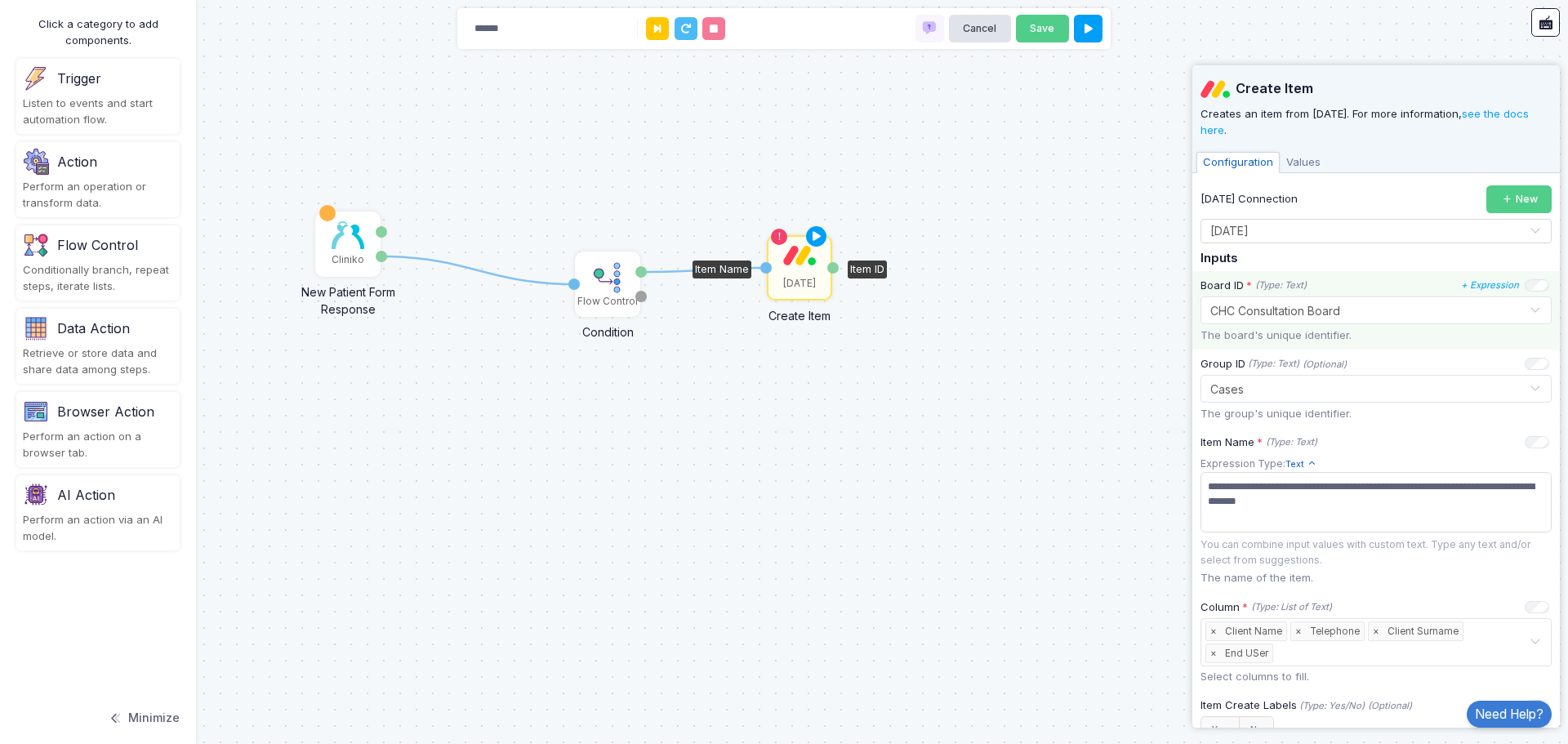
click at [1378, 311] on input "text" at bounding box center [1359, 309] width 300 height 18
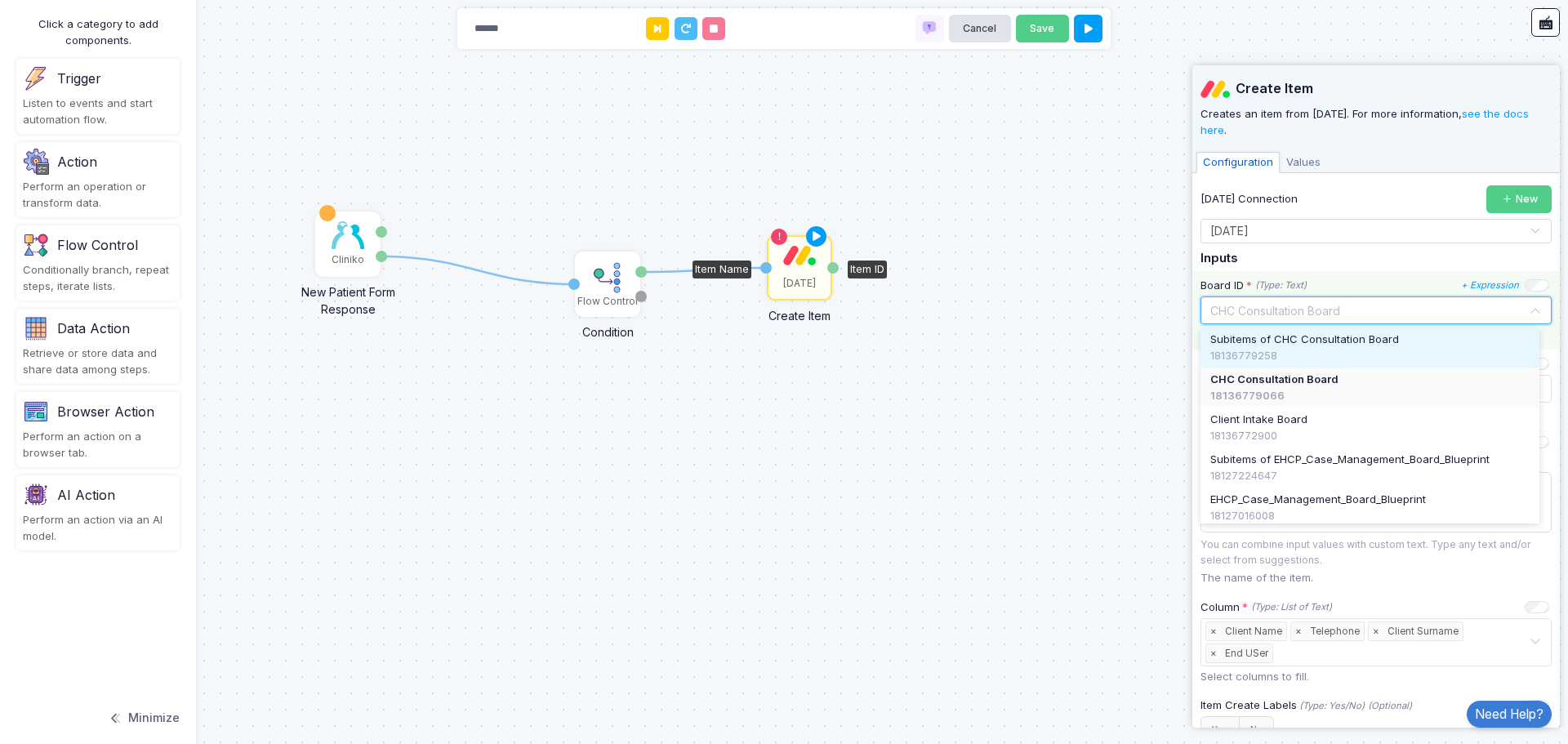
click at [1322, 350] on div "18136779258" at bounding box center [1370, 356] width 319 height 16
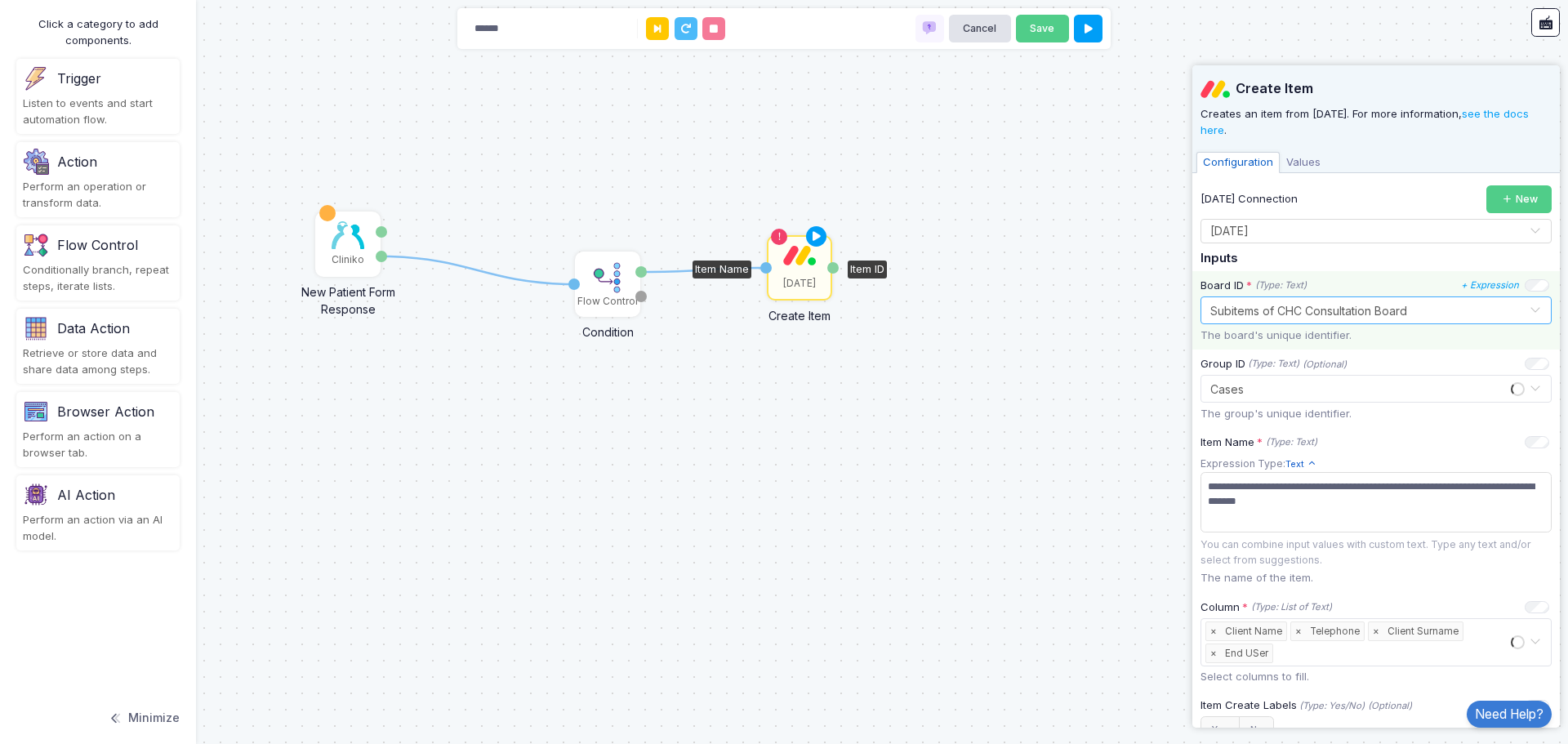
click at [1389, 310] on input "text" at bounding box center [1359, 309] width 300 height 18
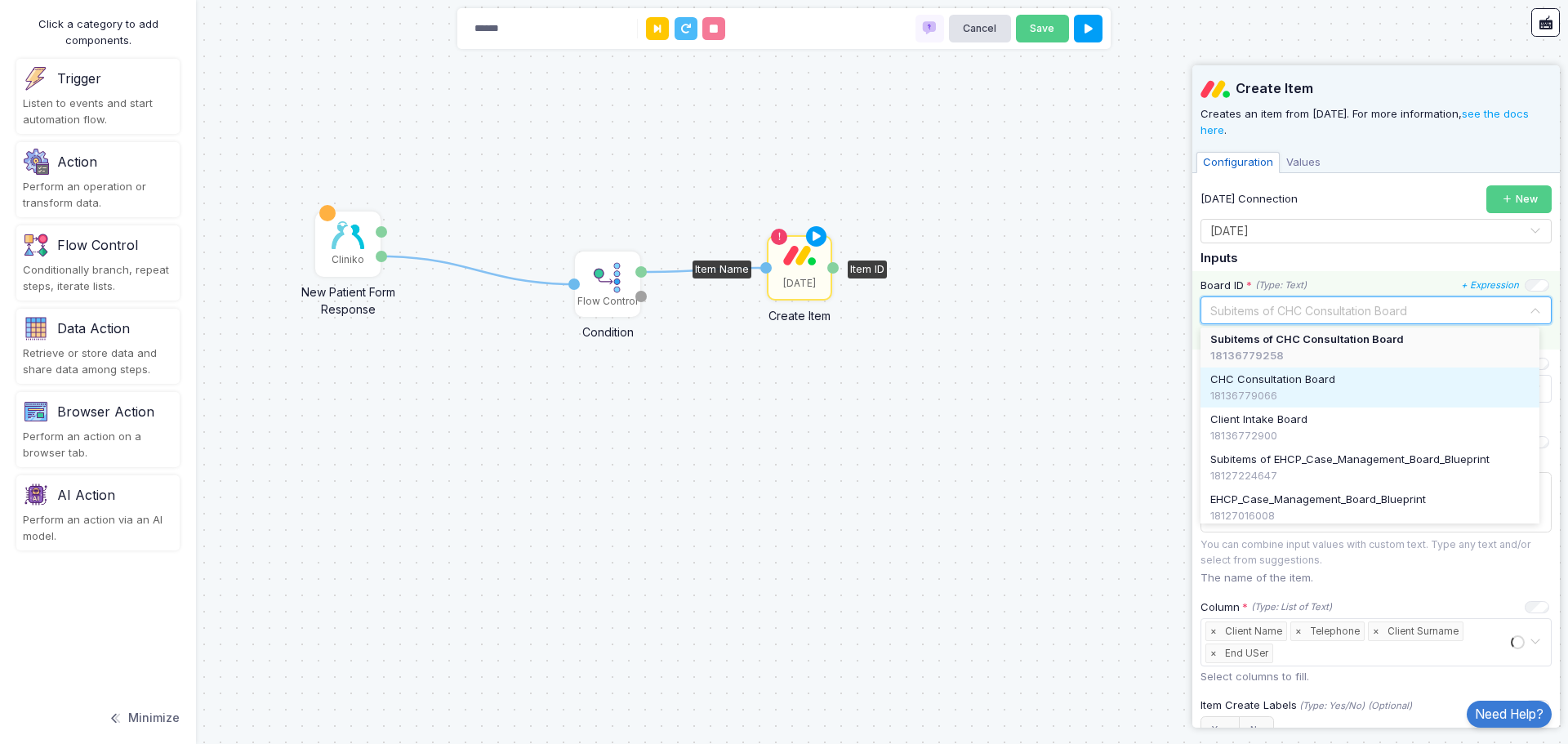
click at [1304, 390] on div "18136779066" at bounding box center [1370, 396] width 319 height 16
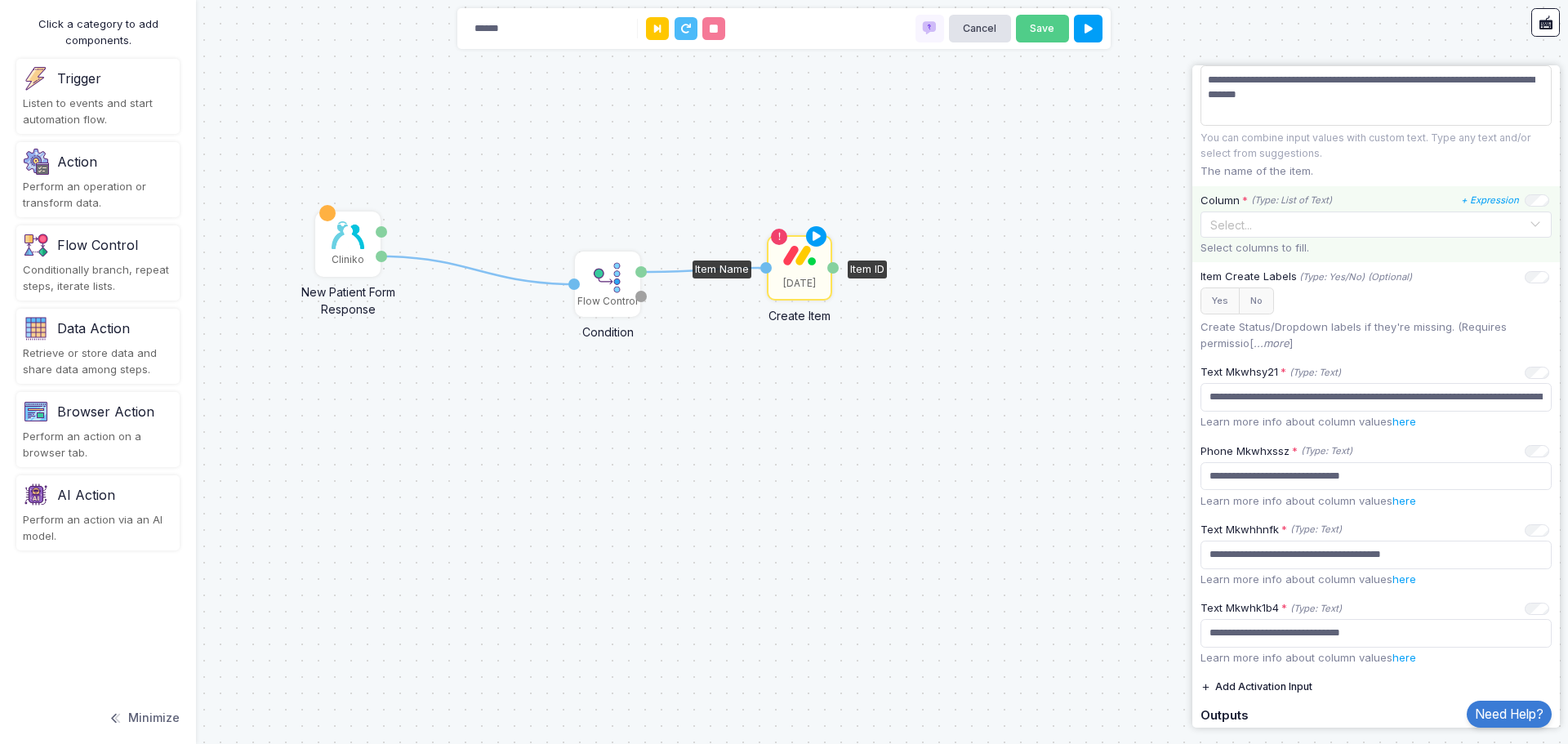
scroll to position [416, 0]
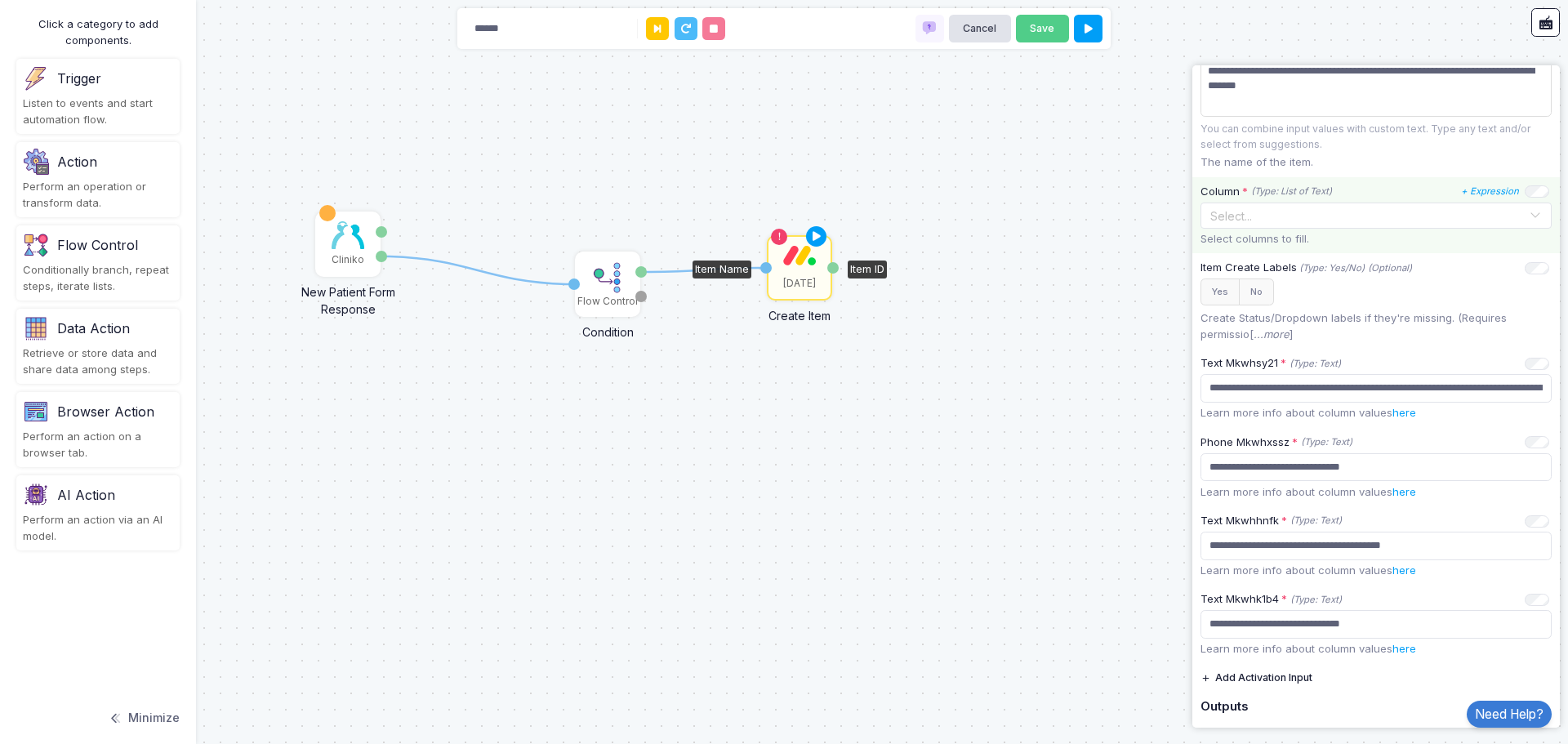
click at [1362, 214] on input "text" at bounding box center [1367, 216] width 323 height 18
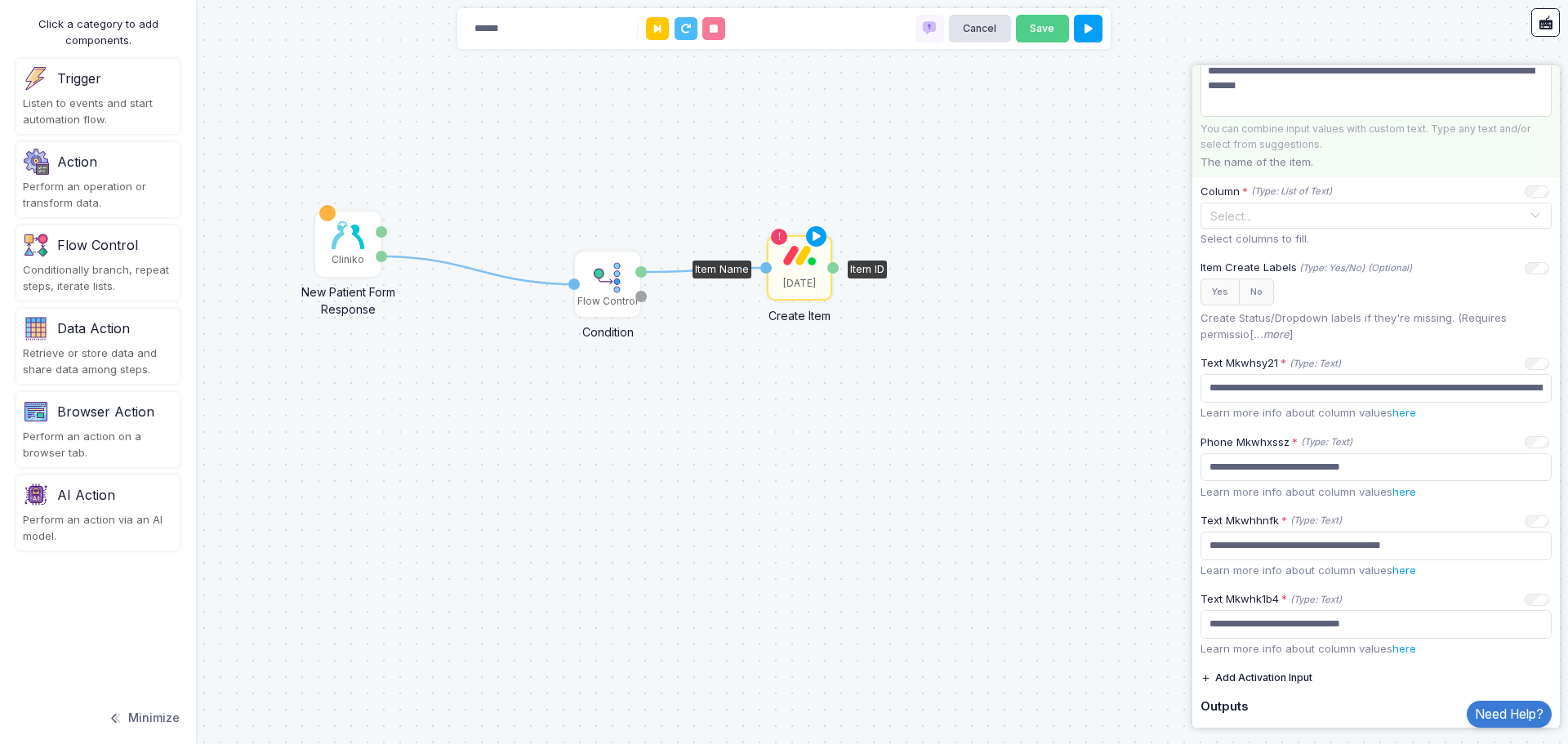
click at [1403, 171] on p "The name of the item." at bounding box center [1376, 163] width 351 height 16
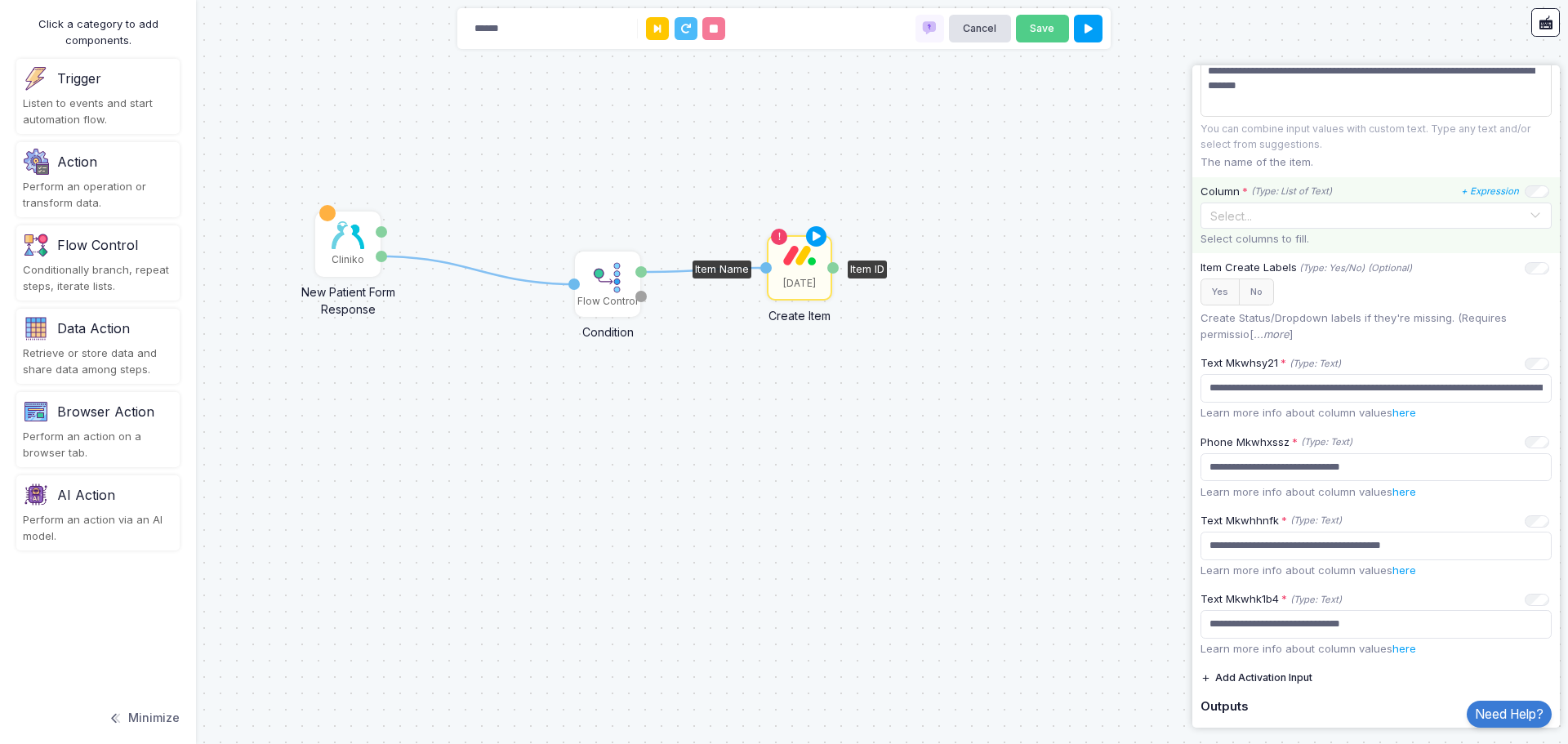
click at [1315, 217] on input "text" at bounding box center [1367, 216] width 323 height 18
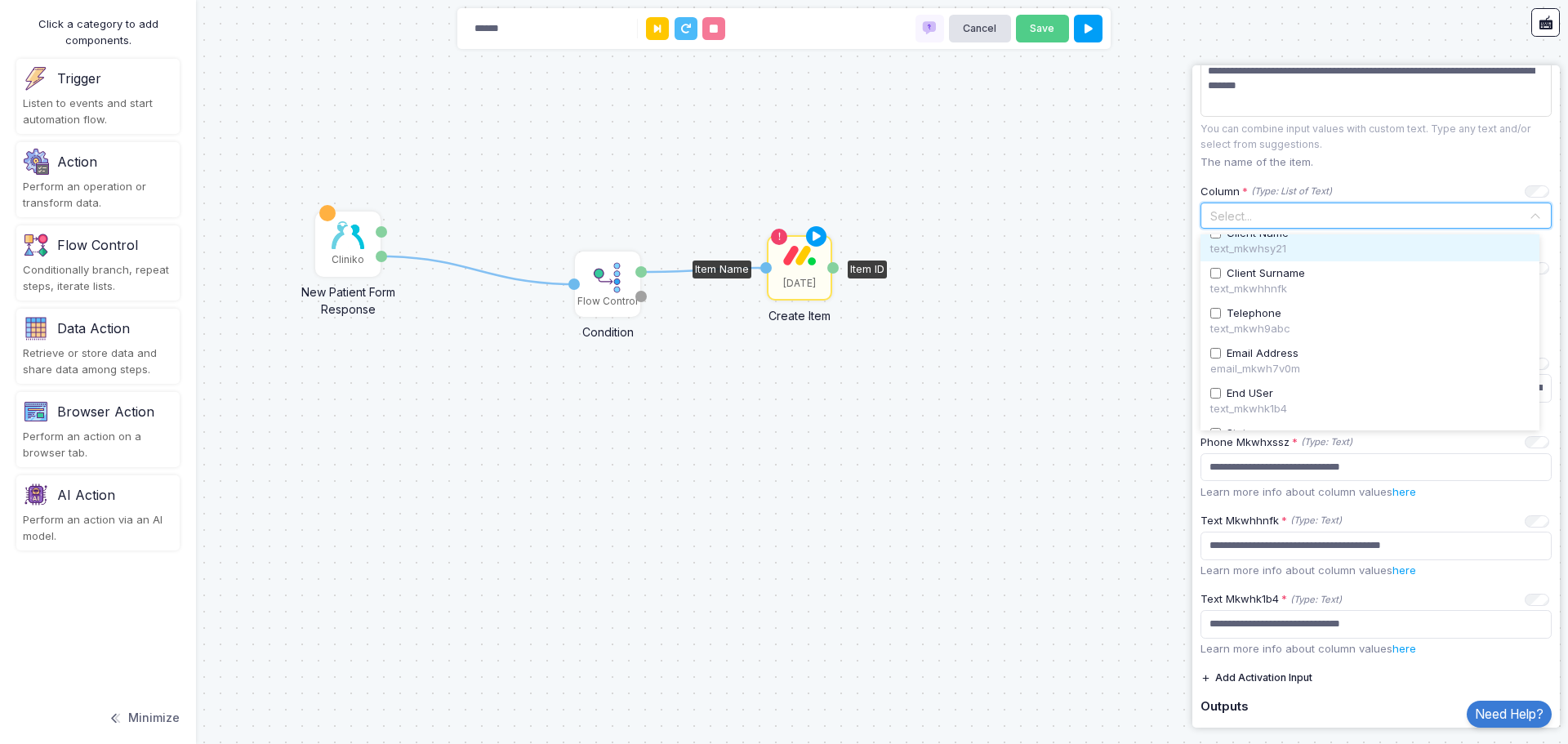
scroll to position [82, 0]
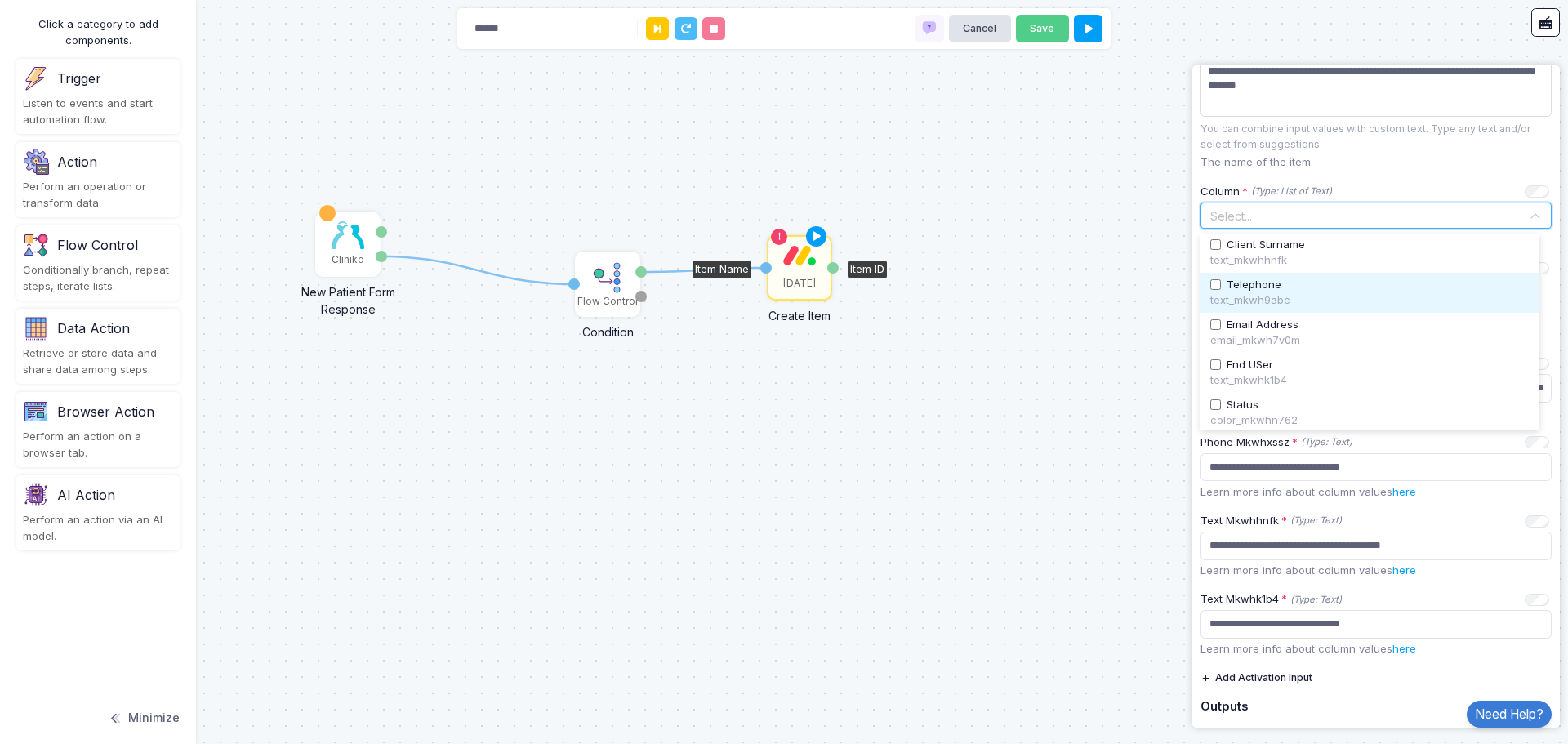
click at [1254, 281] on span "Telephone" at bounding box center [1253, 285] width 55 height 16
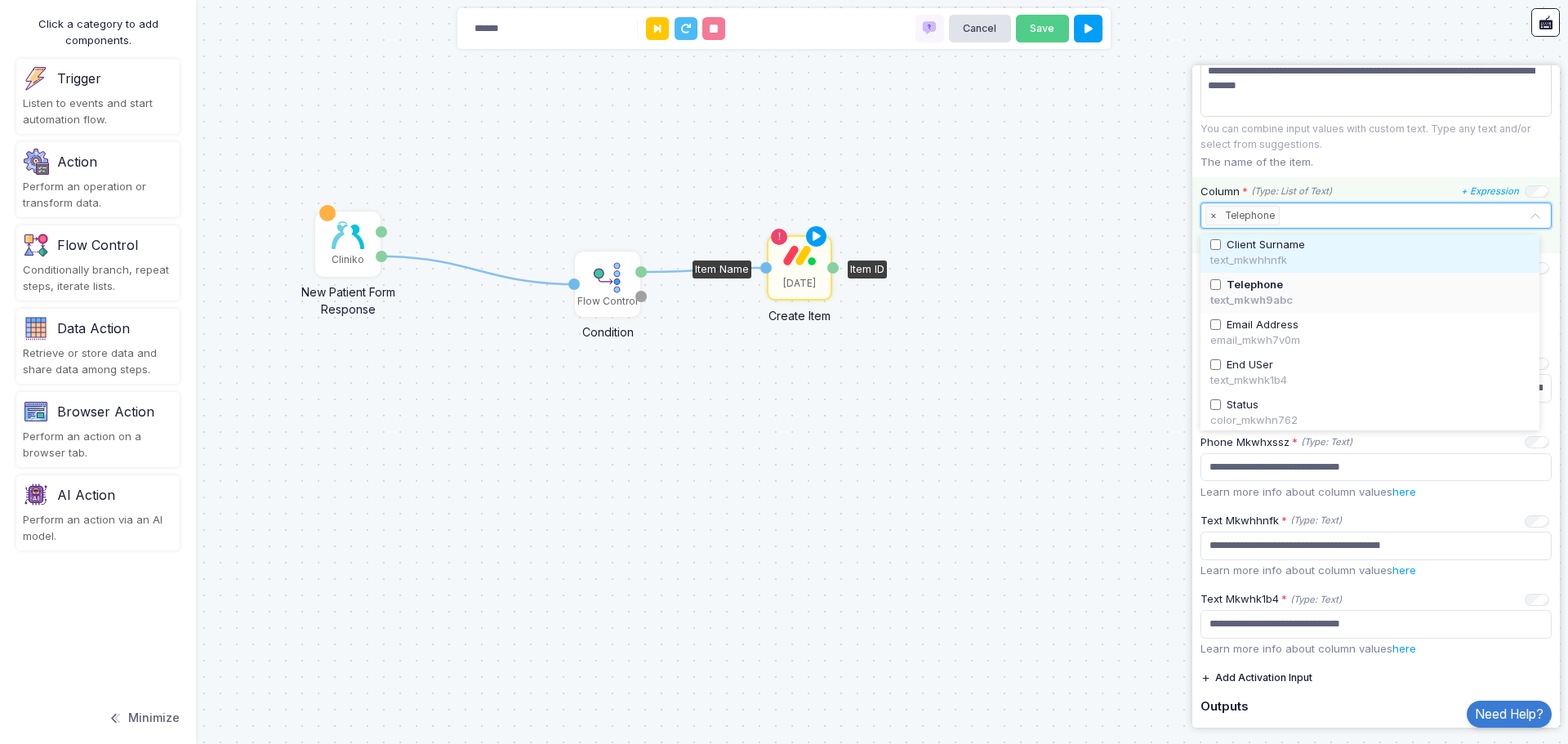
scroll to position [111, 0]
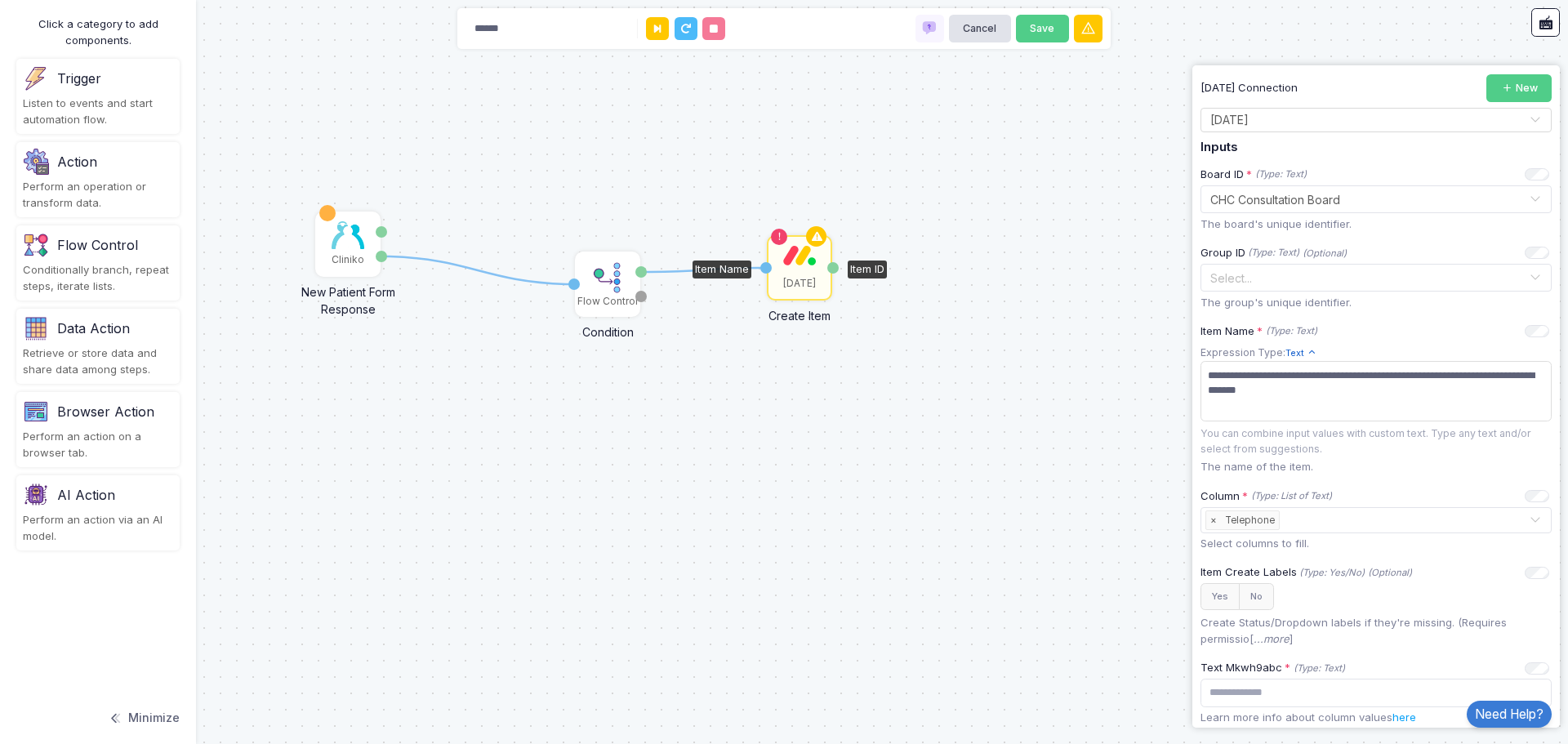
click at [1423, 172] on div "Board ID * (Type: Text) + Expression" at bounding box center [1375, 175] width 349 height 16
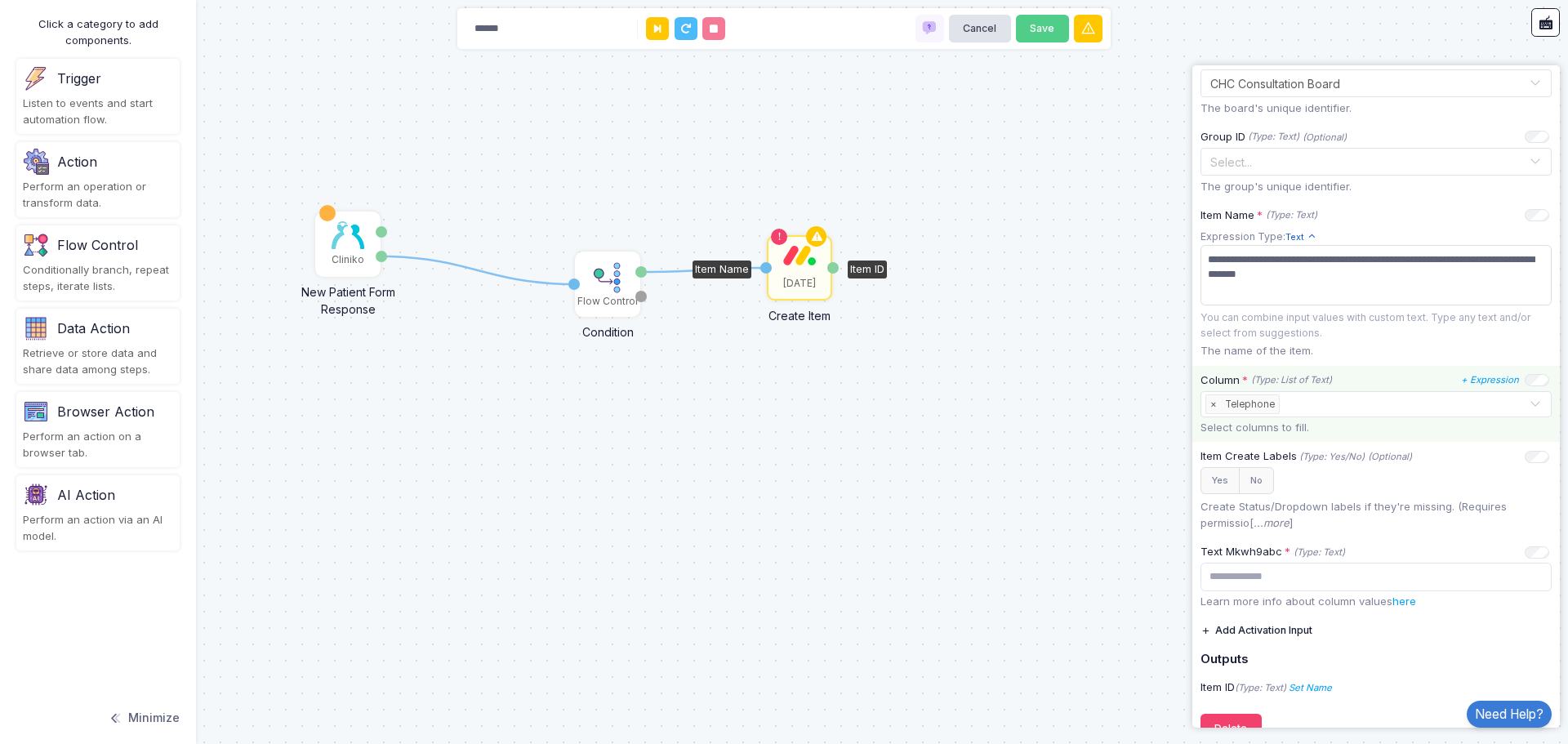
scroll to position [261, 0]
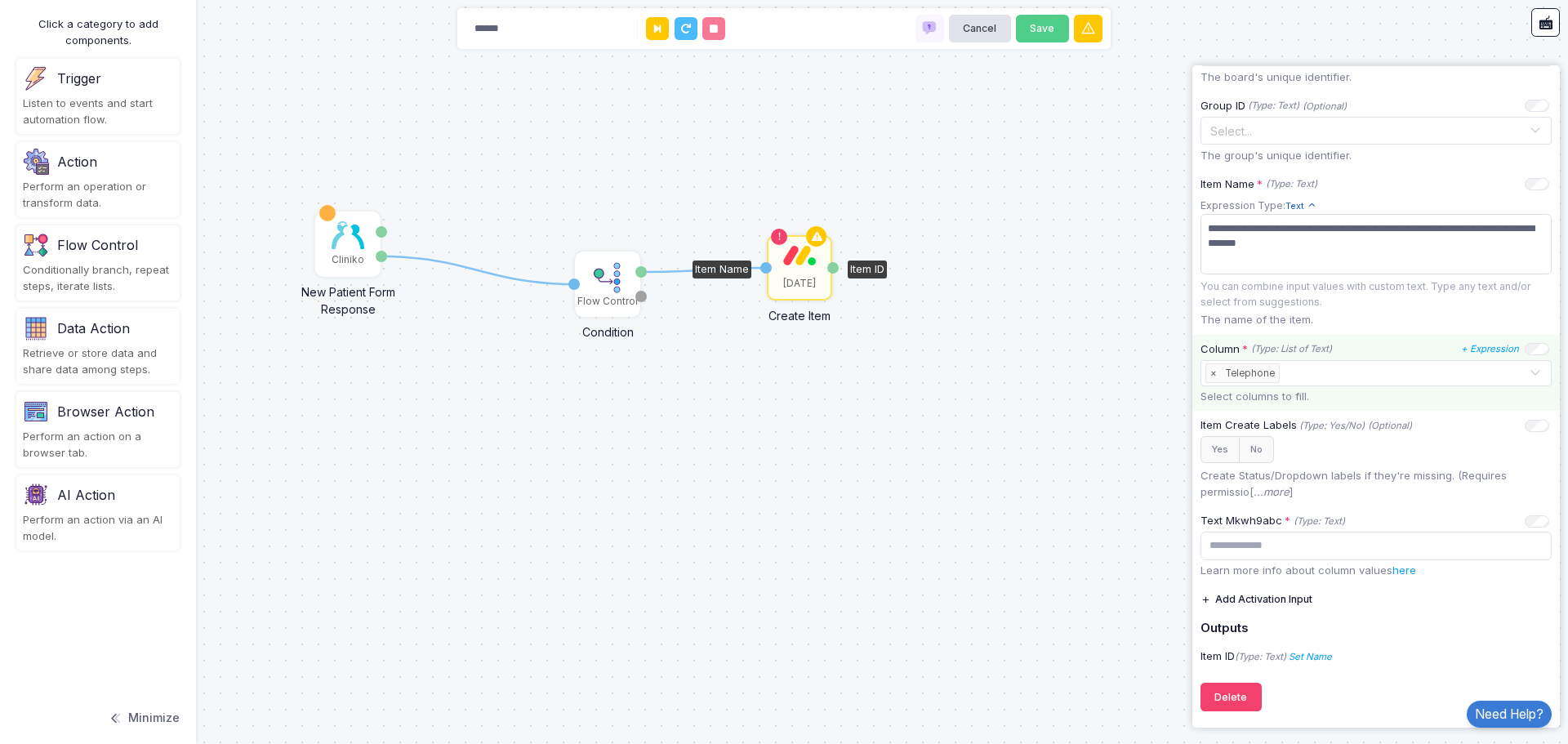
click at [1325, 365] on input "text" at bounding box center [1406, 374] width 246 height 18
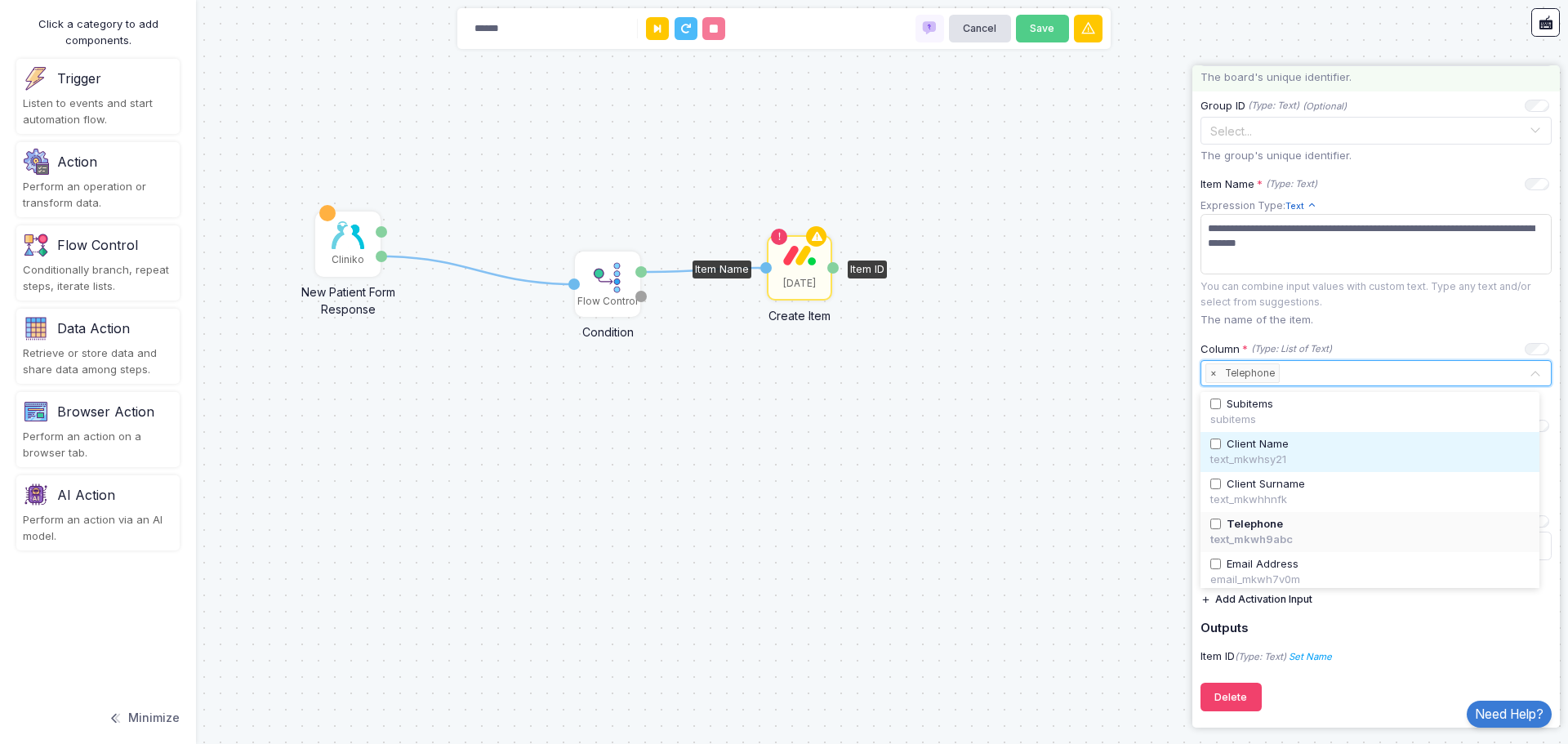
click at [1272, 445] on span "Client Name" at bounding box center [1257, 444] width 62 height 16
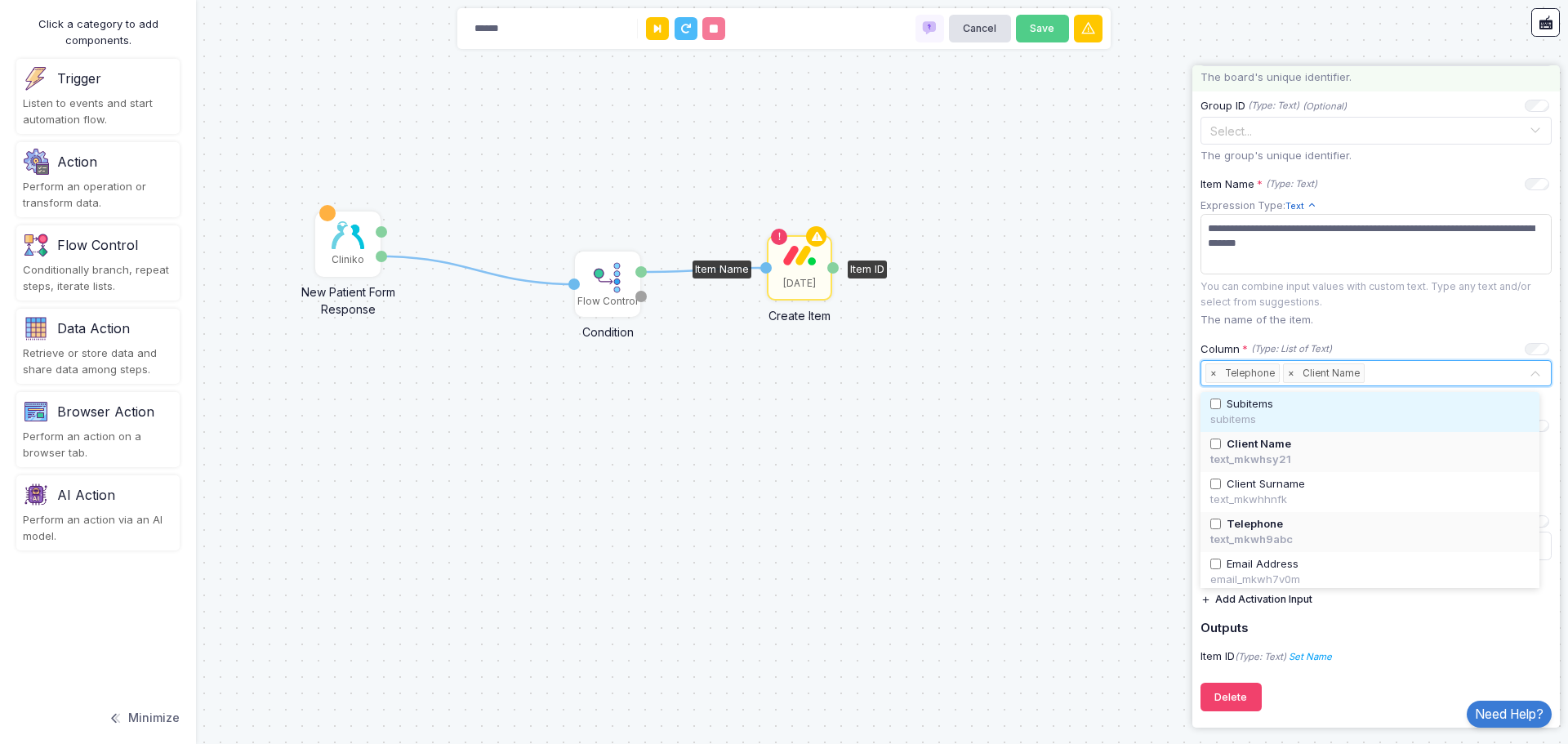
scroll to position [0, 0]
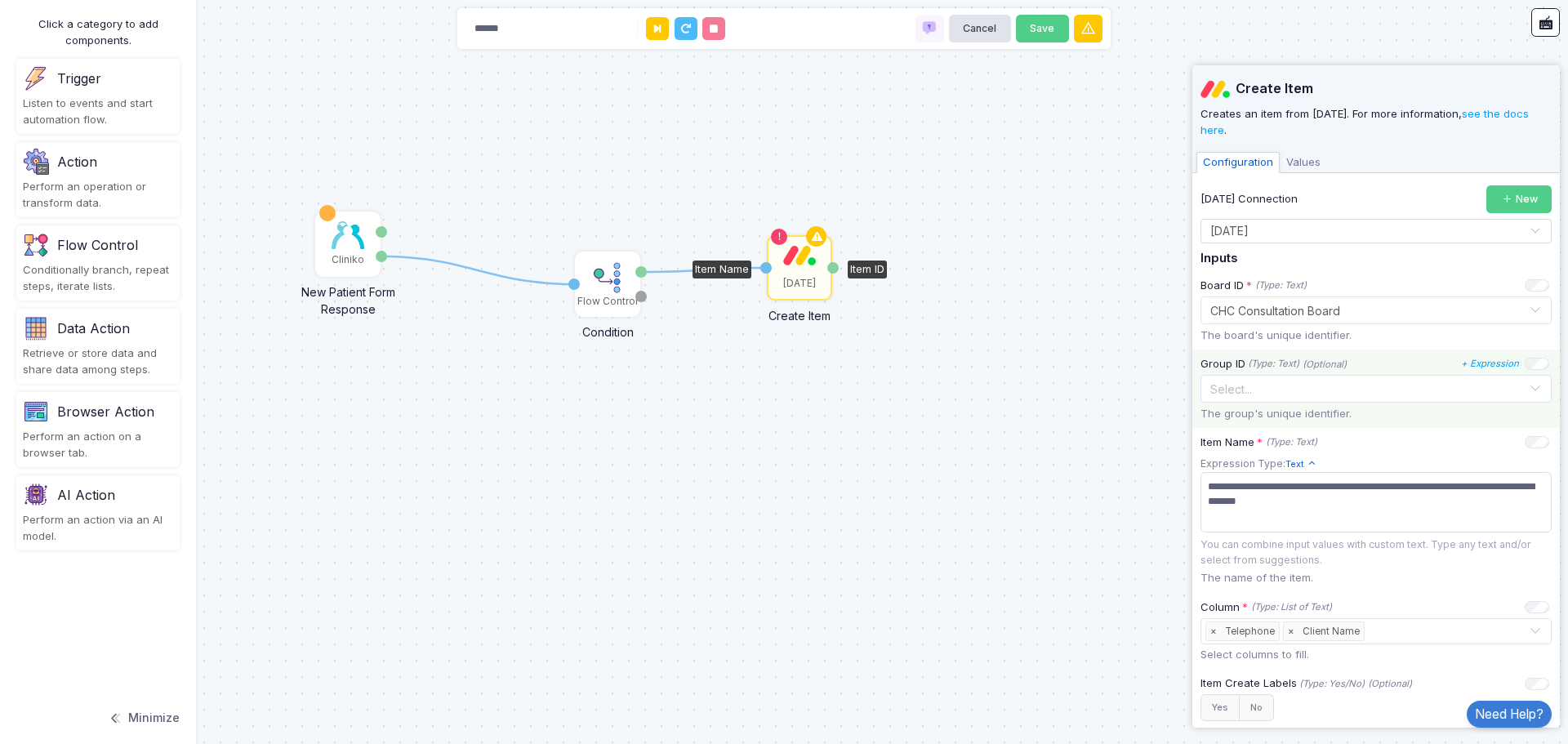
click at [1388, 390] on input "text" at bounding box center [1359, 388] width 300 height 18
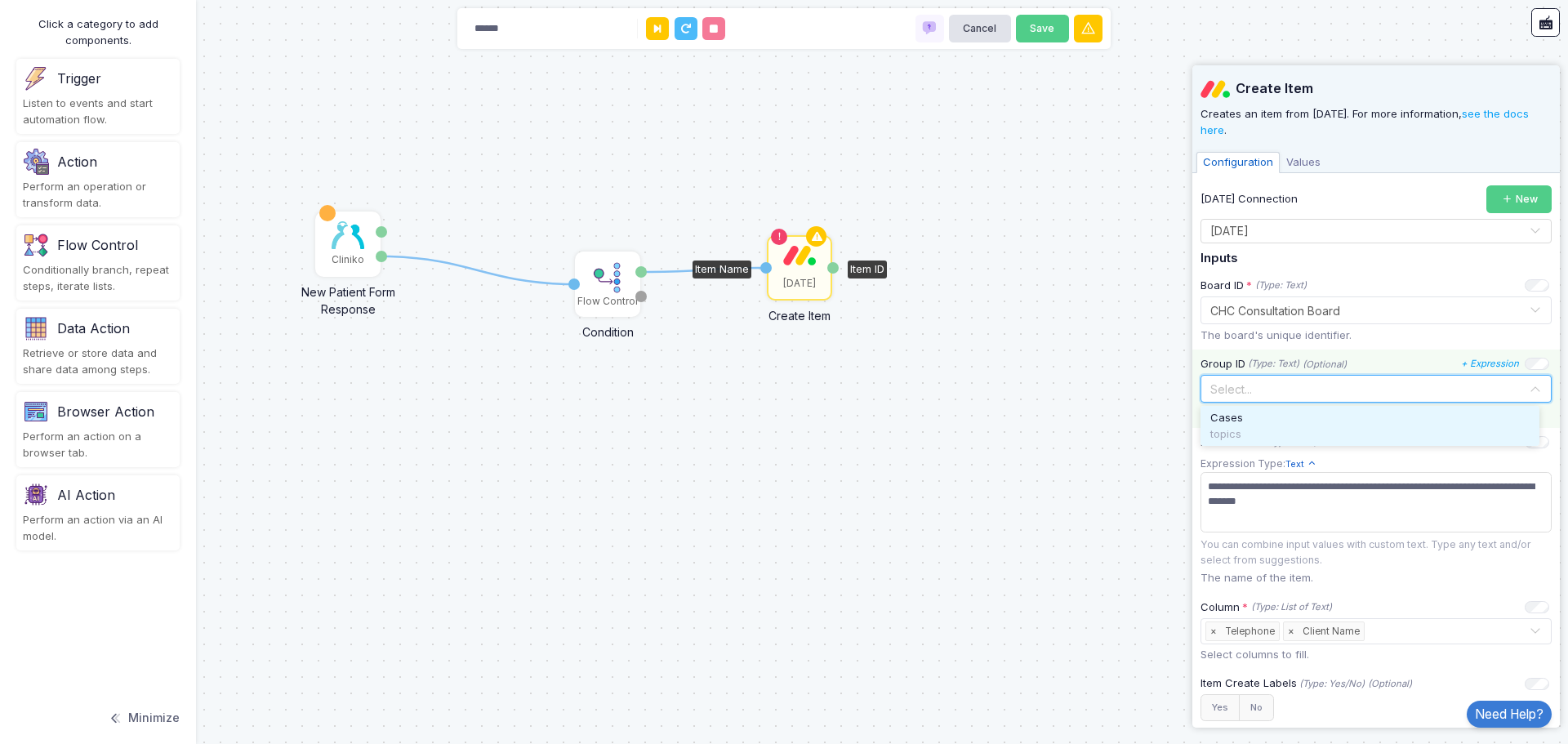
click at [1376, 386] on input "text" at bounding box center [1359, 388] width 300 height 18
click at [1336, 419] on div "Cases" at bounding box center [1370, 418] width 319 height 16
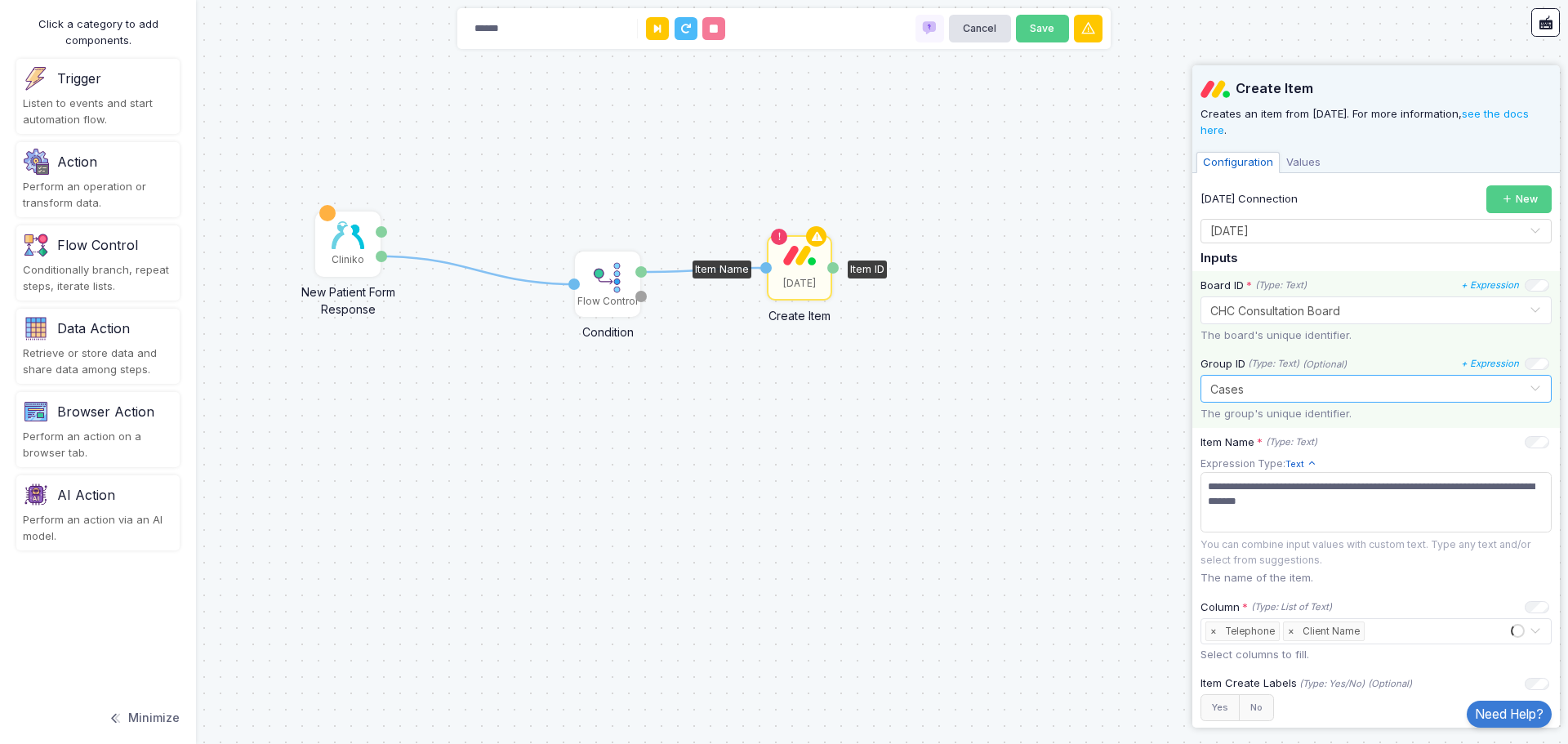
scroll to position [327, 0]
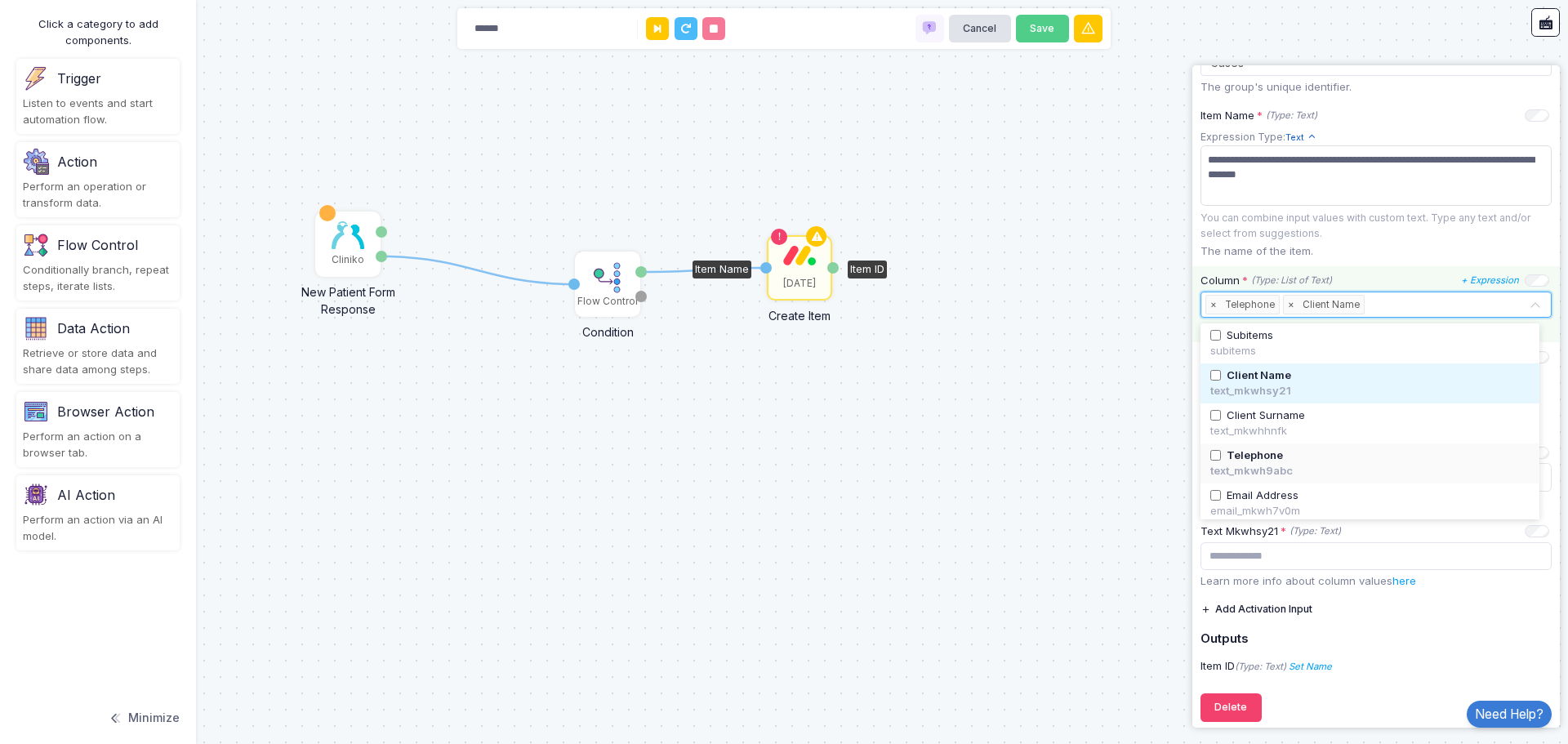
click at [1395, 304] on input "text" at bounding box center [1447, 305] width 160 height 18
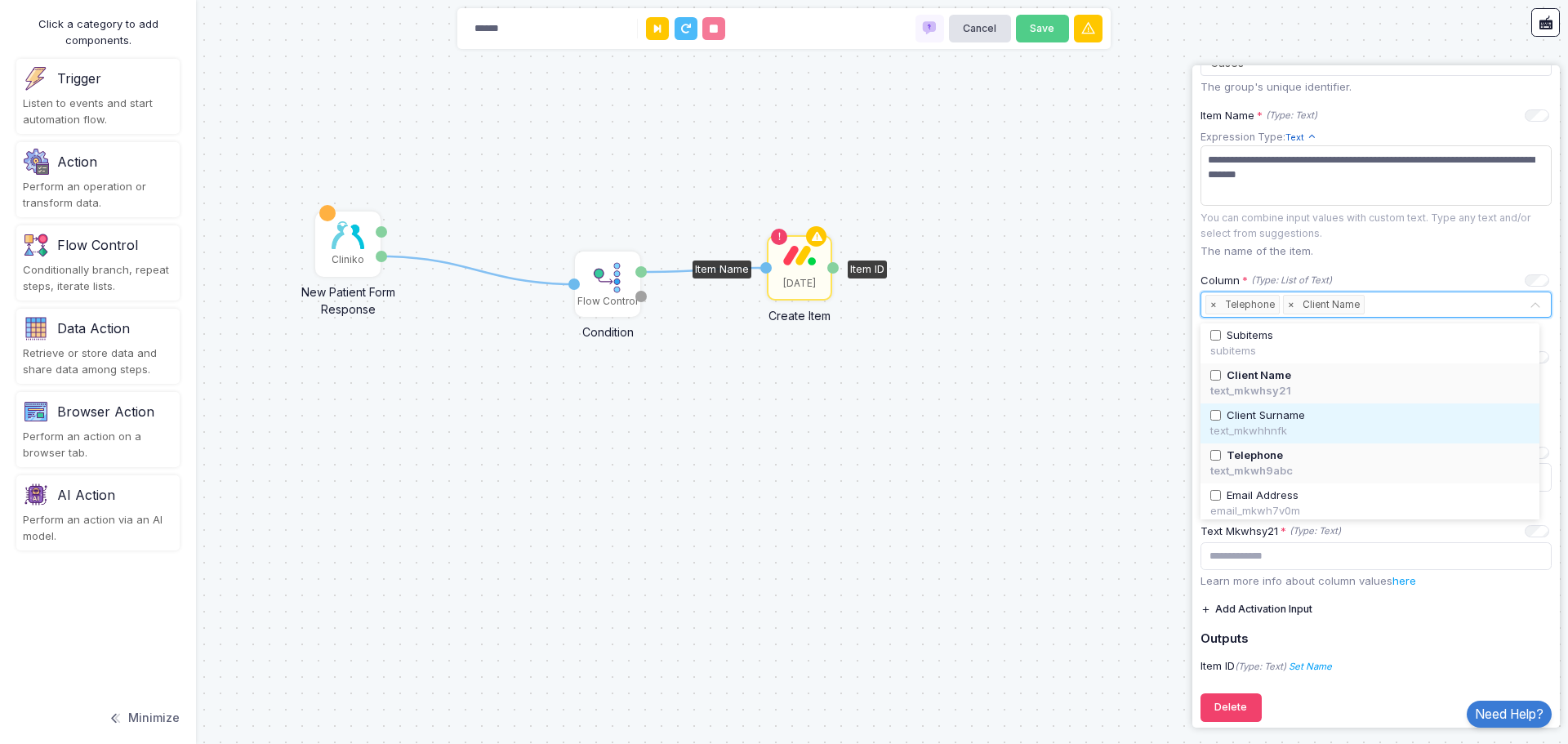
click at [1291, 415] on span "Client Surname" at bounding box center [1265, 416] width 79 height 16
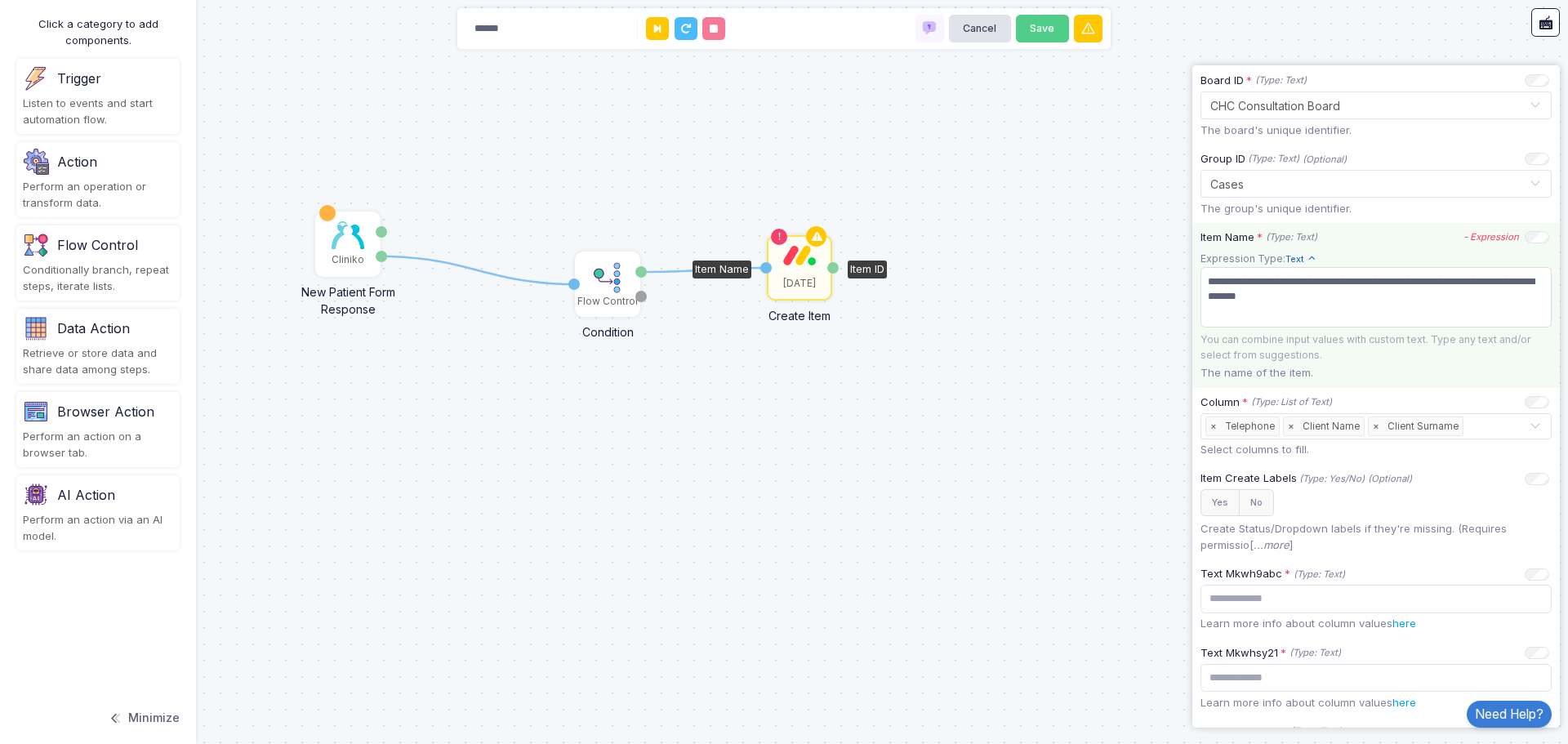
scroll to position [267, 0]
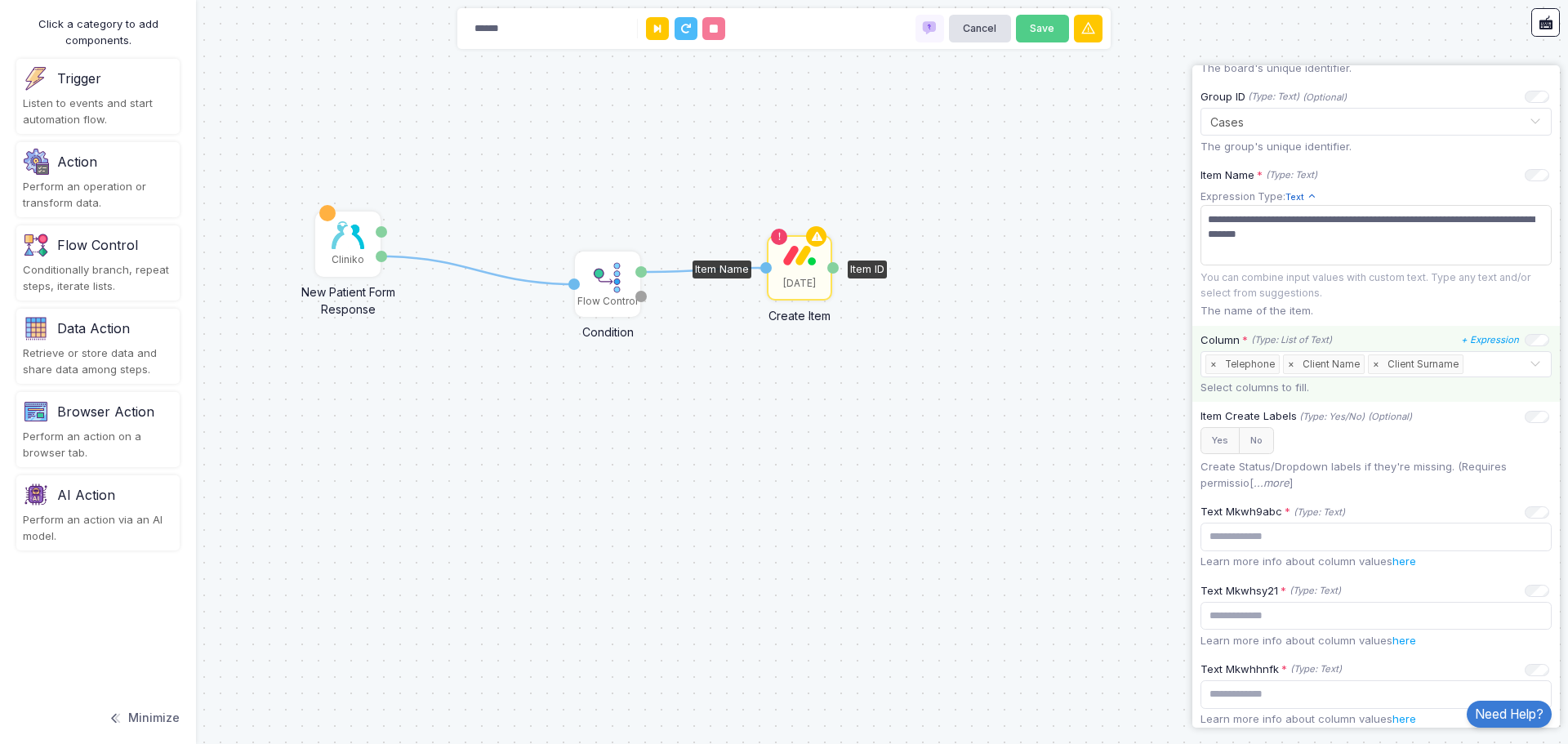
click at [1482, 363] on input "text" at bounding box center [1497, 365] width 62 height 18
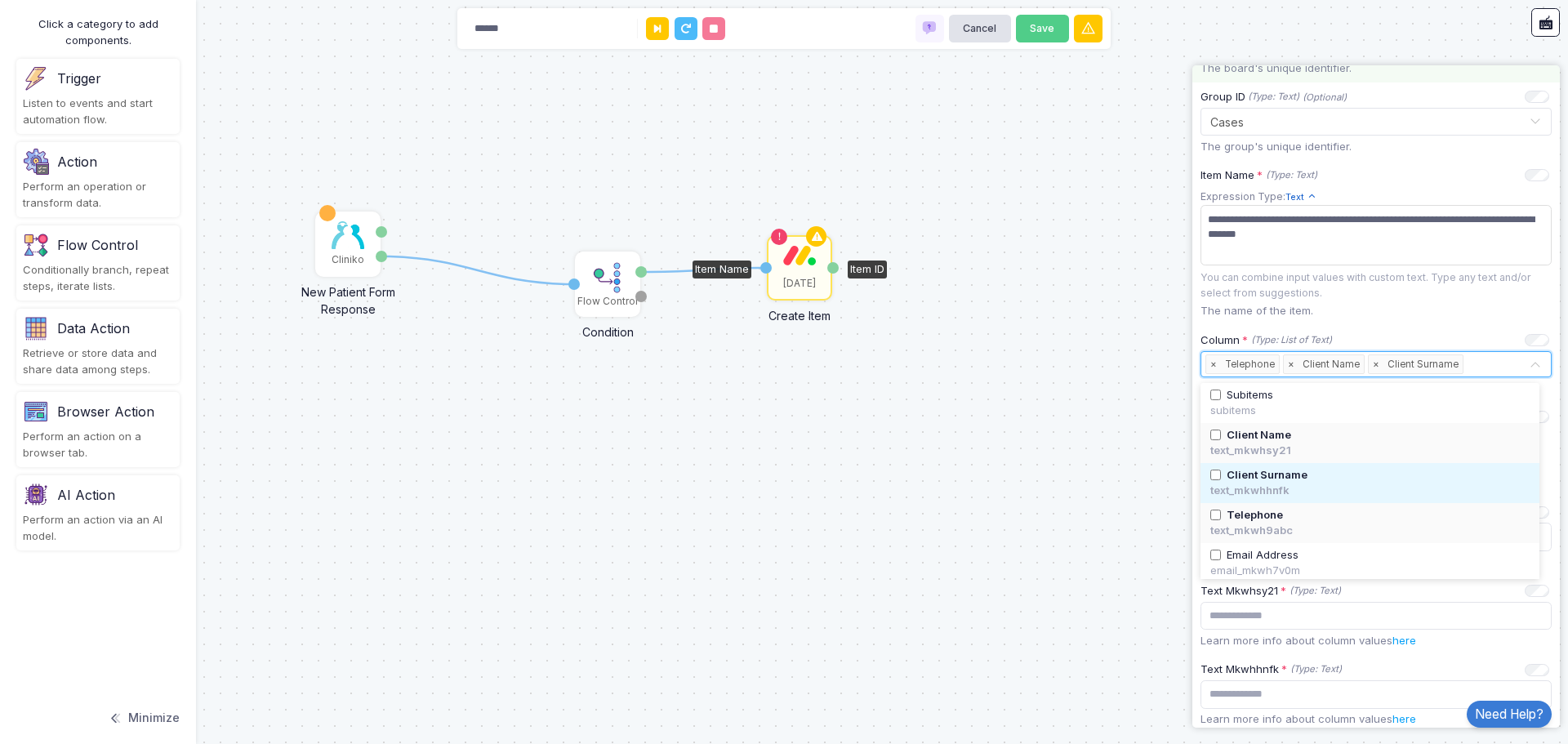
scroll to position [84, 0]
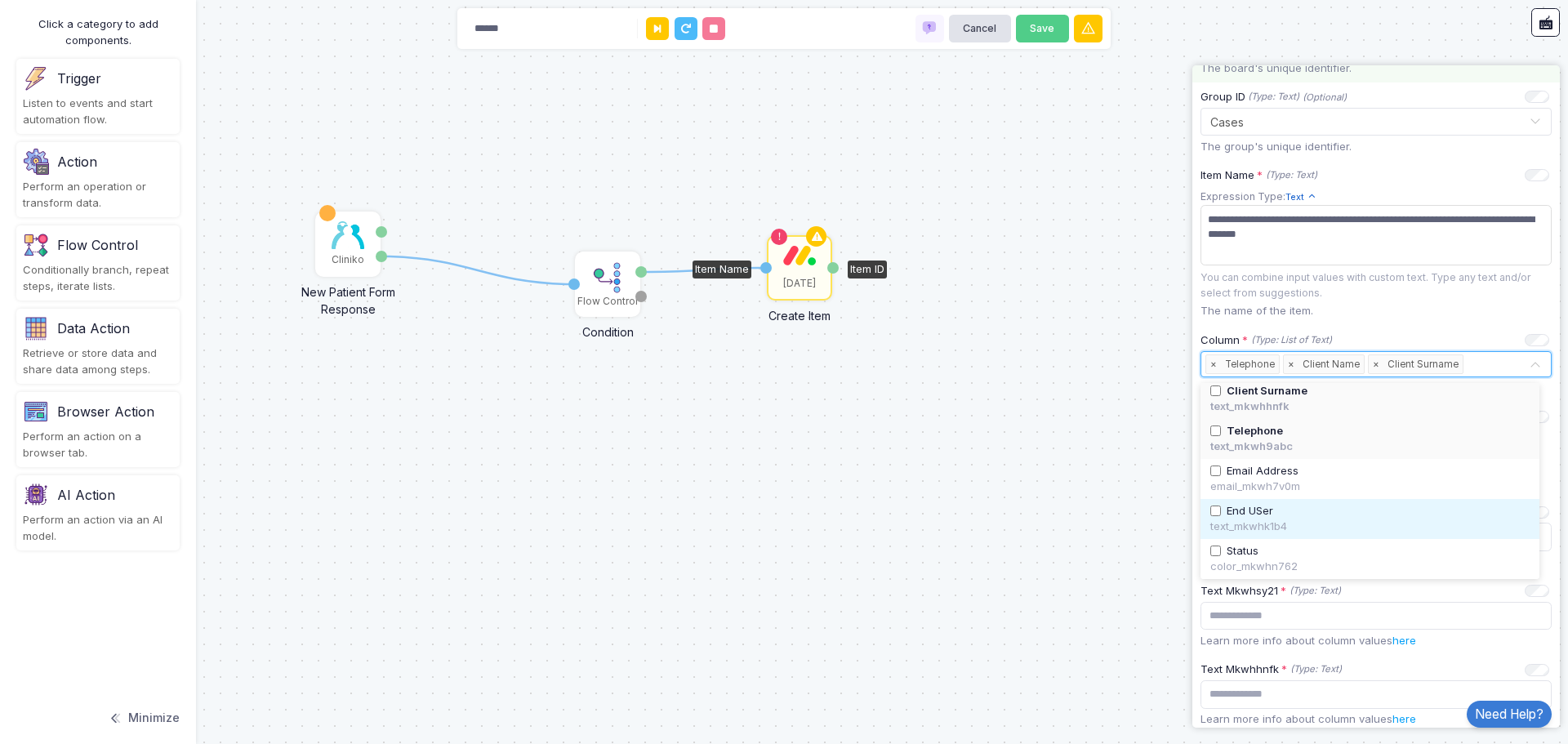
click at [1267, 518] on span "End USer" at bounding box center [1249, 512] width 47 height 16
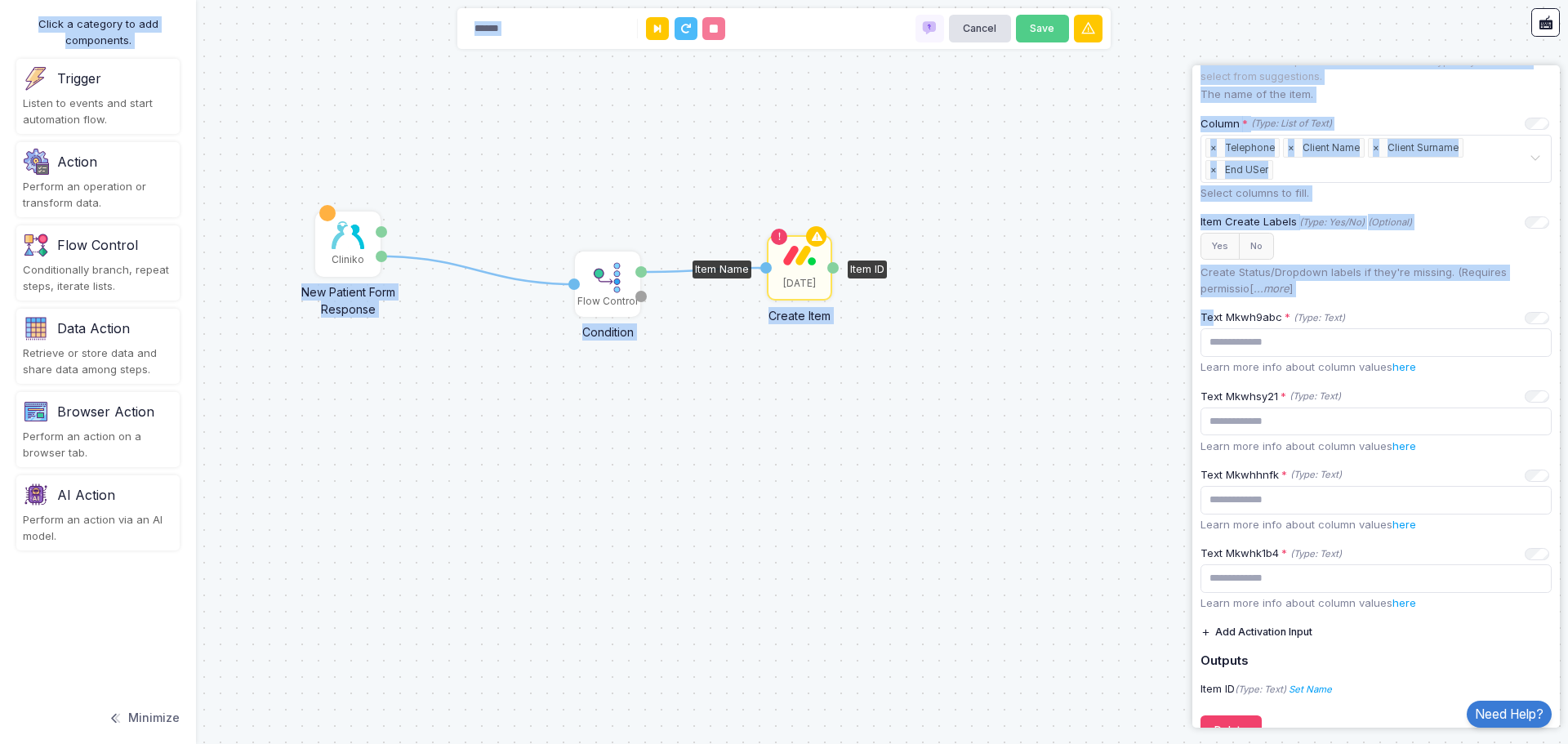
scroll to position [520, 0]
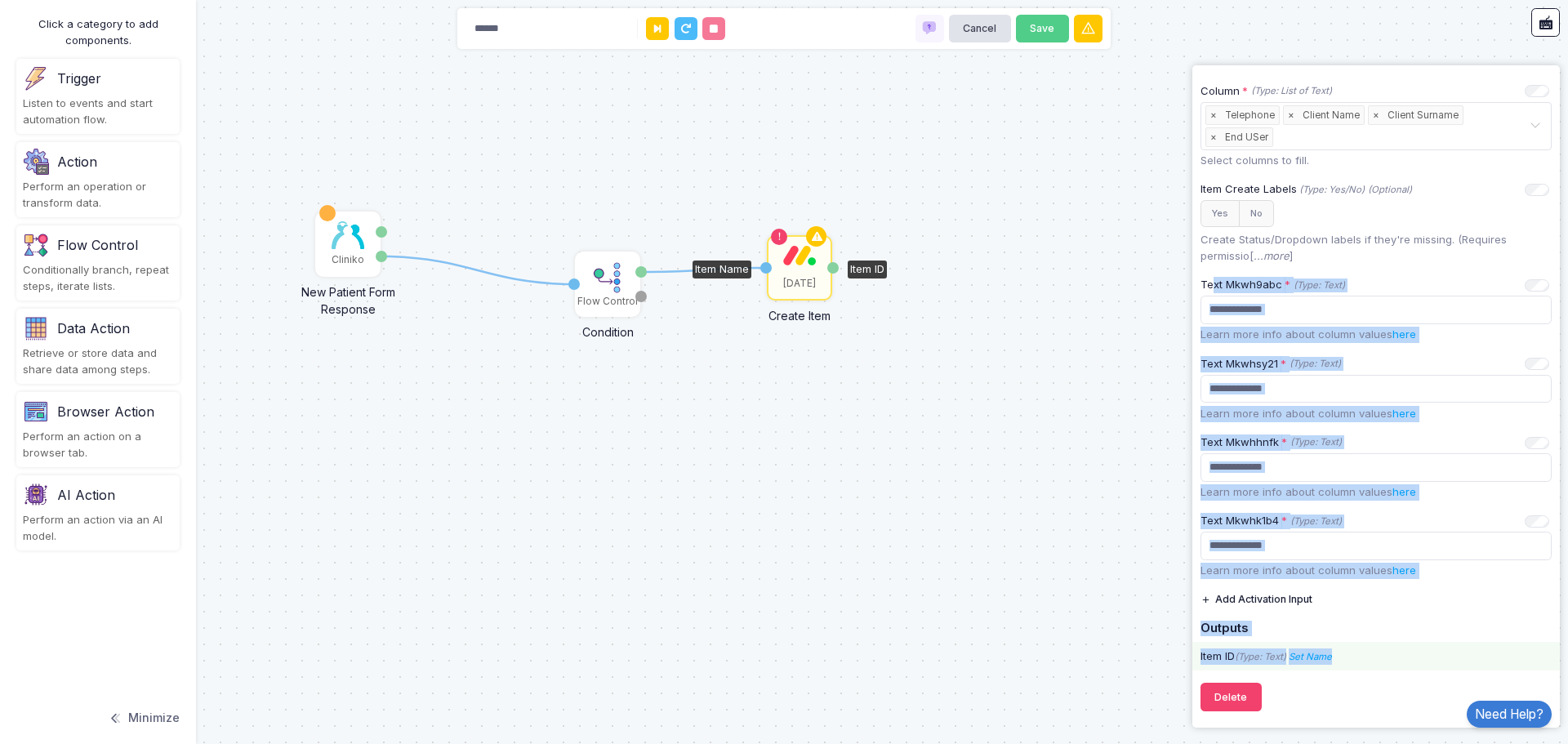
drag, startPoint x: 1204, startPoint y: 381, endPoint x: 1383, endPoint y: 662, distance: 333.2
click at [1383, 662] on div "**********" at bounding box center [1376, 170] width 351 height 1002
copy div "ext Mkwh9abc * (Type: Text) + Expression Learn more info about column values he…"
click at [1357, 312] on input "text" at bounding box center [1376, 309] width 351 height 29
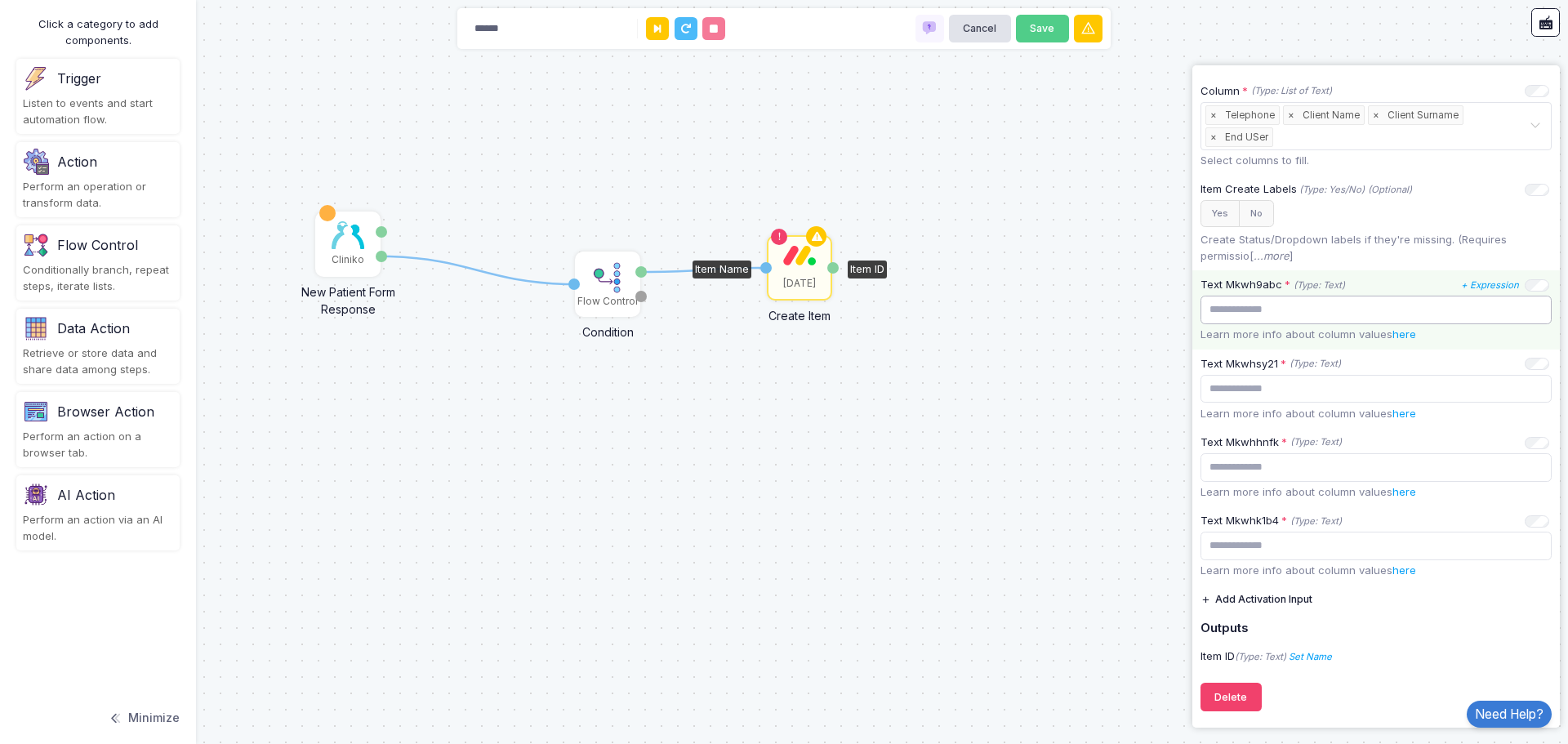
paste input "**********"
type input "**********"
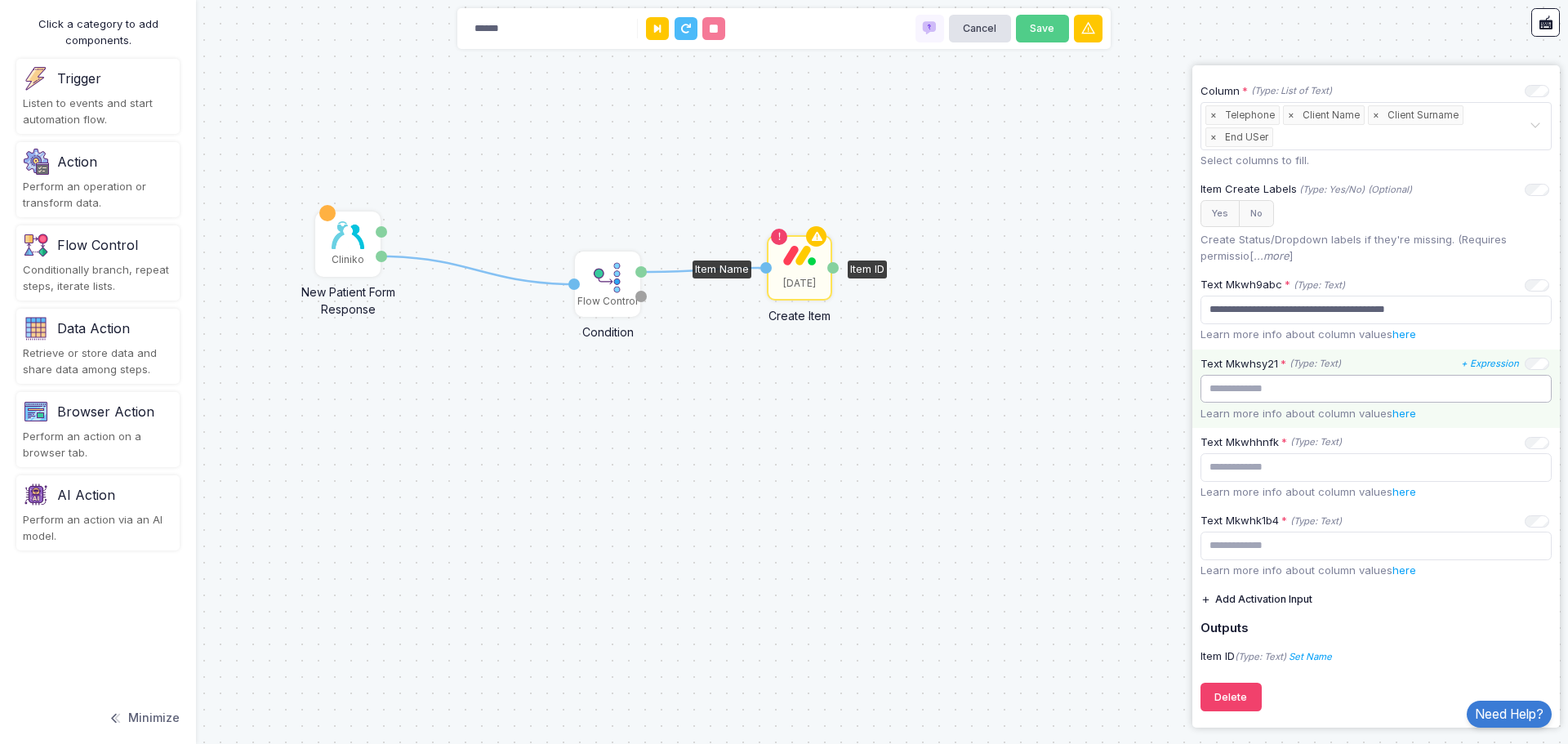
click at [1294, 385] on input "text" at bounding box center [1376, 389] width 351 height 29
paste input "**********"
type input "**********"
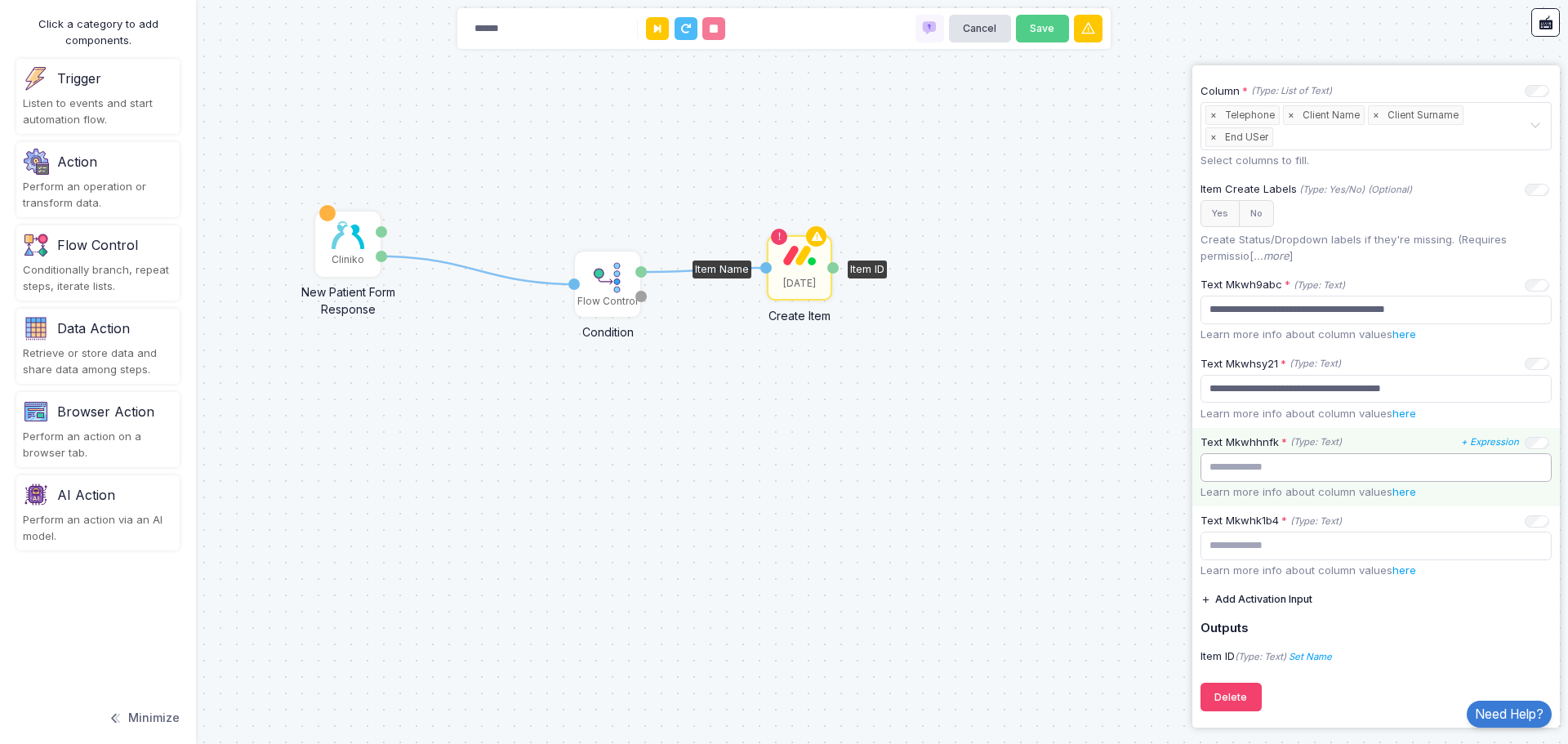
click at [1309, 472] on input "text" at bounding box center [1376, 468] width 351 height 29
paste input "**********"
type input "**********"
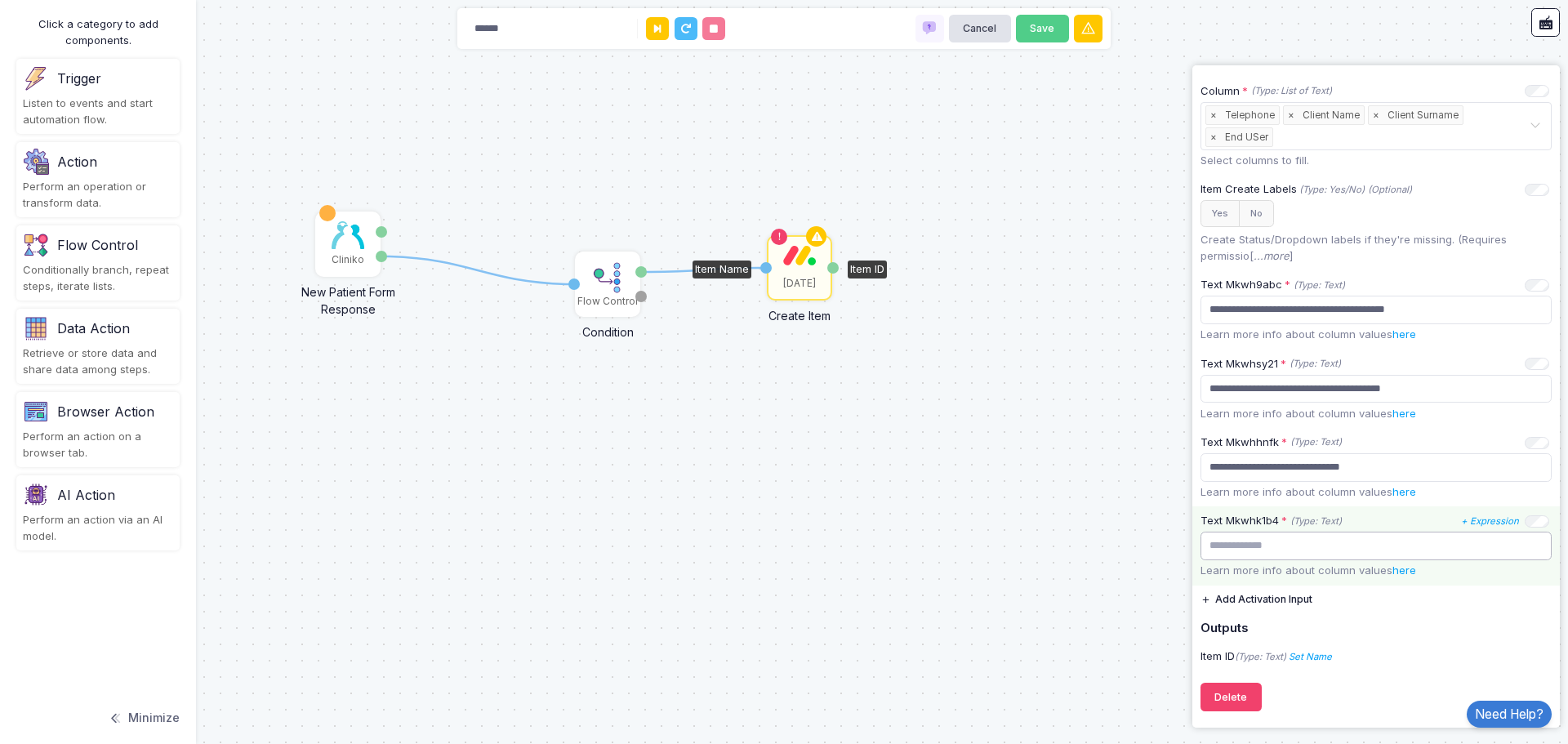
click at [1362, 537] on input "text" at bounding box center [1376, 546] width 351 height 29
paste input "**********"
type input "**********"
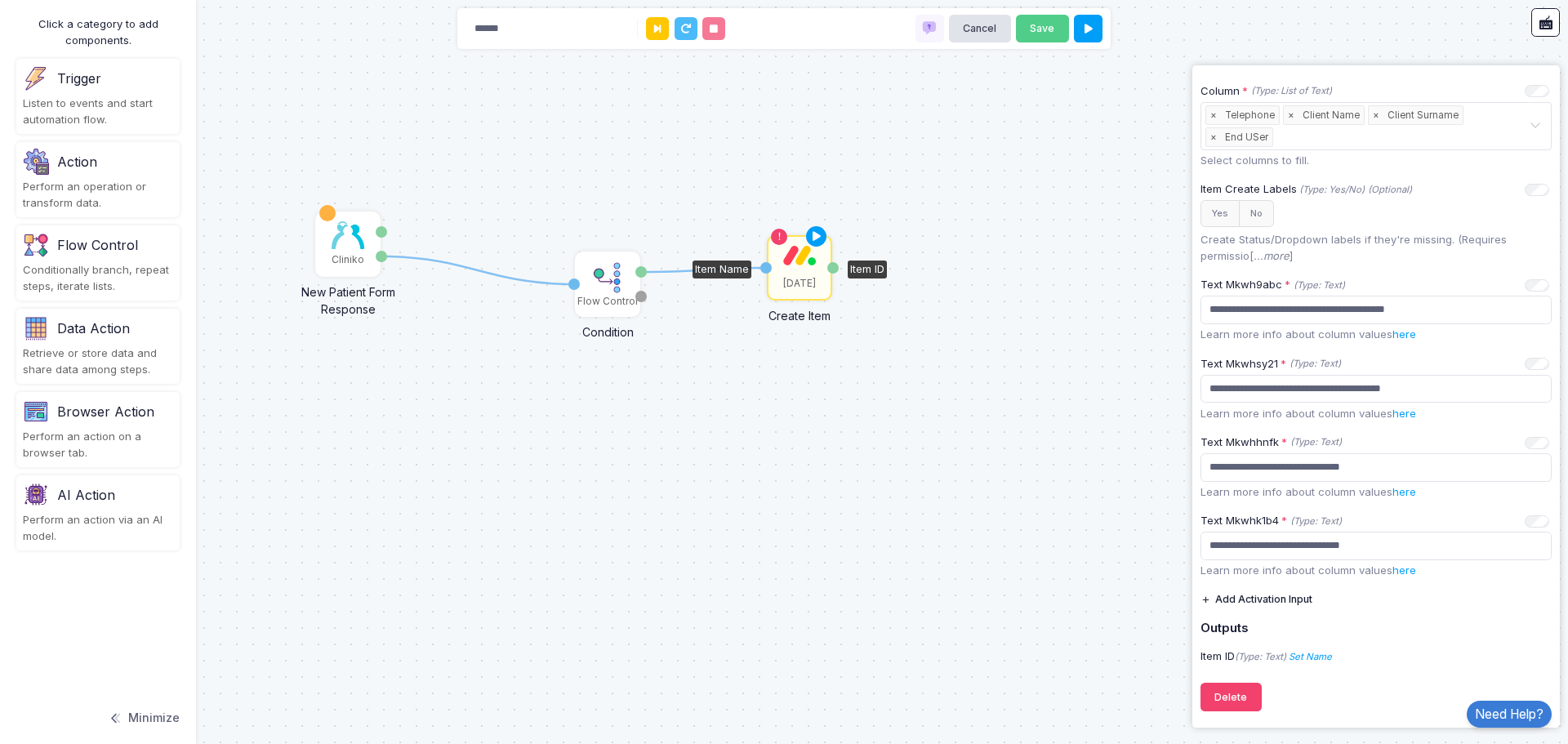
click at [1139, 565] on div "1 1 Cliniko New Patient Form Response Patient ID Response Flow Control Conditio…" at bounding box center [784, 372] width 1568 height 744
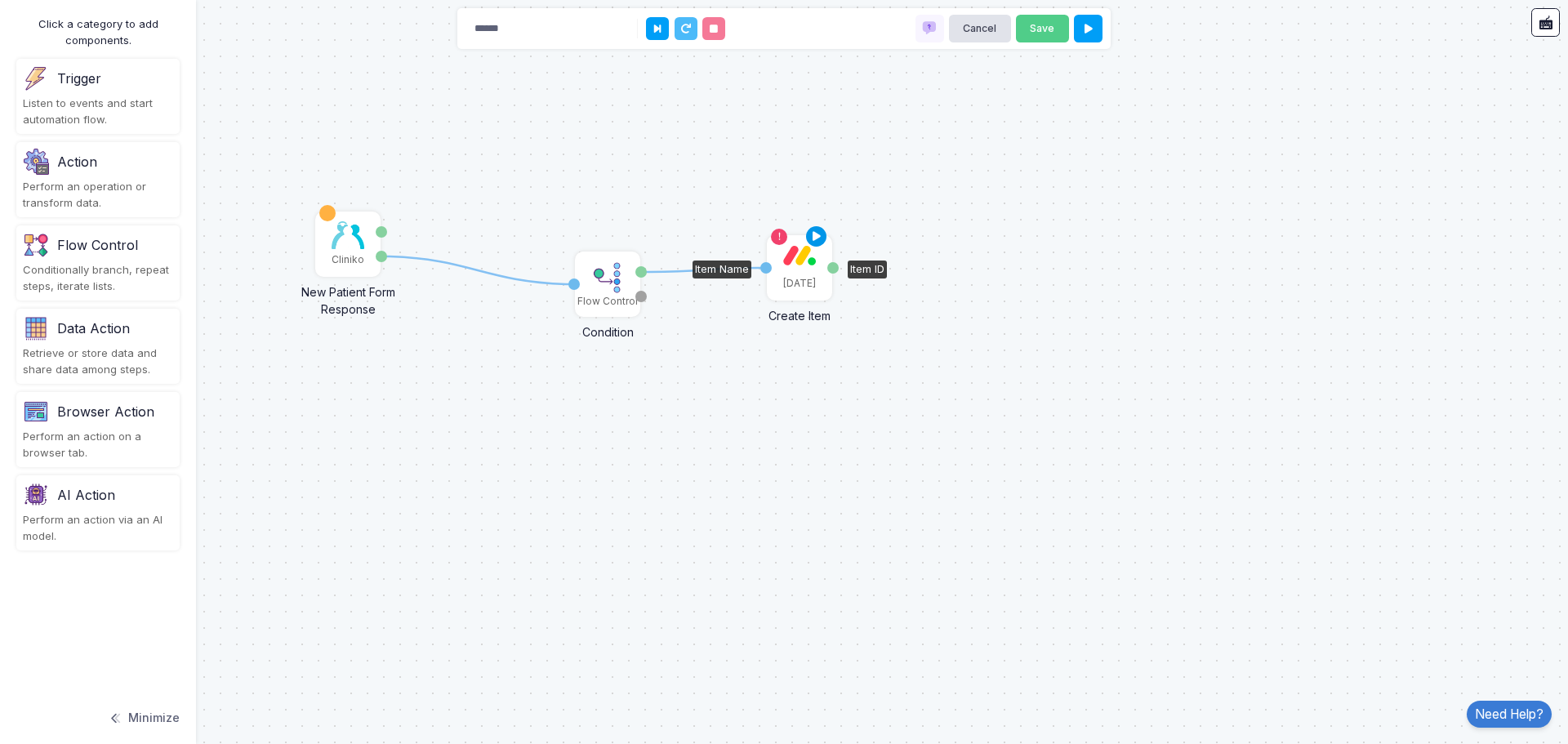
click at [818, 237] on icon at bounding box center [816, 236] width 20 height 23
click at [809, 237] on icon at bounding box center [816, 236] width 20 height 23
click at [1090, 34] on icon at bounding box center [1089, 29] width 8 height 11
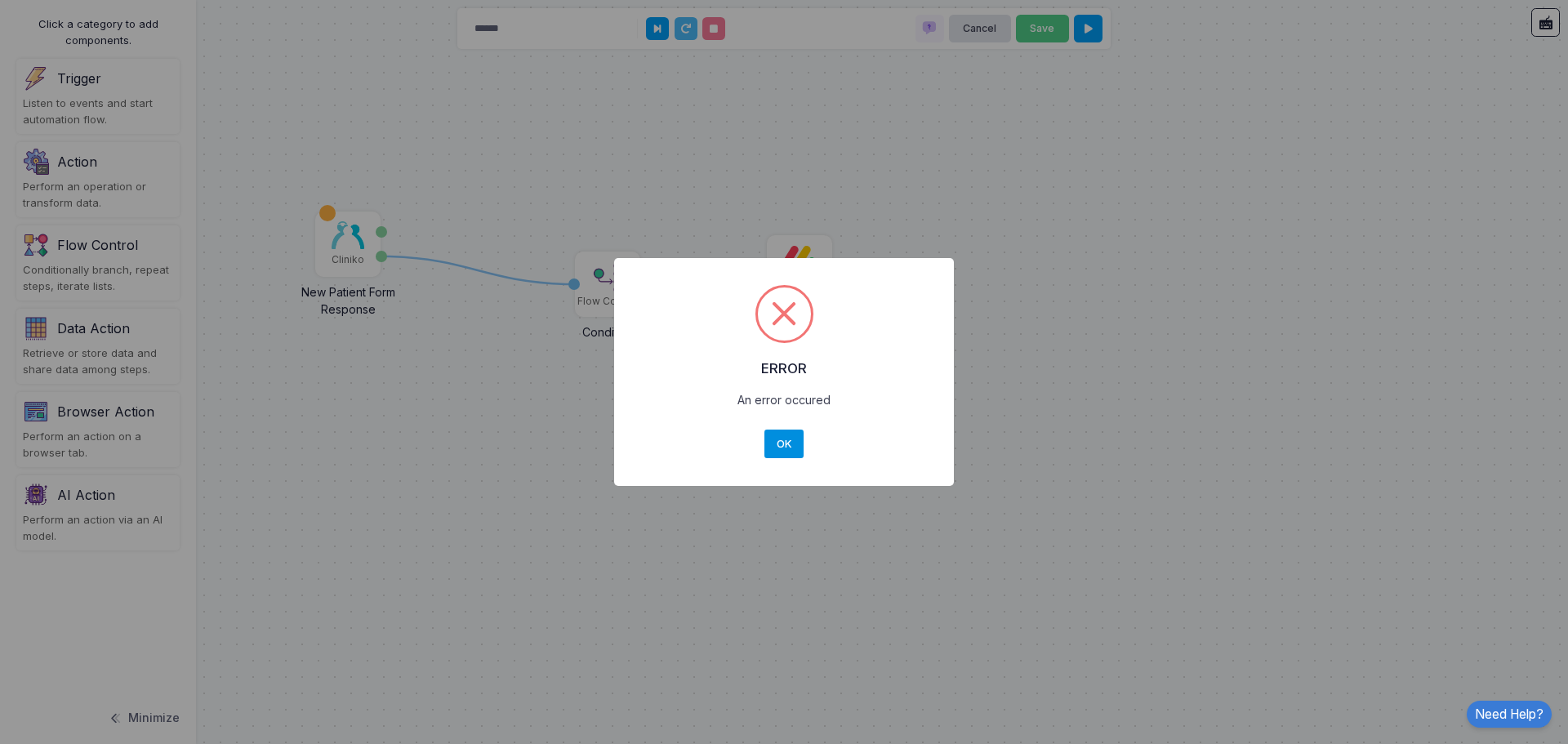
click at [779, 439] on button "OK" at bounding box center [784, 444] width 39 height 29
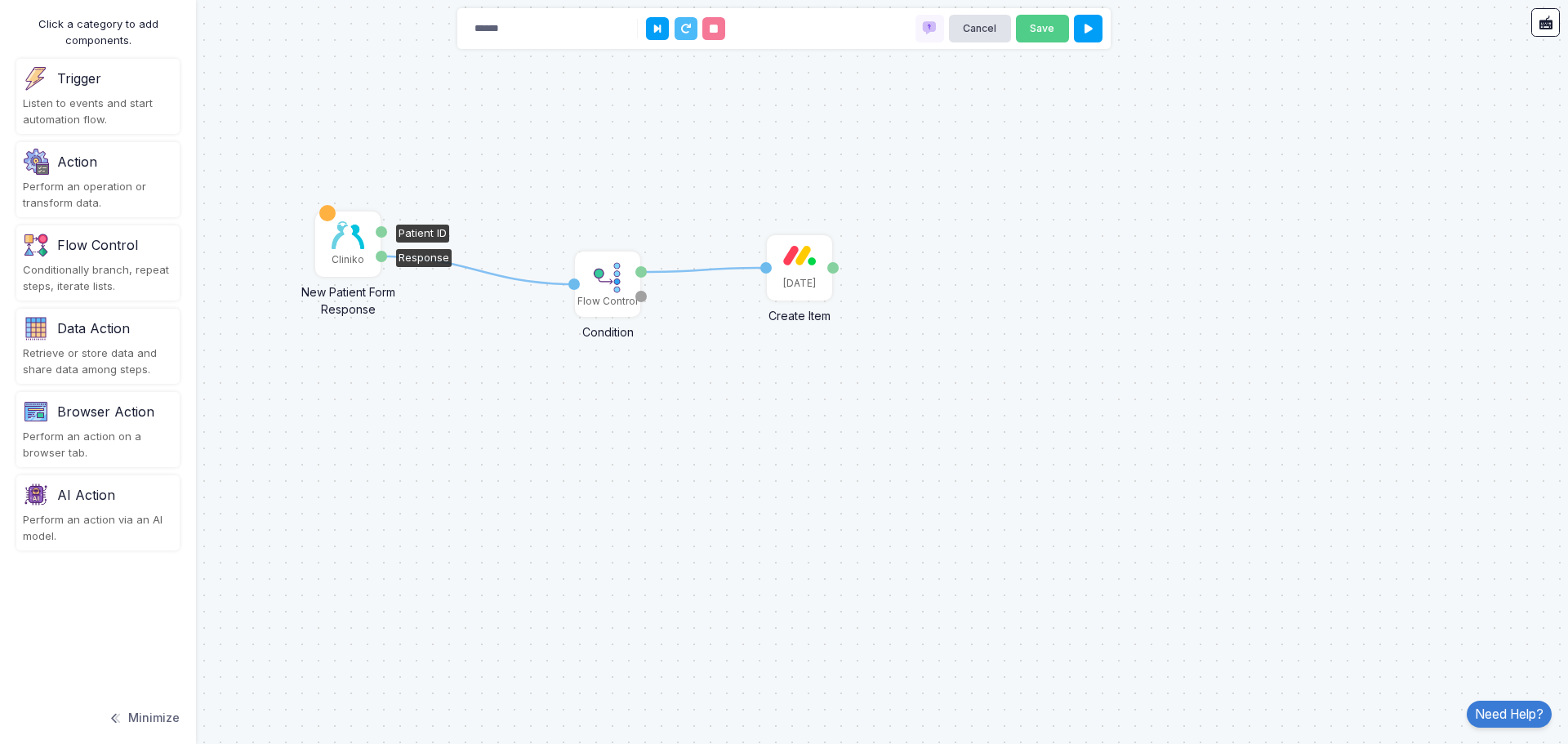
click at [336, 232] on img at bounding box center [348, 235] width 33 height 28
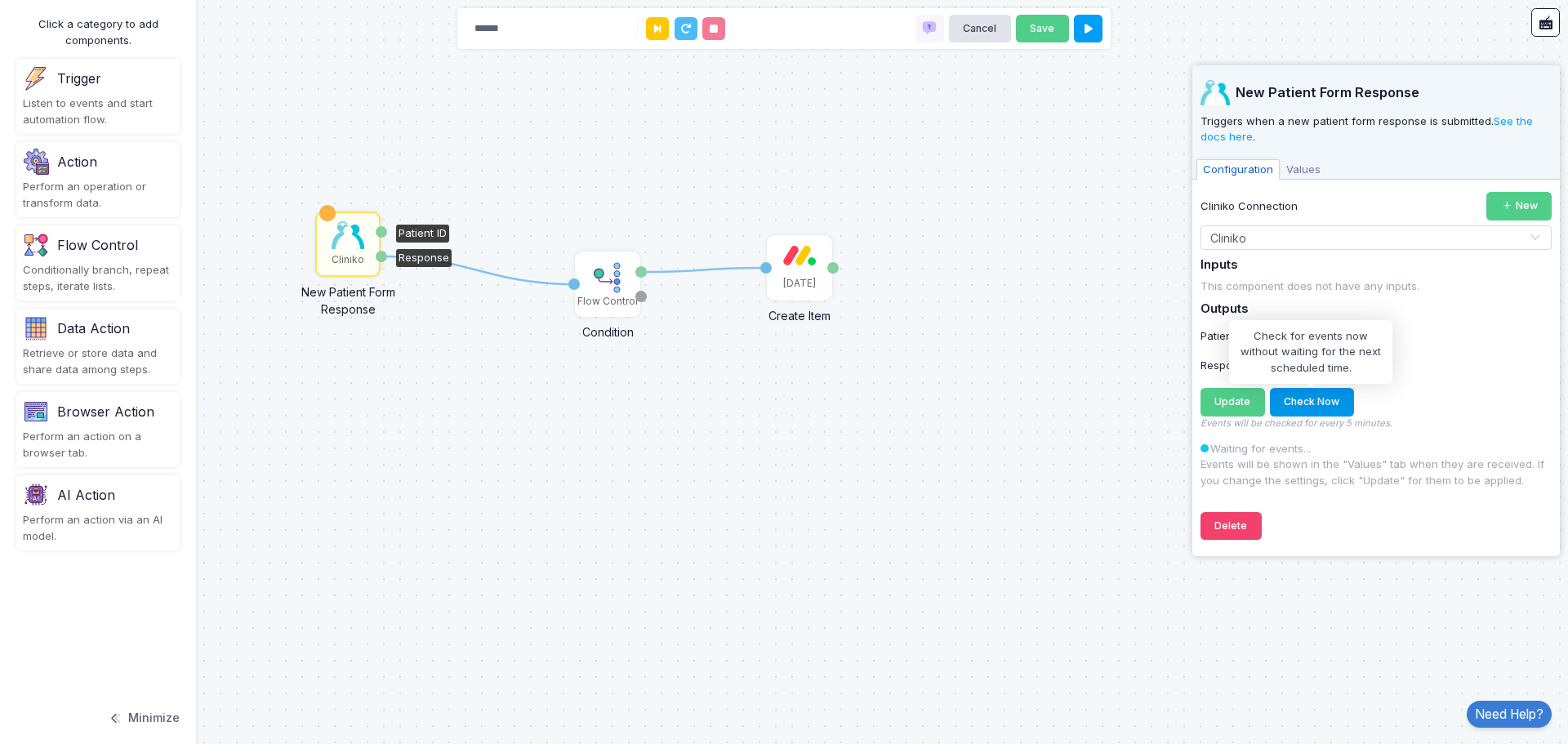
click at [1303, 401] on button "Check Now" at bounding box center [1312, 402] width 84 height 29
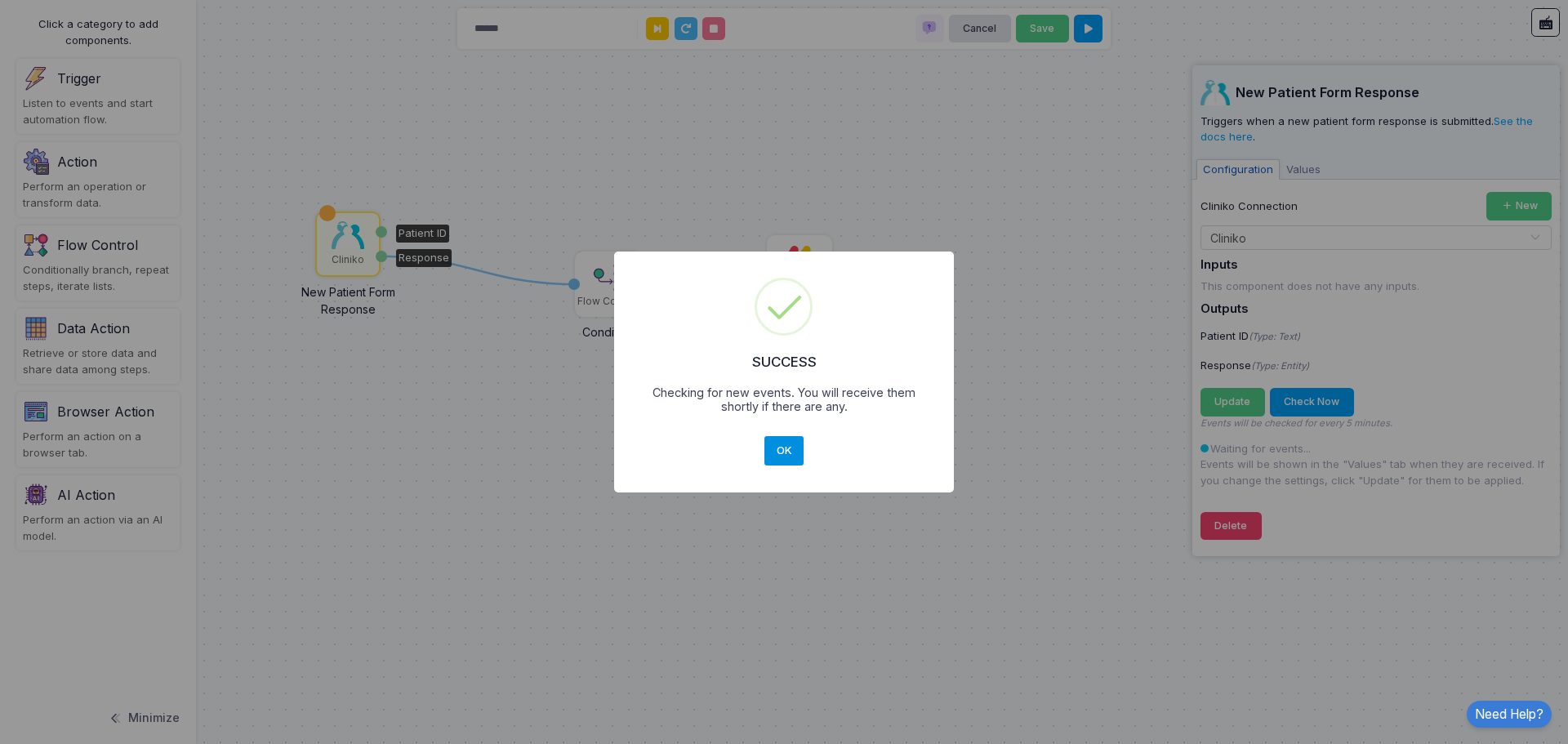
click at [787, 451] on button "OK" at bounding box center [784, 450] width 39 height 29
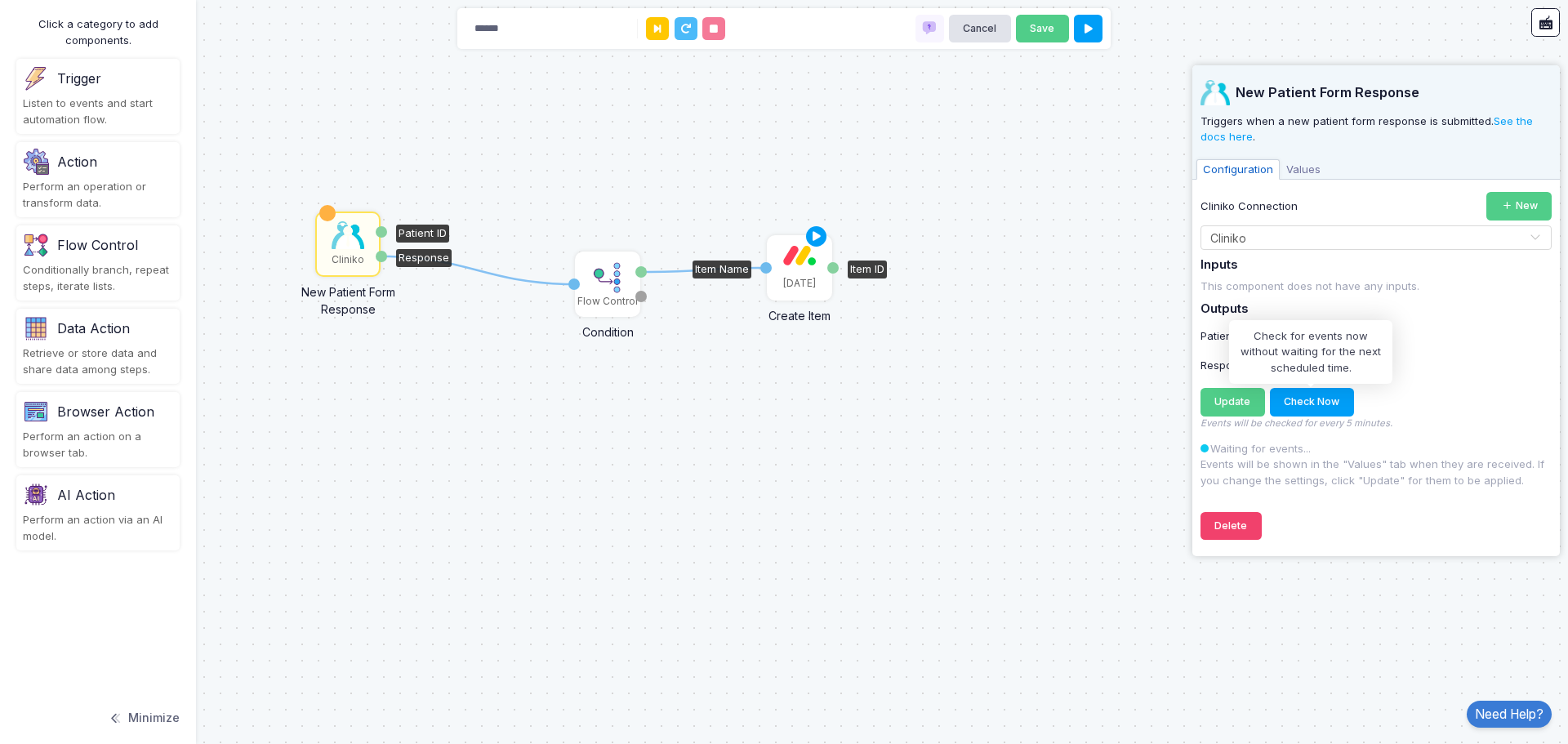
click at [793, 258] on img at bounding box center [798, 255] width 33 height 20
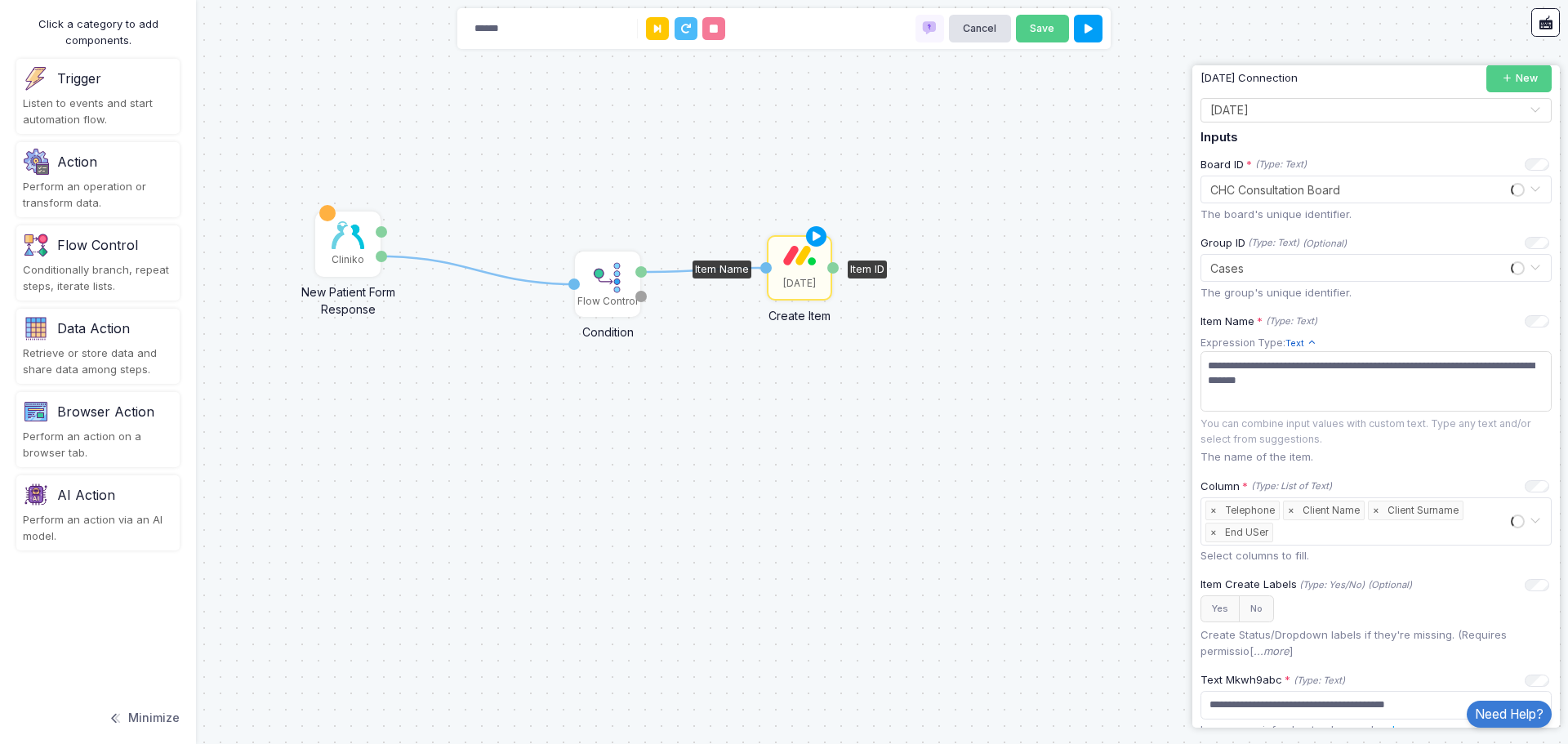
scroll to position [409, 0]
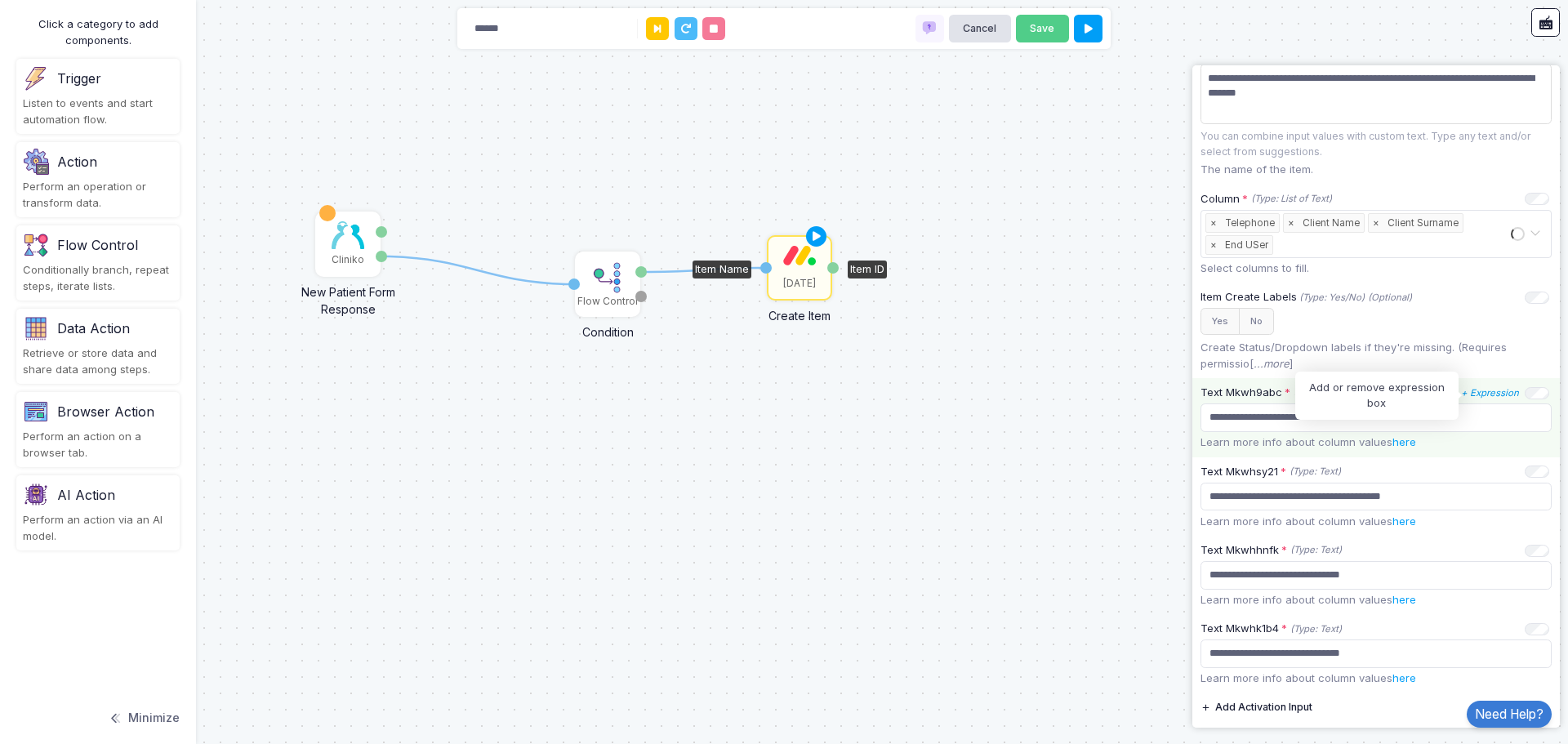
click at [1486, 394] on icon "+ Expression" at bounding box center [1489, 392] width 58 height 11
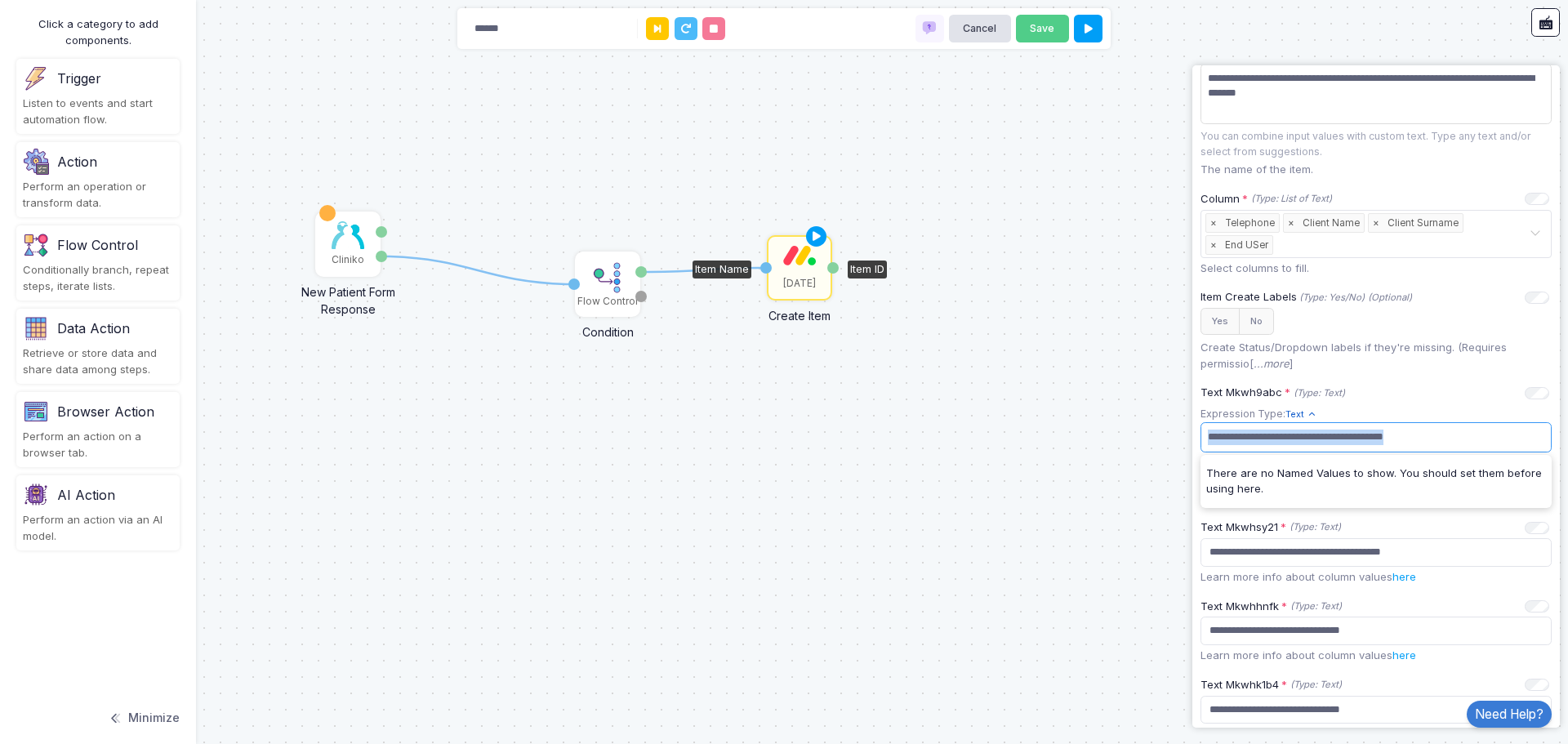
drag, startPoint x: 1450, startPoint y: 442, endPoint x: 1079, endPoint y: 429, distance: 371.2
click at [1079, 429] on automation-editor "1 1 Cliniko New Patient Form Response Patient ID Response Flow Control Conditio…" at bounding box center [784, 372] width 1568 height 744
click at [1432, 401] on div "Text Mkwh9abc * (Type: Text) - Expression" at bounding box center [1375, 393] width 349 height 16
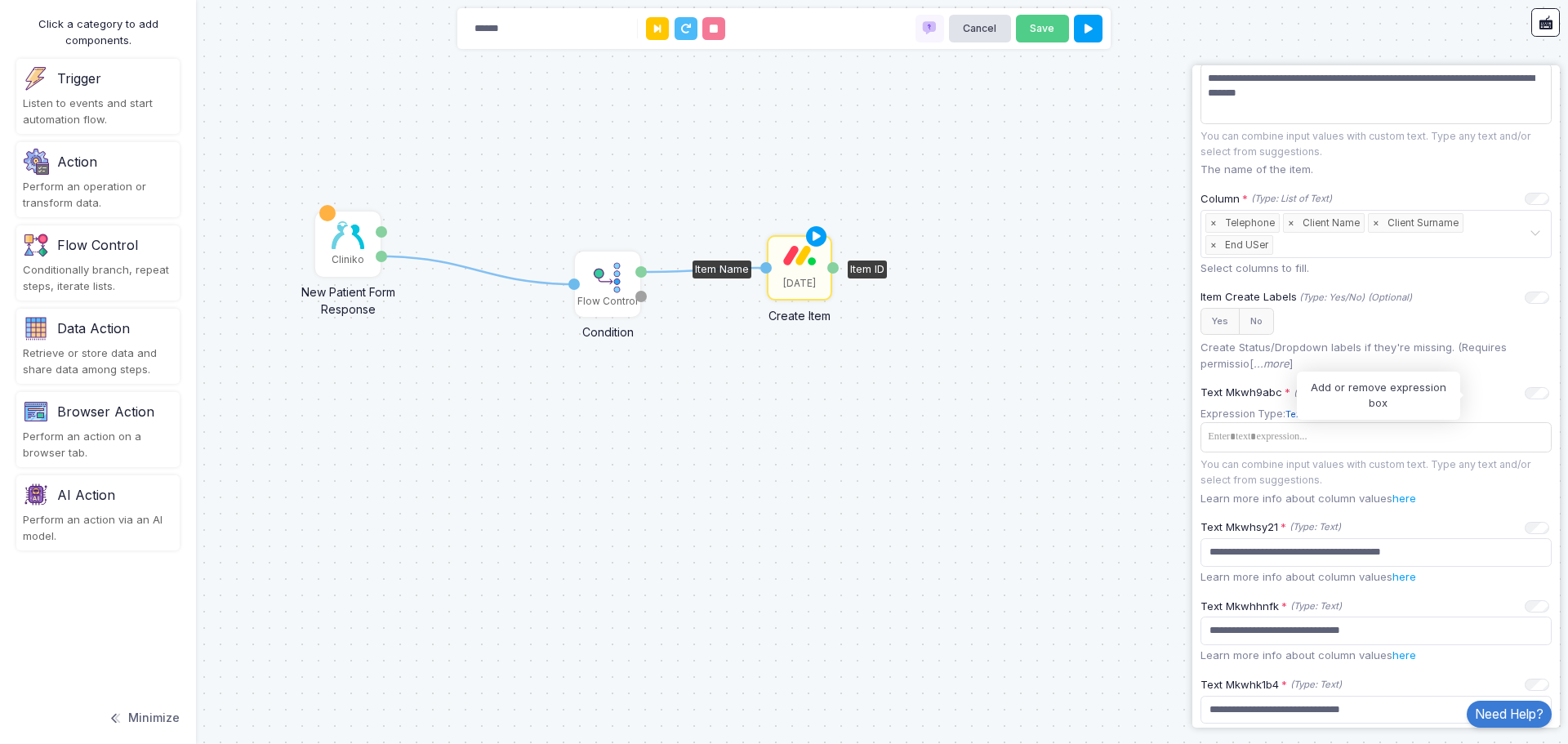
click at [0, 0] on icon "- Expression" at bounding box center [0, 0] width 0 height 0
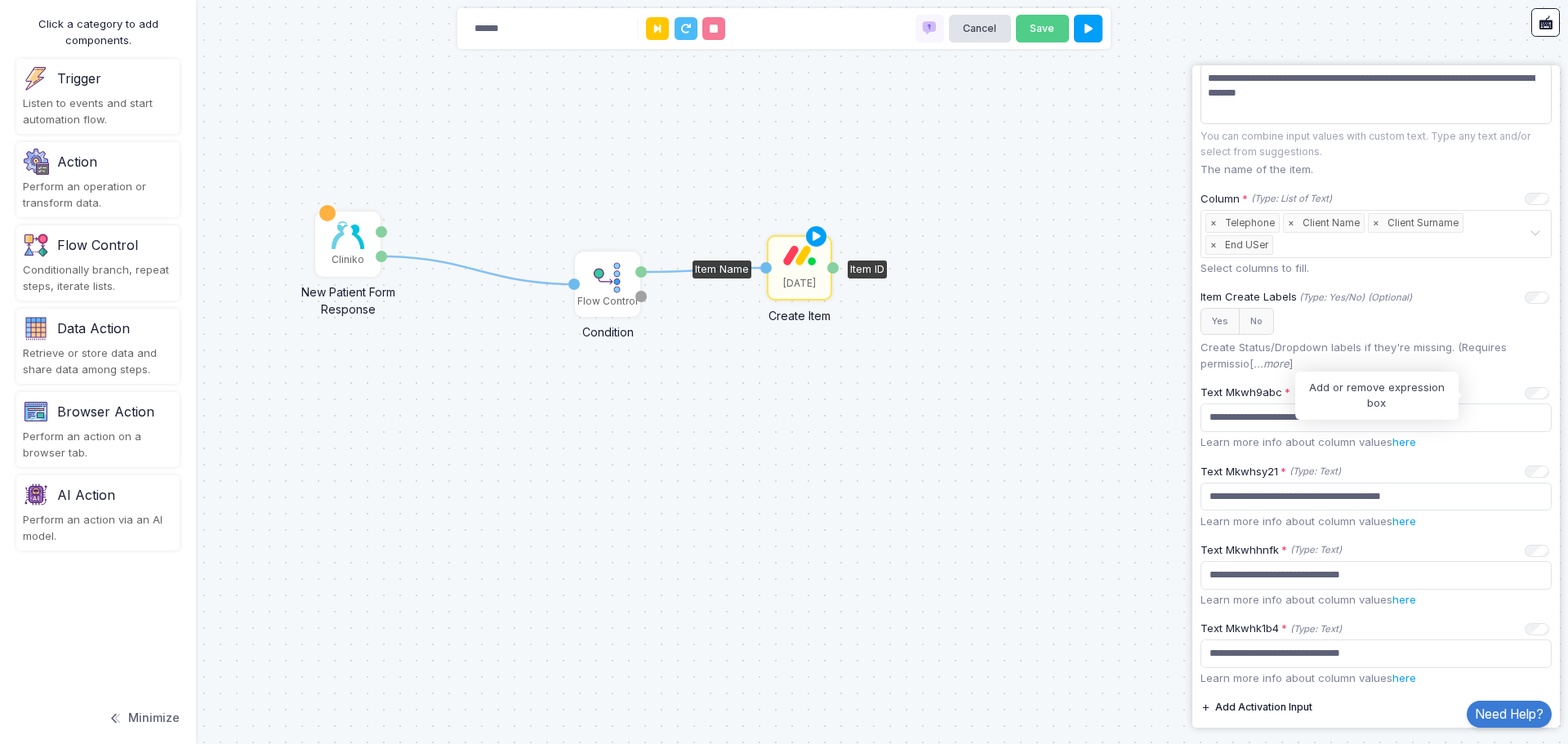
click at [0, 0] on icon "+ Expression" at bounding box center [0, 0] width 0 height 0
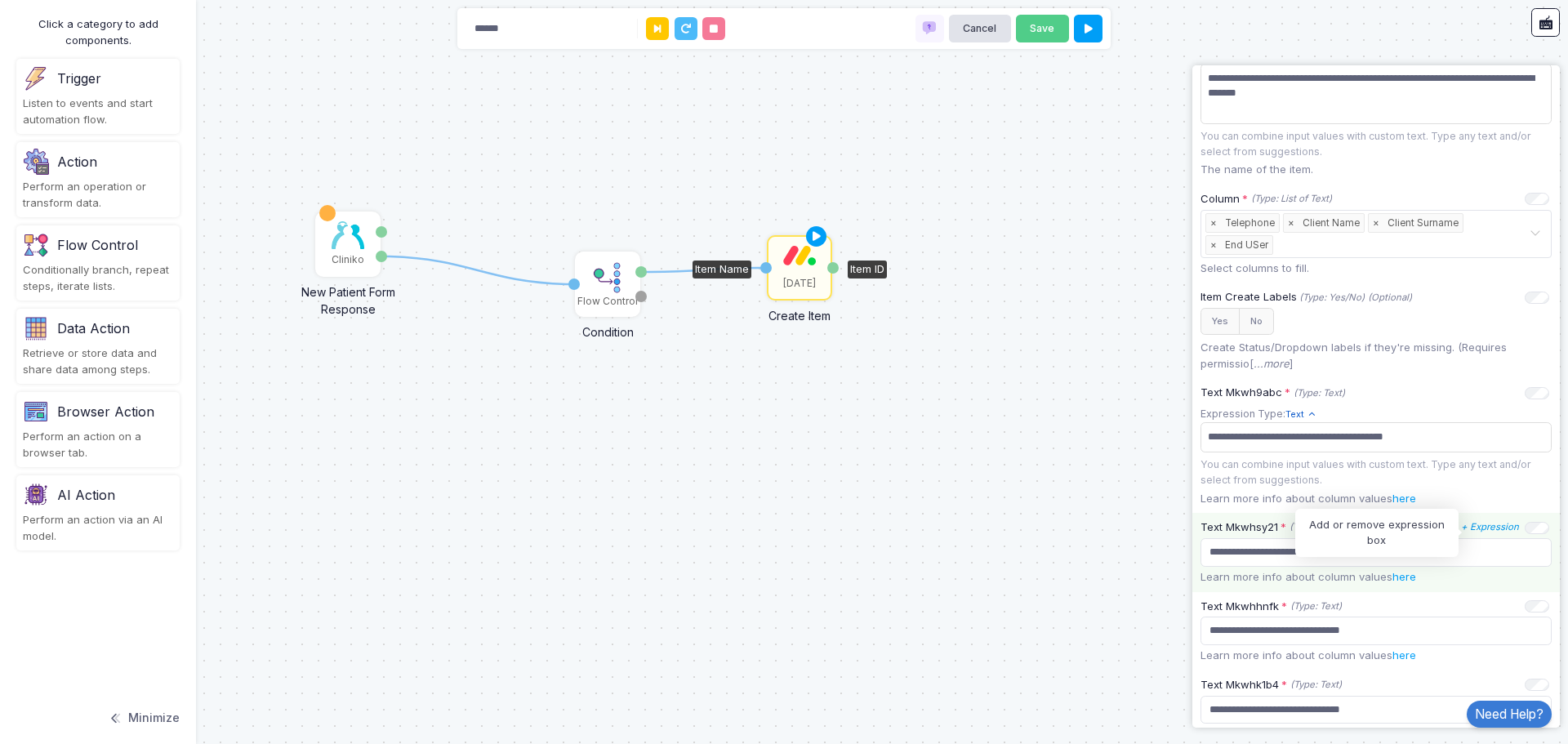
click at [1490, 530] on icon "+ Expression" at bounding box center [1489, 527] width 58 height 11
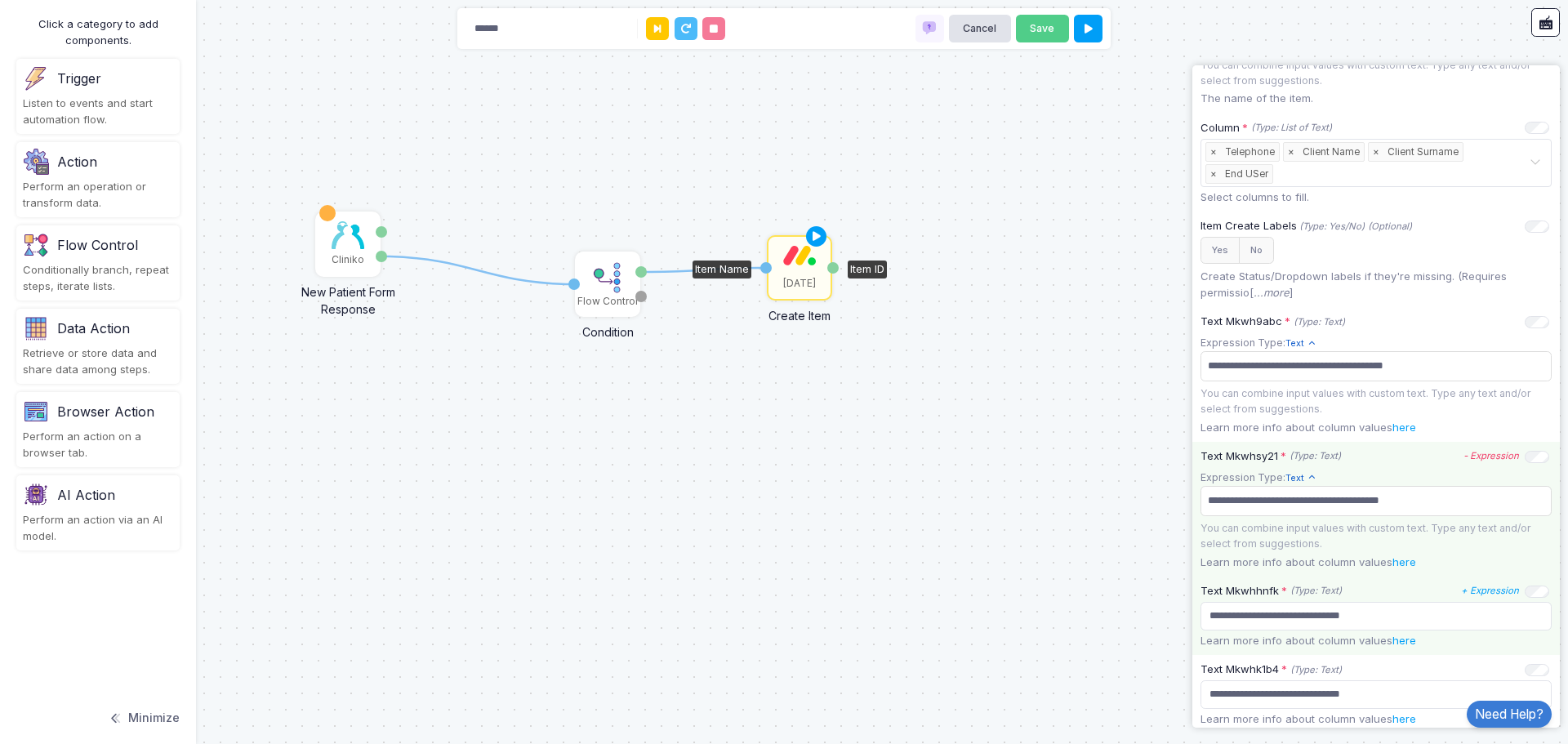
scroll to position [571, 0]
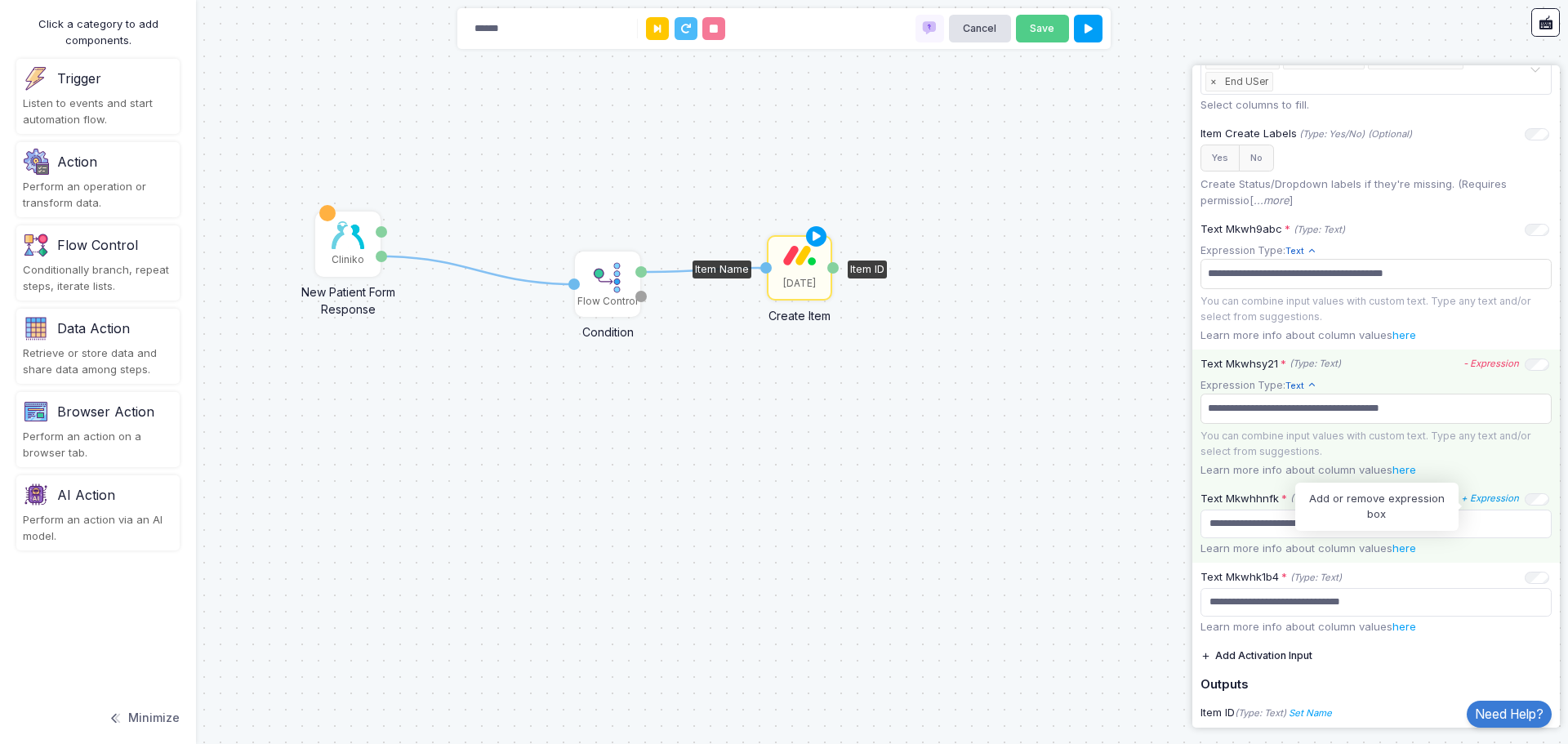
click at [1469, 504] on icon "+ Expression" at bounding box center [1489, 498] width 58 height 11
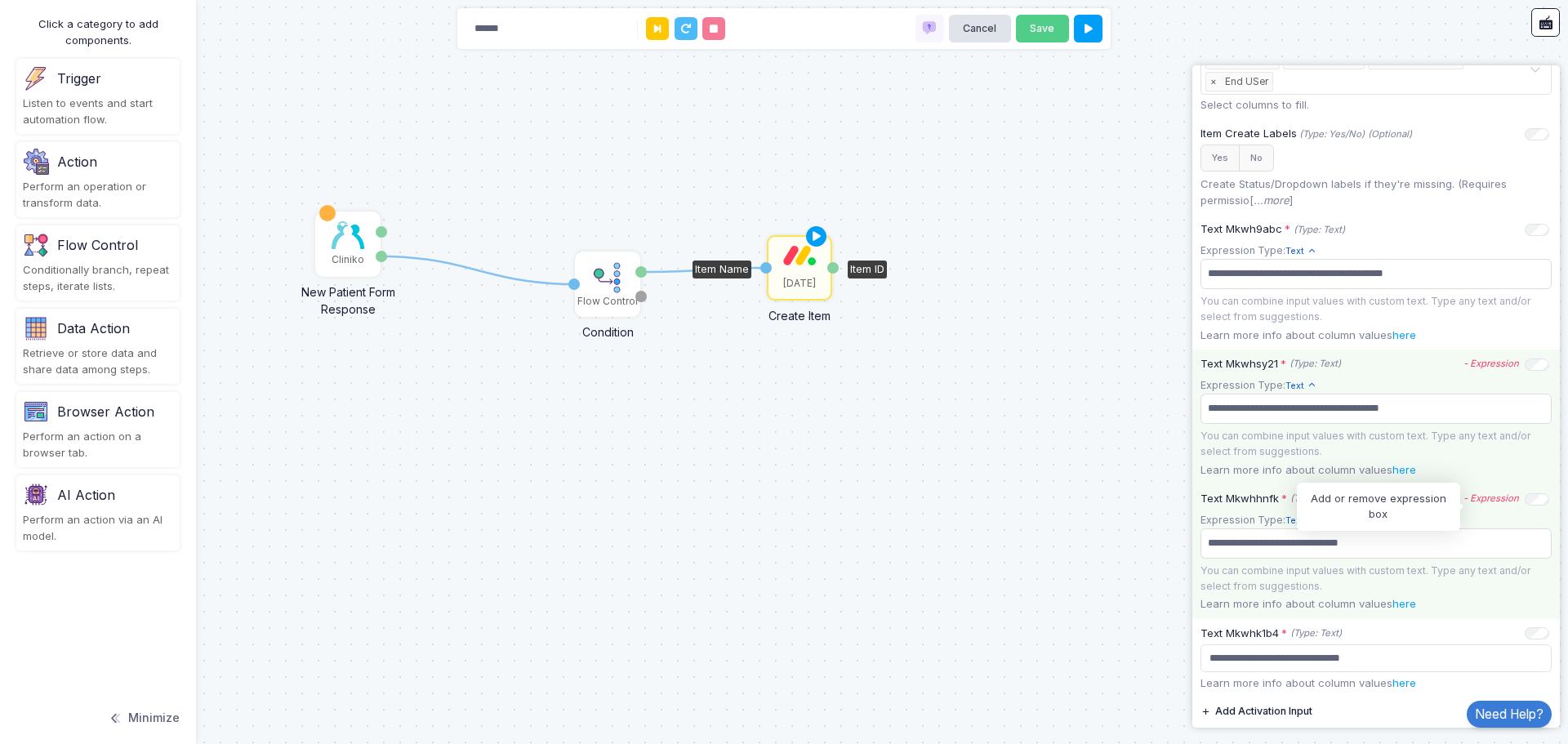
scroll to position [653, 0]
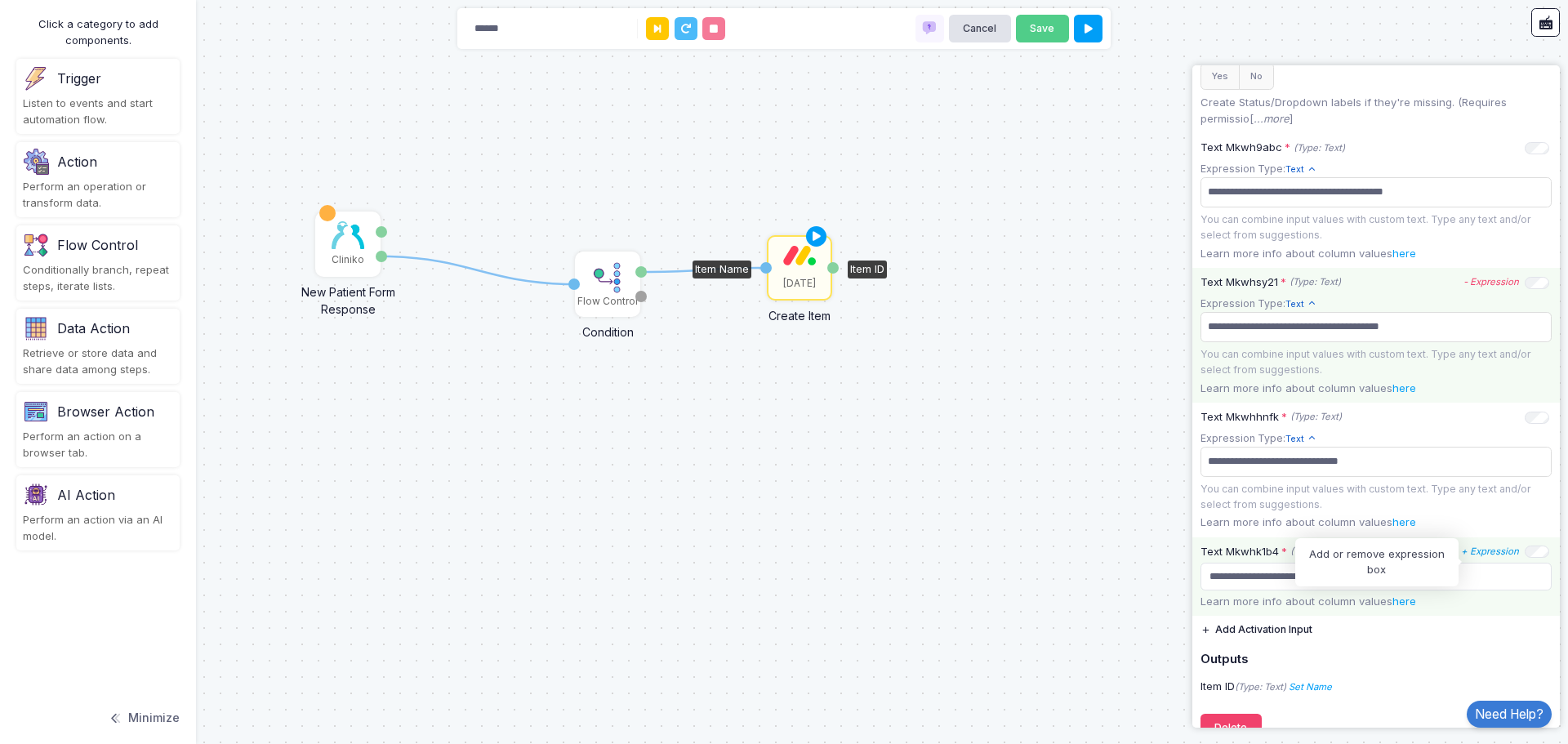
click at [1482, 558] on icon "+ Expression" at bounding box center [1489, 551] width 58 height 11
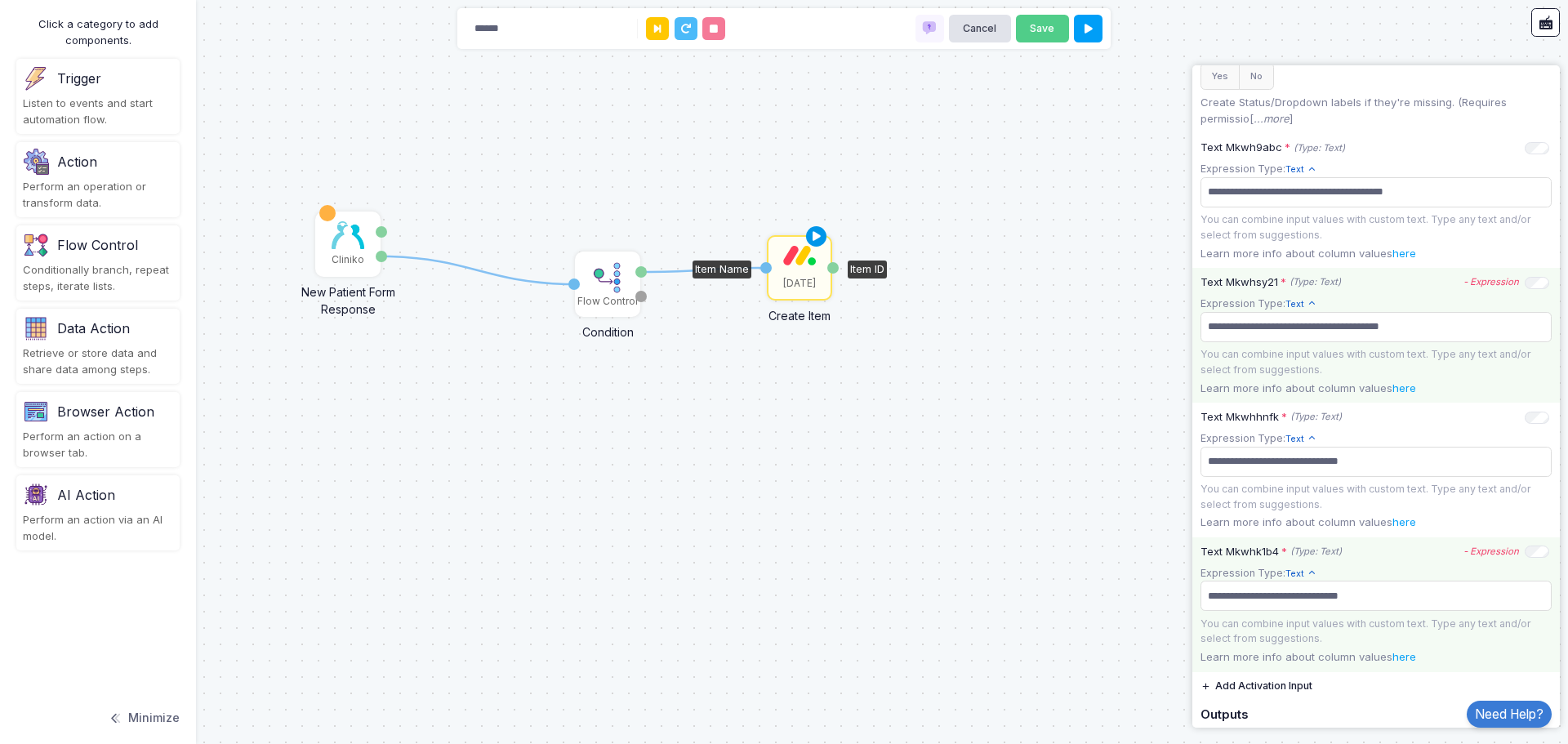
click at [813, 240] on icon at bounding box center [816, 236] width 20 height 23
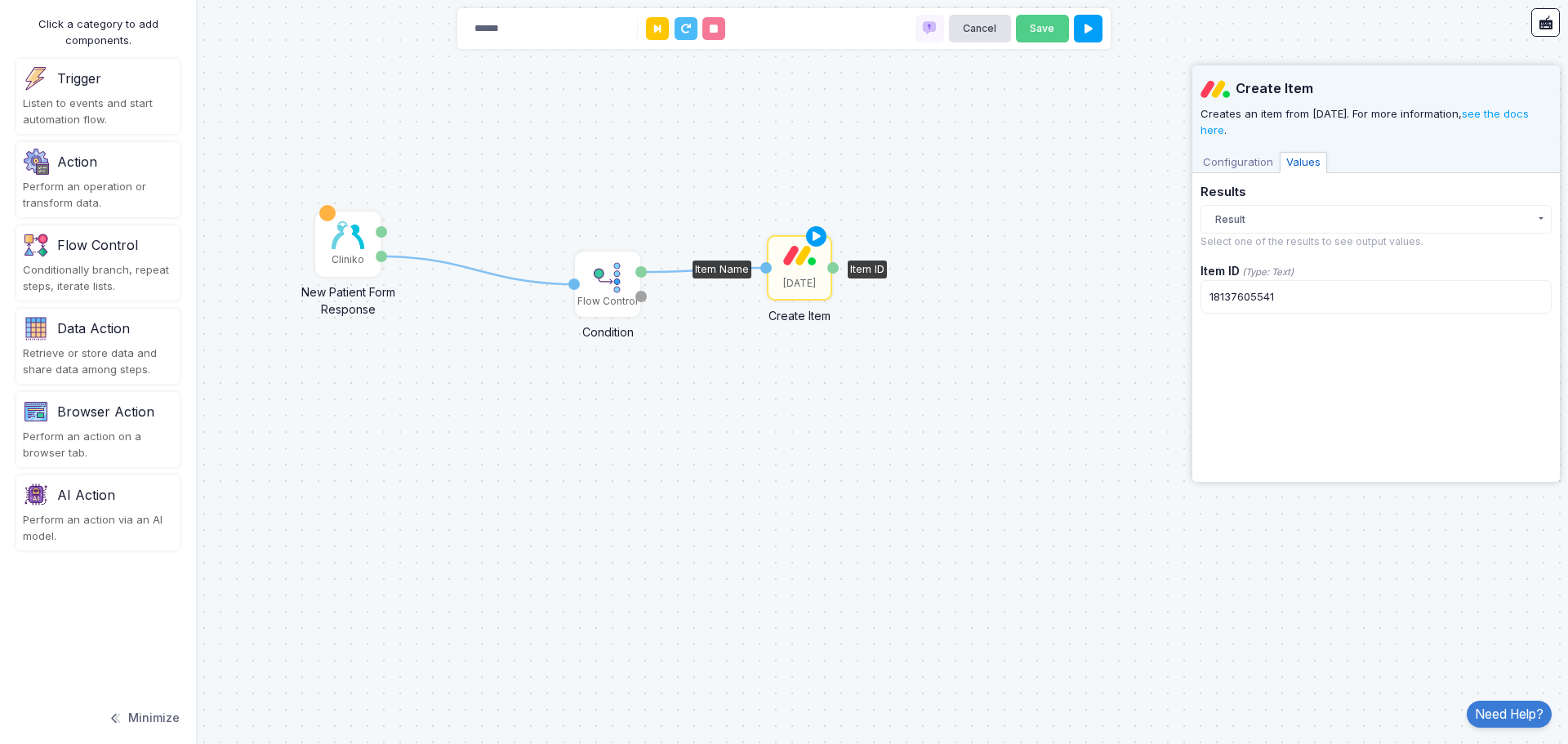
click at [805, 259] on img at bounding box center [798, 255] width 33 height 20
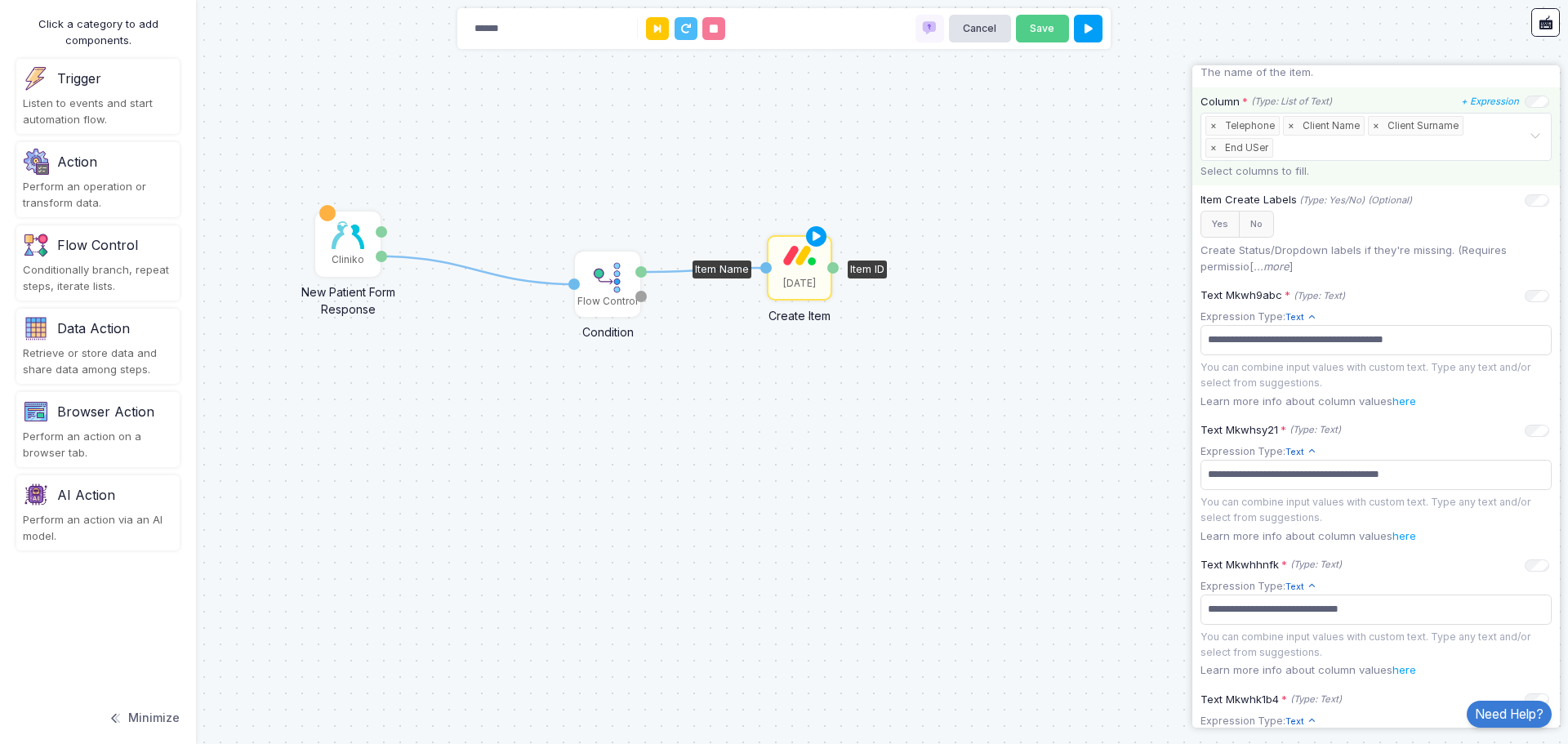
scroll to position [735, 0]
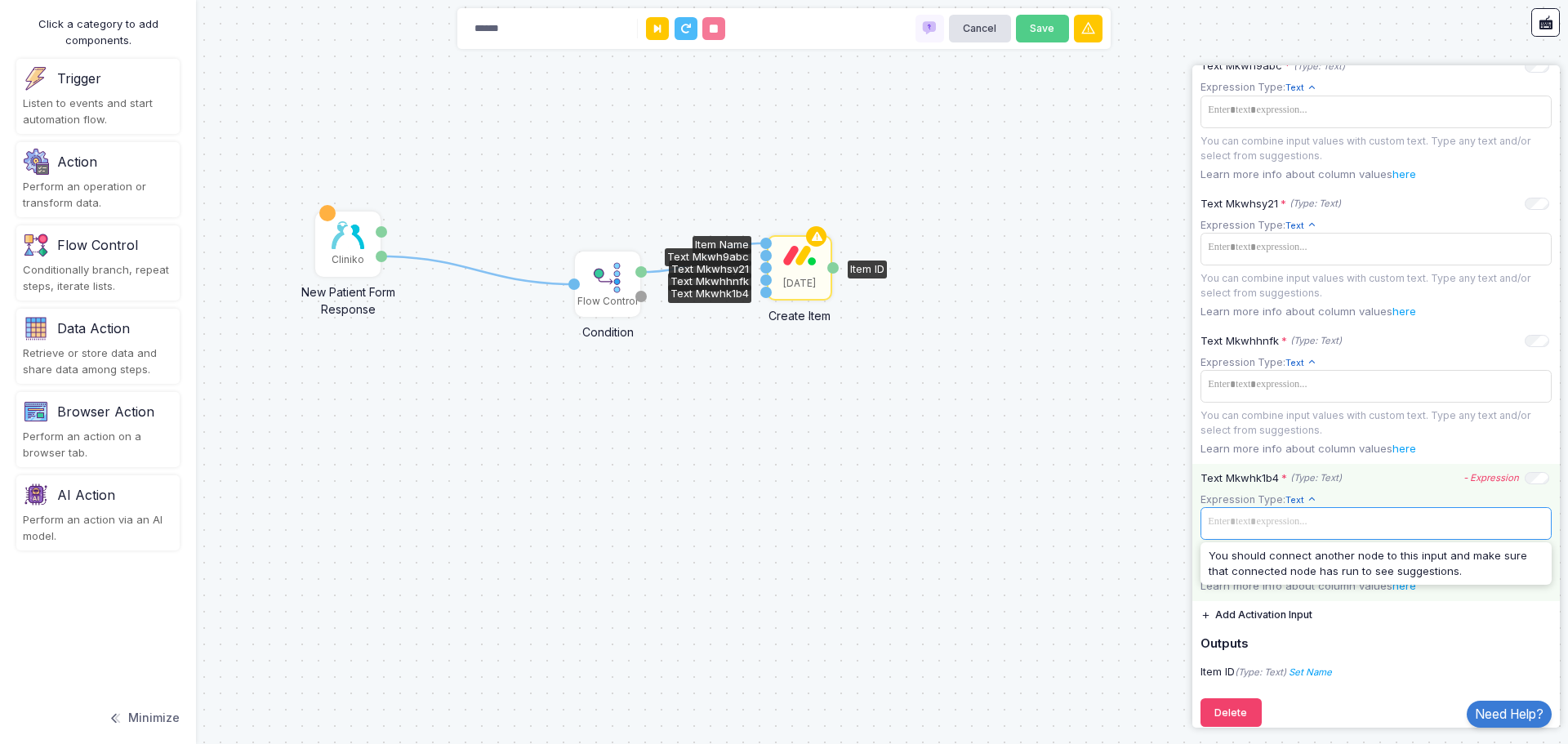
click at [1293, 526] on span at bounding box center [1376, 523] width 345 height 24
click at [706, 124] on div "1 1 Cliniko New Patient Form Response Patient ID Response Flow Control Conditio…" at bounding box center [784, 372] width 1568 height 744
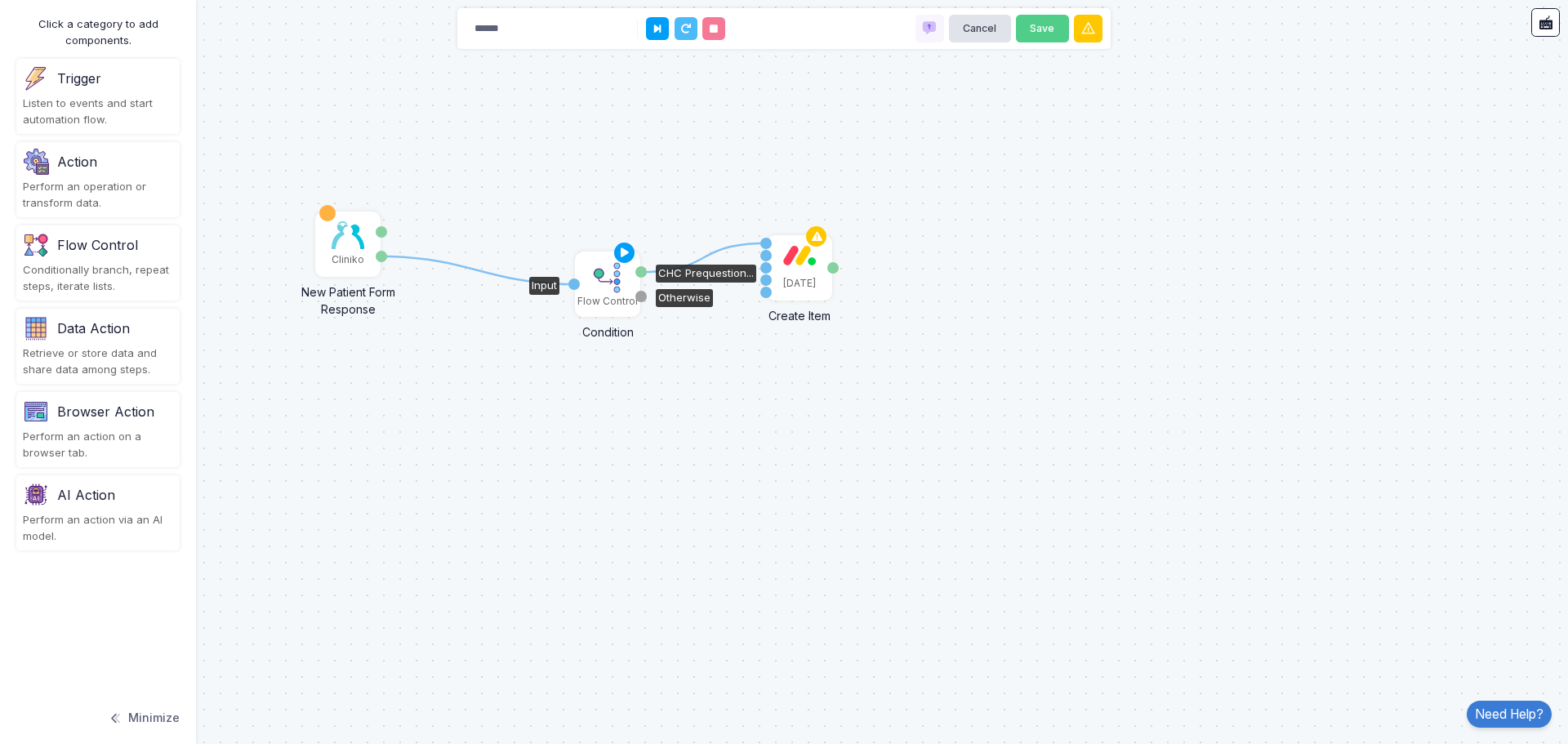
click at [611, 298] on div "Flow Control" at bounding box center [607, 301] width 61 height 15
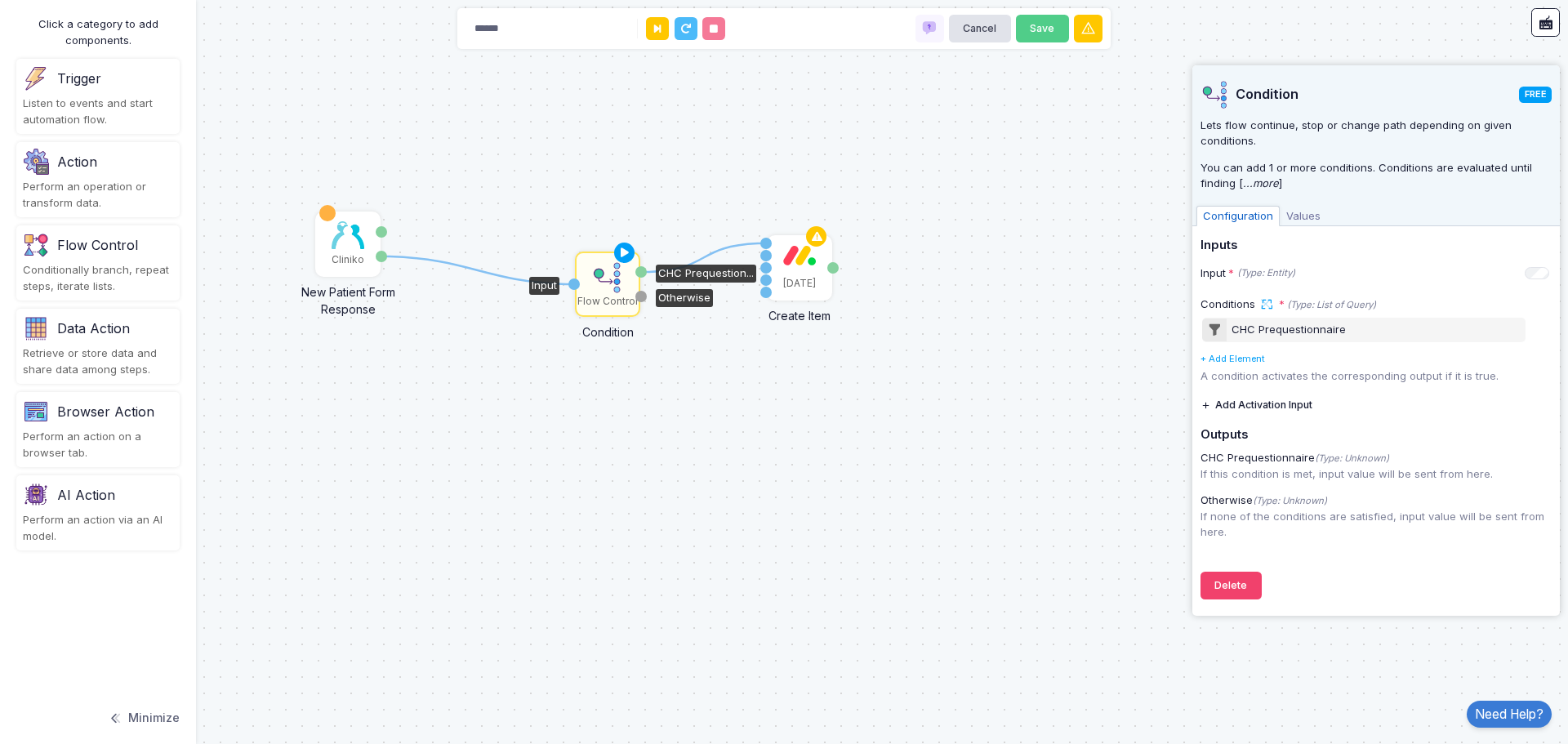
click at [884, 431] on div "1 1 Cliniko New Patient Form Response Patient ID Response Flow Control Conditio…" at bounding box center [784, 372] width 1568 height 744
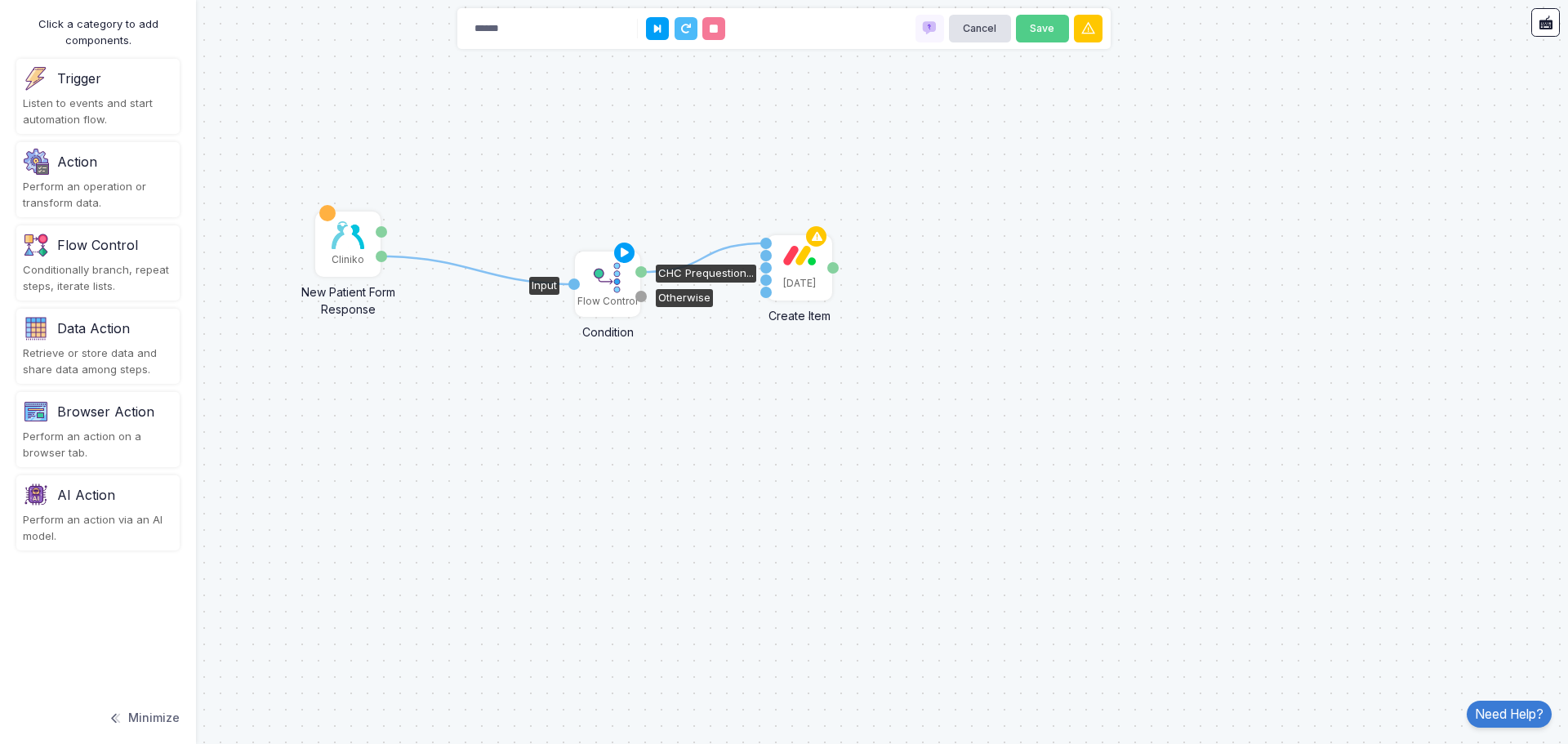
click at [608, 295] on div "Flow Control" at bounding box center [607, 301] width 61 height 15
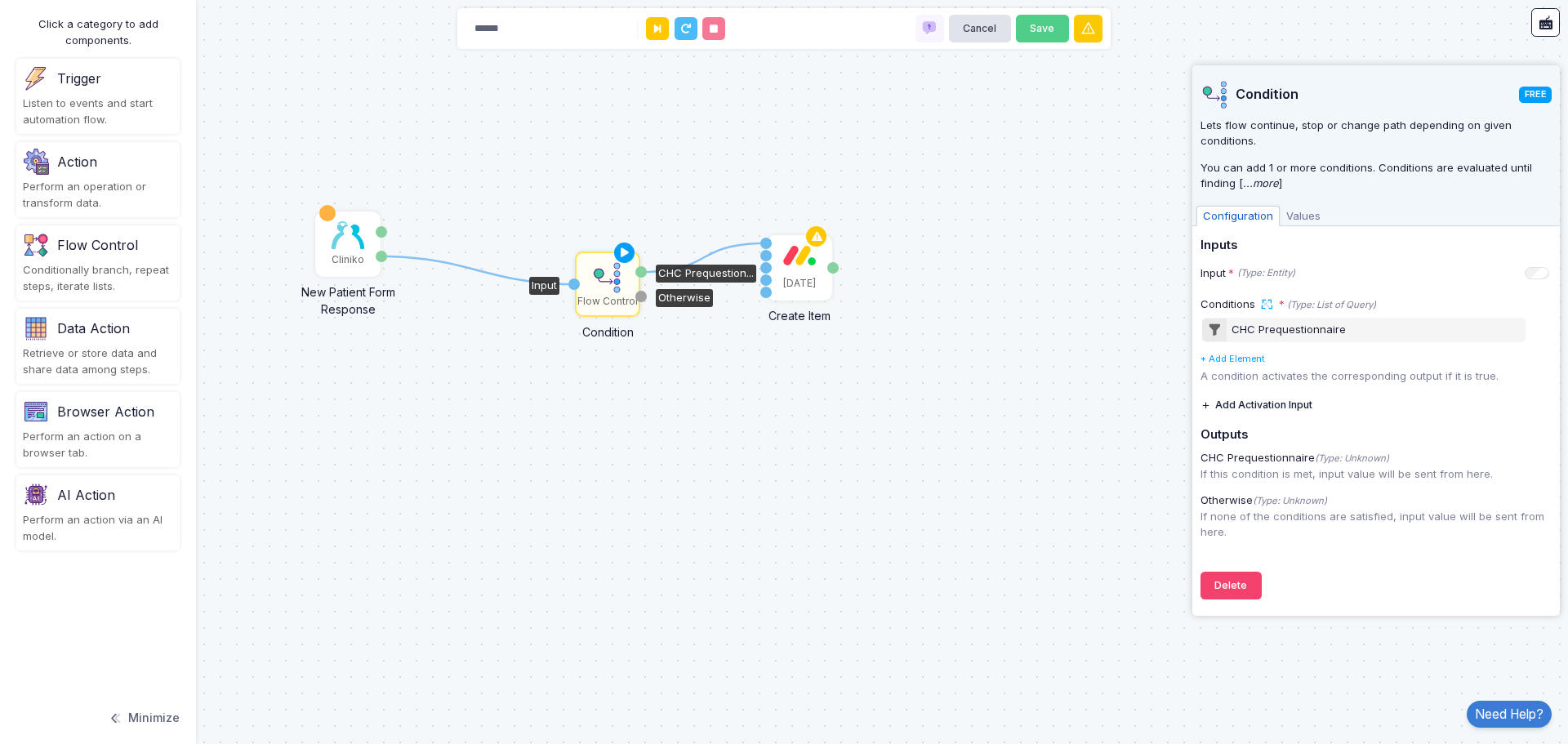
click at [779, 372] on div "1 1 Cliniko New Patient Form Response Patient ID Response Flow Control Conditio…" at bounding box center [784, 372] width 1568 height 744
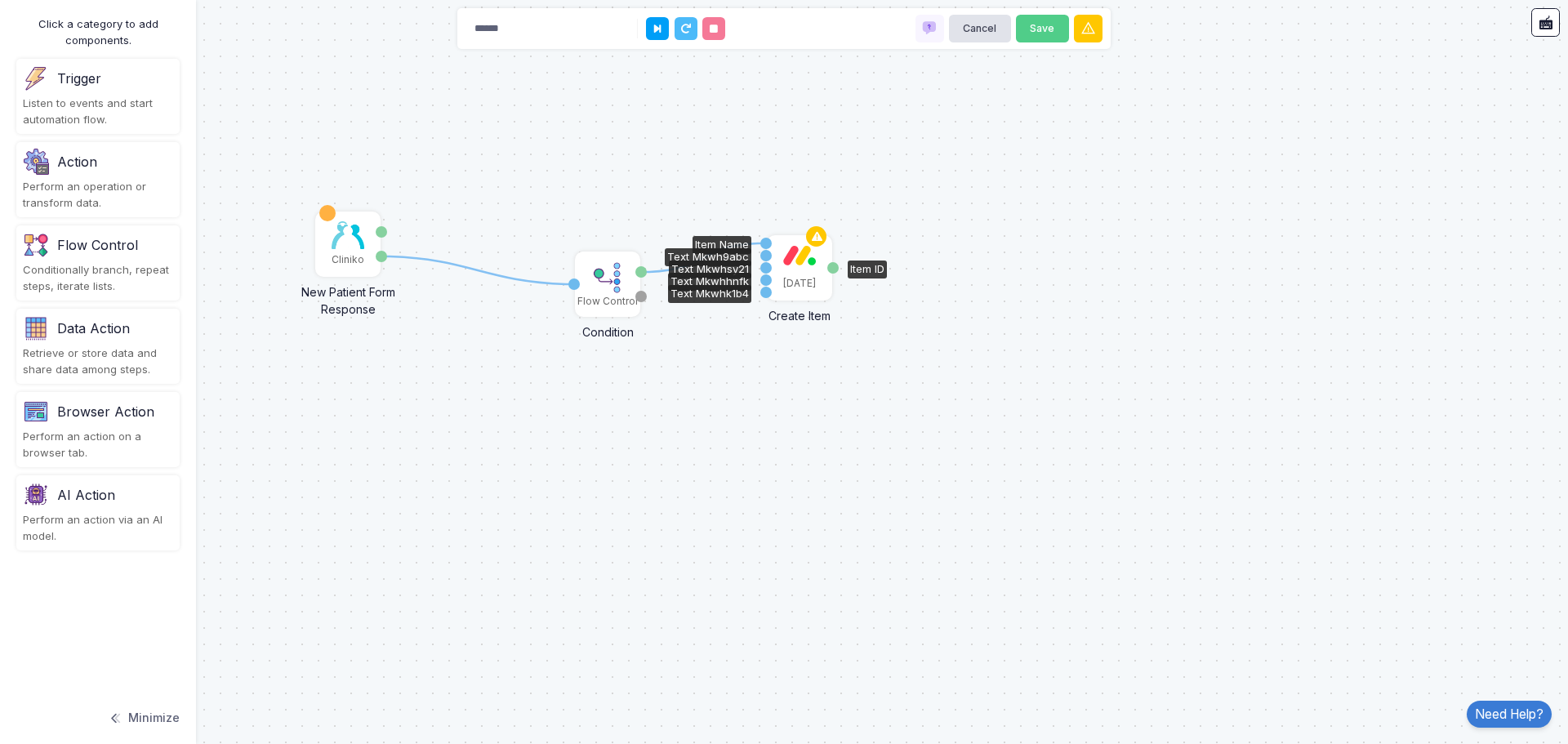
click at [801, 283] on div "[DATE]" at bounding box center [798, 283] width 33 height 15
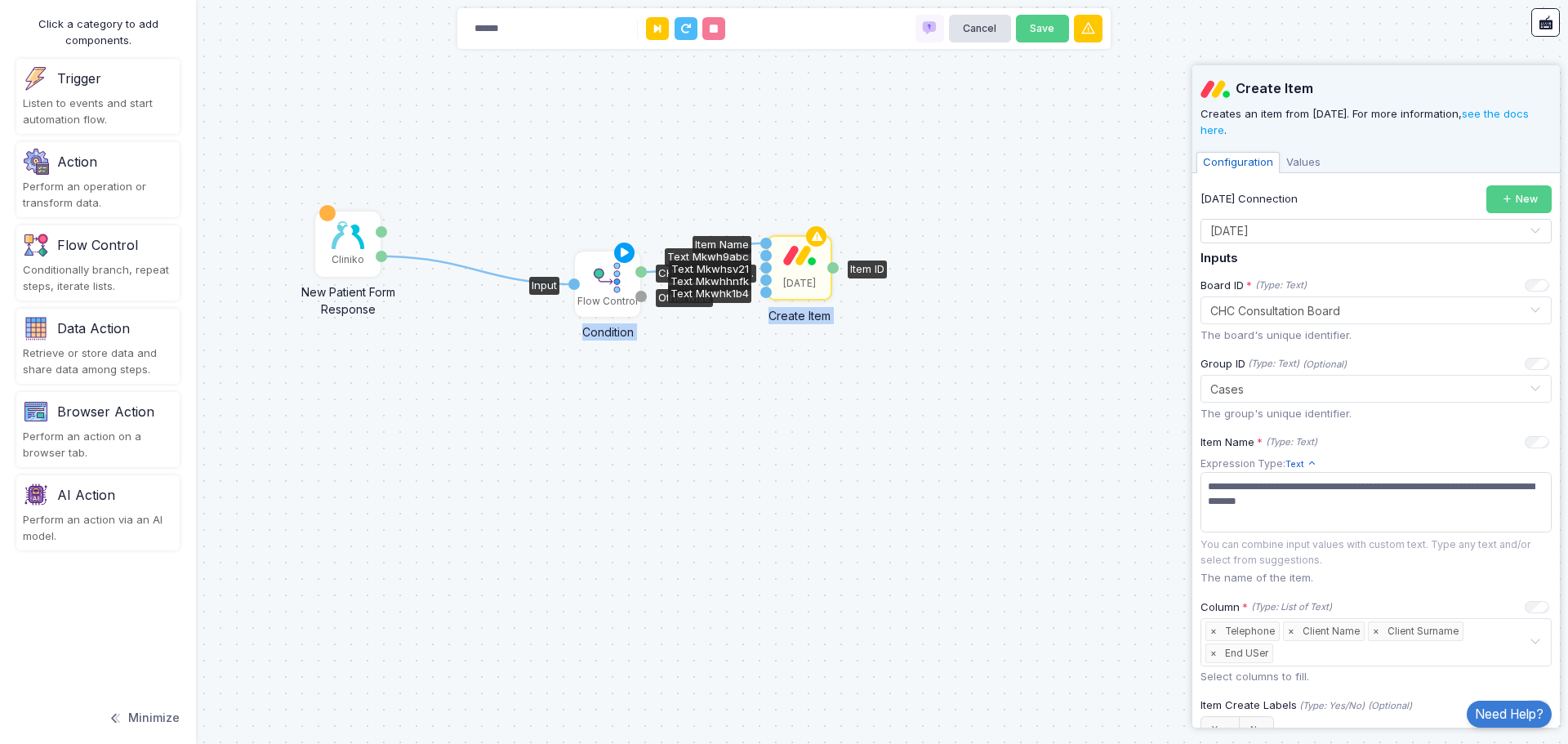
drag, startPoint x: 765, startPoint y: 255, endPoint x: 628, endPoint y: 277, distance: 138.8
click at [1, 0] on div "1 1 Cliniko New Patient Form Response Patient ID Response Flow Control Conditio…" at bounding box center [0, -1] width 1 height 1
drag, startPoint x: 640, startPoint y: 268, endPoint x: 766, endPoint y: 258, distance: 126.4
click at [1, 0] on div "1 1 1 Cliniko New Patient Form Response Patient ID Response Flow Control Condit…" at bounding box center [0, -1] width 1 height 1
drag, startPoint x: 638, startPoint y: 274, endPoint x: 767, endPoint y: 267, distance: 129.2
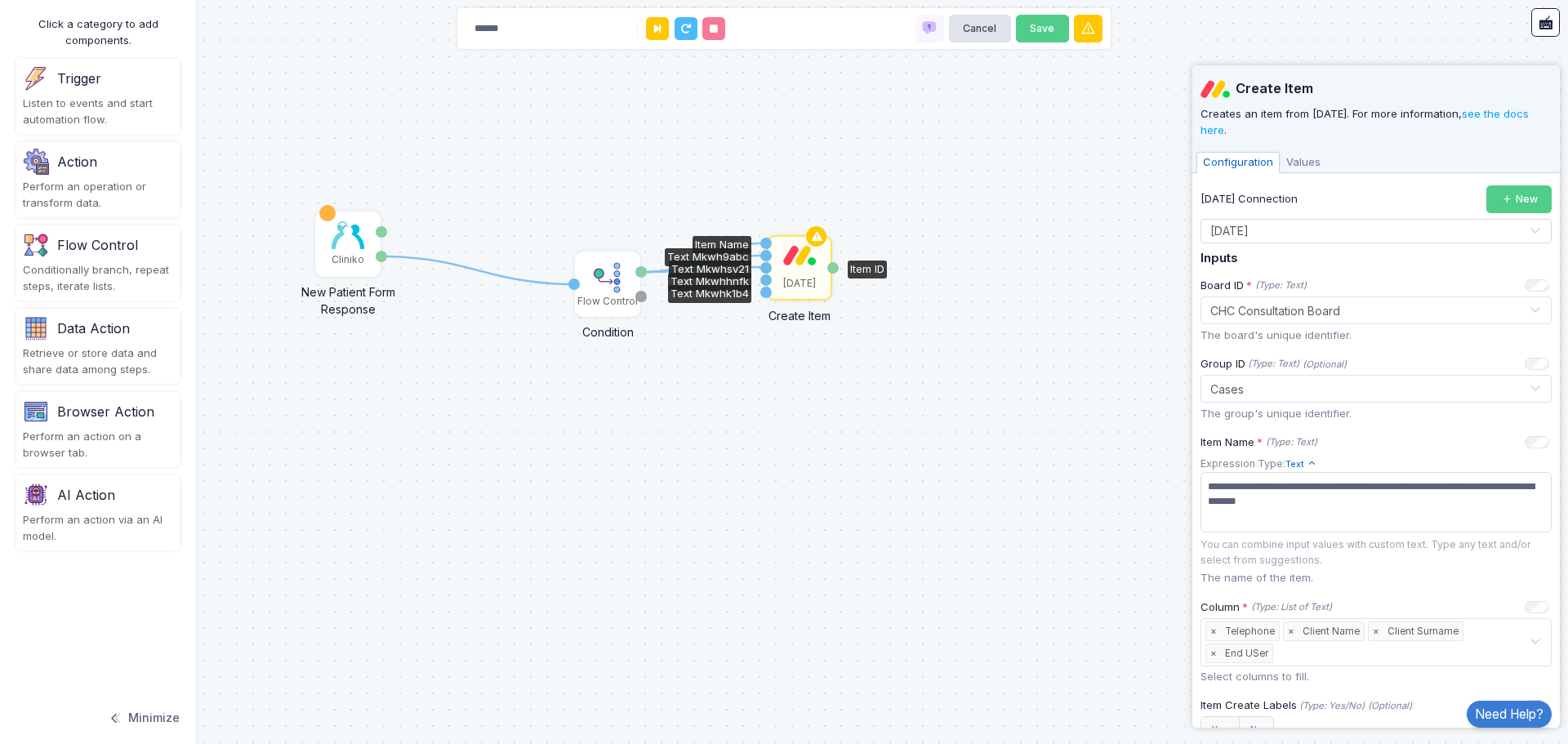
click at [1, 0] on div "1 1 2 1 Cliniko New Patient Form Response Patient ID Response Flow Control Cond…" at bounding box center [0, -1] width 1 height 1
drag, startPoint x: 639, startPoint y: 268, endPoint x: 765, endPoint y: 281, distance: 126.7
click at [1, 0] on div "1 1 2 3 1 Cliniko New Patient Form Response Patient ID Response Flow Control Co…" at bounding box center [0, -1] width 1 height 1
drag, startPoint x: 637, startPoint y: 272, endPoint x: 762, endPoint y: 293, distance: 126.8
click at [1, 0] on div "1 1 2 3 4 1 Cliniko New Patient Form Response Patient ID Response Flow Control …" at bounding box center [0, -1] width 1 height 1
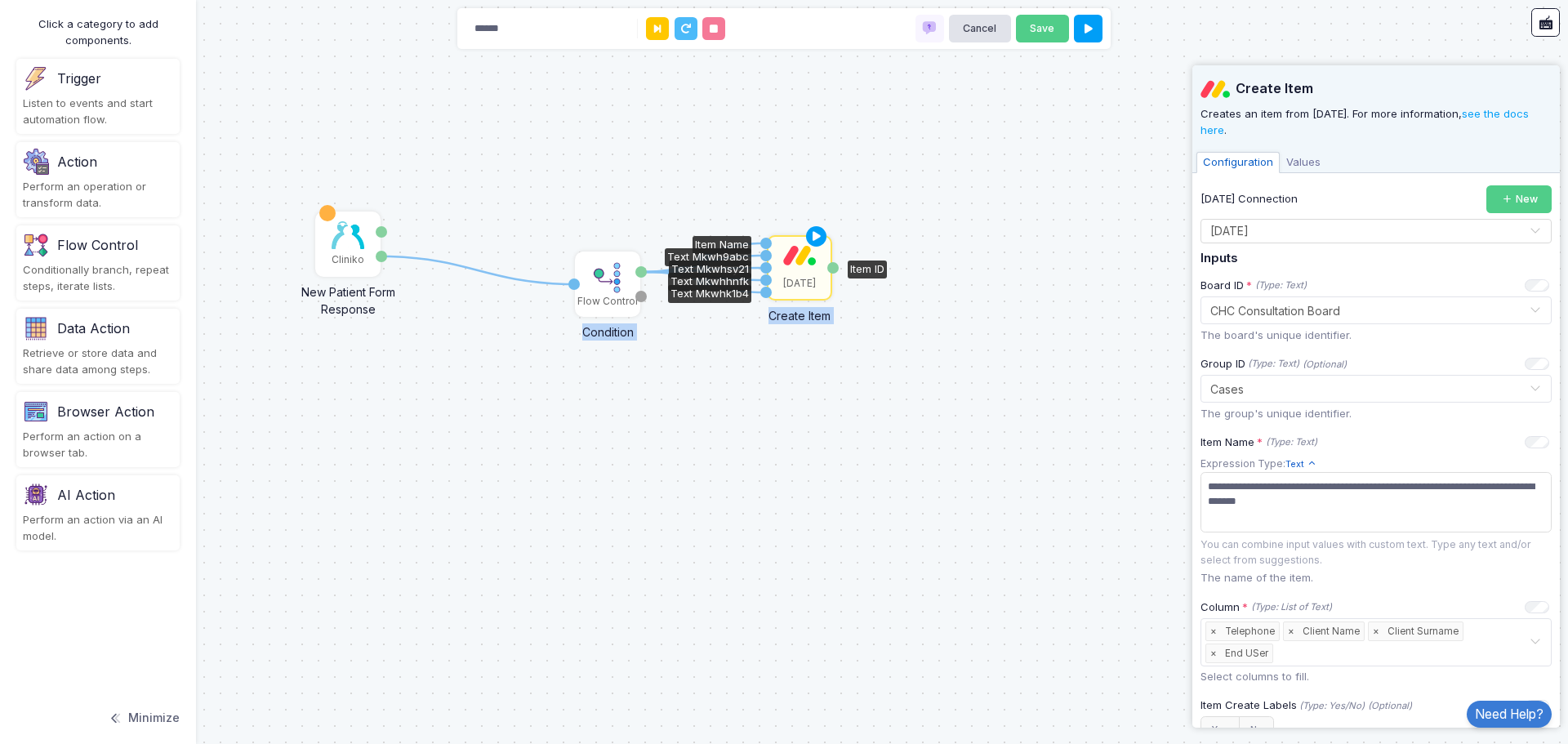
click at [995, 476] on div "1 1 2 3 4 5 Cliniko New Patient Form Response Patient ID Response Flow Control …" at bounding box center [784, 372] width 1568 height 744
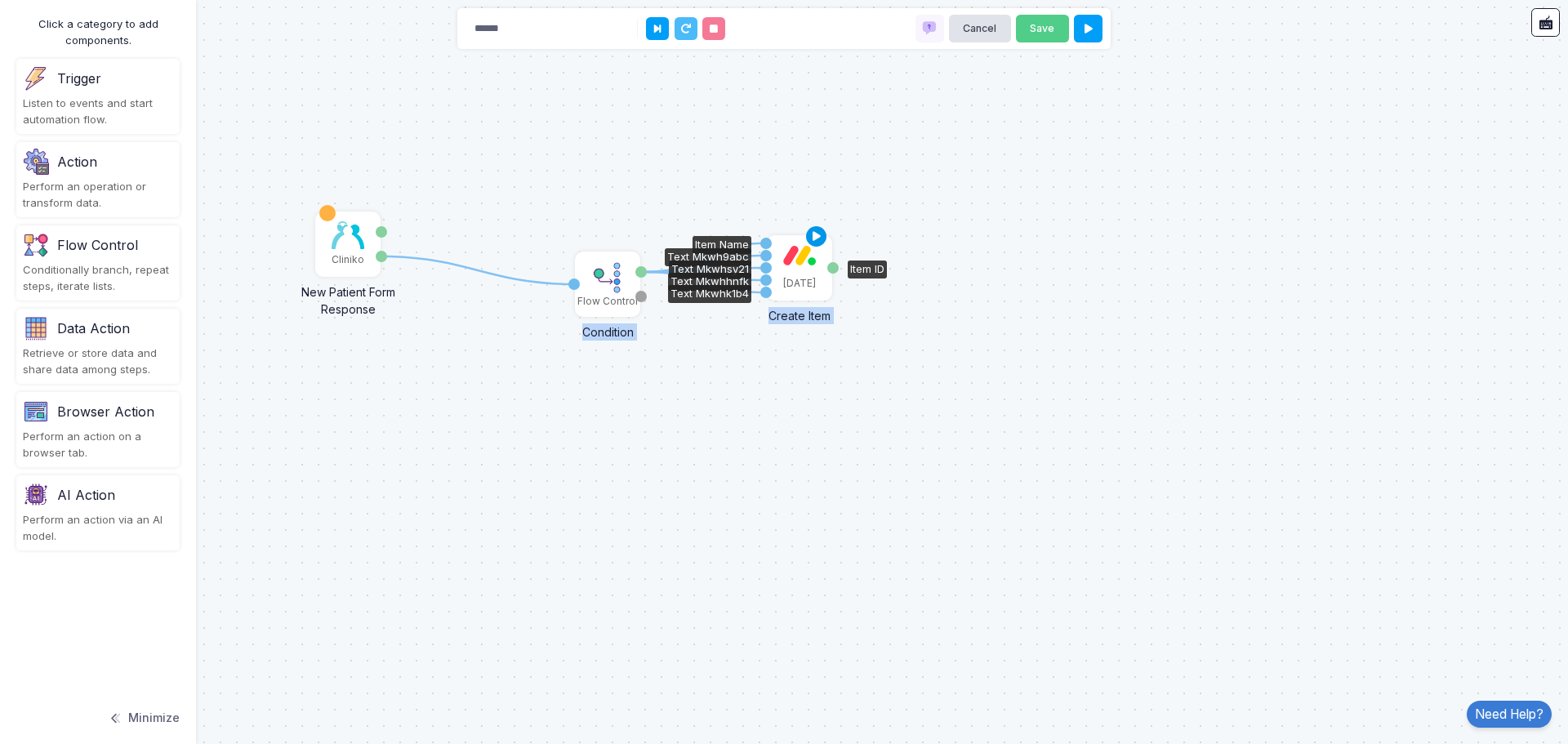
click at [811, 232] on icon at bounding box center [816, 236] width 20 height 23
click at [776, 237] on icon at bounding box center [779, 236] width 11 height 11
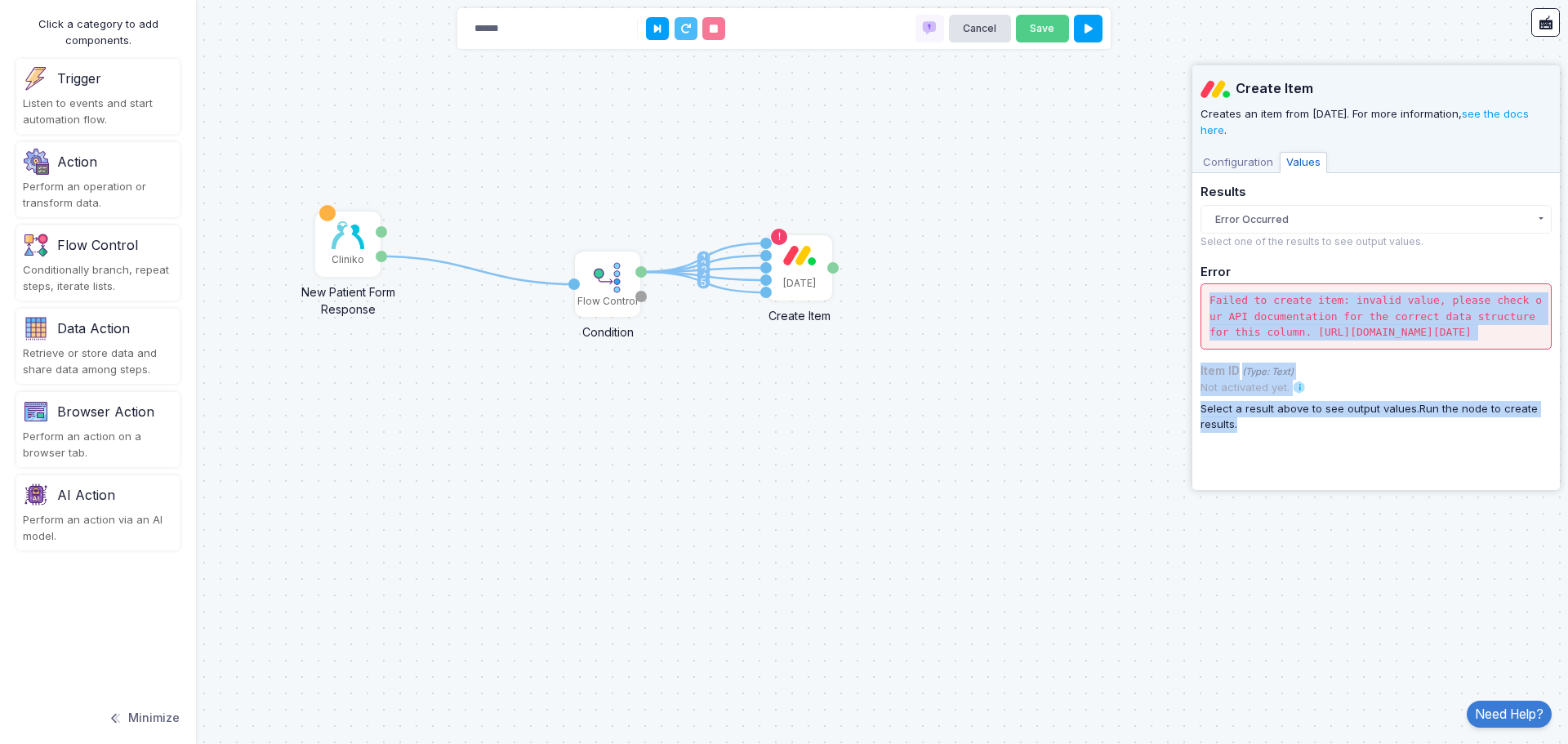
drag, startPoint x: 1350, startPoint y: 456, endPoint x: 1211, endPoint y: 283, distance: 221.9
click at [1211, 283] on div "**********" at bounding box center [1376, 274] width 351 height 417
copy div "Failed to create item: invalid value, please check our API documentation for th…"
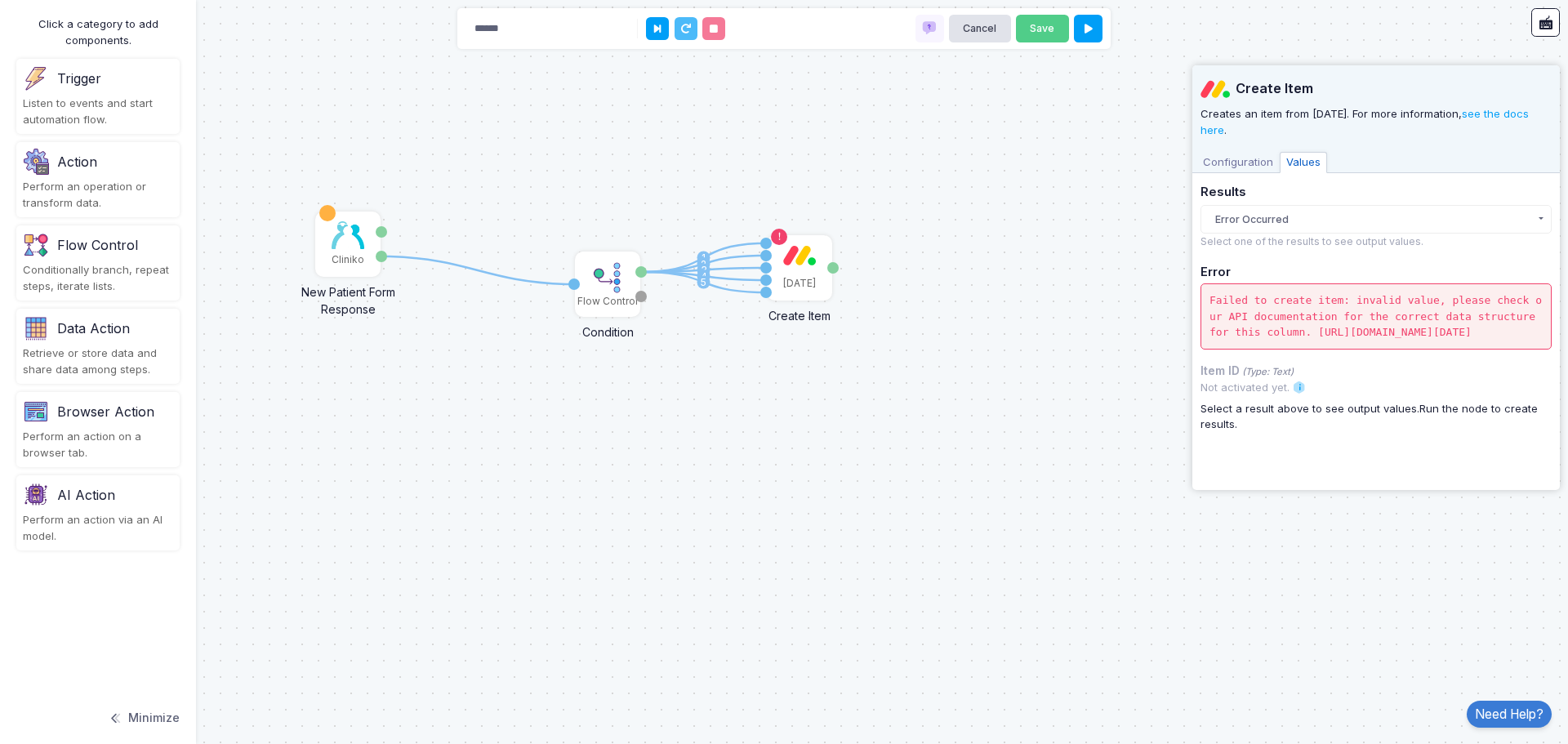
click at [1220, 165] on span "Configuration" at bounding box center [1238, 162] width 84 height 21
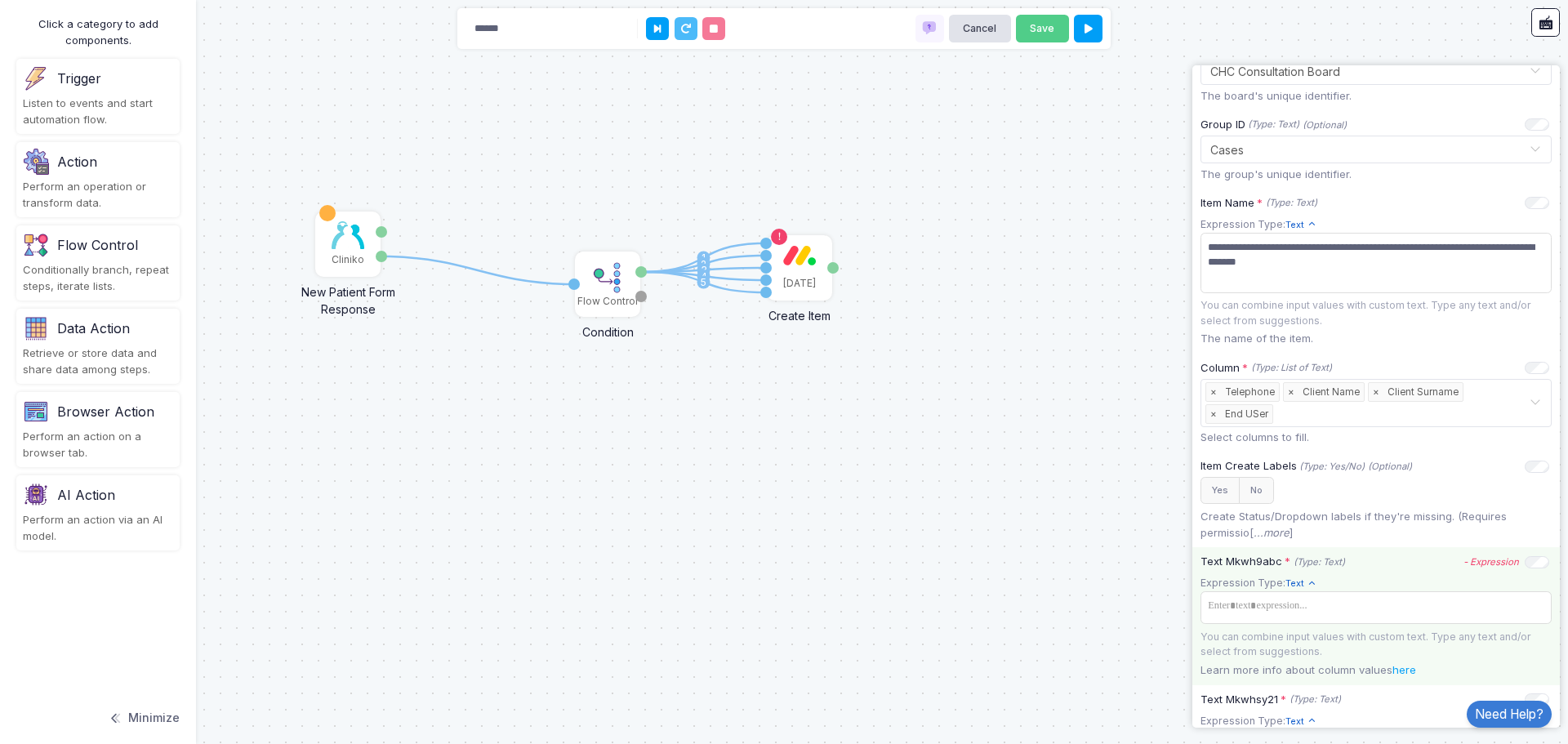
scroll to position [409, 0]
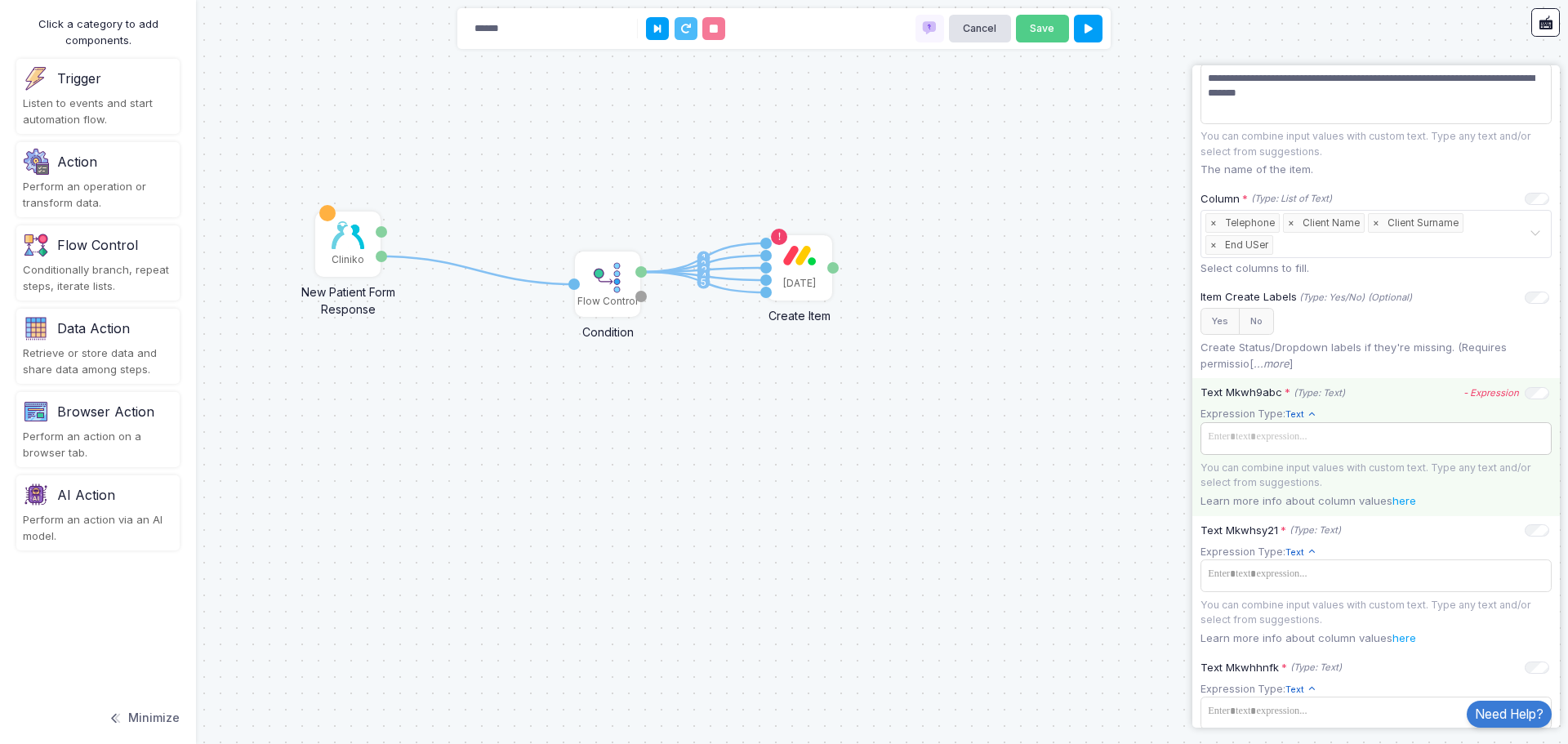
click at [1386, 442] on span at bounding box center [1376, 438] width 345 height 24
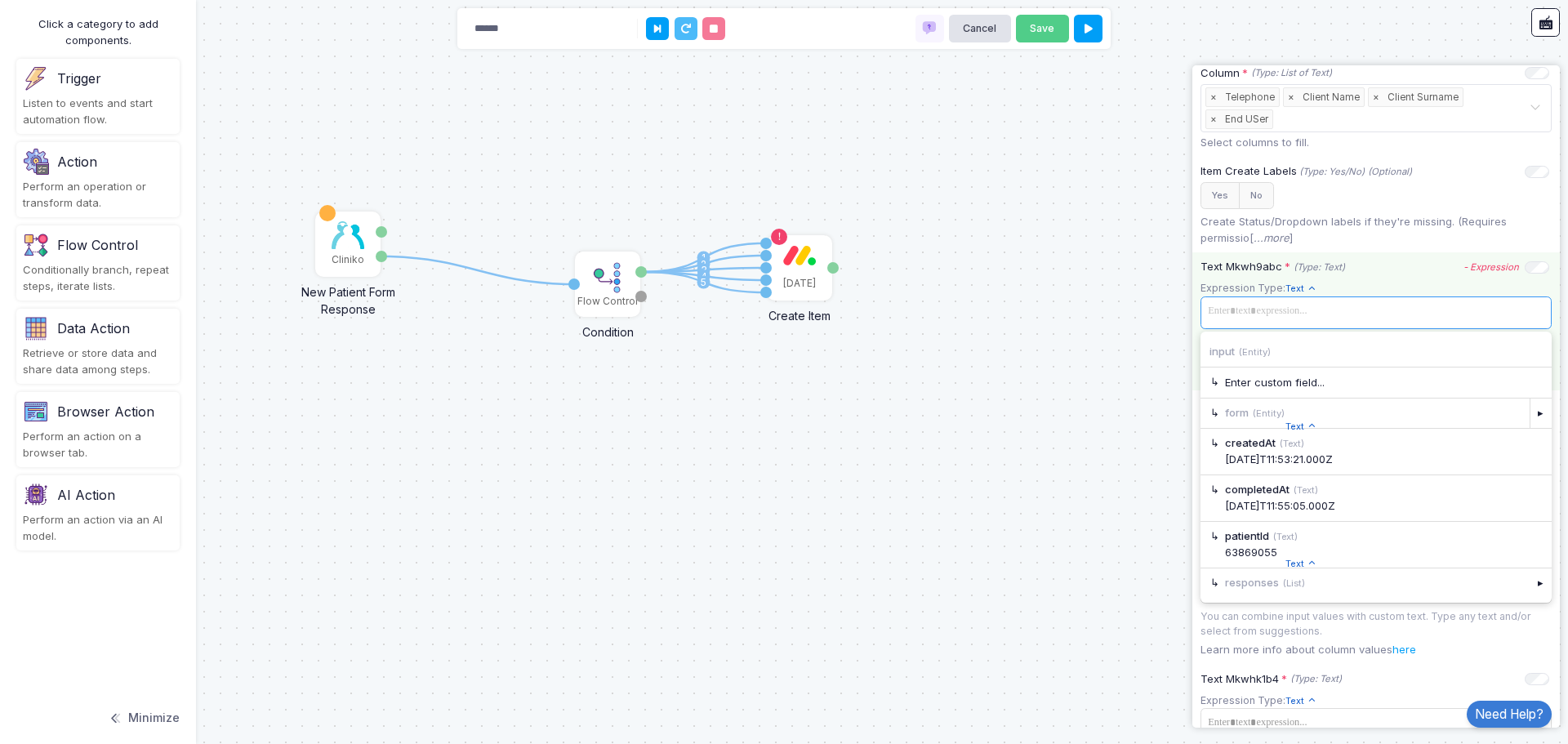
scroll to position [571, 0]
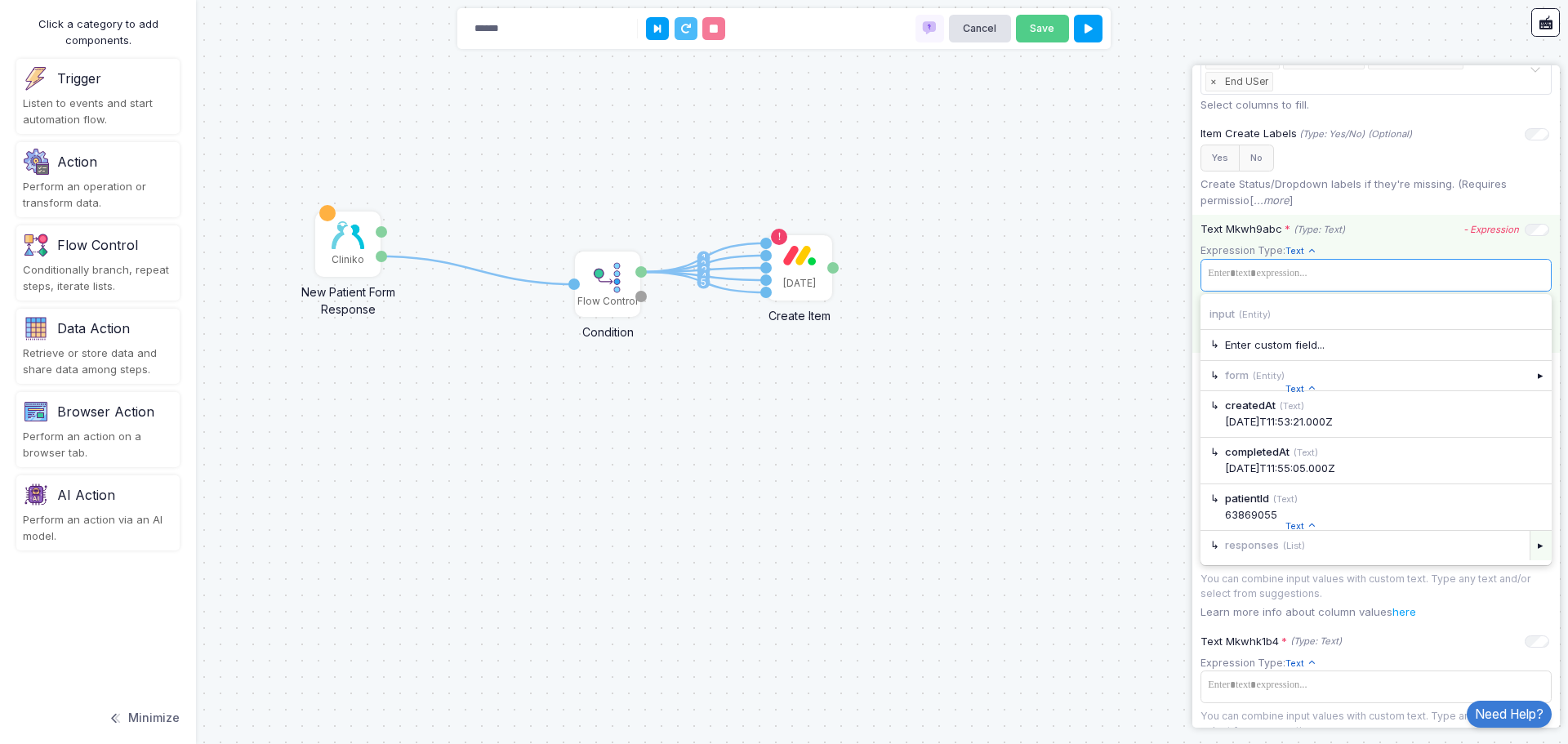
click at [1529, 552] on div "▸" at bounding box center [1540, 545] width 23 height 29
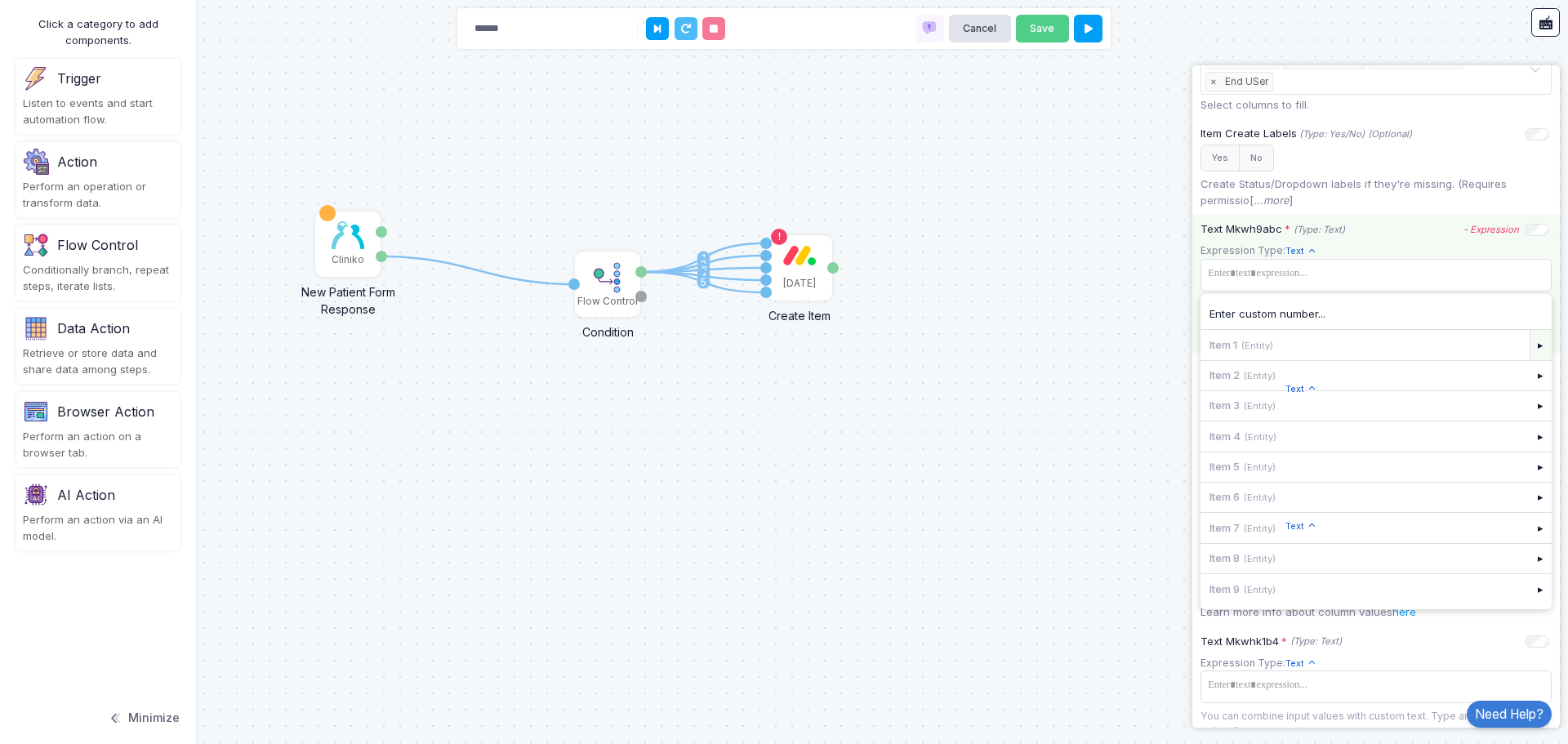
click at [1529, 350] on div "▸" at bounding box center [1540, 344] width 23 height 29
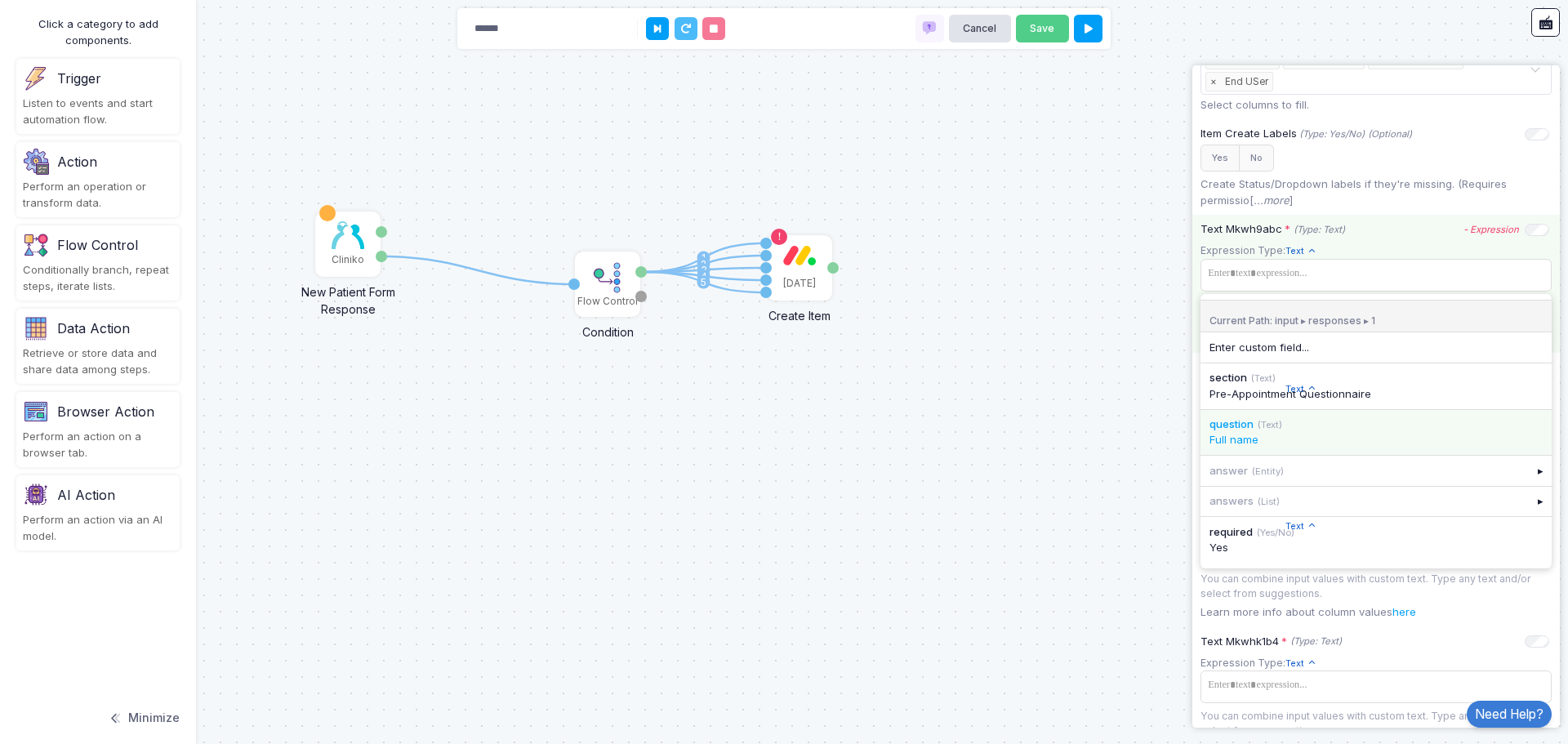
click at [1302, 441] on div "Full name" at bounding box center [1376, 440] width 333 height 16
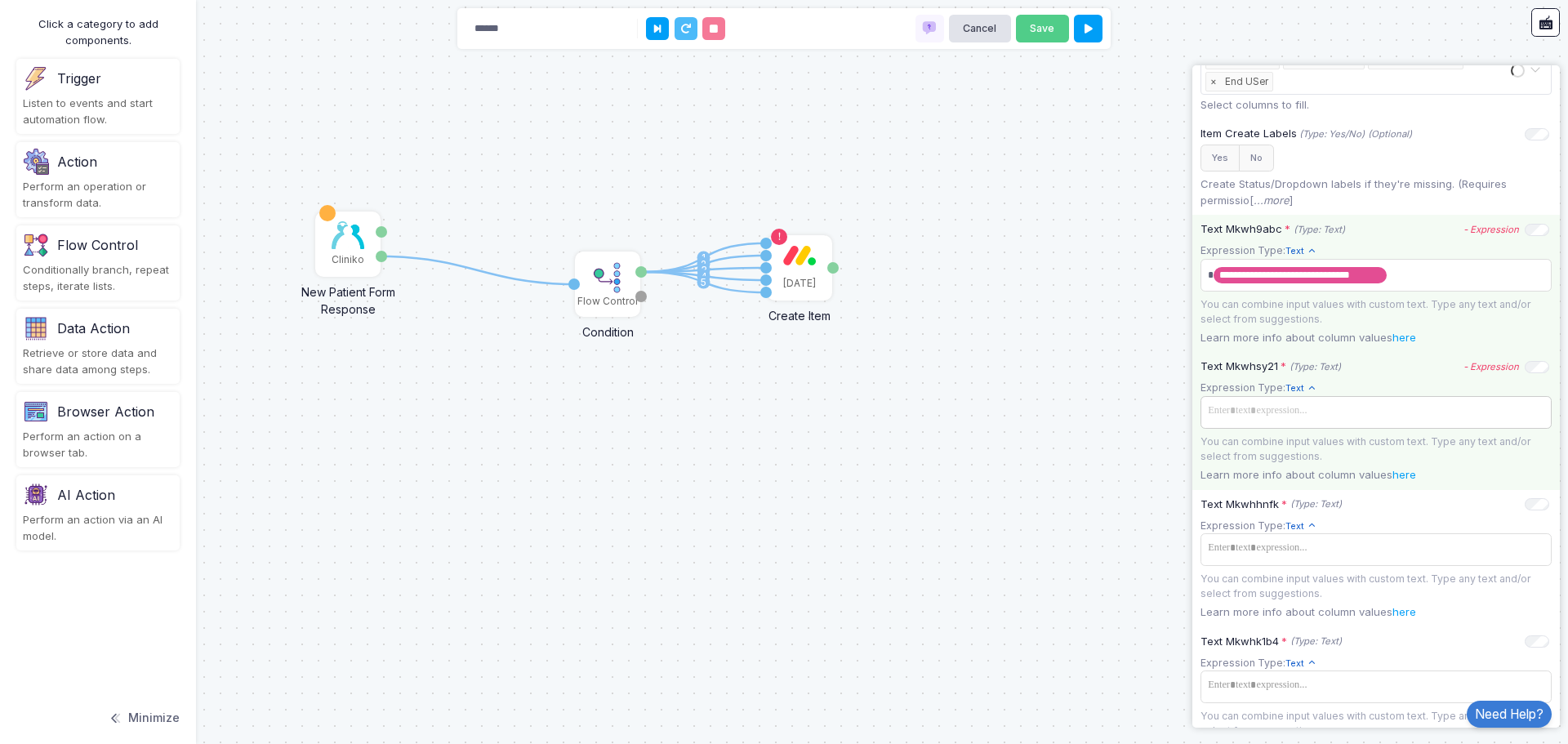
click at [1314, 423] on span at bounding box center [1376, 411] width 345 height 24
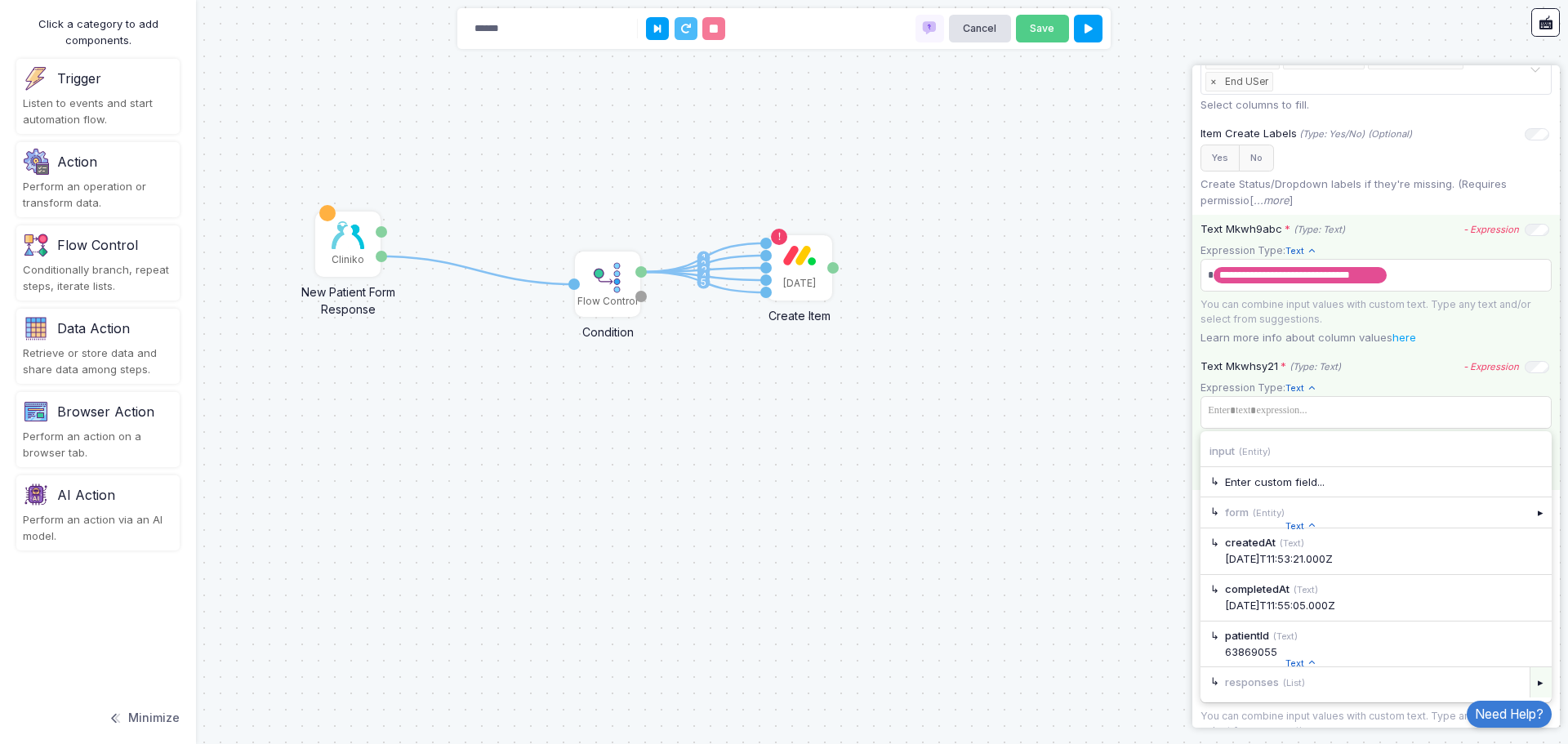
click at [1530, 687] on div "▸" at bounding box center [1540, 681] width 23 height 29
click at [1529, 482] on div "▸" at bounding box center [1540, 481] width 23 height 29
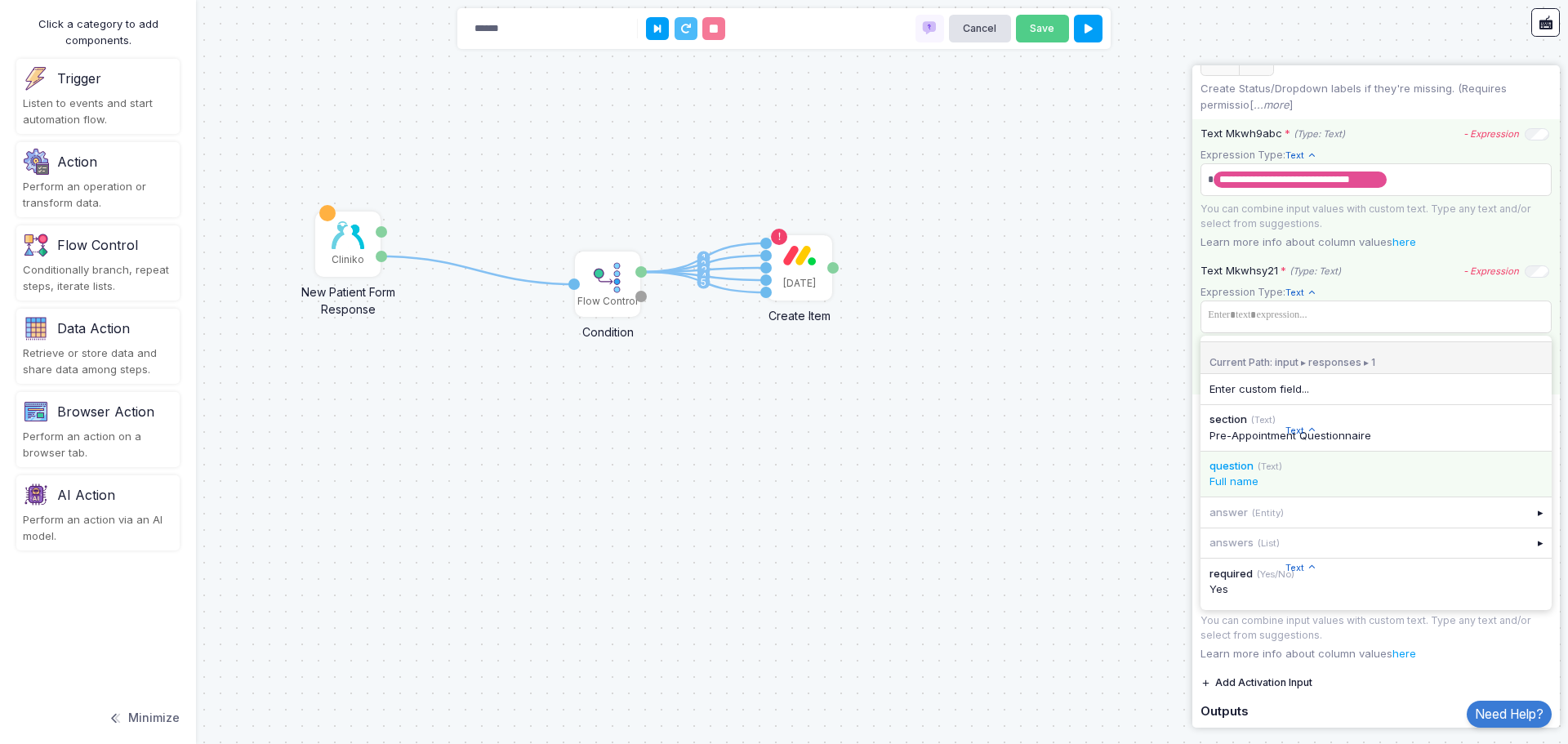
scroll to position [735, 0]
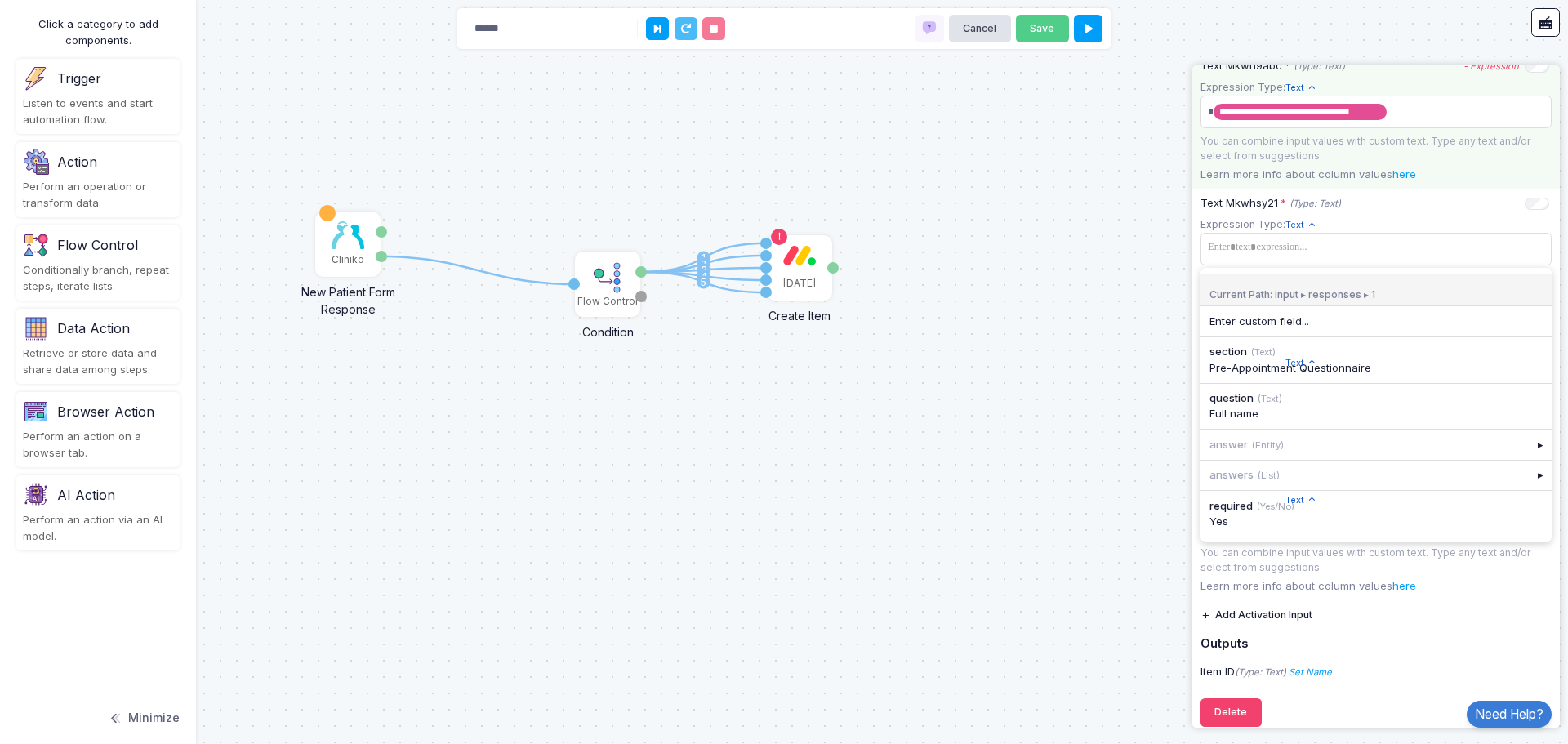
click at [894, 300] on div "1 1 2 3 4 5 Cliniko New Patient Form Response Patient ID Response Flow Control …" at bounding box center [784, 372] width 1568 height 744
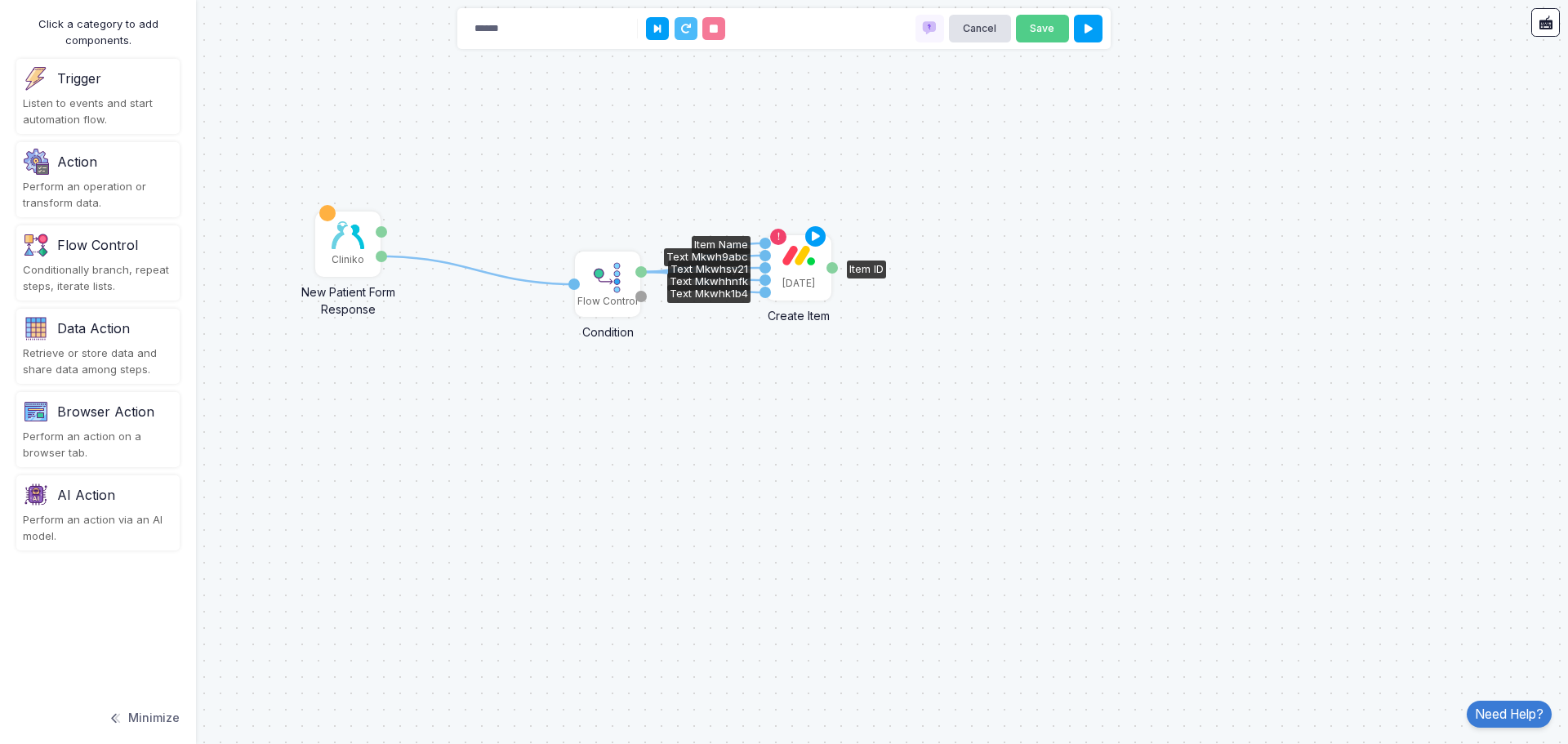
click at [814, 271] on div "[DATE]" at bounding box center [798, 268] width 62 height 62
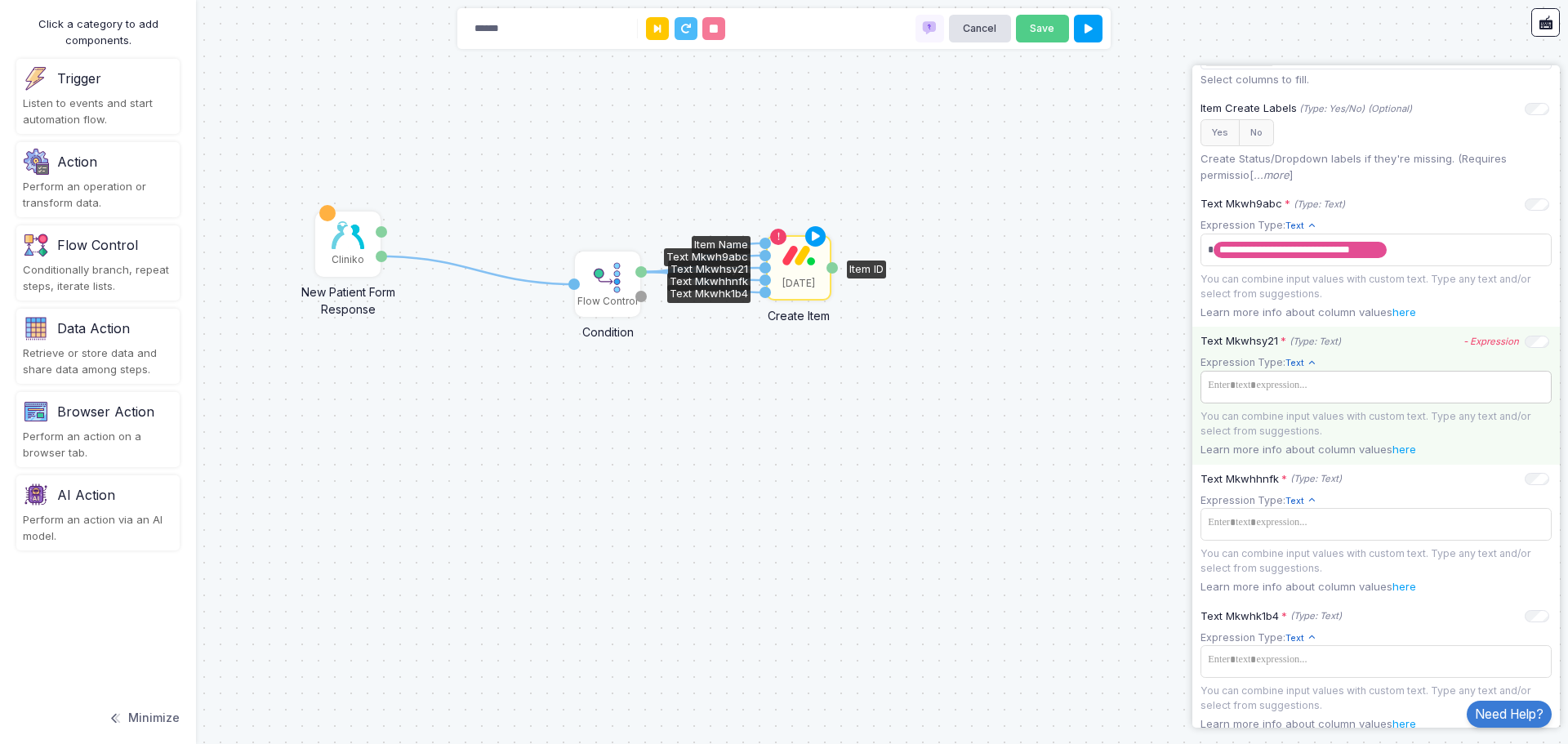
scroll to position [571, 0]
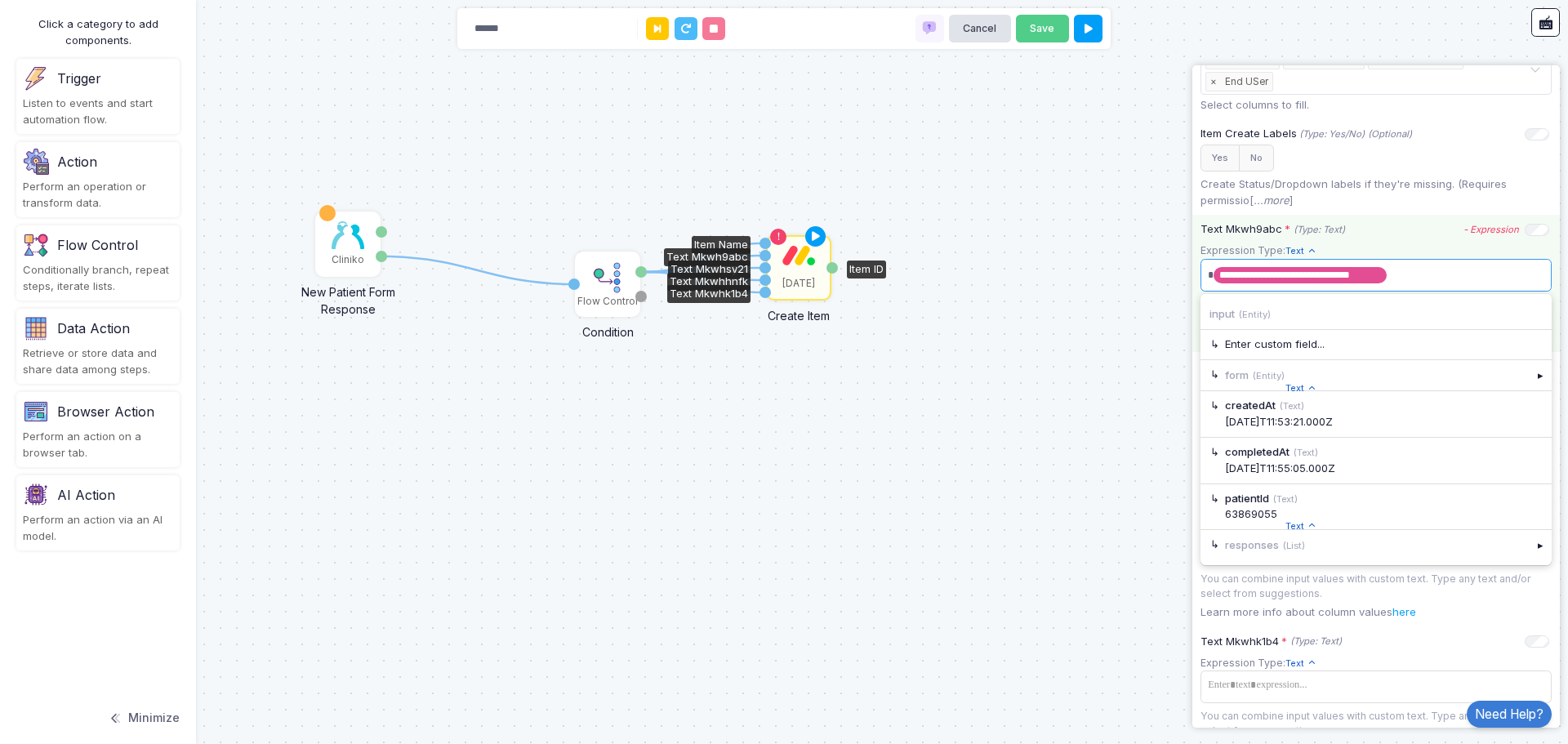
click at [1388, 283] on span "**********" at bounding box center [1369, 275] width 332 height 26
click at [1040, 255] on div "1 1 2 3 4 5 Cliniko New Patient Form Response Patient ID Response Flow Control …" at bounding box center [784, 372] width 1568 height 744
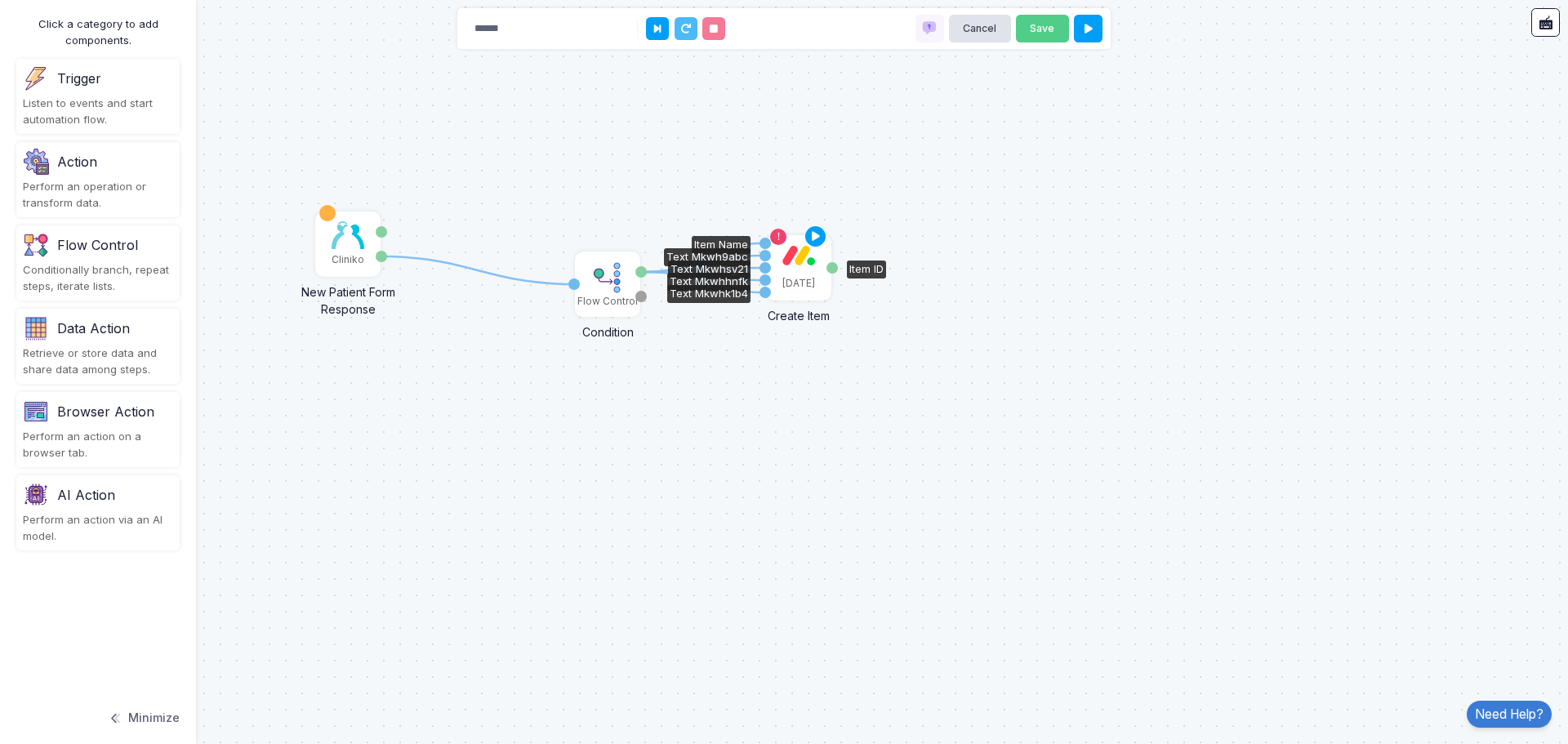
click at [805, 286] on div "[DATE]" at bounding box center [798, 283] width 33 height 15
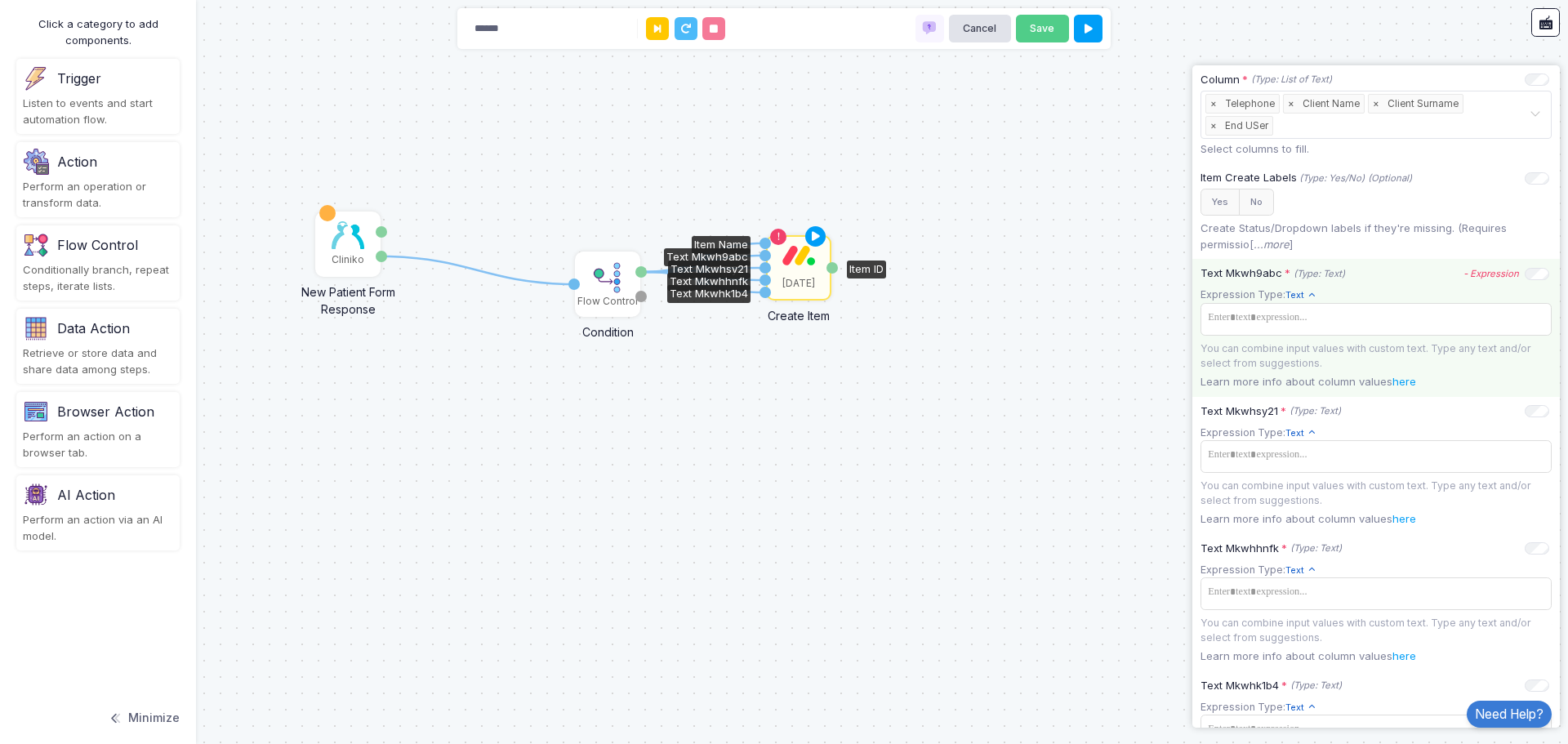
scroll to position [409, 0]
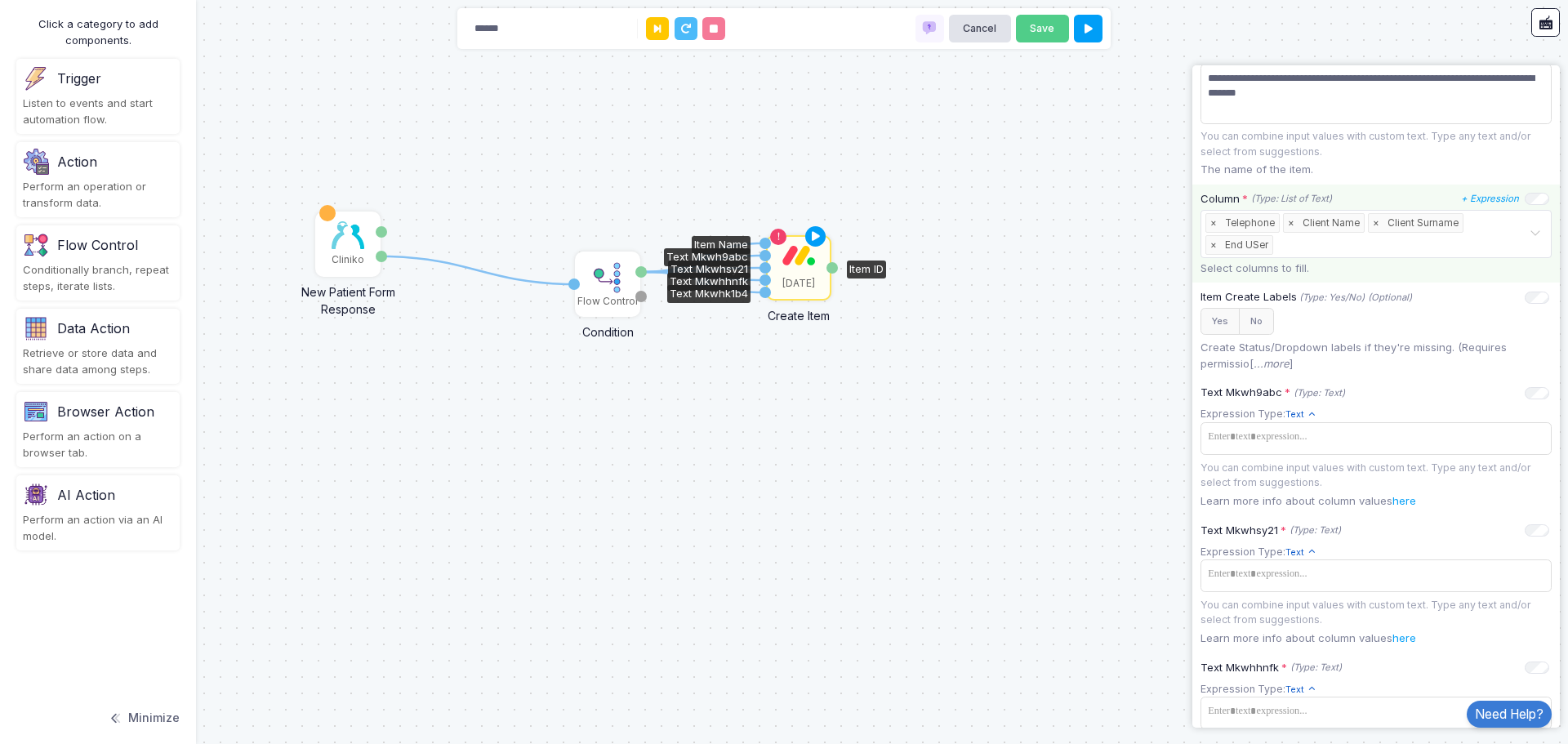
click at [1215, 223] on span "×" at bounding box center [1213, 223] width 15 height 18
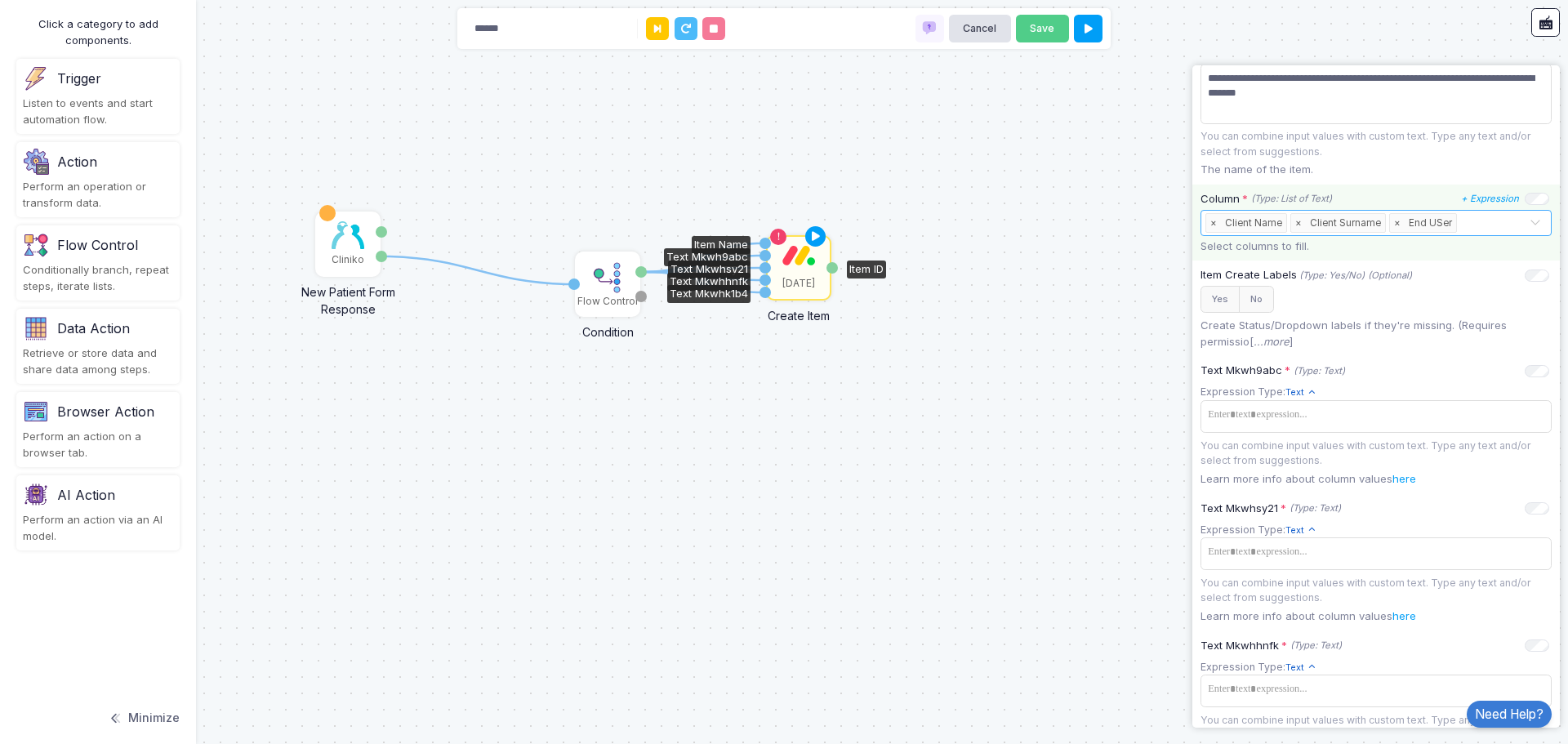
click at [1215, 223] on span "×" at bounding box center [1213, 223] width 15 height 18
click at [1213, 223] on span "×" at bounding box center [1213, 223] width 15 height 18
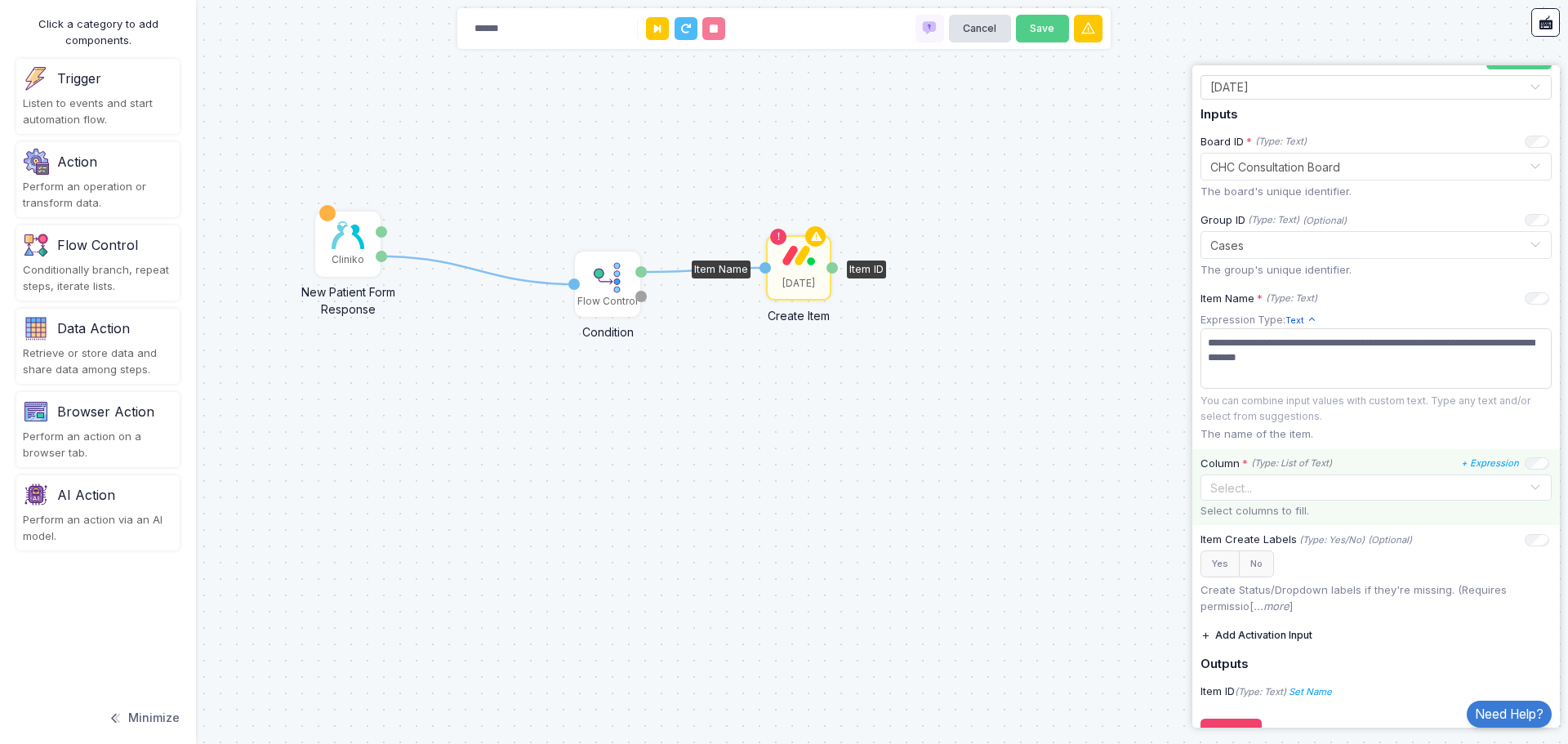
scroll to position [183, 0]
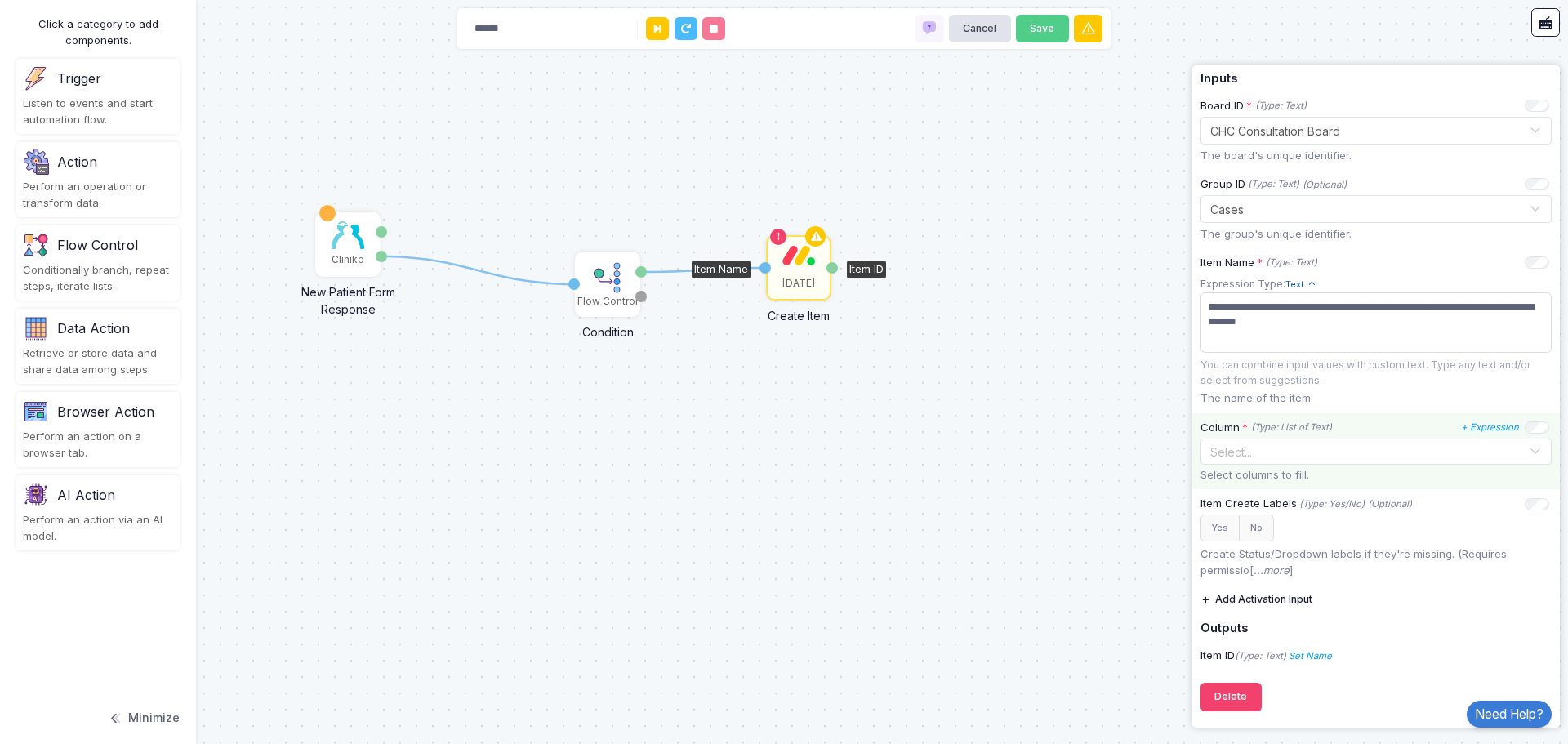
click at [1304, 463] on div "Select..." at bounding box center [1367, 452] width 323 height 25
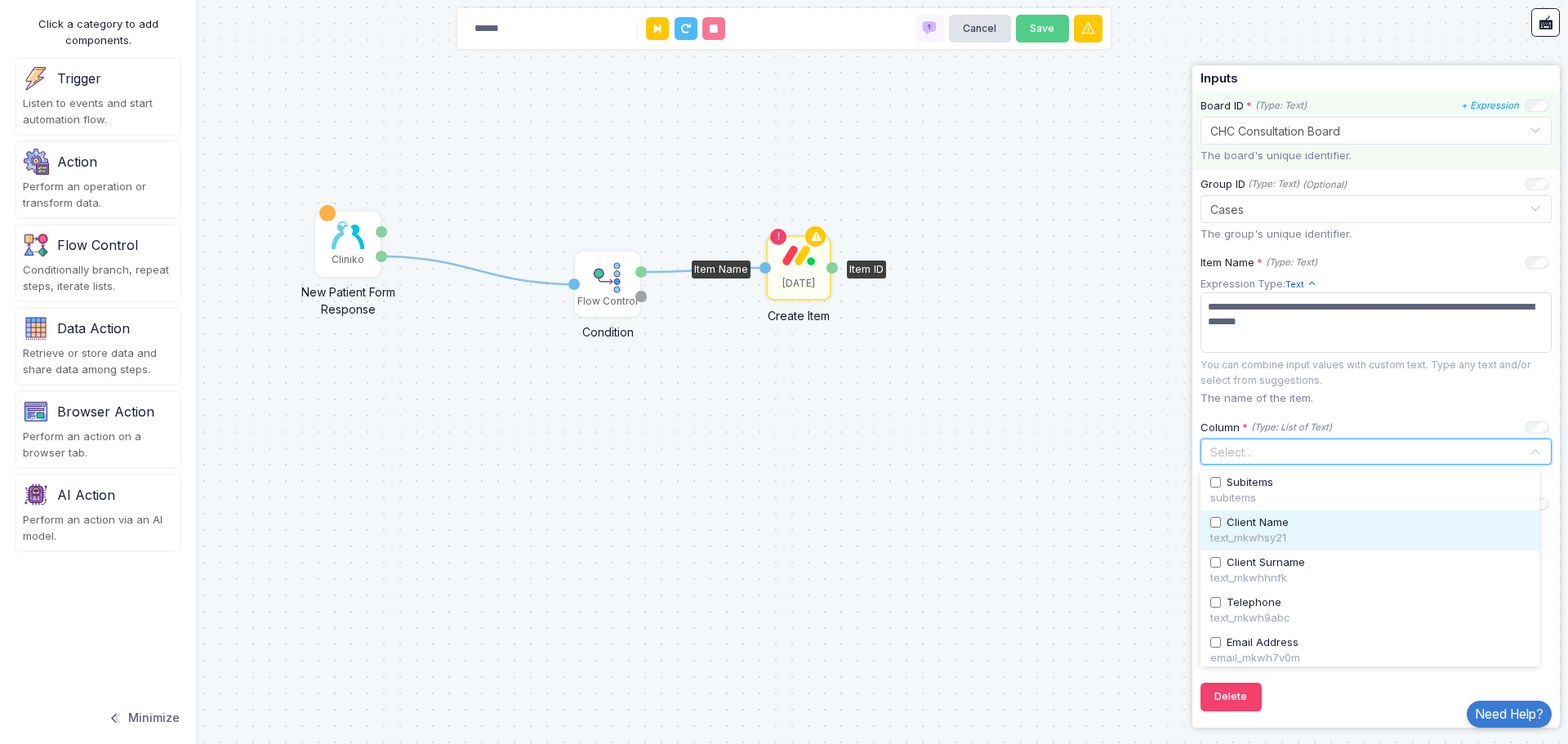
click at [1270, 531] on div "text_mkwhsy21" at bounding box center [1370, 539] width 319 height 16
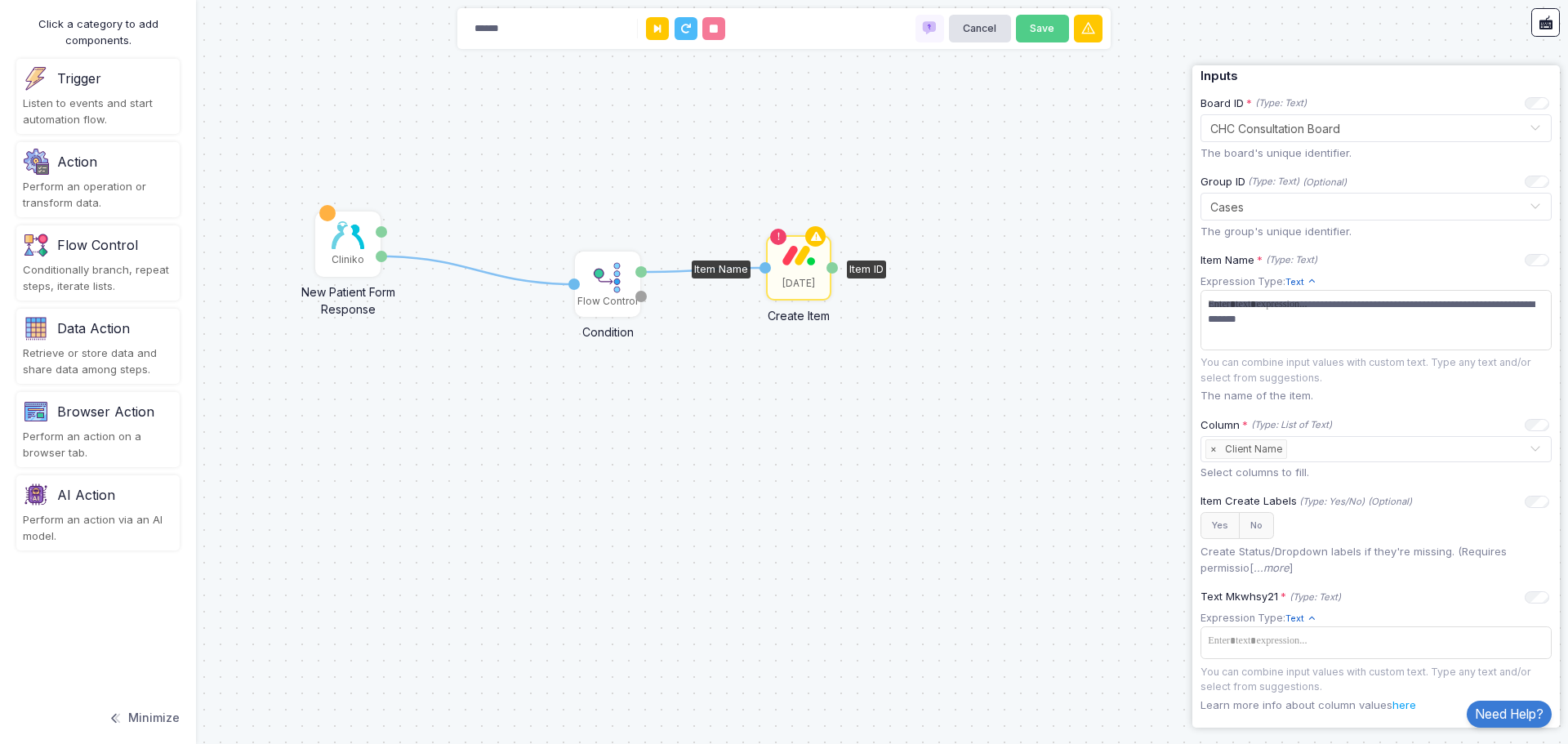
click at [1264, 566] on icon "...more" at bounding box center [1271, 567] width 36 height 13
click at [1320, 455] on input "text" at bounding box center [1409, 450] width 238 height 18
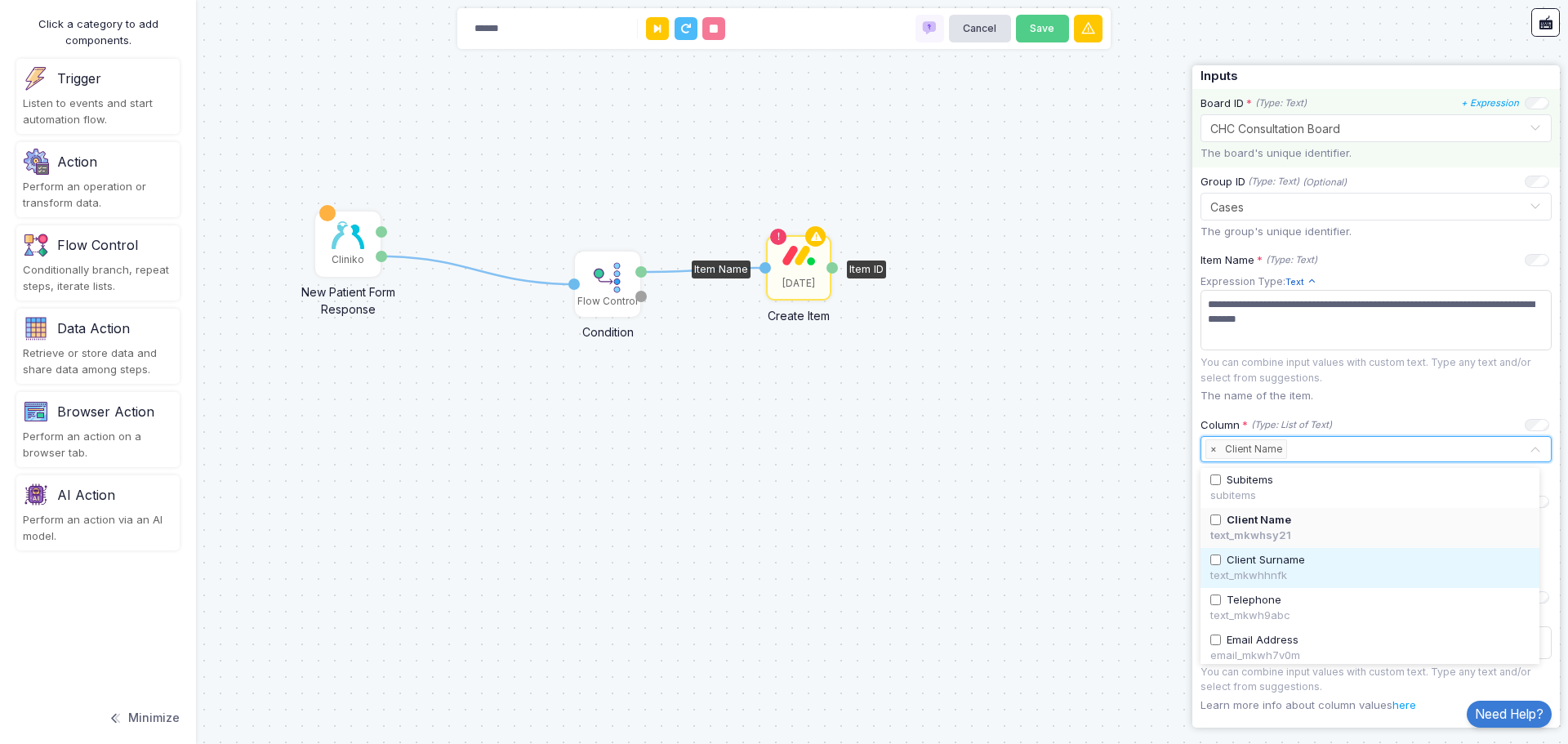
click at [1256, 557] on span "Client Surname" at bounding box center [1265, 560] width 79 height 16
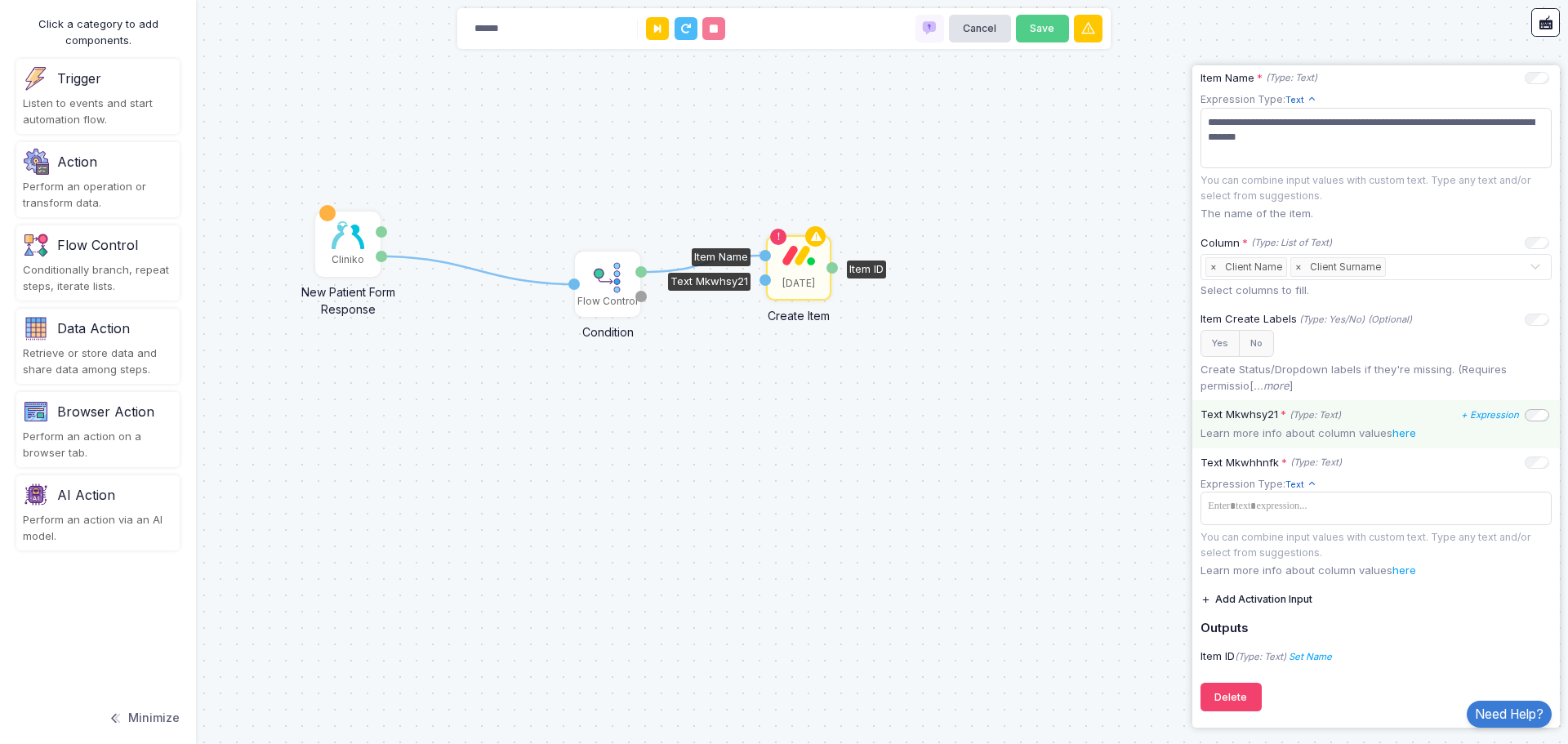
scroll to position [368, 0]
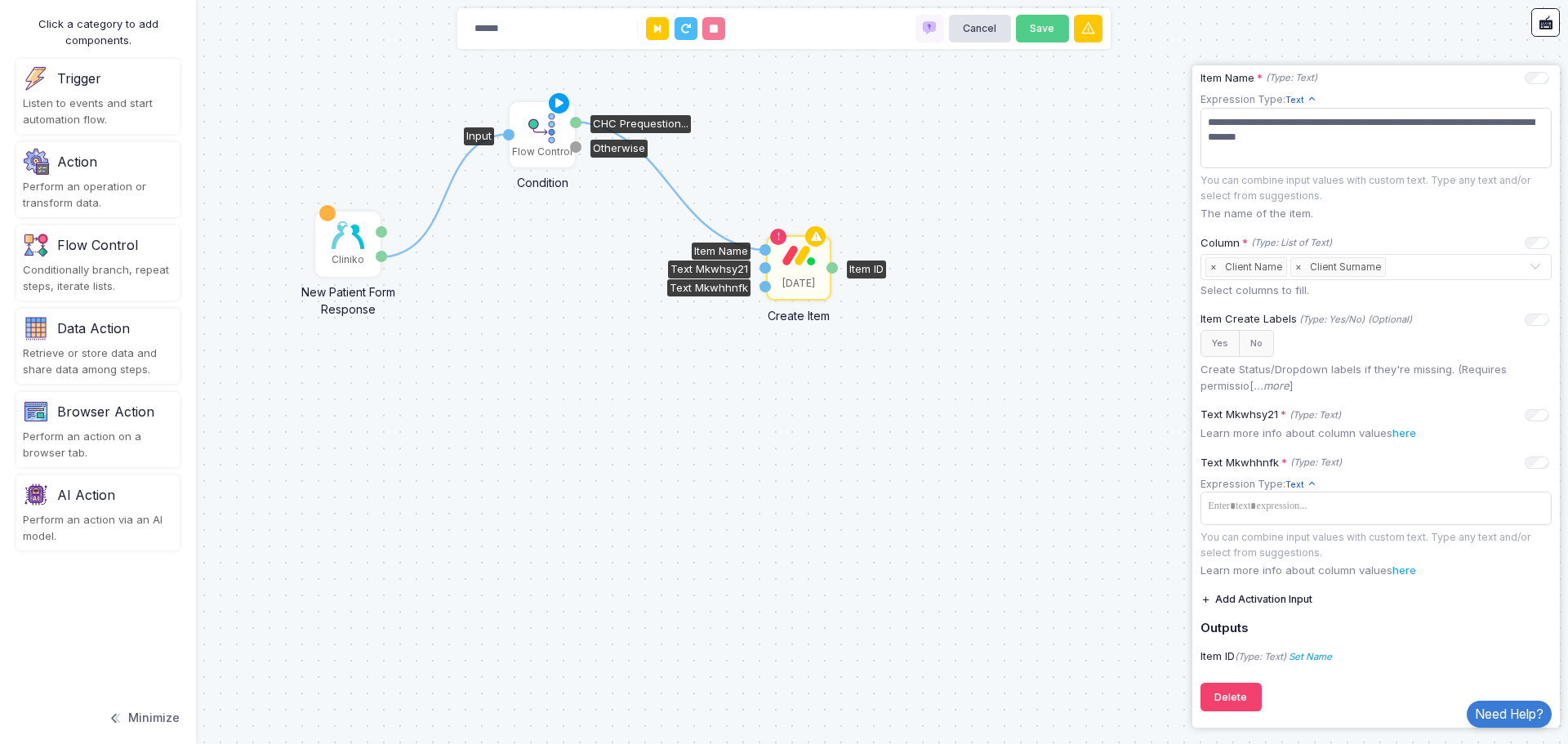
drag, startPoint x: 633, startPoint y: 269, endPoint x: 561, endPoint y: 125, distance: 161.0
click at [561, 125] on div "Flow Control" at bounding box center [542, 135] width 62 height 62
drag, startPoint x: 764, startPoint y: 265, endPoint x: 546, endPoint y: 157, distance: 243.3
click at [1, 0] on div "1 1 Cliniko New Patient Form Response Patient ID Response Flow Control Conditio…" at bounding box center [0, -1] width 1 height 1
drag, startPoint x: 569, startPoint y: 126, endPoint x: 766, endPoint y: 268, distance: 242.8
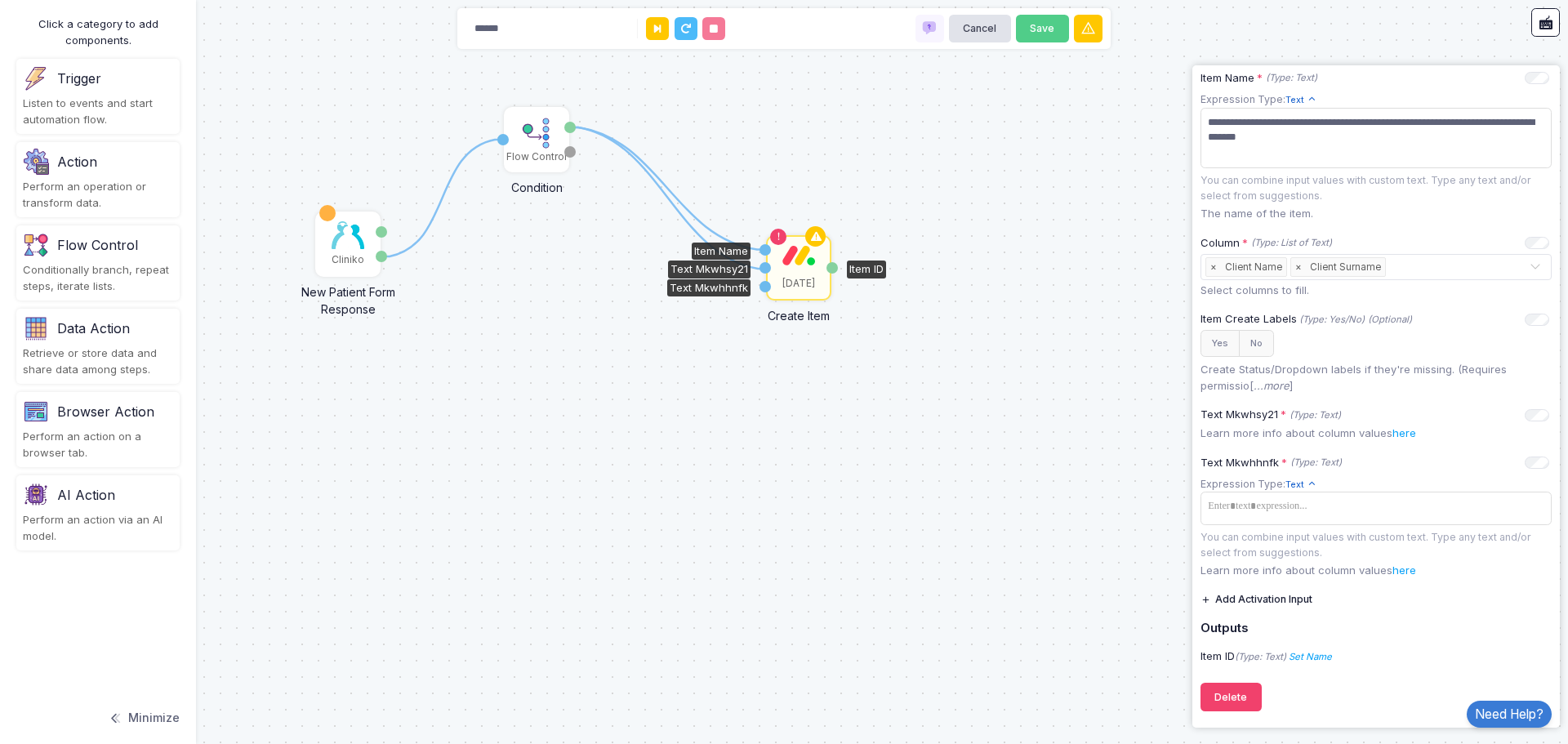
click at [1, 0] on div "1 1 1 Cliniko New Patient Form Response Patient ID Response Flow Control Condit…" at bounding box center [0, -1] width 1 height 1
drag, startPoint x: 570, startPoint y: 128, endPoint x: 760, endPoint y: 286, distance: 247.1
click at [1, 0] on div "1 1 2 1 Cliniko New Patient Form Response Patient ID Response Flow Control Cond…" at bounding box center [0, -1] width 1 height 1
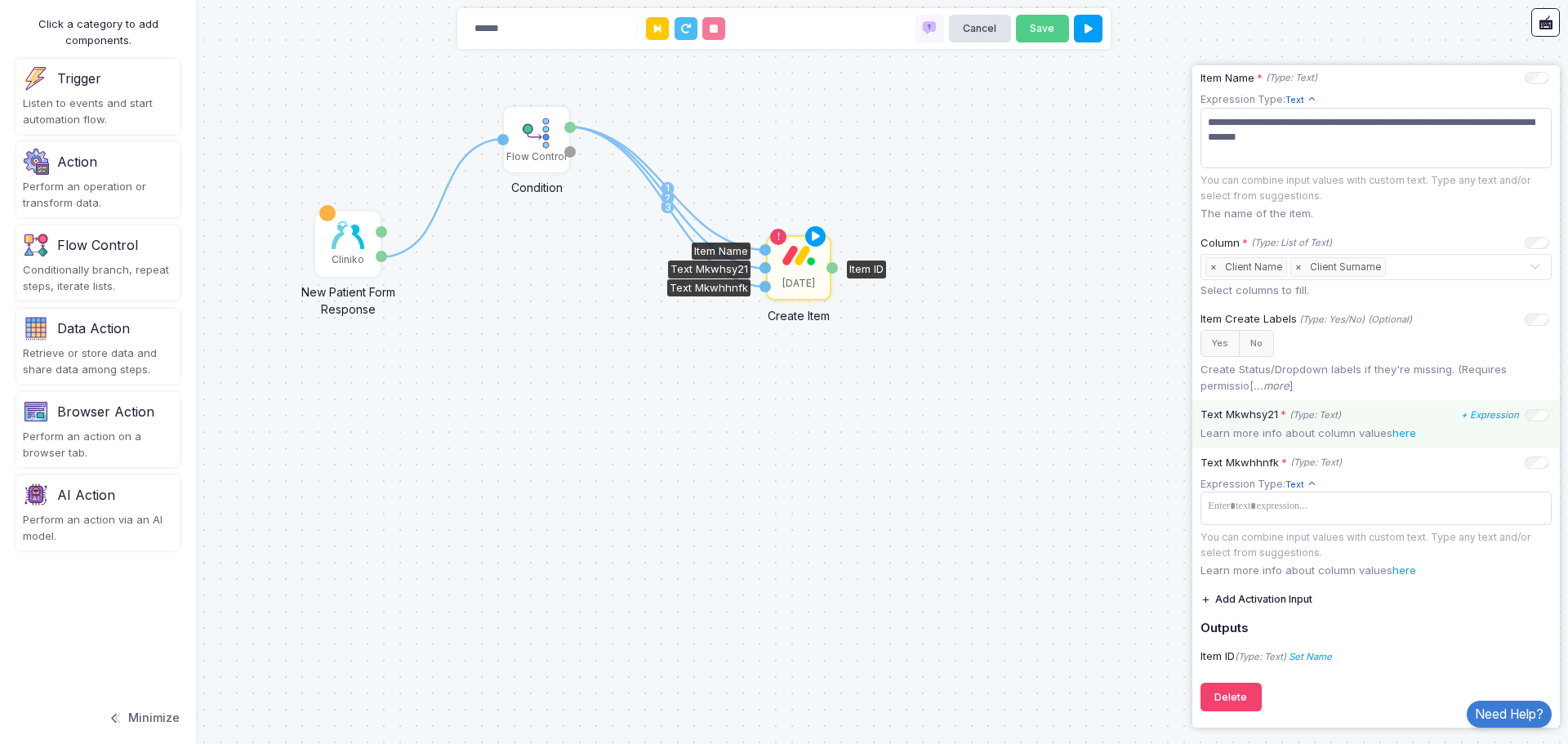
click at [1306, 424] on div "Text Mkwhsy21 * (Type: Text) + Expression Learn more info about column values h…" at bounding box center [1376, 424] width 368 height 48
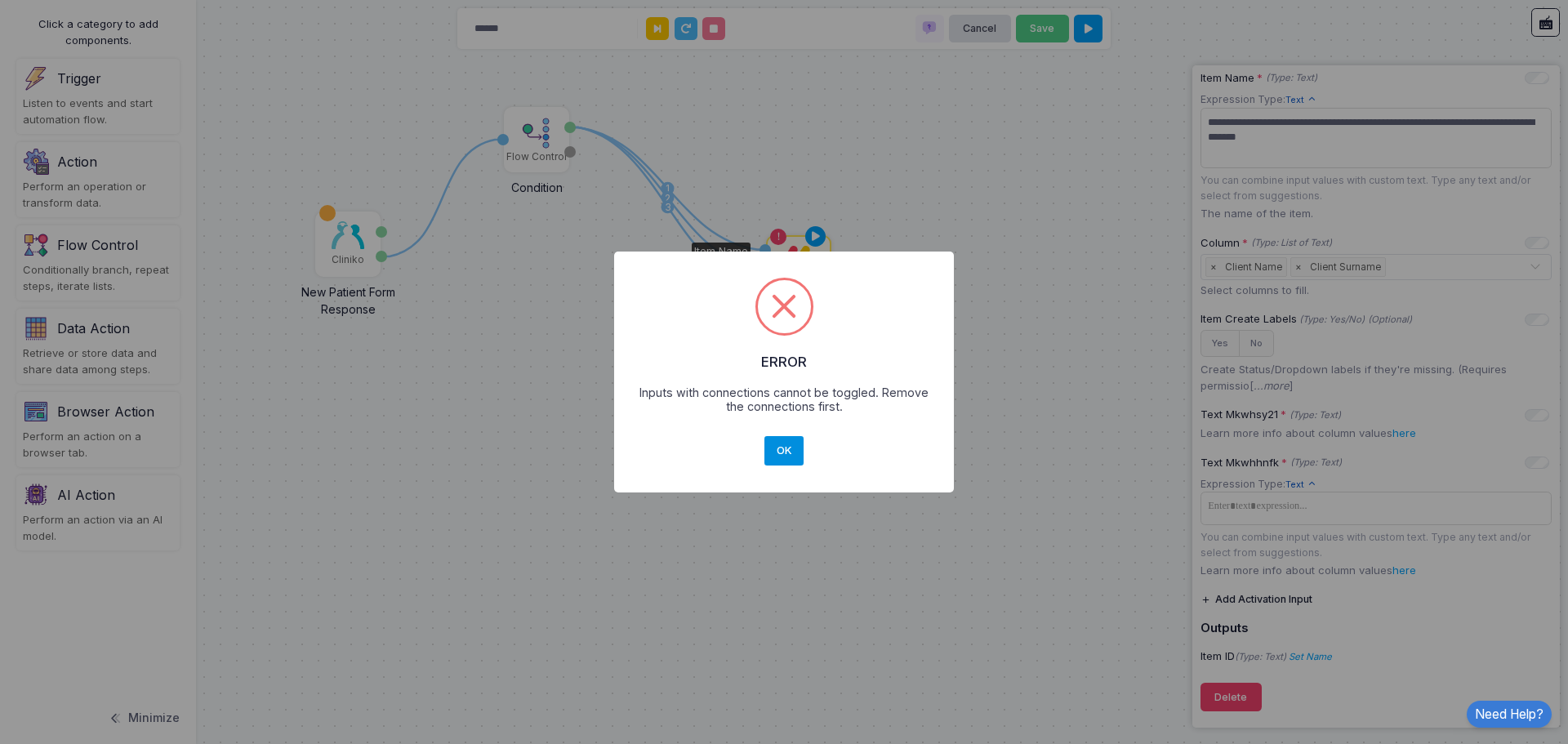
click at [796, 449] on button "OK" at bounding box center [784, 450] width 39 height 29
click at [784, 454] on button "OK" at bounding box center [784, 450] width 39 height 29
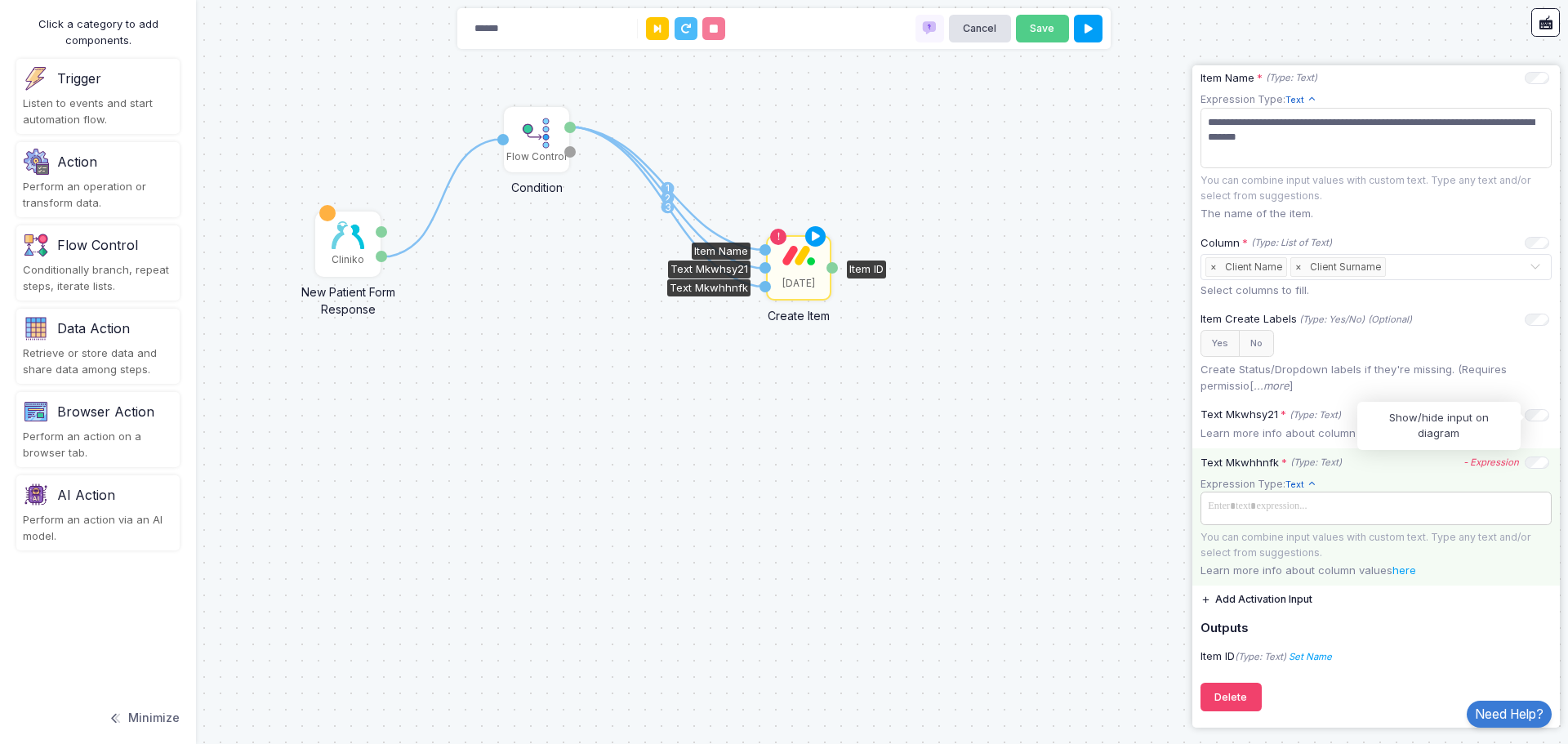
click at [1295, 502] on span at bounding box center [1376, 507] width 345 height 24
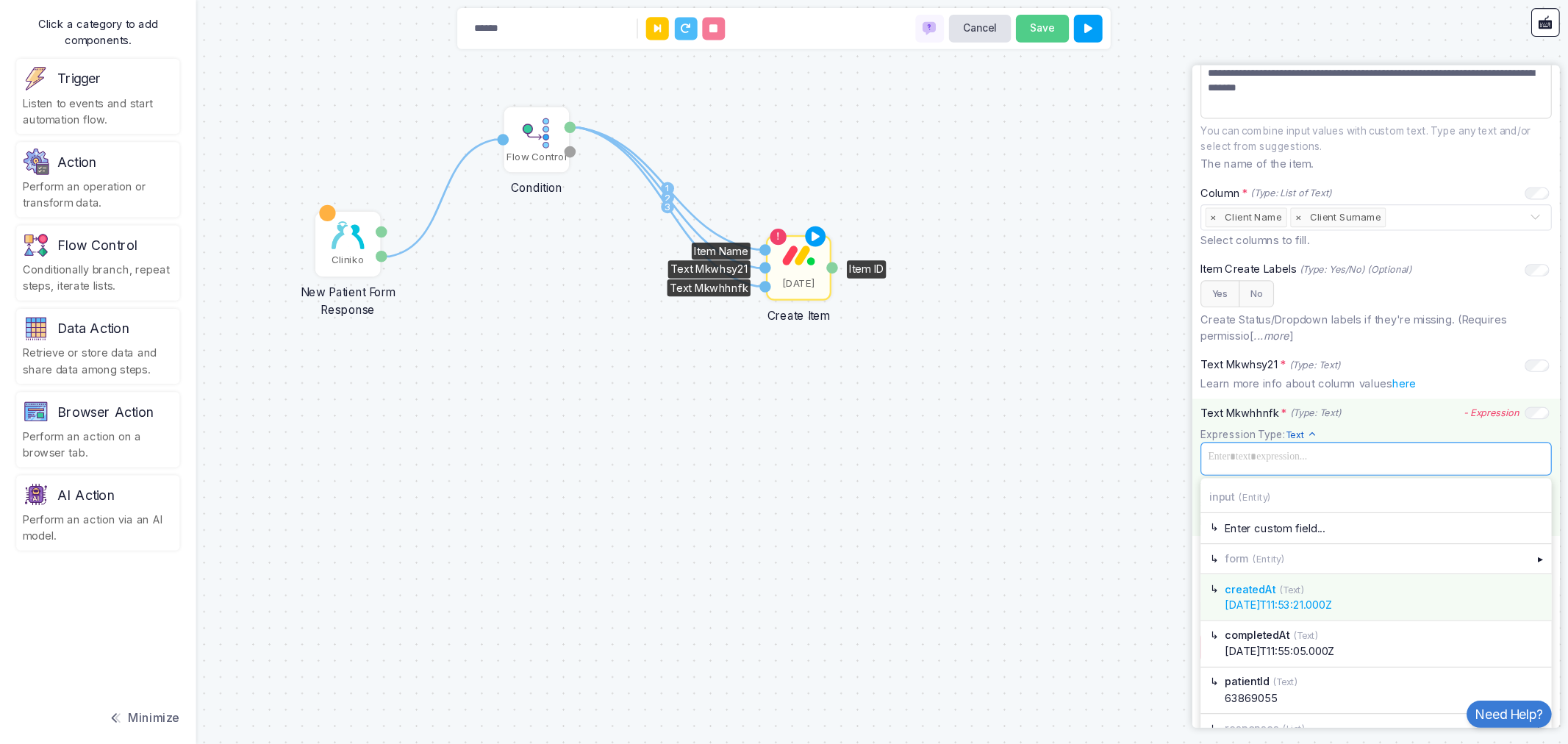
scroll to position [394, 0]
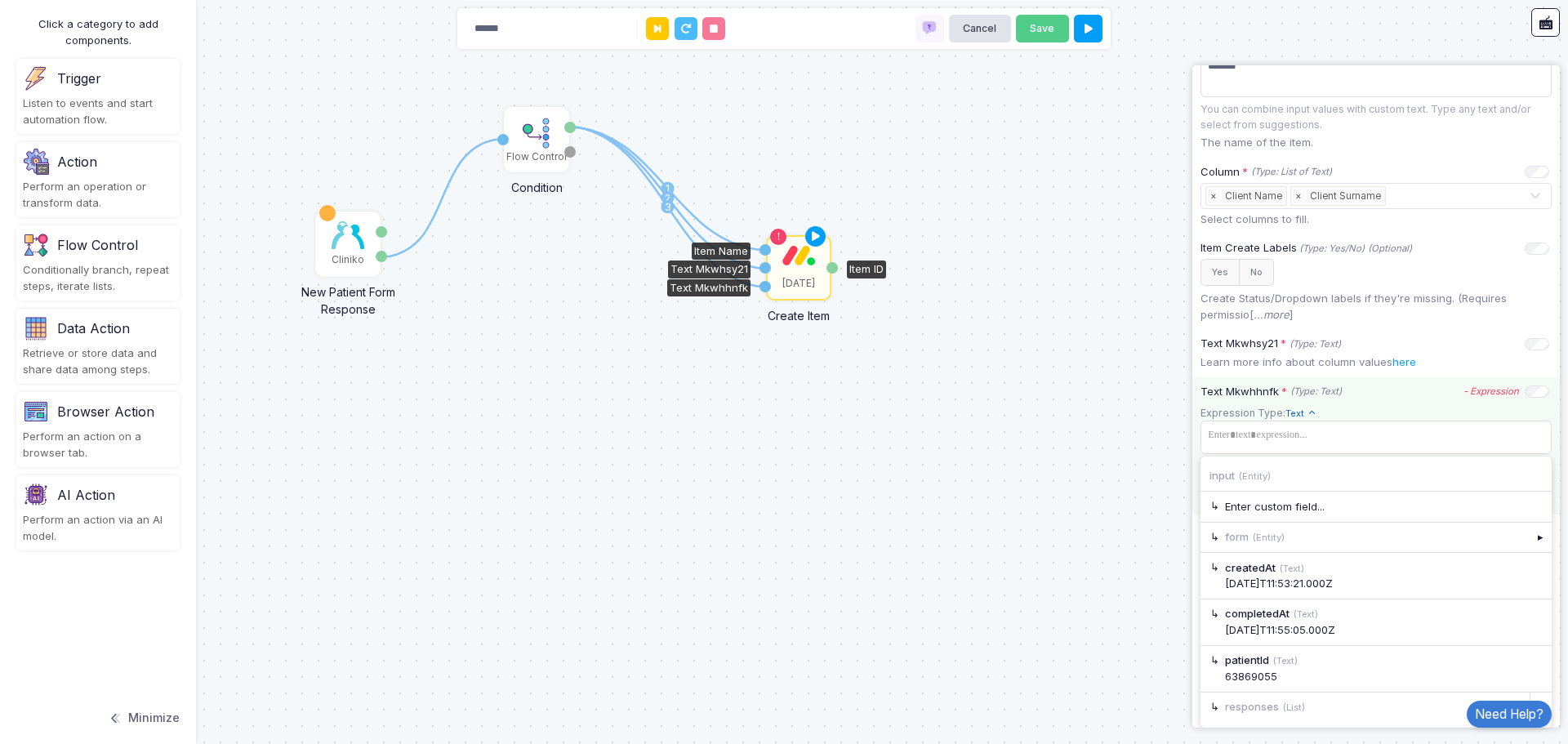
drag, startPoint x: 1335, startPoint y: 716, endPoint x: 1364, endPoint y: 702, distance: 32.2
click at [1335, 716] on div "responses (List)" at bounding box center [1365, 707] width 329 height 29
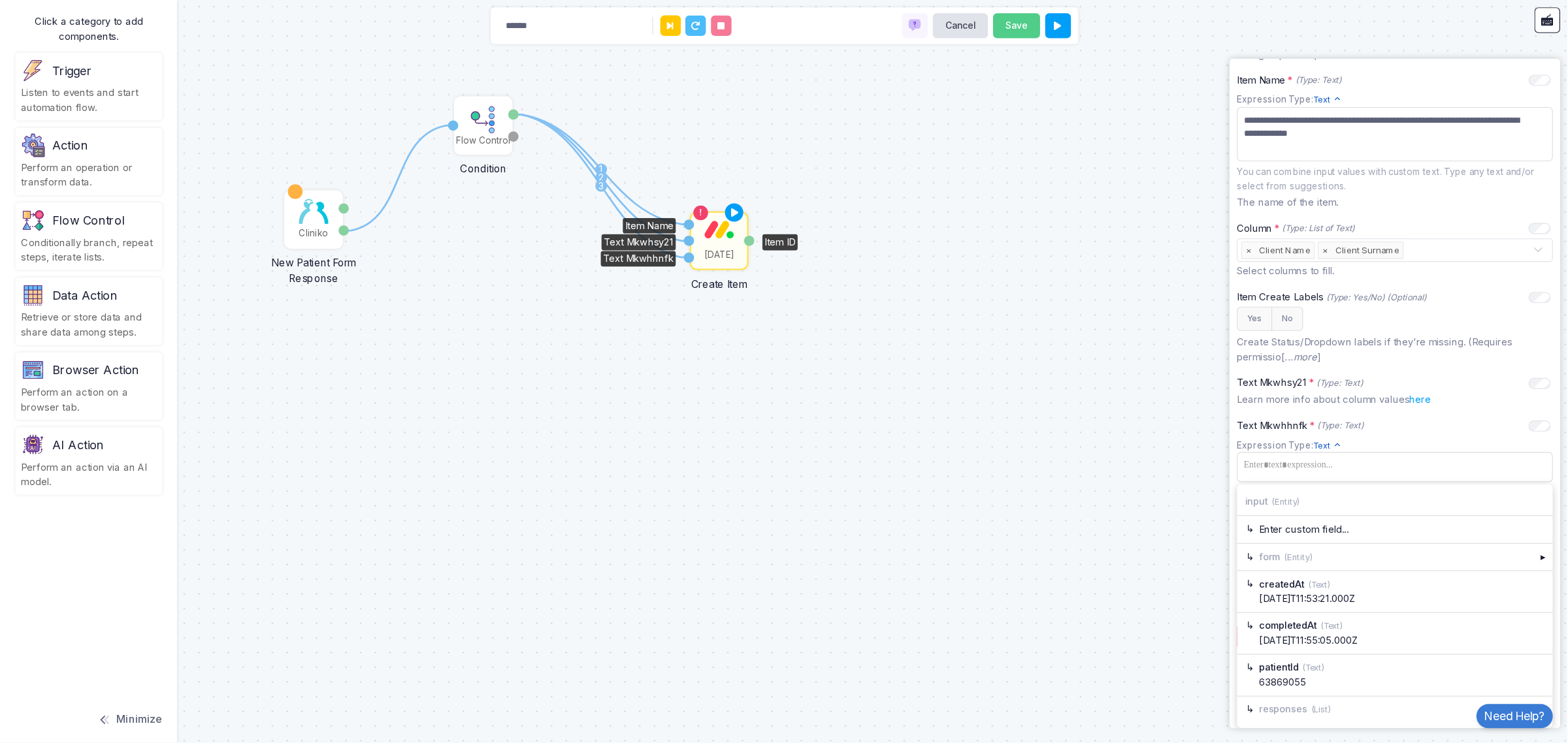
scroll to position [203, 0]
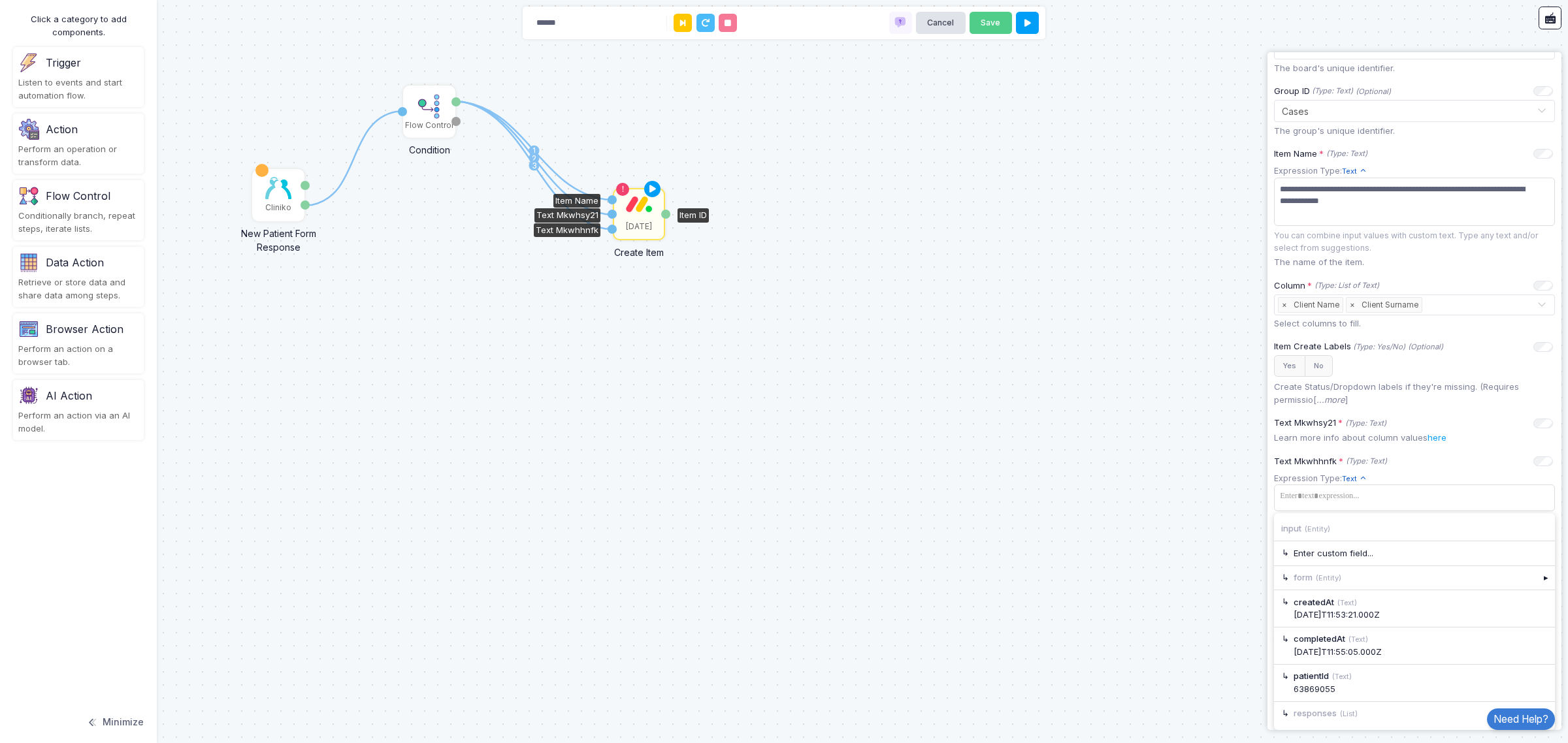
drag, startPoint x: 1254, startPoint y: 10, endPoint x: 1045, endPoint y: 482, distance: 516.2
click at [977, 455] on div "1 1 2 3 Cliniko New Patient Form Response Patient ID Response Flow Control Cond…" at bounding box center [784, 372] width 1568 height 743
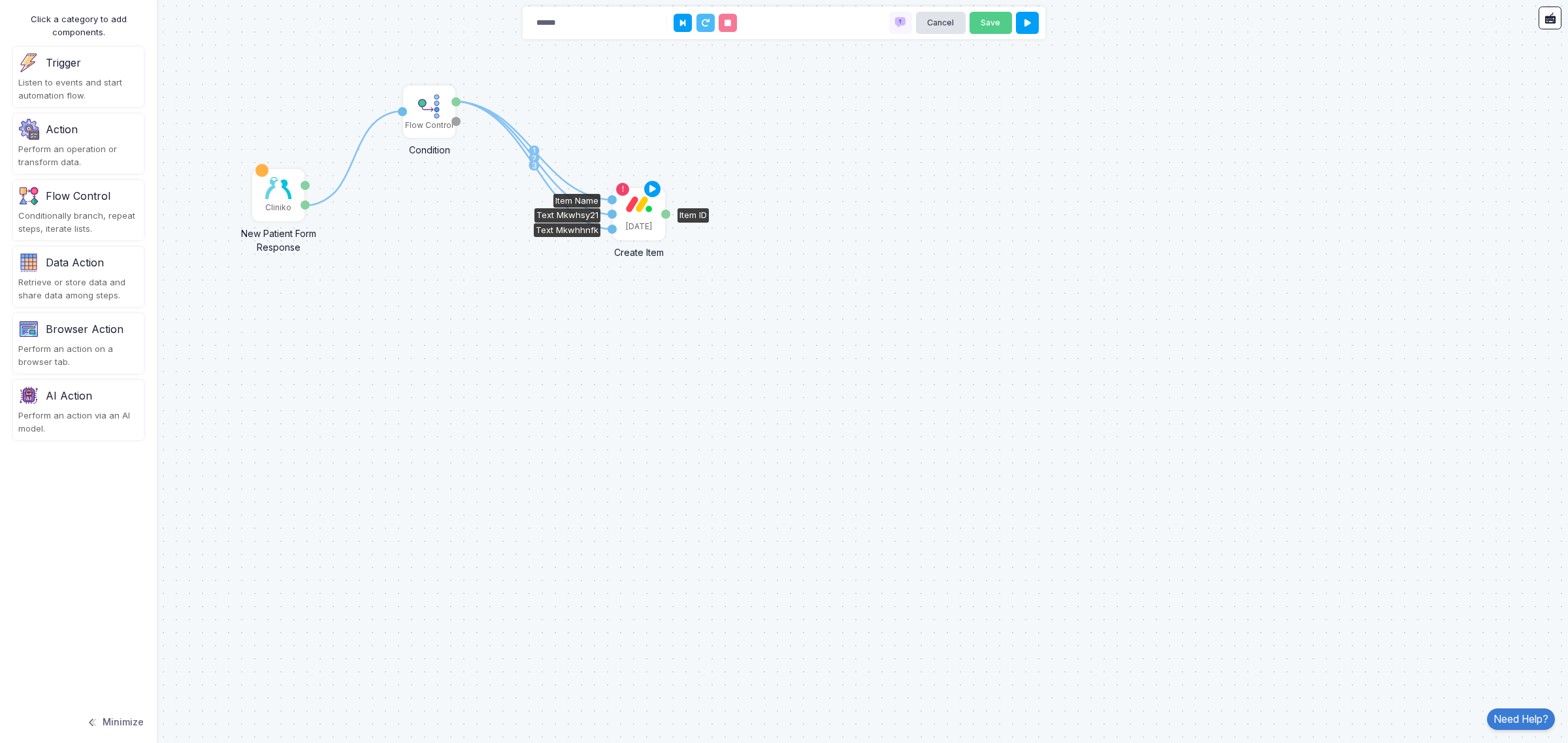
click at [640, 204] on img at bounding box center [639, 204] width 26 height 16
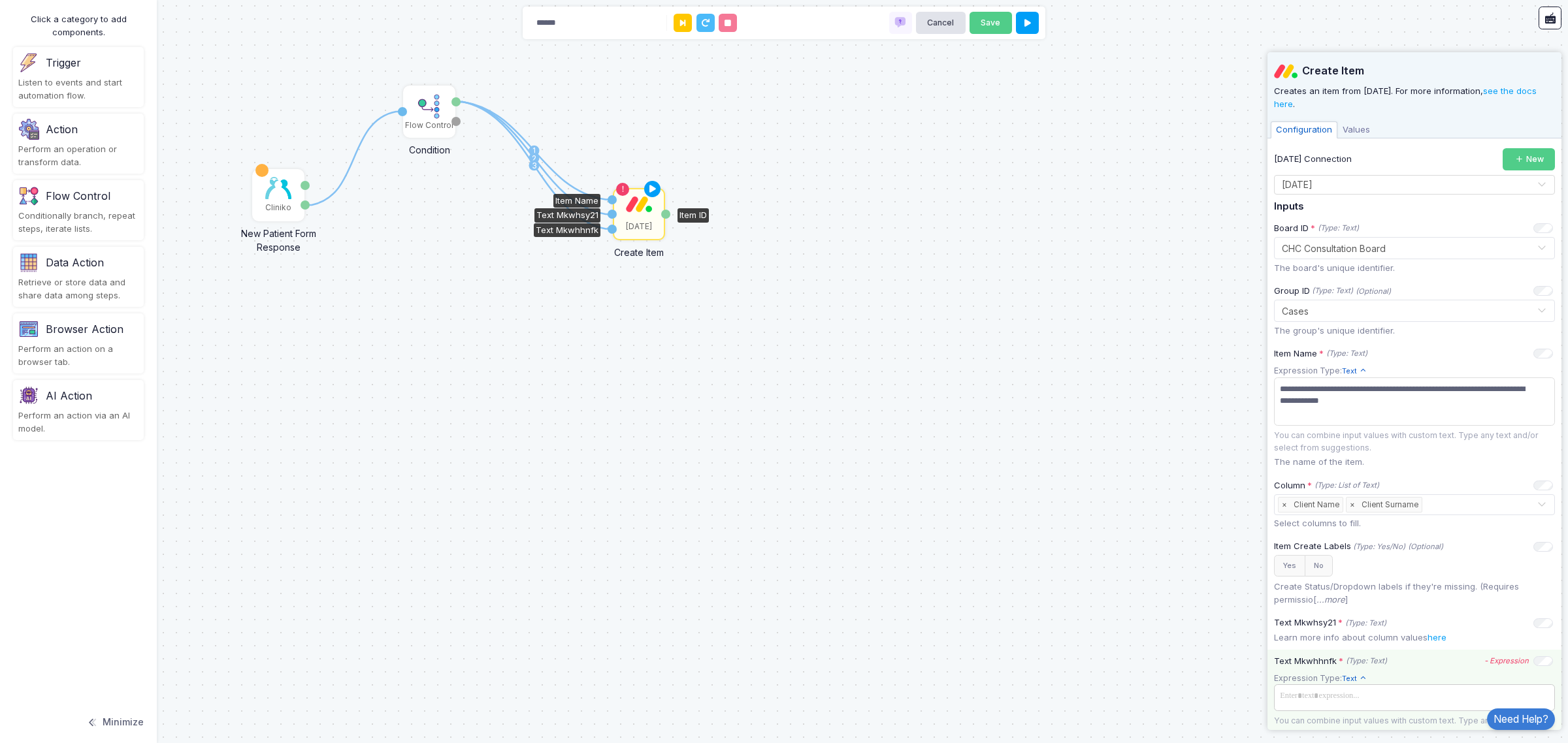
click at [1254, 594] on span at bounding box center [1414, 697] width 276 height 19
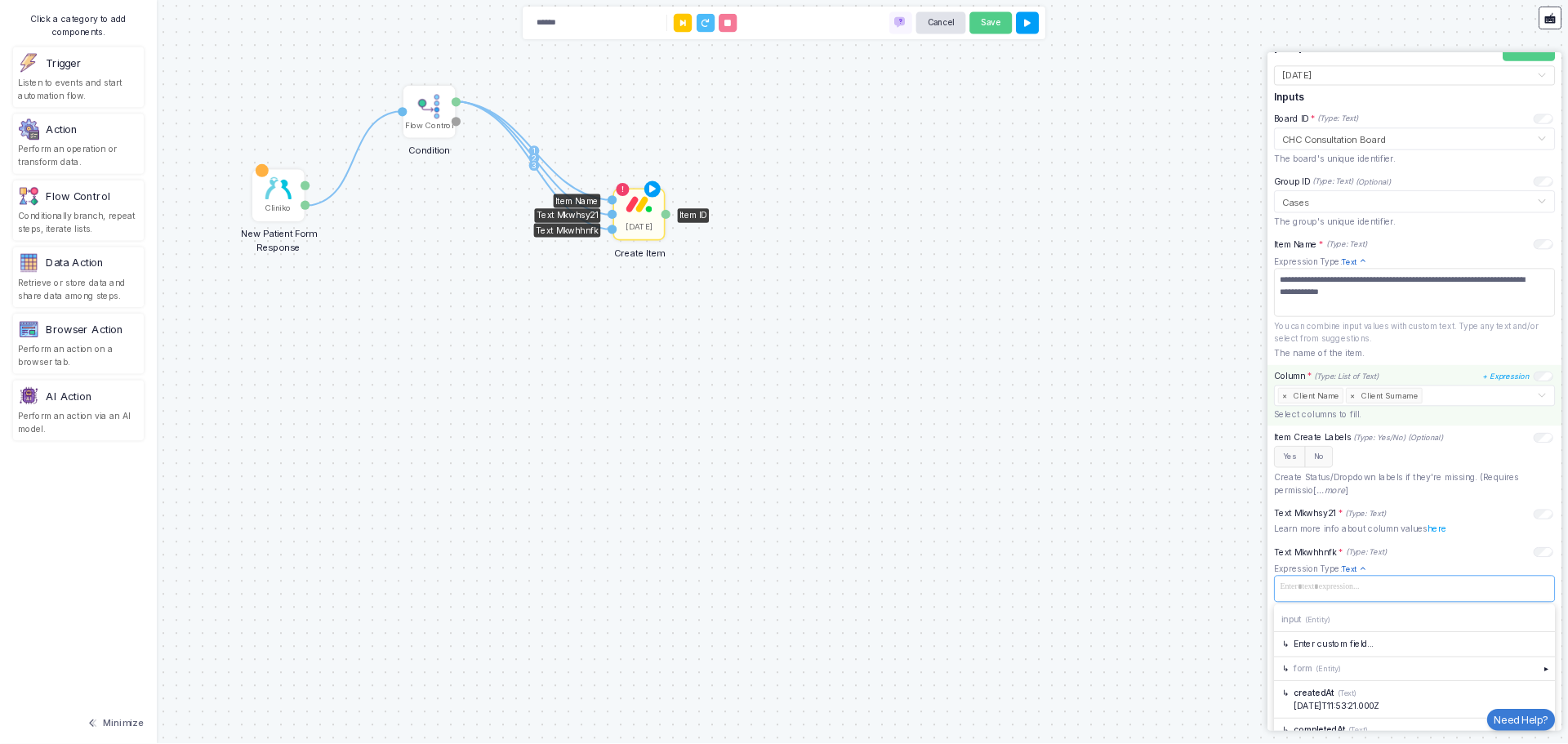
scroll to position [0, 0]
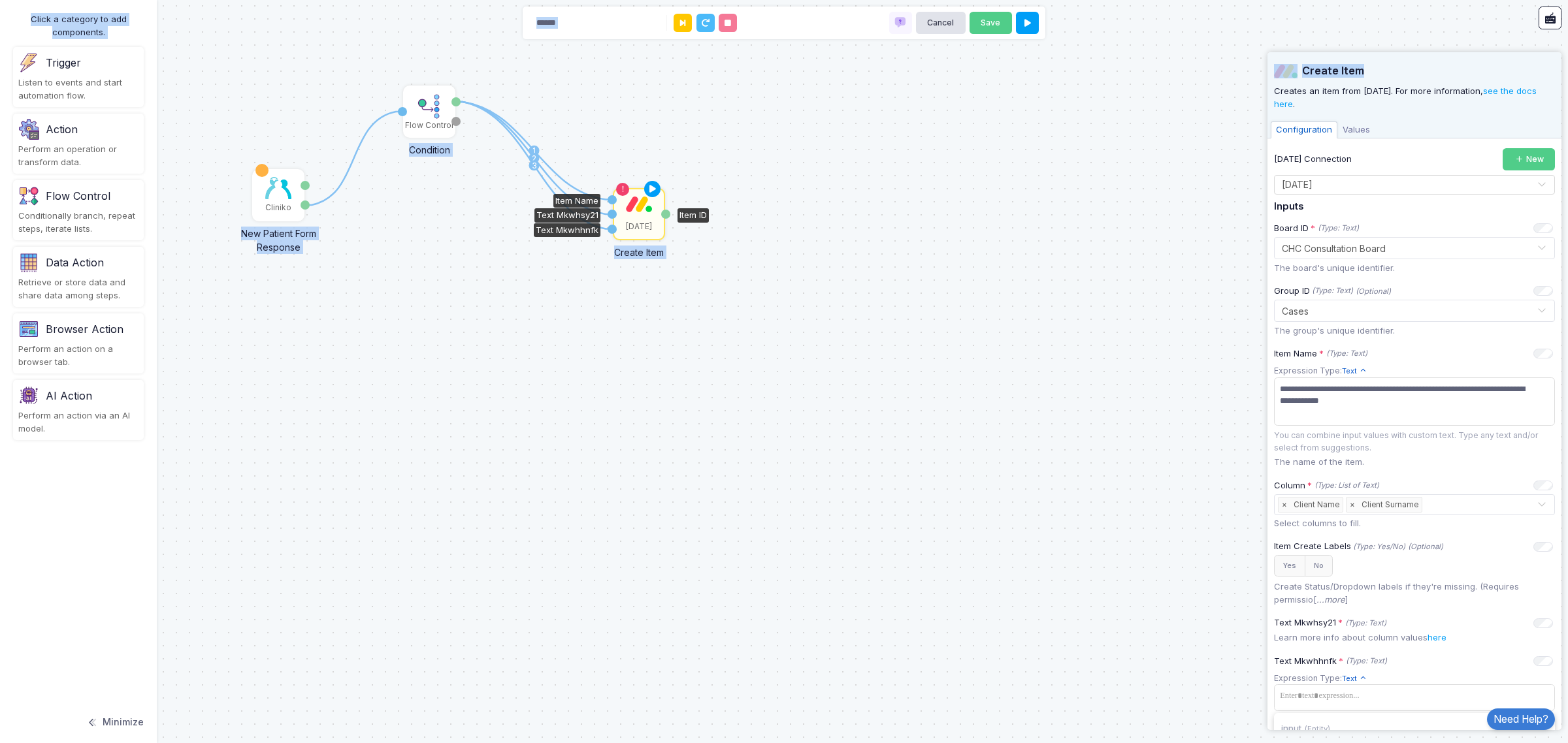
drag, startPoint x: 1461, startPoint y: 61, endPoint x: 960, endPoint y: 60, distance: 501.0
click at [960, 60] on automation-editor "1 1 2 3 Cliniko New Patient Form Response Patient ID Response Flow Control Cond…" at bounding box center [784, 372] width 1568 height 743
drag, startPoint x: 861, startPoint y: 265, endPoint x: 879, endPoint y: 282, distance: 24.8
click at [873, 277] on div "1 1 2 3 Cliniko New Patient Form Response Patient ID Response Flow Control Cond…" at bounding box center [784, 372] width 1568 height 743
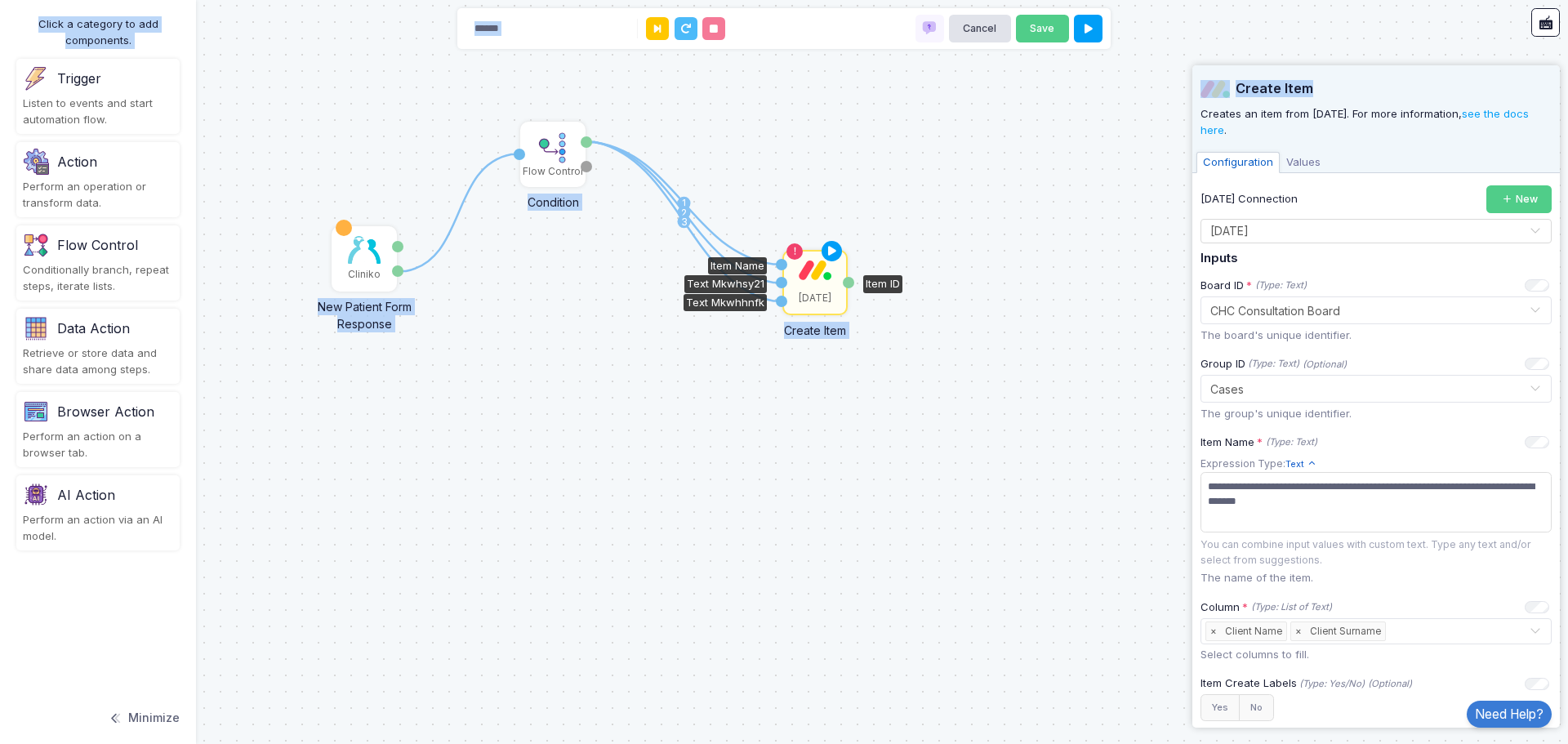
drag, startPoint x: 700, startPoint y: 11, endPoint x: 1089, endPoint y: 404, distance: 553.0
click at [1092, 403] on div "1 1 2 3 Cliniko New Patient Form Response Patient ID Response Flow Control Cond…" at bounding box center [784, 372] width 1568 height 744
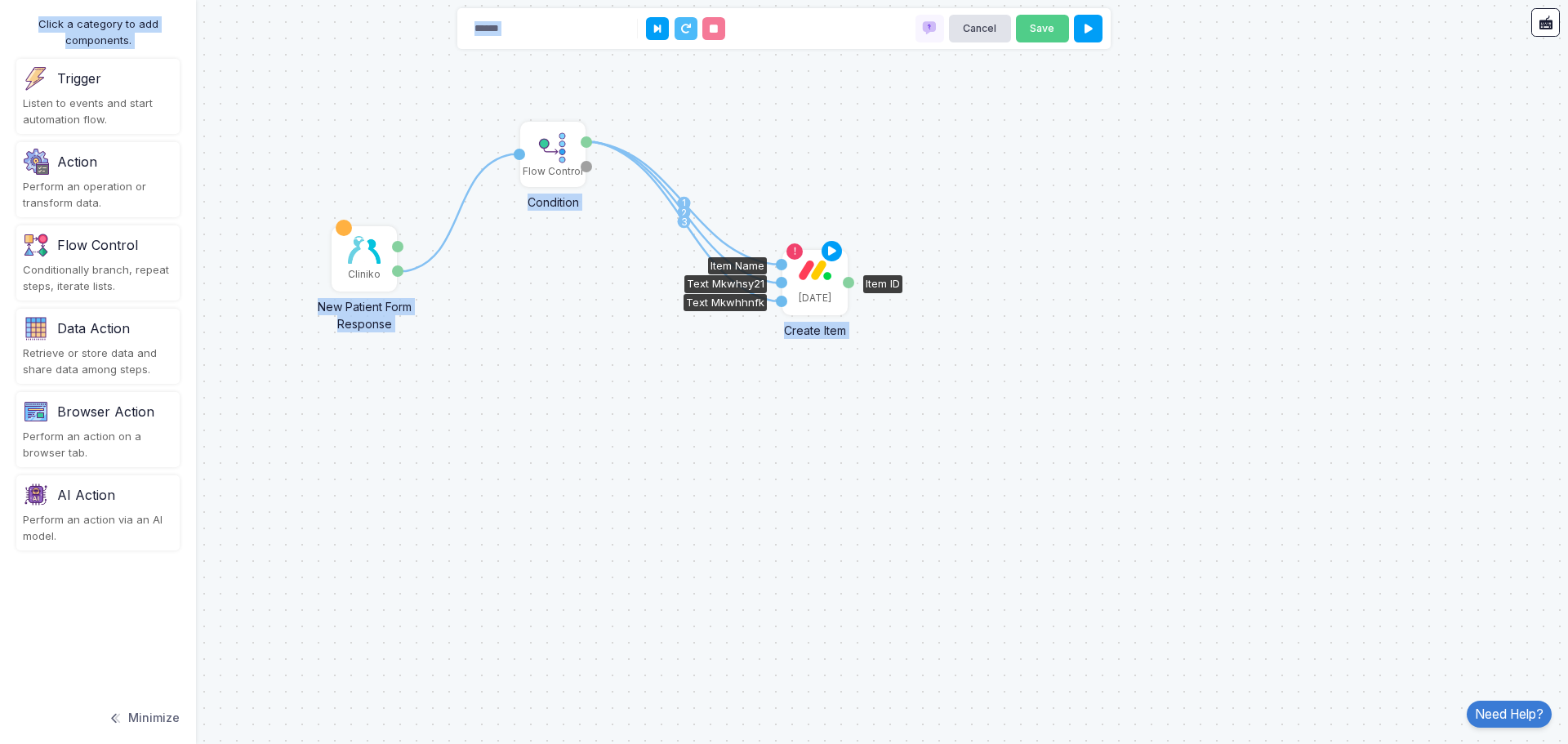
click at [818, 273] on img at bounding box center [814, 269] width 33 height 20
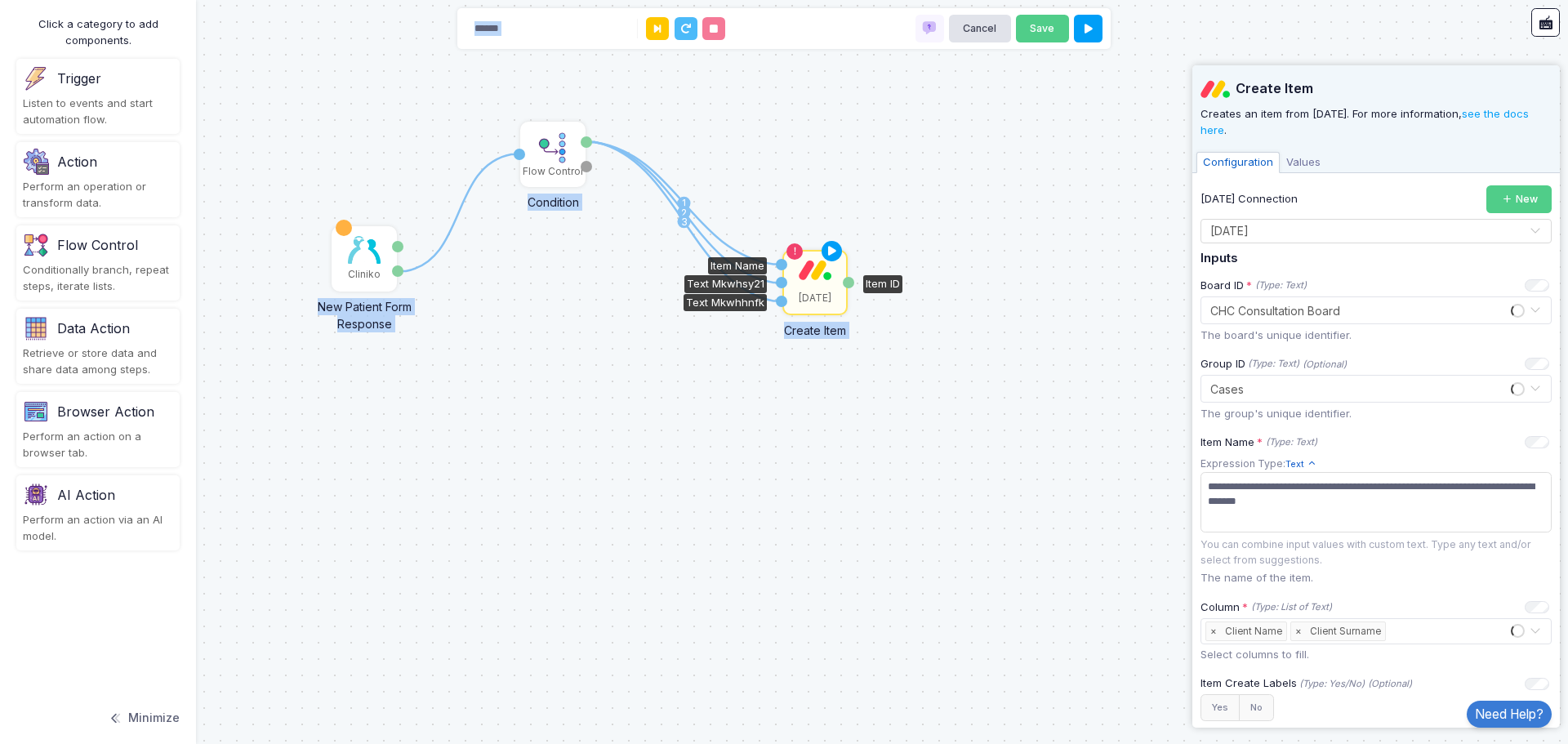
scroll to position [368, 0]
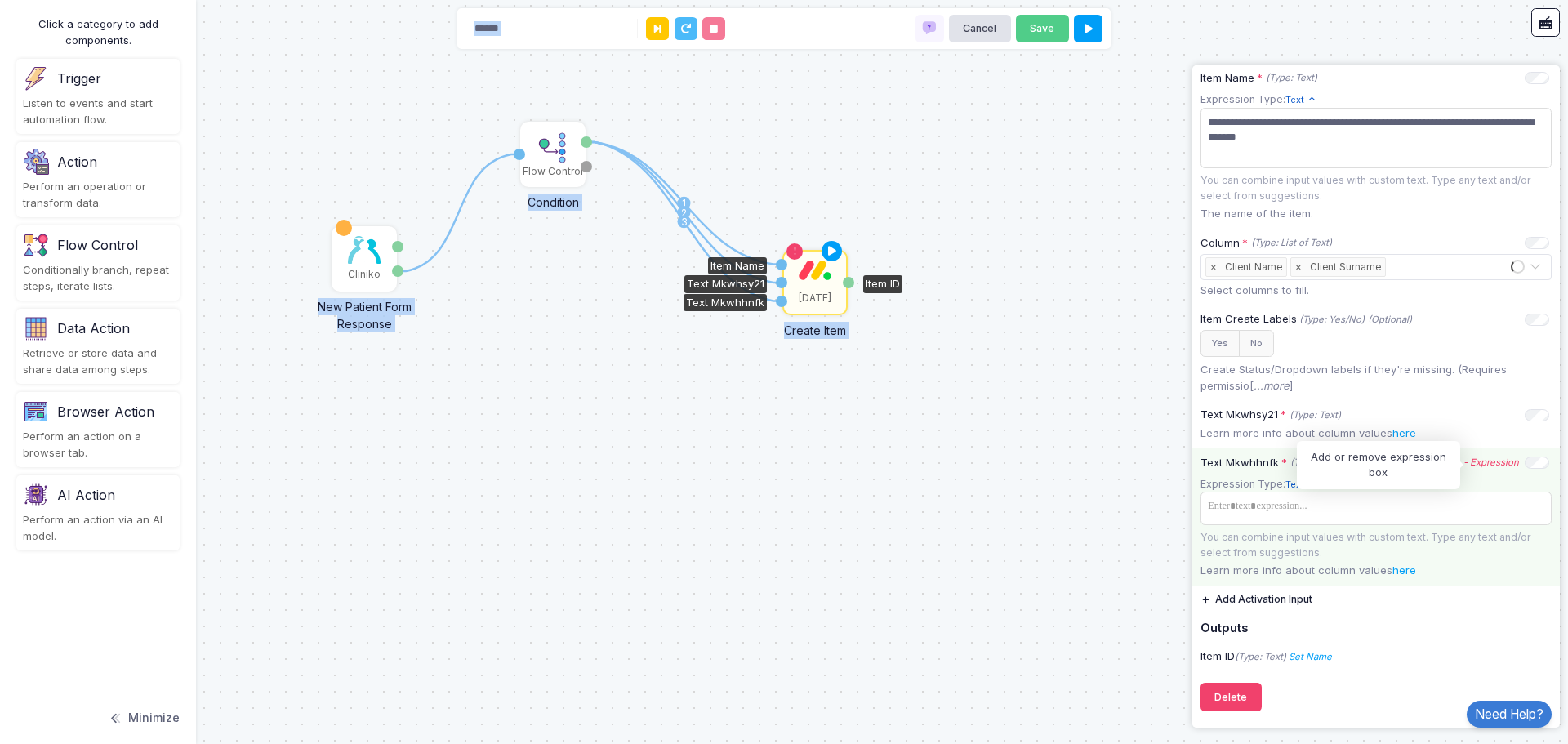
click at [1472, 463] on icon "- Expression" at bounding box center [1491, 462] width 56 height 11
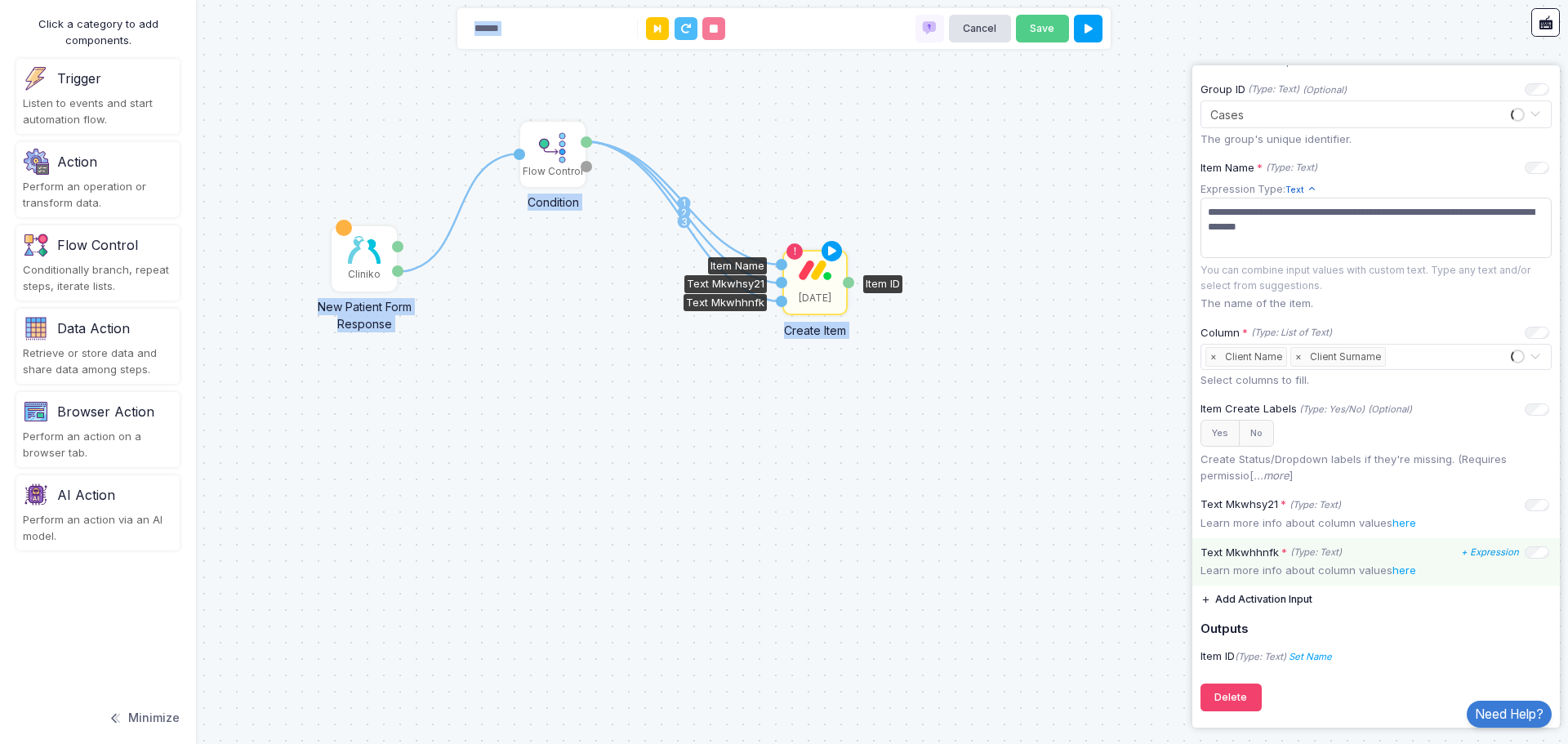
scroll to position [277, 0]
click at [1479, 506] on icon "+ Expression" at bounding box center [1489, 504] width 58 height 11
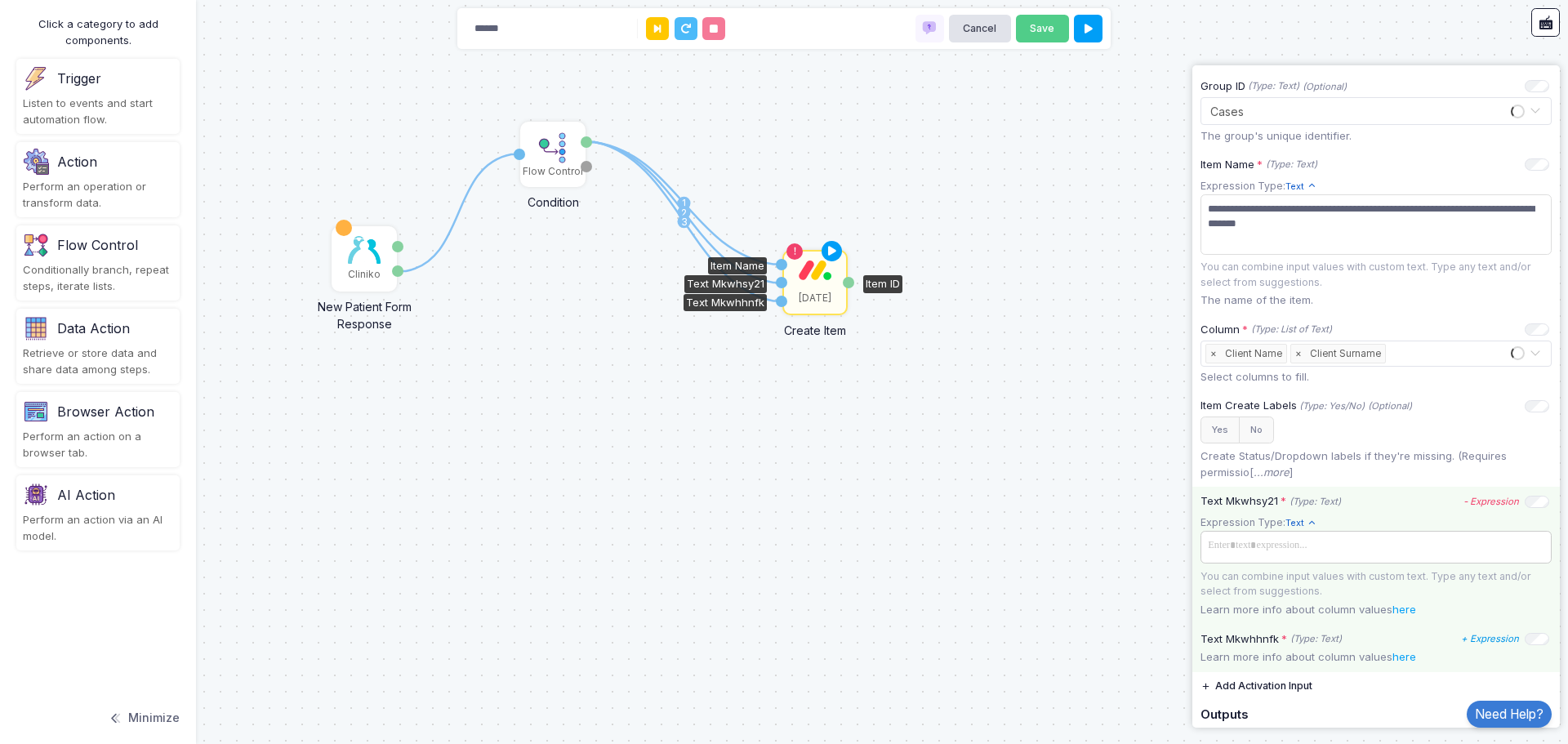
click at [1281, 556] on span at bounding box center [1376, 547] width 345 height 24
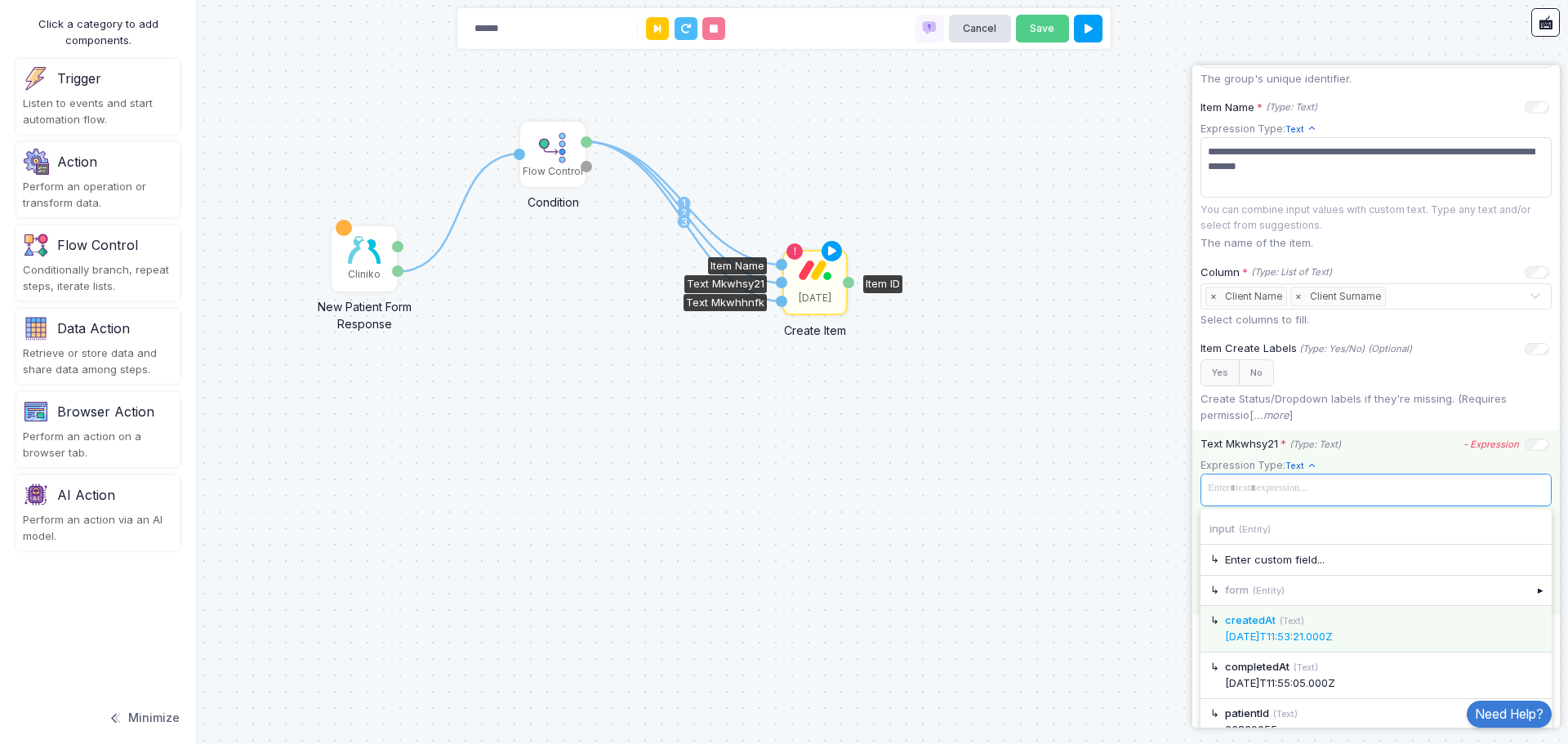
scroll to position [390, 0]
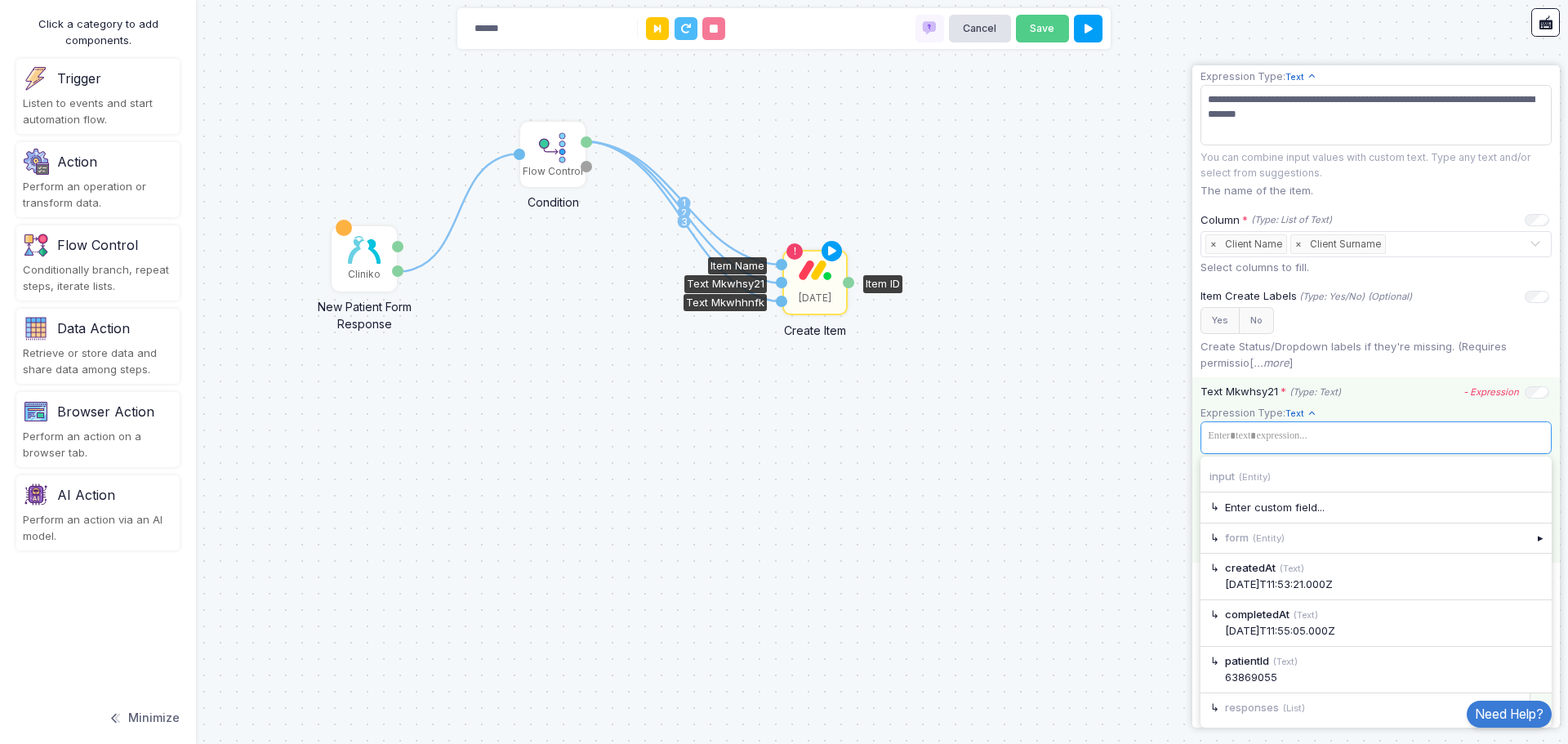
click at [1533, 697] on div "▸" at bounding box center [1540, 707] width 23 height 29
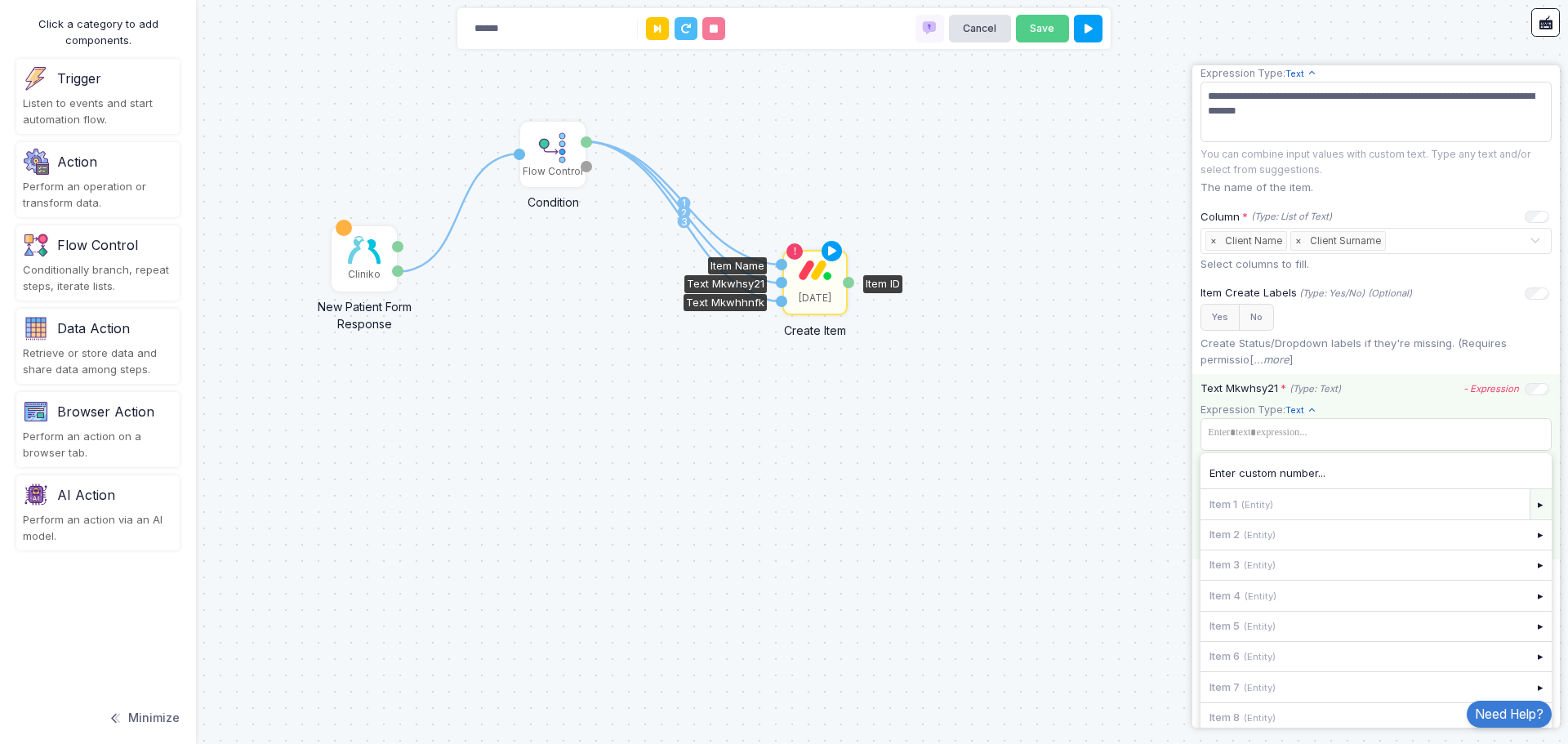
click at [1529, 512] on div "▸" at bounding box center [1540, 504] width 23 height 29
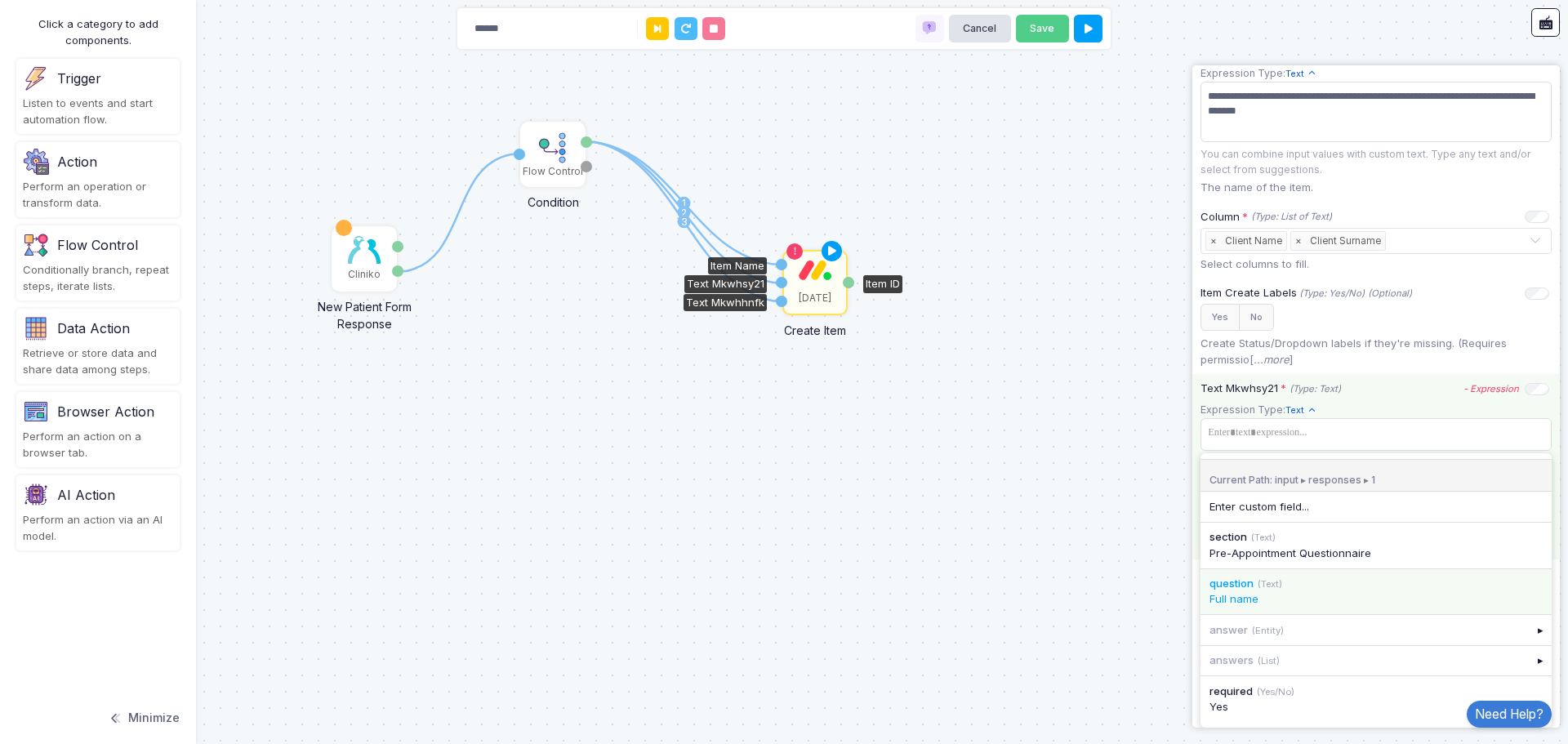
click at [1347, 607] on div "Full name" at bounding box center [1376, 599] width 333 height 16
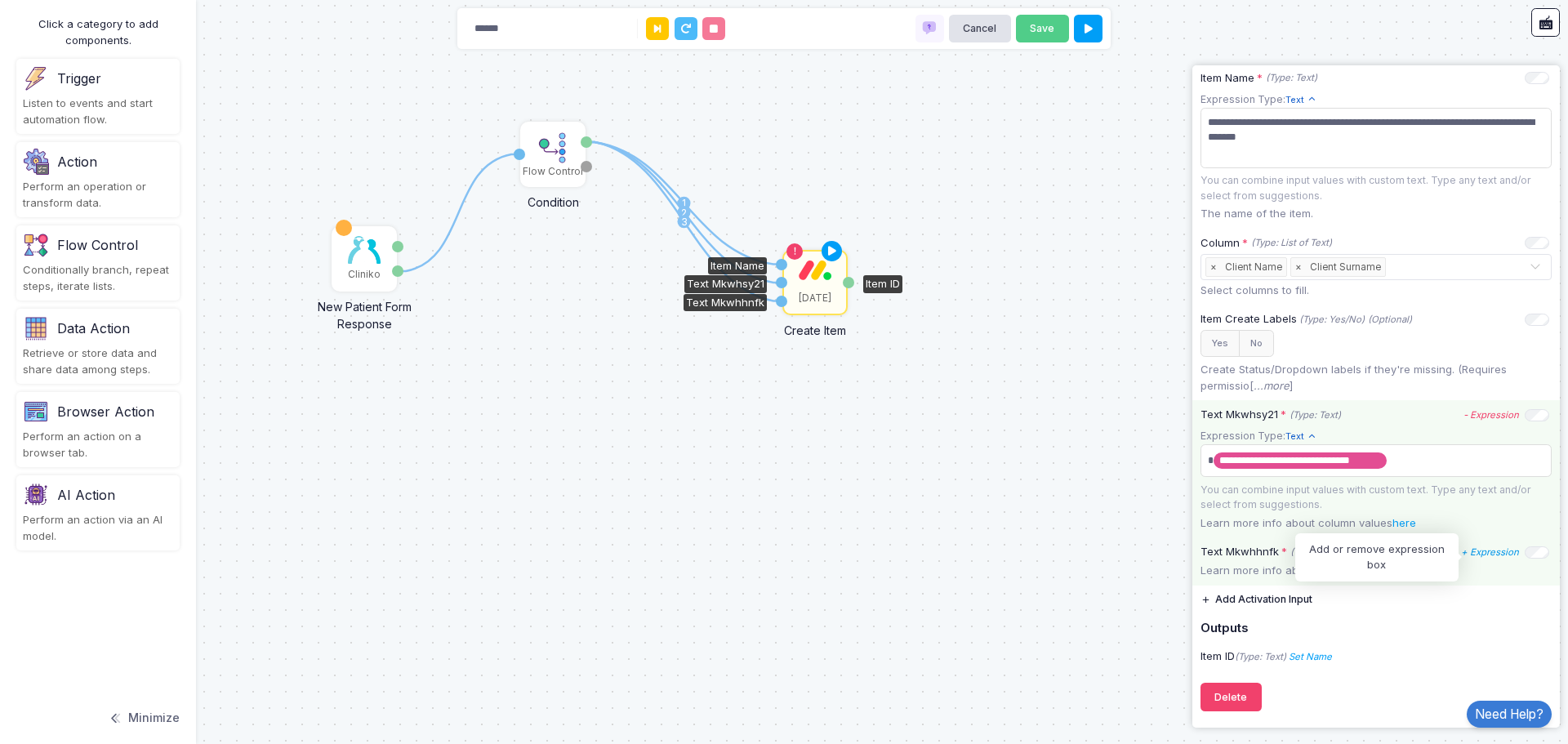
click at [1475, 552] on icon "+ Expression" at bounding box center [1489, 552] width 58 height 11
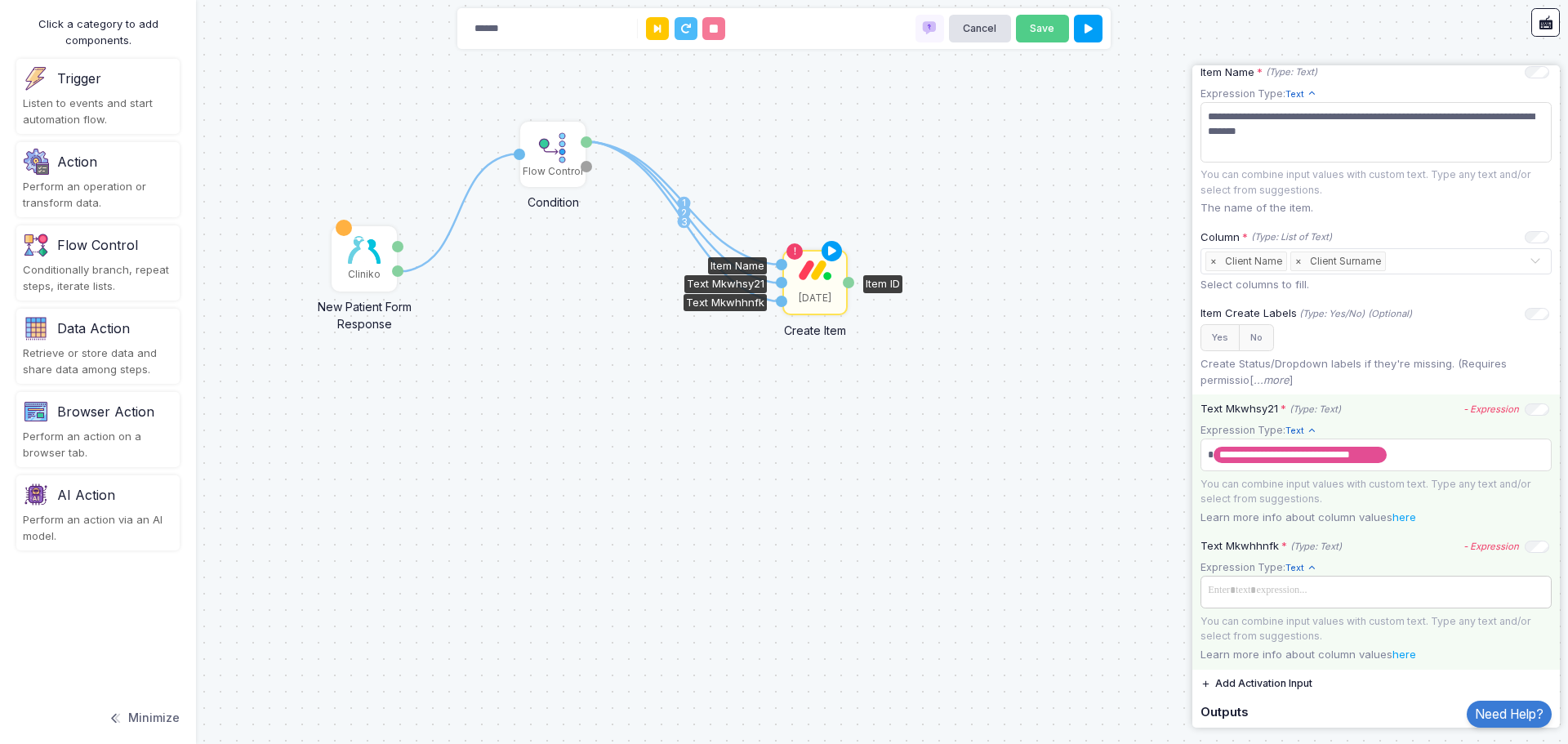
click at [1408, 600] on span at bounding box center [1376, 591] width 345 height 24
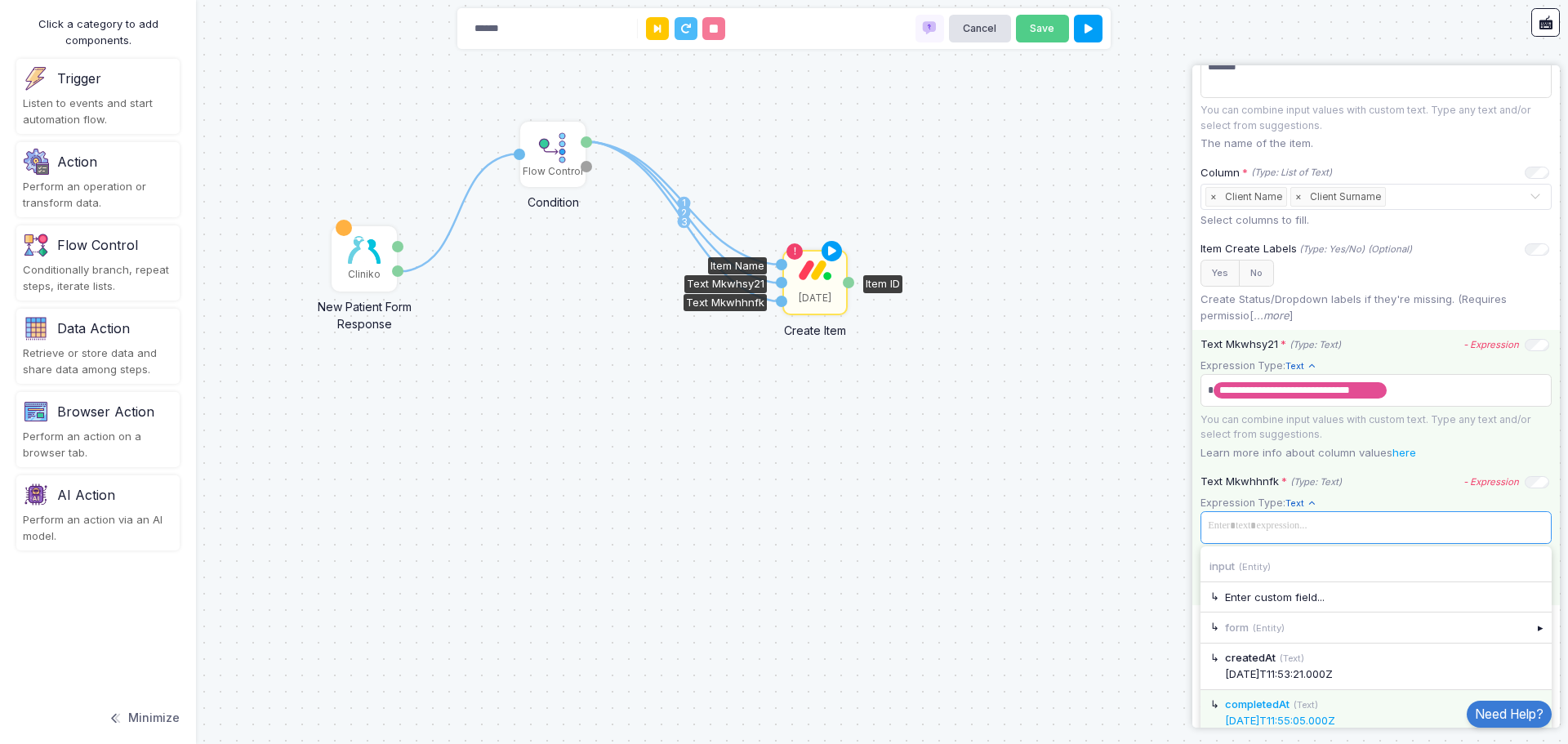
scroll to position [531, 0]
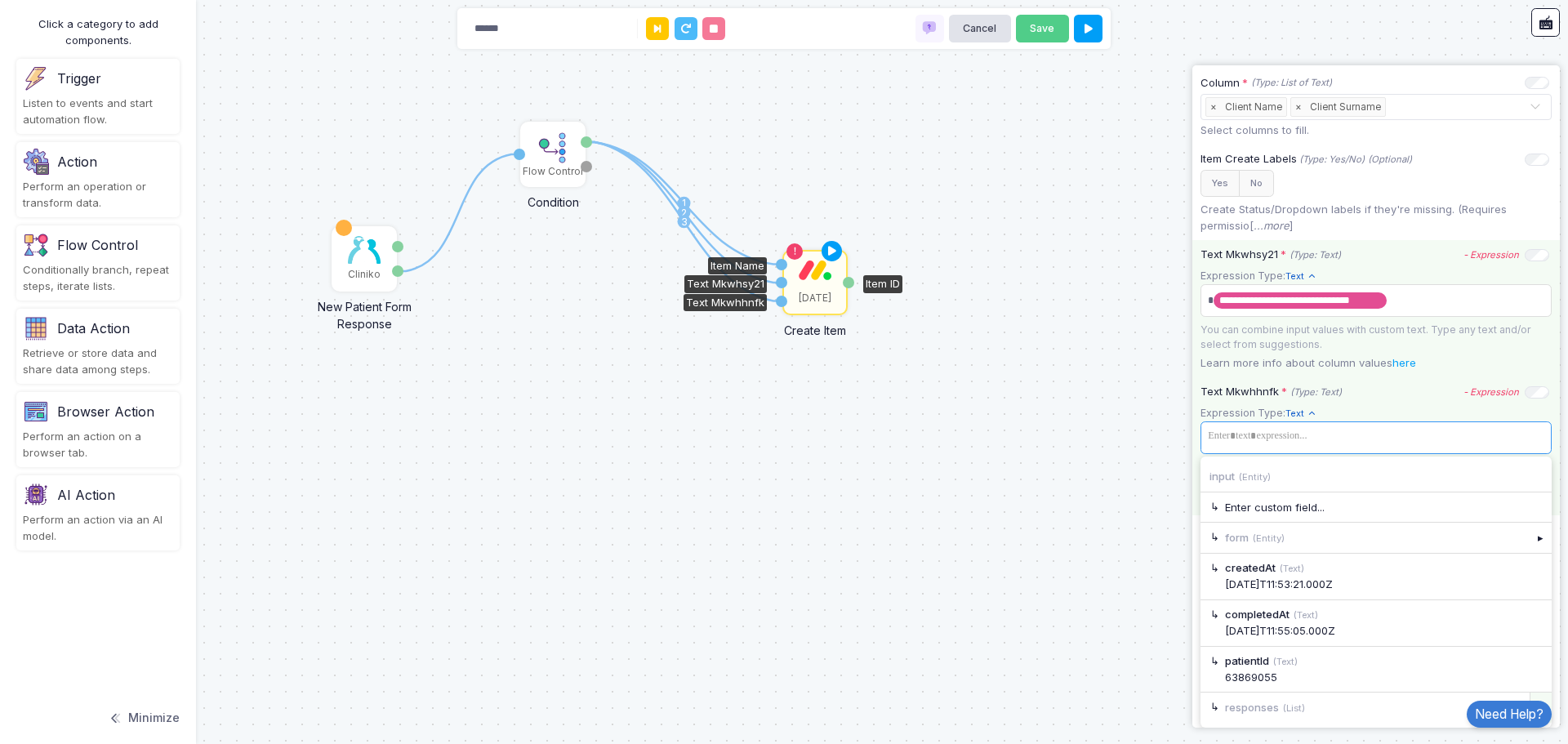
click at [1531, 693] on div "▸" at bounding box center [1540, 707] width 23 height 29
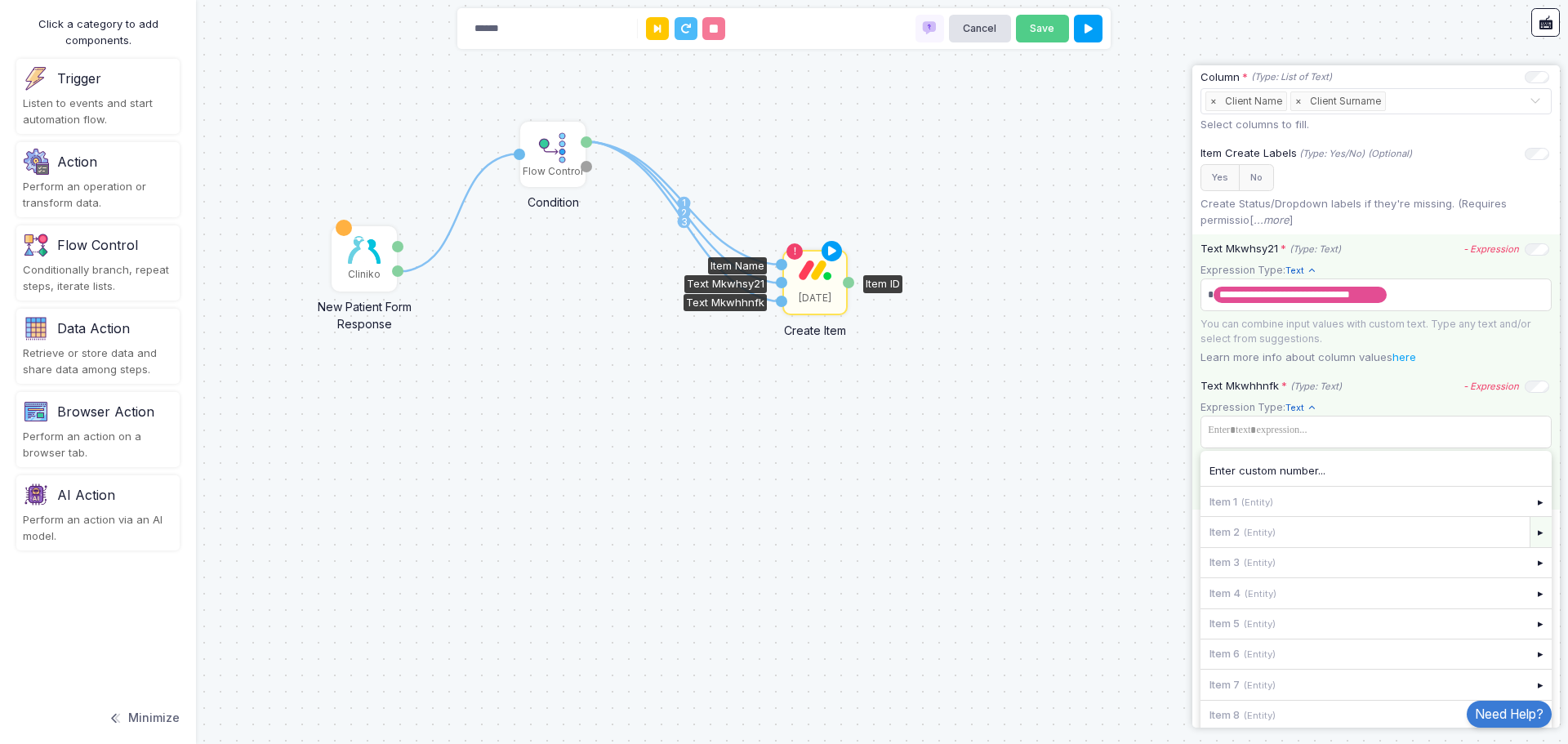
click at [1529, 540] on div "▸" at bounding box center [1540, 531] width 23 height 29
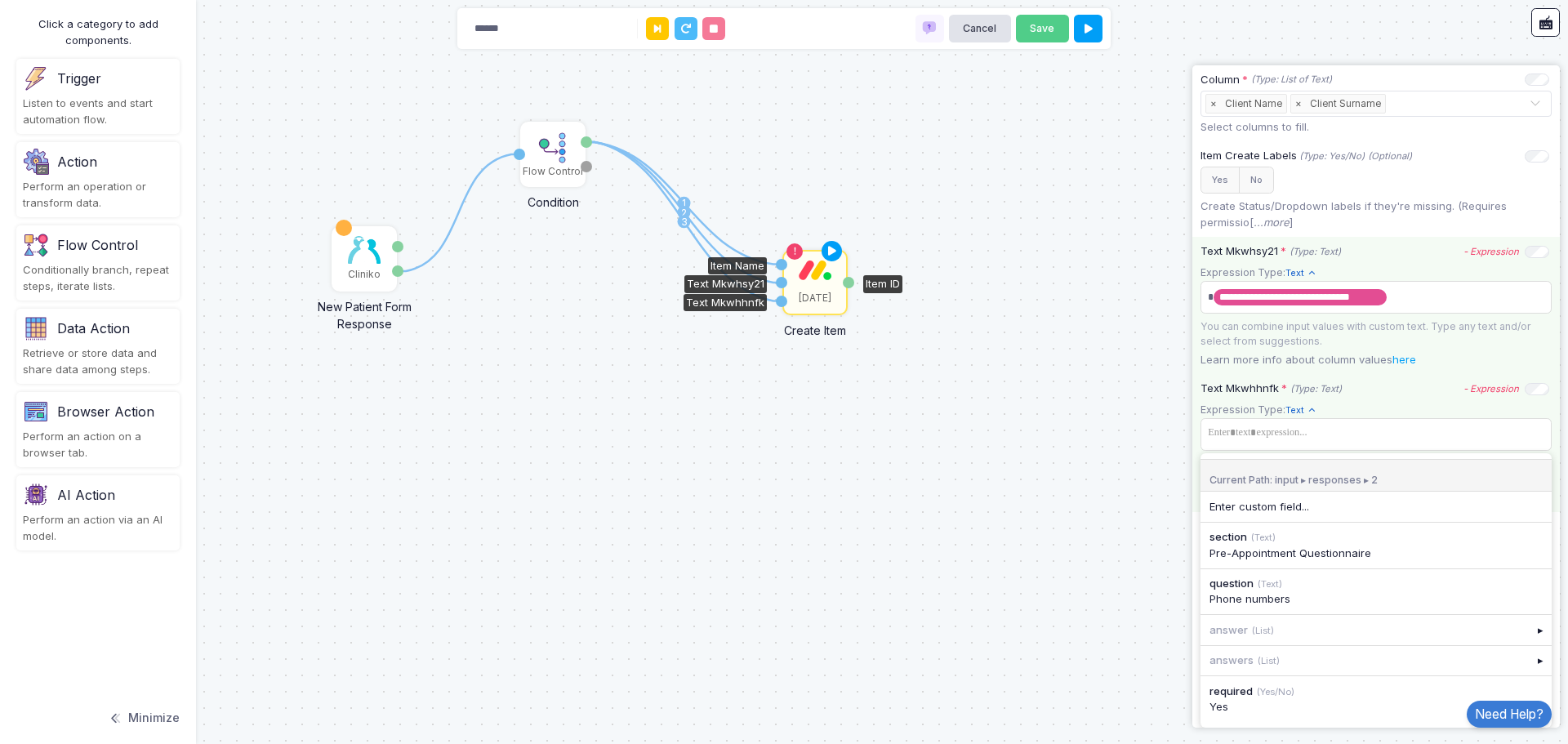
click at [1134, 463] on div "1 1 2 3 Cliniko New Patient Form Response Patient ID Response Flow Control Cond…" at bounding box center [784, 372] width 1568 height 744
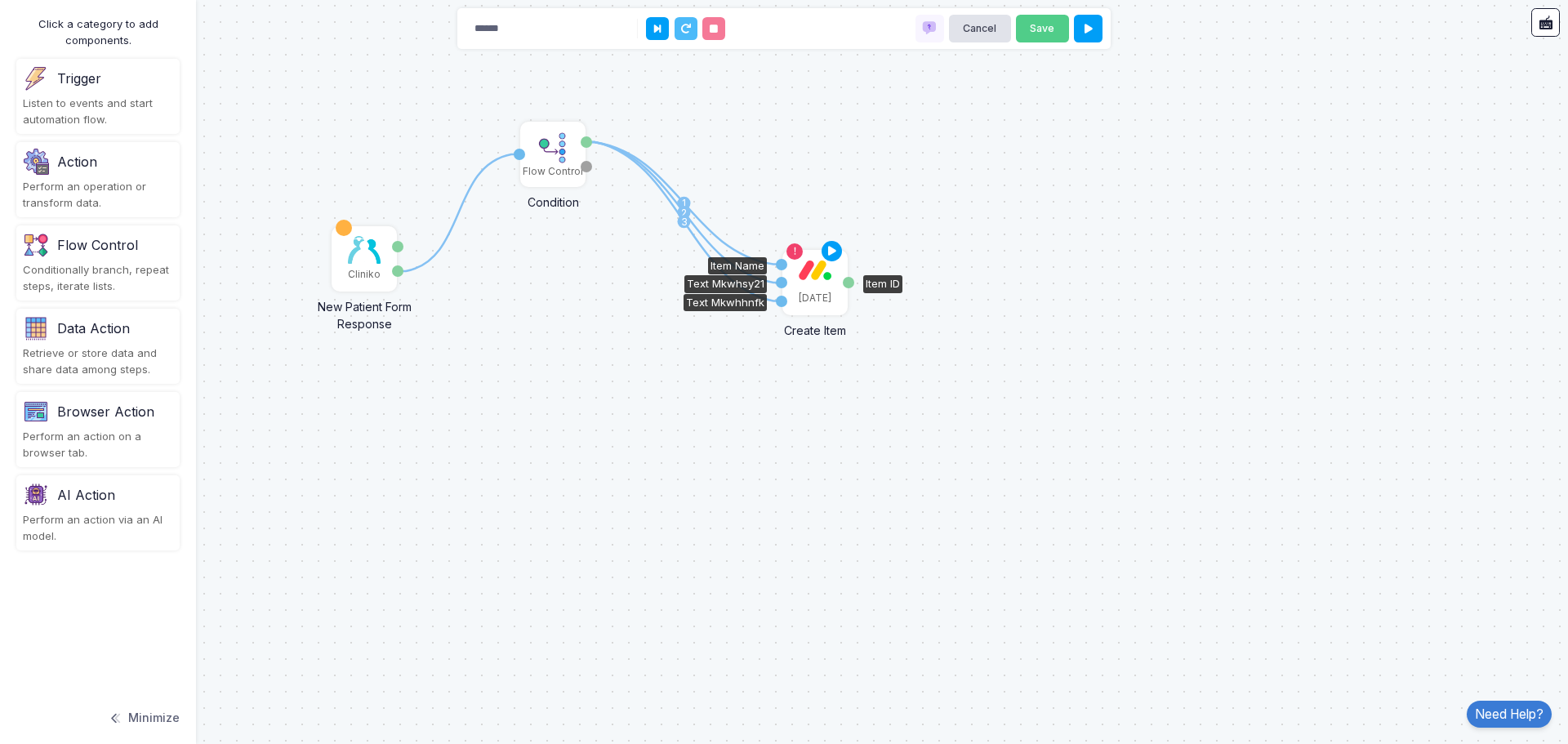
click at [804, 278] on img at bounding box center [814, 269] width 33 height 20
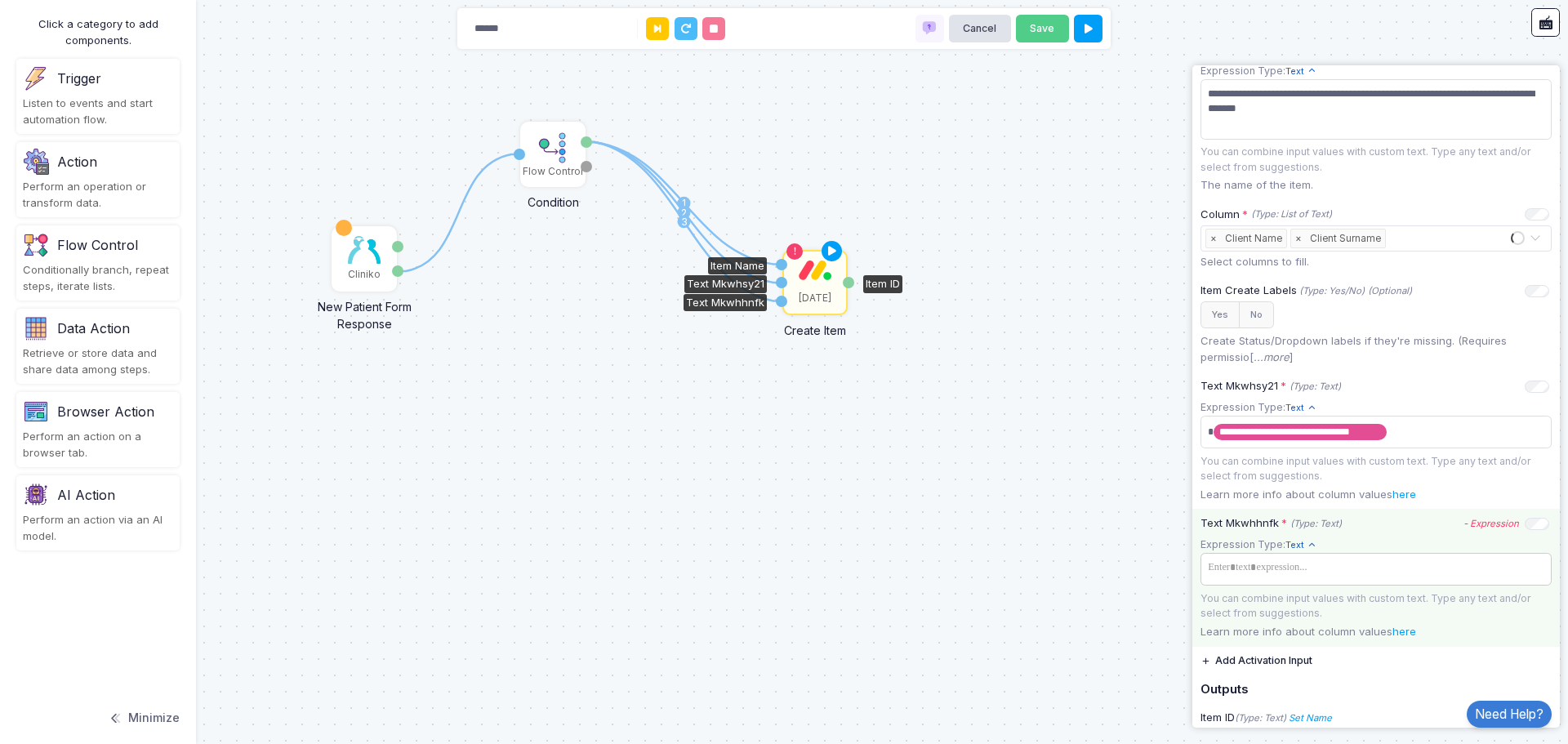
scroll to position [460, 0]
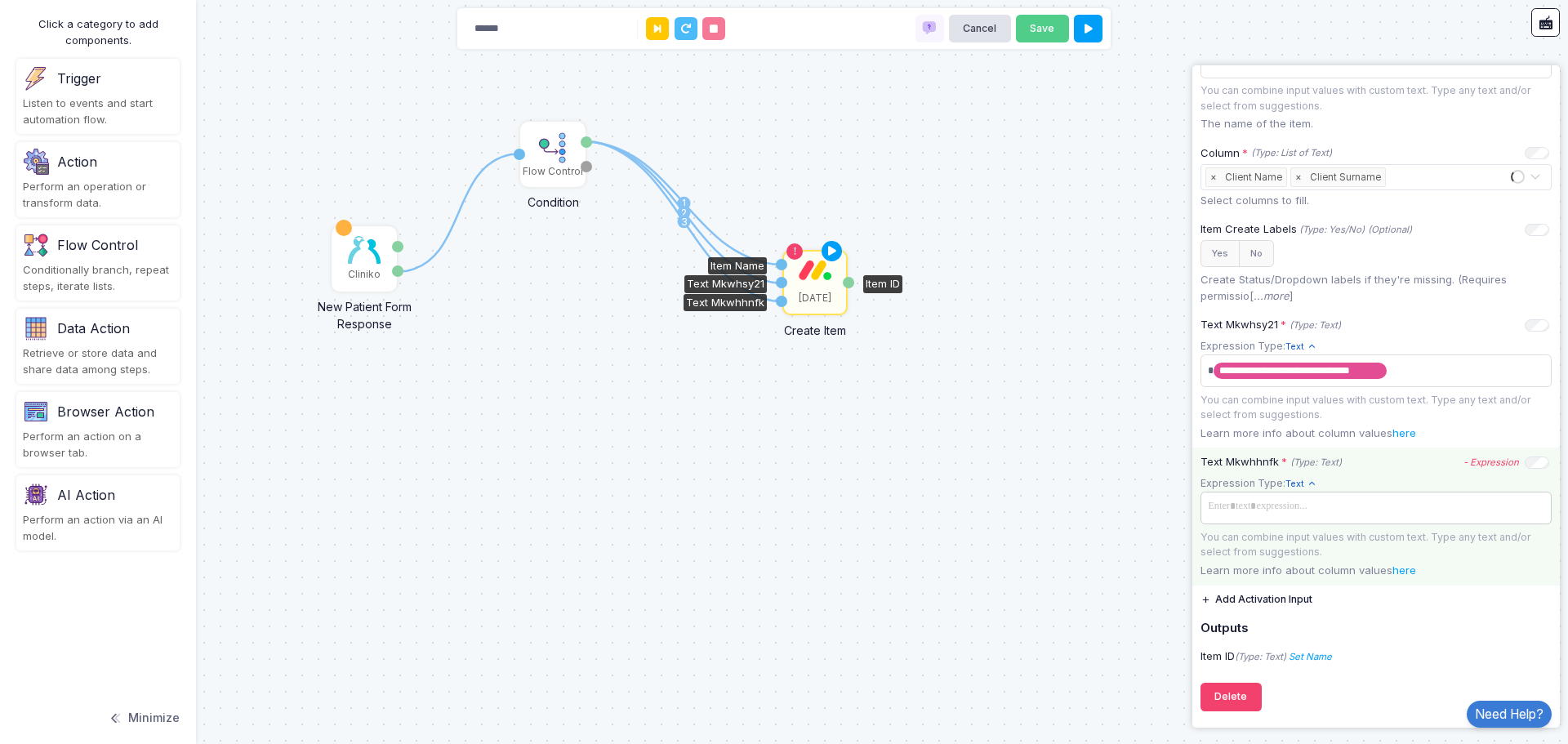
click at [1418, 504] on span at bounding box center [1376, 507] width 345 height 24
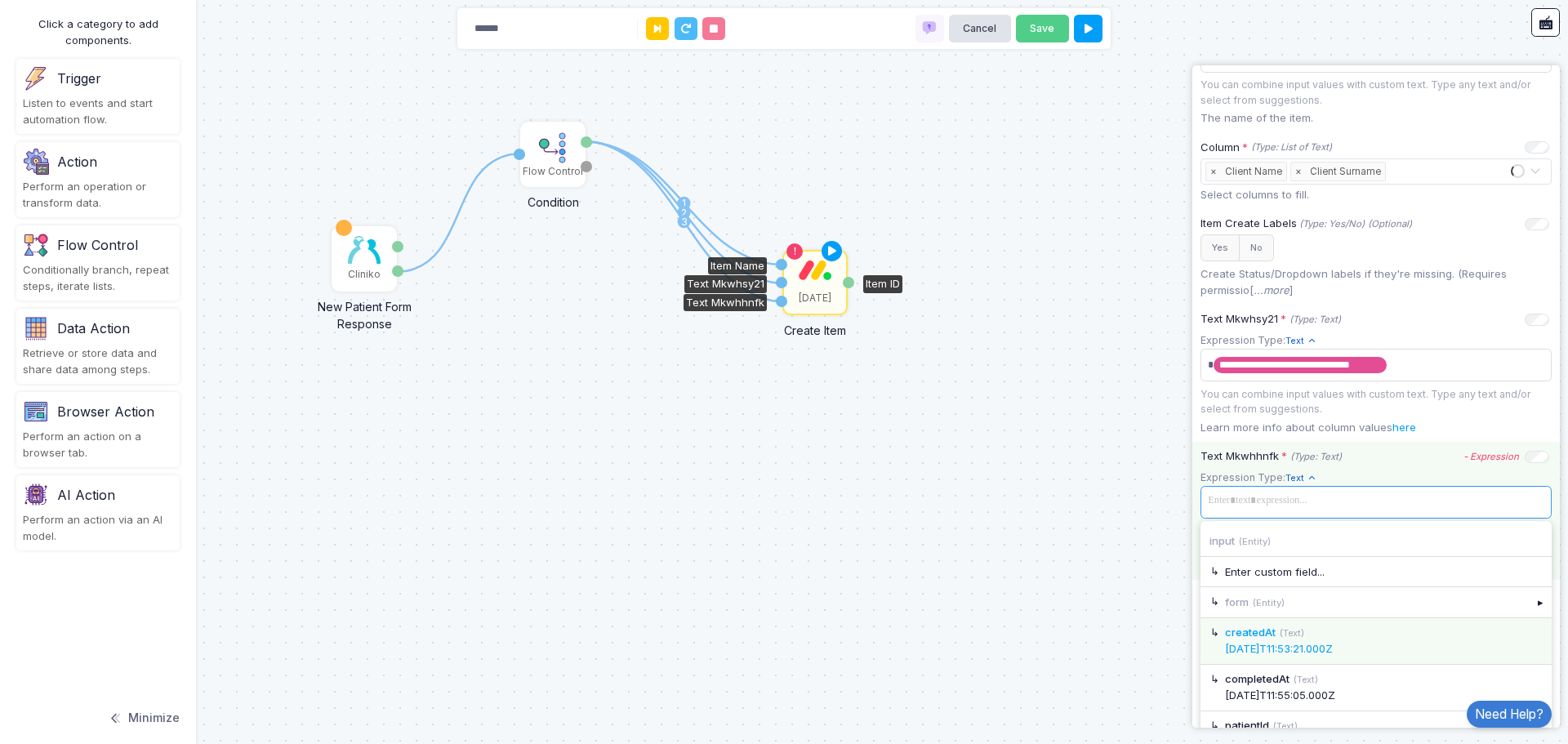
scroll to position [531, 0]
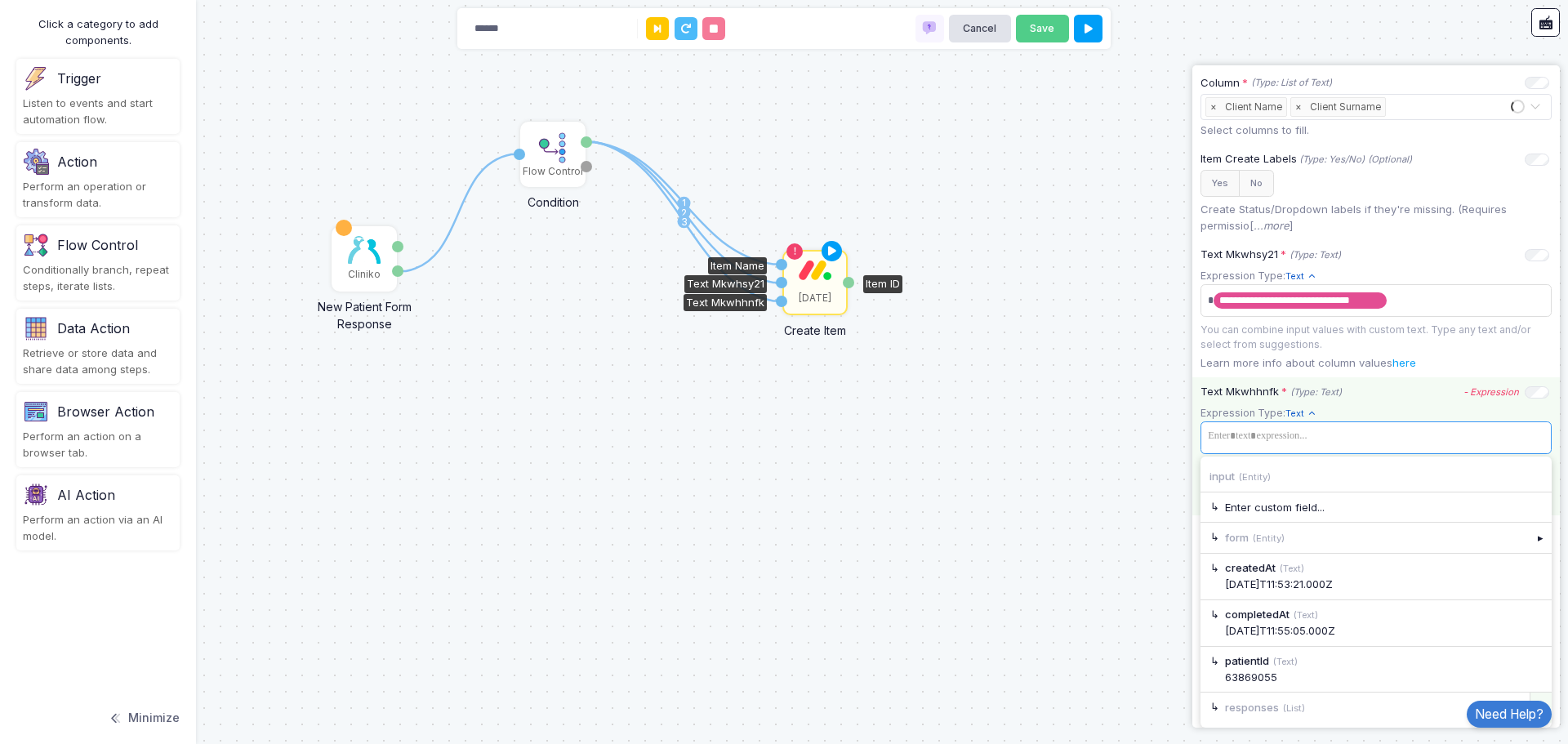
click at [1529, 697] on div "▸" at bounding box center [1540, 707] width 23 height 29
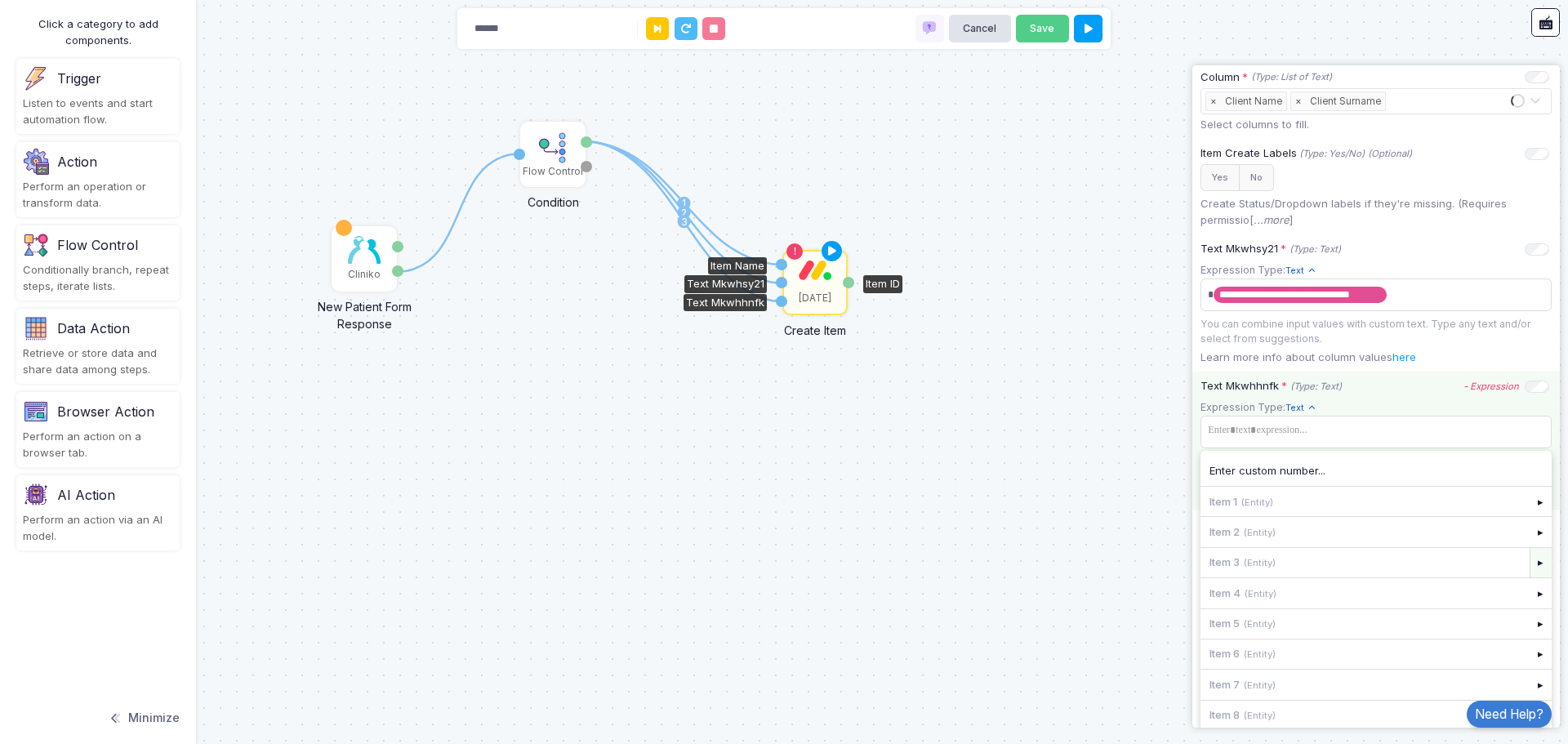
click at [1529, 570] on div "▸" at bounding box center [1540, 562] width 23 height 29
click at [1098, 457] on div "1 1 2 3 Cliniko New Patient Form Response Patient ID Response Flow Control Cond…" at bounding box center [784, 372] width 1568 height 744
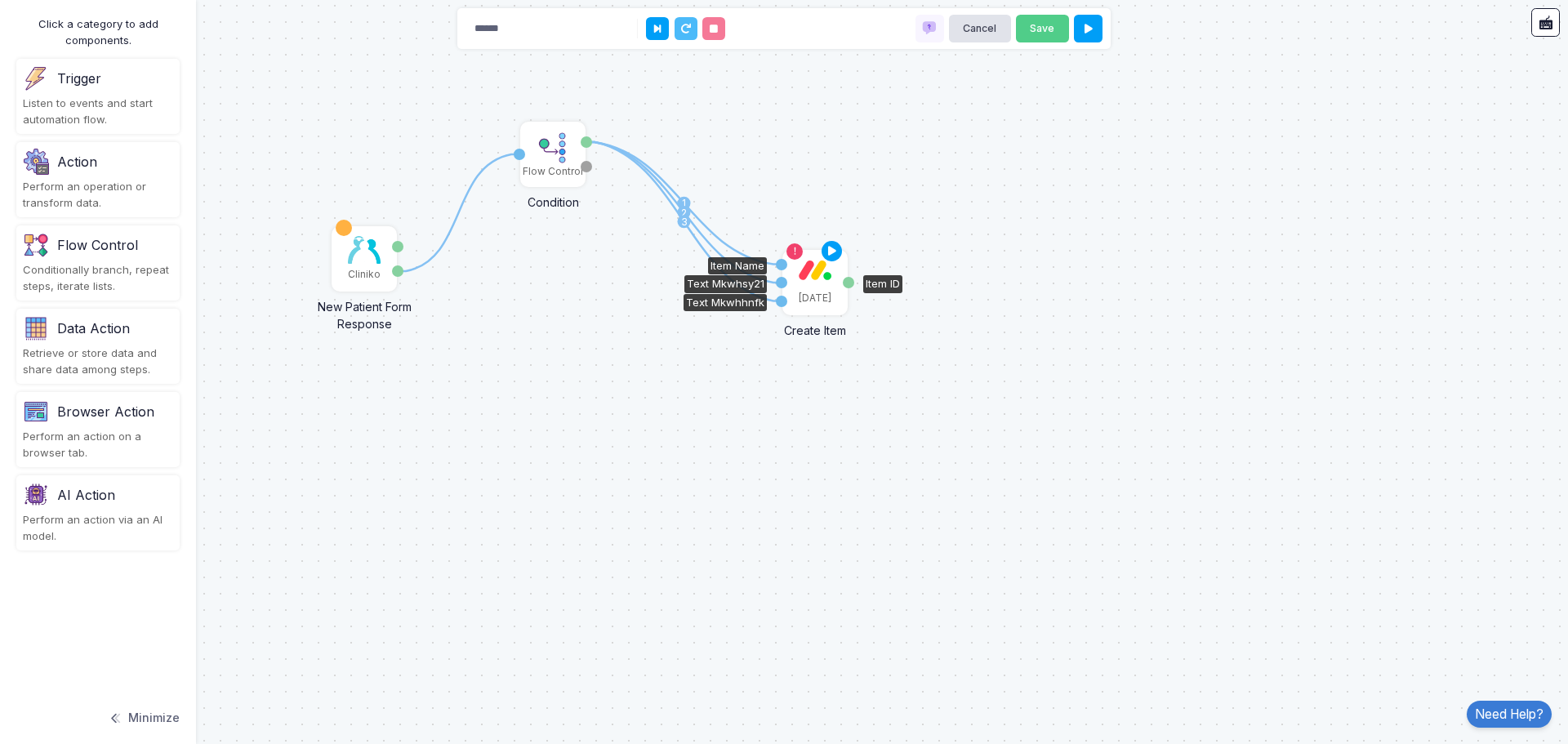
click at [825, 263] on img at bounding box center [814, 269] width 33 height 20
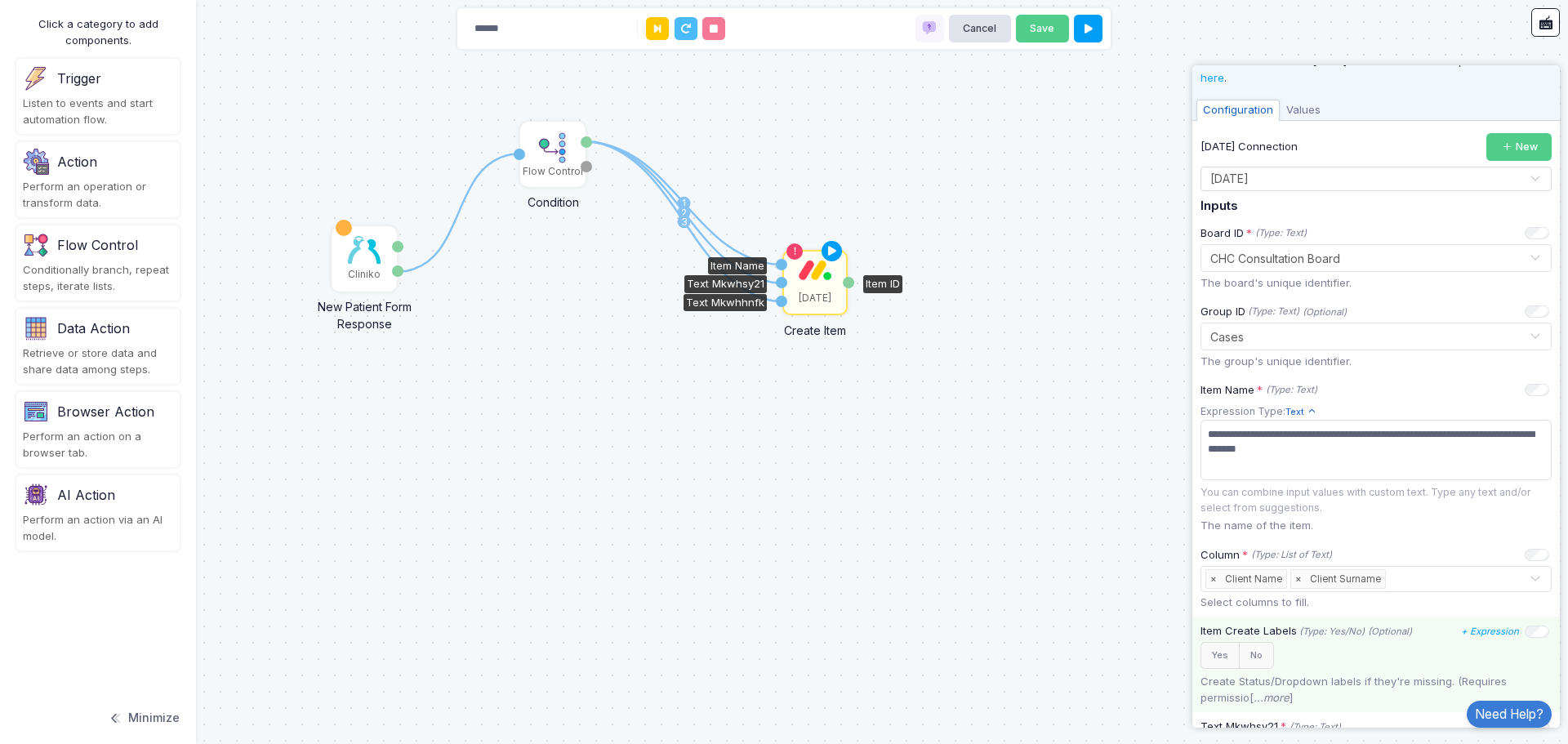
scroll to position [82, 0]
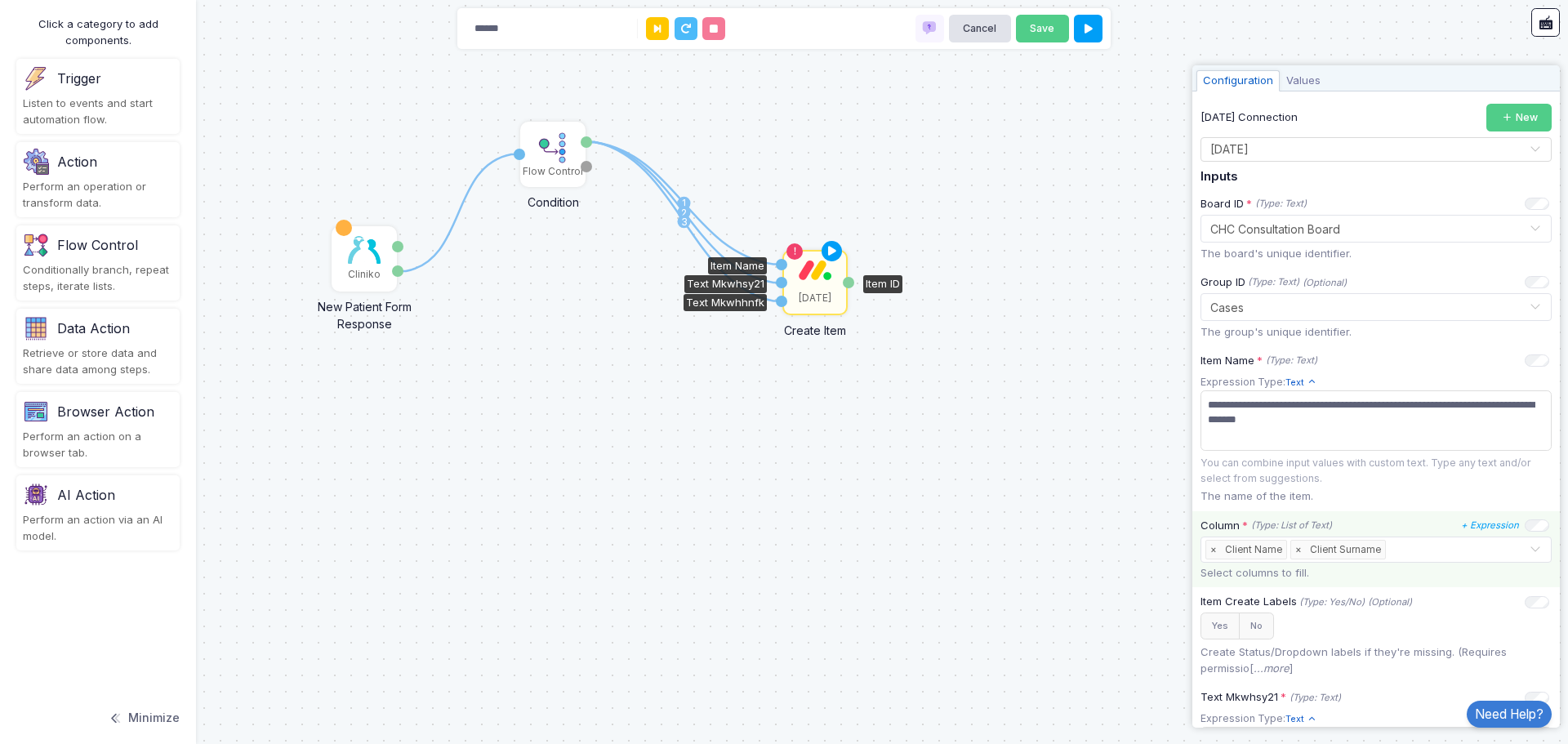
click at [1297, 553] on span "×" at bounding box center [1298, 550] width 15 height 18
click at [1302, 553] on input "text" at bounding box center [1409, 551] width 238 height 18
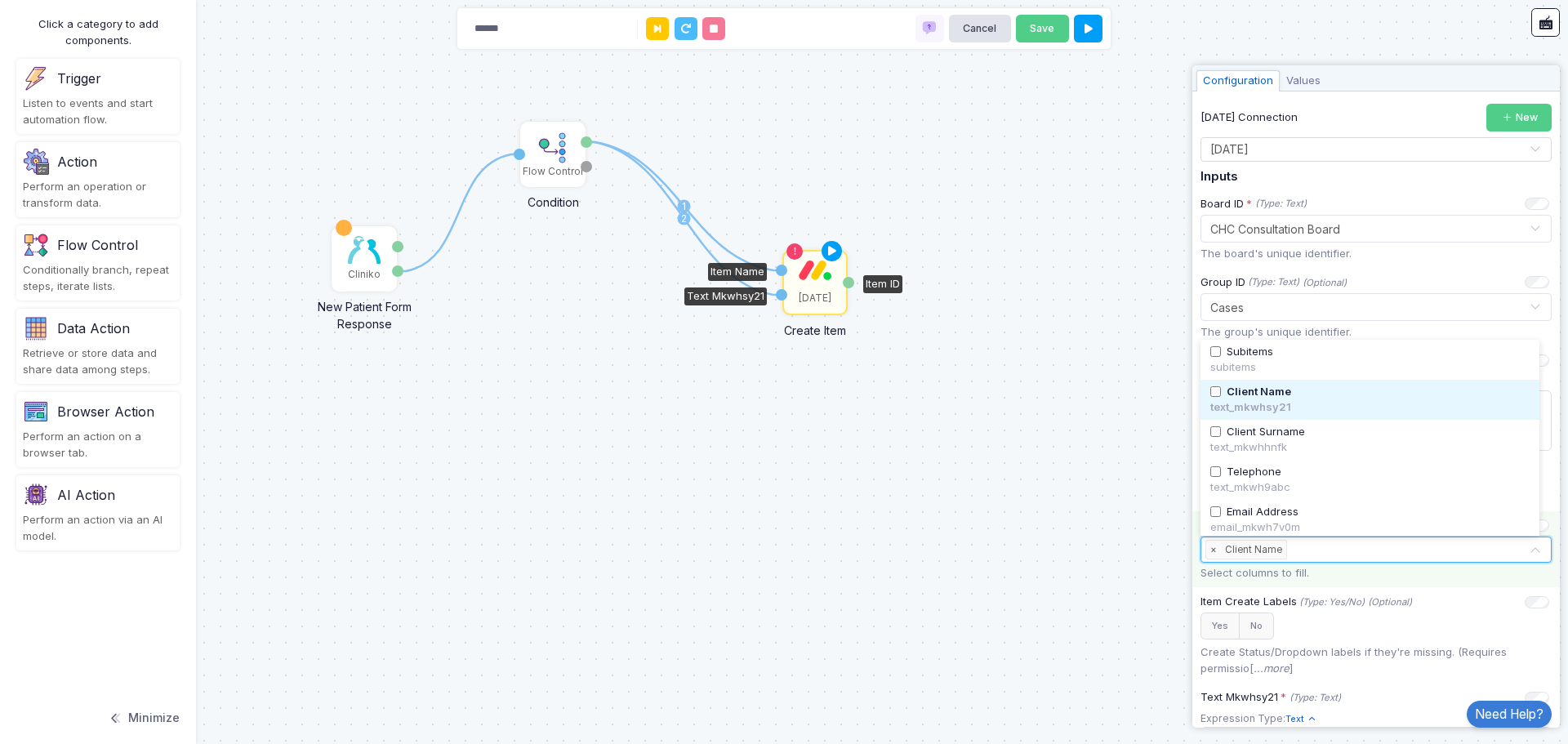
click at [1306, 559] on div at bounding box center [1409, 550] width 238 height 20
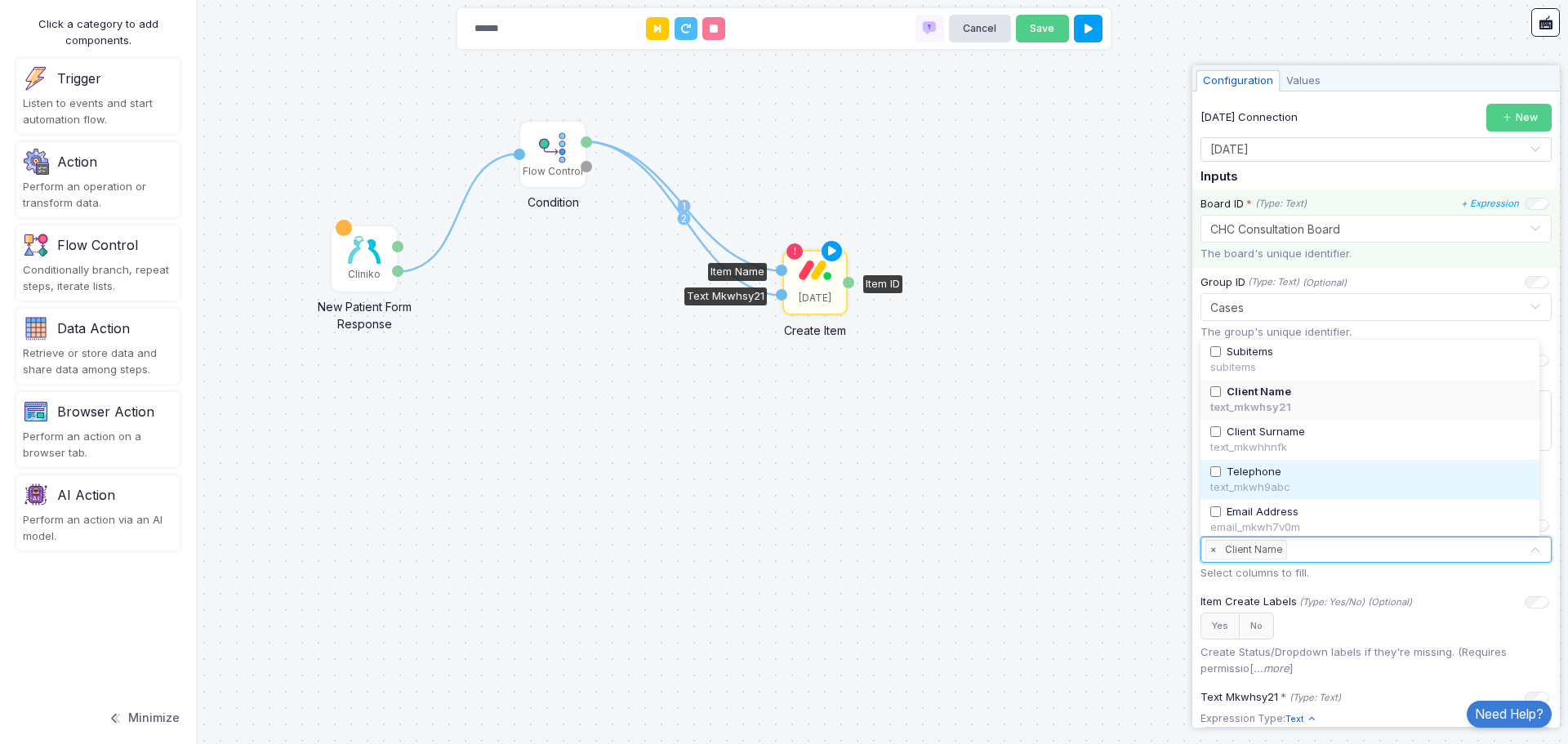
click at [1239, 475] on span "Telephone" at bounding box center [1253, 472] width 55 height 16
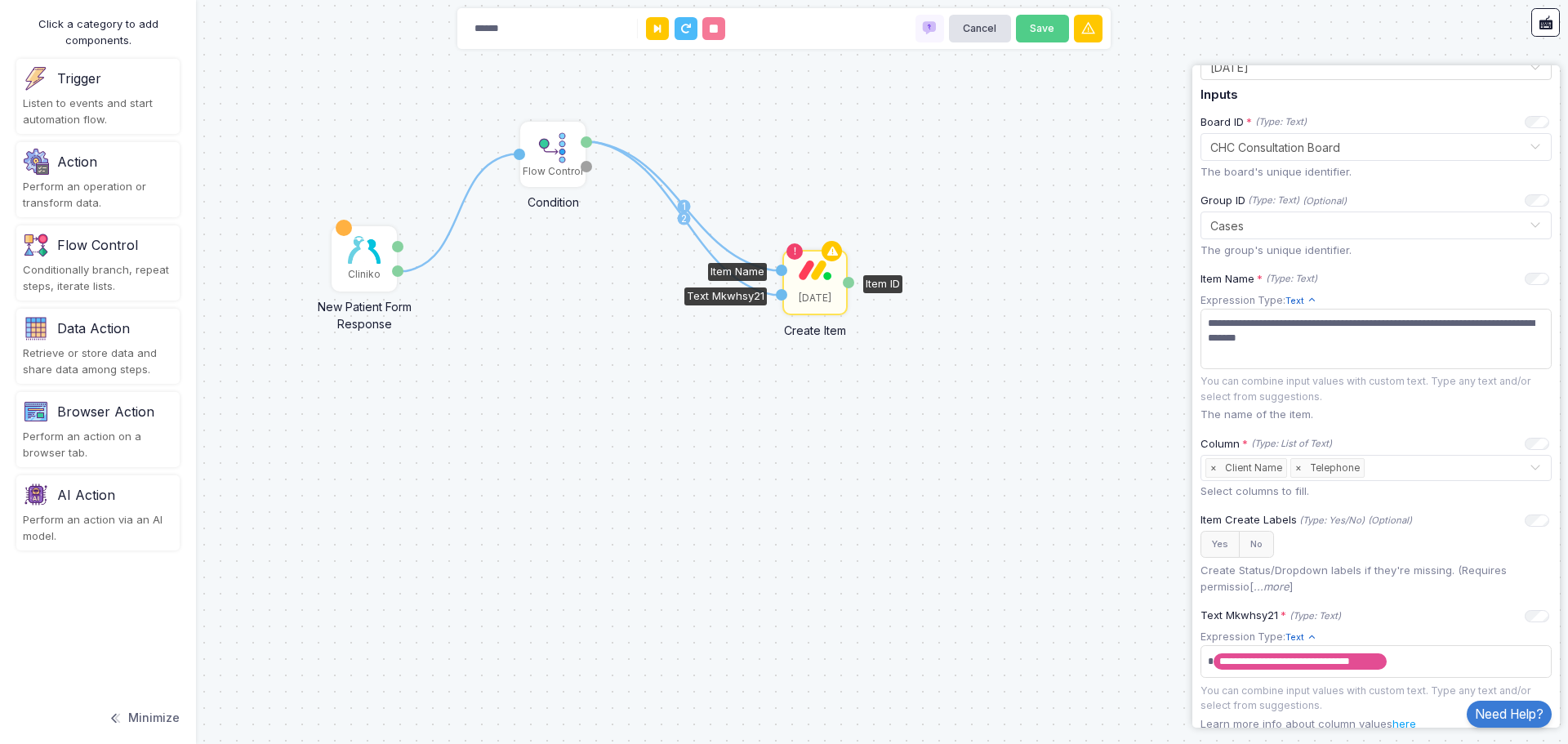
scroll to position [460, 0]
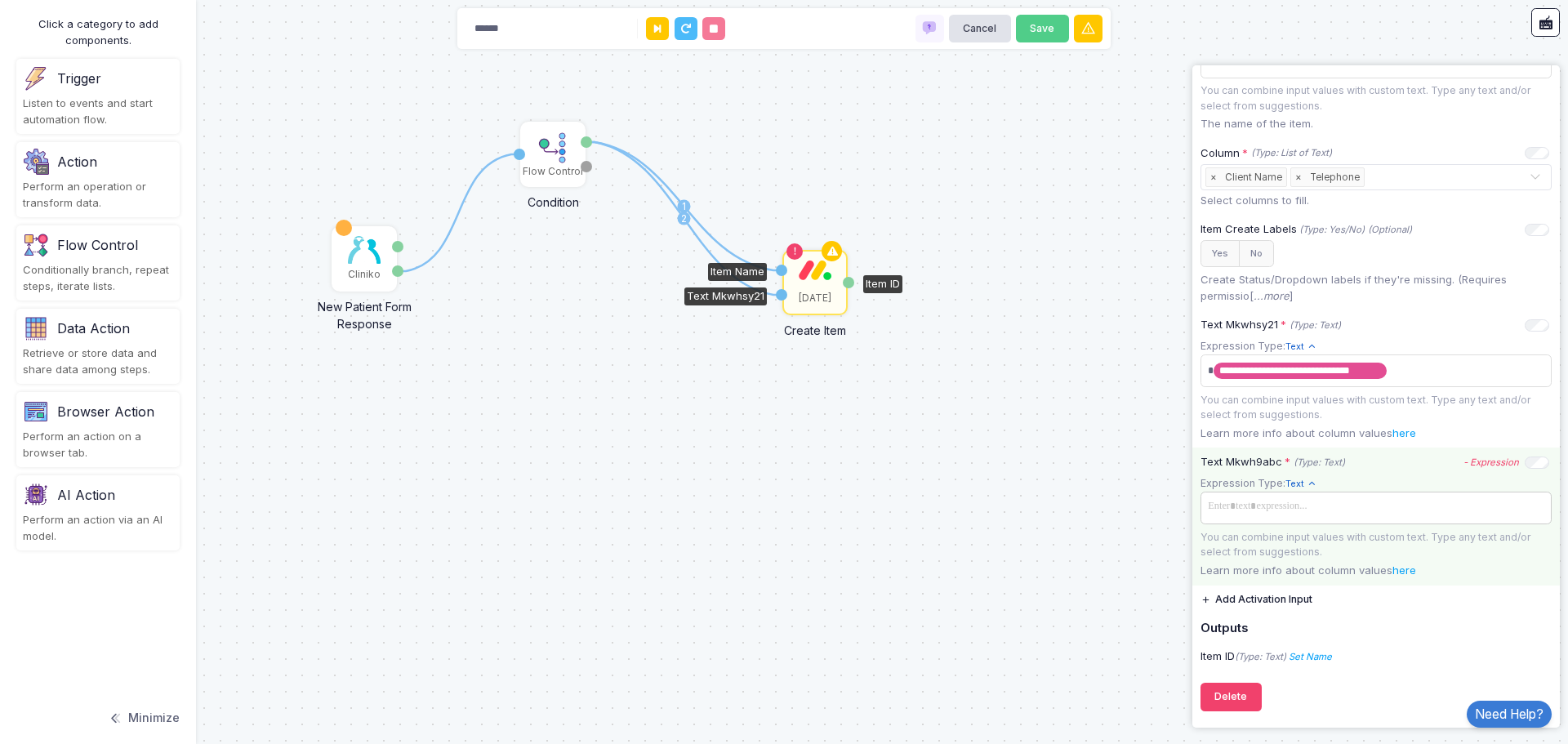
click at [1401, 513] on span at bounding box center [1376, 507] width 345 height 24
click at [1473, 463] on icon "- Expression" at bounding box center [1491, 462] width 56 height 11
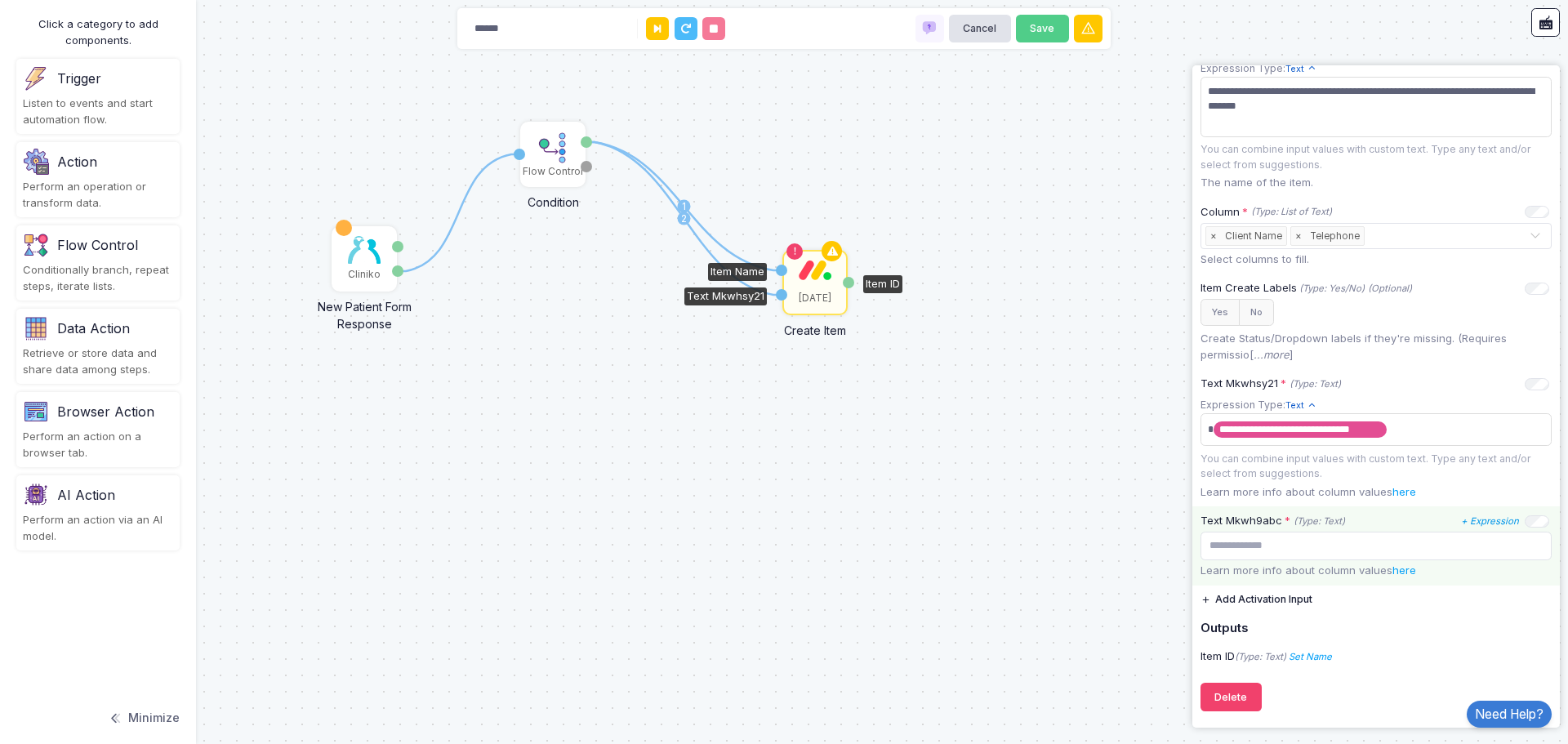
click at [1480, 519] on icon "+ Expression" at bounding box center [1489, 521] width 58 height 11
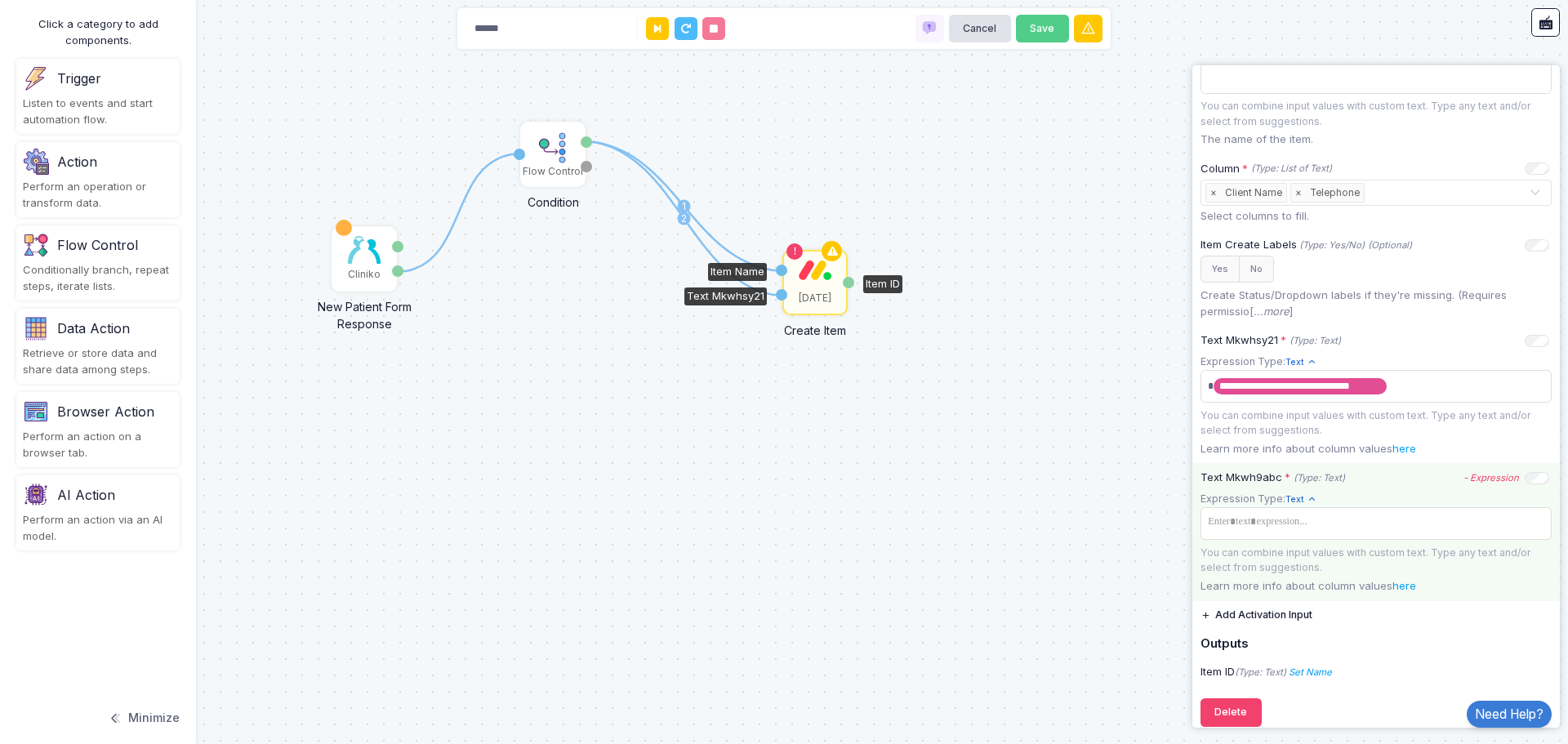
scroll to position [460, 0]
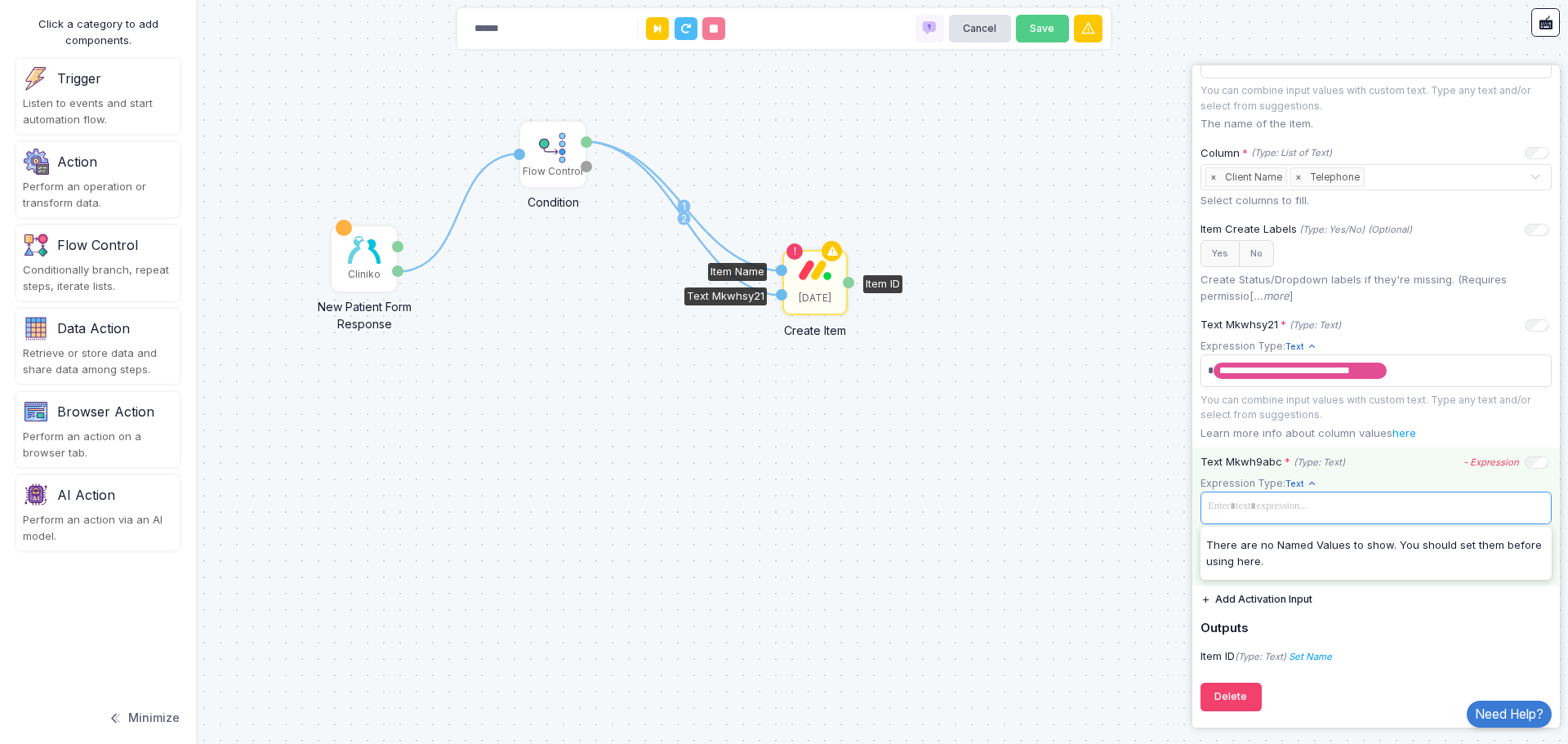
click at [1347, 499] on span at bounding box center [1376, 507] width 345 height 24
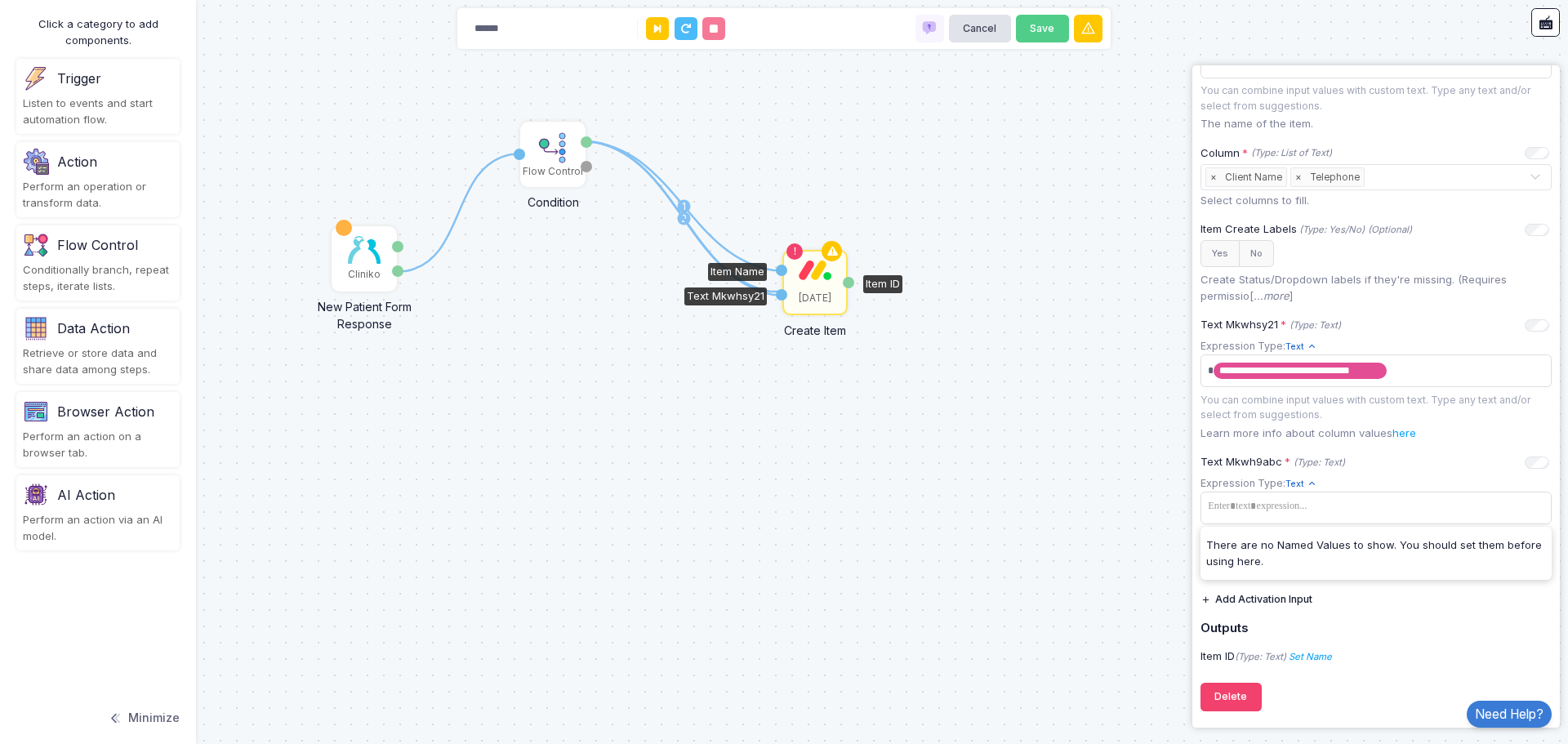
drag, startPoint x: 587, startPoint y: 147, endPoint x: 779, endPoint y: 291, distance: 240.0
click at [17, 15] on div "1 1 2 1 Cliniko New Patient Form Response Patient ID Response Flow Control Cond…" at bounding box center [16, 14] width 1 height 1
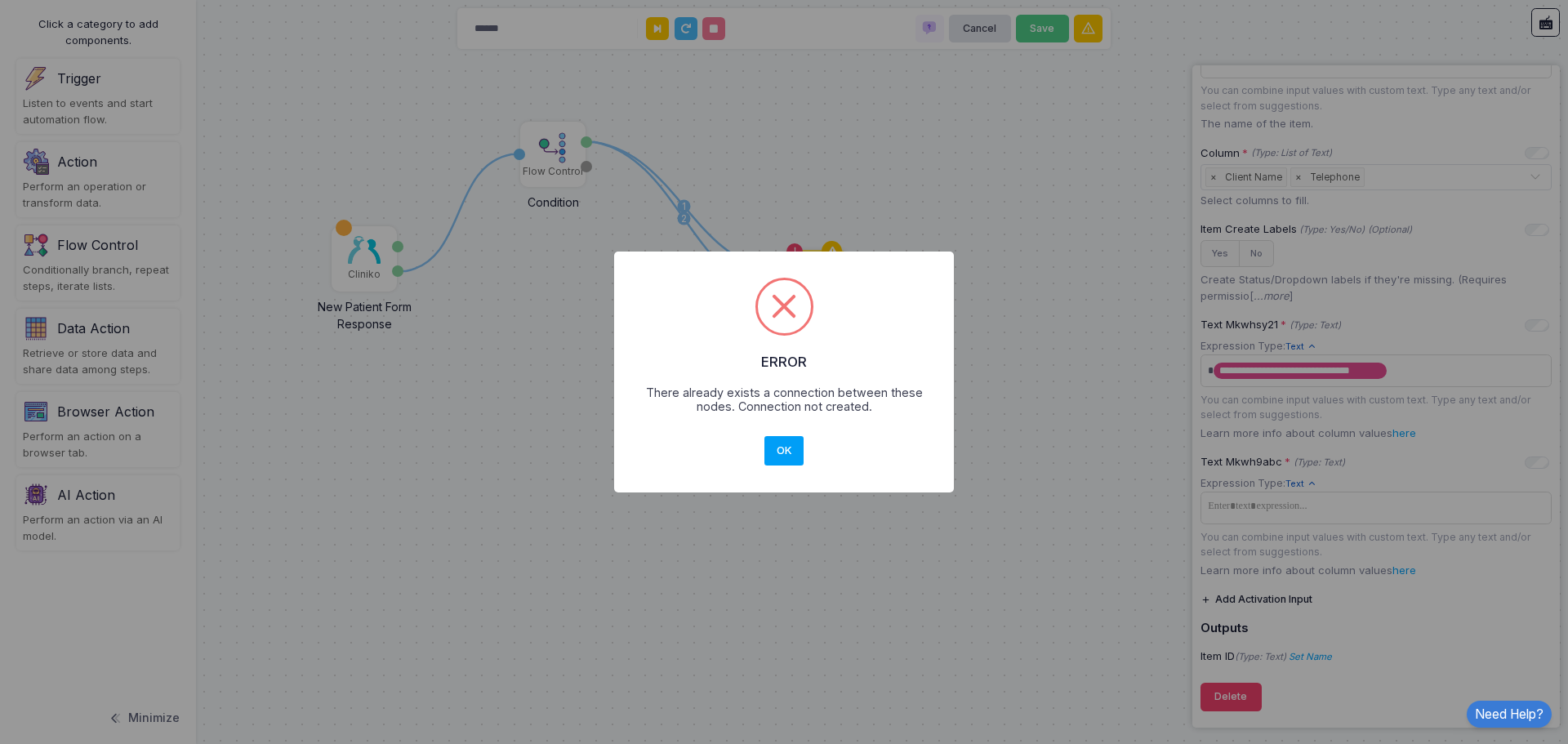
click at [776, 463] on button "OK" at bounding box center [784, 450] width 39 height 29
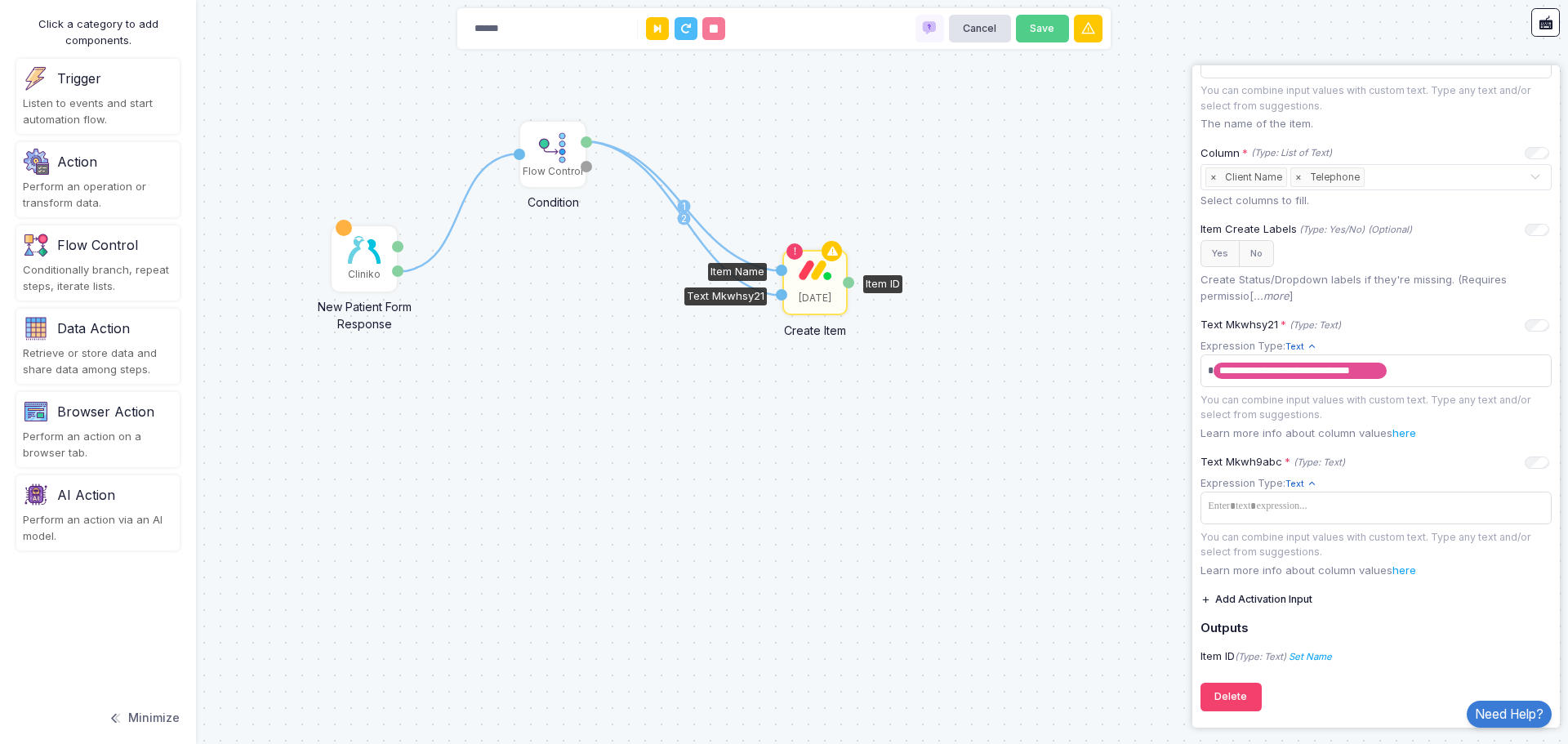
click at [780, 291] on div "Text Mkwhsy21" at bounding box center [781, 294] width 11 height 11
drag, startPoint x: 590, startPoint y: 143, endPoint x: 779, endPoint y: 304, distance: 248.3
click at [17, 15] on div "1 1 2 1 Cliniko New Patient Form Response Patient ID Response Flow Control Cond…" at bounding box center [16, 14] width 1 height 1
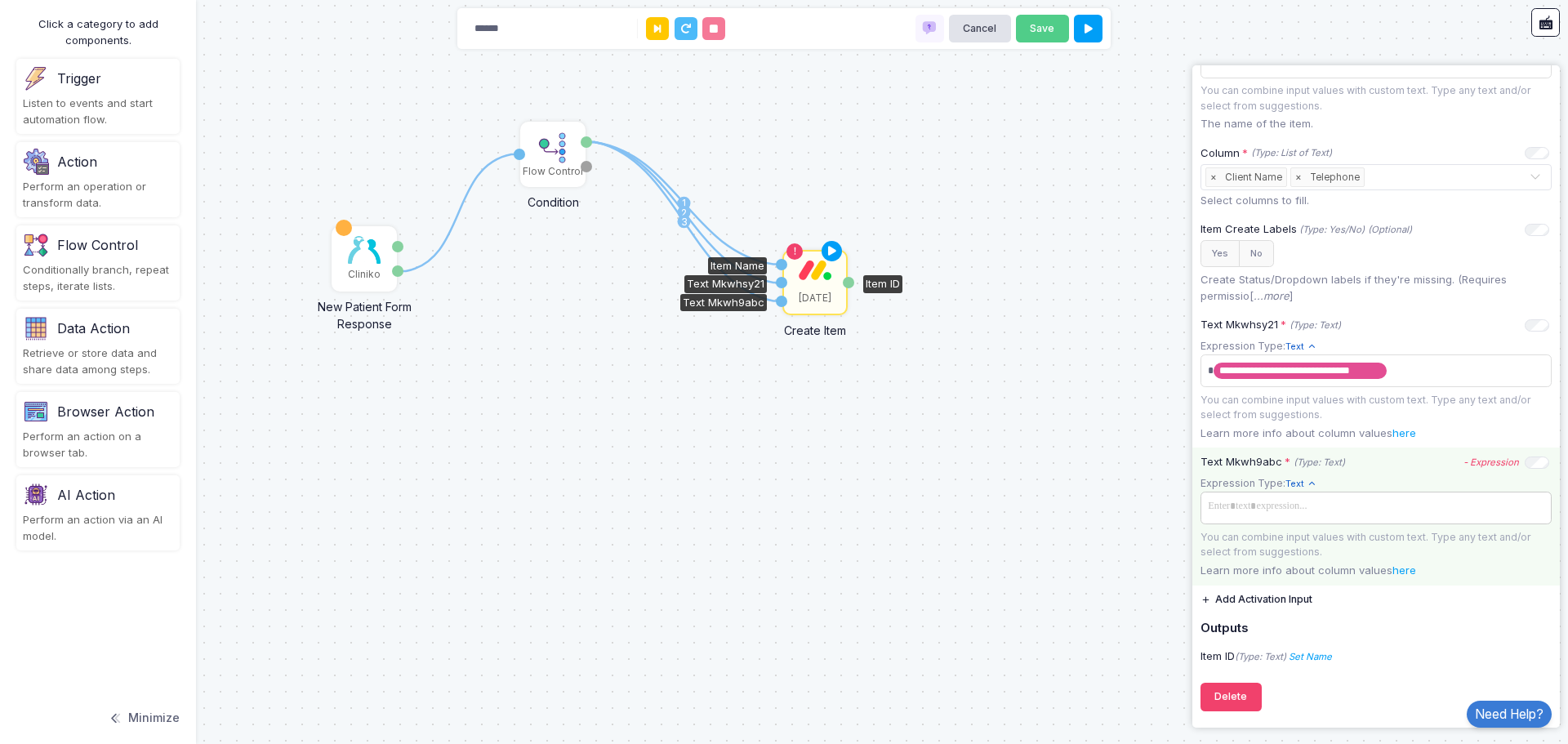
click at [1331, 508] on span at bounding box center [1376, 507] width 345 height 24
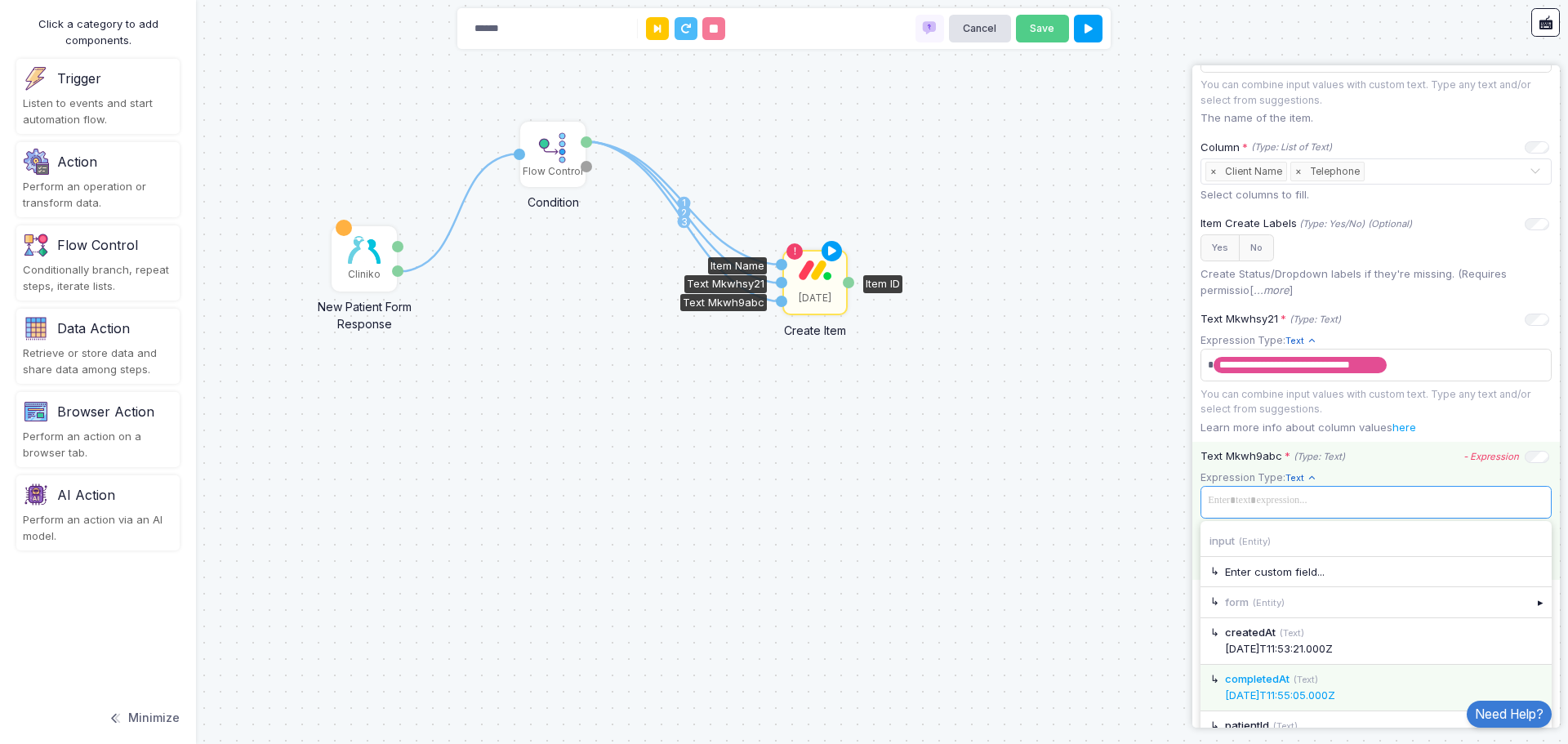
scroll to position [531, 0]
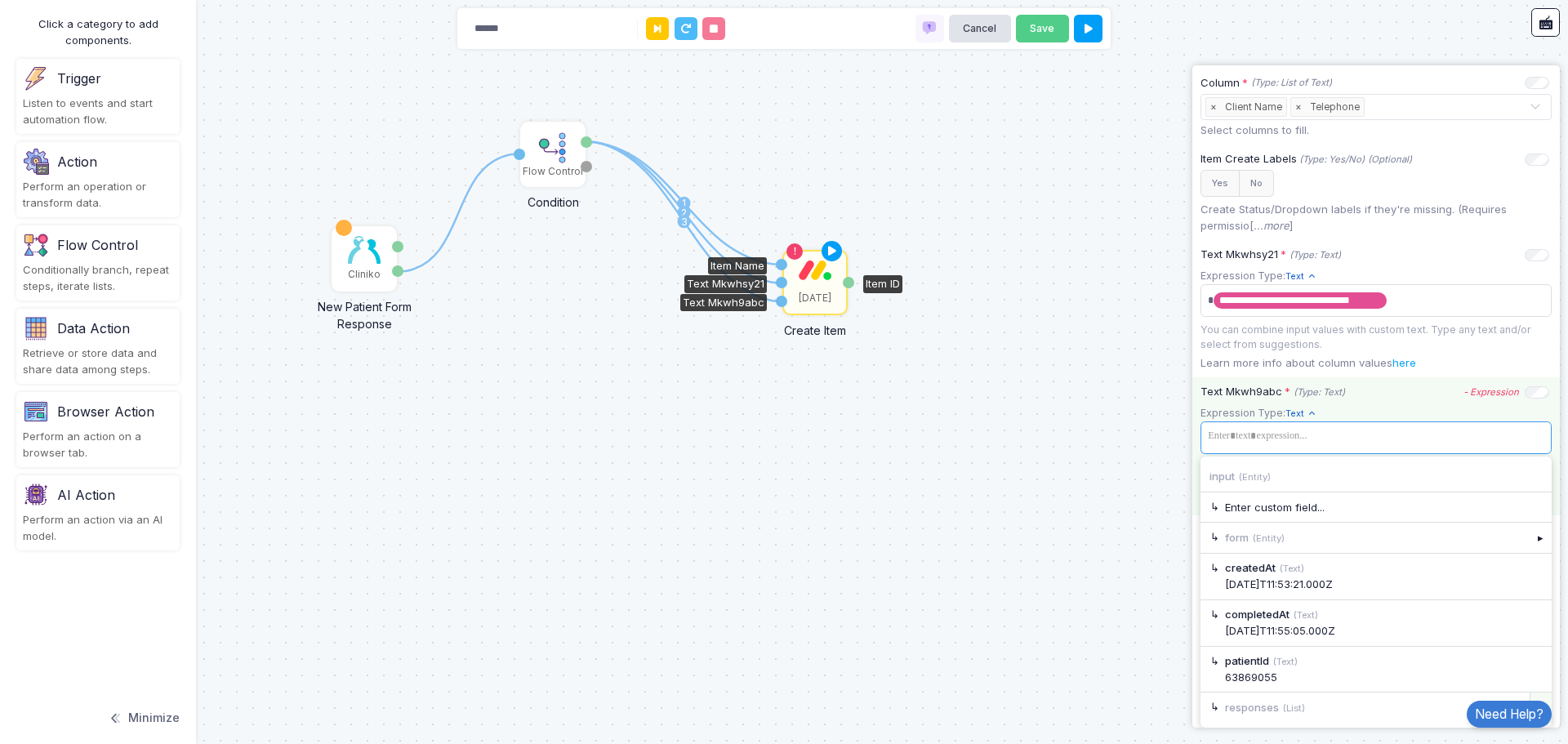
click at [1531, 696] on div "▸" at bounding box center [1540, 707] width 23 height 29
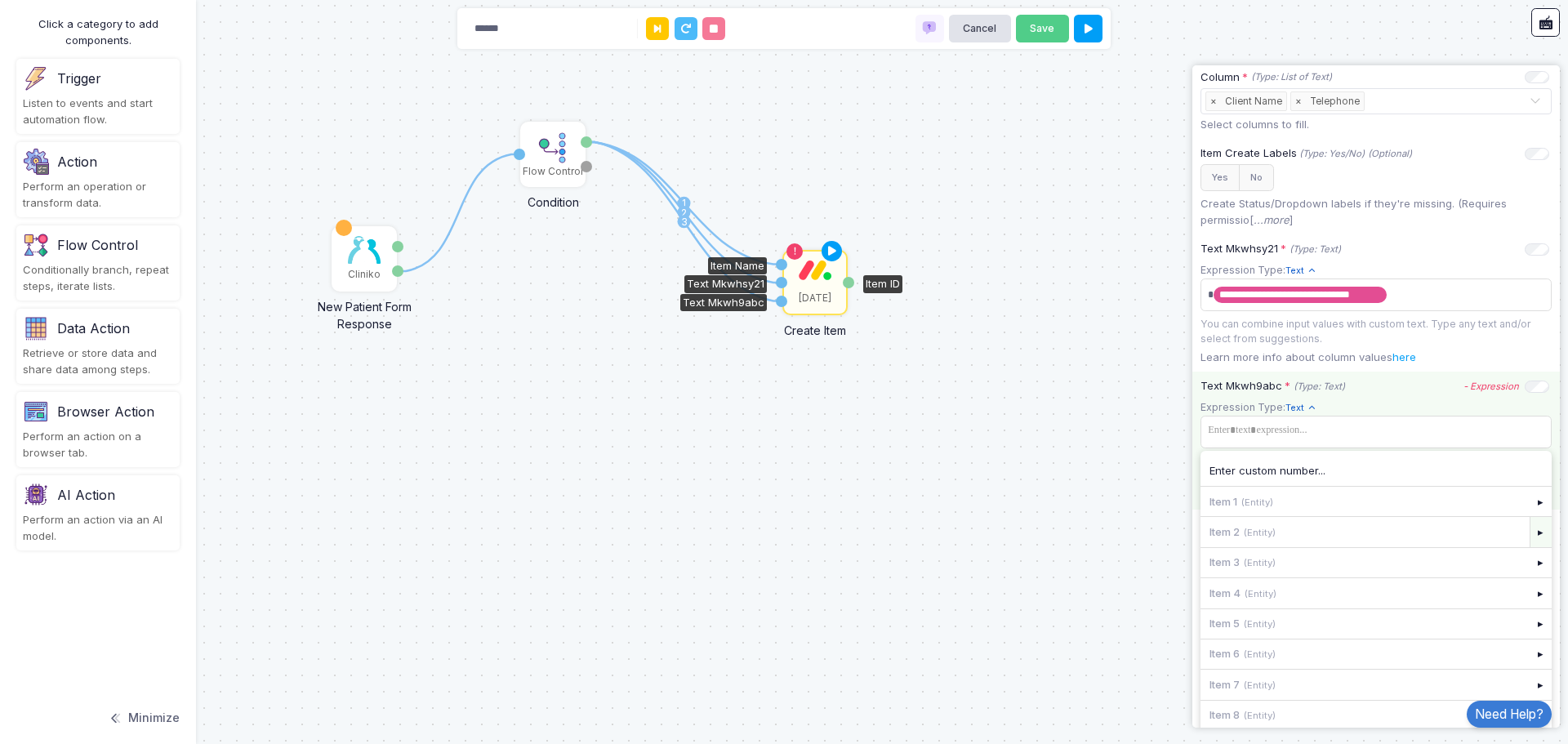
click at [1529, 544] on div "▸" at bounding box center [1540, 531] width 23 height 29
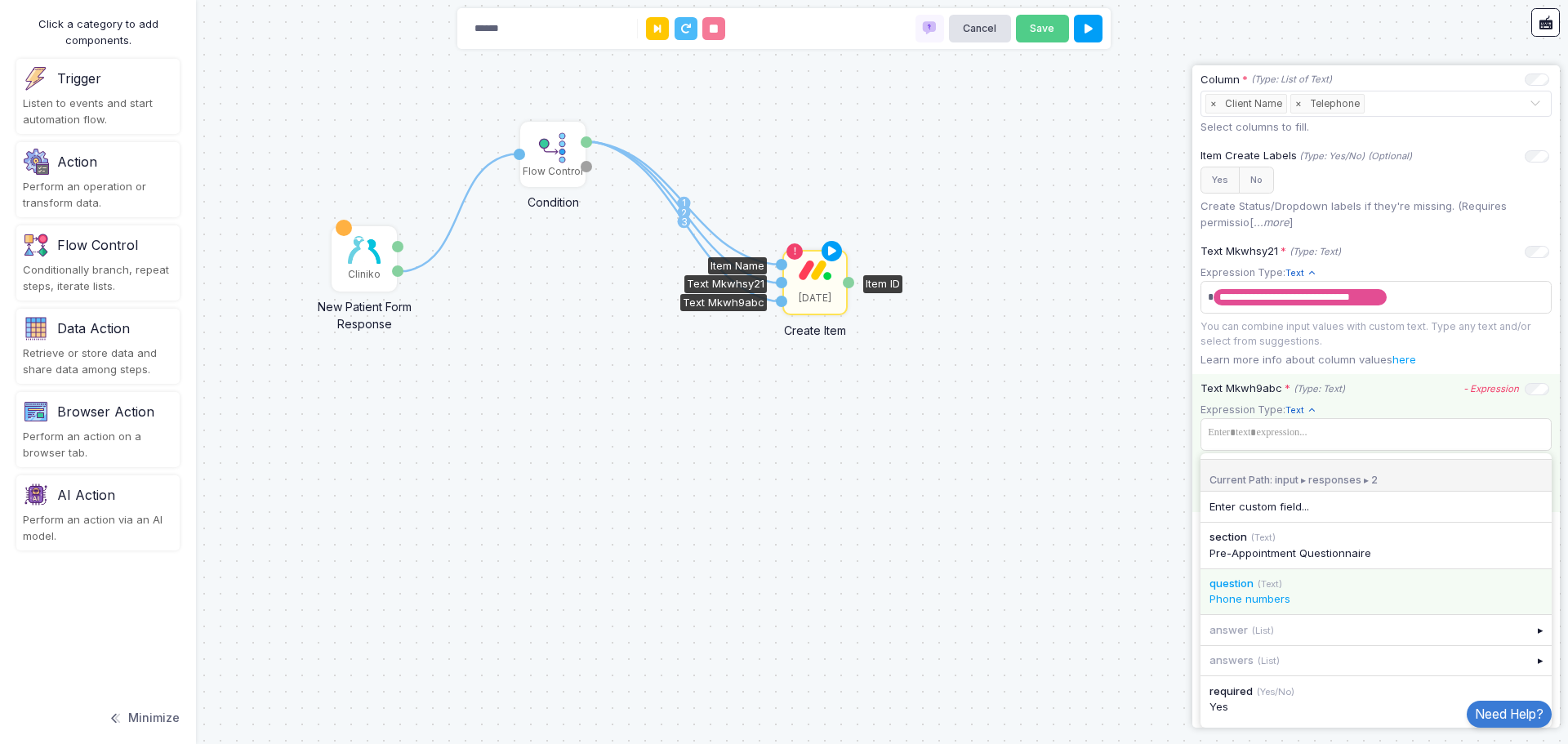
click at [1422, 598] on div "Phone numbers" at bounding box center [1376, 599] width 333 height 16
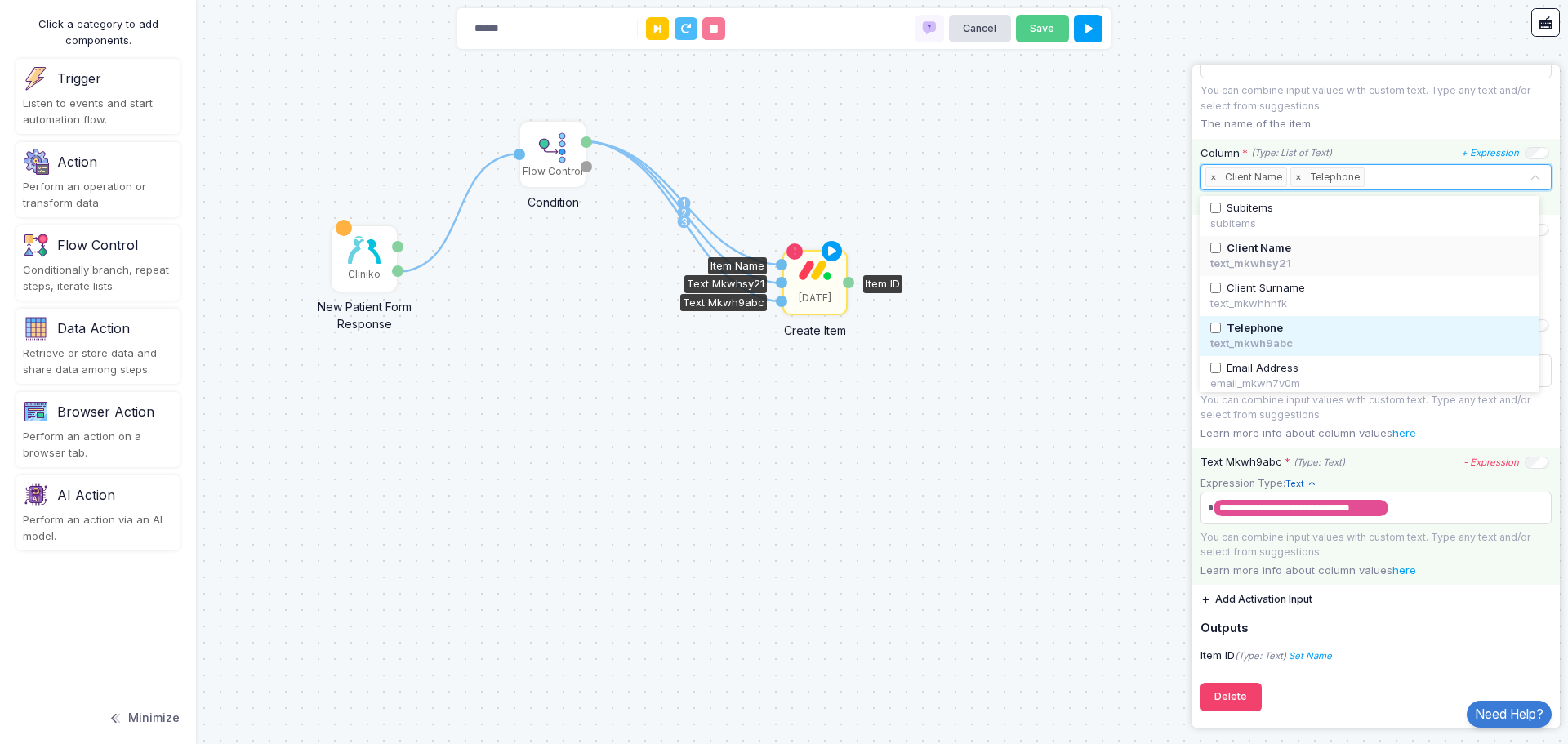
click at [1416, 174] on input "text" at bounding box center [1447, 179] width 160 height 18
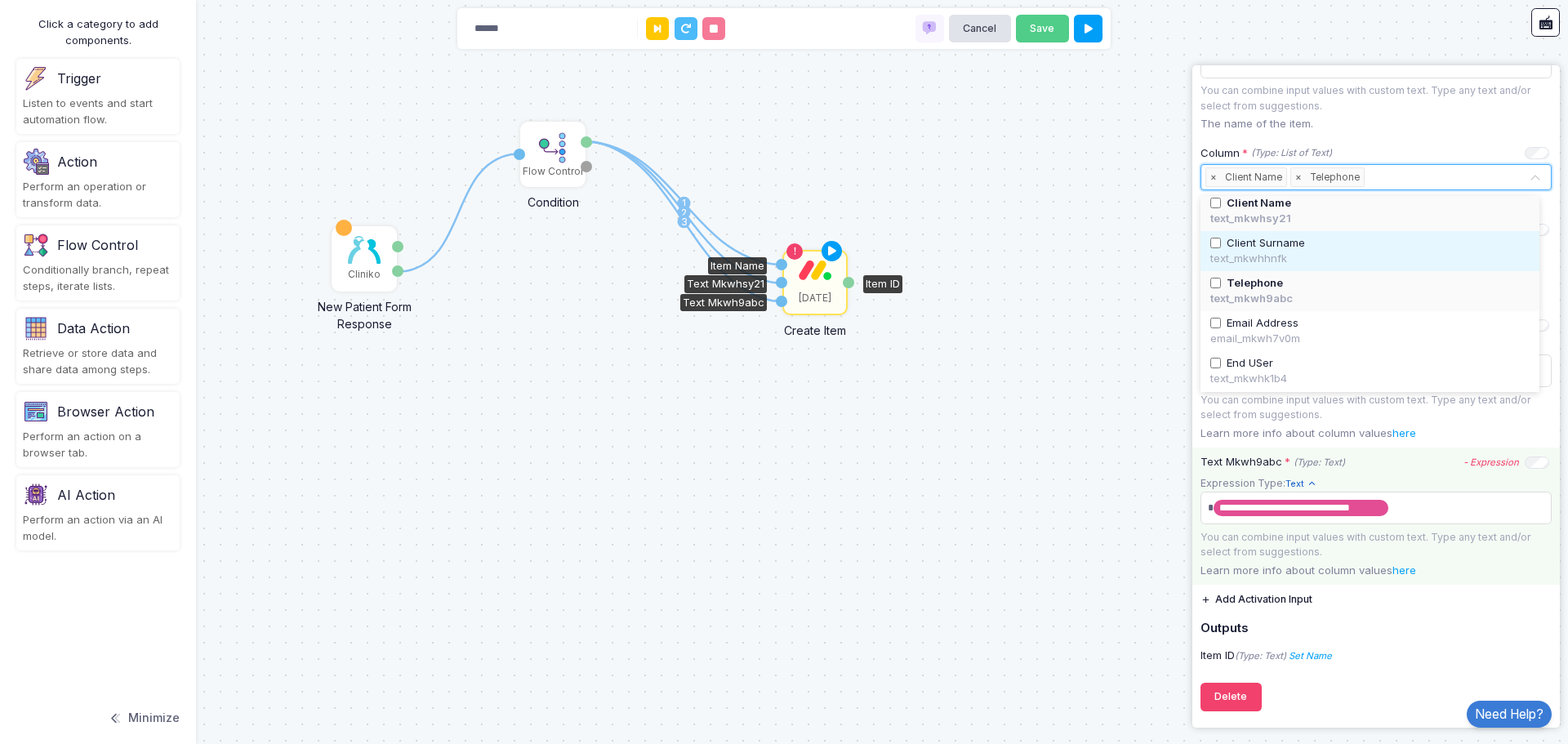
scroll to position [82, 0]
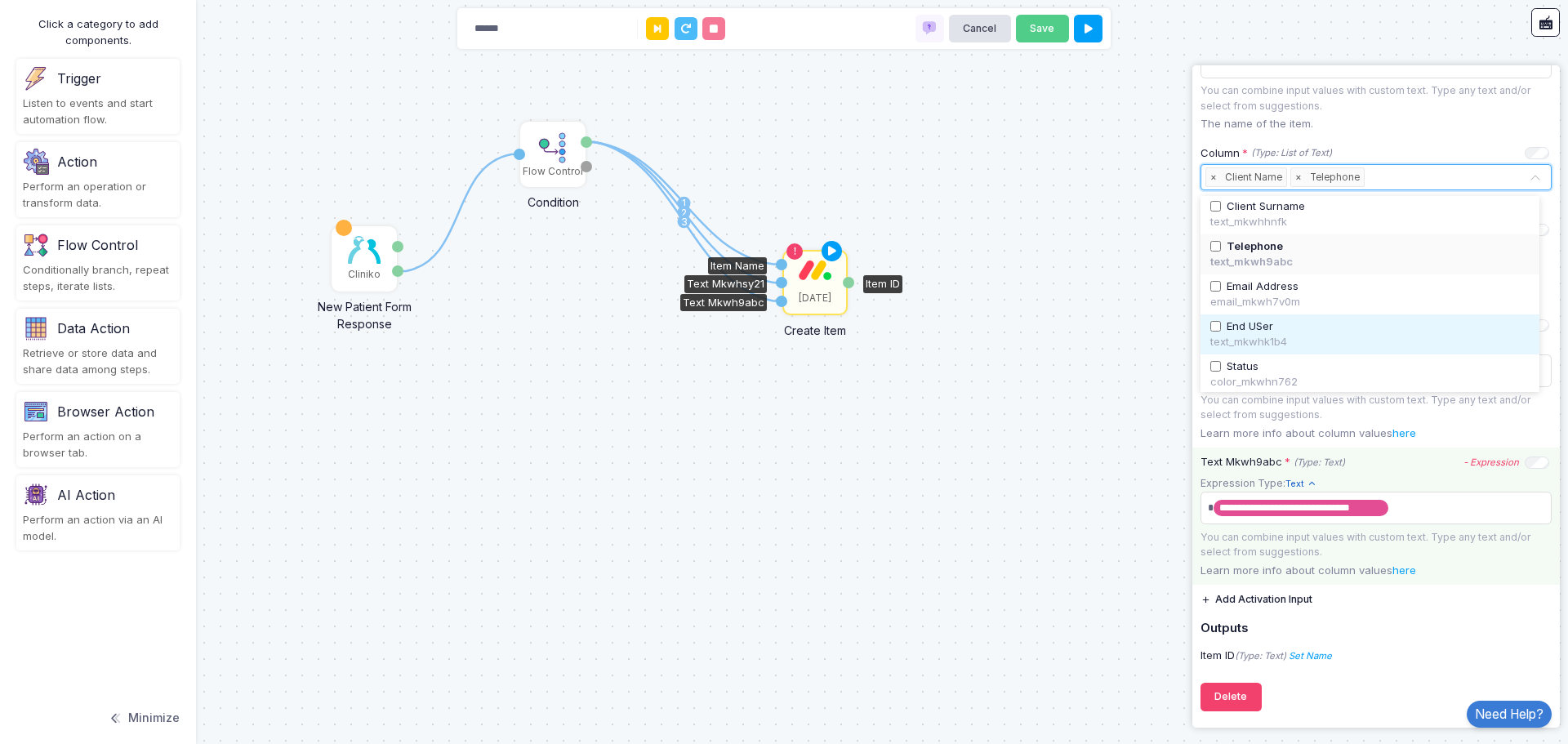
click at [1266, 318] on span "End USer" at bounding box center [1249, 326] width 47 height 16
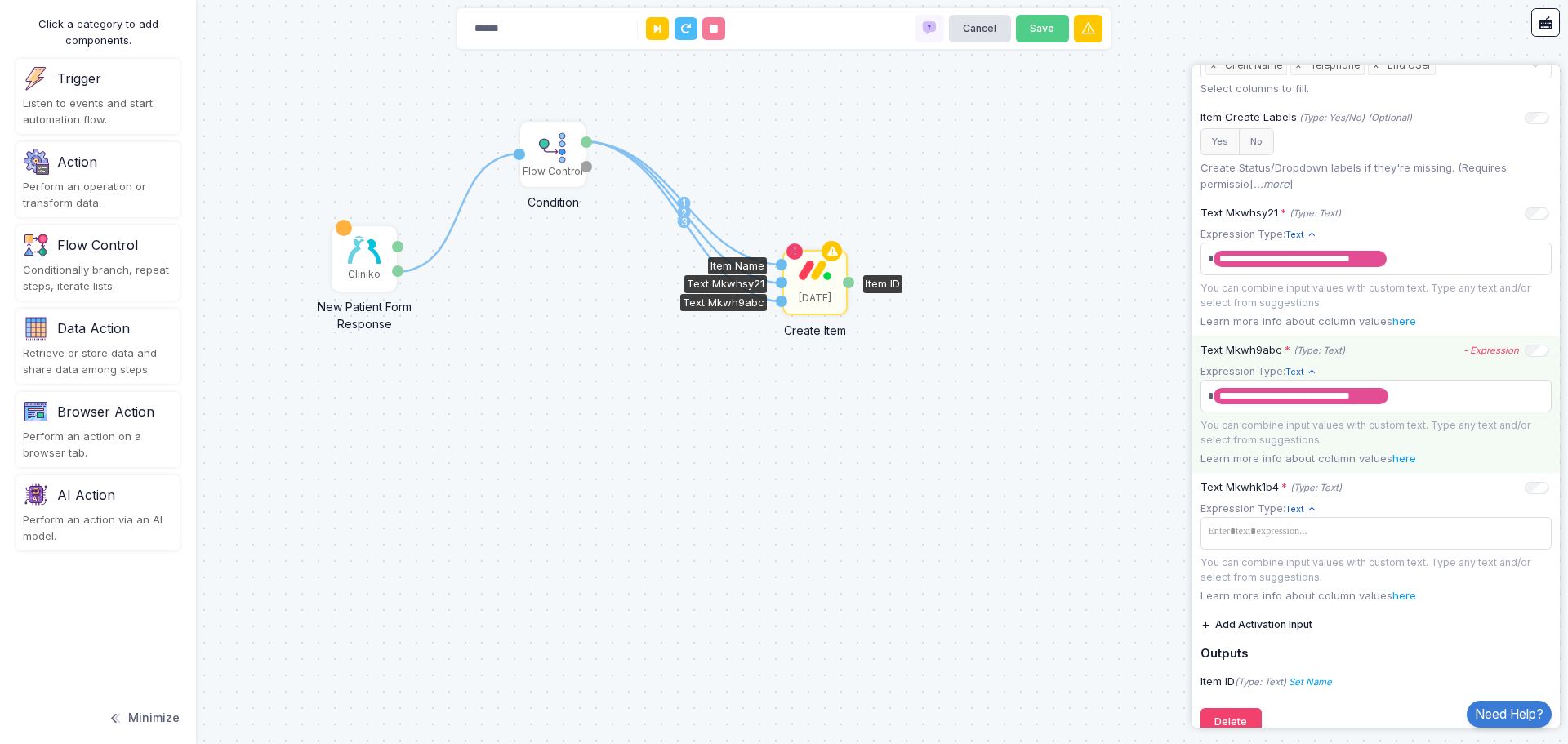
scroll to position [599, 0]
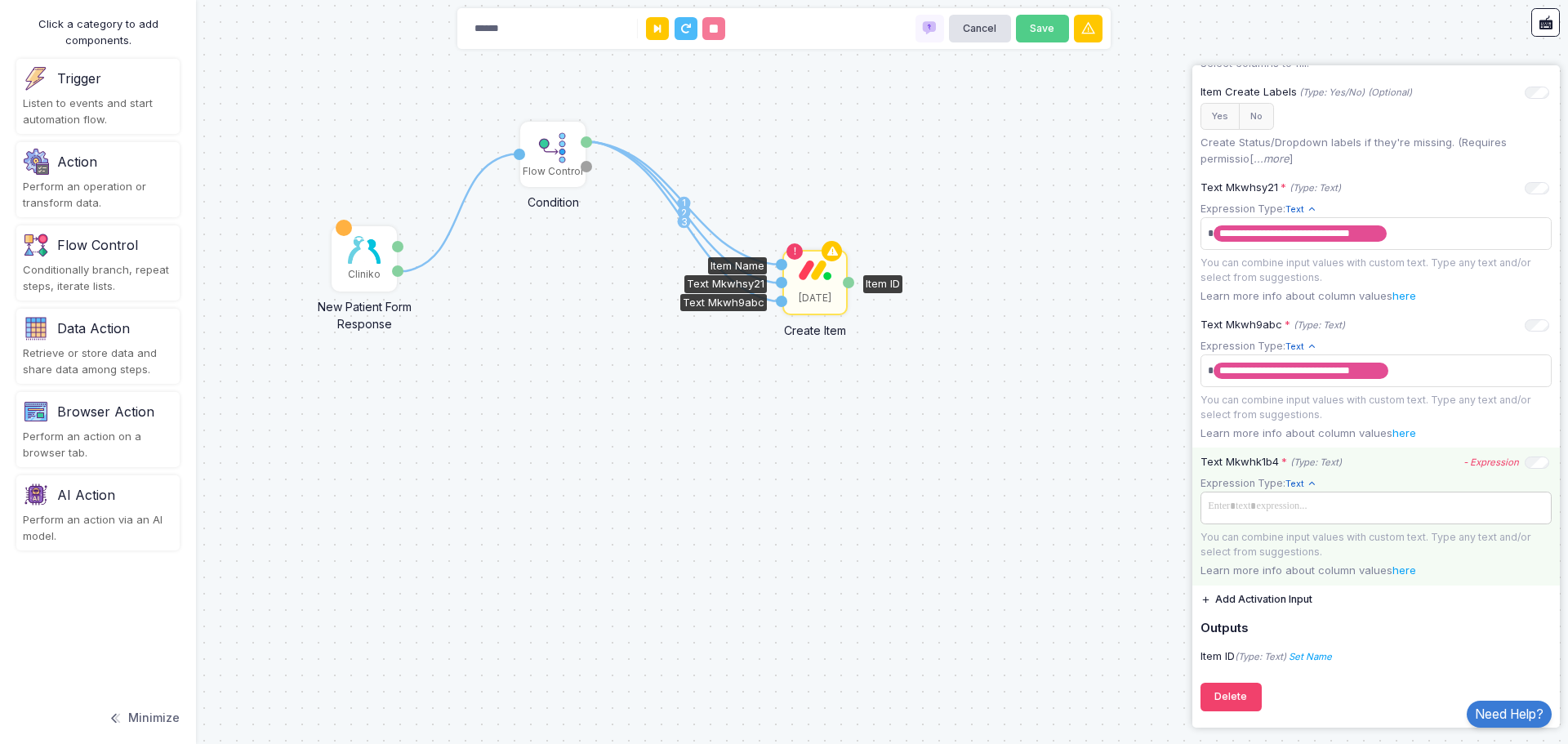
click at [1415, 512] on span at bounding box center [1376, 507] width 345 height 24
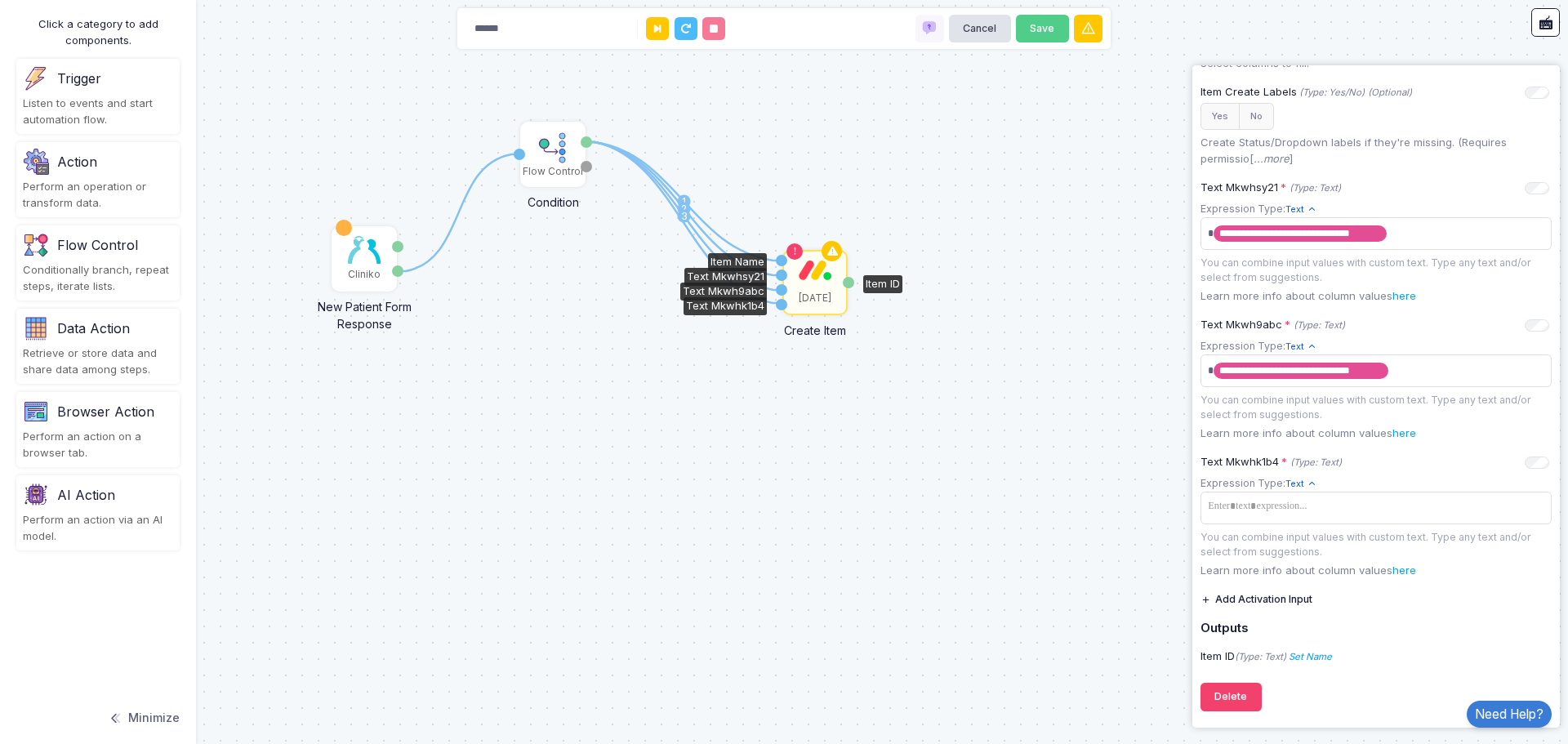
drag, startPoint x: 589, startPoint y: 141, endPoint x: 781, endPoint y: 303, distance: 251.2
click at [17, 15] on div "1 1 2 3 1 Cliniko New Patient Form Response Patient ID Response Flow Control Co…" at bounding box center [16, 14] width 1 height 1
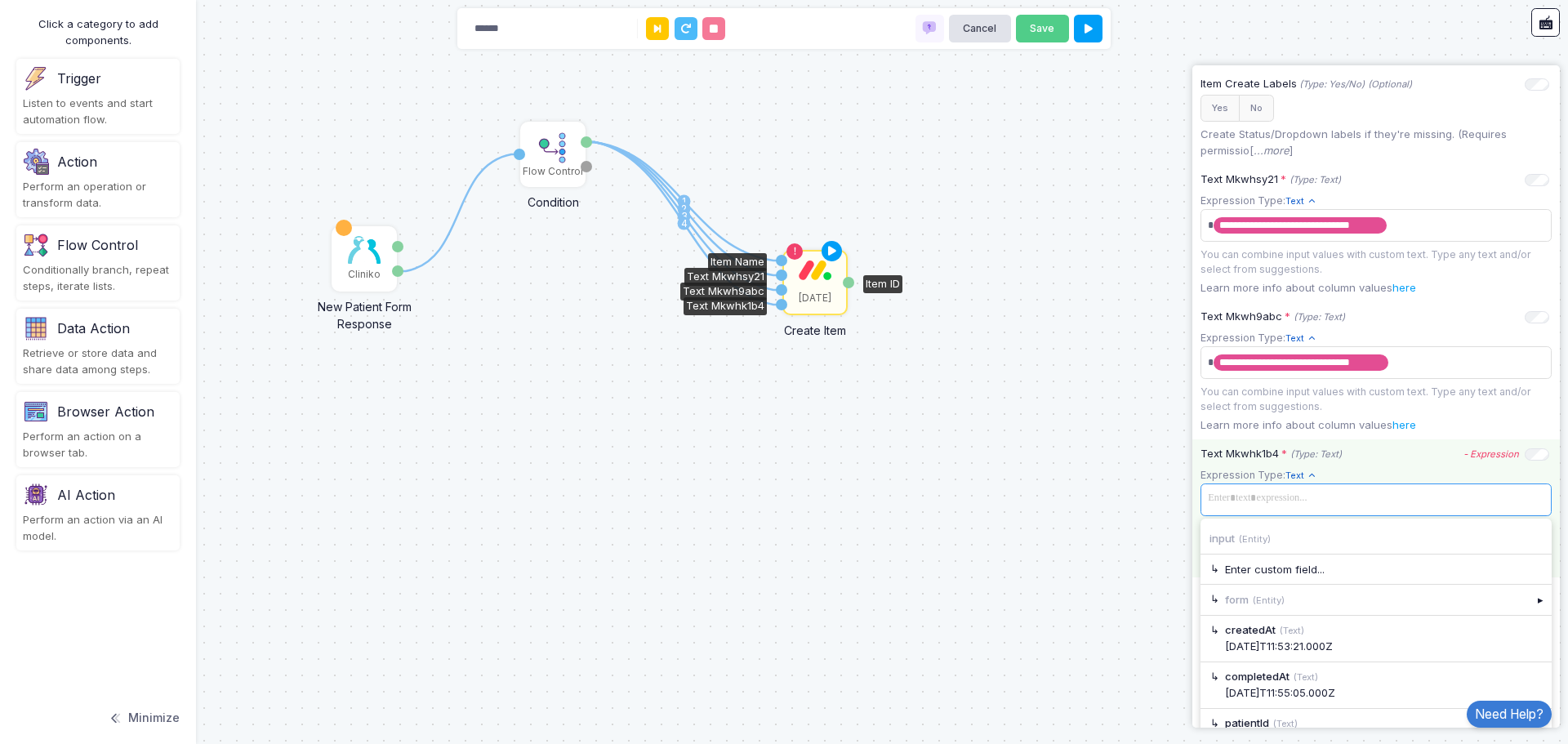
click at [1377, 508] on span at bounding box center [1376, 499] width 345 height 24
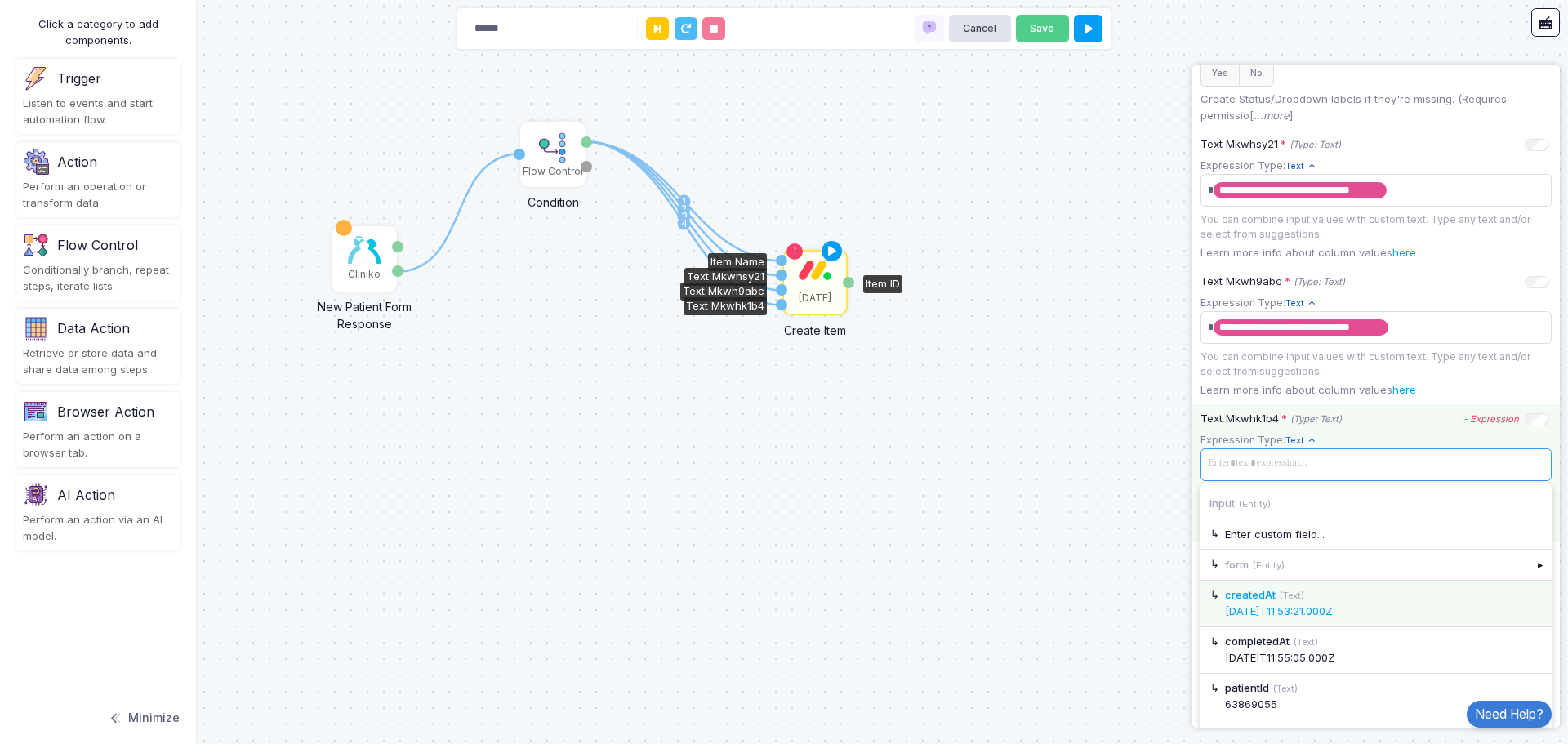
scroll to position [670, 0]
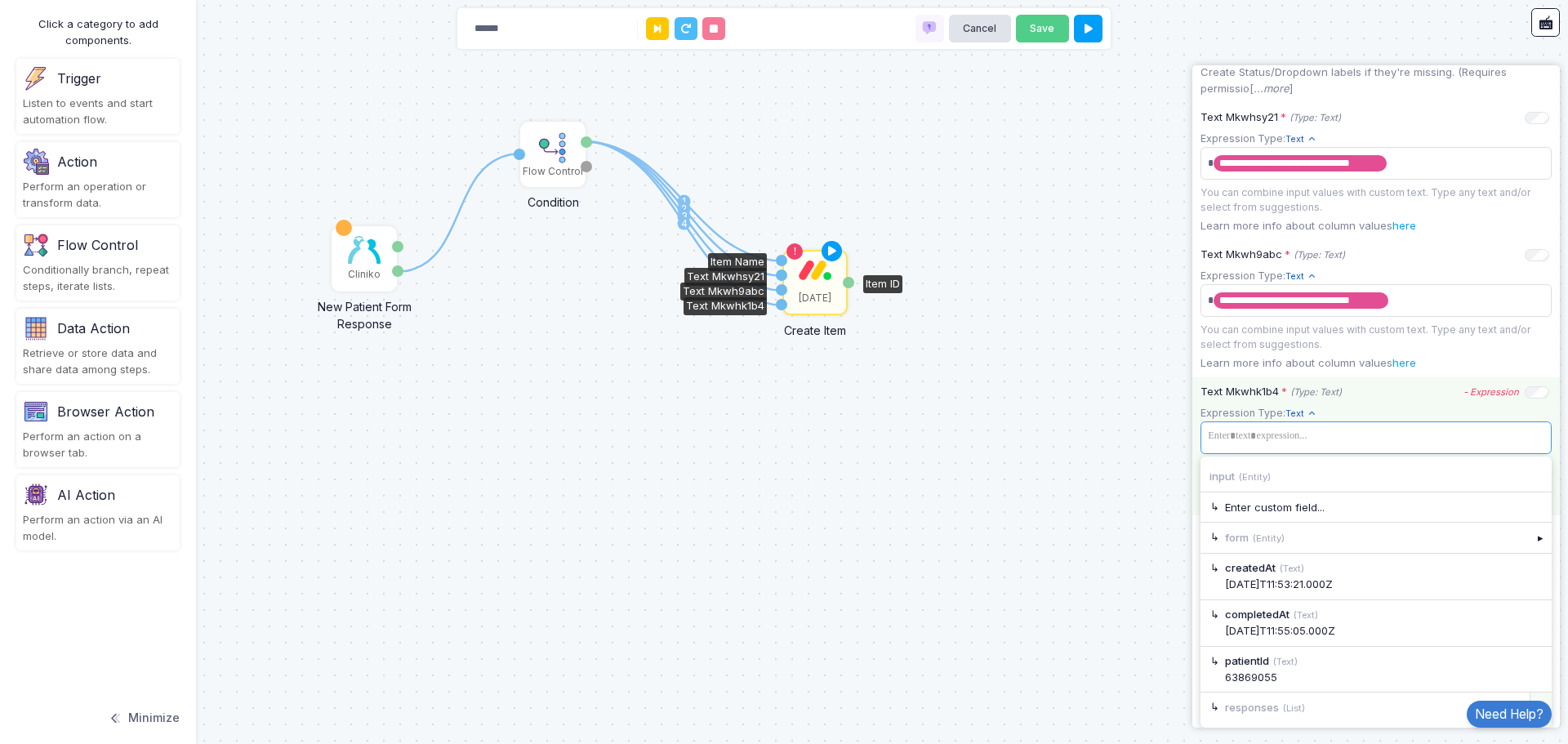
click at [1531, 695] on div "▸" at bounding box center [1540, 707] width 23 height 29
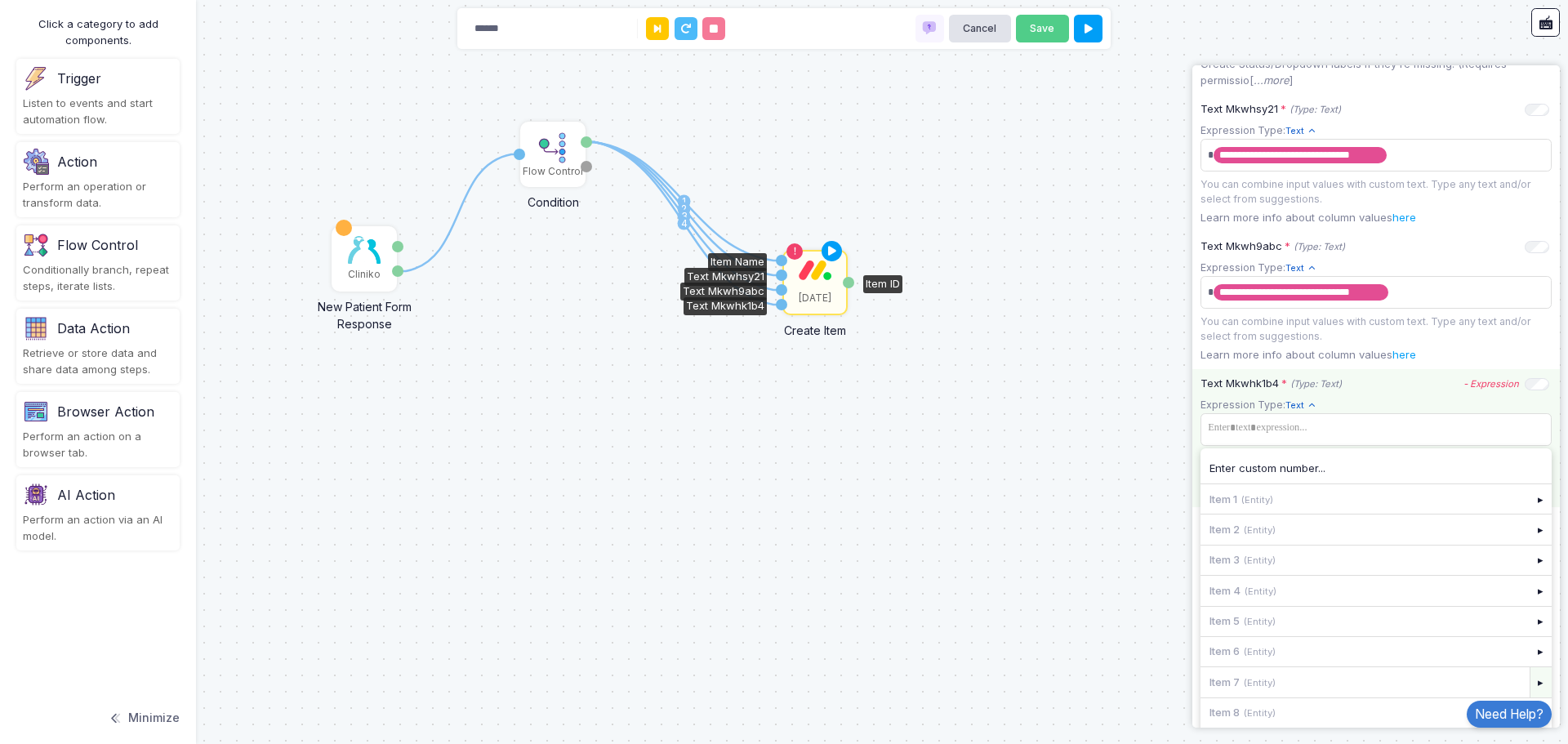
click at [1529, 686] on div "▸" at bounding box center [1540, 681] width 23 height 29
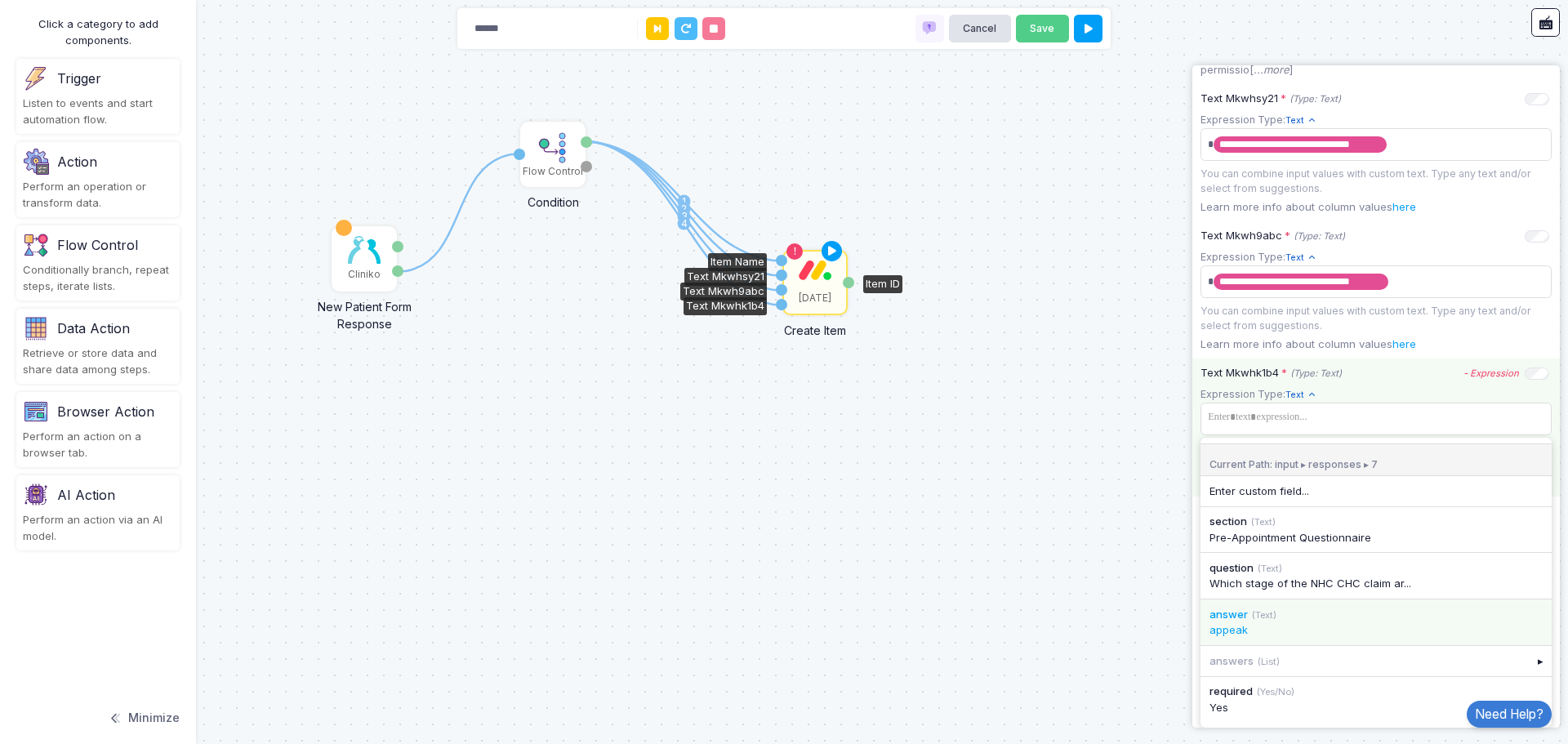
scroll to position [688, 0]
click at [1230, 415] on app-expression-input "Expression Type: Text Text Allows you to create a new text by combining text va…" at bounding box center [1376, 428] width 351 height 84
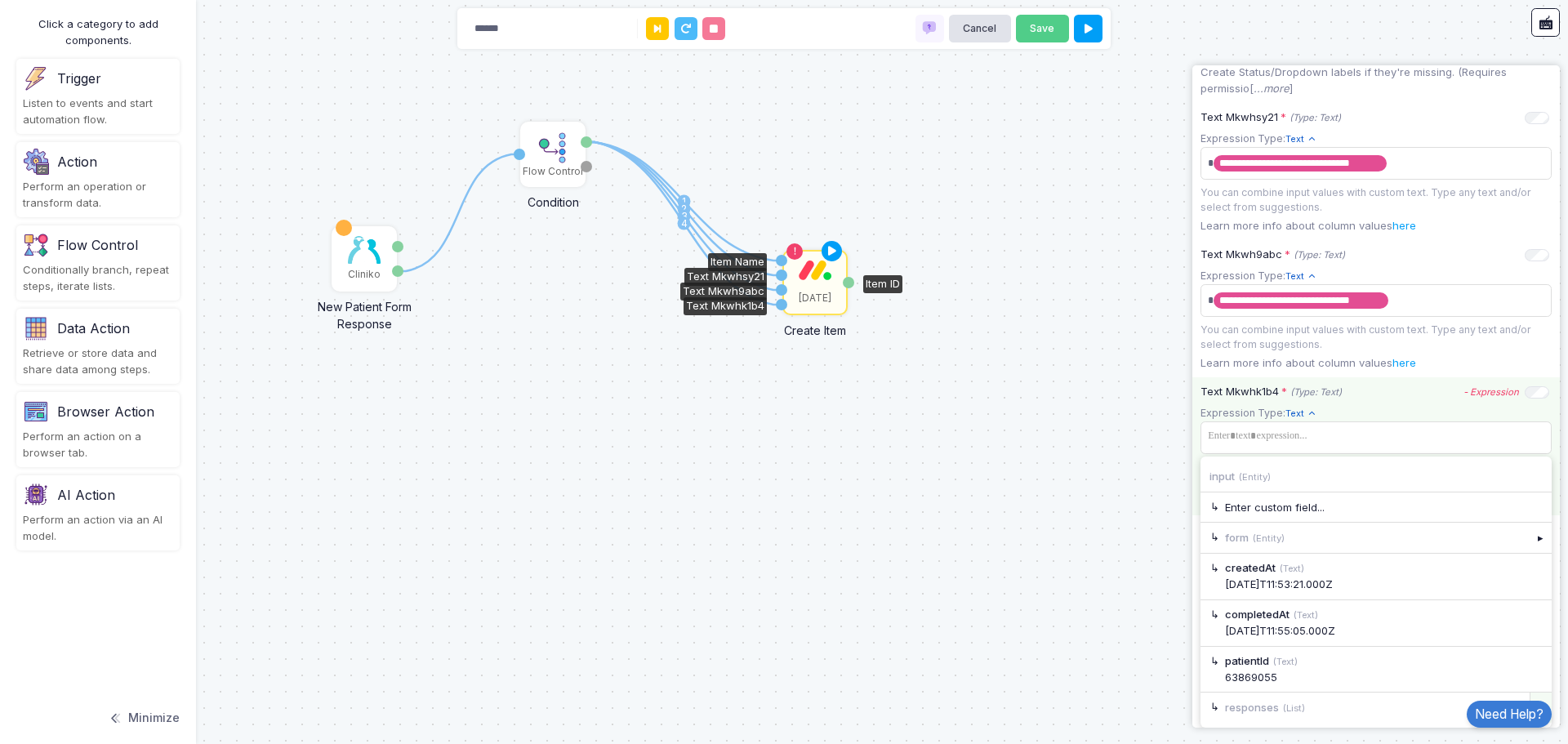
click at [1530, 699] on div "▸" at bounding box center [1540, 707] width 23 height 29
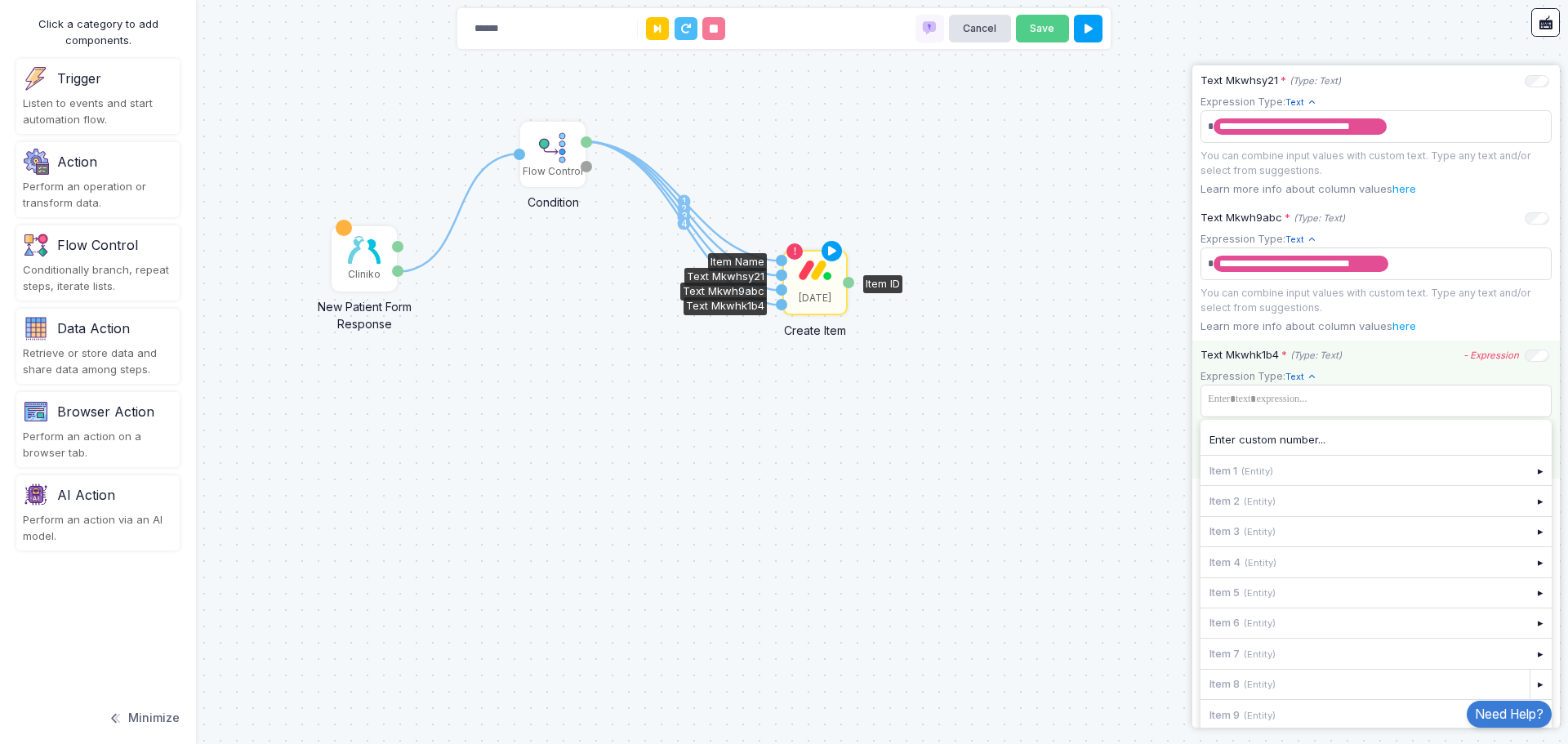
scroll to position [714, 0]
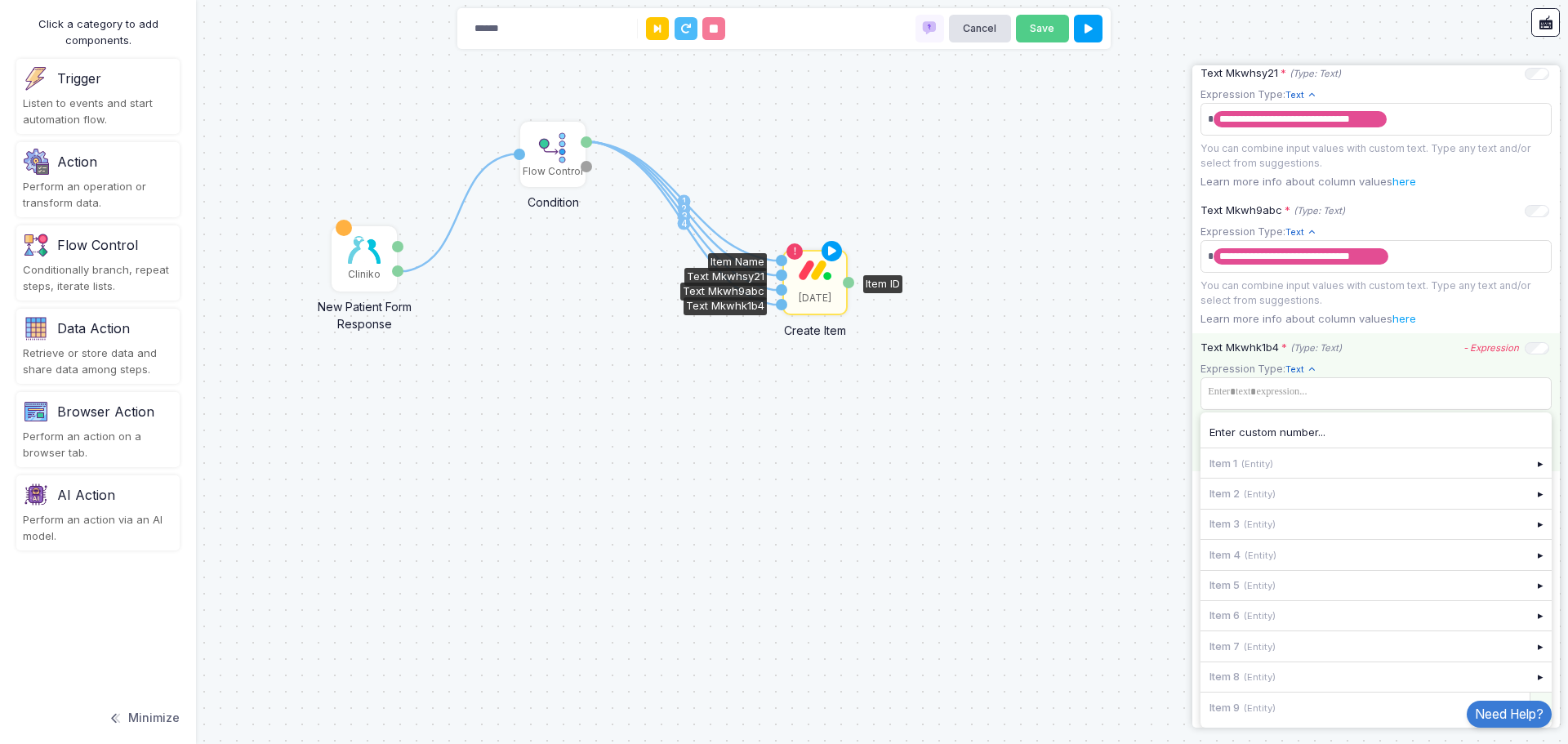
click at [1529, 696] on div "▸" at bounding box center [1540, 707] width 23 height 29
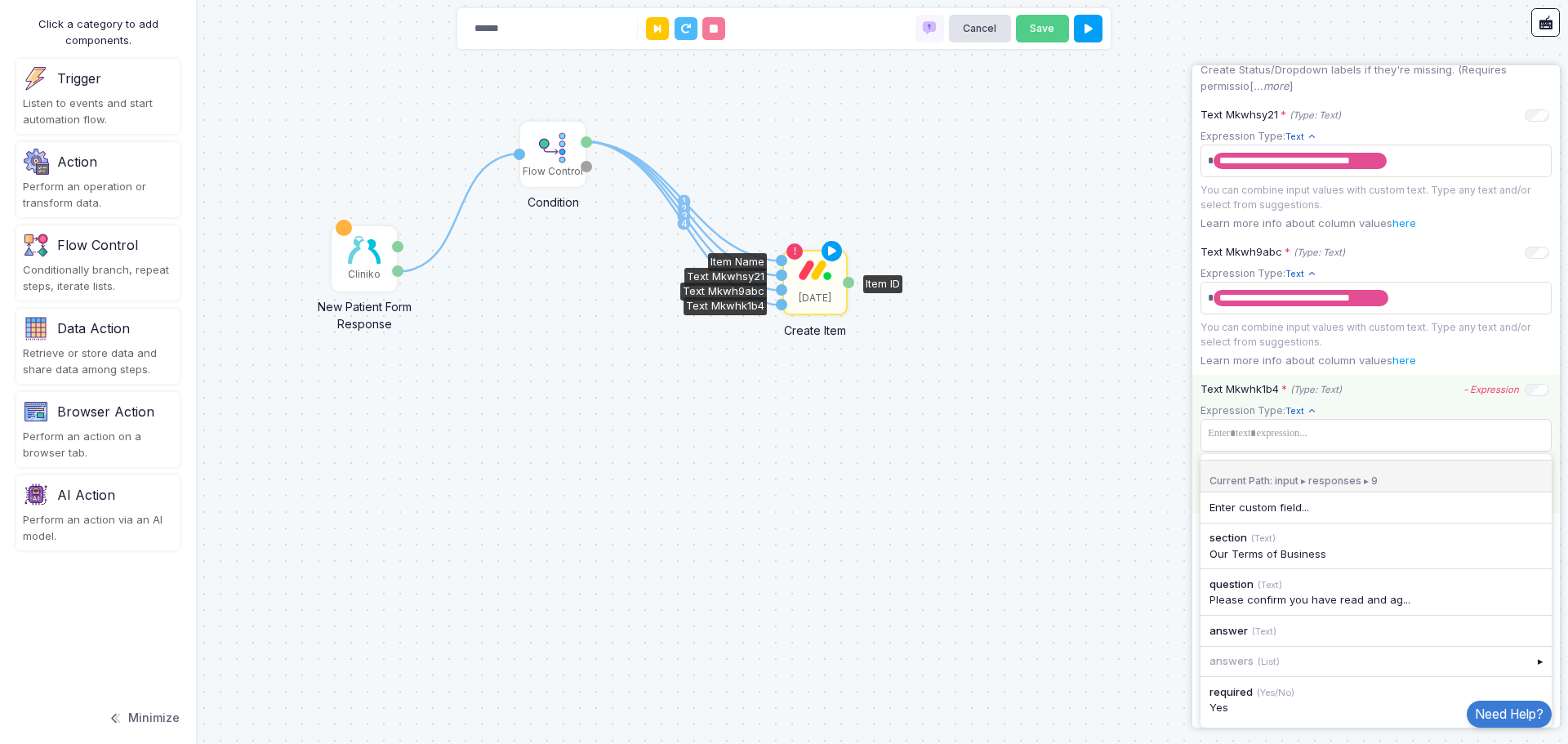
scroll to position [672, 0]
click at [1298, 435] on span at bounding box center [1376, 434] width 345 height 24
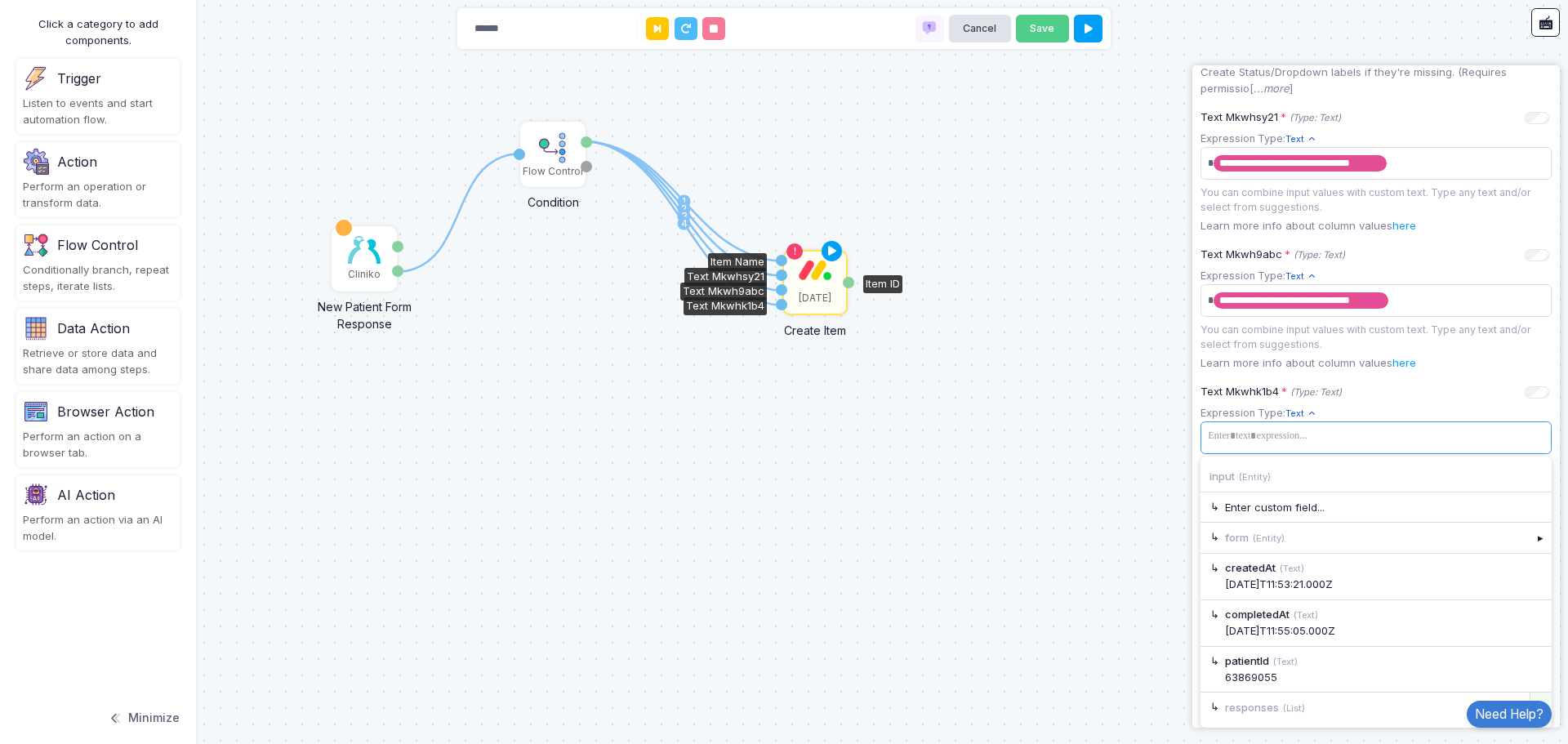
click at [1531, 698] on div "▸" at bounding box center [1540, 707] width 23 height 29
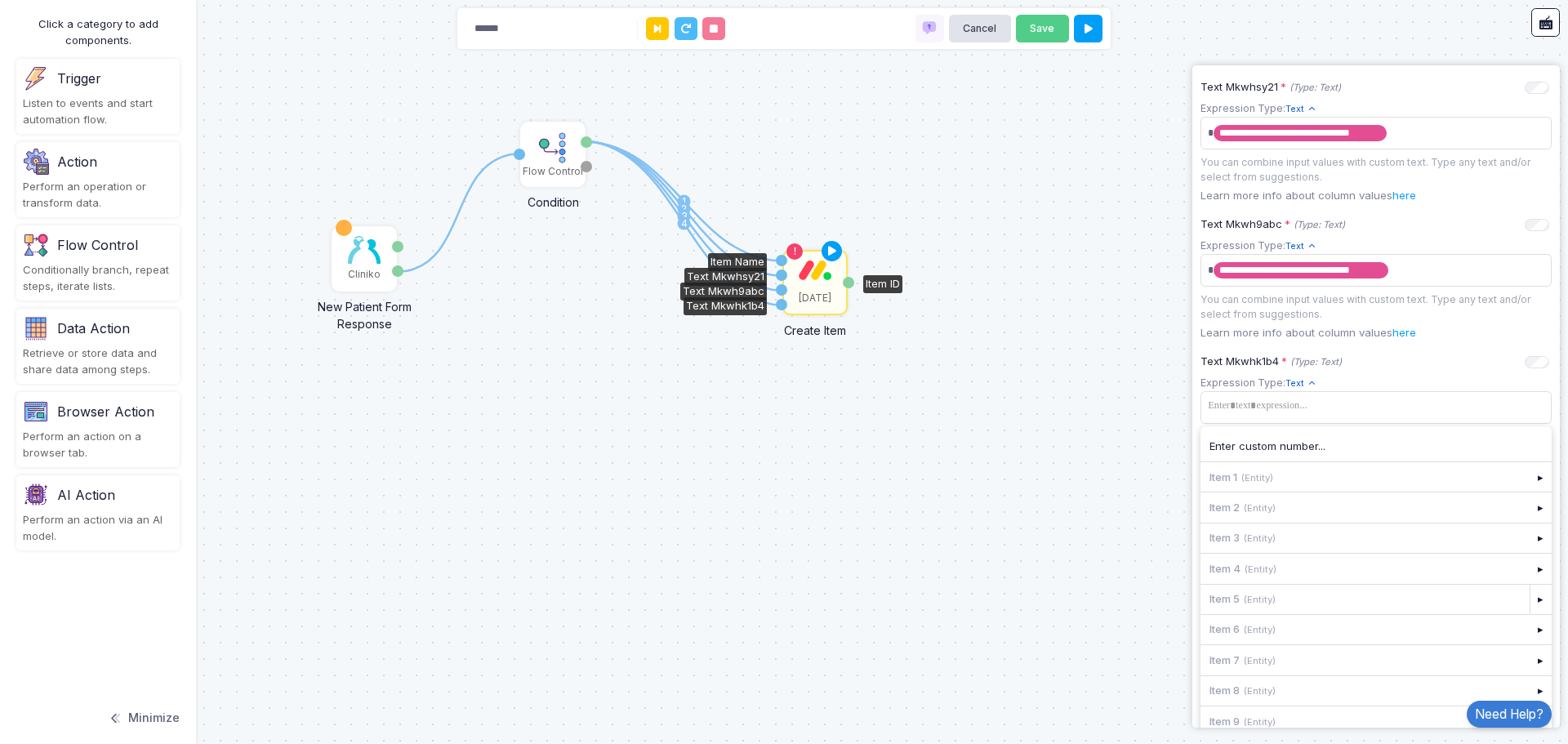
scroll to position [714, 0]
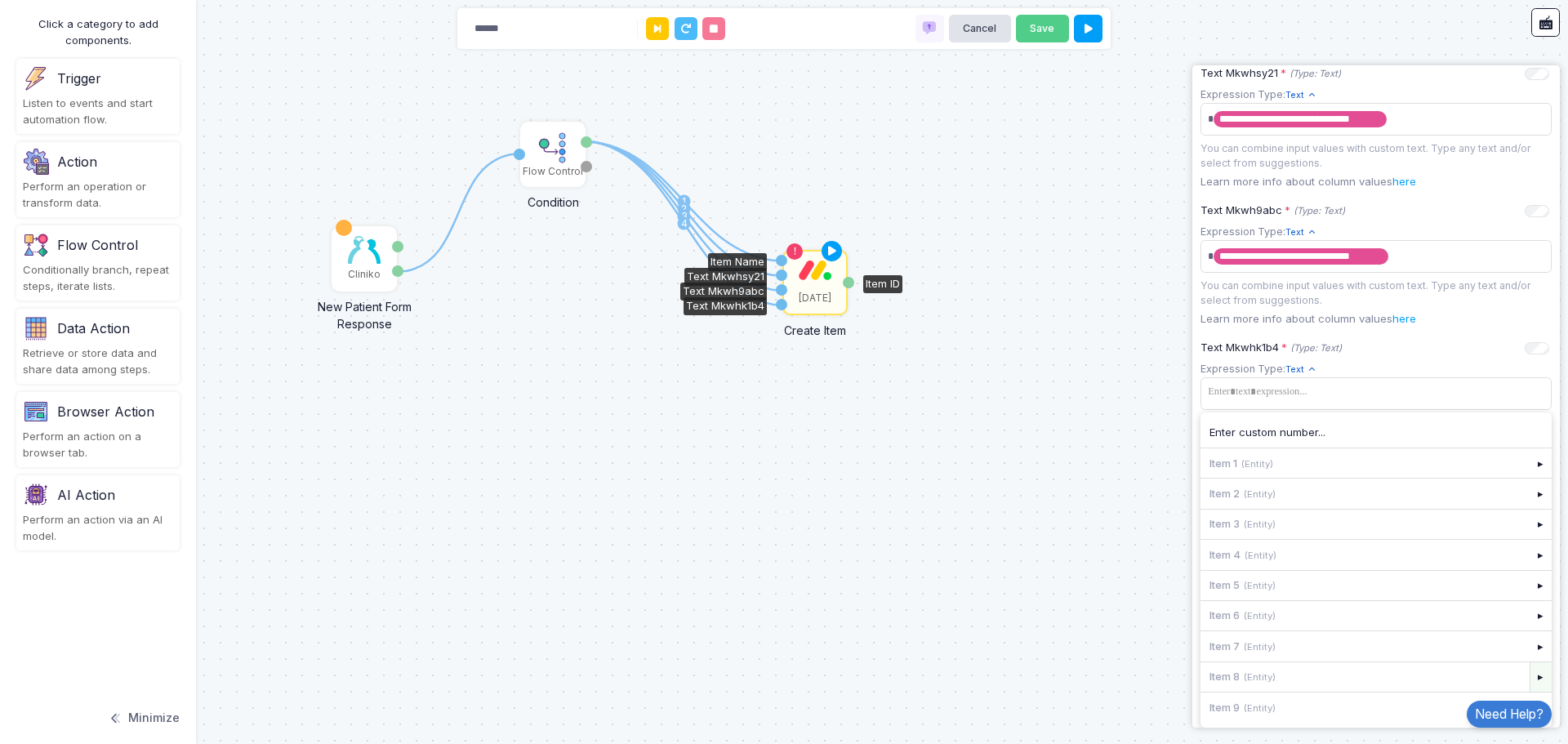
click at [1529, 677] on div "▸" at bounding box center [1540, 676] width 23 height 29
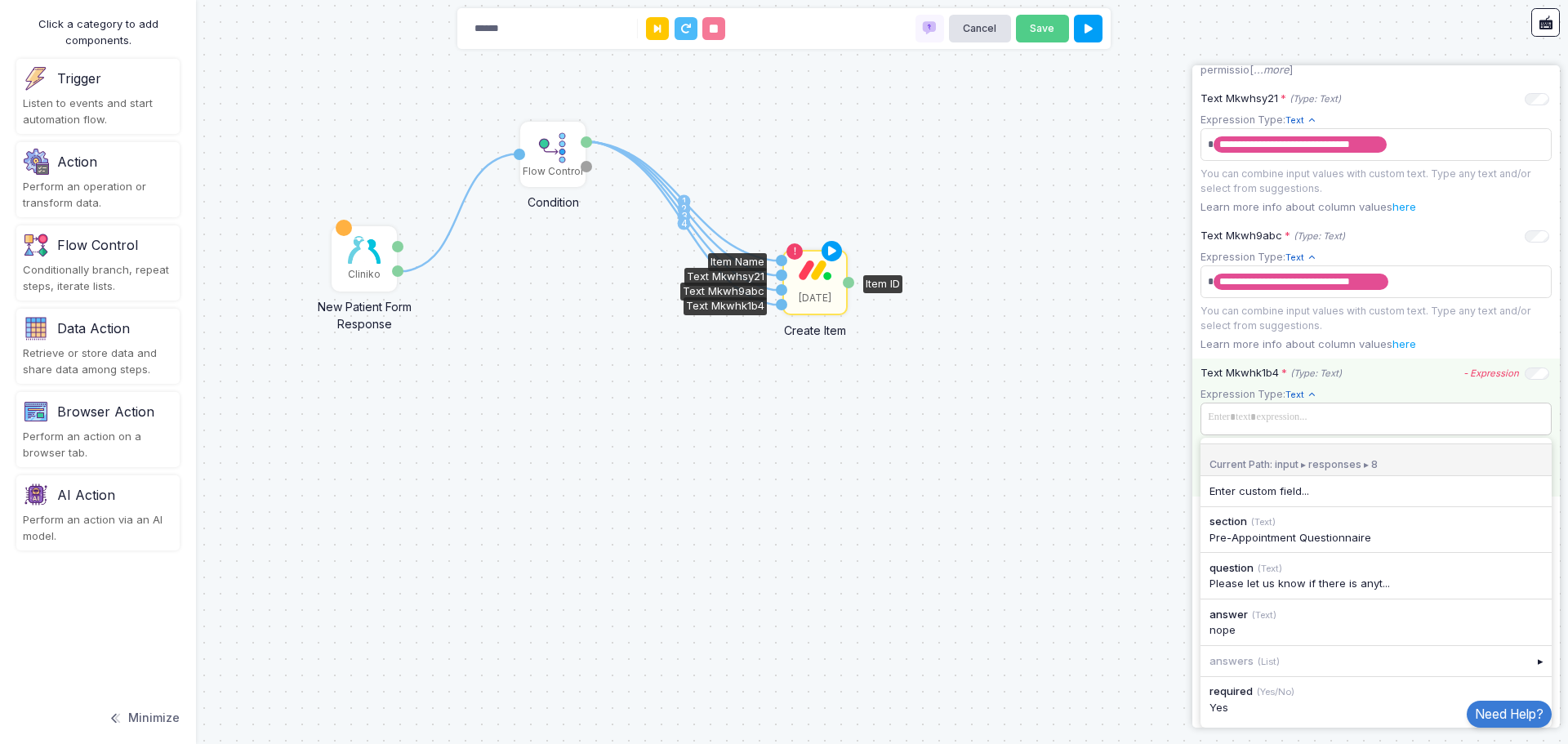
click at [1279, 424] on tags "​" at bounding box center [1376, 419] width 351 height 33
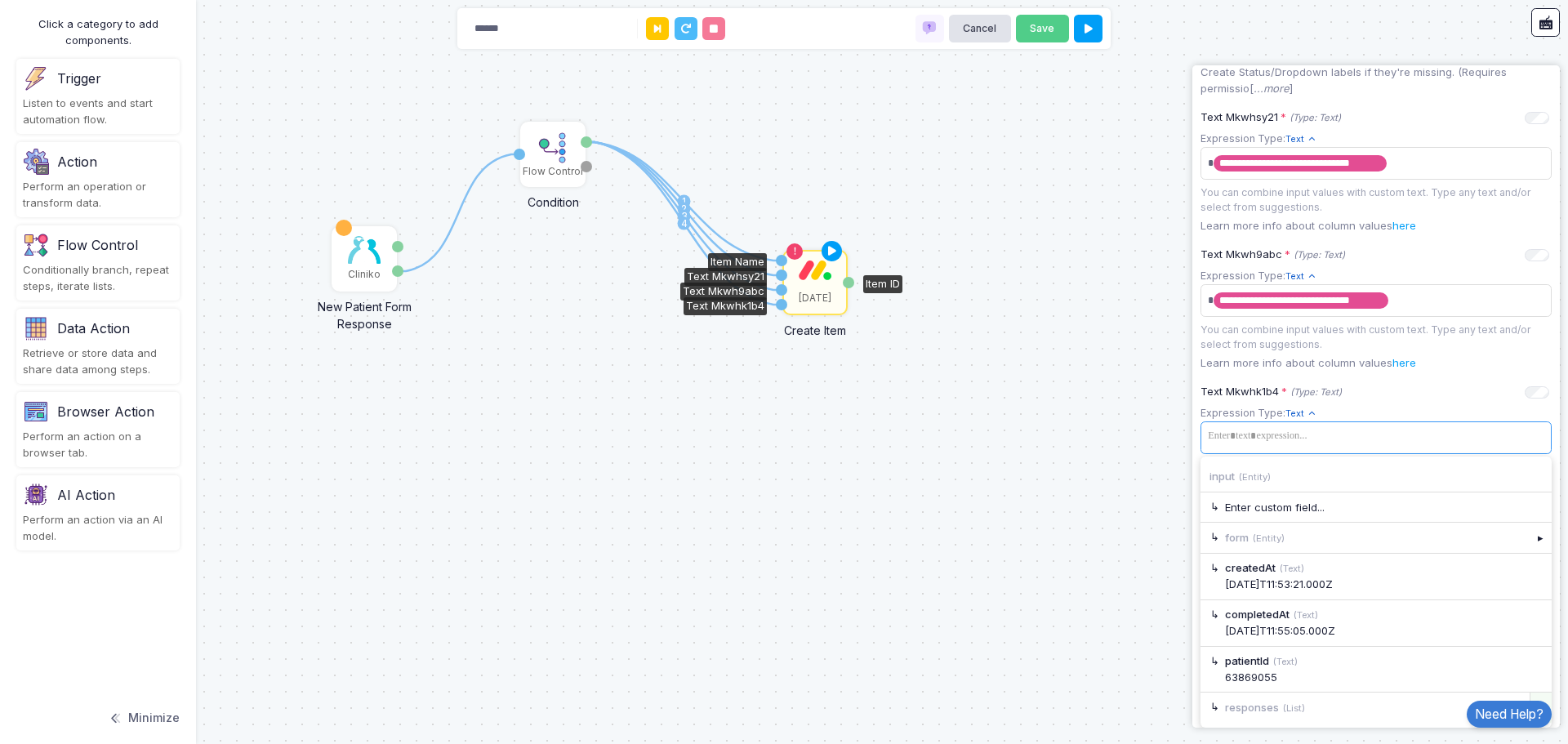
click at [1534, 699] on div "▸" at bounding box center [1540, 707] width 23 height 29
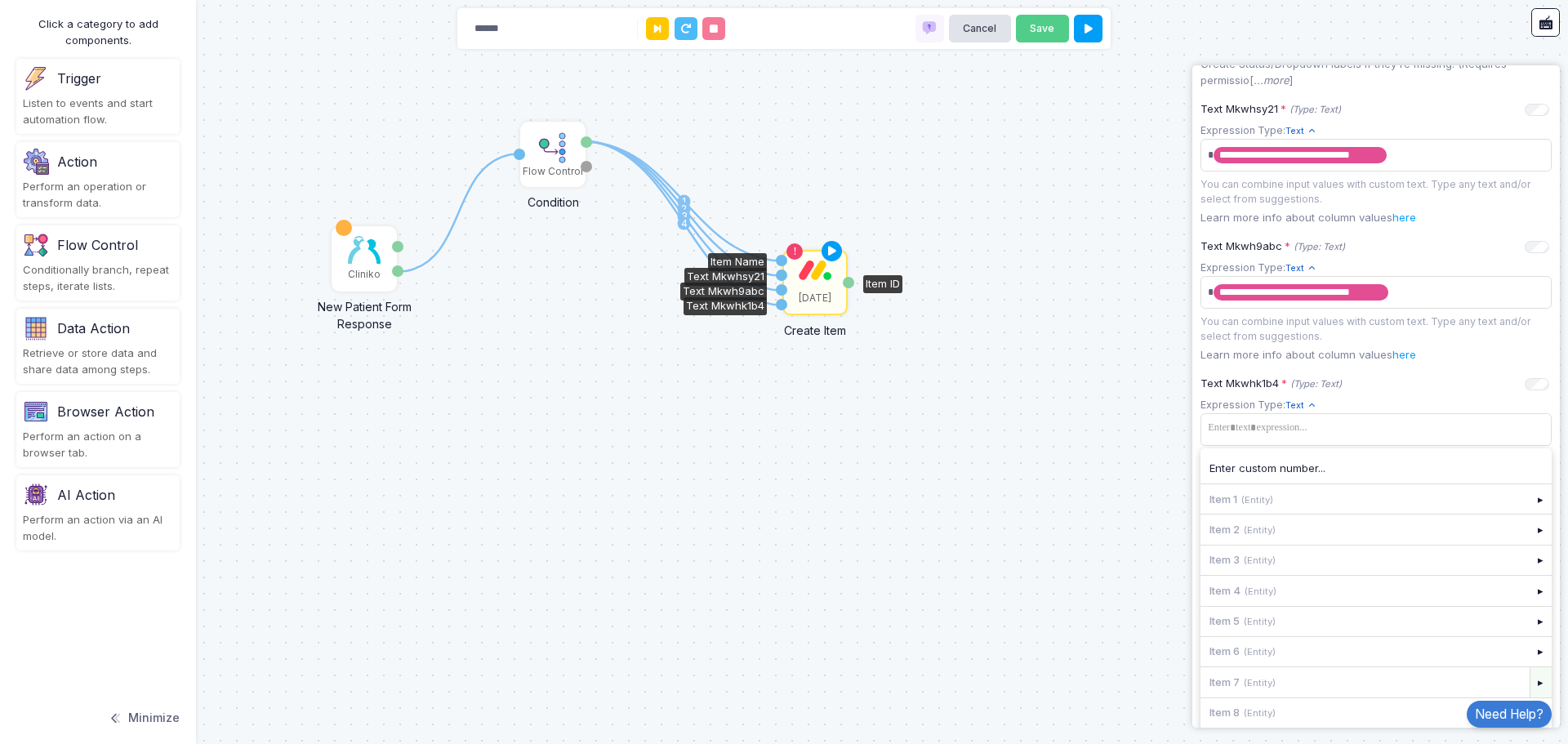
click at [1529, 688] on div "▸" at bounding box center [1540, 681] width 23 height 29
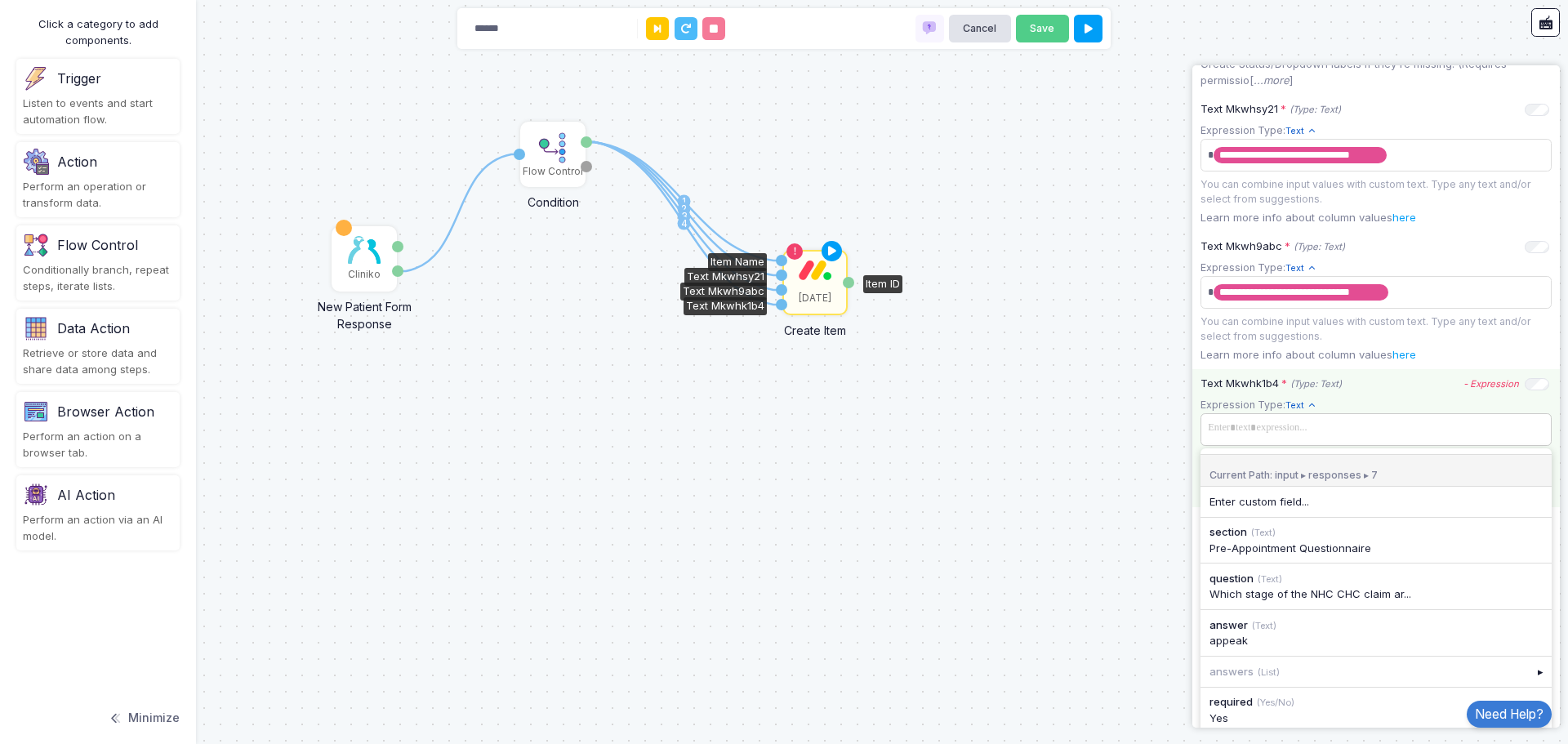
click at [1292, 440] on span at bounding box center [1376, 429] width 345 height 24
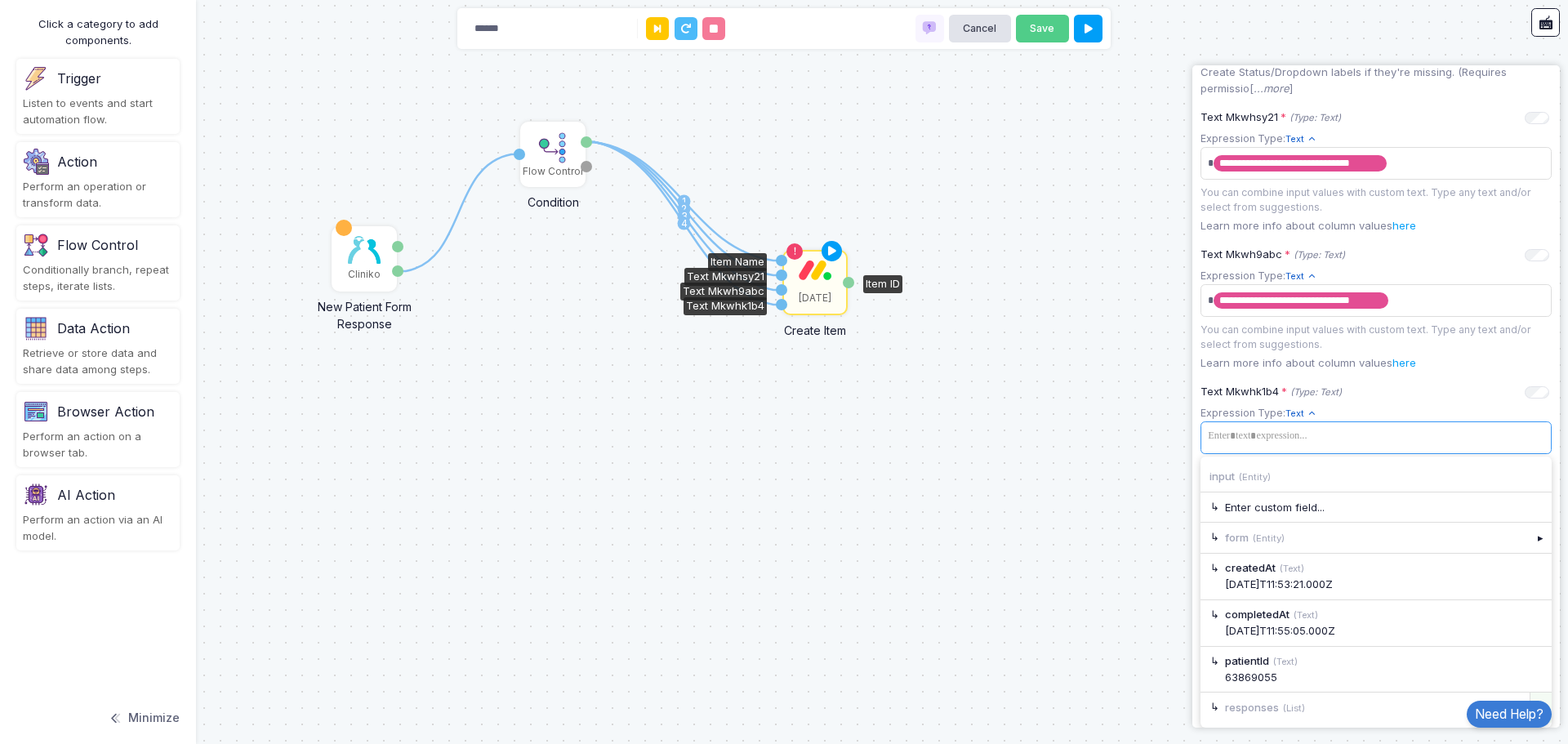
click at [1534, 697] on div "▸" at bounding box center [1540, 707] width 23 height 29
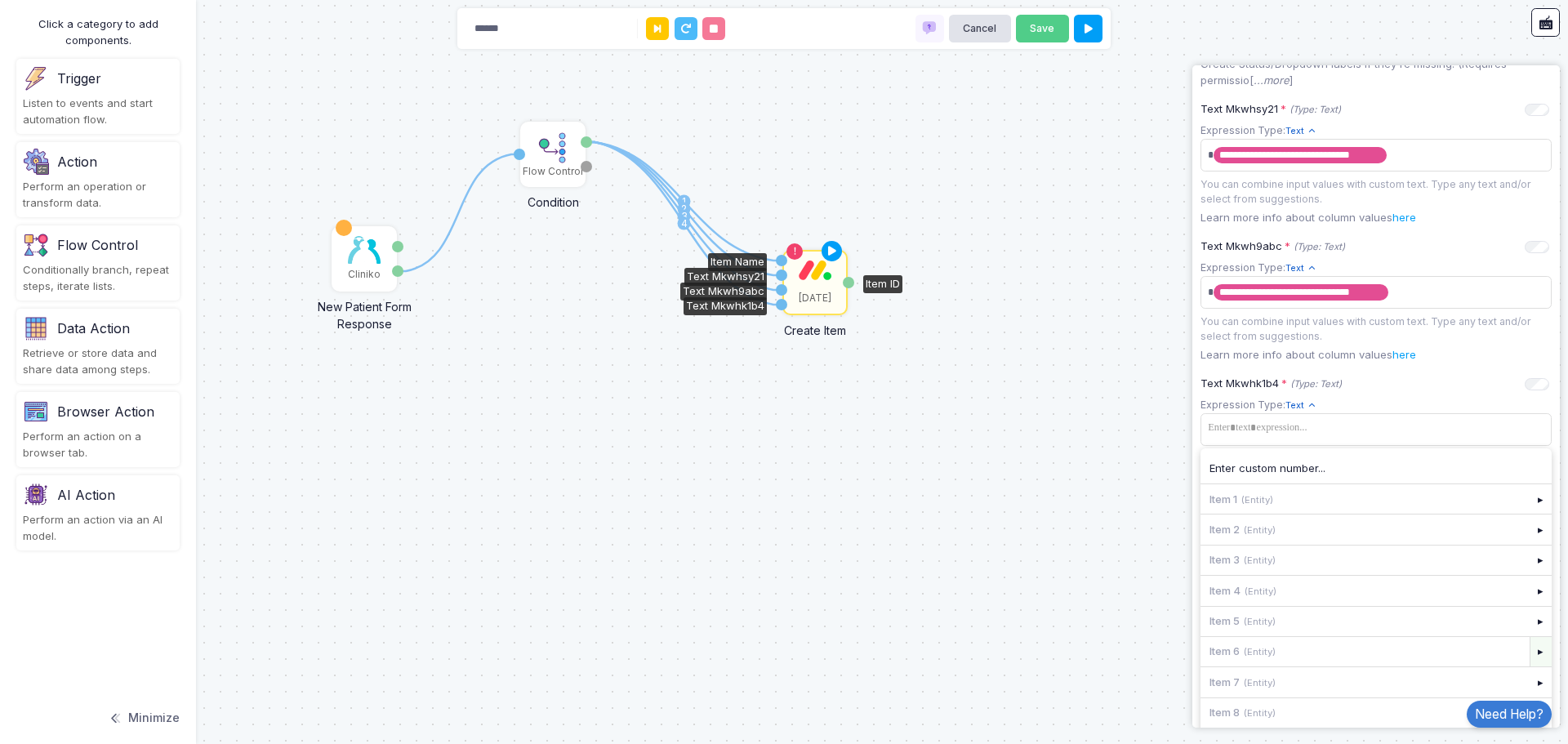
click at [1530, 654] on div "▸" at bounding box center [1540, 651] width 23 height 29
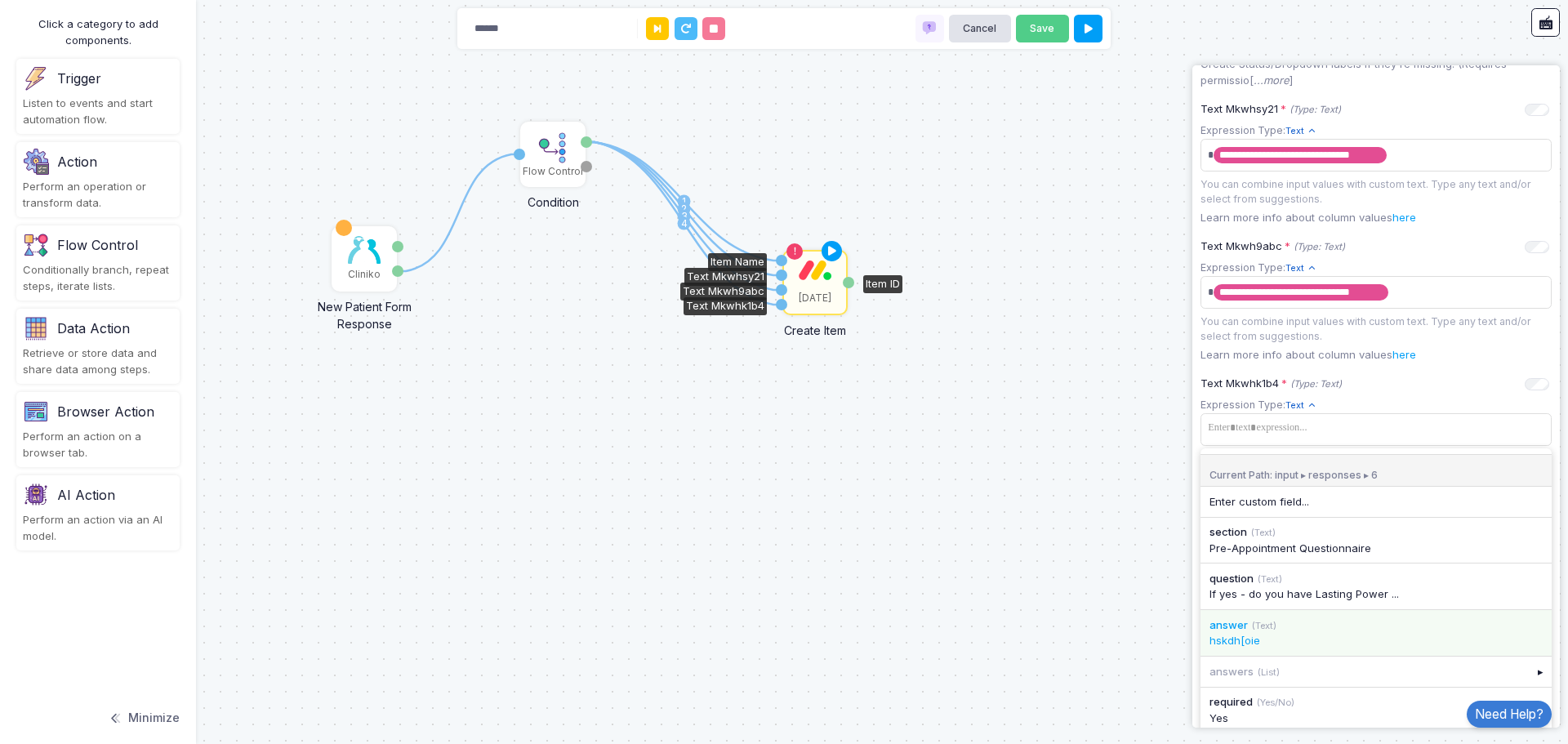
scroll to position [688, 0]
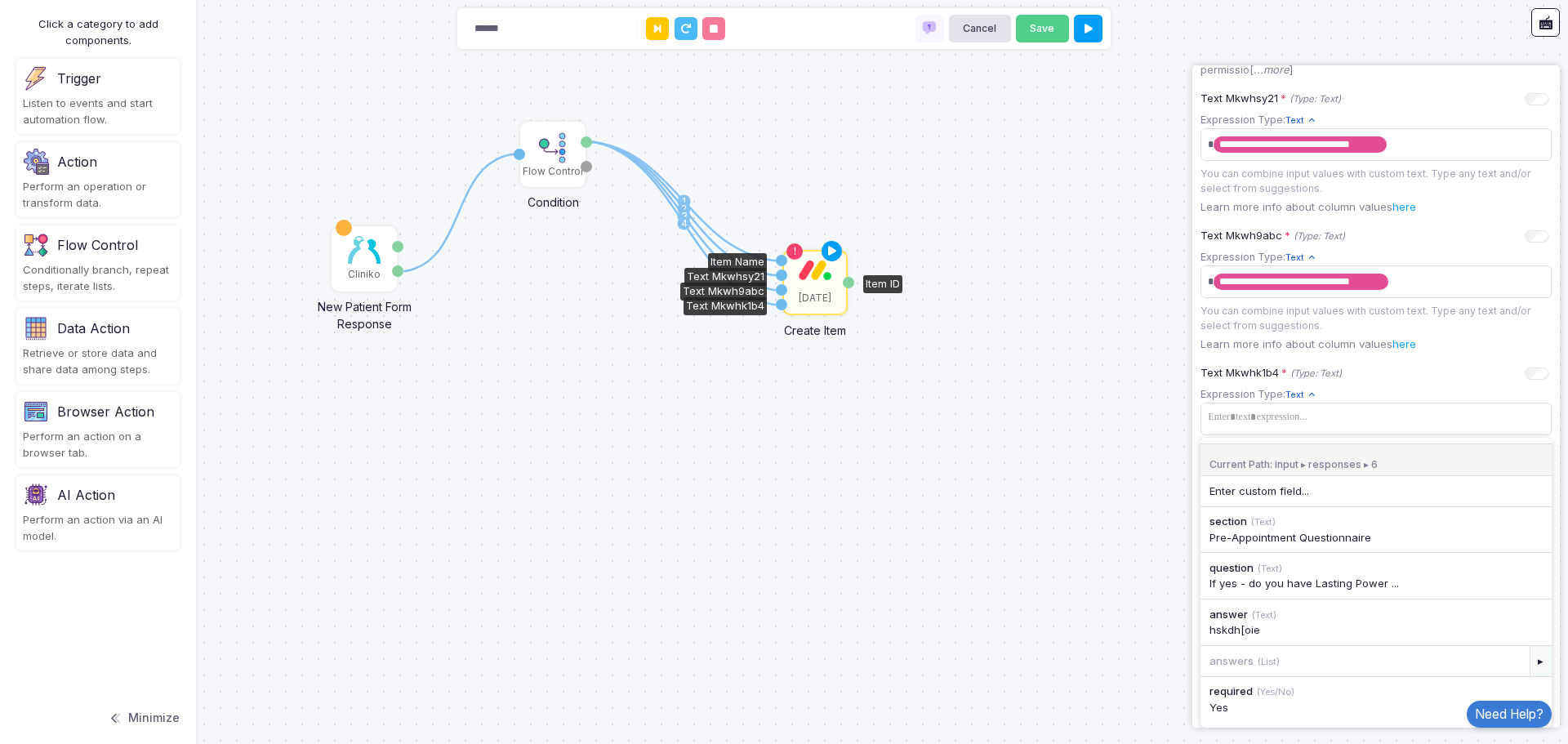
click at [1529, 663] on div "▸" at bounding box center [1540, 660] width 23 height 29
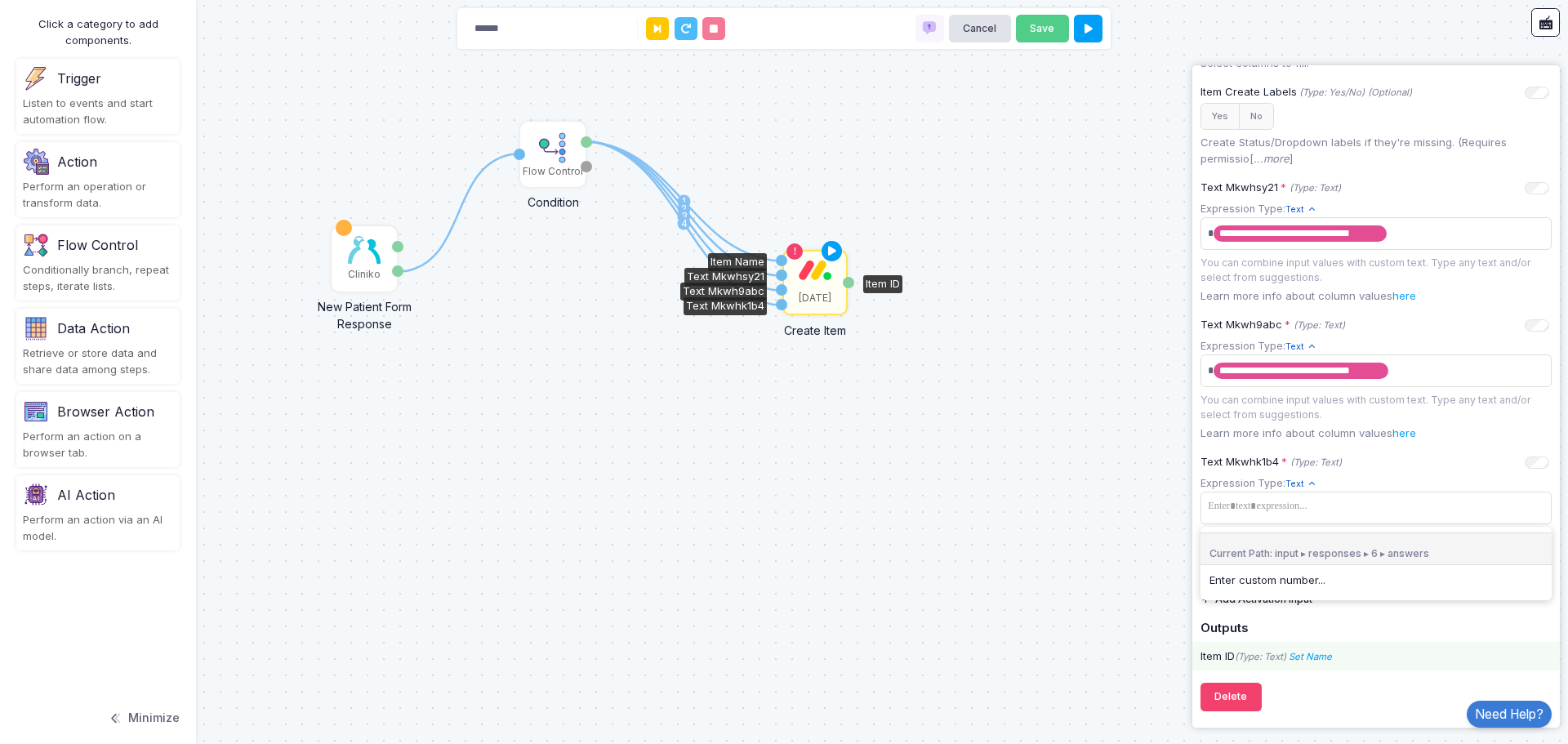
click at [1350, 650] on div "Item ID (Type: Text) Set Name Name" at bounding box center [1376, 656] width 368 height 16
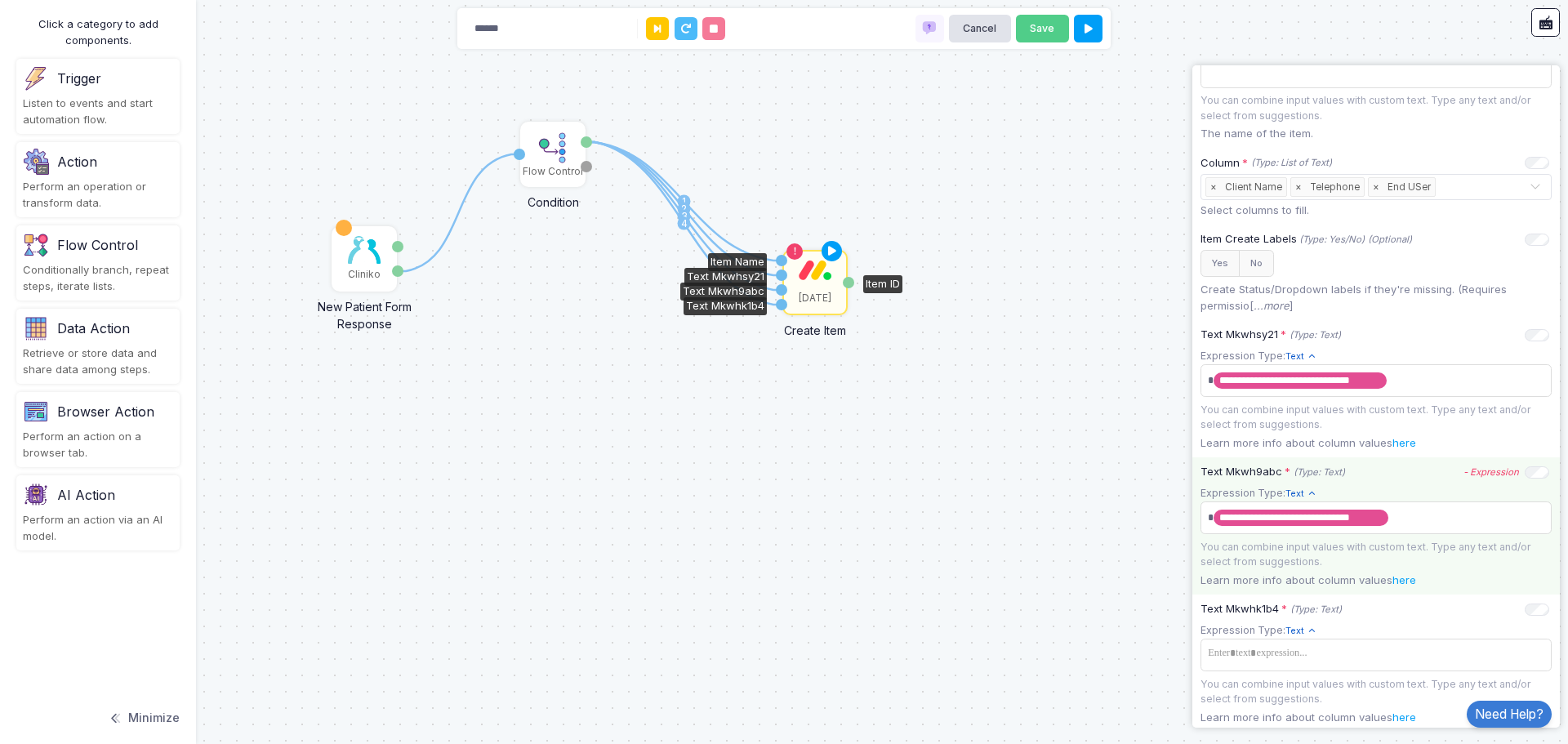
scroll to position [273, 0]
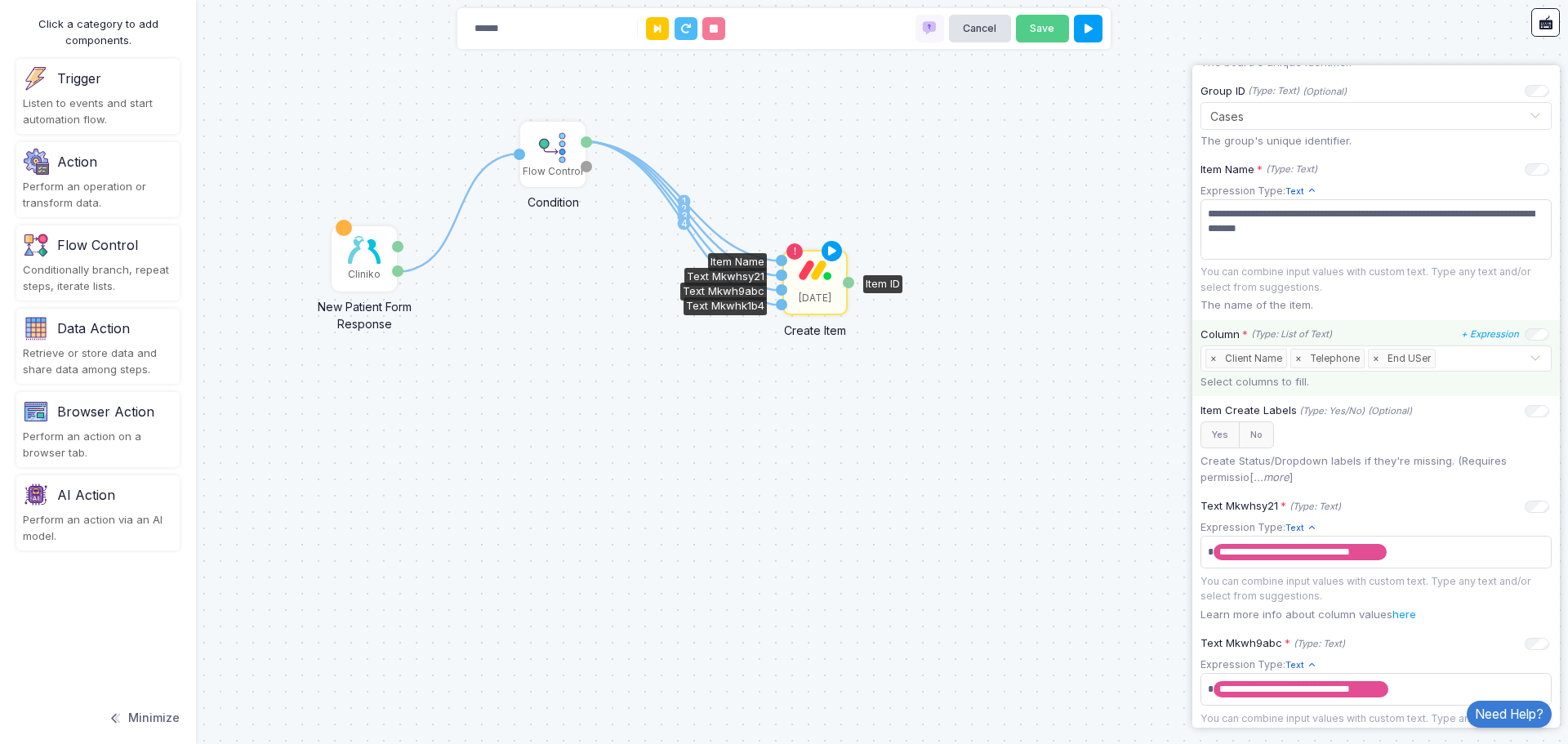
click at [1371, 360] on span "×" at bounding box center [1376, 359] width 15 height 18
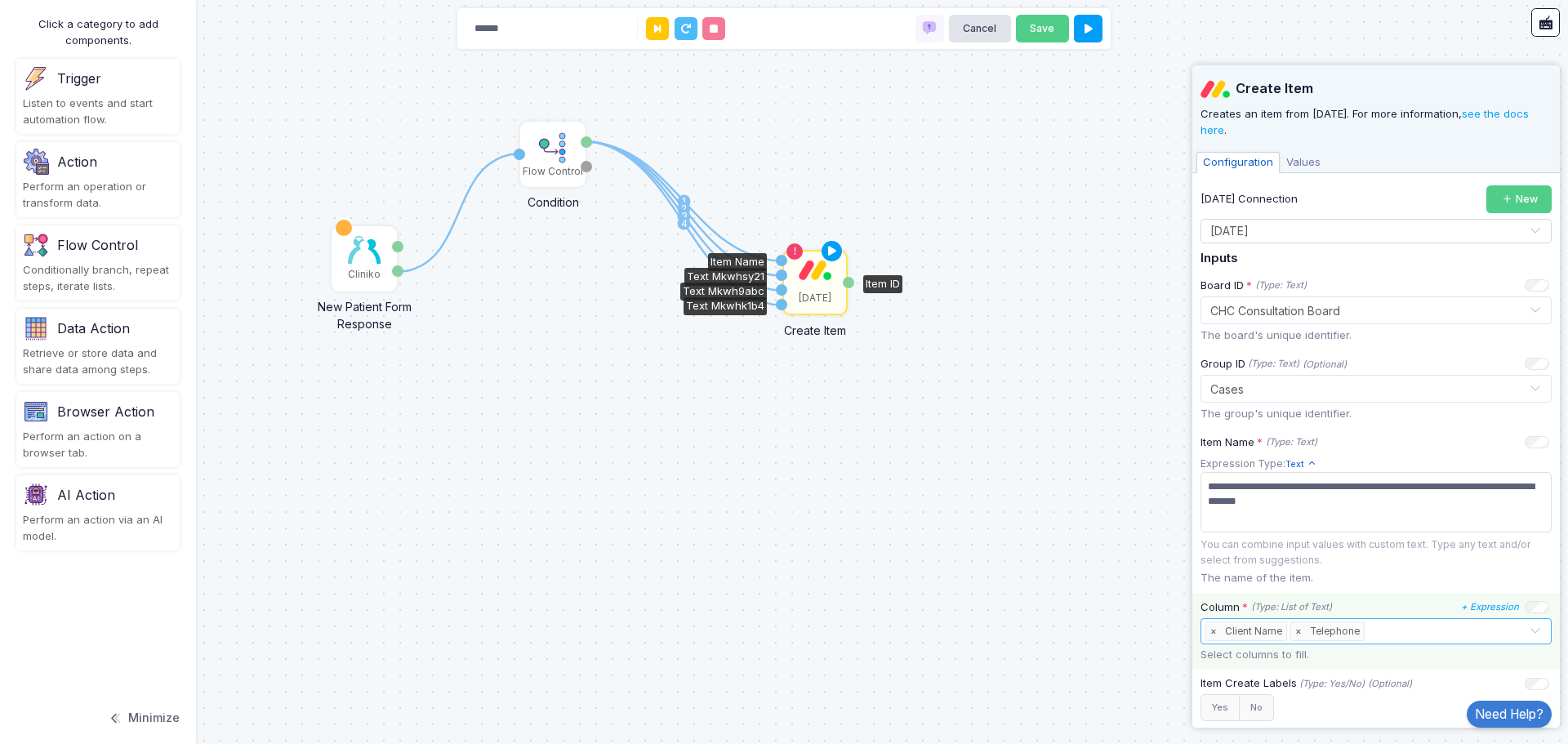
drag, startPoint x: 907, startPoint y: 462, endPoint x: 928, endPoint y: 437, distance: 32.6
click at [906, 463] on div "1 1 2 3 4 Cliniko New Patient Form Response Patient ID Response Flow Control Co…" at bounding box center [784, 372] width 1568 height 744
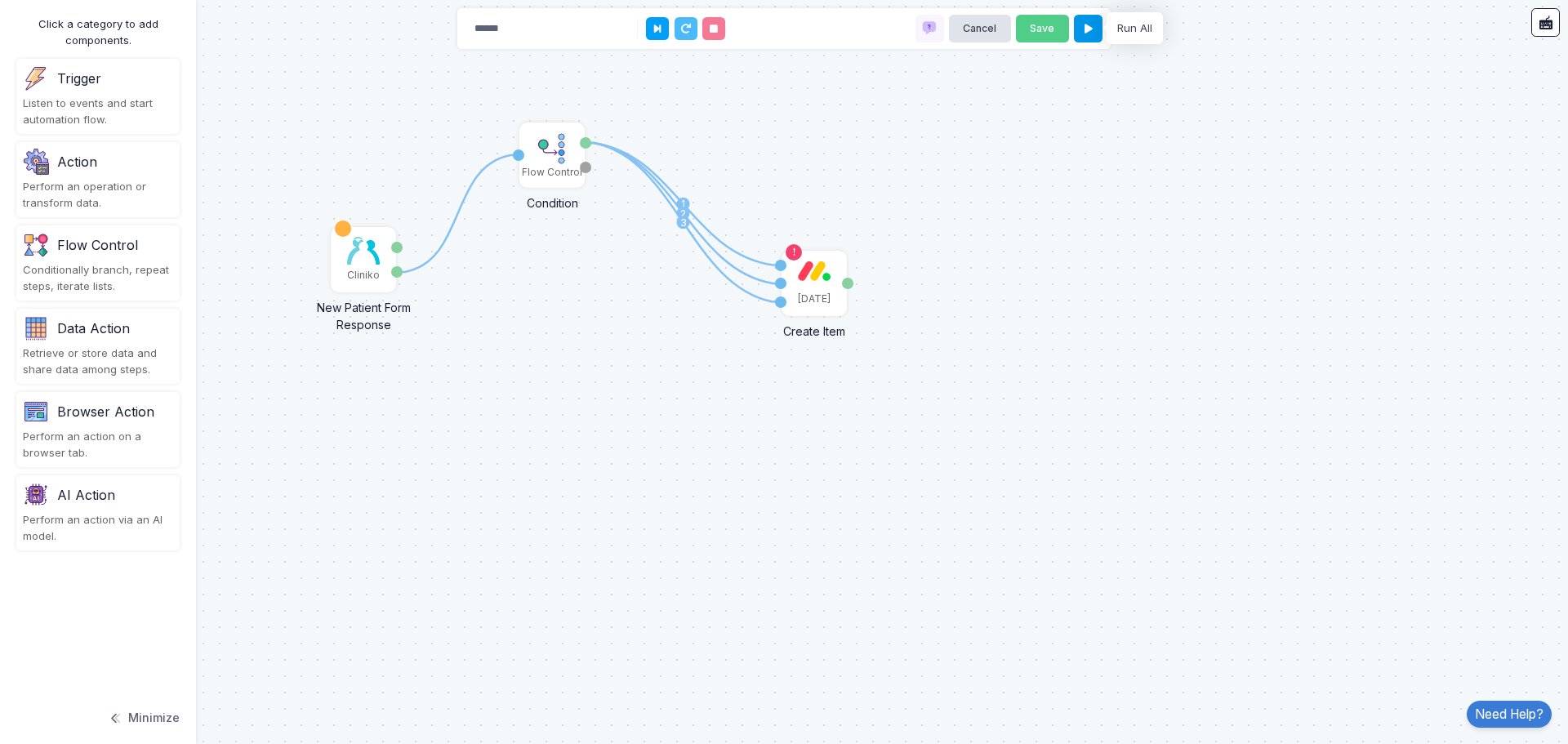
click at [1086, 34] on icon at bounding box center [1089, 29] width 8 height 11
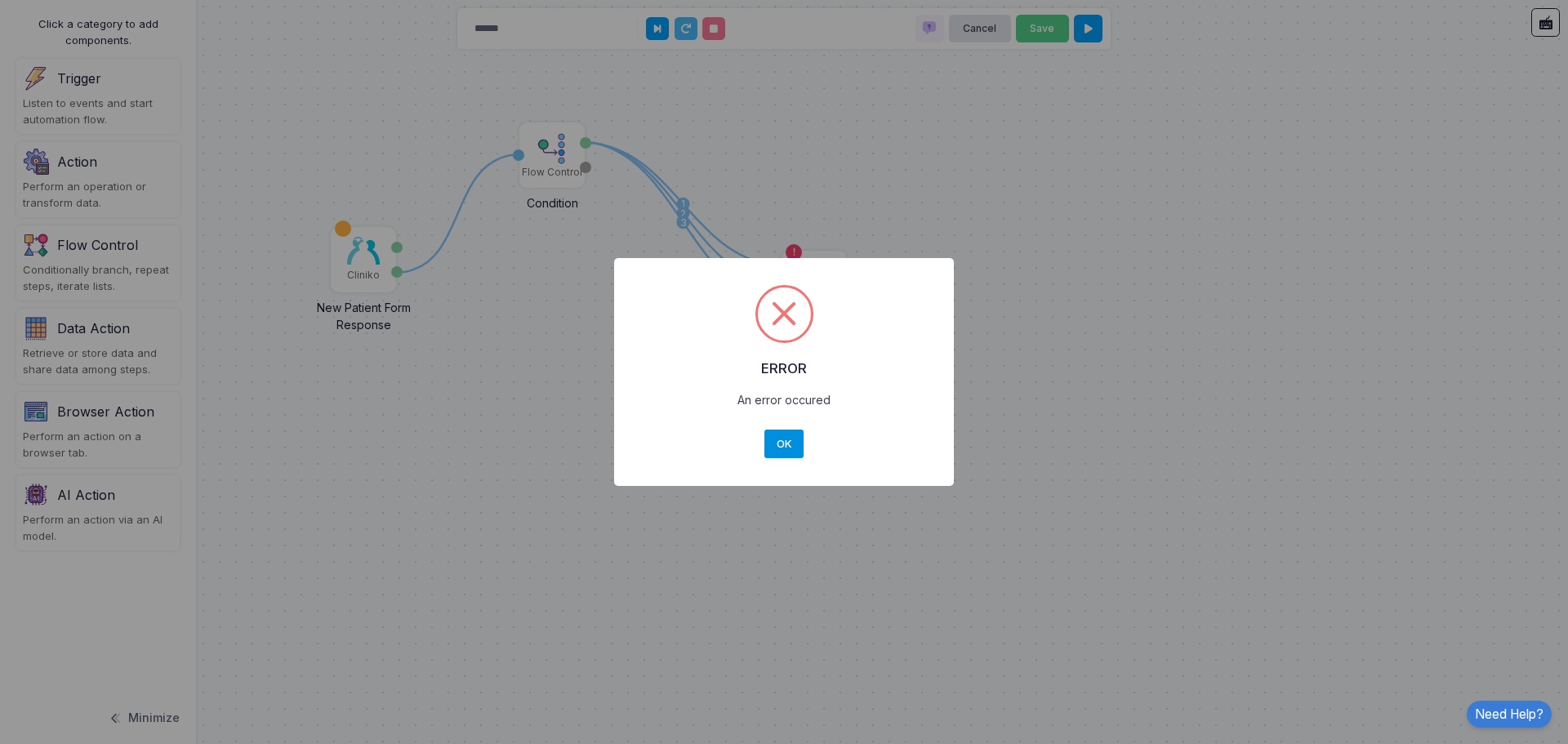
click at [790, 439] on button "OK" at bounding box center [784, 444] width 39 height 29
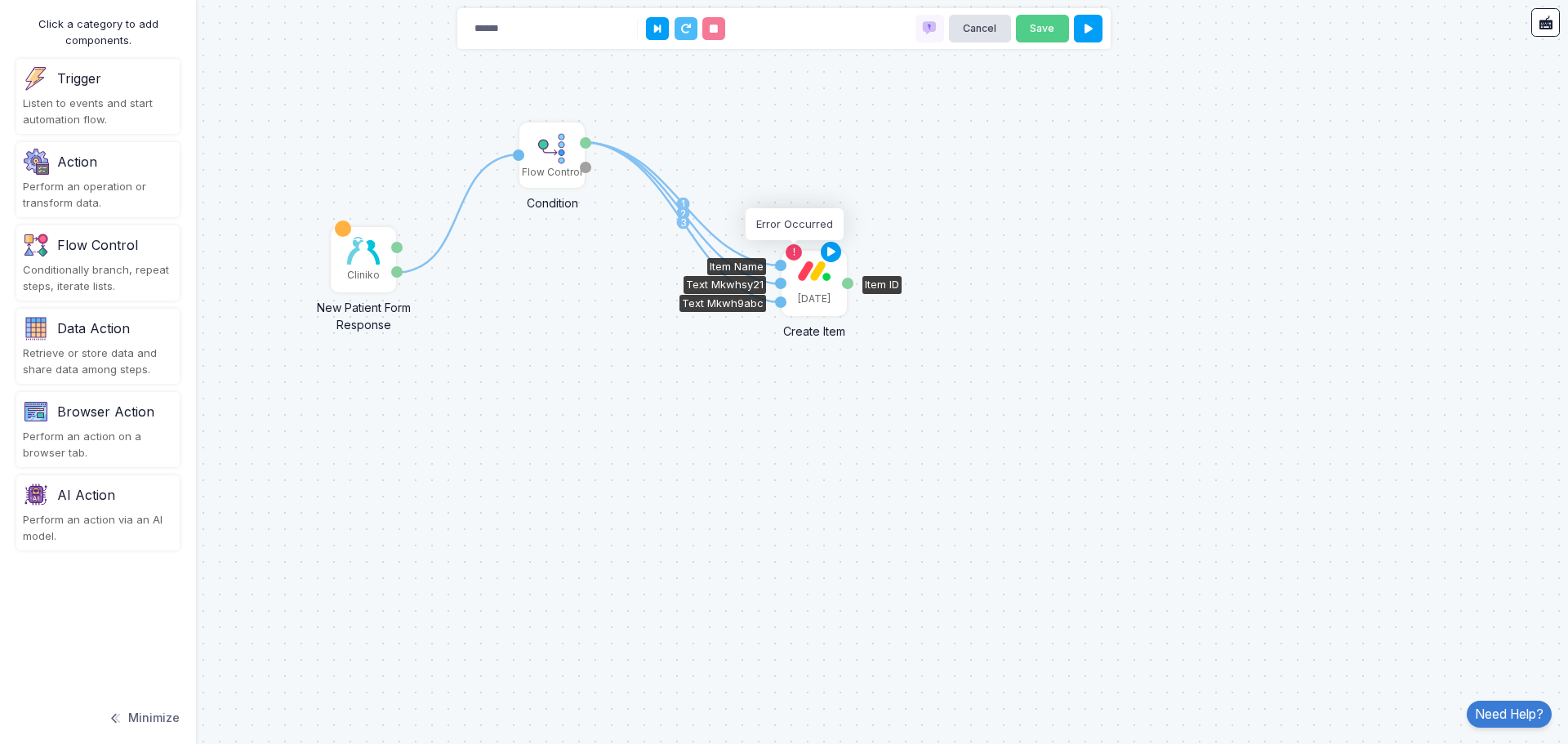
click at [791, 254] on icon at bounding box center [793, 251] width 11 height 11
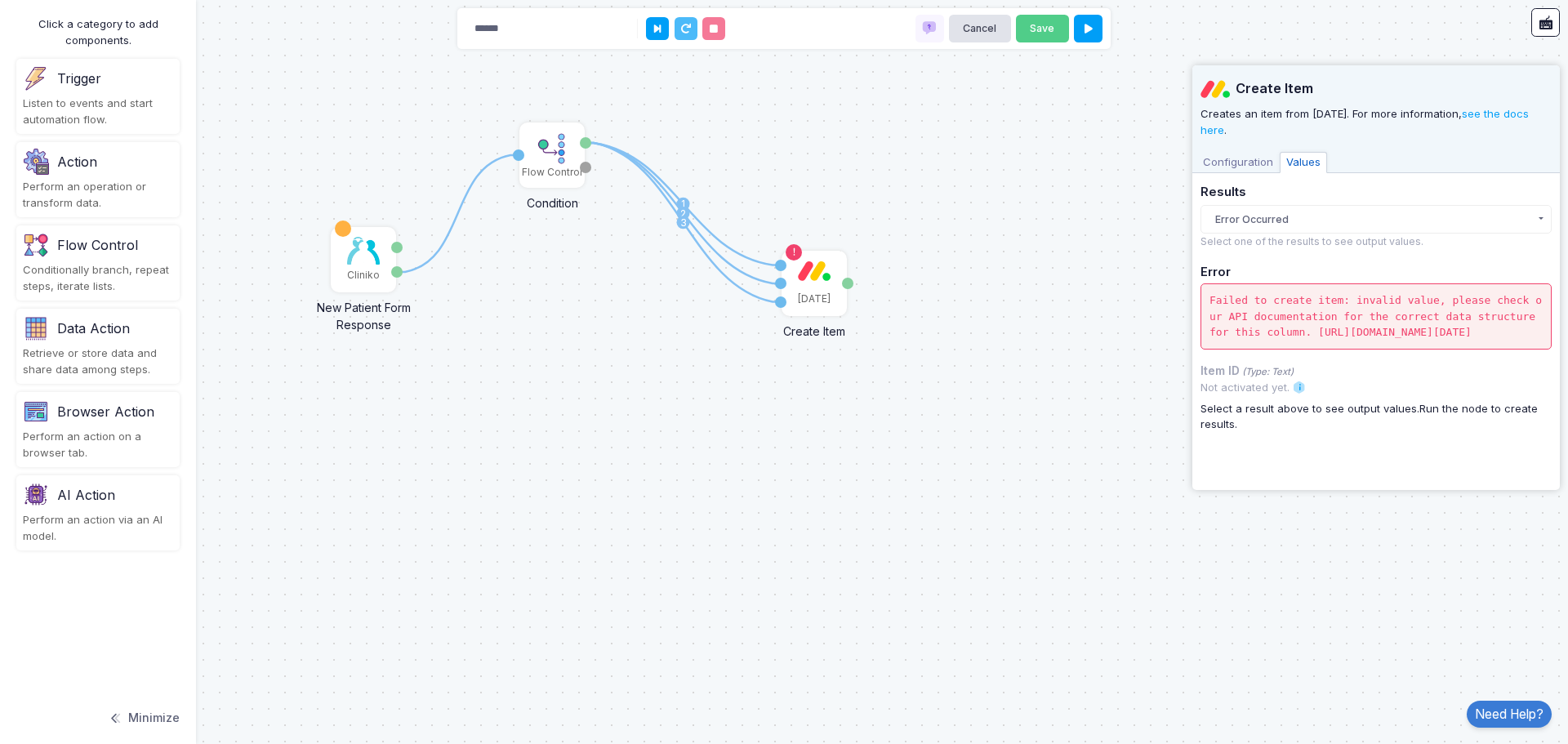
click at [1253, 160] on span "Configuration" at bounding box center [1238, 162] width 84 height 21
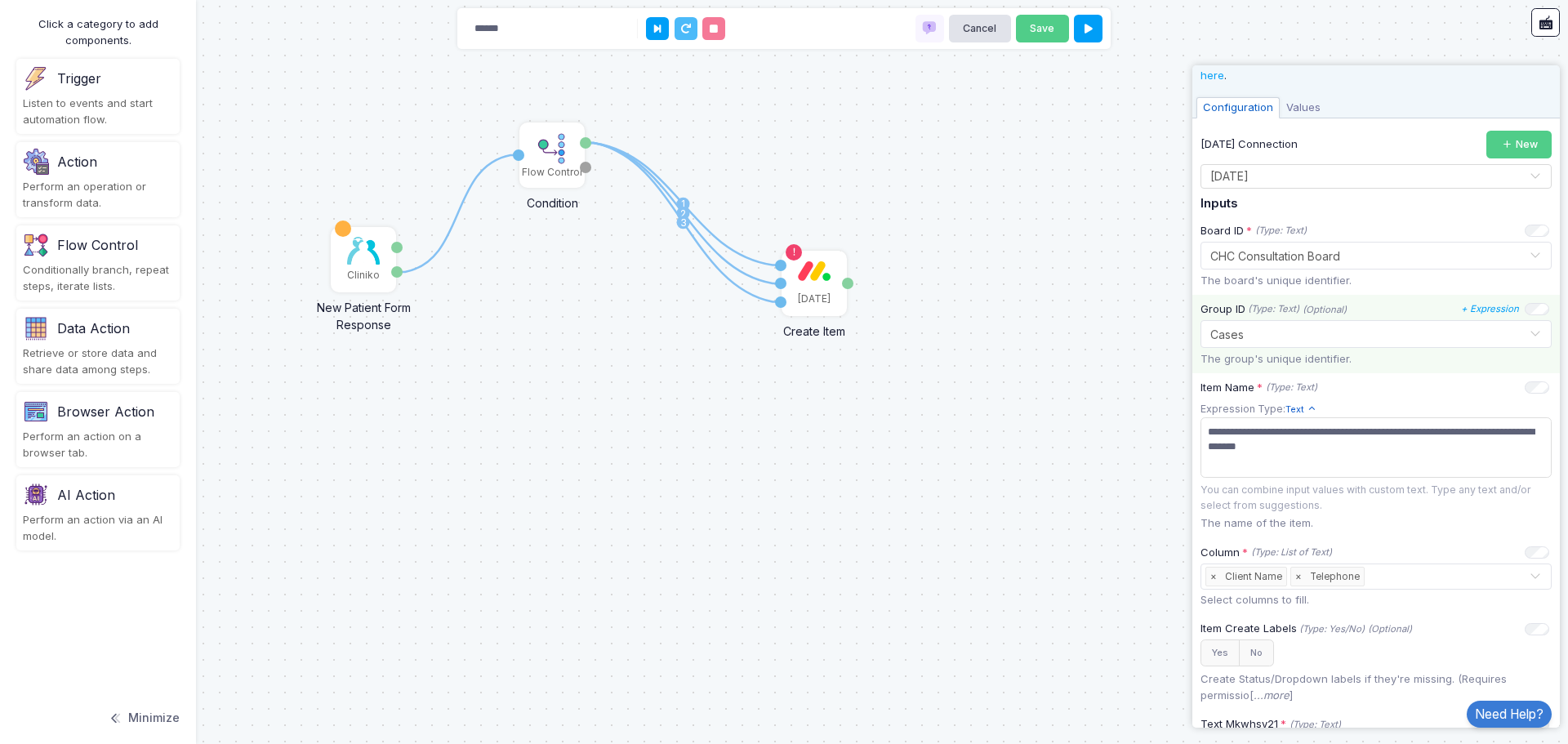
scroll to position [54, 0]
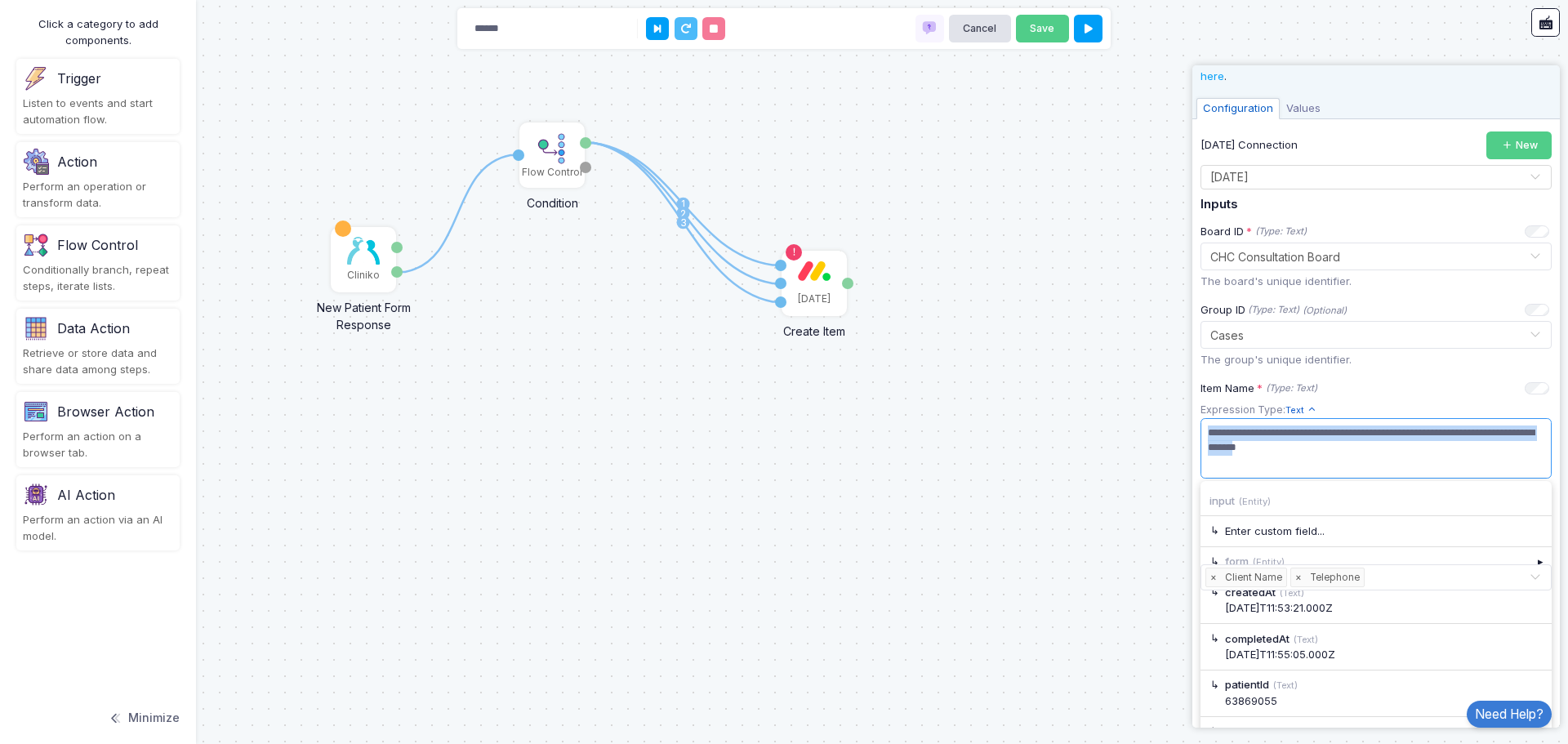
drag, startPoint x: 1457, startPoint y: 442, endPoint x: 1182, endPoint y: 415, distance: 276.3
click at [1182, 415] on automation-editor "1 1 2 3 Cliniko New Patient Form Response Patient ID Response Flow Control Cond…" at bounding box center [784, 372] width 1568 height 744
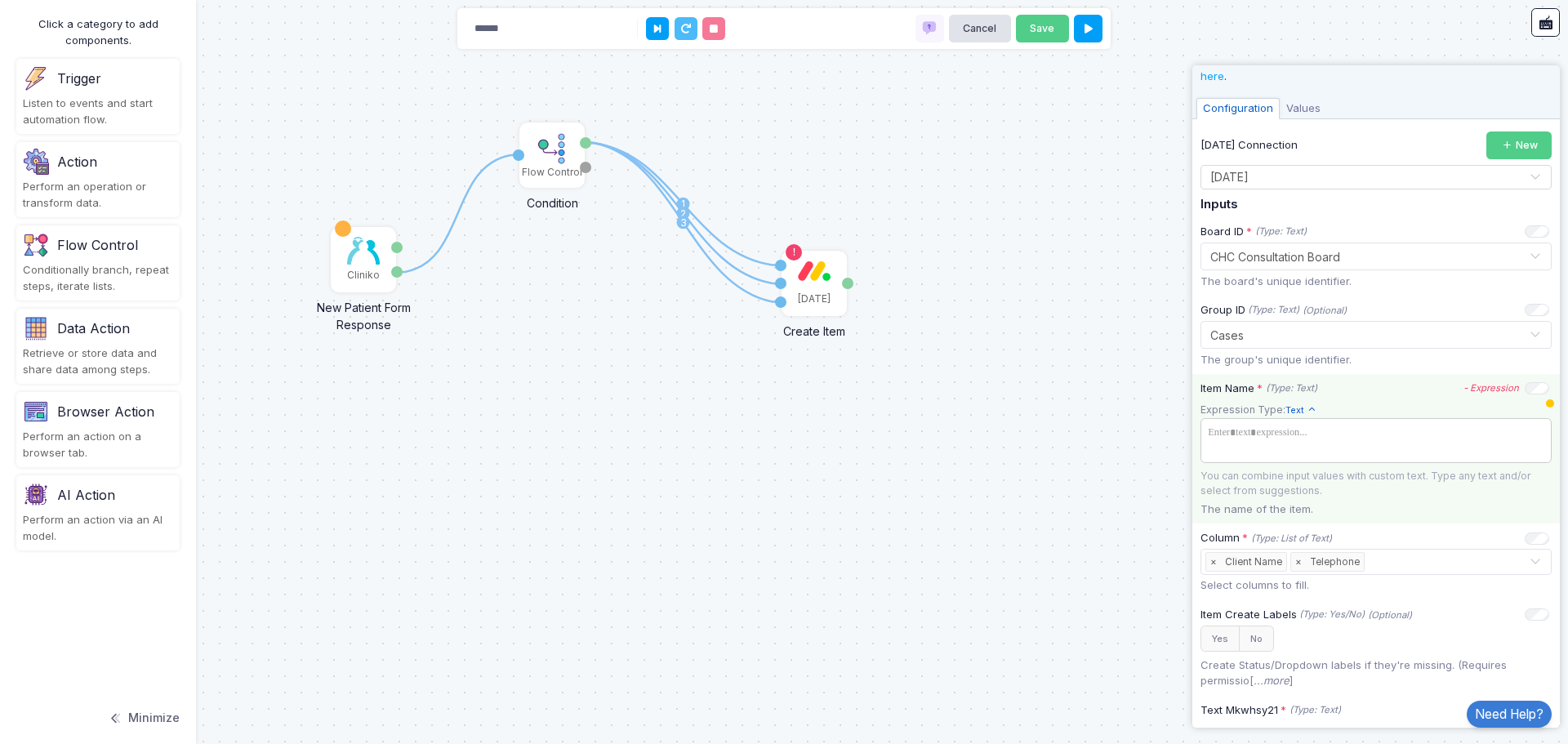
click at [1361, 434] on span at bounding box center [1369, 441] width 332 height 38
click at [1468, 384] on icon "- Expression" at bounding box center [1491, 387] width 56 height 11
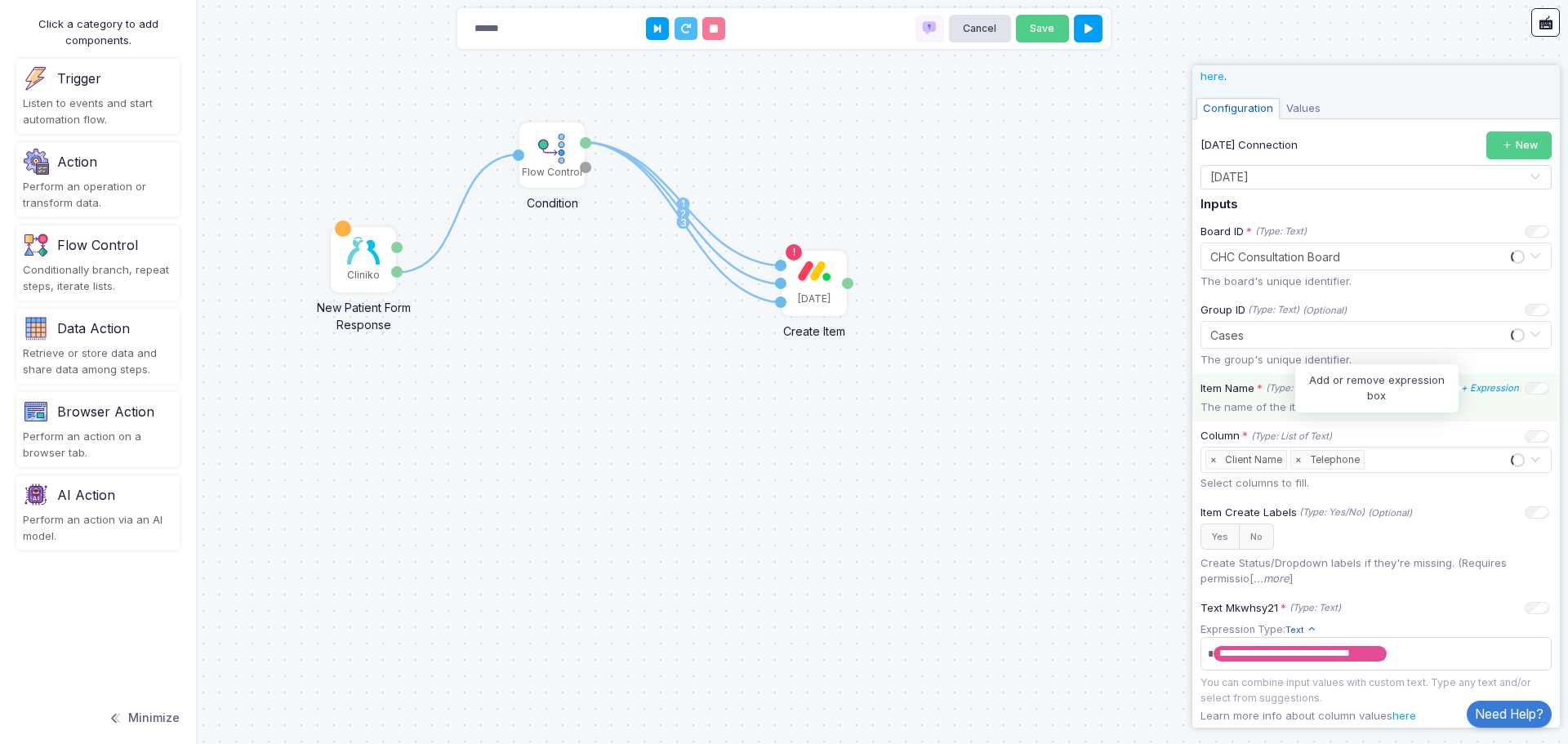
click at [1468, 385] on icon "+ Expression" at bounding box center [1489, 387] width 58 height 11
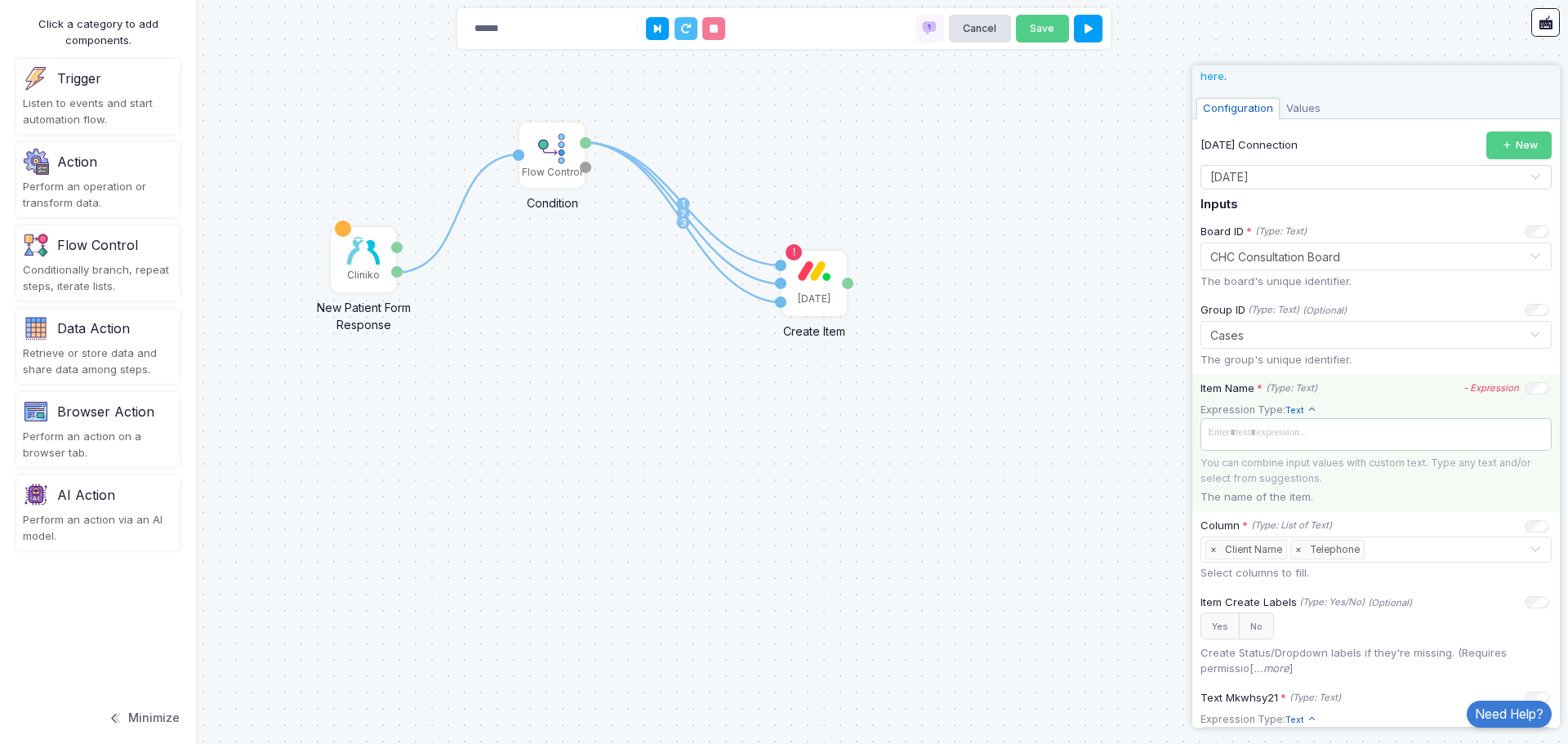
click at [1307, 430] on span at bounding box center [1376, 434] width 345 height 24
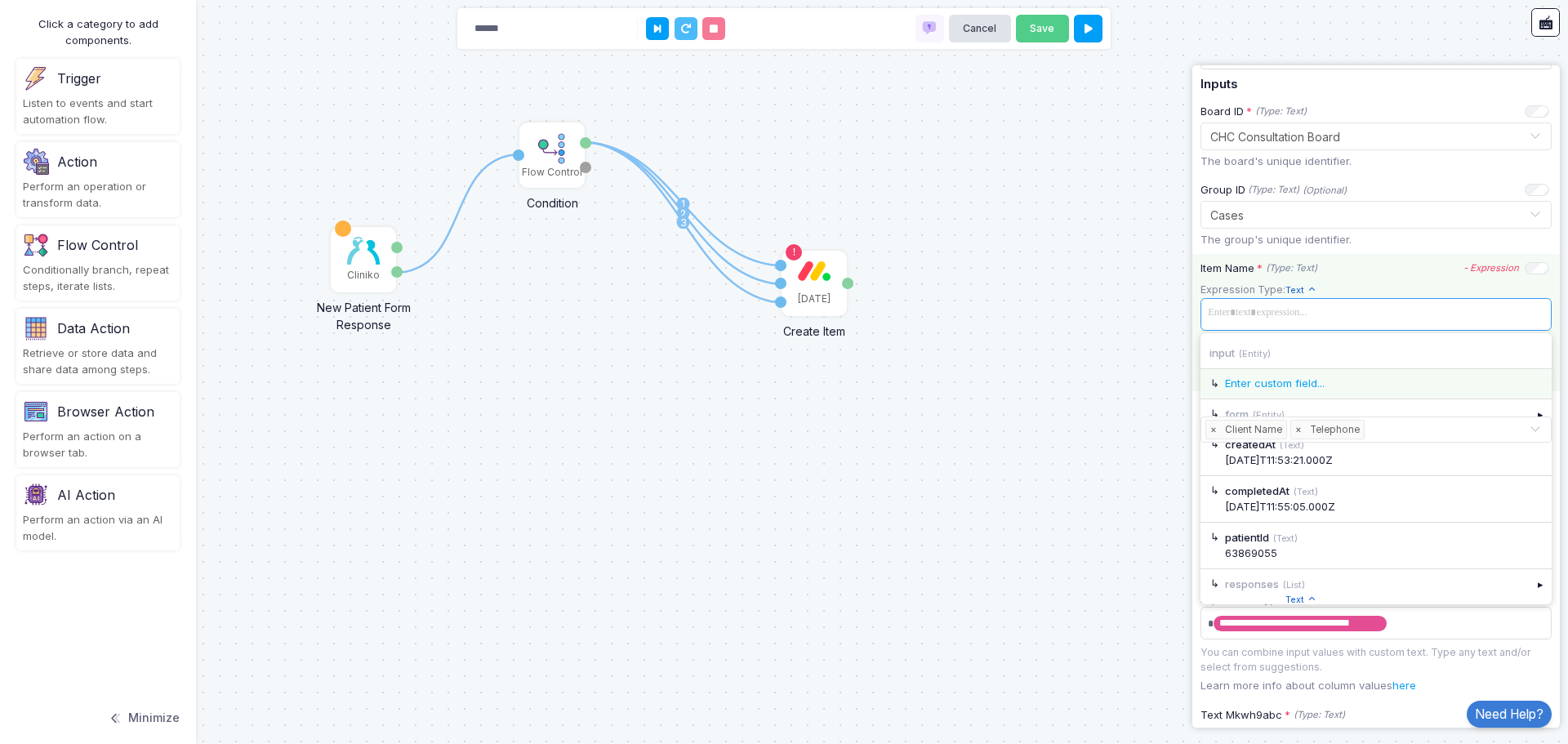
scroll to position [217, 0]
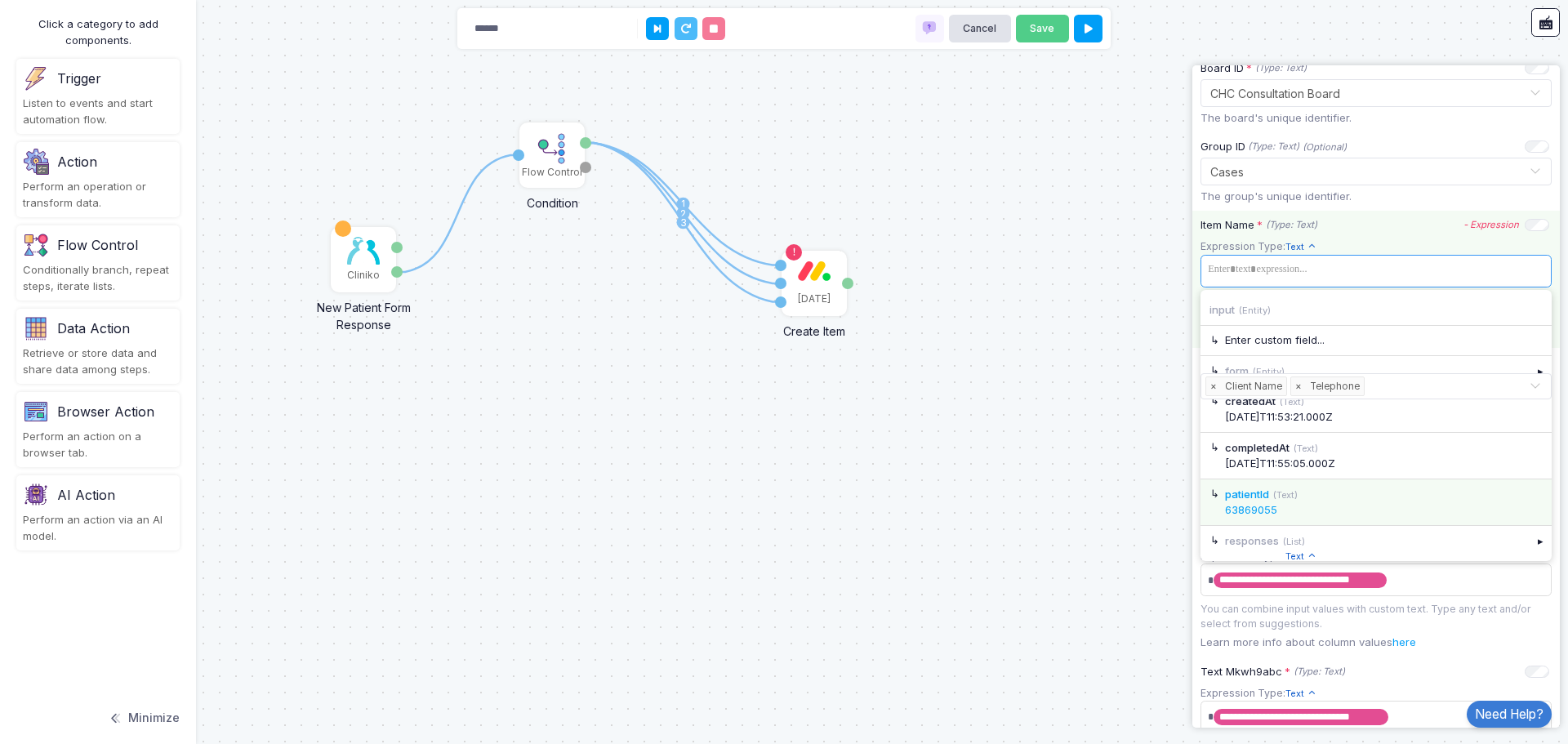
click at [1311, 507] on div "63869055" at bounding box center [1384, 511] width 318 height 16
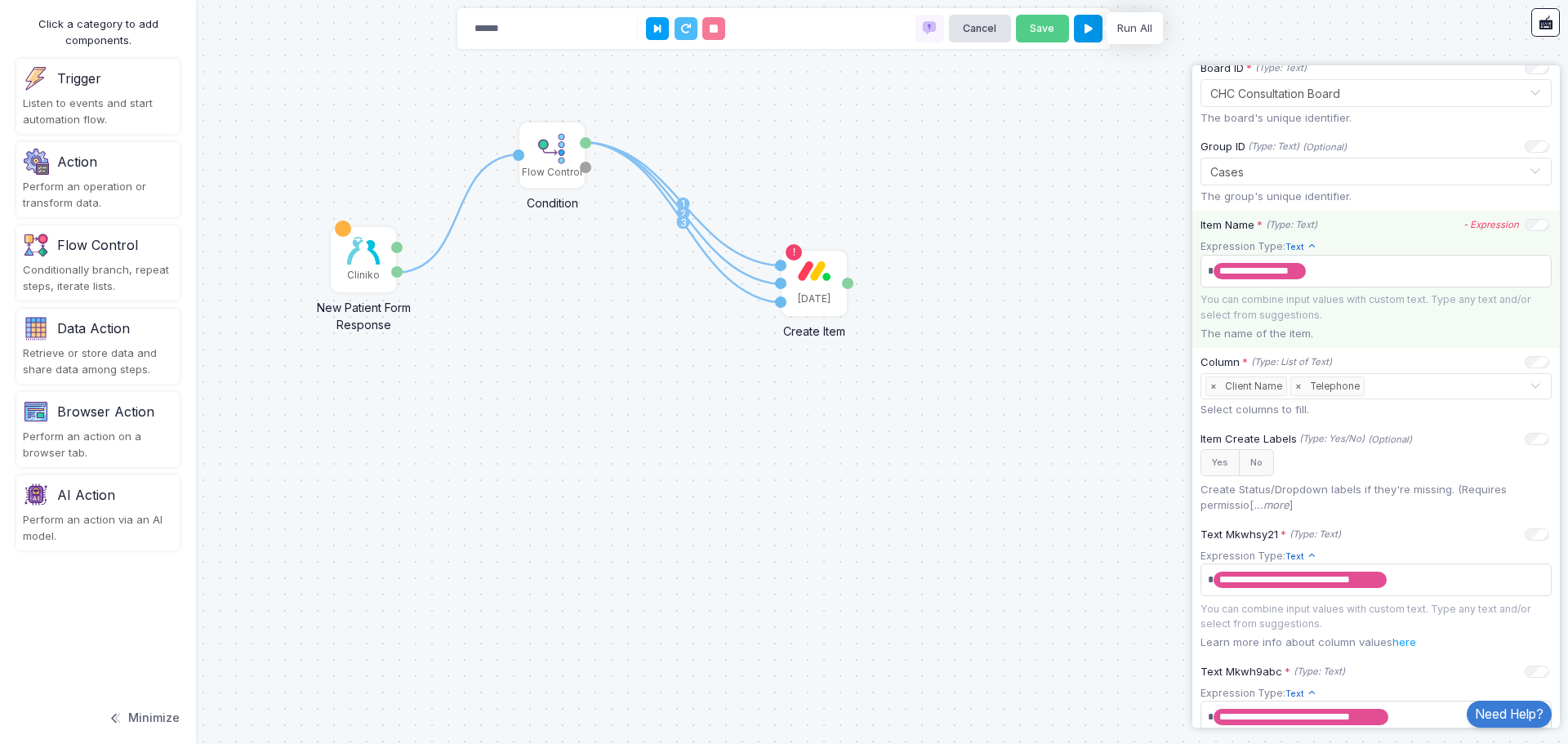
click at [1091, 29] on icon at bounding box center [1089, 29] width 8 height 11
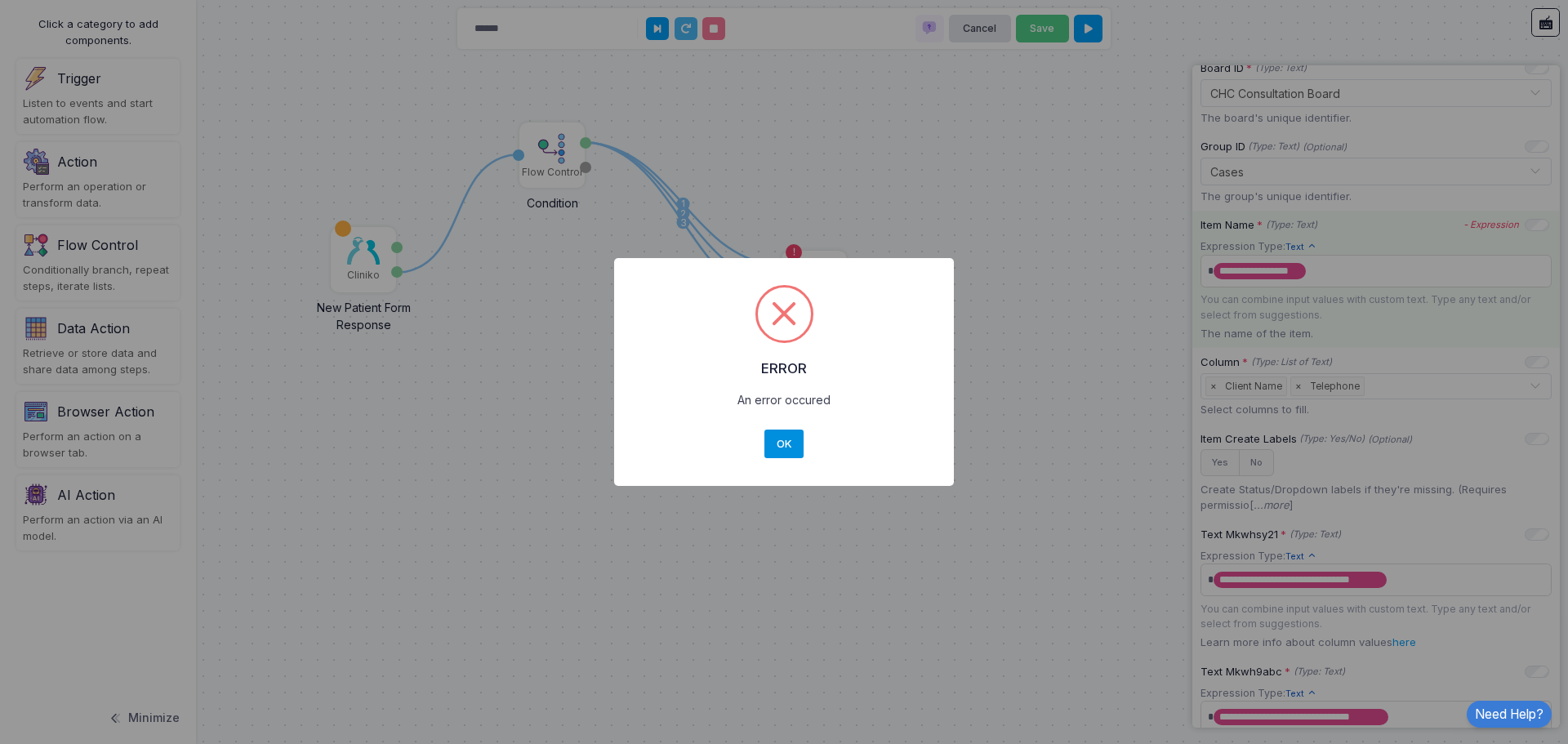
click at [774, 449] on button "OK" at bounding box center [784, 444] width 39 height 29
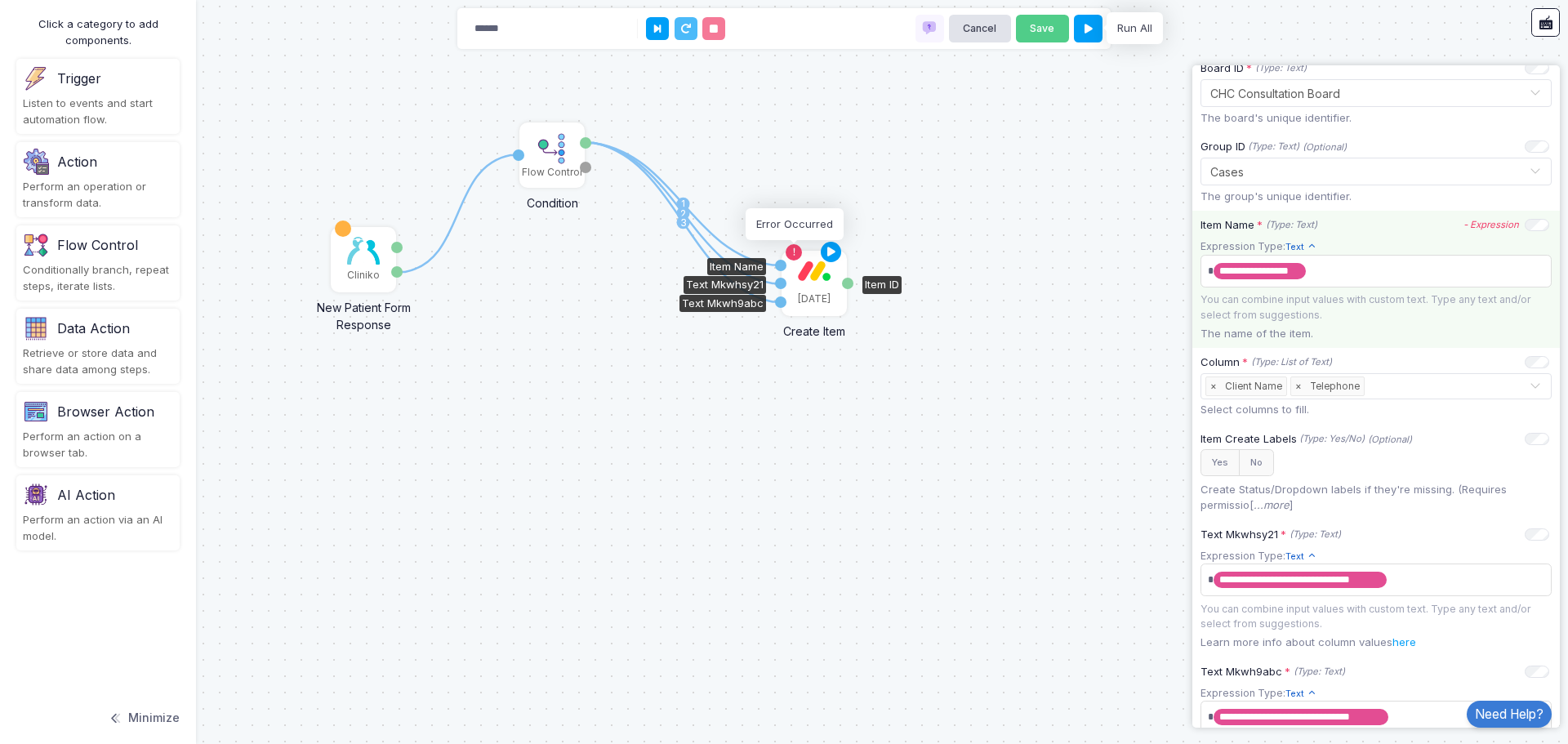
click at [791, 251] on icon at bounding box center [793, 251] width 11 height 11
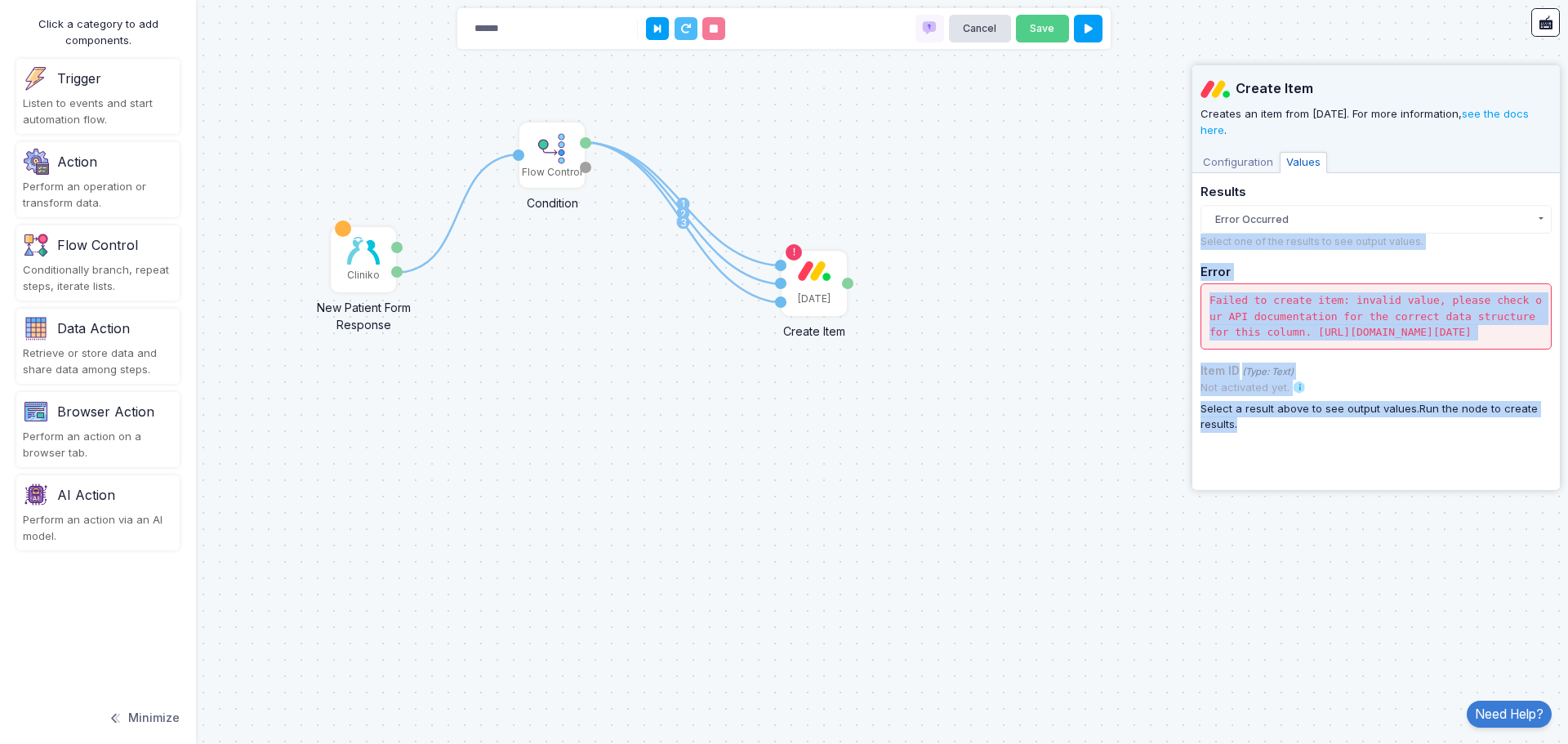
drag, startPoint x: 1337, startPoint y: 449, endPoint x: 1198, endPoint y: 244, distance: 247.7
click at [1198, 244] on app-side-panel "**********" at bounding box center [1376, 278] width 368 height 425
click at [1267, 224] on button "Error Occurred" at bounding box center [1376, 219] width 351 height 29
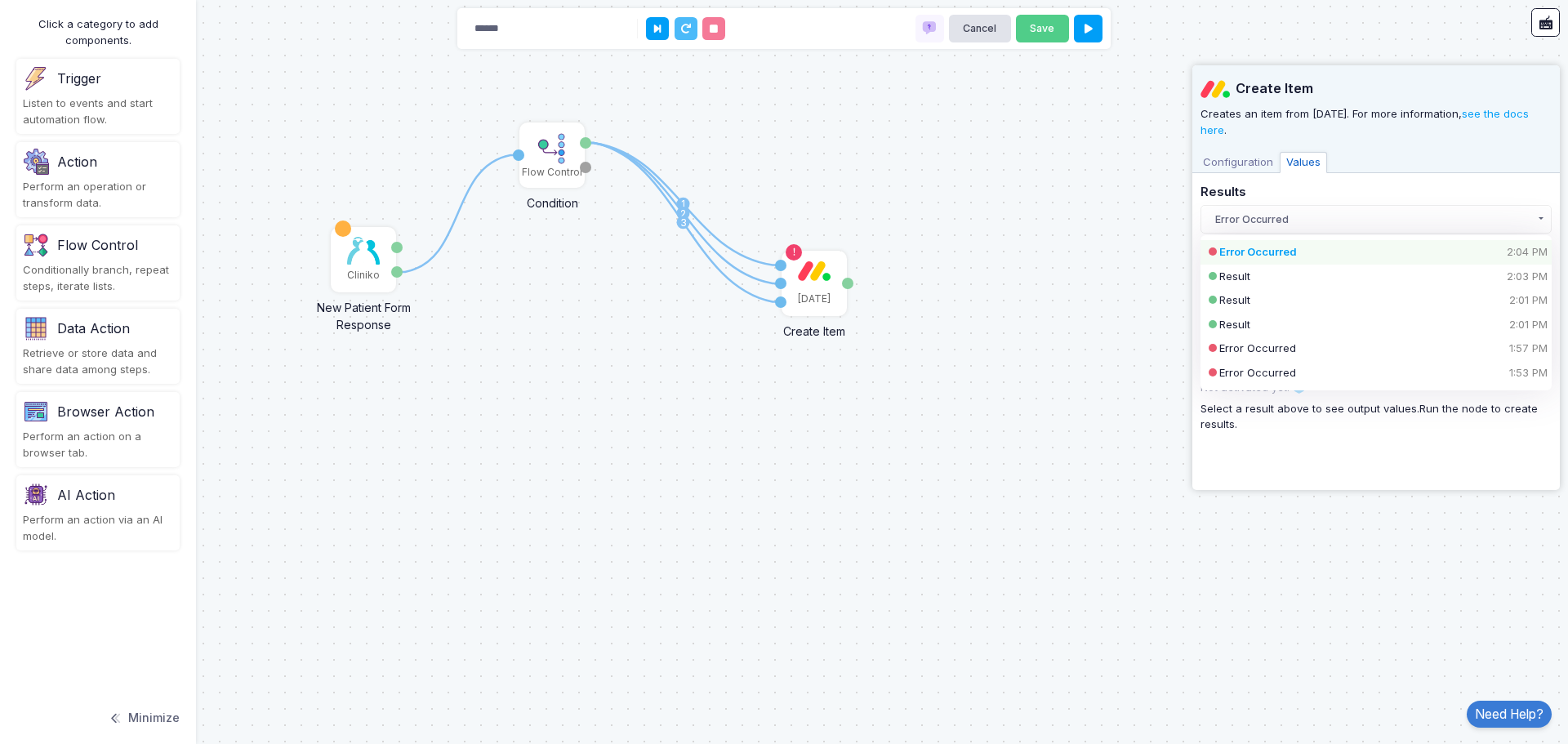
click at [1263, 248] on div "Error Occurred 2:04 PM" at bounding box center [1362, 252] width 286 height 16
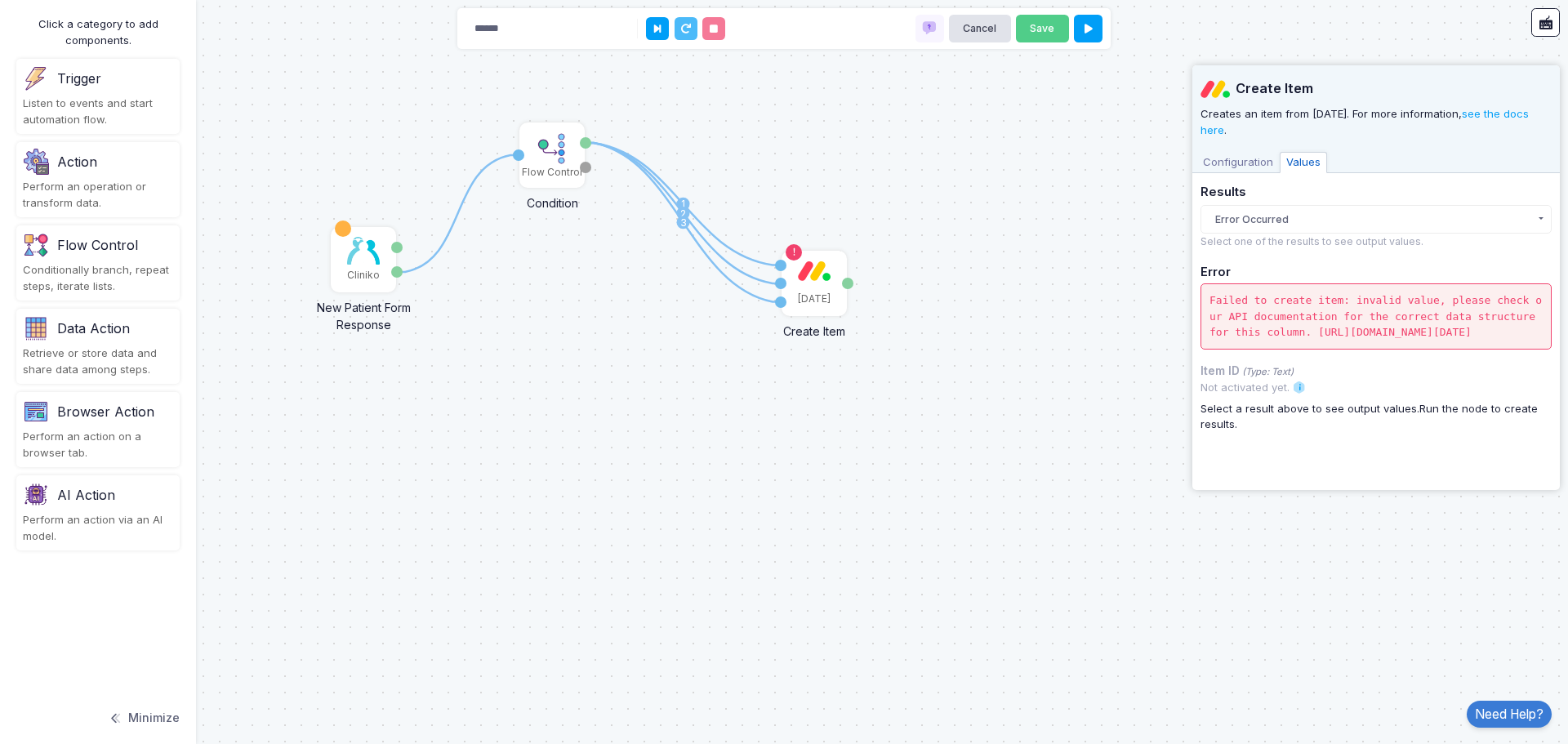
click at [1237, 162] on span "Configuration" at bounding box center [1238, 162] width 84 height 21
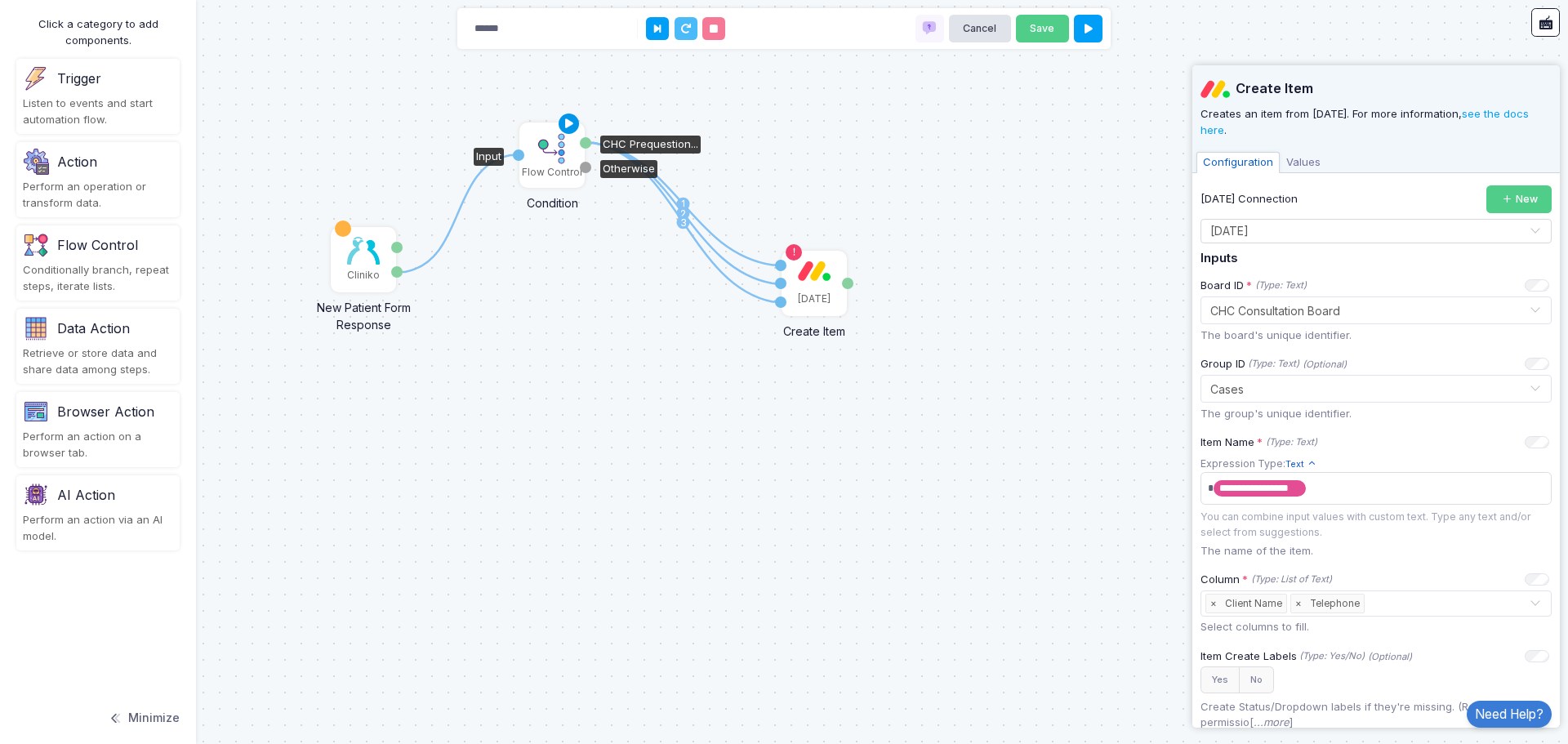
click at [566, 122] on icon at bounding box center [569, 124] width 20 height 23
click at [374, 255] on img at bounding box center [363, 251] width 33 height 28
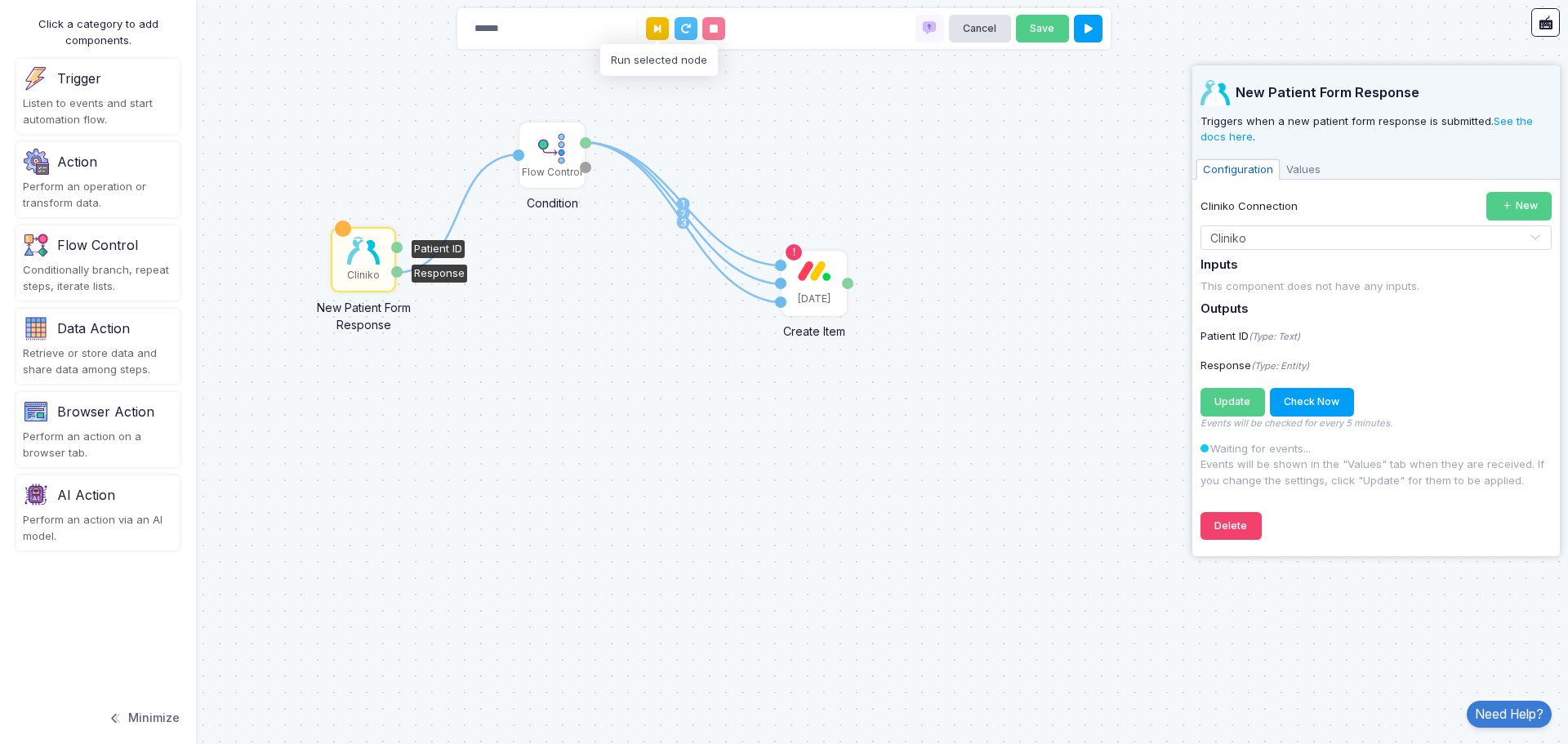
click at [654, 29] on icon at bounding box center [657, 29] width 7 height 11
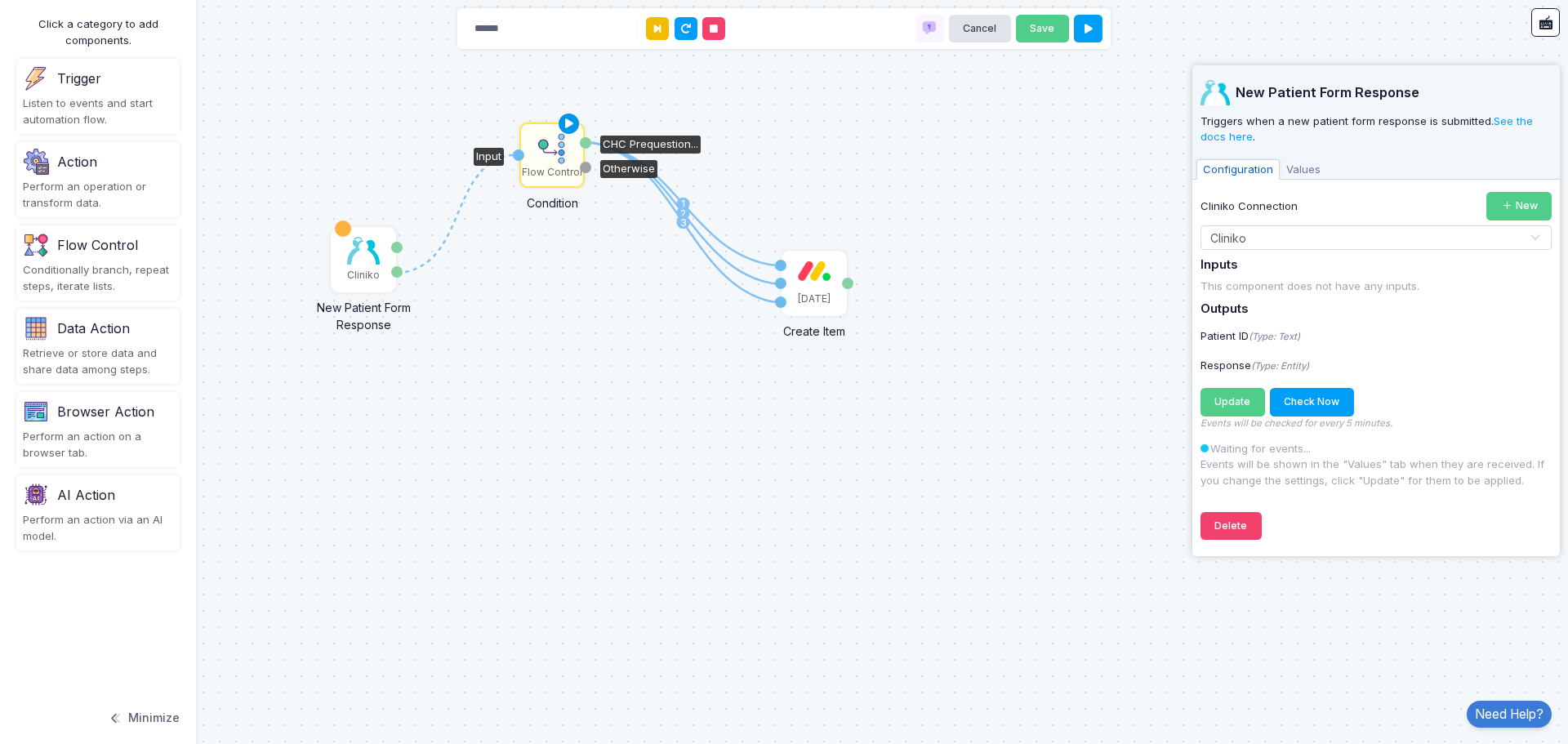
click at [564, 128] on icon at bounding box center [569, 124] width 20 height 23
click at [552, 153] on img at bounding box center [551, 149] width 33 height 33
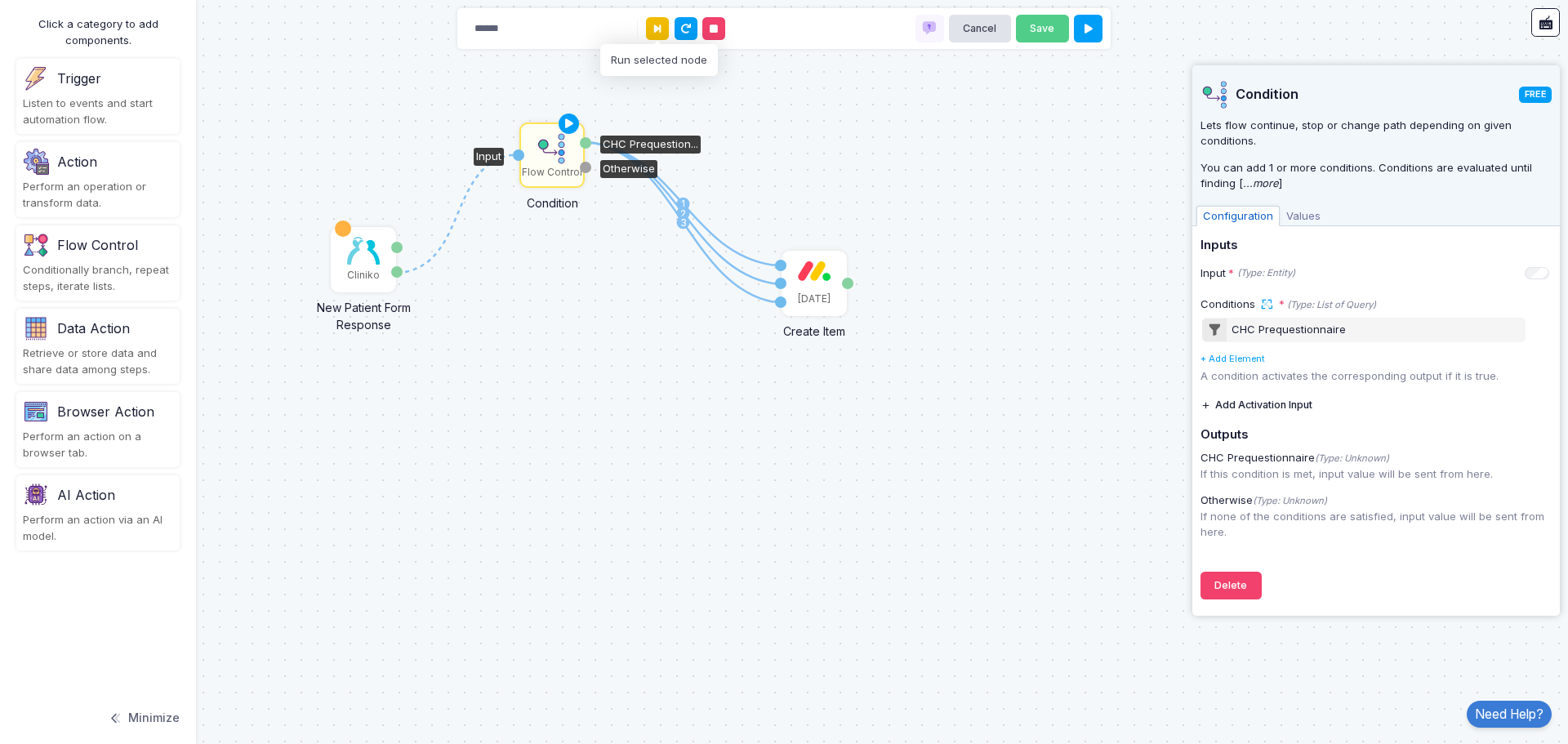
click at [660, 29] on icon at bounding box center [657, 29] width 7 height 11
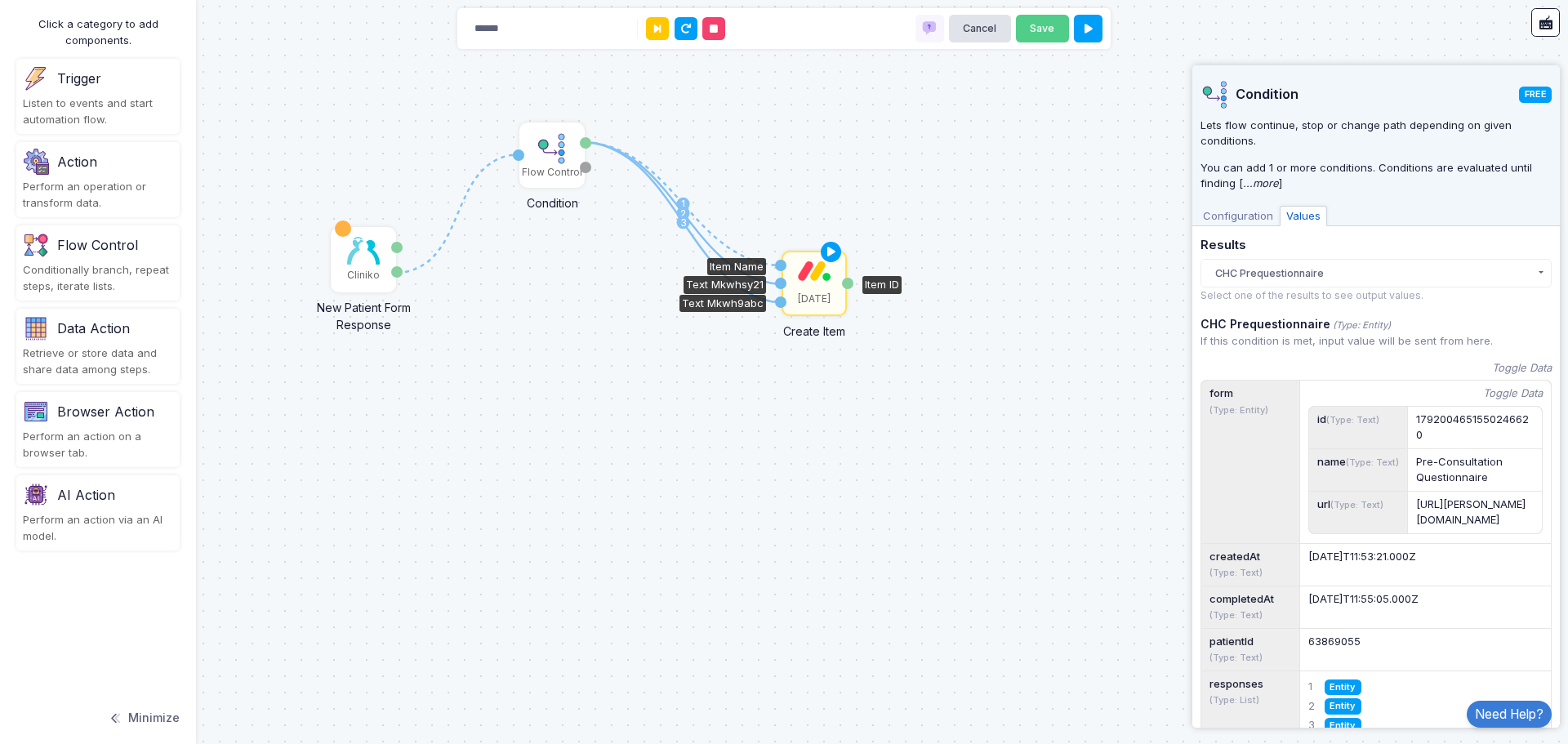
click at [805, 282] on div "[DATE]" at bounding box center [813, 283] width 62 height 62
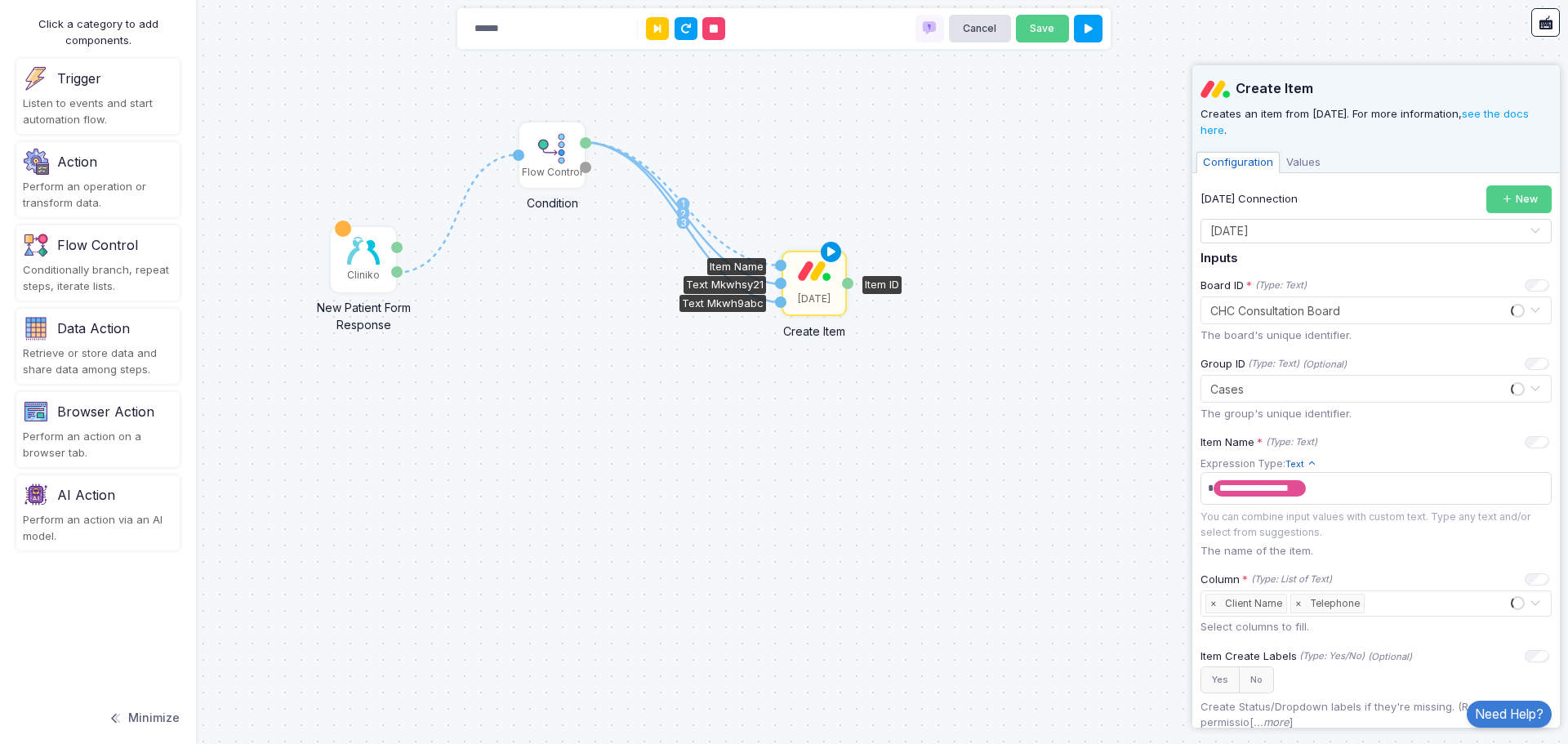
click at [829, 249] on icon at bounding box center [831, 252] width 20 height 23
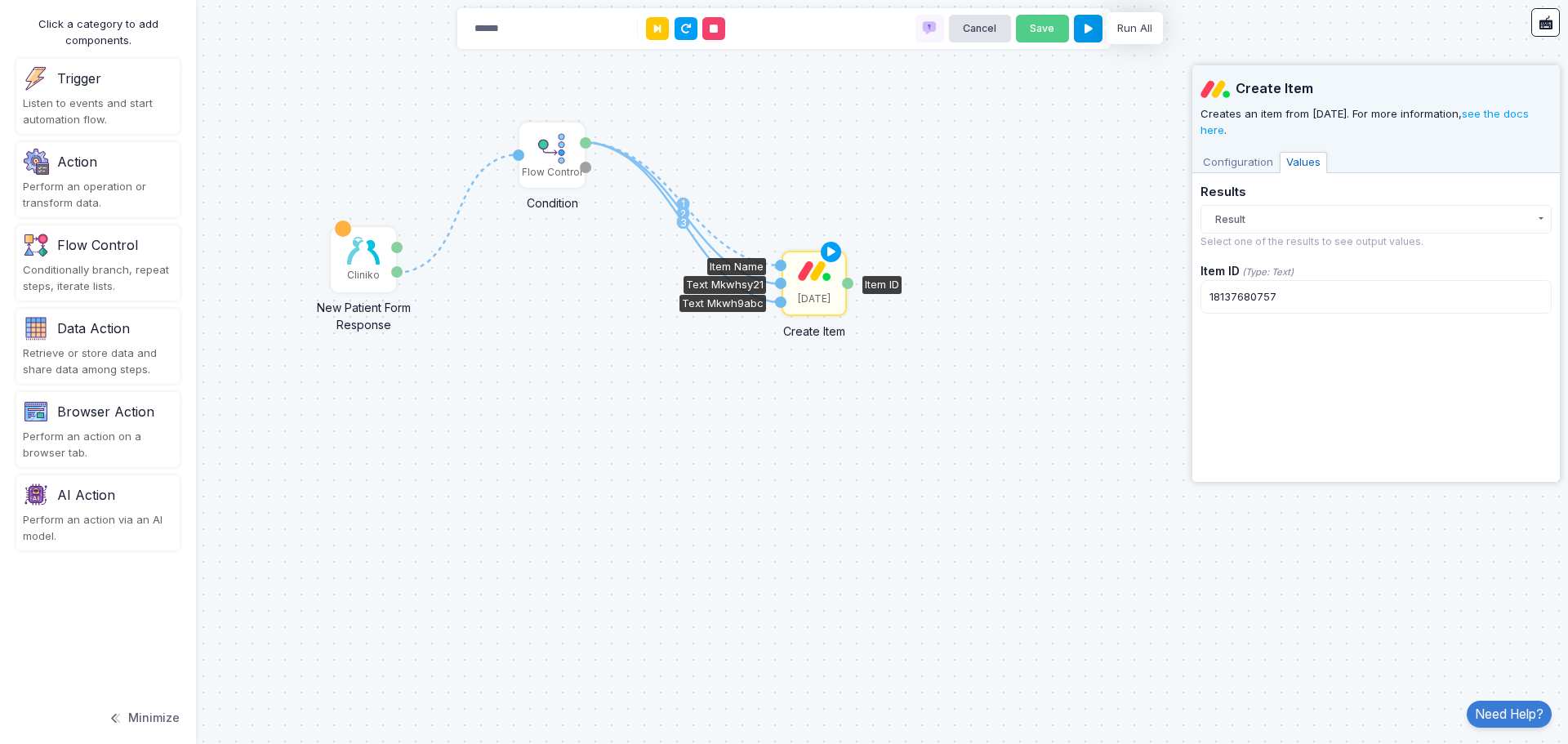
click at [1089, 25] on icon at bounding box center [1089, 29] width 8 height 11
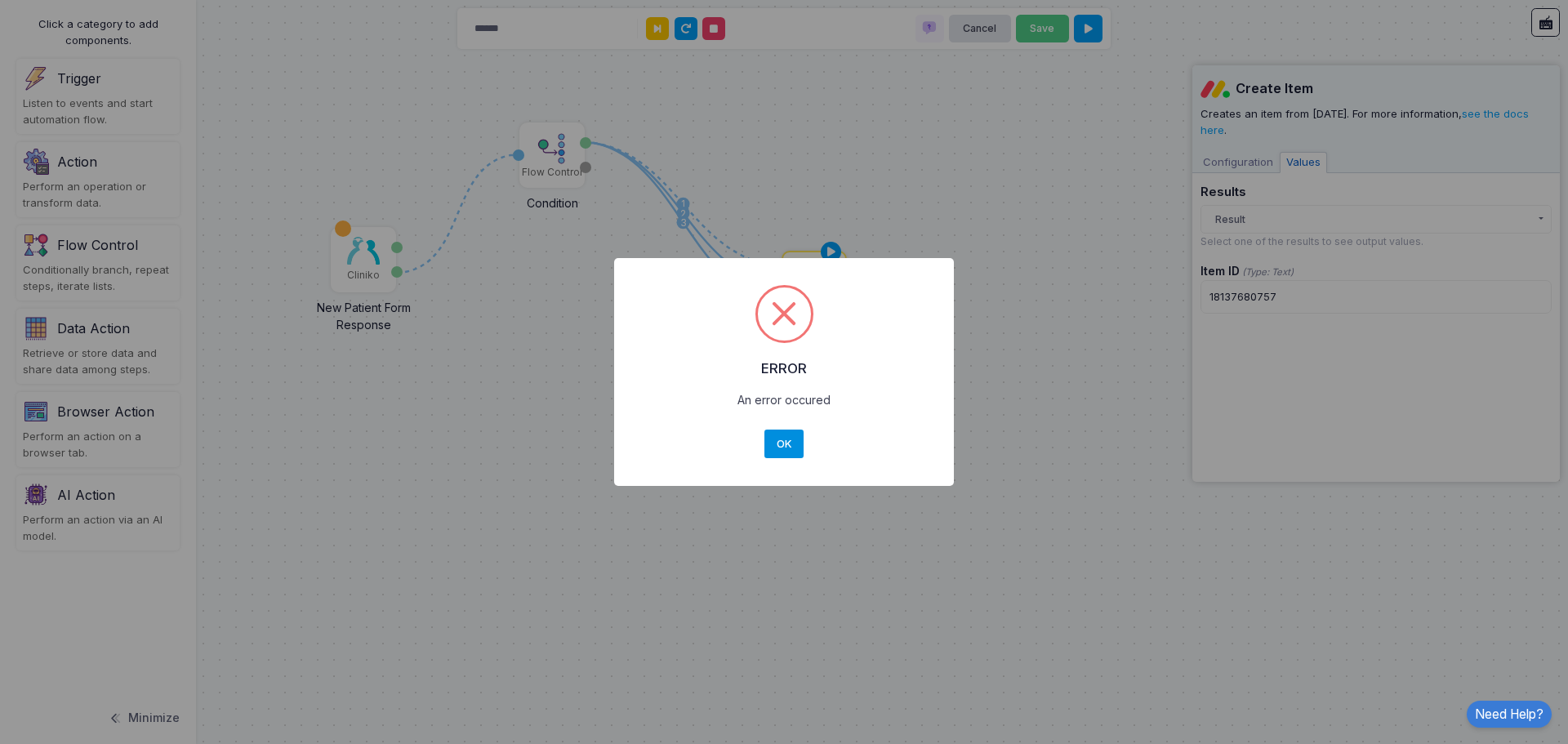
click at [777, 451] on button "OK" at bounding box center [784, 444] width 39 height 29
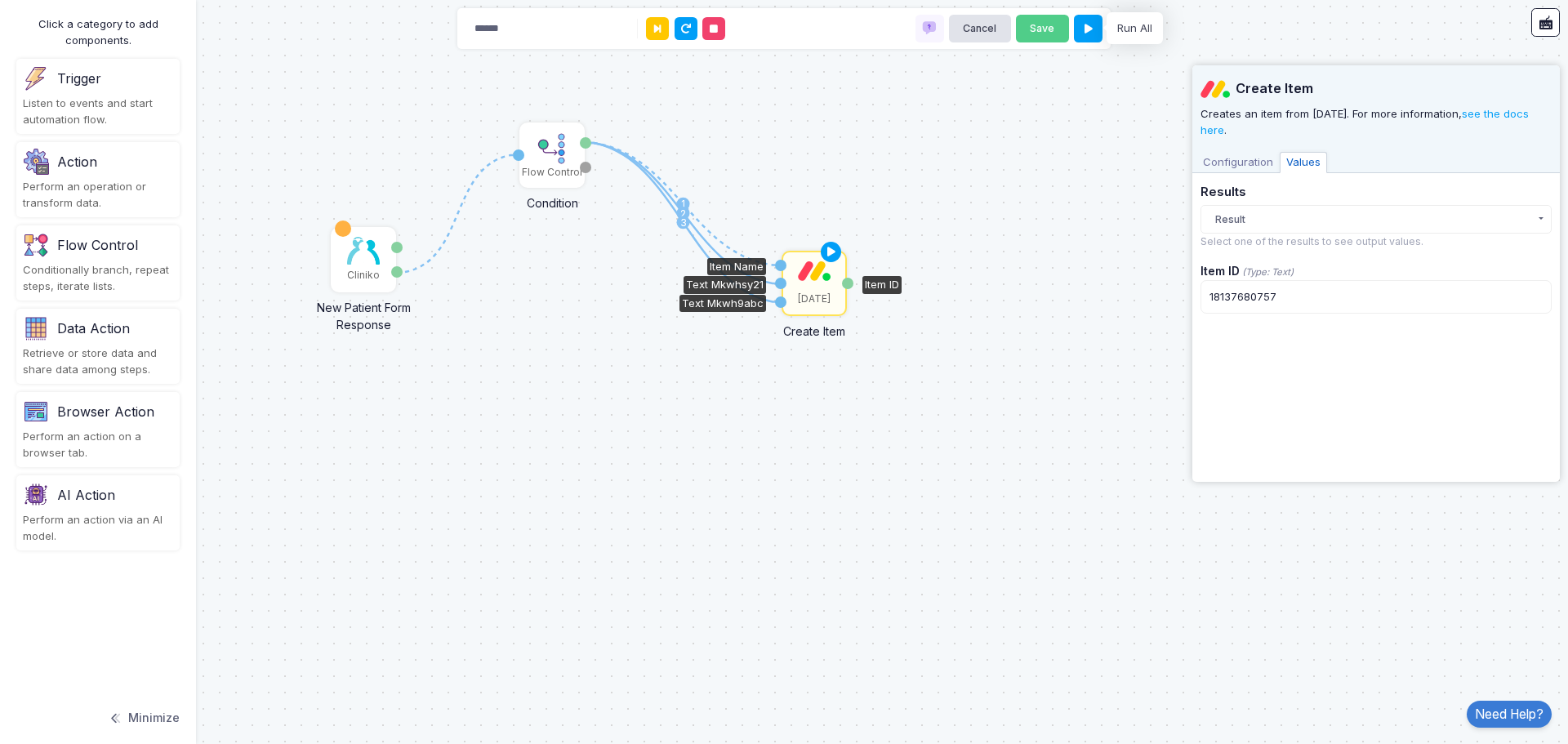
click at [1238, 161] on span "Configuration" at bounding box center [1238, 162] width 84 height 21
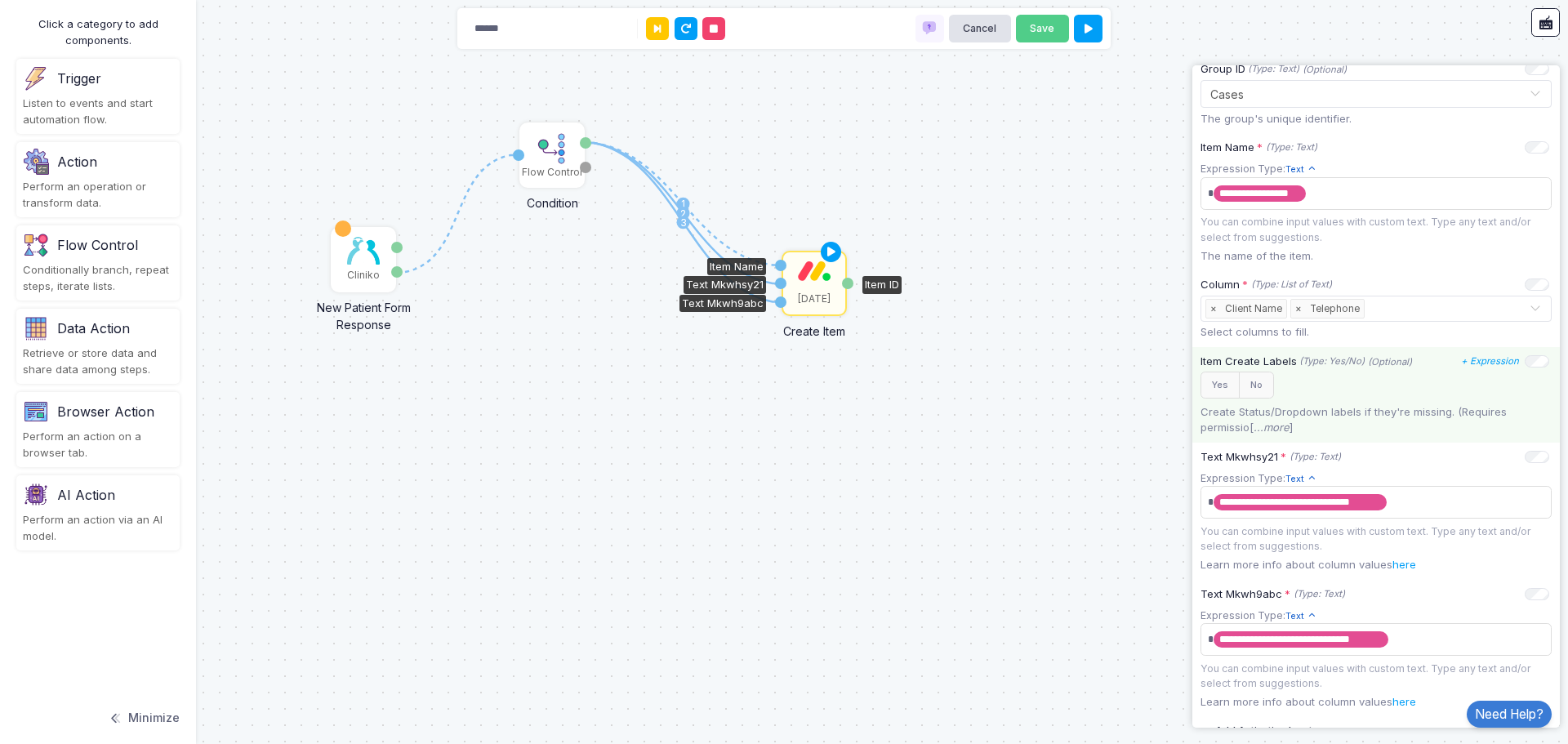
scroll to position [435, 0]
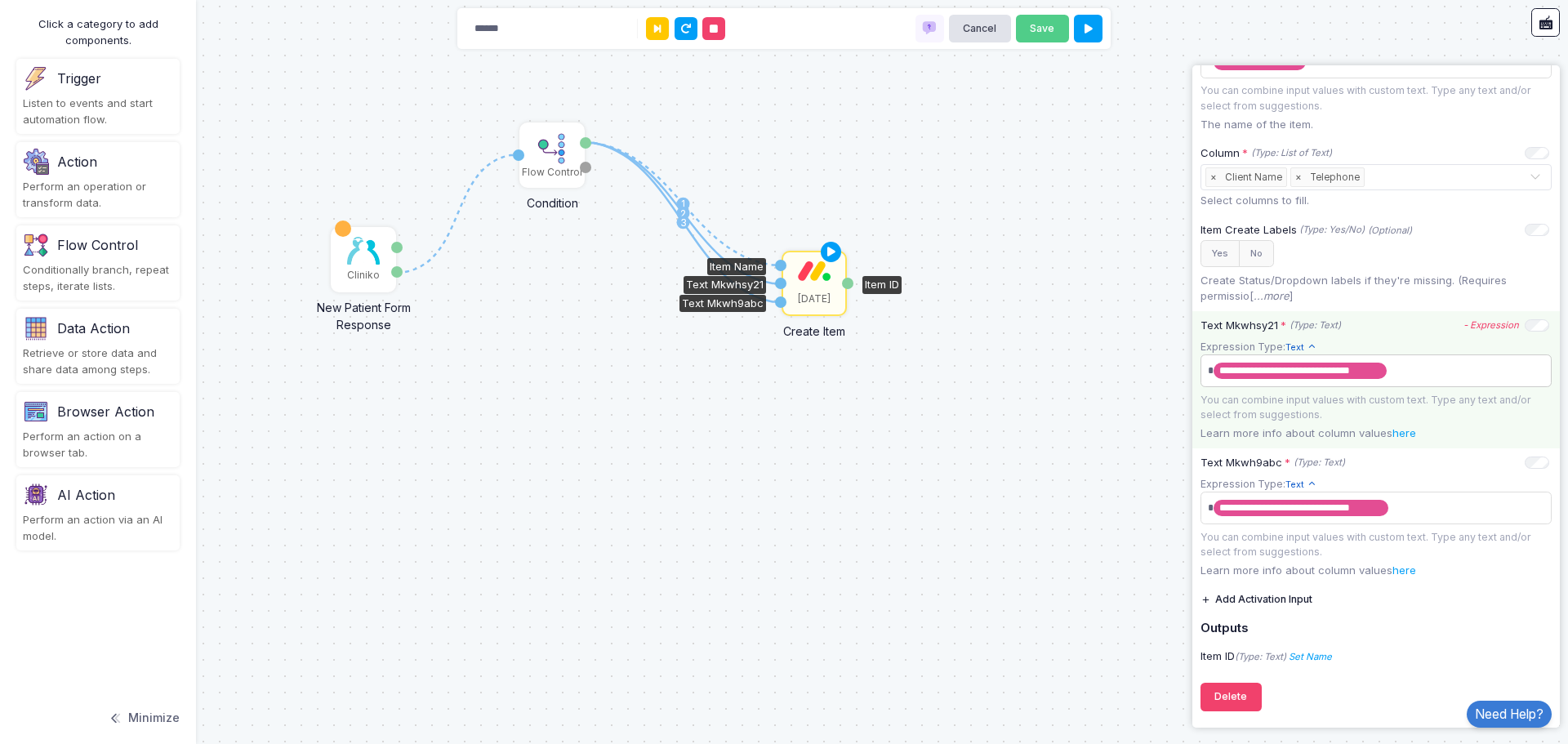
click at [1401, 369] on span "**********" at bounding box center [1369, 371] width 332 height 26
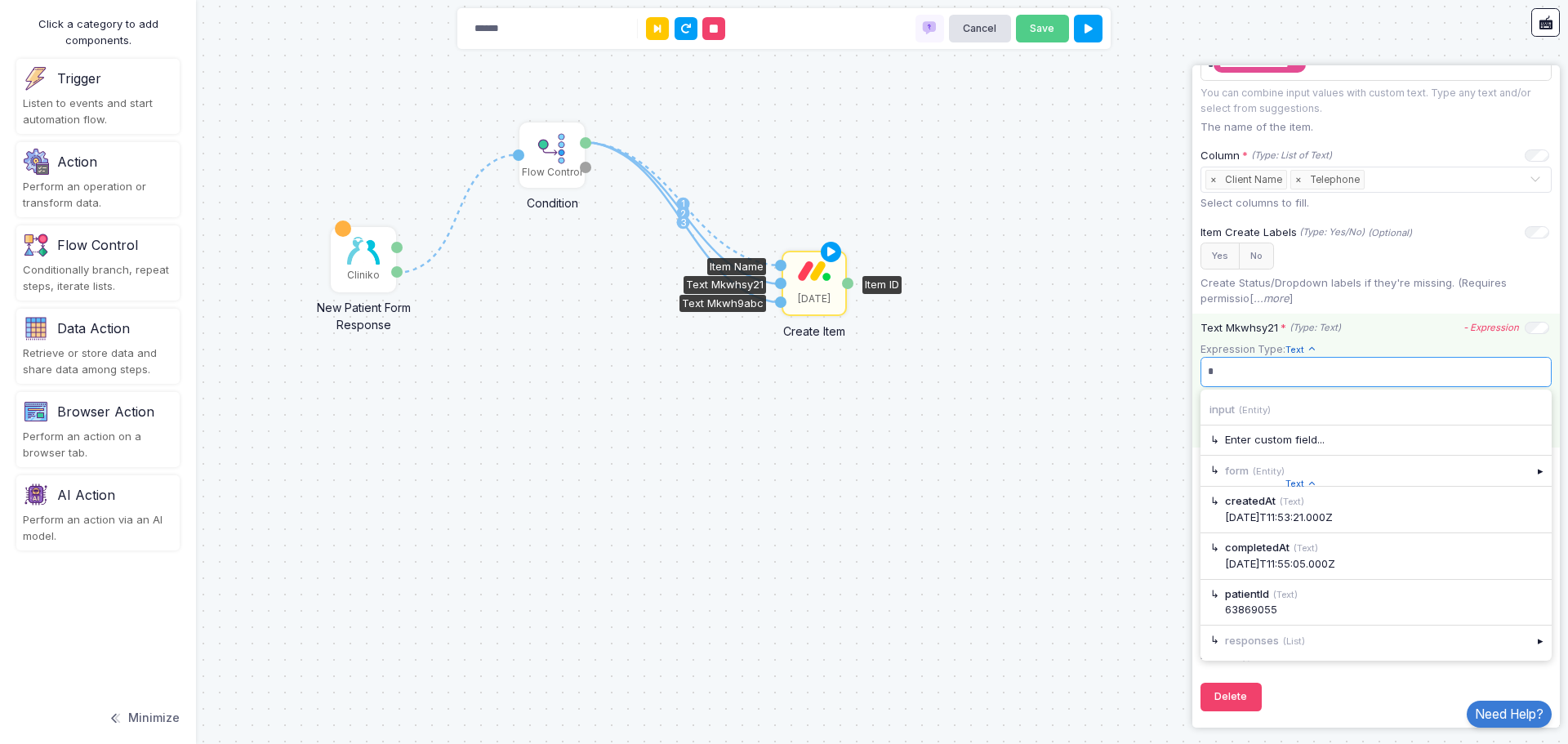
scroll to position [432, 0]
click at [1531, 639] on div "▸" at bounding box center [1540, 639] width 23 height 29
click at [1530, 431] on div "▸" at bounding box center [1540, 440] width 23 height 29
click at [1365, 371] on span at bounding box center [1369, 372] width 332 height 24
click at [1529, 638] on div "▸" at bounding box center [1540, 639] width 23 height 29
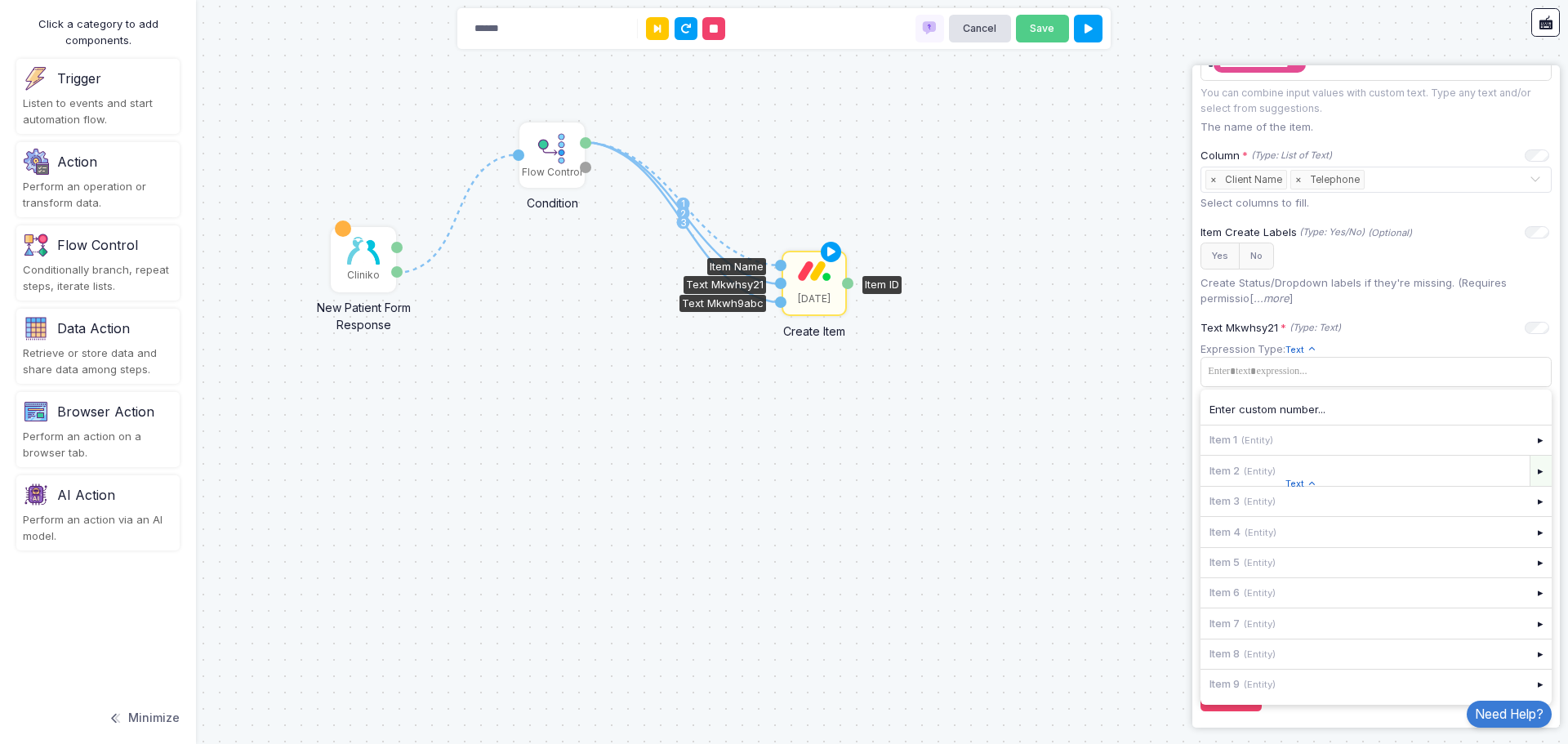
click at [1529, 464] on div "▸" at bounding box center [1540, 470] width 23 height 29
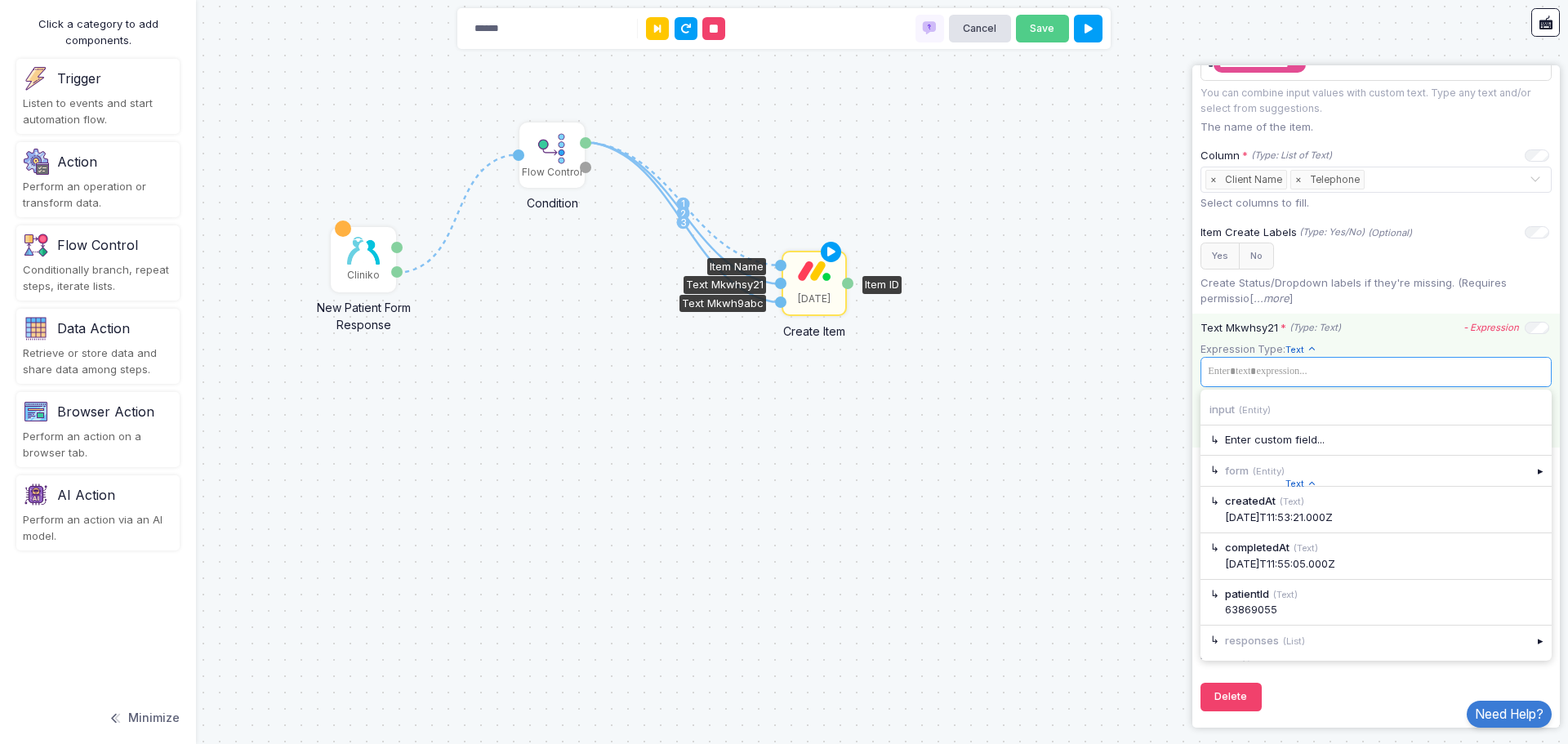
click at [1374, 372] on span at bounding box center [1369, 372] width 332 height 24
click at [1378, 363] on span at bounding box center [1369, 372] width 332 height 24
click at [1531, 647] on div "▸" at bounding box center [1540, 639] width 23 height 29
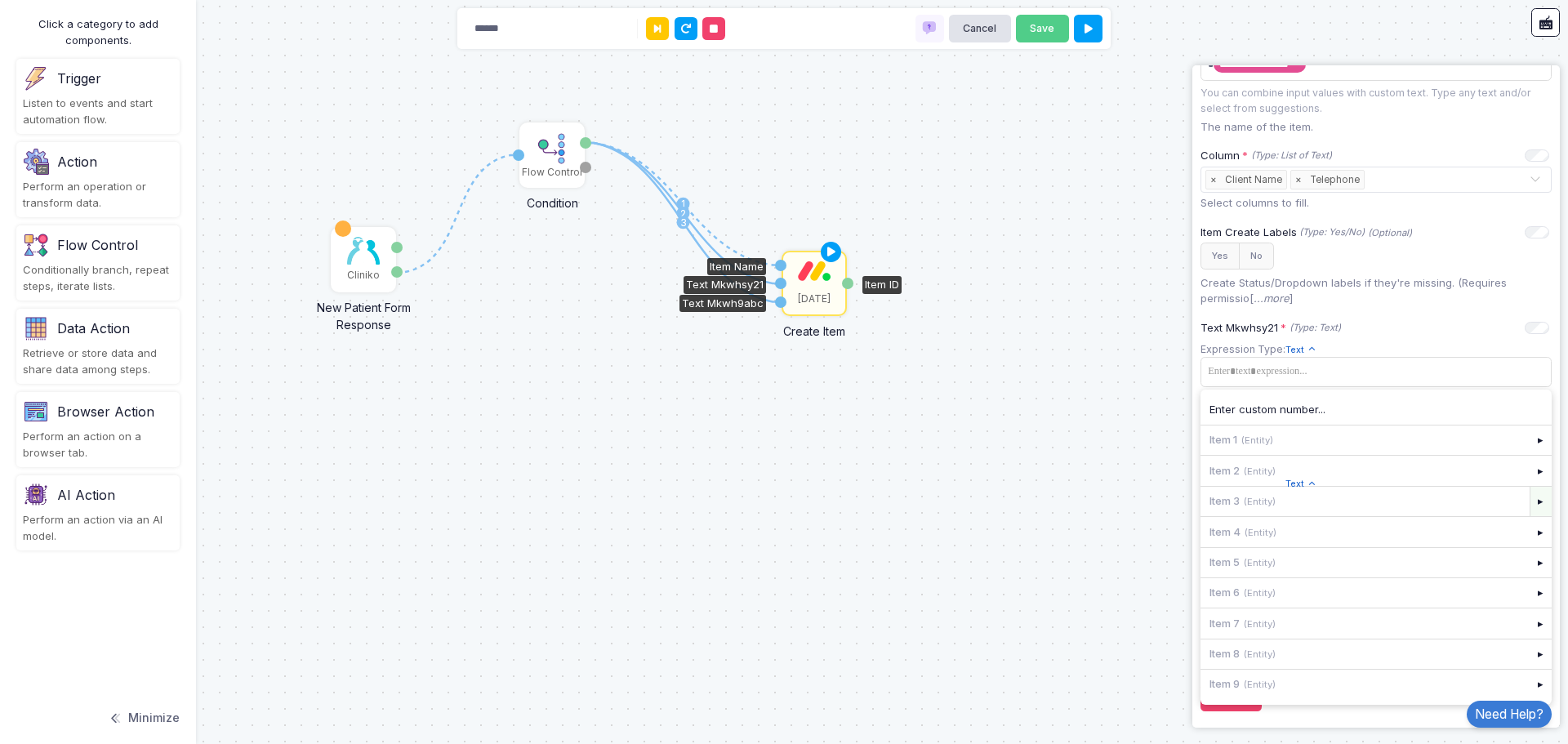
click at [1531, 499] on div "▸" at bounding box center [1540, 501] width 23 height 29
click at [1407, 533] on div "Address" at bounding box center [1376, 536] width 333 height 16
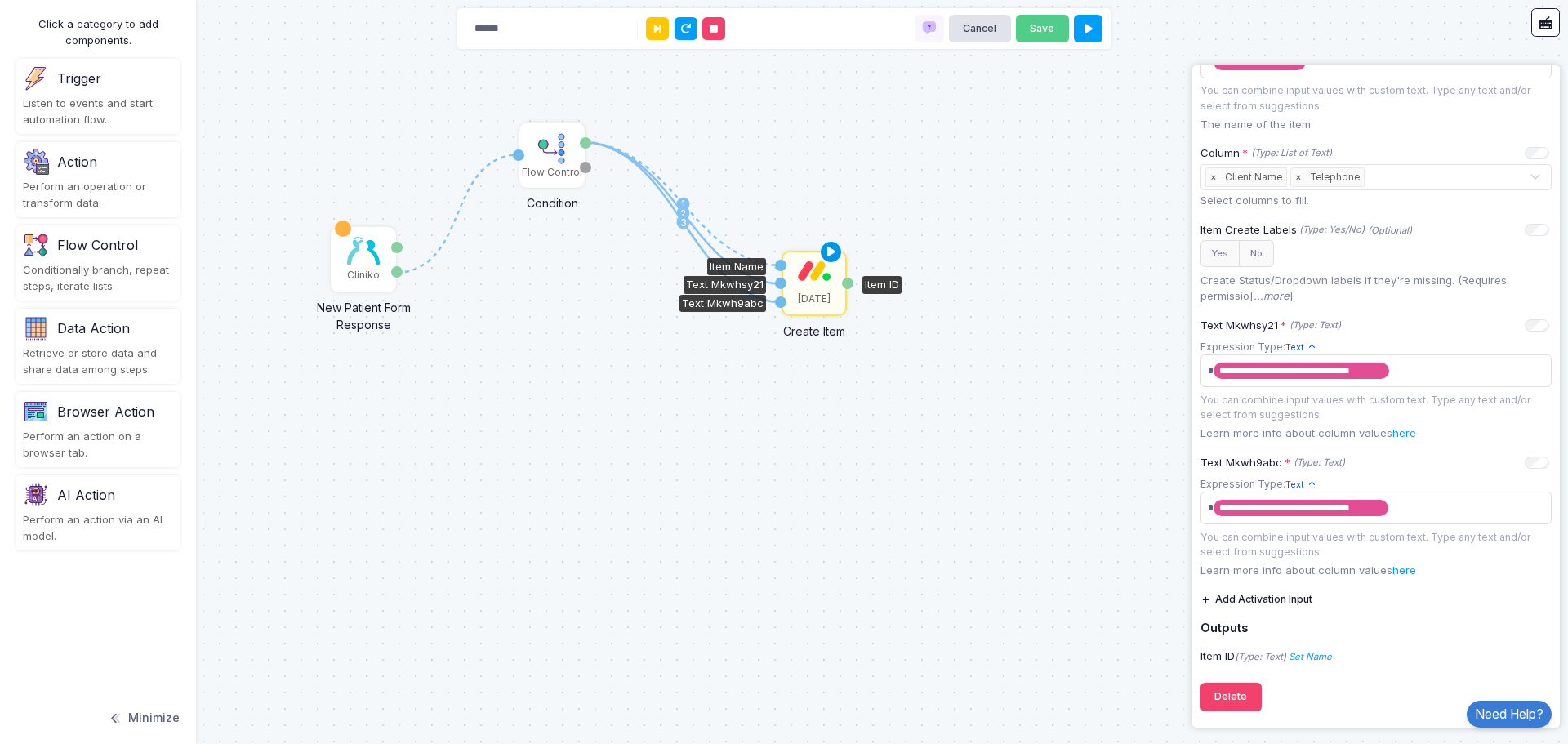
click at [829, 251] on icon at bounding box center [831, 252] width 20 height 23
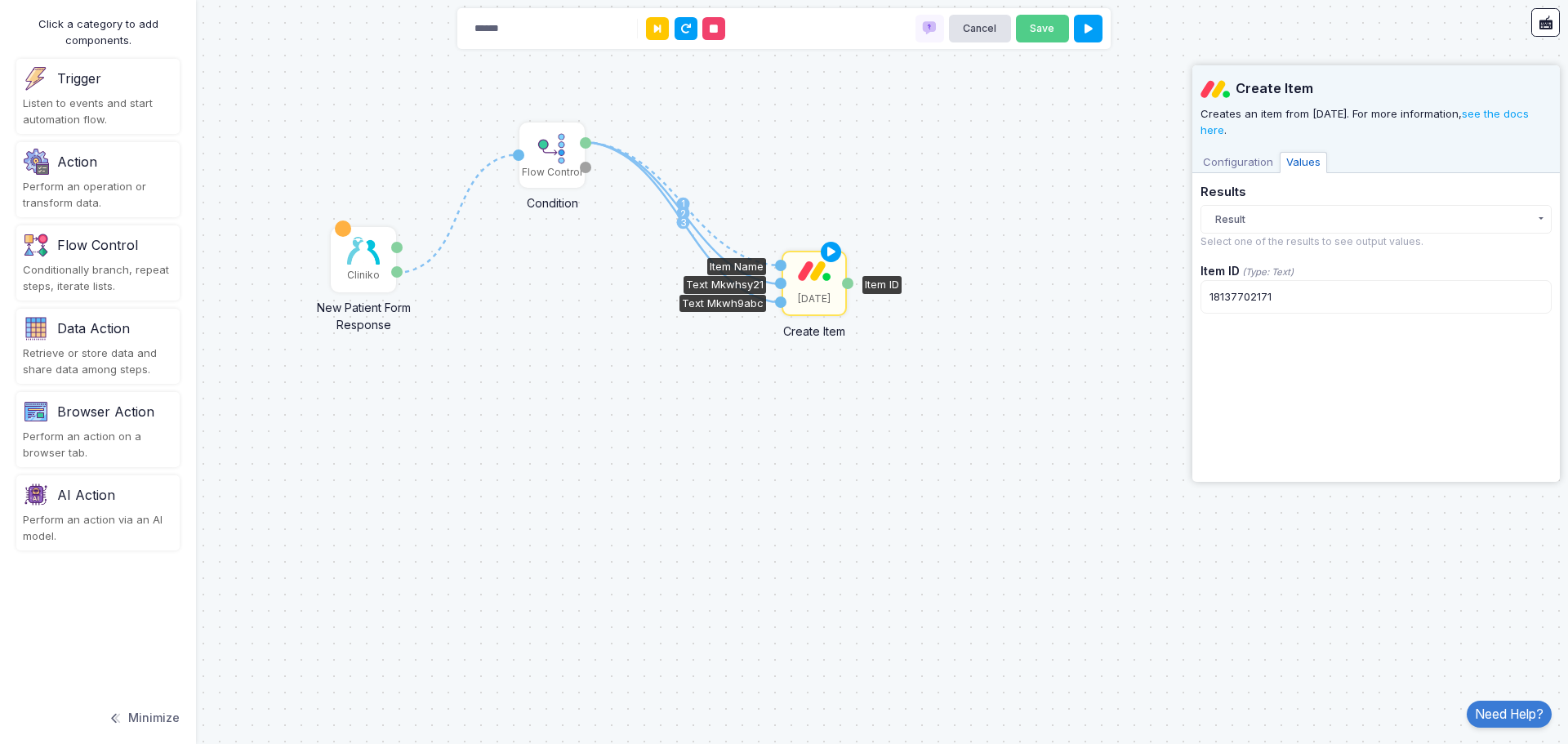
scroll to position [0, 0]
click at [356, 276] on div "Cliniko" at bounding box center [363, 275] width 33 height 15
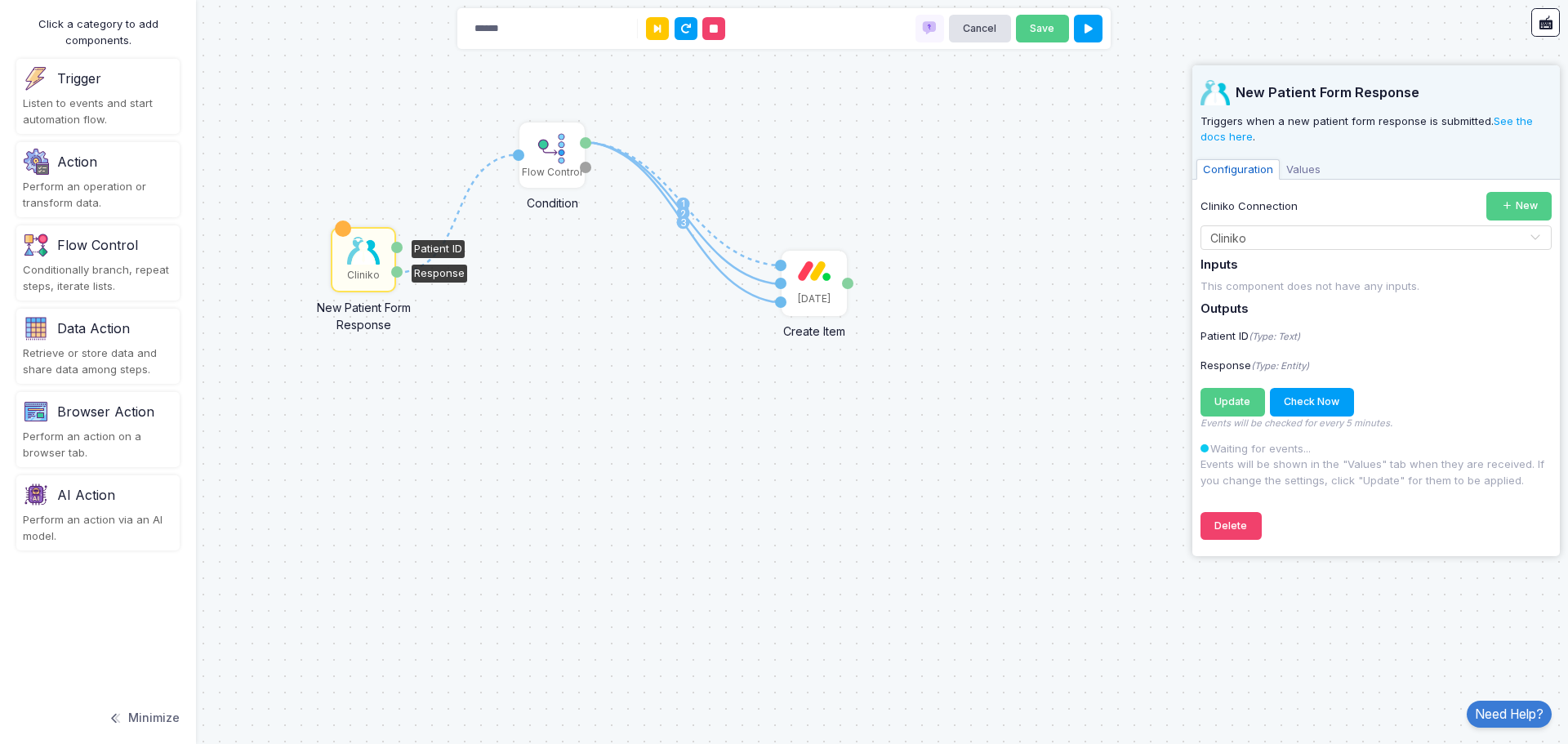
click at [1297, 167] on span "Values" at bounding box center [1303, 170] width 48 height 21
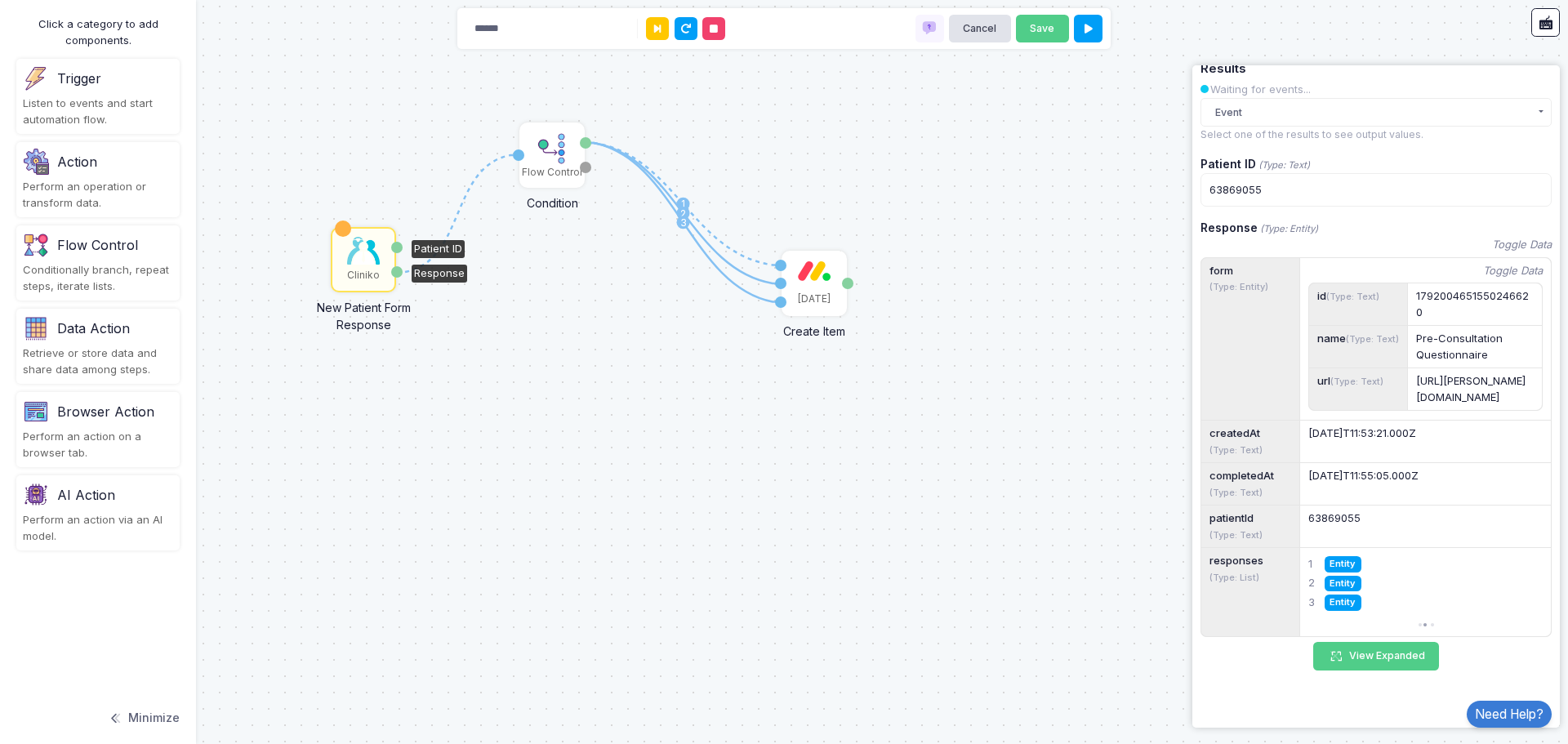
scroll to position [193, 0]
click at [1351, 657] on button "View Expanded" at bounding box center [1376, 656] width 126 height 29
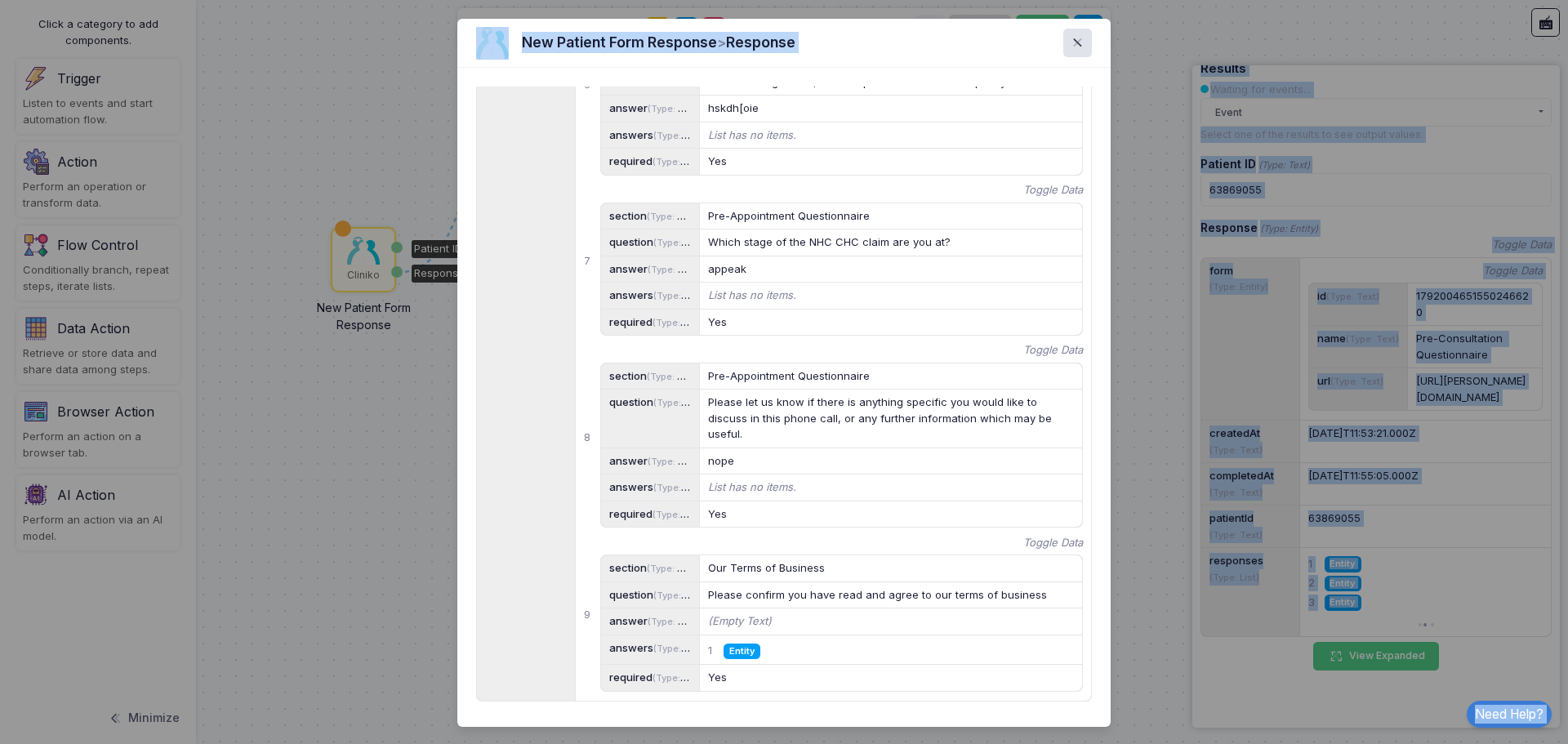
scroll to position [2, 0]
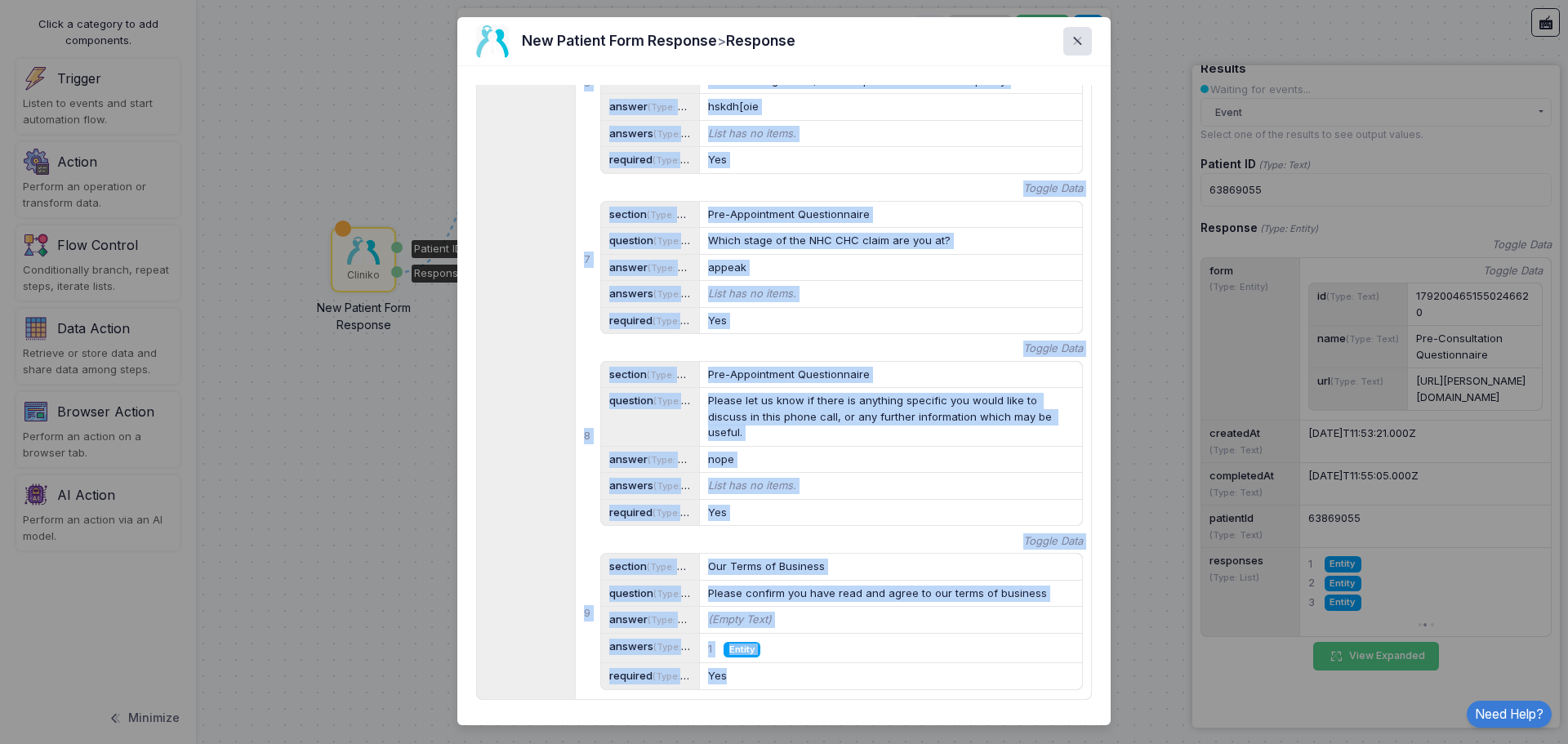
drag, startPoint x: 499, startPoint y: 92, endPoint x: 849, endPoint y: 665, distance: 671.4
click at [849, 665] on div "Toggle Data form (Type: Entity) Toggle Data id (Type: Text) 1792004651550246620…" at bounding box center [784, 395] width 653 height 659
click at [883, 668] on div "Yes" at bounding box center [891, 676] width 367 height 16
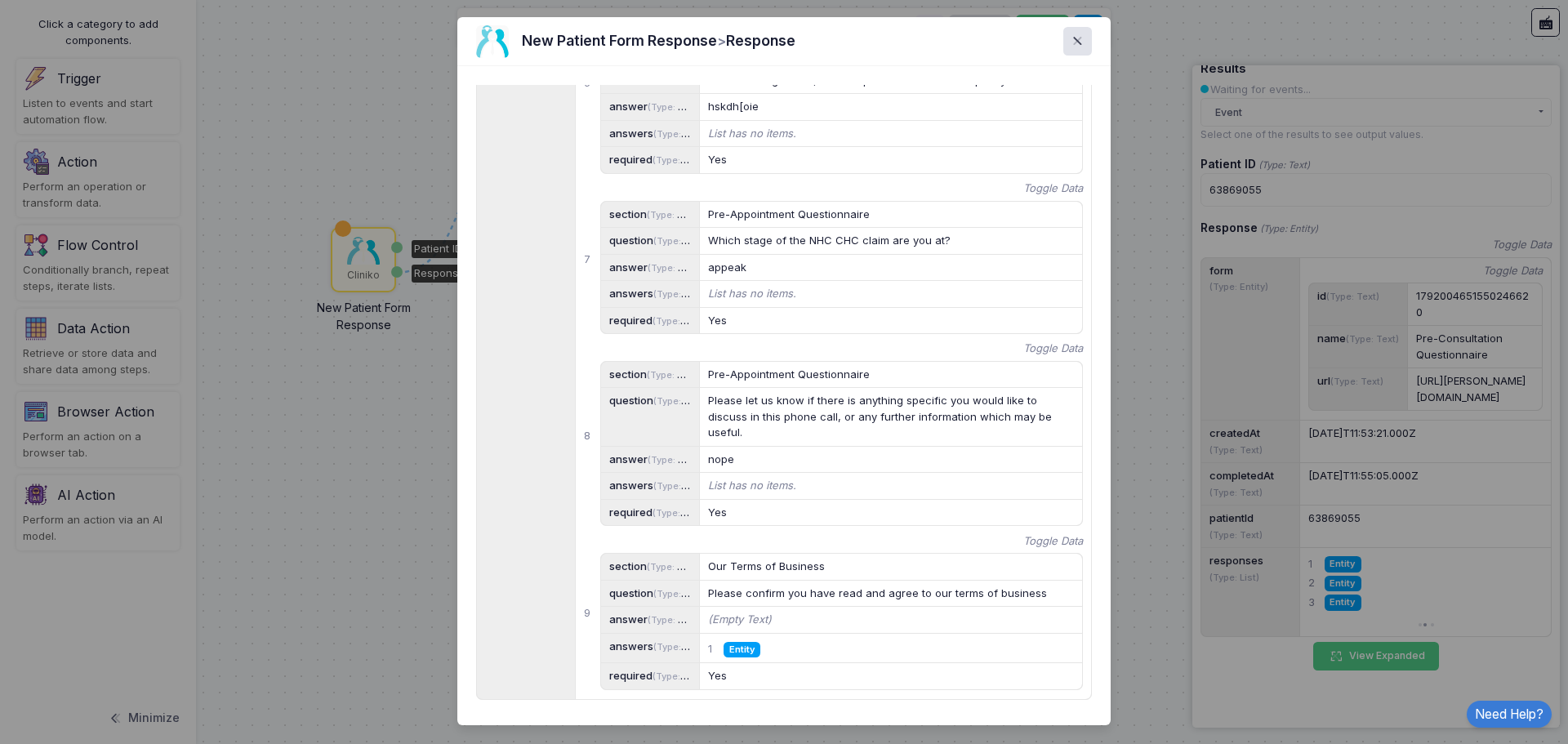
click at [741, 642] on span "Entity" at bounding box center [742, 650] width 37 height 16
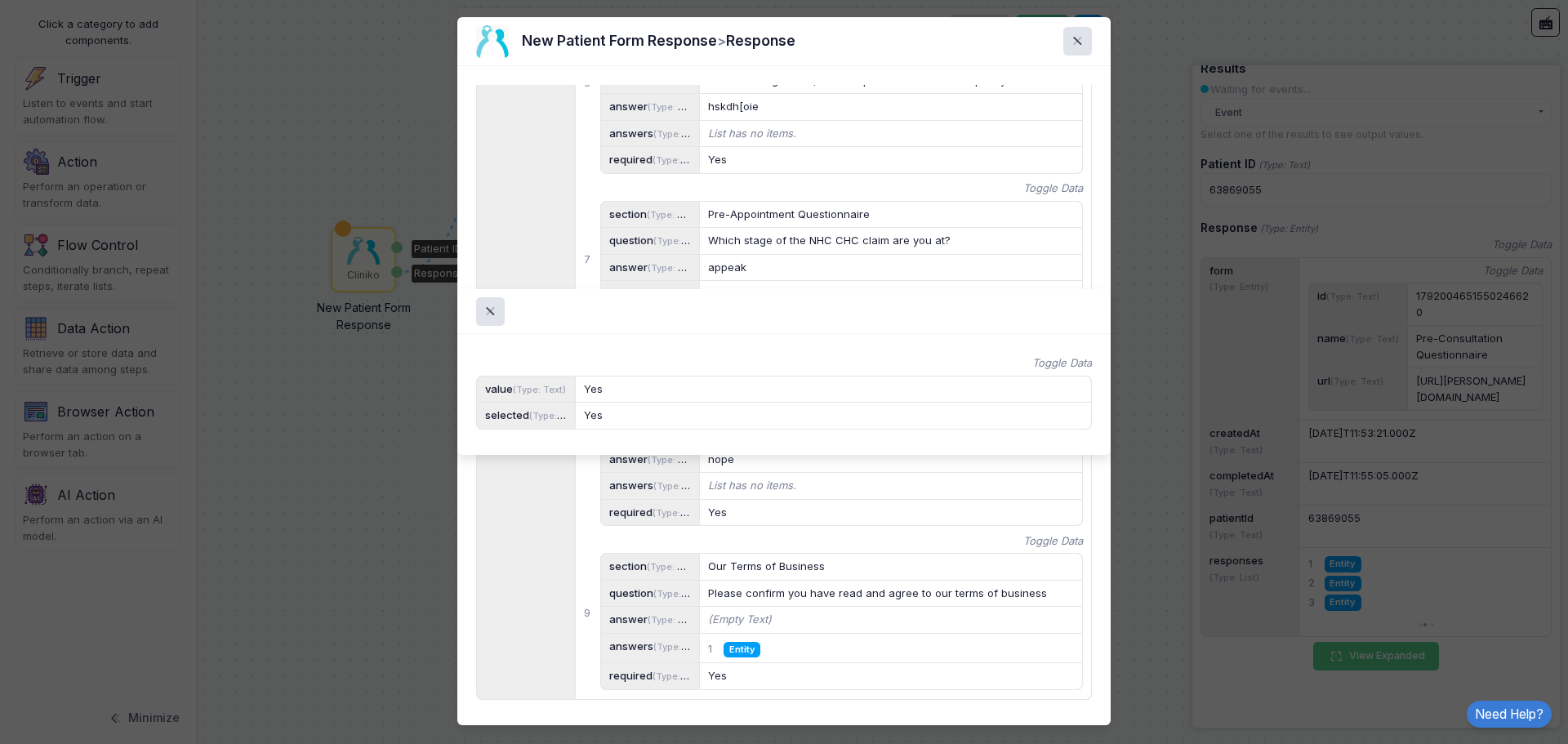
click at [820, 572] on ngb-modal-window "Toggle Data value (Type: Text) Yes selected (Type: Yes/No) Yes" at bounding box center [784, 372] width 1568 height 744
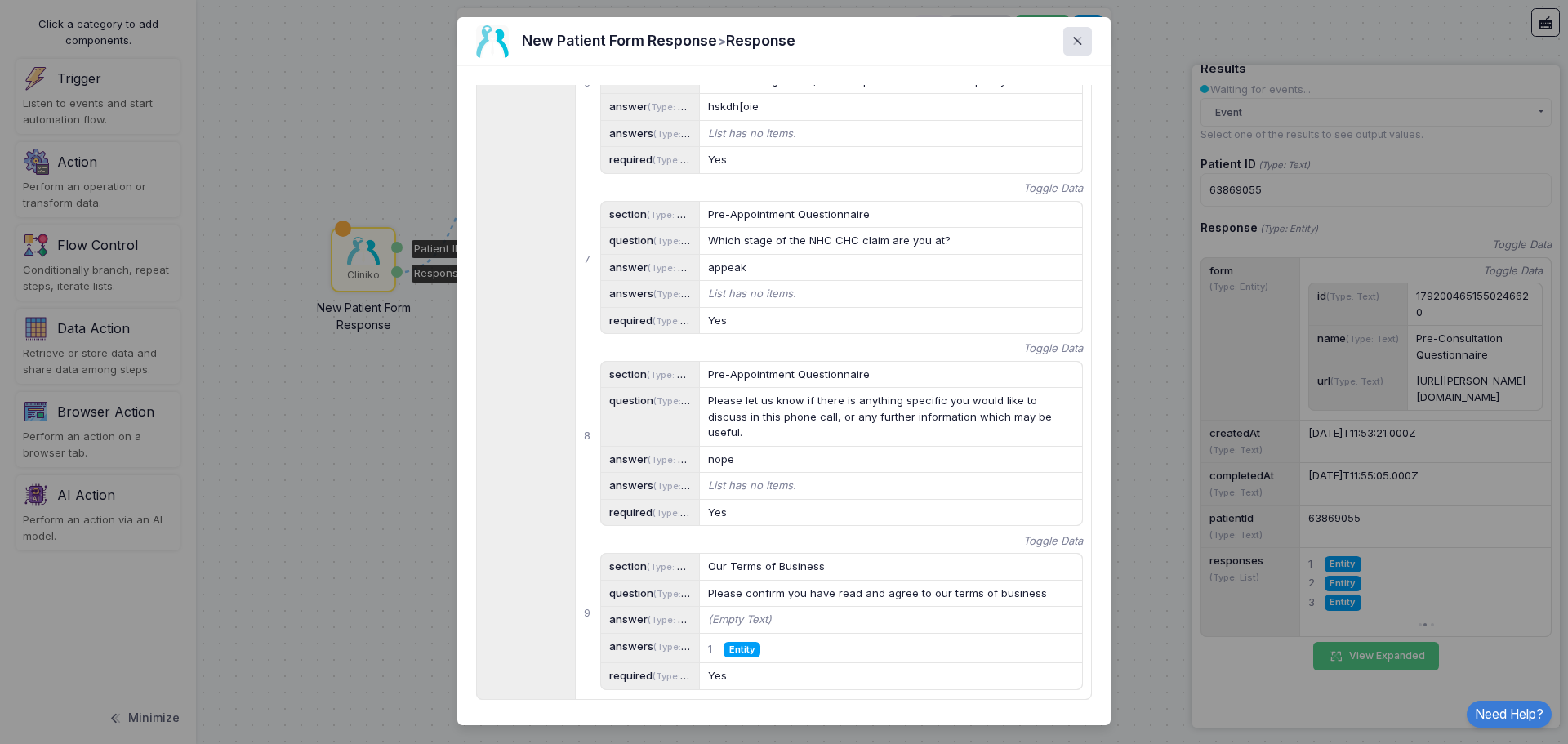
click at [747, 611] on icon "(Empty Text)" at bounding box center [740, 619] width 64 height 16
click at [763, 585] on div "Please confirm you have read and agree to our terms of business" at bounding box center [891, 593] width 367 height 16
click at [781, 558] on div "Our Terms of Business" at bounding box center [891, 566] width 367 height 16
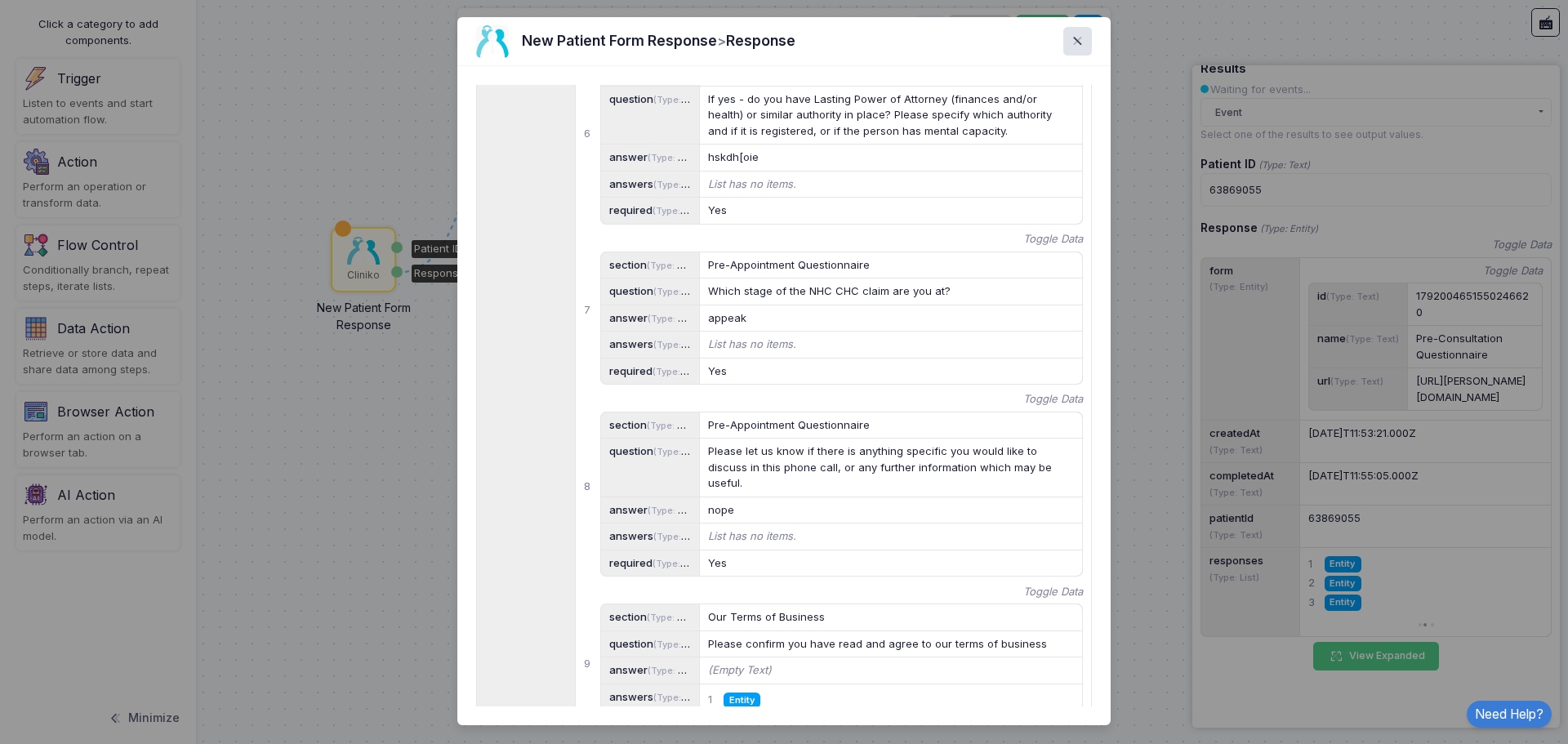
scroll to position [999, 0]
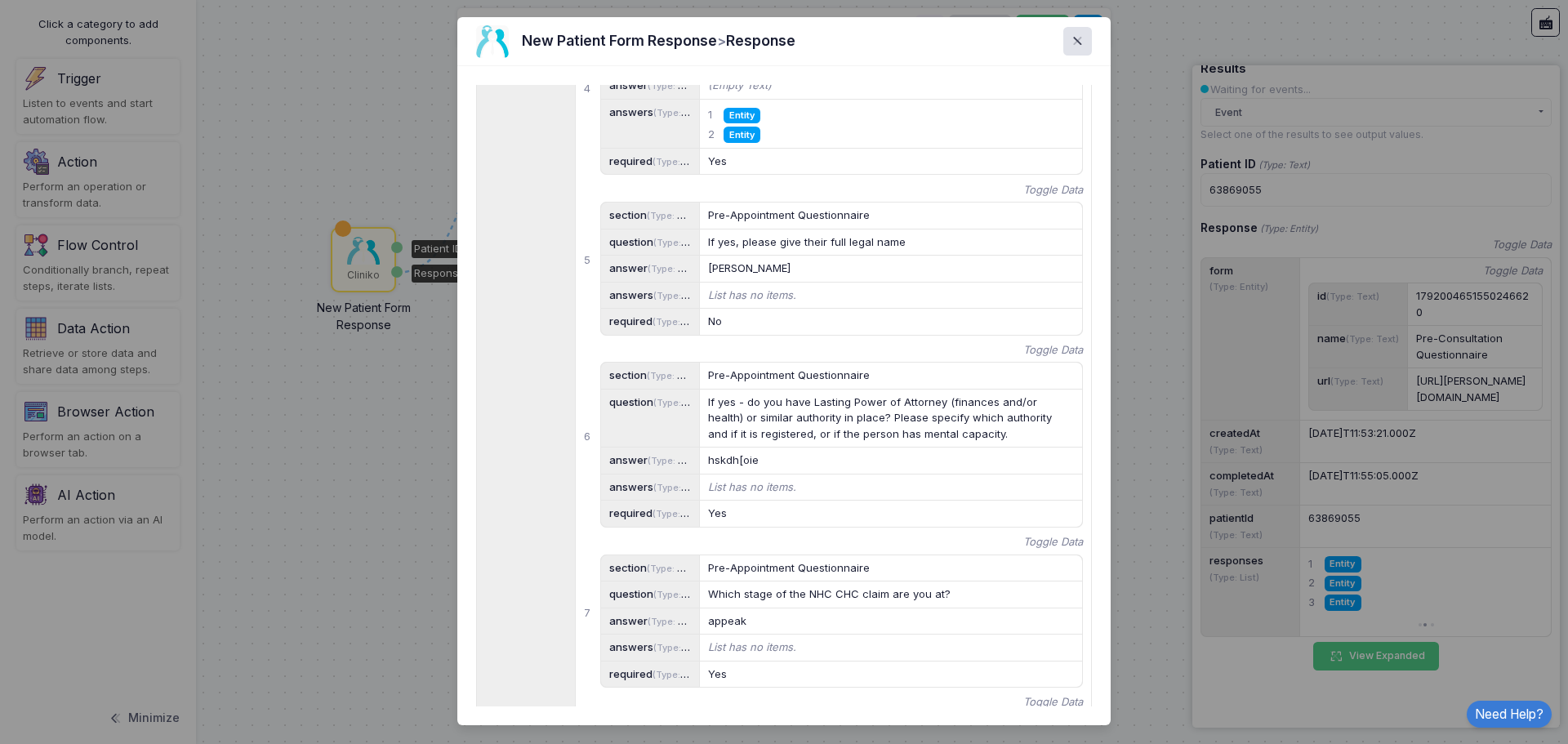
click at [742, 124] on span "Entity" at bounding box center [742, 116] width 37 height 16
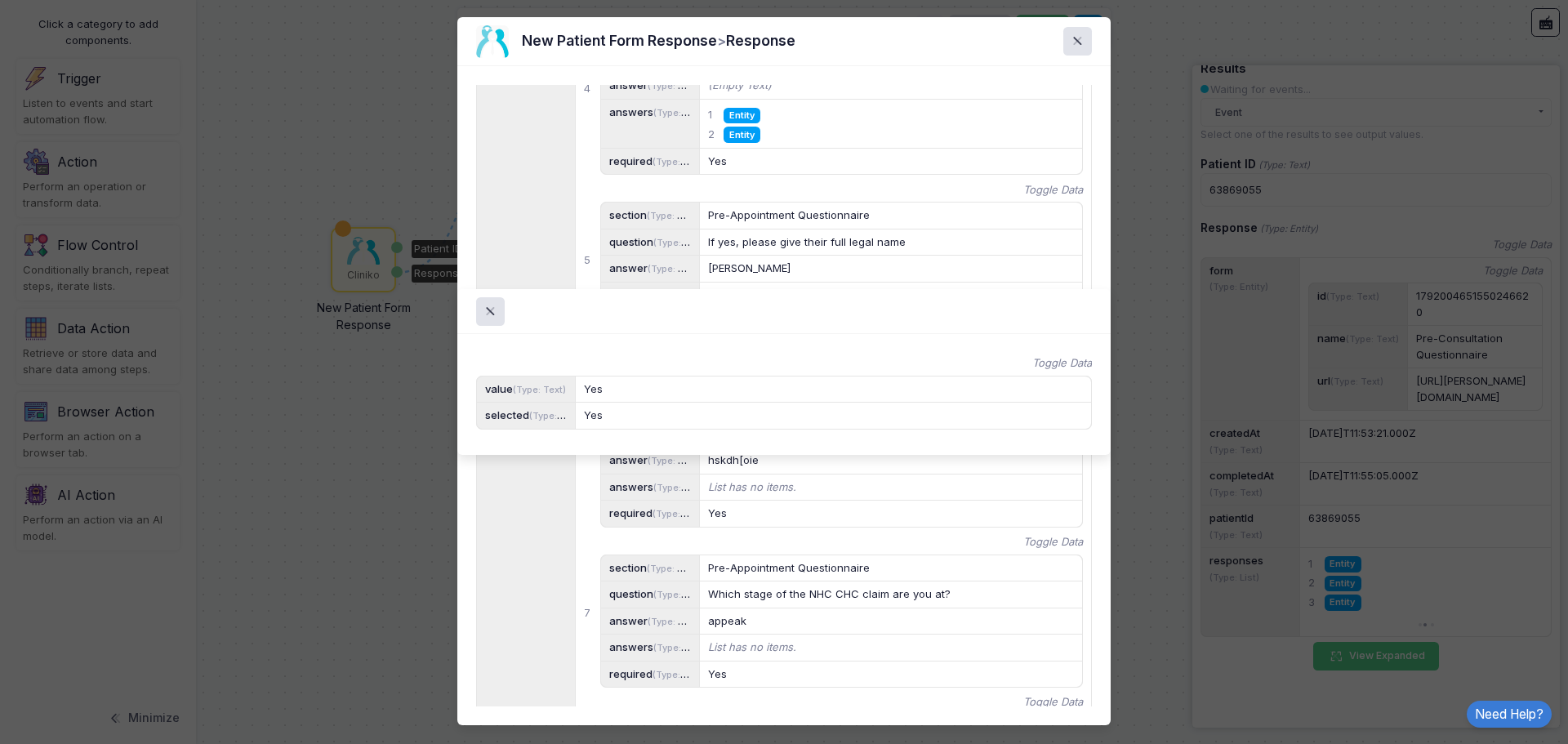
click at [800, 525] on ngb-modal-window "Toggle Data value (Type: Text) Yes selected (Type: Yes/No) Yes" at bounding box center [784, 372] width 1568 height 744
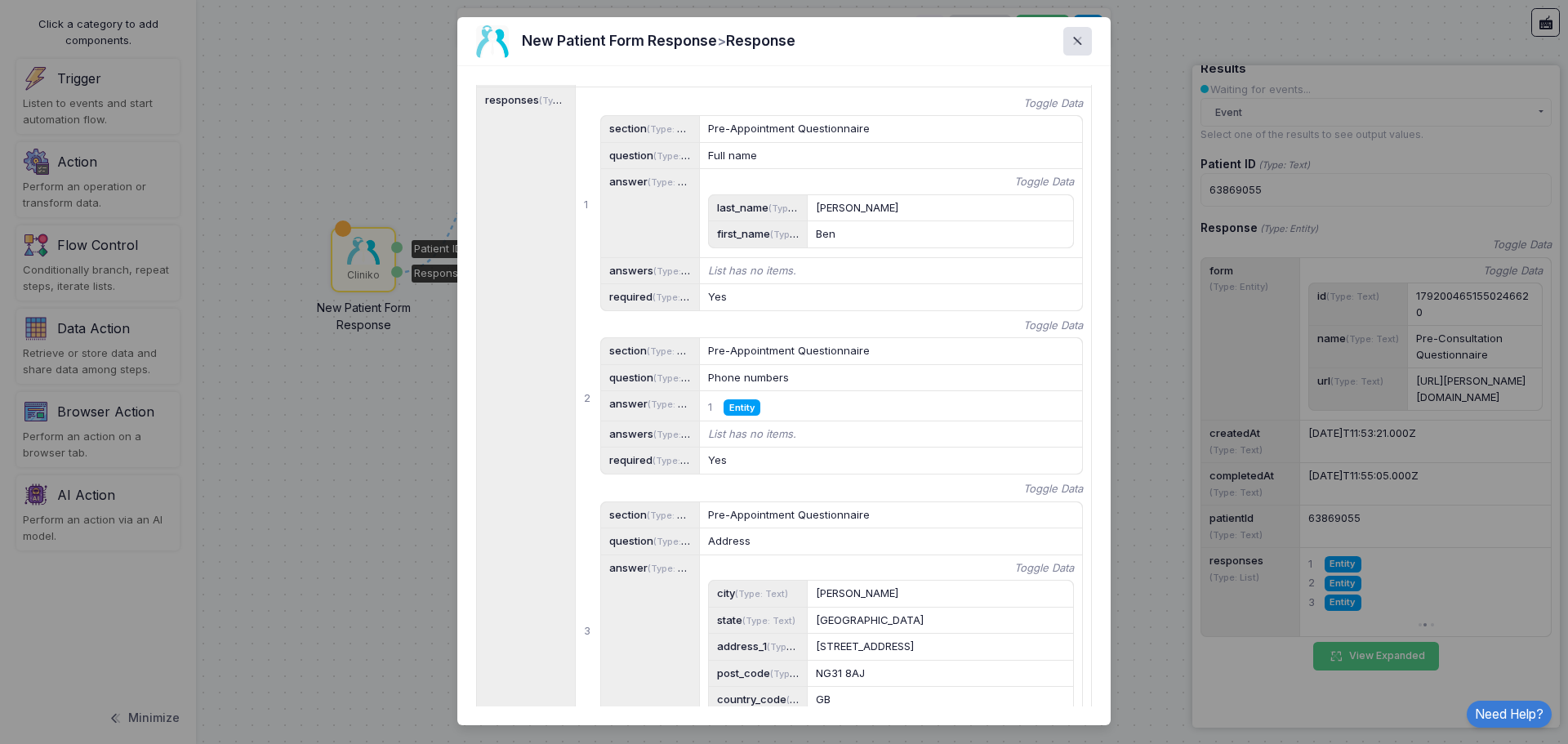
scroll to position [245, 0]
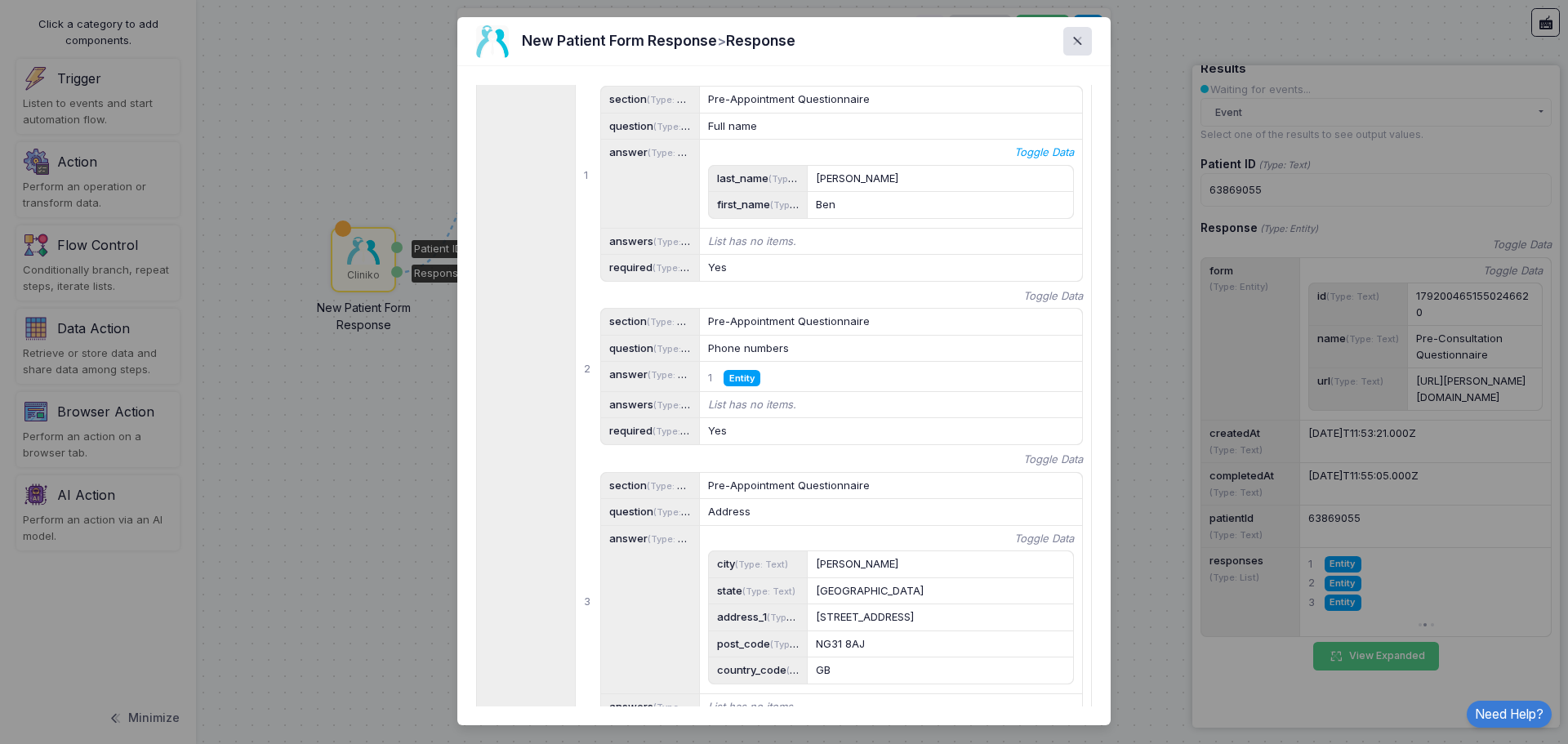
click at [1042, 161] on icon "Toggle Data" at bounding box center [1044, 153] width 60 height 16
drag, startPoint x: 740, startPoint y: 326, endPoint x: 700, endPoint y: 279, distance: 61.7
click at [700, 229] on app-value-visualizer "Toggle Data { "last_name": "[PERSON_NAME]", "first_name": "[PERSON_NAME]" }" at bounding box center [891, 185] width 383 height 90
click at [1175, 440] on ngb-modal-window "New Patient Form Response > Response Toggle Data form (Type: Entity) Toggle Dat…" at bounding box center [784, 372] width 1568 height 744
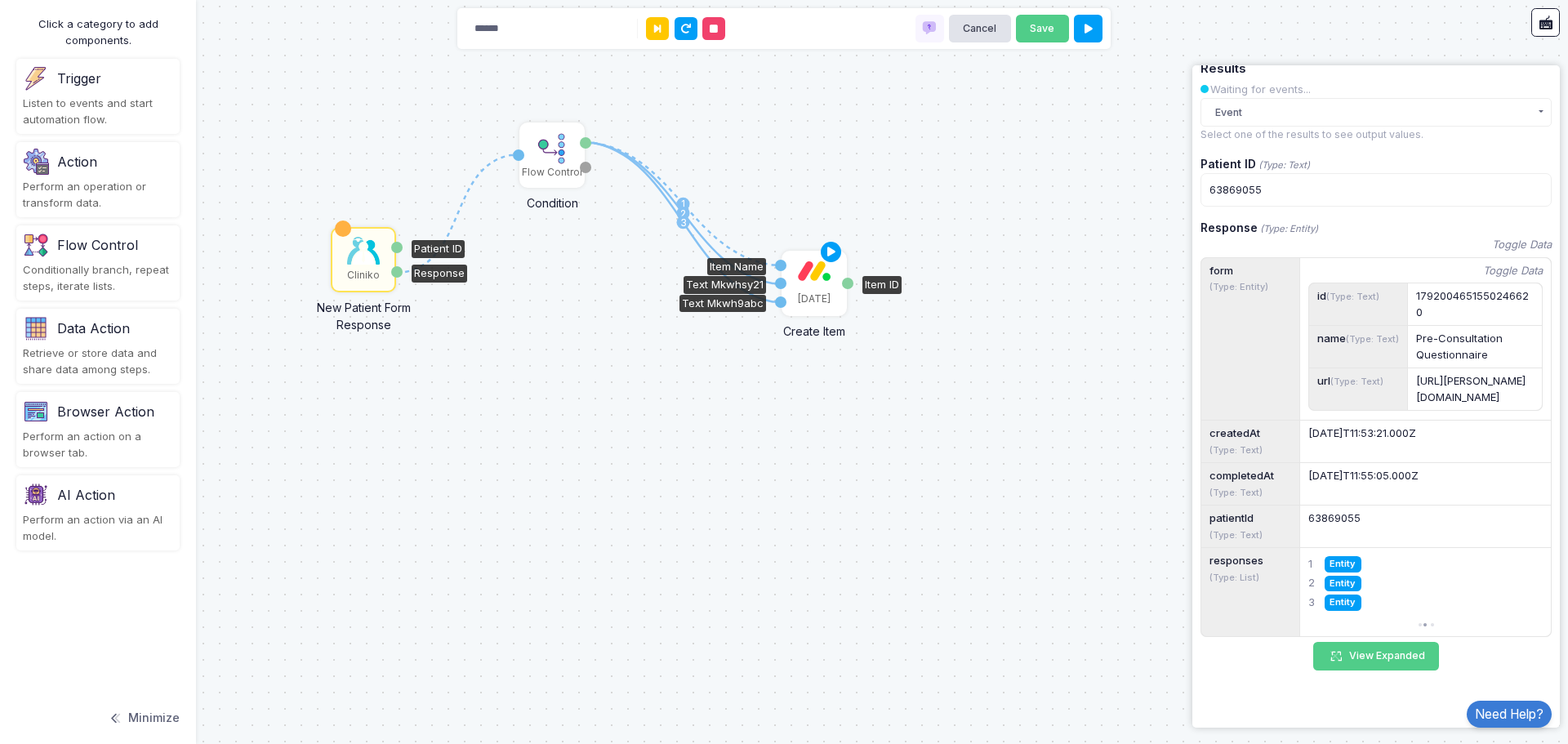
click at [808, 286] on div "[DATE]" at bounding box center [813, 283] width 62 height 62
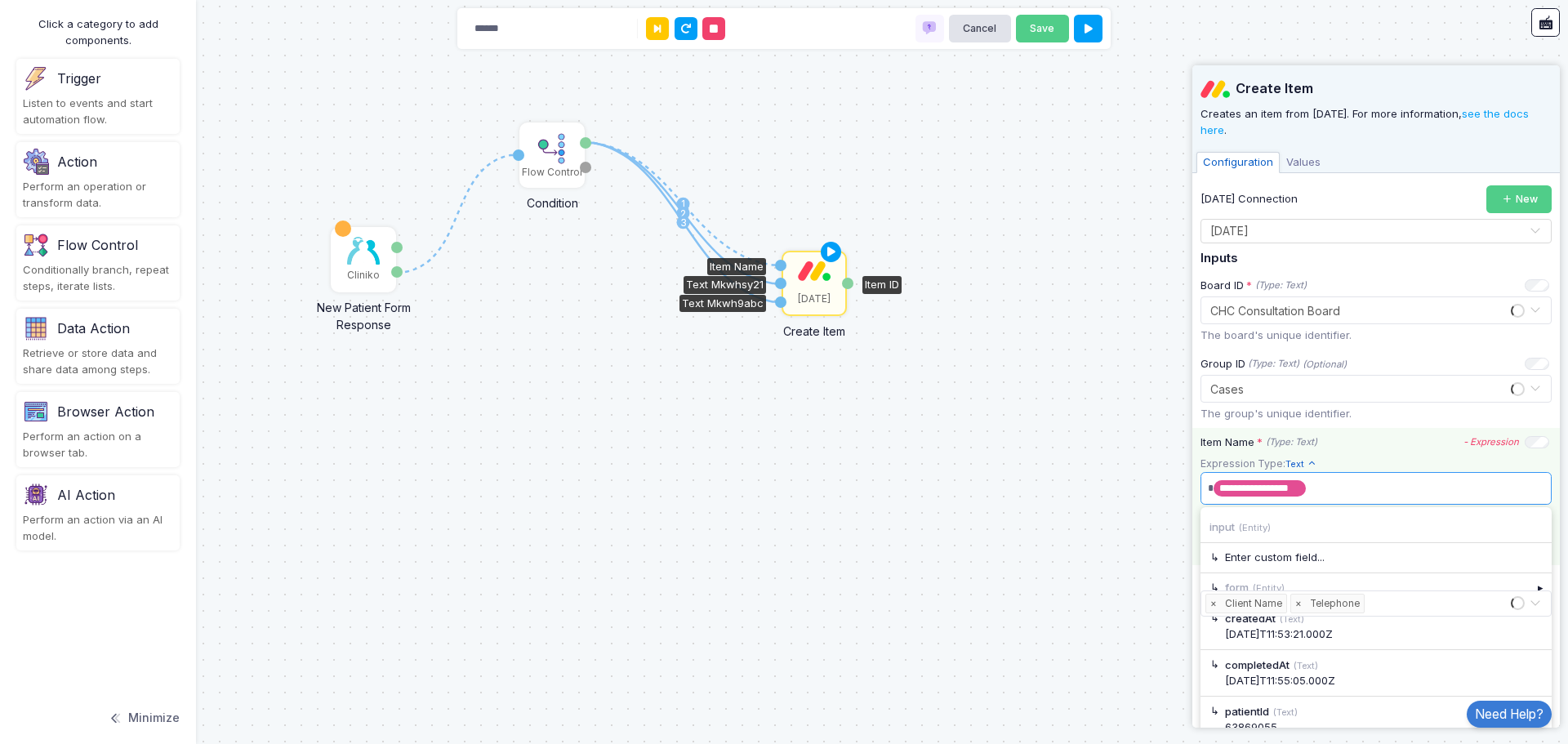
click at [1313, 489] on span "**********" at bounding box center [1369, 489] width 332 height 26
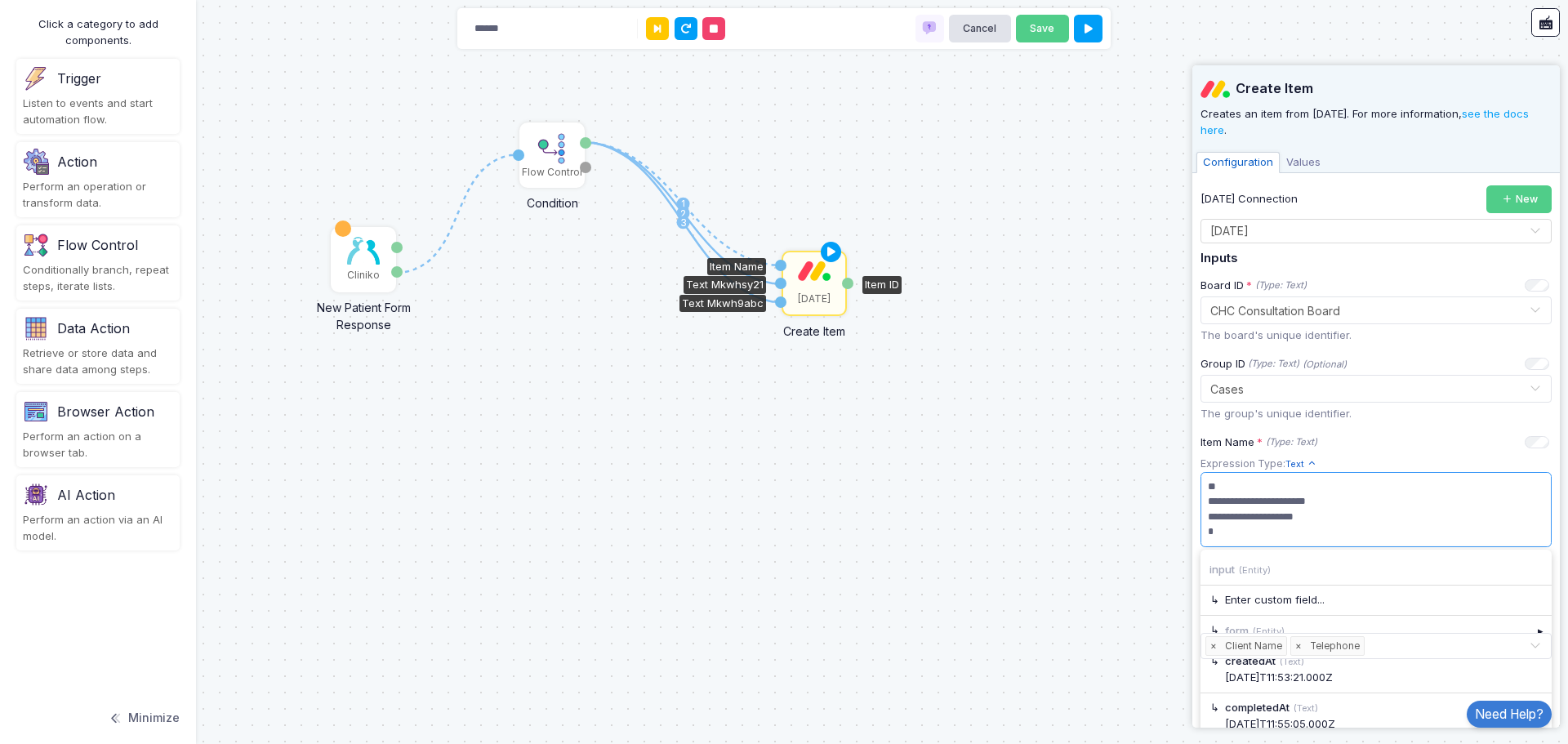
click at [1078, 528] on div "1 1 2 3 Cliniko New Patient Form Response Patient ID Response Flow Control Cond…" at bounding box center [784, 372] width 1568 height 744
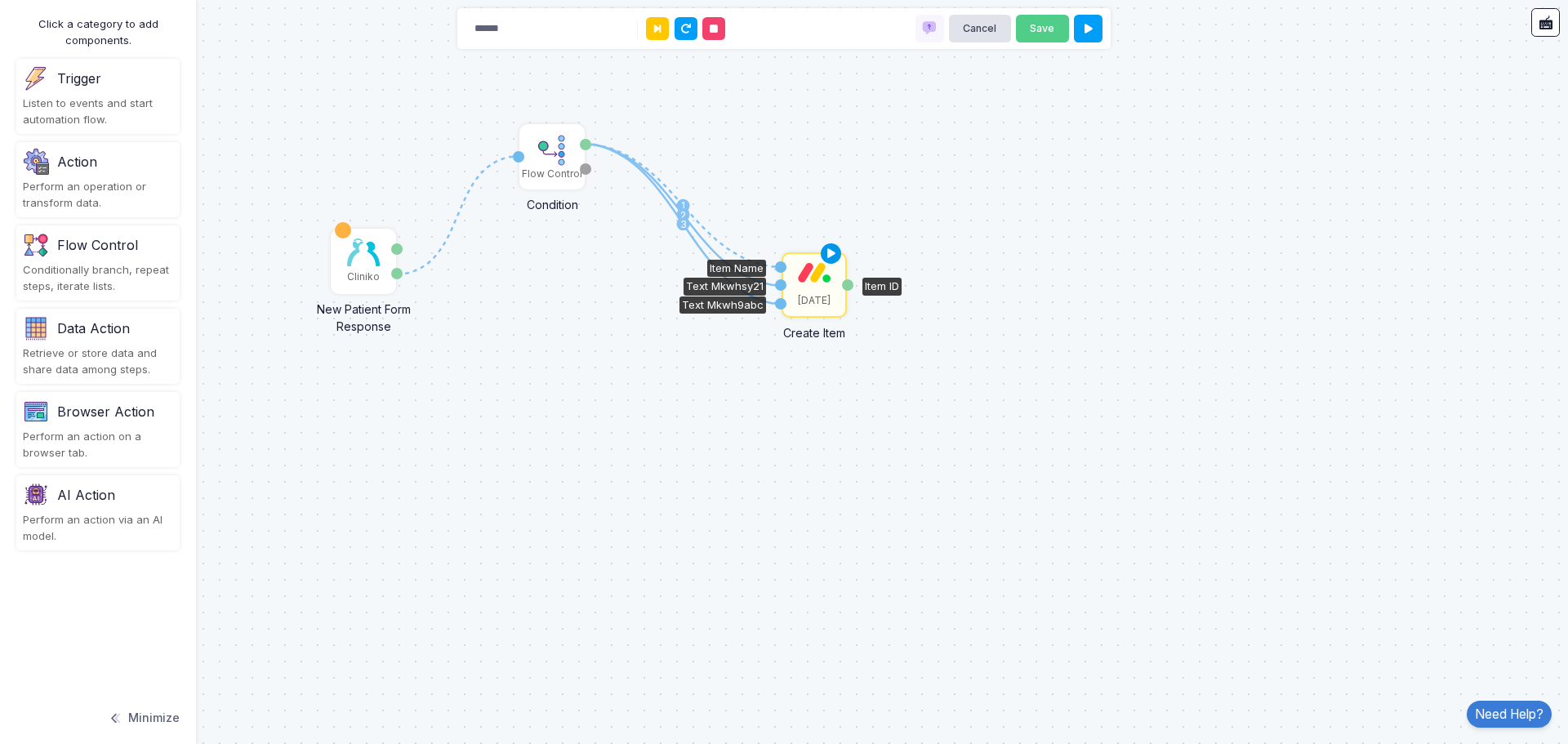
click at [827, 249] on icon at bounding box center [831, 253] width 20 height 23
click at [821, 285] on div "[DATE]" at bounding box center [813, 285] width 62 height 62
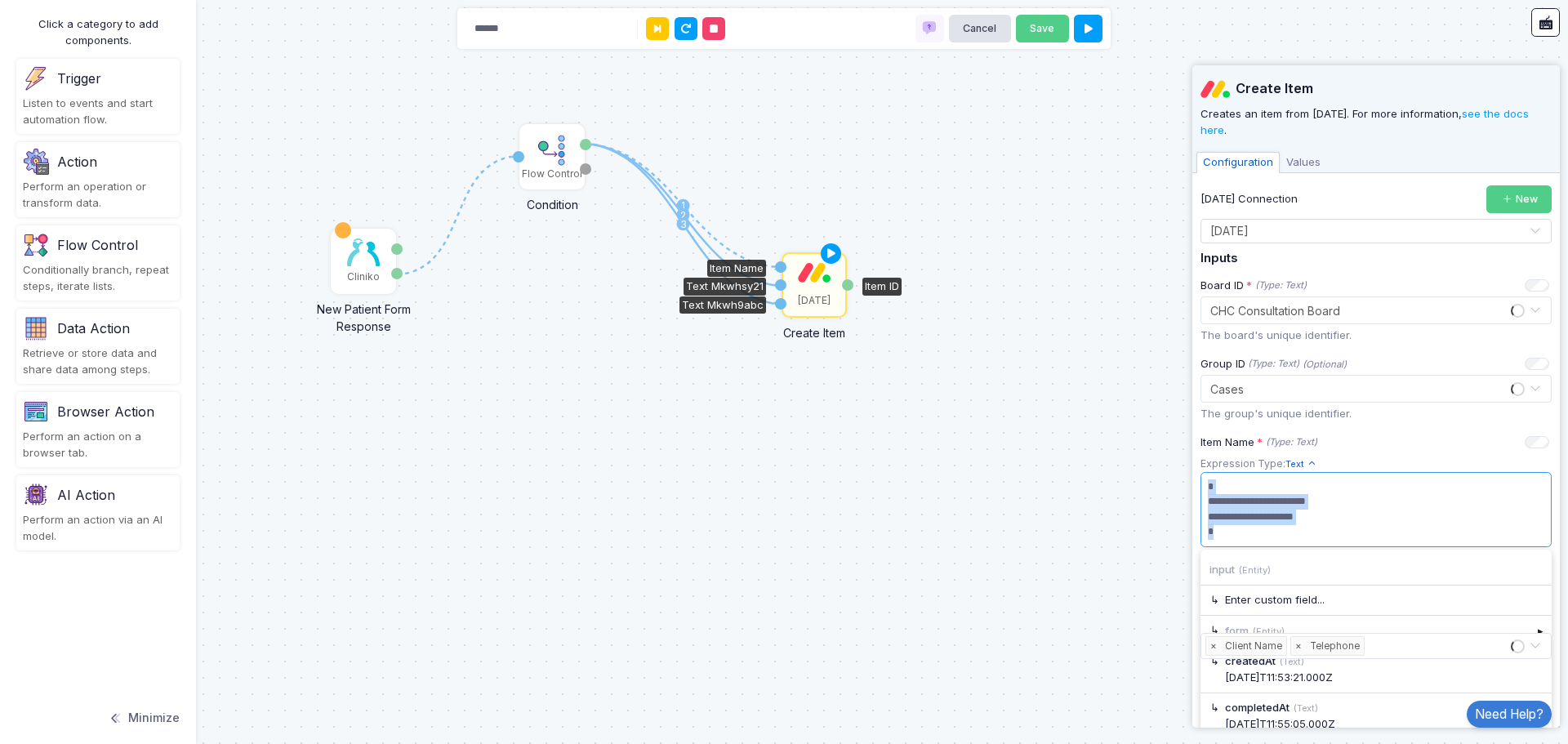
drag, startPoint x: 1350, startPoint y: 534, endPoint x: 1150, endPoint y: 463, distance: 212.2
click at [1150, 463] on automation-editor "1 1 2 3 Cliniko New Patient Form Response Patient ID Response Flow Control Cond…" at bounding box center [784, 372] width 1568 height 744
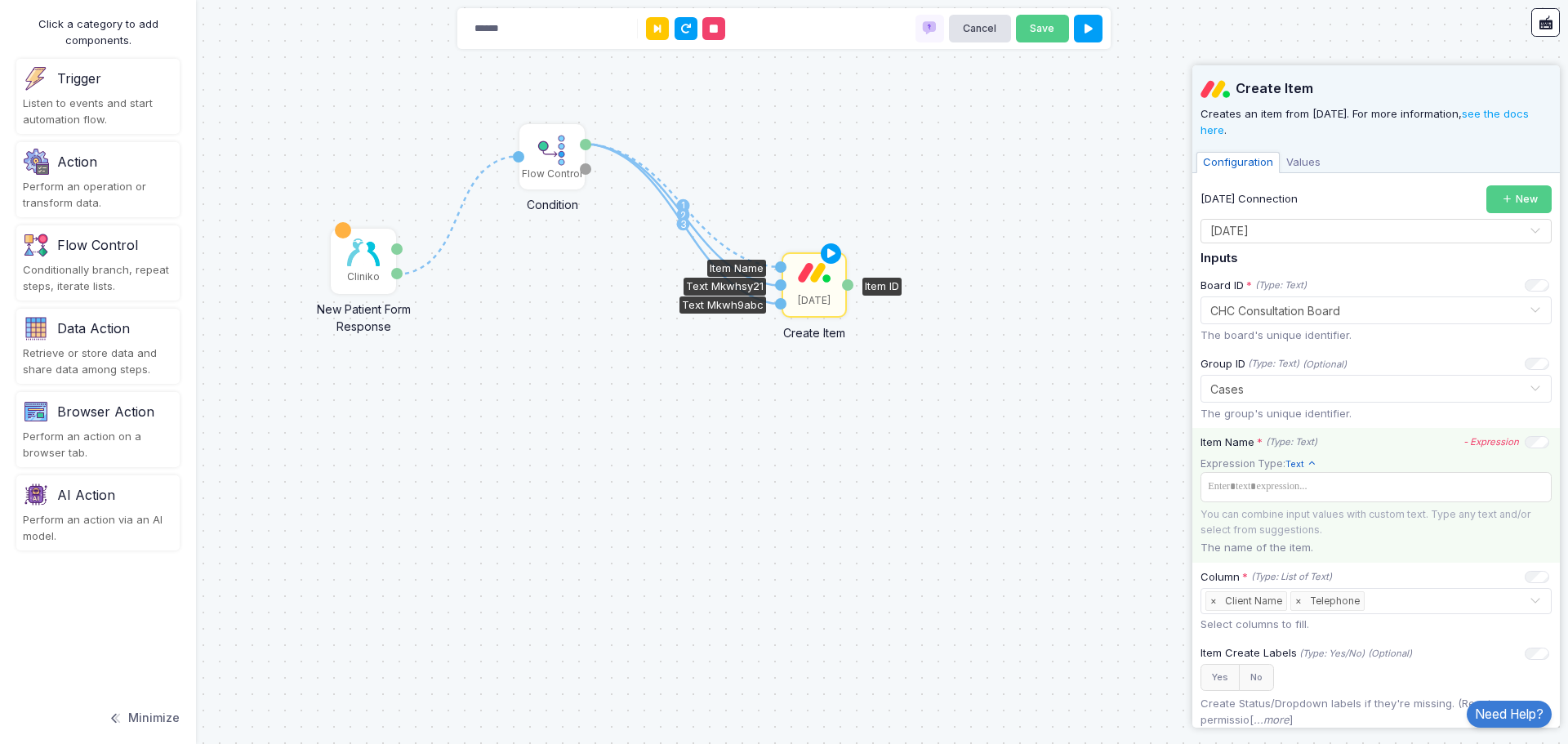
click at [1471, 435] on div "Item Name * (Type: Text) - Expression" at bounding box center [1375, 443] width 349 height 16
click at [1477, 441] on icon "- Expression" at bounding box center [1491, 441] width 56 height 11
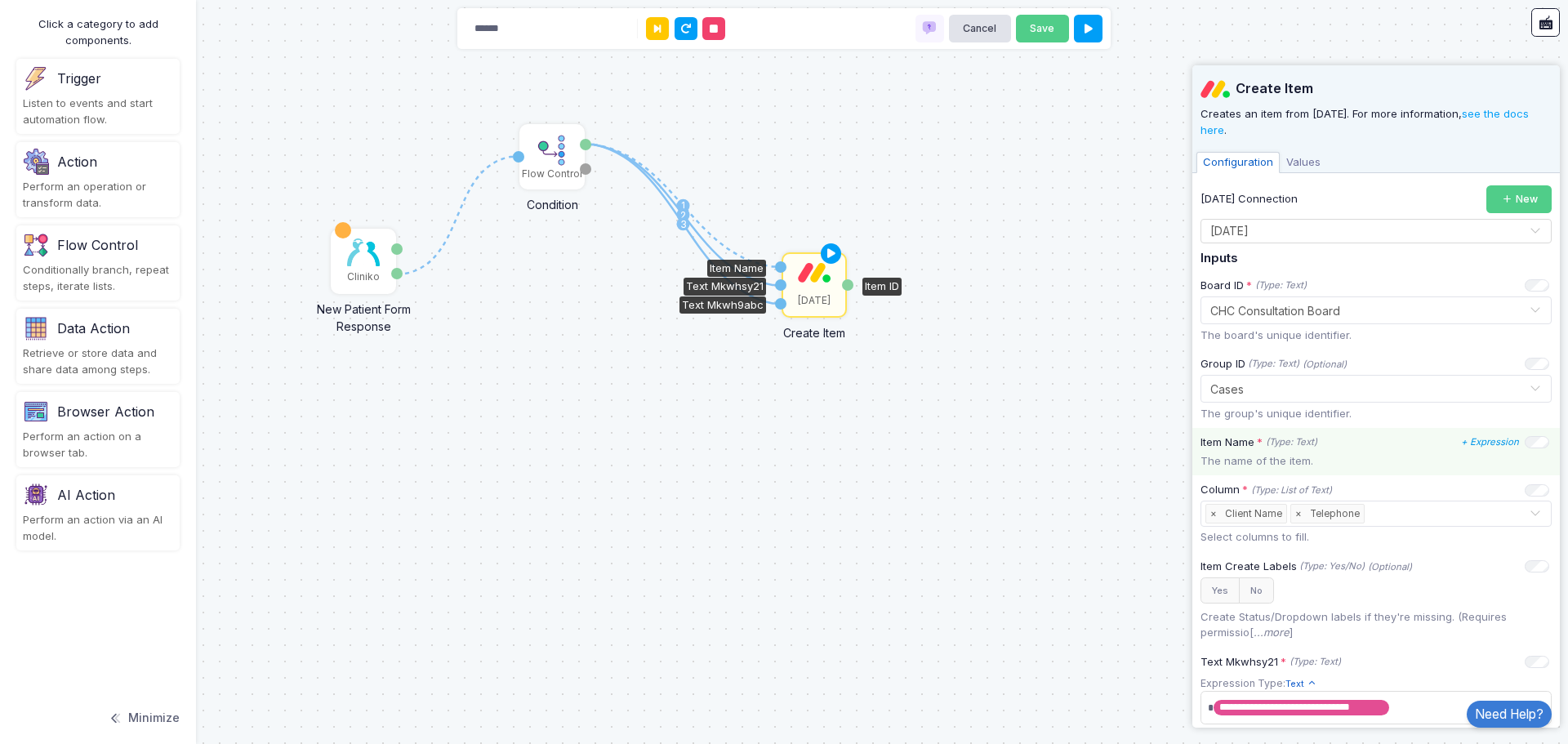
click at [1477, 441] on icon "+ Expression" at bounding box center [1489, 441] width 58 height 11
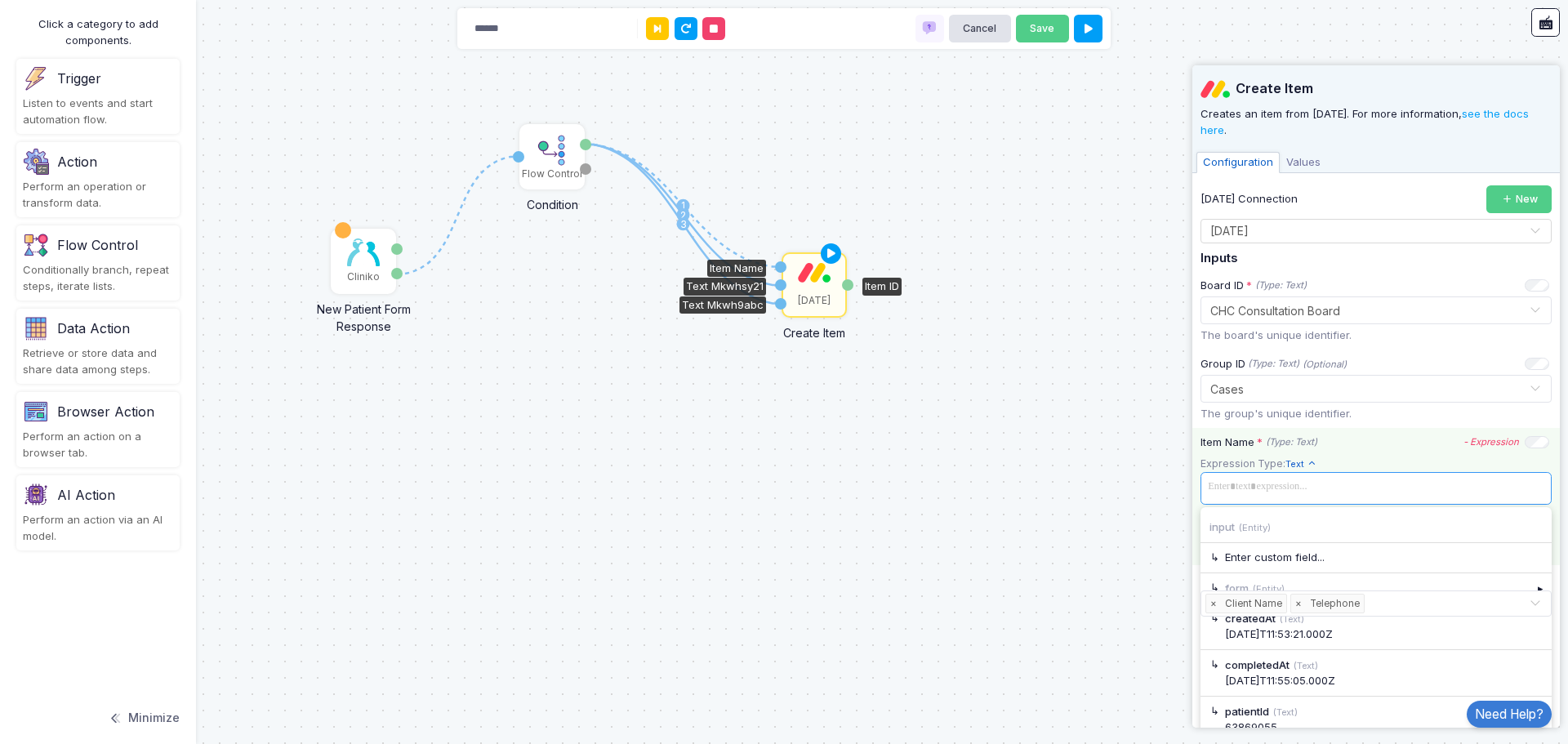
click at [1298, 495] on span at bounding box center [1376, 488] width 345 height 24
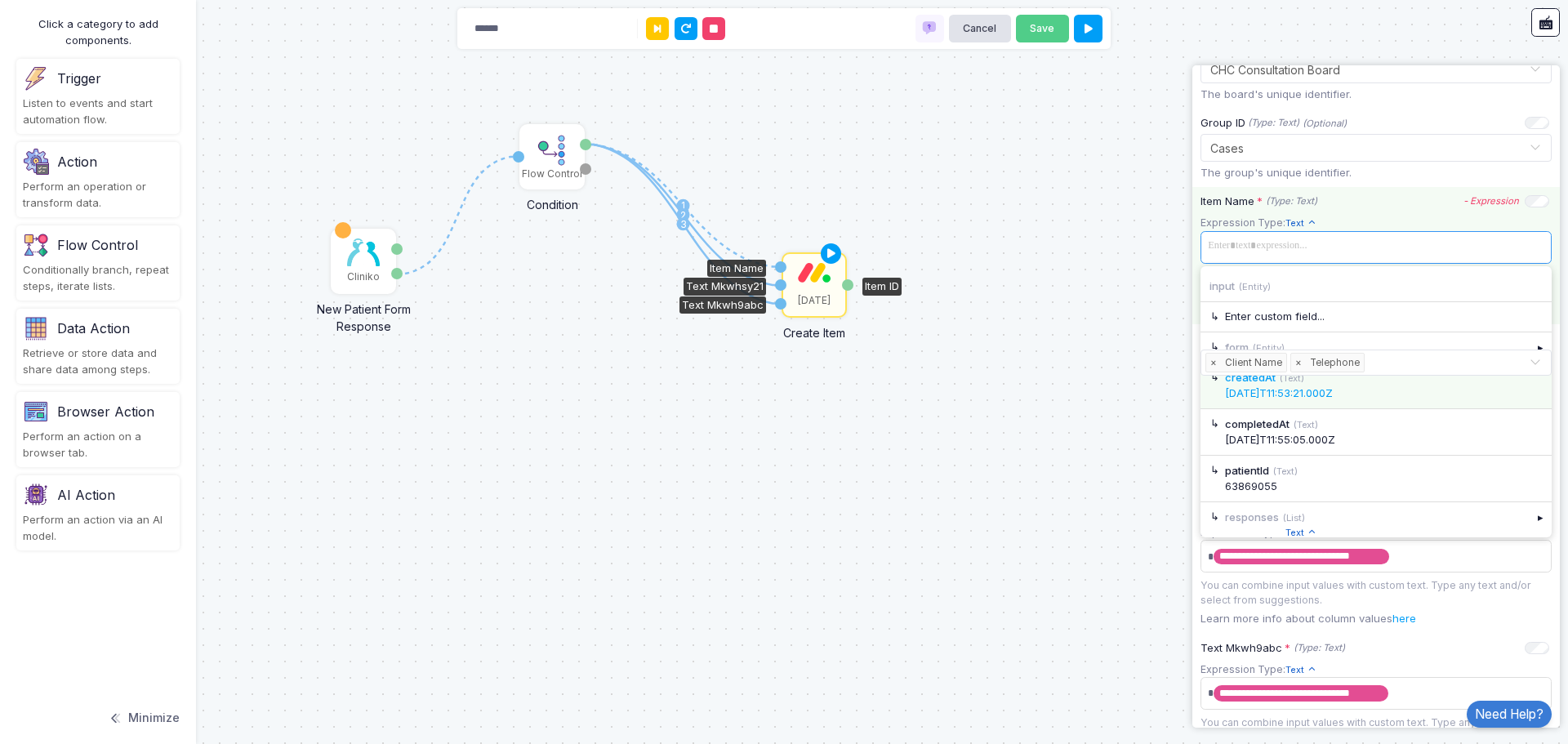
scroll to position [432, 0]
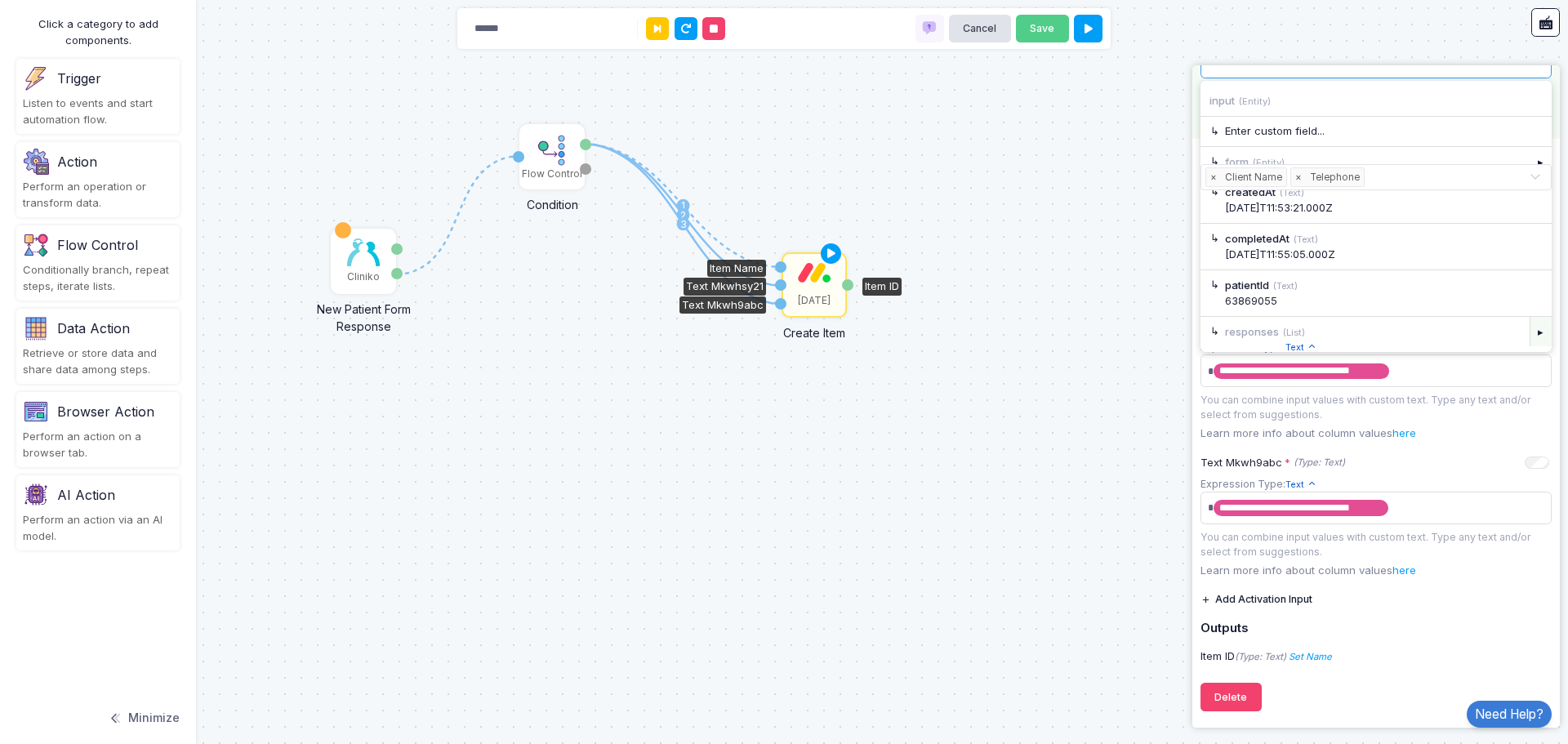
click at [1529, 332] on div "▸" at bounding box center [1540, 331] width 23 height 29
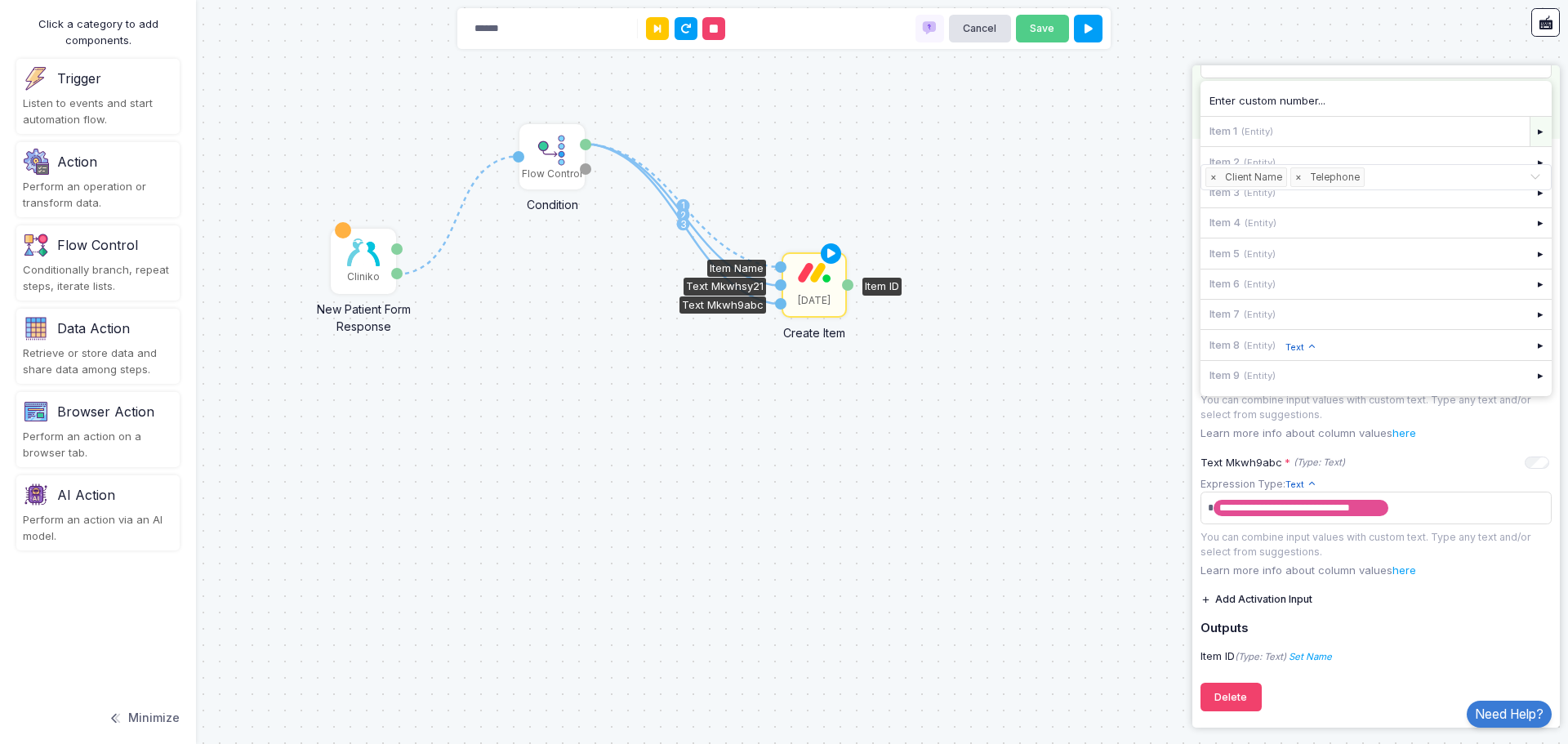
click at [1533, 120] on div "▸" at bounding box center [1540, 131] width 23 height 29
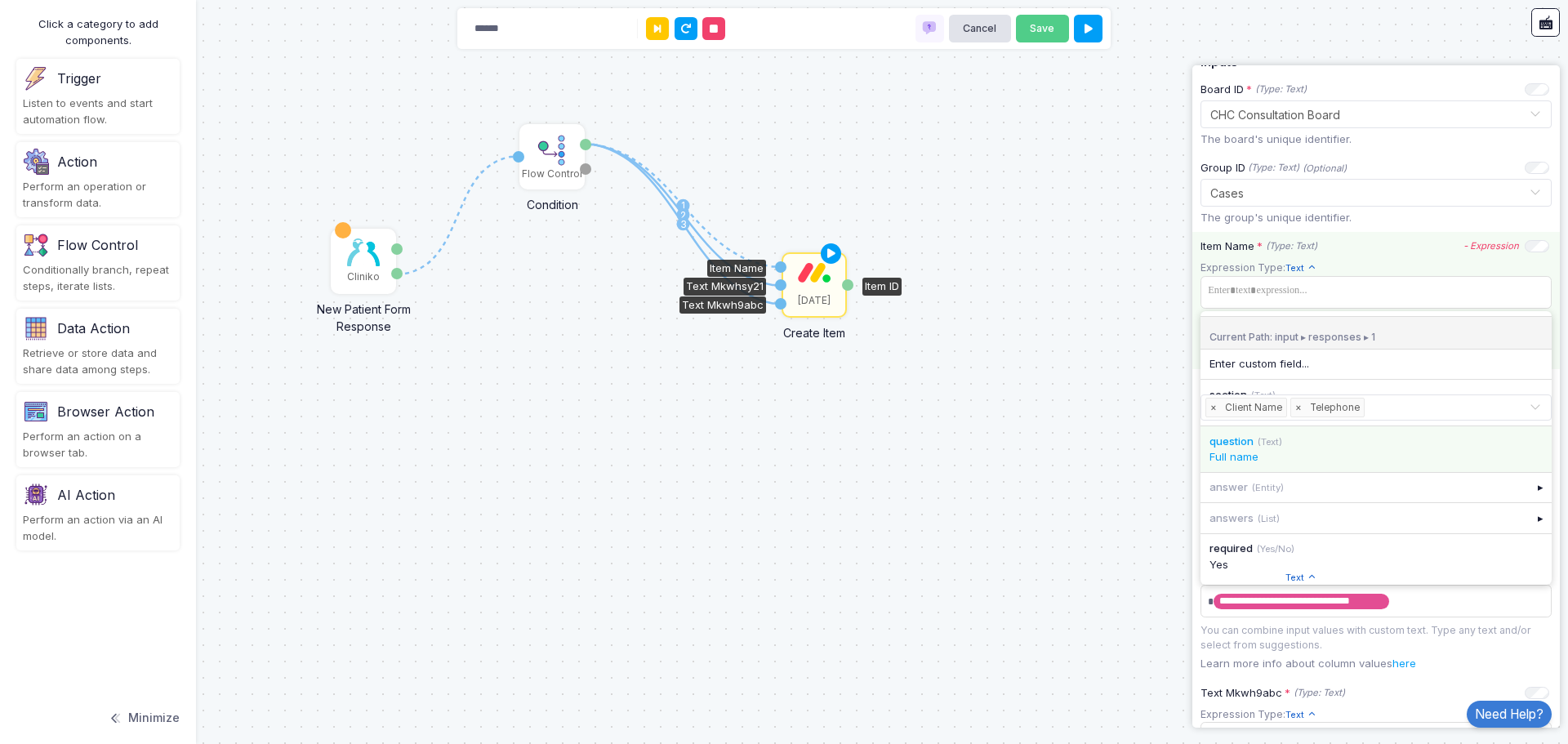
scroll to position [187, 0]
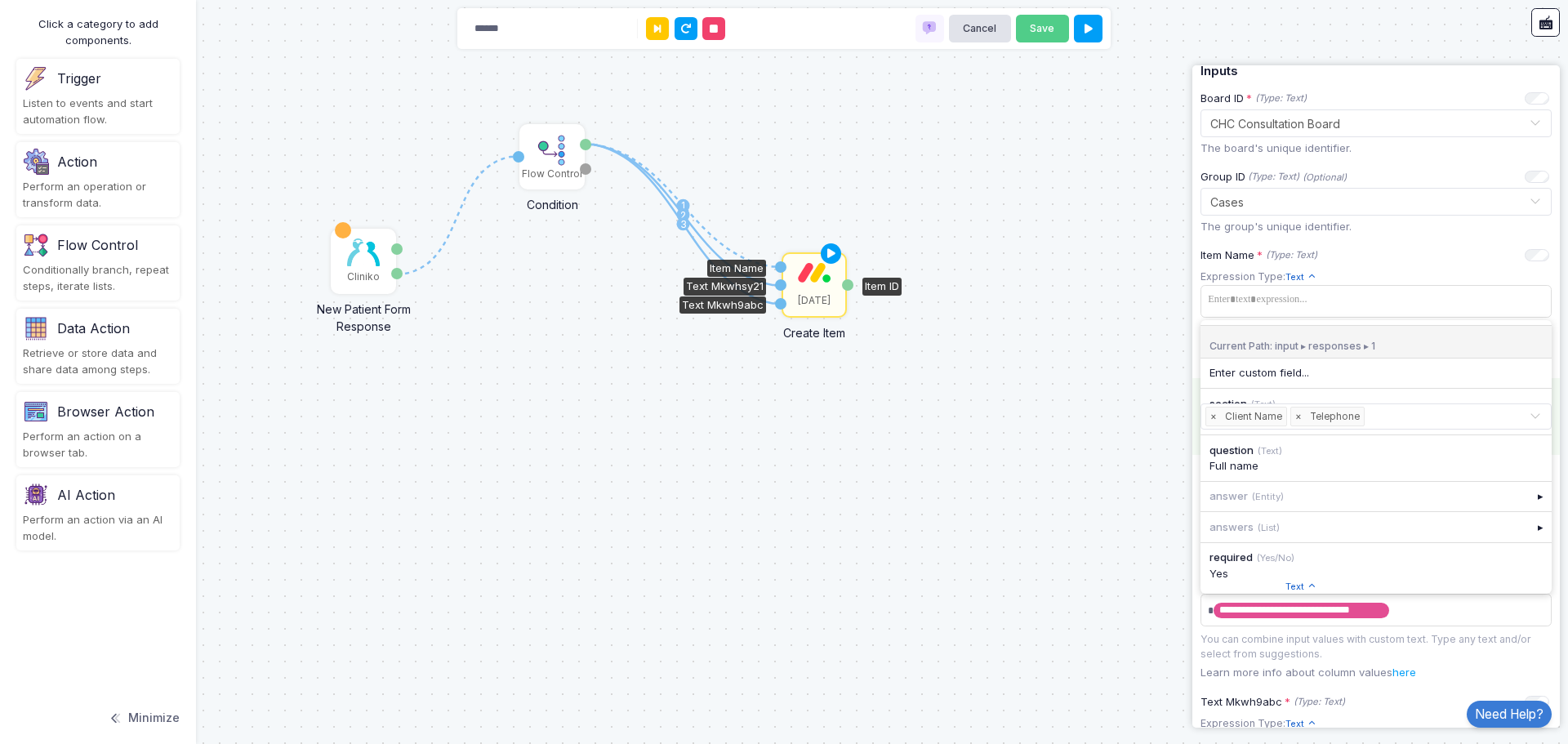
click at [1528, 416] on span at bounding box center [1534, 416] width 13 height 21
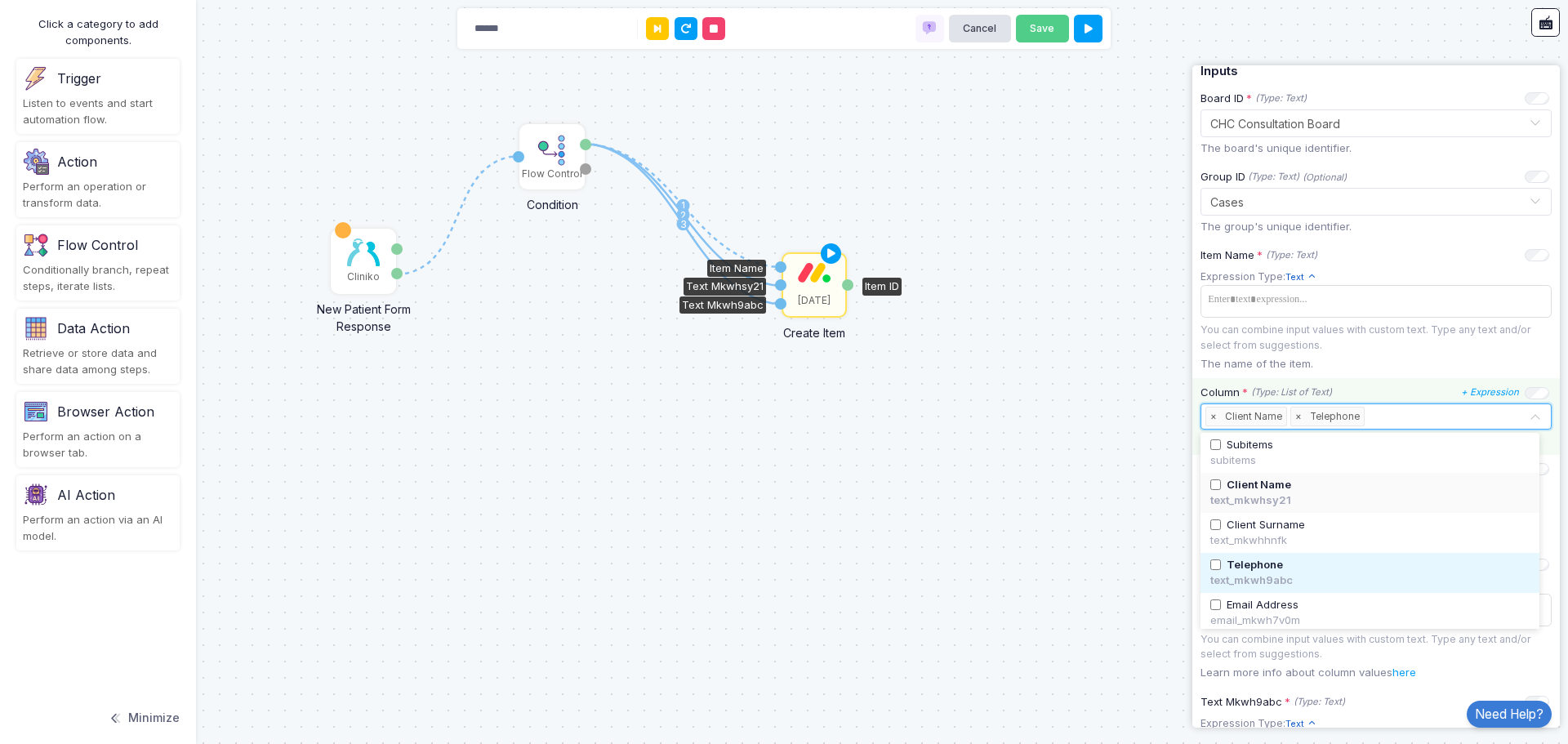
click at [1528, 417] on span at bounding box center [1534, 416] width 13 height 21
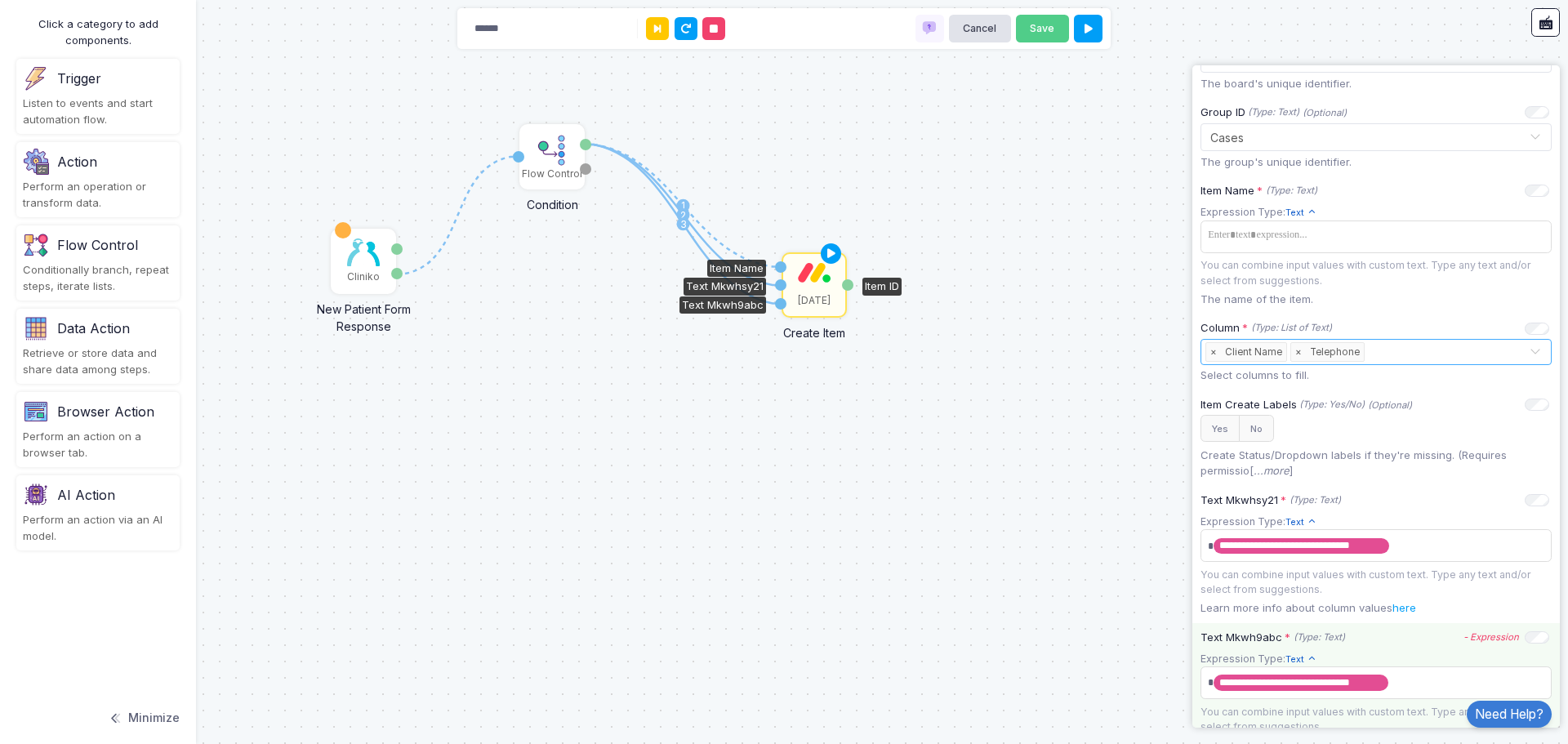
scroll to position [432, 0]
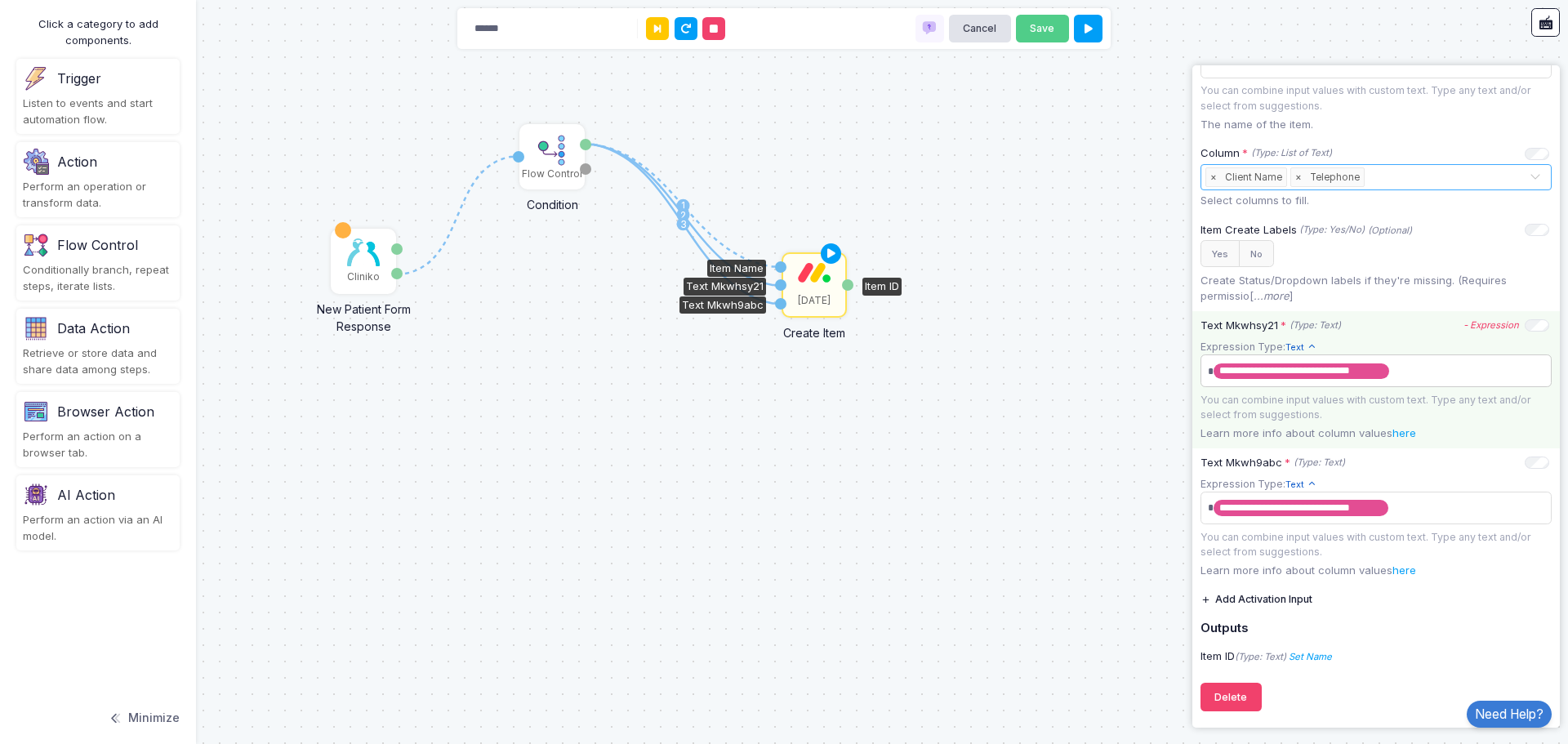
click at [1410, 362] on span "**********" at bounding box center [1369, 372] width 332 height 26
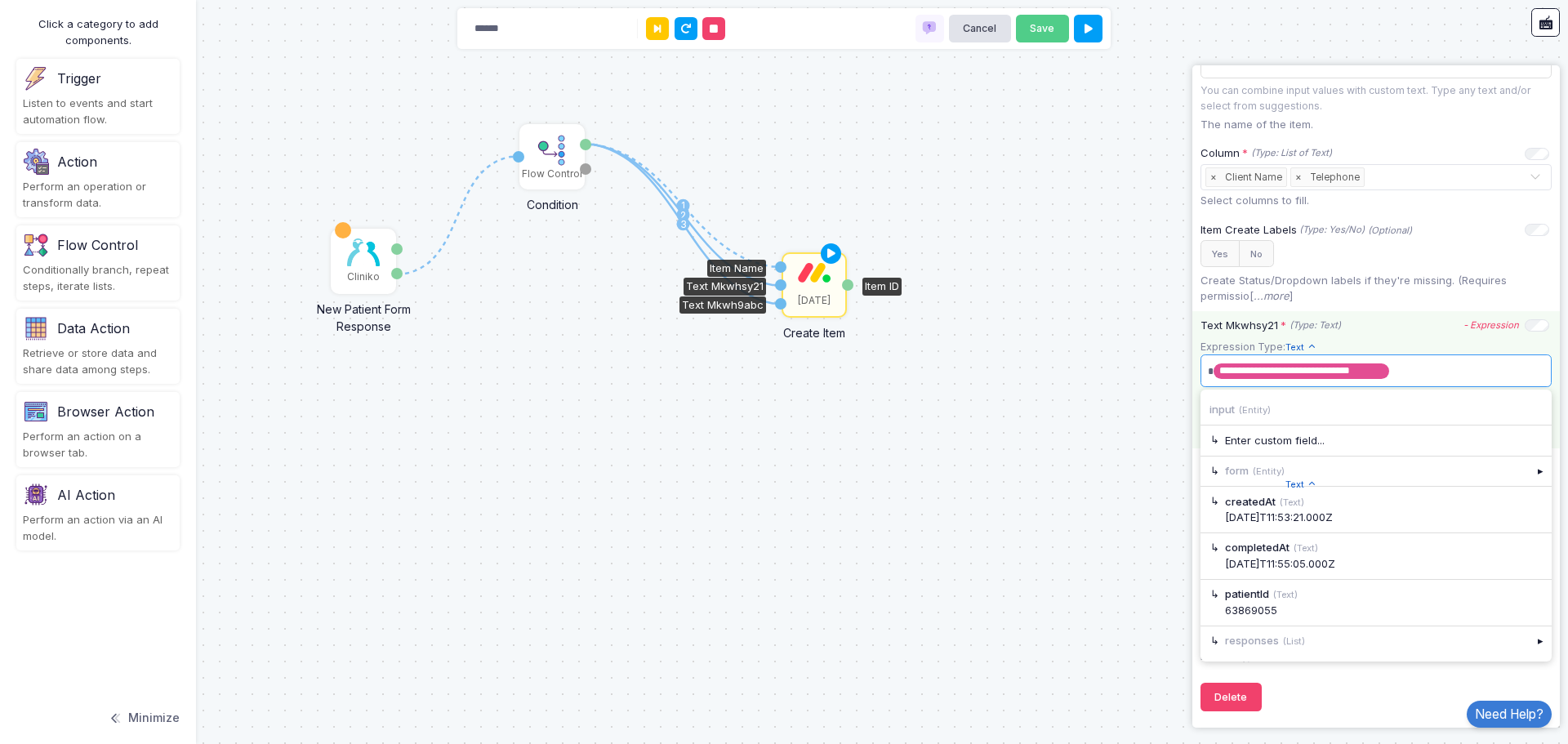
scroll to position [430, 0]
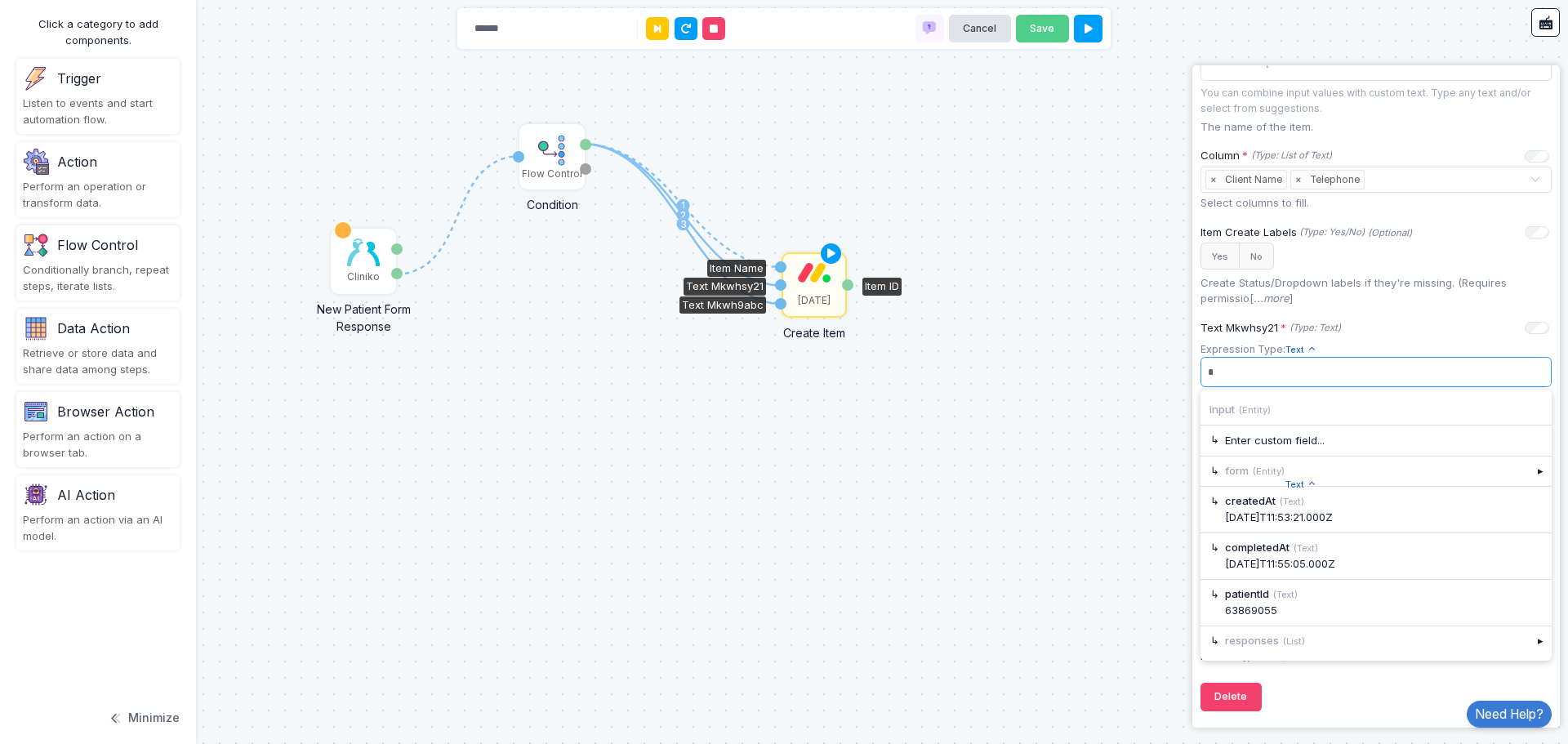
click at [1077, 385] on div "1 1 2 3 Cliniko New Patient Form Response Patient ID Response Flow Control Cond…" at bounding box center [784, 372] width 1568 height 744
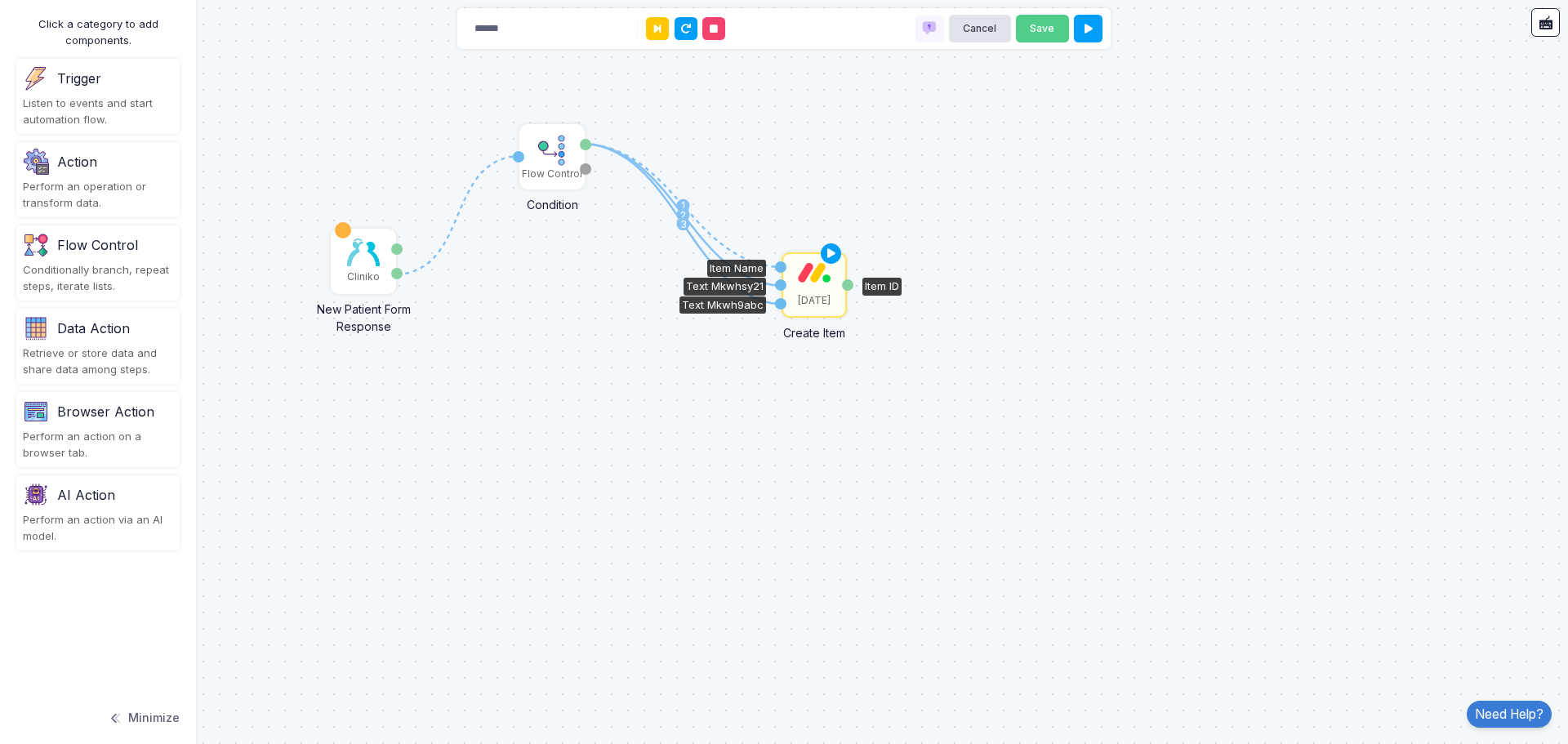
click at [812, 280] on img at bounding box center [813, 272] width 33 height 20
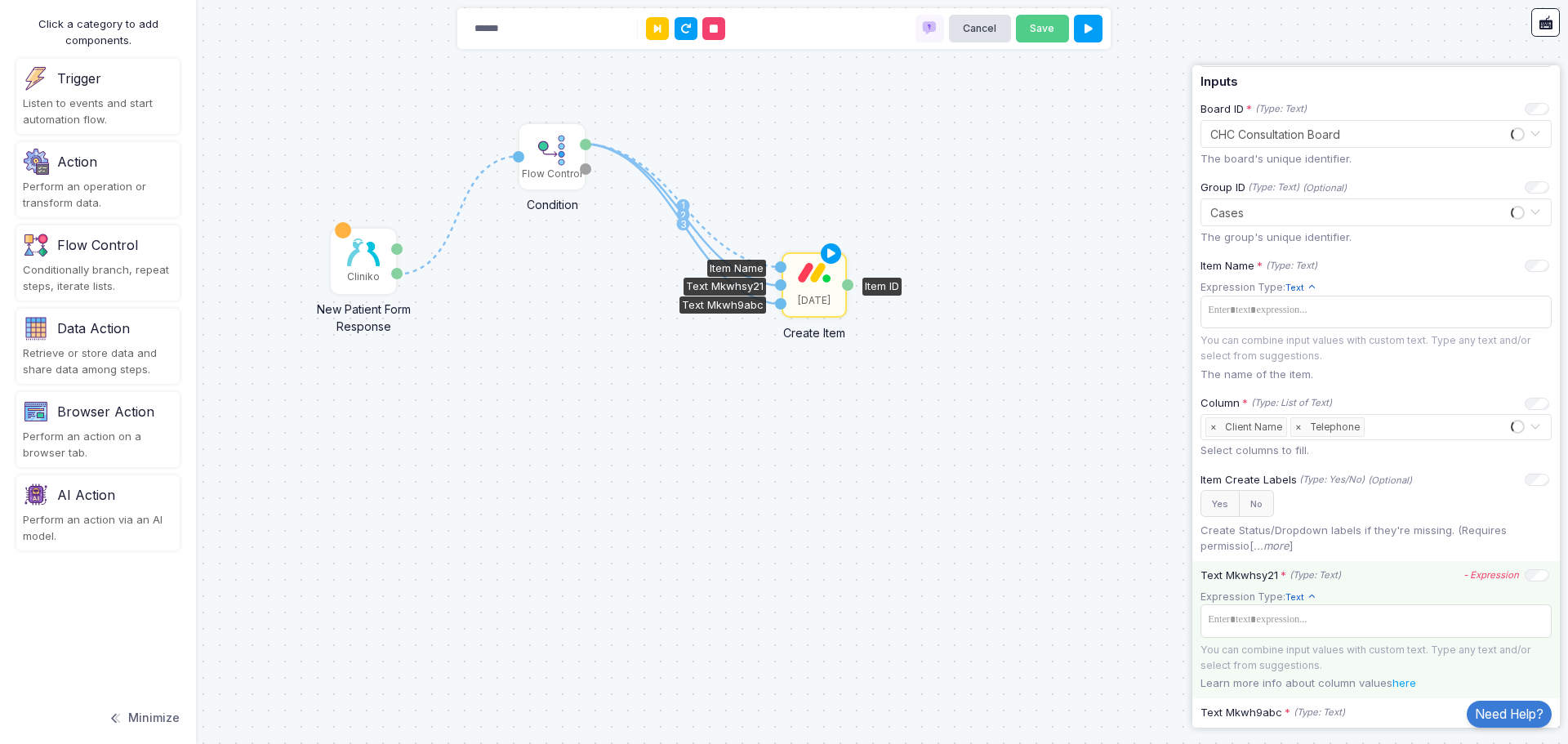
scroll to position [327, 0]
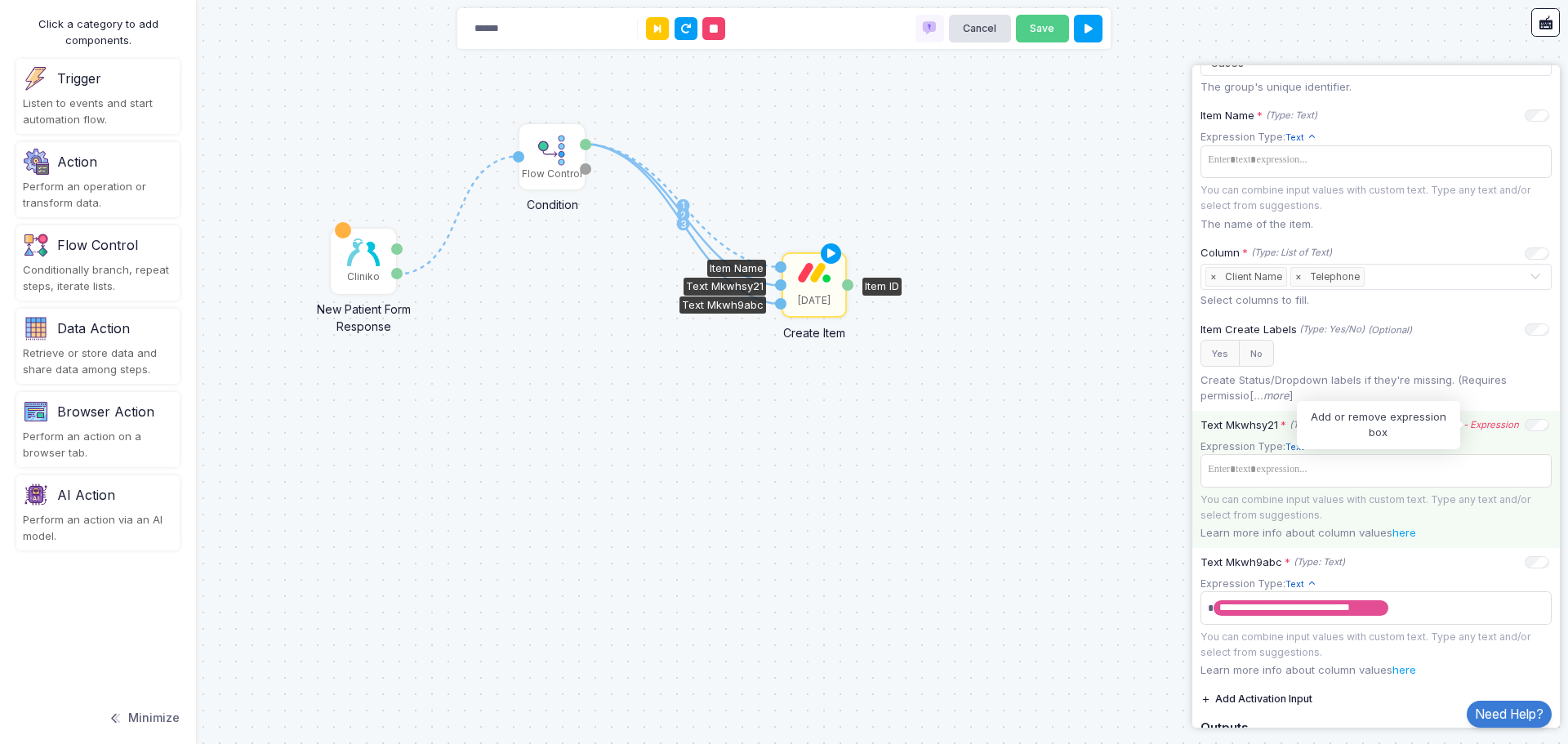
click at [1472, 426] on icon "- Expression" at bounding box center [1491, 424] width 56 height 11
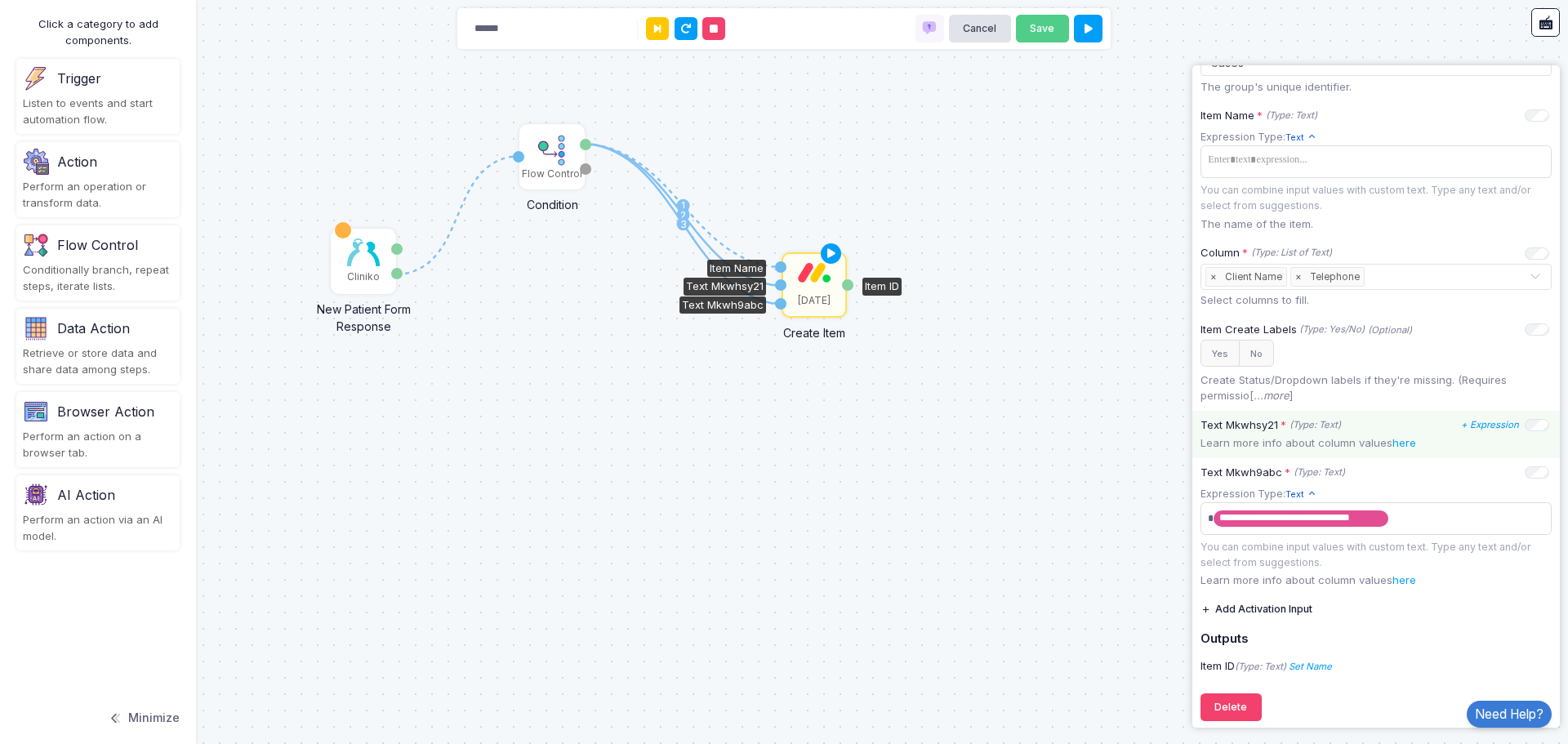
click at [1472, 426] on icon "+ Expression" at bounding box center [1489, 424] width 58 height 11
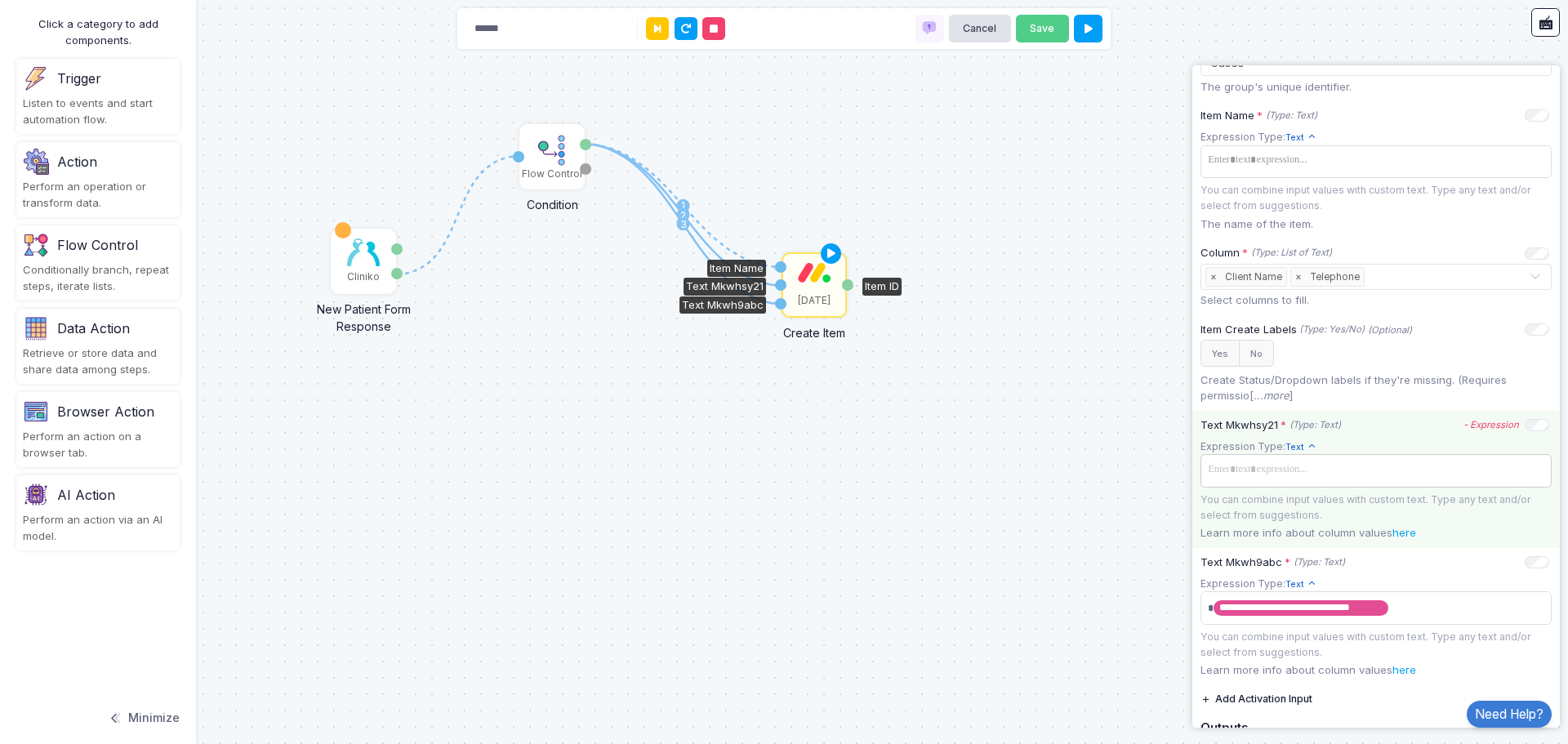
click at [1359, 467] on span at bounding box center [1376, 470] width 345 height 24
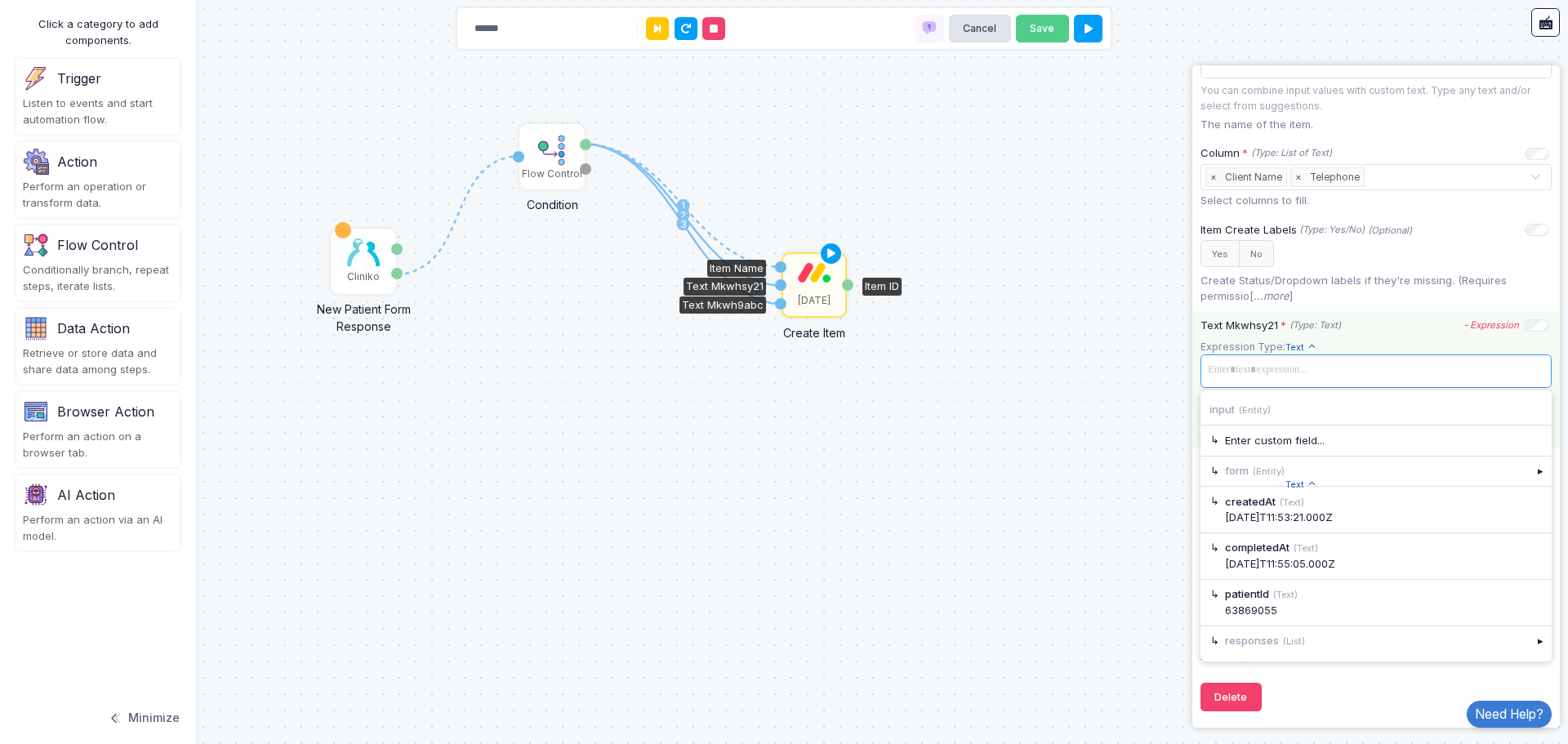
scroll to position [430, 0]
click at [1529, 643] on div "▸" at bounding box center [1540, 640] width 23 height 29
click at [1529, 467] on div "▸" at bounding box center [1540, 471] width 23 height 29
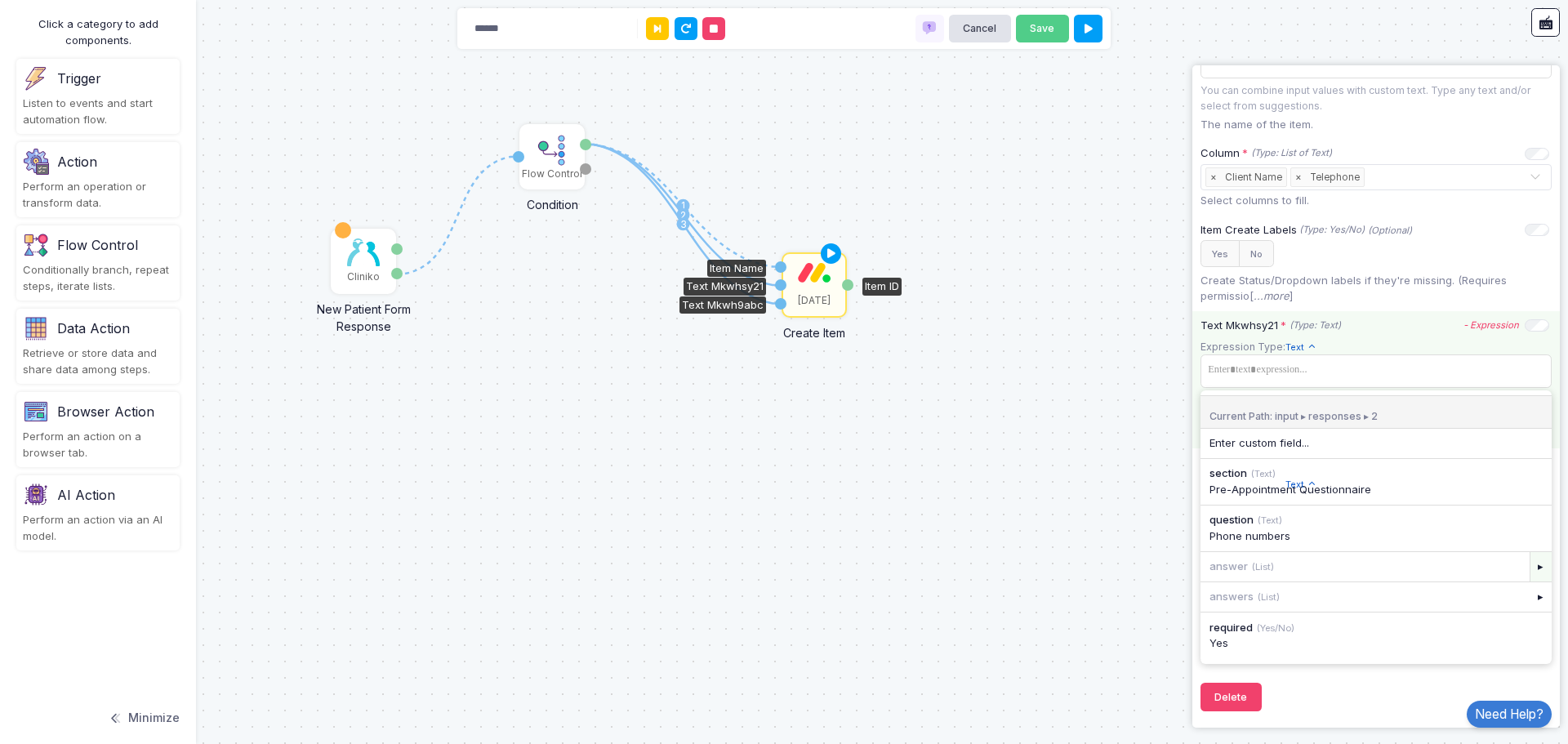
click at [1529, 566] on div "▸" at bounding box center [1540, 566] width 23 height 29
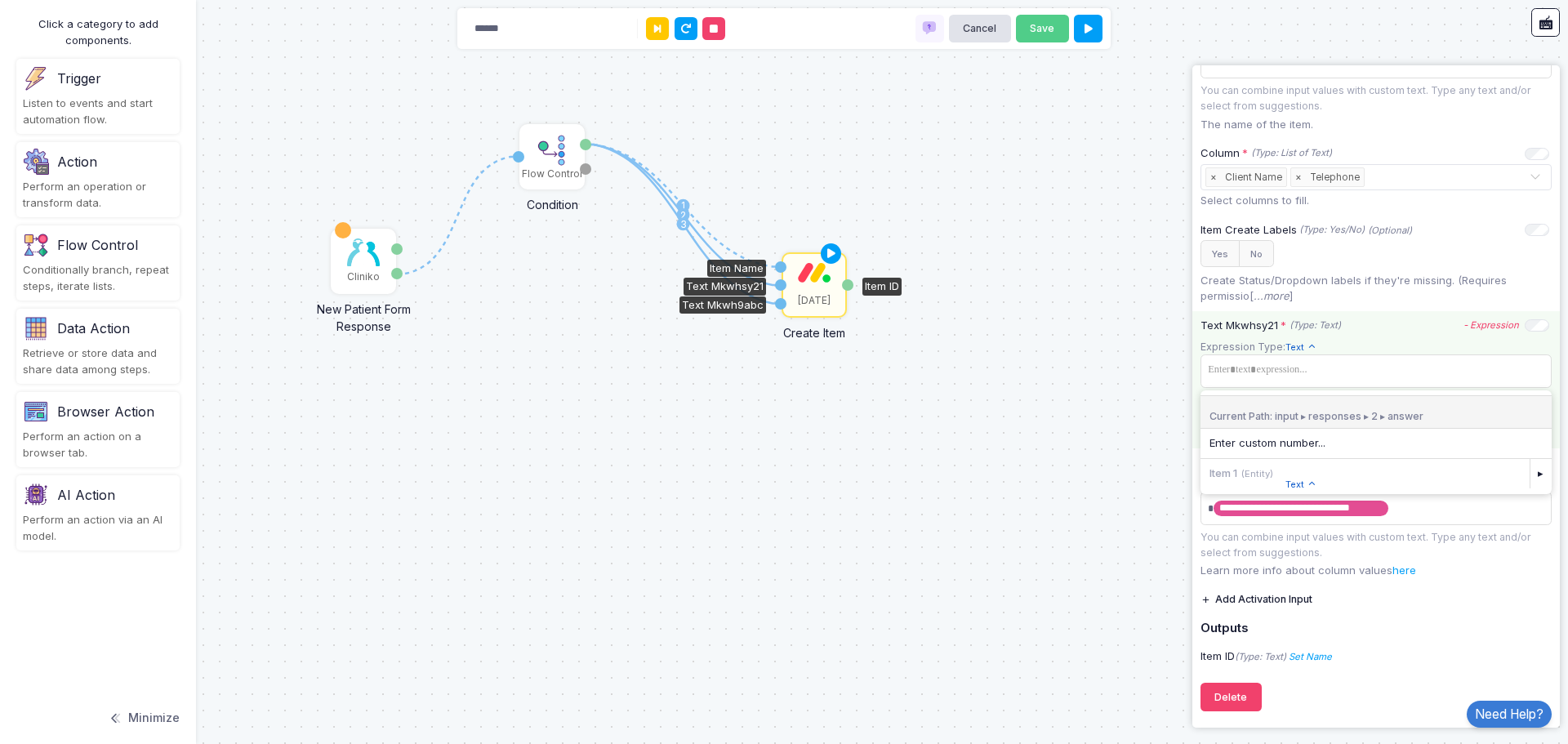
click at [1330, 472] on div "Item 1 (Entity)" at bounding box center [1365, 473] width 329 height 29
click at [1529, 472] on div "▸" at bounding box center [1540, 473] width 23 height 29
click at [1006, 354] on div "1 1 2 3 Cliniko New Patient Form Response Patient ID Response Flow Control Cond…" at bounding box center [784, 372] width 1568 height 744
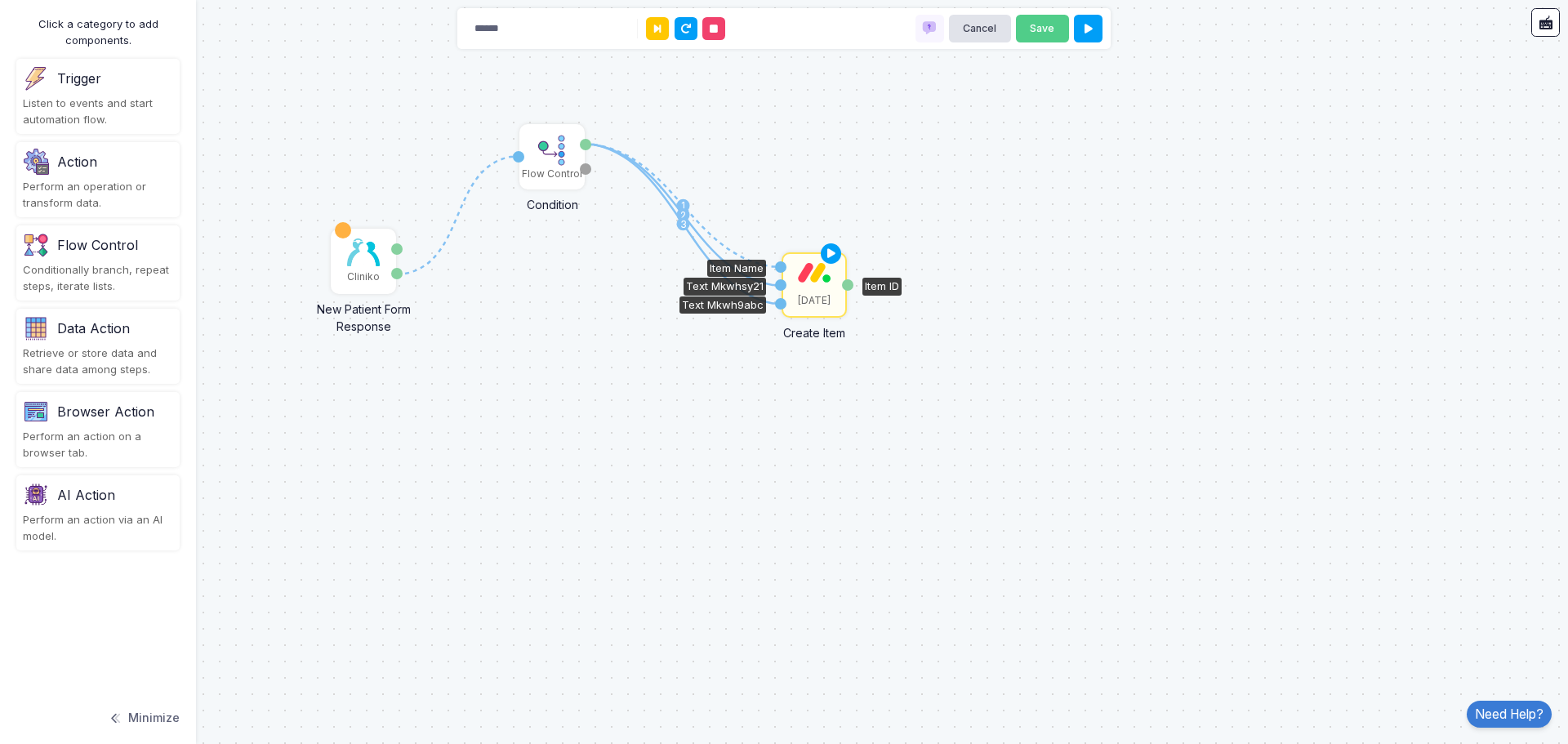
click at [806, 289] on div "[DATE]" at bounding box center [813, 285] width 62 height 62
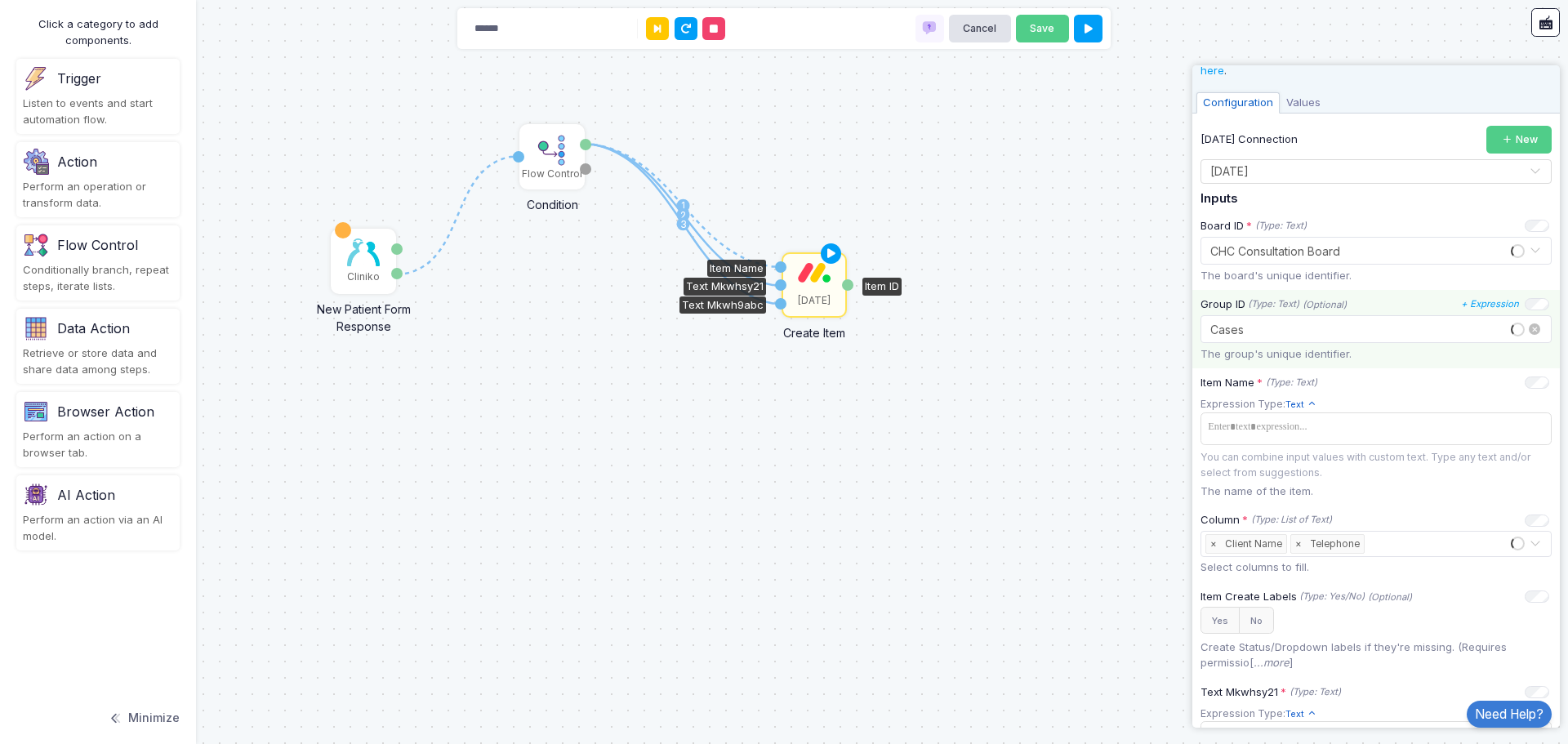
scroll to position [164, 0]
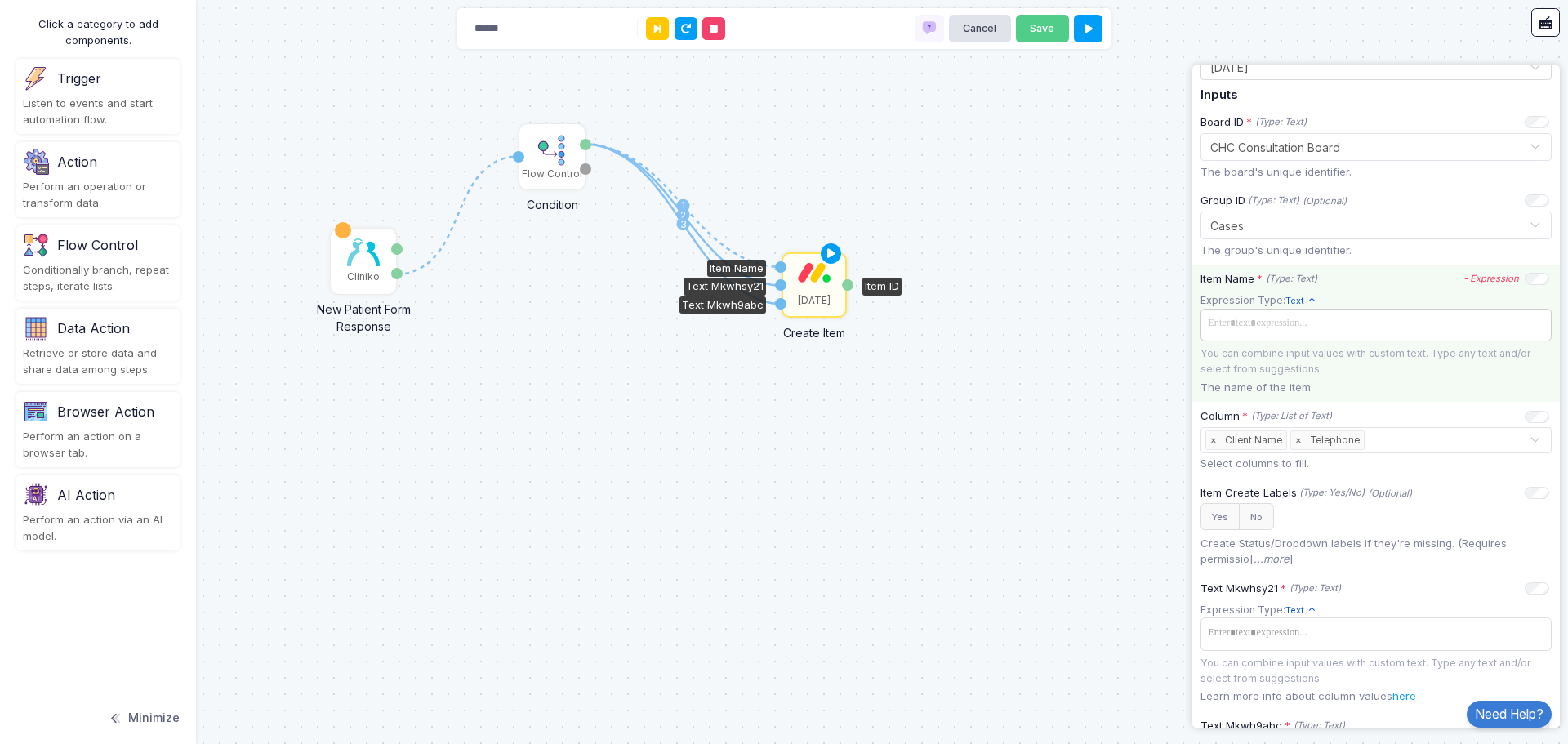
click at [1398, 323] on span at bounding box center [1376, 324] width 345 height 24
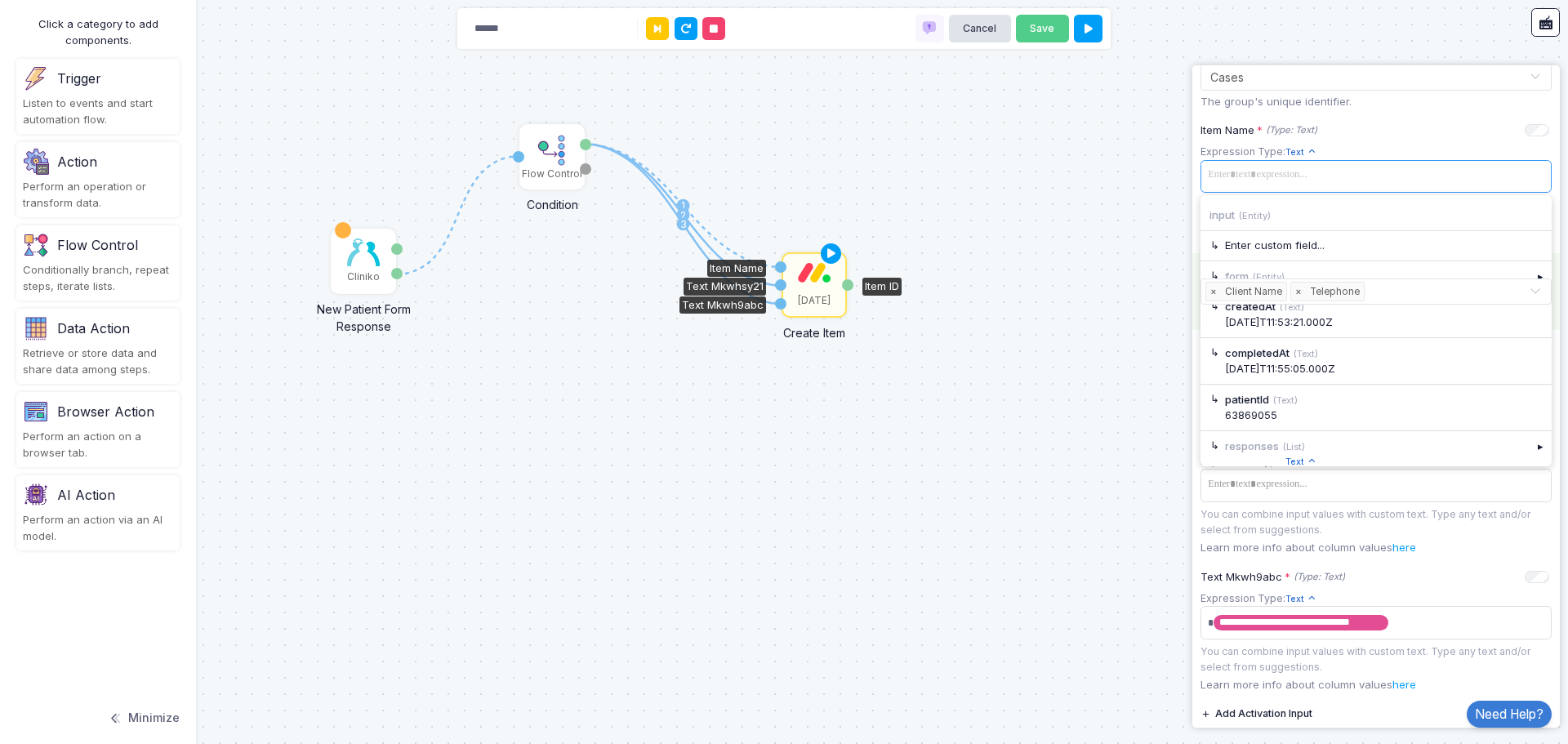
scroll to position [327, 0]
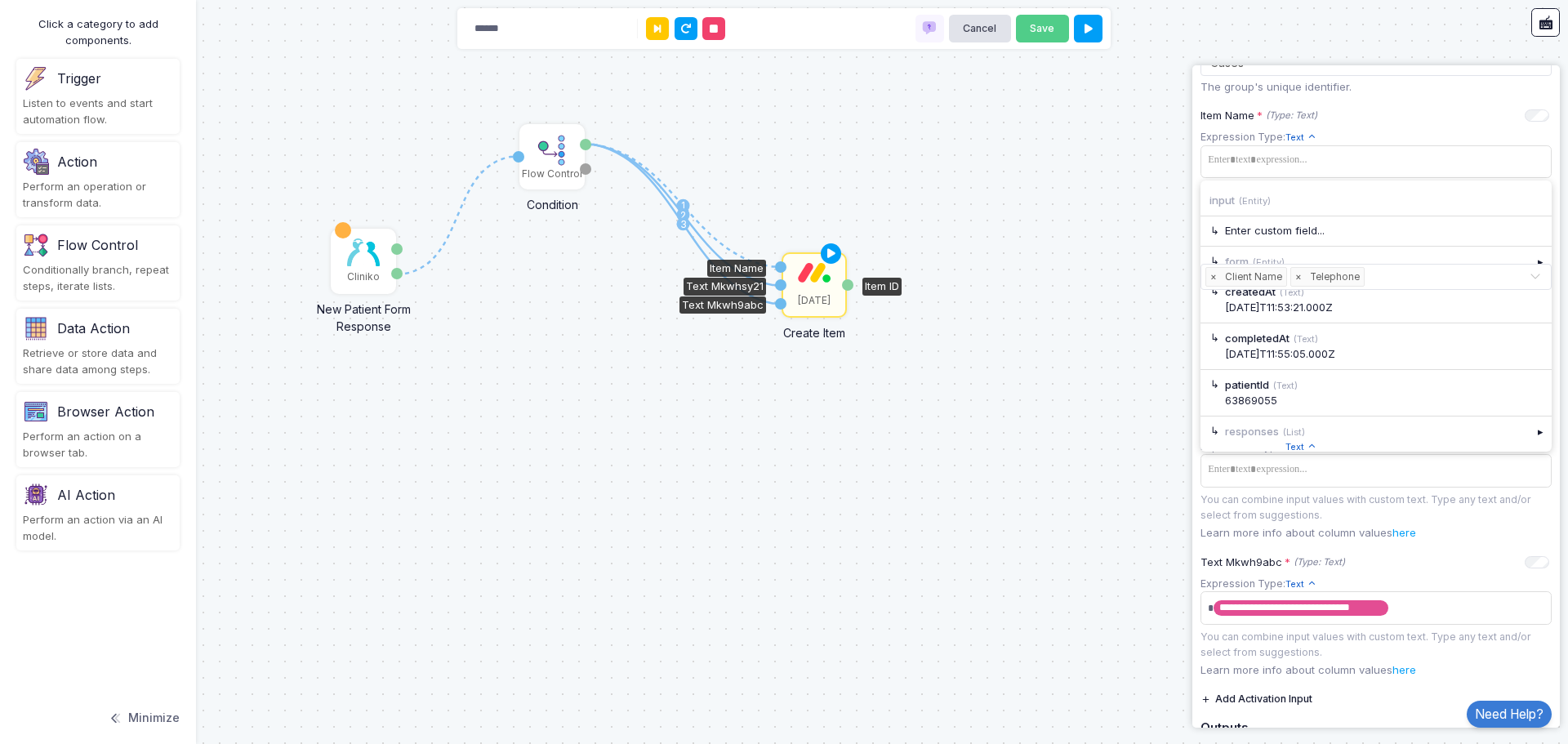
click at [939, 257] on div "1 1 2 3 Cliniko New Patient Form Response Patient ID Response Flow Control Cond…" at bounding box center [784, 372] width 1568 height 744
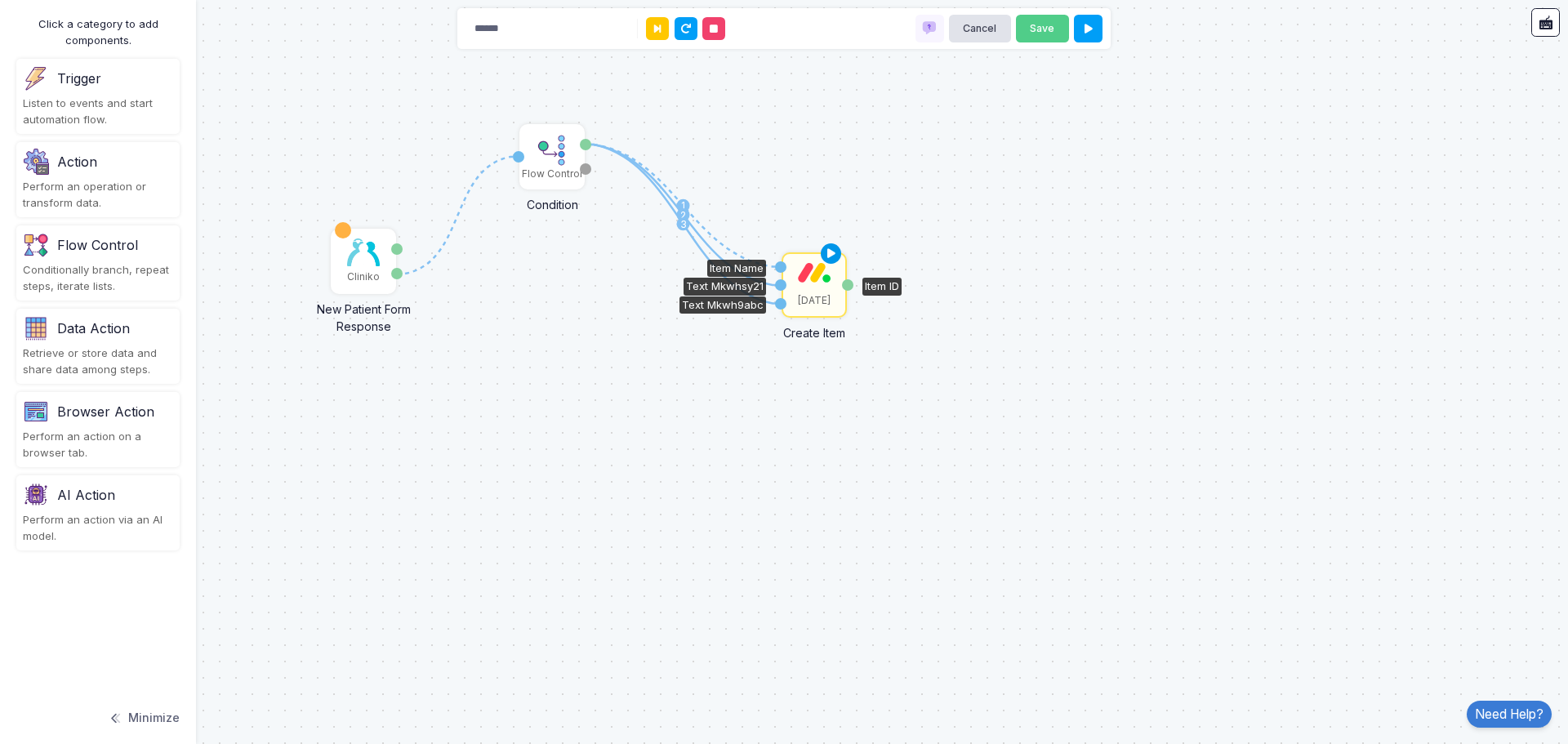
click at [822, 262] on icon at bounding box center [831, 253] width 20 height 23
click at [814, 297] on div "[DATE]" at bounding box center [813, 300] width 33 height 15
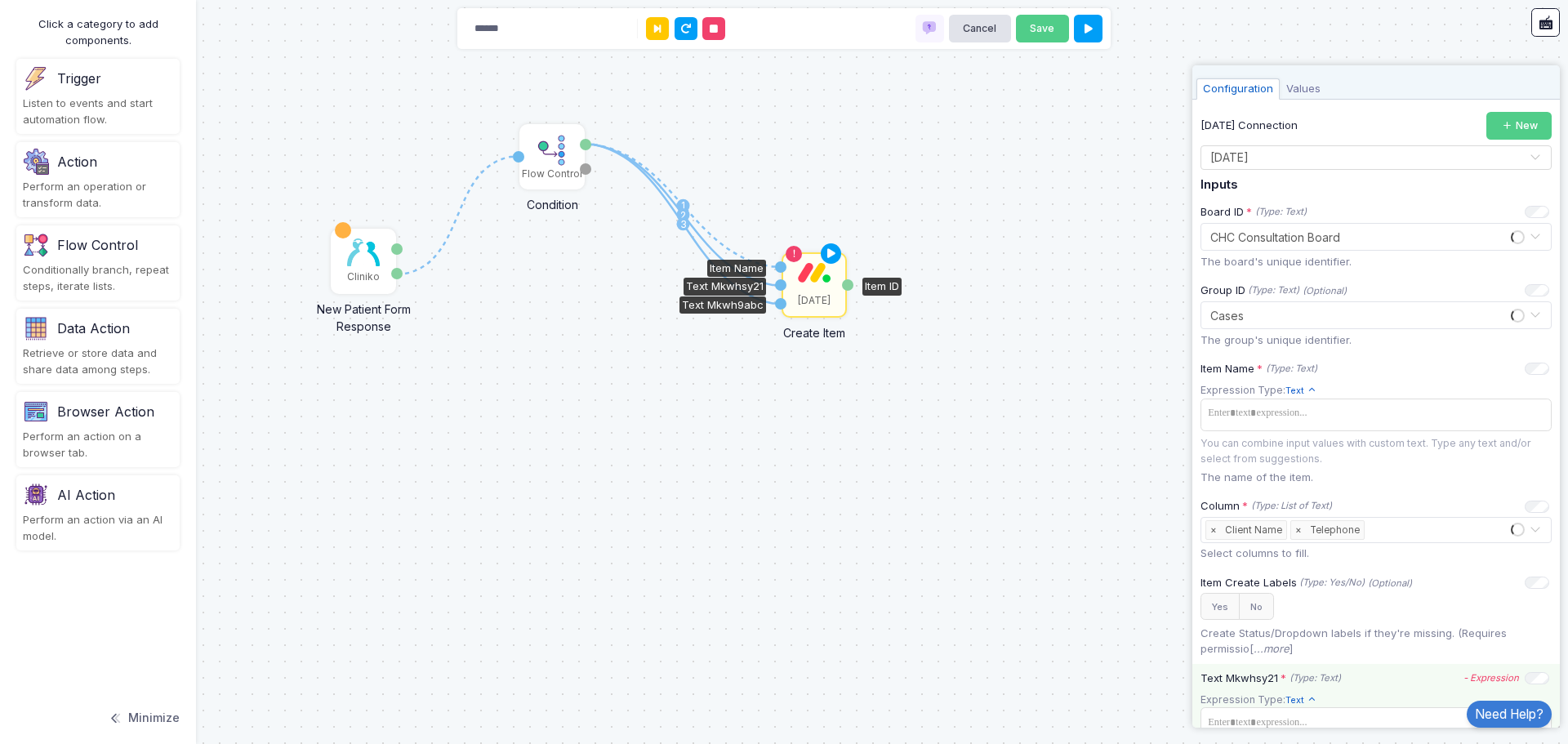
scroll to position [409, 0]
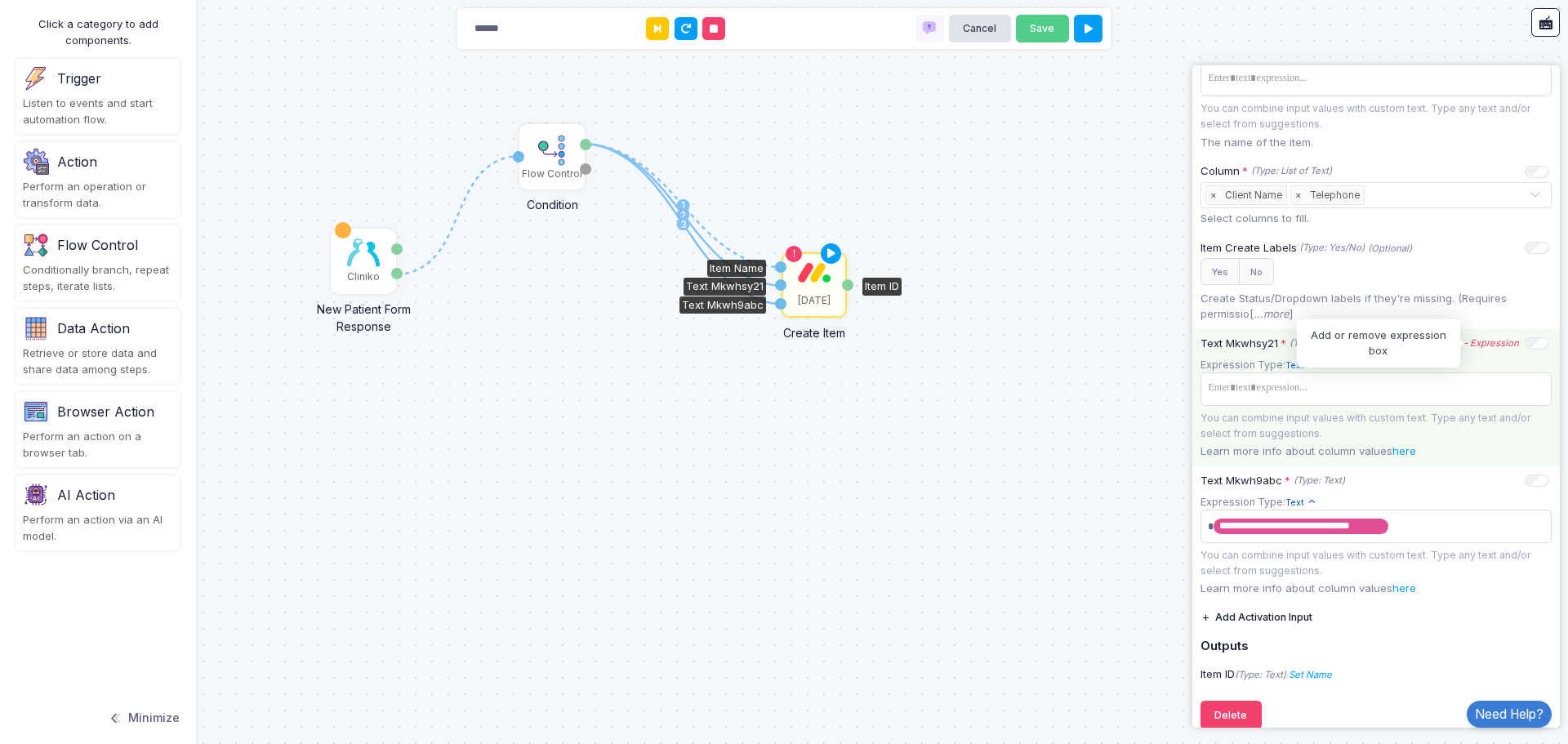
click at [1486, 344] on icon "- Expression" at bounding box center [1491, 342] width 56 height 11
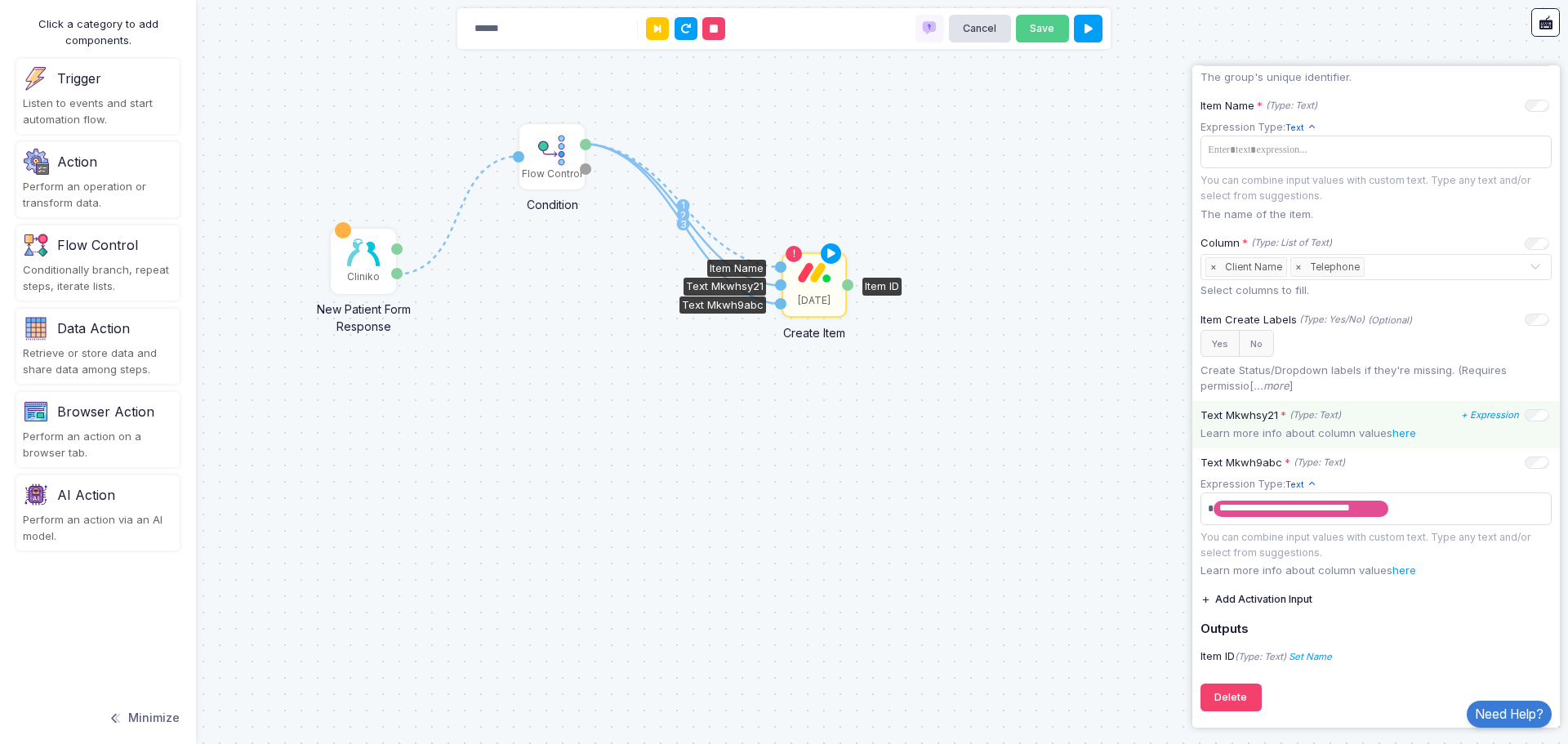
scroll to position [340, 0]
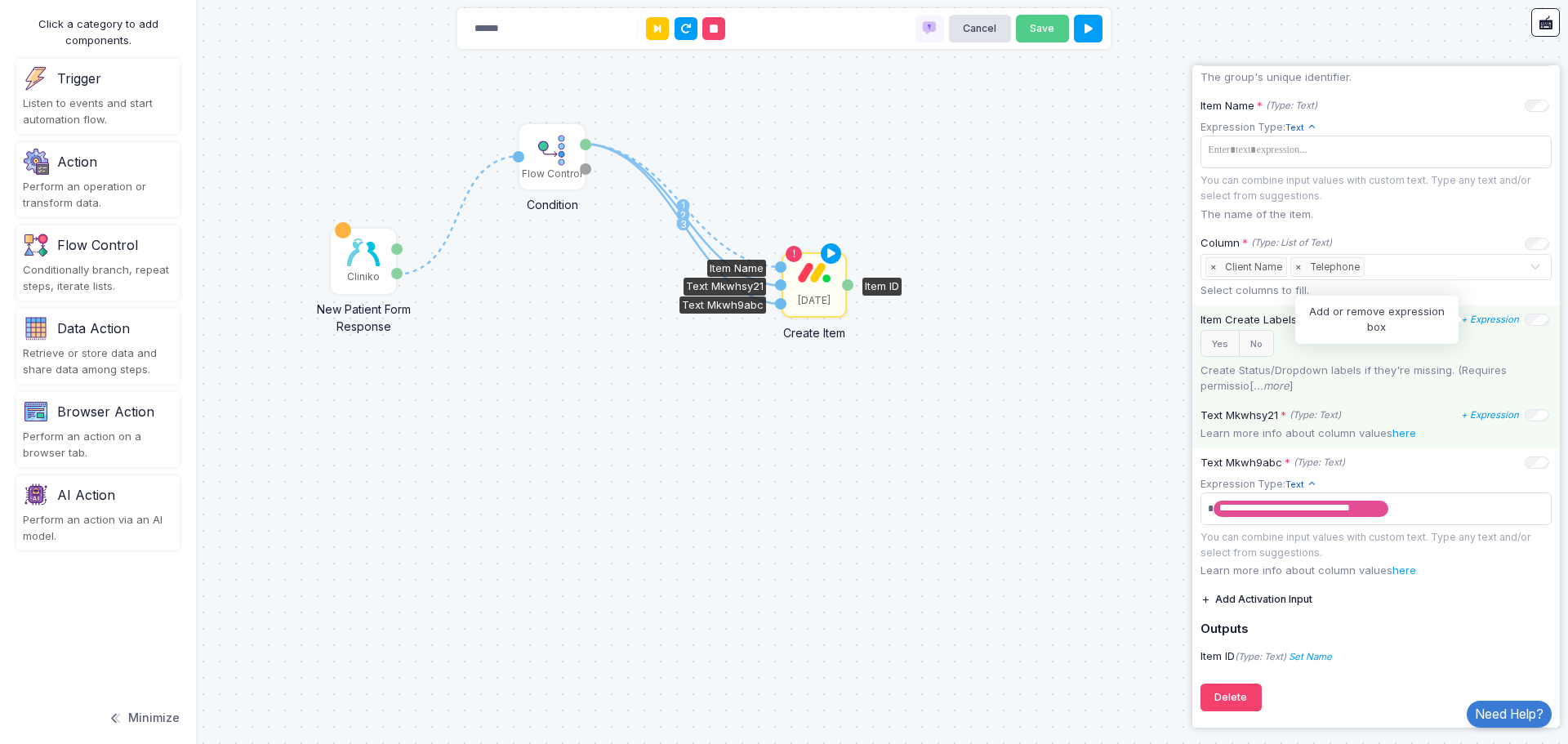
click at [1476, 318] on icon "+ Expression" at bounding box center [1489, 319] width 58 height 11
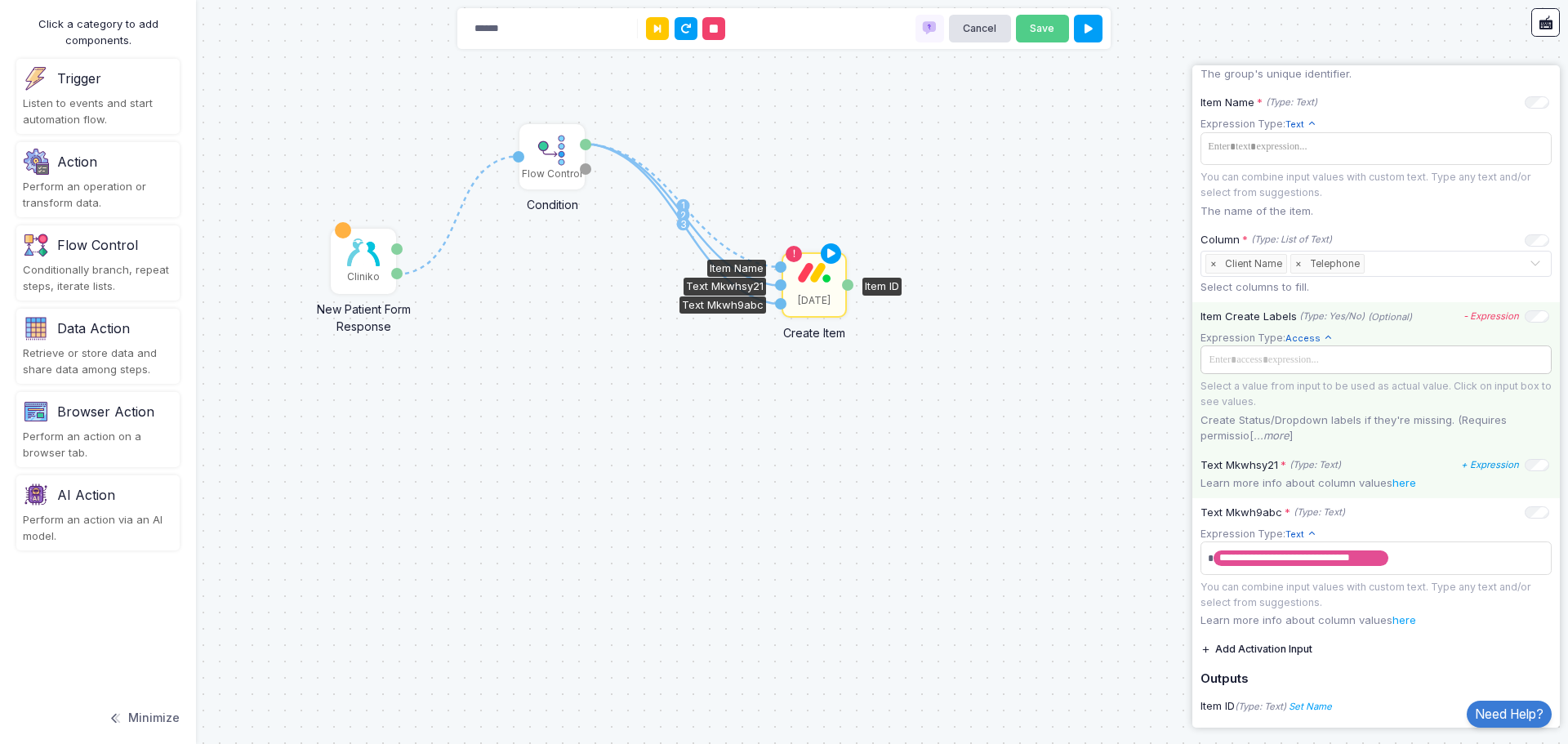
click at [1318, 357] on span at bounding box center [1374, 359] width 341 height 18
click at [1318, 341] on span "Access" at bounding box center [1309, 339] width 48 height 14
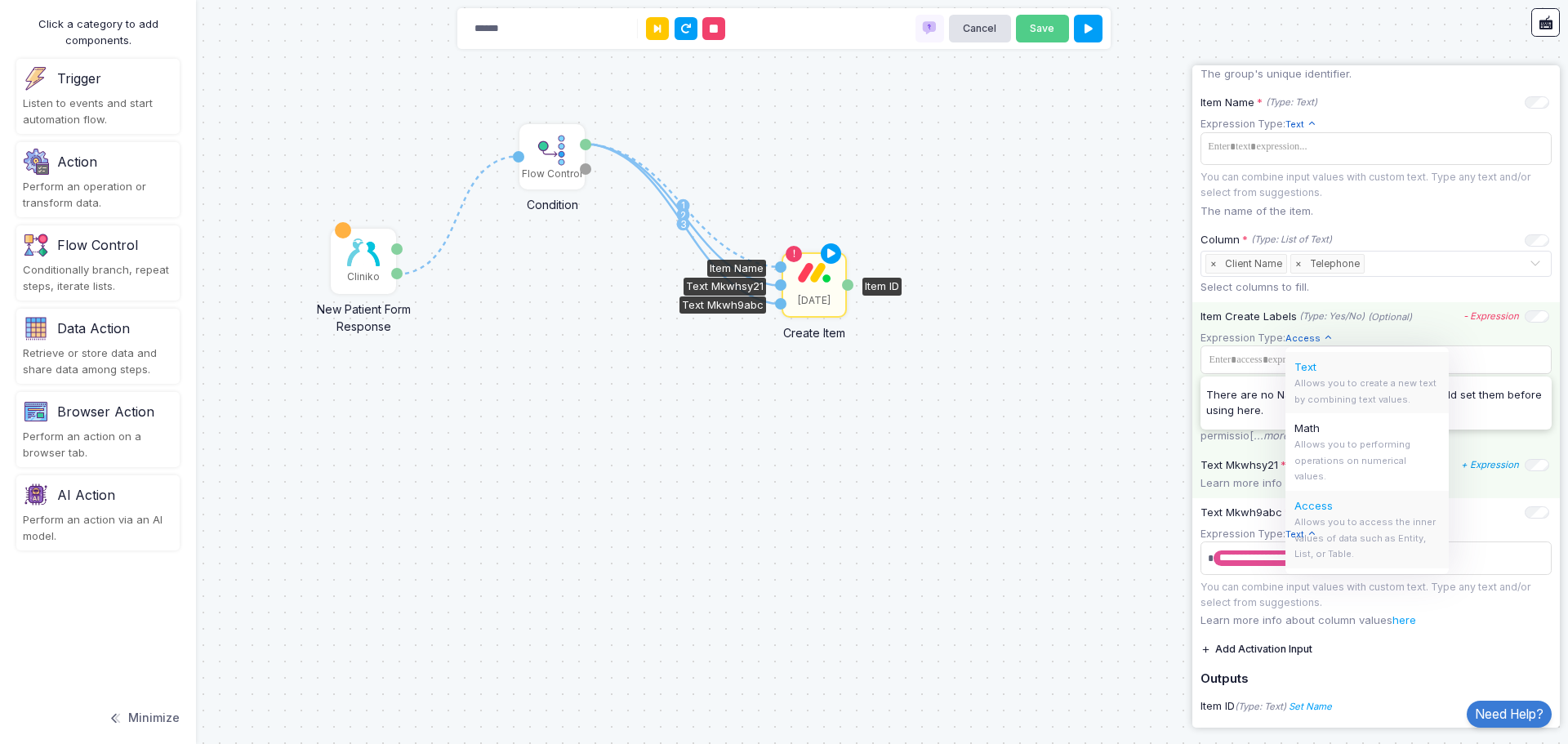
click at [1313, 371] on span "Text" at bounding box center [1367, 367] width 146 height 16
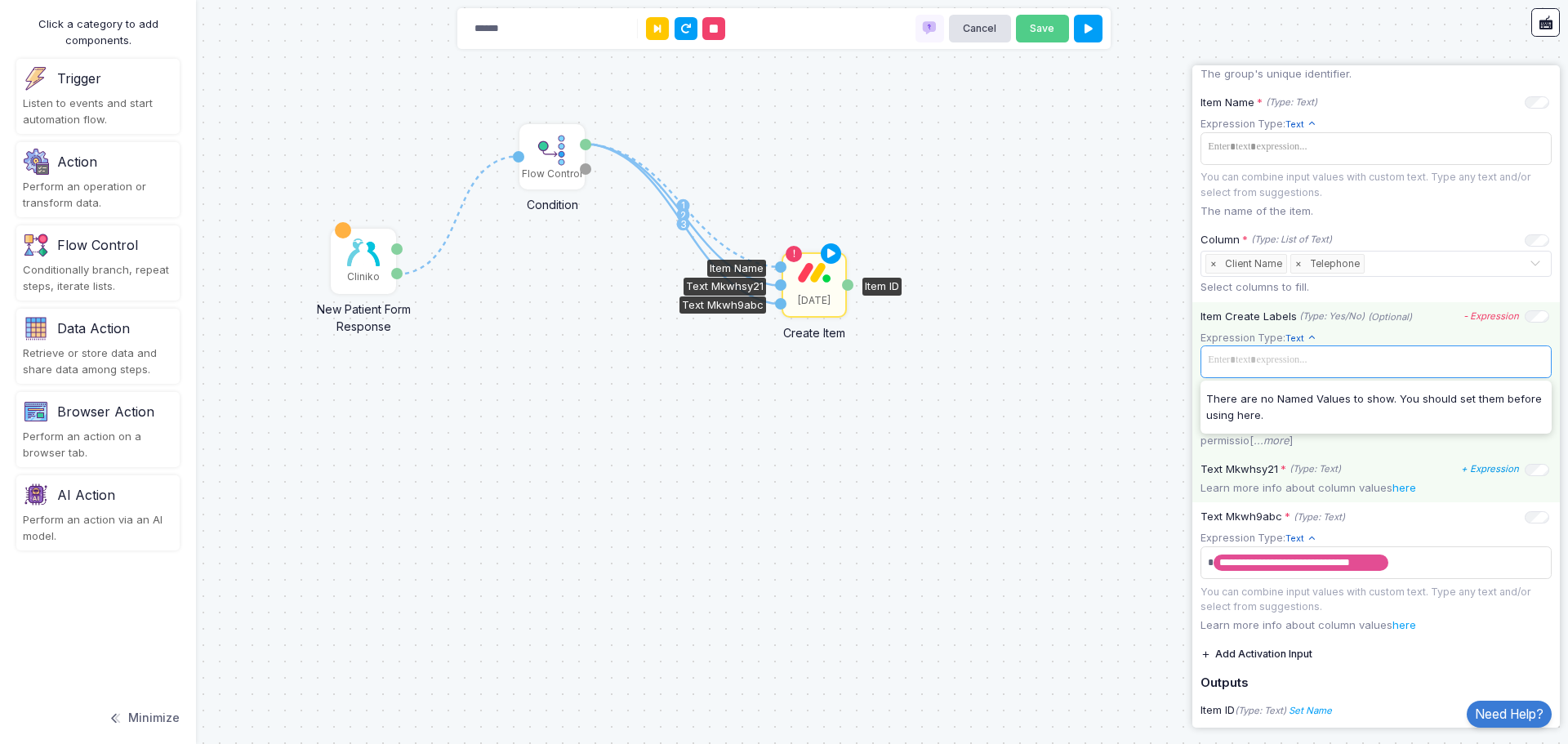
click at [1312, 366] on span at bounding box center [1376, 361] width 345 height 24
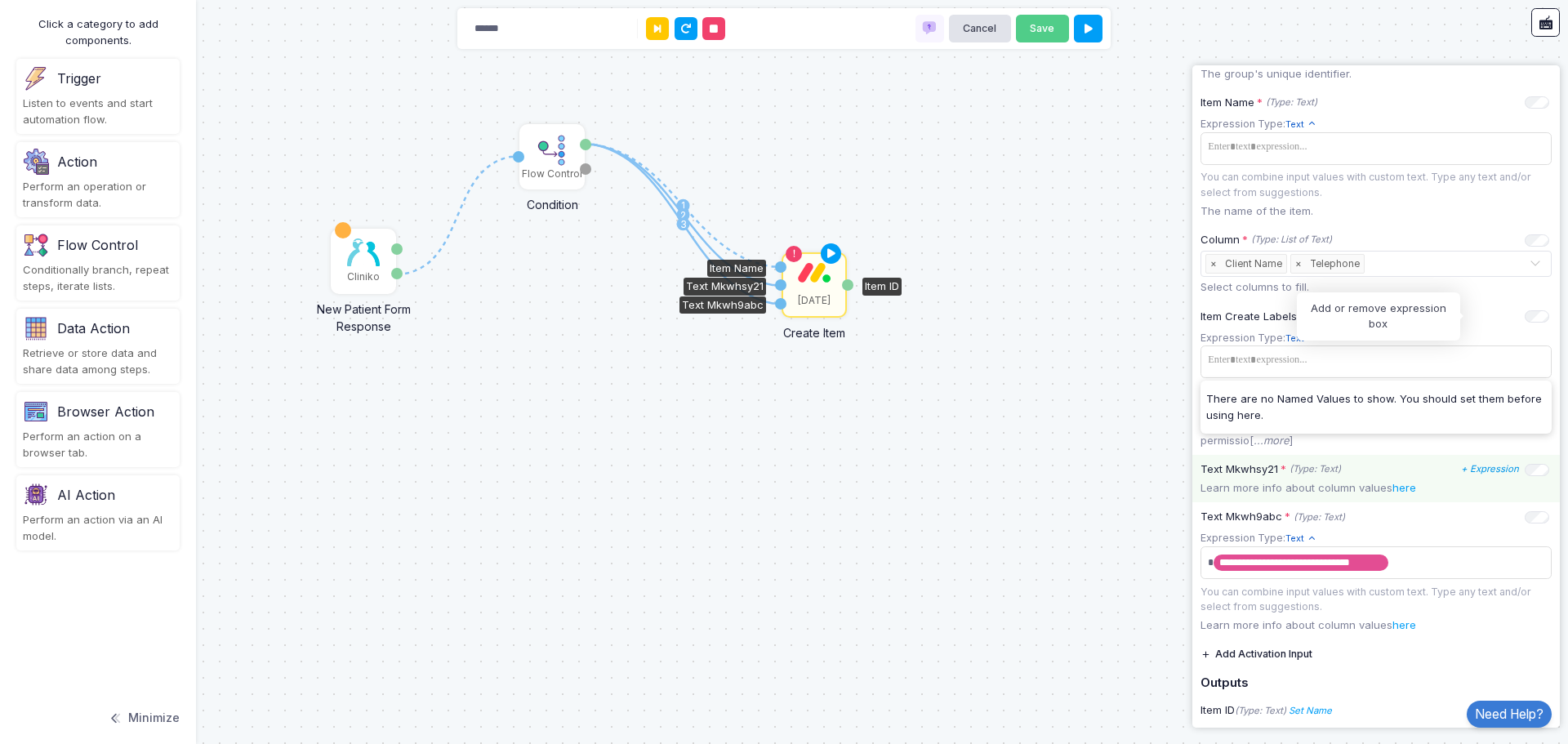
click at [0, 0] on icon "- Expression" at bounding box center [0, 0] width 0 height 0
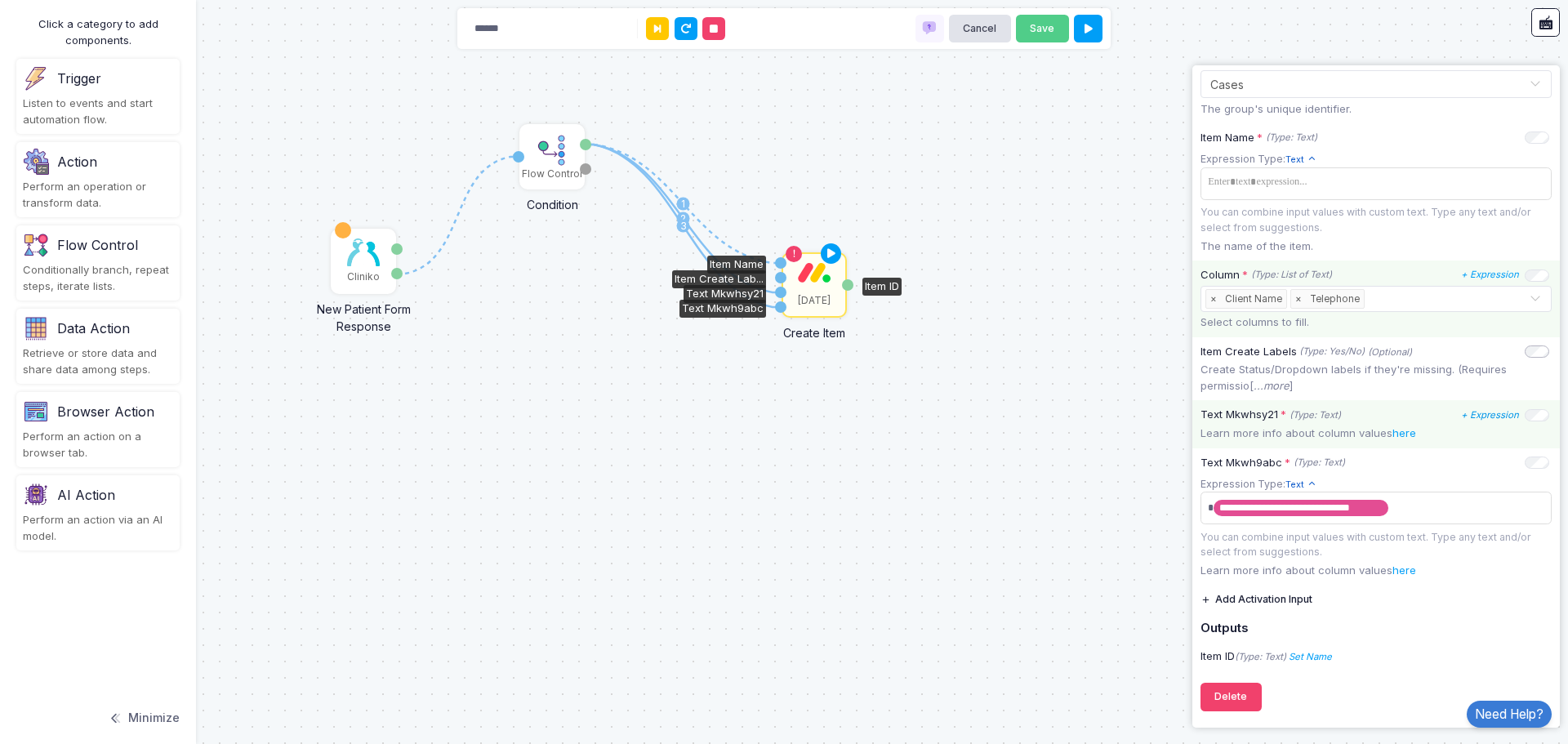
scroll to position [307, 0]
click at [0, 0] on icon "+ Expression" at bounding box center [0, 0] width 0 height 0
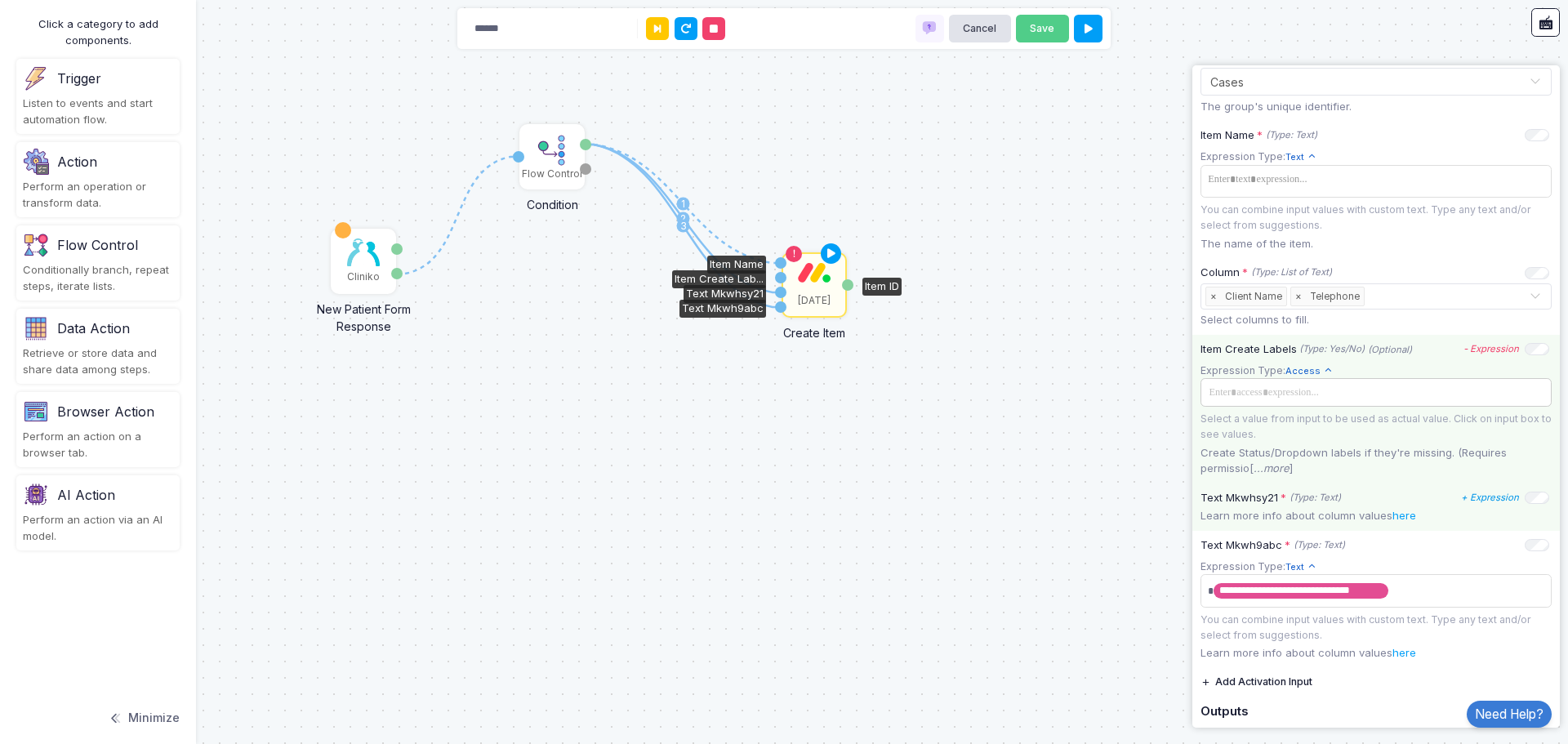
click at [1292, 395] on span at bounding box center [1374, 392] width 341 height 18
click at [1314, 371] on span "Access" at bounding box center [1309, 371] width 48 height 14
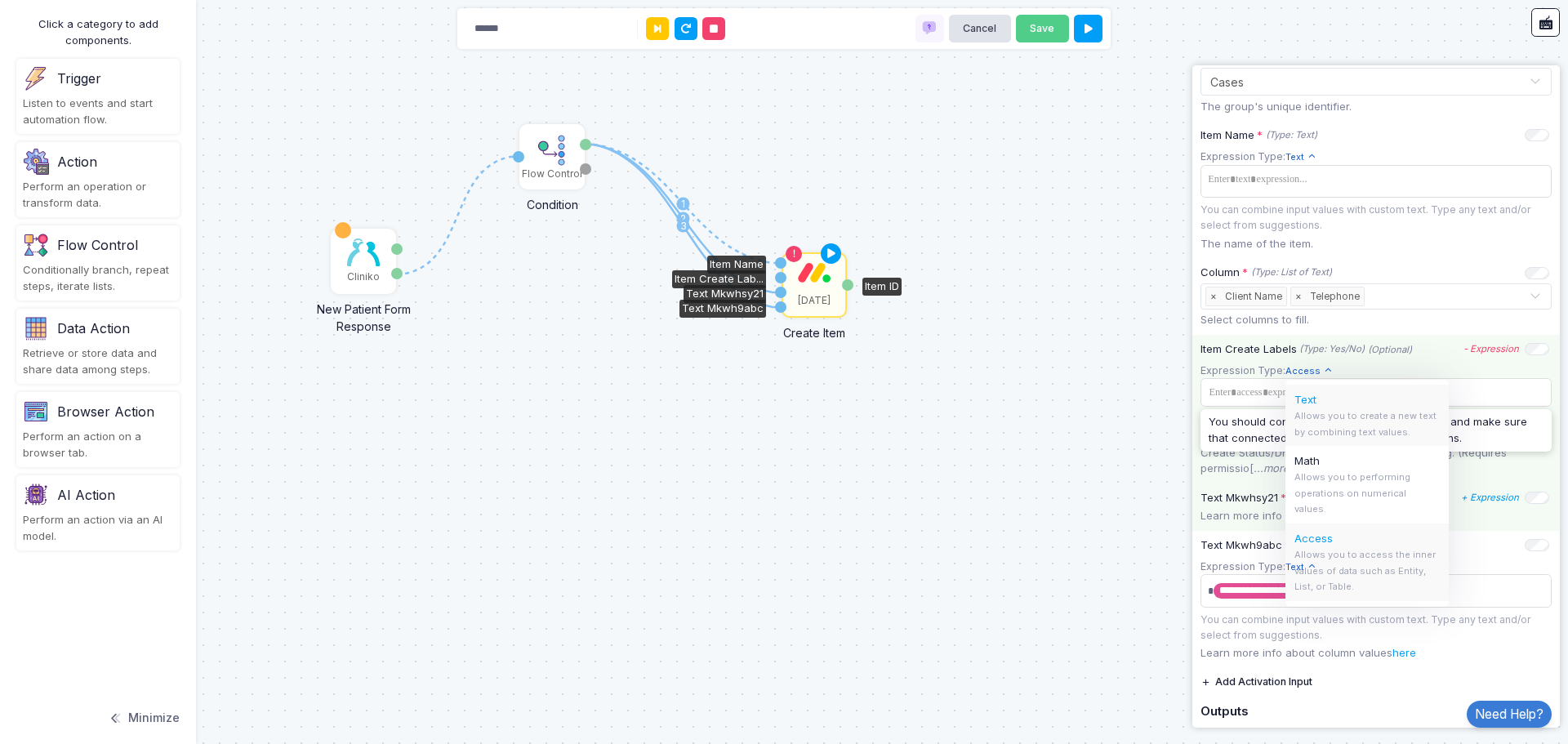
click at [1295, 401] on span "Text" at bounding box center [1367, 400] width 146 height 16
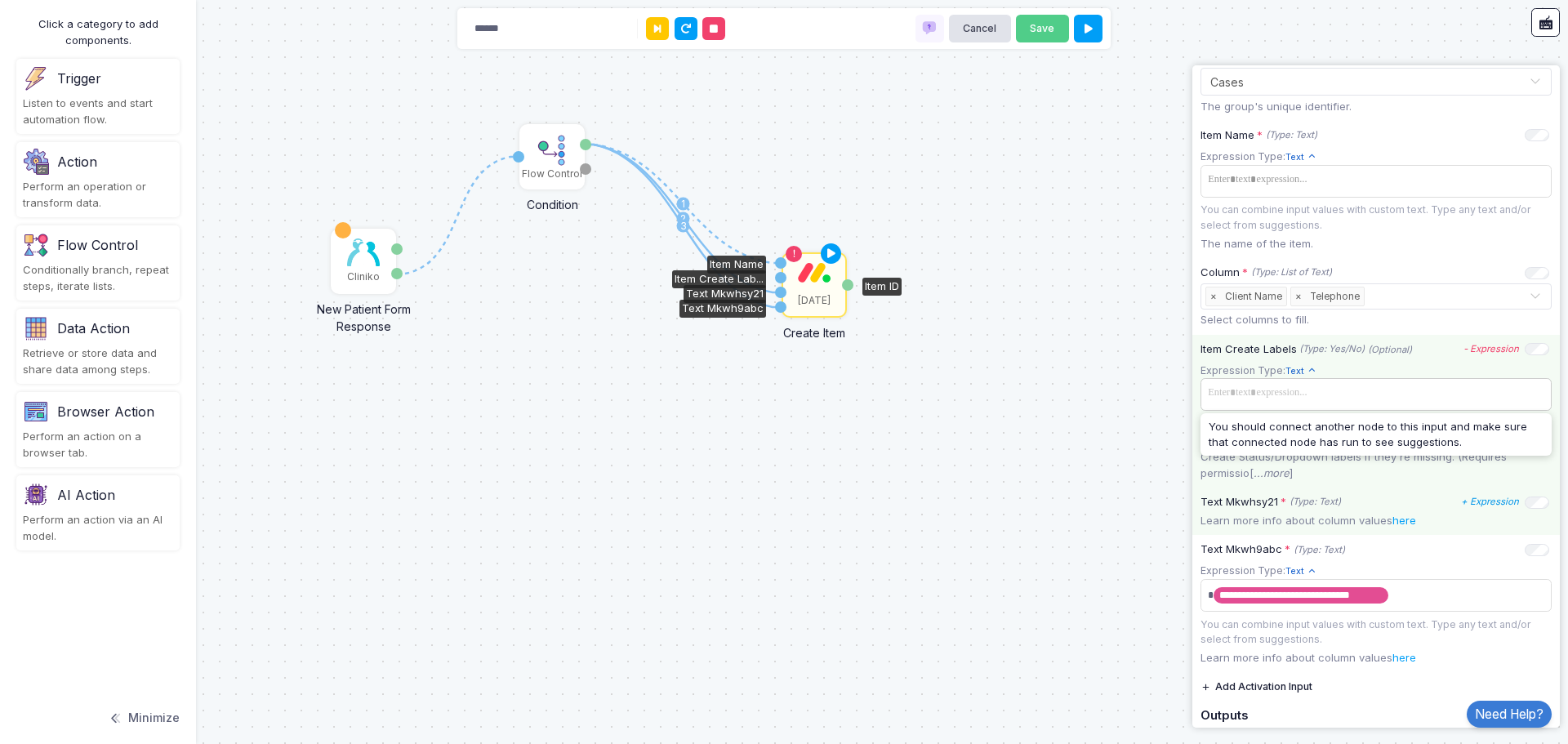
click at [1272, 396] on span at bounding box center [1376, 393] width 345 height 24
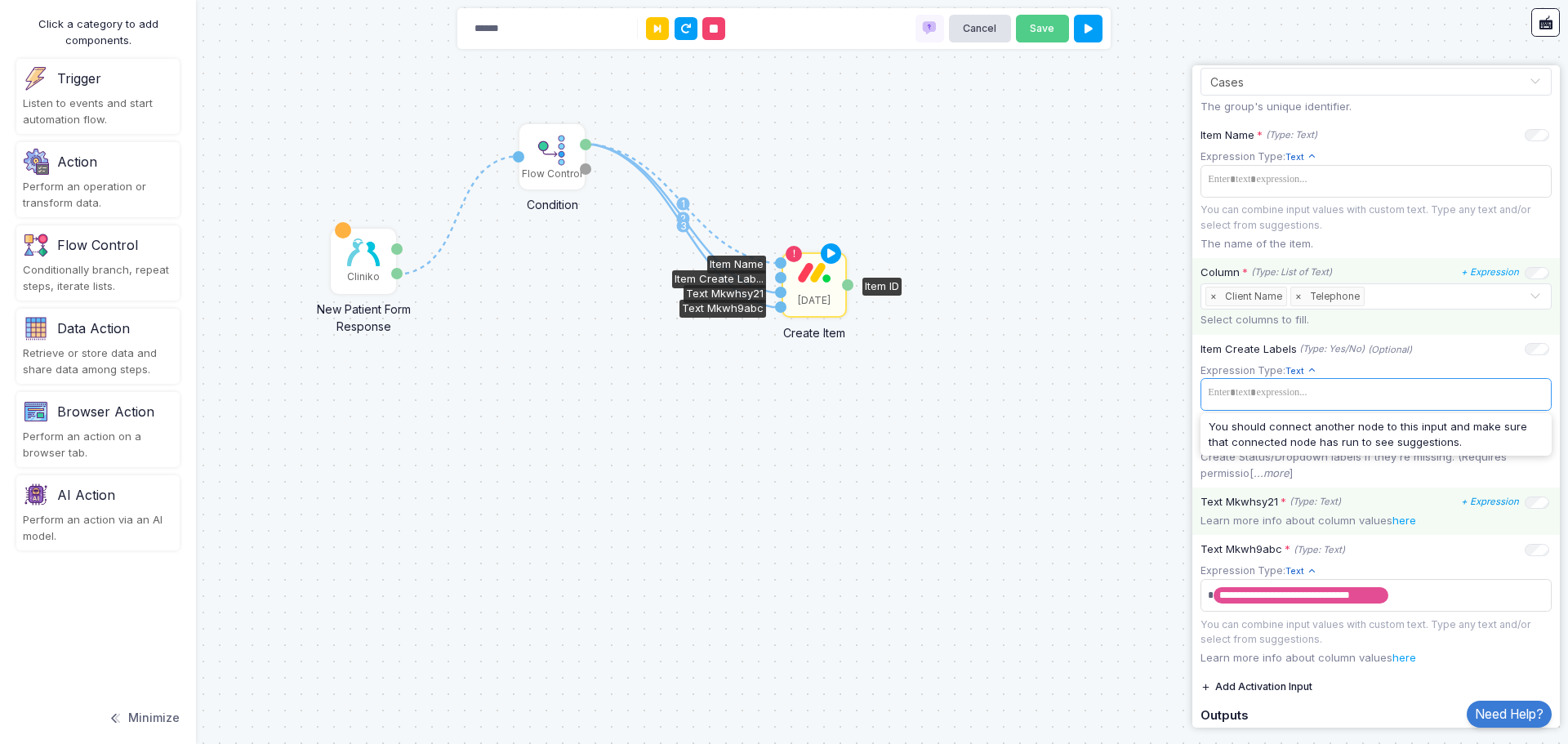
click at [1406, 333] on div "Column * (Type: List of Text) + Expression Select... × Client Name × Telephone …" at bounding box center [1376, 296] width 368 height 77
click at [1215, 298] on span "×" at bounding box center [1213, 296] width 15 height 18
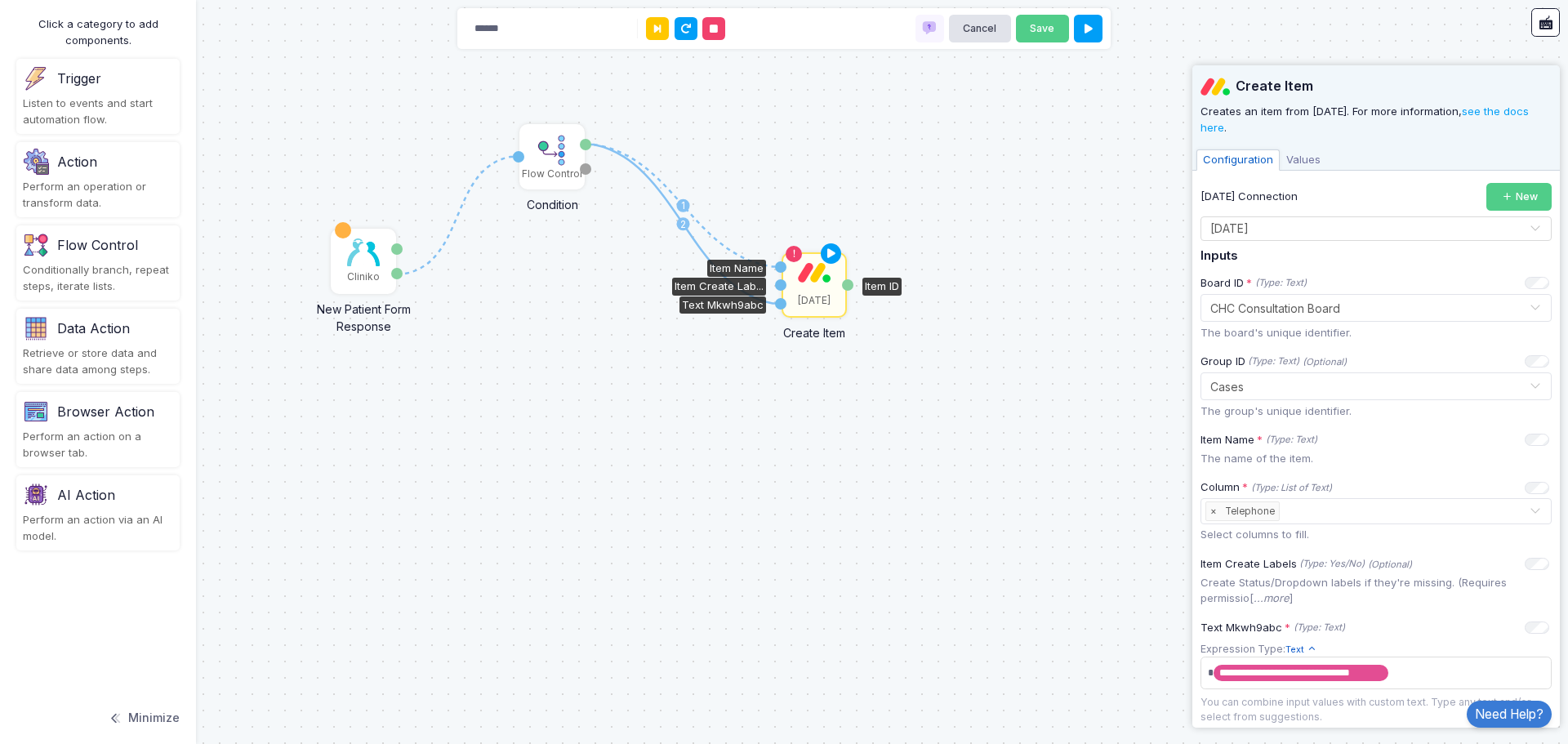
click at [1326, 252] on h5 "Inputs" at bounding box center [1376, 256] width 351 height 15
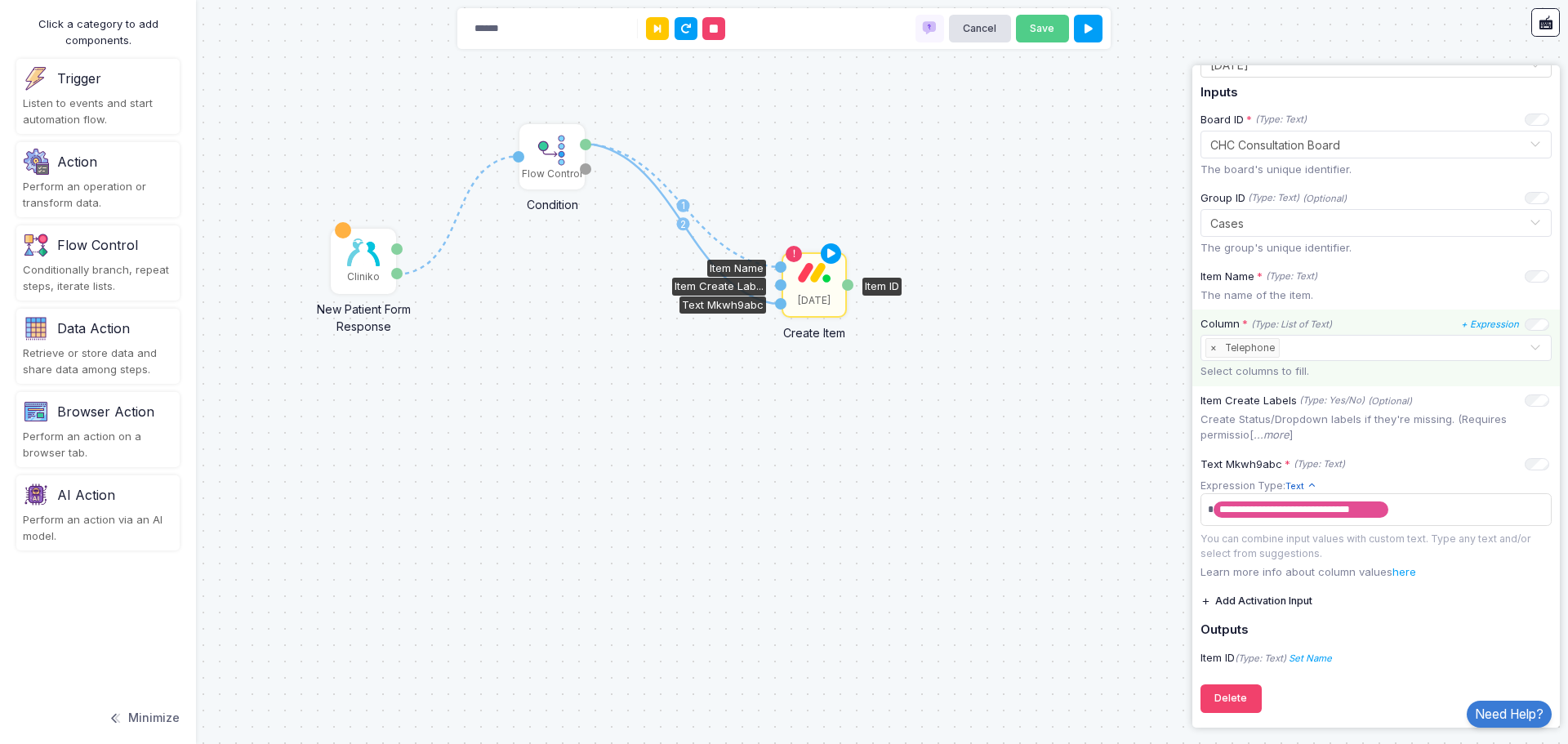
click at [1211, 349] on span "×" at bounding box center [1213, 348] width 15 height 18
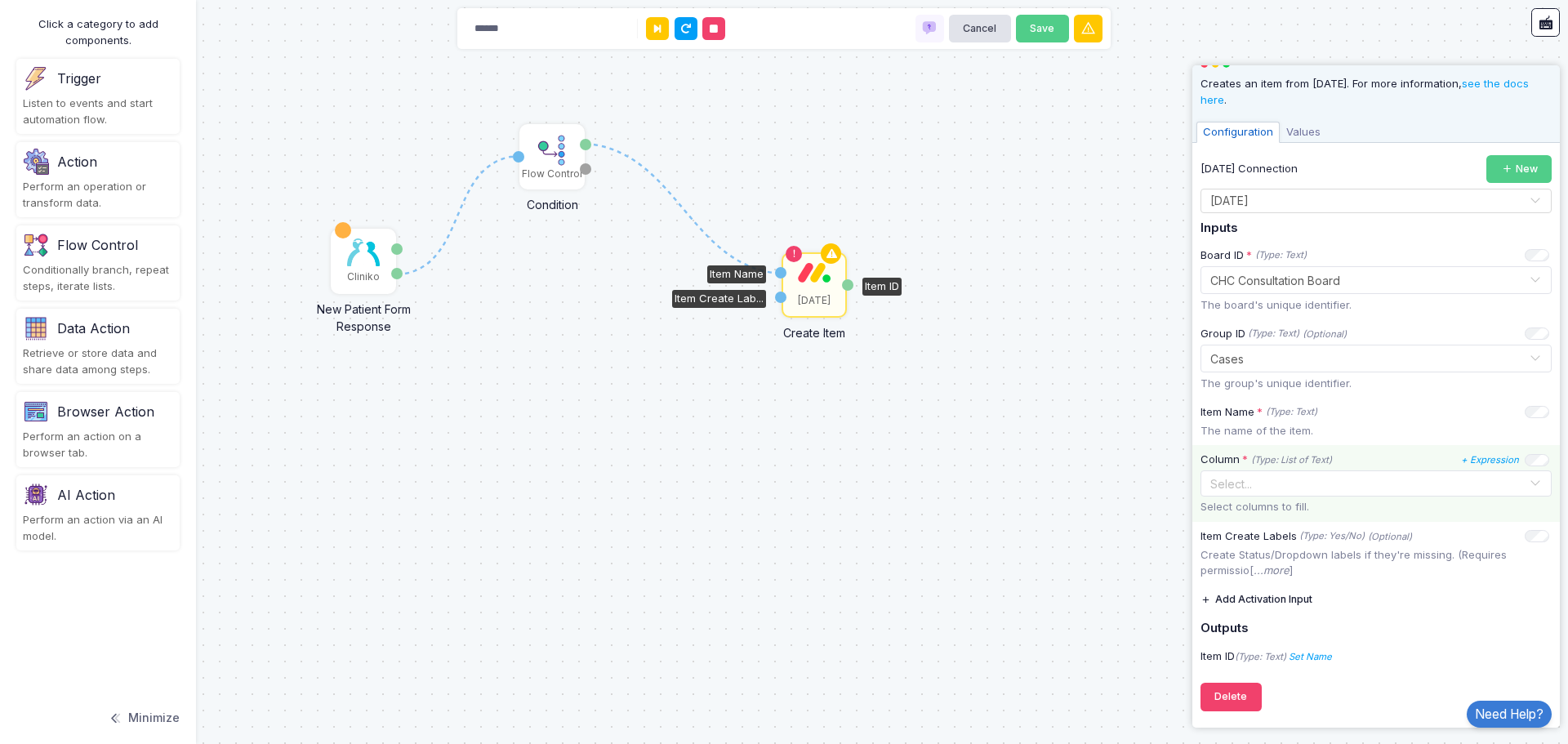
click at [1284, 476] on input "text" at bounding box center [1367, 485] width 323 height 18
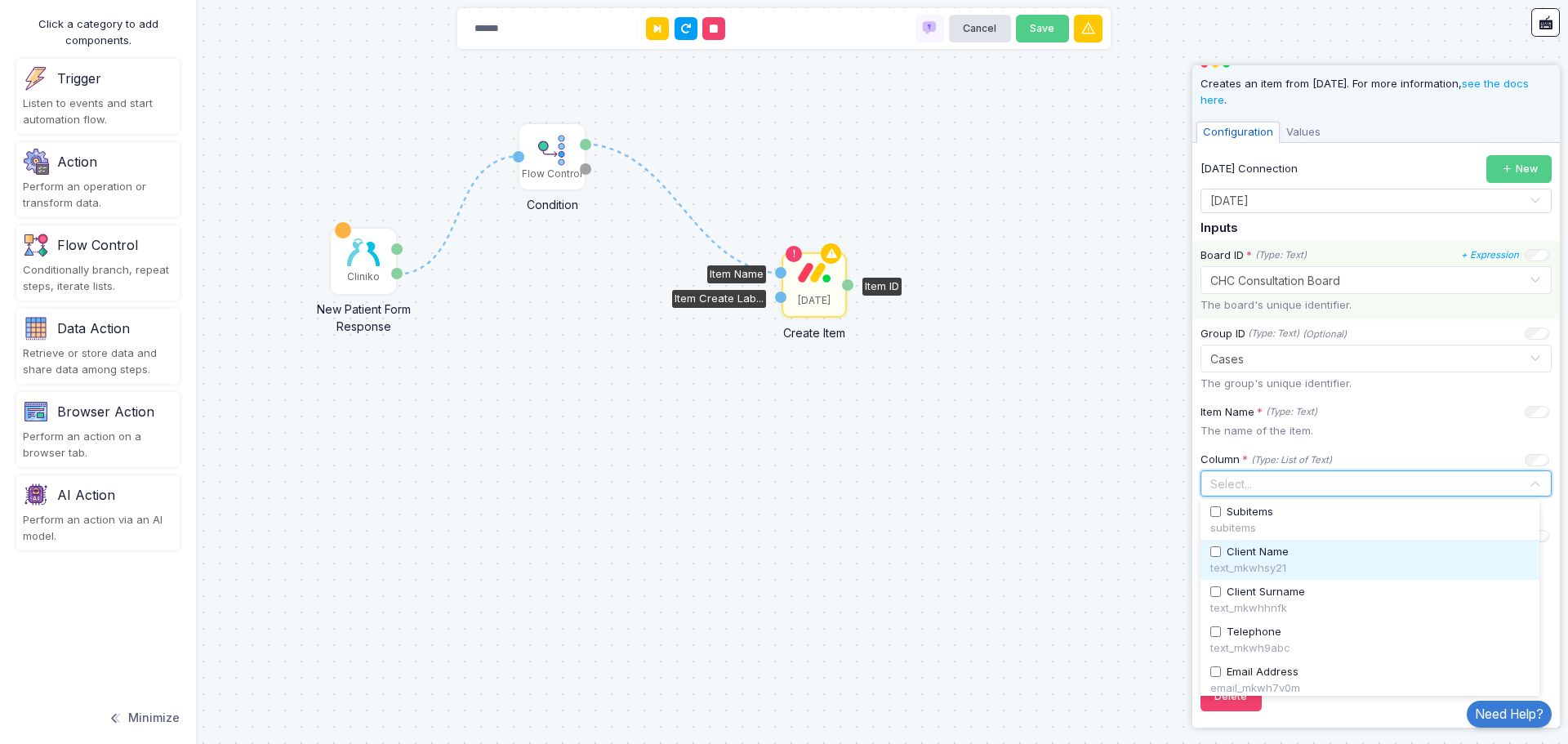
click at [1268, 553] on span "Client Name" at bounding box center [1257, 552] width 62 height 16
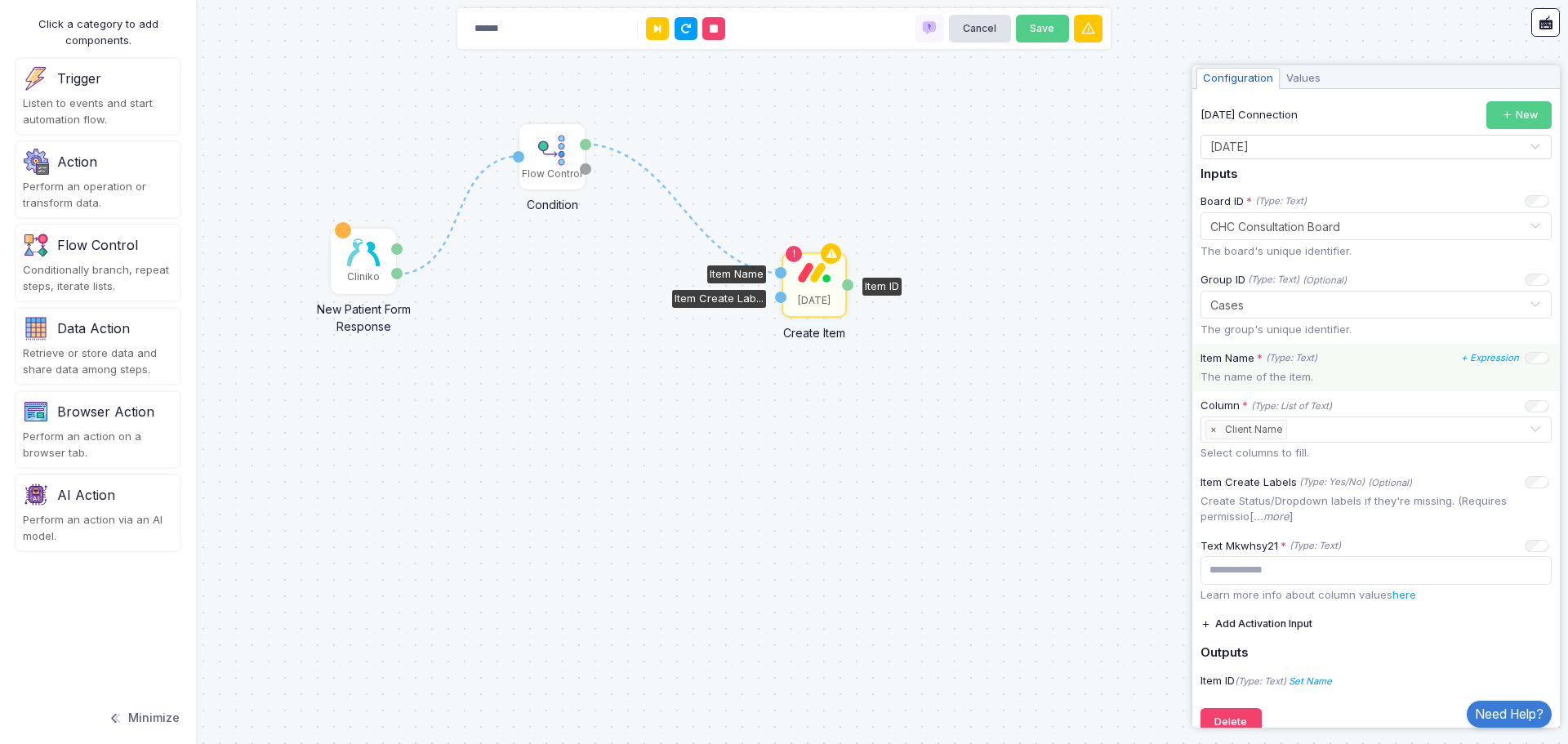
scroll to position [109, 0]
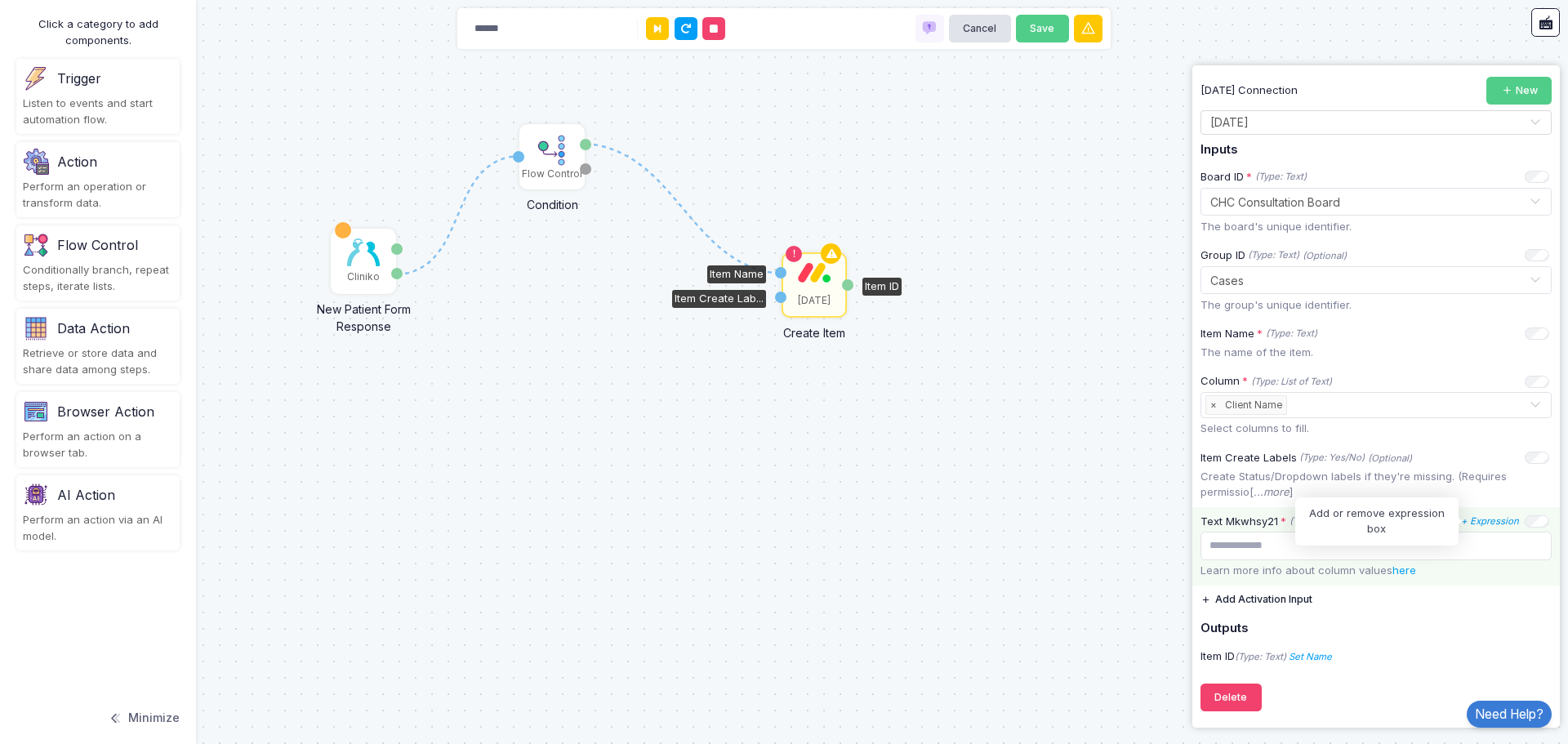
click at [1485, 526] on icon "+ Expression" at bounding box center [1489, 521] width 58 height 11
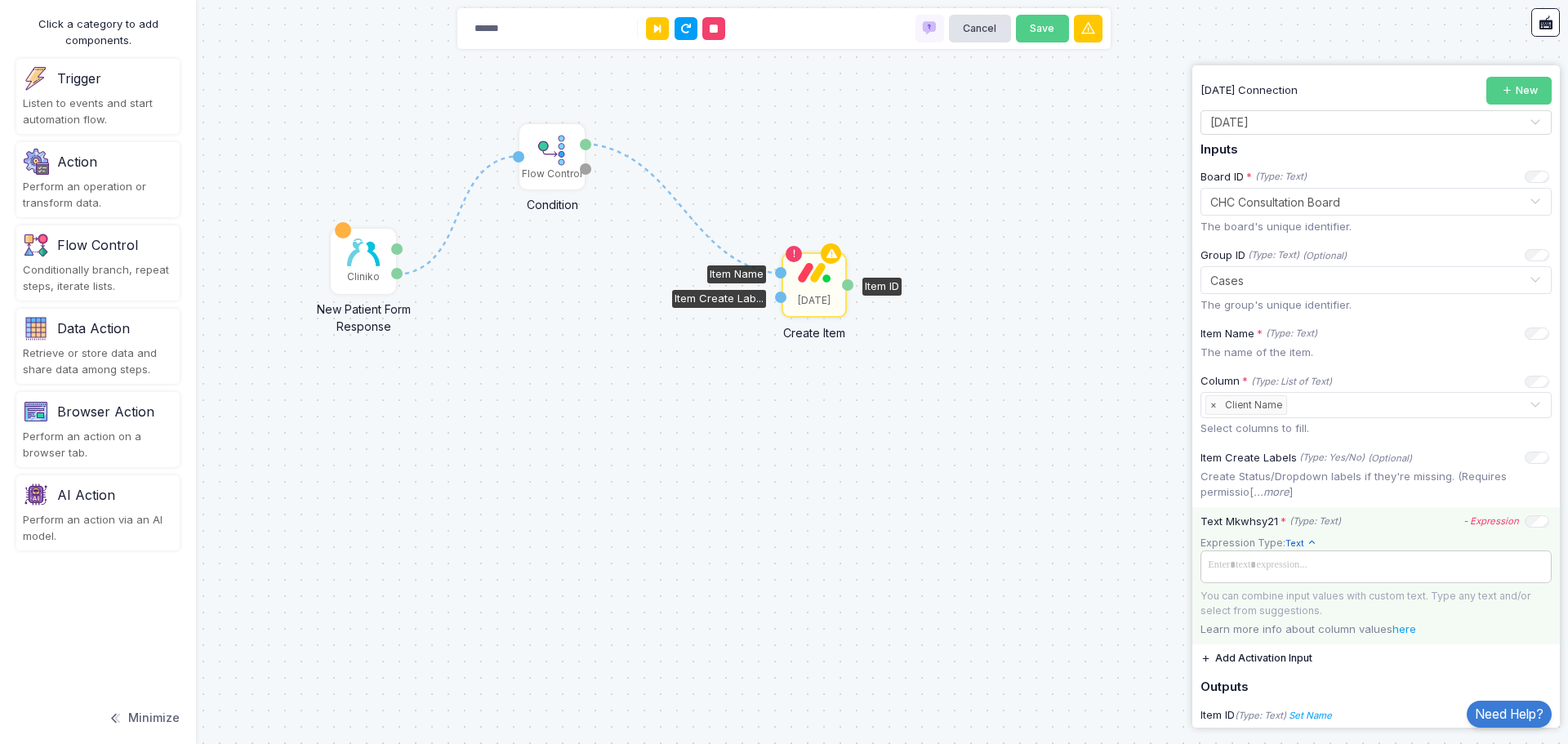
click at [1288, 570] on span at bounding box center [1376, 565] width 345 height 24
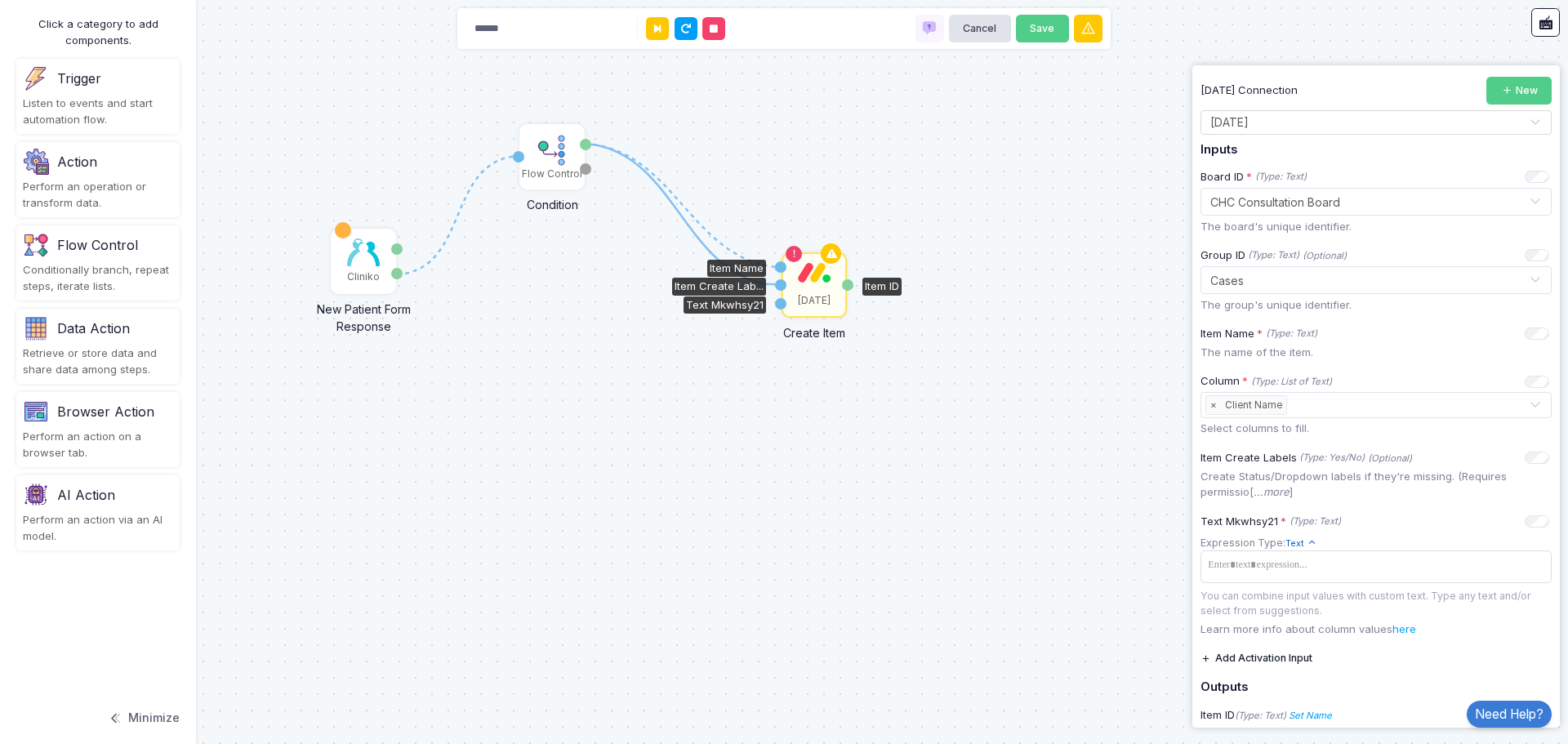
drag, startPoint x: 589, startPoint y: 144, endPoint x: 775, endPoint y: 284, distance: 232.8
click at [16, 17] on div "1 1 1 Cliniko New Patient Form Response Patient ID Response Flow Control Condit…" at bounding box center [16, 16] width 1 height 1
drag, startPoint x: 582, startPoint y: 147, endPoint x: 781, endPoint y: 306, distance: 254.7
click at [16, 17] on div "1 1 2 1 Cliniko New Patient Form Response Patient ID Response Flow Control Cond…" at bounding box center [16, 16] width 1 height 1
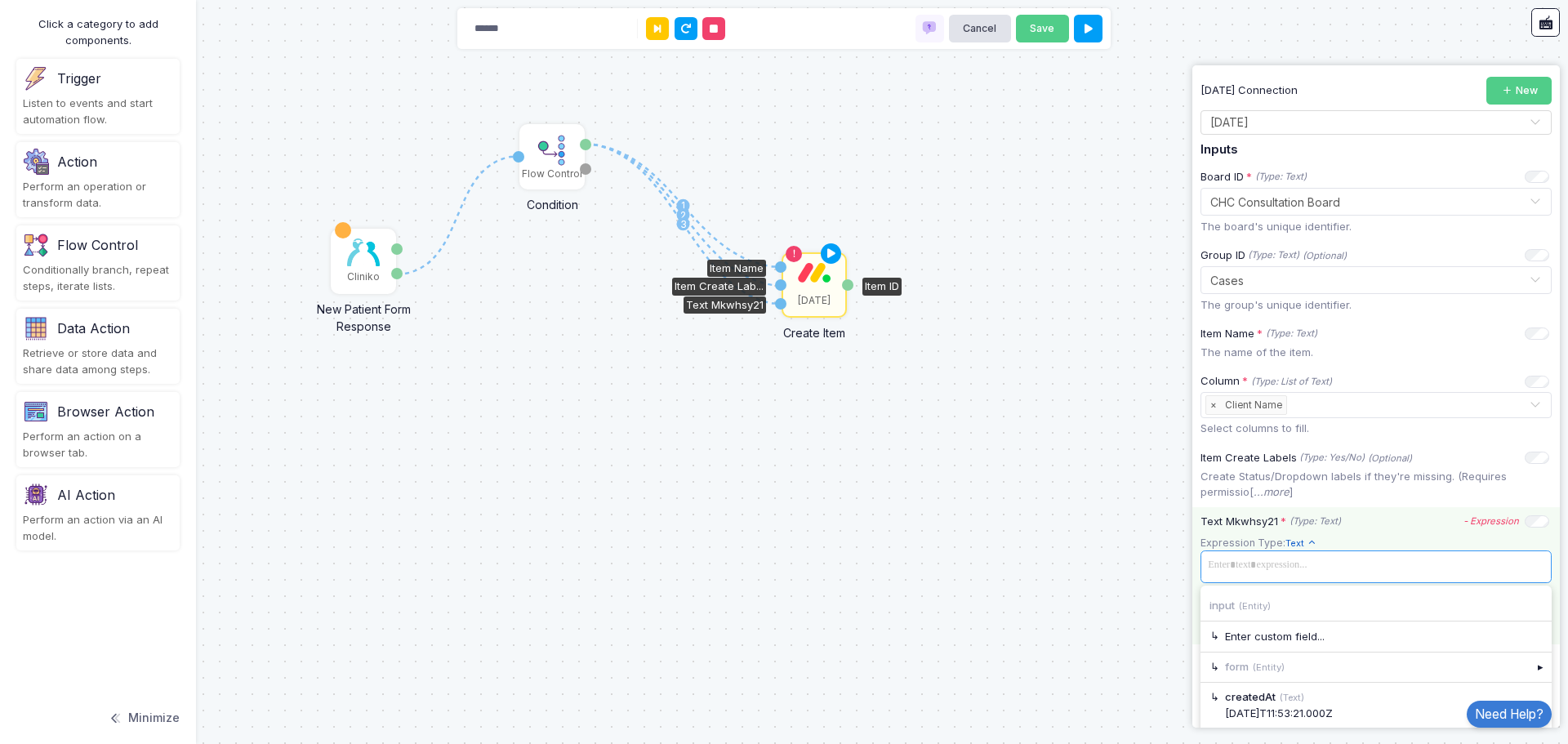
click at [1414, 566] on span at bounding box center [1376, 565] width 345 height 24
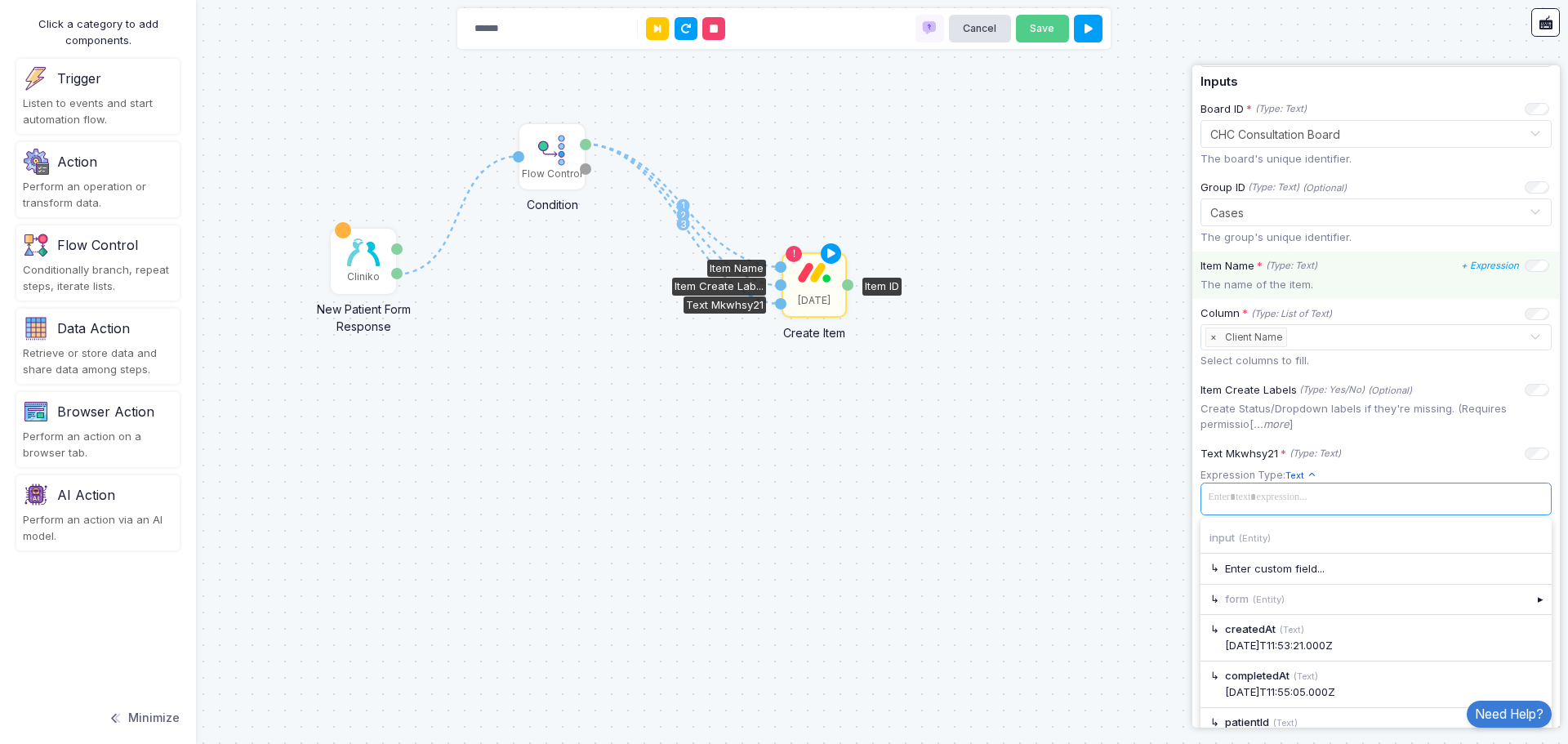
scroll to position [237, 0]
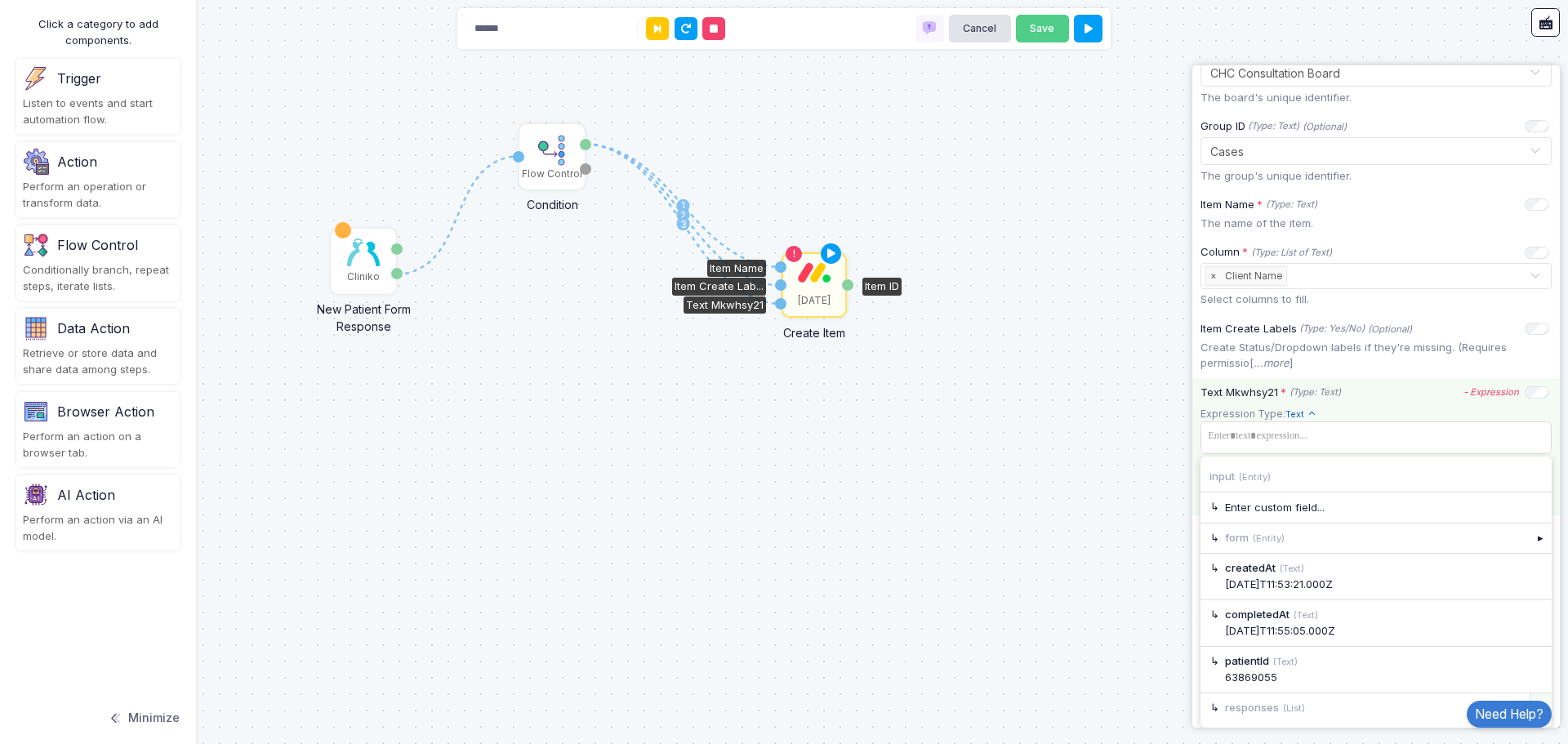
click at [1533, 697] on div "▸" at bounding box center [1540, 707] width 23 height 29
click at [1529, 539] on div "▸" at bounding box center [1540, 538] width 23 height 29
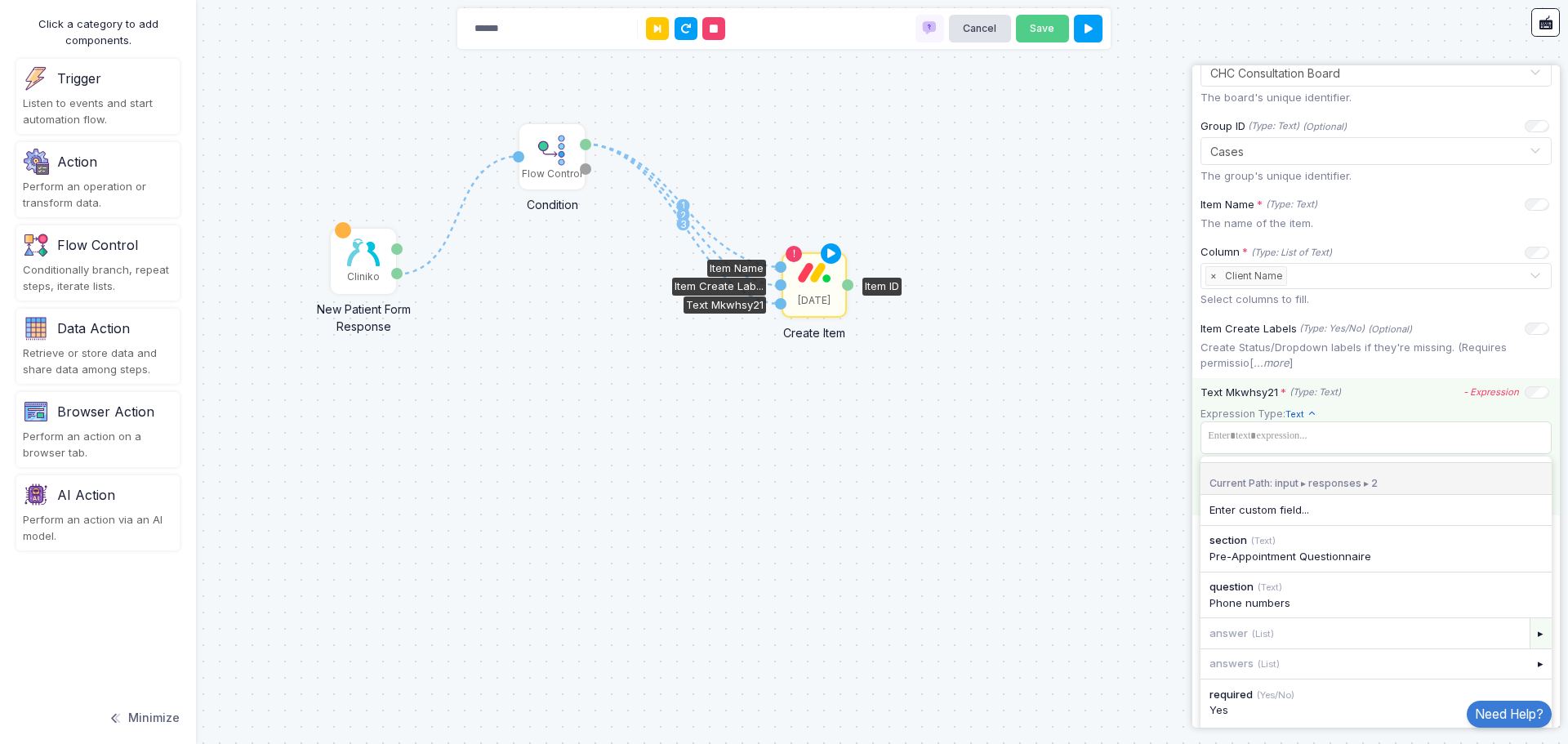
click at [1529, 637] on div "▸" at bounding box center [1540, 632] width 23 height 29
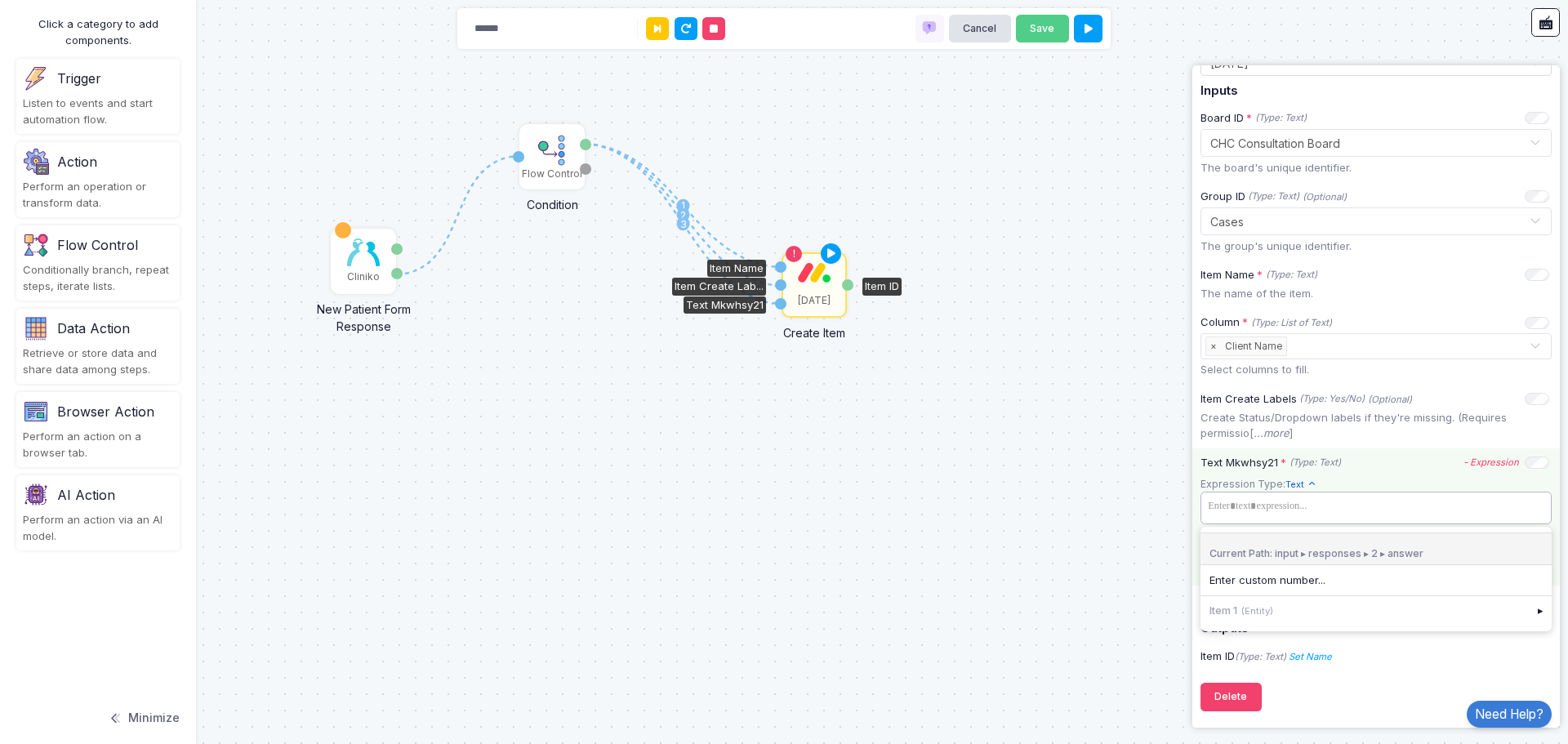
click at [1326, 520] on app-expression-input "Expression Type: Text Text Allows you to create a new text by combining text va…" at bounding box center [1376, 518] width 351 height 84
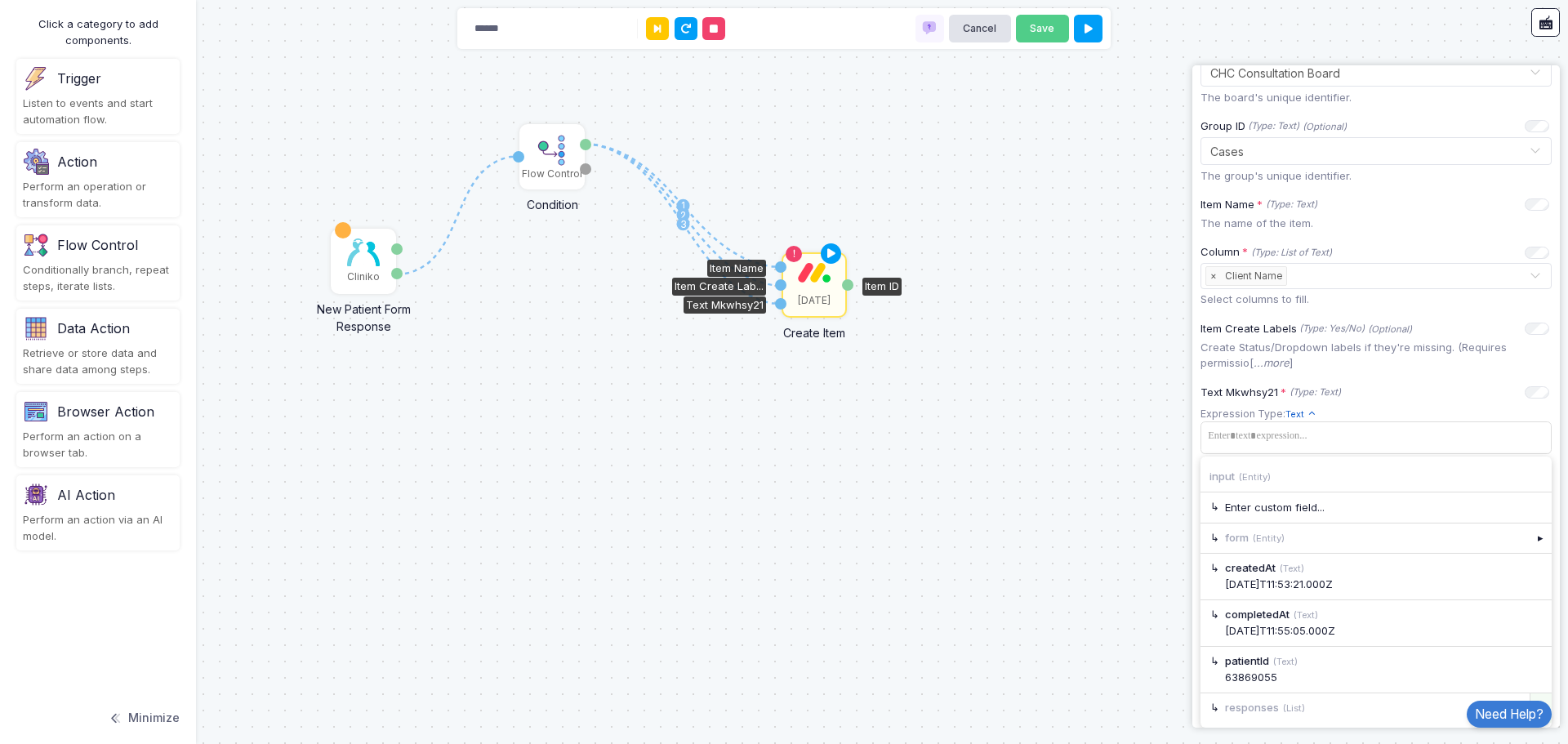
click at [1533, 696] on div "▸" at bounding box center [1540, 707] width 23 height 29
click at [1529, 513] on div "▸" at bounding box center [1540, 507] width 23 height 29
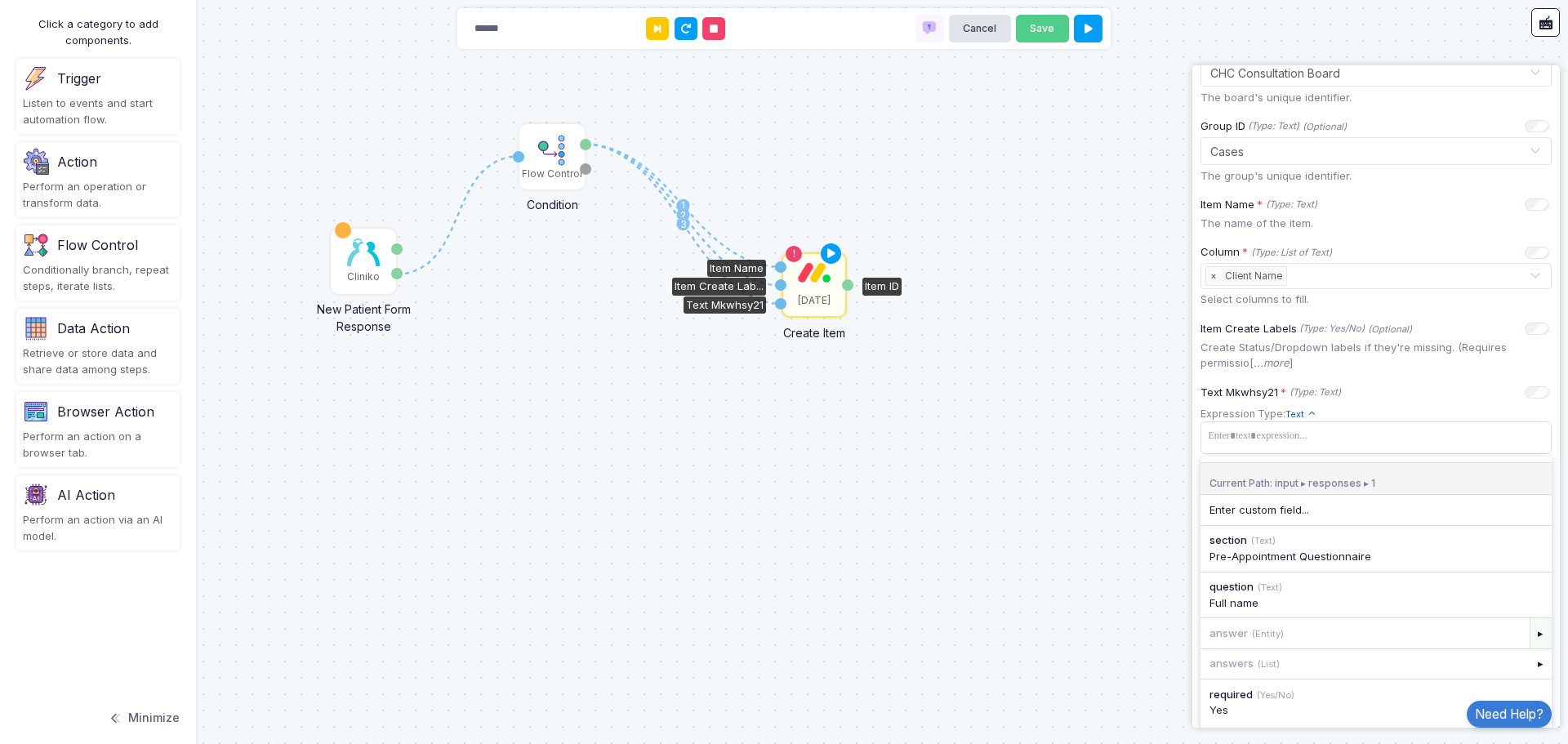
click at [1529, 634] on div "▸" at bounding box center [1540, 632] width 23 height 29
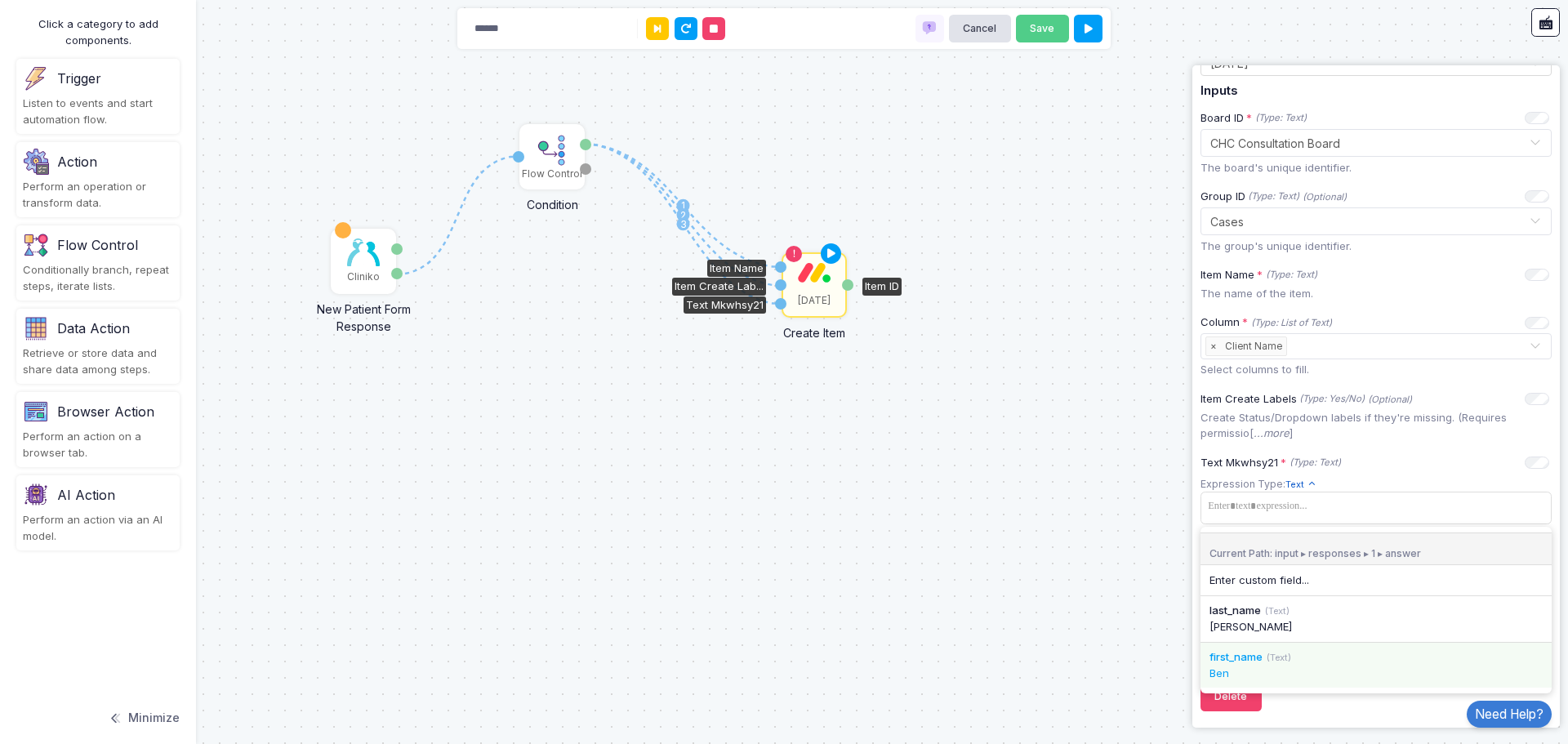
click at [1364, 665] on div "Ben" at bounding box center [1376, 673] width 333 height 16
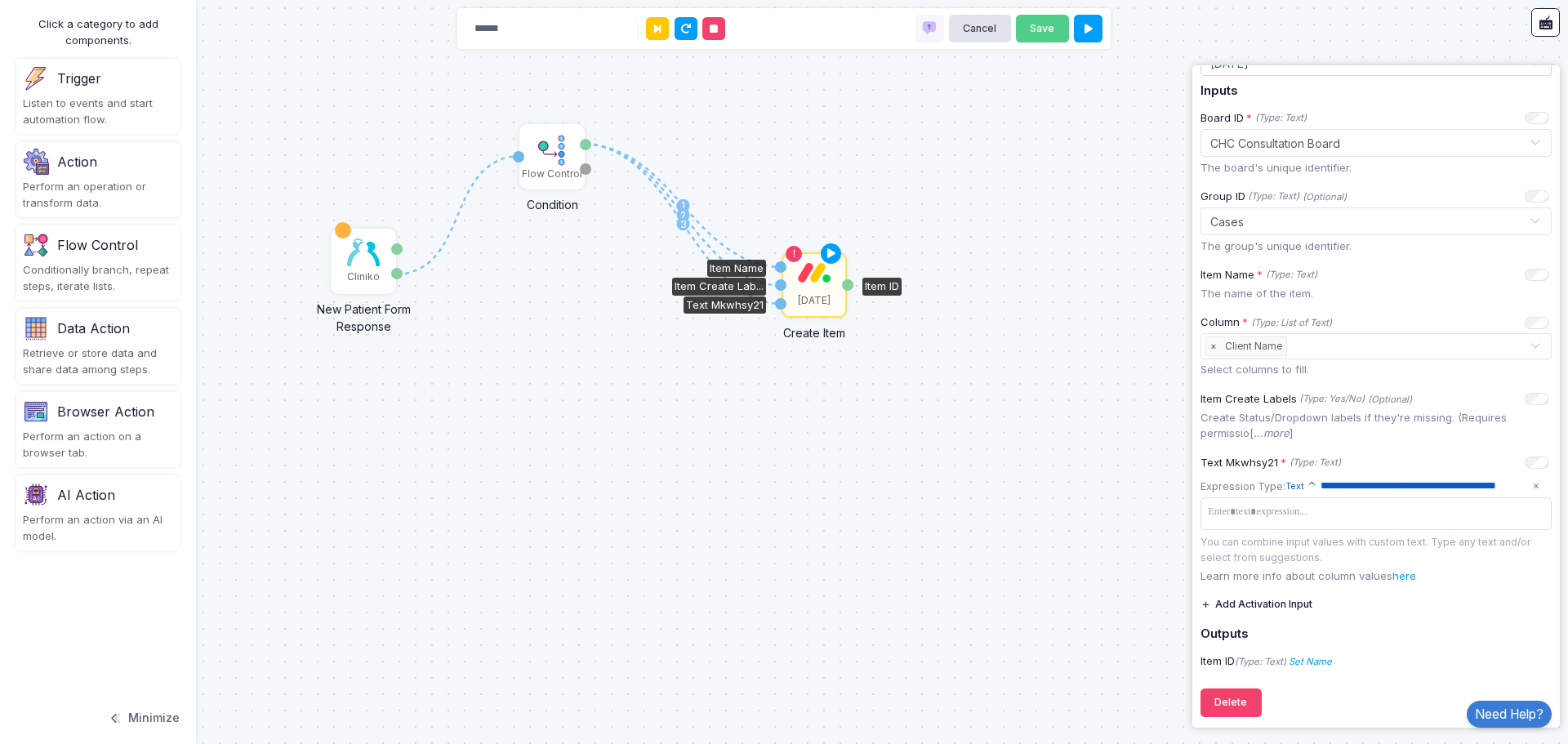
scroll to position [188, 0]
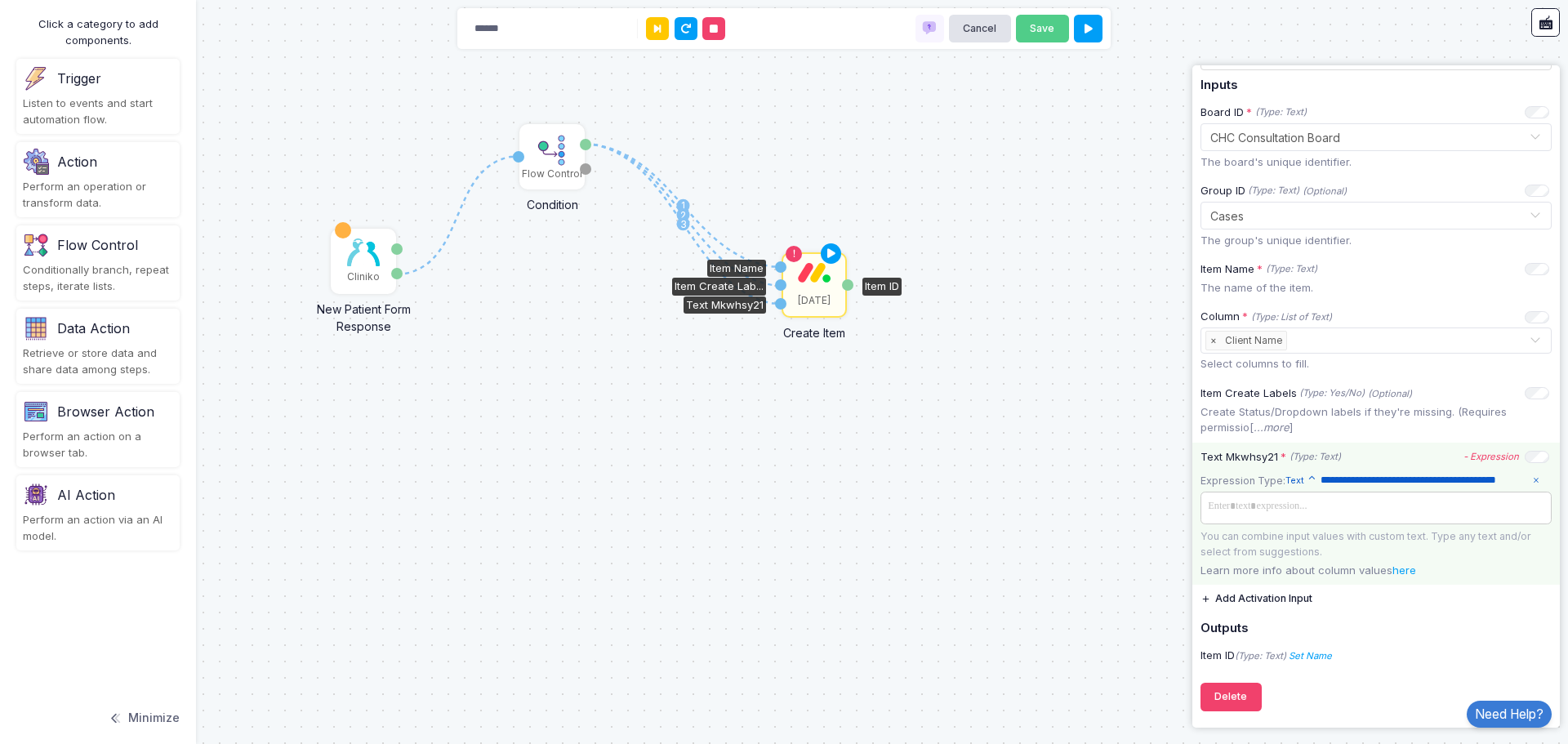
click at [1365, 517] on app-expression-input "**********" at bounding box center [1376, 516] width 351 height 90
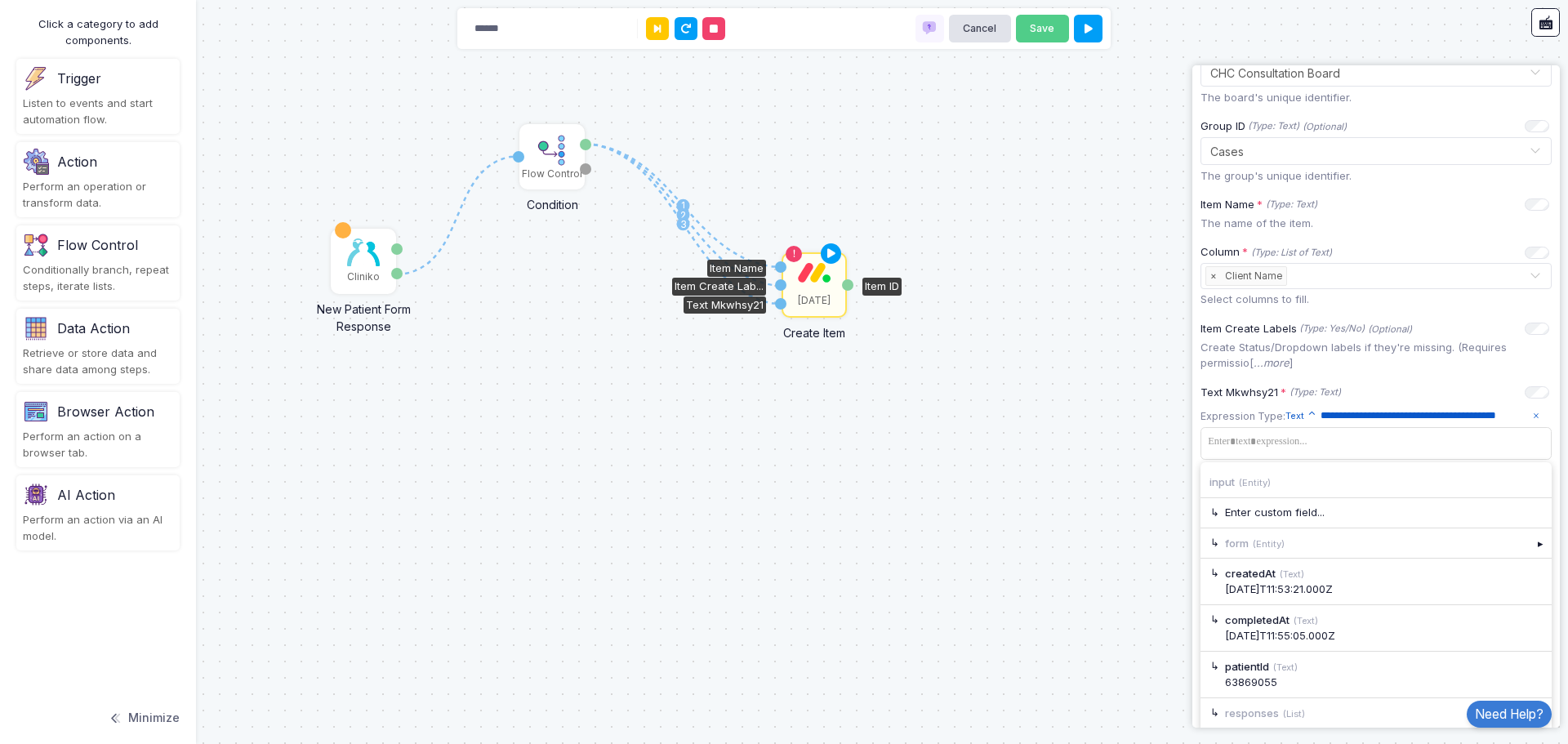
click at [1007, 469] on div "1 1 2 3 Cliniko New Patient Form Response Patient ID Response Flow Control Cond…" at bounding box center [784, 372] width 1568 height 744
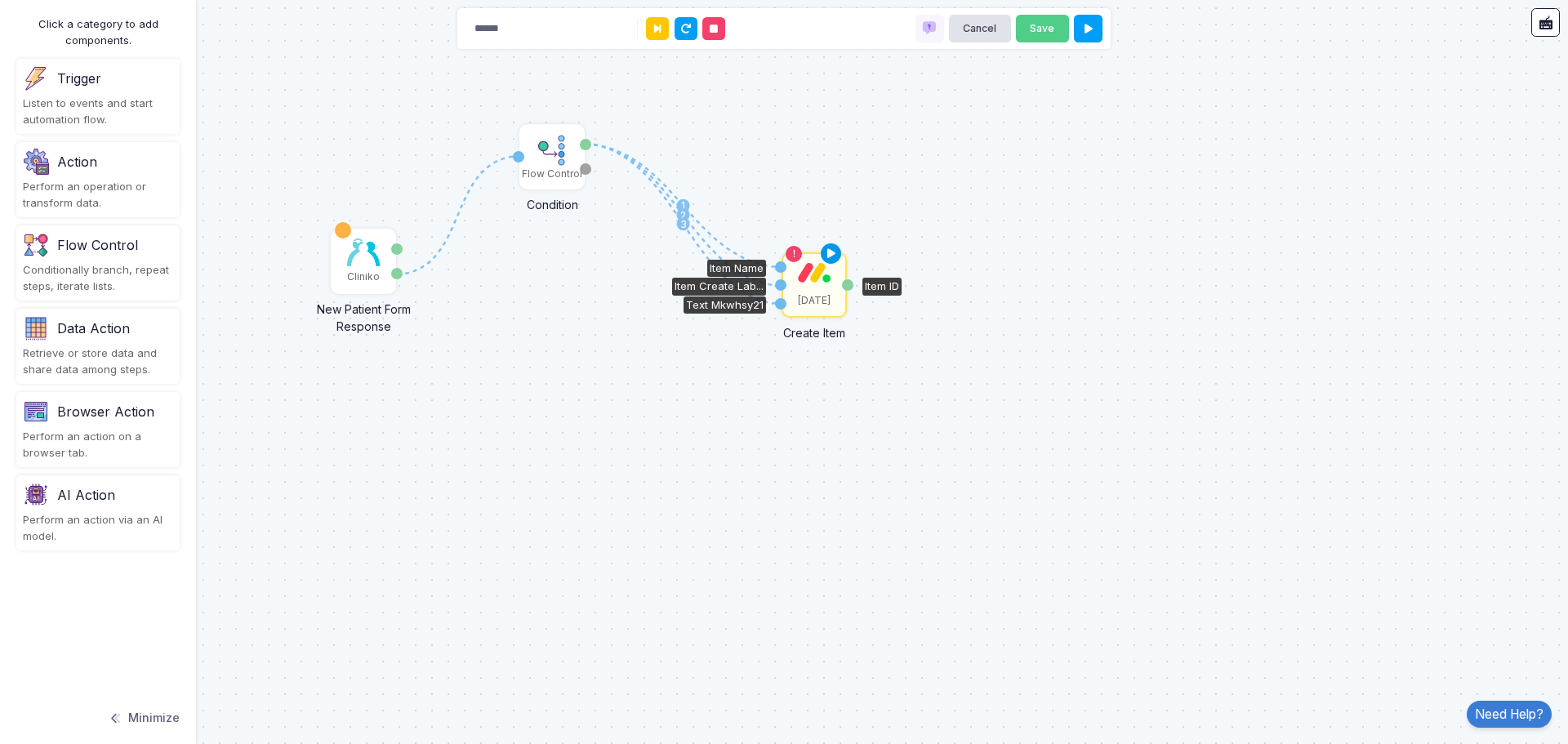
click at [836, 250] on icon at bounding box center [831, 253] width 20 height 23
click at [818, 283] on div "[DATE]" at bounding box center [813, 285] width 62 height 62
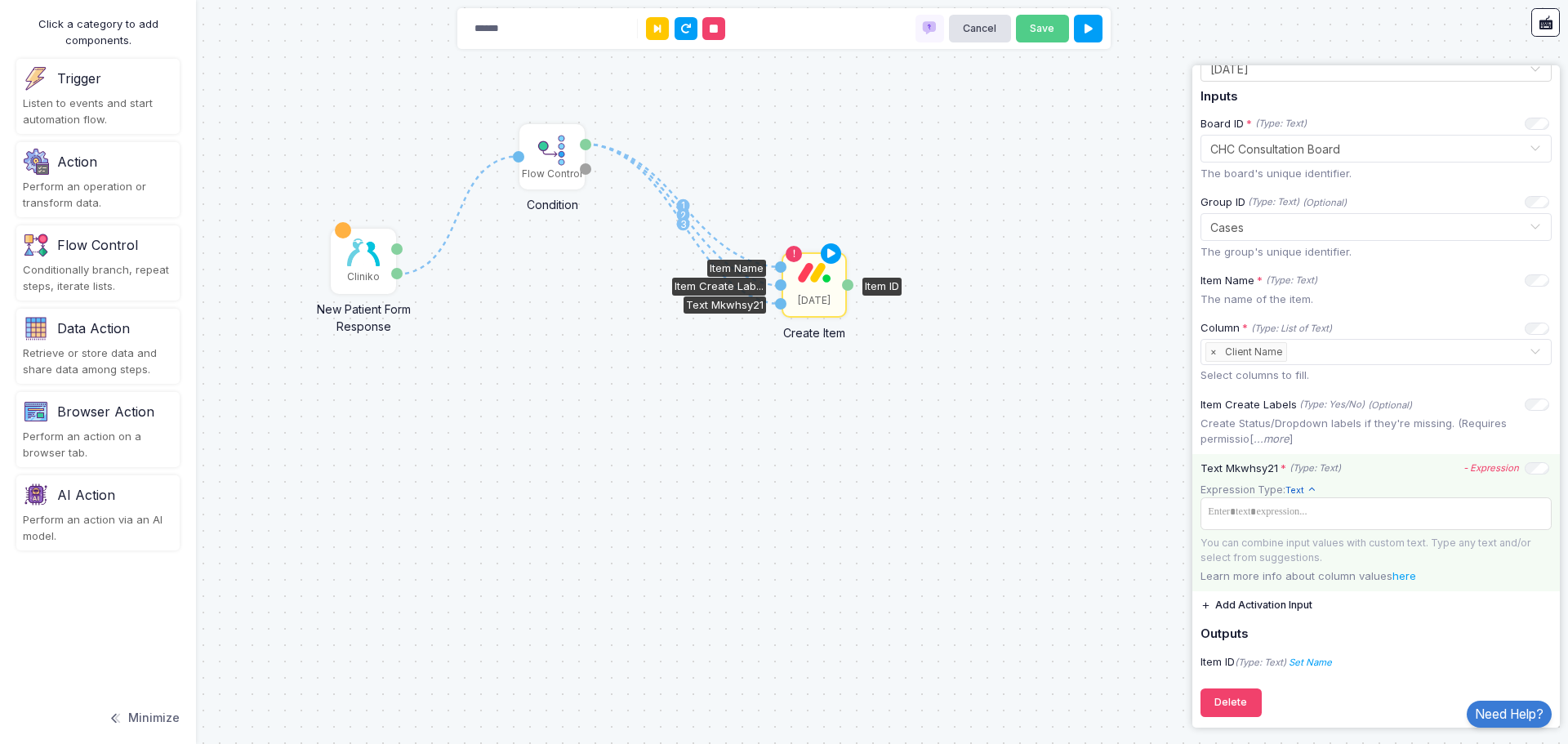
scroll to position [168, 0]
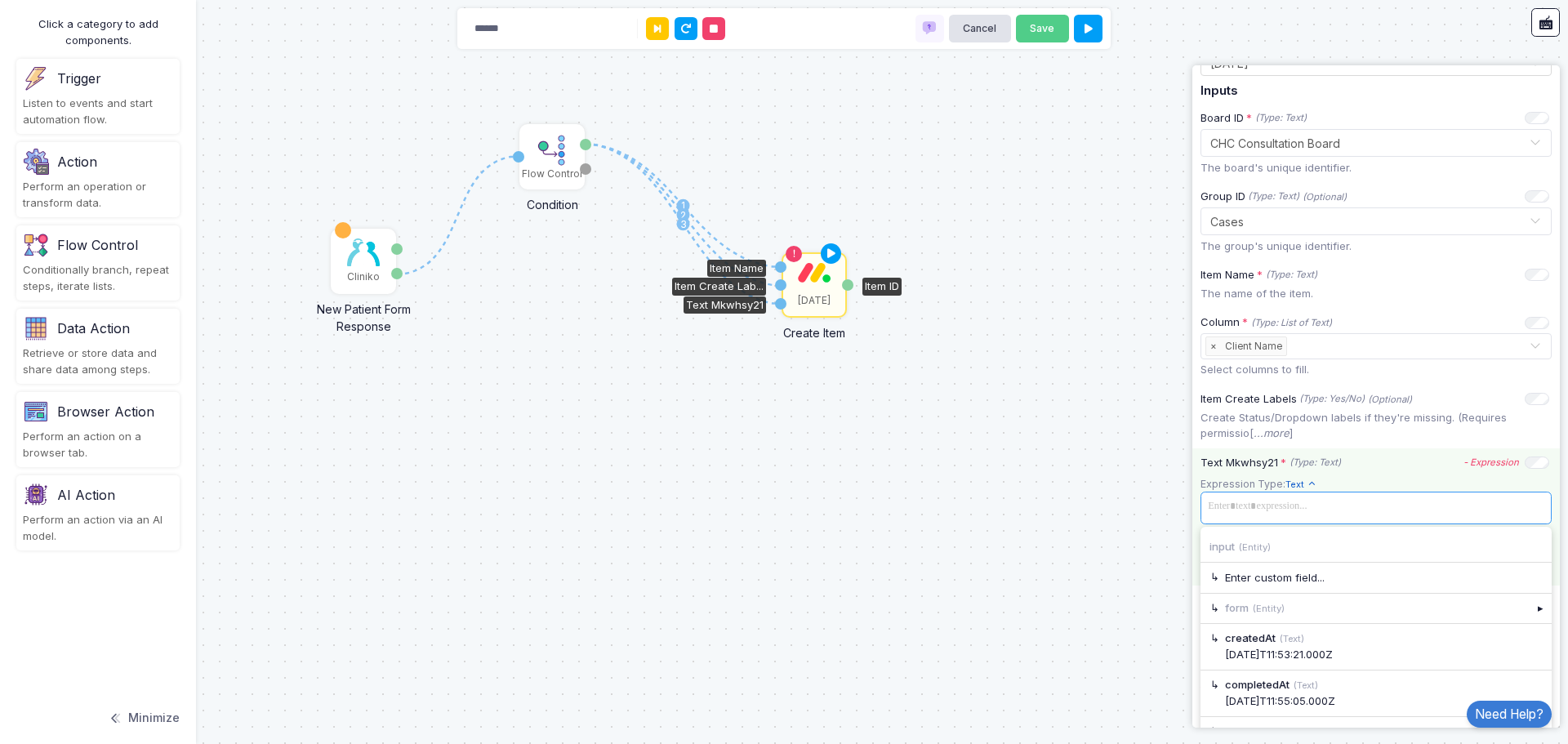
click at [1394, 511] on span at bounding box center [1376, 507] width 345 height 24
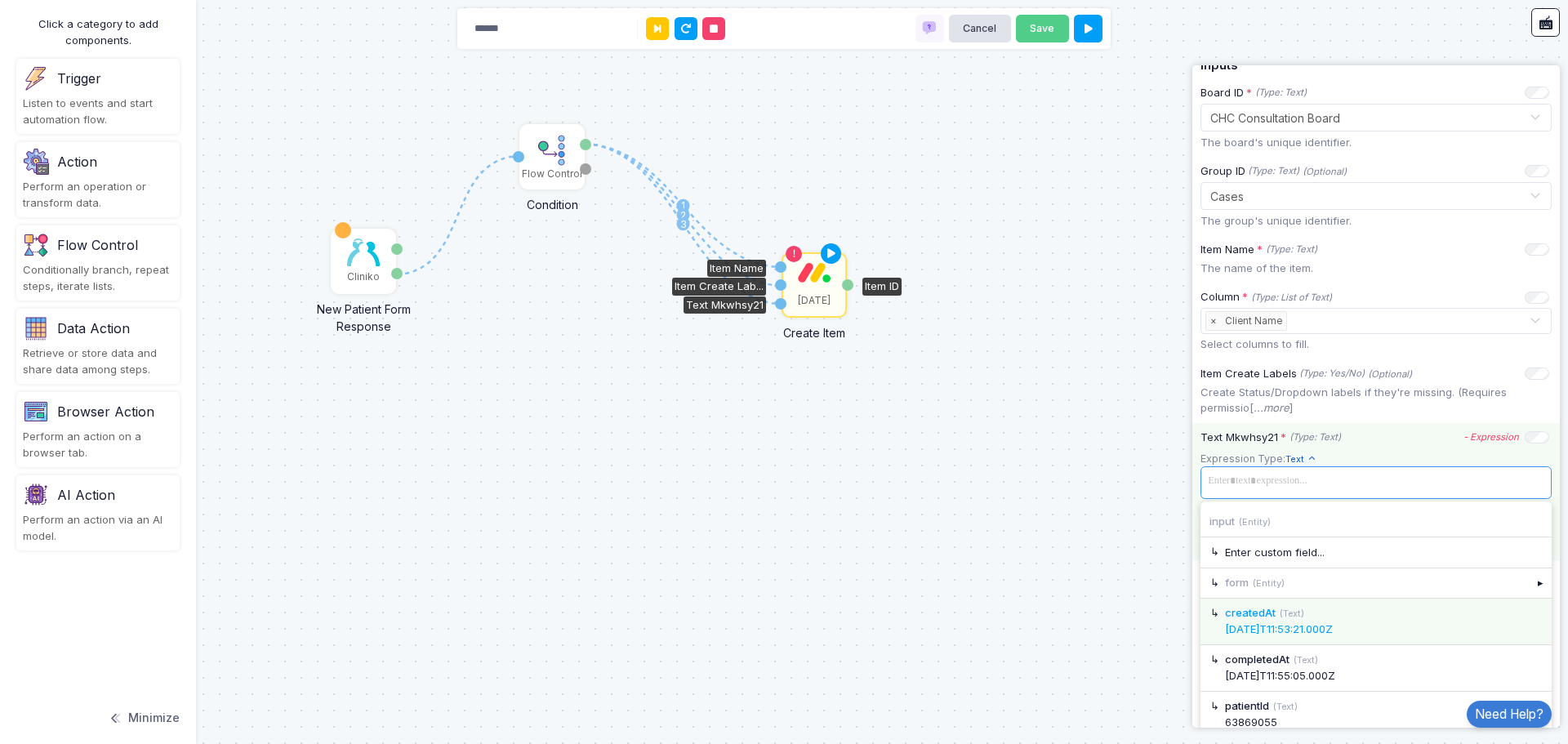
scroll to position [237, 0]
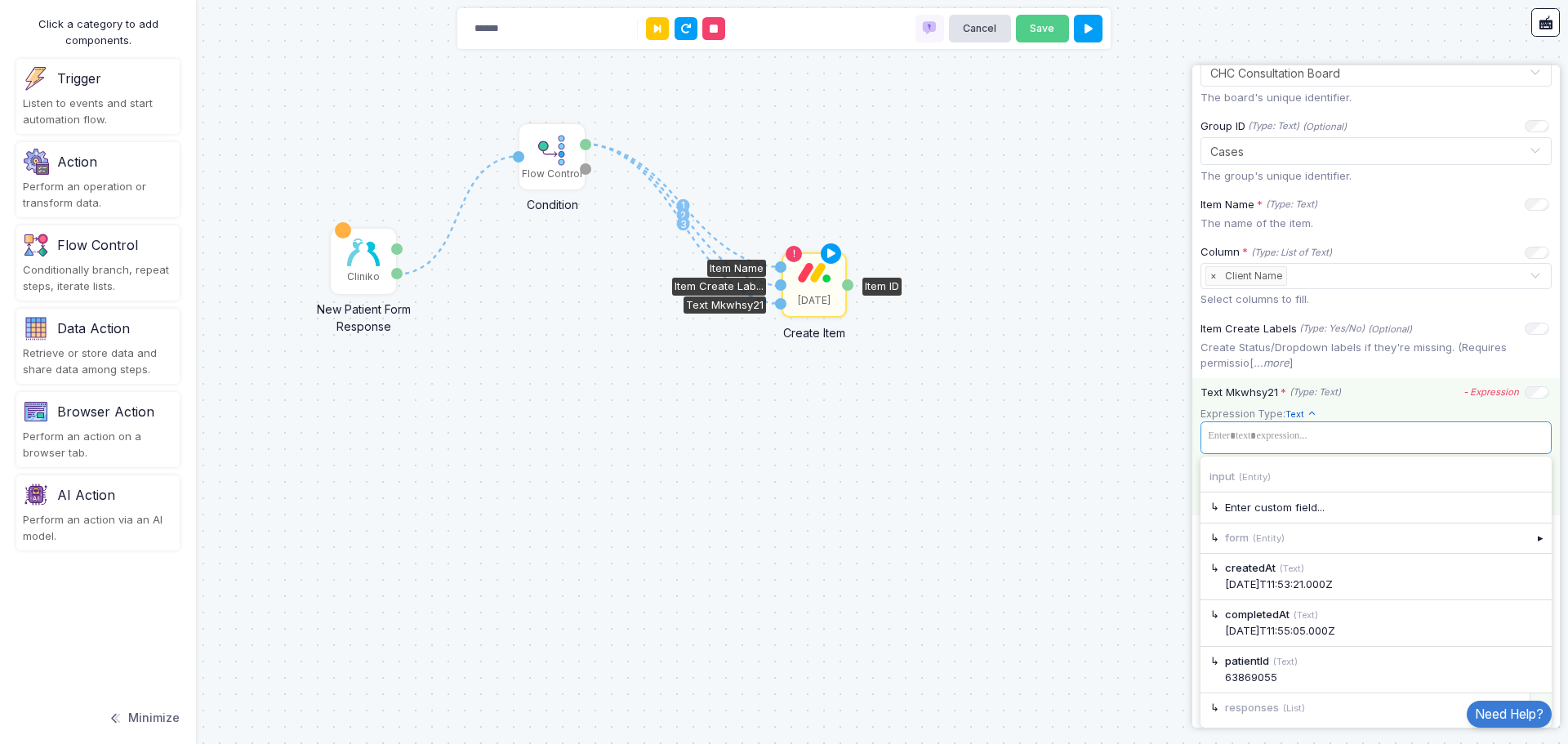
click at [1529, 695] on div "▸" at bounding box center [1540, 707] width 23 height 29
click at [1529, 515] on div "▸" at bounding box center [1540, 507] width 23 height 29
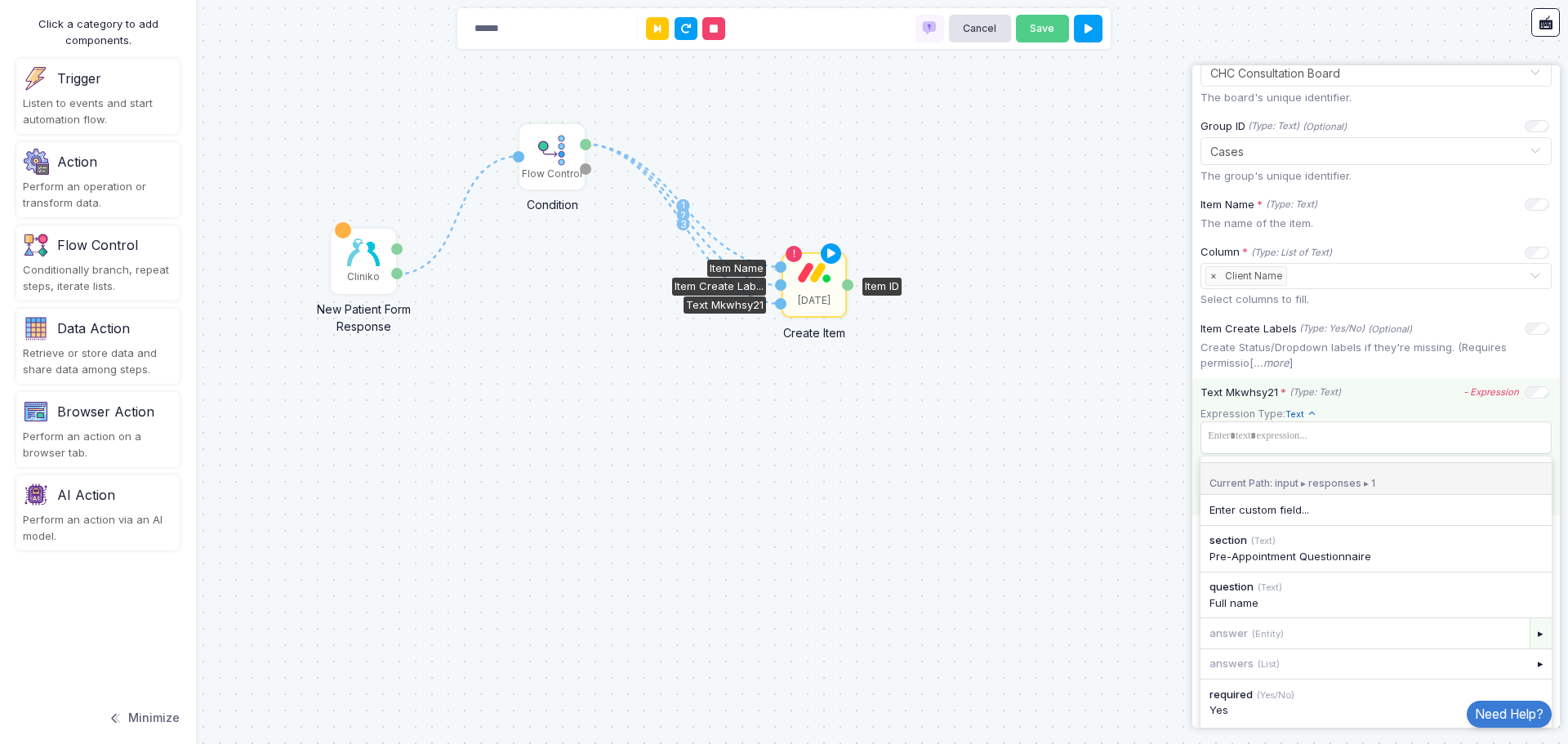
click at [1529, 640] on div "▸" at bounding box center [1540, 632] width 23 height 29
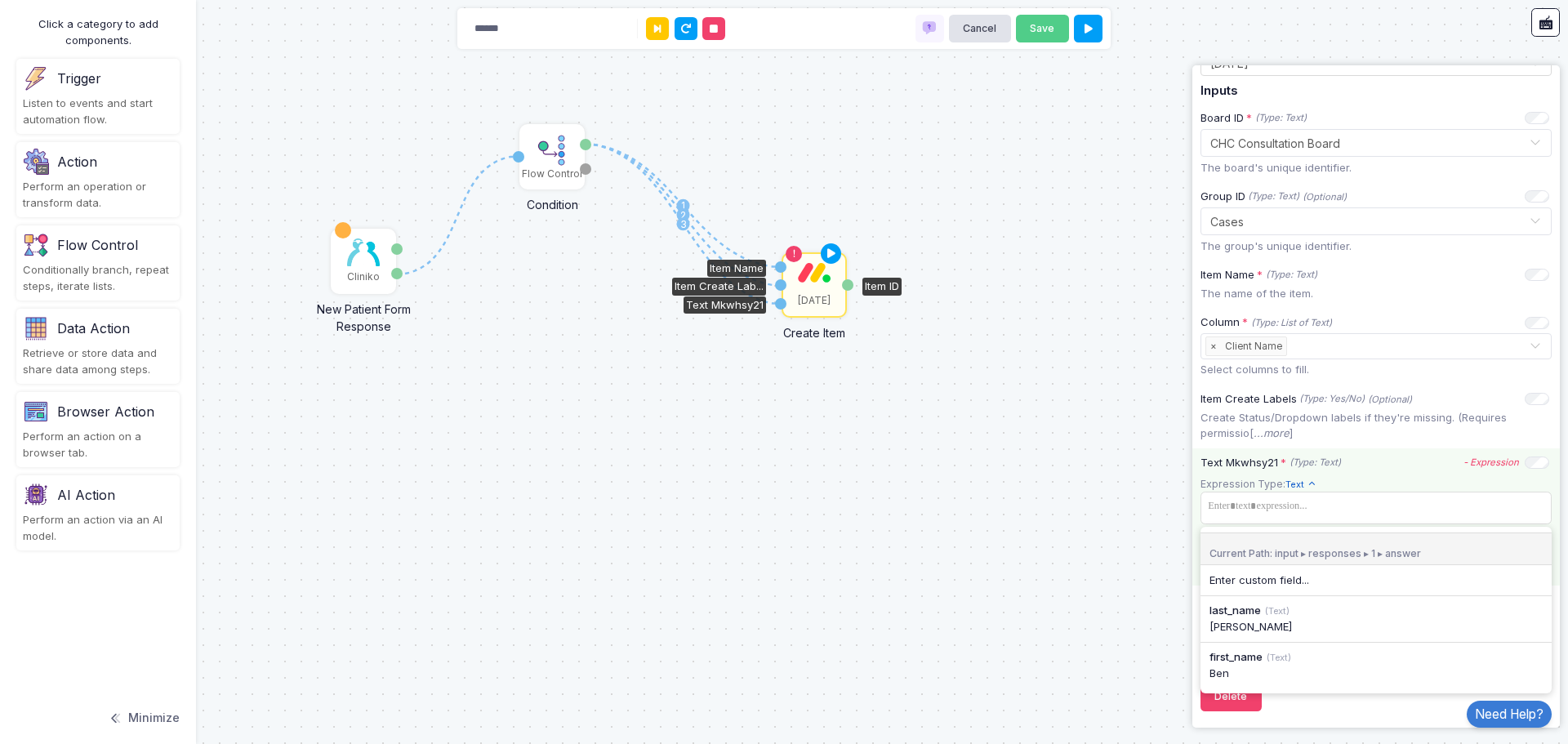
scroll to position [168, 0]
click at [1293, 668] on div "Ben" at bounding box center [1376, 673] width 333 height 16
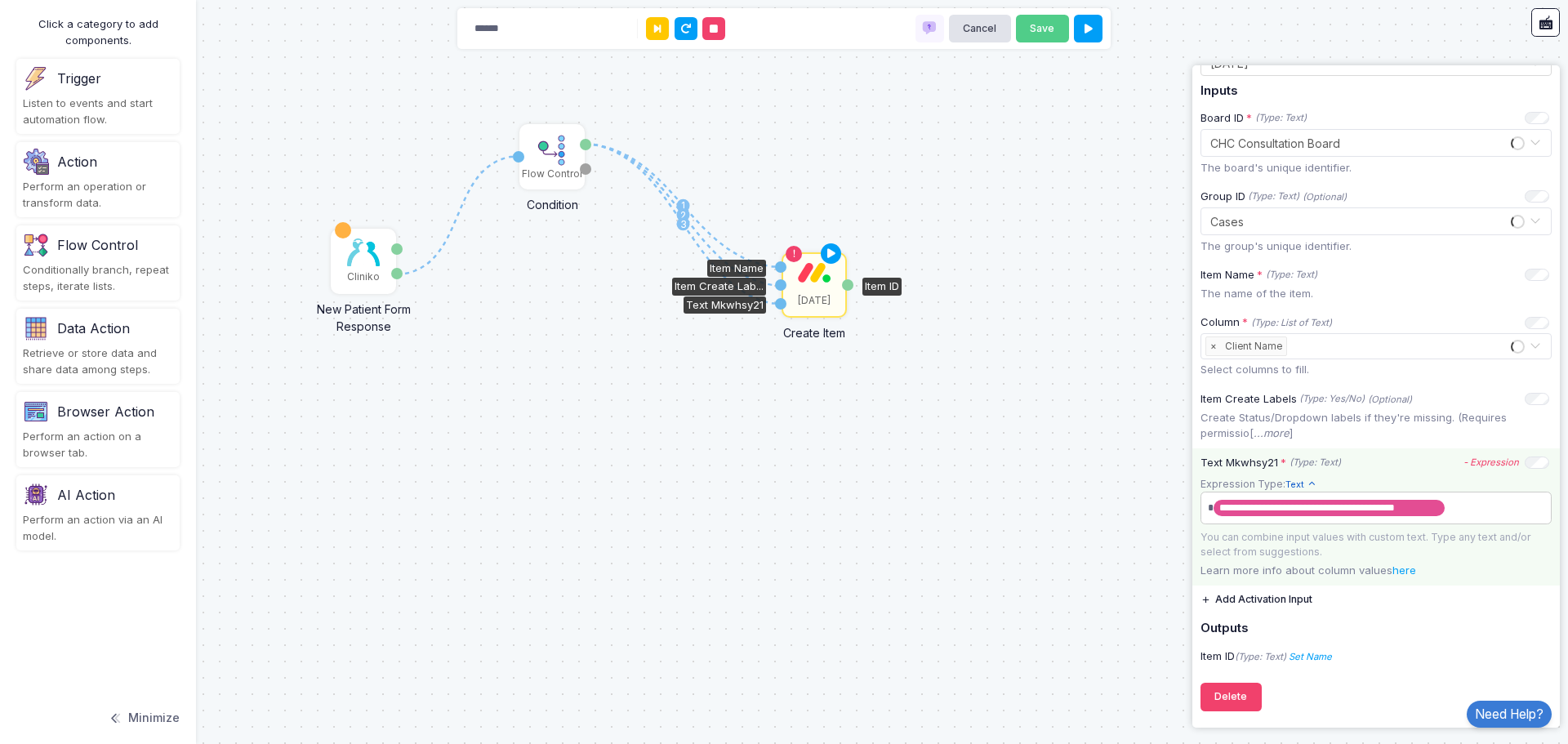
click at [1525, 510] on span "**********" at bounding box center [1369, 508] width 332 height 26
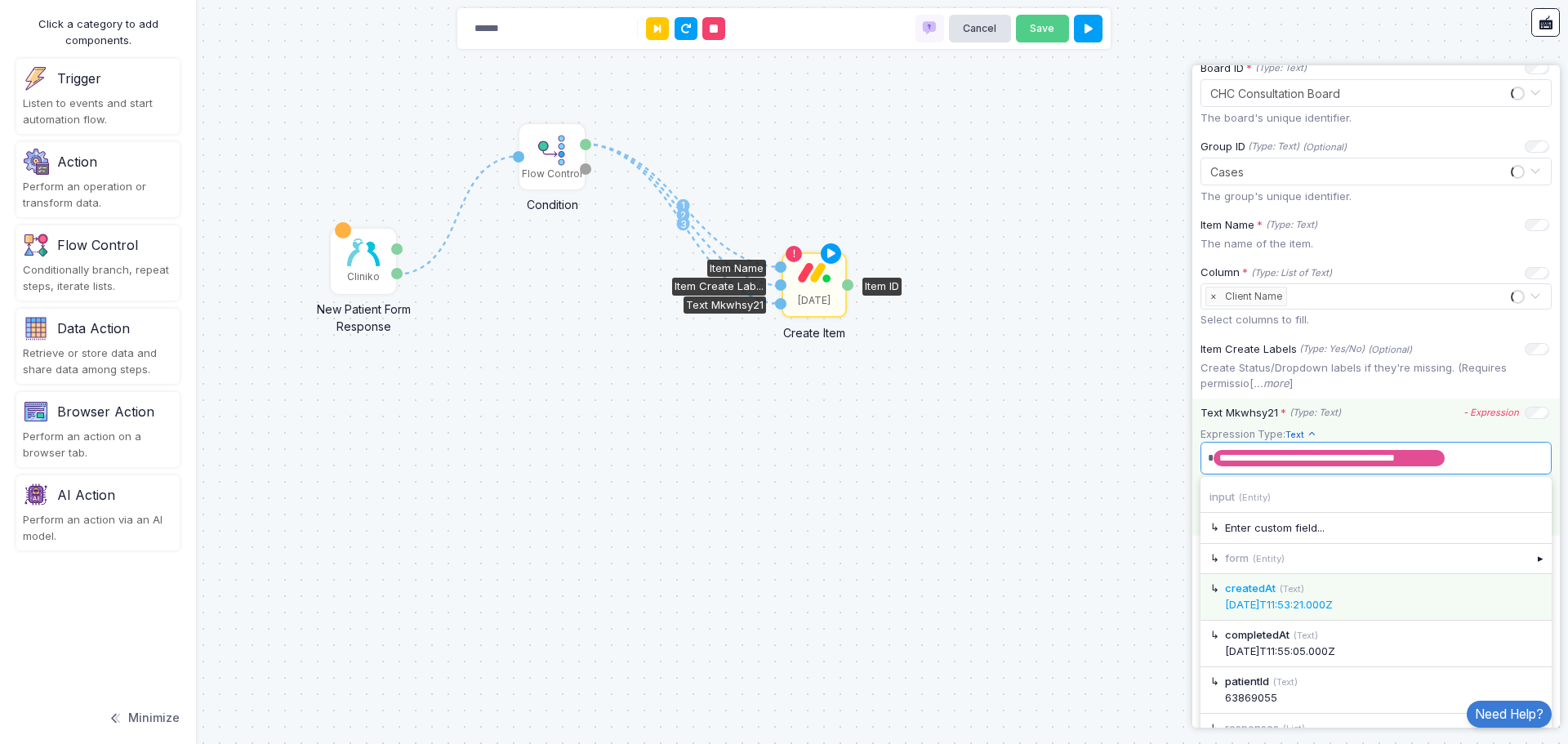
scroll to position [241, 0]
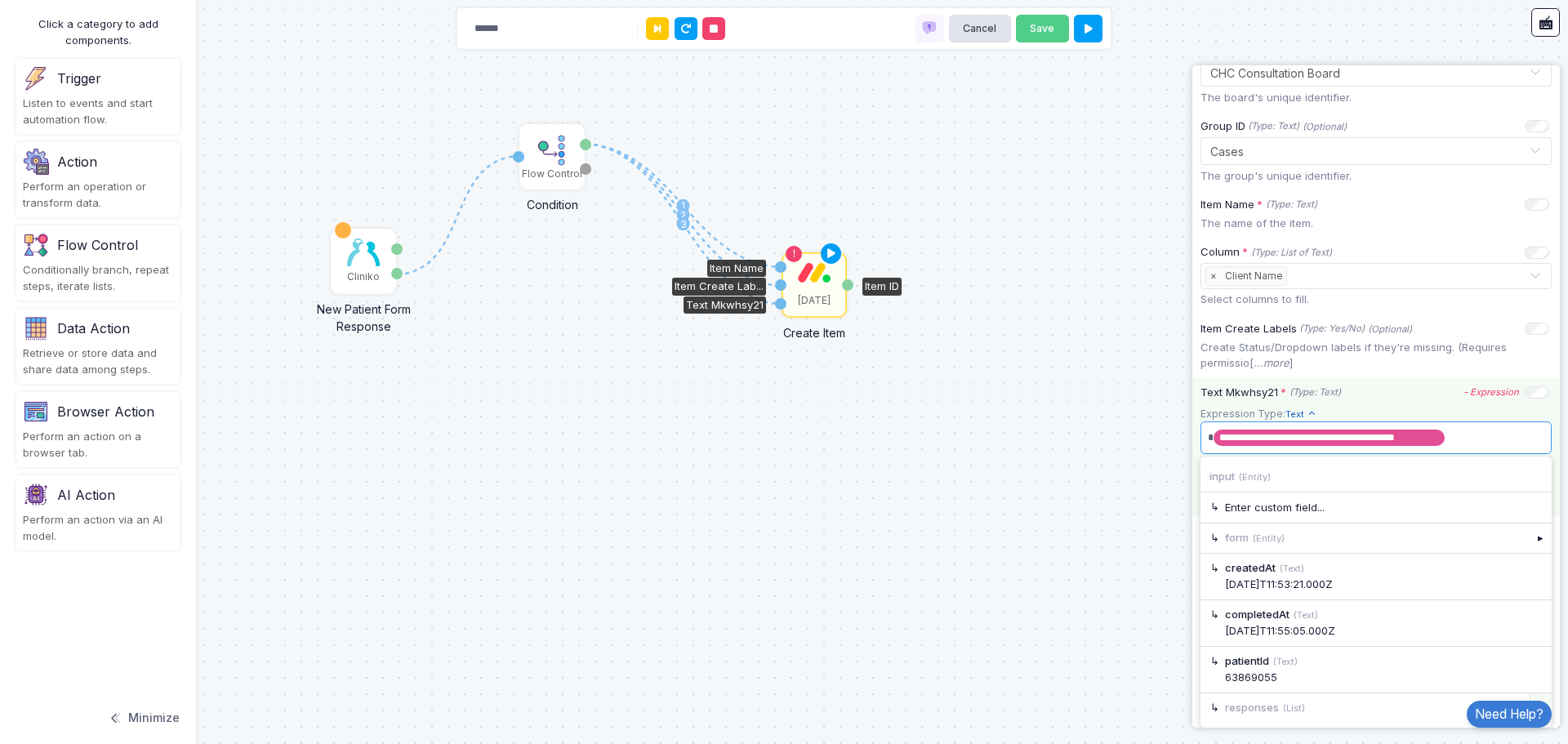
click at [1532, 696] on div "▸" at bounding box center [1540, 707] width 23 height 29
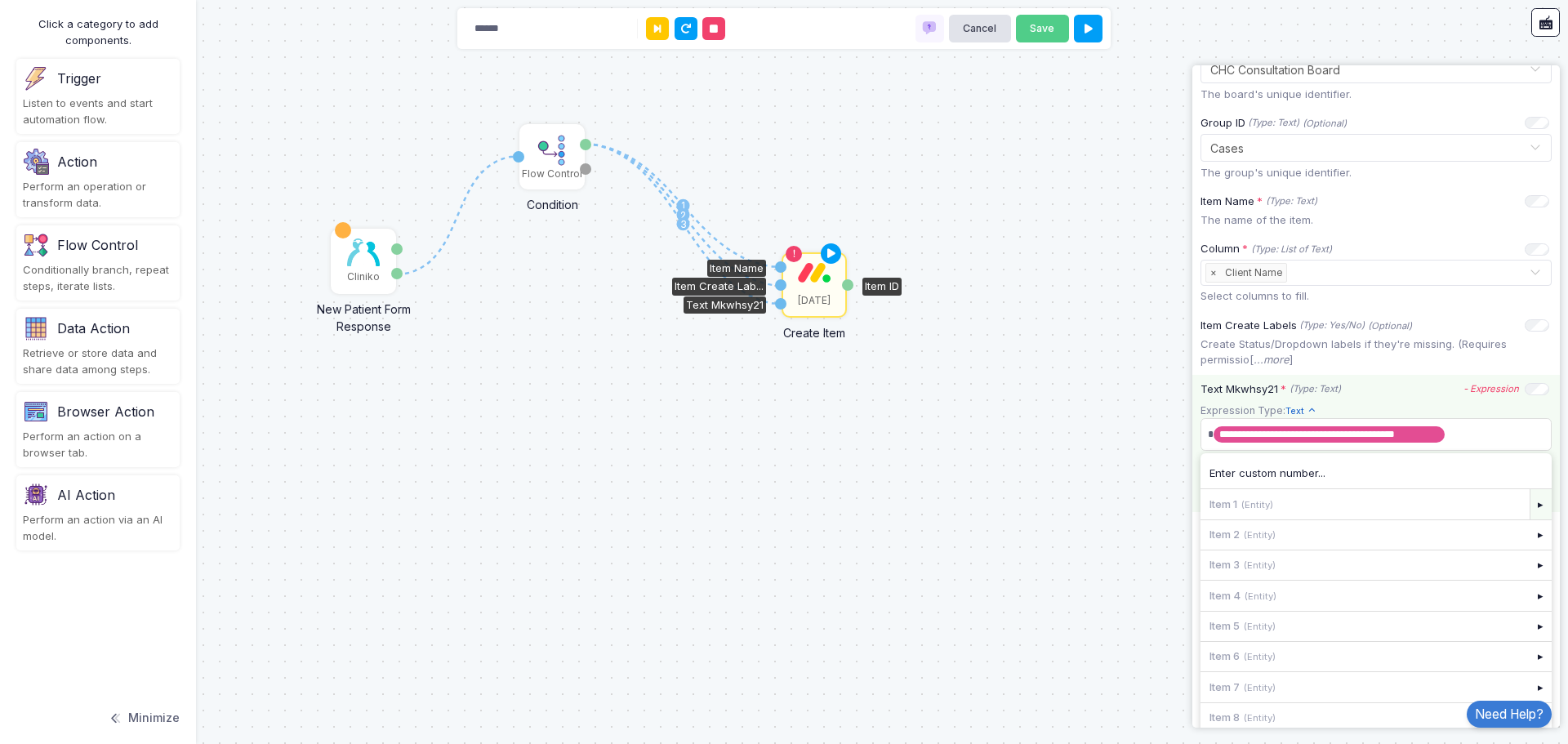
click at [1536, 511] on div "▸" at bounding box center [1540, 504] width 23 height 29
click at [1529, 656] on div "▸" at bounding box center [1540, 660] width 23 height 29
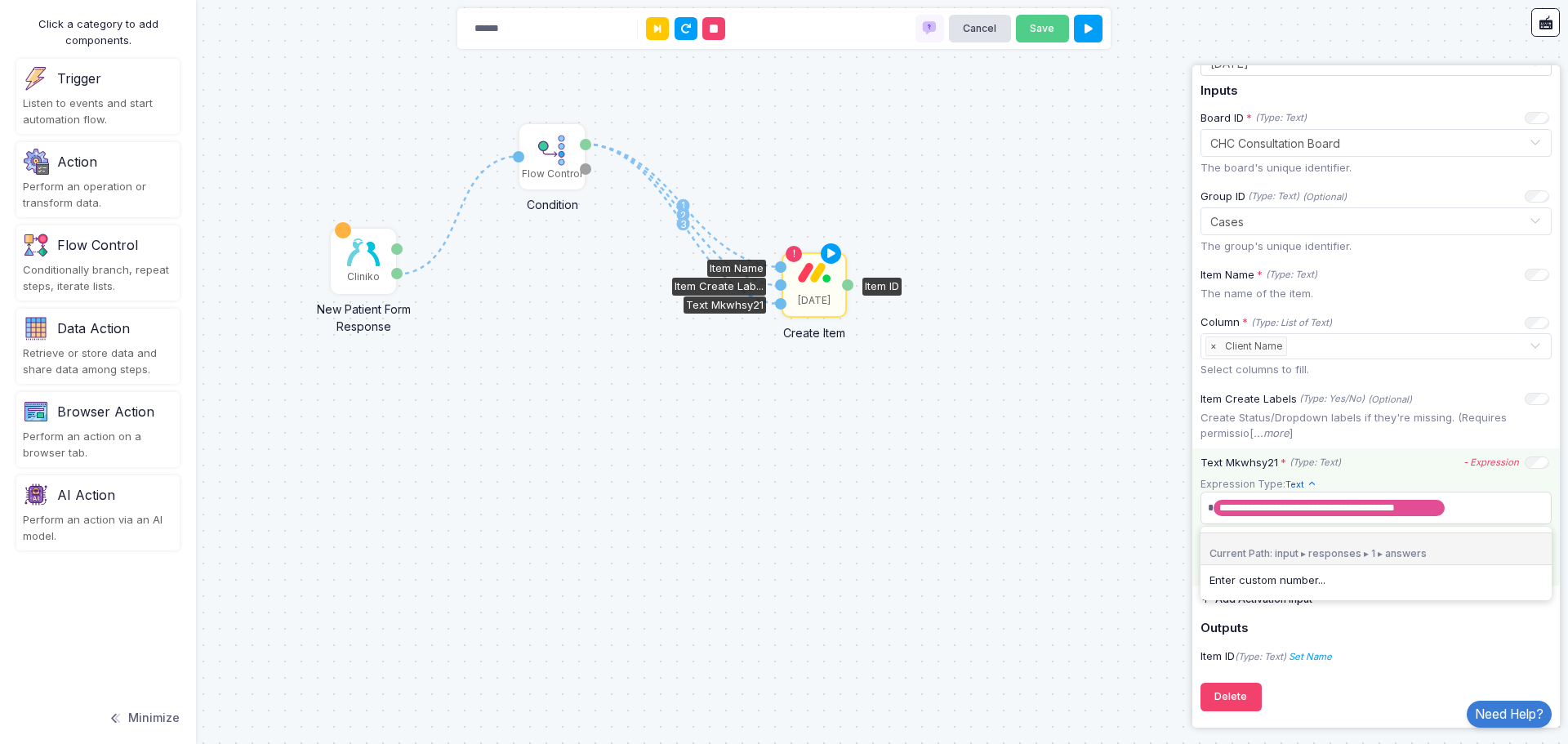
click at [1043, 541] on div "1 1 2 3 Cliniko New Patient Form Response Patient ID Response Flow Control Cond…" at bounding box center [784, 372] width 1568 height 744
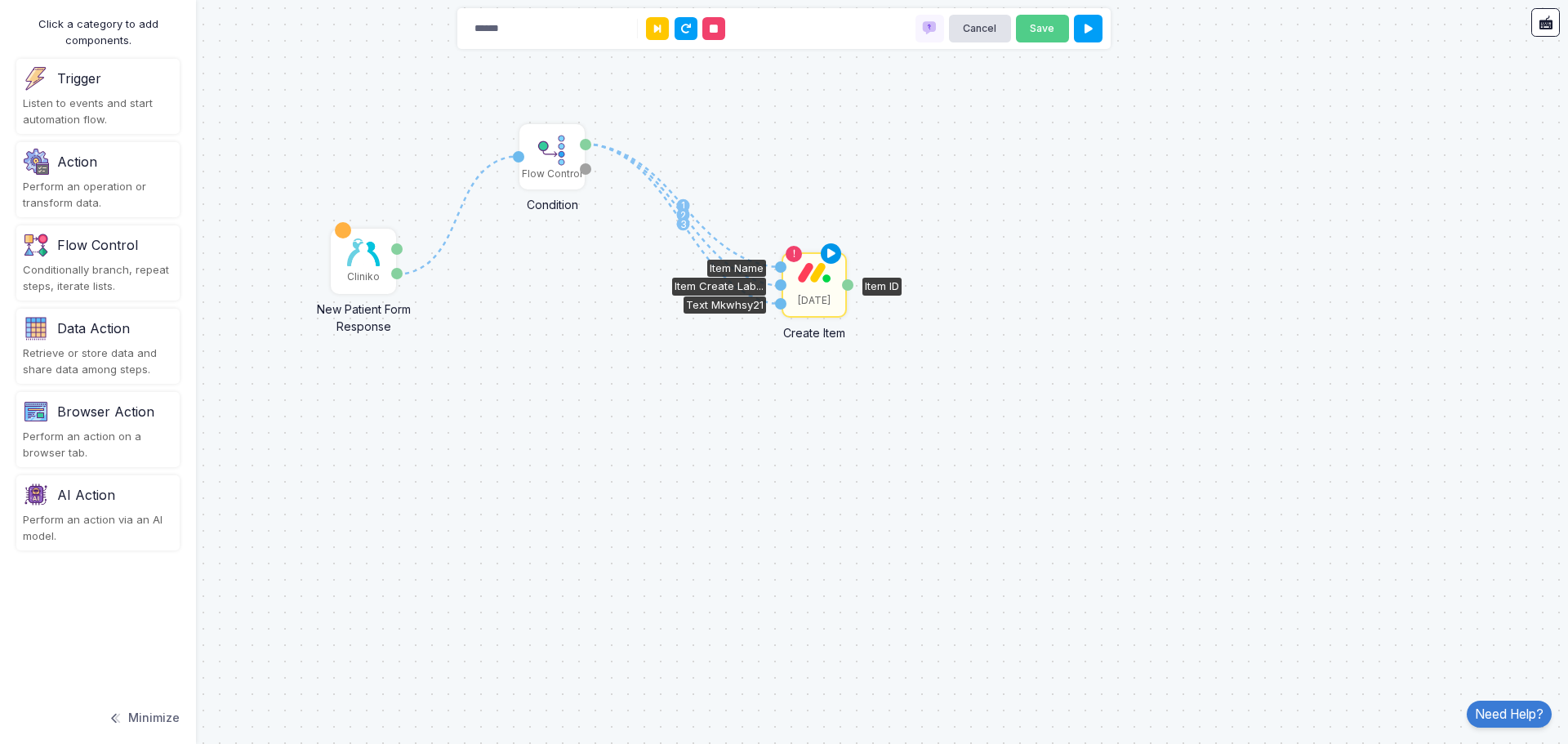
click at [830, 250] on icon at bounding box center [831, 253] width 20 height 23
click at [810, 300] on div "[DATE]" at bounding box center [813, 300] width 33 height 15
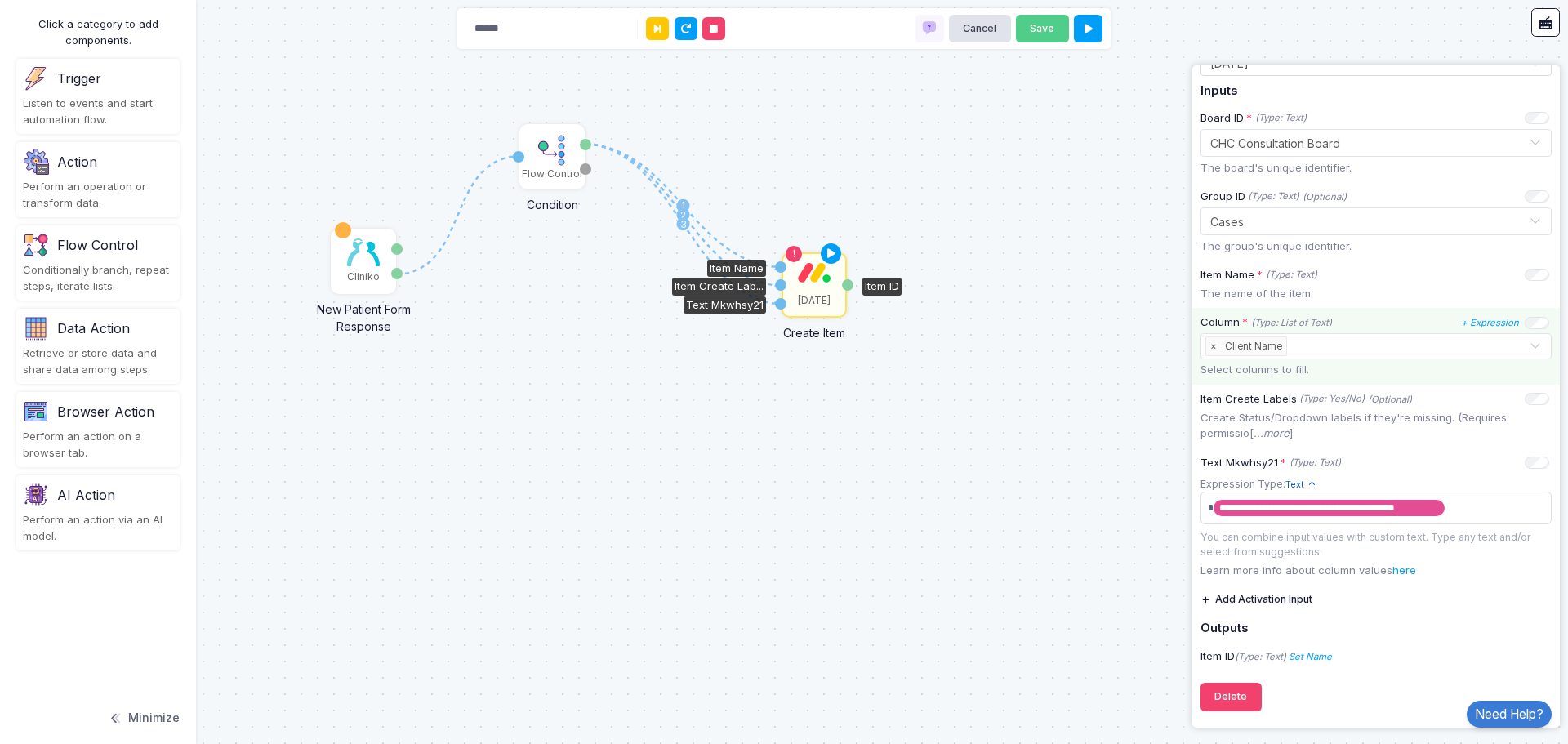
click at [1329, 343] on input "text" at bounding box center [1409, 347] width 238 height 18
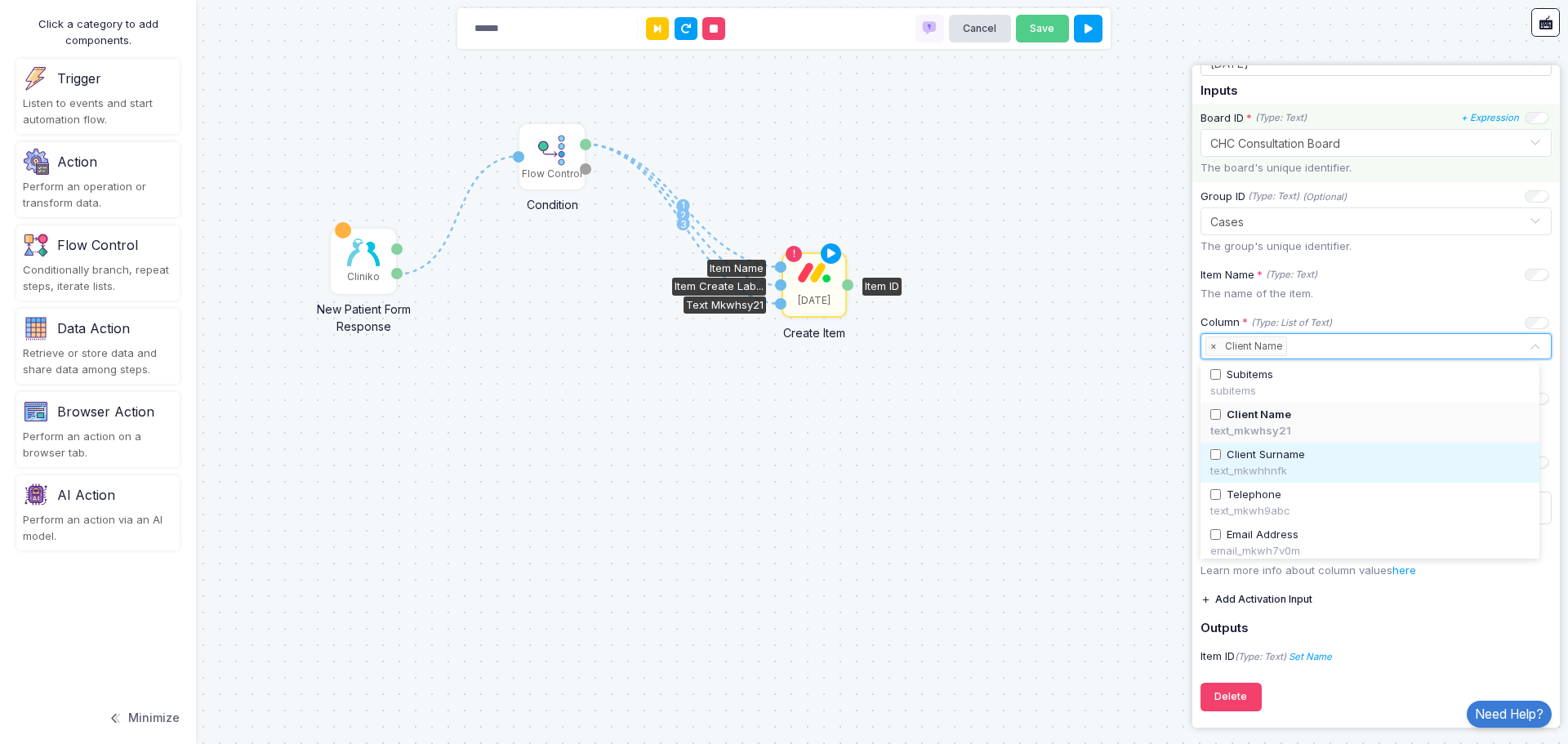
click at [1242, 457] on span "Client Surname" at bounding box center [1265, 455] width 79 height 16
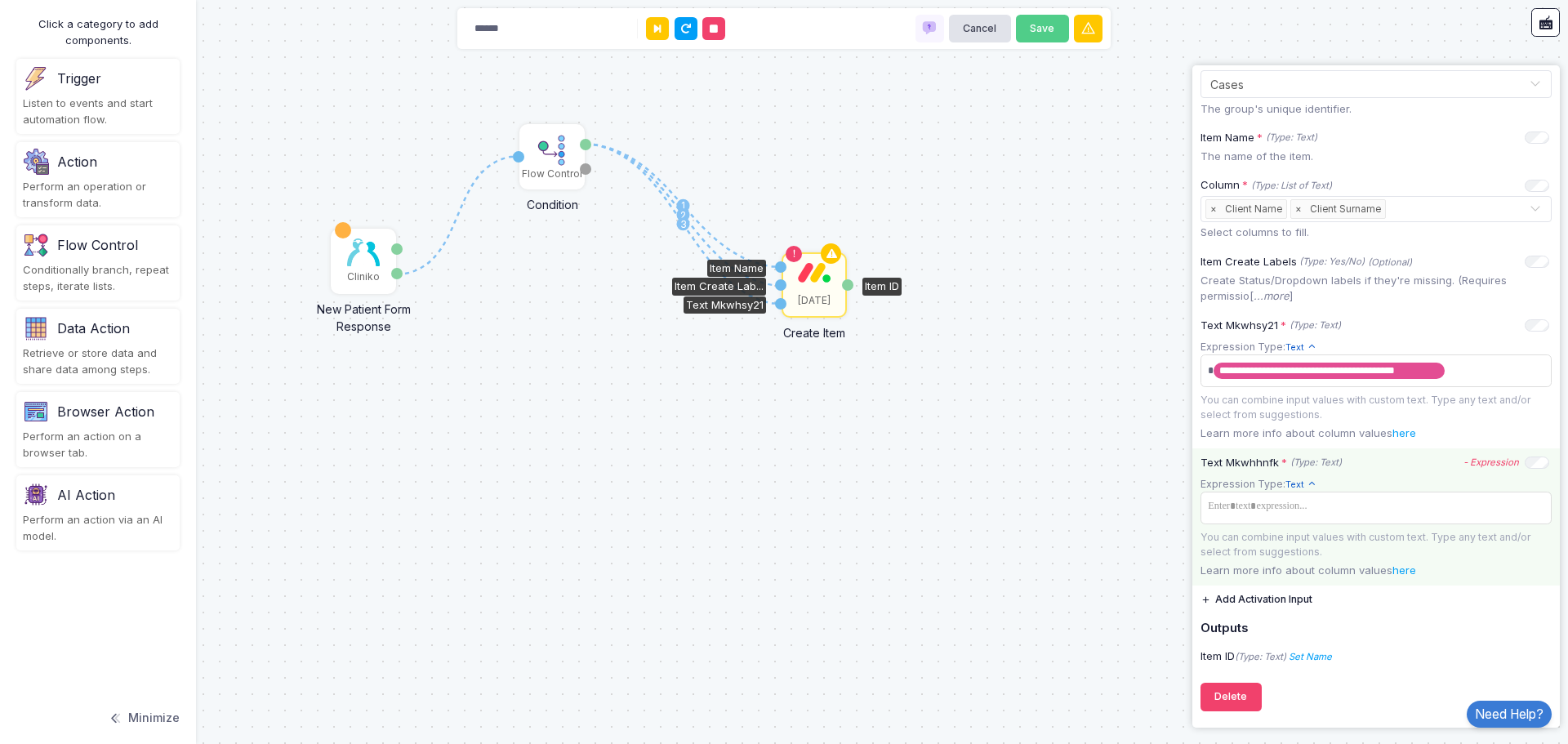
scroll to position [307, 0]
click at [1452, 518] on span at bounding box center [1376, 507] width 345 height 24
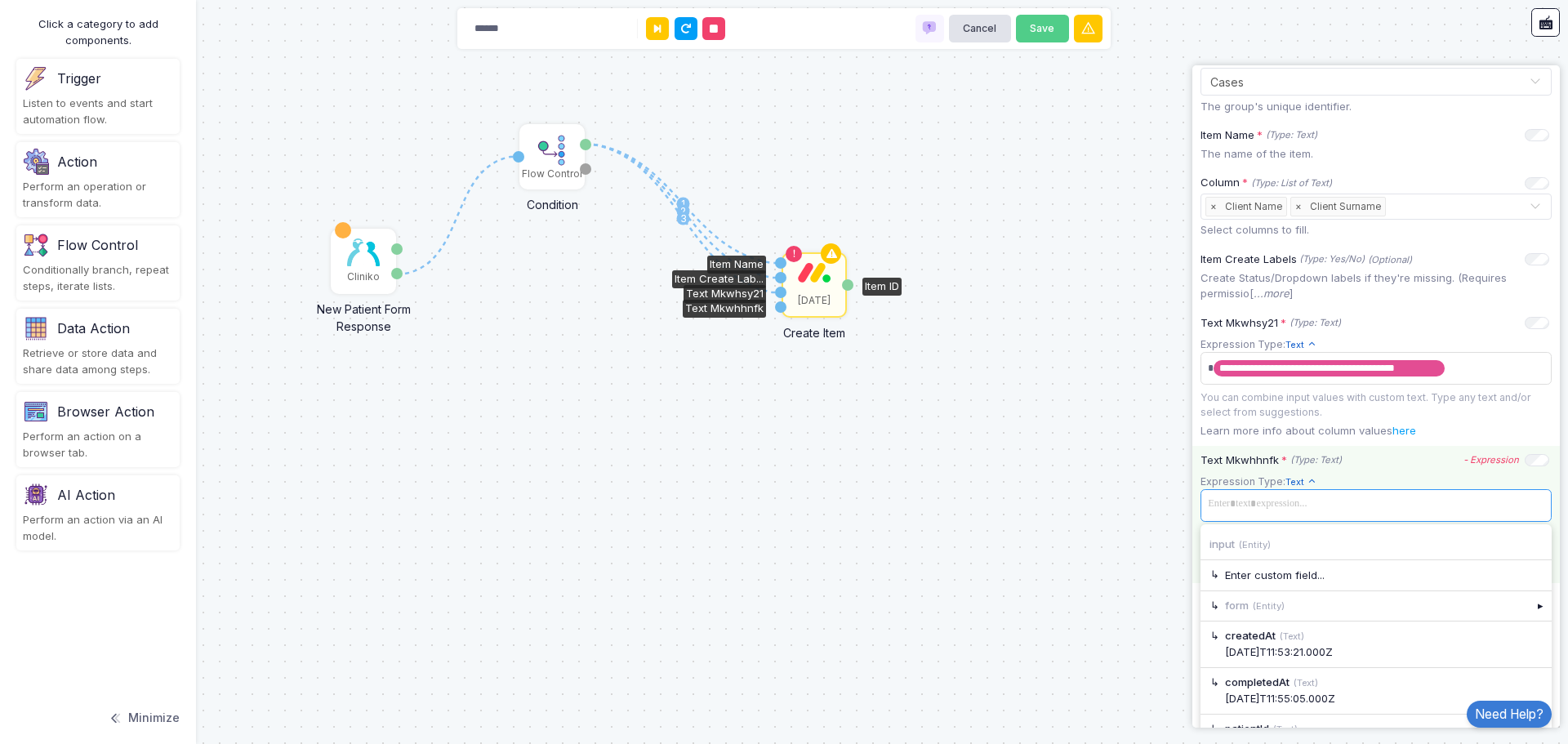
click at [1418, 508] on span at bounding box center [1376, 505] width 345 height 24
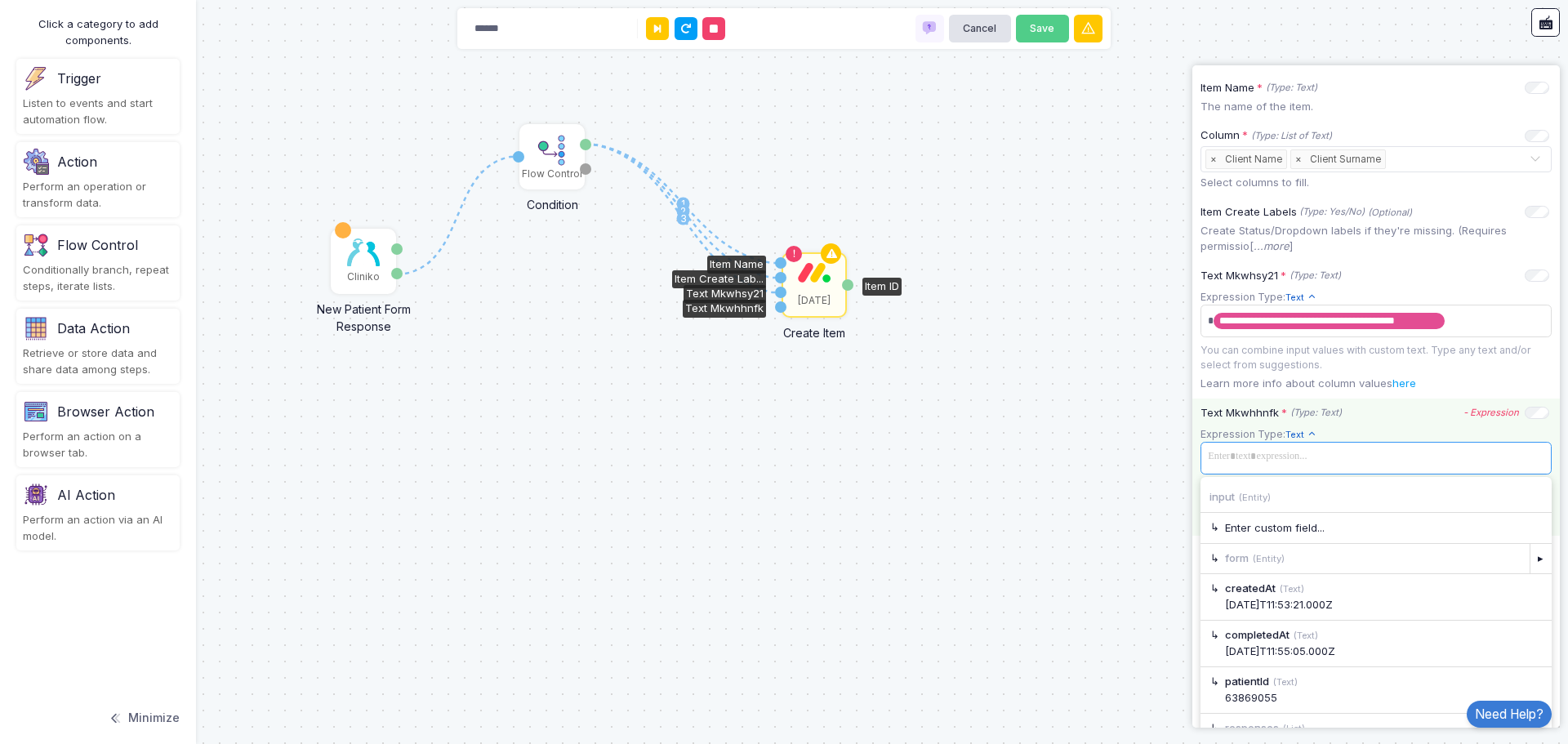
scroll to position [378, 0]
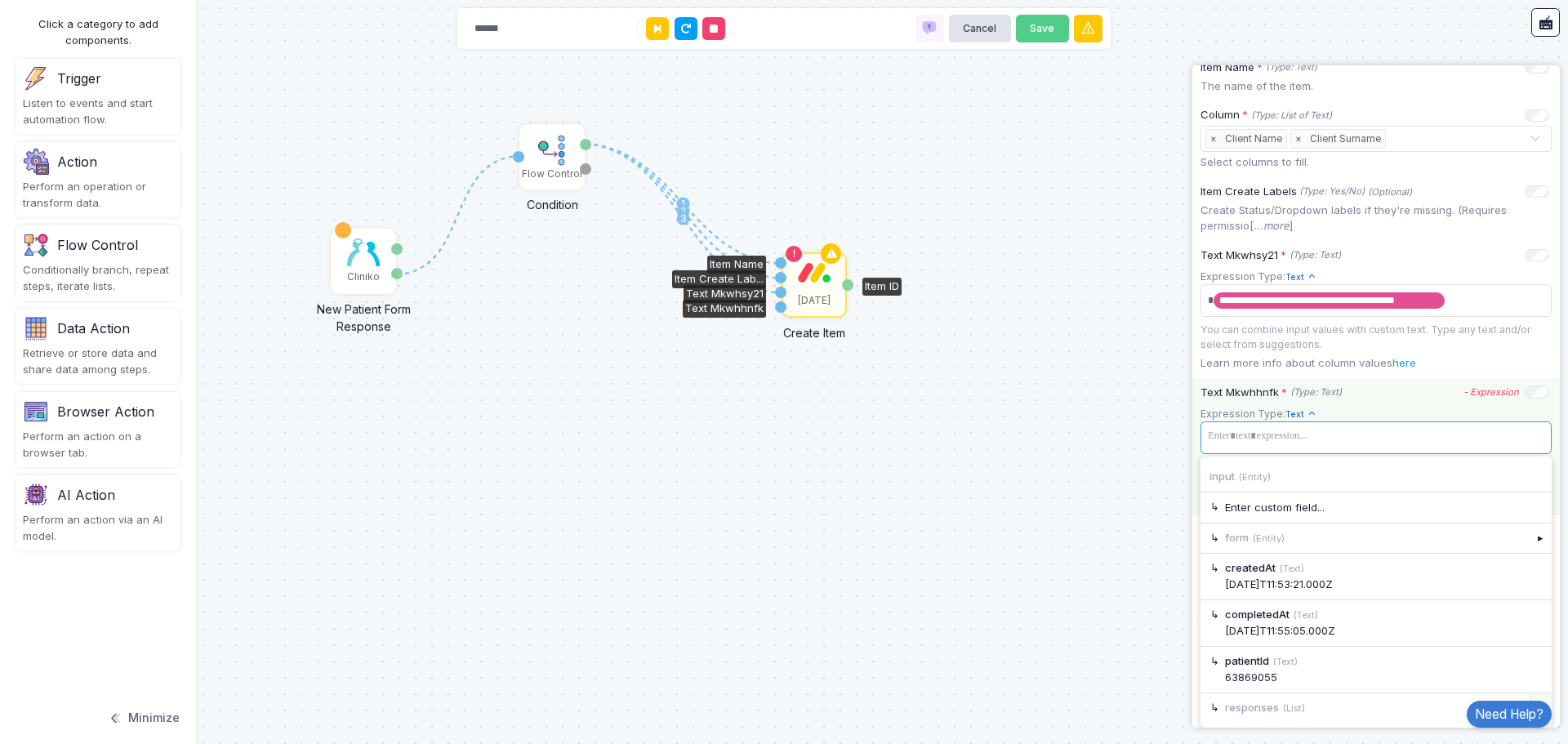
click at [1529, 693] on div "▸" at bounding box center [1540, 707] width 23 height 29
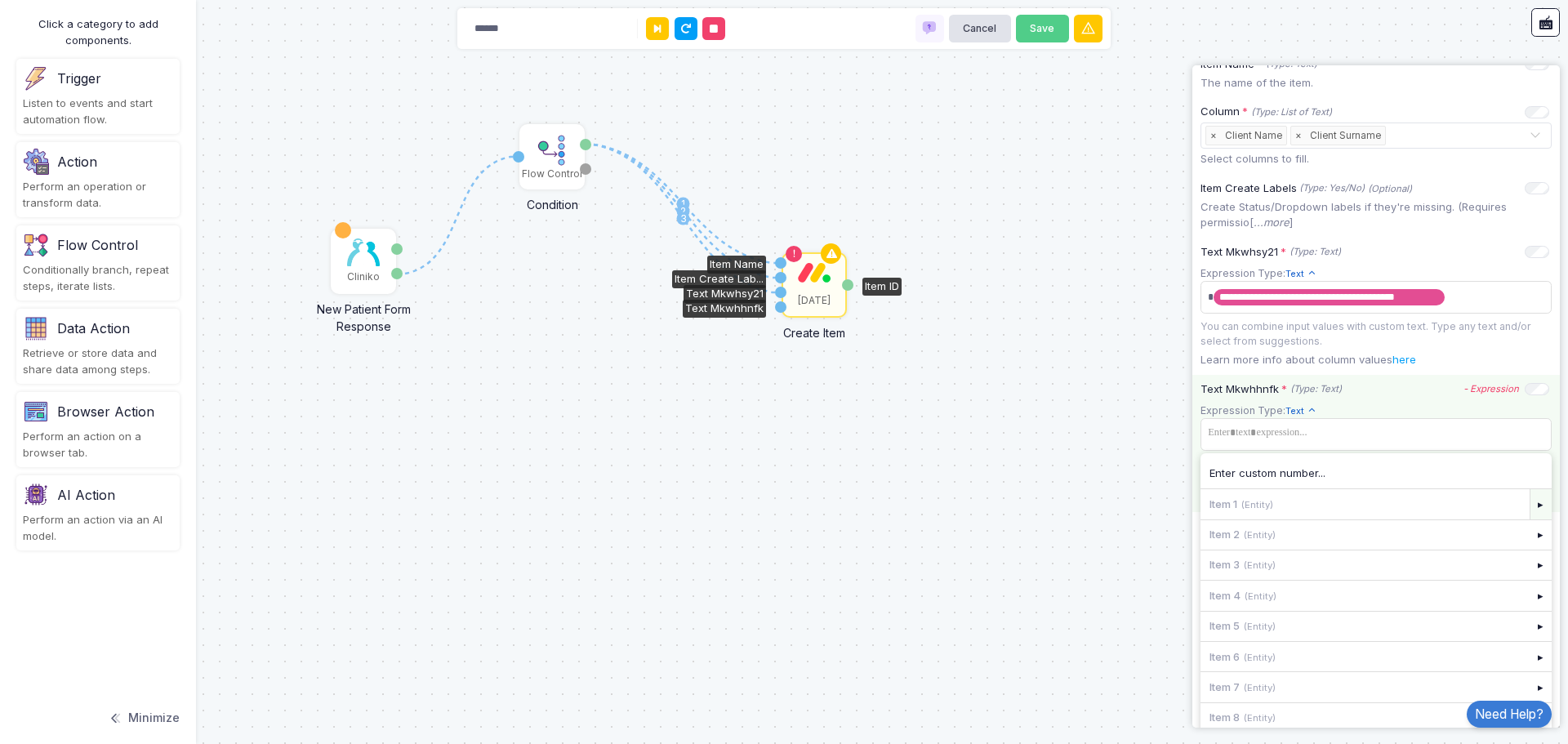
click at [1530, 508] on div "▸" at bounding box center [1540, 504] width 23 height 29
click at [1529, 668] on div "▸" at bounding box center [1540, 660] width 23 height 29
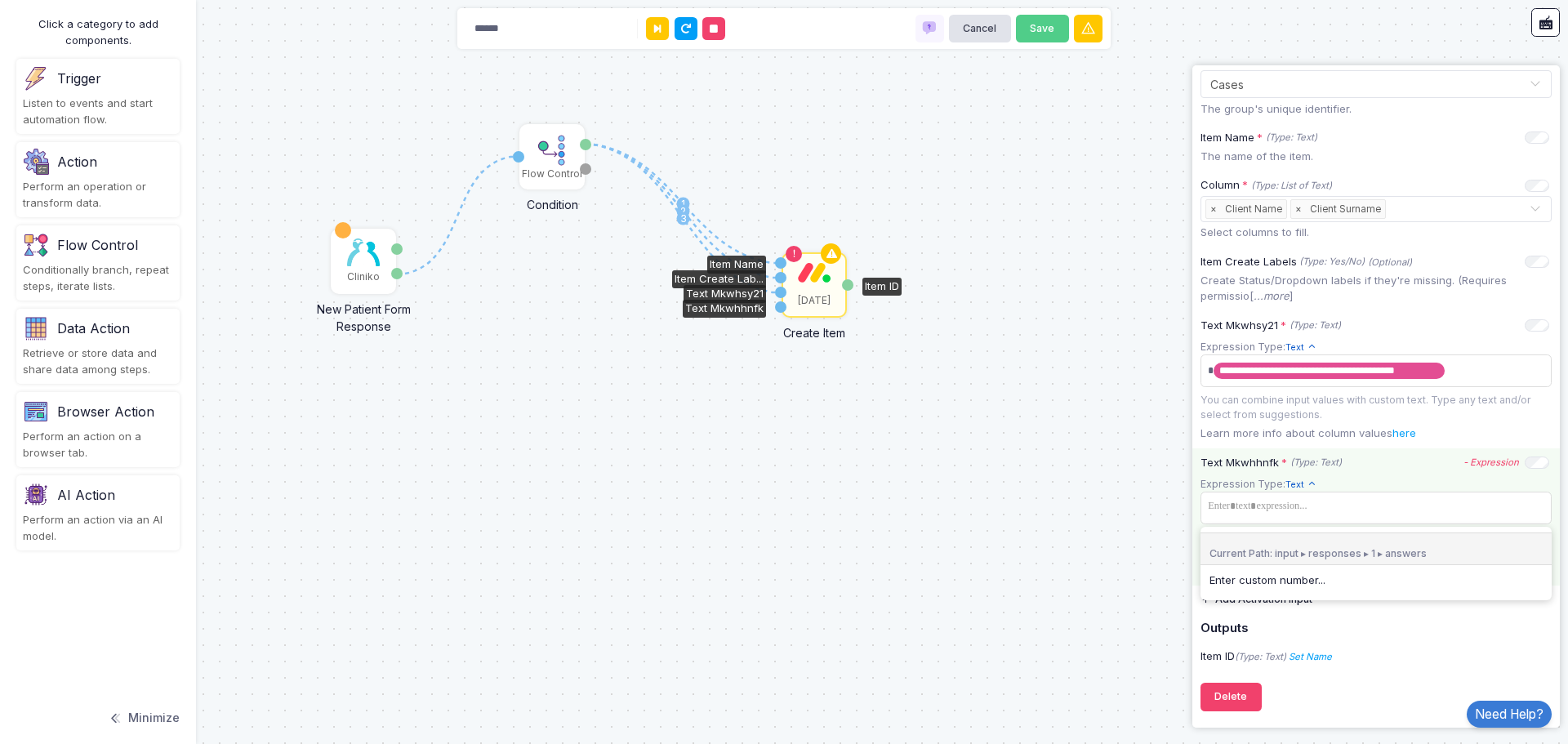
click at [1391, 620] on div "**********" at bounding box center [1376, 275] width 351 height 791
click at [1351, 520] on app-expression-input "Expression Type: Text Text Allows you to create a new text by combining text va…" at bounding box center [1376, 518] width 351 height 84
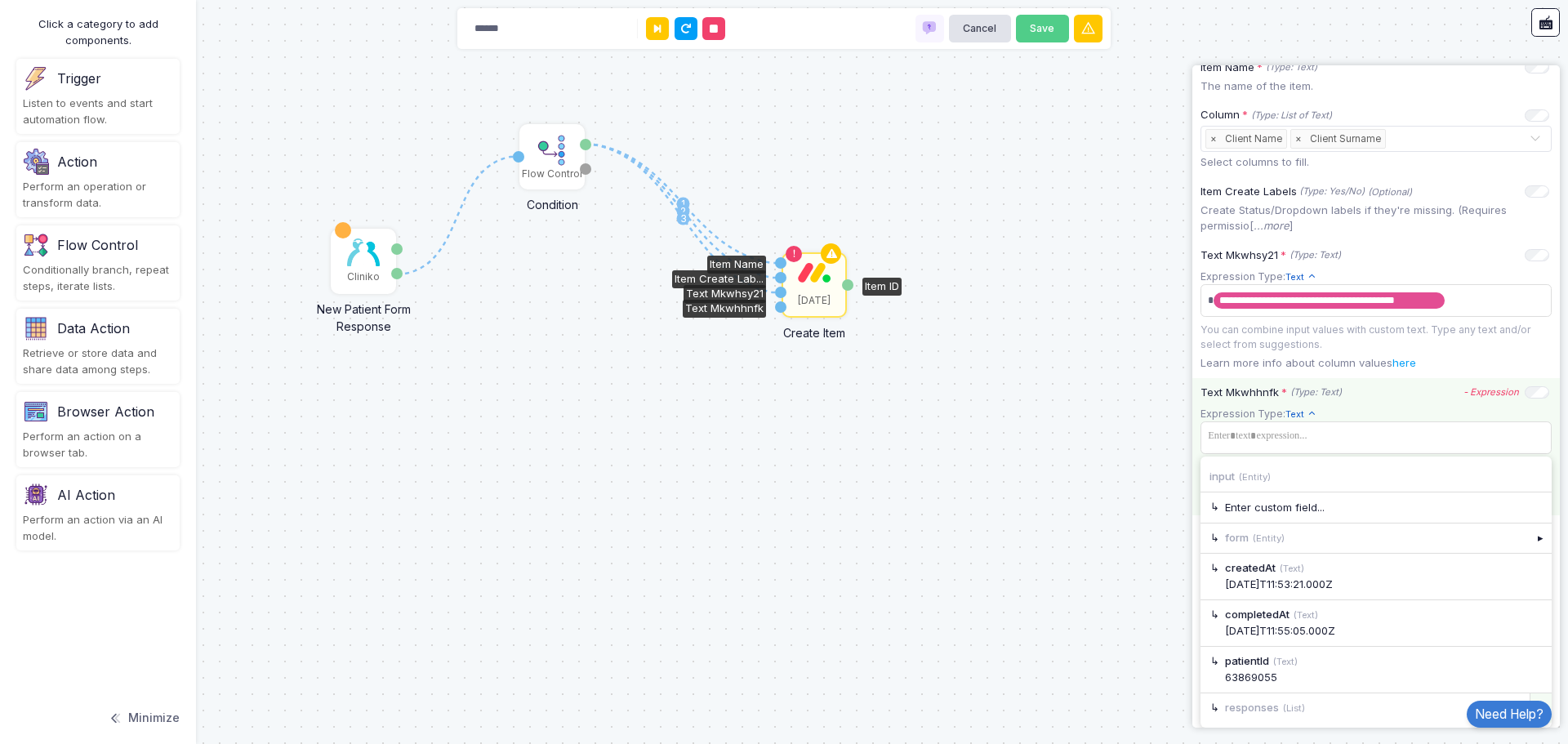
click at [1532, 693] on div "▸" at bounding box center [1540, 707] width 23 height 29
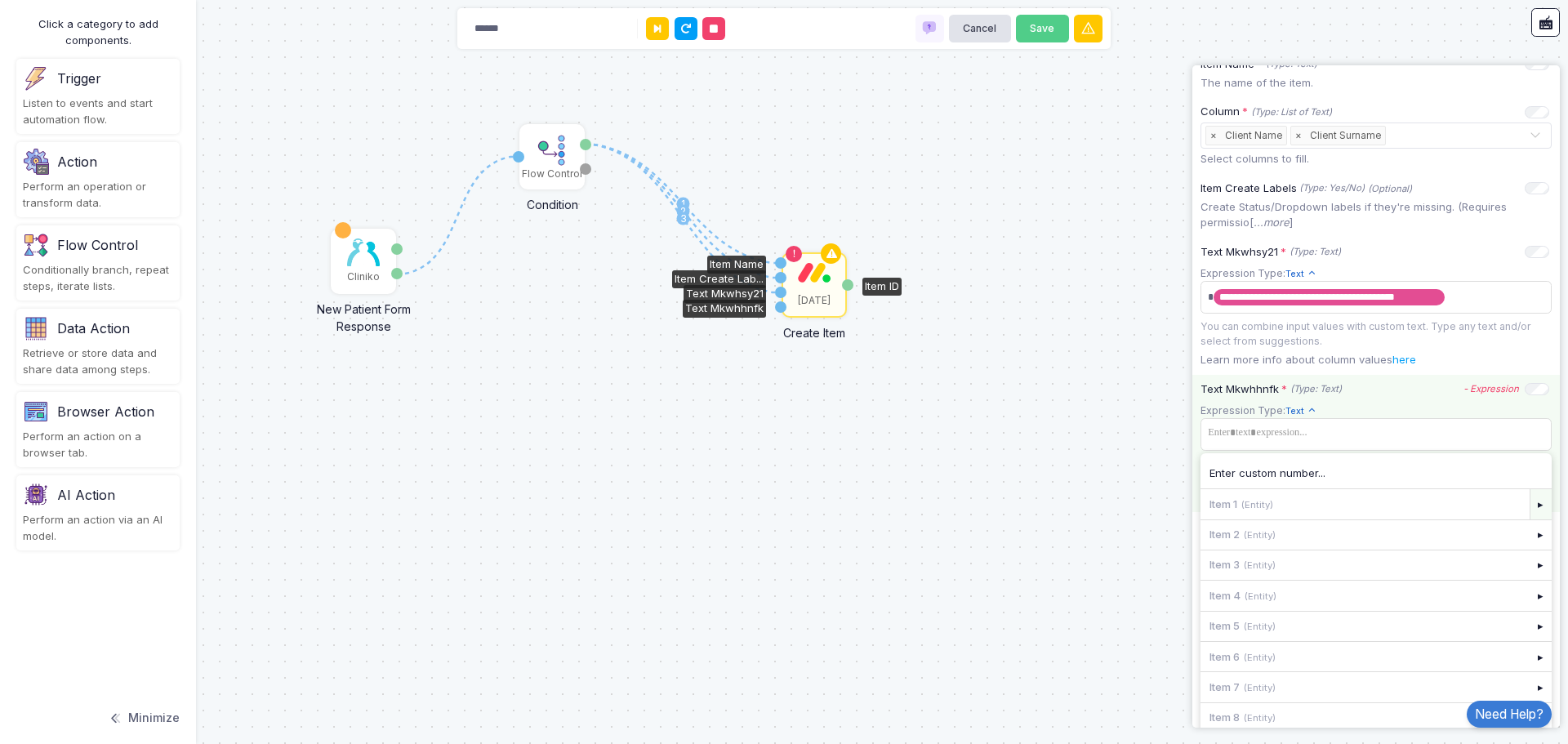
click at [1529, 506] on div "▸" at bounding box center [1540, 504] width 23 height 29
click at [1529, 637] on div "▸" at bounding box center [1540, 629] width 23 height 29
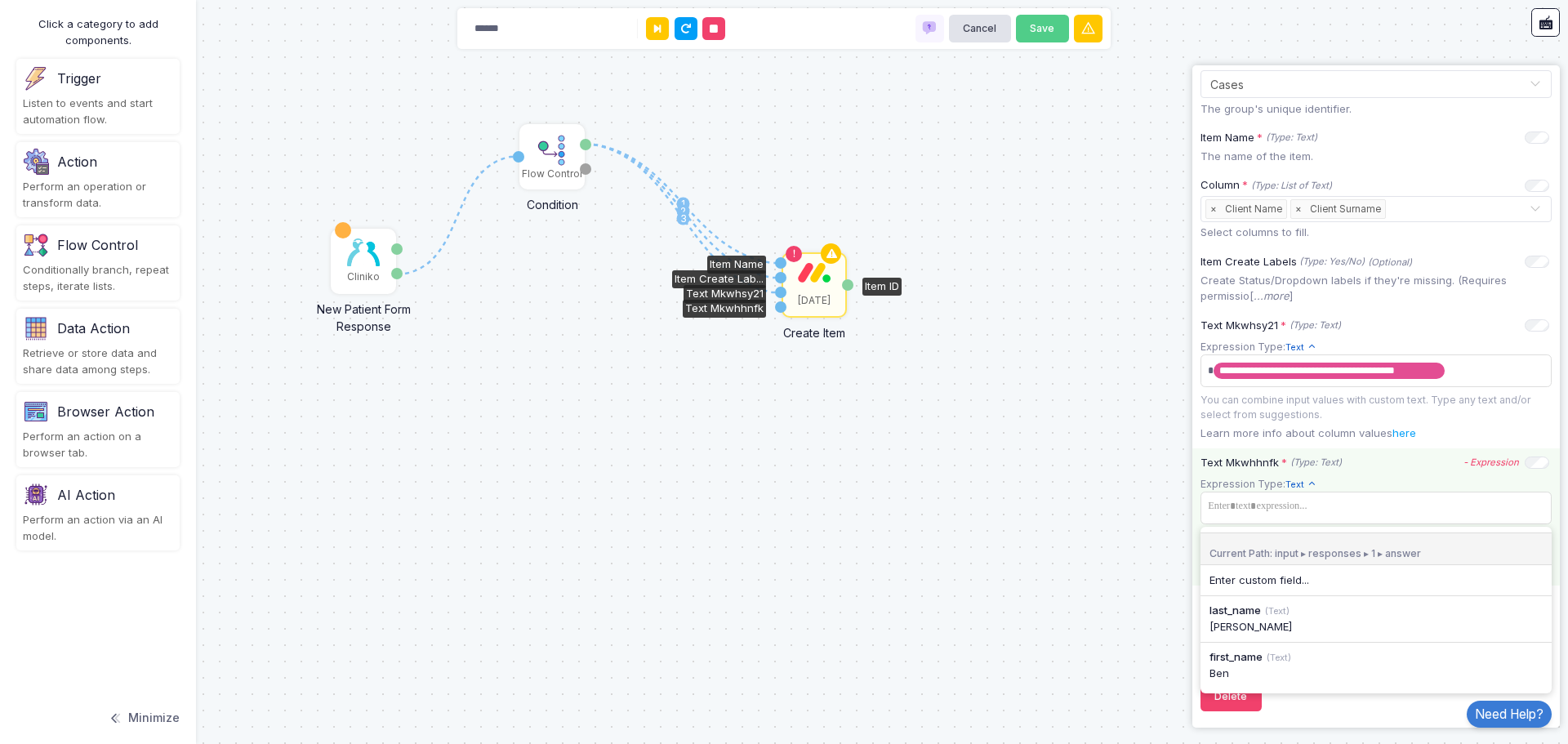
scroll to position [307, 0]
click at [1295, 616] on div "last_name (Text)" at bounding box center [1376, 610] width 333 height 16
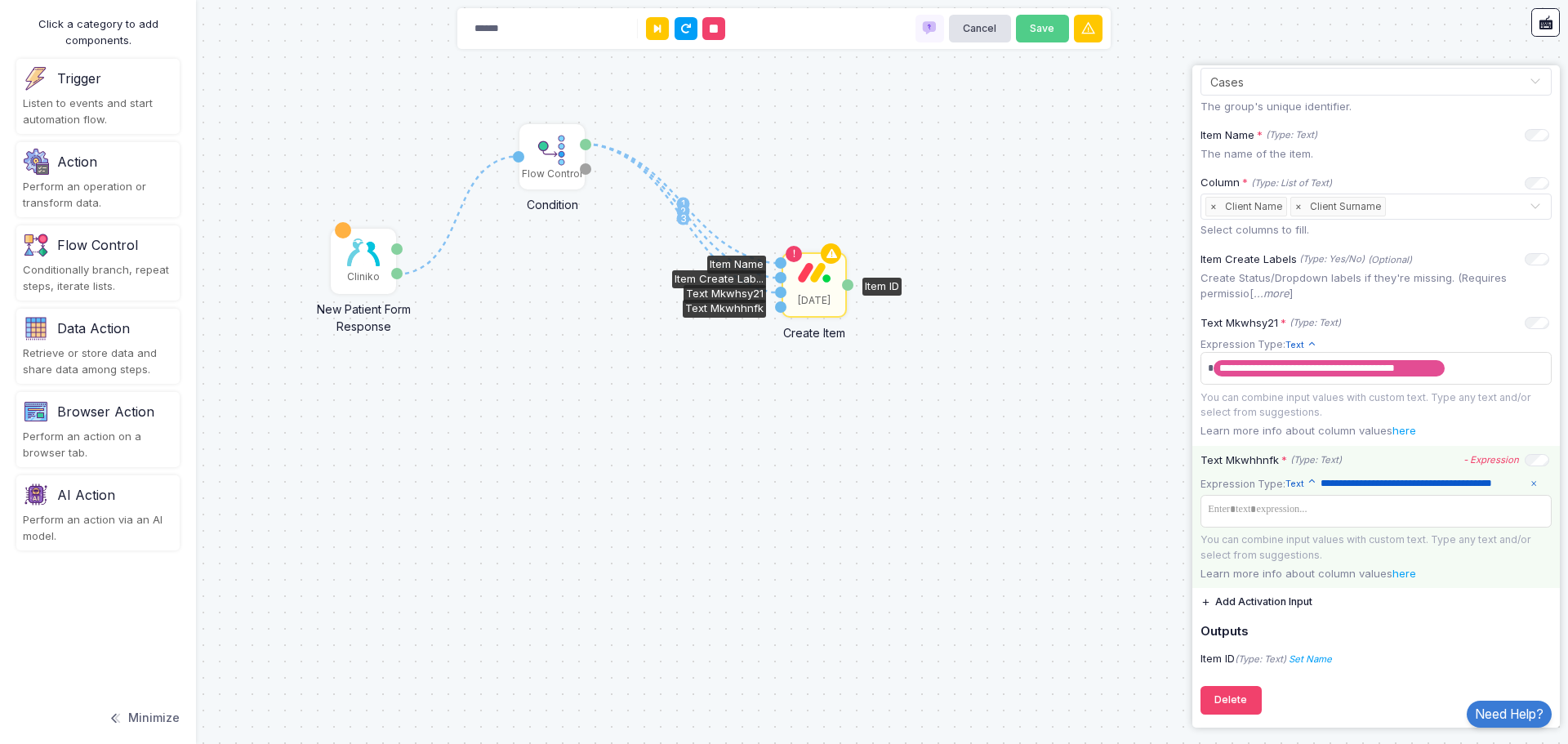
scroll to position [328, 0]
click at [1430, 625] on h5 "Outputs" at bounding box center [1376, 628] width 351 height 15
click at [981, 478] on div "1 1 2 3 Cliniko New Patient Form Response Patient ID Response Flow Control Cond…" at bounding box center [784, 372] width 1568 height 744
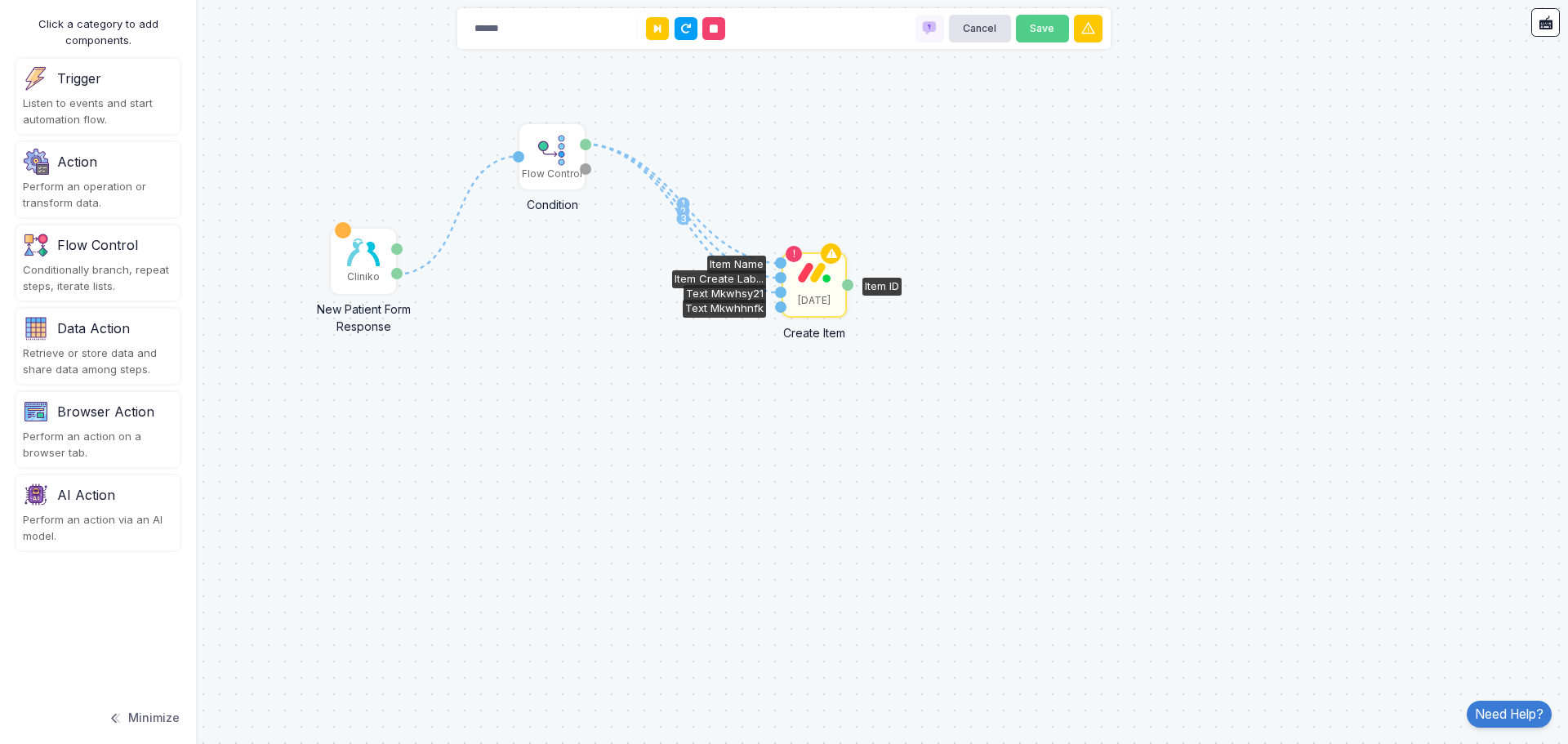
click at [806, 292] on div "[DATE]" at bounding box center [813, 285] width 62 height 62
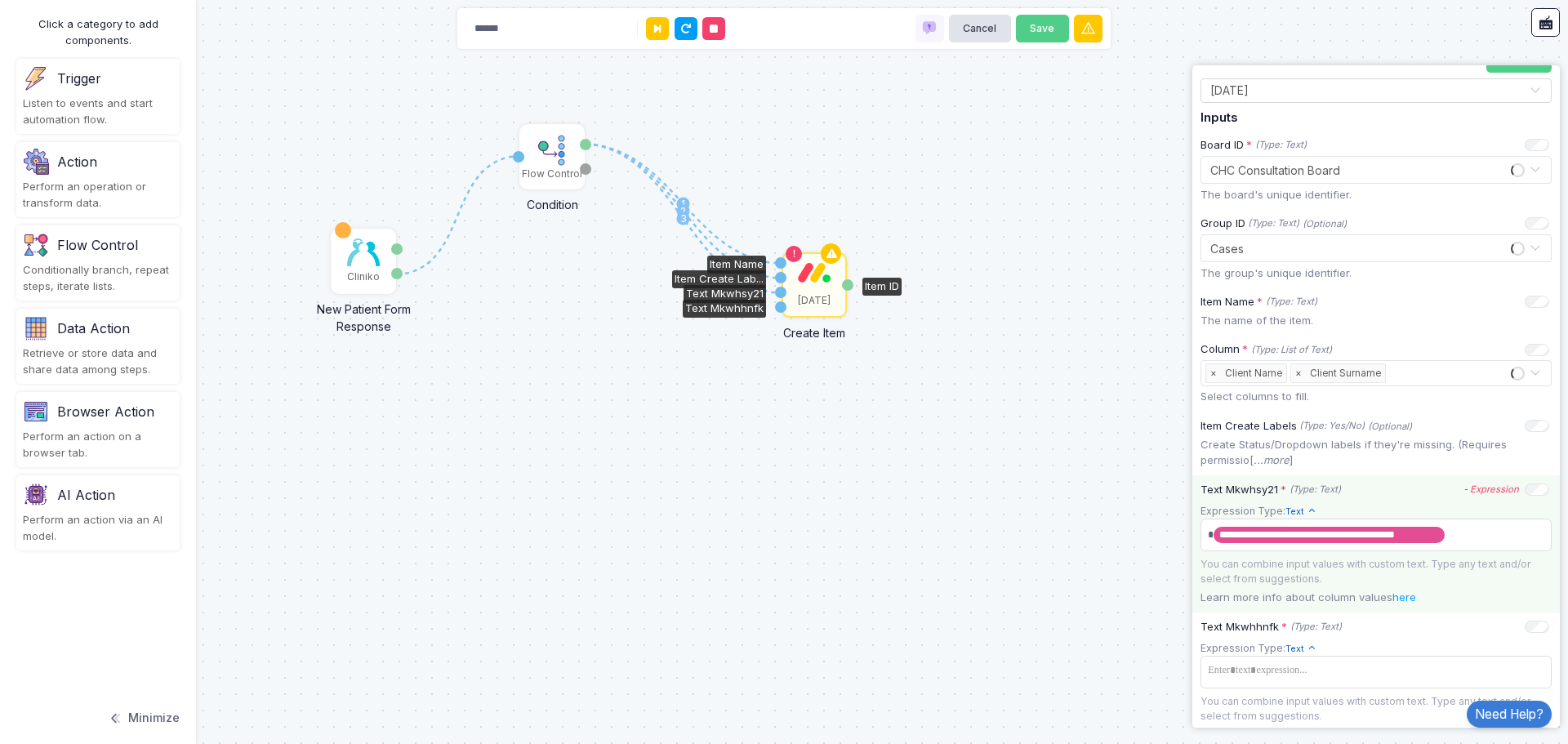
scroll to position [307, 0]
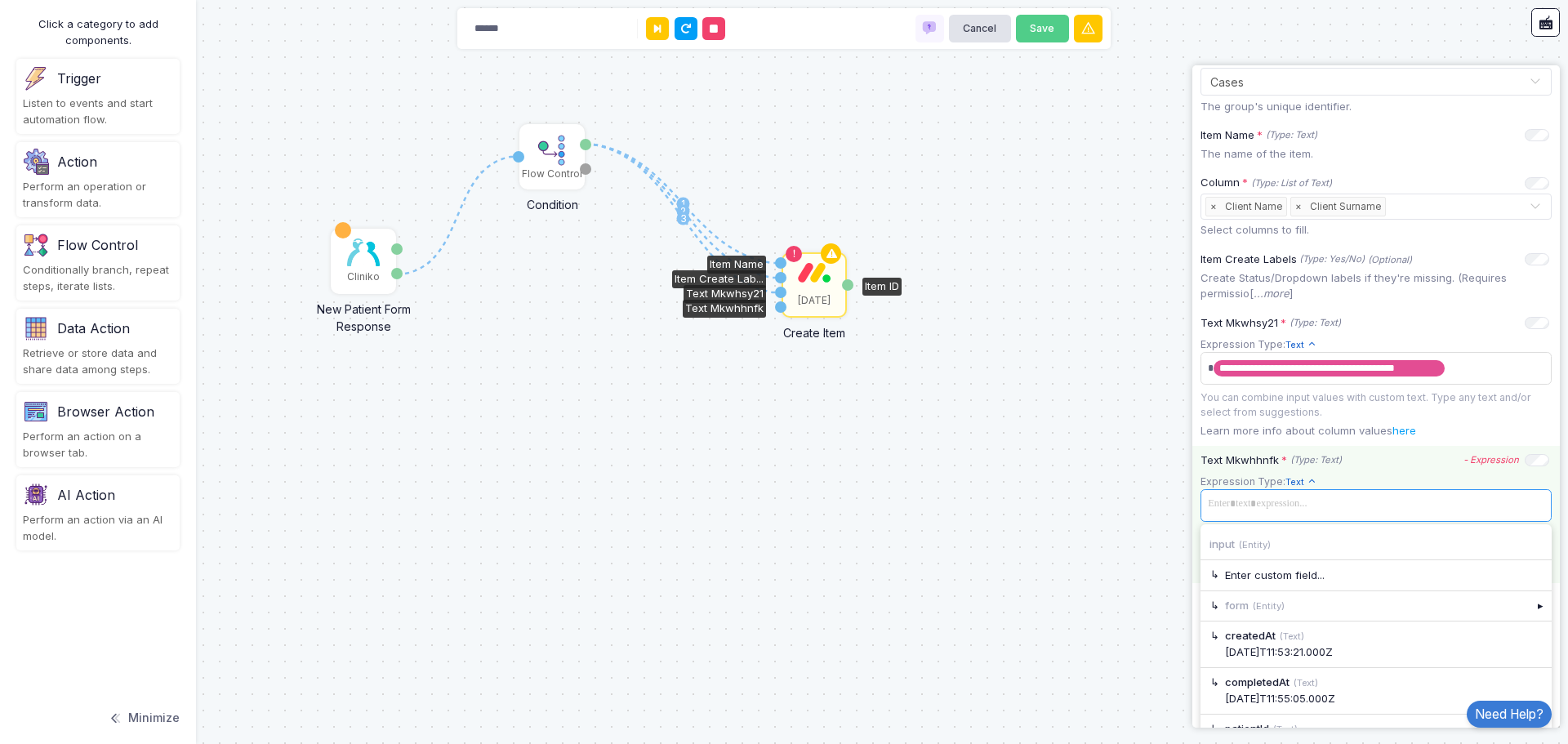
click at [1298, 504] on span at bounding box center [1376, 505] width 345 height 24
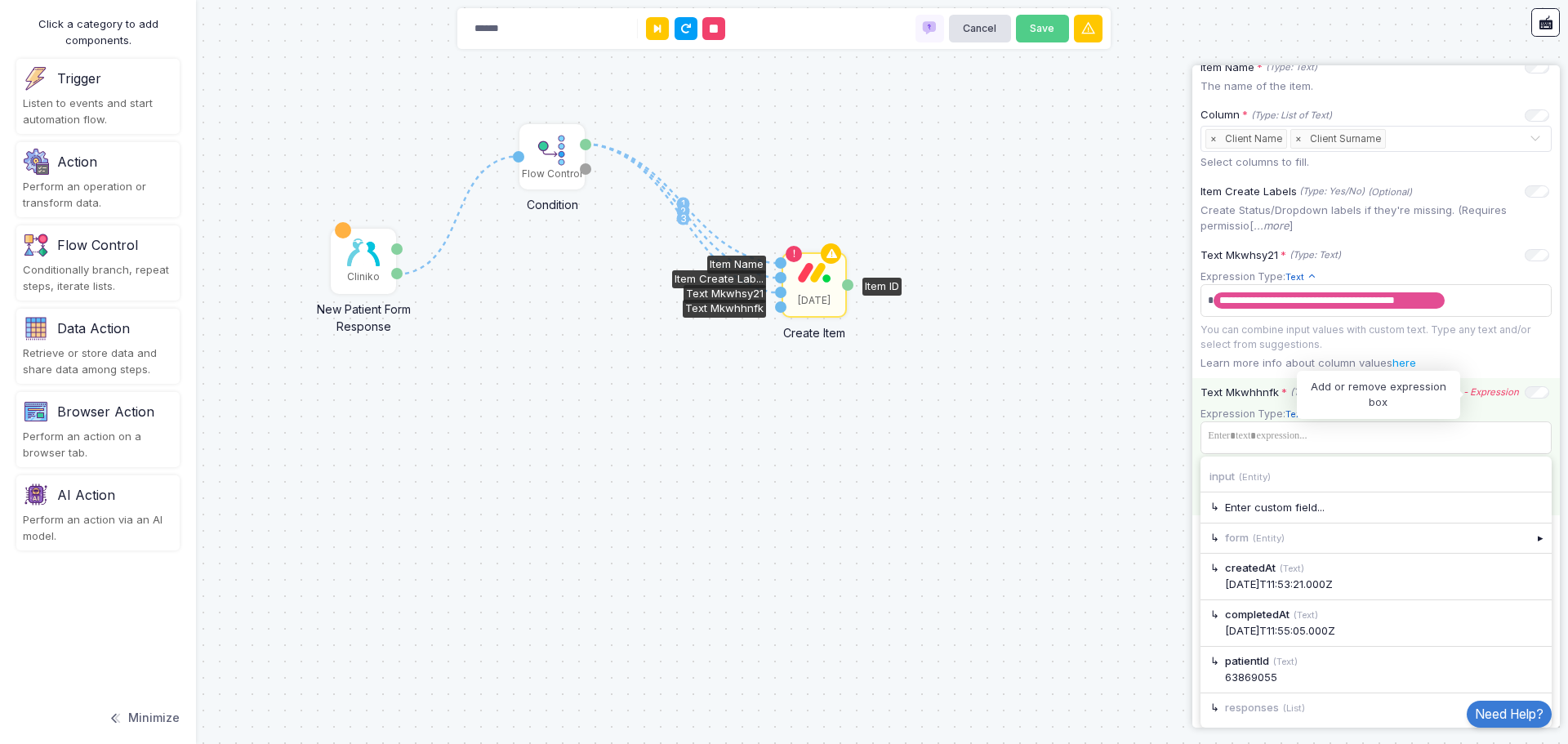
click at [1482, 389] on icon "- Expression" at bounding box center [1491, 391] width 56 height 11
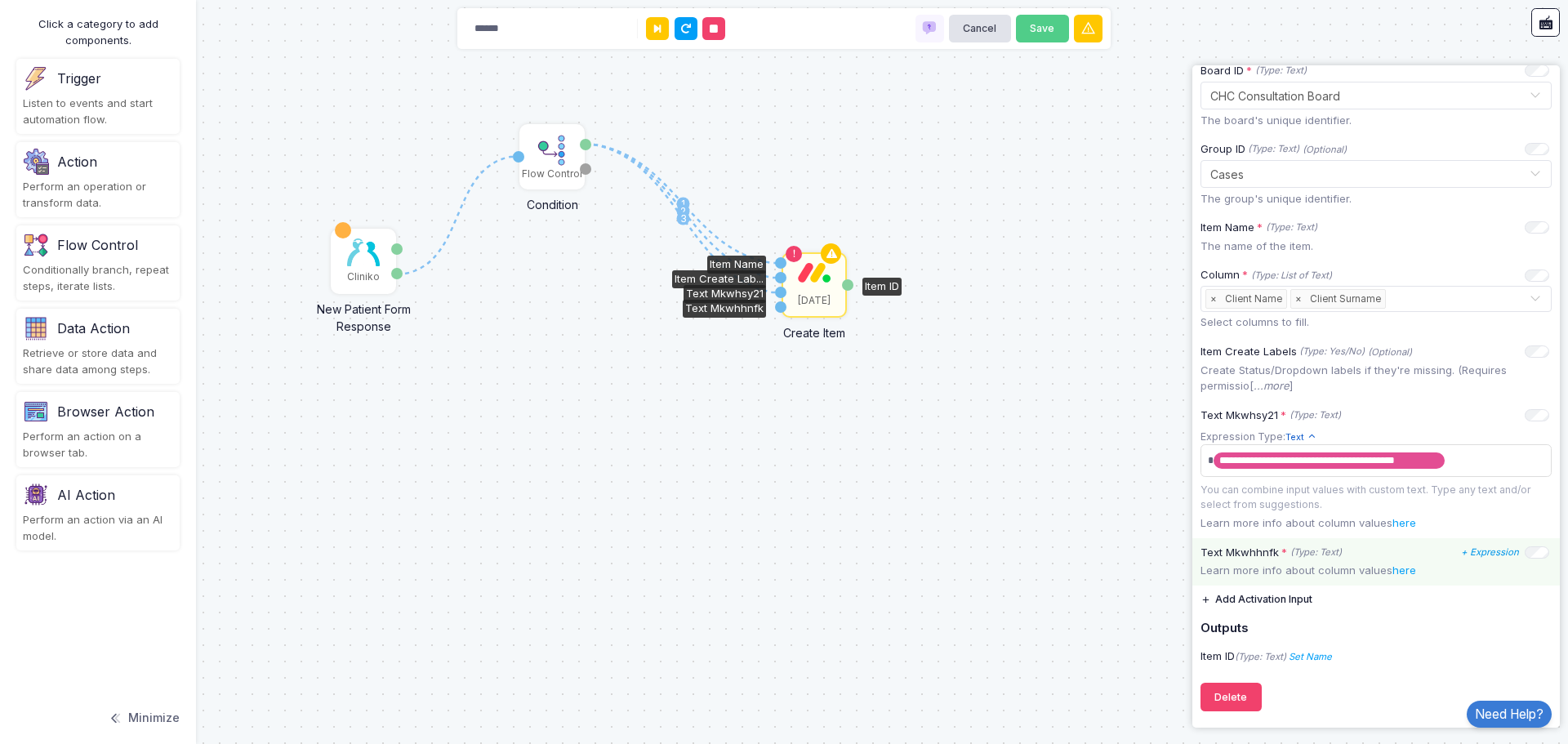
click at [1357, 570] on p "Learn more info about column values here" at bounding box center [1376, 570] width 351 height 16
click at [1481, 549] on icon "+ Expression" at bounding box center [1489, 552] width 58 height 11
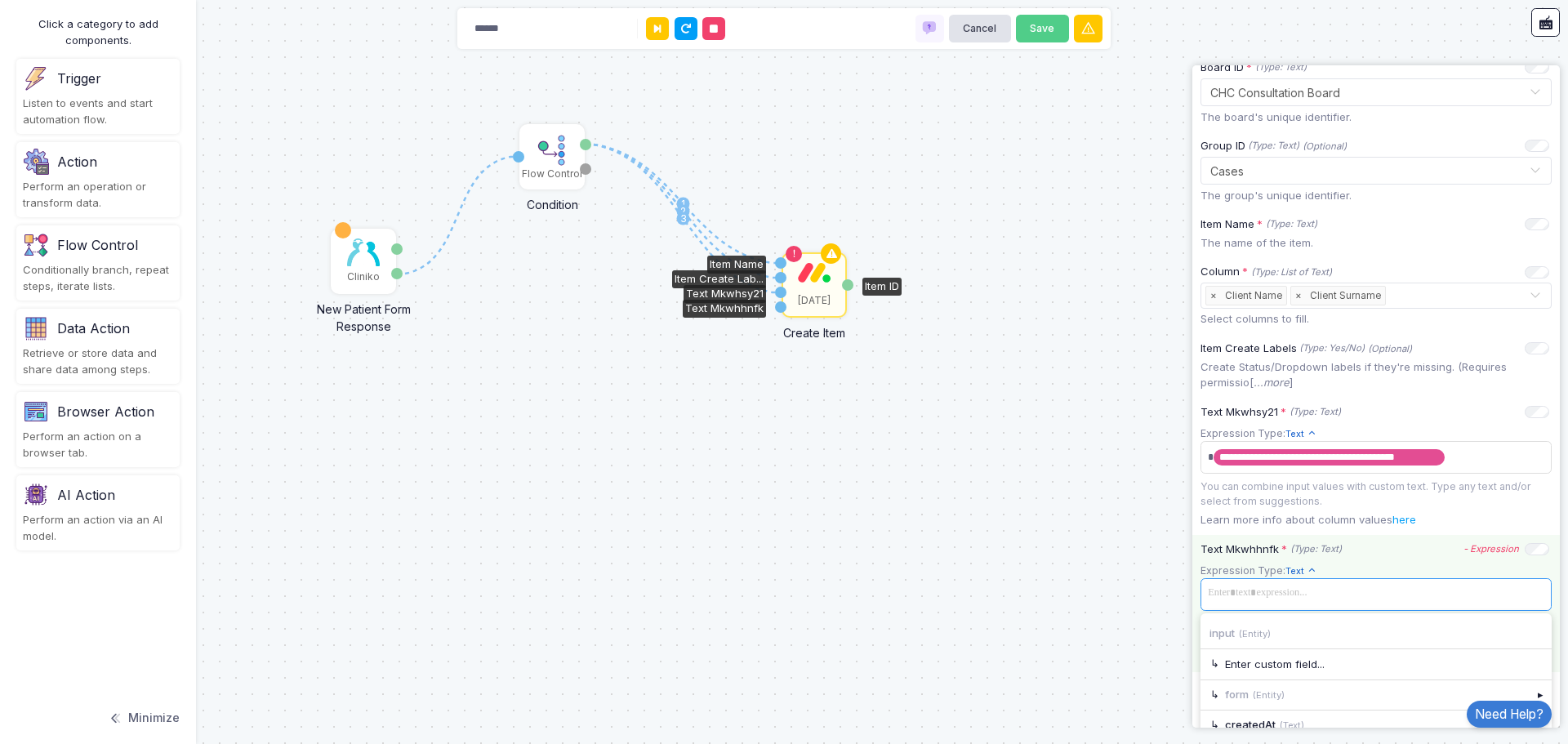
click at [1370, 601] on span at bounding box center [1376, 593] width 345 height 24
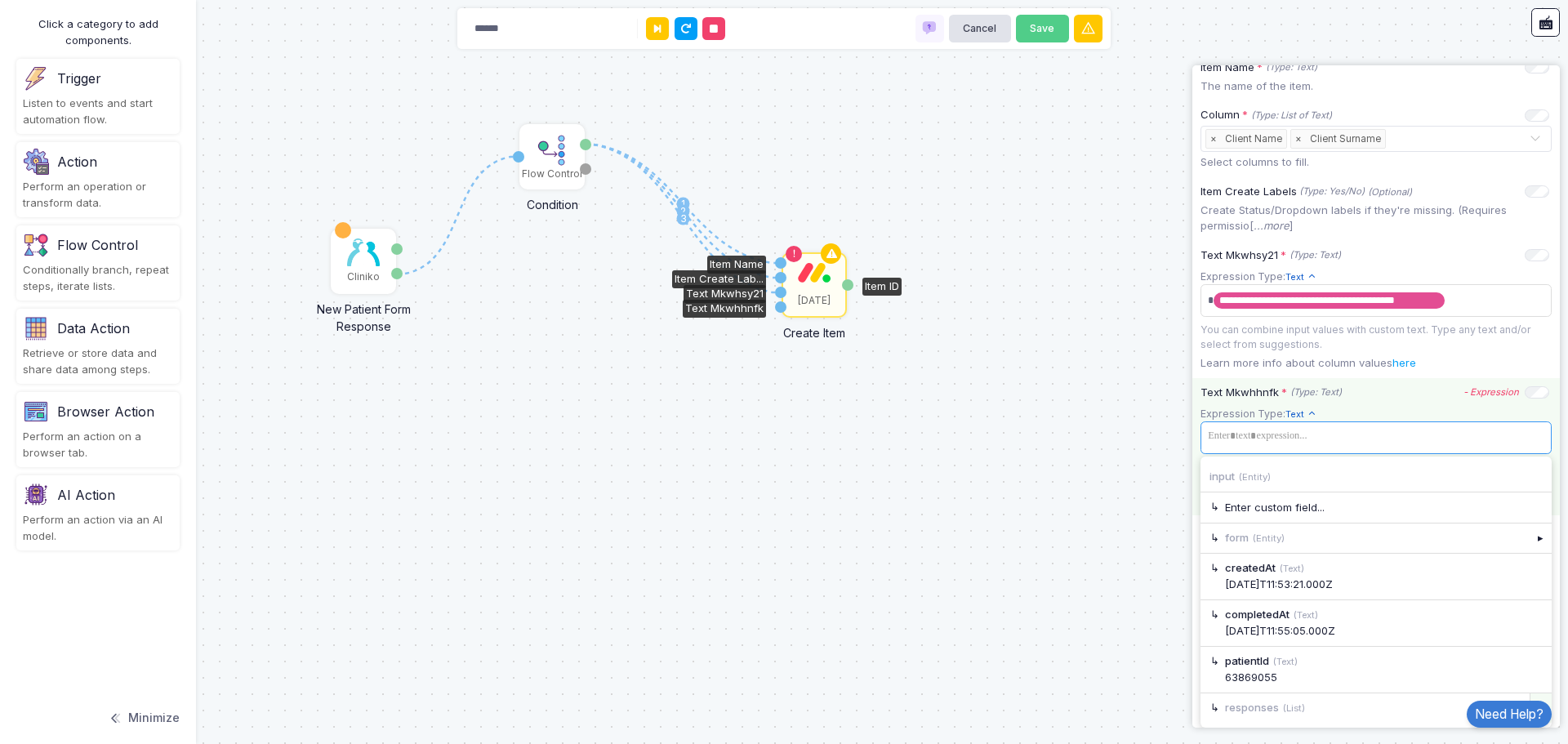
click at [1529, 693] on div "▸" at bounding box center [1540, 707] width 23 height 29
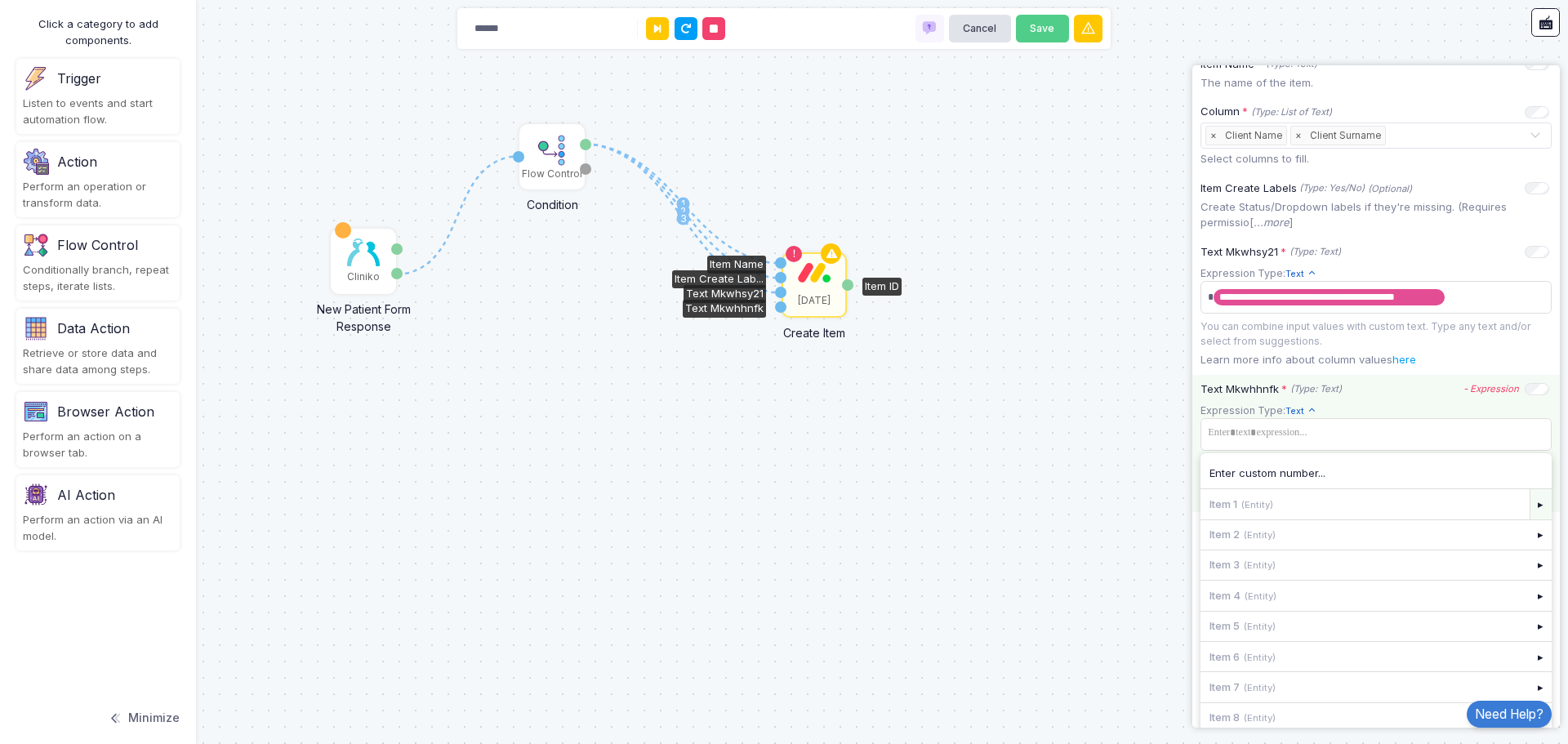
click at [1529, 511] on div "▸" at bounding box center [1540, 504] width 23 height 29
click at [1529, 631] on div "▸" at bounding box center [1540, 629] width 23 height 29
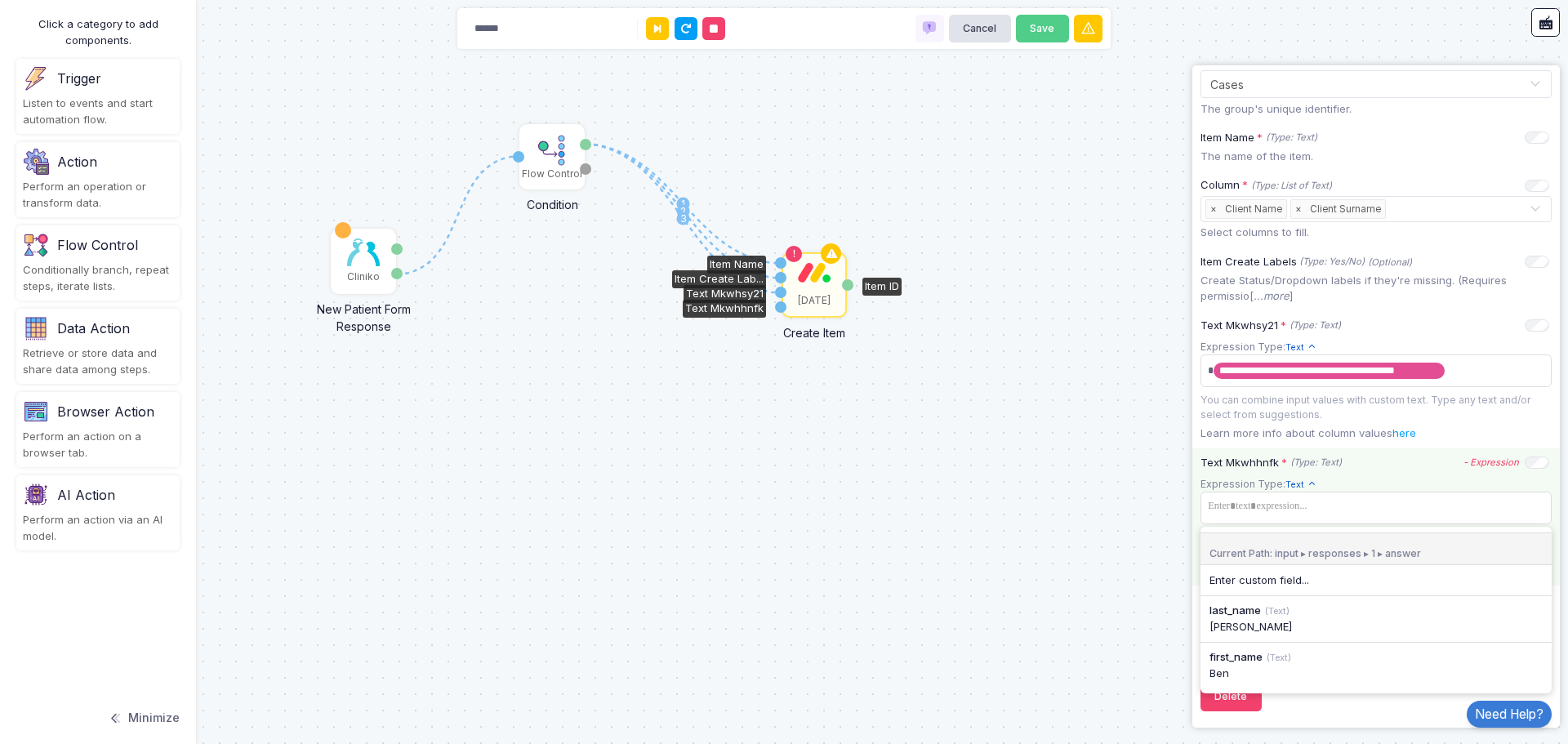
scroll to position [307, 0]
click at [1316, 629] on div "[PERSON_NAME]" at bounding box center [1376, 627] width 333 height 16
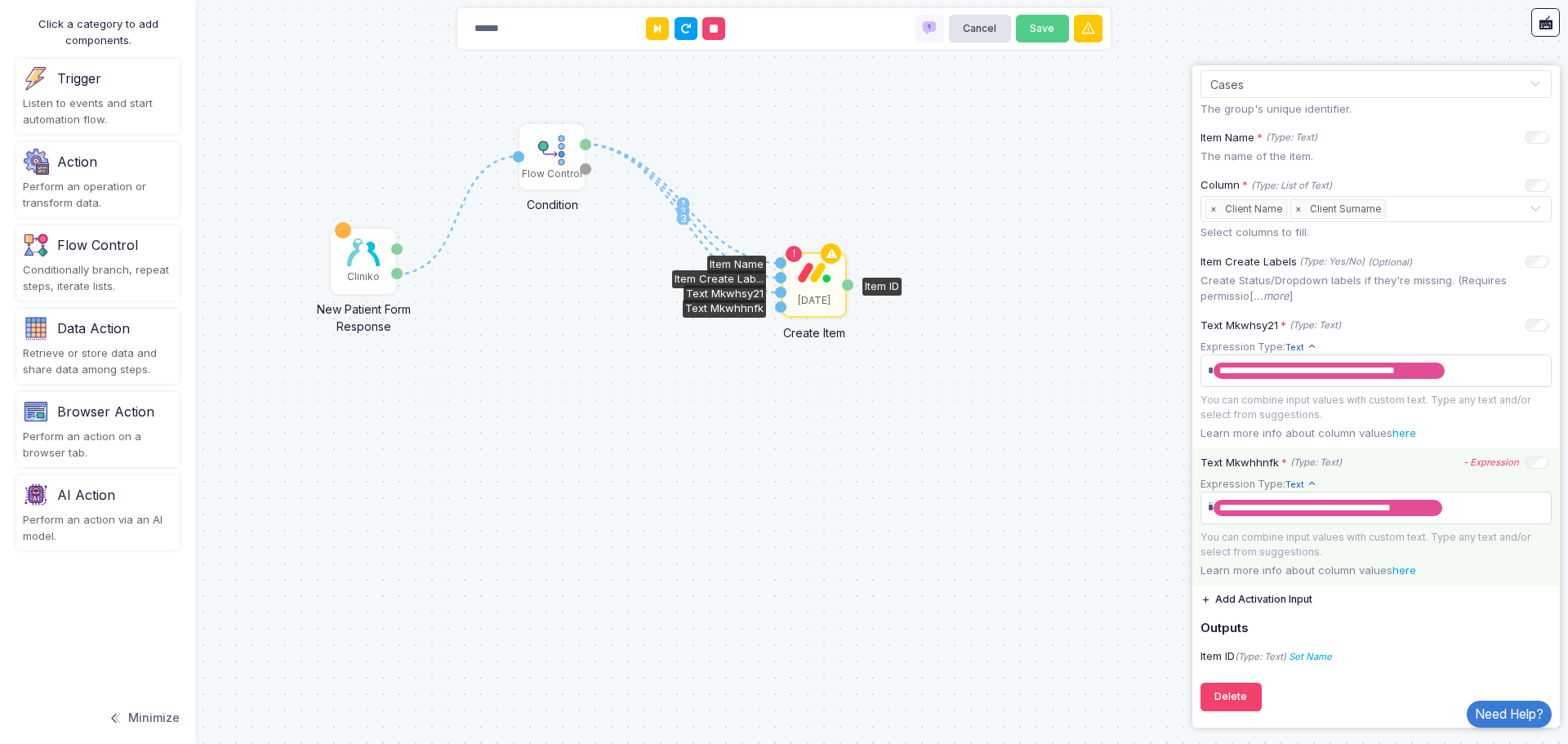
scroll to position [310, 0]
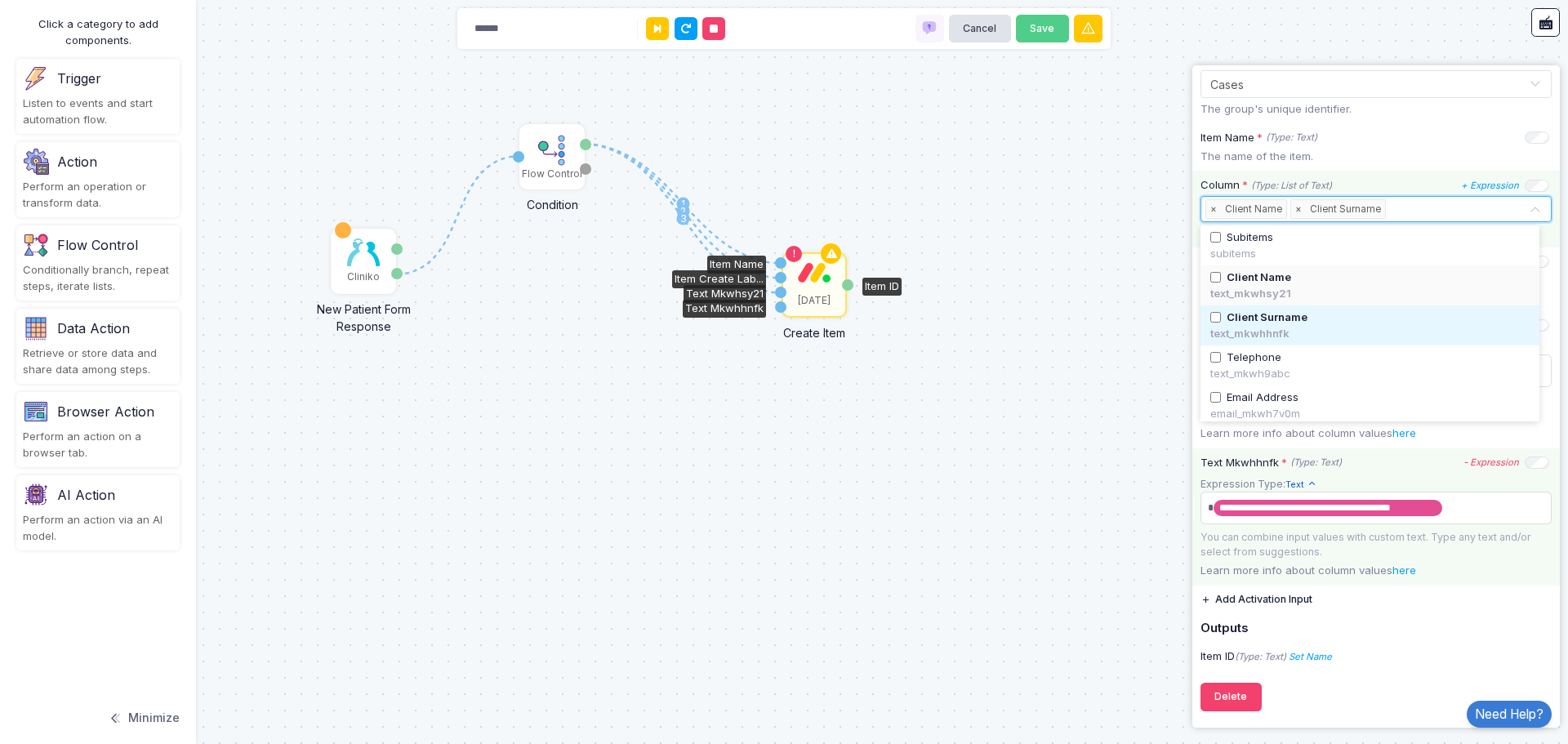
click at [1432, 202] on input "text" at bounding box center [1458, 209] width 140 height 18
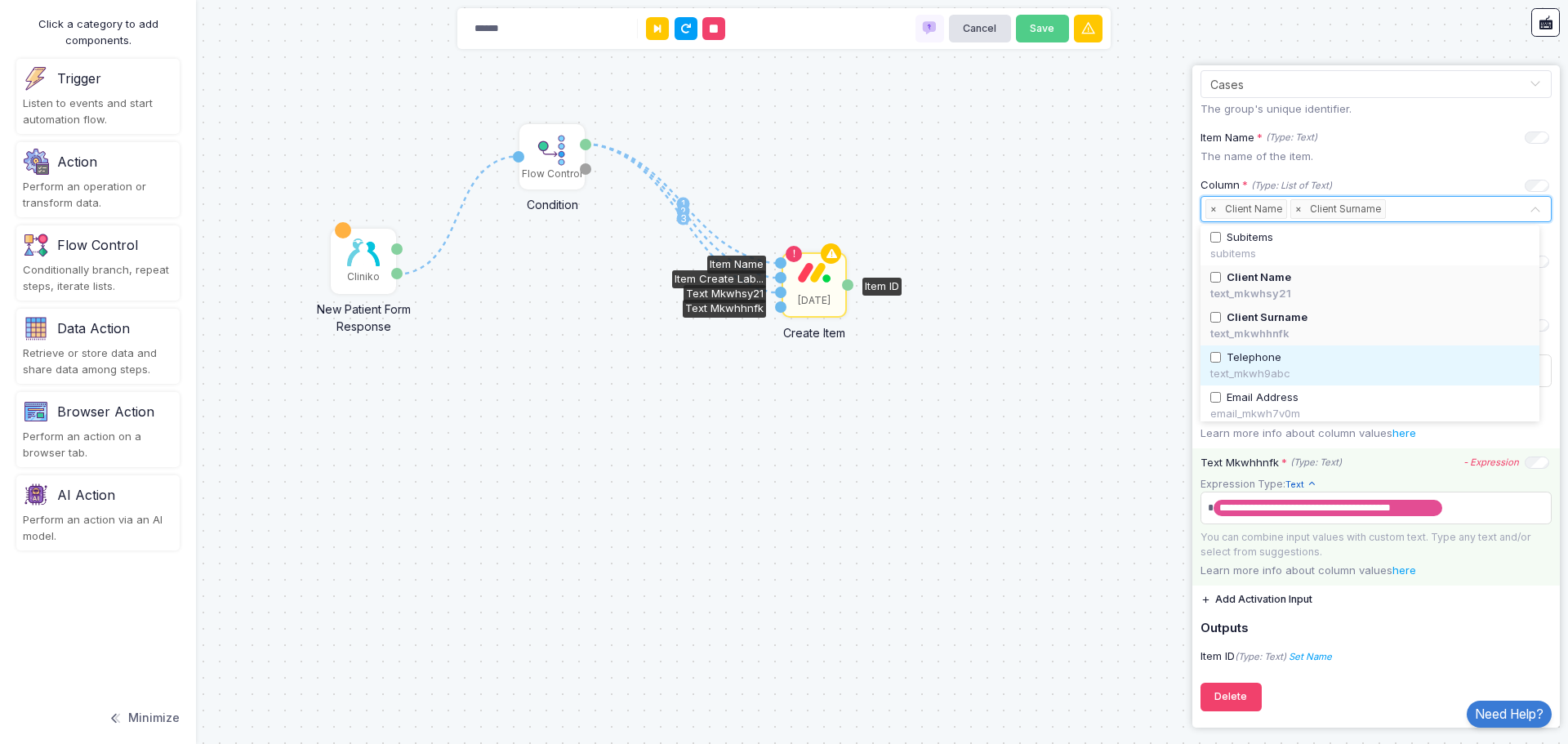
click at [1242, 350] on span "Telephone" at bounding box center [1253, 358] width 55 height 16
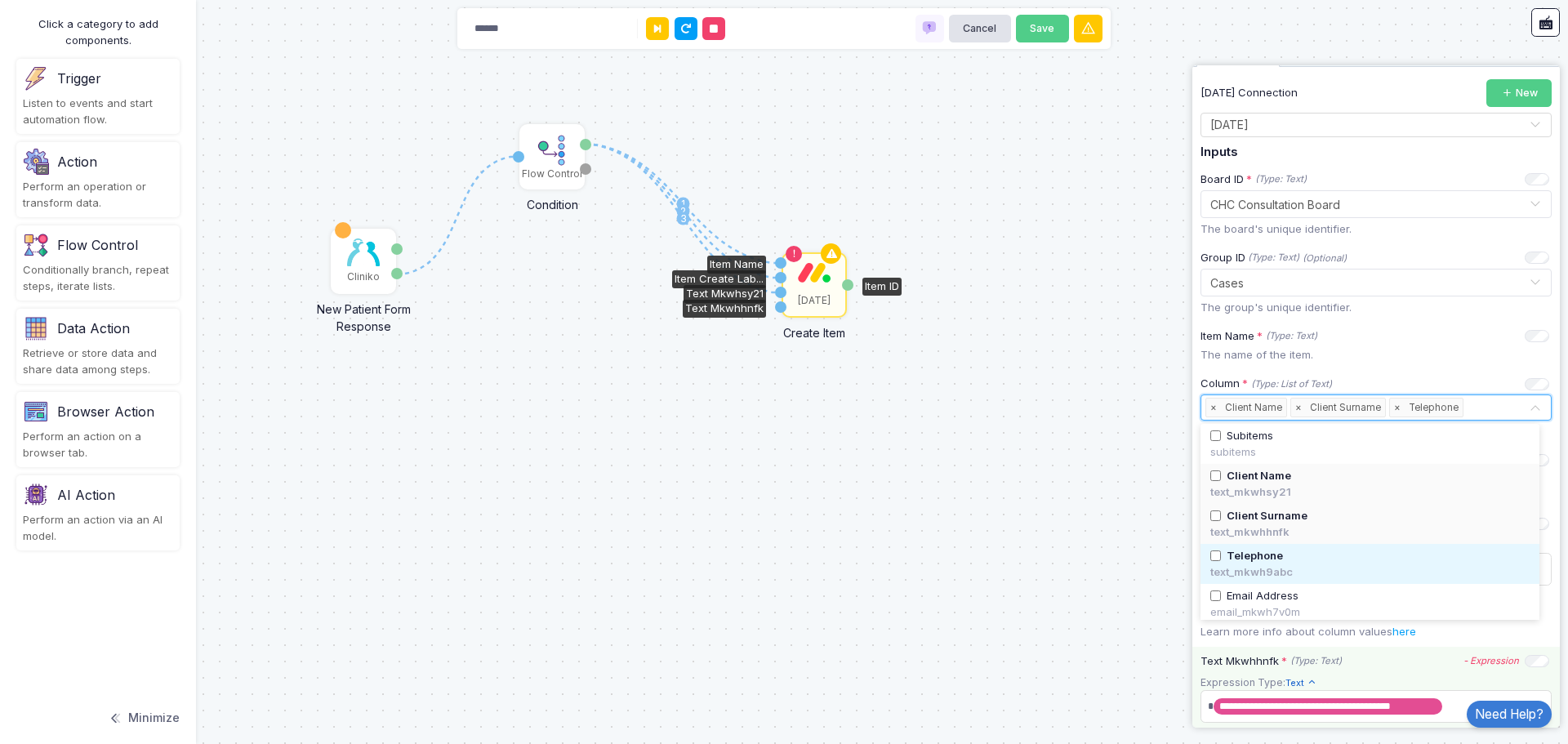
click at [990, 347] on div "1 1 2 3 Cliniko New Patient Form Response Patient ID Response Flow Control Cond…" at bounding box center [784, 372] width 1568 height 744
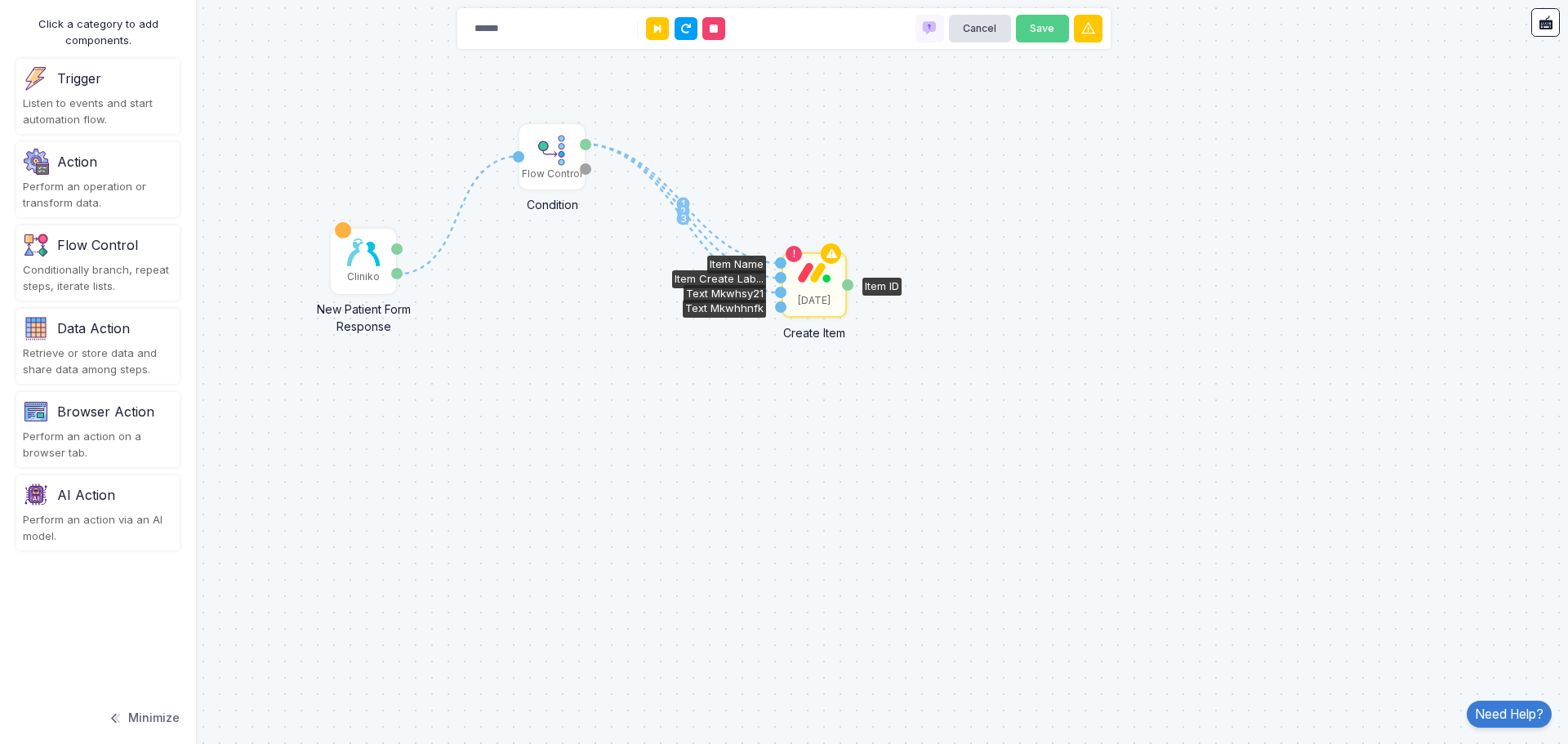
click at [801, 295] on div "[DATE]" at bounding box center [813, 300] width 33 height 15
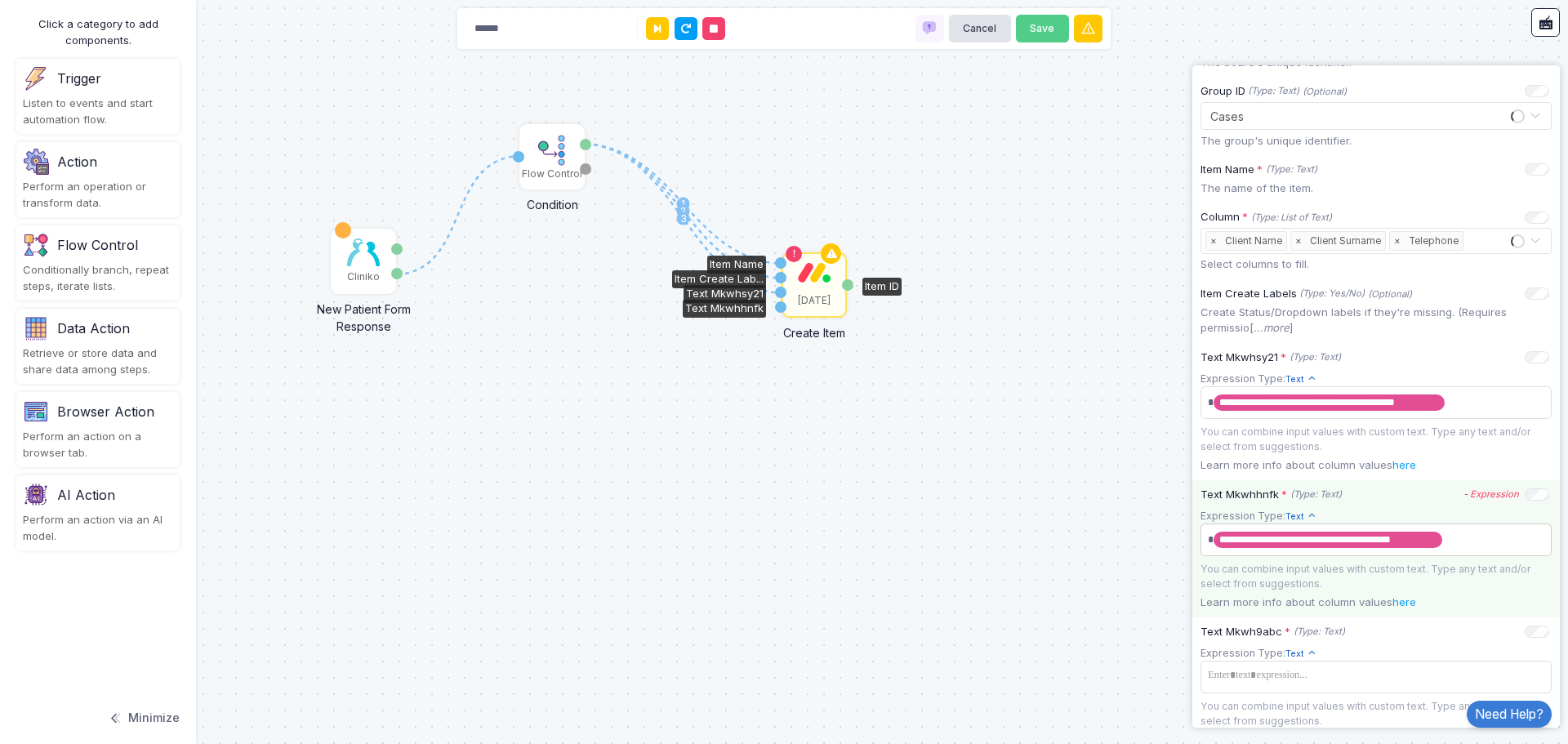
scroll to position [448, 0]
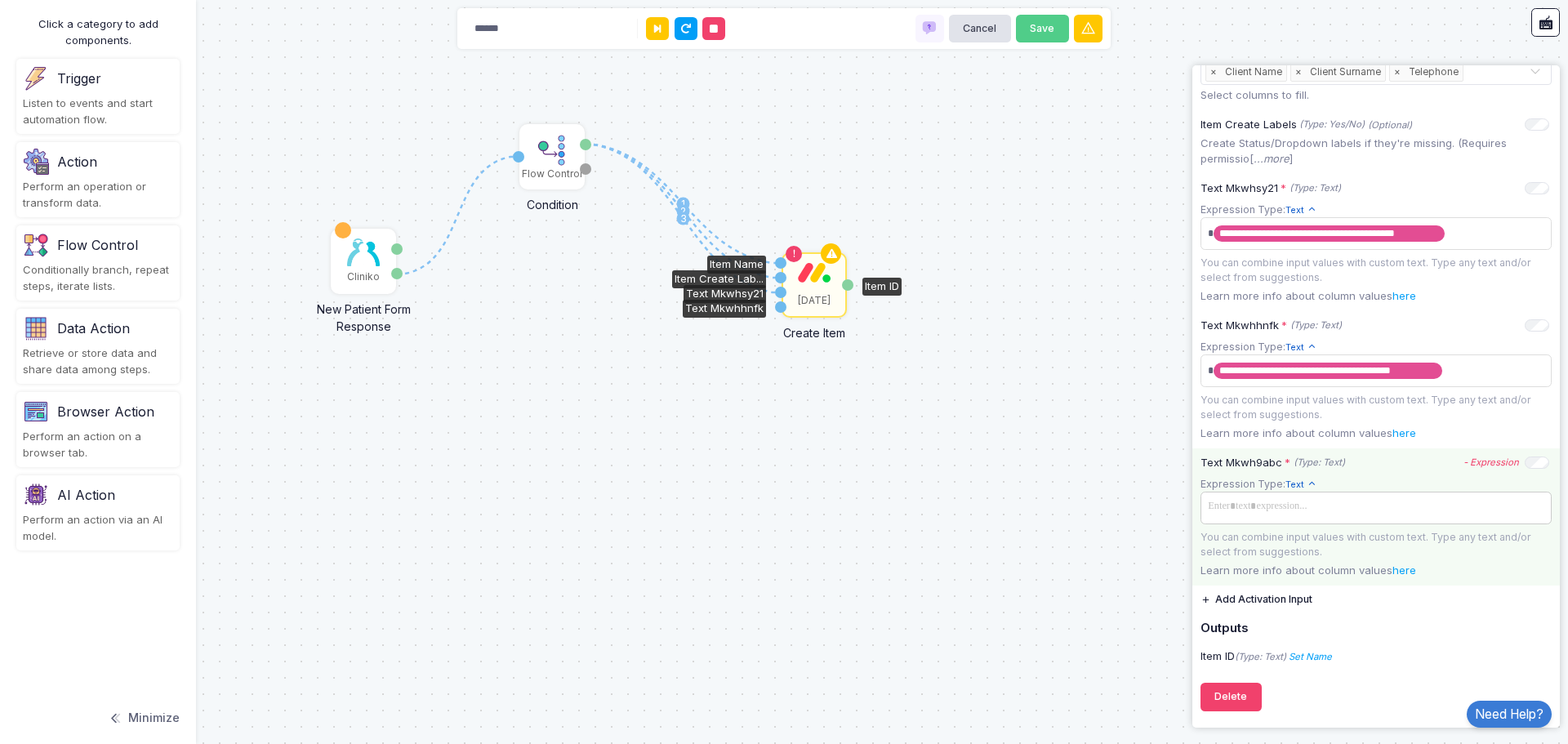
click at [1373, 510] on span at bounding box center [1376, 507] width 345 height 24
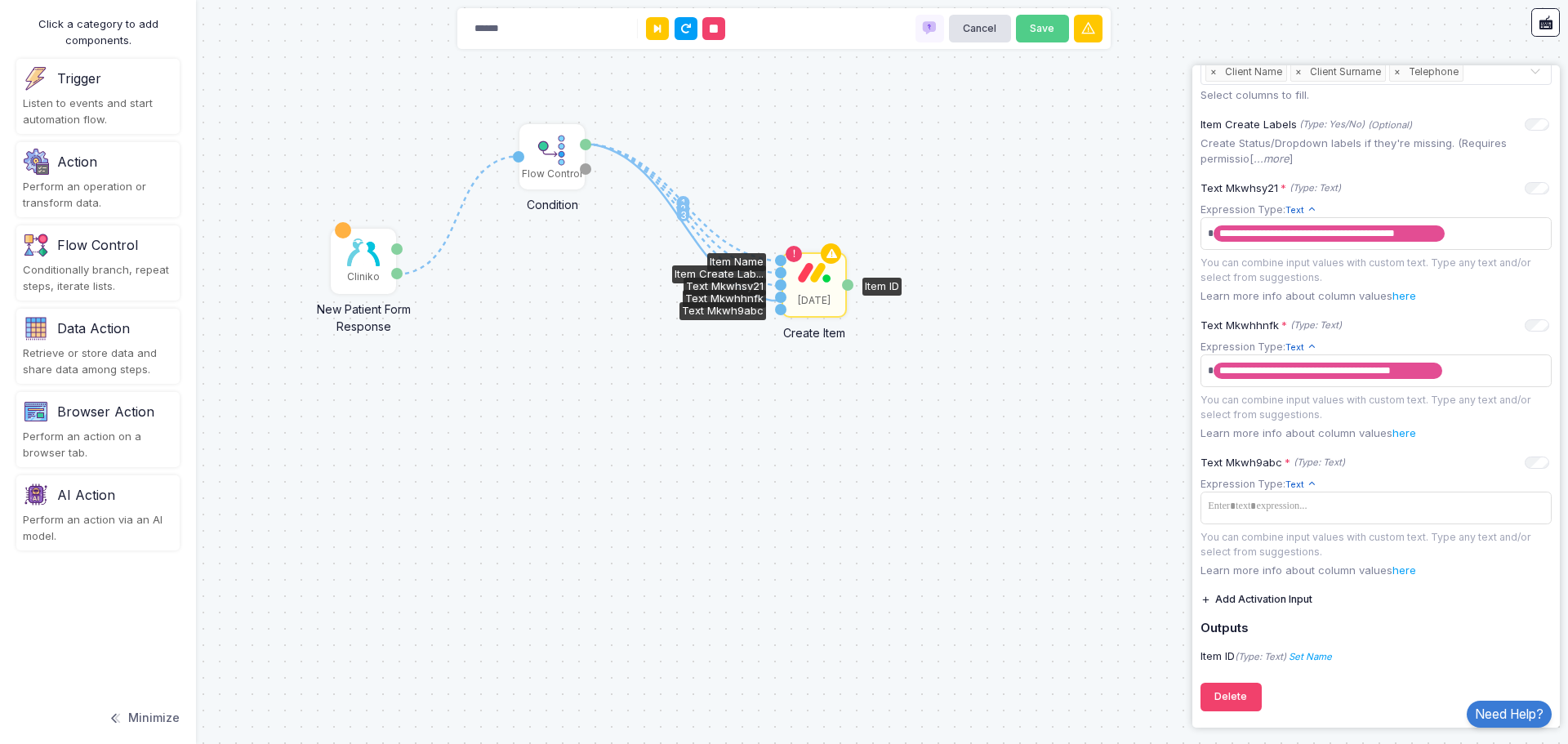
drag, startPoint x: 586, startPoint y: 145, endPoint x: 780, endPoint y: 300, distance: 248.3
click at [16, 17] on div "1 1 2 3 1 Cliniko New Patient Form Response Patient ID Response Flow Control Co…" at bounding box center [16, 16] width 1 height 1
drag, startPoint x: 584, startPoint y: 145, endPoint x: 779, endPoint y: 309, distance: 254.8
click at [16, 17] on div "1 1 2 3 4 1 Cliniko New Patient Form Response Patient ID Response Flow Control …" at bounding box center [16, 16] width 1 height 1
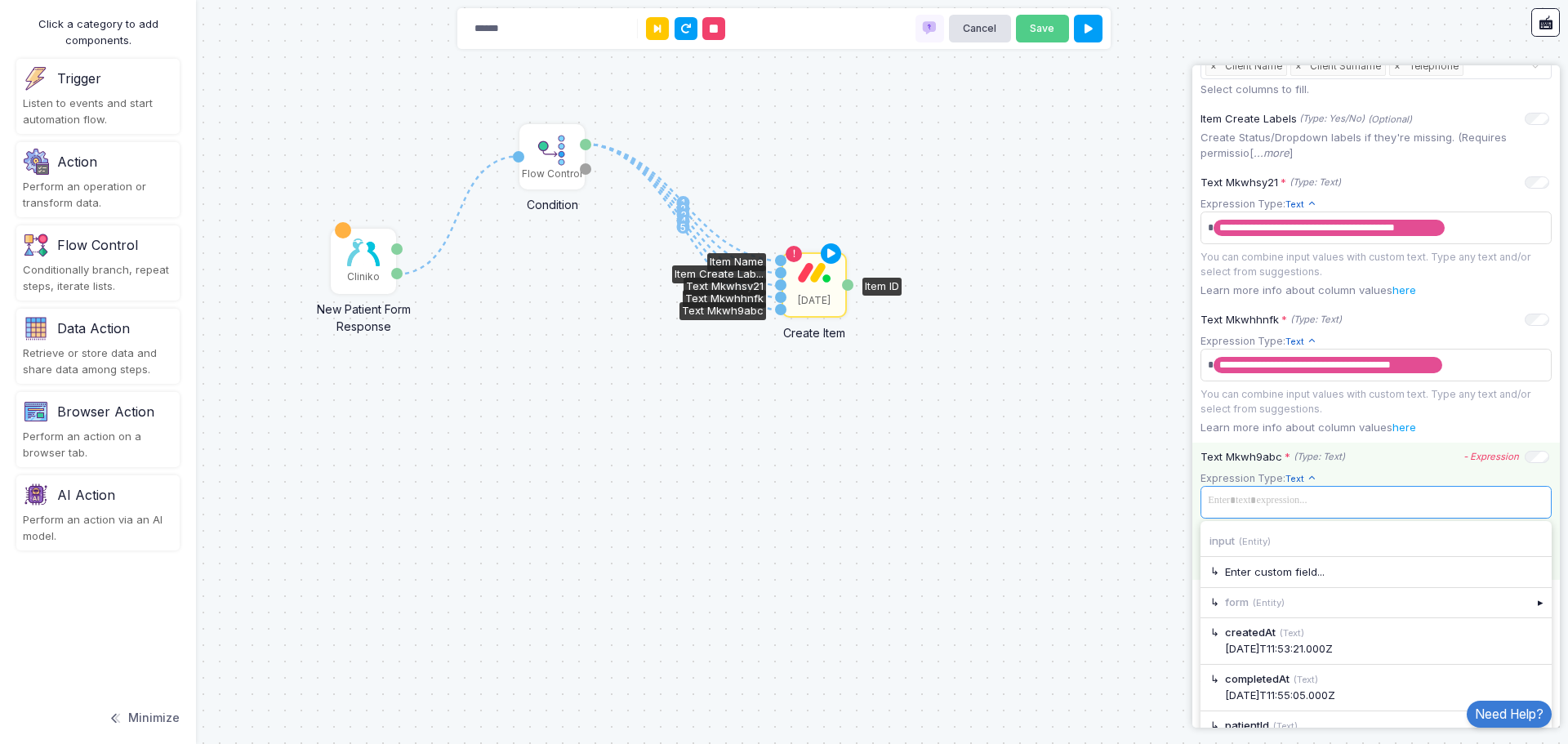
click at [1336, 513] on span at bounding box center [1376, 502] width 345 height 24
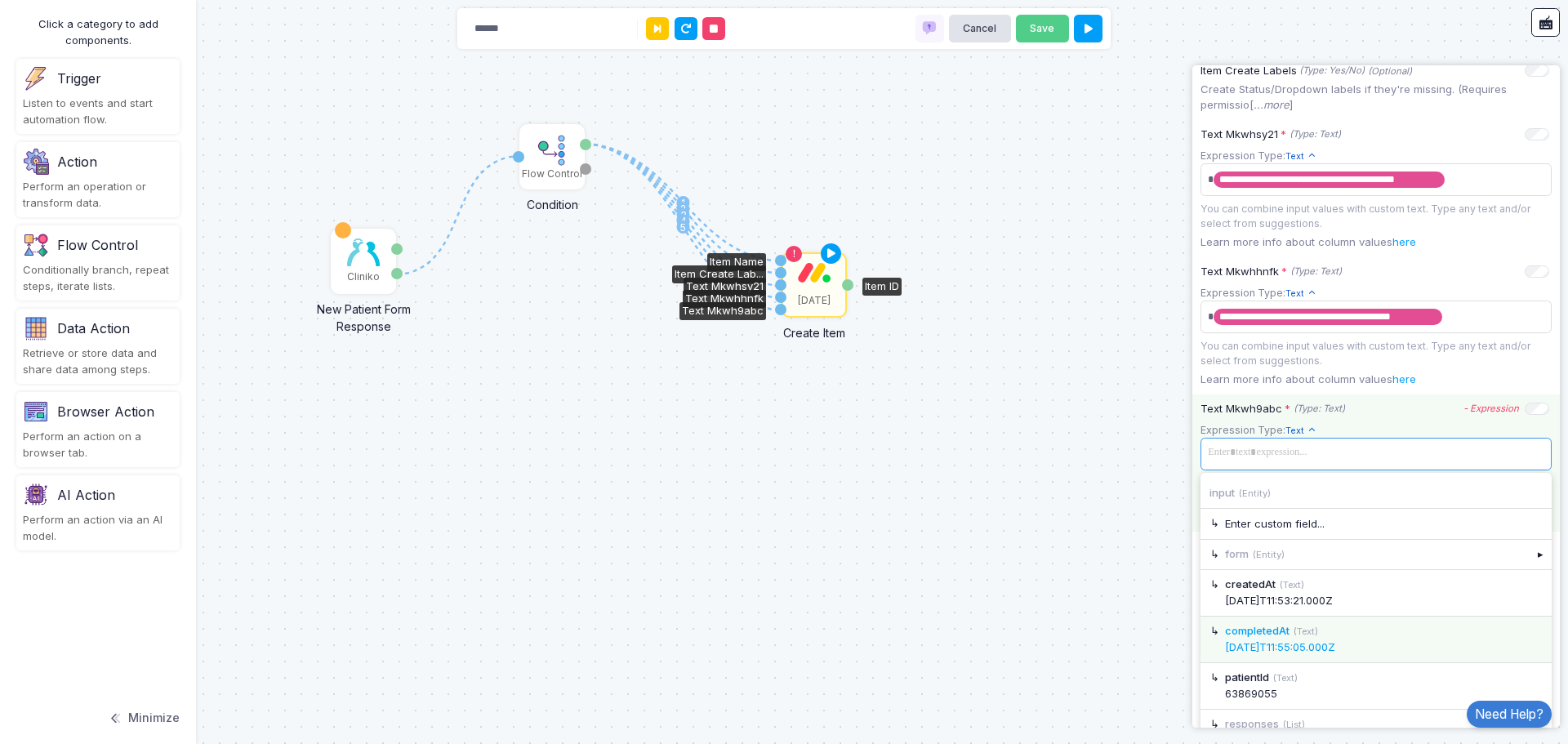
scroll to position [518, 0]
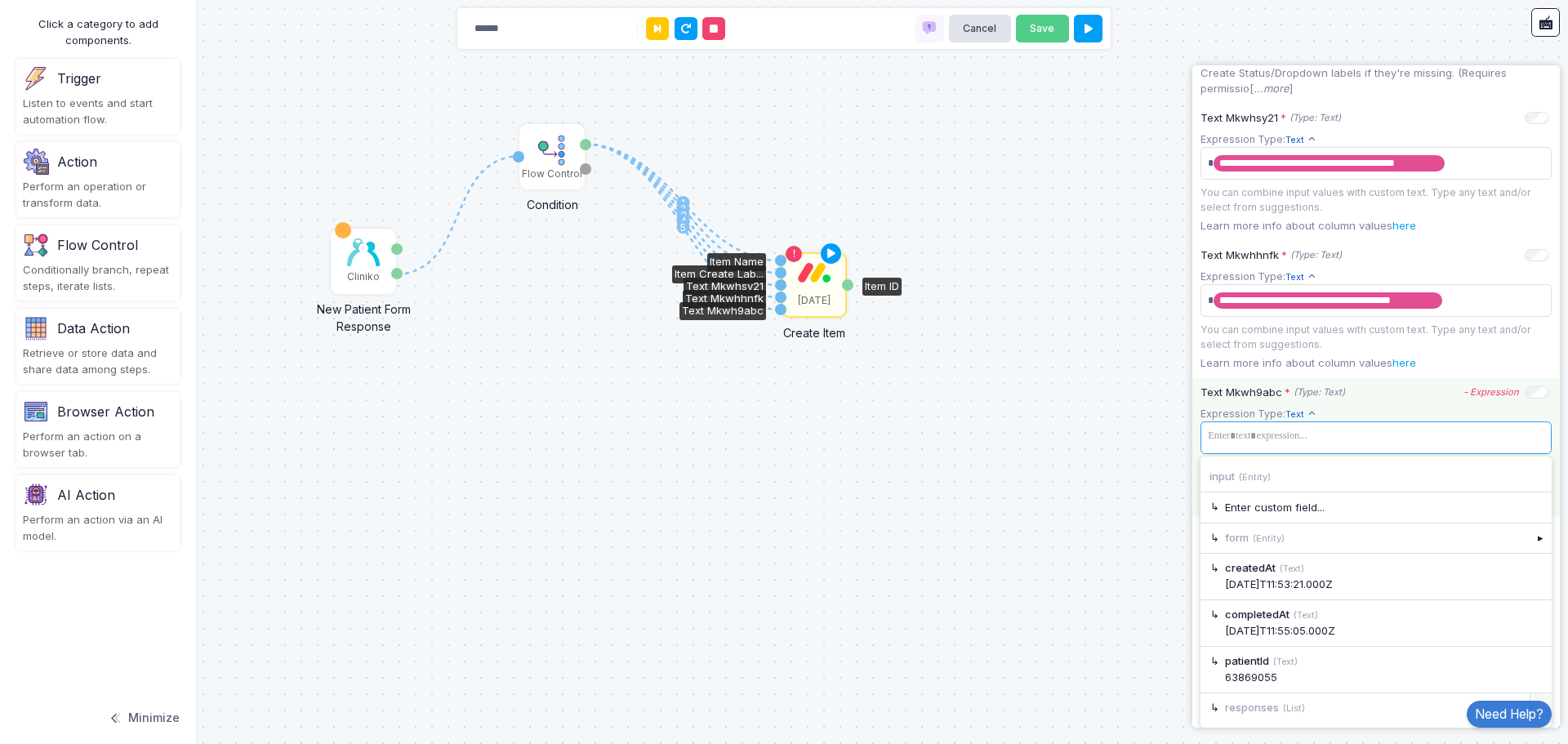
click at [1531, 698] on div "▸" at bounding box center [1540, 707] width 23 height 29
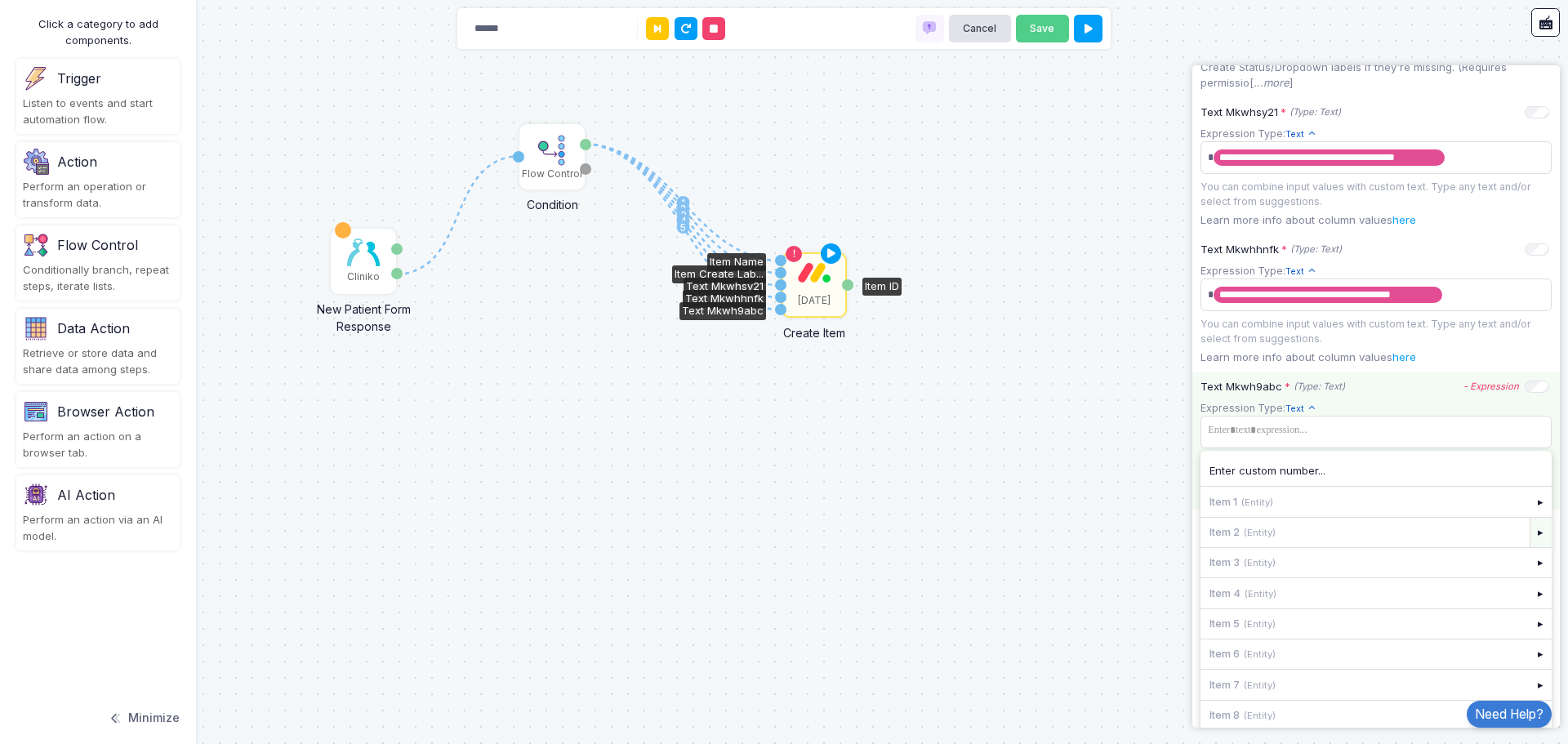
click at [1529, 539] on div "▸" at bounding box center [1540, 532] width 23 height 29
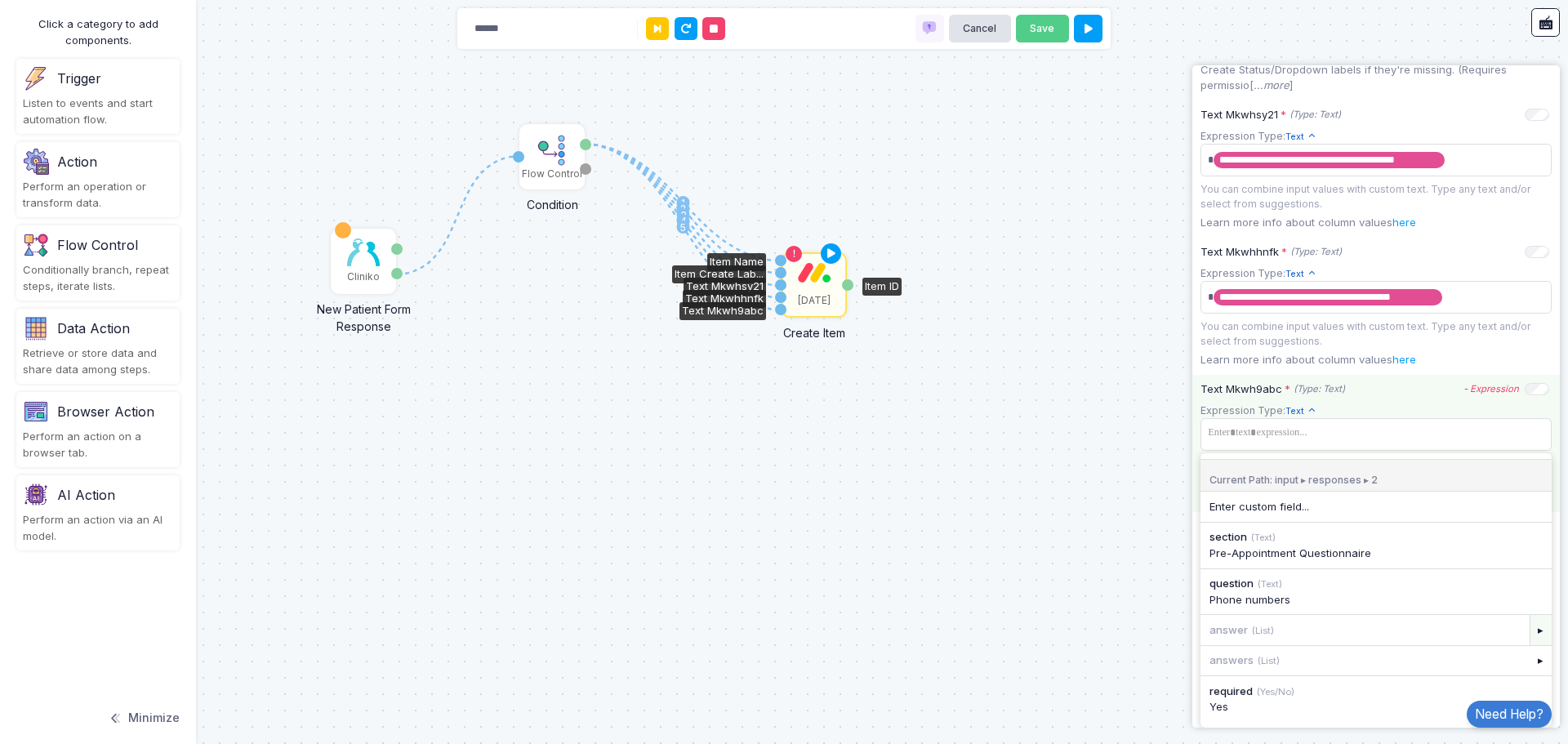
click at [1529, 642] on div "▸" at bounding box center [1540, 629] width 23 height 29
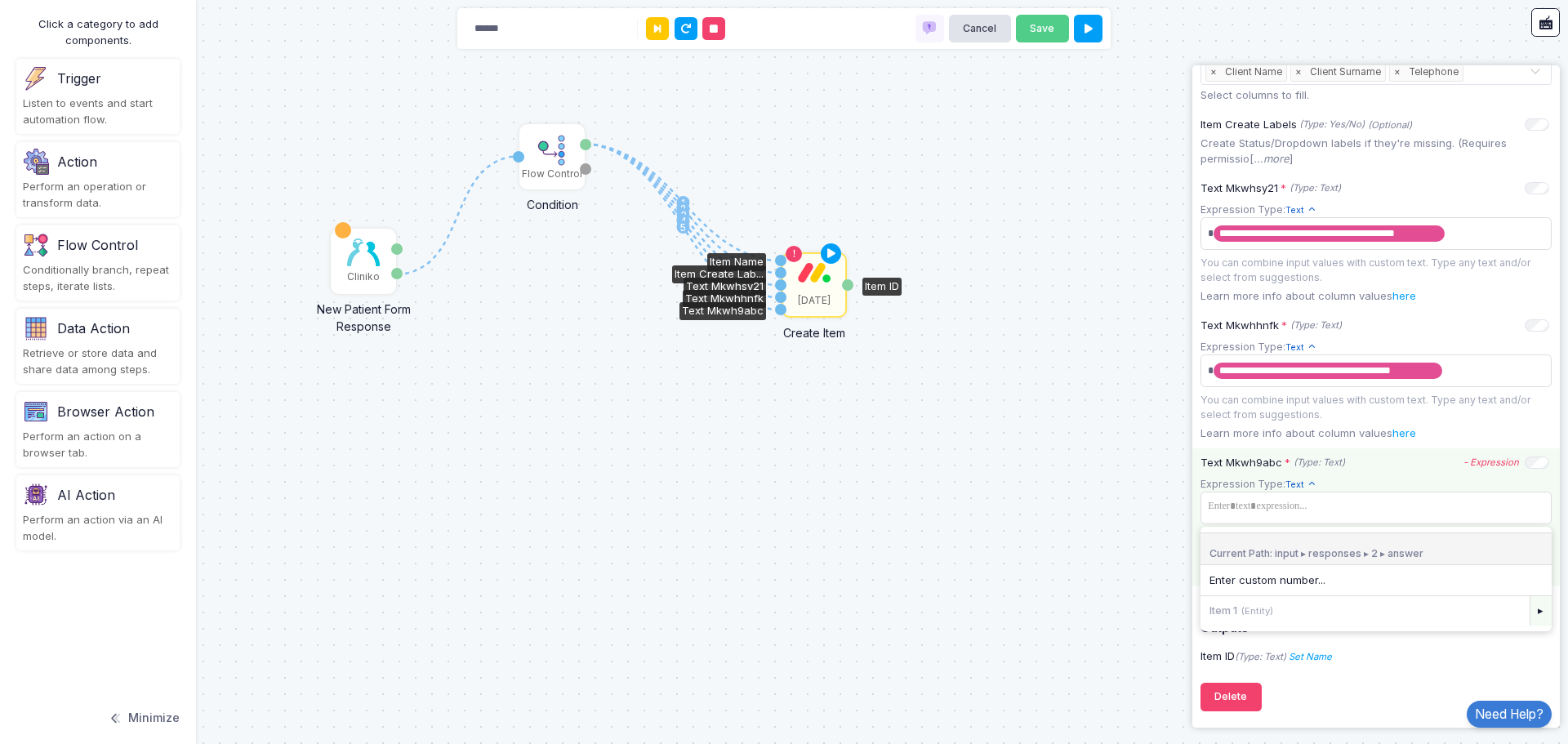
click at [1529, 616] on div "▸" at bounding box center [1540, 610] width 23 height 29
click at [1259, 612] on small "(Text)" at bounding box center [1264, 610] width 25 height 11
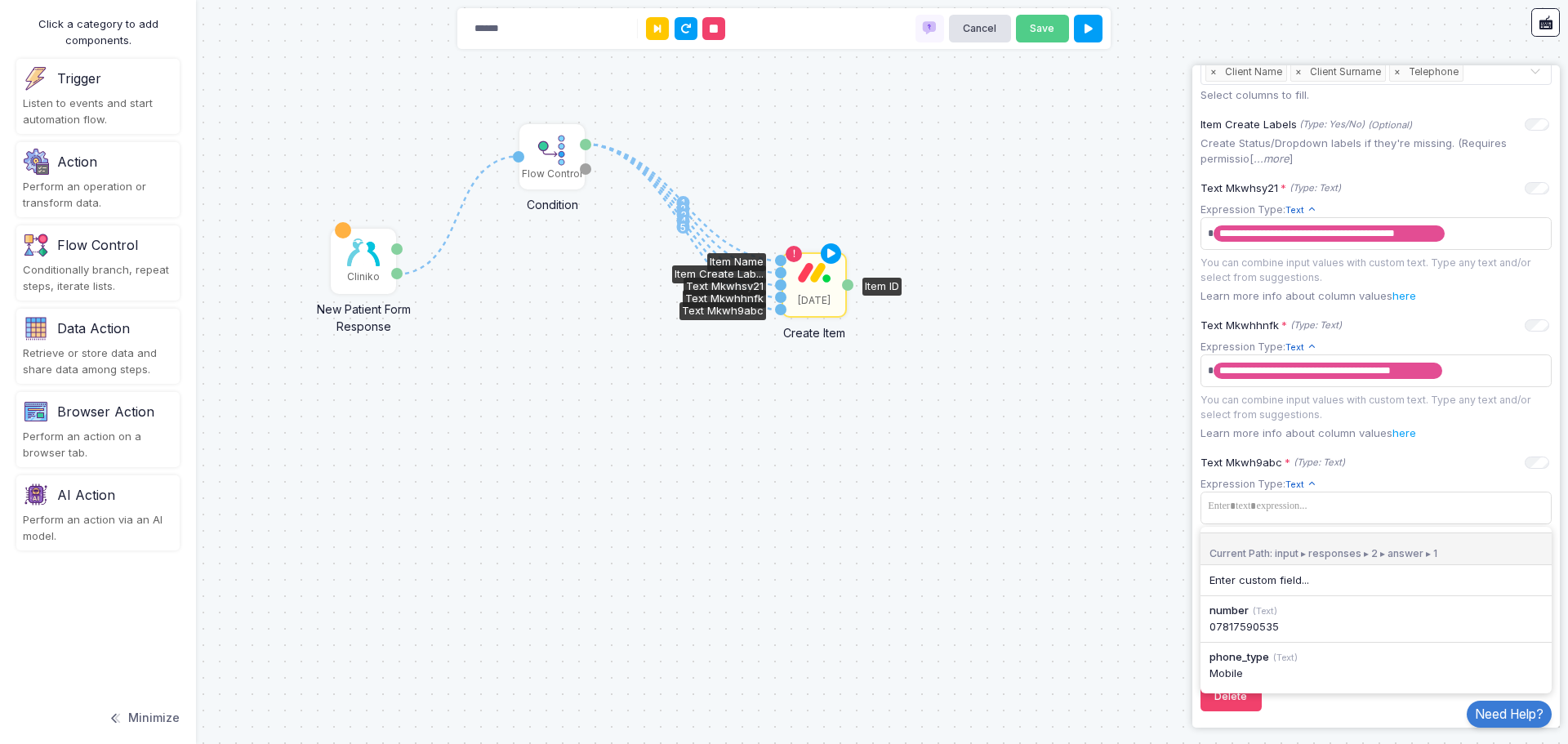
scroll to position [450, 0]
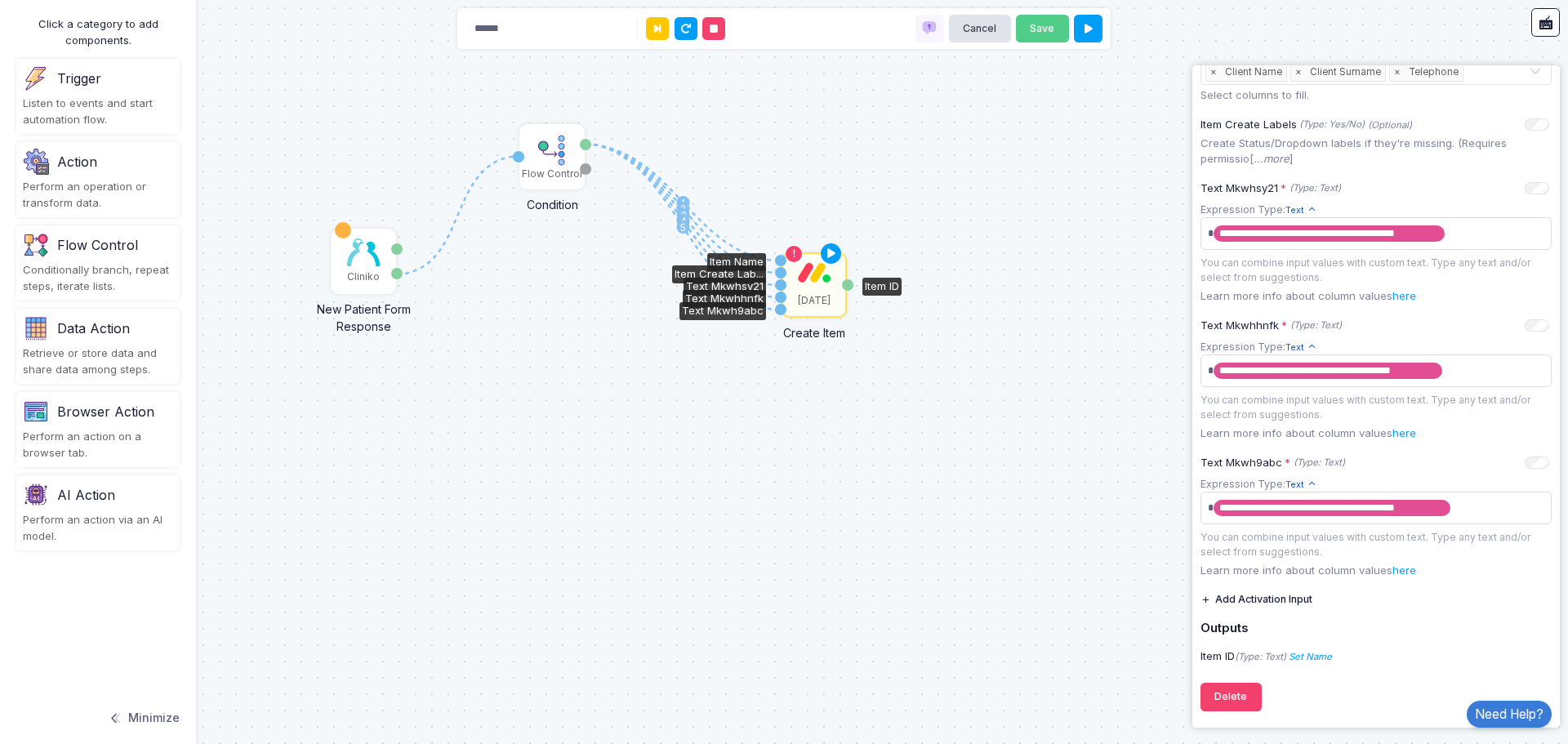
click at [998, 484] on div "1 1 2 3 4 5 Cliniko New Patient Form Response Patient ID Response Flow Control …" at bounding box center [784, 372] width 1568 height 744
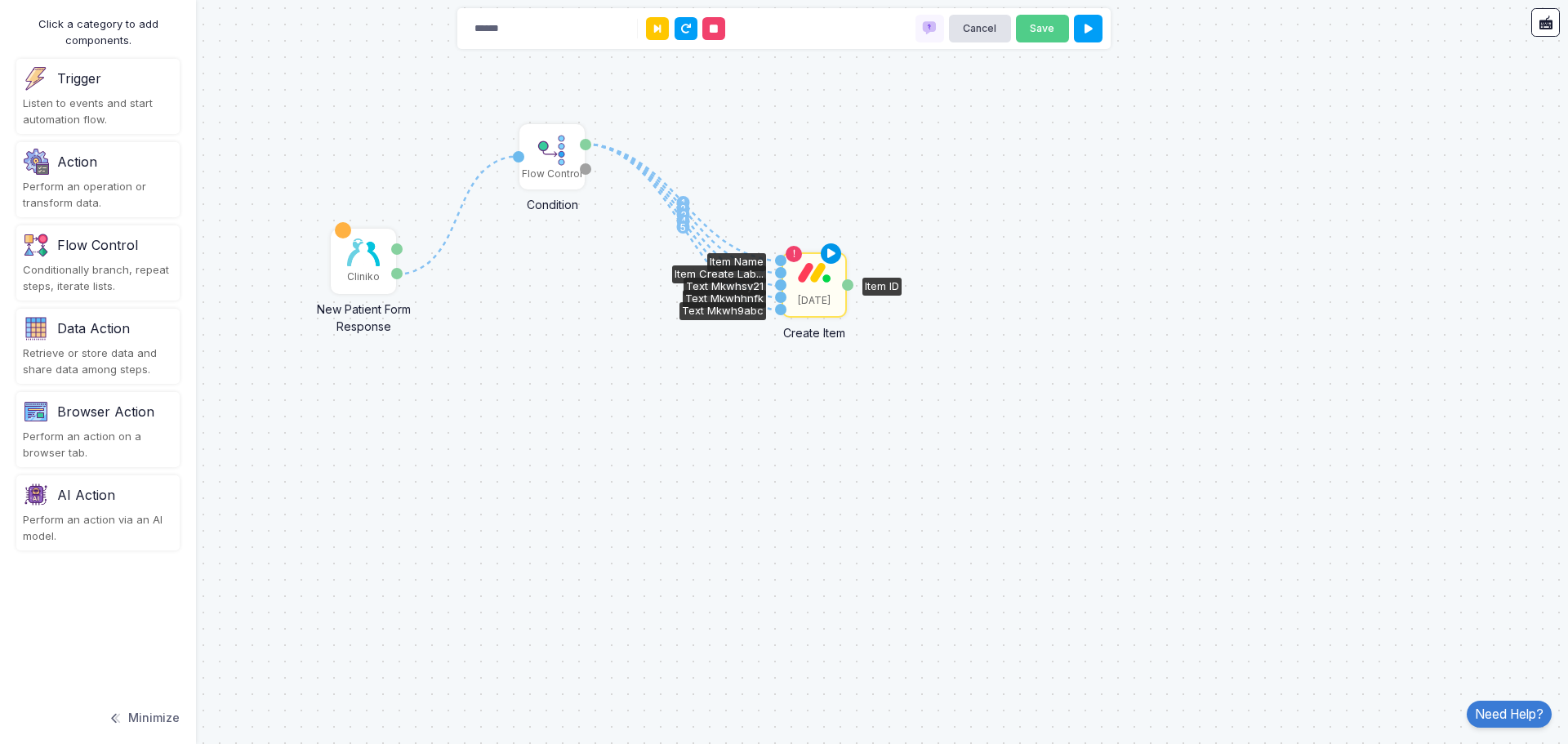
click at [836, 252] on icon at bounding box center [831, 253] width 20 height 23
click at [1090, 25] on icon at bounding box center [1089, 29] width 8 height 11
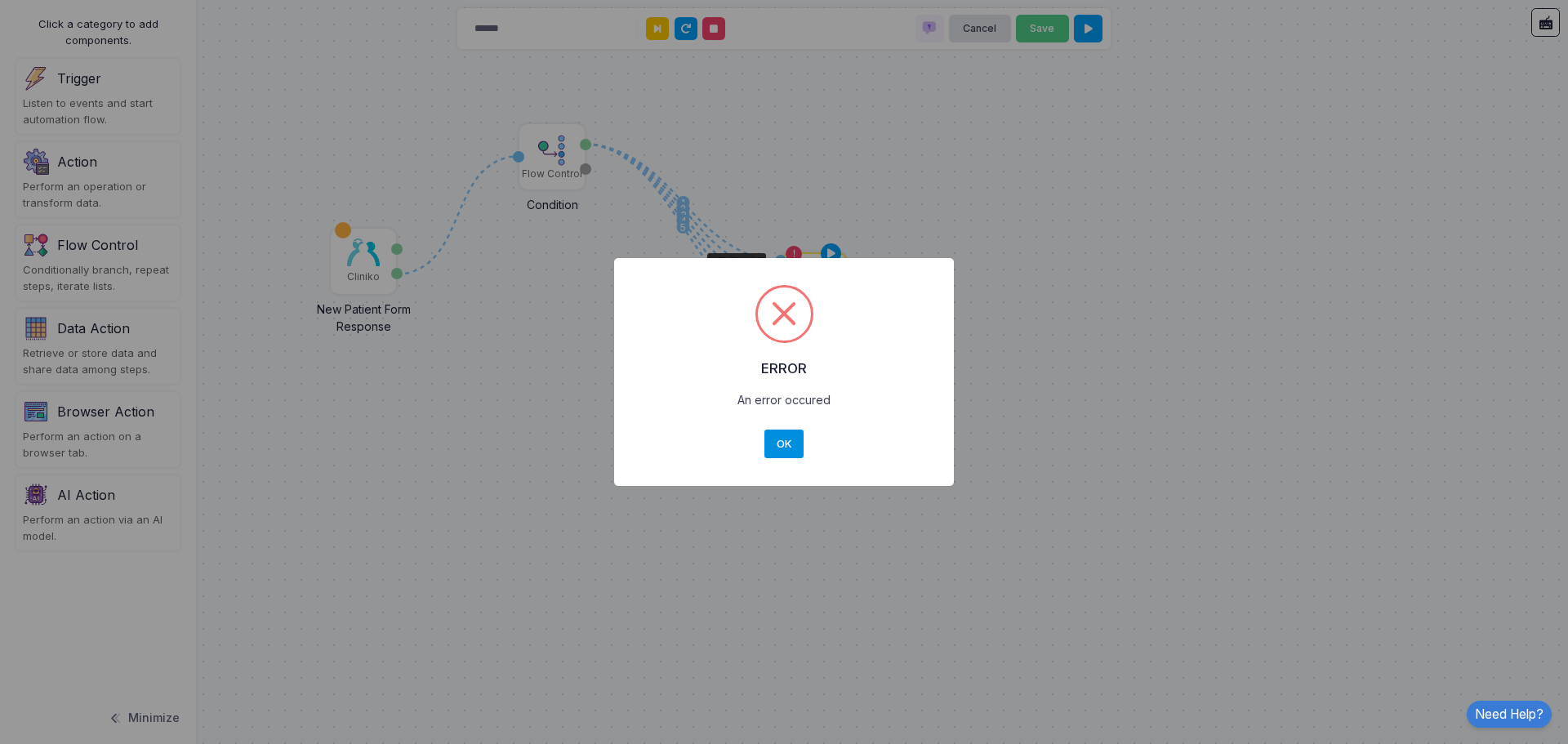
click at [785, 440] on button "OK" at bounding box center [784, 444] width 39 height 29
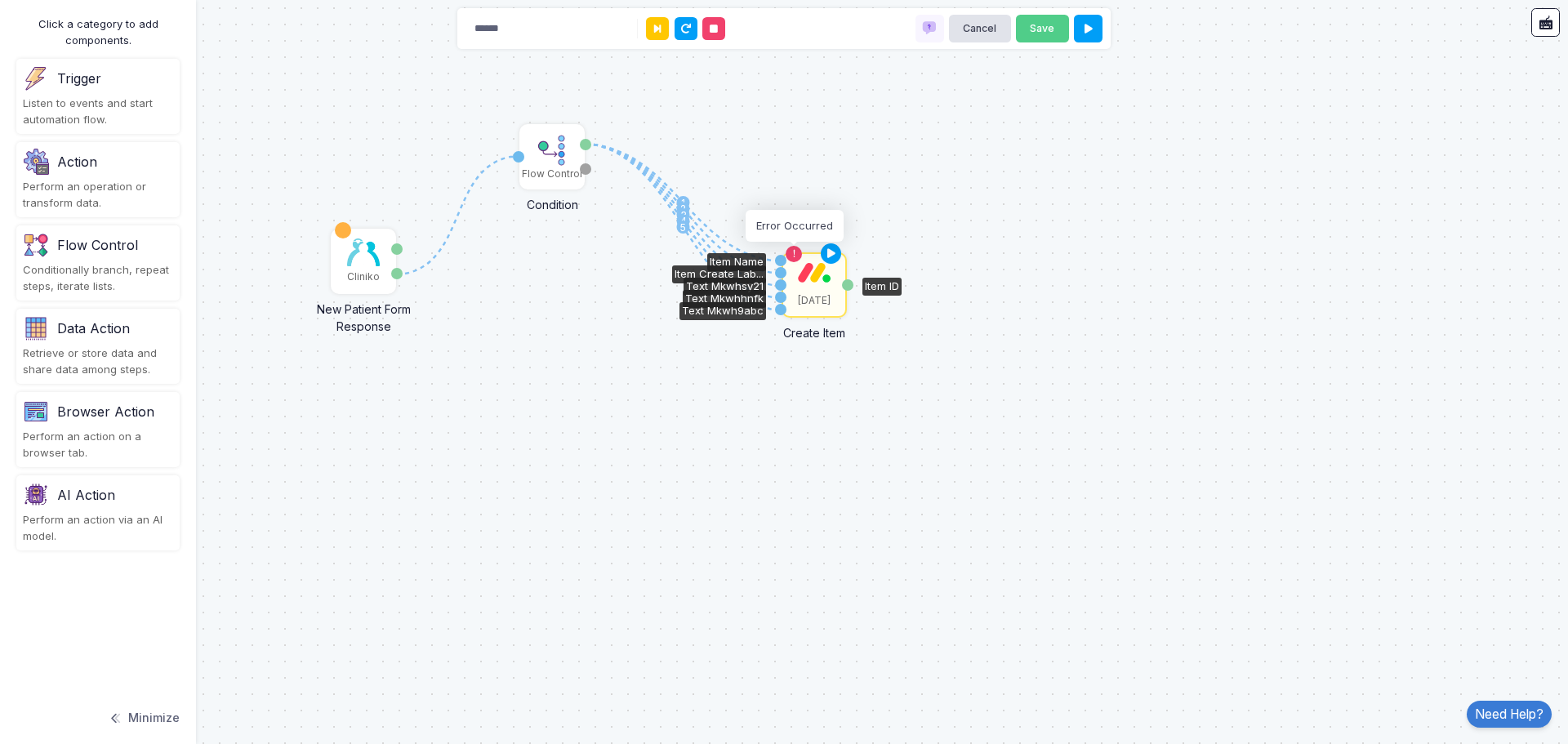
click at [796, 250] on icon at bounding box center [793, 253] width 11 height 11
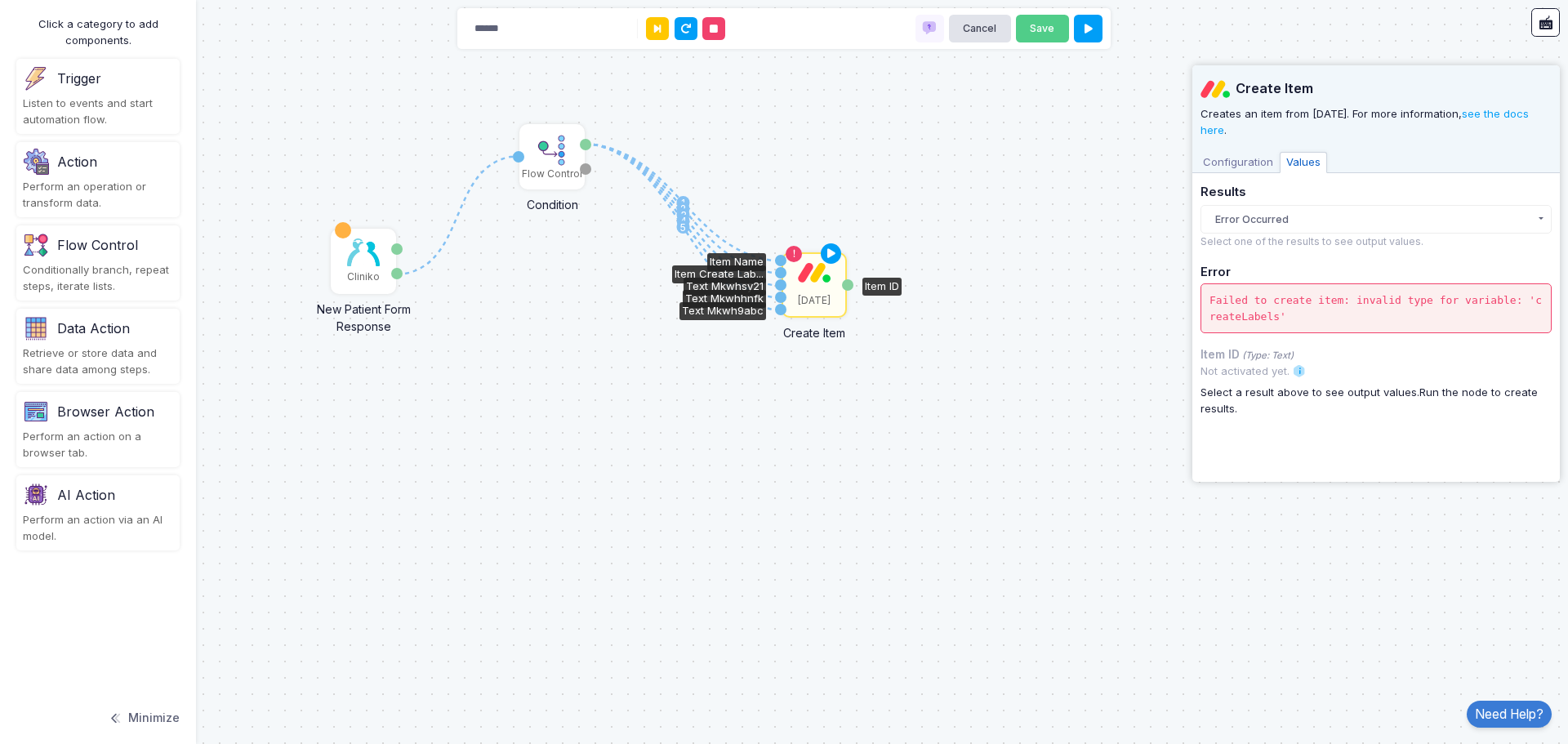
click at [1226, 163] on span "Configuration" at bounding box center [1238, 162] width 84 height 21
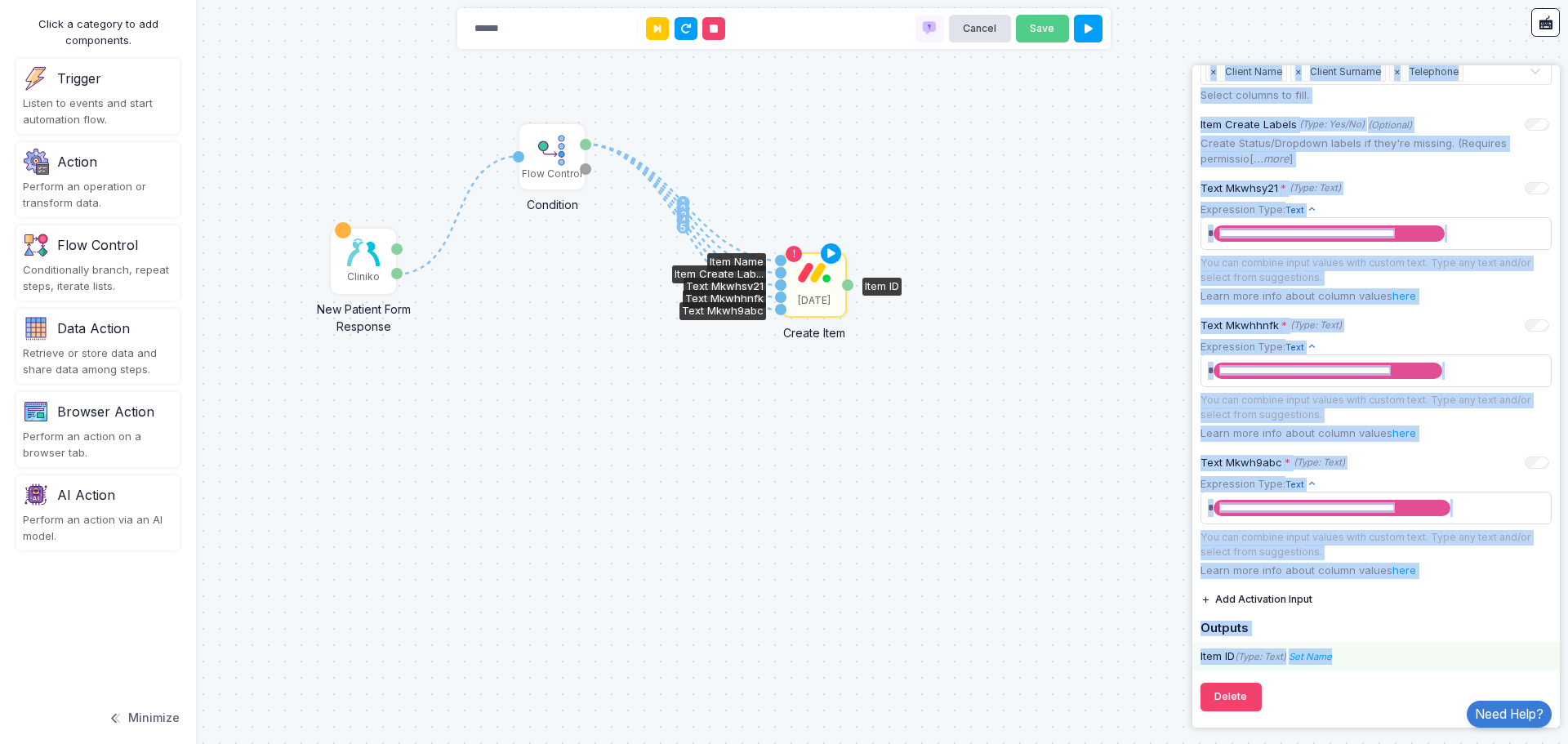
drag, startPoint x: 1264, startPoint y: 134, endPoint x: 1363, endPoint y: 666, distance: 541.1
click at [1363, 666] on div "Create Item Creates an item from [DATE]. For more information, see the docs her…" at bounding box center [1376, 171] width 351 height 1096
click at [372, 252] on img at bounding box center [363, 252] width 33 height 28
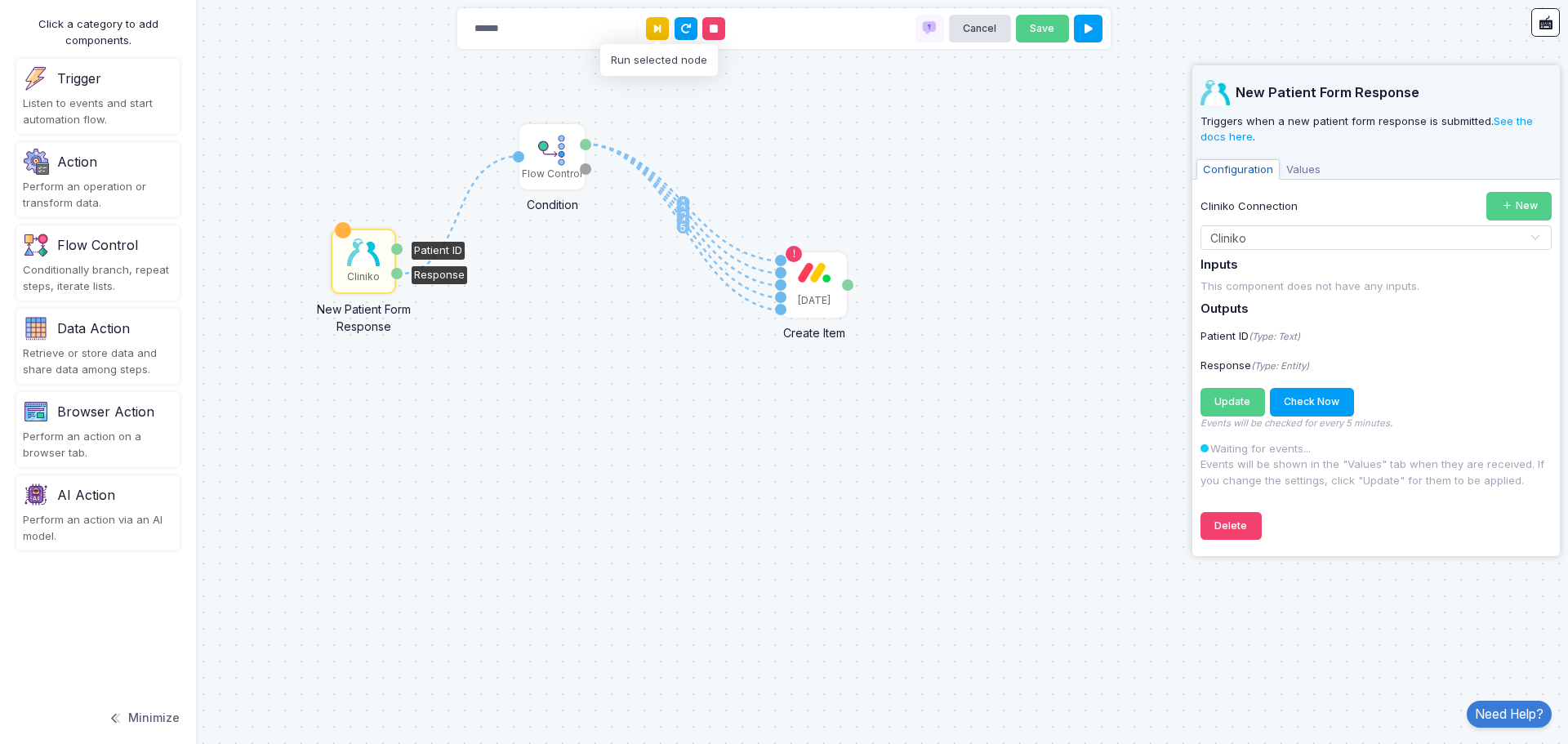
click at [660, 27] on icon at bounding box center [657, 29] width 7 height 11
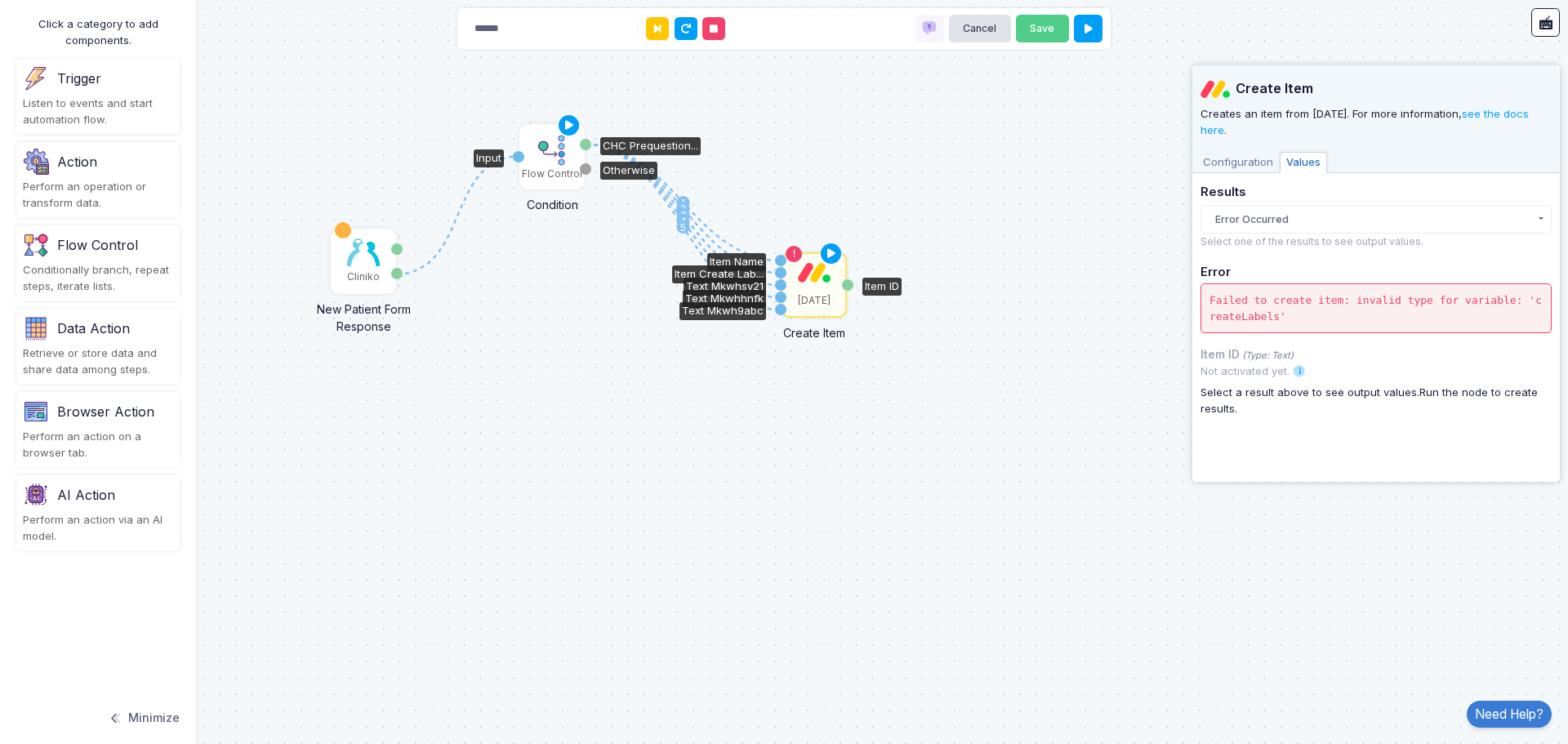
click at [564, 147] on img at bounding box center [551, 150] width 33 height 33
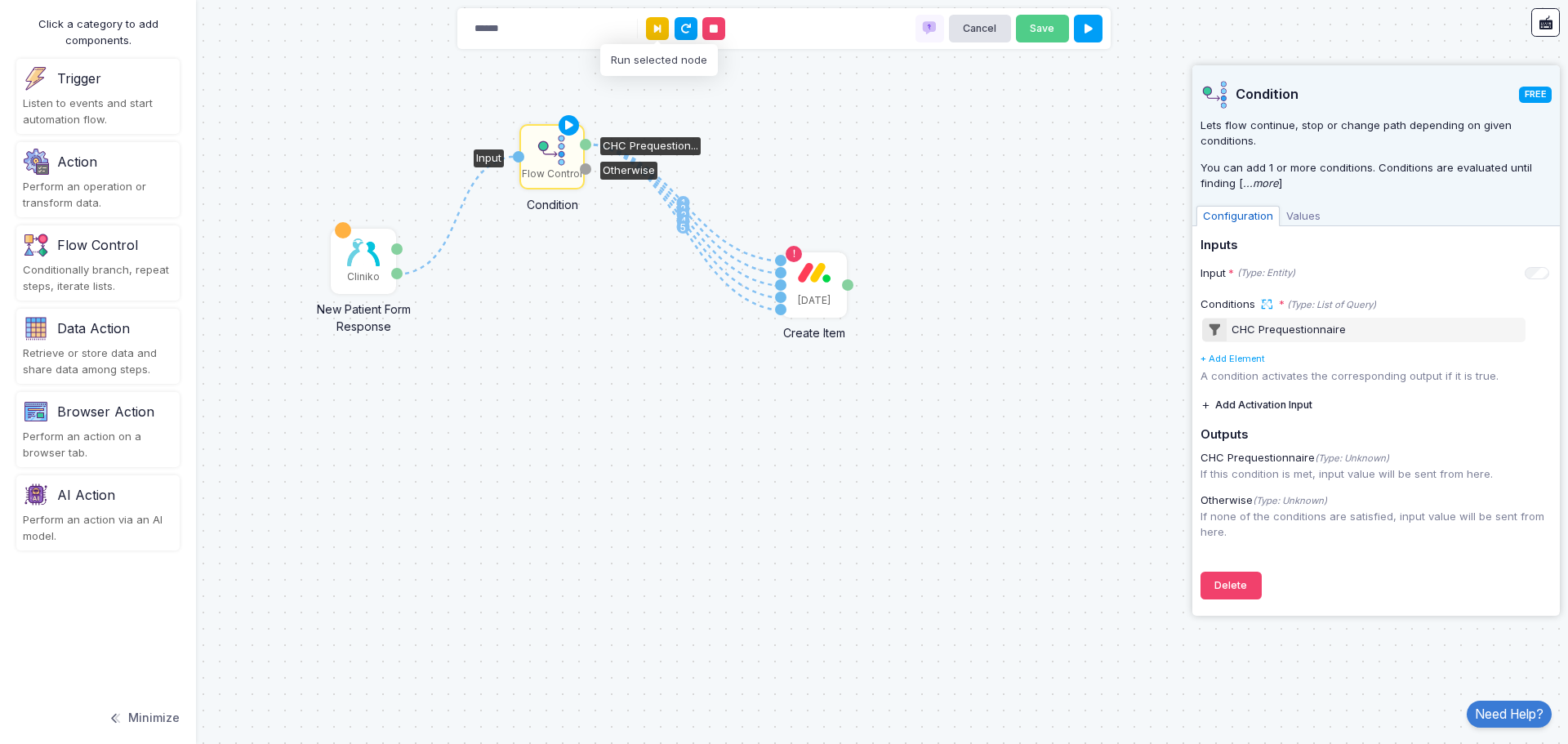
click at [658, 27] on icon at bounding box center [657, 29] width 7 height 11
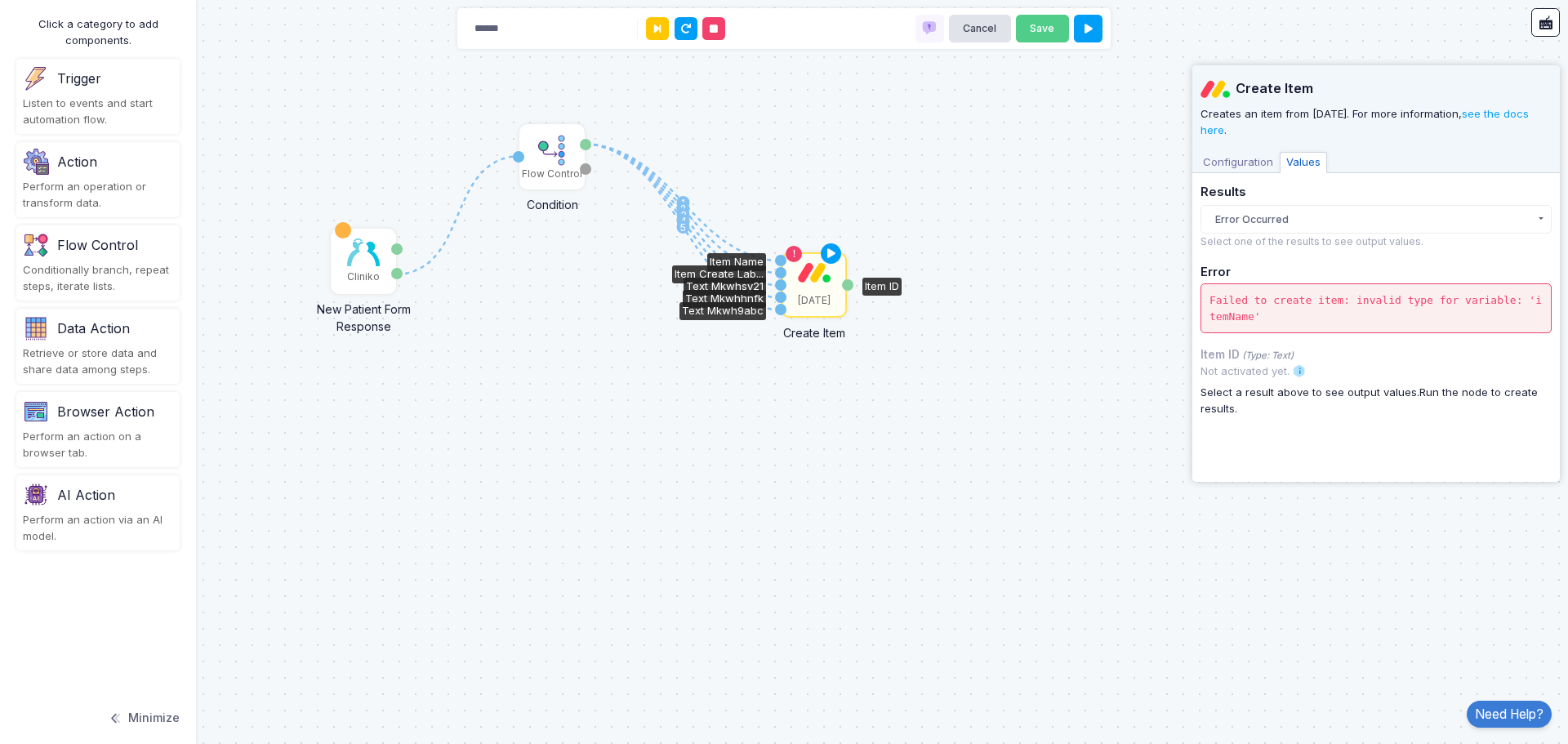
click at [813, 290] on div "[DATE]" at bounding box center [813, 285] width 62 height 62
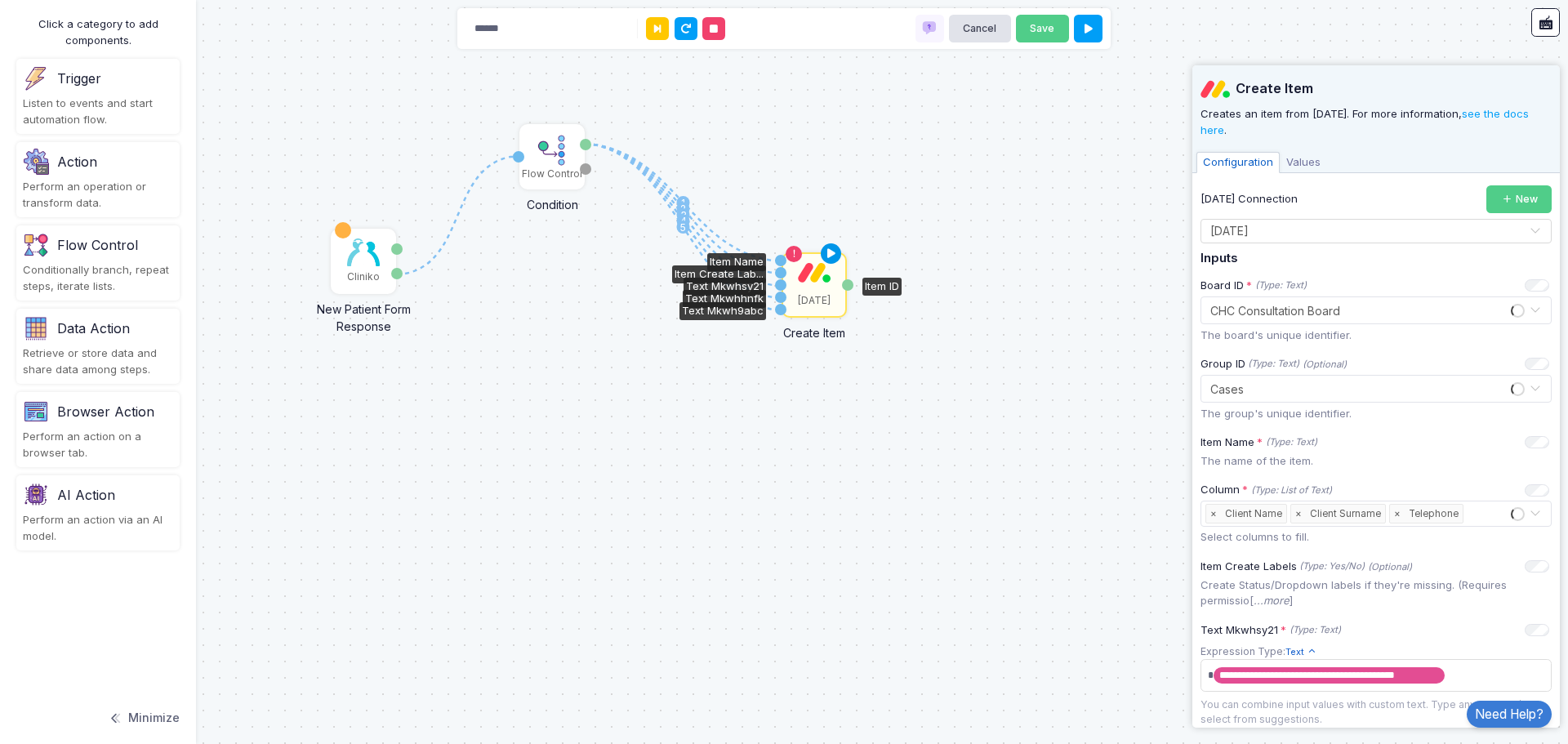
click at [831, 253] on icon at bounding box center [831, 253] width 20 height 23
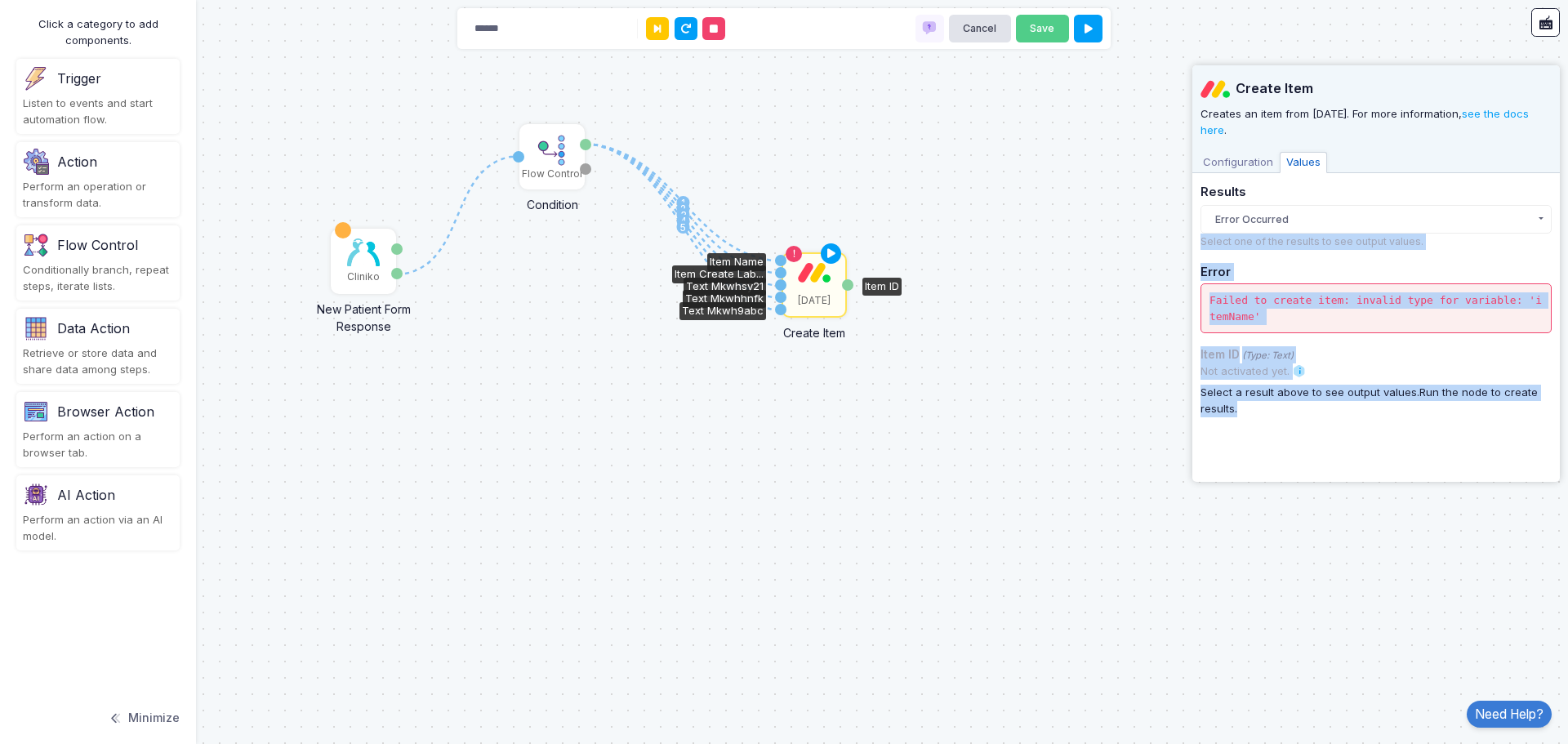
drag, startPoint x: 1276, startPoint y: 387, endPoint x: 1208, endPoint y: 218, distance: 182.2
click at [1208, 218] on div "Create Item Creates an item from [DATE]. For more information, see the docs her…" at bounding box center [1376, 270] width 351 height 409
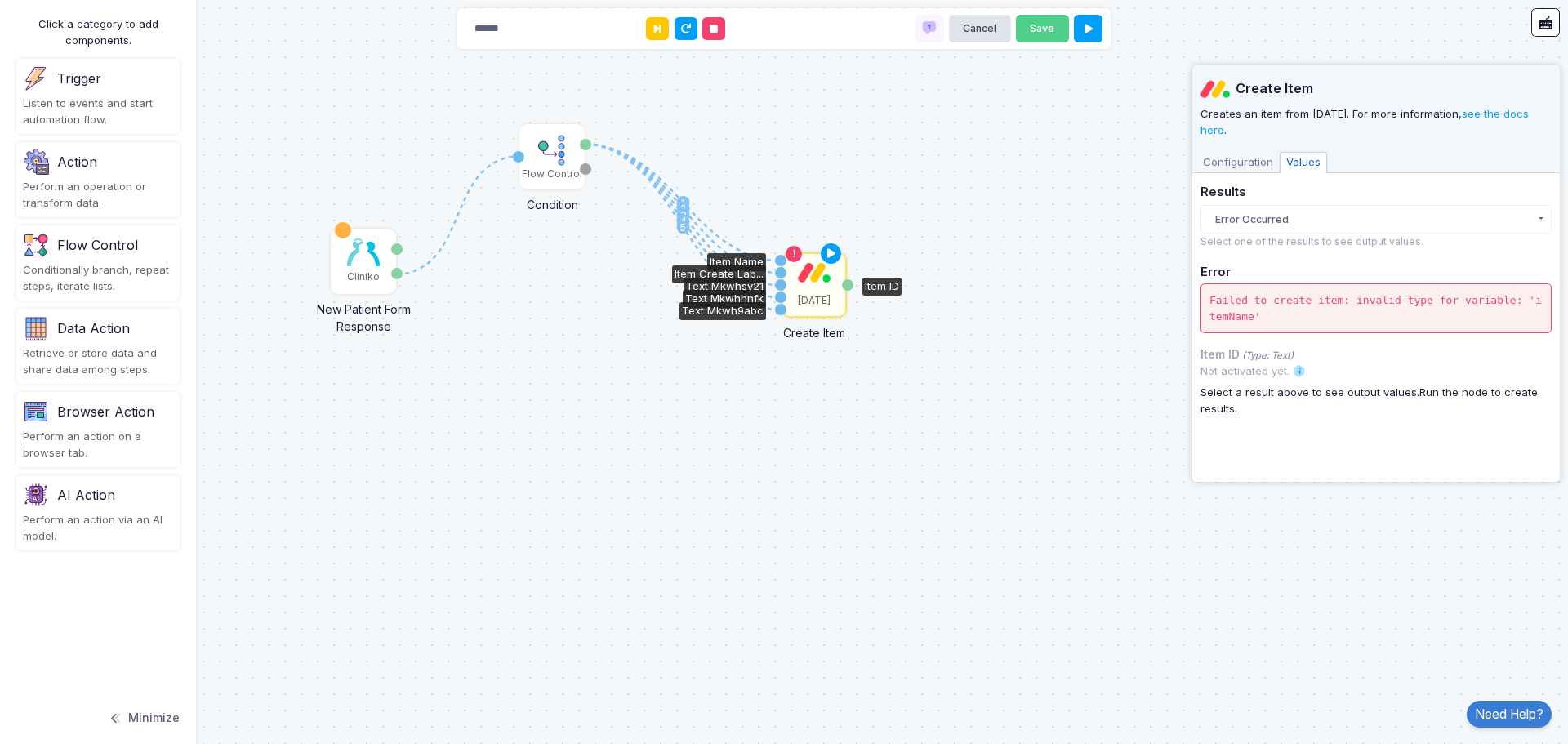
click at [1258, 165] on span "Configuration" at bounding box center [1238, 162] width 84 height 21
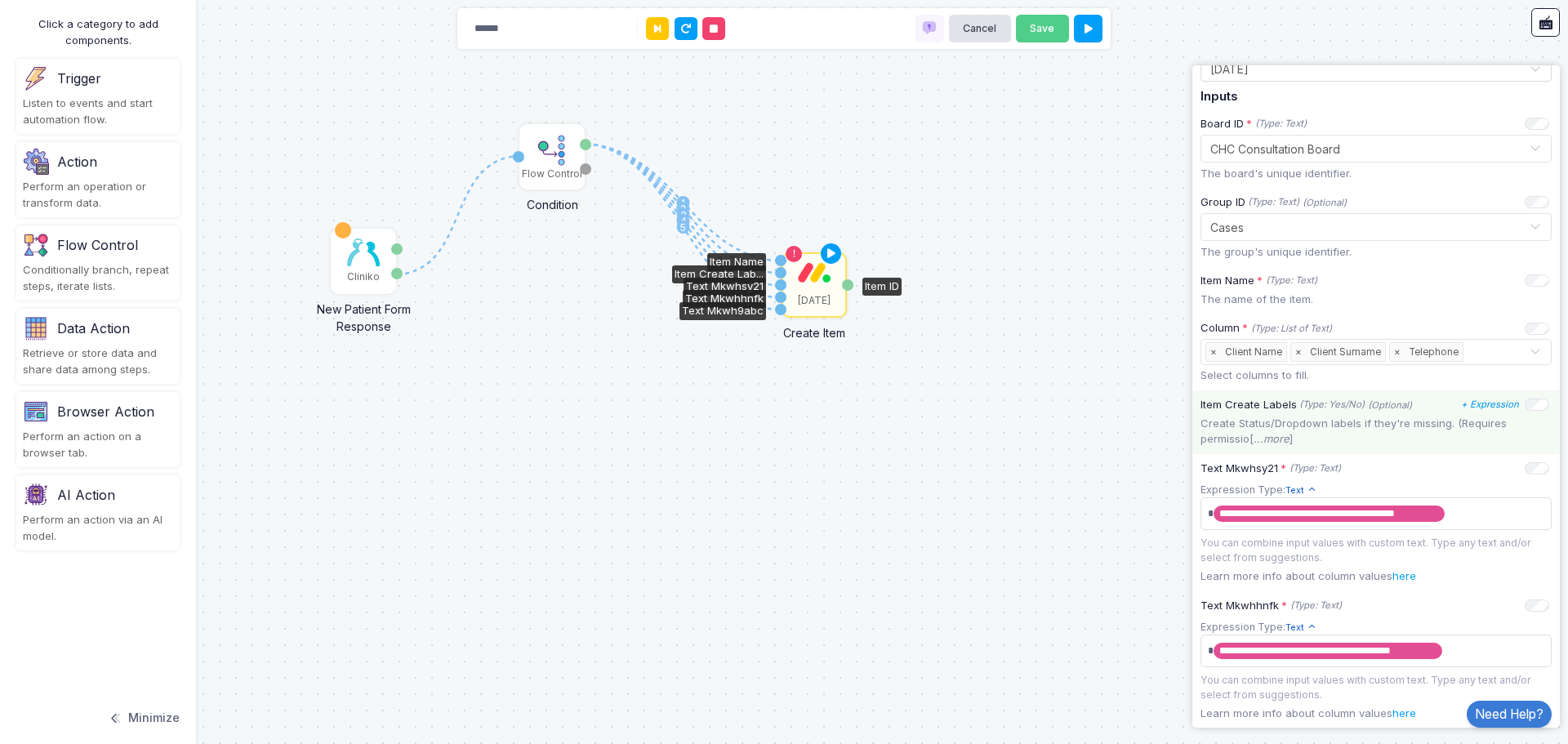
scroll to position [164, 0]
click at [1469, 403] on icon "+ Expression" at bounding box center [1489, 402] width 58 height 11
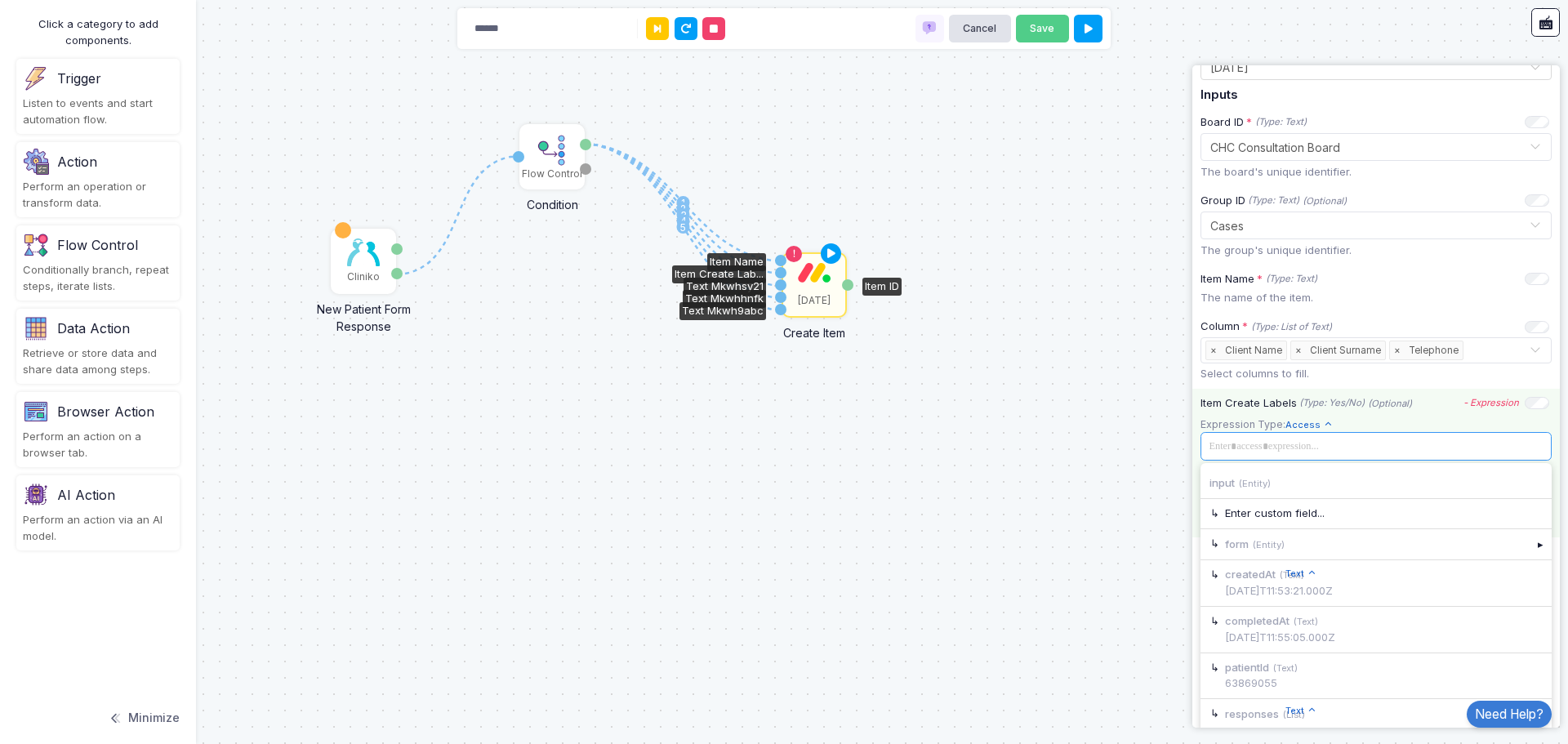
click at [1286, 451] on span at bounding box center [1374, 447] width 341 height 18
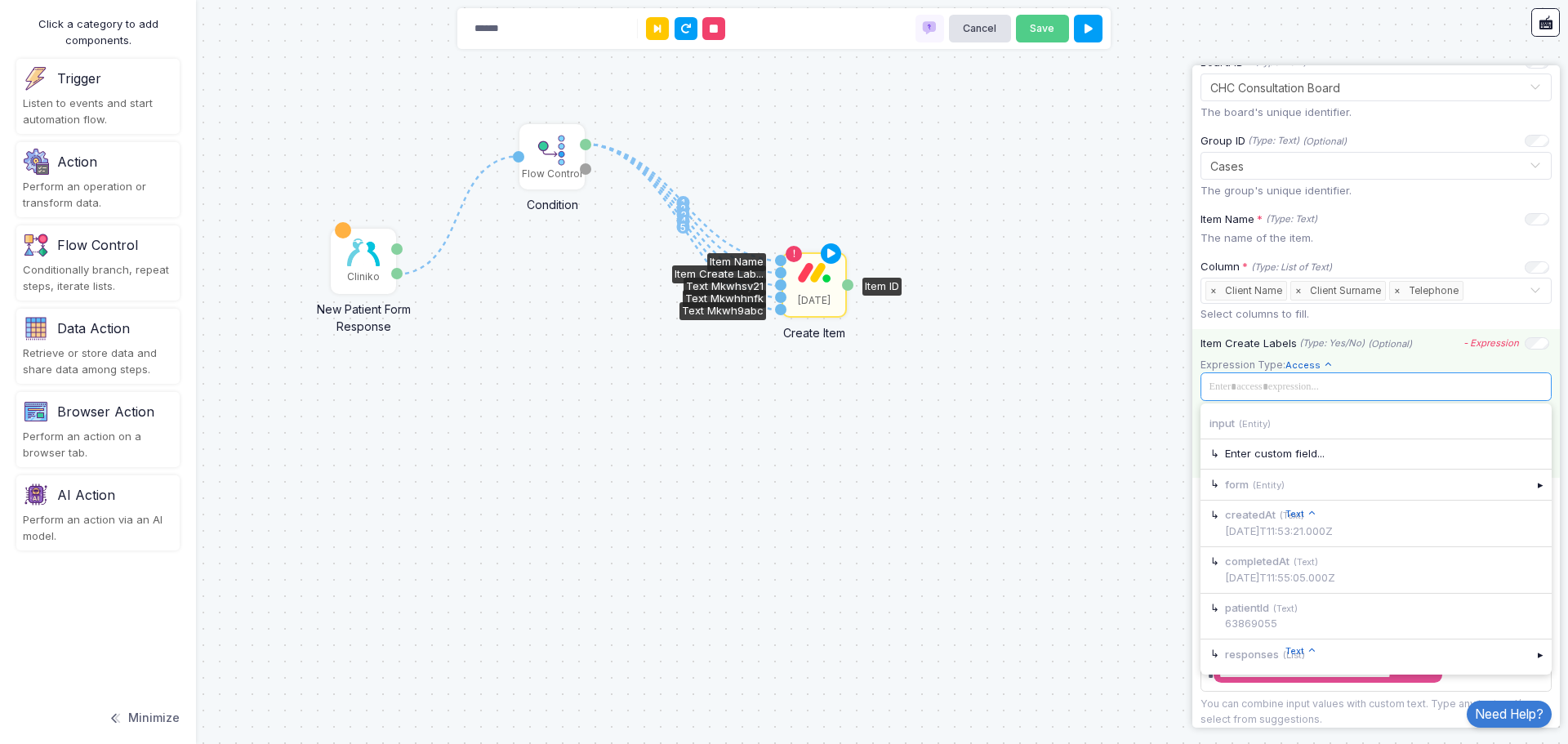
scroll to position [327, 0]
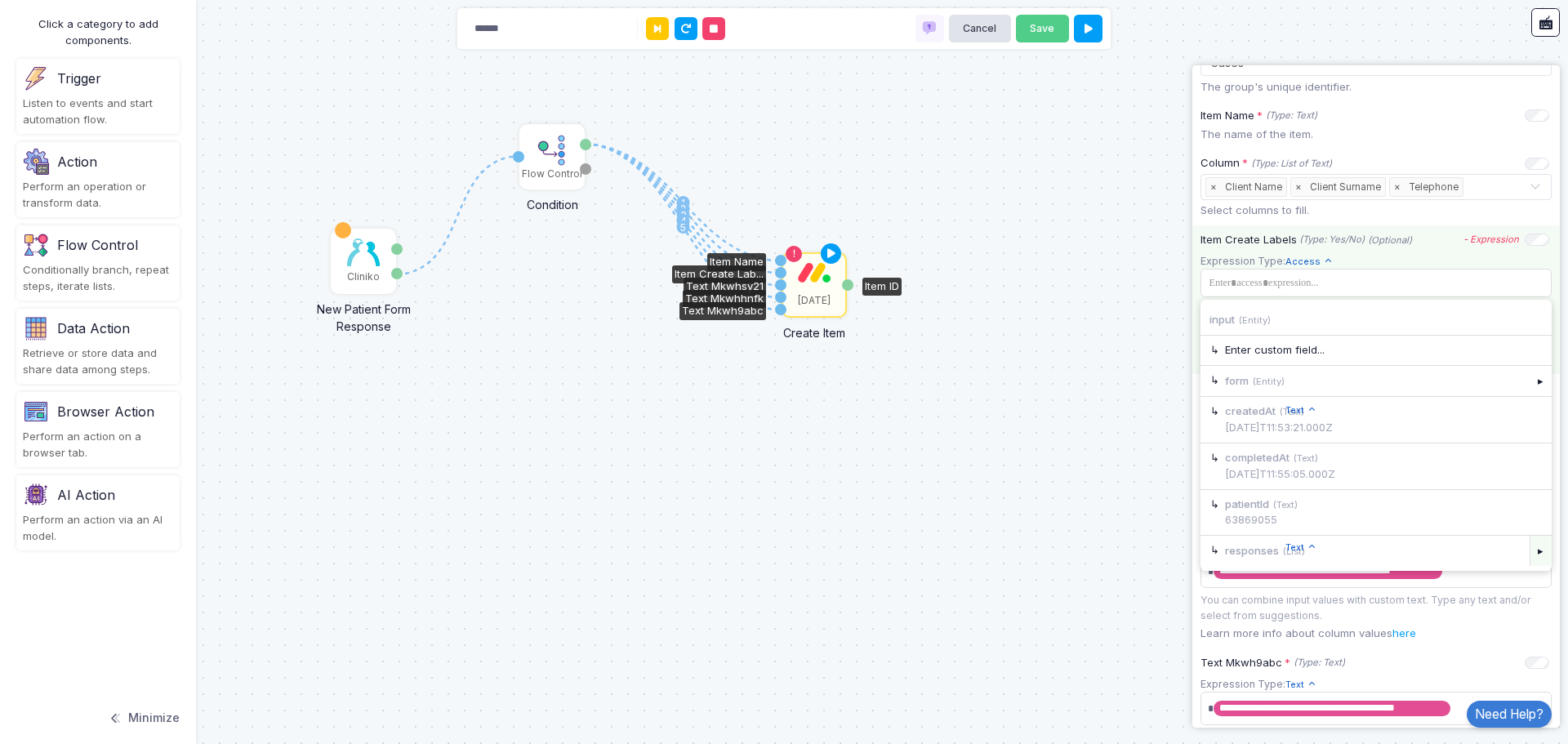
click at [1529, 551] on div "▸" at bounding box center [1540, 550] width 23 height 29
click at [1529, 345] on div "▸" at bounding box center [1540, 350] width 23 height 29
click at [1265, 398] on div "section (Text) Pre-Appointment Questionnaire" at bounding box center [1376, 392] width 351 height 46
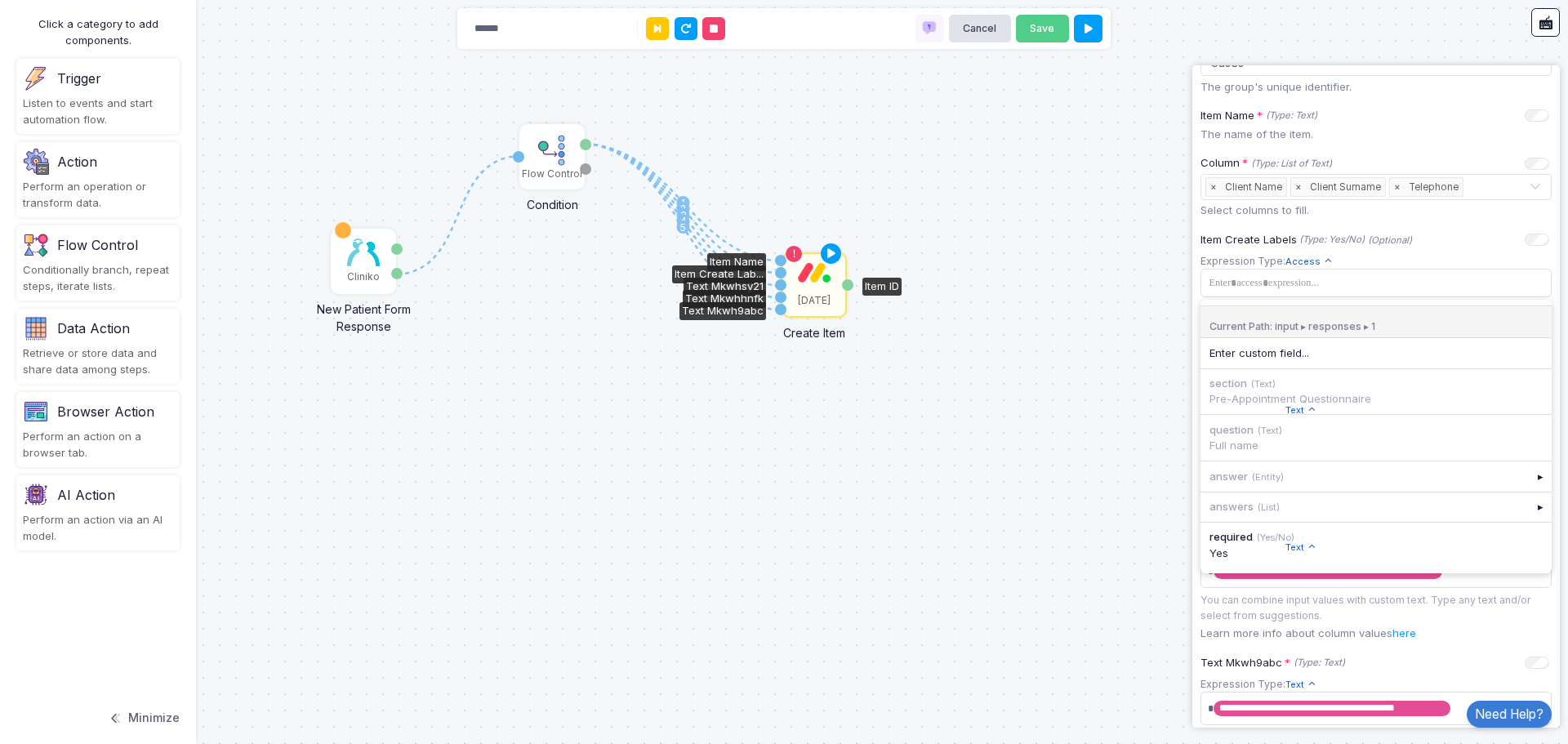
click at [1051, 337] on div "1 1 2 3 4 5 Cliniko New Patient Form Response Patient ID Response Flow Control …" at bounding box center [784, 372] width 1568 height 744
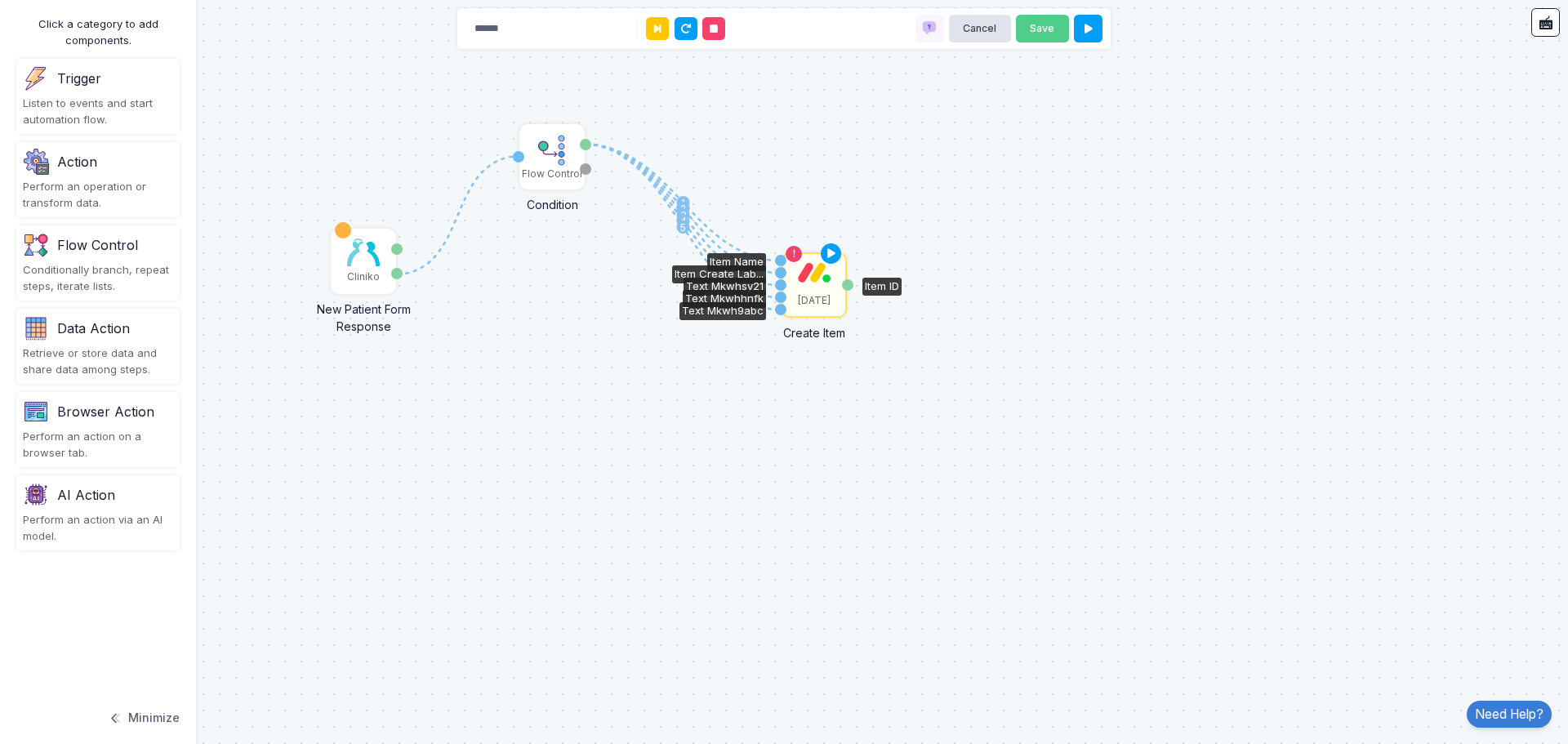
click at [799, 273] on img at bounding box center [813, 272] width 33 height 20
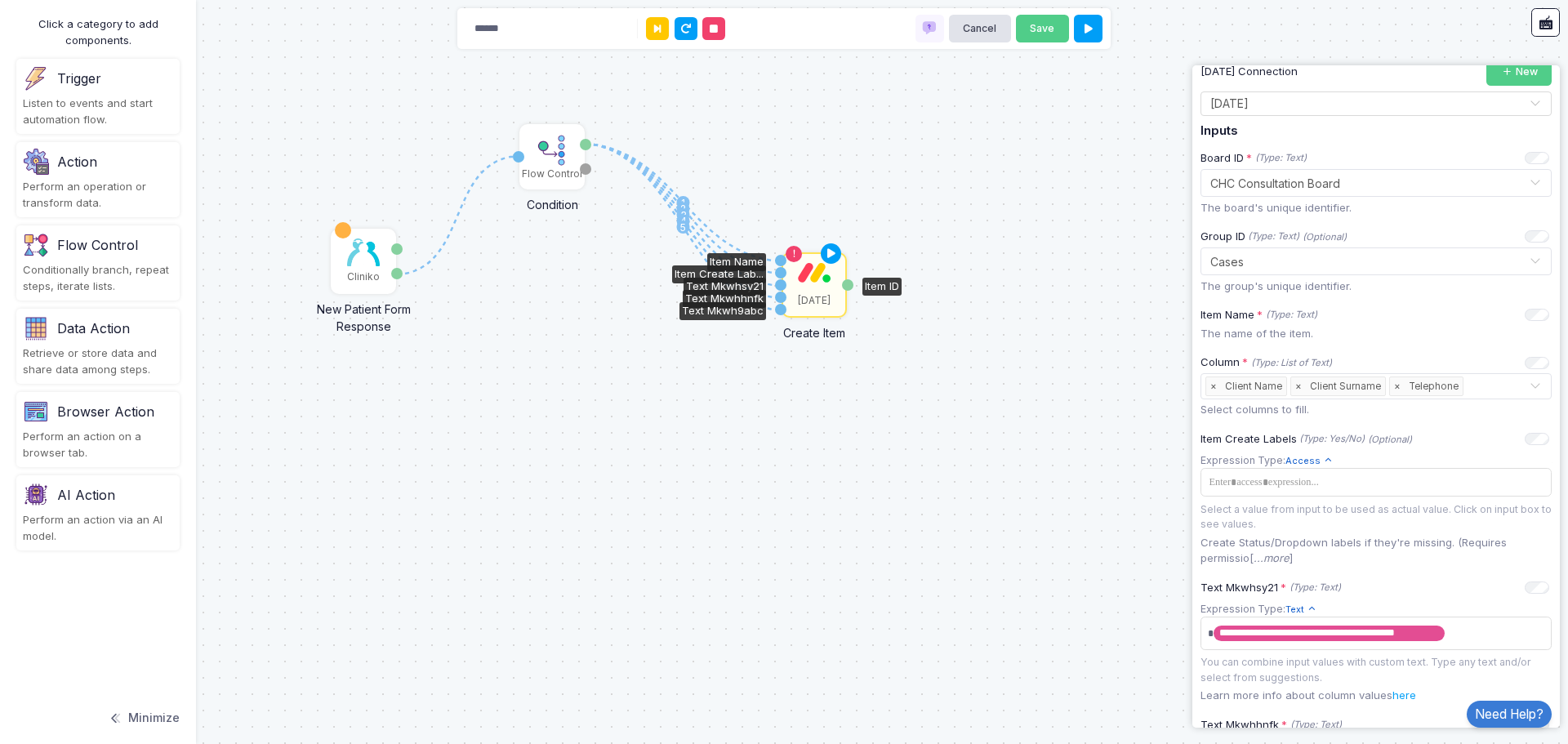
scroll to position [164, 0]
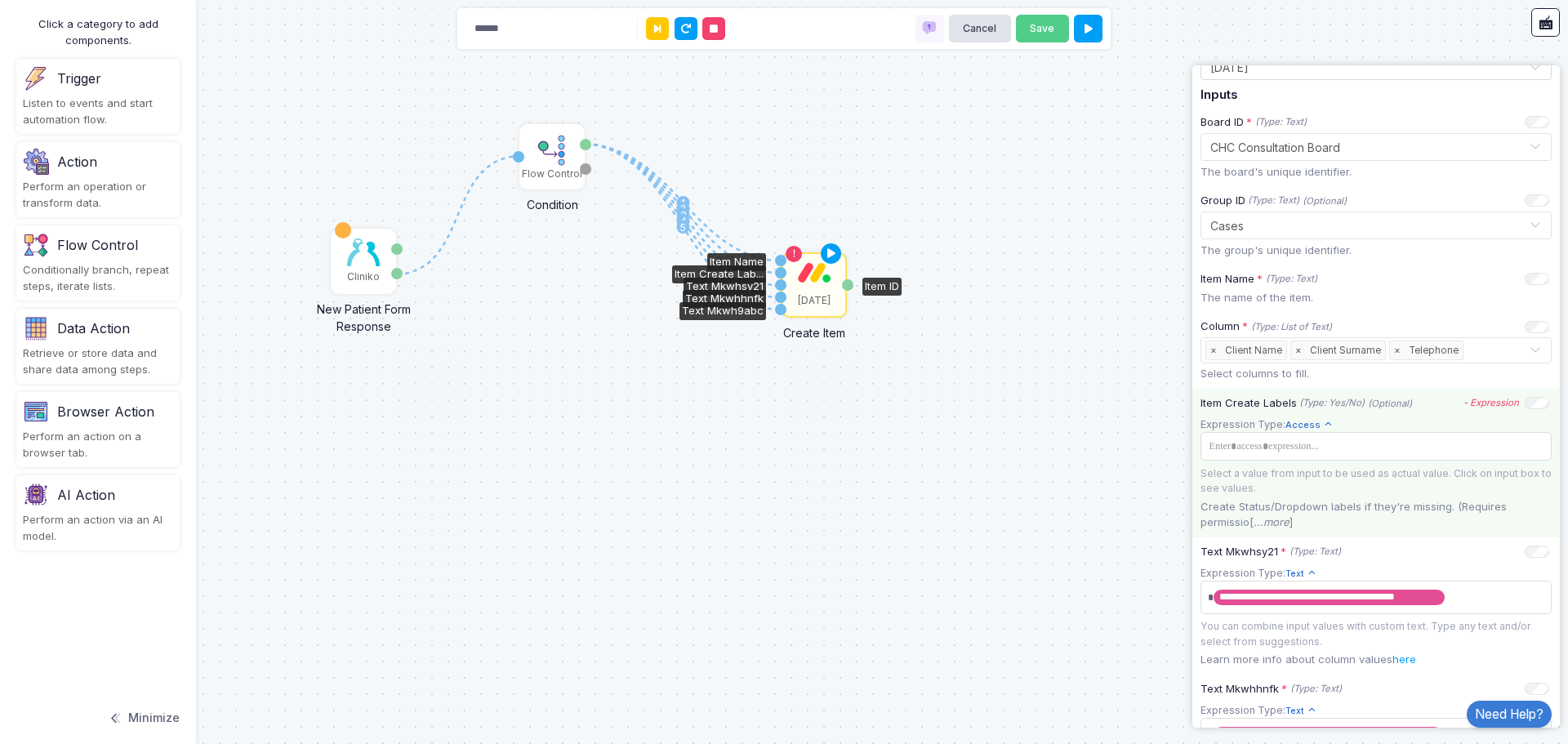
click at [1298, 428] on span "Access" at bounding box center [1309, 425] width 48 height 14
click at [1306, 454] on span "Text" at bounding box center [1367, 454] width 146 height 16
click at [1412, 458] on span at bounding box center [1376, 448] width 345 height 24
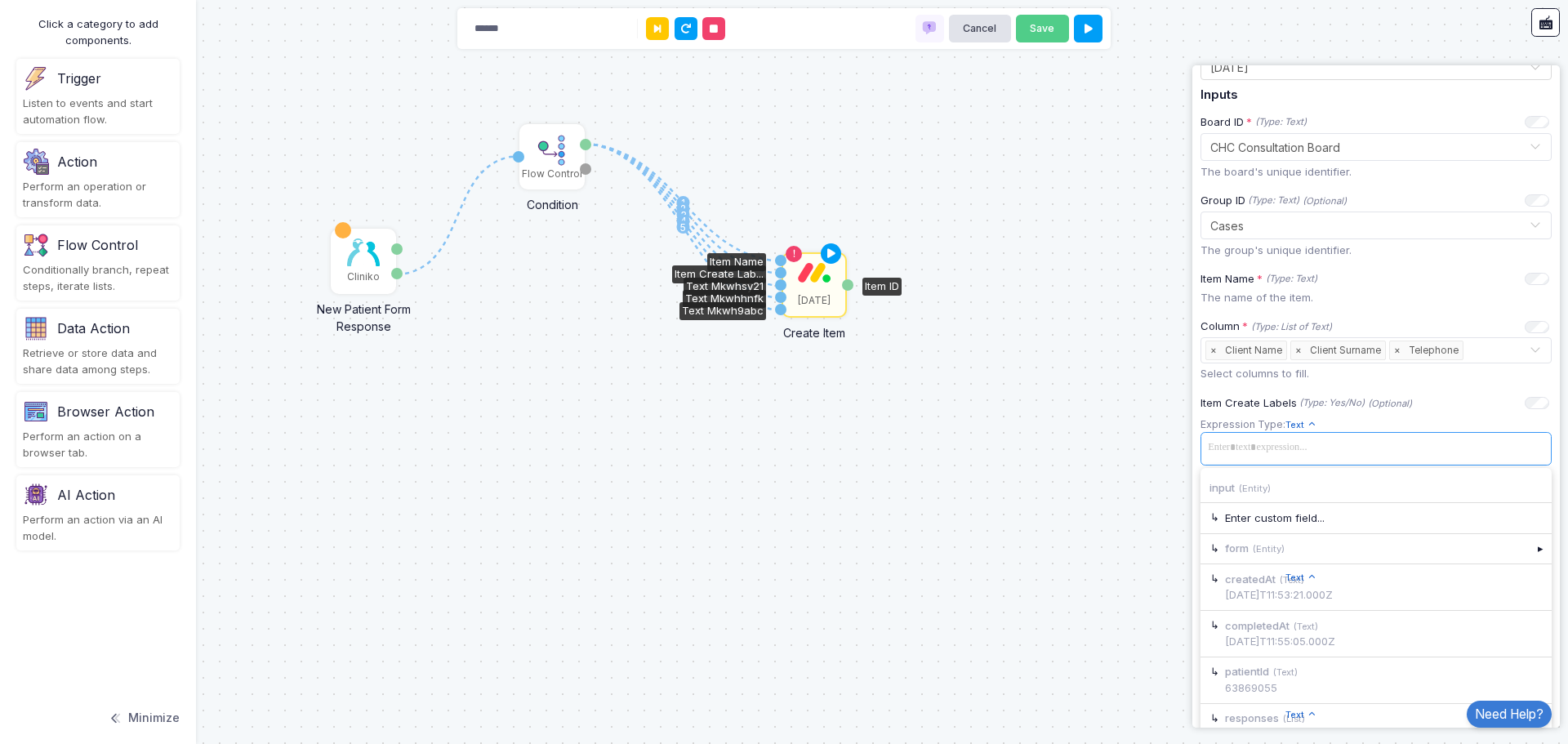
scroll to position [540, 0]
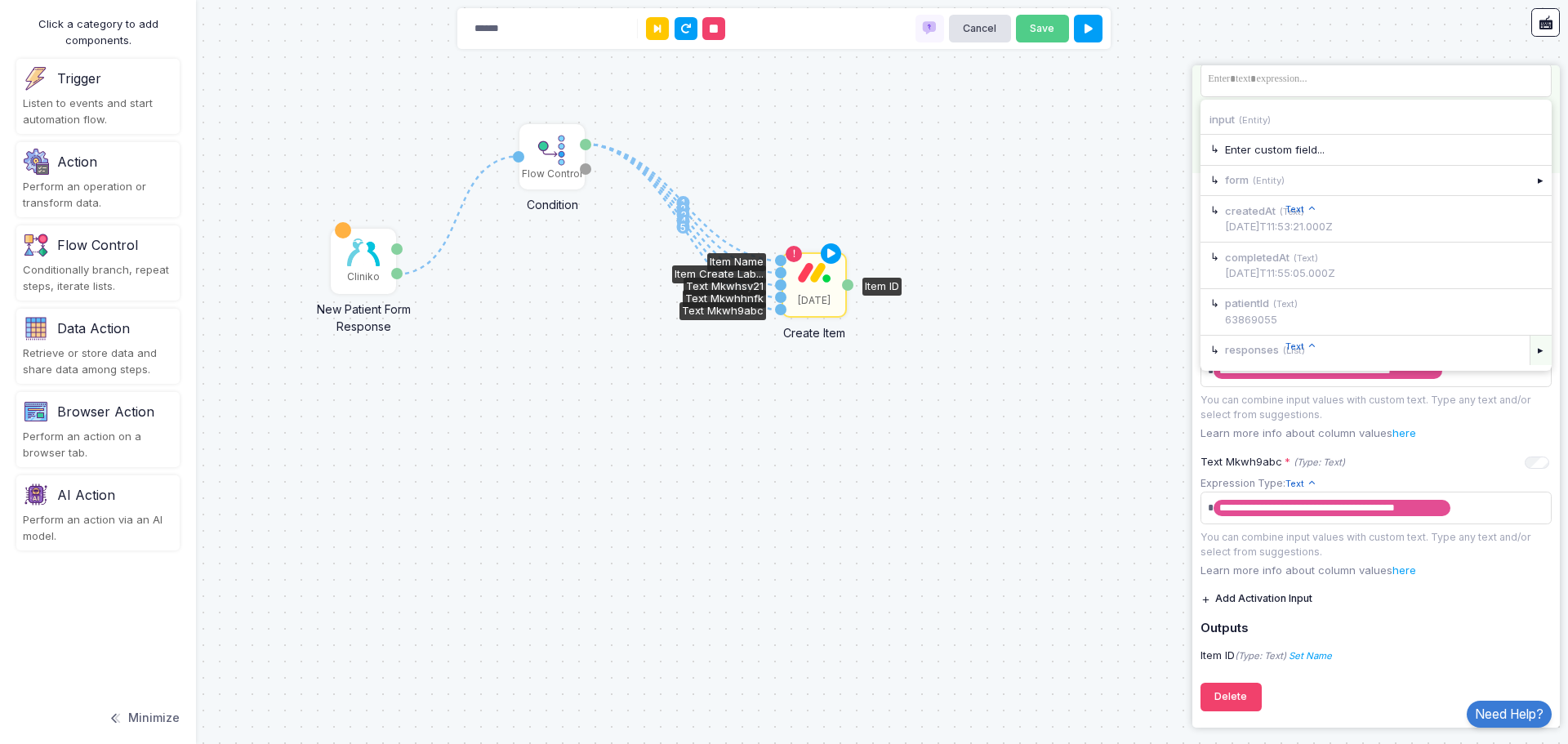
click at [1529, 341] on div "▸" at bounding box center [1540, 350] width 23 height 29
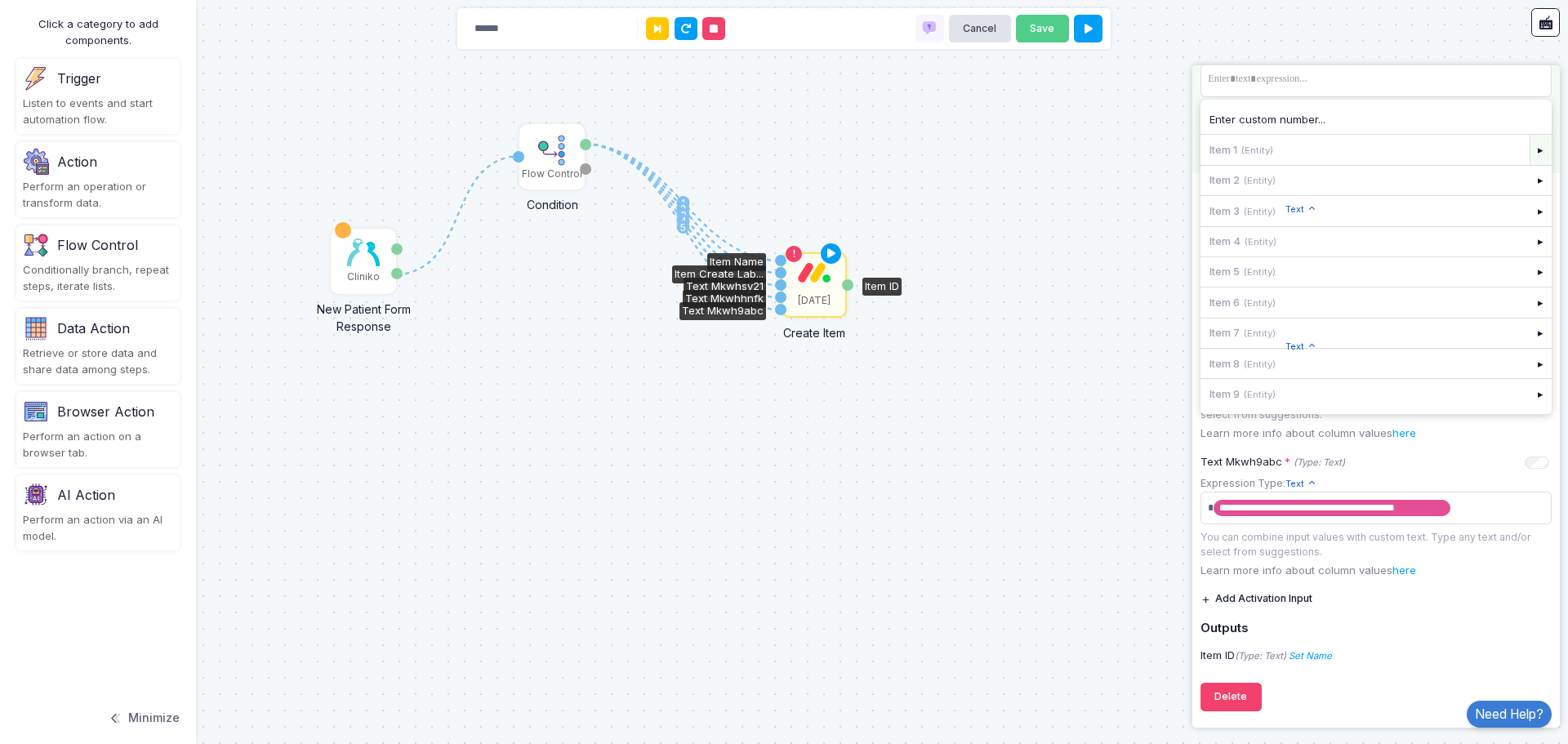
click at [1529, 136] on div "▸" at bounding box center [1540, 149] width 23 height 29
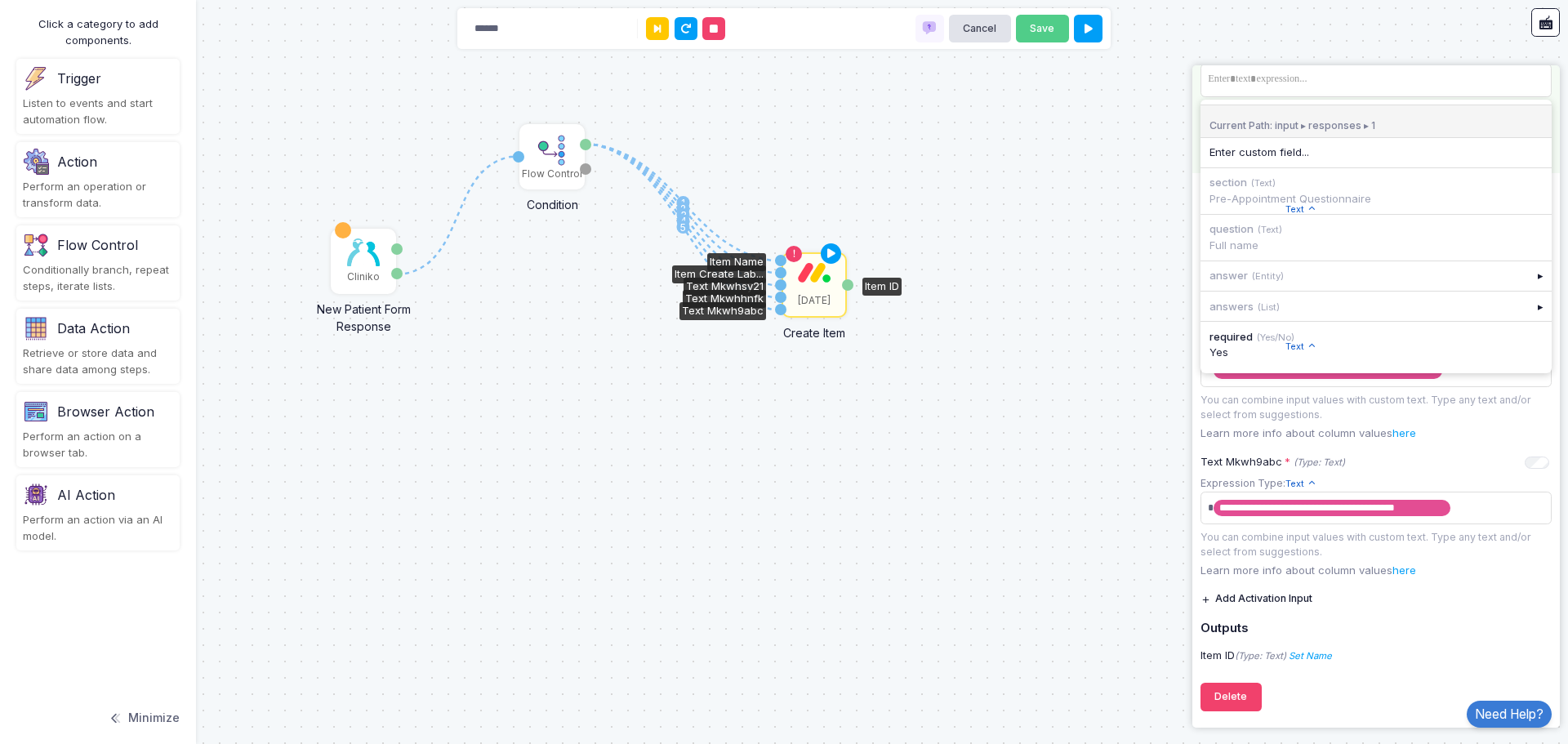
click at [1320, 187] on div "section (Text) Pre-Appointment Questionnaire" at bounding box center [1376, 191] width 351 height 46
click at [1117, 336] on div "1 1 2 3 4 5 Cliniko New Patient Form Response Patient ID Response Flow Control …" at bounding box center [784, 372] width 1568 height 744
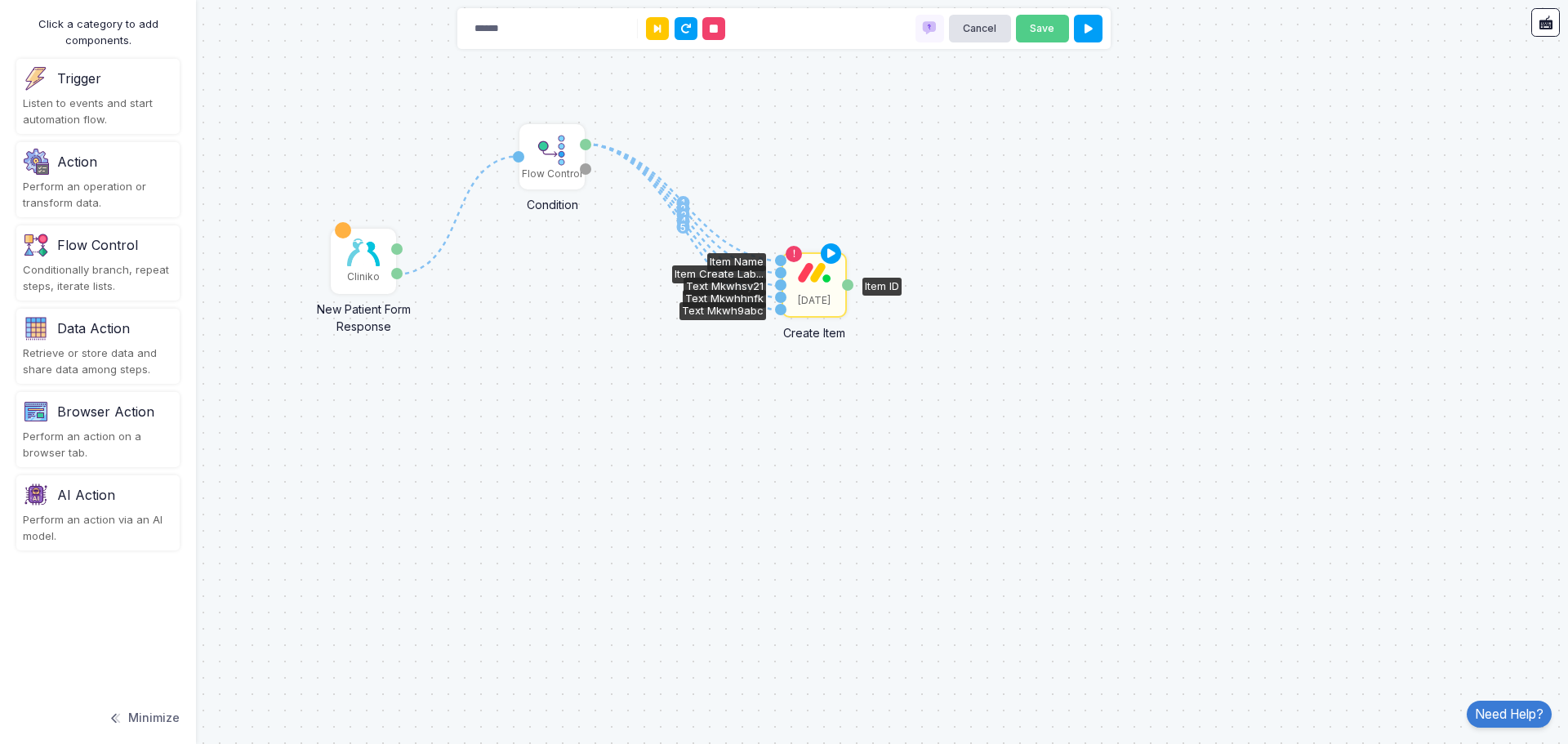
click at [809, 282] on img at bounding box center [813, 272] width 33 height 20
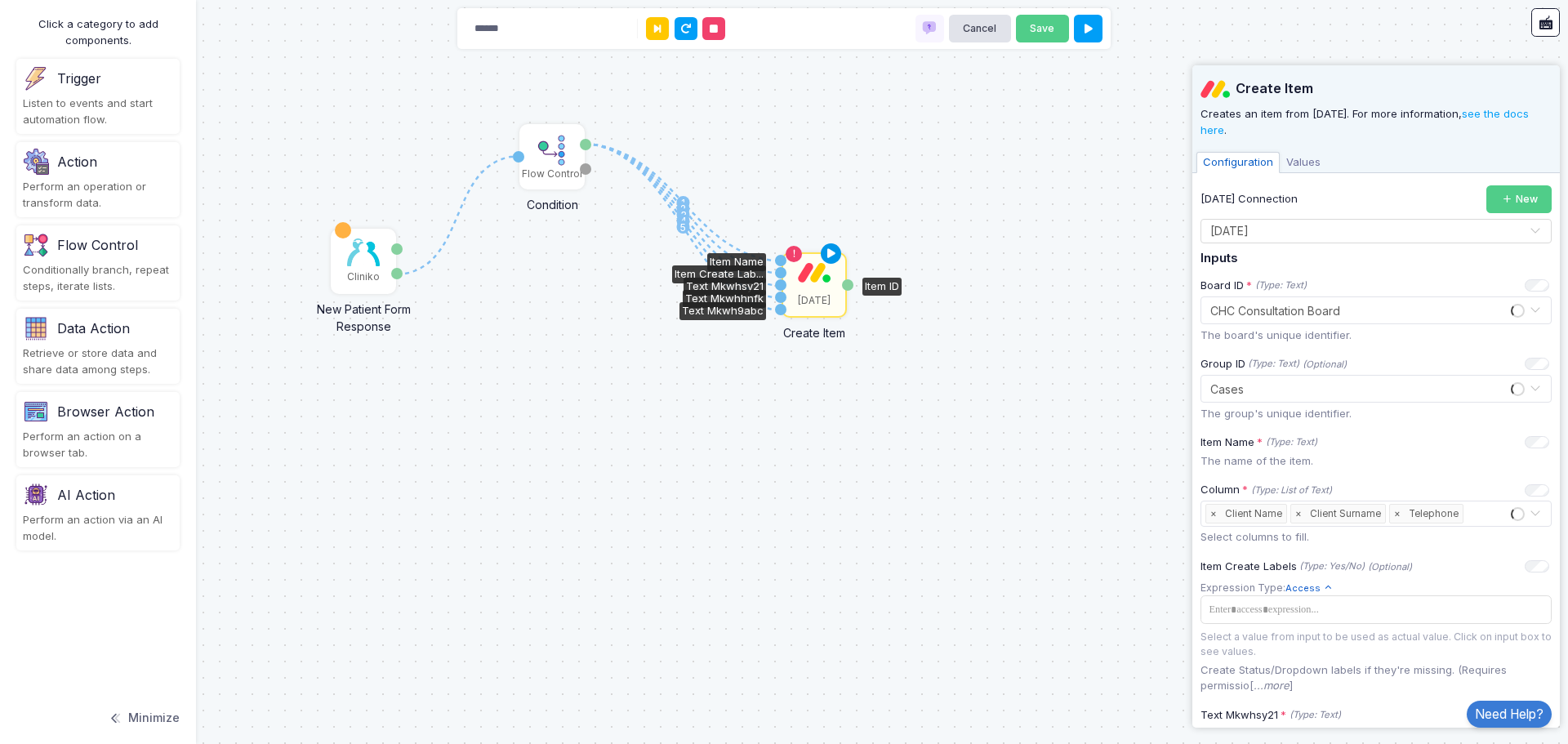
click at [832, 251] on icon at bounding box center [831, 253] width 20 height 23
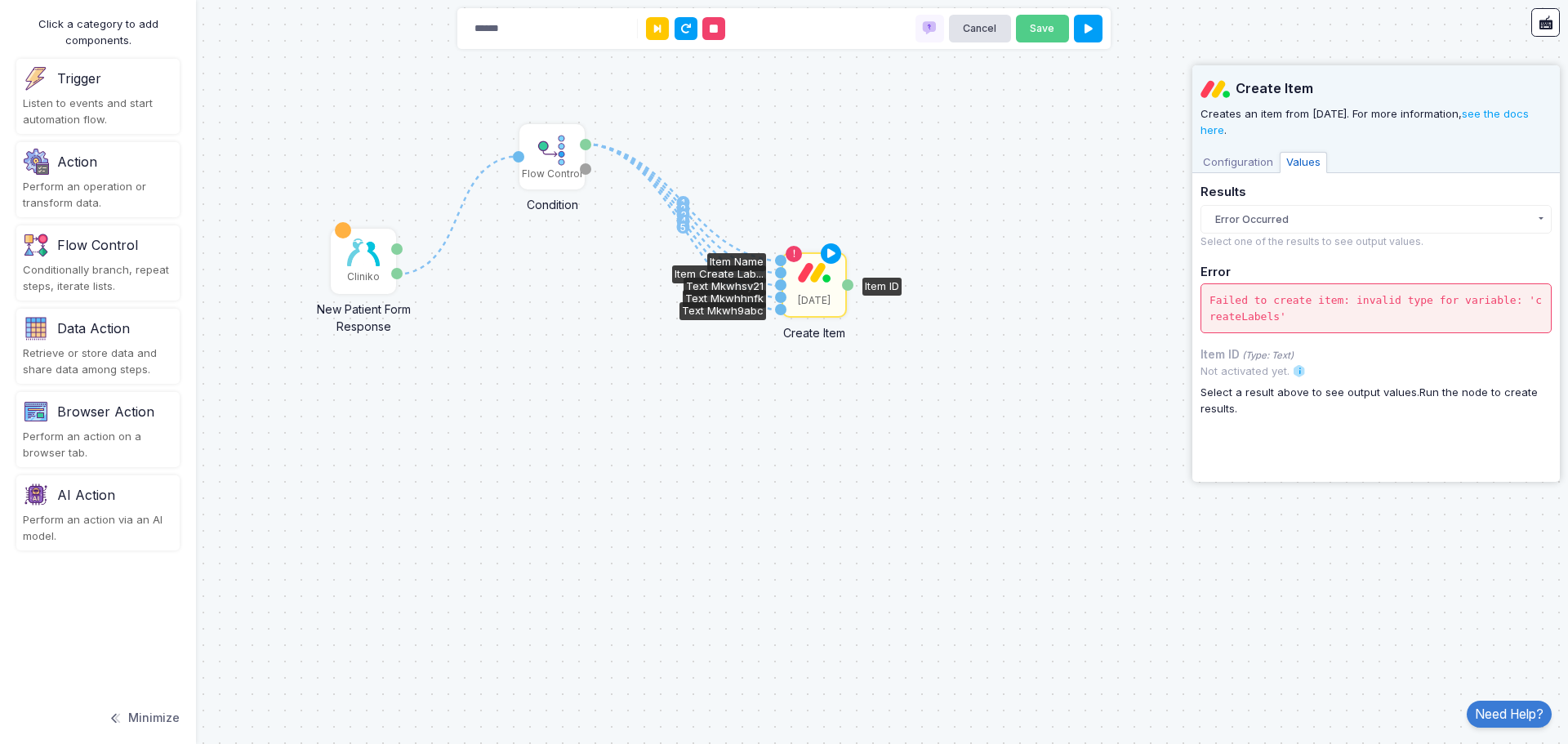
click at [1238, 161] on span "Configuration" at bounding box center [1238, 162] width 84 height 21
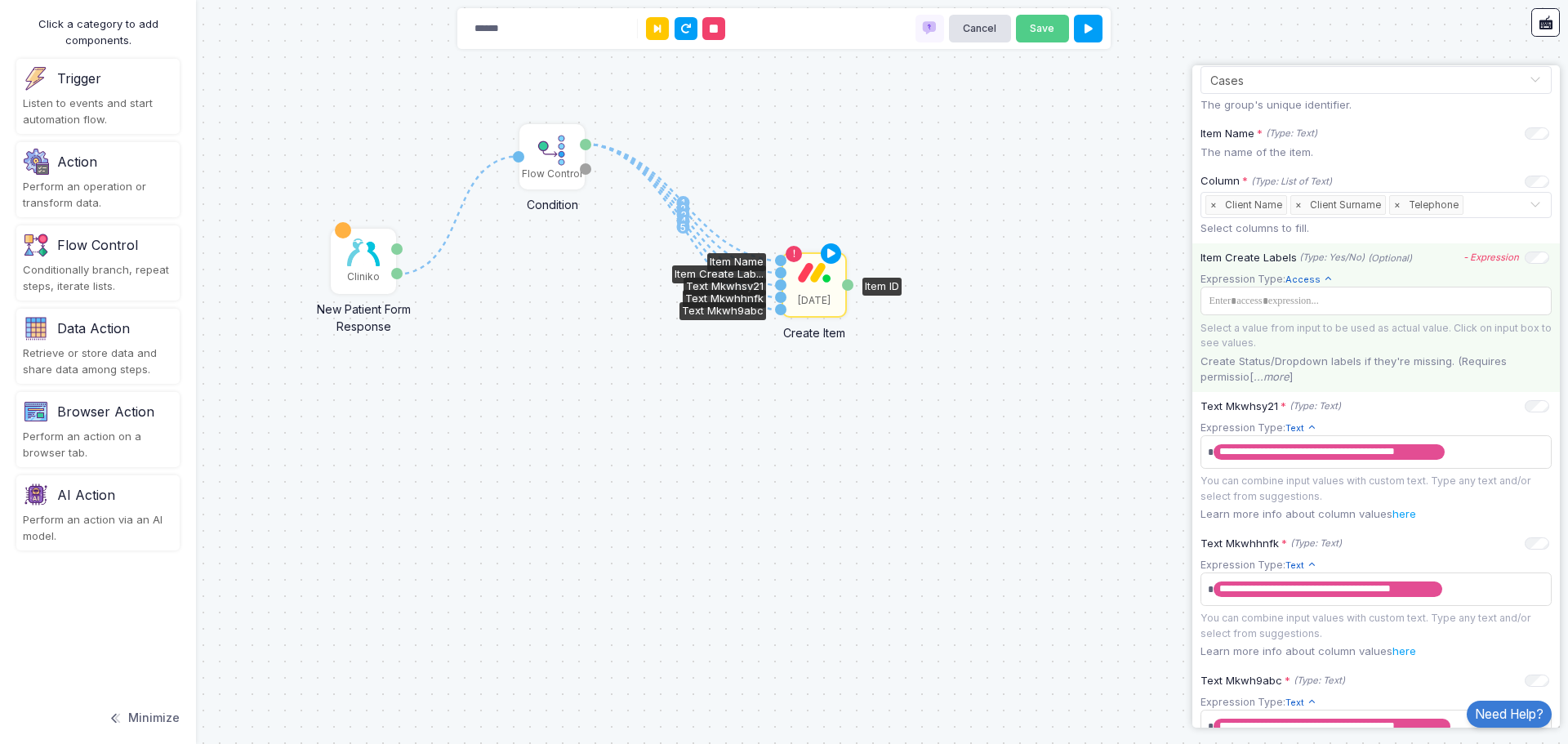
scroll to position [327, 0]
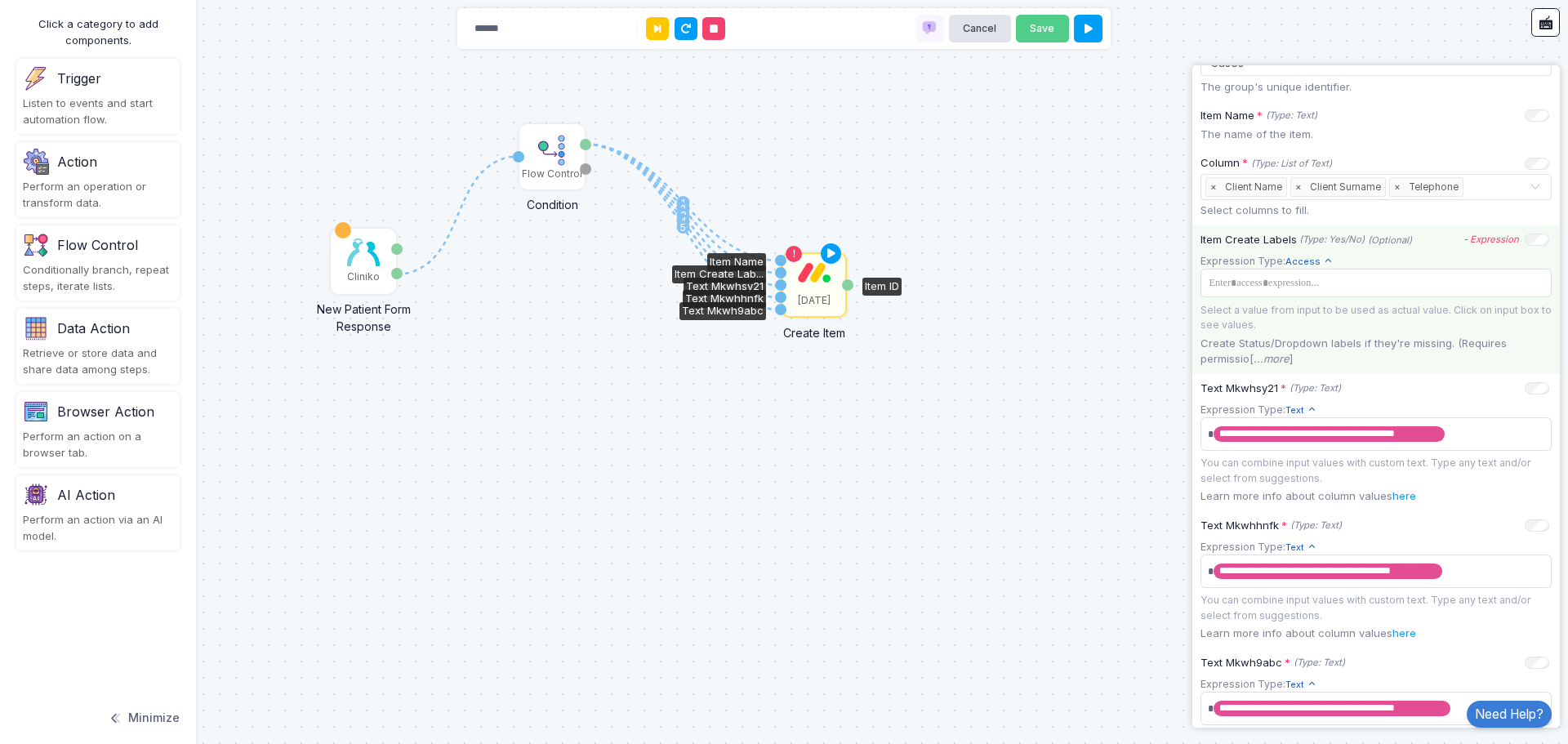
click at [1302, 255] on span "Access" at bounding box center [1309, 262] width 48 height 14
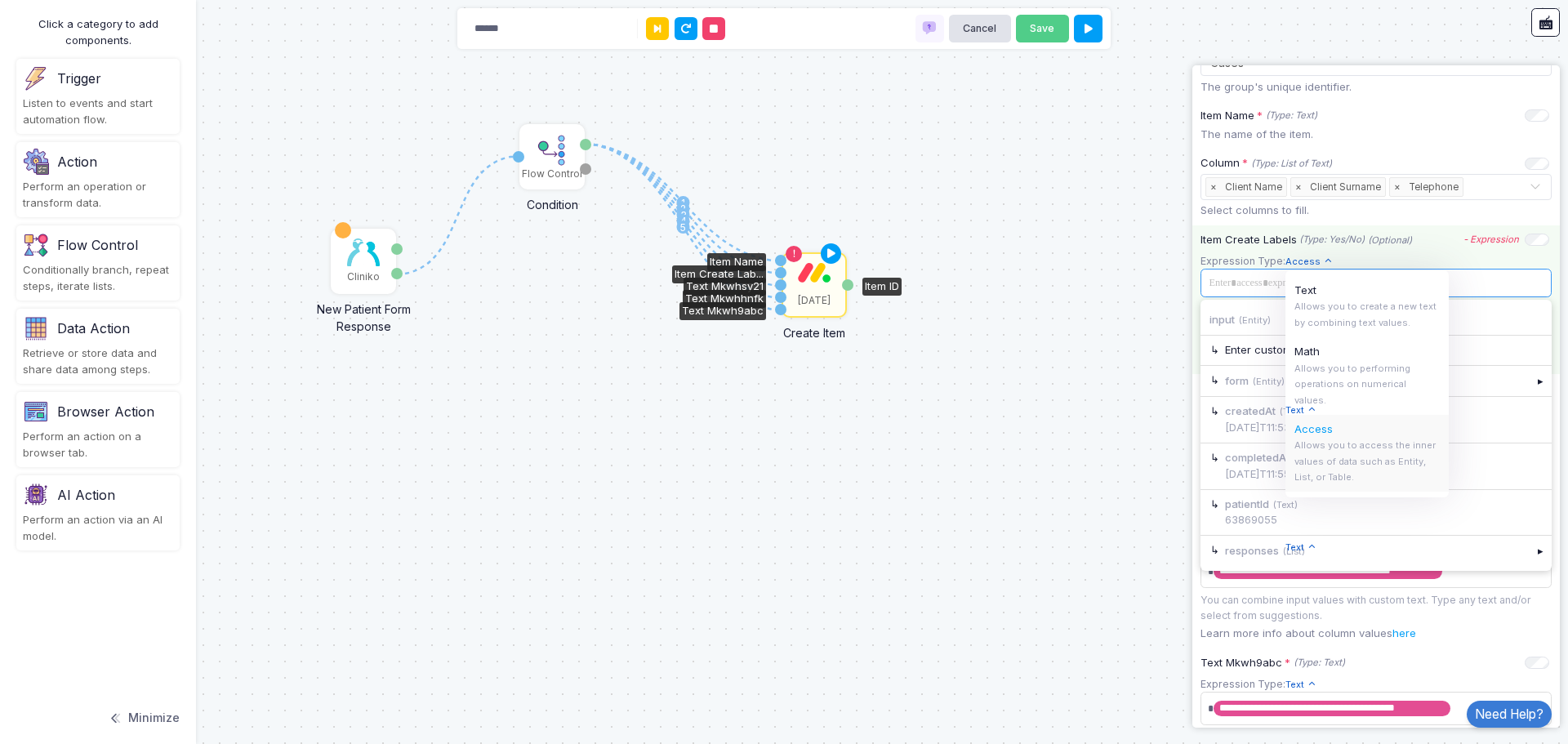
click at [1472, 290] on span at bounding box center [1374, 283] width 341 height 18
click at [1529, 380] on div "▸" at bounding box center [1540, 380] width 23 height 29
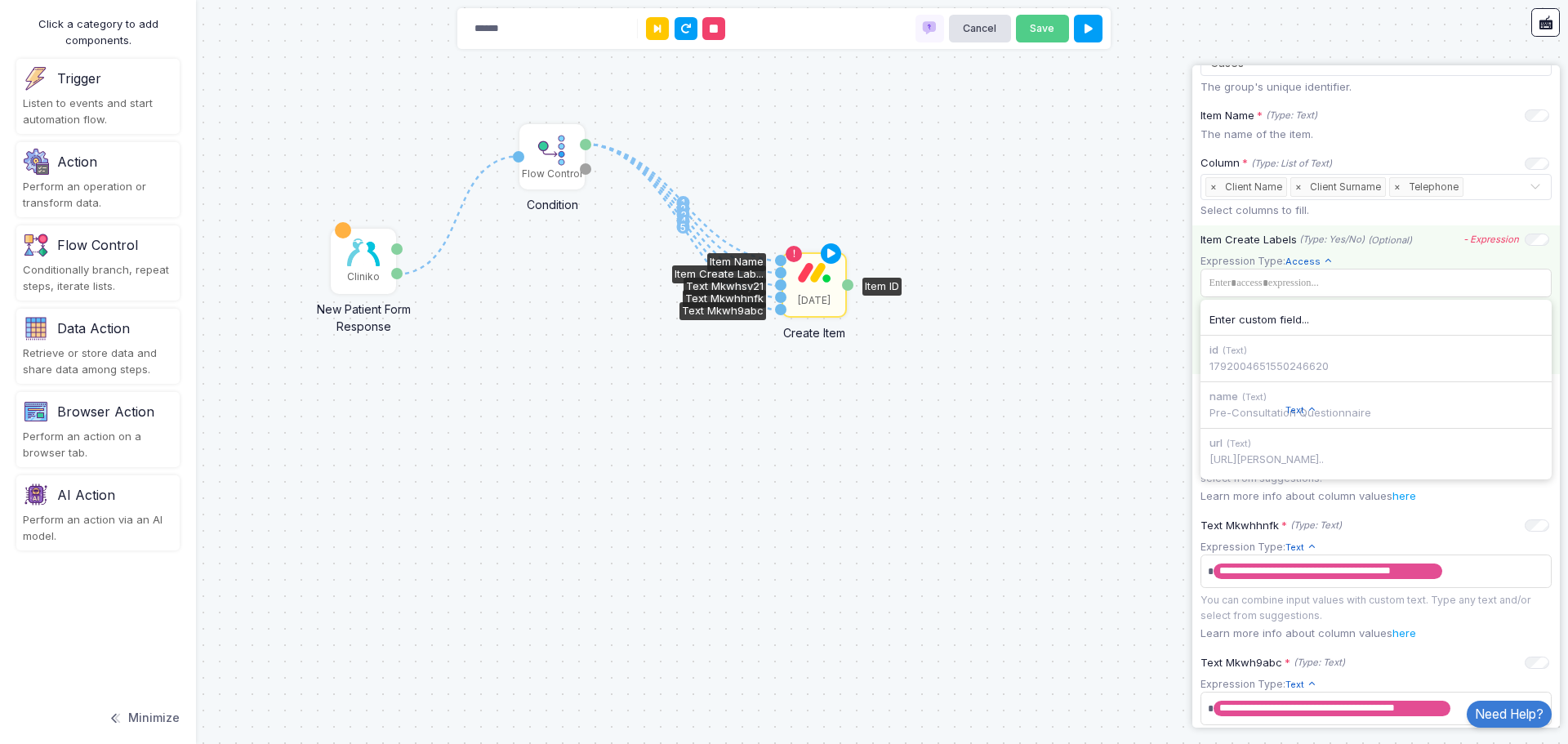
click at [1252, 409] on div "name (Text) Pre-Consultation Questionnaire" at bounding box center [1376, 405] width 351 height 46
click at [1333, 282] on span at bounding box center [1374, 283] width 341 height 18
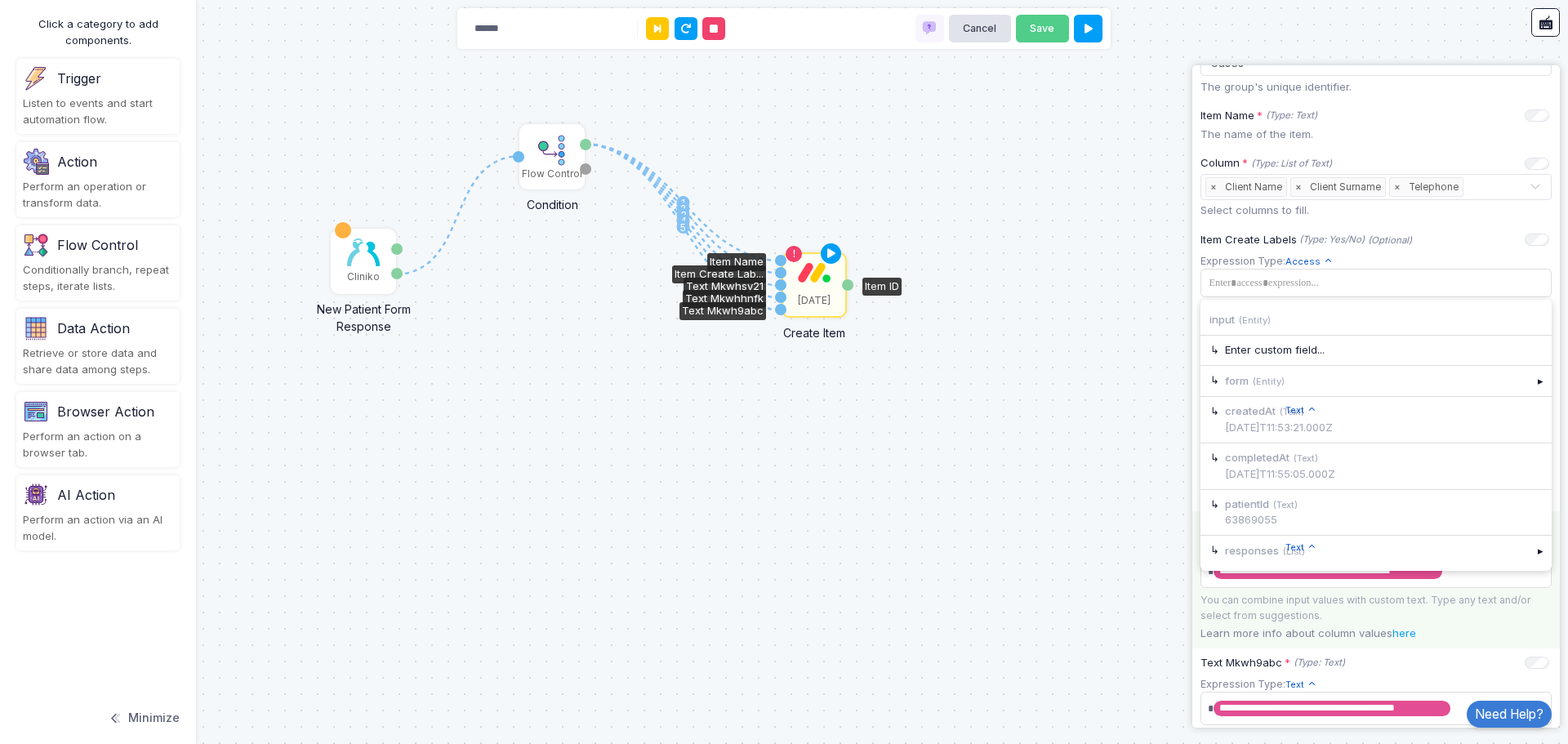
click at [1304, 552] on span "Text" at bounding box center [1300, 548] width 31 height 14
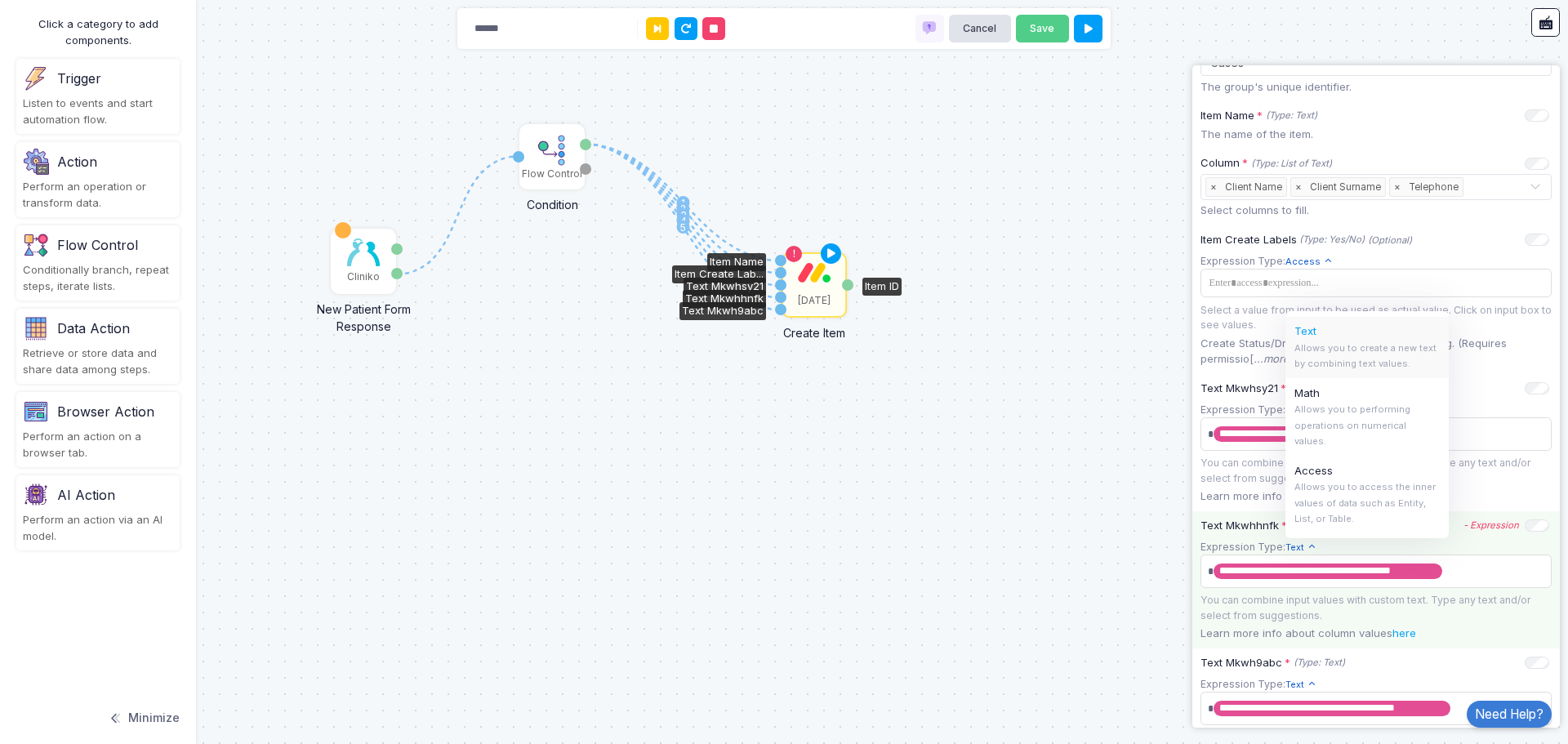
click at [1327, 358] on div "Text Allows you to create a new text by combining text values." at bounding box center [1367, 347] width 163 height 61
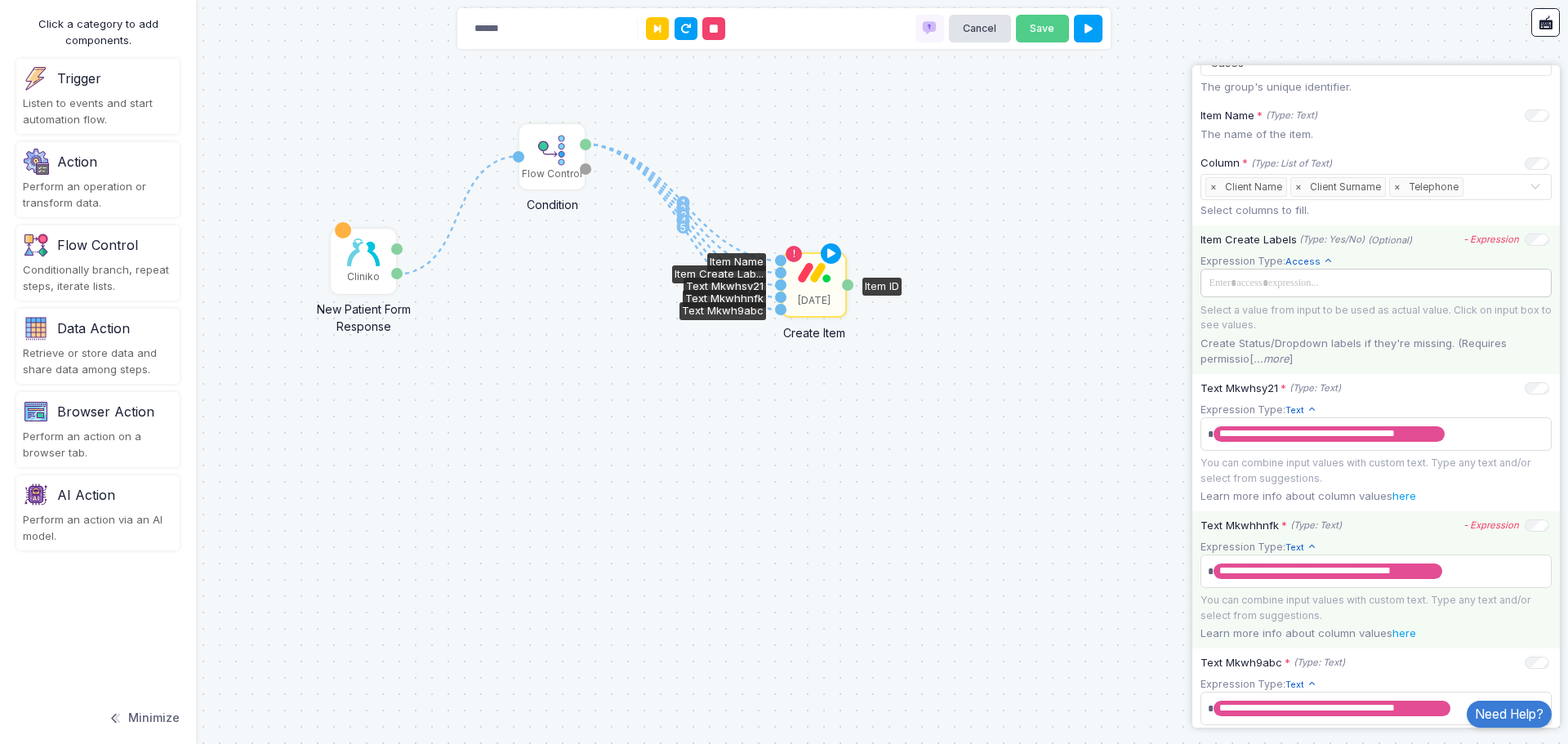
click at [1283, 286] on span at bounding box center [1374, 283] width 341 height 18
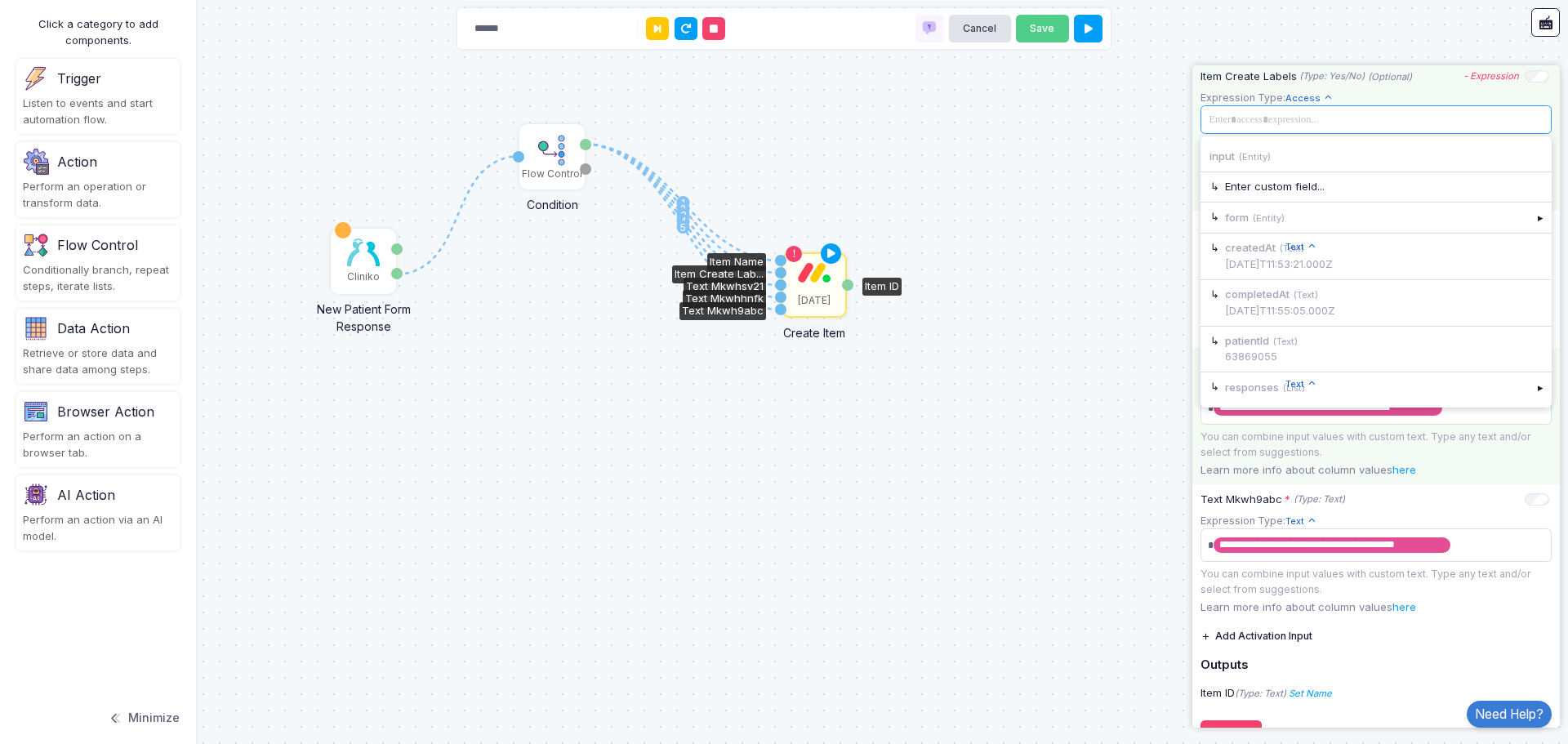
scroll to position [245, 0]
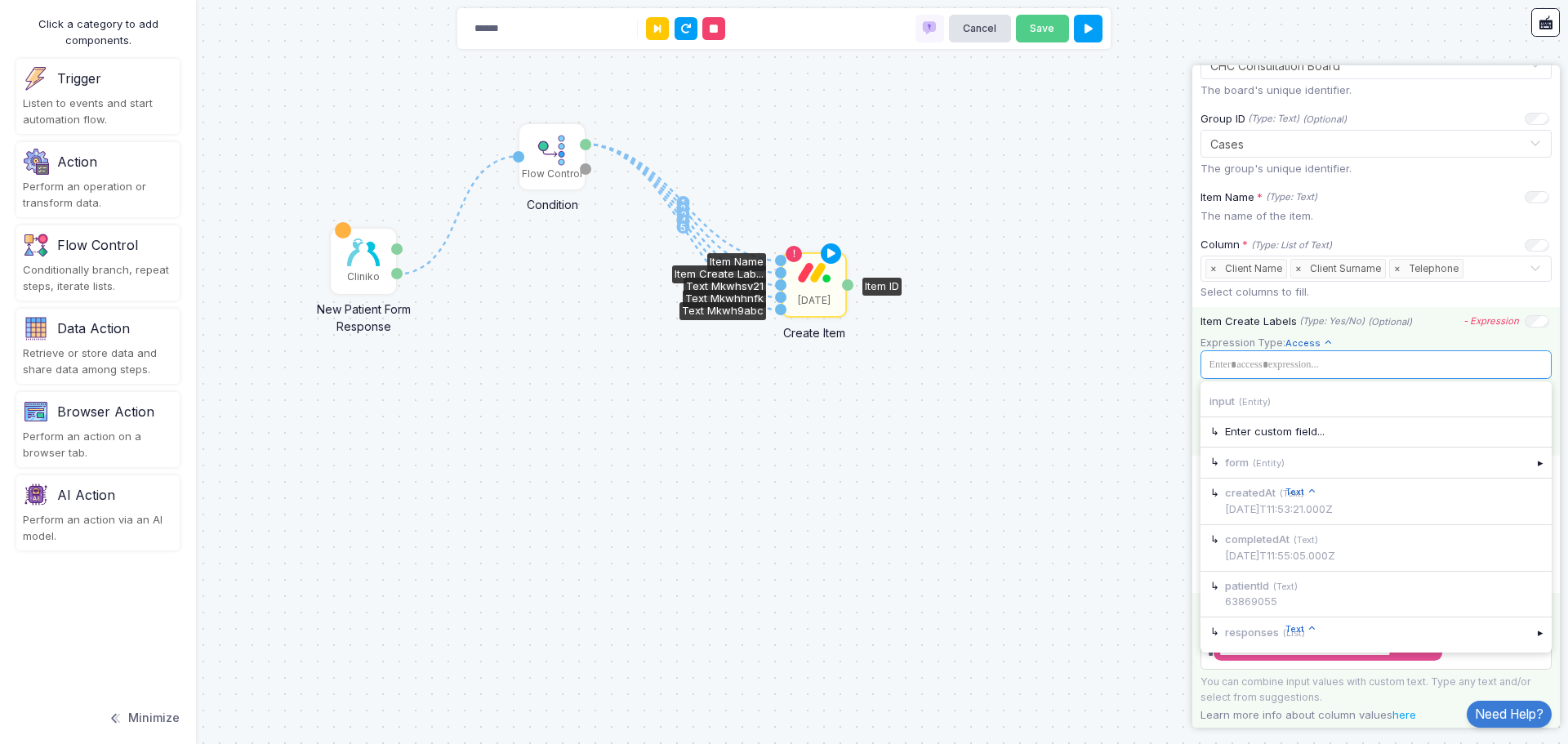
click at [1397, 340] on app-expression-input "Expression Type: Access Text Allows you to create a new text by combining text …" at bounding box center [1376, 375] width 351 height 80
click at [1469, 321] on icon "- Expression" at bounding box center [1491, 320] width 56 height 11
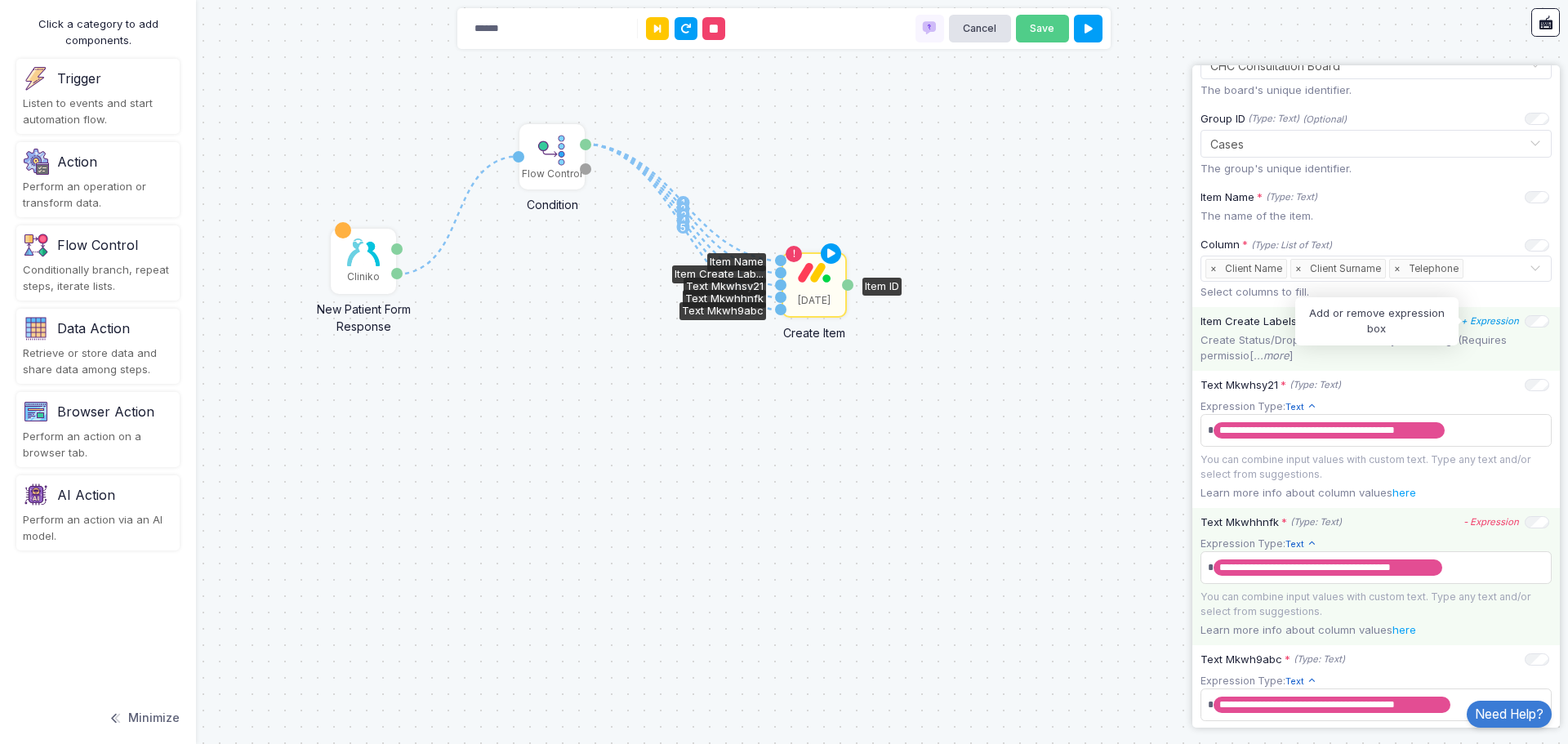
click at [1472, 319] on icon "+ Expression" at bounding box center [1489, 320] width 58 height 11
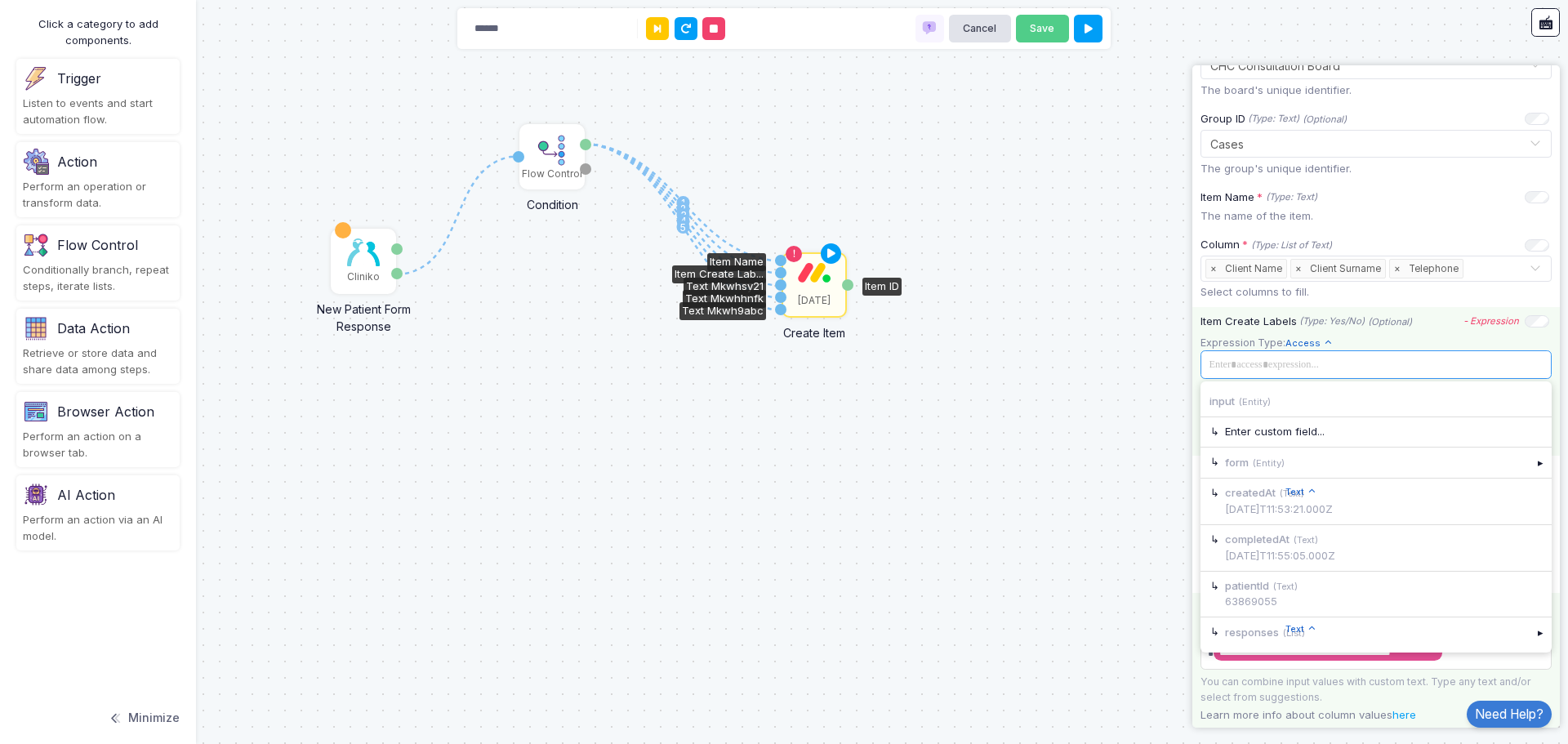
click at [1383, 362] on span at bounding box center [1374, 365] width 341 height 18
click at [1529, 462] on div "▸" at bounding box center [1540, 462] width 23 height 29
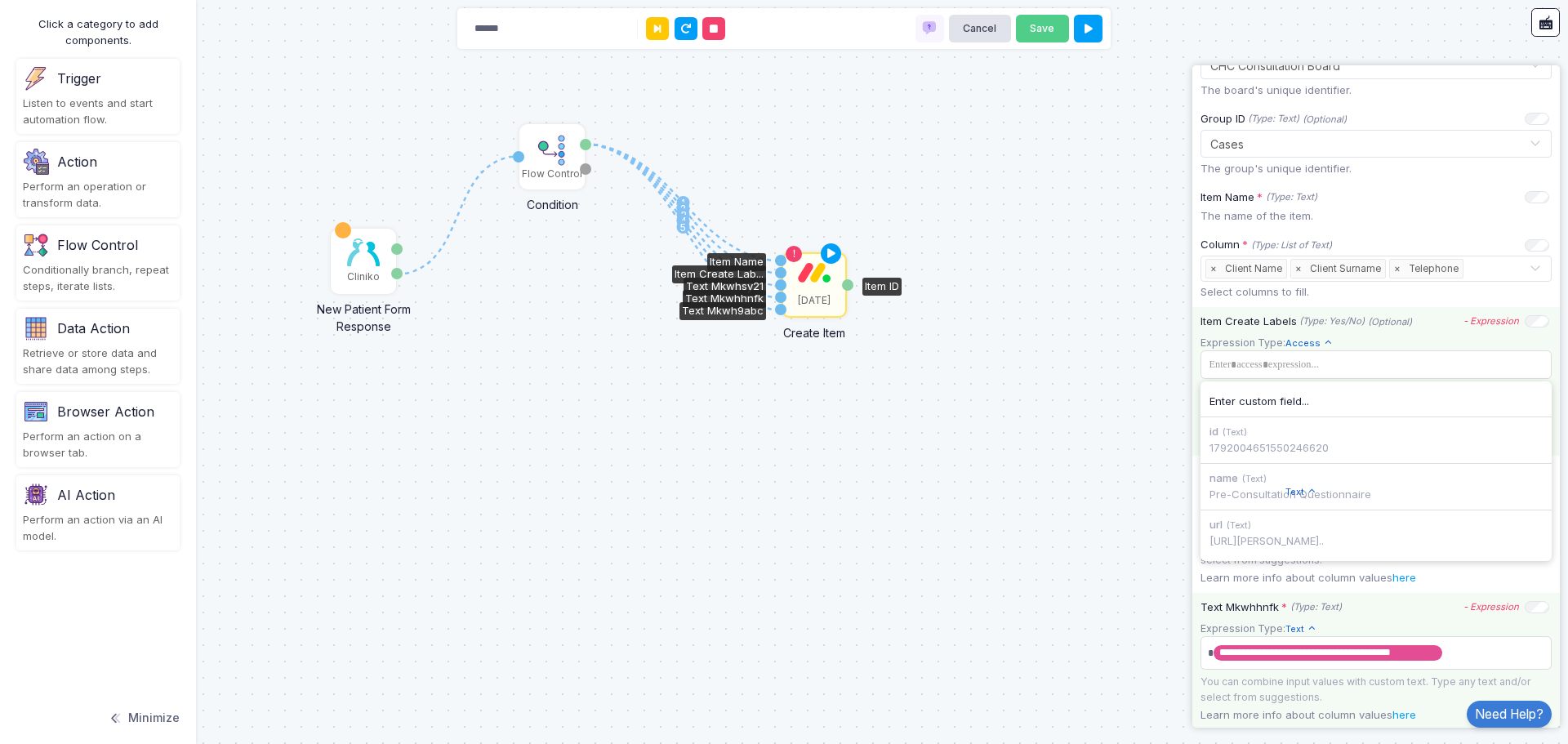
click at [1270, 482] on div "name (Text) Pre-Consultation Questionnaire" at bounding box center [1376, 487] width 351 height 46
click at [1301, 344] on span "Access" at bounding box center [1309, 343] width 48 height 14
click at [1308, 383] on span "Allows you to create a new text by combining text values." at bounding box center [1366, 396] width 145 height 28
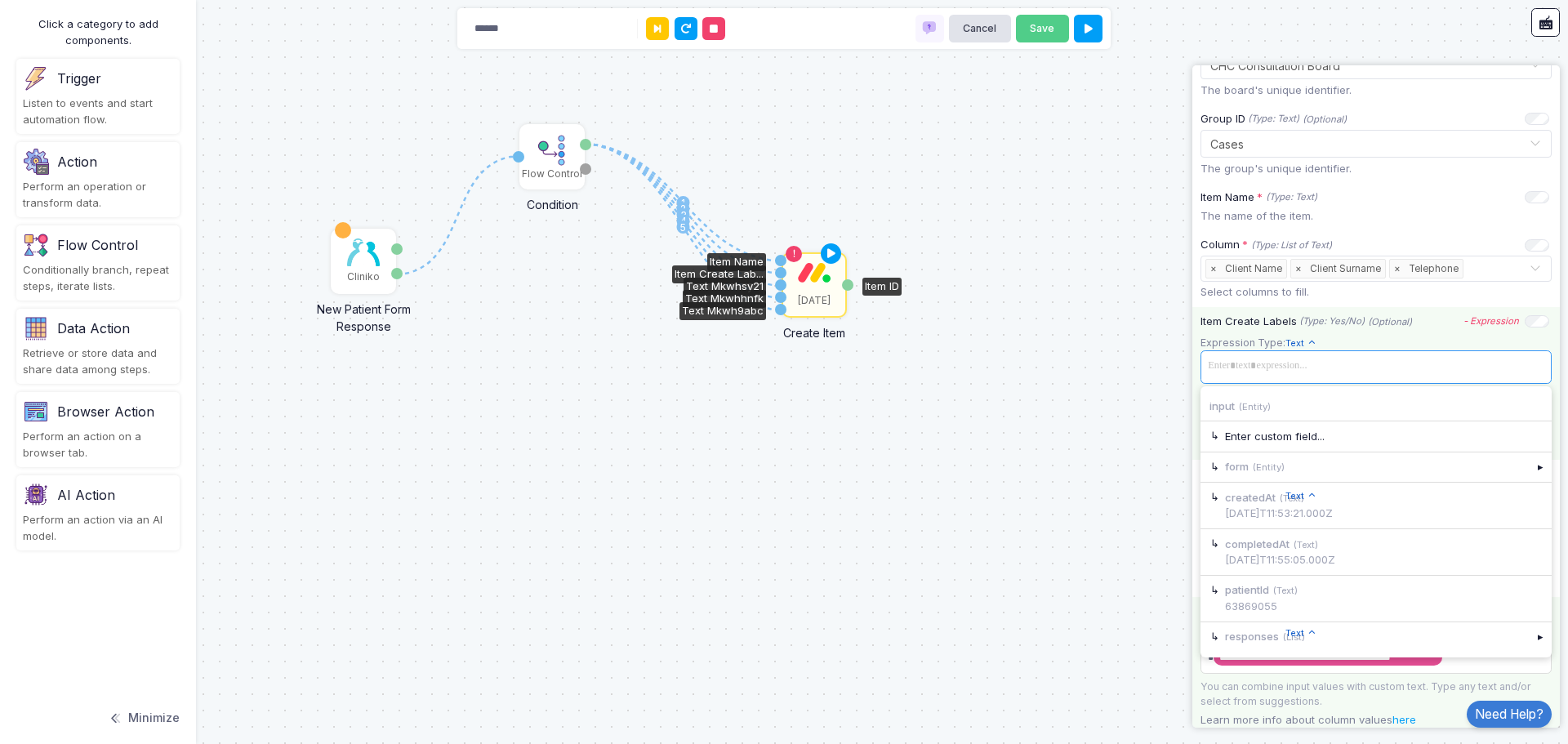
click at [1335, 362] on span at bounding box center [1376, 366] width 345 height 24
click at [1529, 642] on div "▸" at bounding box center [1540, 636] width 23 height 29
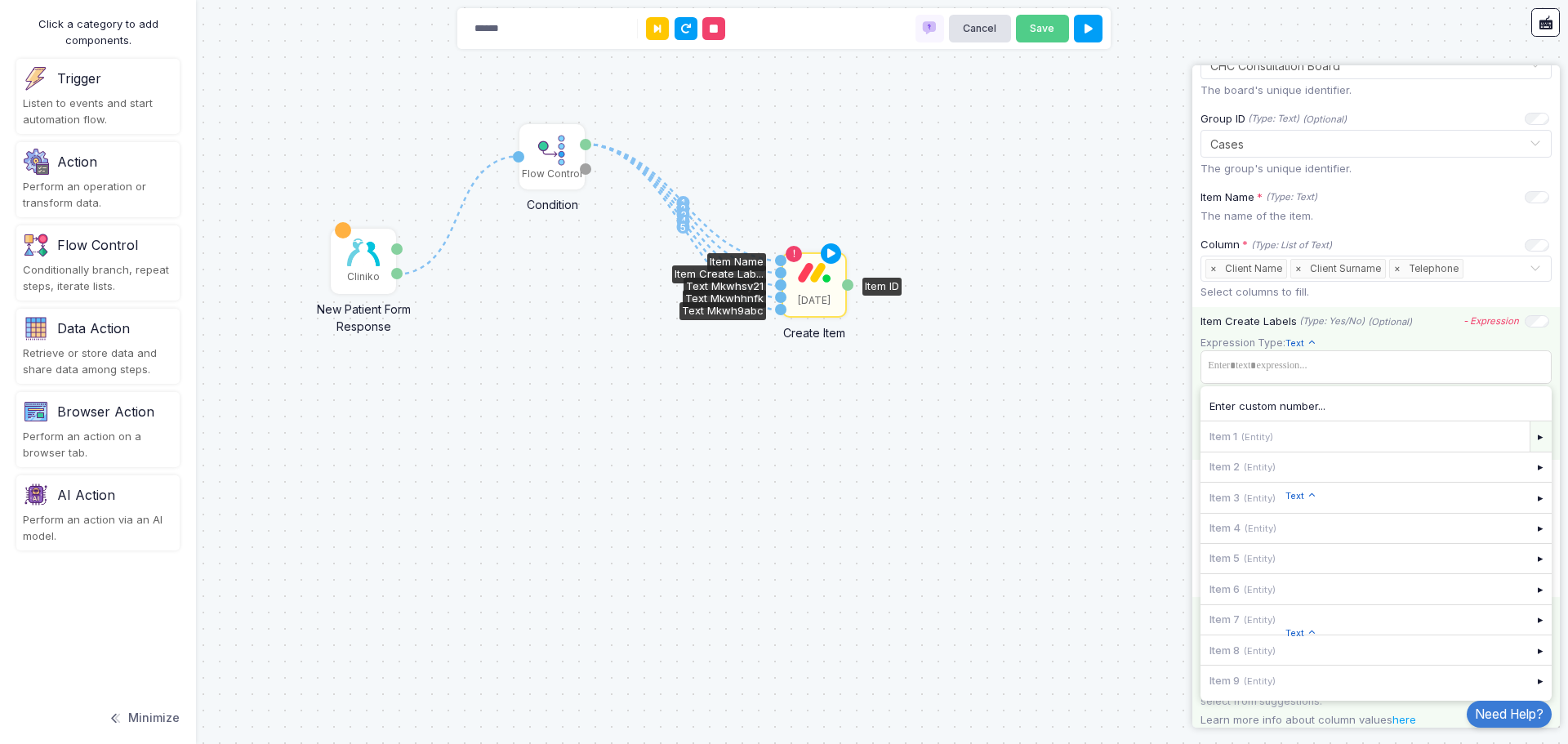
click at [1529, 430] on div "▸" at bounding box center [1540, 436] width 23 height 29
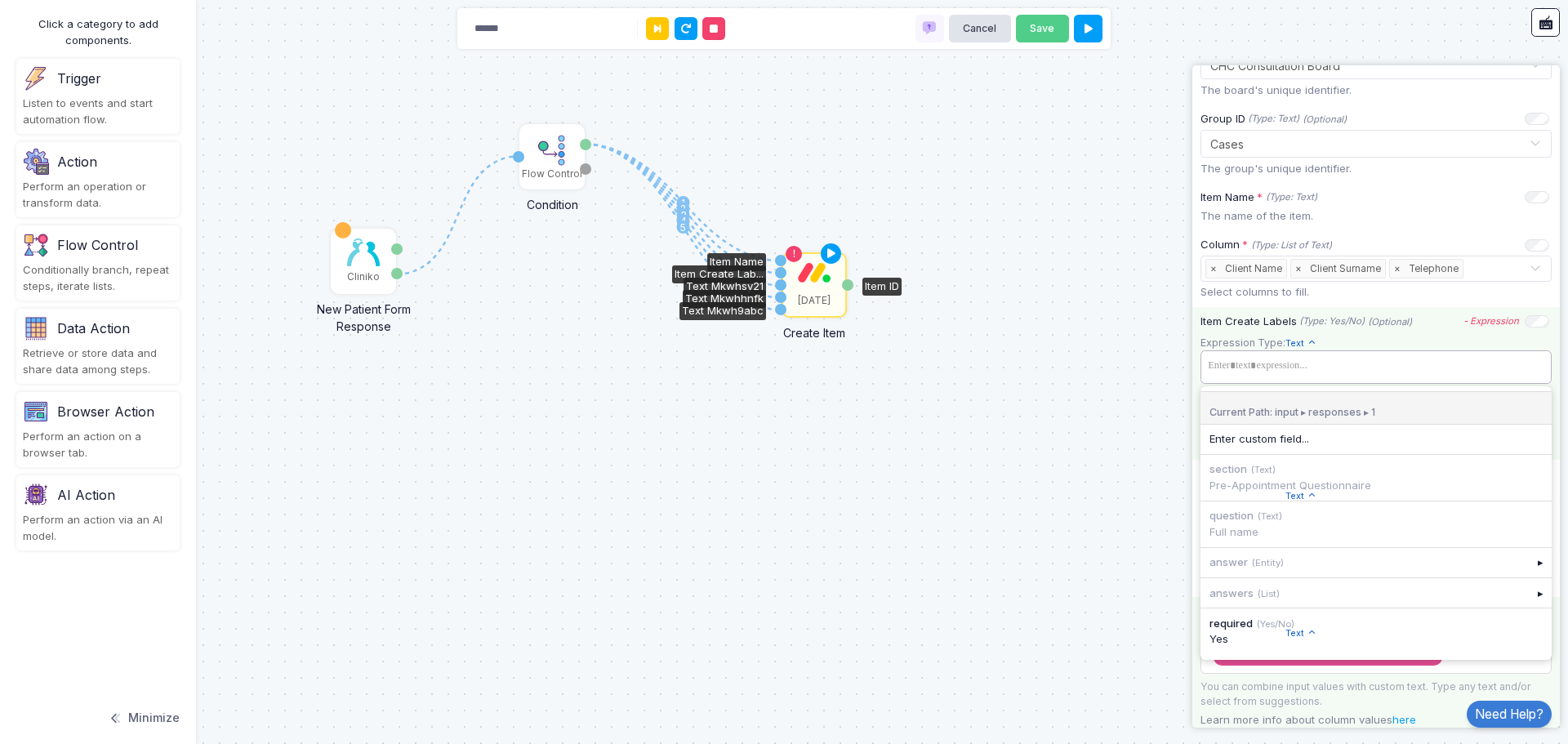
click at [1310, 351] on tags "​" at bounding box center [1376, 366] width 351 height 33
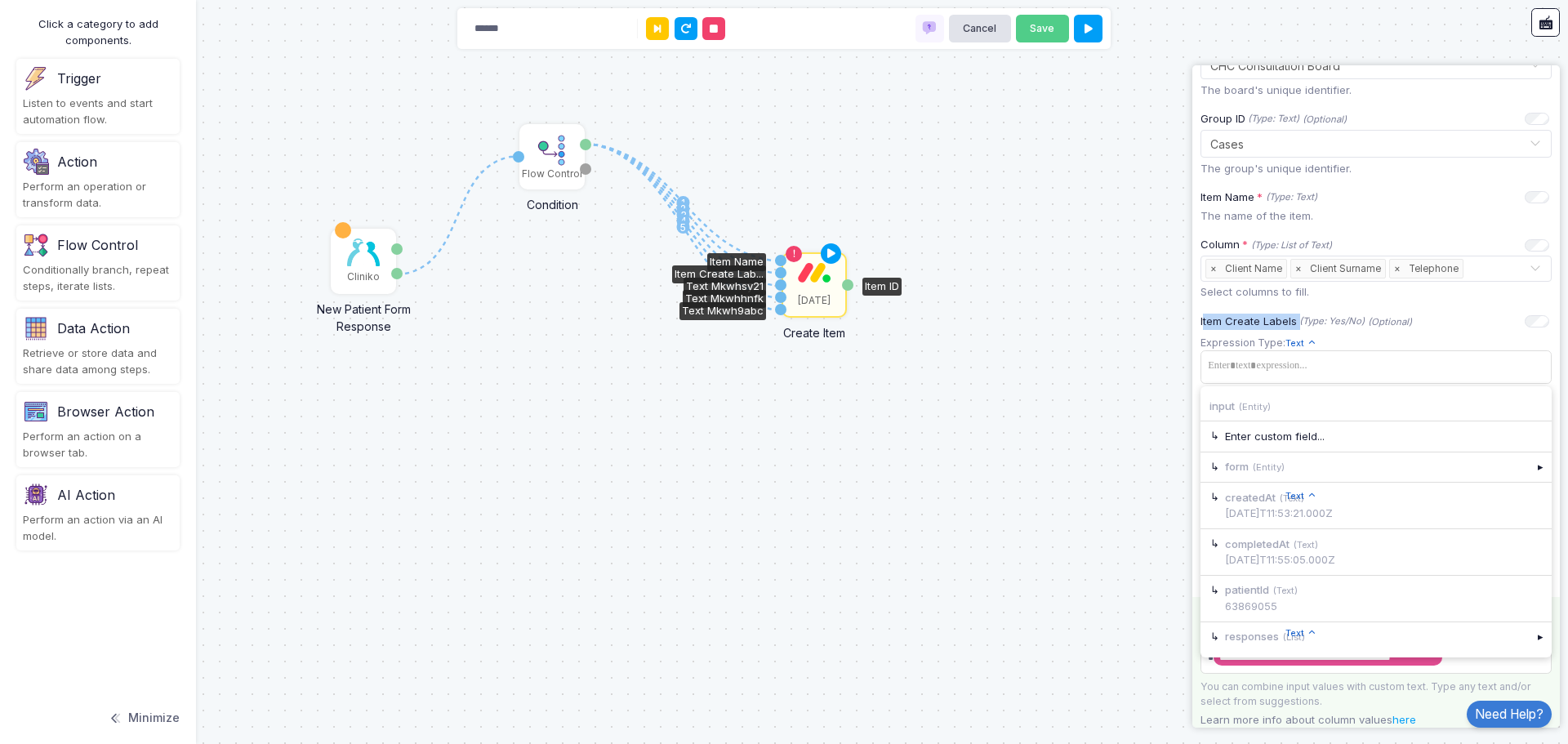
drag, startPoint x: 1298, startPoint y: 319, endPoint x: 1209, endPoint y: 318, distance: 89.0
click at [1196, 320] on div "Item Create Labels (Type: Yes/No) (Optional) - Expression Expression Type: Text…" at bounding box center [1376, 384] width 368 height 154
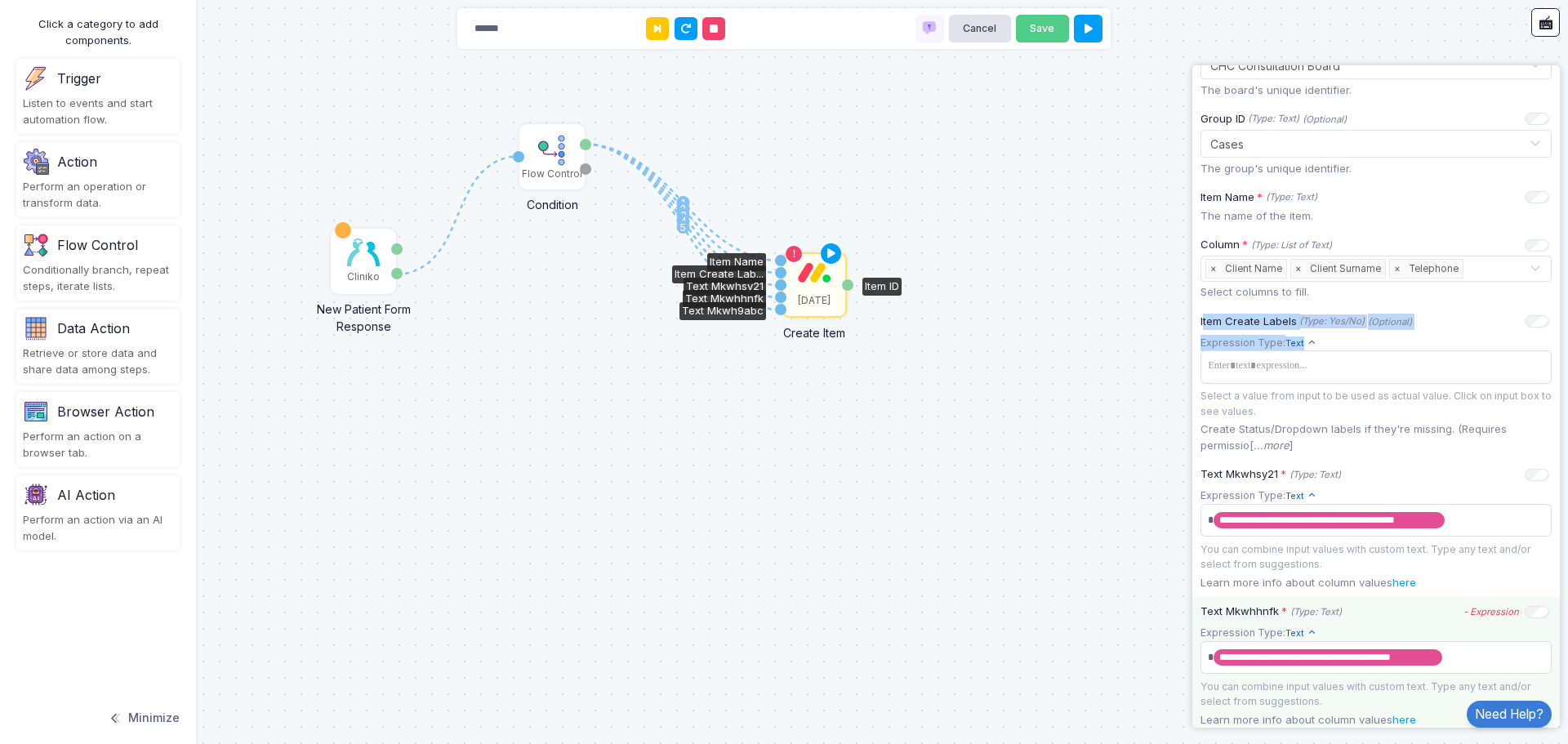
drag, startPoint x: 1339, startPoint y: 336, endPoint x: 1197, endPoint y: 320, distance: 142.9
click at [1197, 320] on div "Item Create Labels (Type: Yes/No) (Optional) - Expression Expression Type: Text…" at bounding box center [1376, 384] width 368 height 154
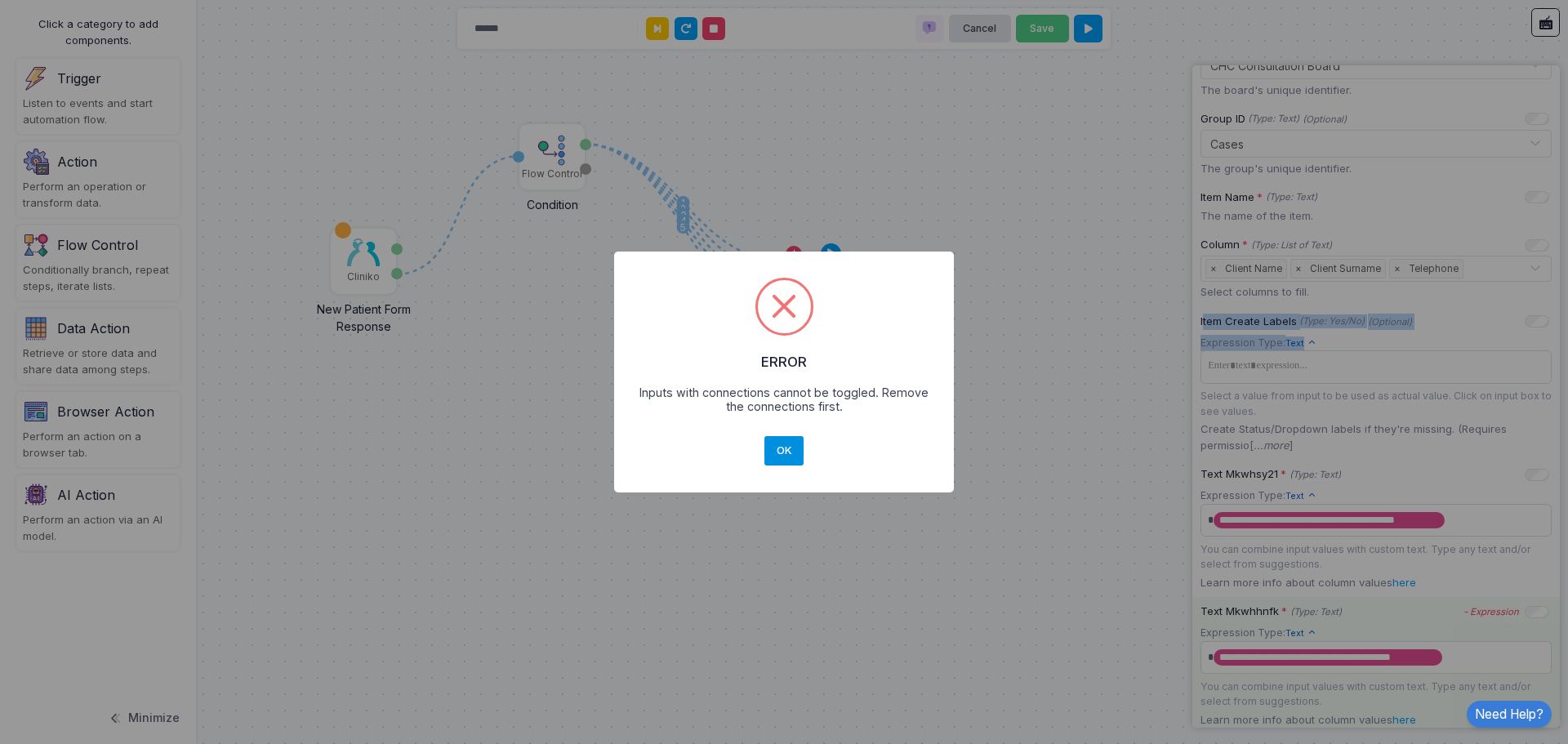
click at [778, 455] on button "OK" at bounding box center [784, 450] width 39 height 29
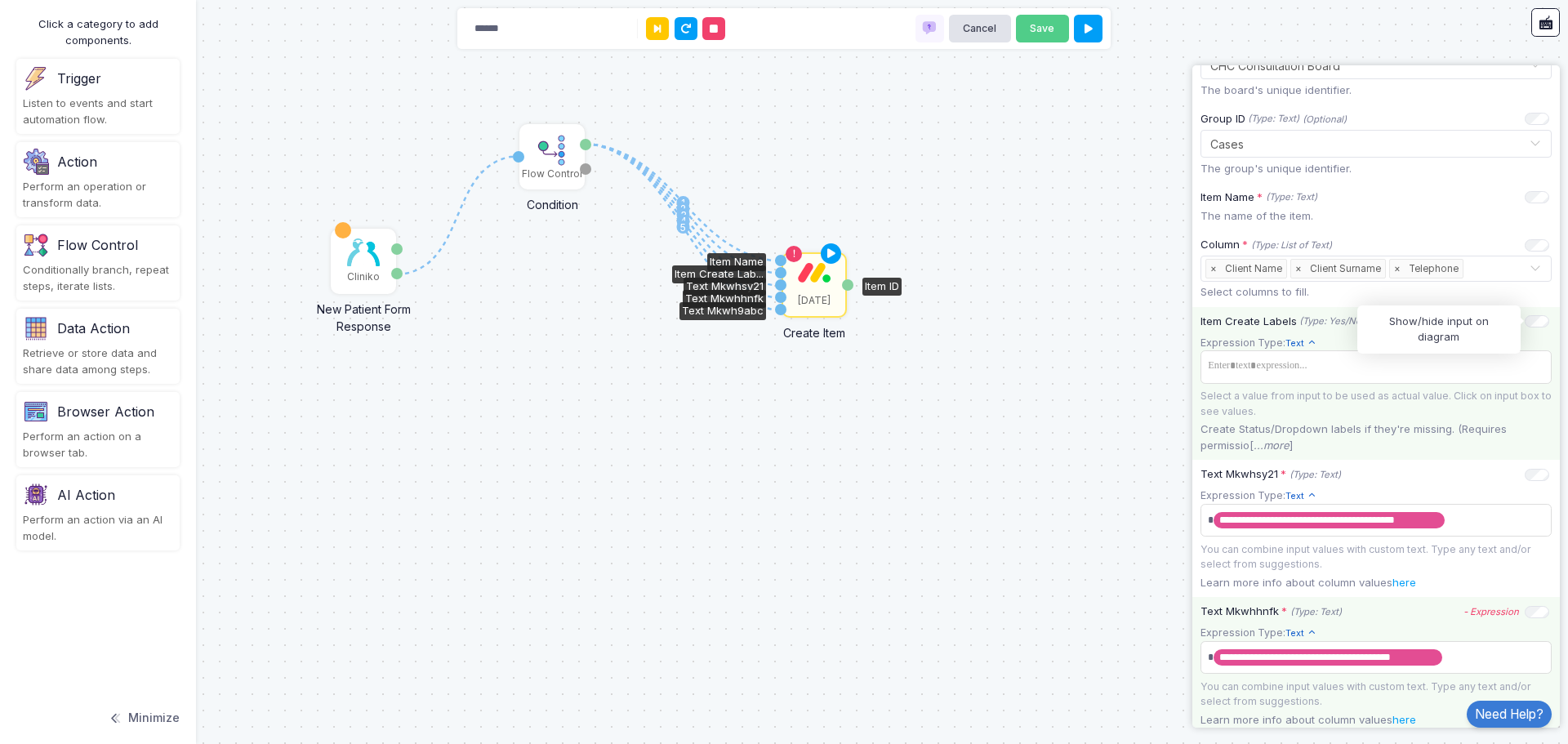
click at [1321, 341] on app-expression-input "Expression Type: Text Text Allows you to create a new text by combining text va…" at bounding box center [1376, 377] width 351 height 84
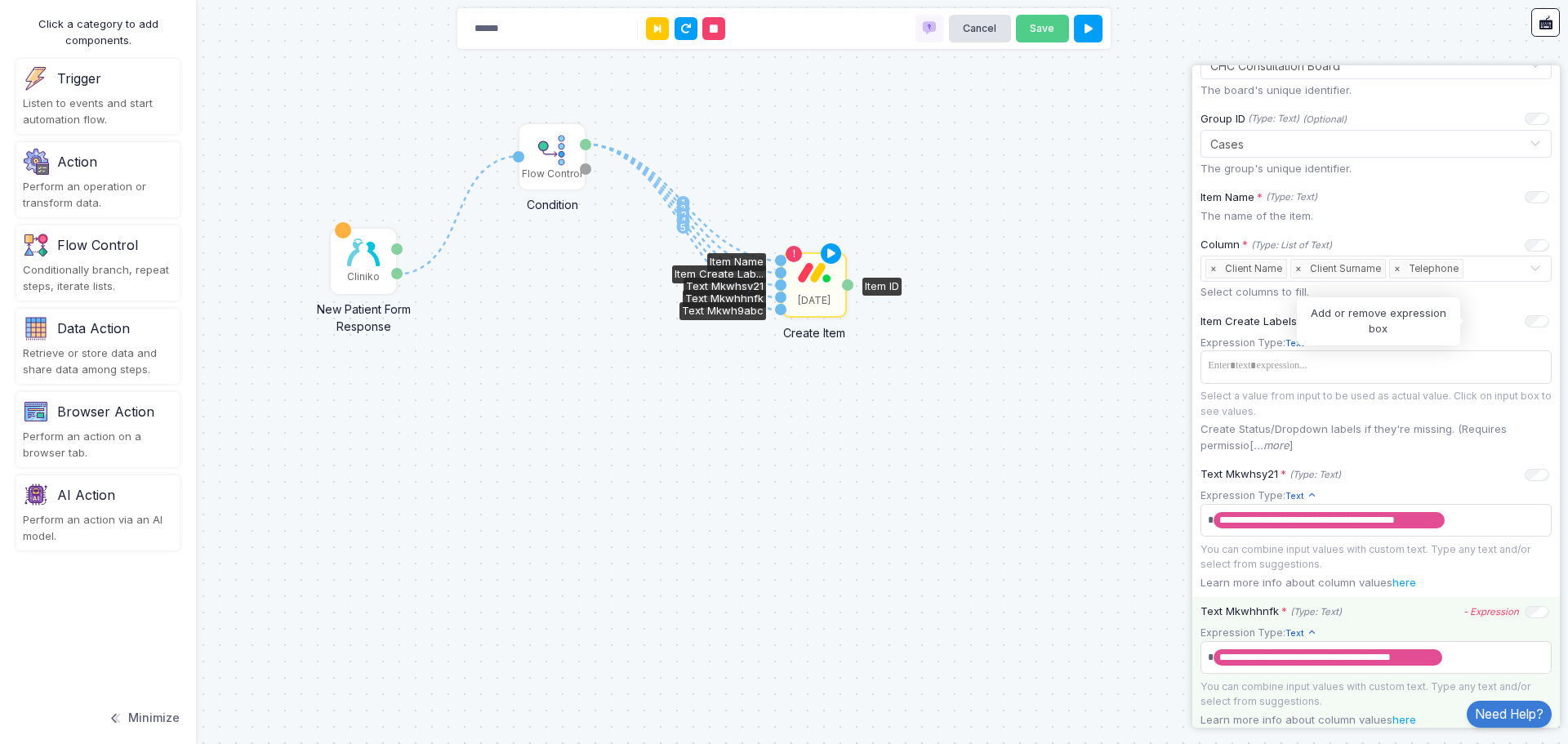
click at [0, 0] on icon "- Expression" at bounding box center [0, 0] width 0 height 0
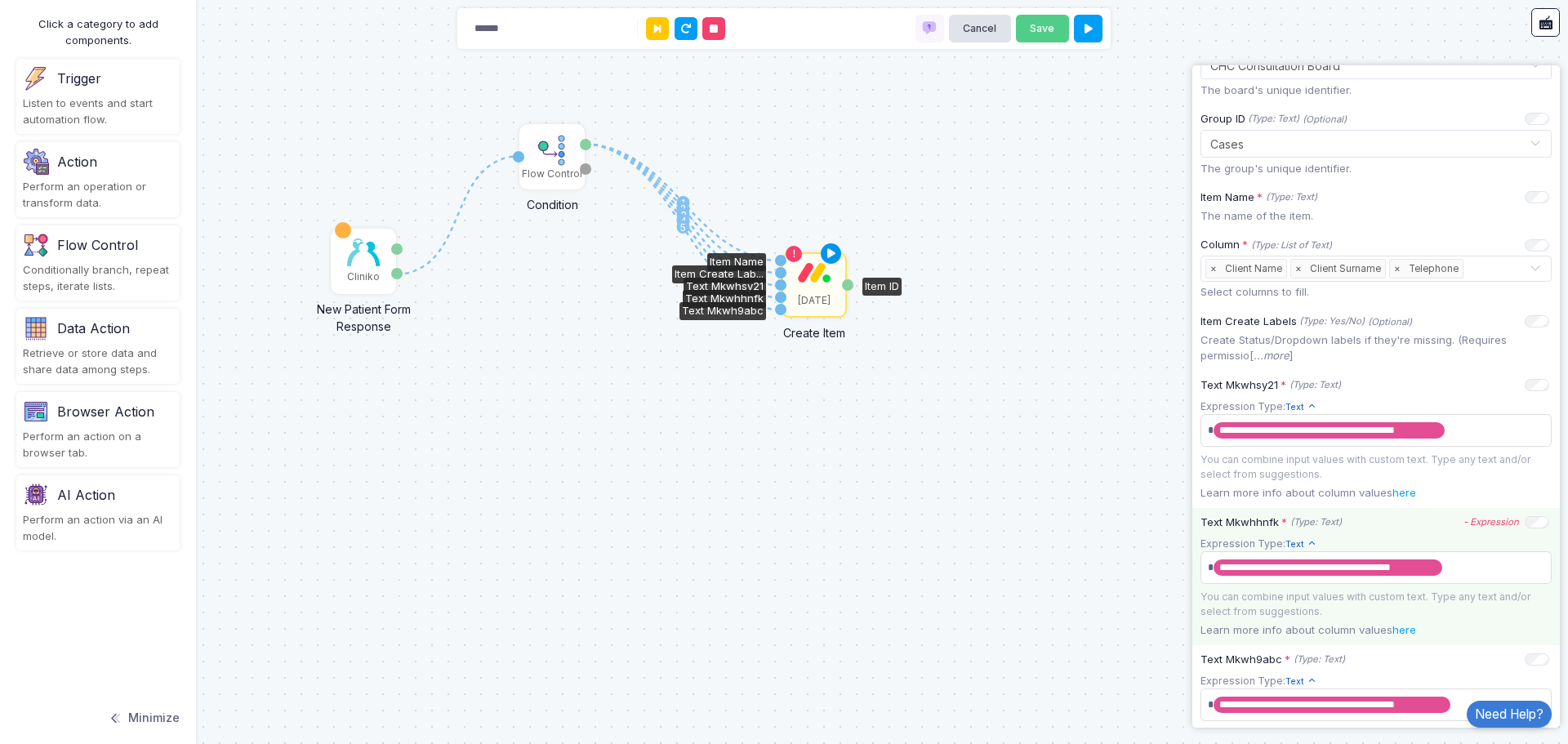
click at [834, 252] on icon at bounding box center [831, 253] width 20 height 23
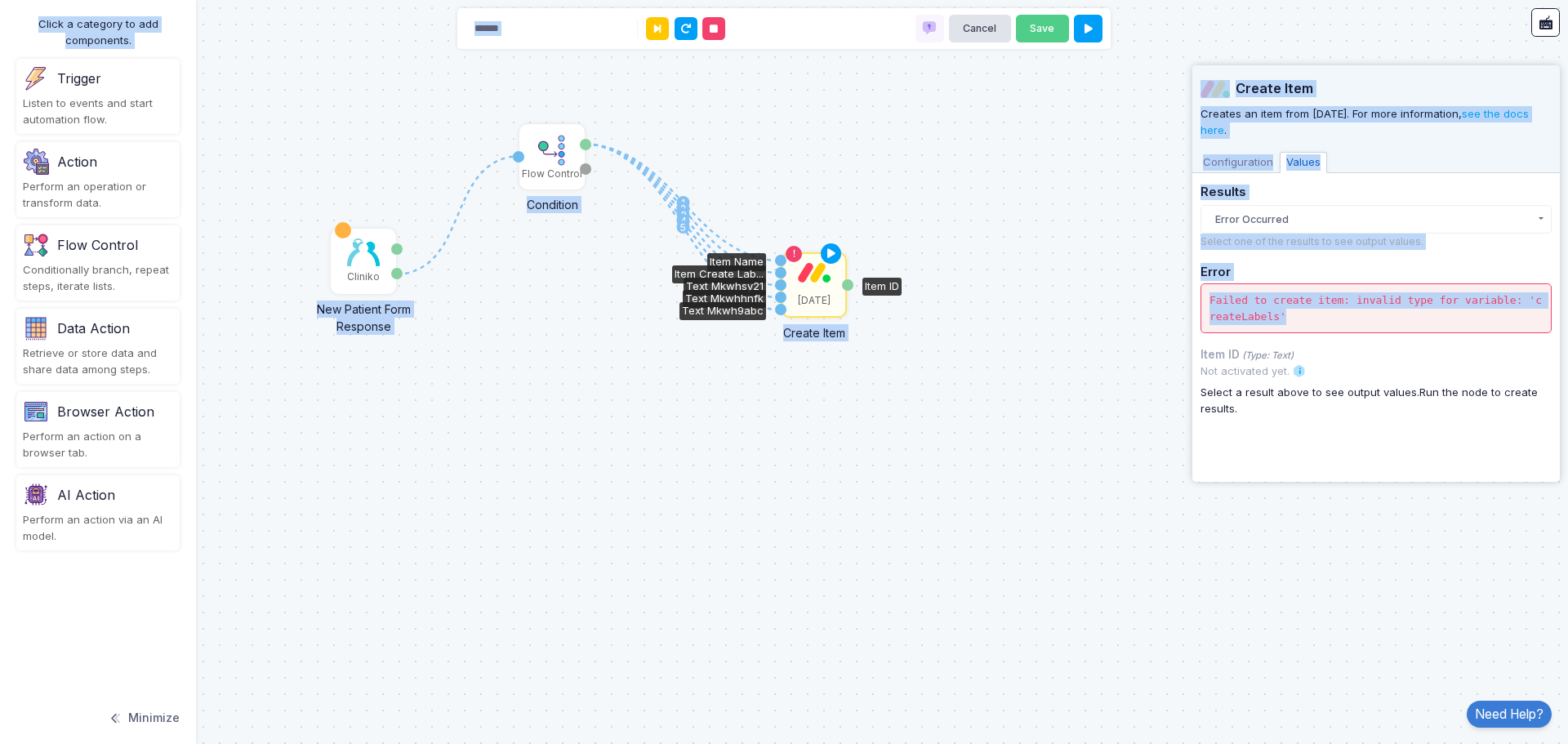
drag, startPoint x: 1318, startPoint y: 332, endPoint x: 1179, endPoint y: 278, distance: 149.1
click at [1179, 278] on automation-editor "1 1 2 3 4 5 Cliniko New Patient Form Response Patient ID Response Flow Control …" at bounding box center [784, 372] width 1568 height 744
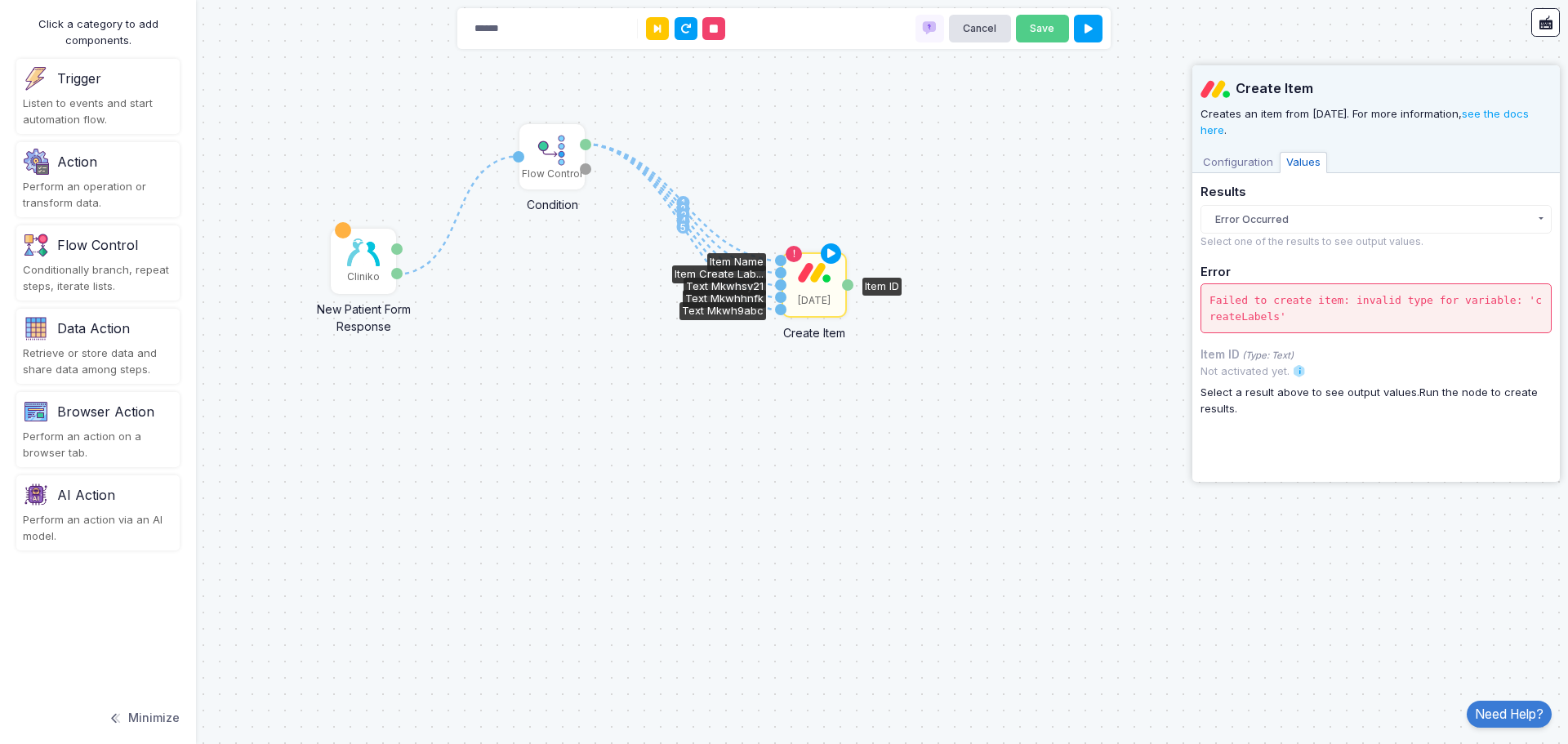
click at [1312, 407] on div "Select a result above to see output values. Run the node to create results." at bounding box center [1376, 401] width 351 height 32
click at [778, 273] on div "Item Create Lab..." at bounding box center [780, 272] width 11 height 11
click at [1255, 164] on span "Configuration" at bounding box center [1238, 162] width 84 height 21
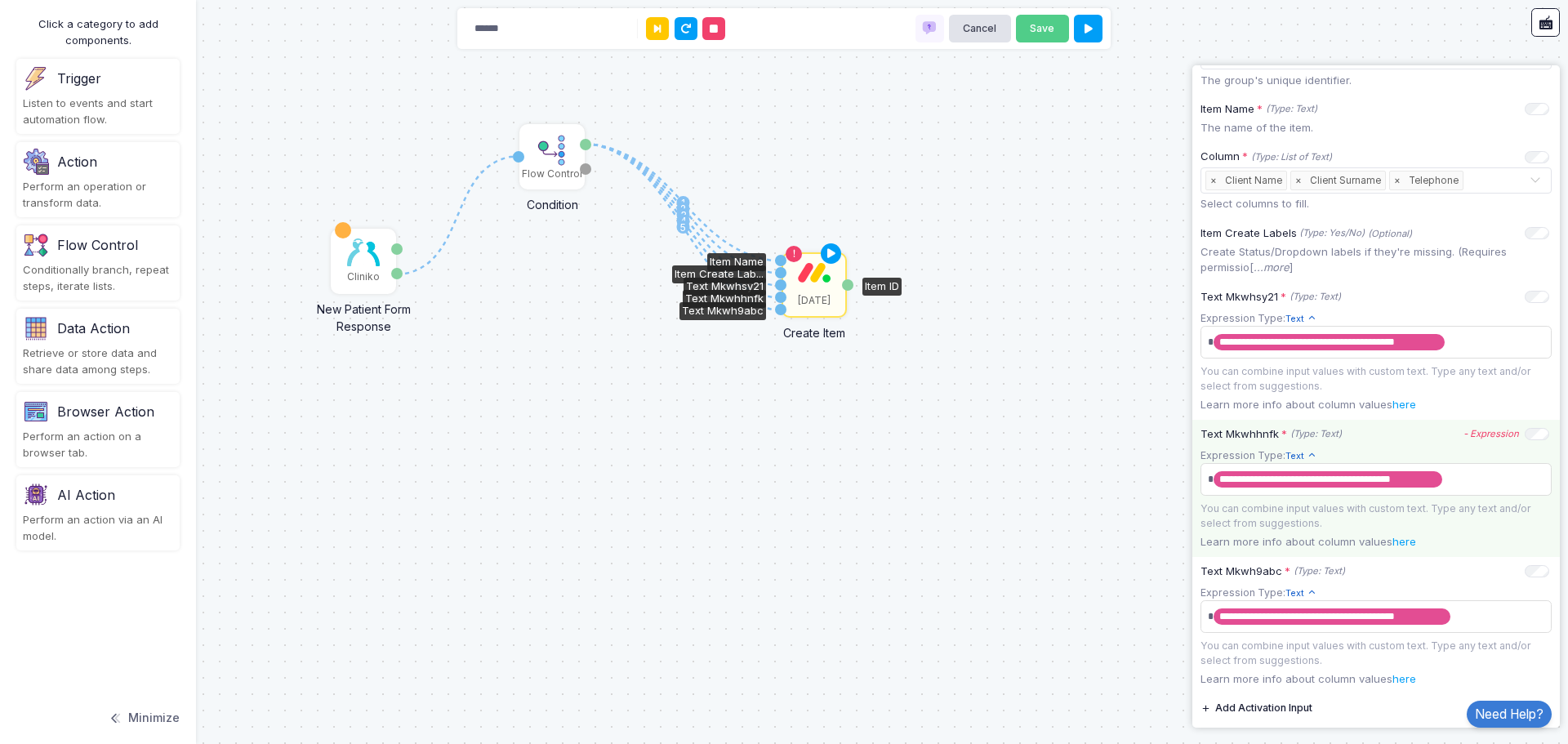
scroll to position [124, 0]
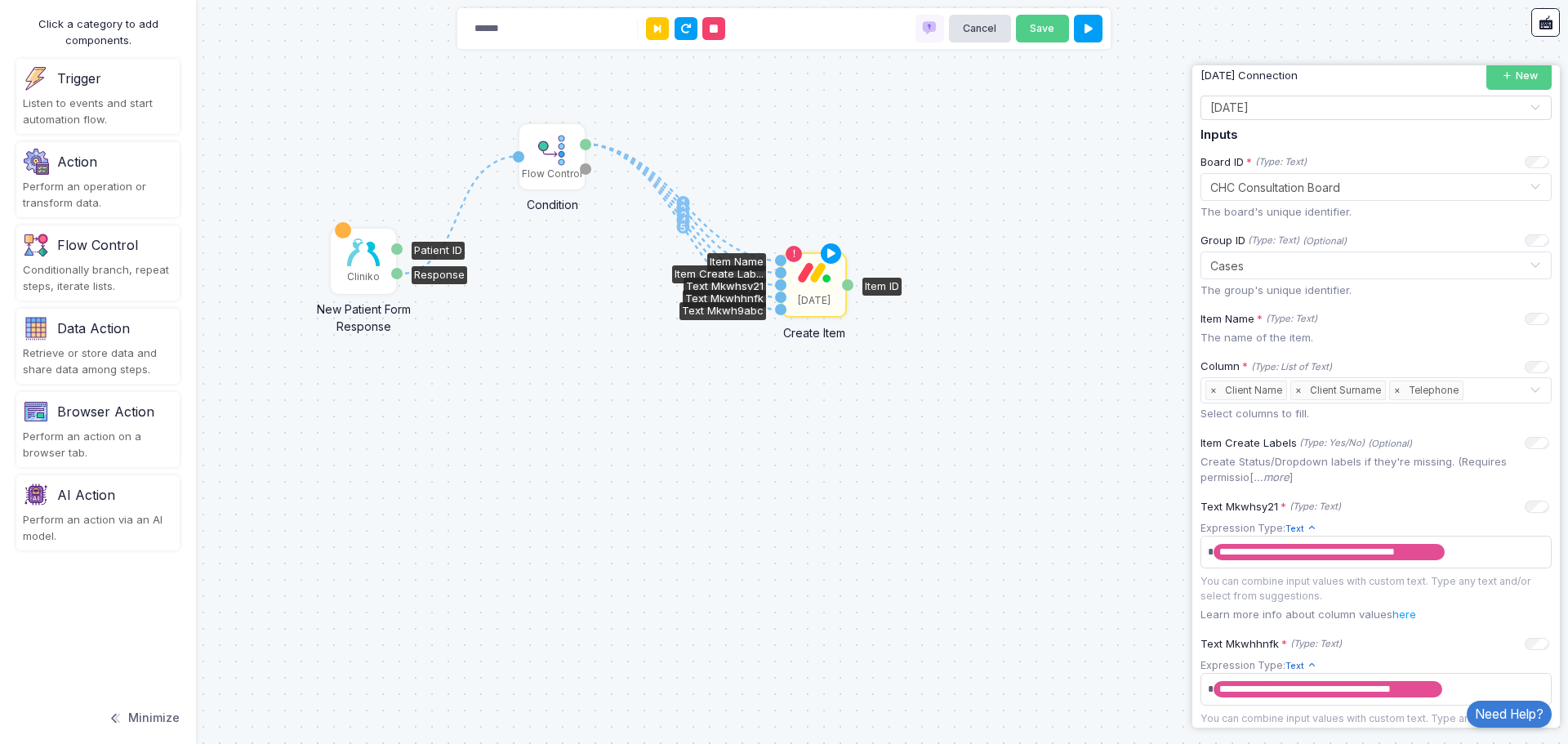
click at [356, 255] on img at bounding box center [363, 252] width 33 height 28
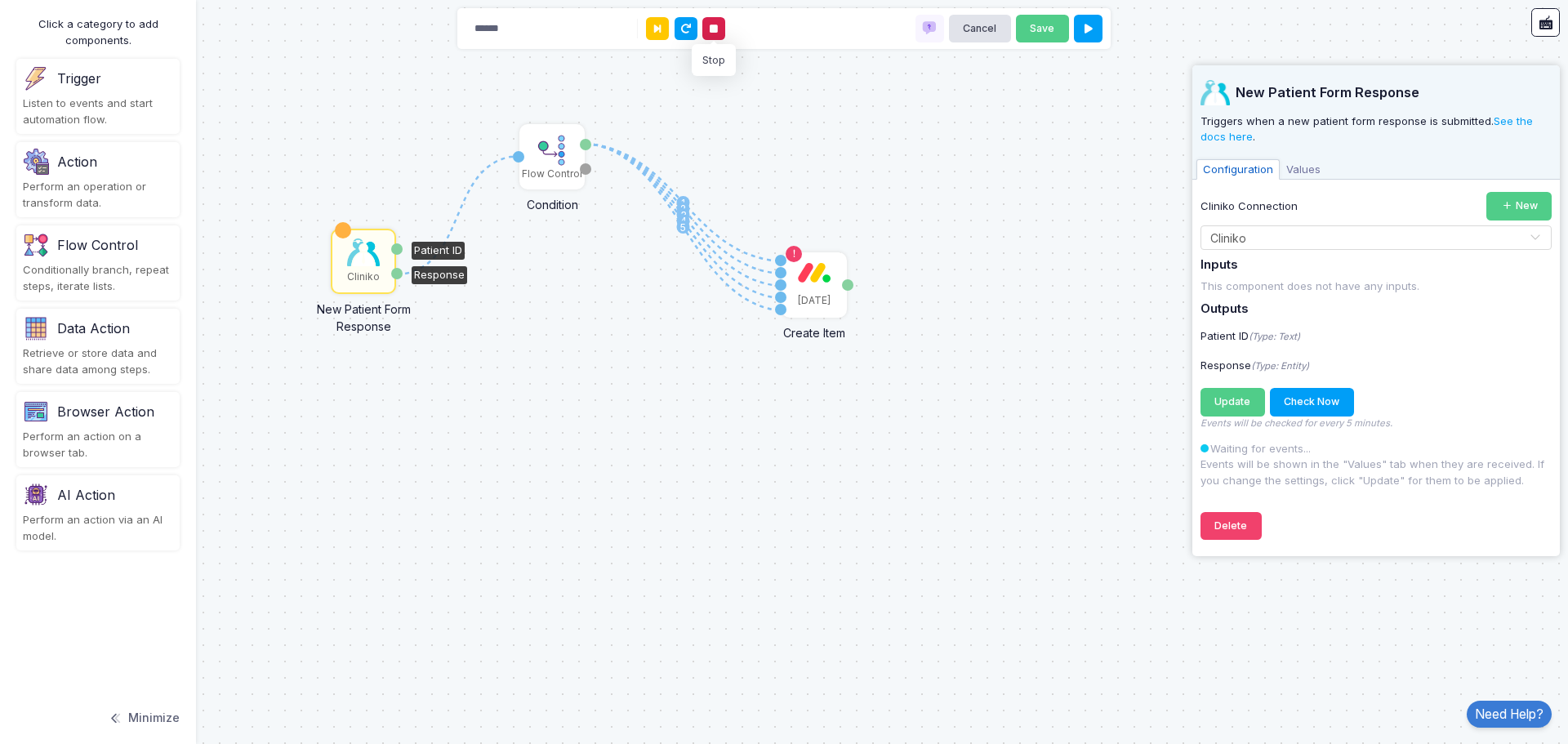
click at [706, 29] on button at bounding box center [713, 28] width 23 height 23
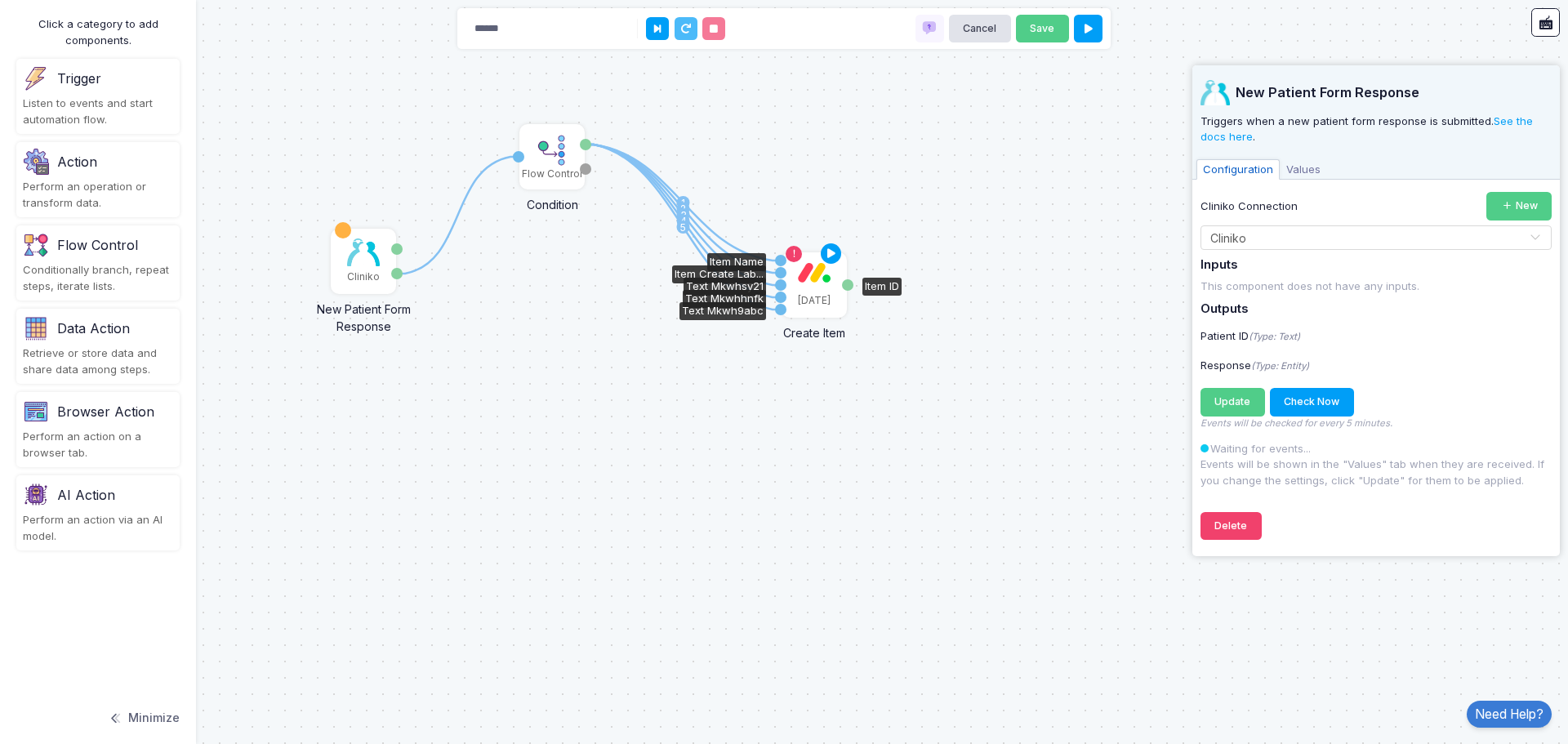
click at [790, 285] on div "[DATE]" at bounding box center [813, 285] width 62 height 62
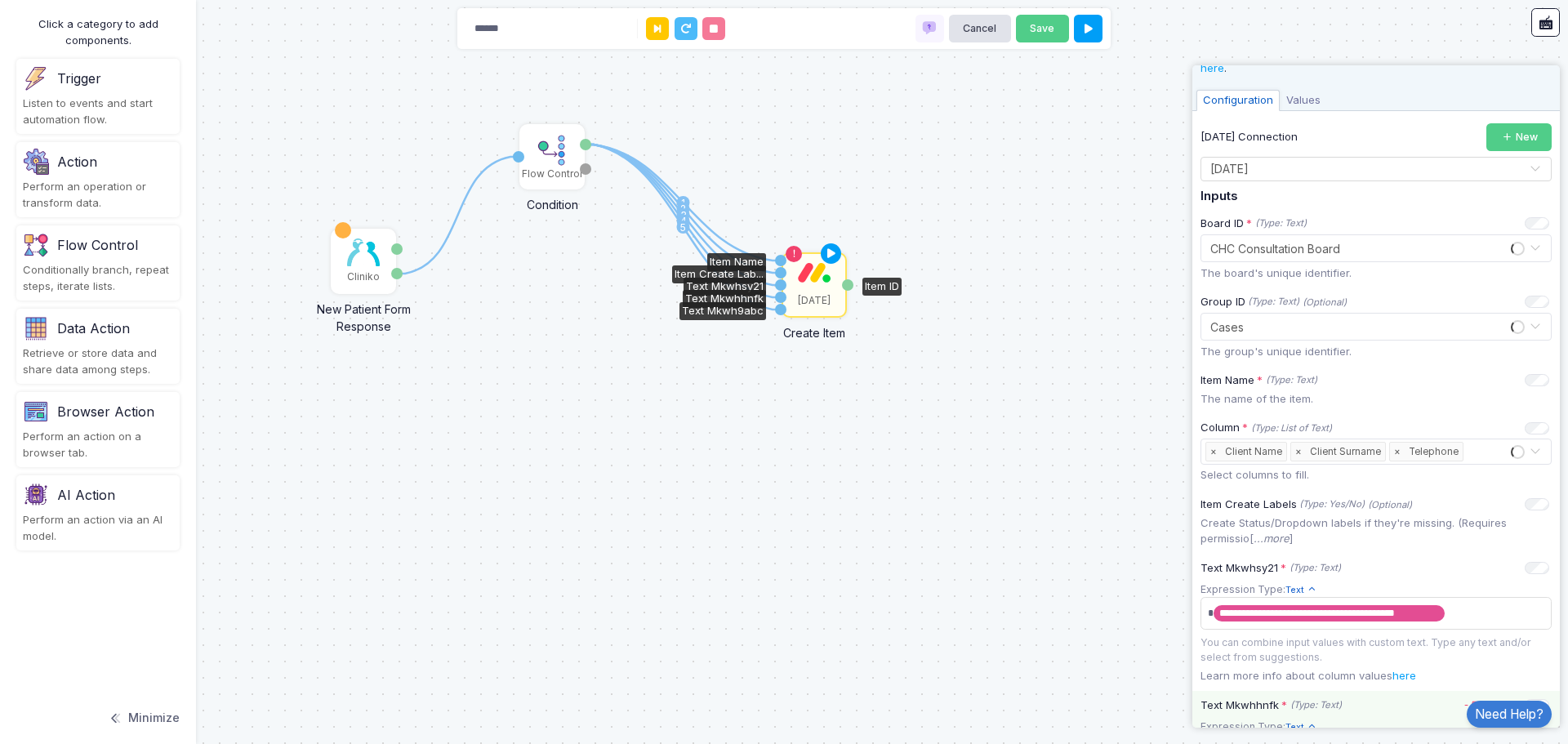
scroll to position [327, 0]
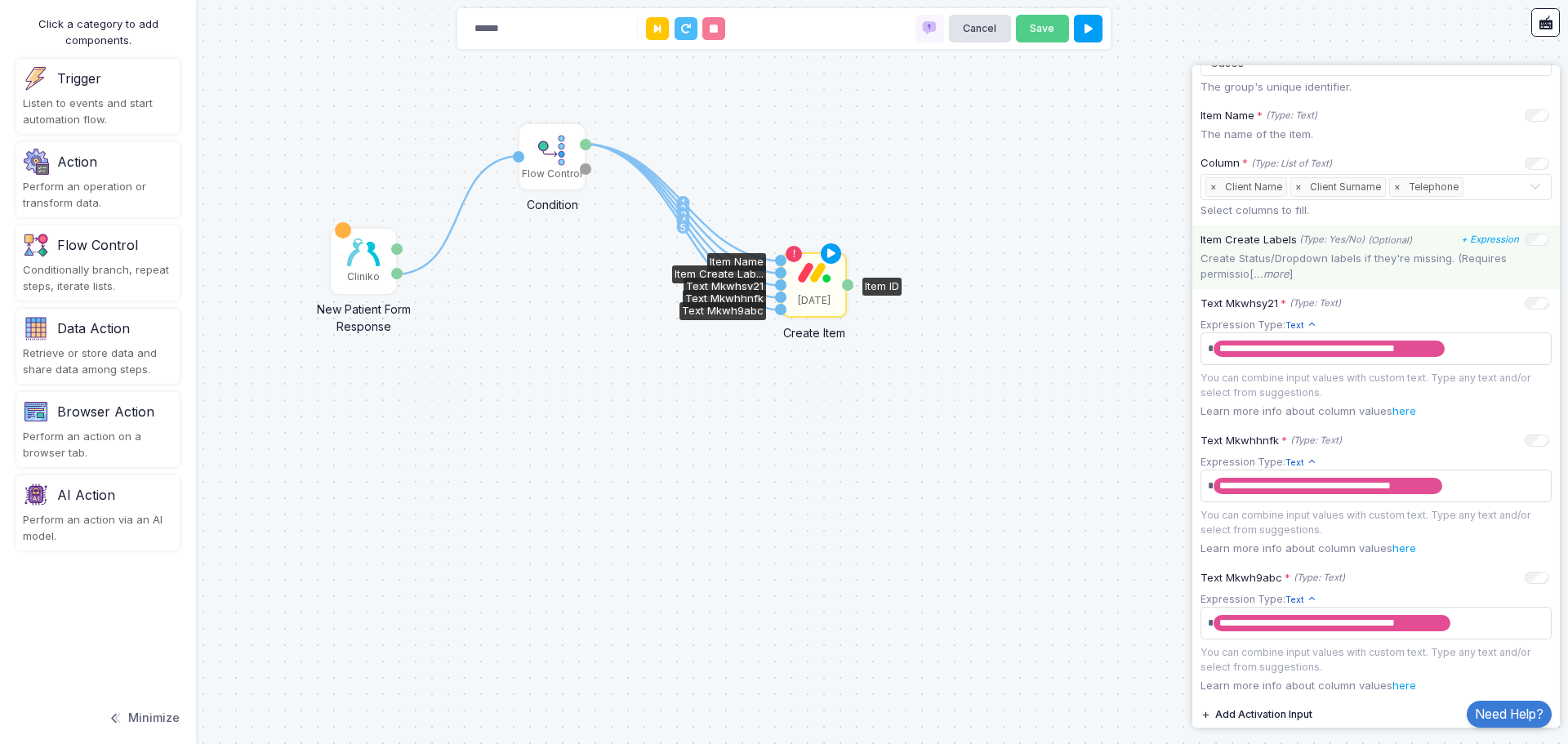
click at [1282, 273] on icon "...more" at bounding box center [1271, 273] width 36 height 13
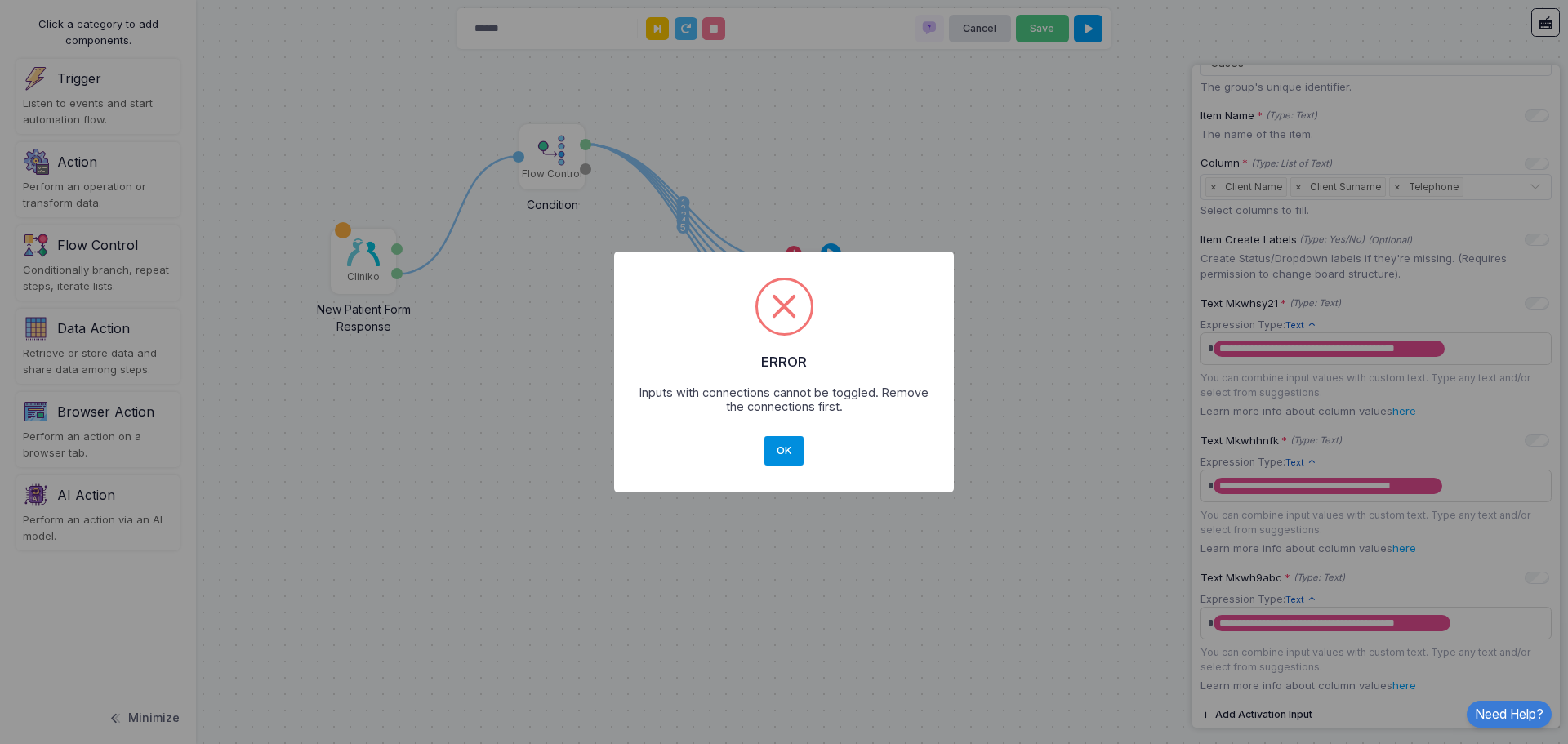
click at [784, 449] on button "OK" at bounding box center [784, 450] width 39 height 29
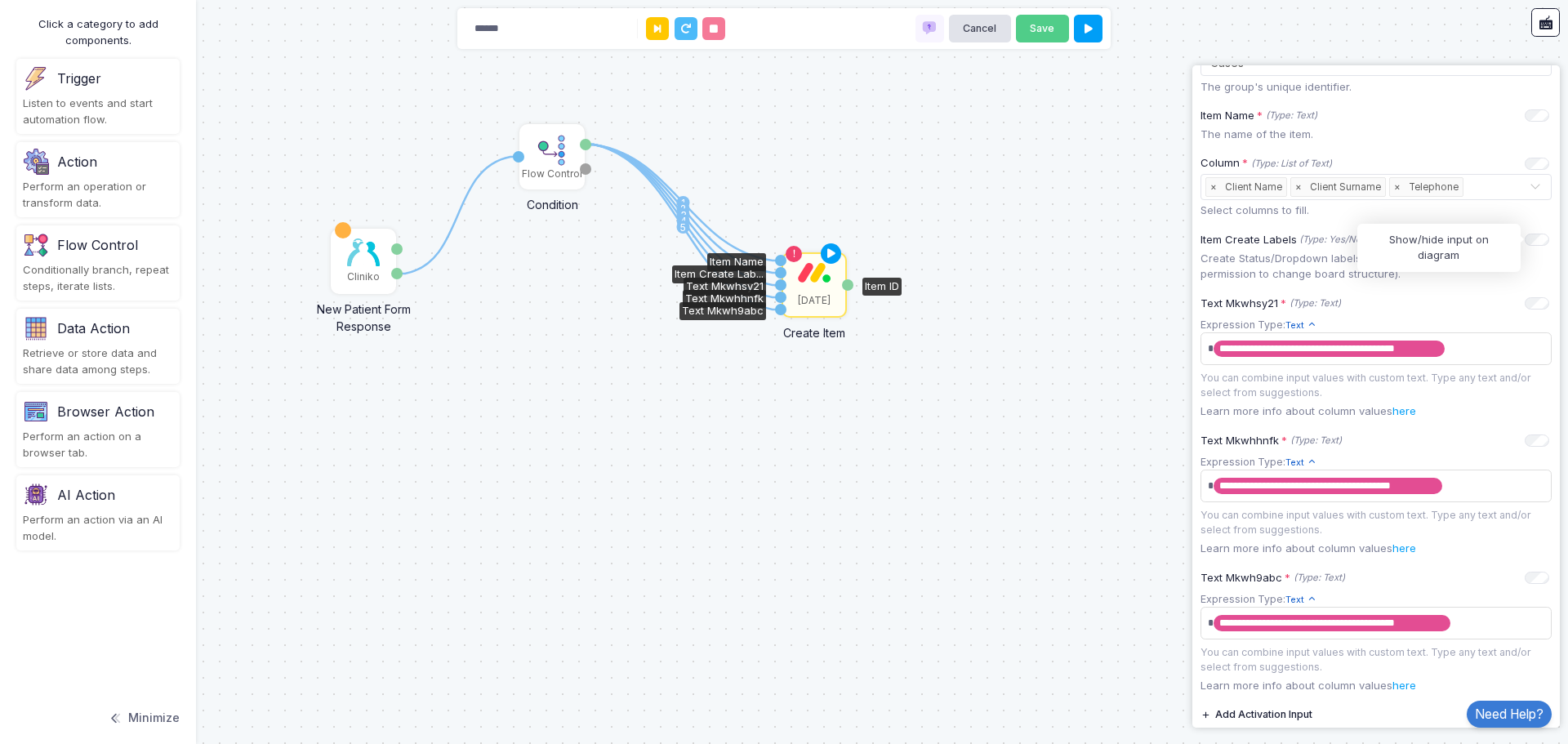
click at [998, 327] on div "1 1 2 3 4 5 Cliniko New Patient Form Response Patient ID Response Flow Control …" at bounding box center [784, 372] width 1568 height 744
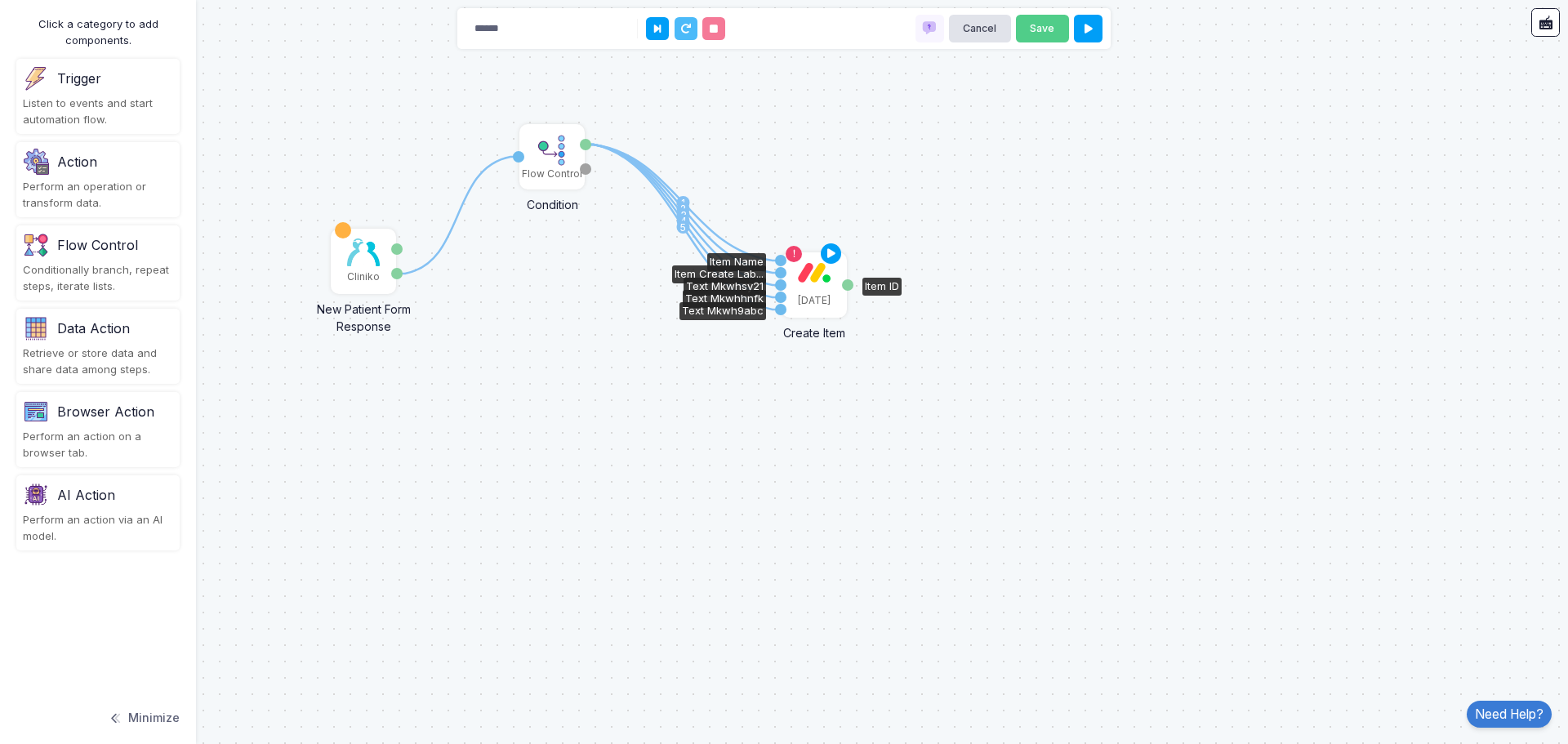
click at [827, 291] on div "[DATE]" at bounding box center [813, 285] width 62 height 62
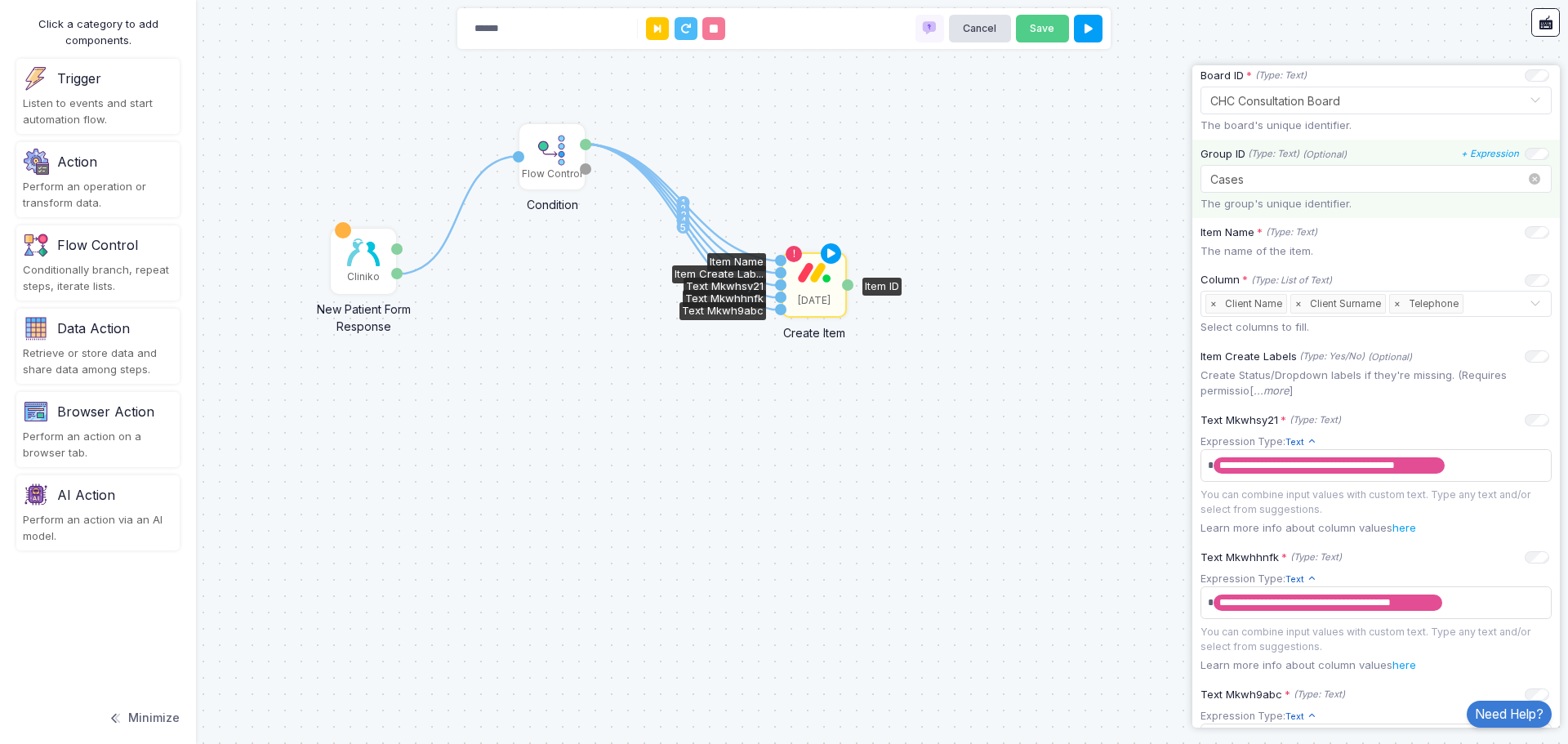
scroll to position [245, 0]
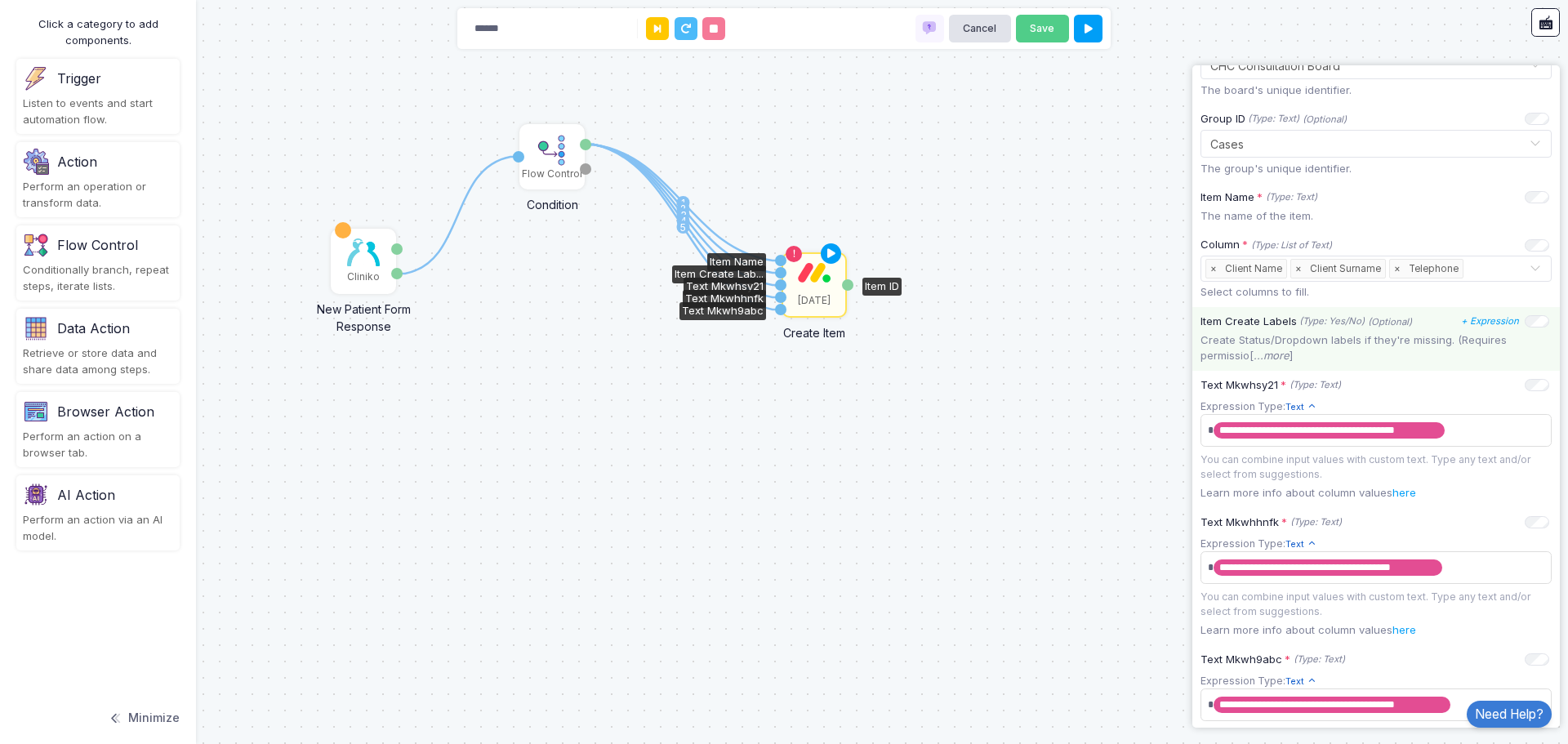
drag, startPoint x: 1315, startPoint y: 359, endPoint x: 1294, endPoint y: 351, distance: 22.5
click at [1294, 351] on p "Create Status/Dropdown labels if they're missing. (Requires permissio[ ...more ]" at bounding box center [1376, 348] width 351 height 32
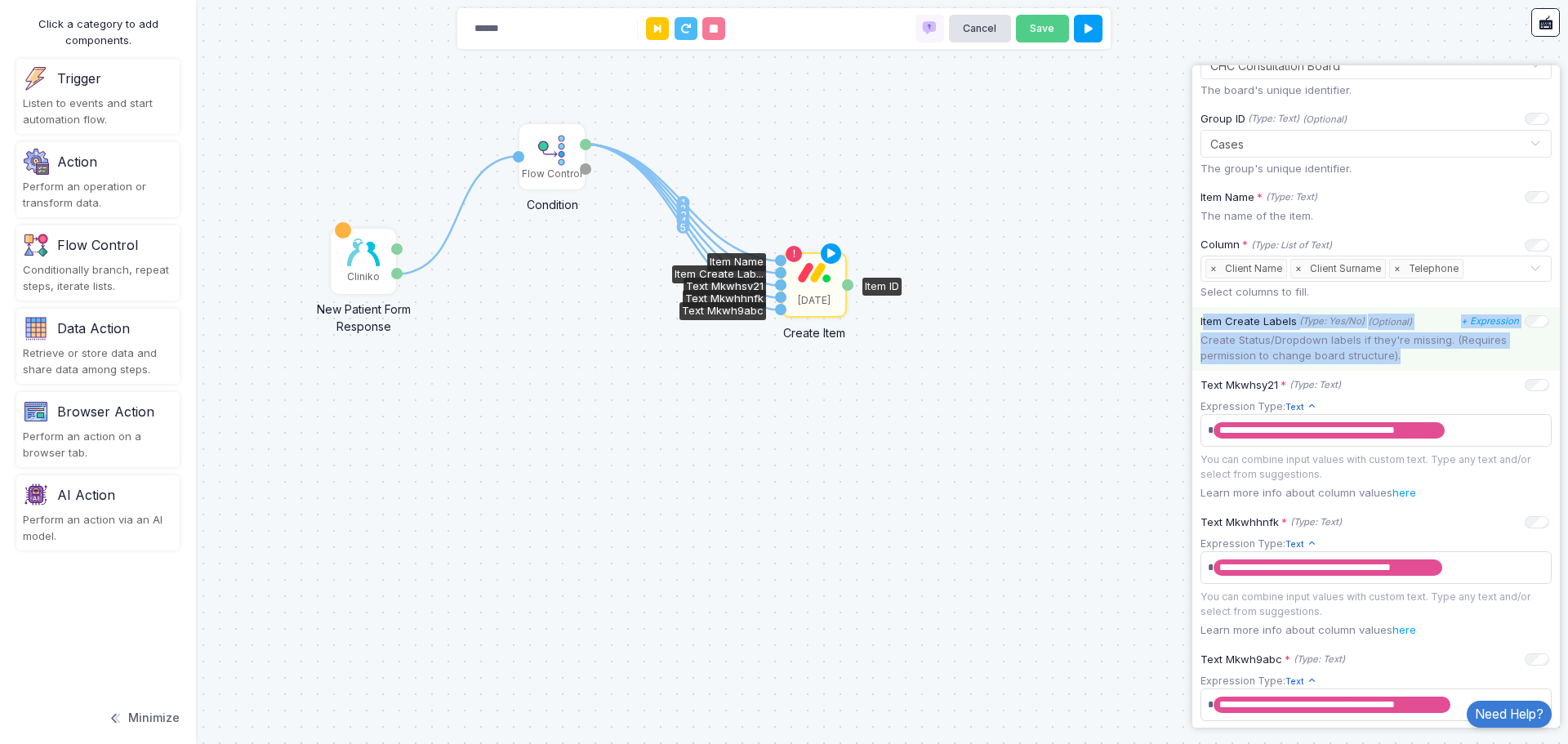
drag, startPoint x: 1407, startPoint y: 354, endPoint x: 1199, endPoint y: 320, distance: 210.8
click at [1199, 320] on div "Item Create Labels (Type: Yes/No) (Optional) + Expression Create Status/Dropdow…" at bounding box center [1376, 339] width 368 height 64
click at [682, 227] on text "5" at bounding box center [683, 227] width 6 height 12
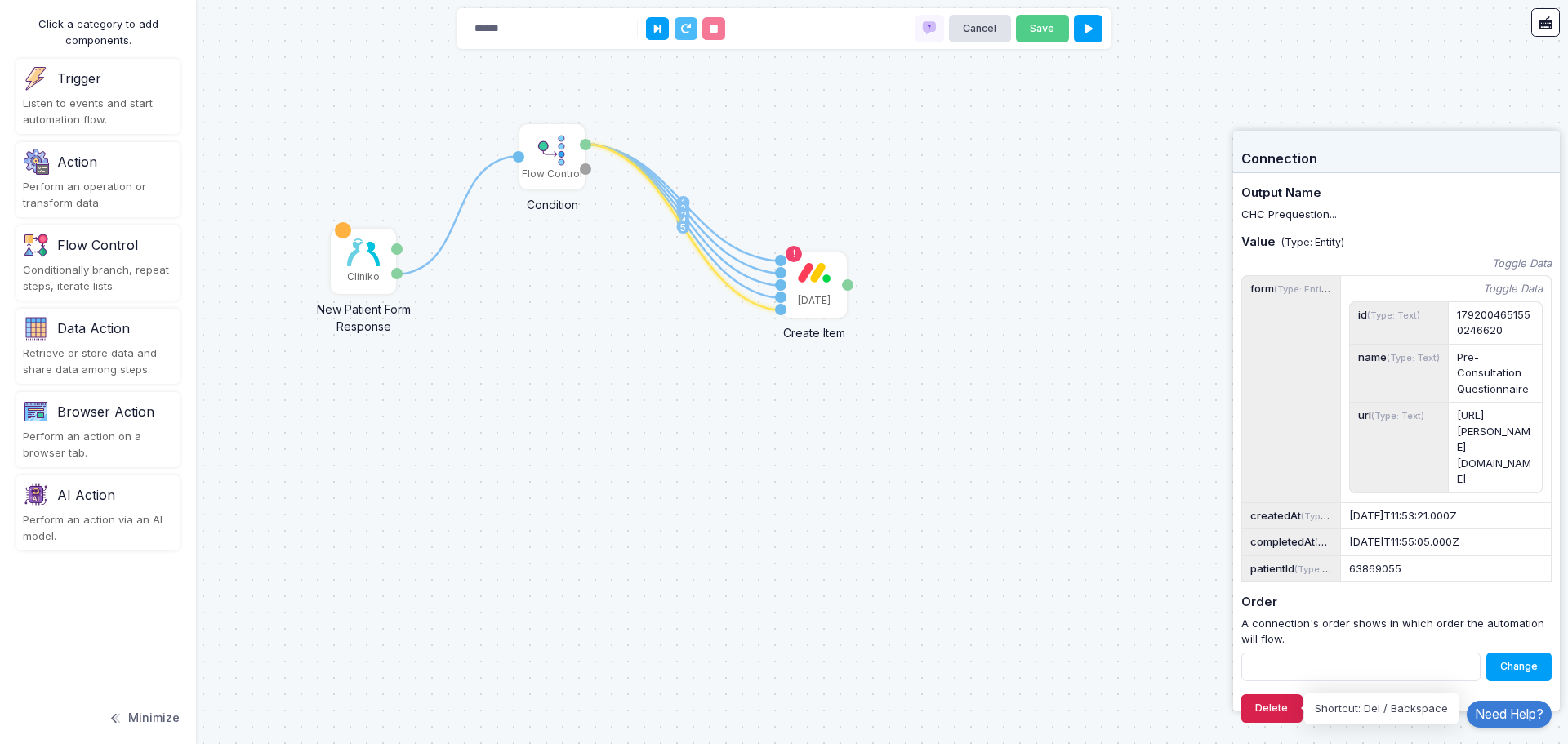
click at [1269, 704] on button "Delete" at bounding box center [1271, 708] width 61 height 29
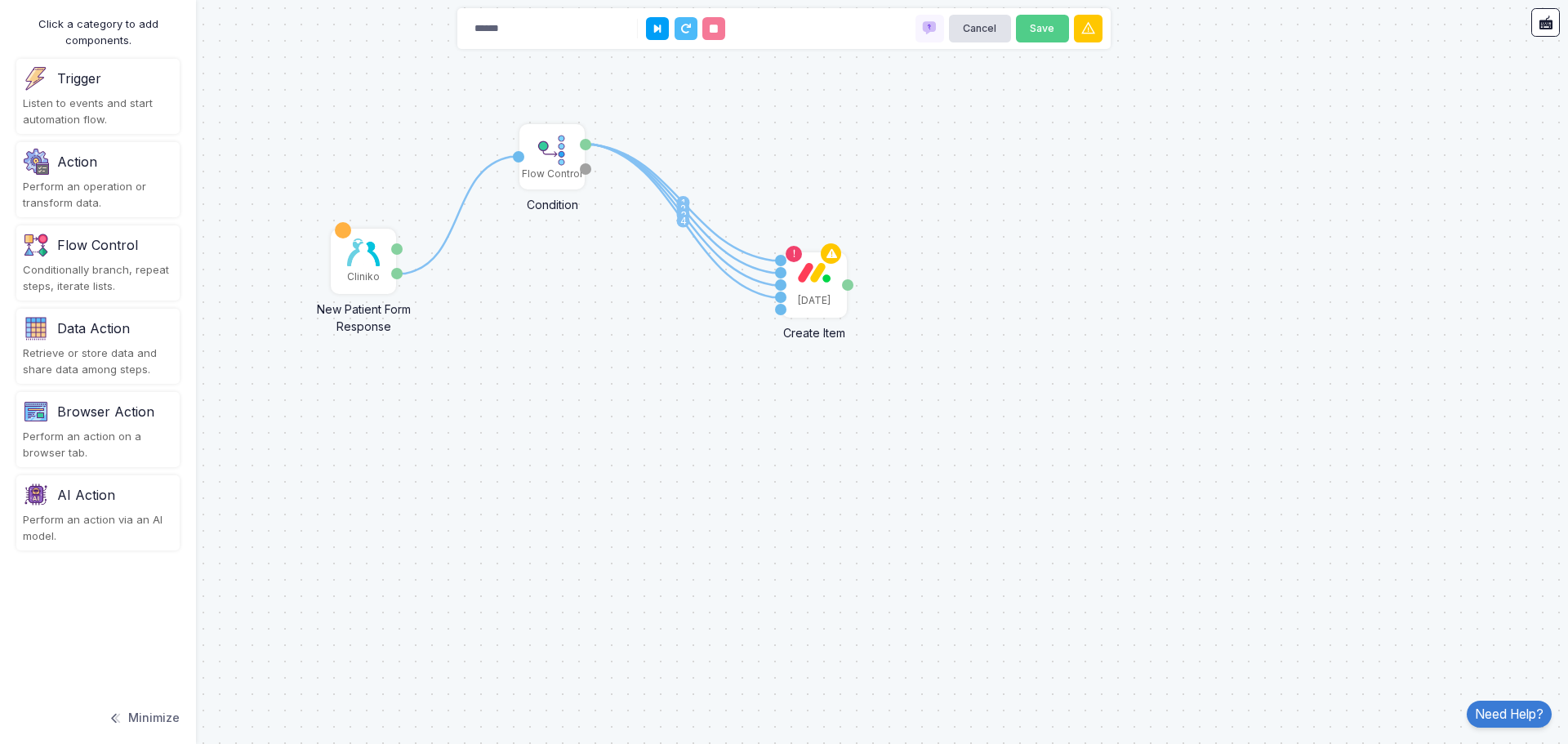
click at [681, 221] on text "4" at bounding box center [683, 220] width 7 height 12
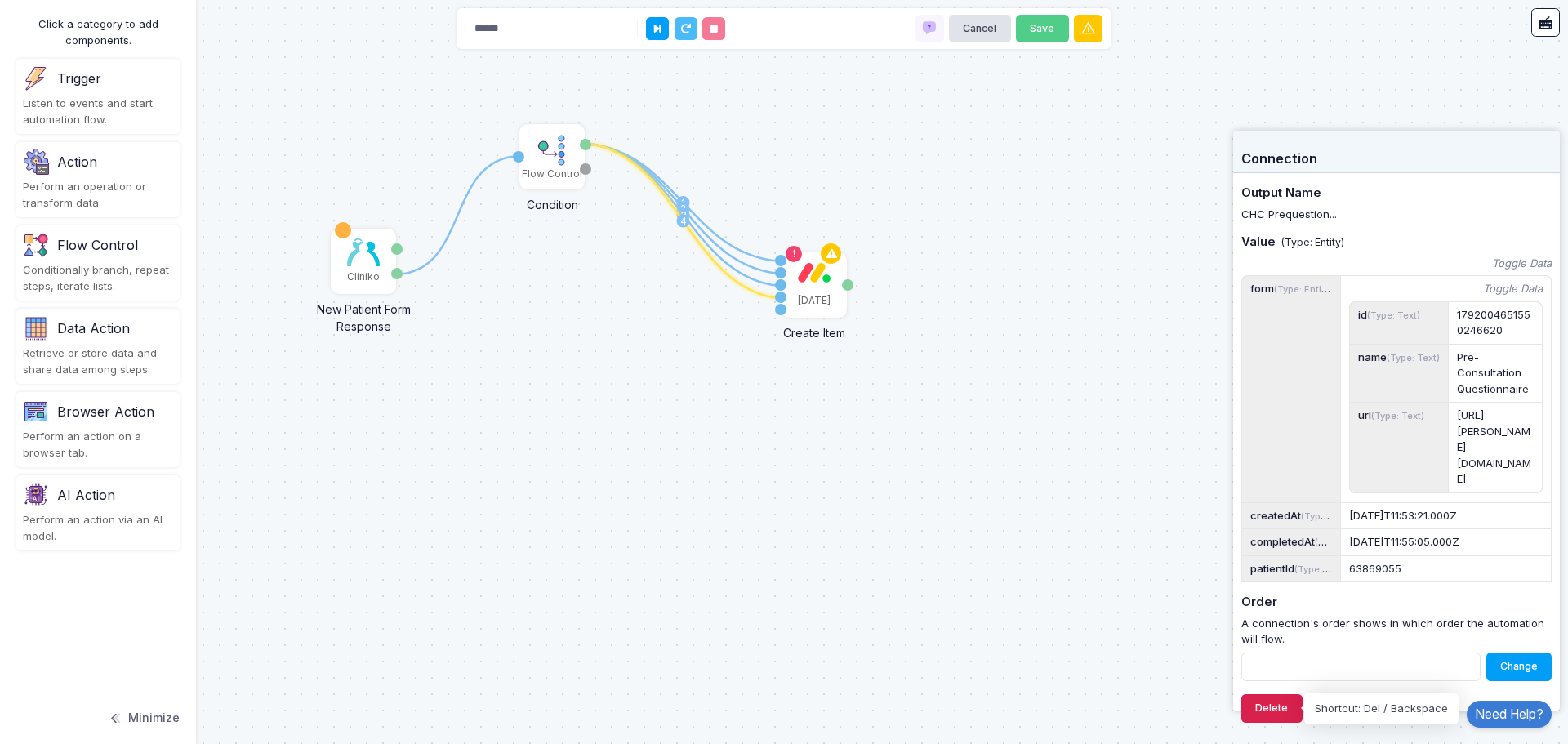
click at [1270, 703] on button "Delete" at bounding box center [1271, 708] width 61 height 29
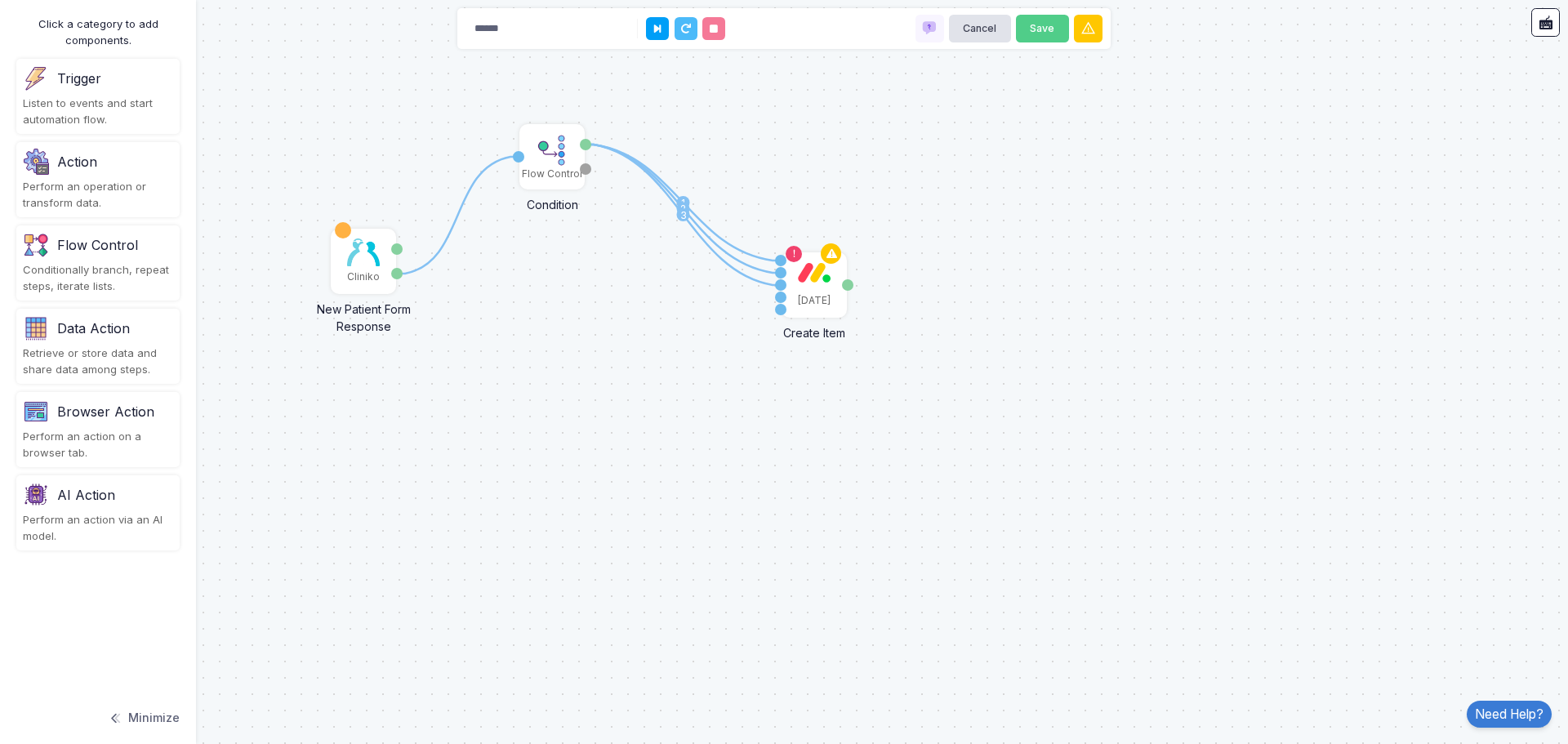
click at [682, 214] on text "3" at bounding box center [683, 215] width 7 height 12
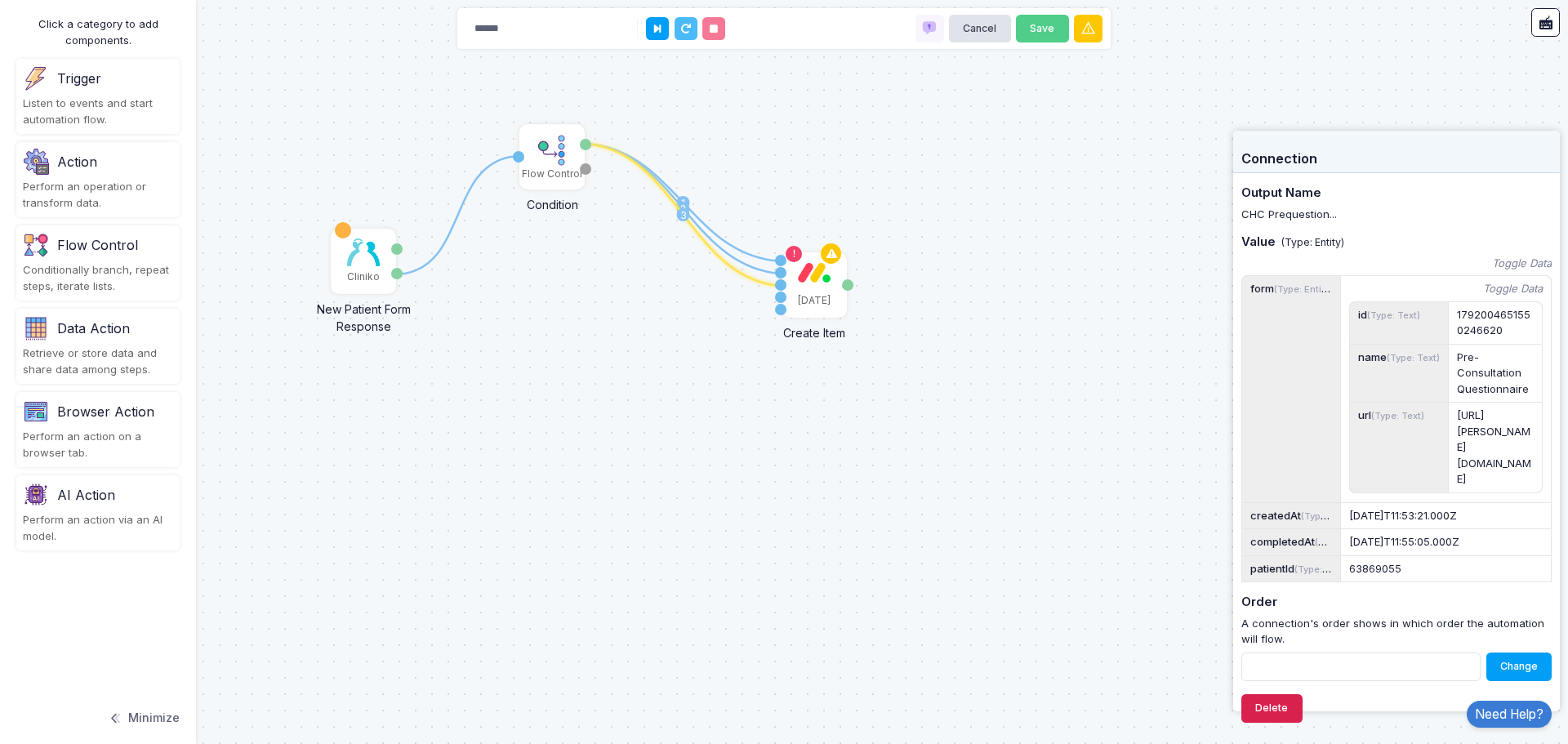
click at [1274, 715] on button "Delete" at bounding box center [1271, 708] width 61 height 29
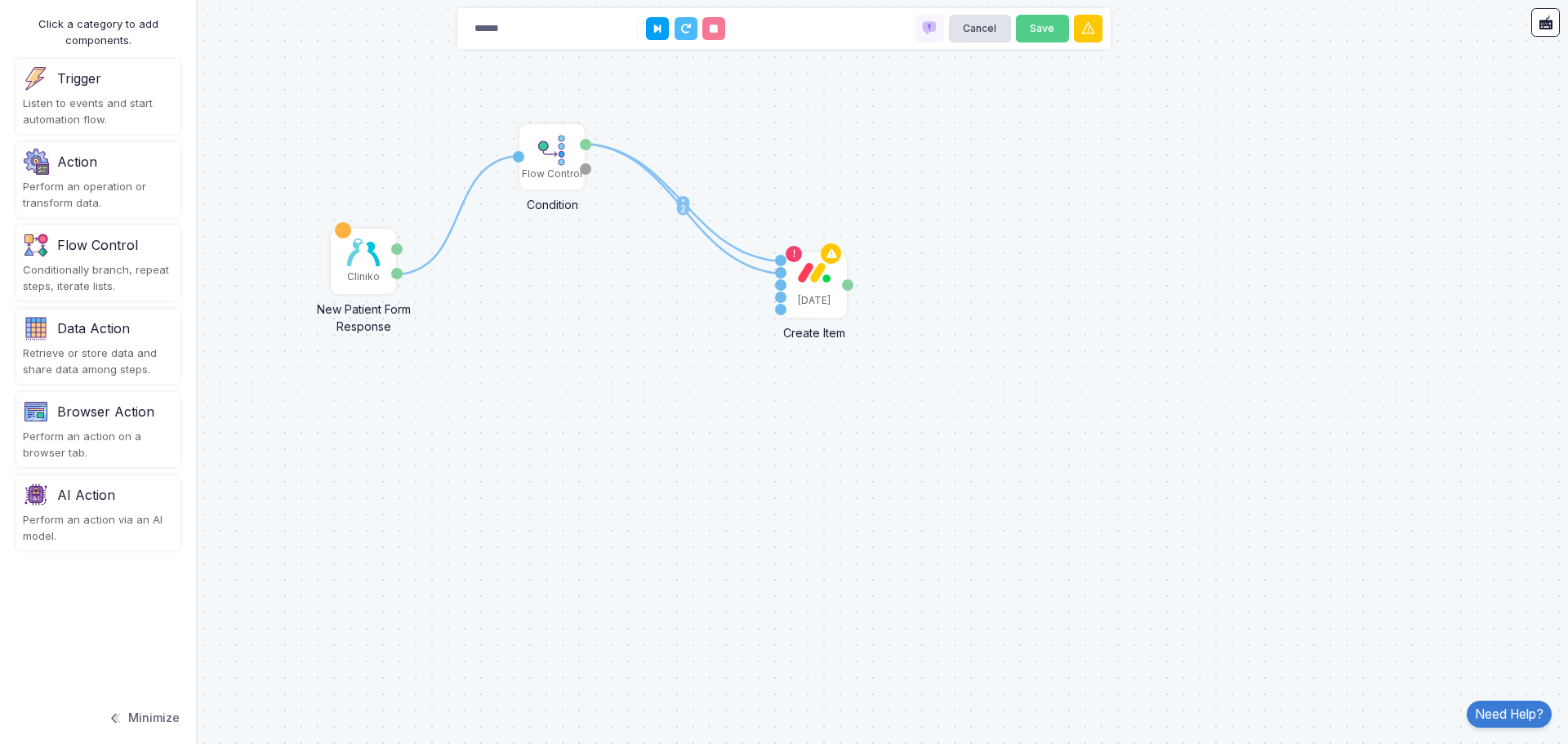
click at [683, 209] on text "2" at bounding box center [683, 208] width 6 height 12
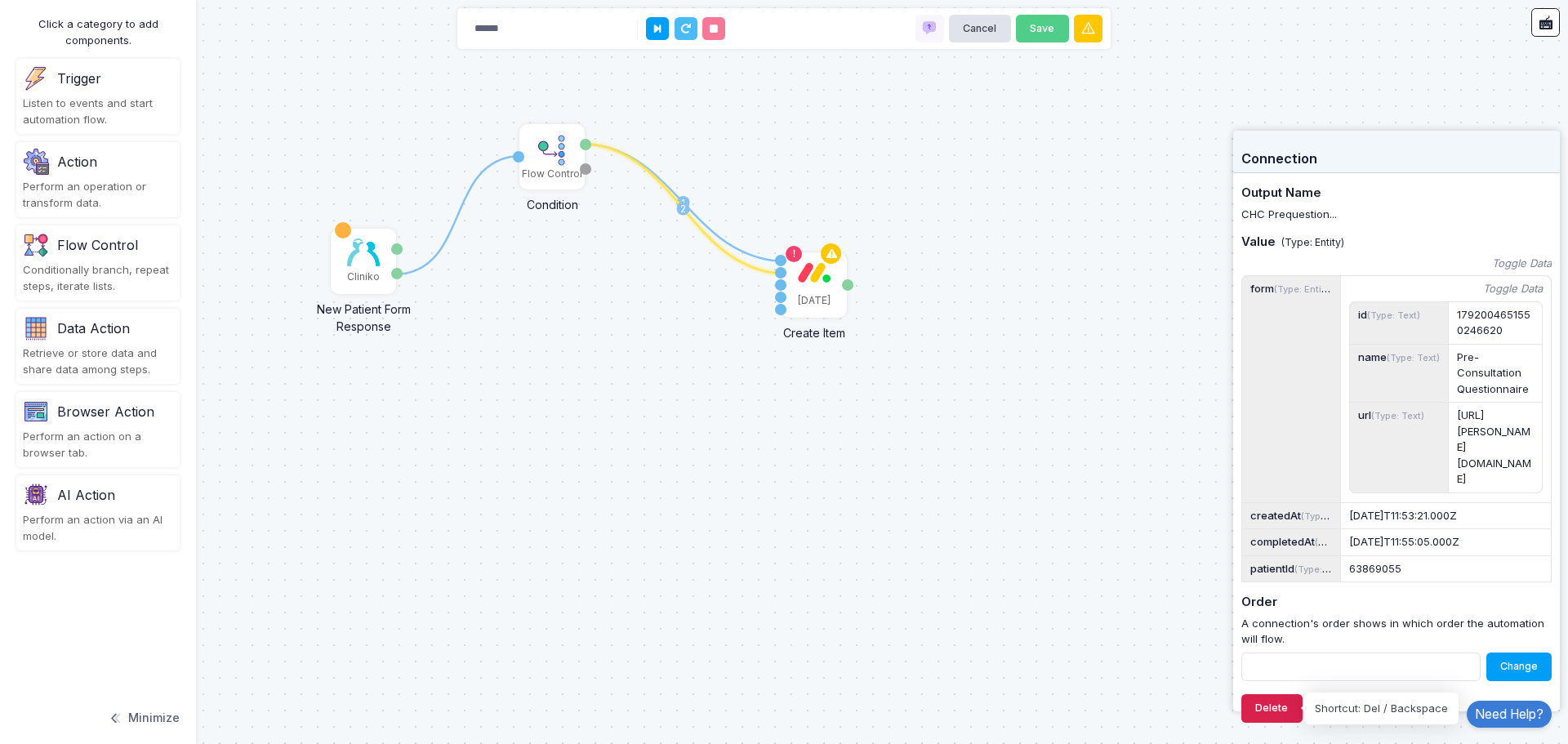
click at [1272, 715] on button "Delete" at bounding box center [1271, 708] width 61 height 29
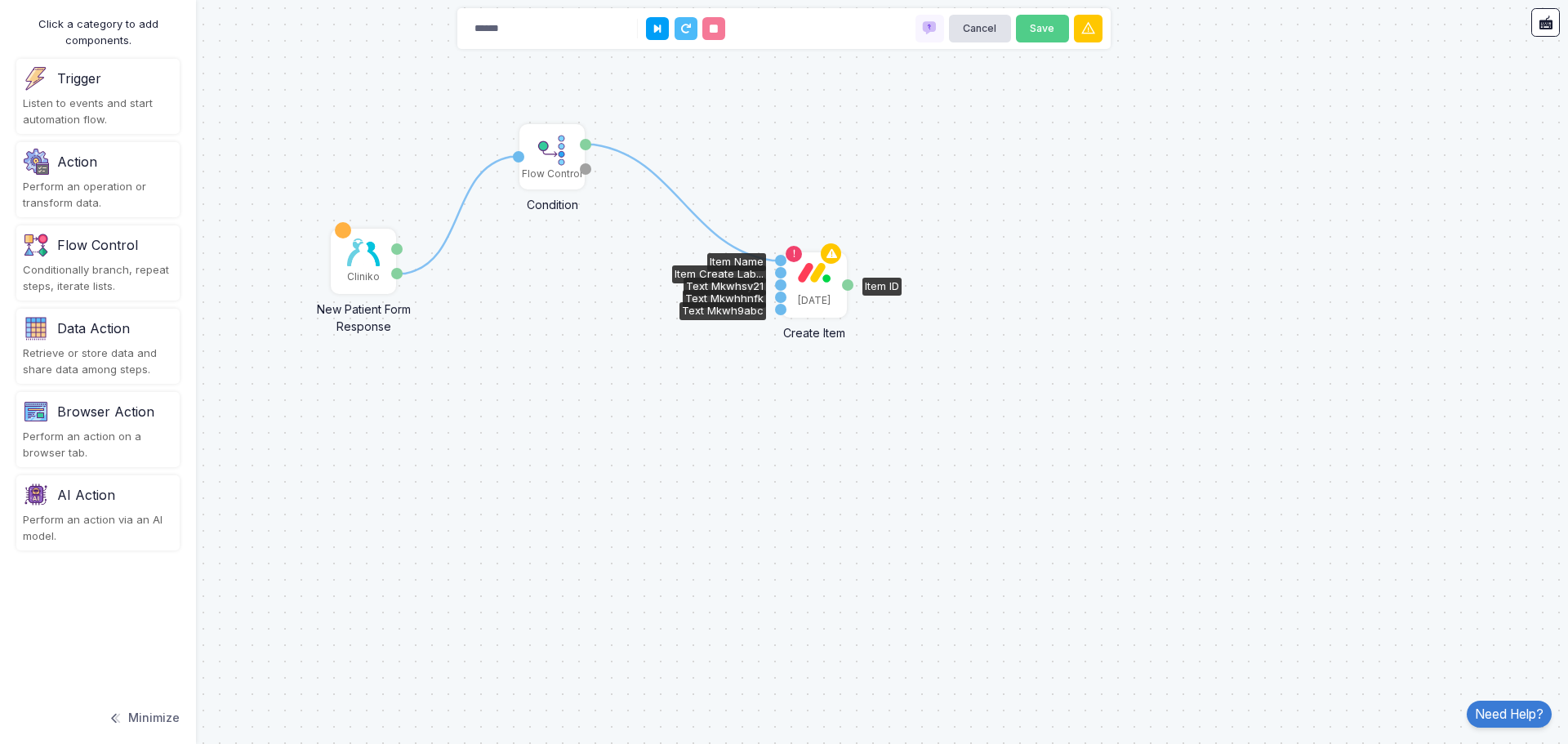
click at [815, 300] on div "[DATE]" at bounding box center [813, 300] width 33 height 15
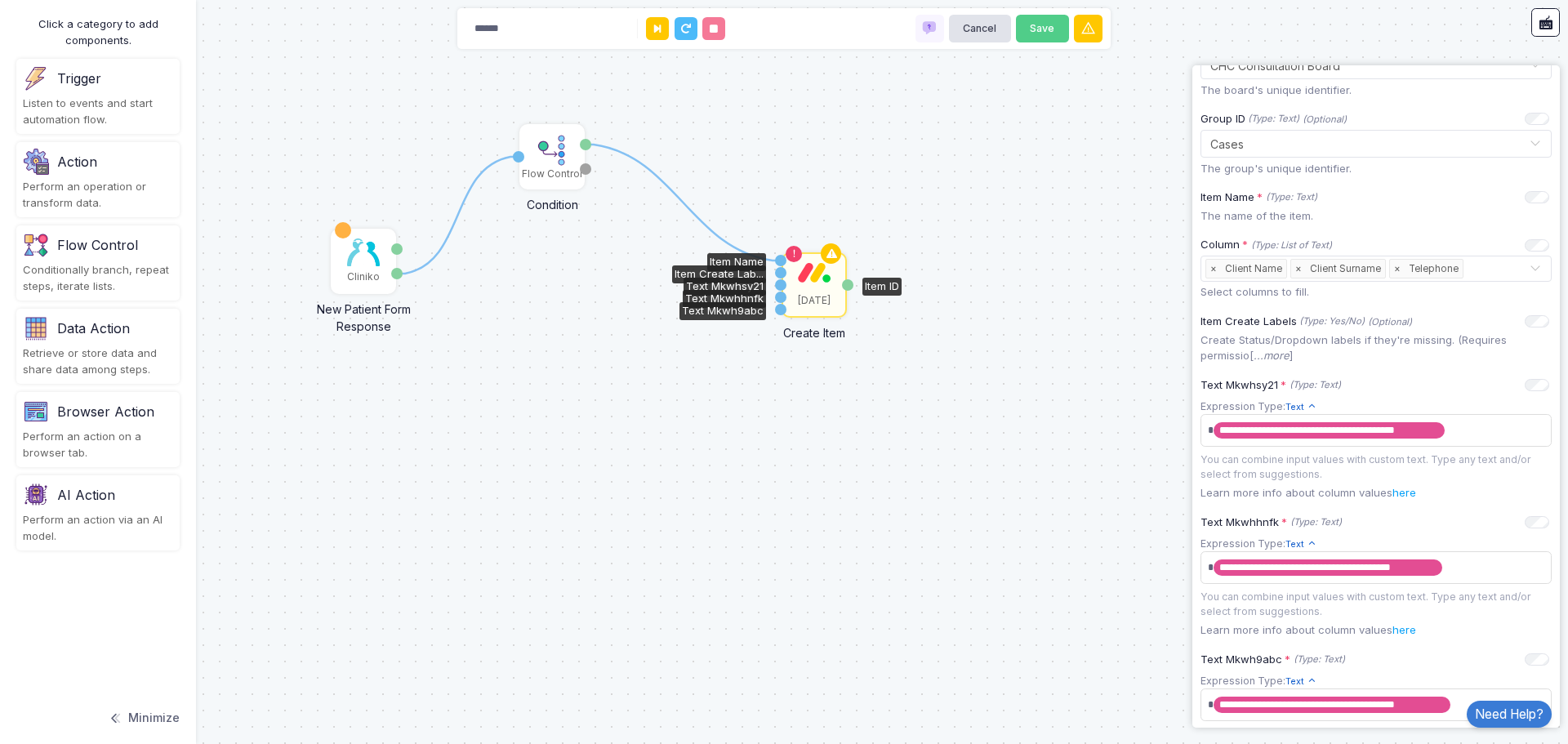
click at [779, 273] on div "Item Create Lab..." at bounding box center [780, 272] width 11 height 11
drag, startPoint x: 779, startPoint y: 273, endPoint x: 727, endPoint y: 315, distance: 66.8
click at [775, 315] on div "Item Name Item Create Lab... Text Mkwhsy21 Text Mkwhhnfk Text Mkwh9abc" at bounding box center [780, 285] width 11 height 62
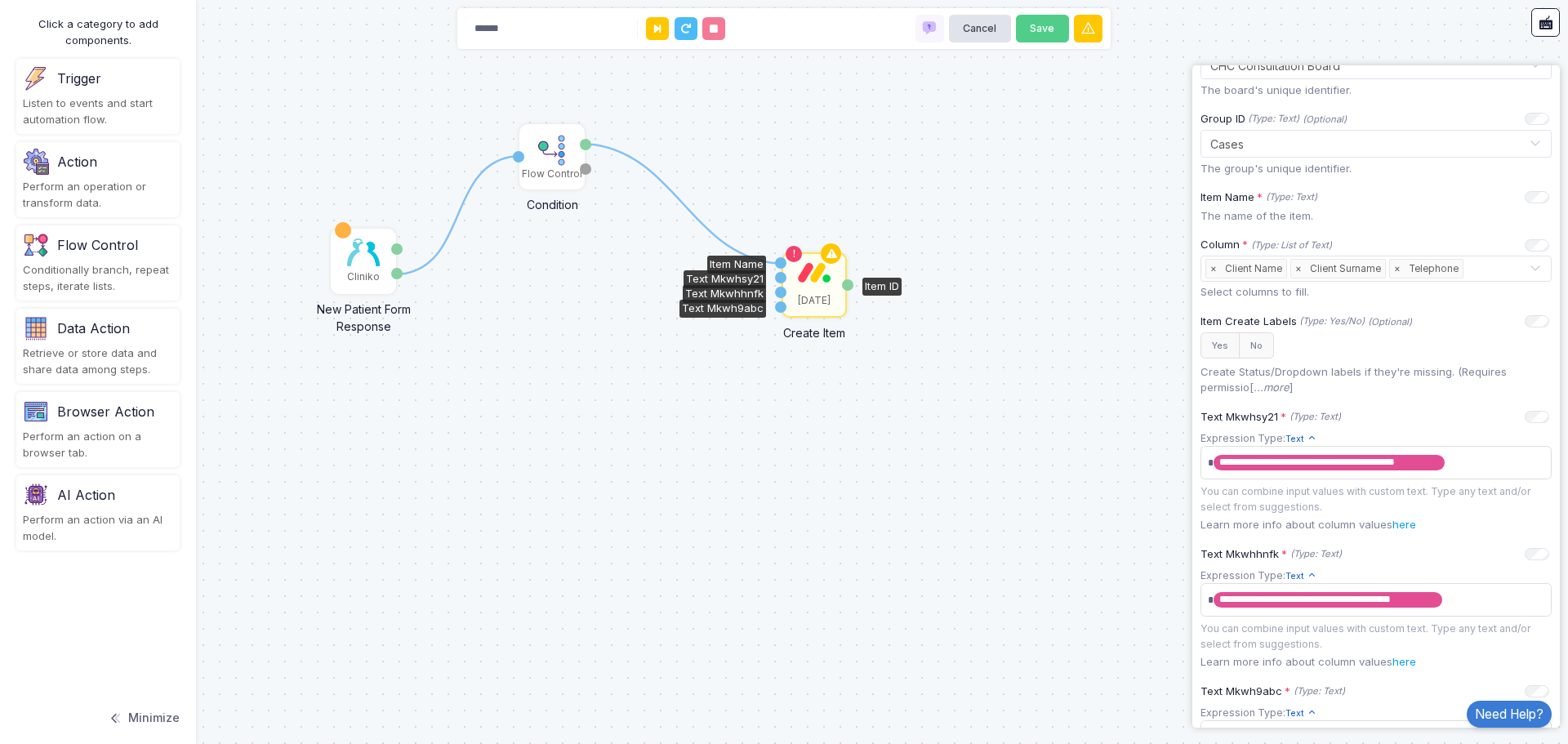
click at [793, 442] on div "1 1 Cliniko New Patient Form Response Patient ID Response Flow Control Conditio…" at bounding box center [784, 372] width 1568 height 744
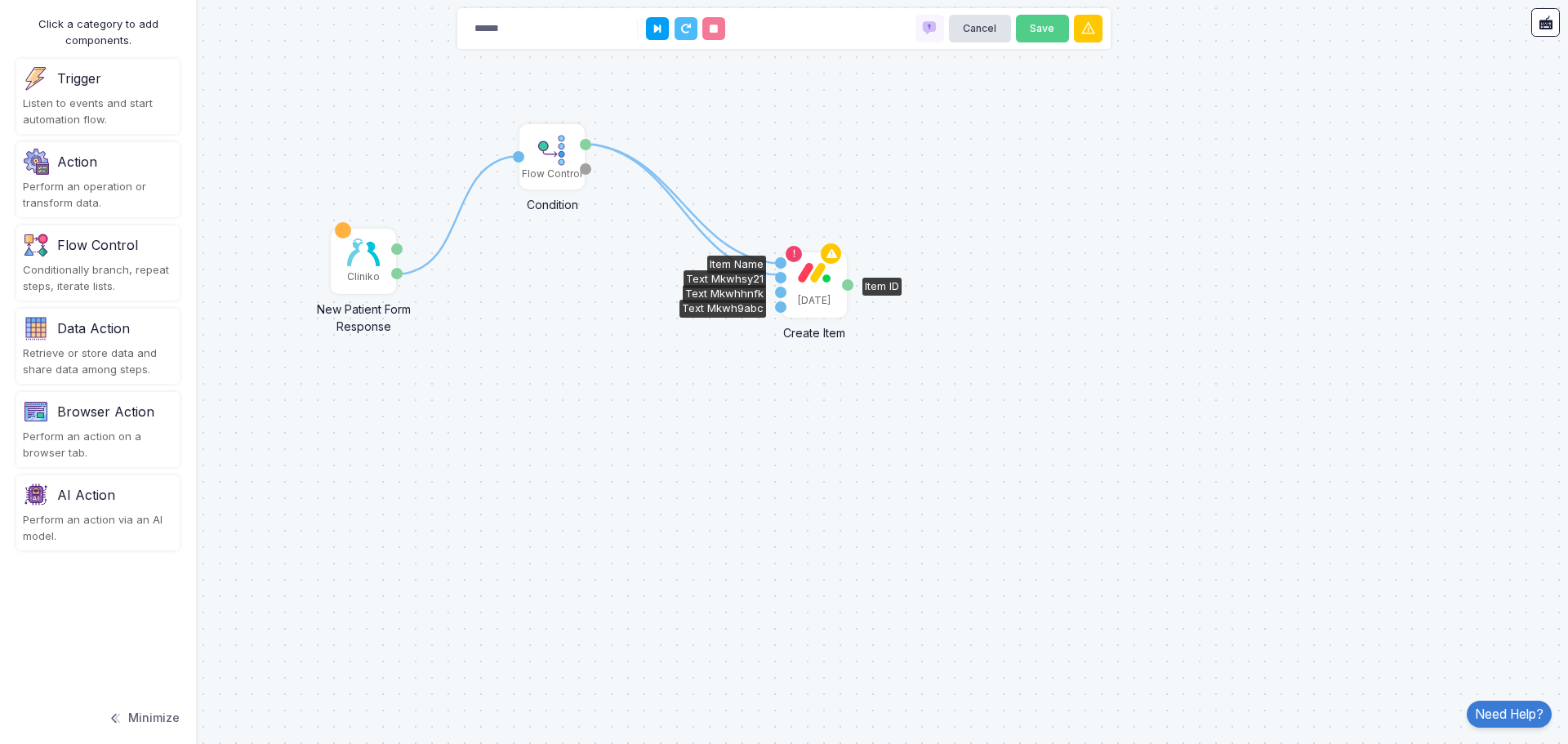
drag, startPoint x: 582, startPoint y: 142, endPoint x: 779, endPoint y: 274, distance: 237.1
click at [16, 17] on div "1 1 1 Cliniko New Patient Form Response Patient ID Response Flow Control Condit…" at bounding box center [16, 16] width 1 height 1
drag, startPoint x: 582, startPoint y: 140, endPoint x: 779, endPoint y: 293, distance: 249.4
click at [16, 17] on div "1 1 2 1 Cliniko New Patient Form Response Patient ID Response Flow Control Cond…" at bounding box center [16, 16] width 1 height 1
drag, startPoint x: 634, startPoint y: 191, endPoint x: 782, endPoint y: 305, distance: 186.8
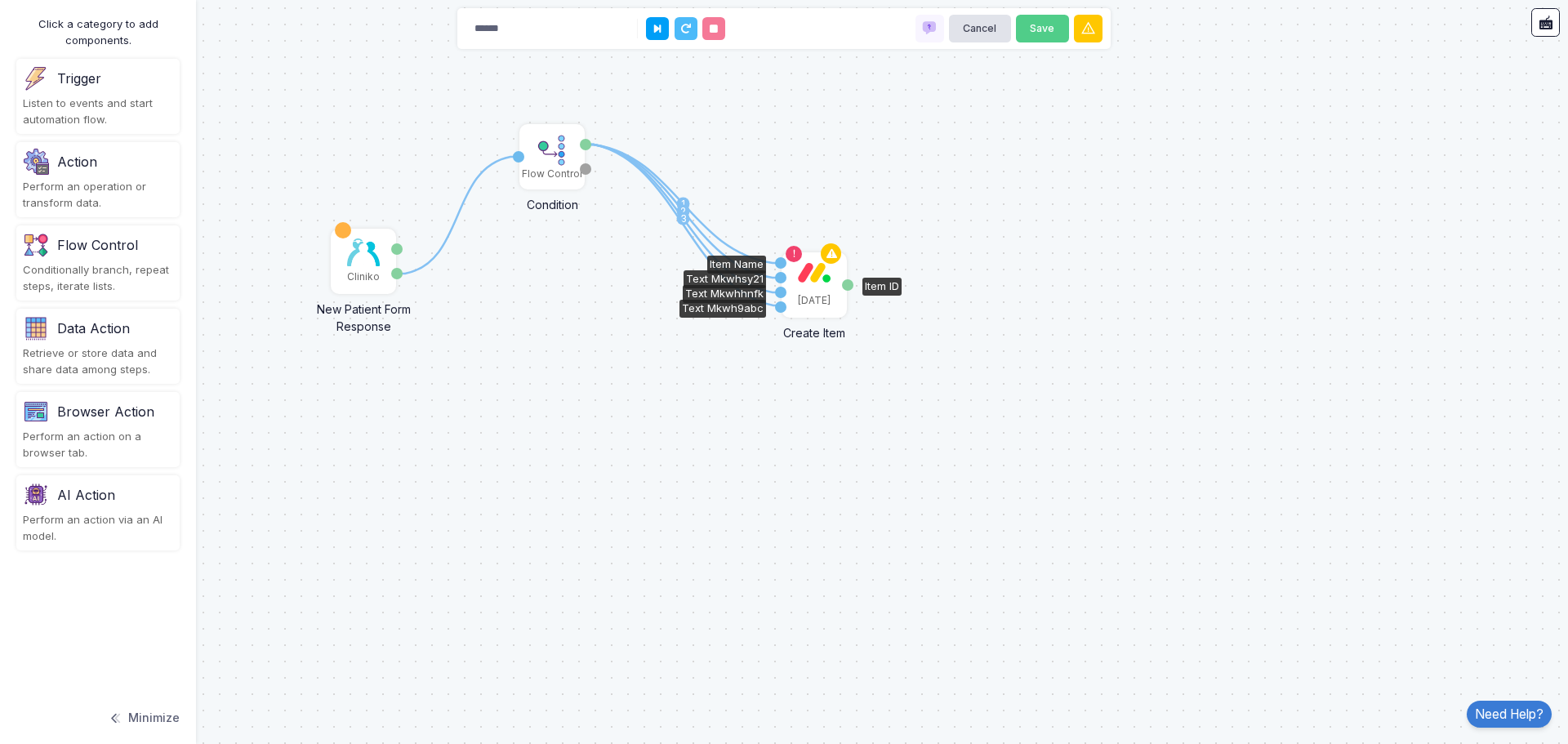
click at [16, 17] on div "1 1 2 3 1 Cliniko New Patient Form Response Patient ID Response Flow Control Co…" at bounding box center [16, 16] width 1 height 1
click at [813, 282] on div "[DATE]" at bounding box center [813, 285] width 62 height 62
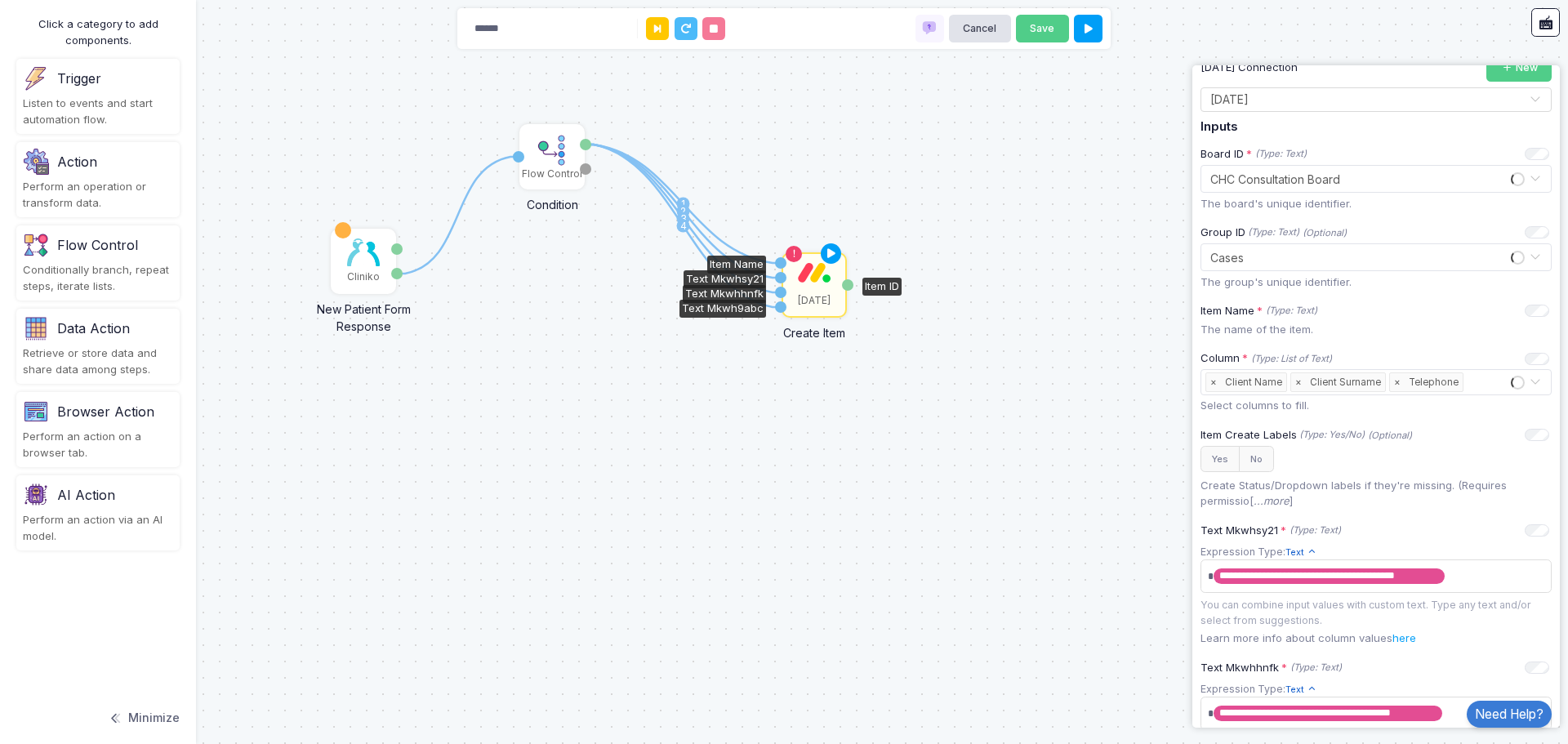
scroll to position [482, 0]
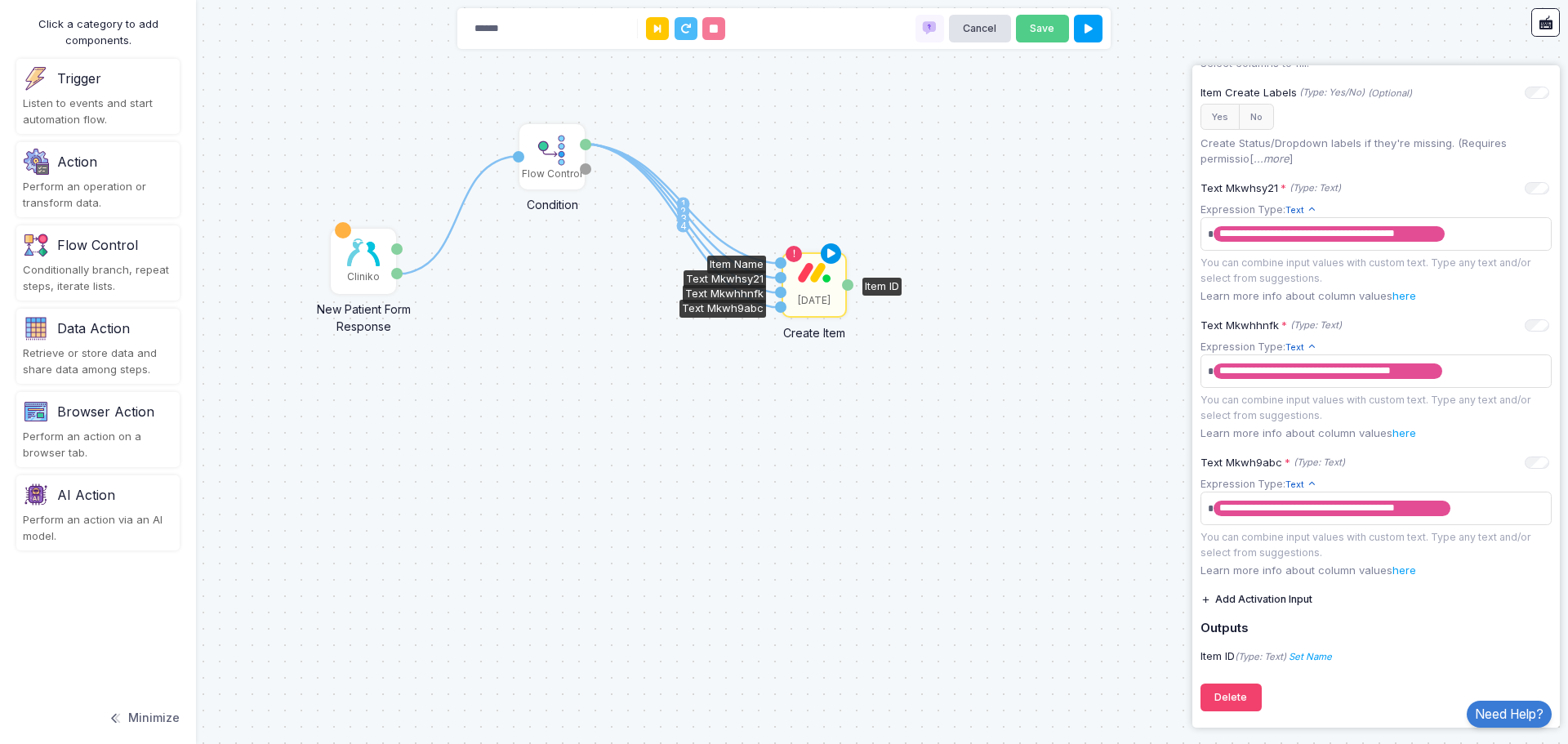
click at [832, 253] on icon at bounding box center [831, 253] width 20 height 23
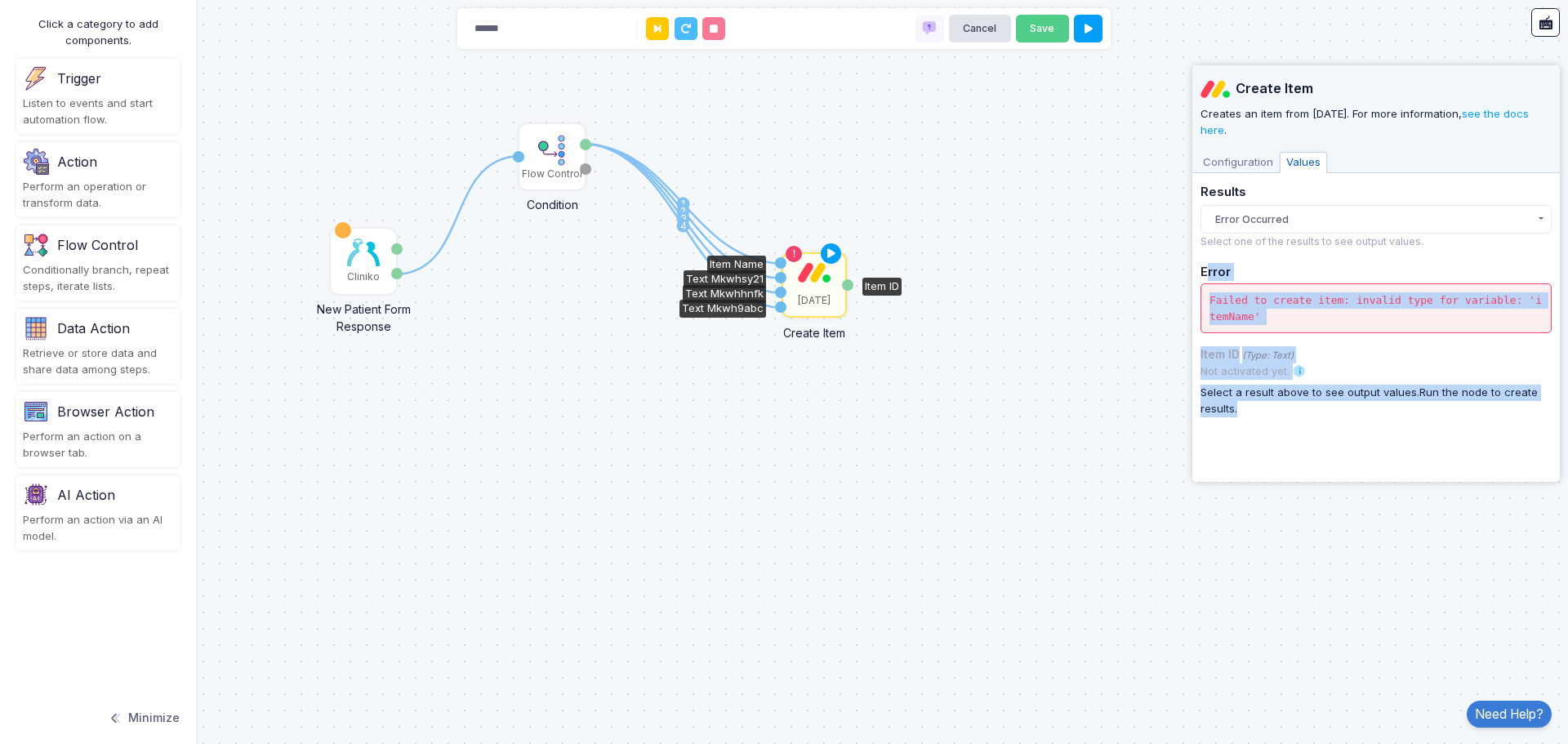
drag, startPoint x: 1261, startPoint y: 413, endPoint x: 1197, endPoint y: 255, distance: 170.5
click at [1197, 255] on app-side-panel "Create Item Creates an item from [DATE]. For more information, see the docs her…" at bounding box center [1376, 274] width 368 height 417
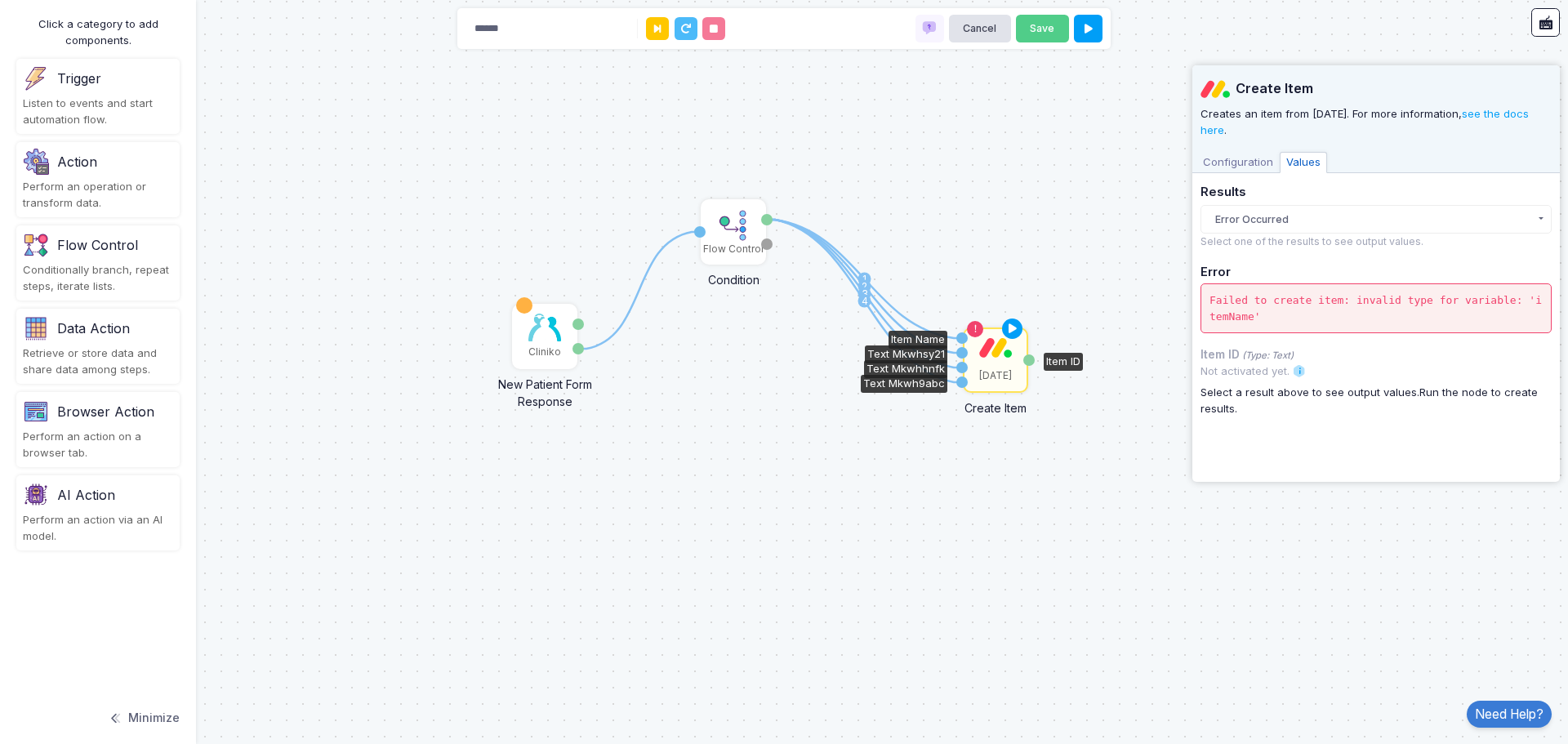
drag, startPoint x: 260, startPoint y: 12, endPoint x: 442, endPoint y: 88, distance: 197.2
click at [442, 88] on div "1 1 2 3 4 Cliniko New Patient Form Response Patient ID Response Flow Control Co…" at bounding box center [784, 372] width 1568 height 744
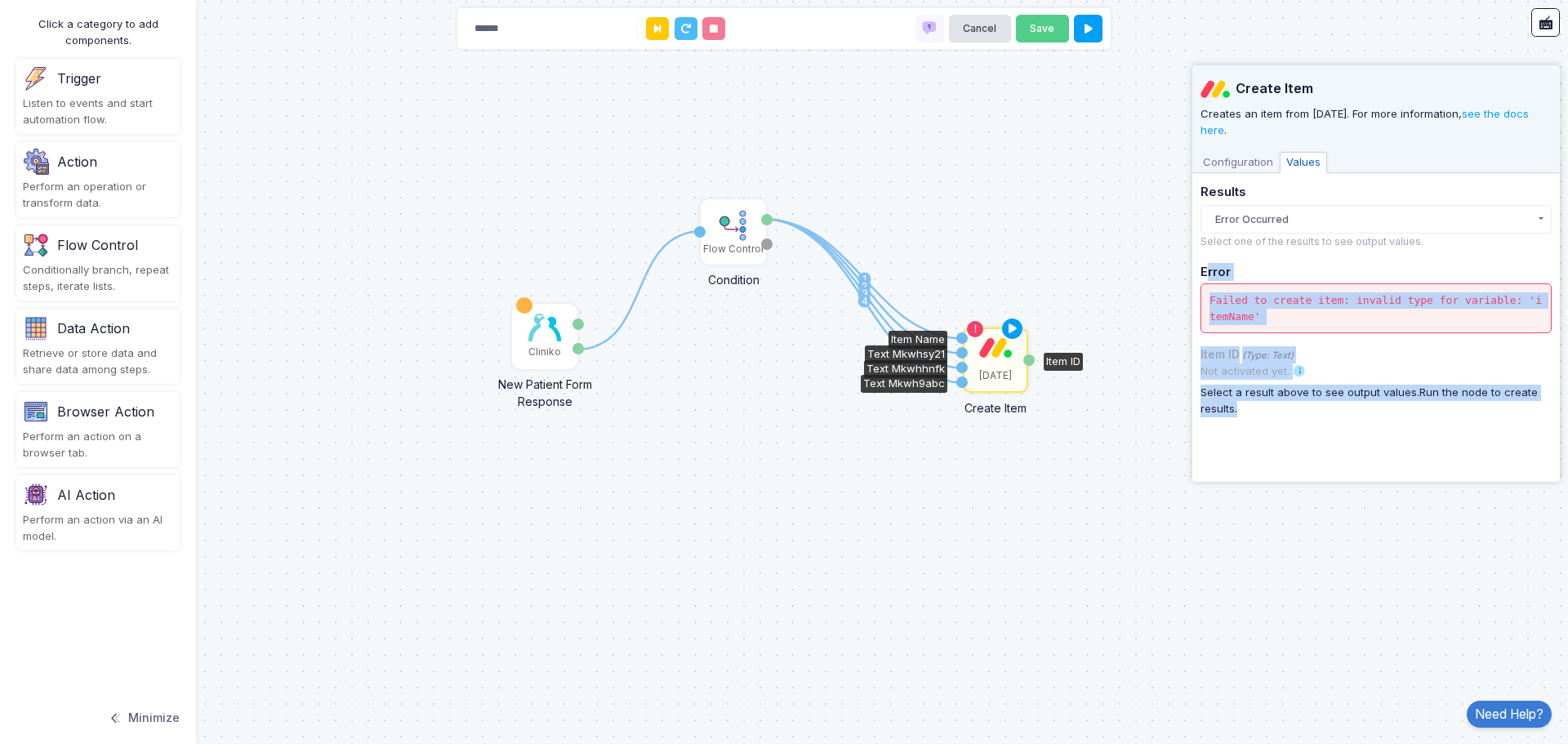
click at [1336, 457] on div "Create Item Creates an item from [DATE]. For more information, see the docs her…" at bounding box center [1376, 270] width 351 height 409
drag, startPoint x: 1270, startPoint y: 443, endPoint x: 1242, endPoint y: 215, distance: 229.7
click at [1207, 179] on div "Create Item Creates an item from [DATE]. For more information, see the docs her…" at bounding box center [1376, 270] width 351 height 409
click at [1292, 212] on button "Error Occurred" at bounding box center [1376, 219] width 351 height 29
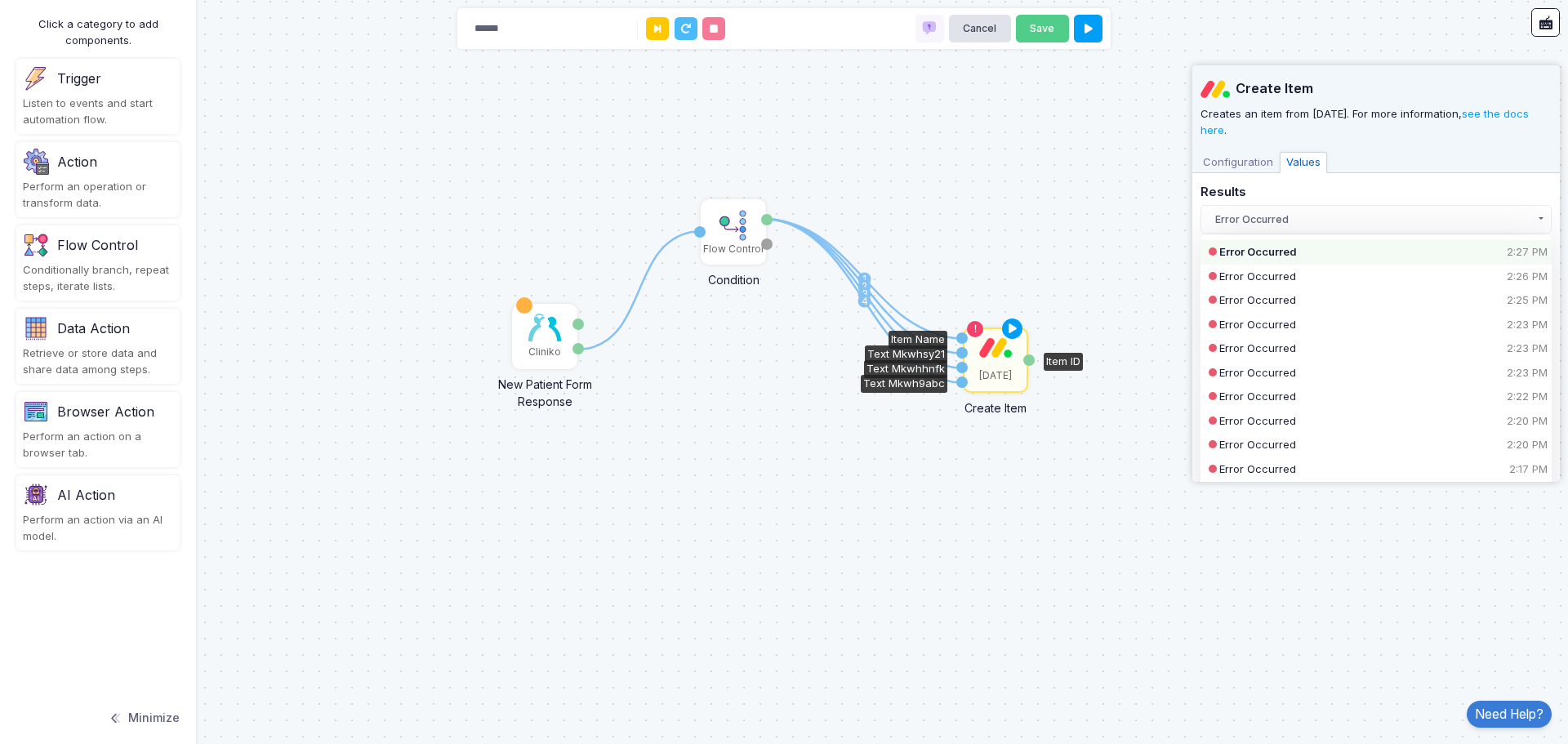
click at [1226, 164] on span "Configuration" at bounding box center [1238, 162] width 84 height 21
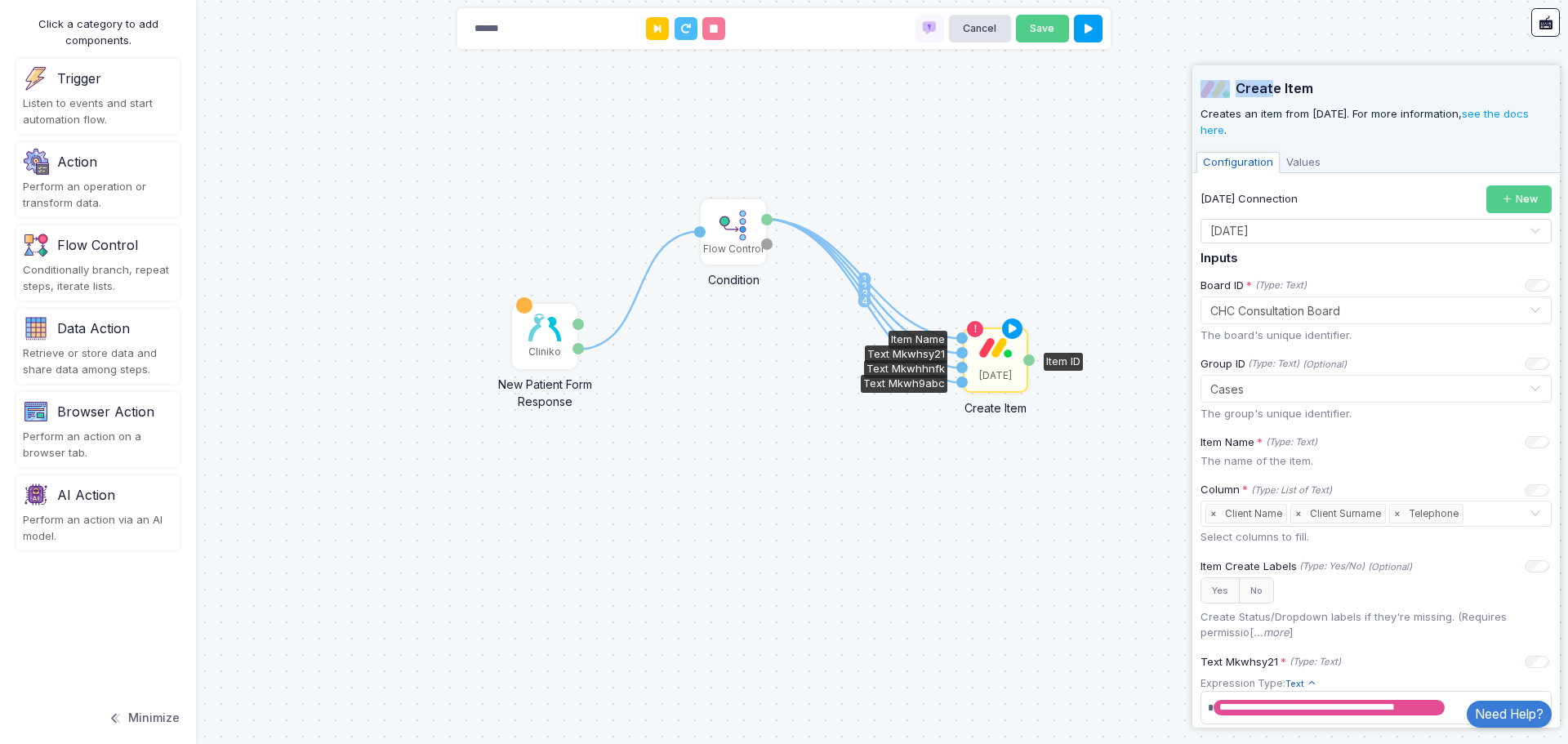
scroll to position [482, 0]
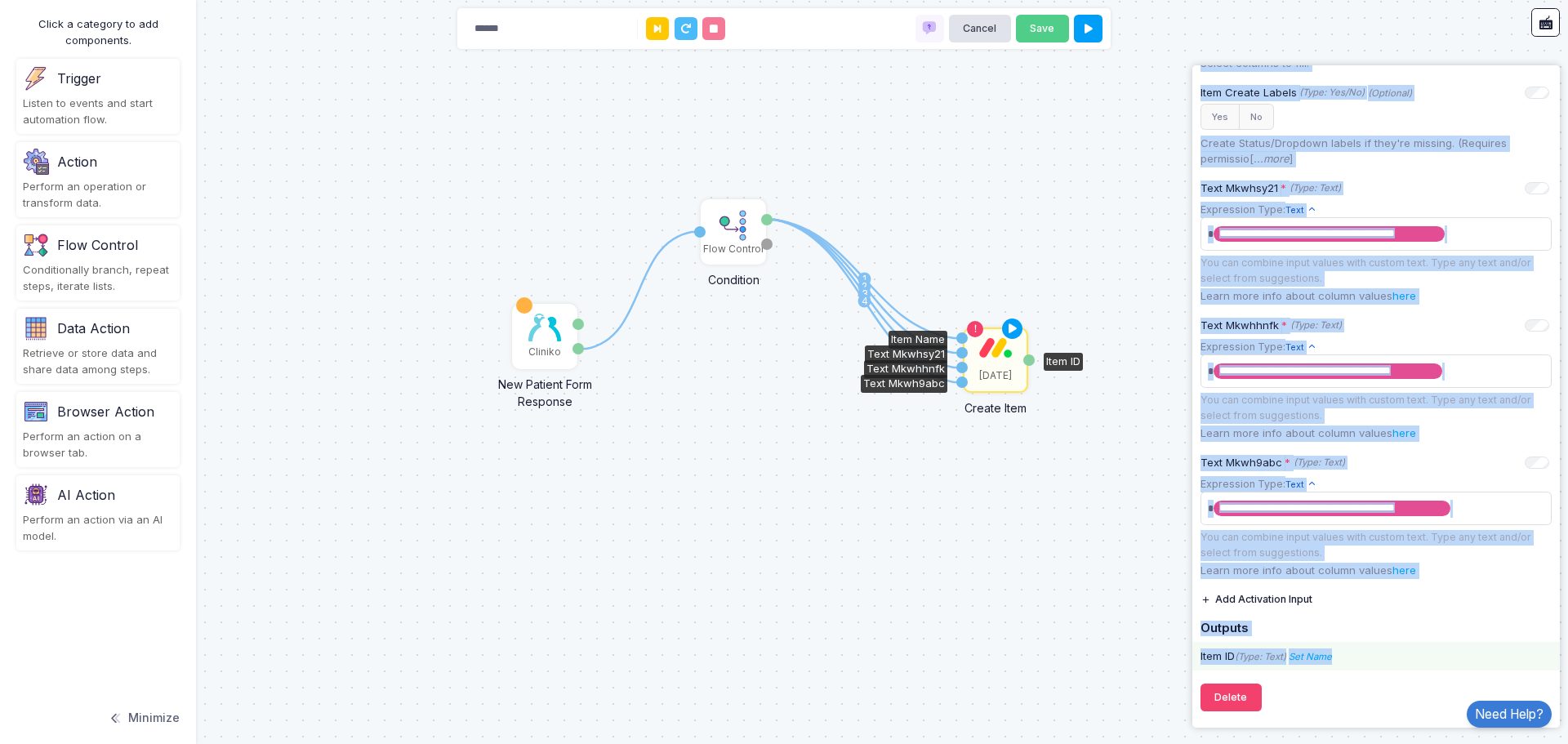
drag, startPoint x: 1274, startPoint y: 87, endPoint x: 1401, endPoint y: 667, distance: 593.7
click at [1401, 667] on div "Create Item Creates an item from [DATE]. For more information, see the docs her…" at bounding box center [1376, 155] width 351 height 1128
click at [1428, 327] on div "Text Mkwhhnfk * (Type: Text) - Expression" at bounding box center [1375, 326] width 349 height 16
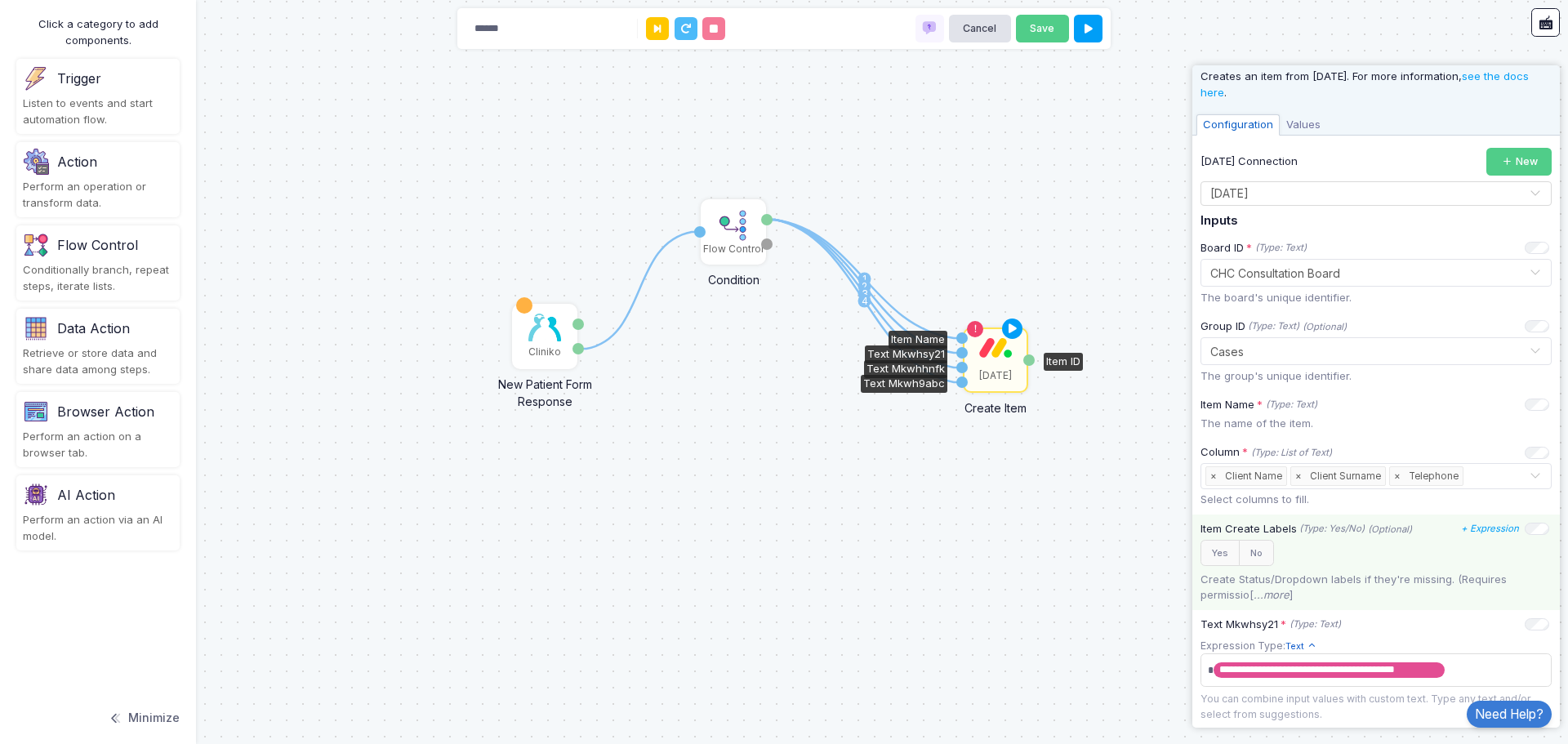
scroll to position [0, 0]
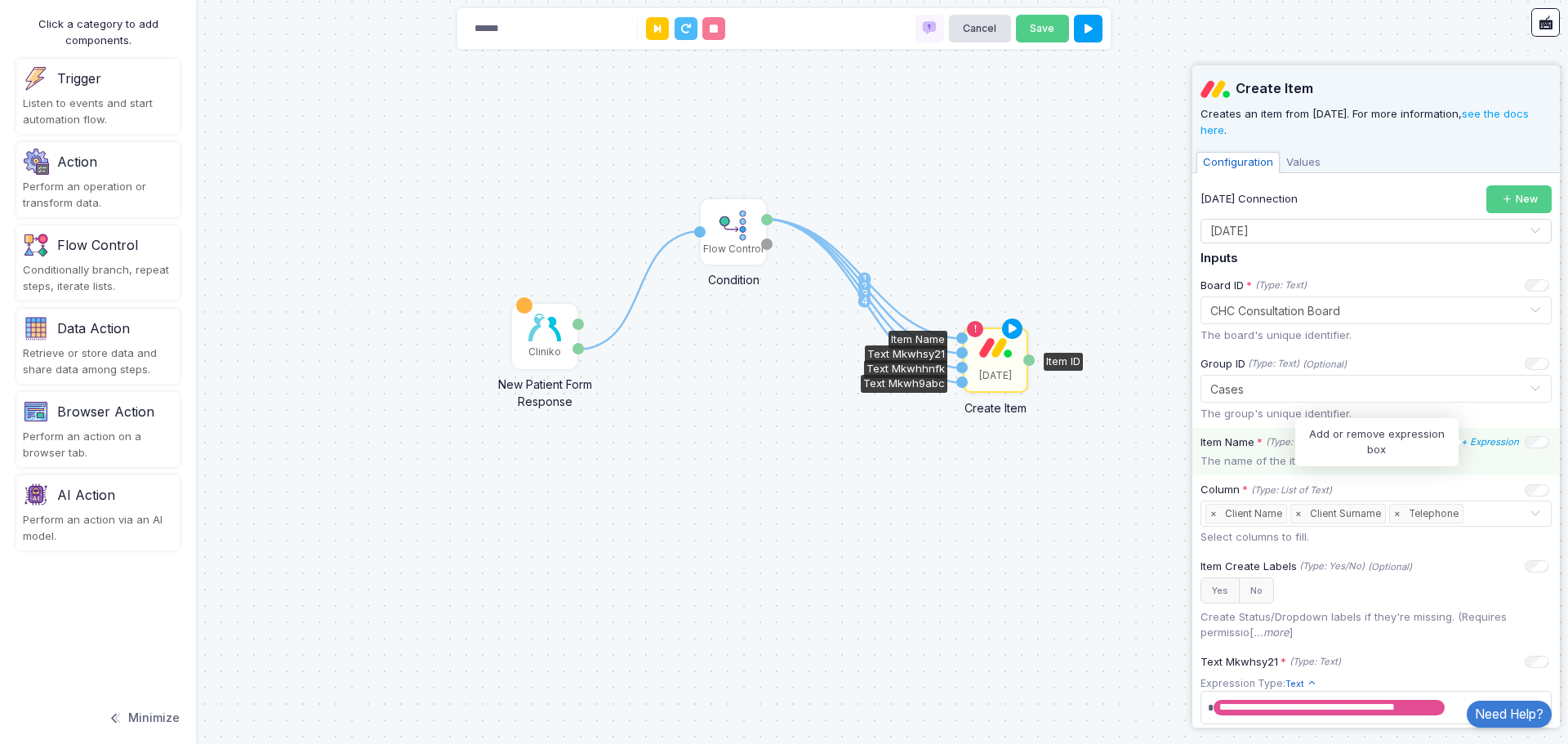
click at [1469, 444] on icon "+ Expression" at bounding box center [1489, 441] width 58 height 11
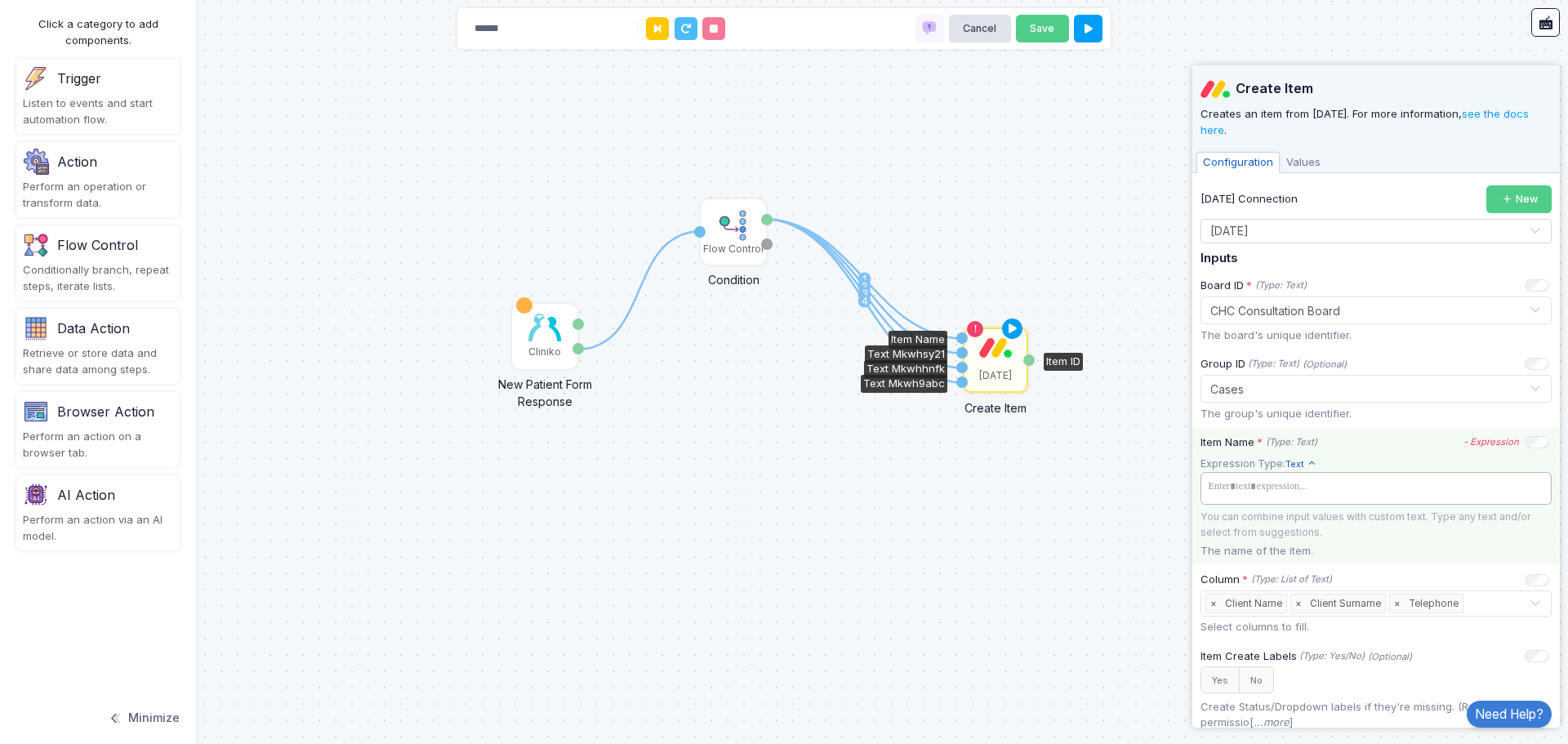
click at [1328, 504] on tags "​" at bounding box center [1376, 488] width 351 height 33
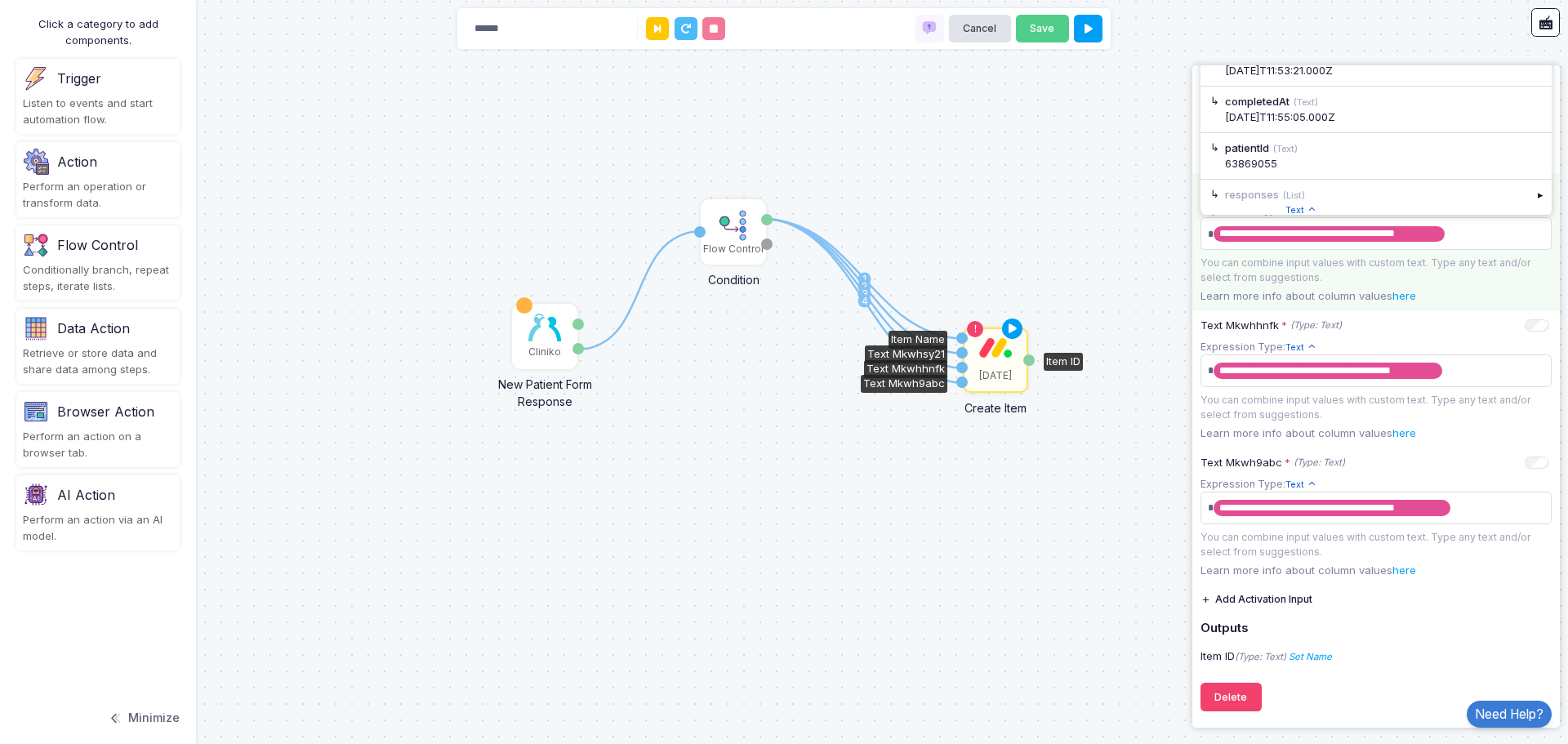
scroll to position [490, 0]
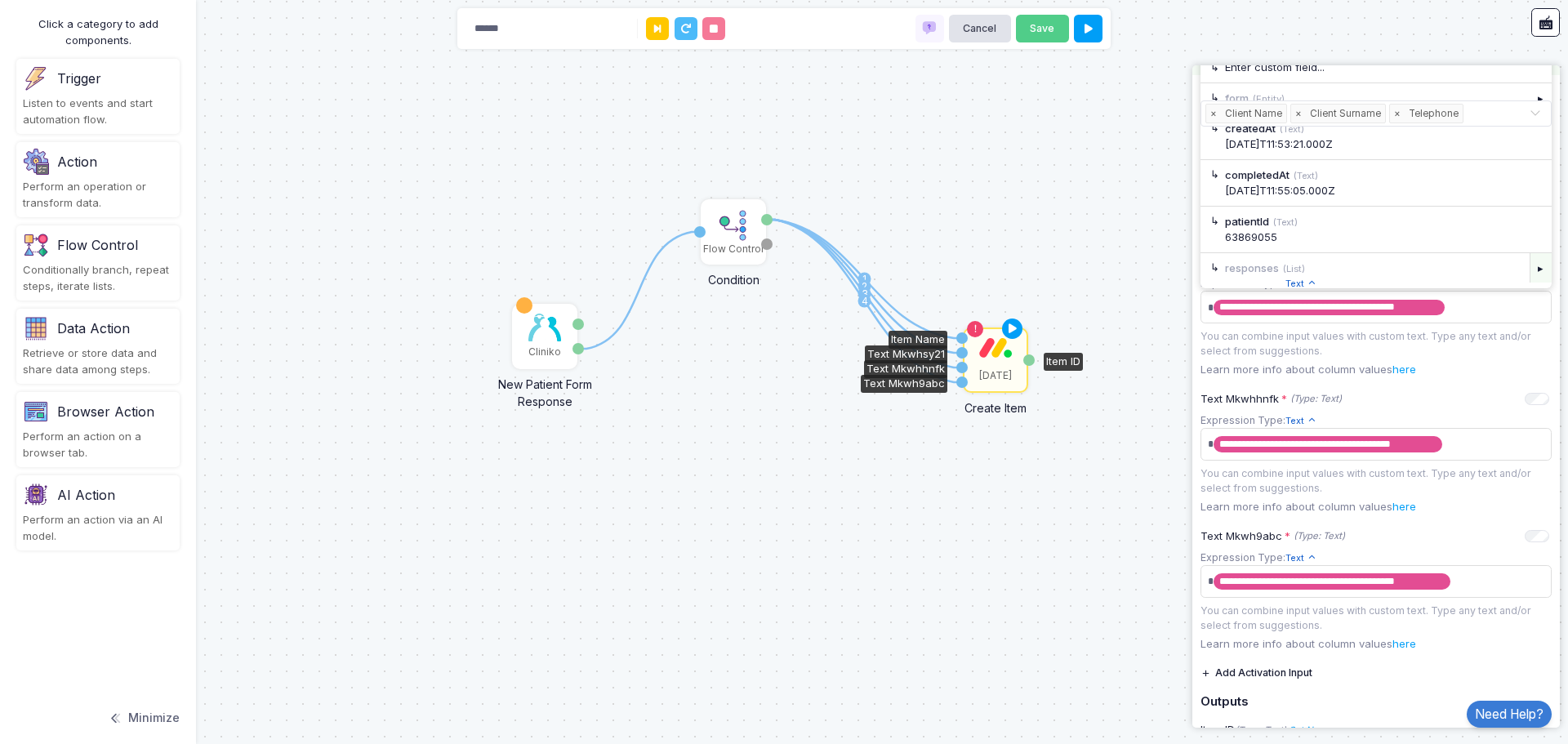
click at [1531, 273] on div "▸" at bounding box center [1540, 267] width 23 height 29
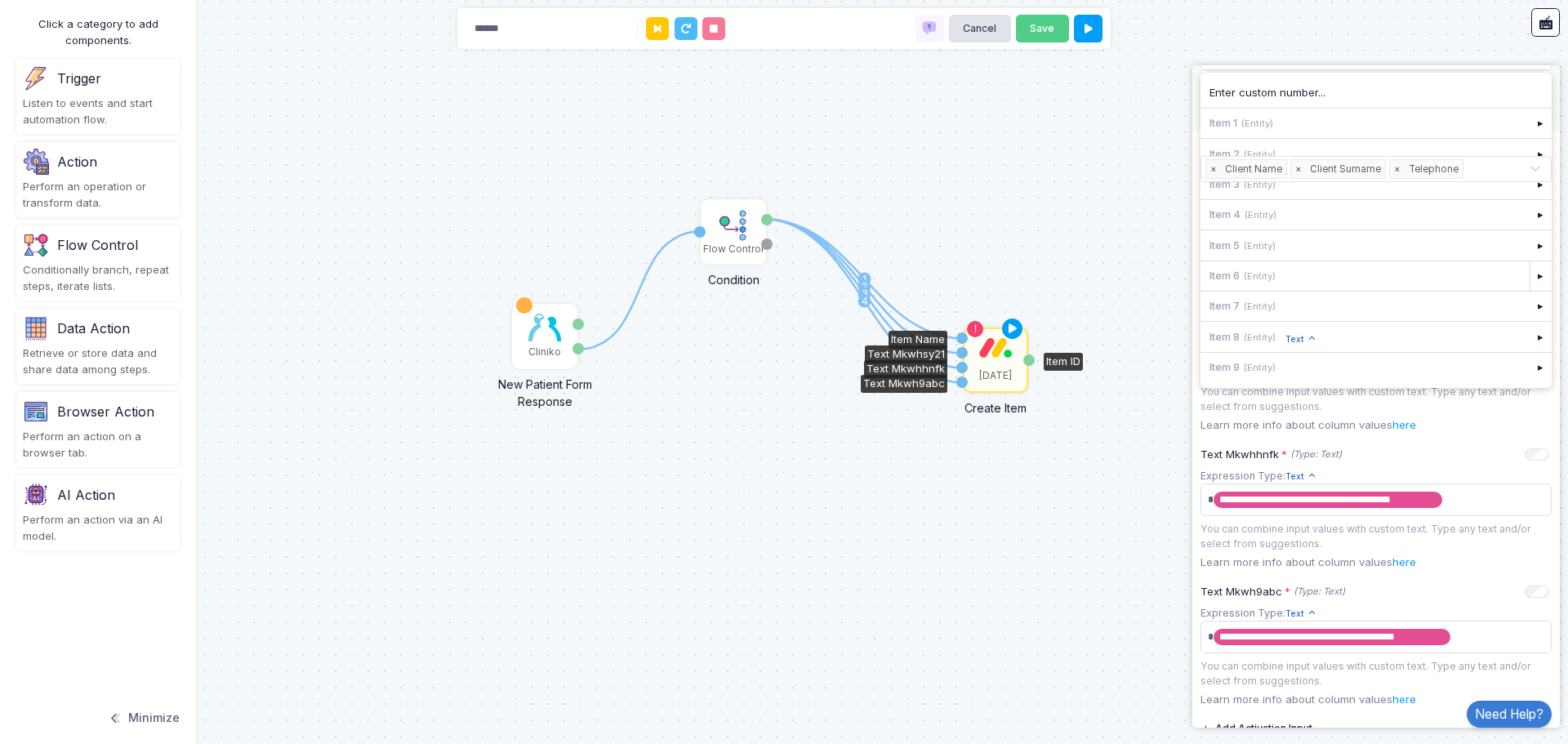
scroll to position [327, 0]
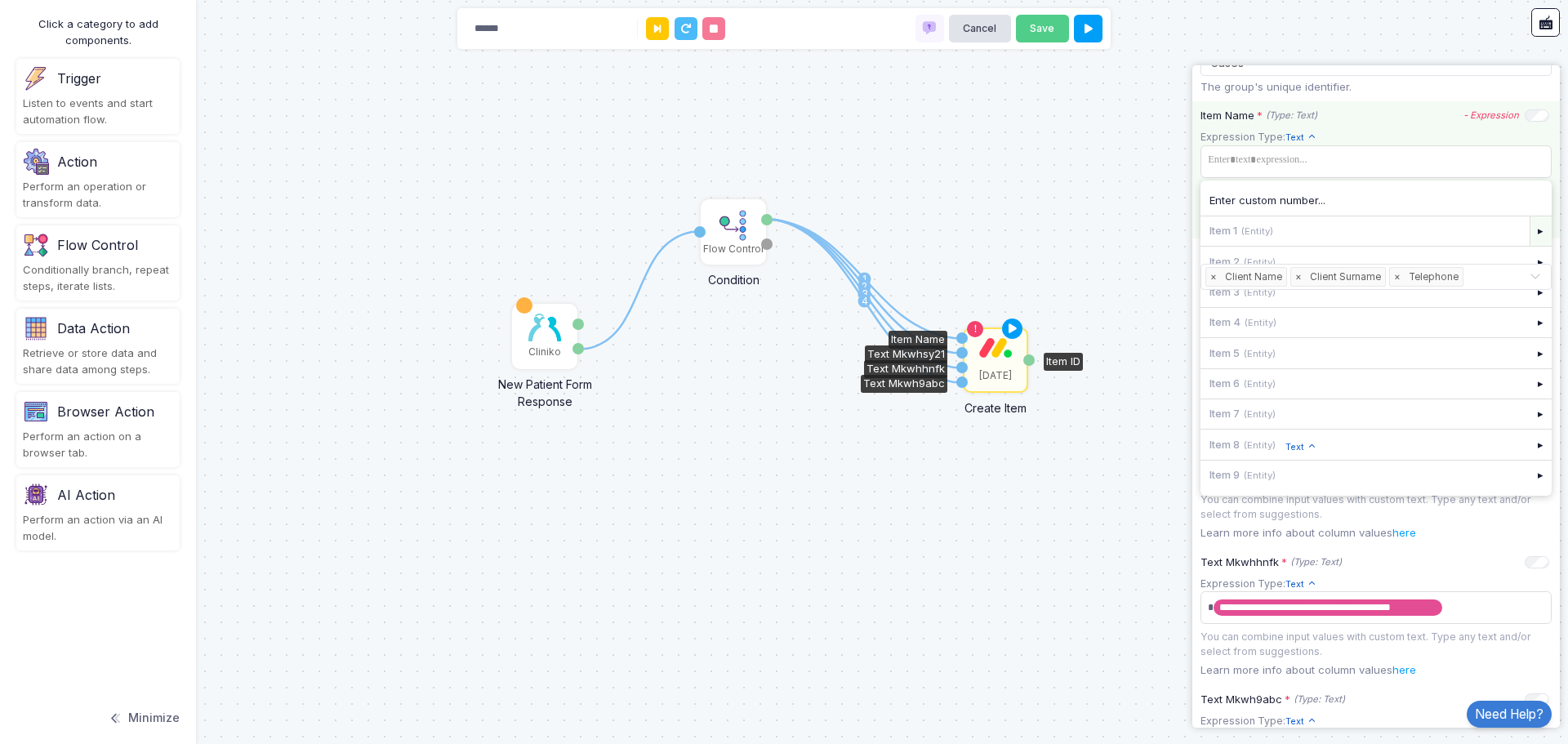
click at [1532, 229] on div "▸" at bounding box center [1540, 230] width 23 height 29
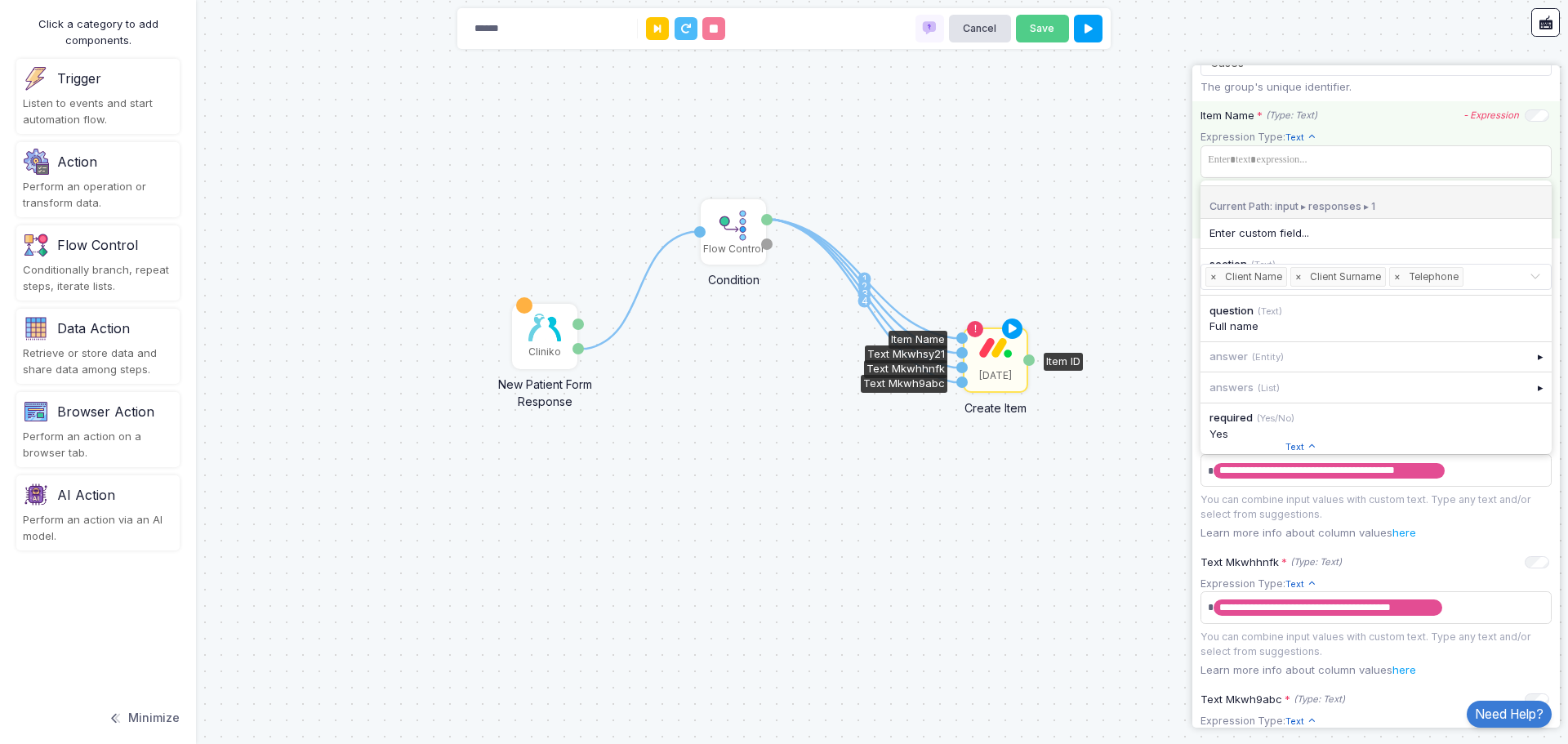
click at [1292, 200] on div "Current Path: input ▸ responses ▸ 1" at bounding box center [1376, 202] width 351 height 34
click at [1359, 161] on span at bounding box center [1376, 161] width 345 height 24
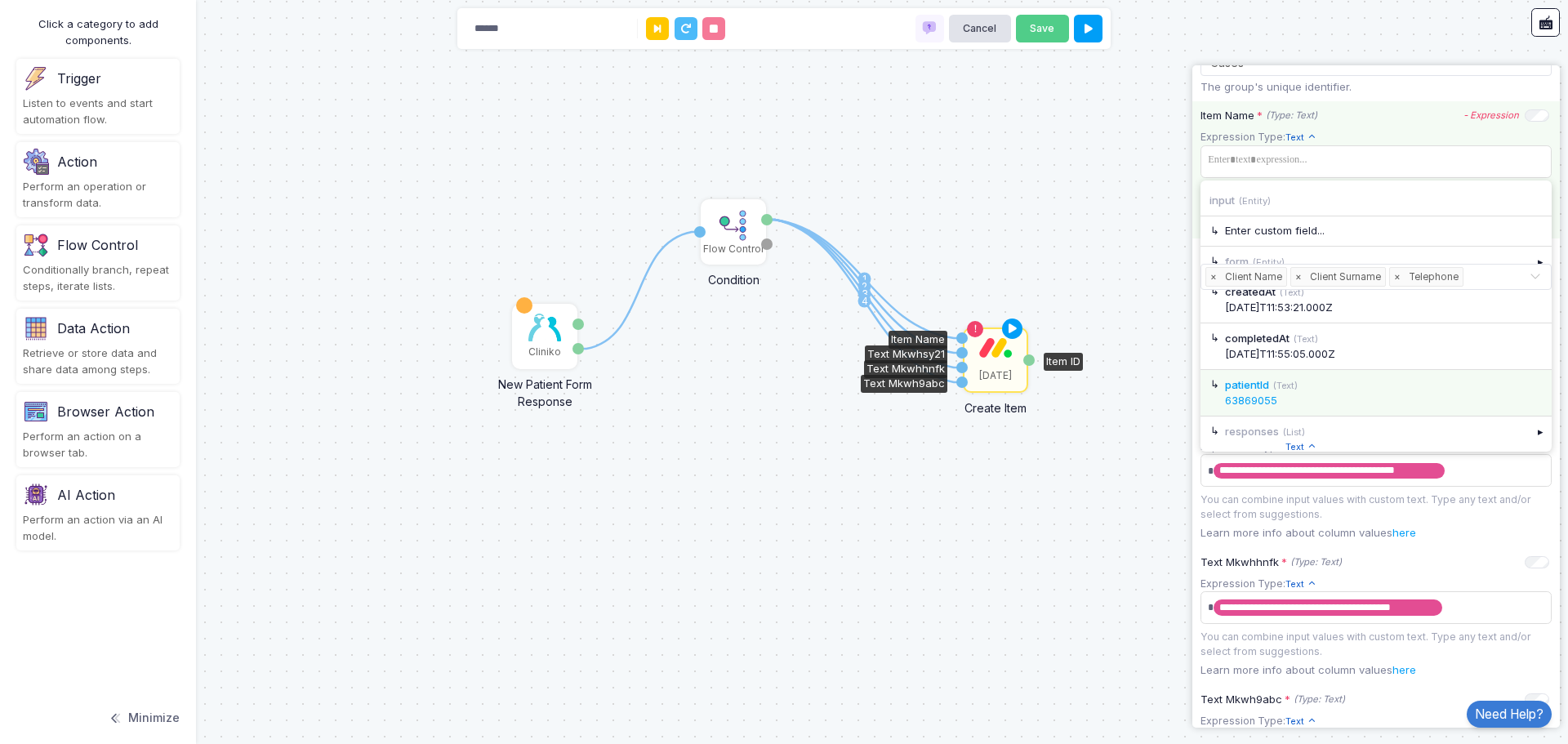
click at [1309, 392] on div "patientId (Text)" at bounding box center [1384, 385] width 318 height 16
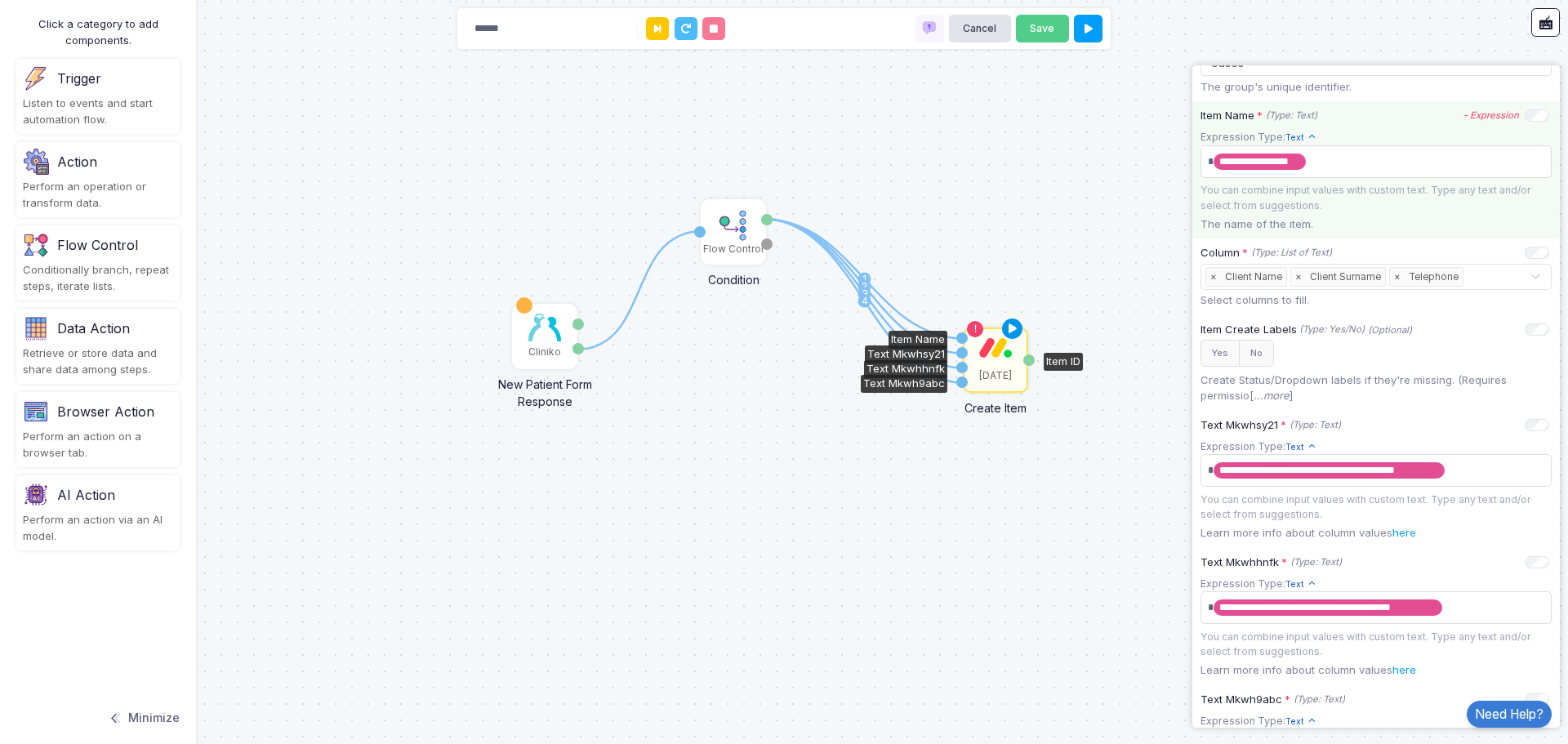
click at [1013, 333] on icon at bounding box center [1013, 329] width 20 height 23
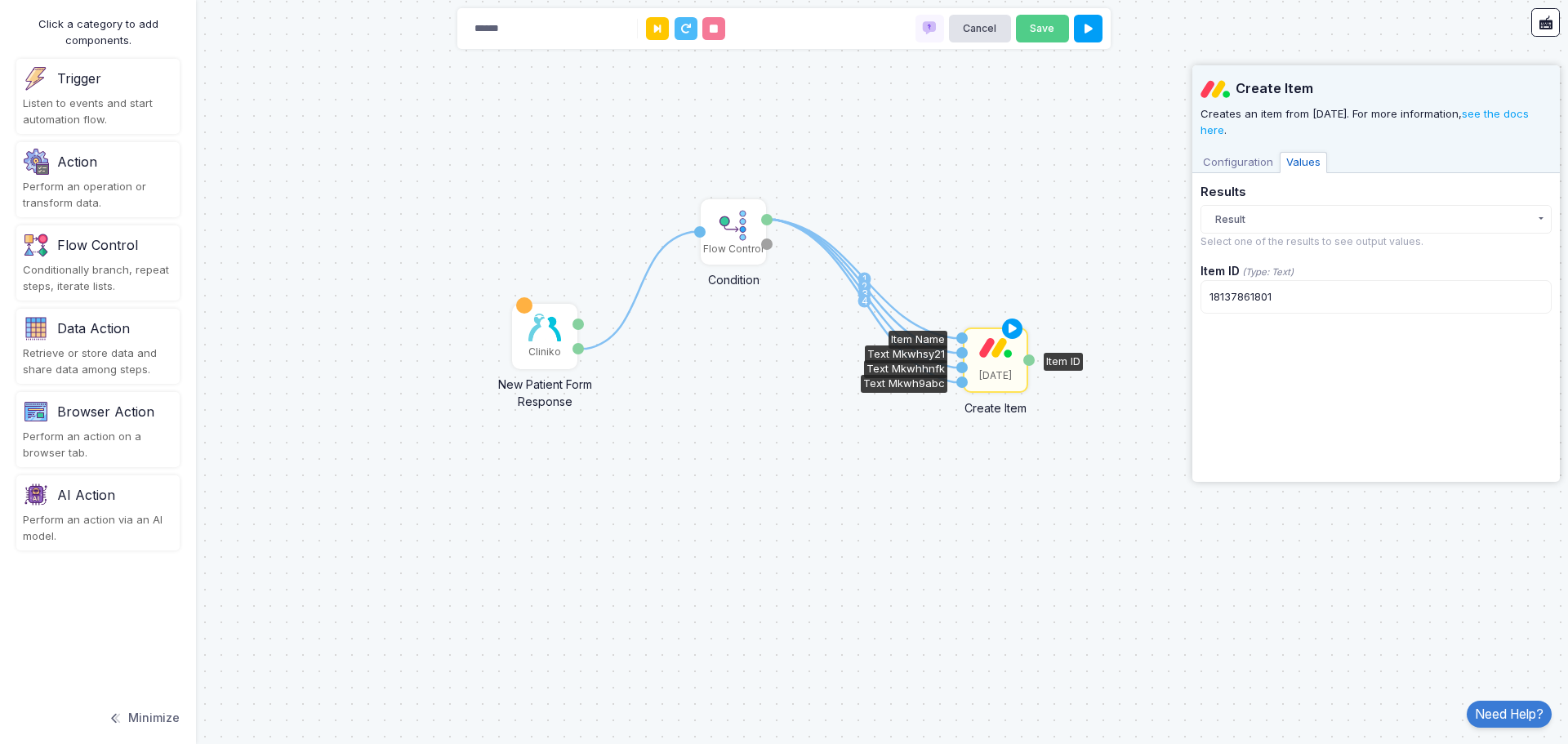
scroll to position [0, 0]
click at [1013, 324] on icon at bounding box center [1012, 328] width 27 height 29
click at [1009, 352] on img at bounding box center [995, 347] width 33 height 20
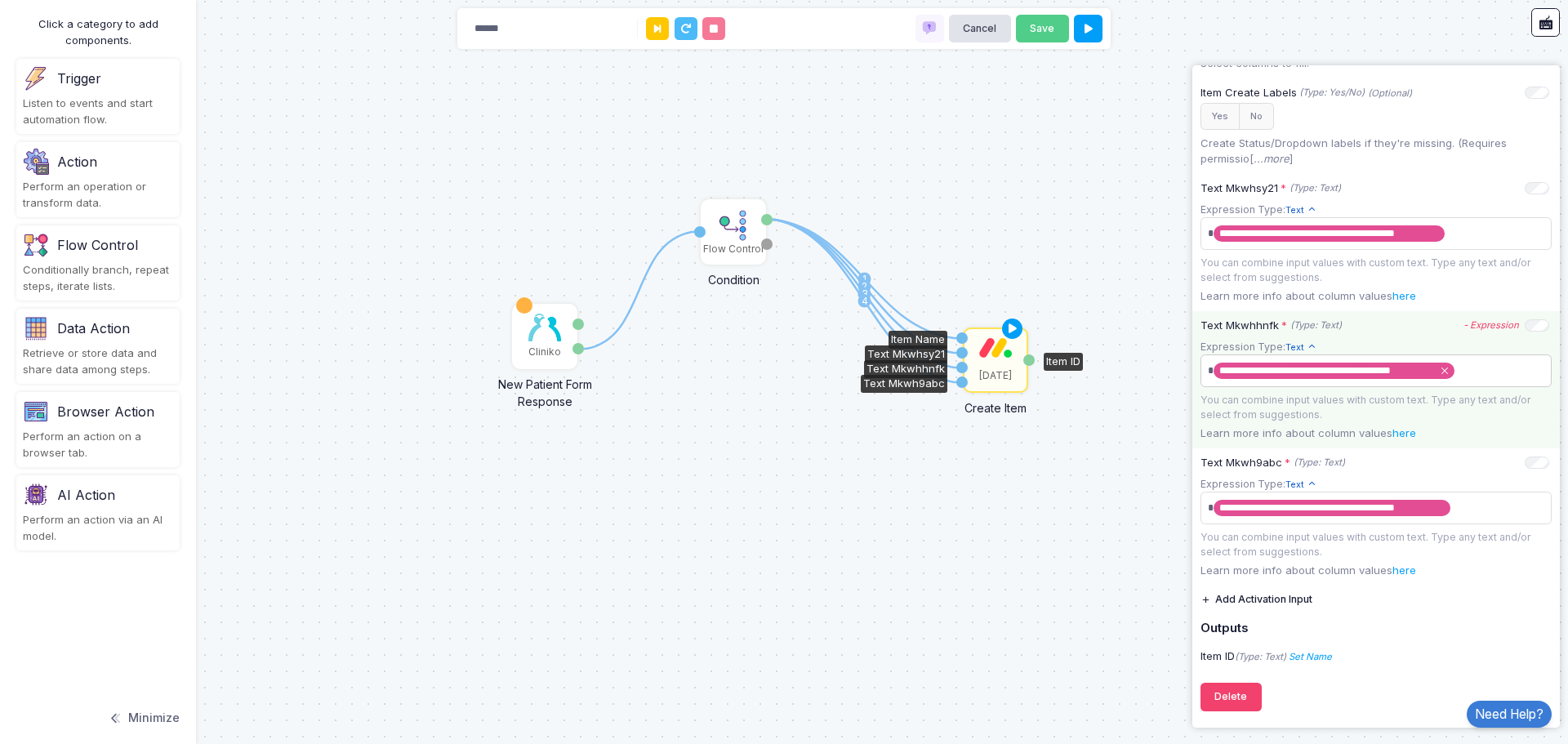
scroll to position [329, 0]
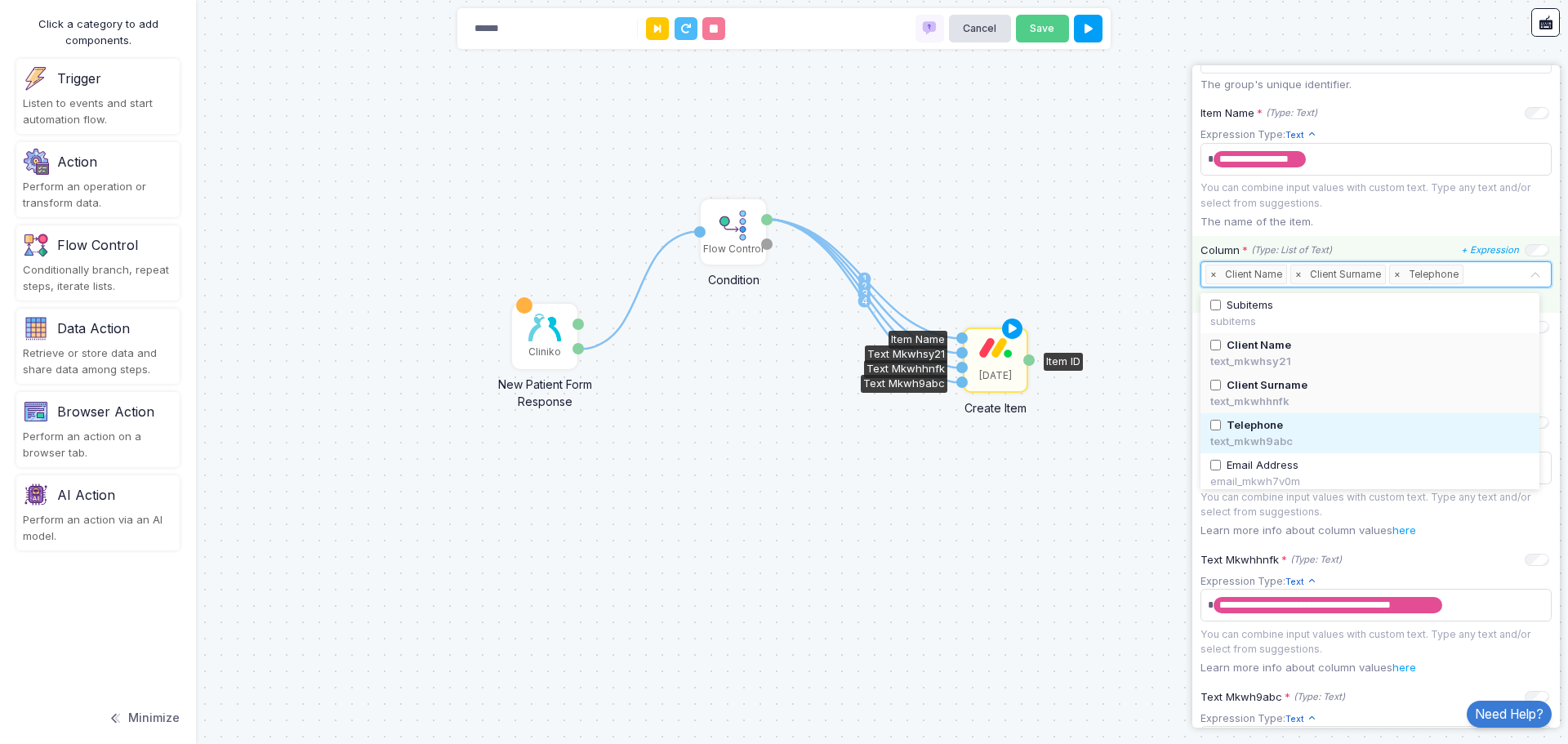
click at [1485, 278] on input "text" at bounding box center [1497, 275] width 62 height 18
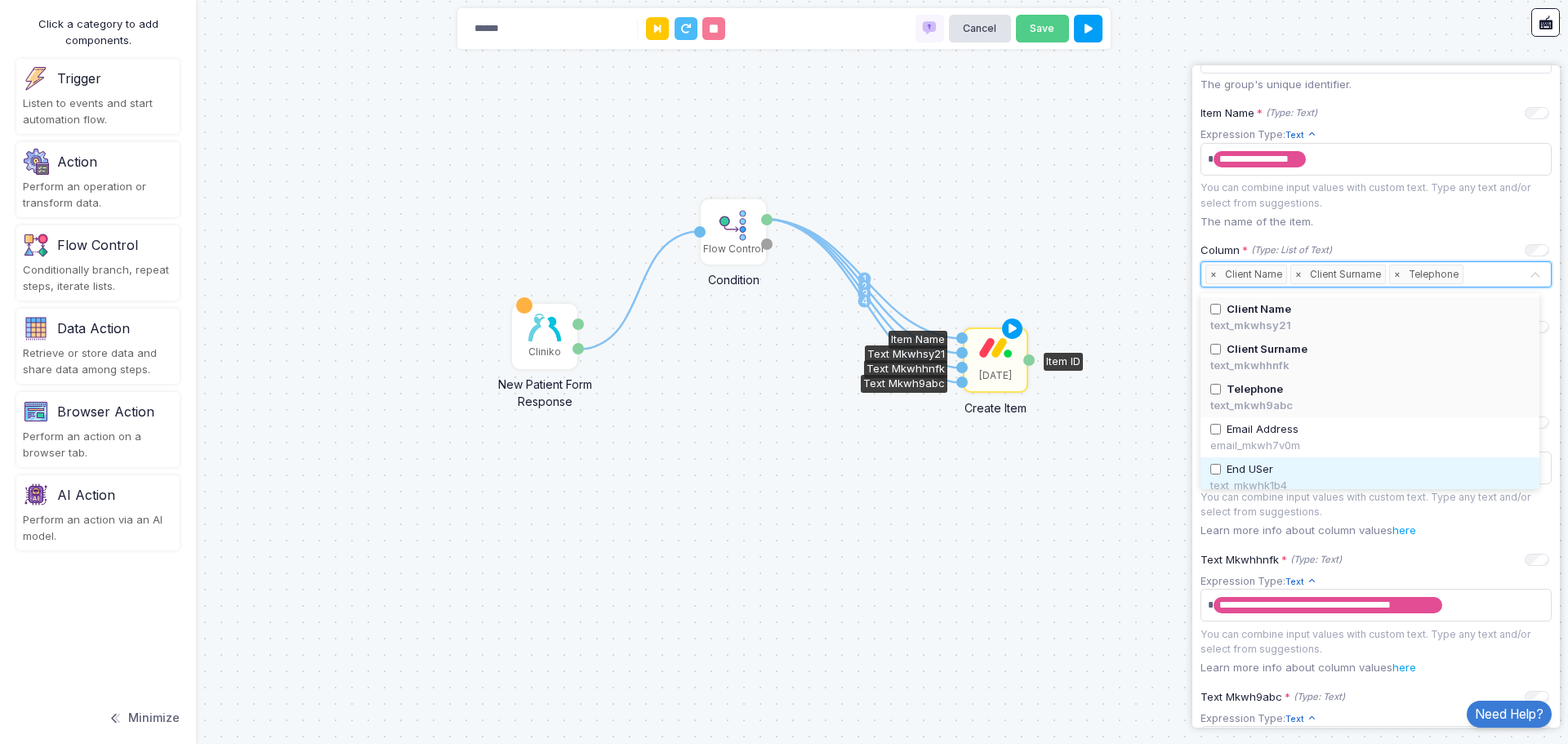
scroll to position [84, 0]
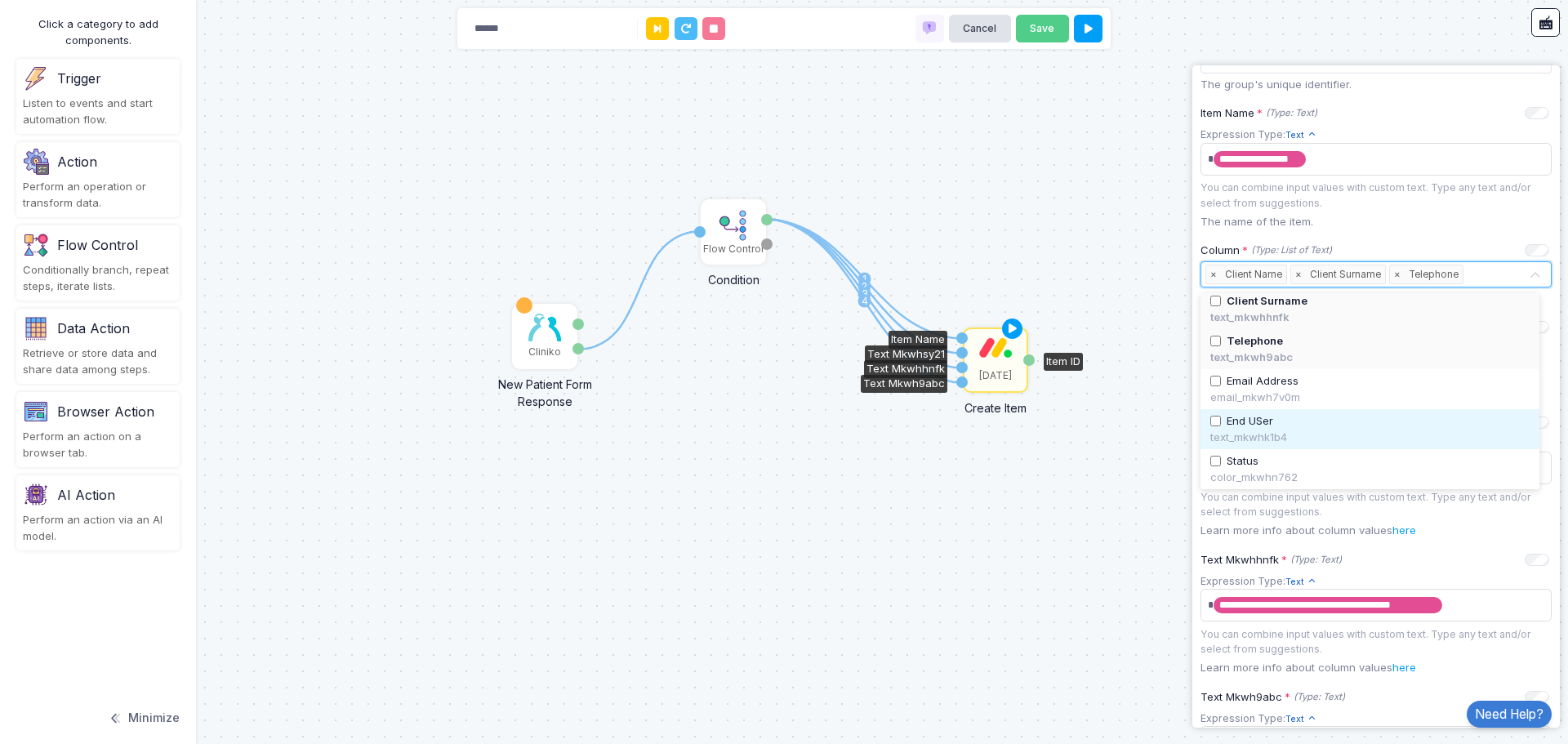
click at [1288, 432] on div "text_mkwhk1b4" at bounding box center [1370, 438] width 319 height 16
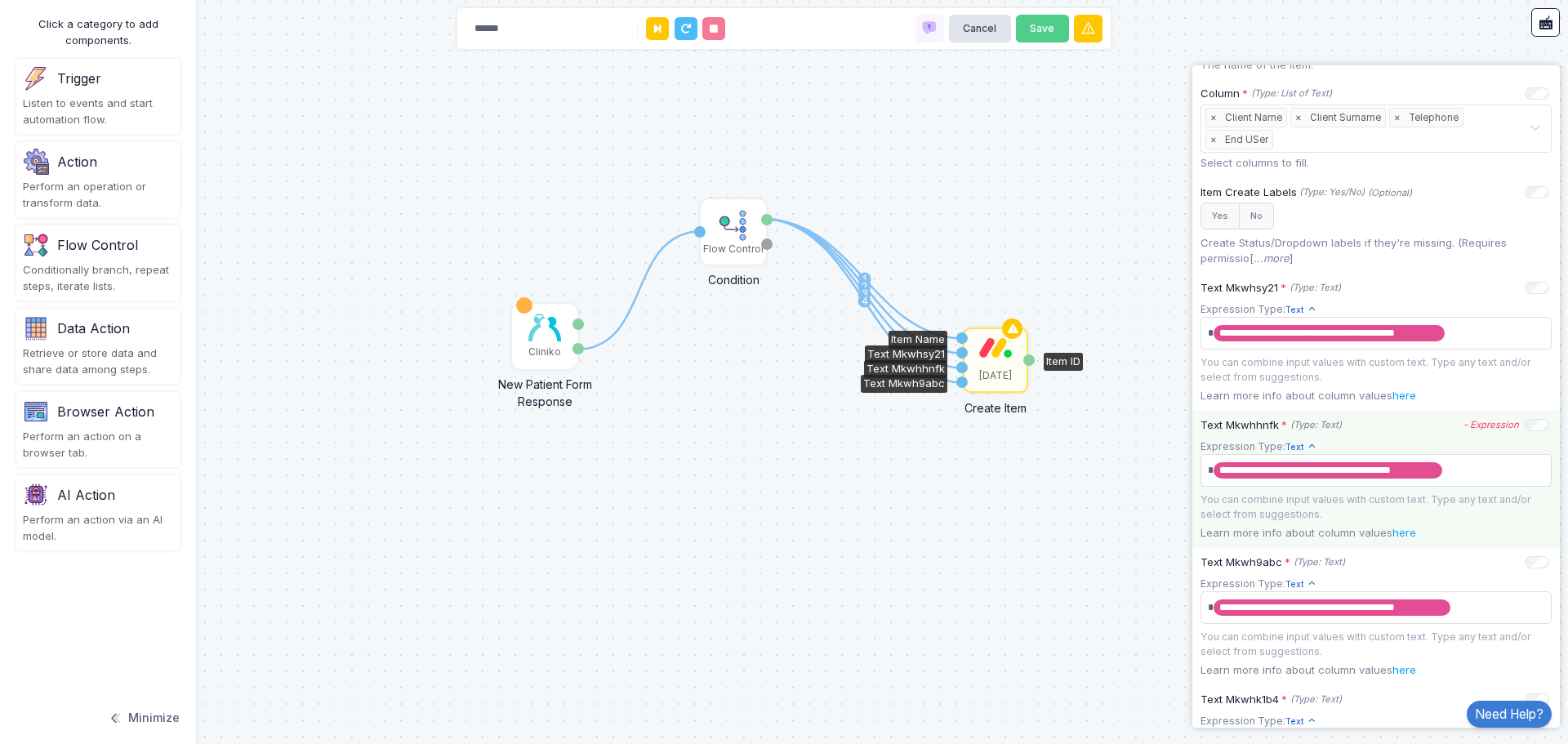
scroll to position [733, 0]
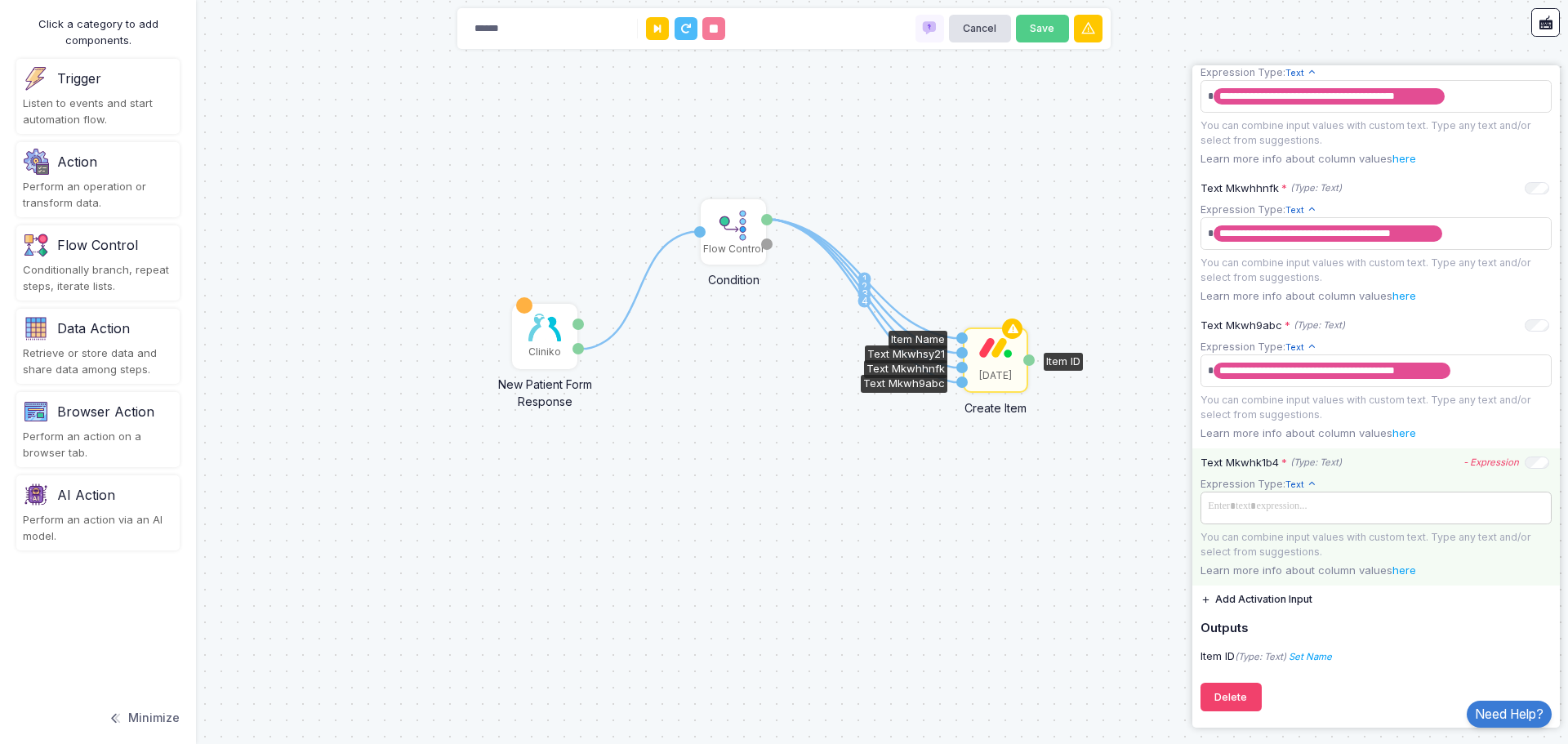
click at [1328, 500] on span at bounding box center [1376, 507] width 345 height 24
click at [1471, 465] on icon "- Expression" at bounding box center [1491, 462] width 56 height 11
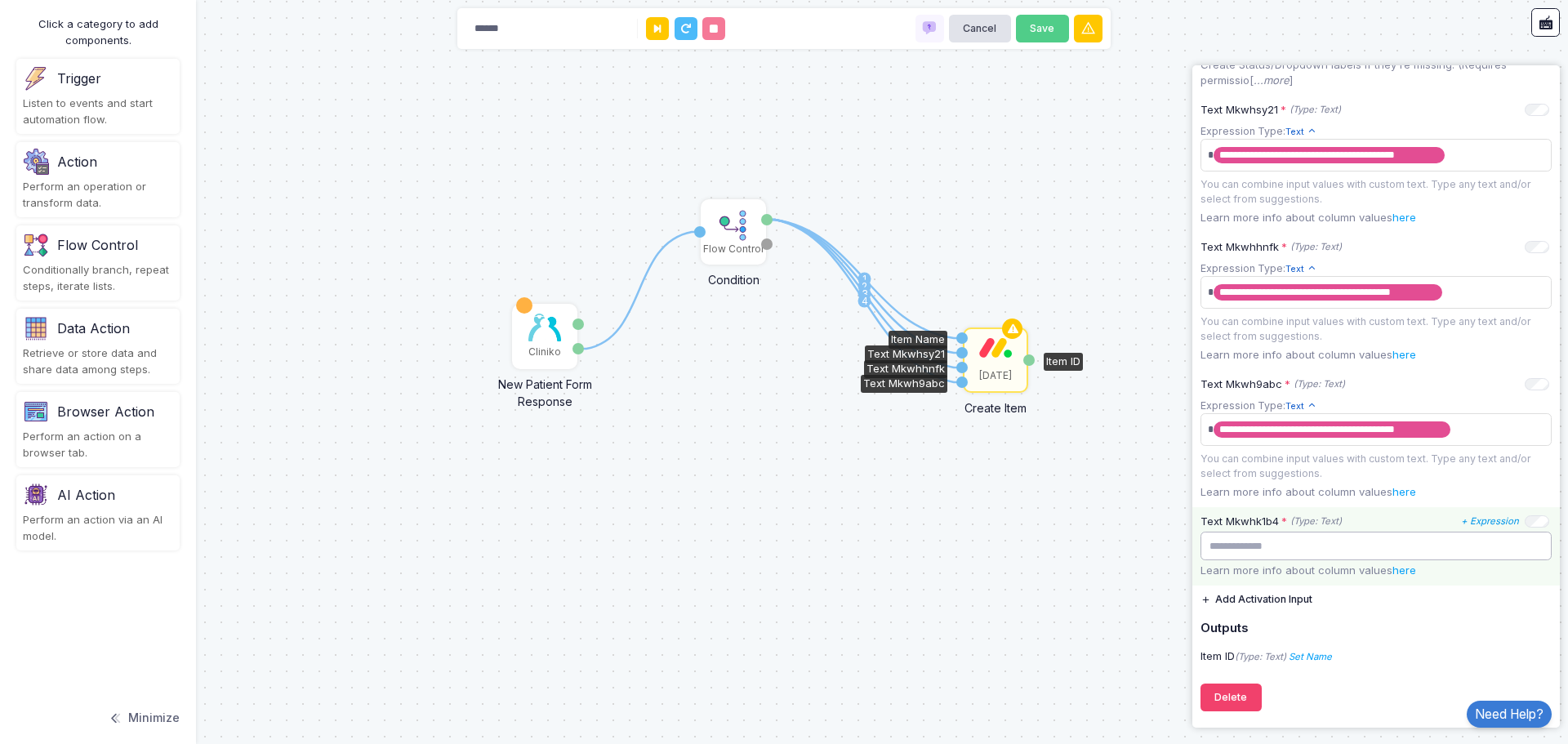
click at [1365, 543] on input "text" at bounding box center [1376, 546] width 351 height 29
drag, startPoint x: 768, startPoint y: 222, endPoint x: 840, endPoint y: 232, distance: 72.7
click at [1364, 541] on input "text" at bounding box center [1376, 546] width 351 height 29
click at [0, 0] on icon "+ Expression" at bounding box center [0, 0] width 0 height 0
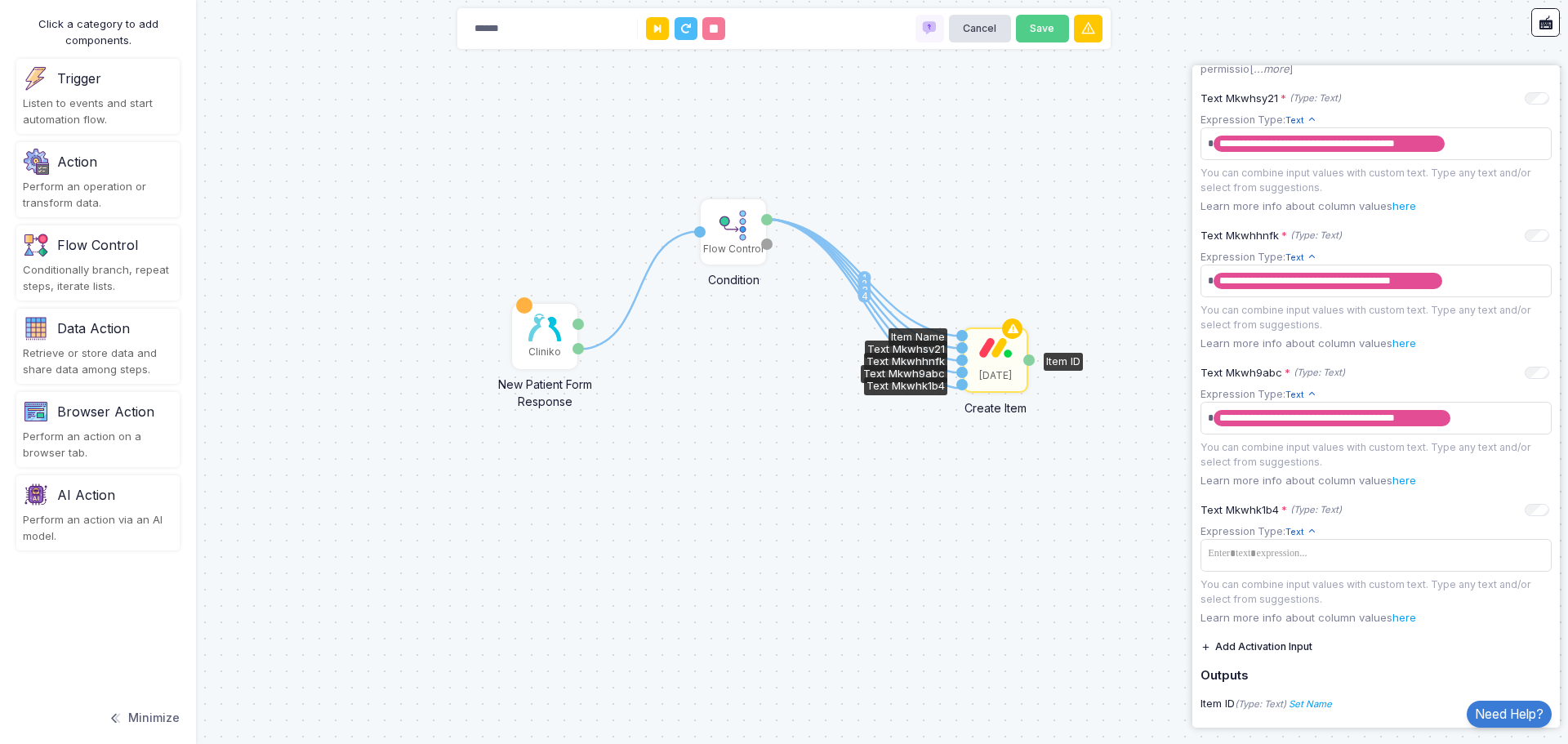
drag, startPoint x: 763, startPoint y: 218, endPoint x: 963, endPoint y: 388, distance: 262.5
click at [197, 93] on div "1 1 2 3 4 1 Cliniko New Patient Form Response Patient ID Response Flow Control …" at bounding box center [196, 92] width 1 height 1
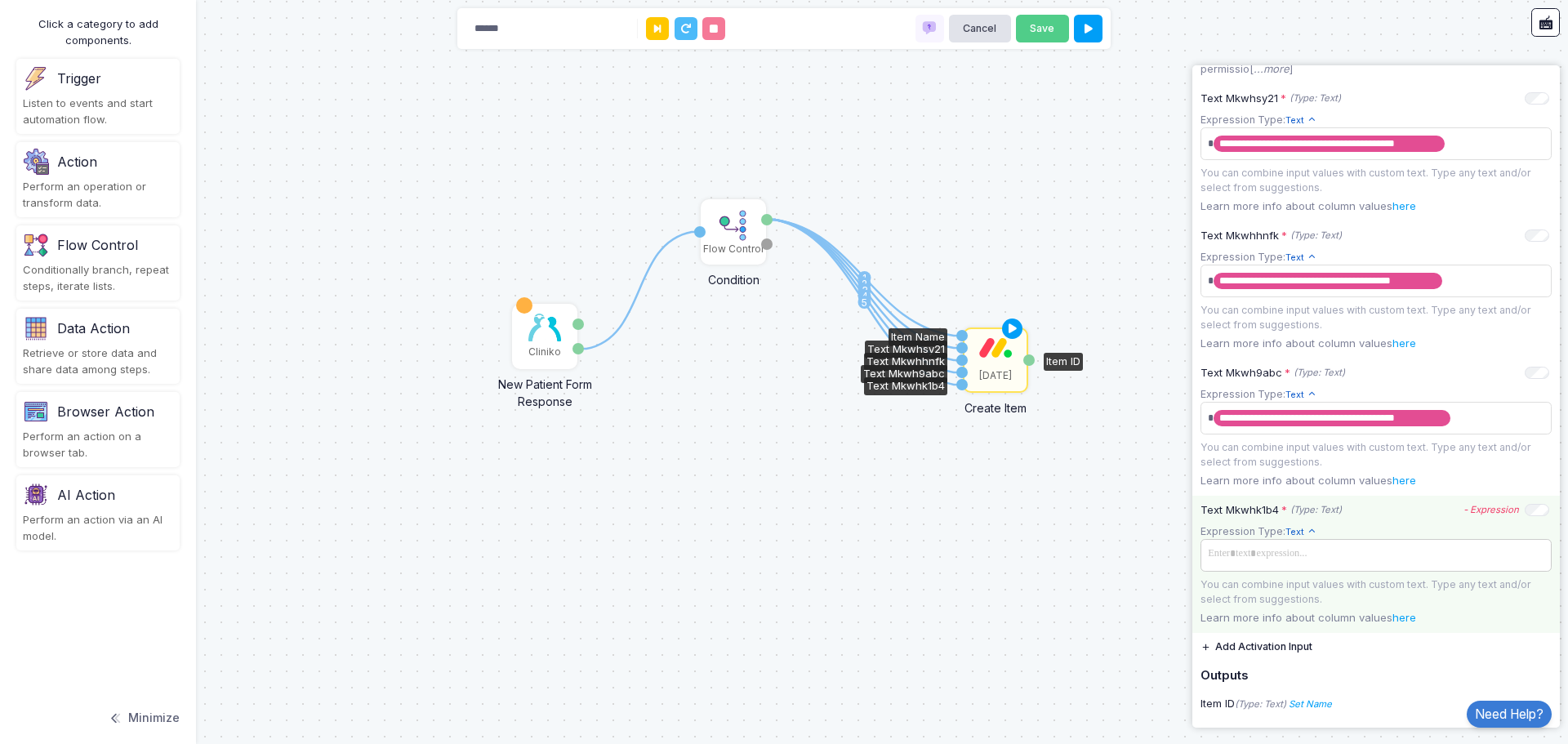
click at [1325, 566] on span at bounding box center [1376, 555] width 345 height 24
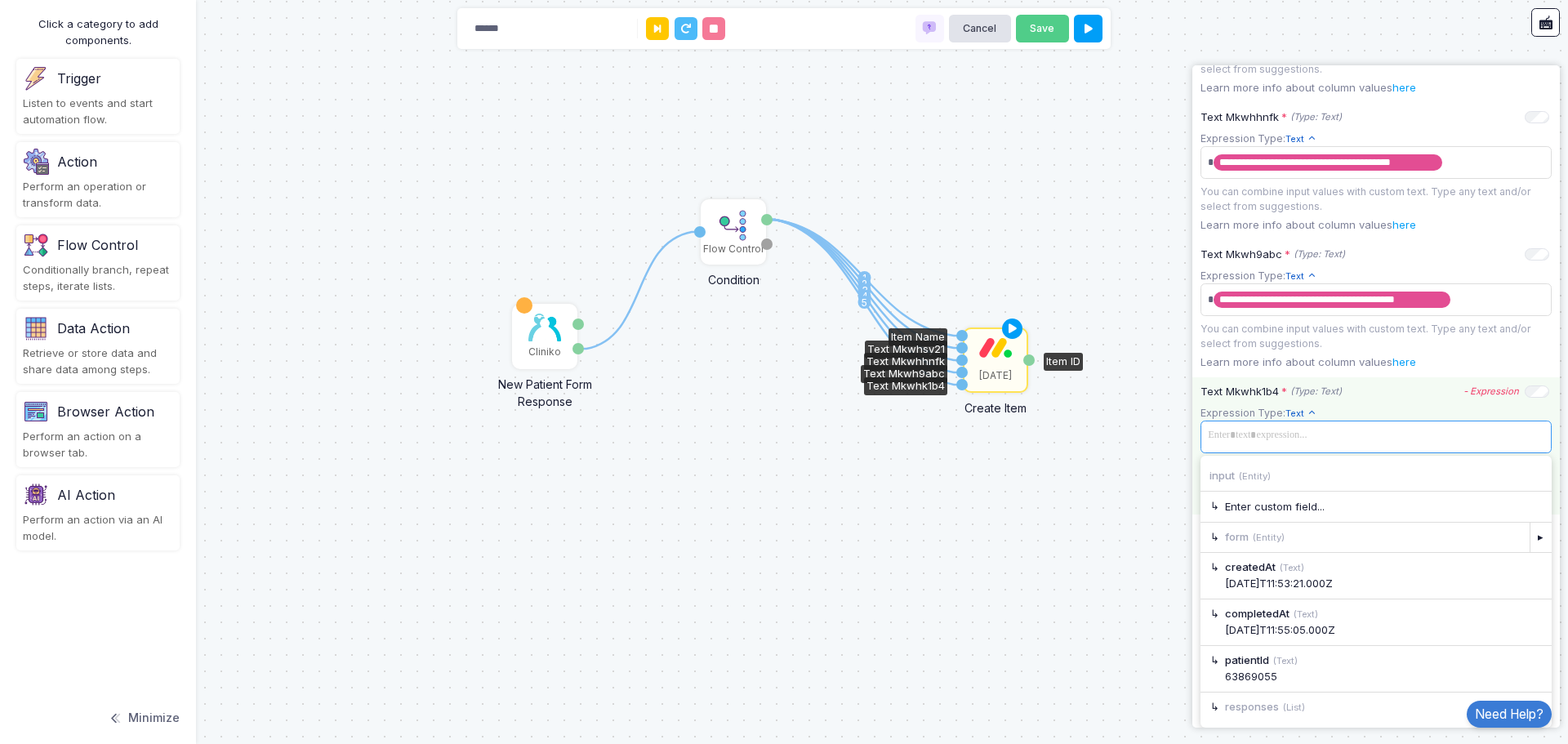
scroll to position [805, 0]
click at [1529, 697] on div "▸" at bounding box center [1540, 707] width 23 height 29
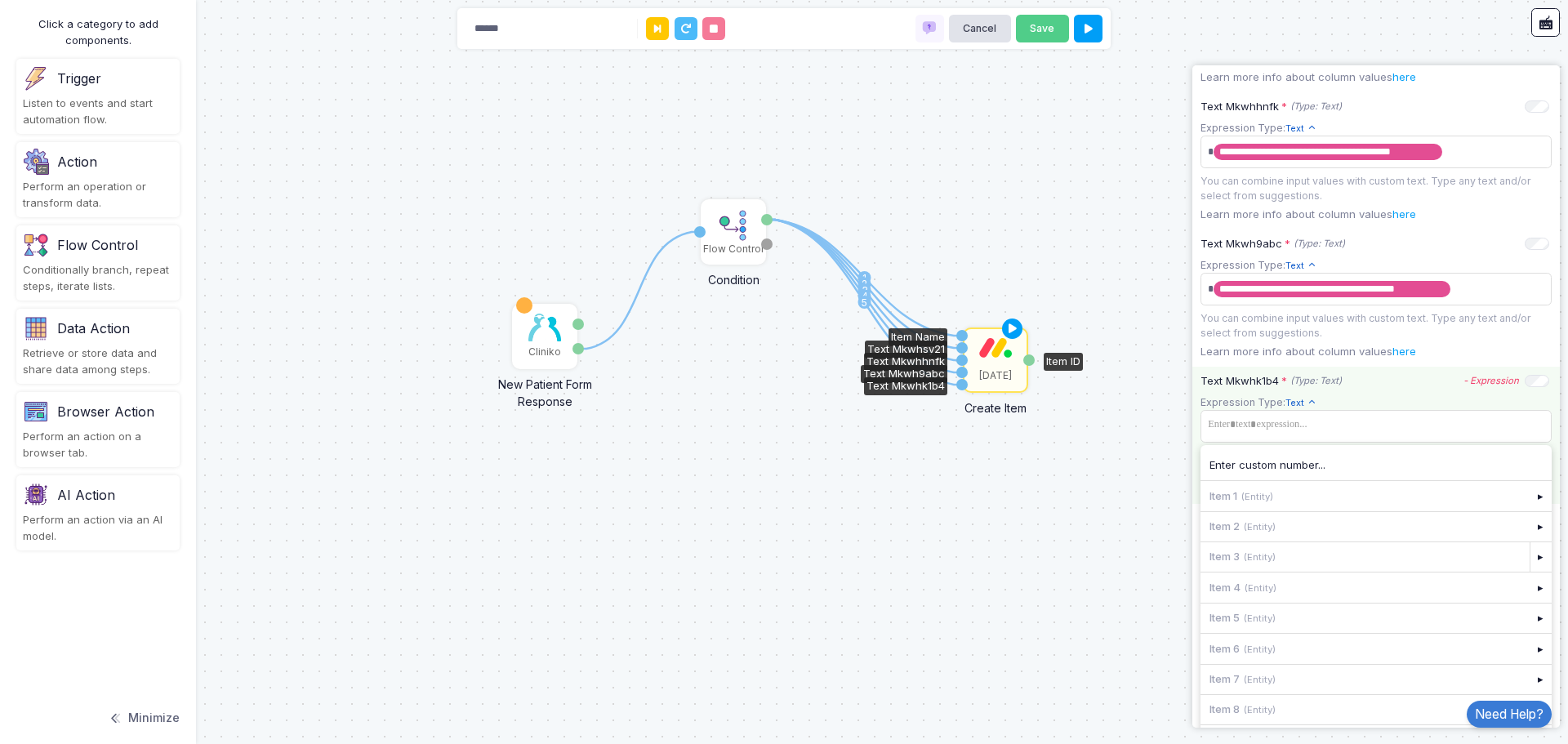
scroll to position [848, 0]
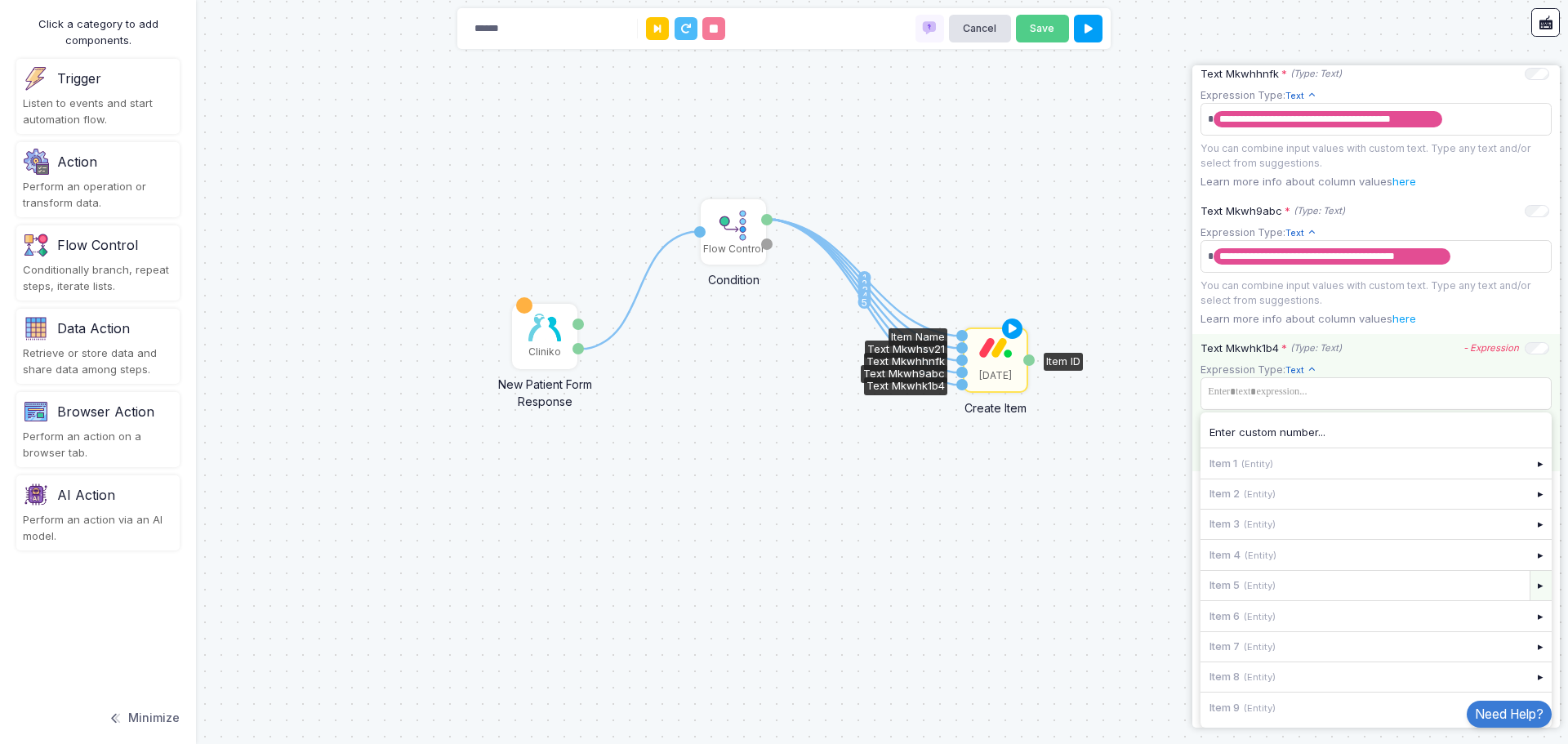
click at [1532, 582] on div "▸" at bounding box center [1540, 584] width 23 height 29
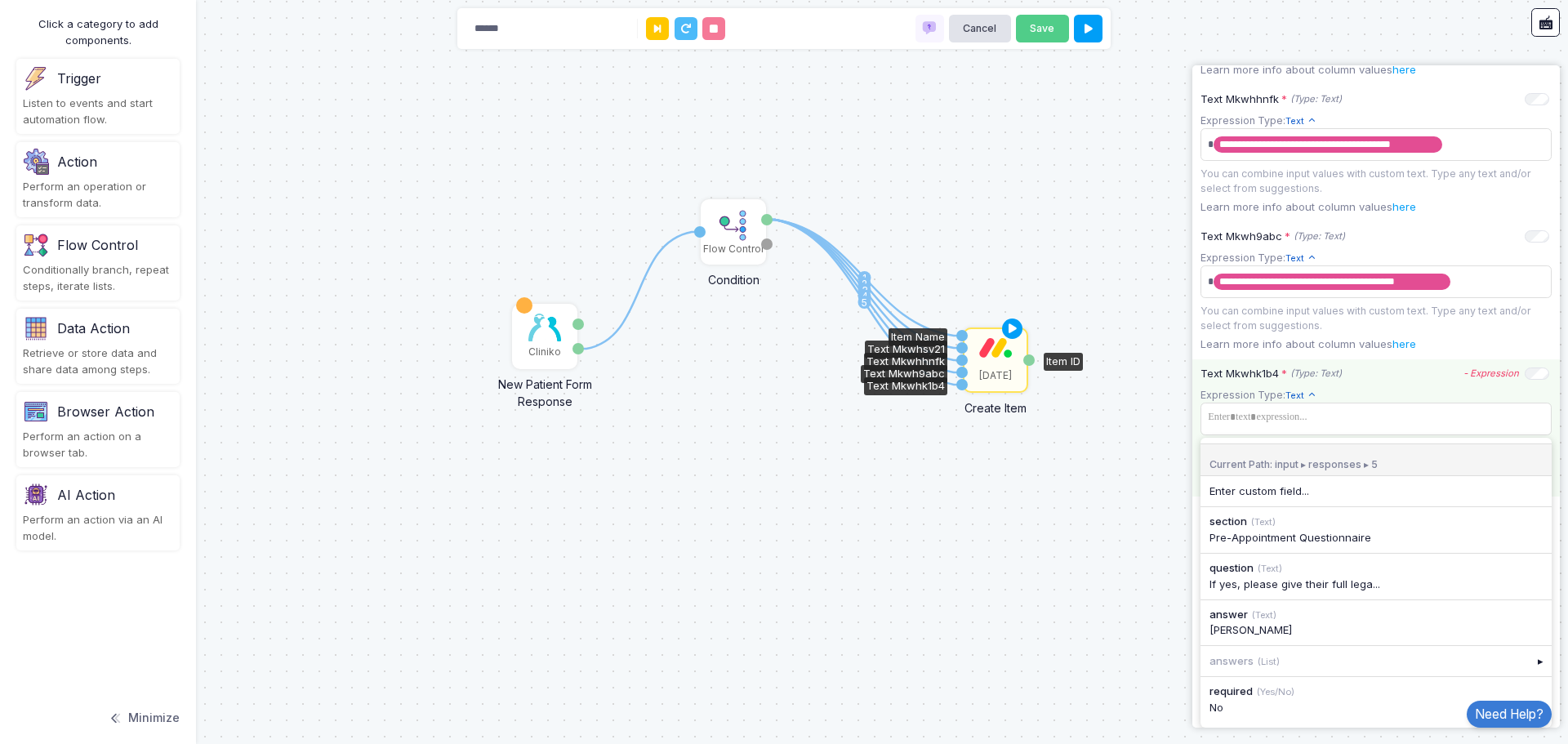
scroll to position [823, 0]
click at [1320, 612] on div "answer (Text)" at bounding box center [1376, 615] width 333 height 16
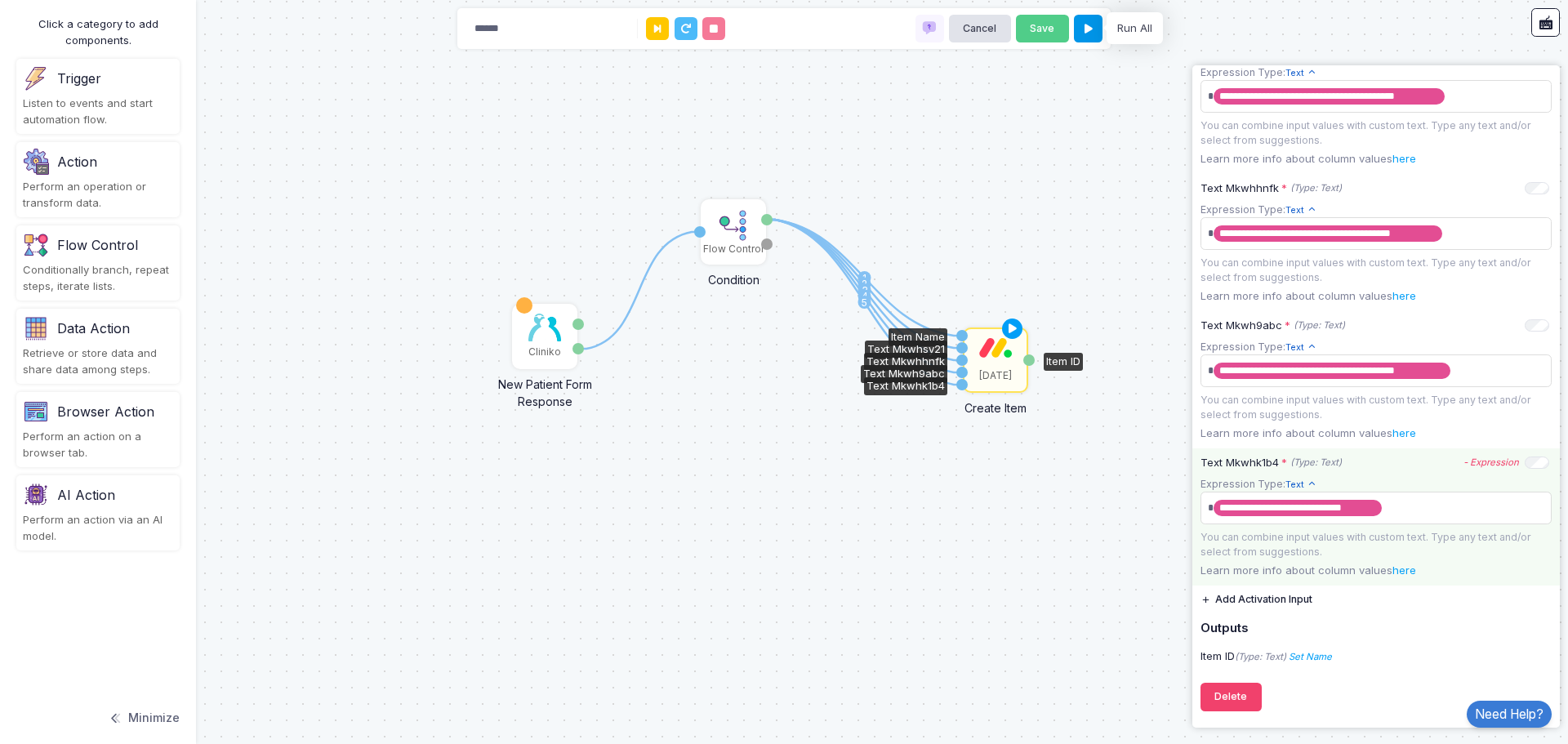
click at [1091, 29] on icon at bounding box center [1089, 29] width 8 height 11
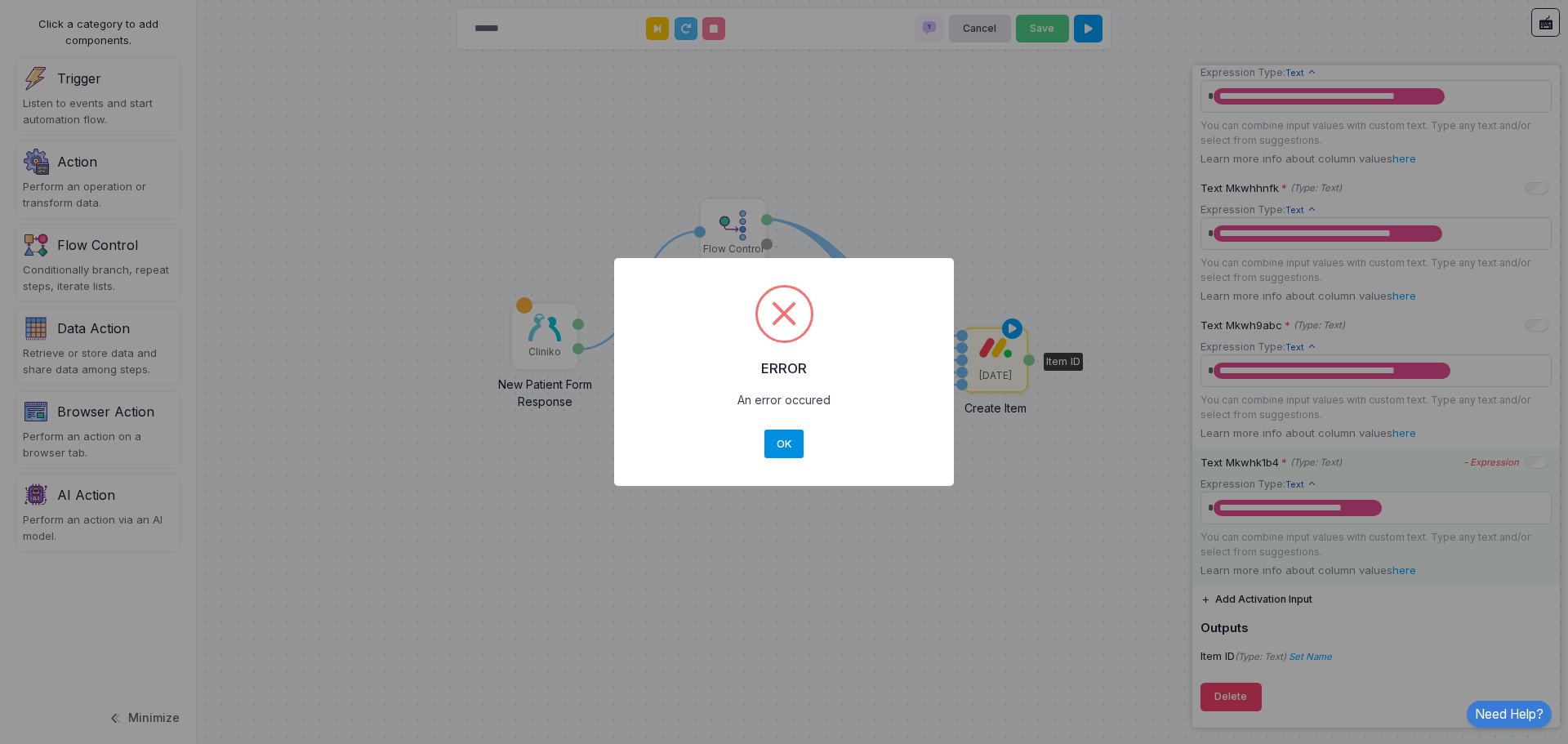
click at [784, 445] on button "OK" at bounding box center [784, 444] width 39 height 29
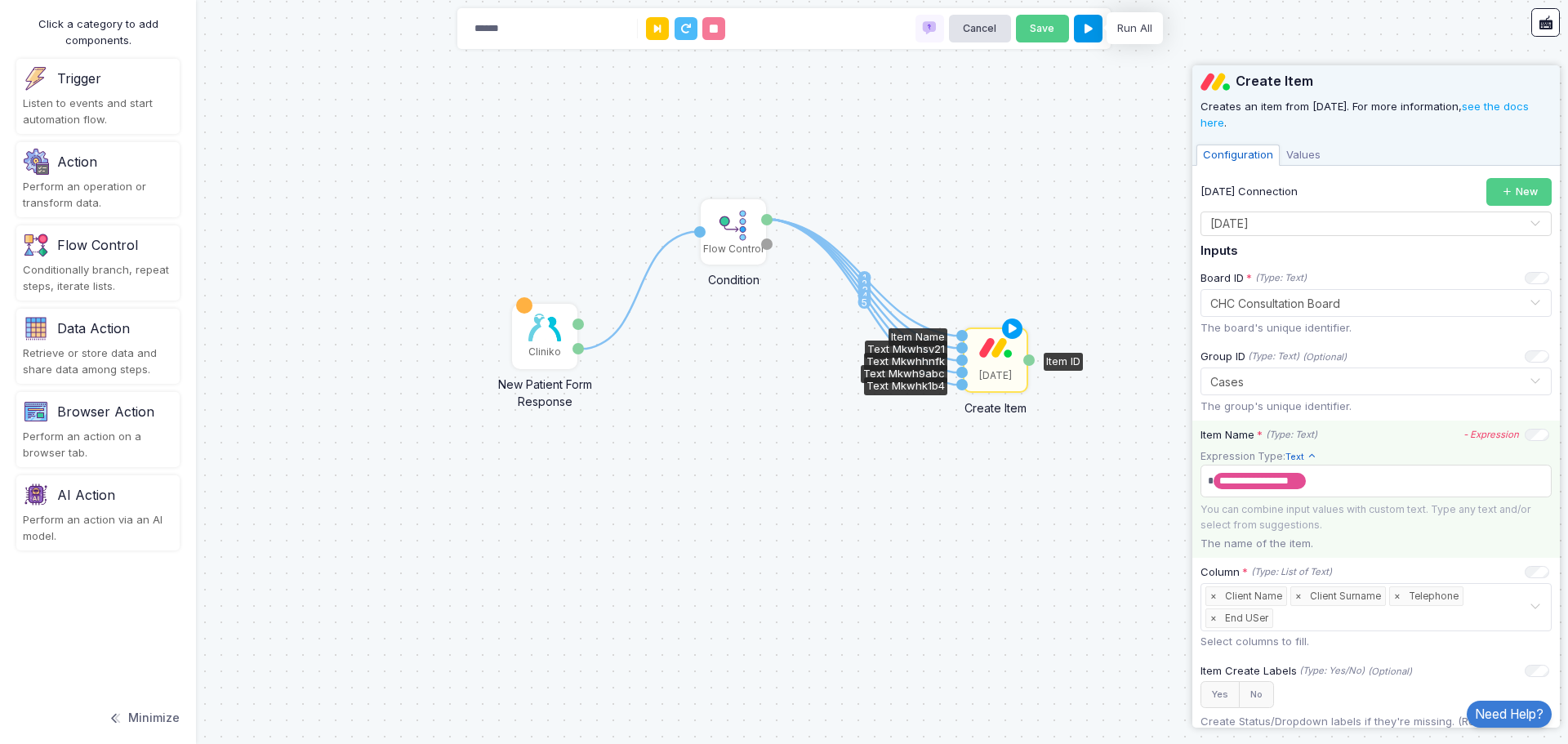
scroll to position [0, 0]
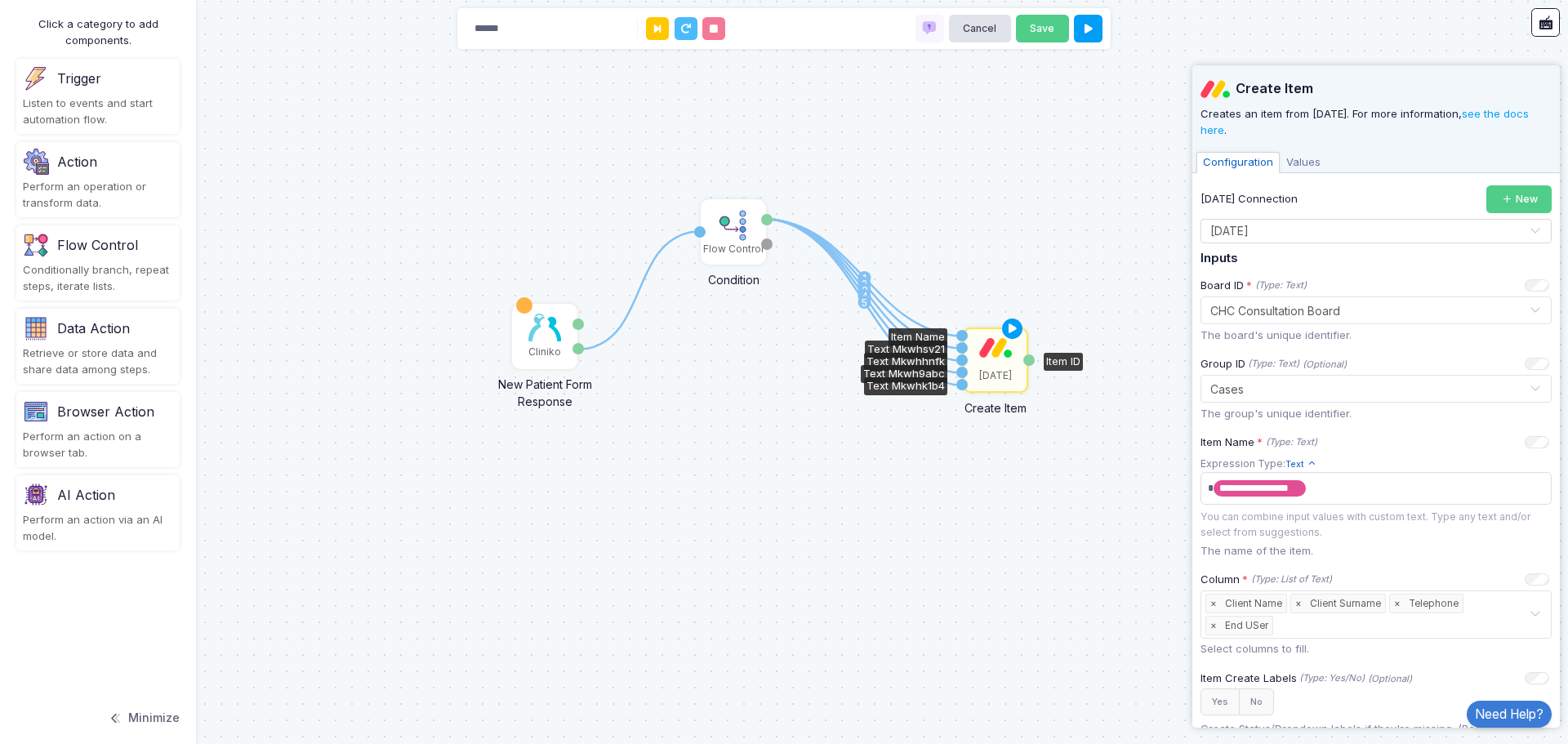
click at [1116, 254] on div "1 1 2 3 4 5 Cliniko New Patient Form Response Patient ID Response Flow Control …" at bounding box center [784, 372] width 1568 height 744
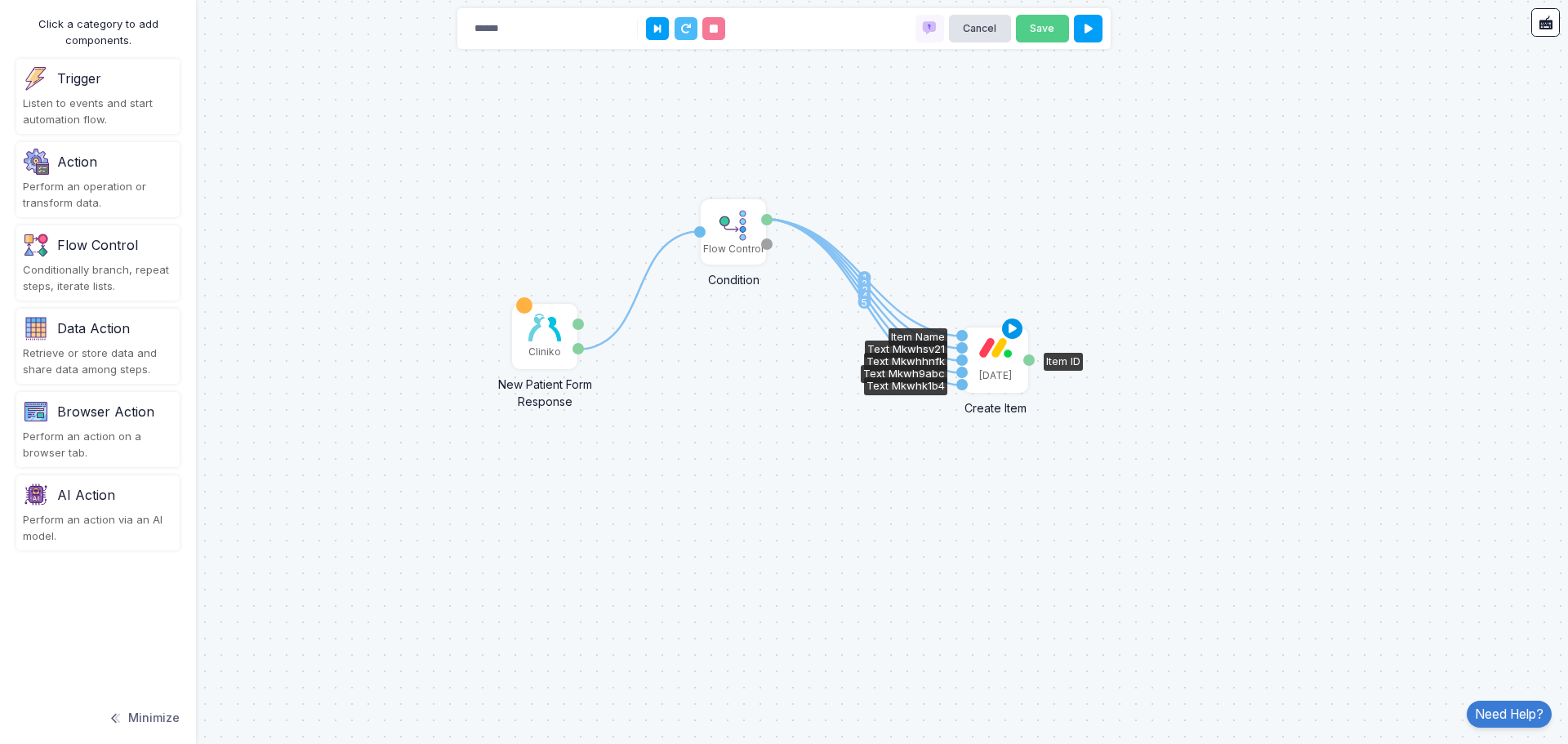
click at [1017, 330] on icon at bounding box center [1013, 329] width 20 height 23
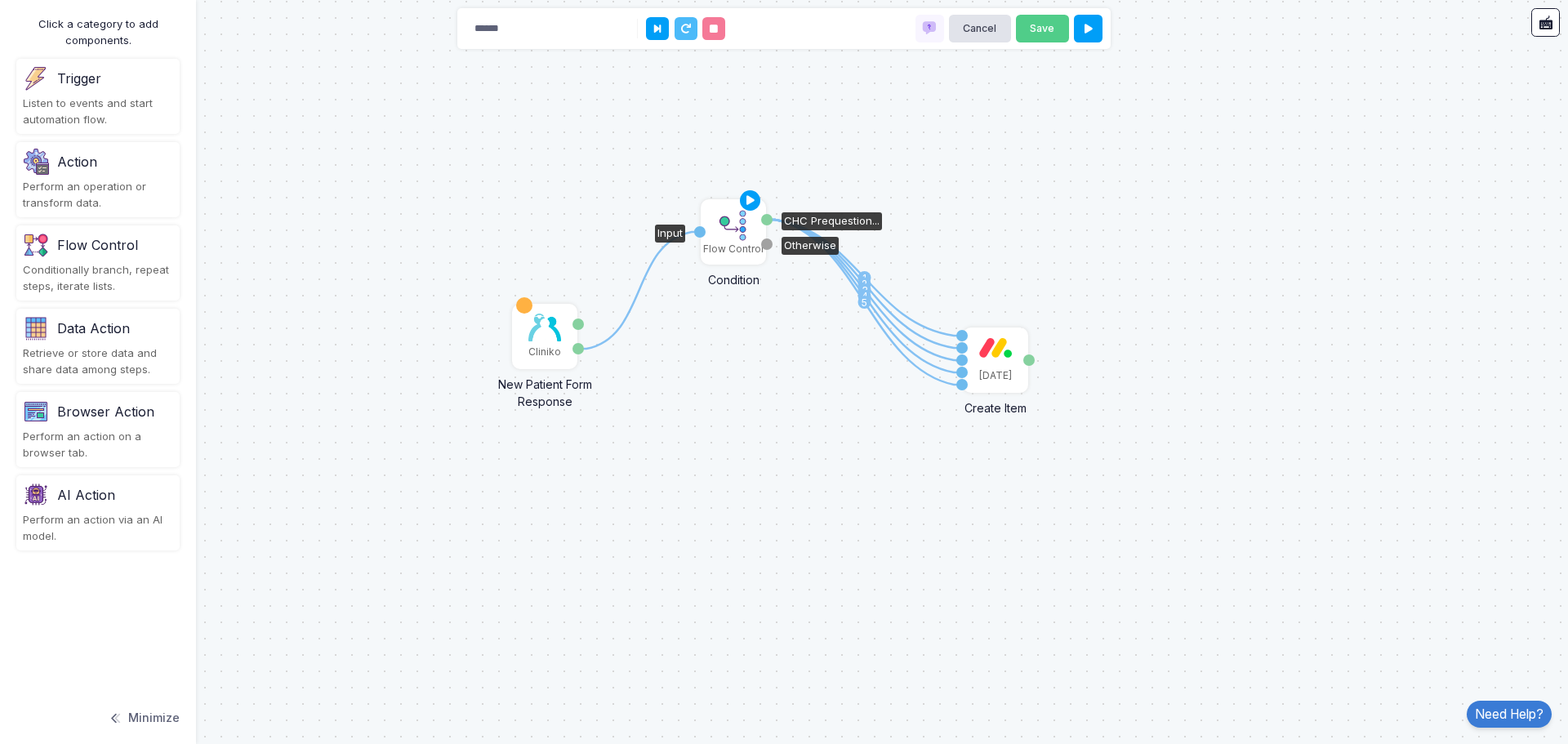
click at [750, 199] on icon at bounding box center [751, 200] width 20 height 23
click at [1049, 24] on button "Save" at bounding box center [1042, 29] width 53 height 29
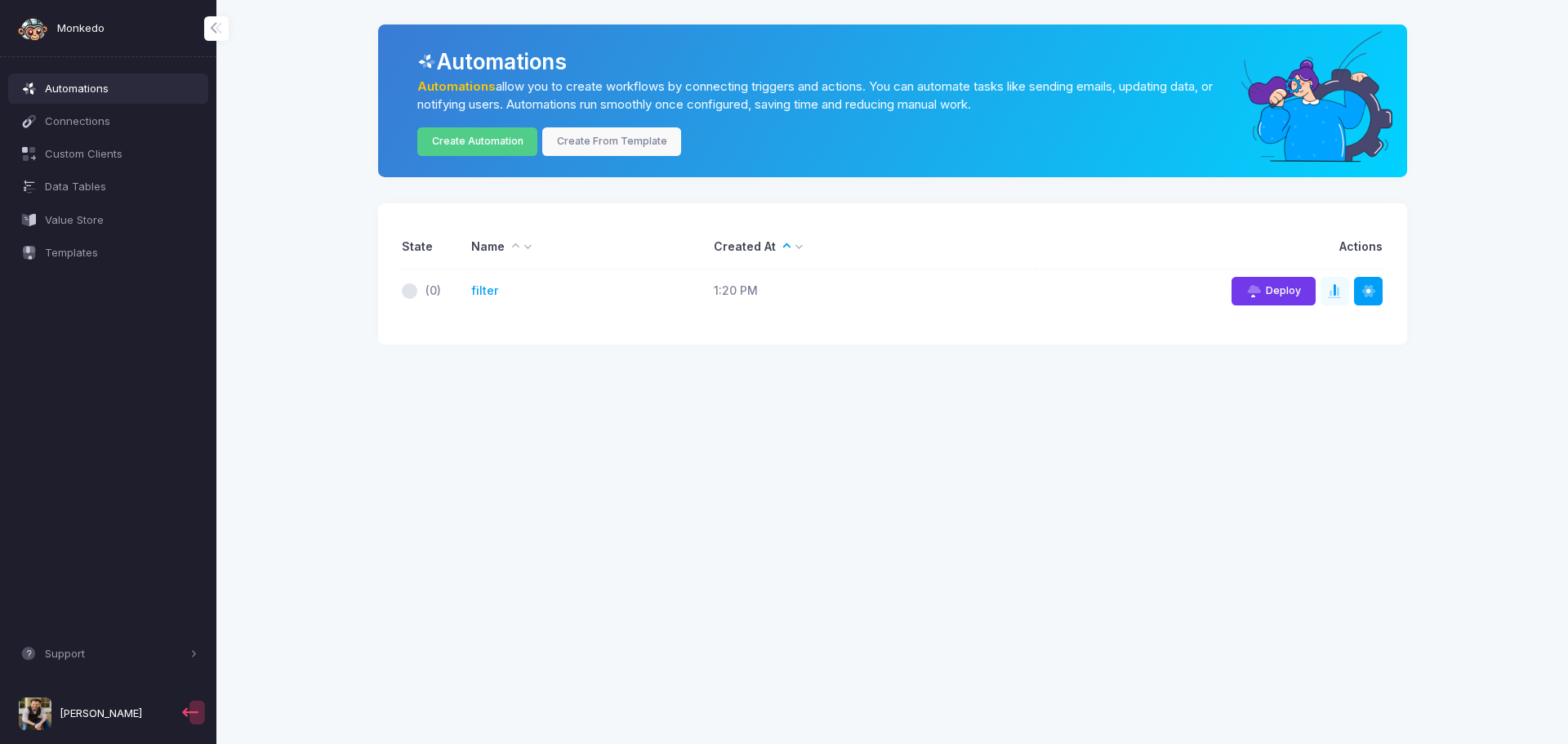
click at [1293, 291] on span "Deploy" at bounding box center [1282, 290] width 35 height 12
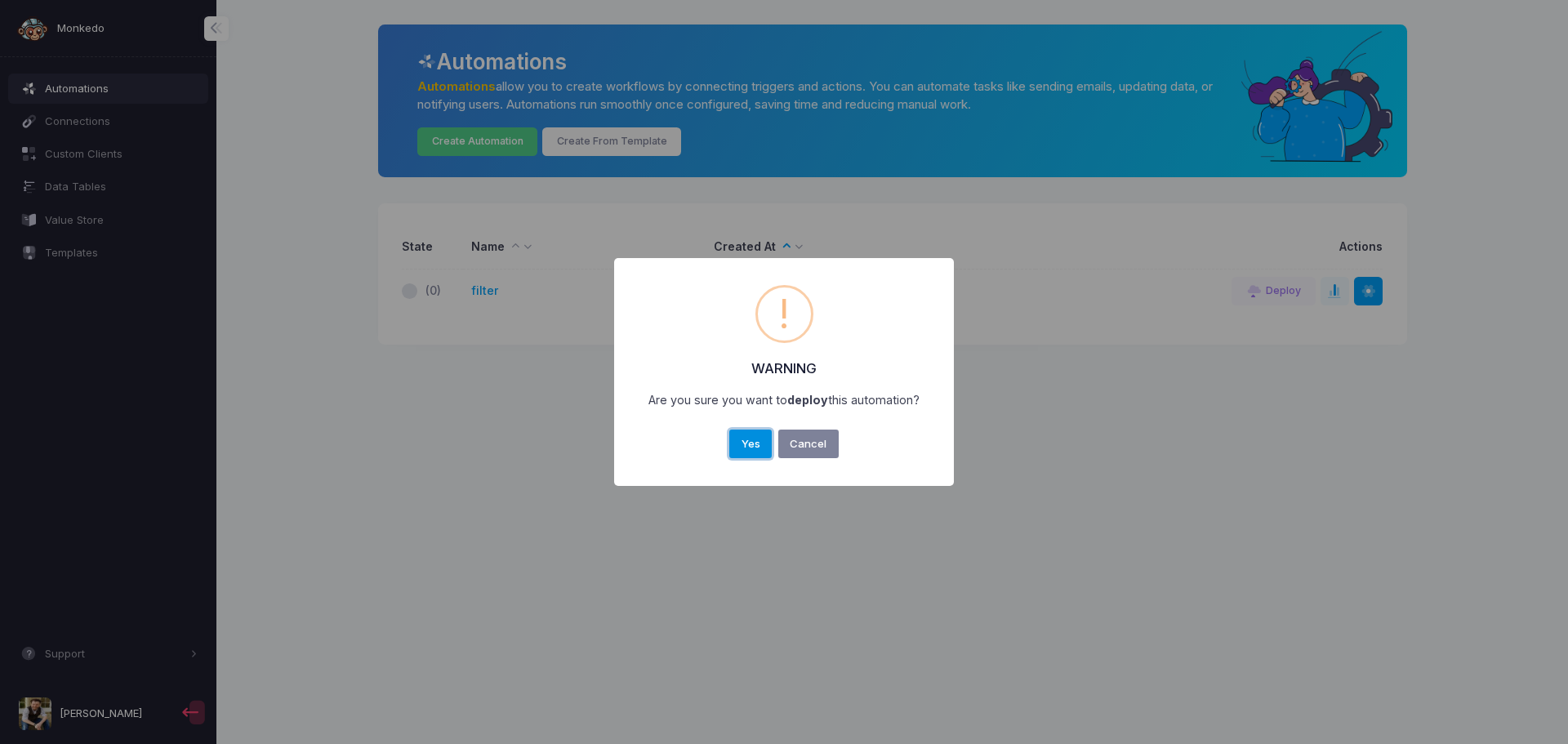
click at [741, 447] on button "Yes" at bounding box center [750, 444] width 43 height 29
click at [788, 442] on button "OK" at bounding box center [784, 444] width 39 height 29
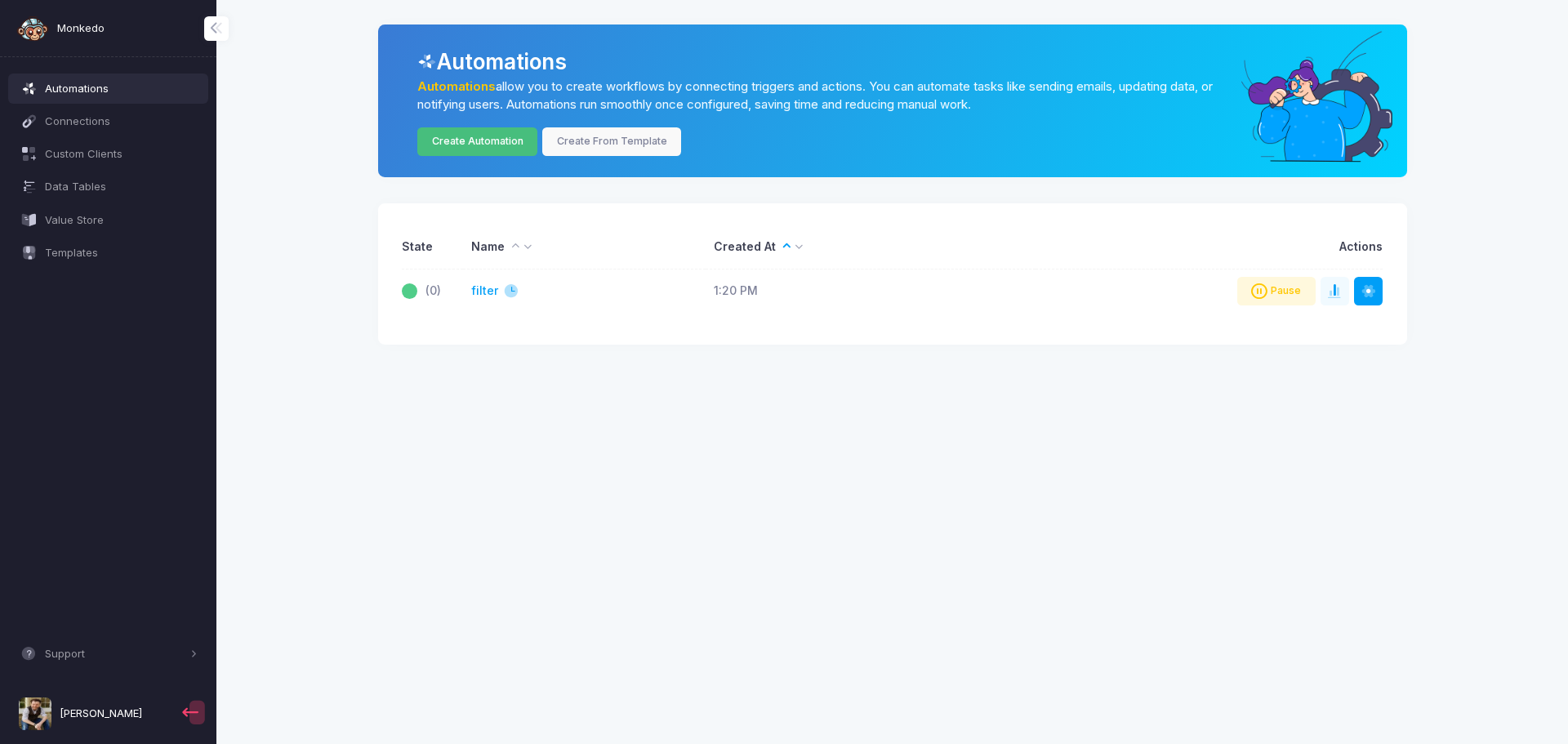
click at [448, 143] on link "Create Automation" at bounding box center [477, 142] width 120 height 29
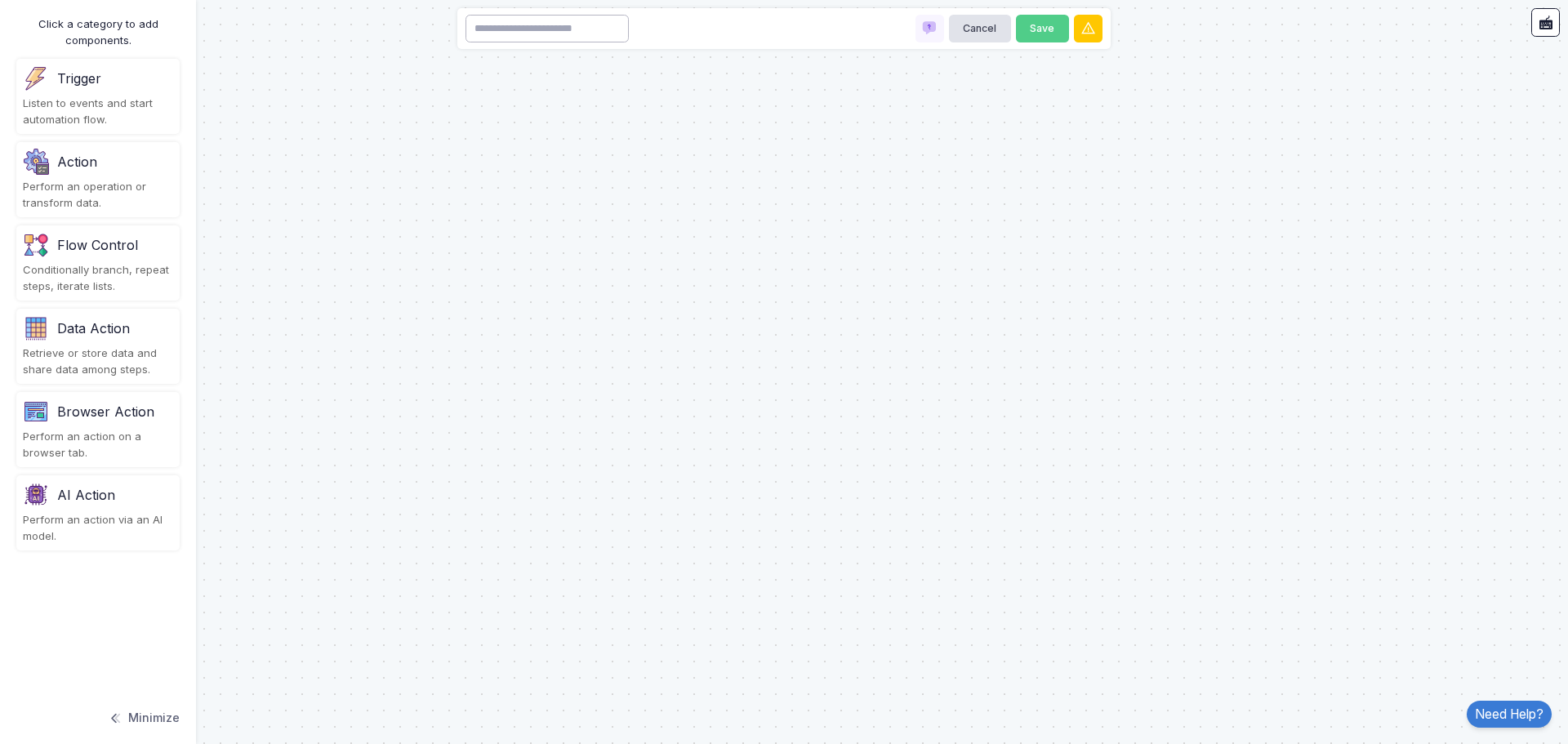
click at [493, 34] on input at bounding box center [547, 29] width 163 height 29
type input "******"
click at [57, 88] on div "Trigger" at bounding box center [98, 79] width 151 height 26
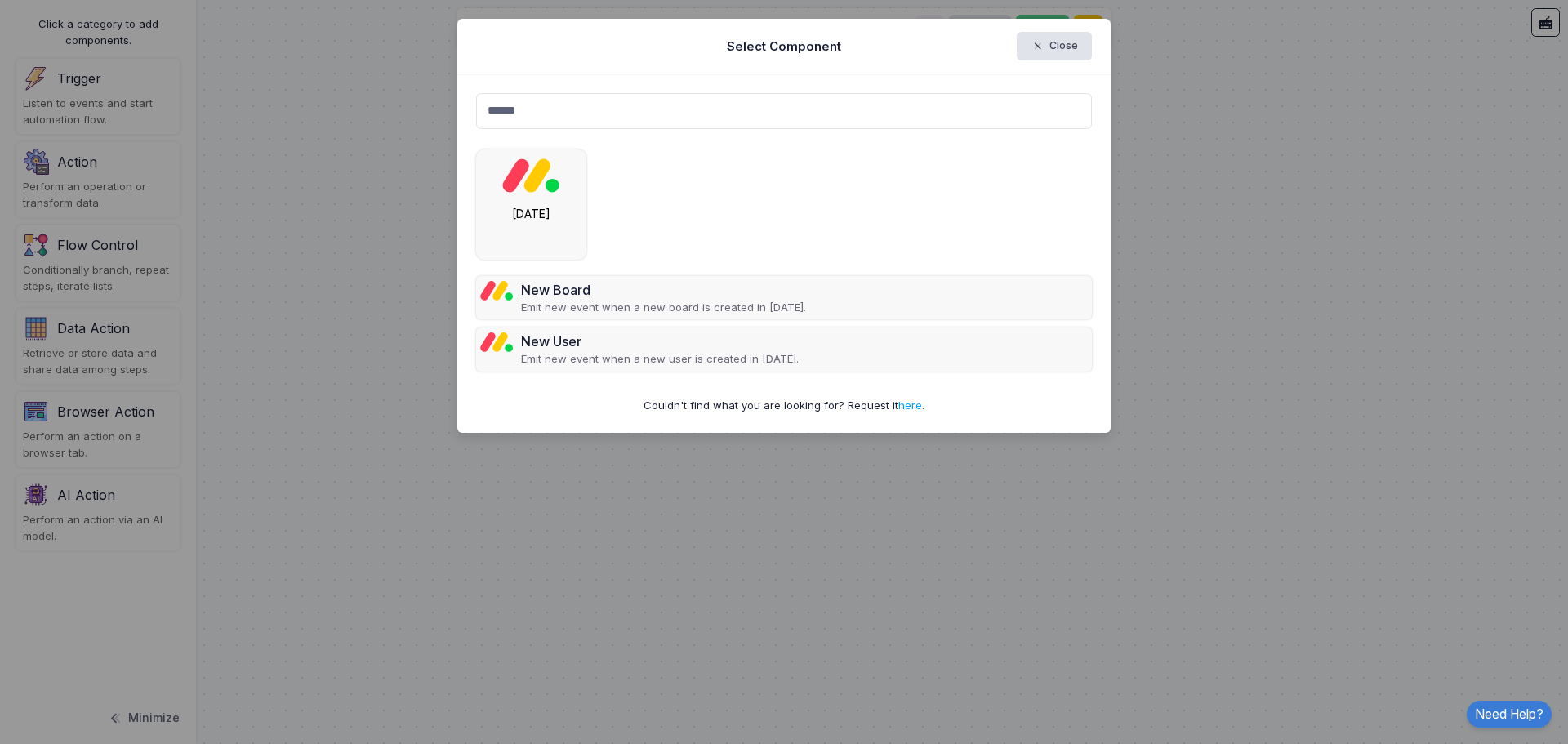
drag, startPoint x: 578, startPoint y: 109, endPoint x: 426, endPoint y: 101, distance: 152.2
click at [426, 101] on ngb-modal-window "Select Component Close ****** New Board Emit new event when a new board is crea…" at bounding box center [784, 372] width 1568 height 744
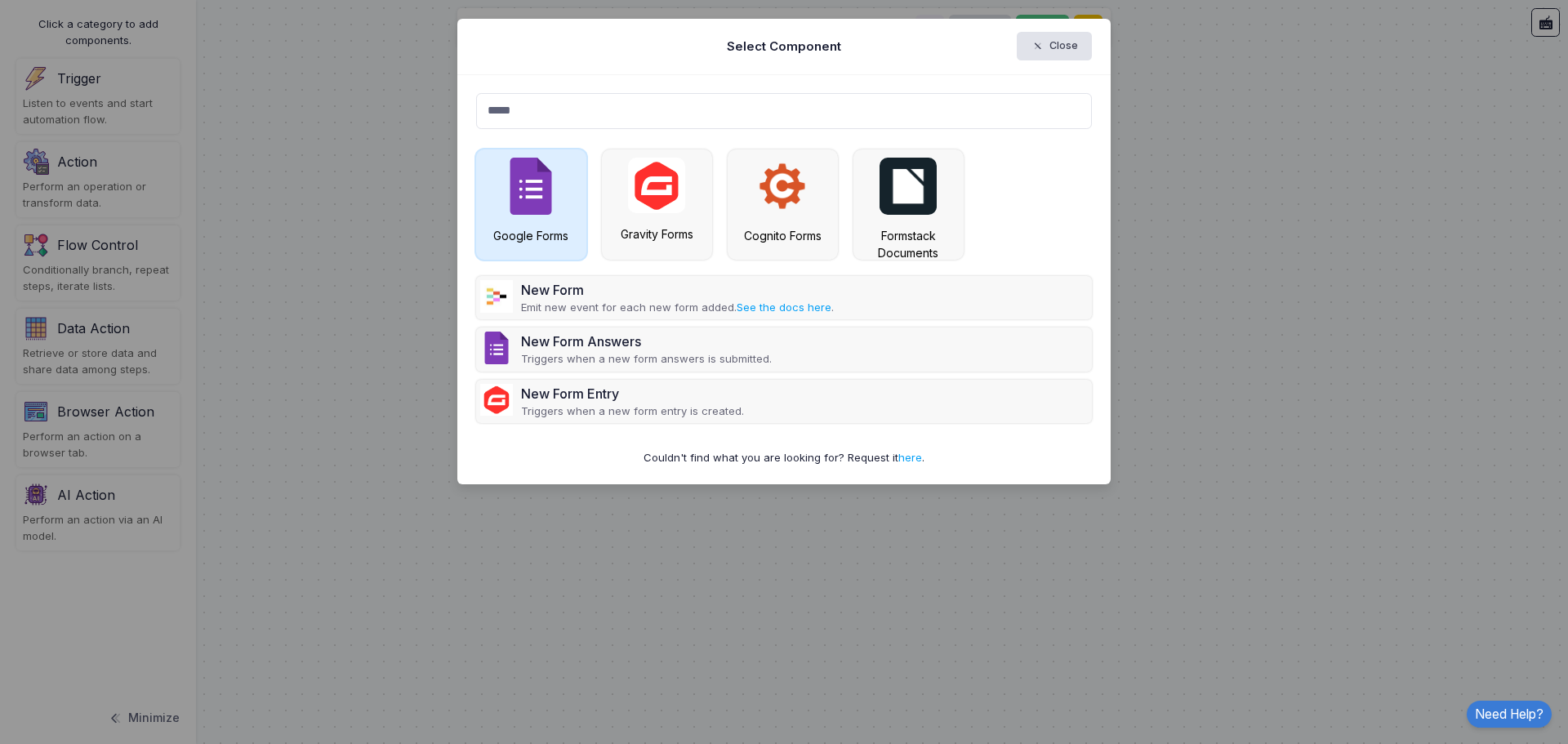
type input "*****"
click at [522, 209] on img at bounding box center [530, 186] width 57 height 57
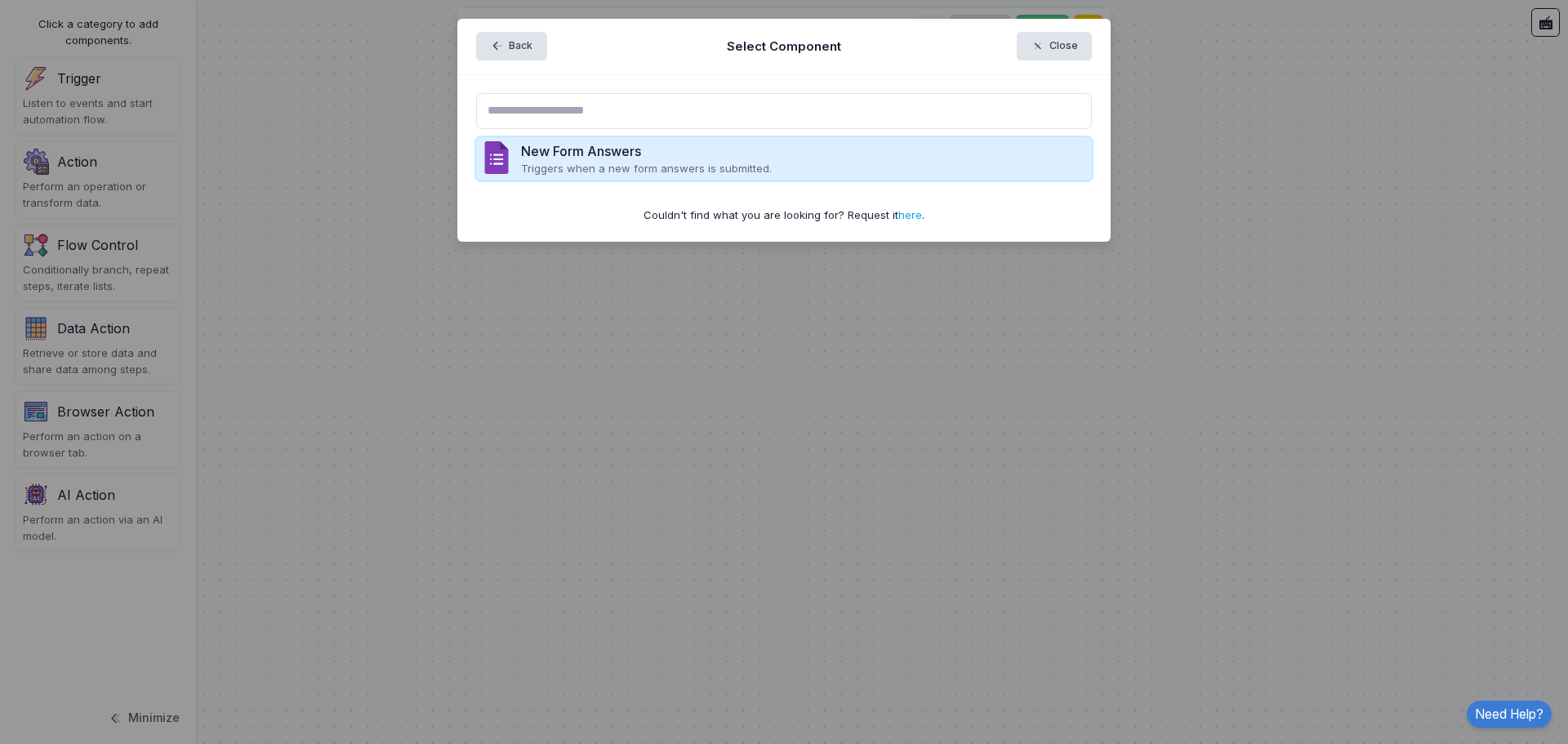
click at [597, 170] on p "Triggers when a new form answers is submitted." at bounding box center [646, 169] width 250 height 16
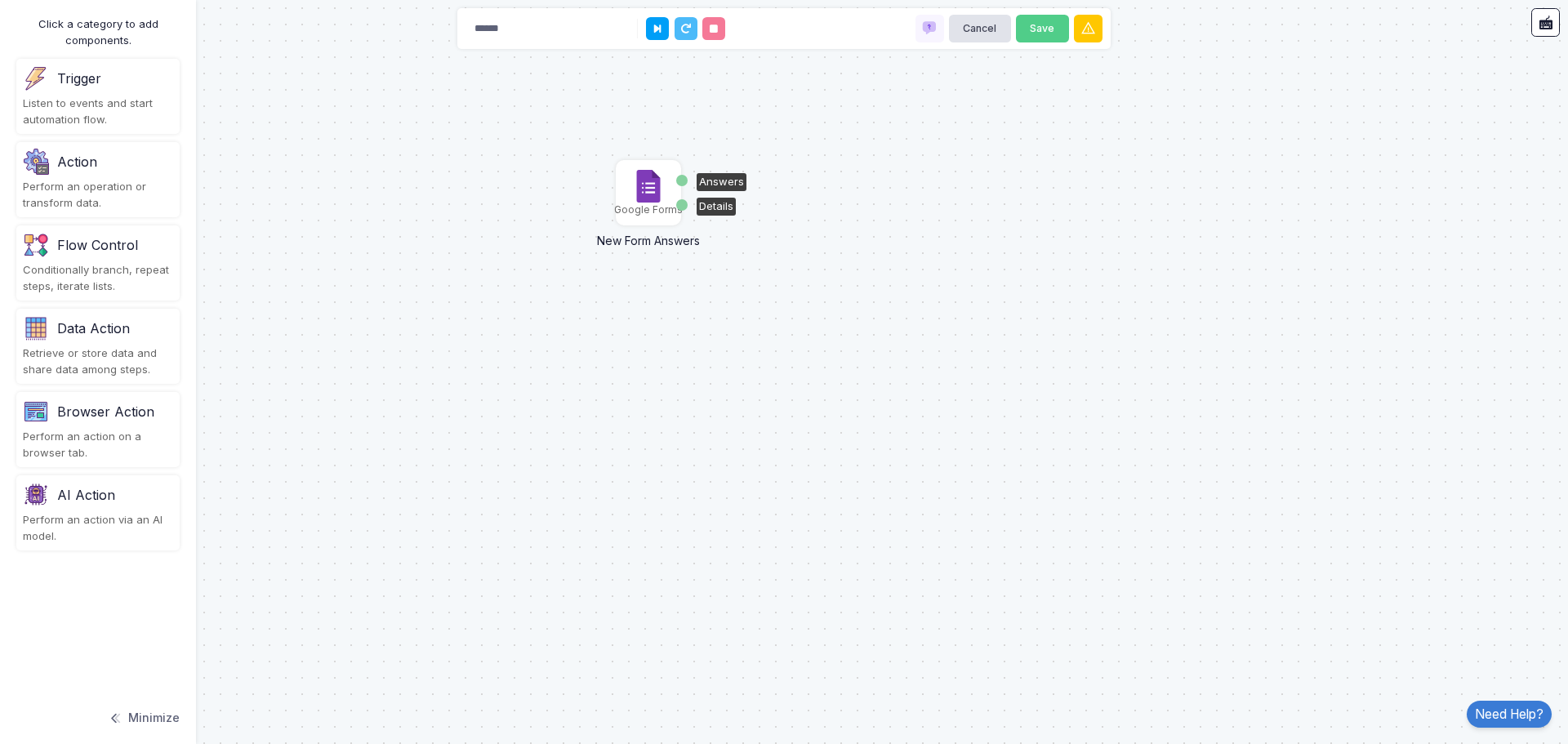
click at [648, 192] on img at bounding box center [648, 186] width 33 height 33
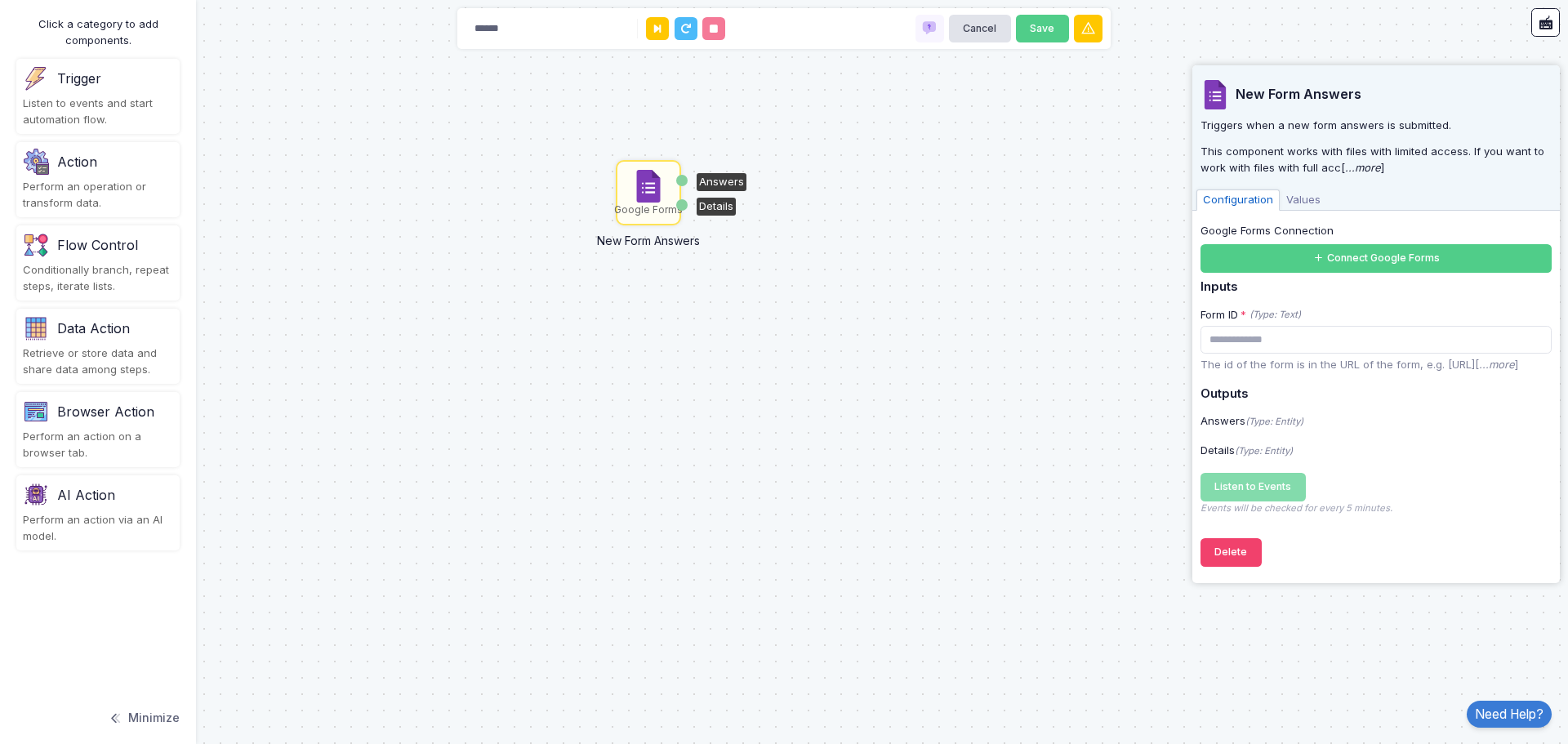
click at [99, 185] on div "Perform an operation or transform data." at bounding box center [98, 194] width 151 height 32
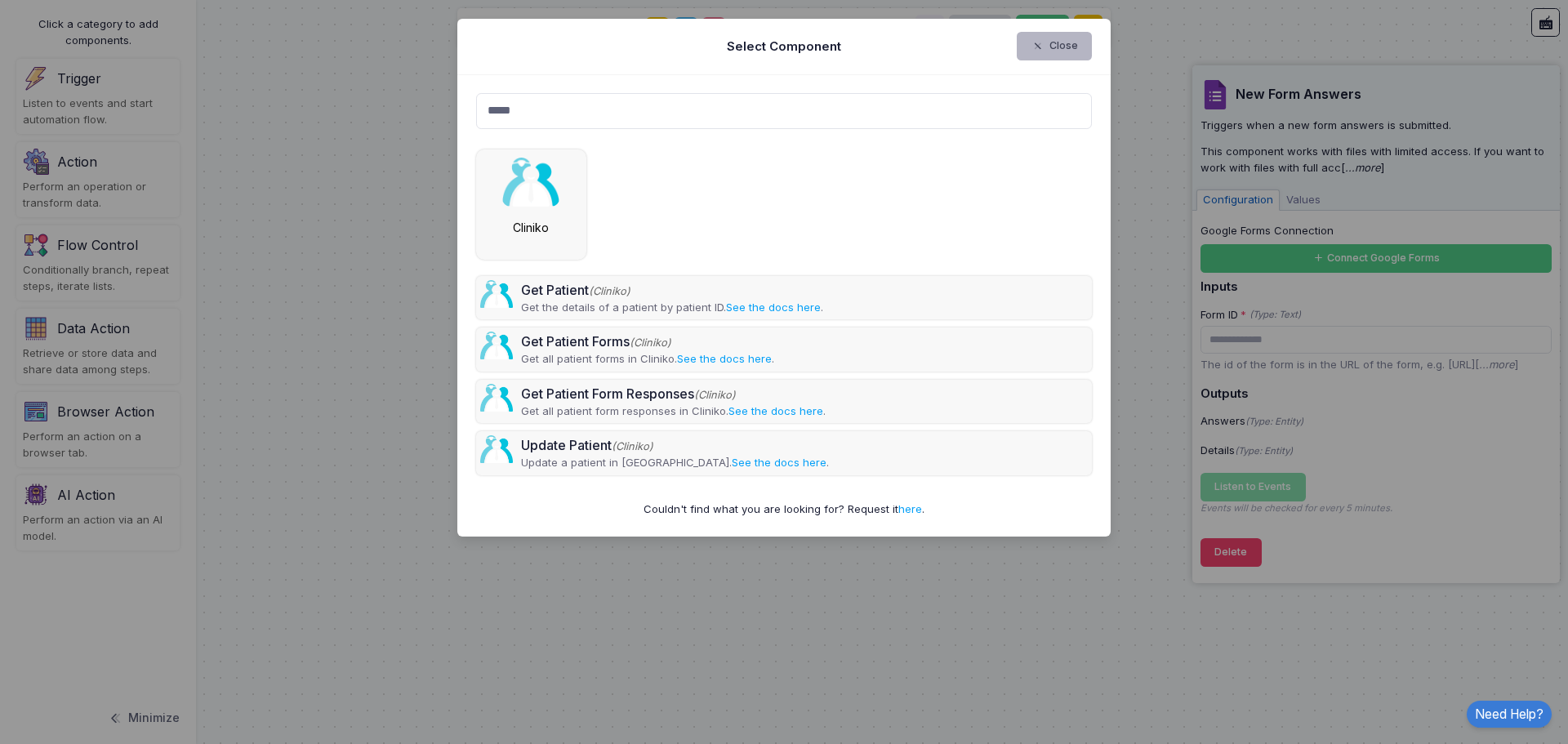
type input "*****"
click at [1051, 53] on button "Close" at bounding box center [1055, 46] width 76 height 29
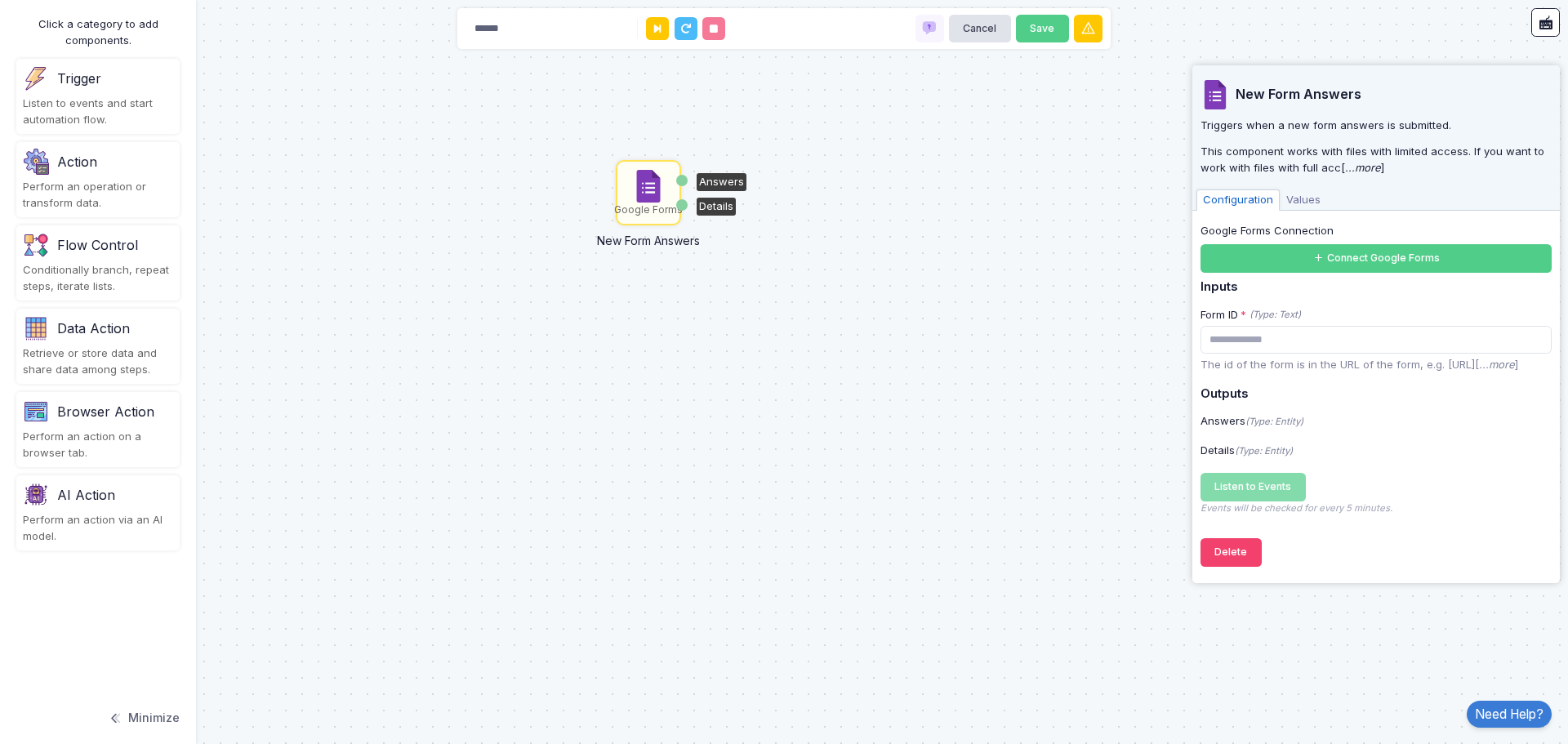
click at [120, 186] on div "Perform an operation or transform data." at bounding box center [98, 194] width 151 height 32
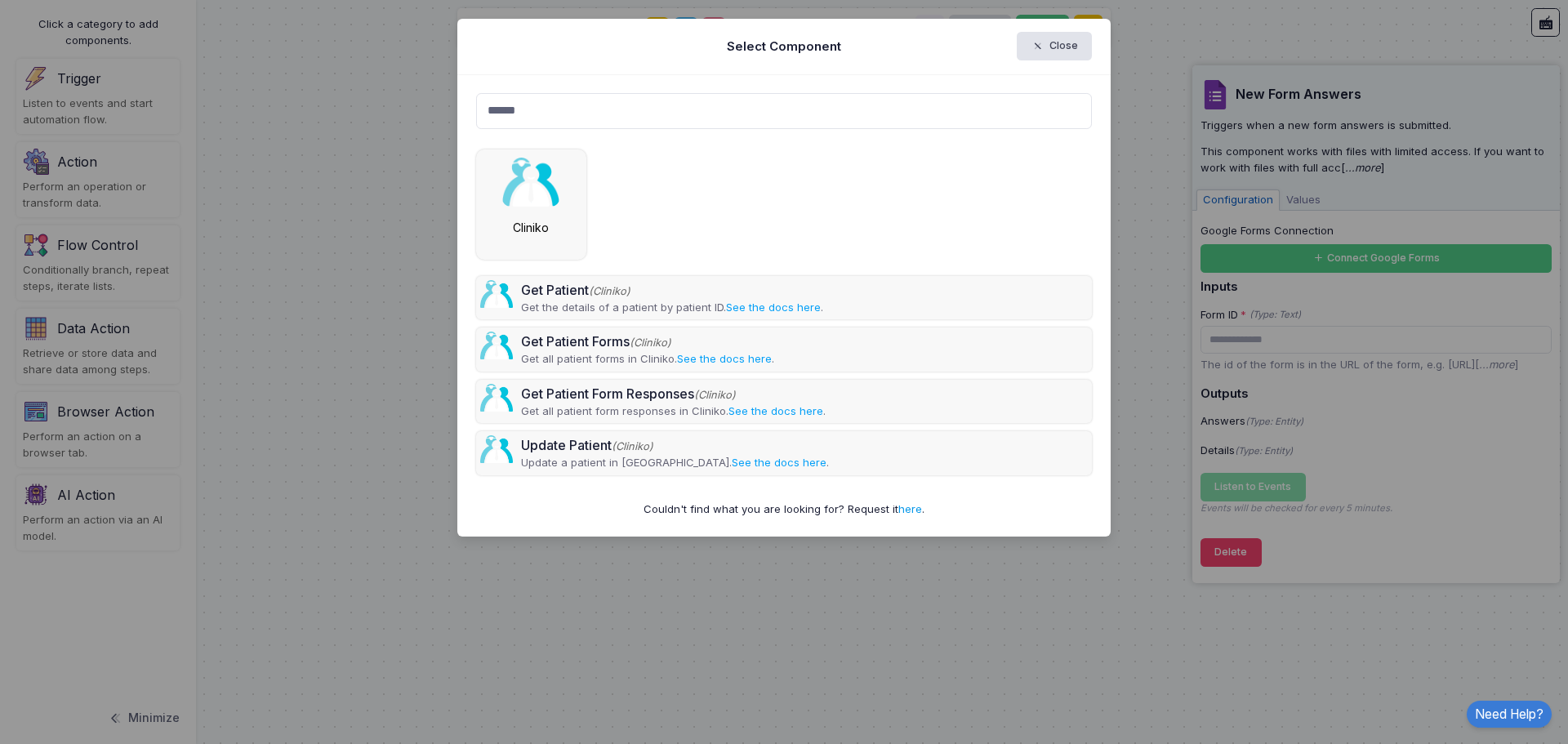
type input "******"
click at [909, 508] on link "here" at bounding box center [910, 509] width 24 height 13
click at [907, 507] on link "here" at bounding box center [910, 509] width 24 height 13
click at [1049, 53] on icon "button" at bounding box center [1040, 46] width 19 height 15
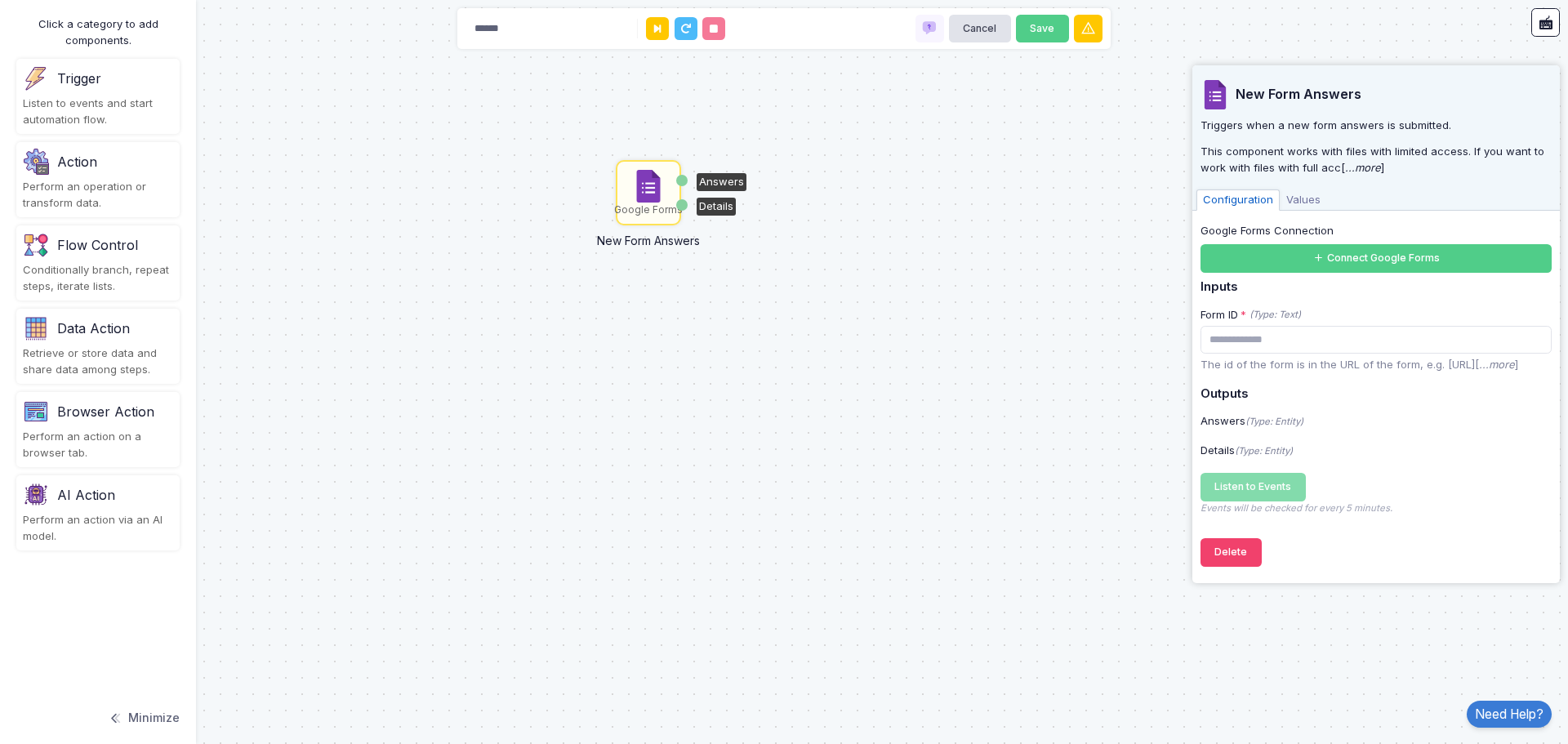
click at [644, 189] on img at bounding box center [648, 186] width 33 height 33
click at [1229, 561] on button "Delete" at bounding box center [1230, 553] width 61 height 29
